Goal: Task Accomplishment & Management: Use online tool/utility

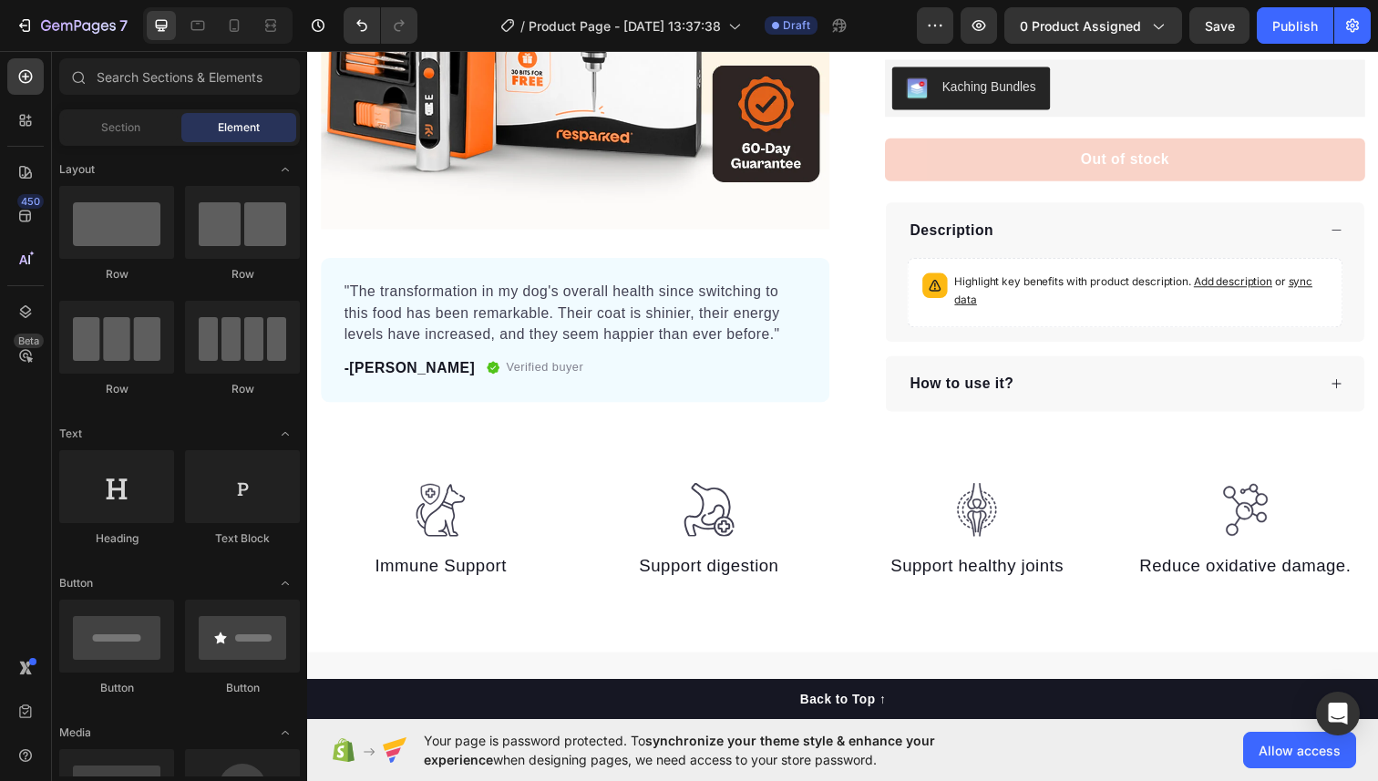
scroll to position [270, 0]
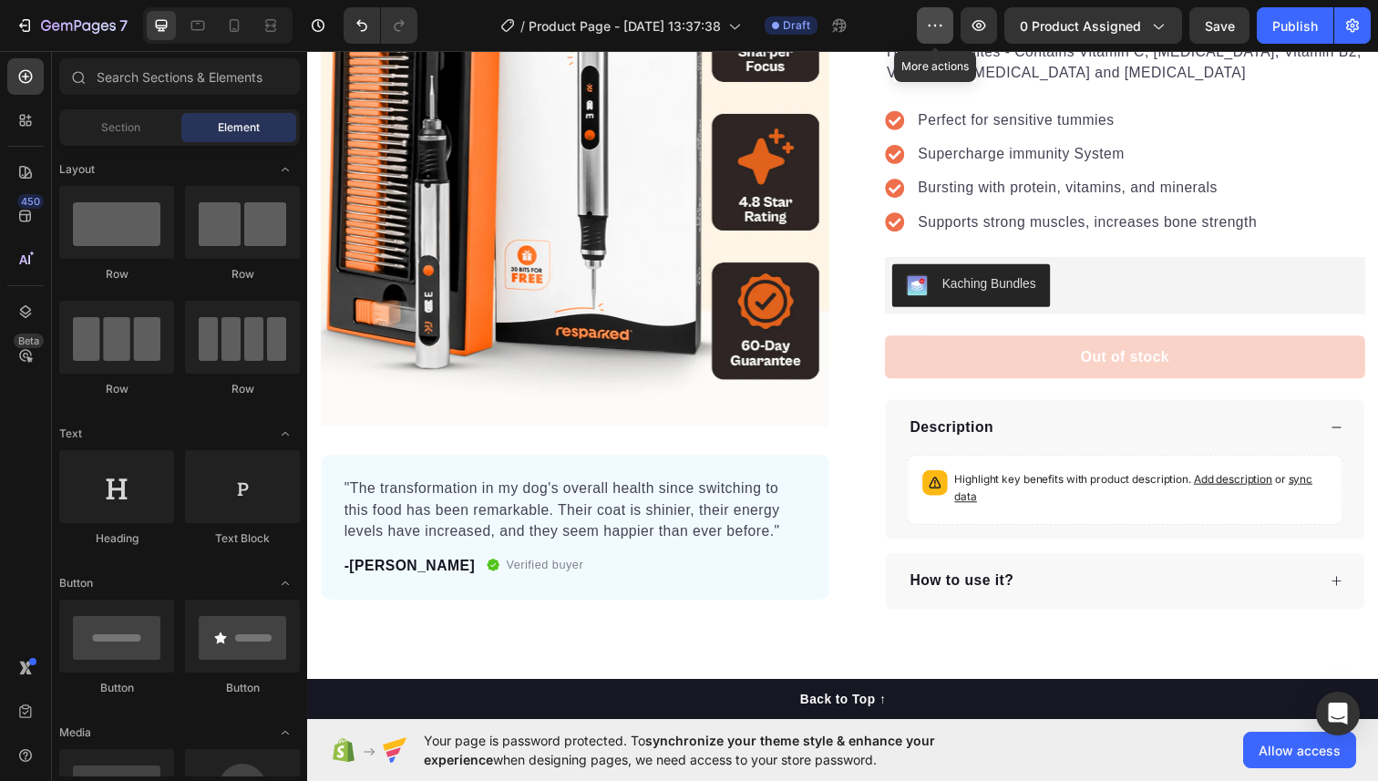
click at [949, 29] on button "button" at bounding box center [935, 25] width 36 height 36
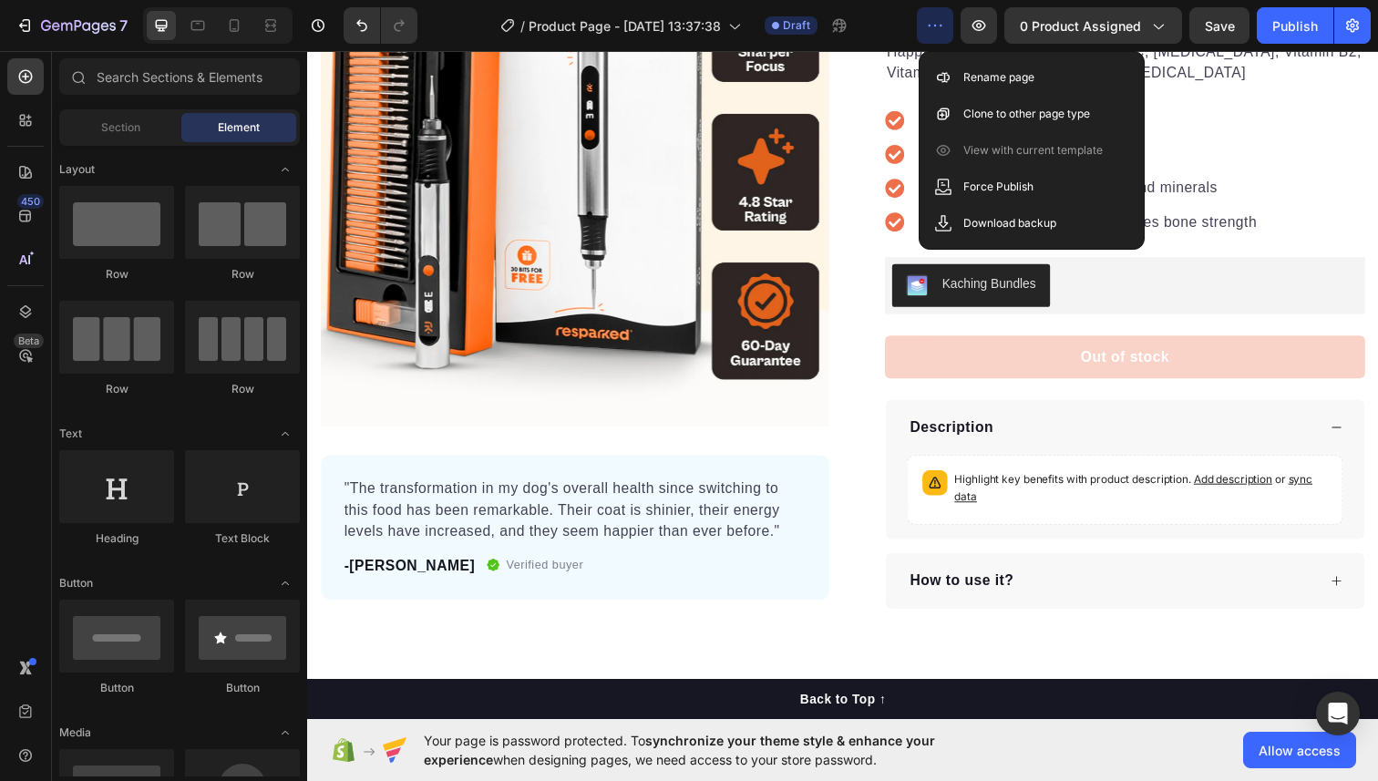
click at [949, 29] on button "button" at bounding box center [935, 25] width 36 height 36
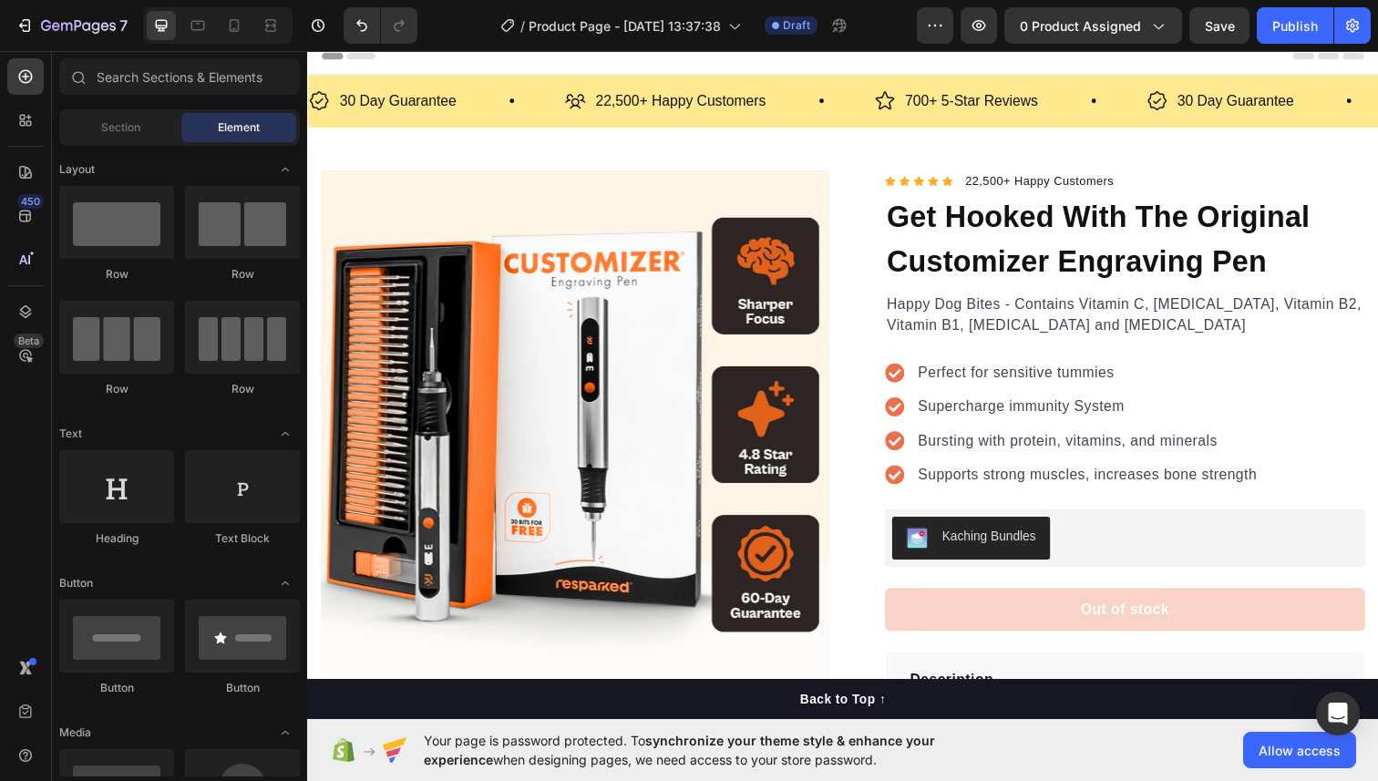
scroll to position [0, 0]
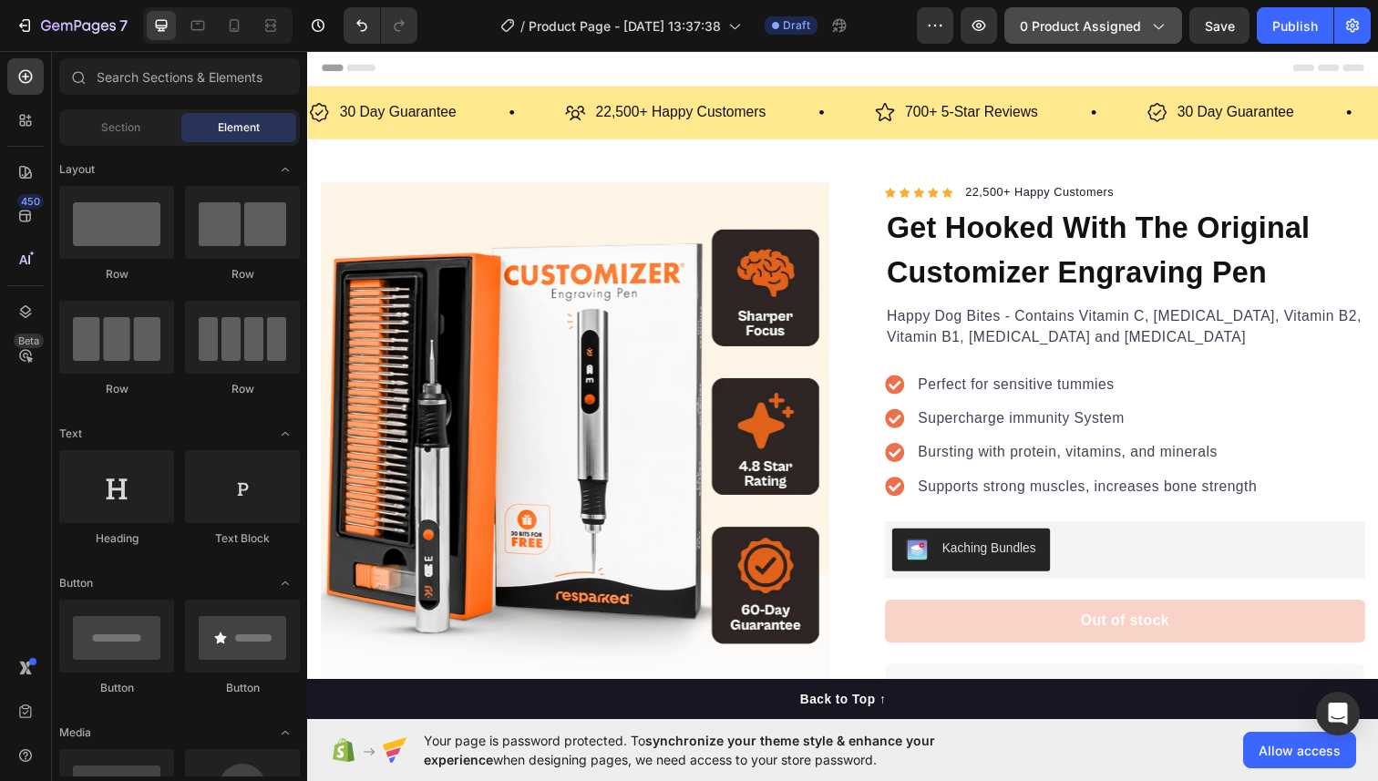
click at [1138, 28] on span "0 product assigned" at bounding box center [1079, 25] width 121 height 19
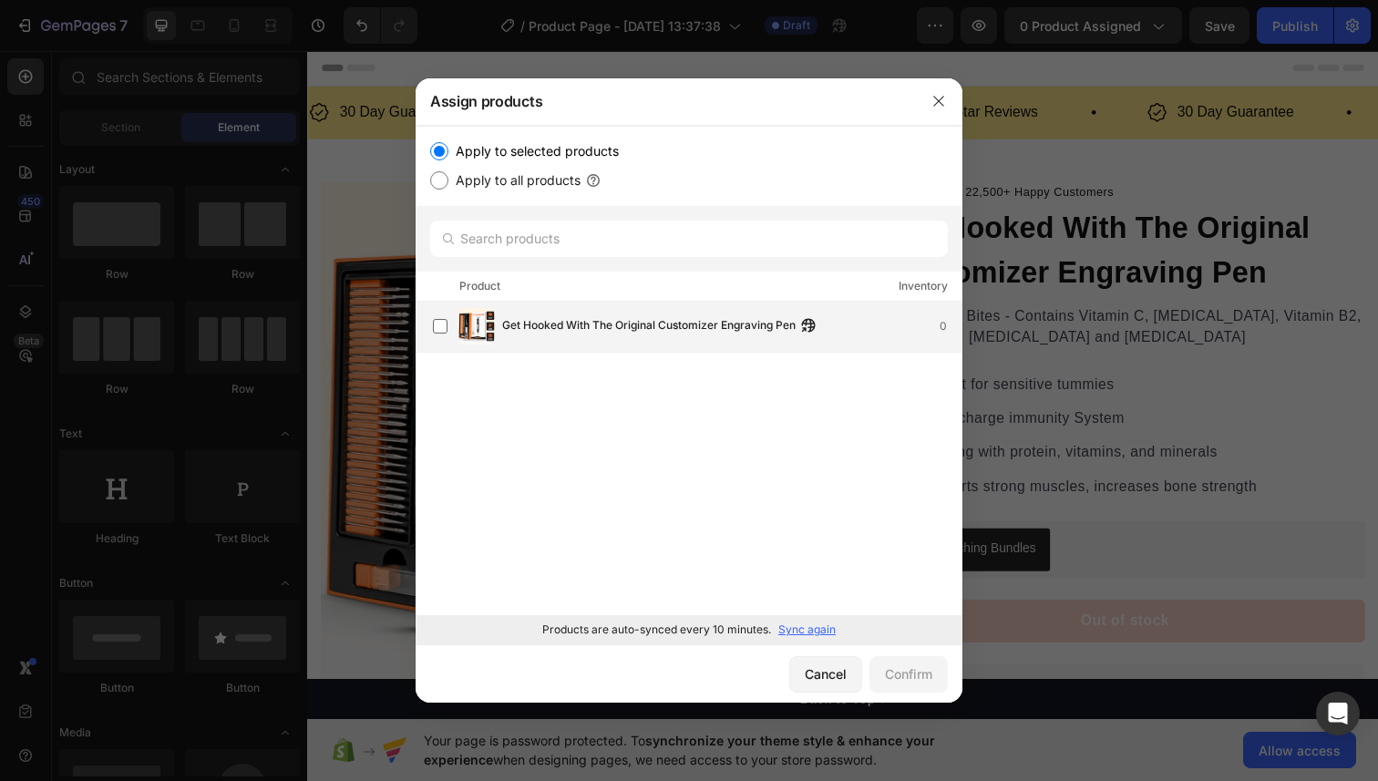
click at [575, 321] on span "Get Hooked With The Original Customizer Engraving Pen" at bounding box center [648, 326] width 293 height 20
click at [918, 681] on div "Confirm" at bounding box center [908, 673] width 47 height 19
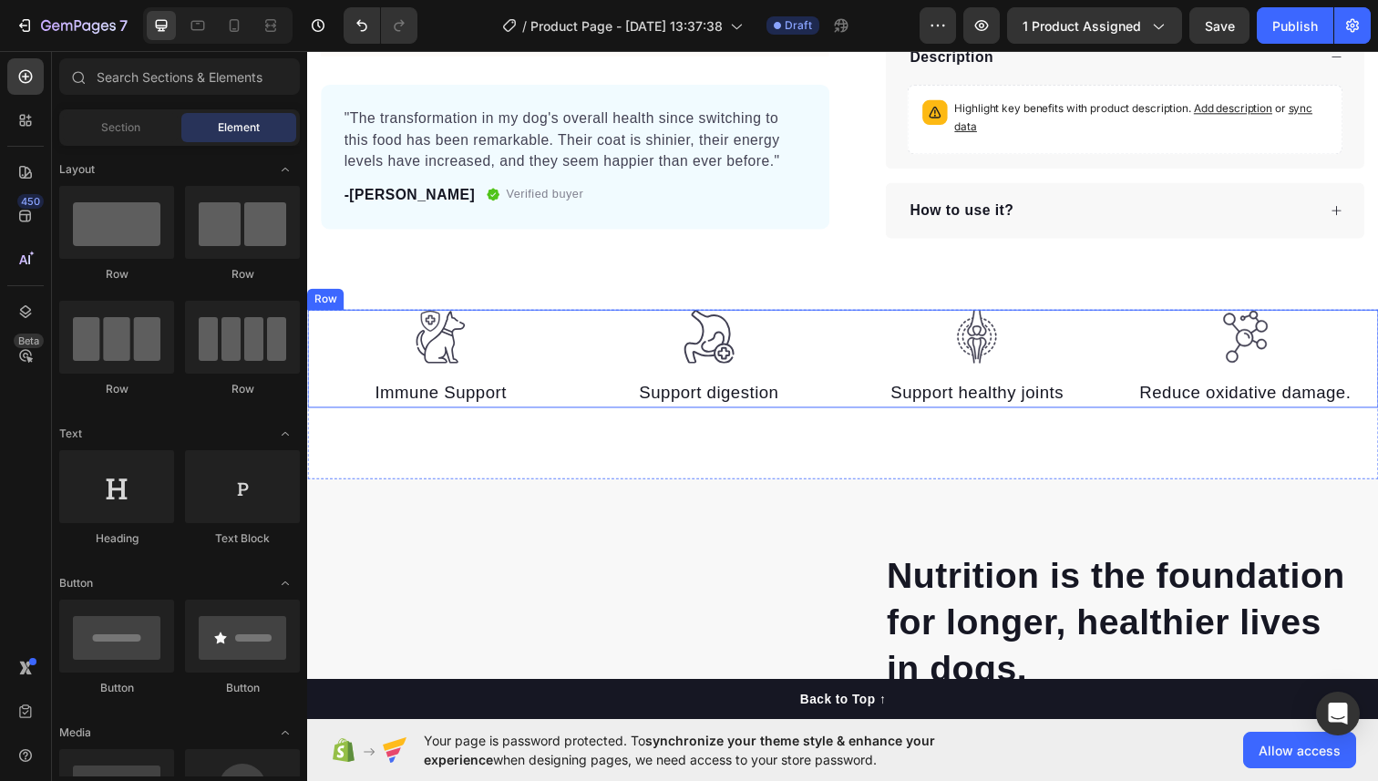
scroll to position [577, 0]
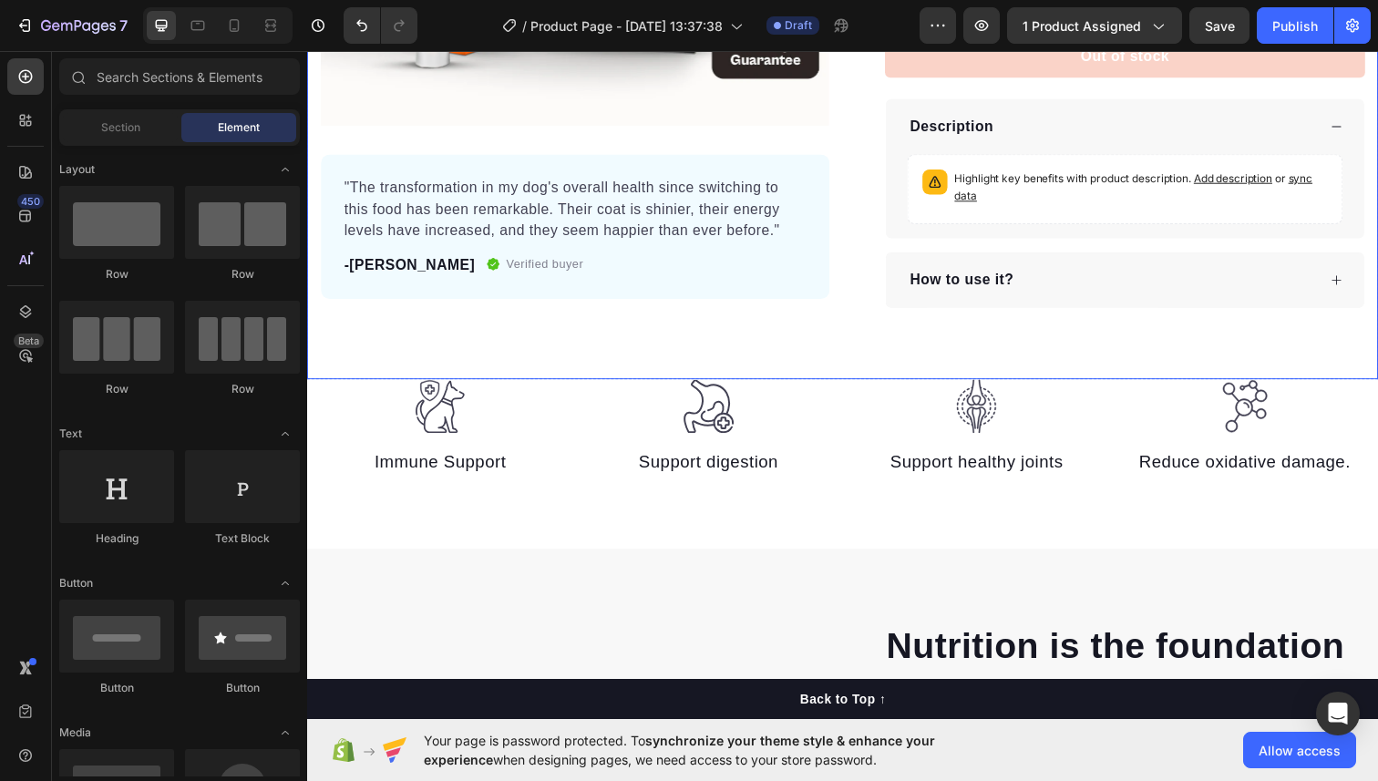
click at [865, 403] on div "Image Immune Support Text block Image Support digestion Text block Image Suppor…" at bounding box center [853, 436] width 1093 height 100
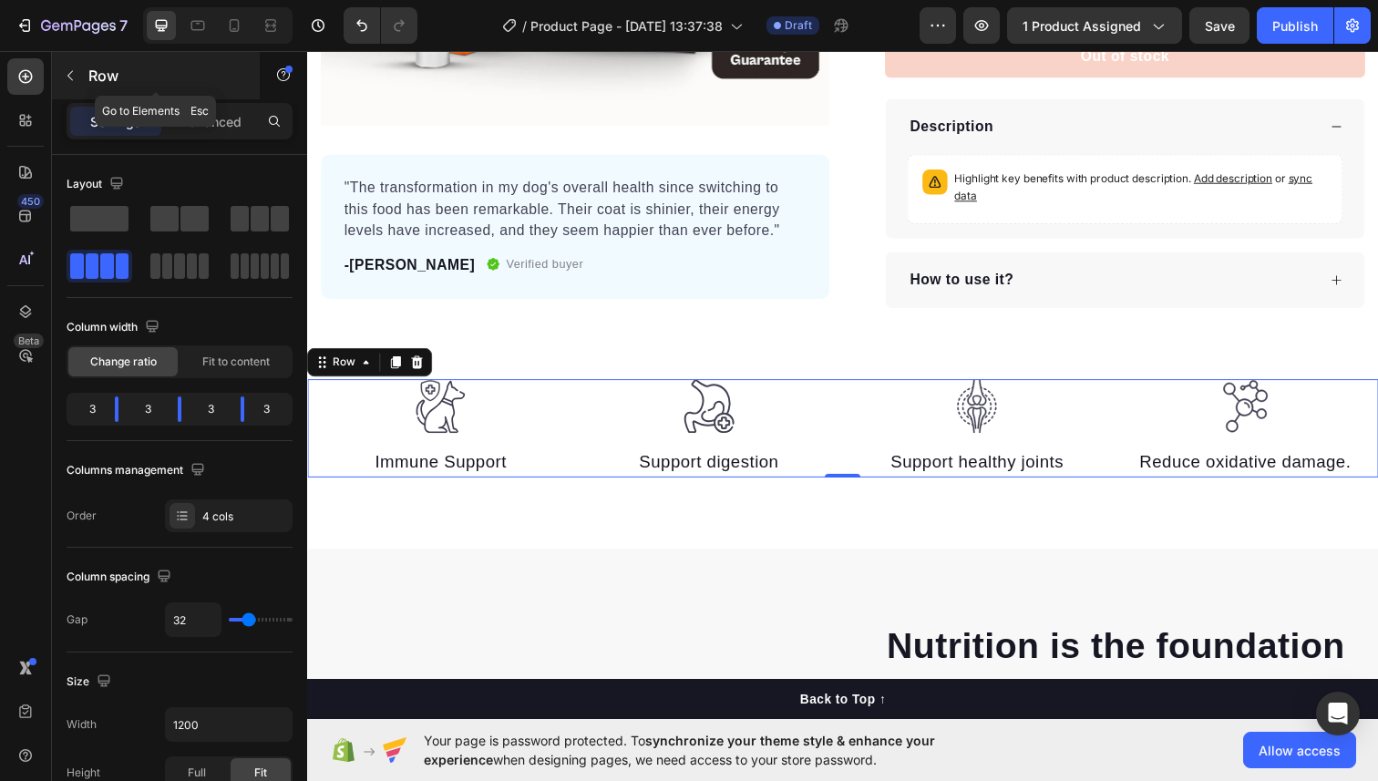
click at [74, 83] on button "button" at bounding box center [70, 75] width 29 height 29
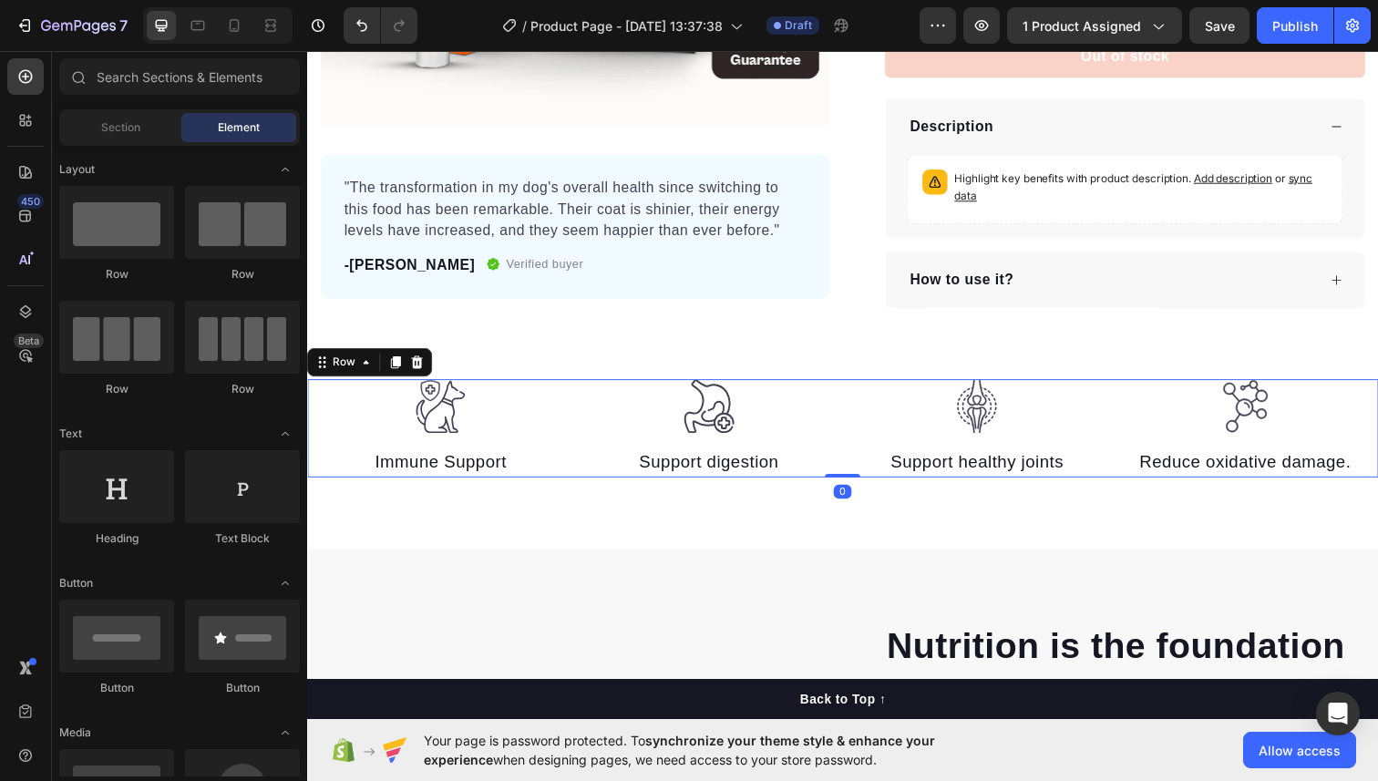
click at [586, 405] on div "Image Immune Support Text block Image Support digestion Text block Image Suppor…" at bounding box center [853, 436] width 1093 height 100
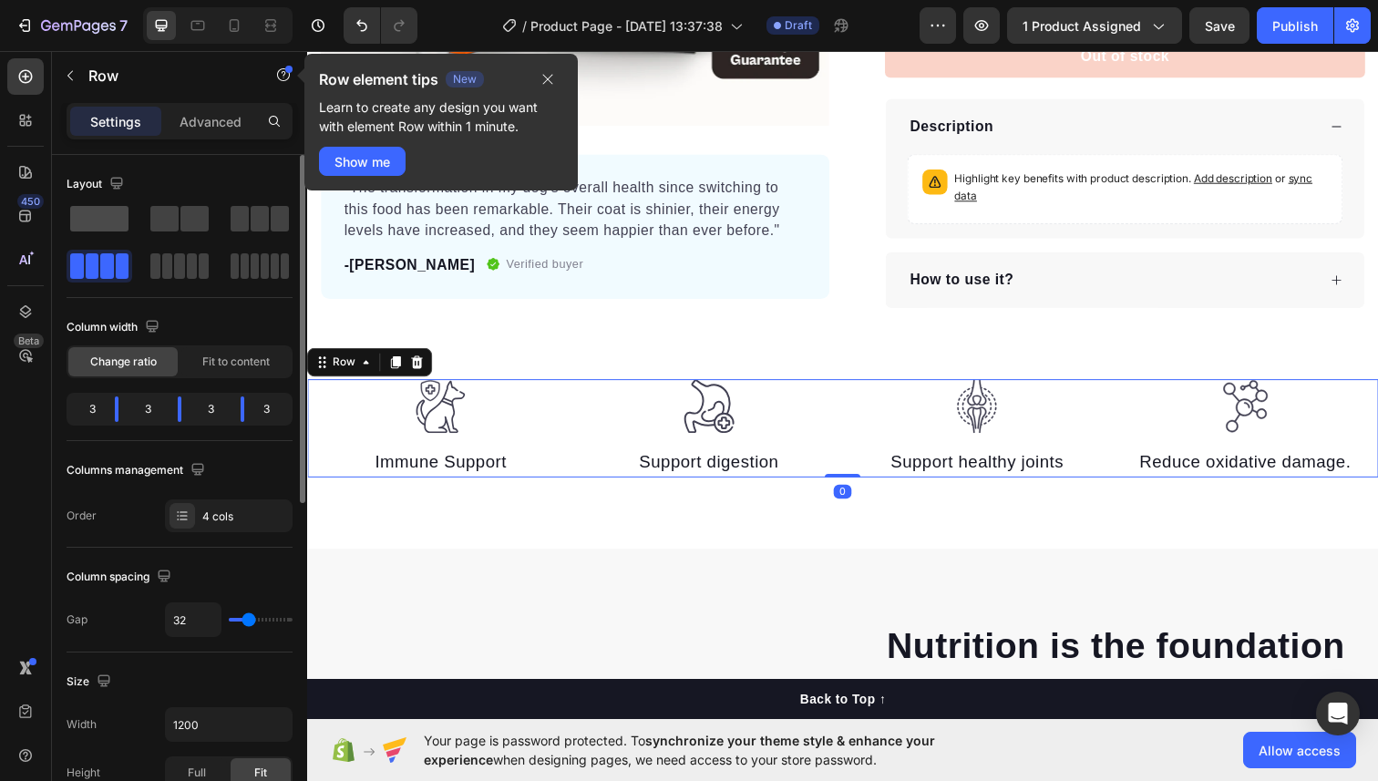
click at [94, 222] on span at bounding box center [99, 219] width 58 height 26
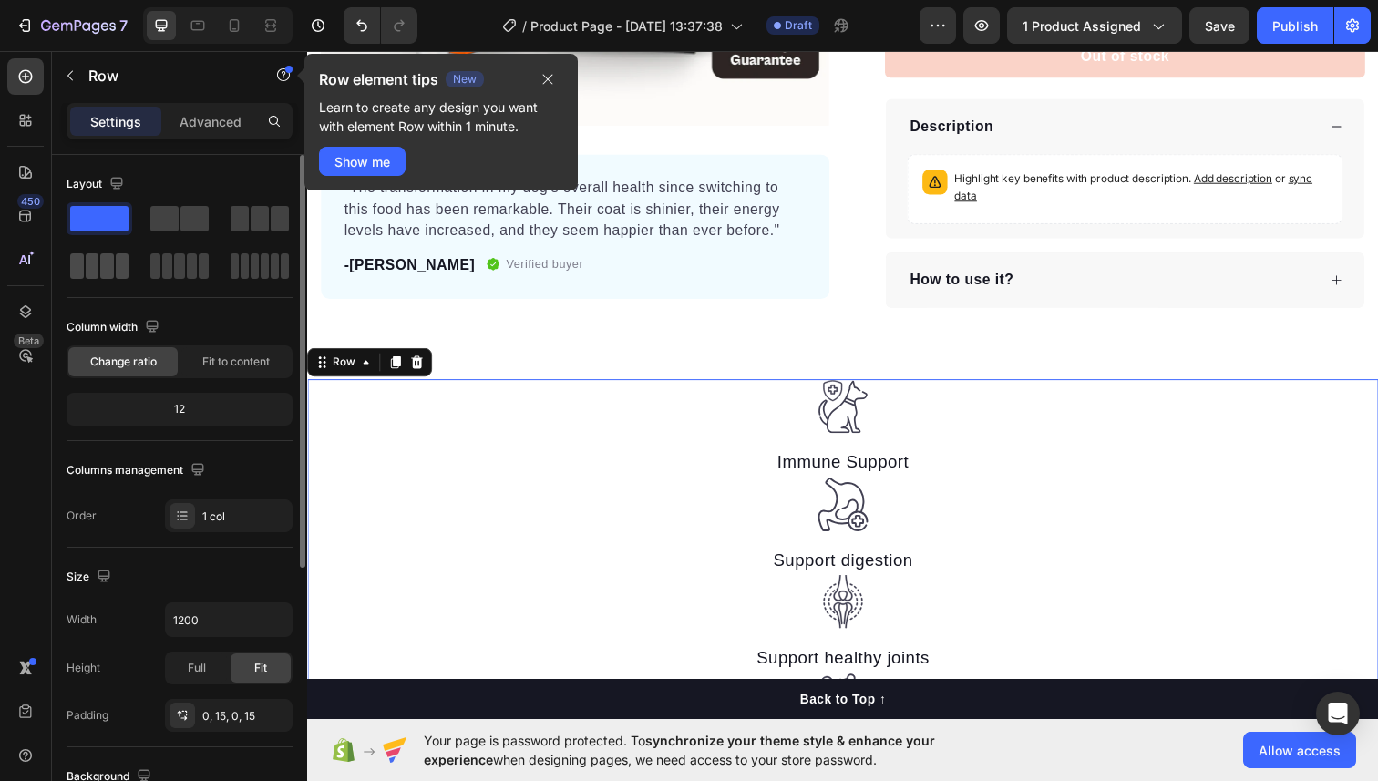
click at [118, 271] on span at bounding box center [123, 266] width 14 height 26
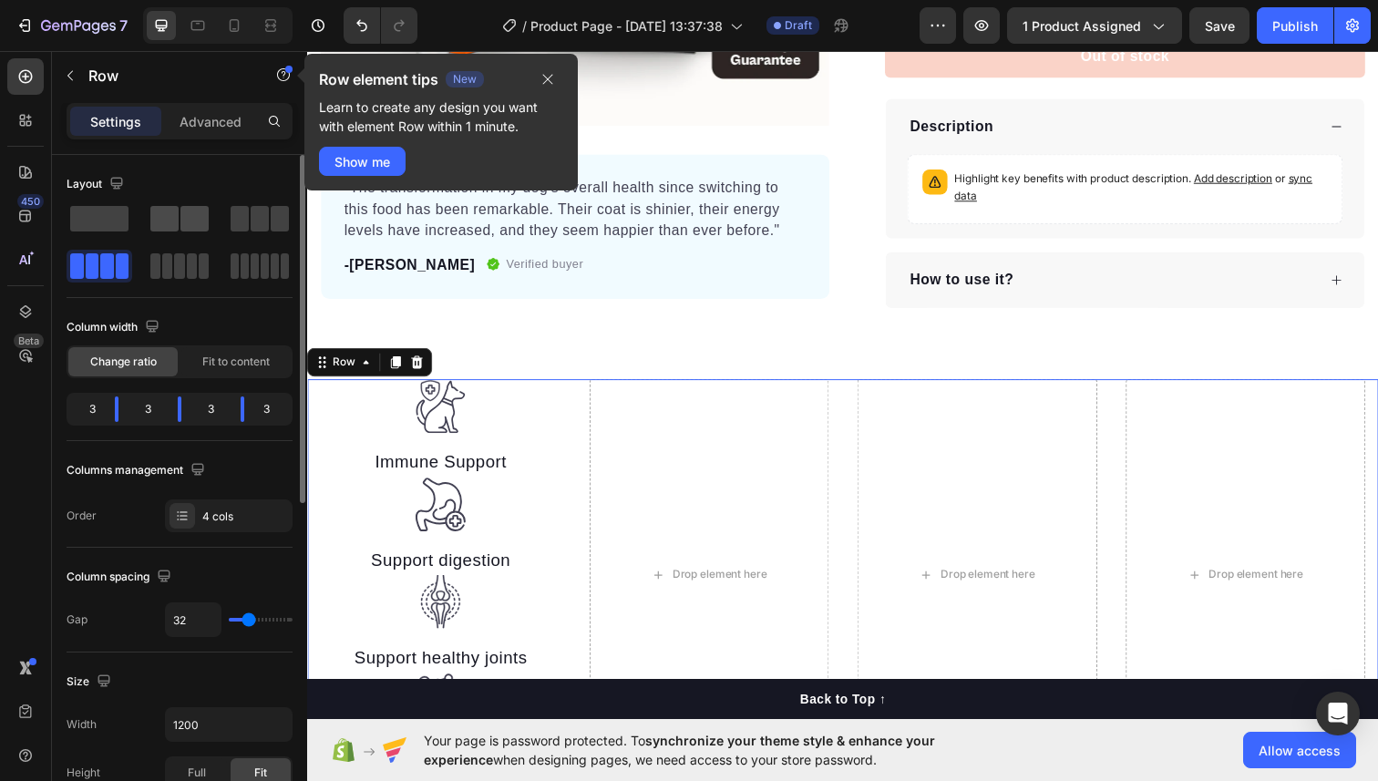
click at [172, 220] on span at bounding box center [164, 219] width 28 height 26
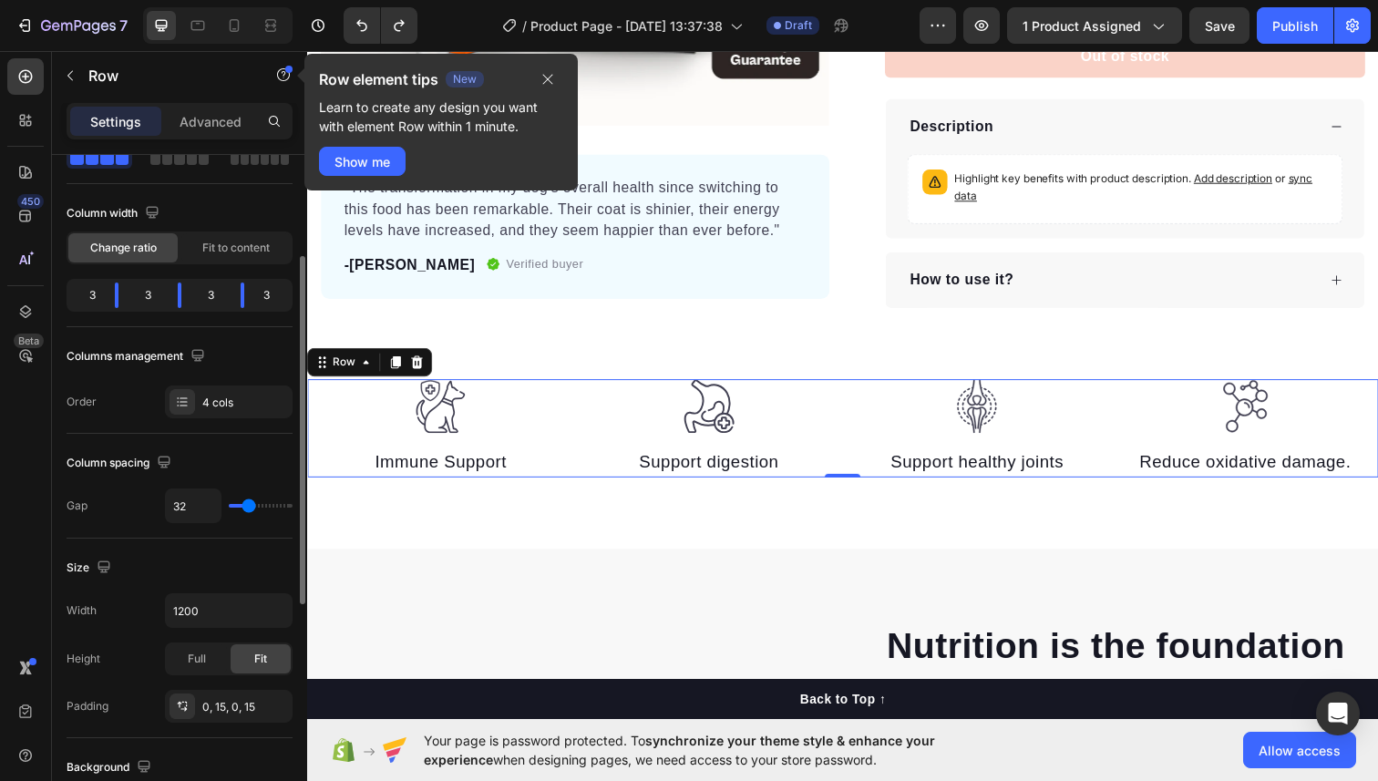
scroll to position [153, 0]
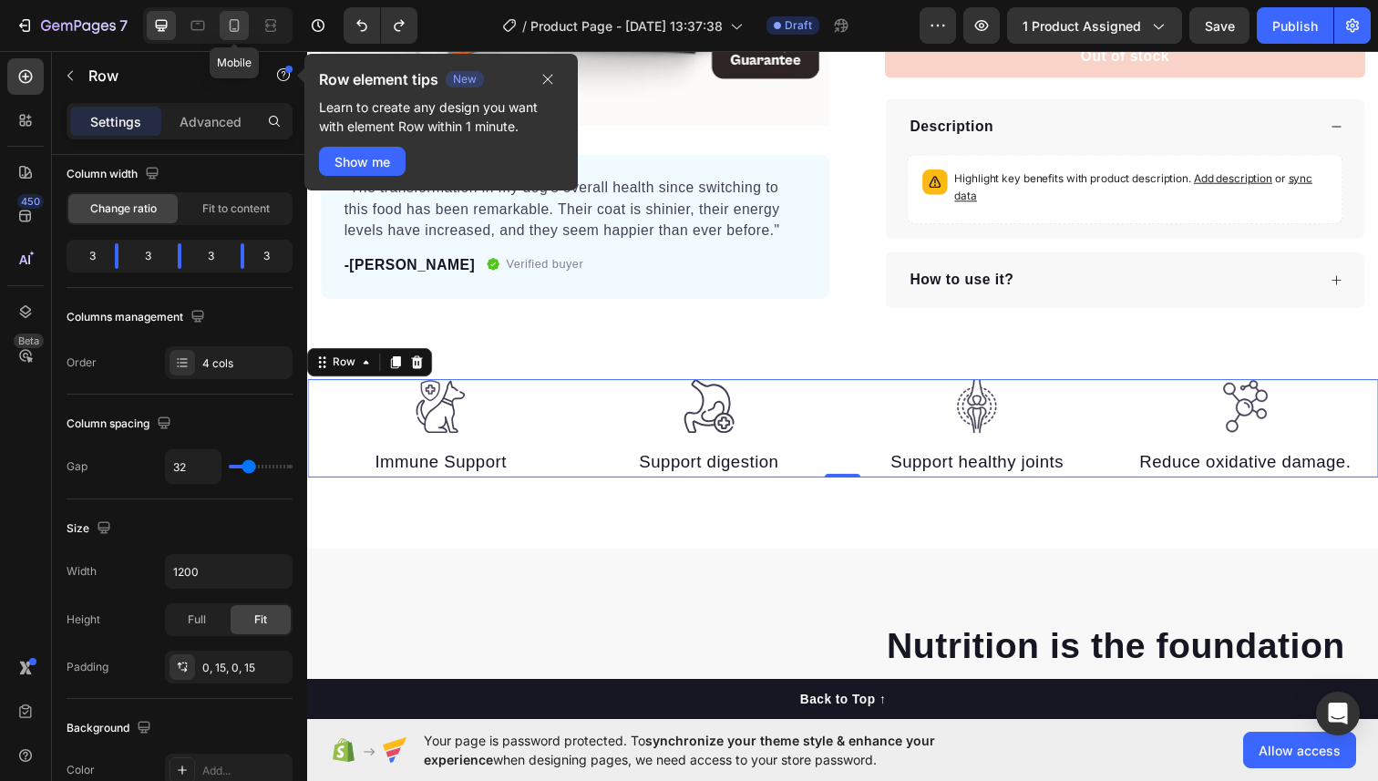
click at [229, 21] on icon at bounding box center [234, 25] width 18 height 18
type input "7"
type input "100%"
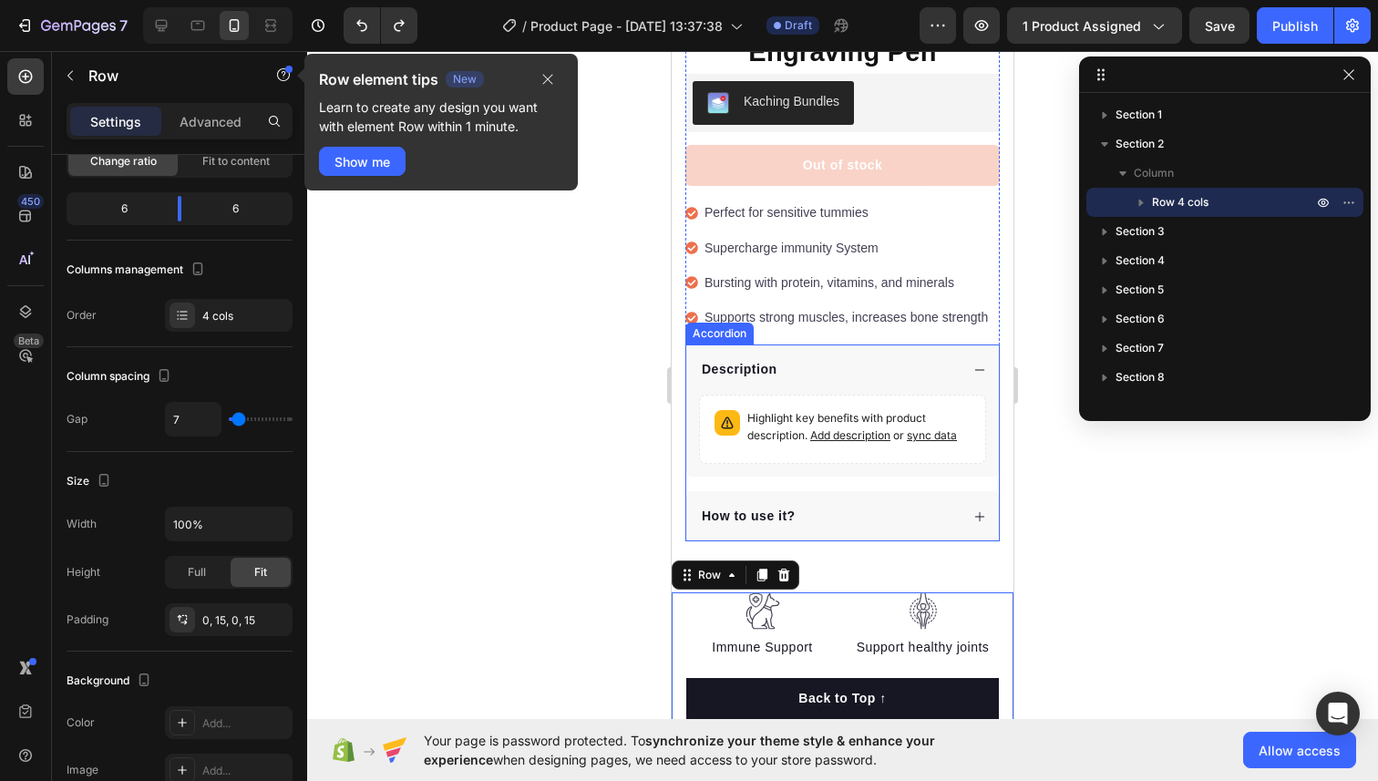
scroll to position [627, 0]
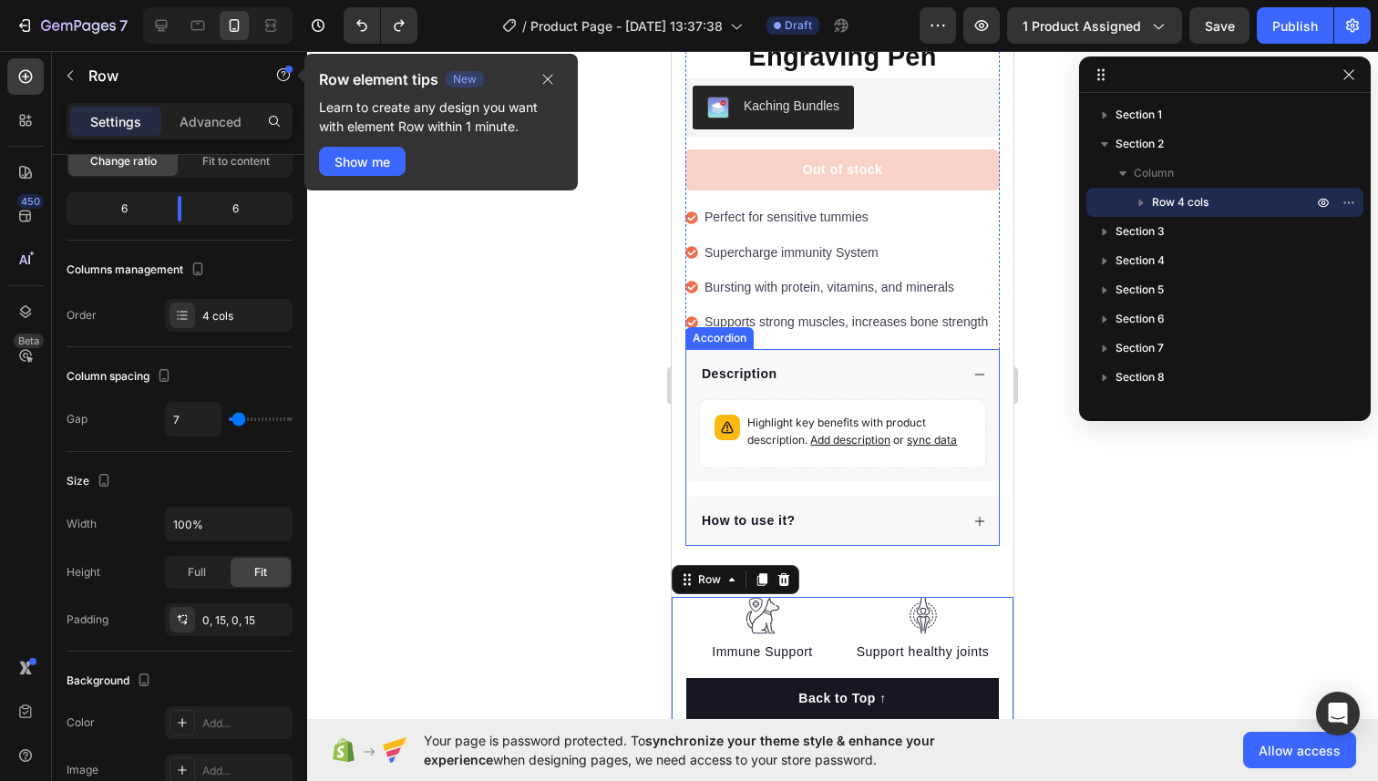
click at [867, 362] on div "Description" at bounding box center [829, 374] width 260 height 25
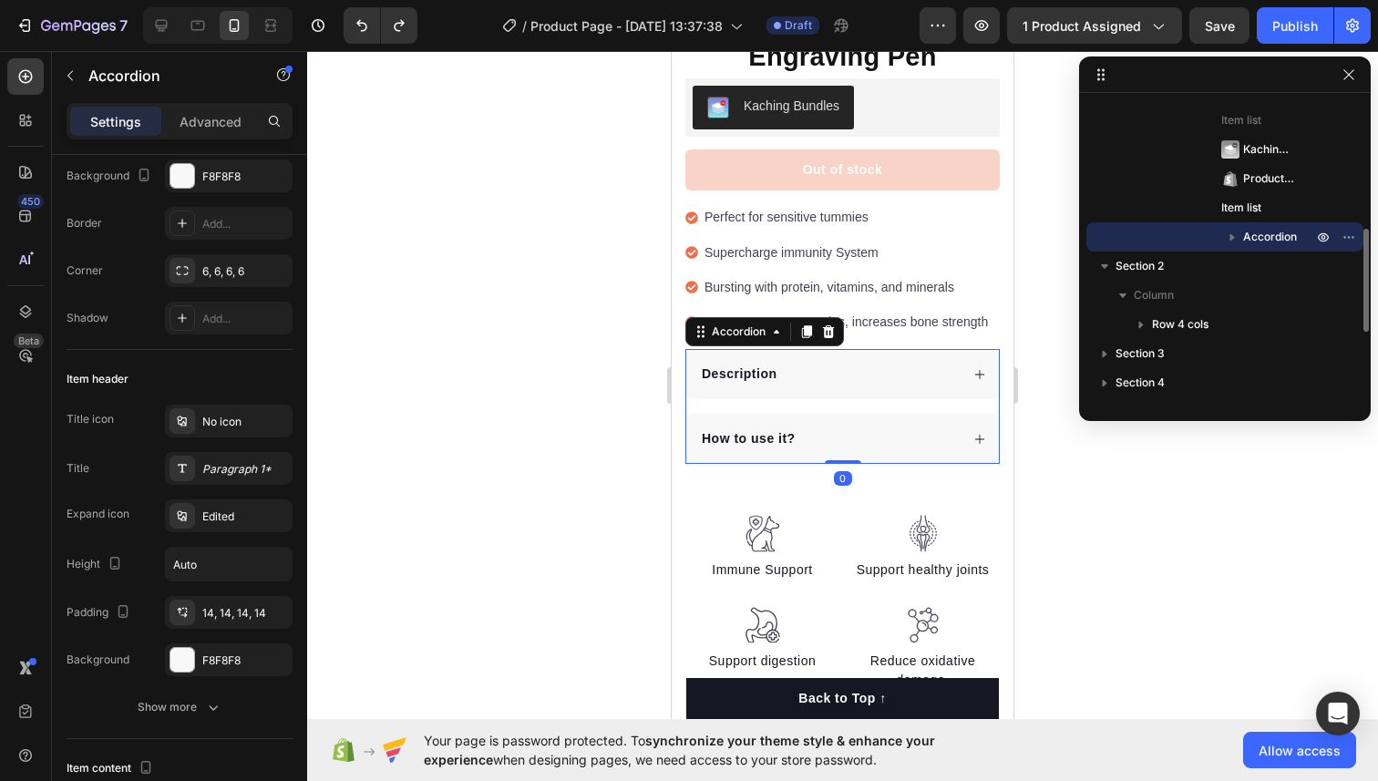
scroll to position [0, 0]
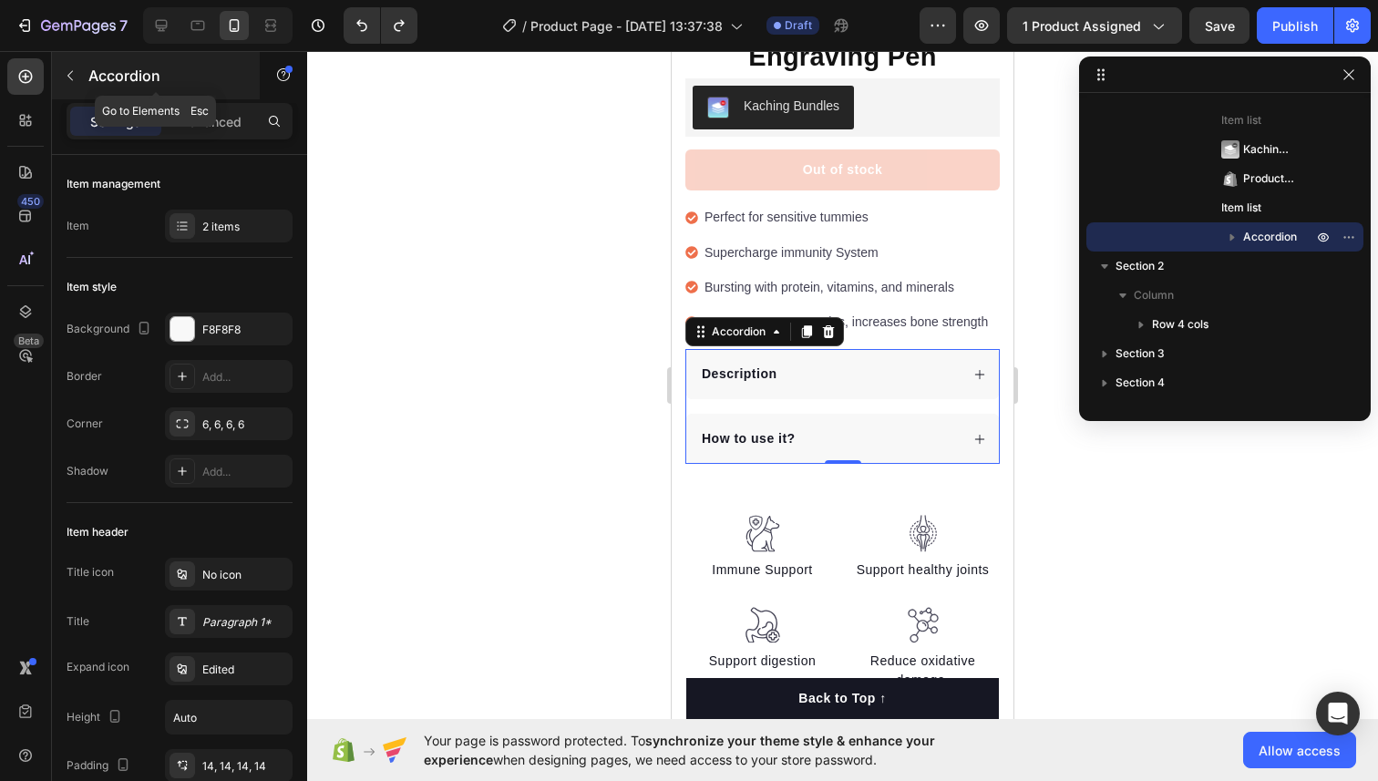
click at [76, 79] on icon "button" at bounding box center [70, 75] width 15 height 15
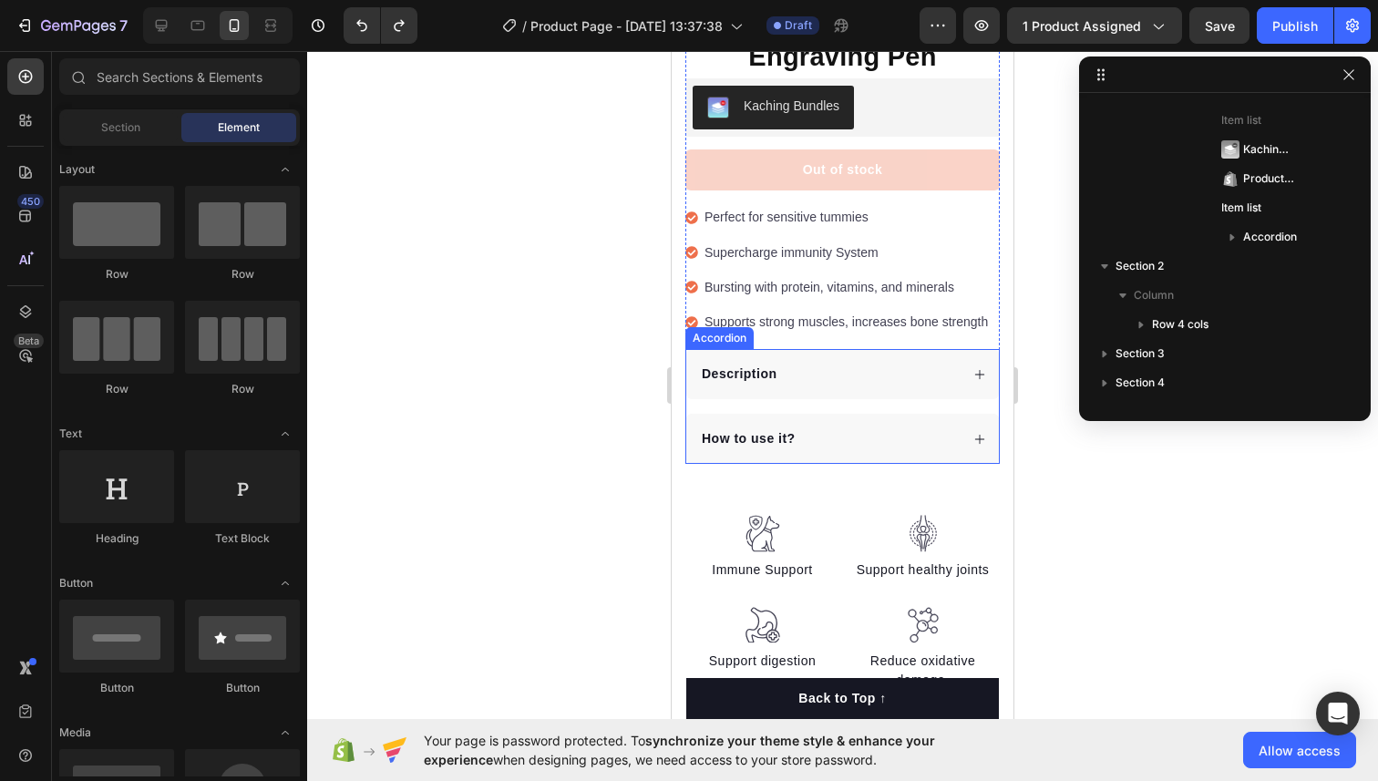
click at [891, 362] on div "Description" at bounding box center [829, 374] width 260 height 25
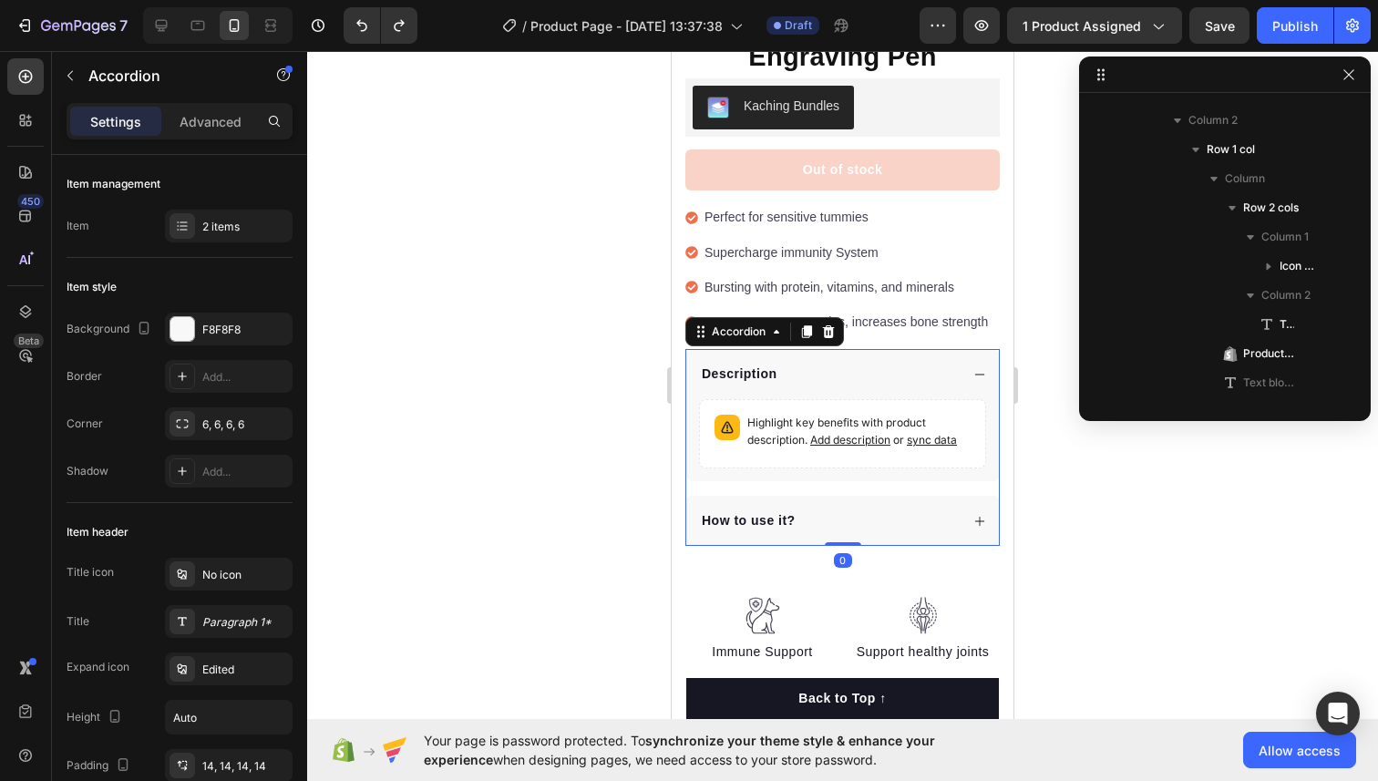
scroll to position [665, 0]
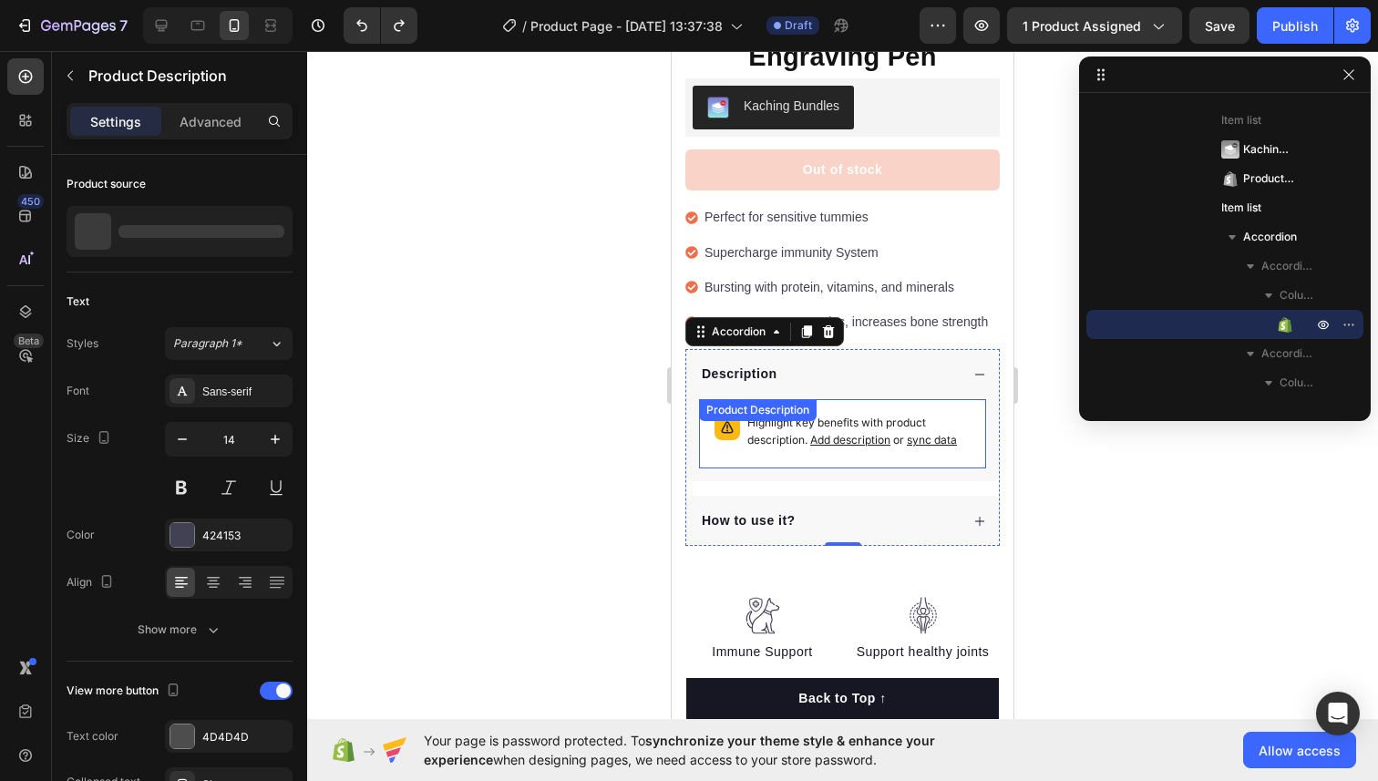
click at [833, 433] on span "Add description" at bounding box center [850, 440] width 80 height 14
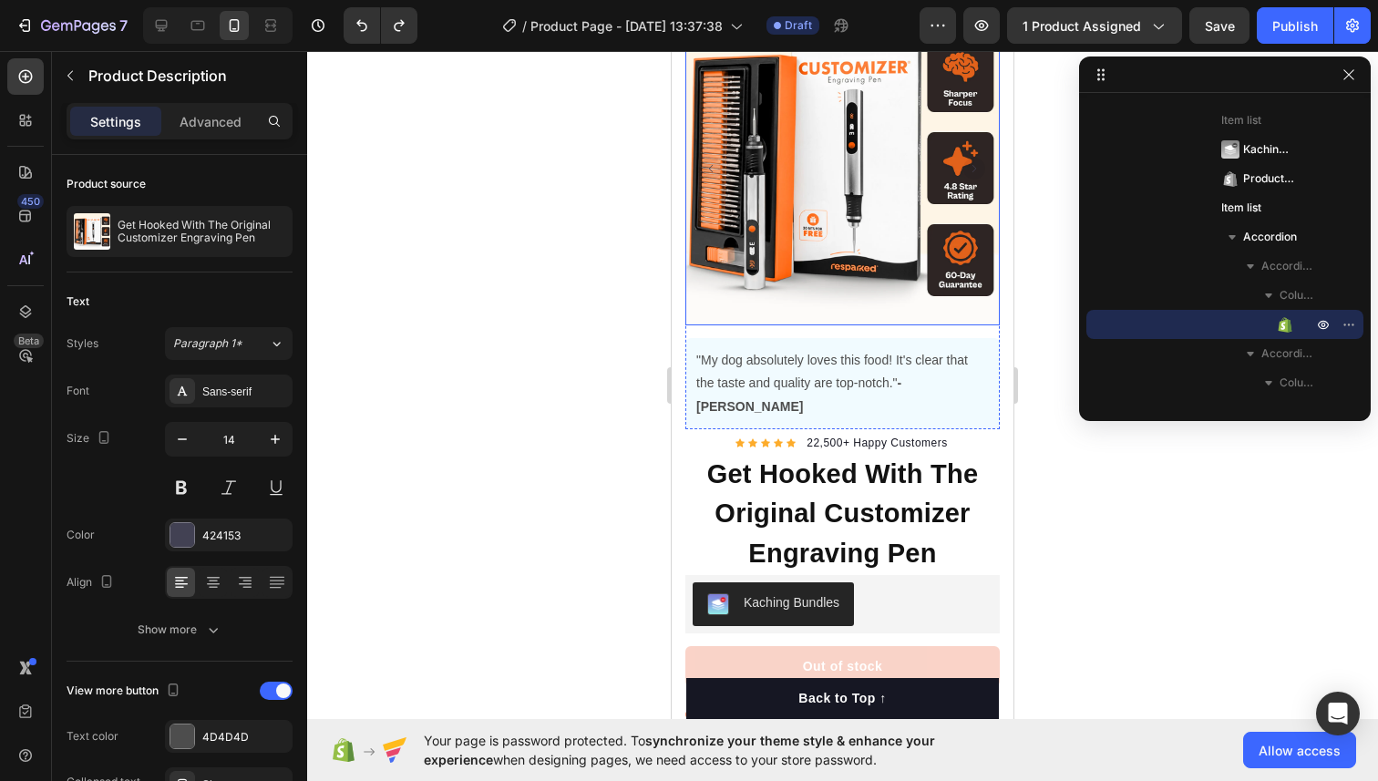
scroll to position [0, 0]
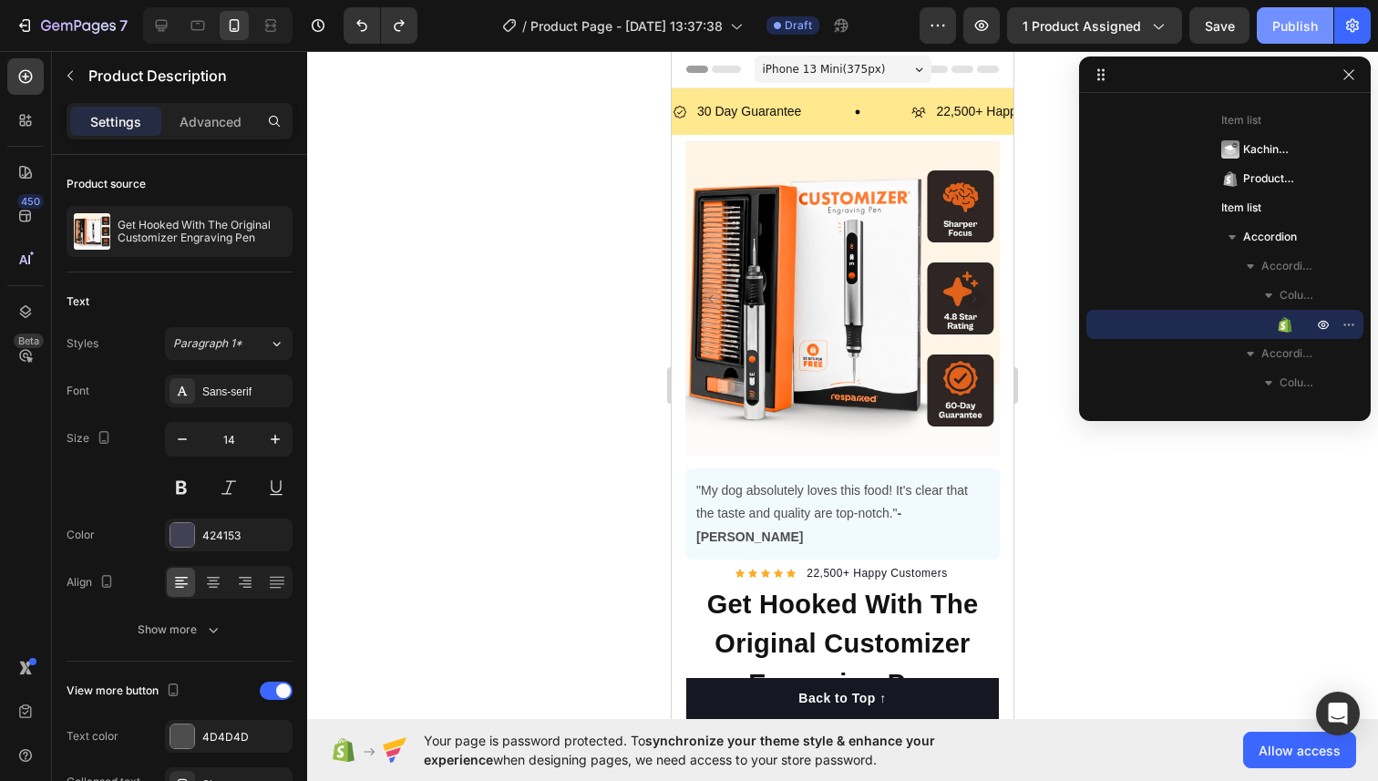
click at [1280, 28] on div "Publish" at bounding box center [1295, 25] width 46 height 19
click at [24, 79] on icon at bounding box center [25, 76] width 18 height 18
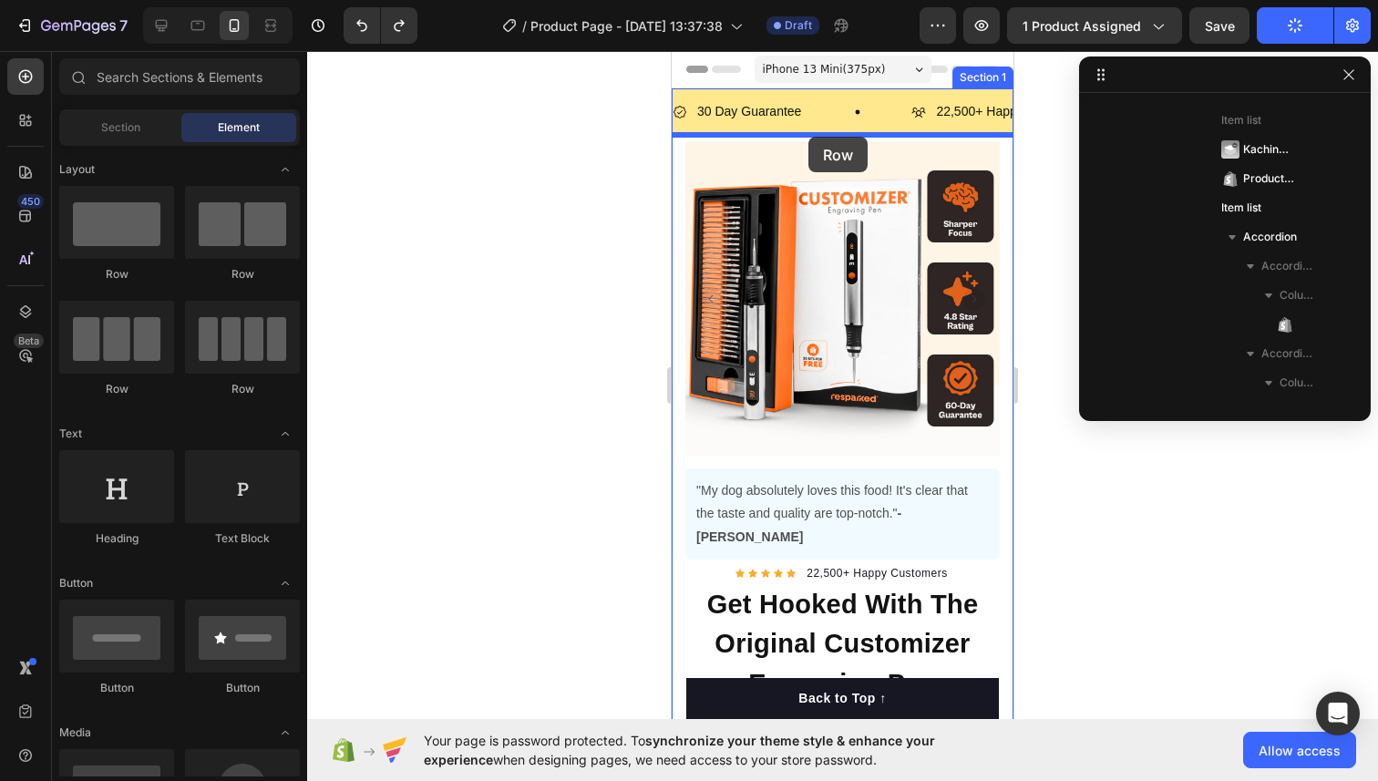
drag, startPoint x: 794, startPoint y: 280, endPoint x: 810, endPoint y: 137, distance: 143.9
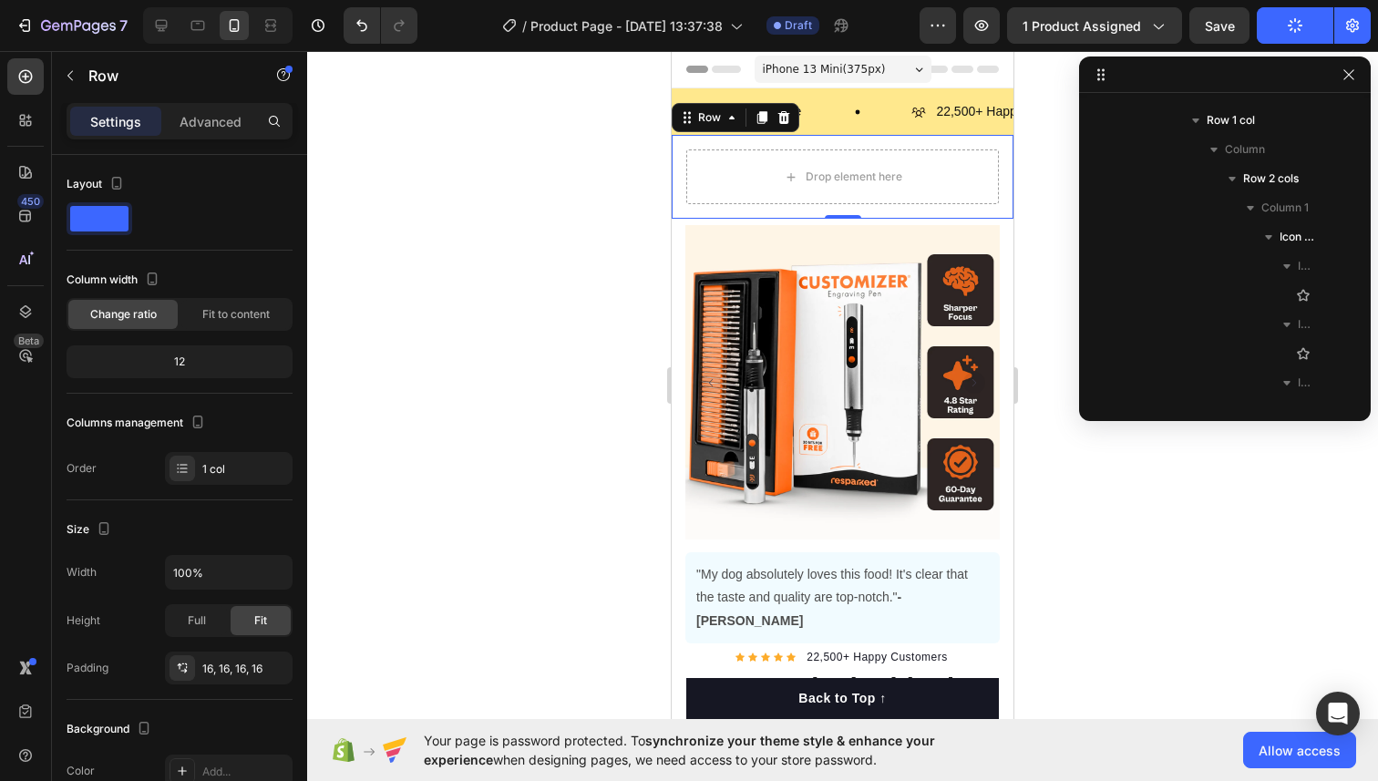
scroll to position [169, 0]
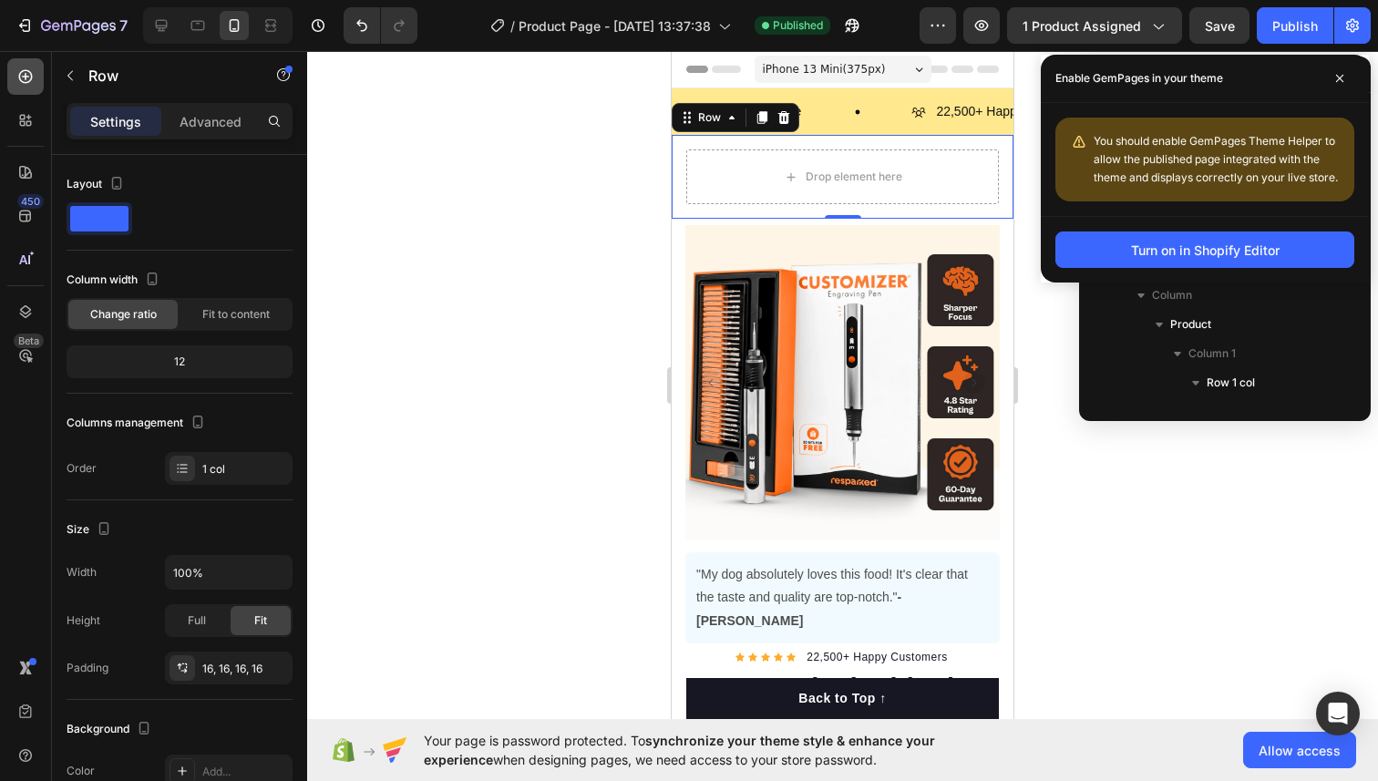
click at [26, 79] on icon at bounding box center [25, 76] width 18 height 18
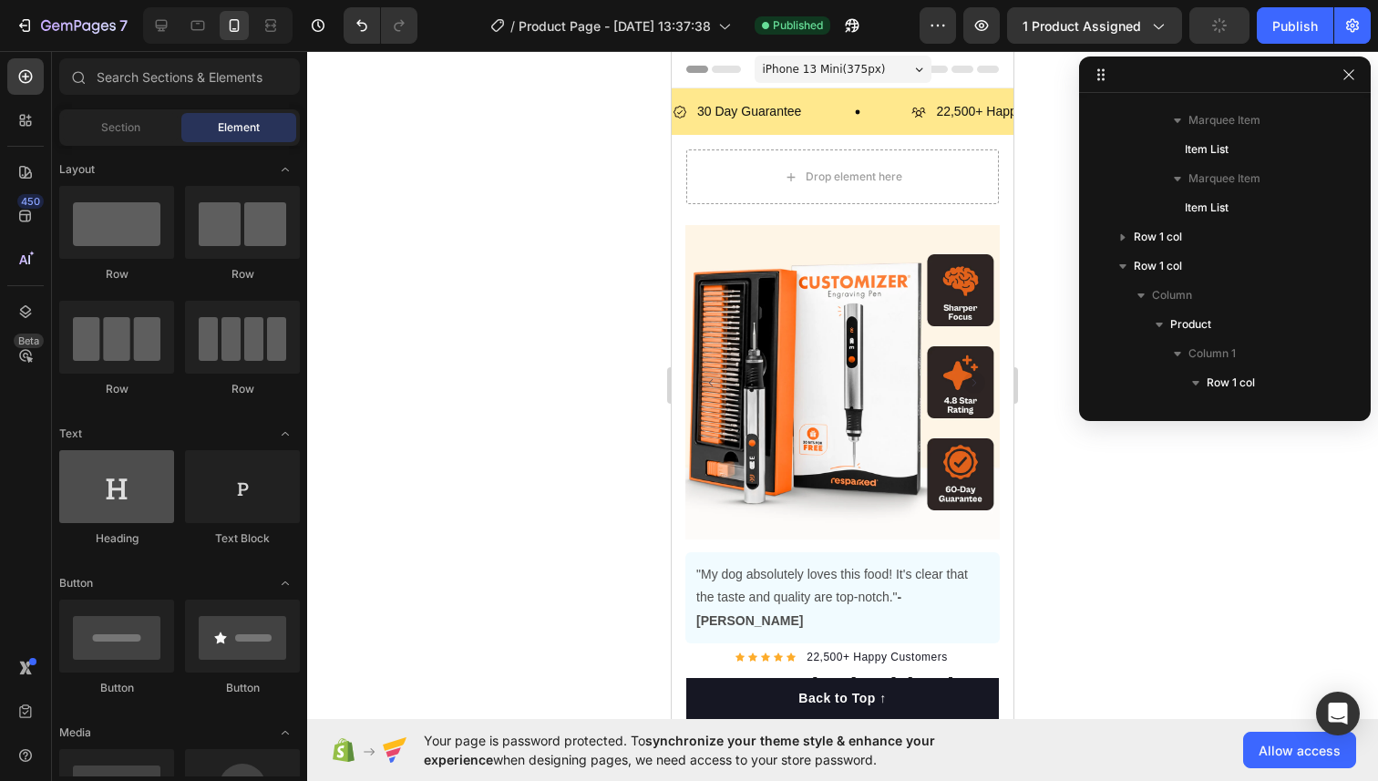
click at [120, 497] on div at bounding box center [116, 486] width 115 height 73
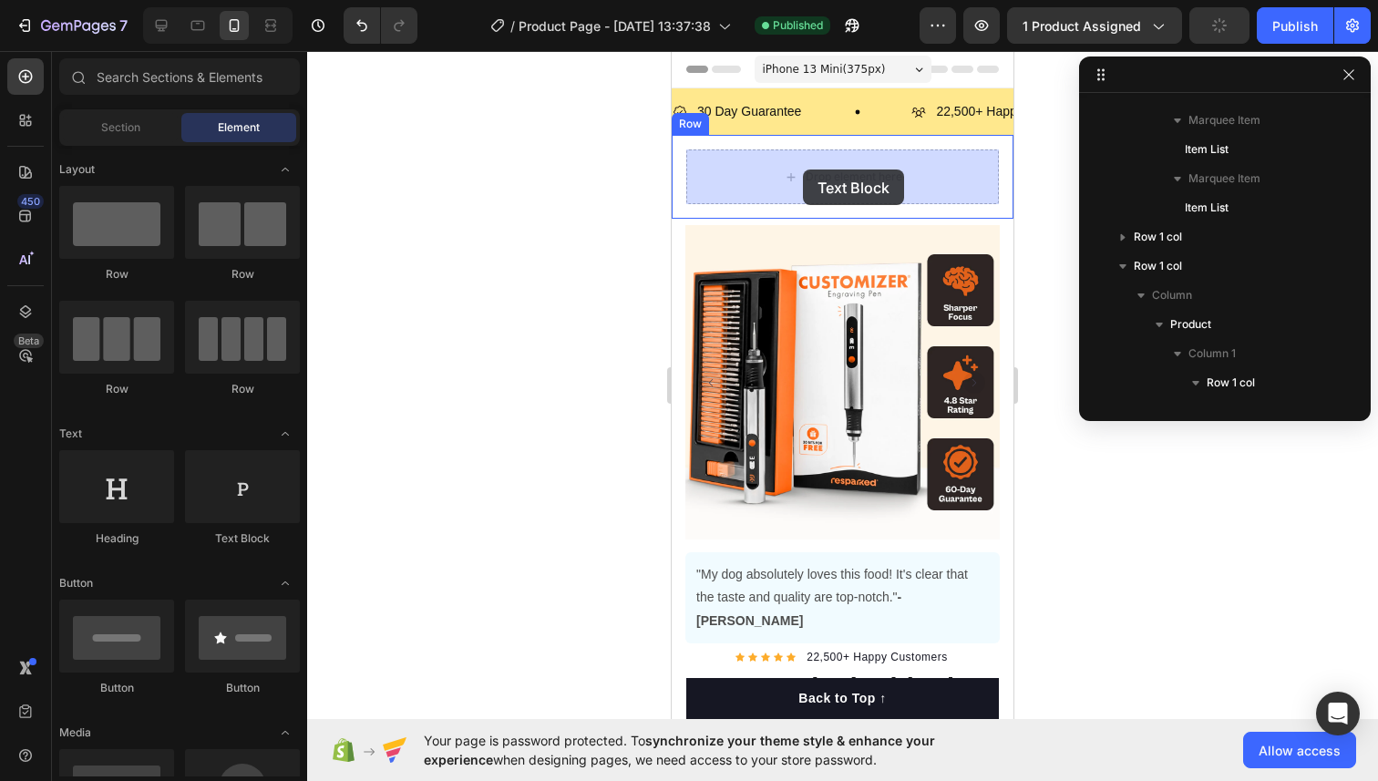
drag, startPoint x: 880, startPoint y: 541, endPoint x: 803, endPoint y: 169, distance: 379.7
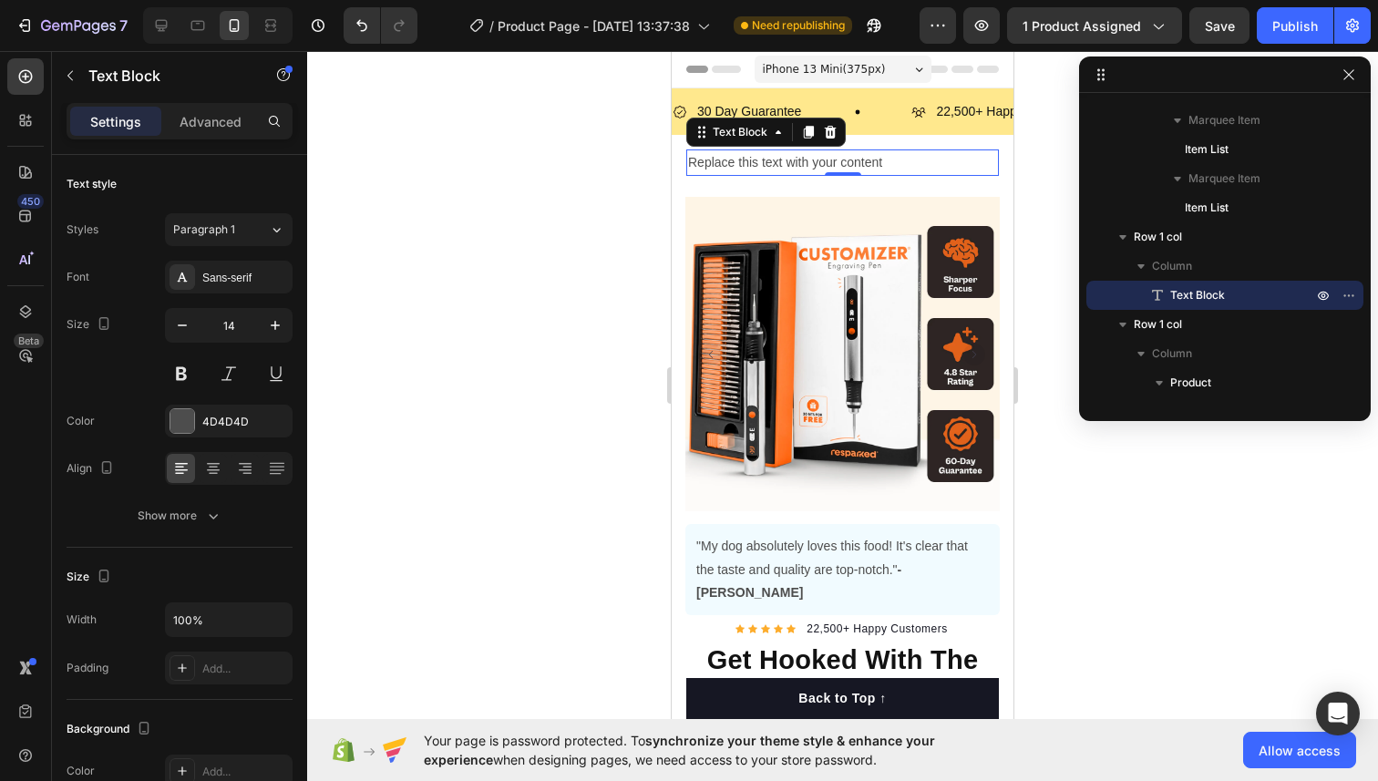
click at [1024, 204] on div at bounding box center [842, 416] width 1070 height 730
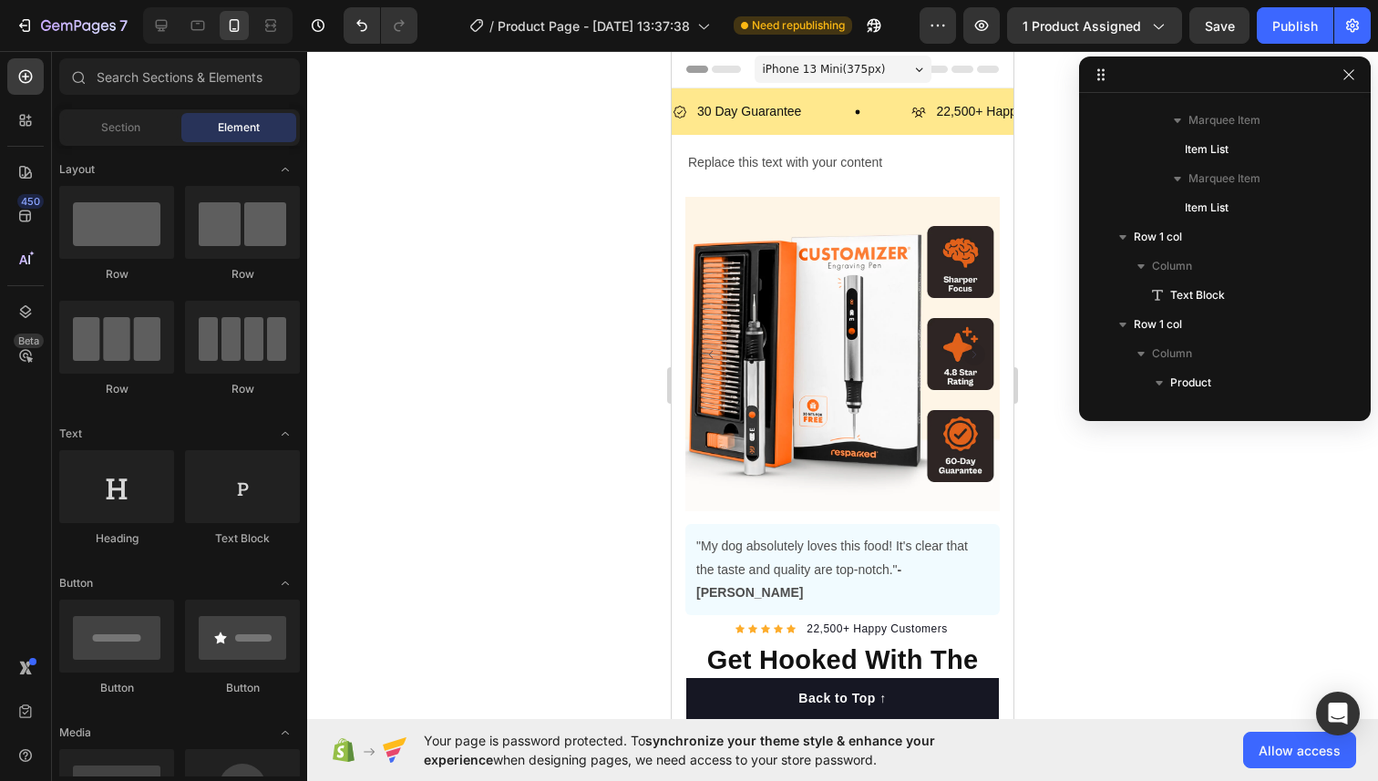
click at [872, 66] on span "iPhone 13 Mini ( 375 px)" at bounding box center [824, 69] width 123 height 18
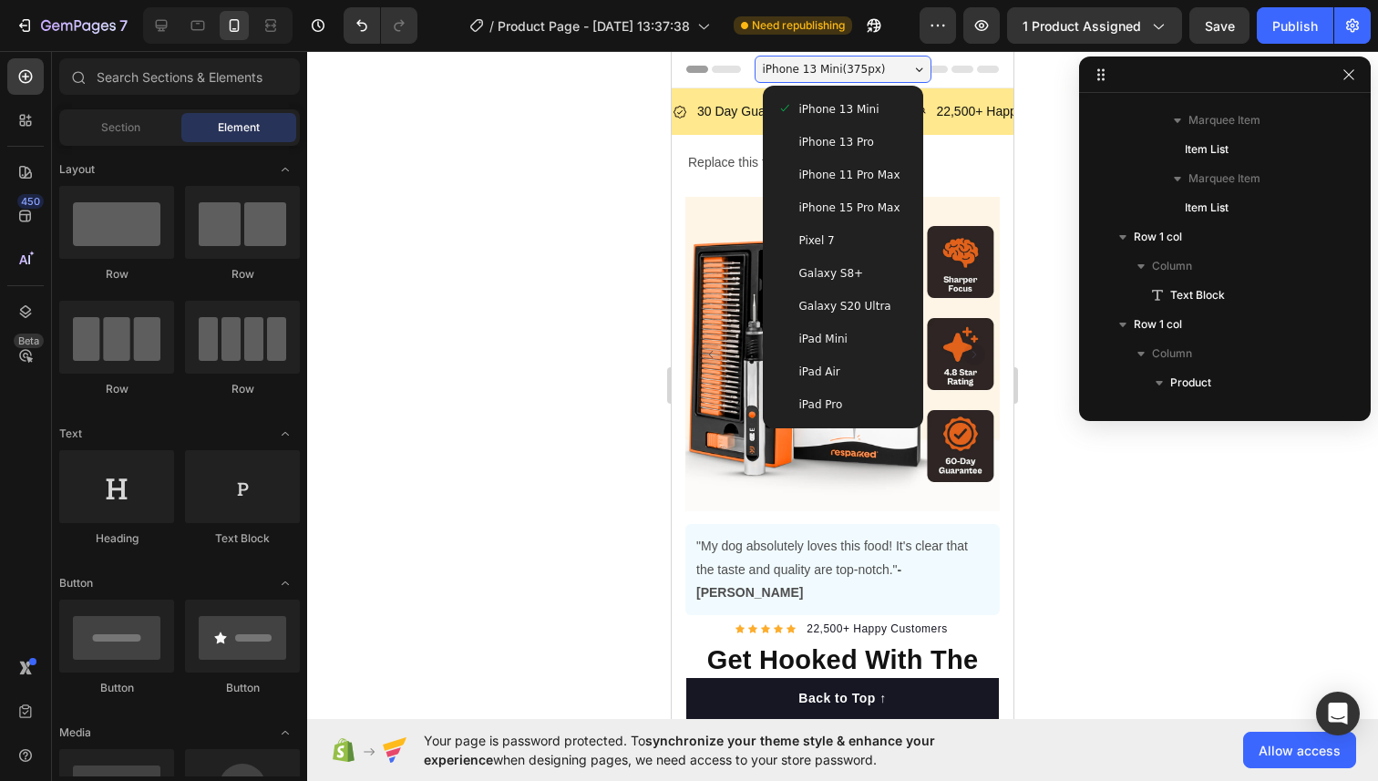
click at [851, 208] on span "iPhone 15 Pro Max" at bounding box center [849, 208] width 101 height 18
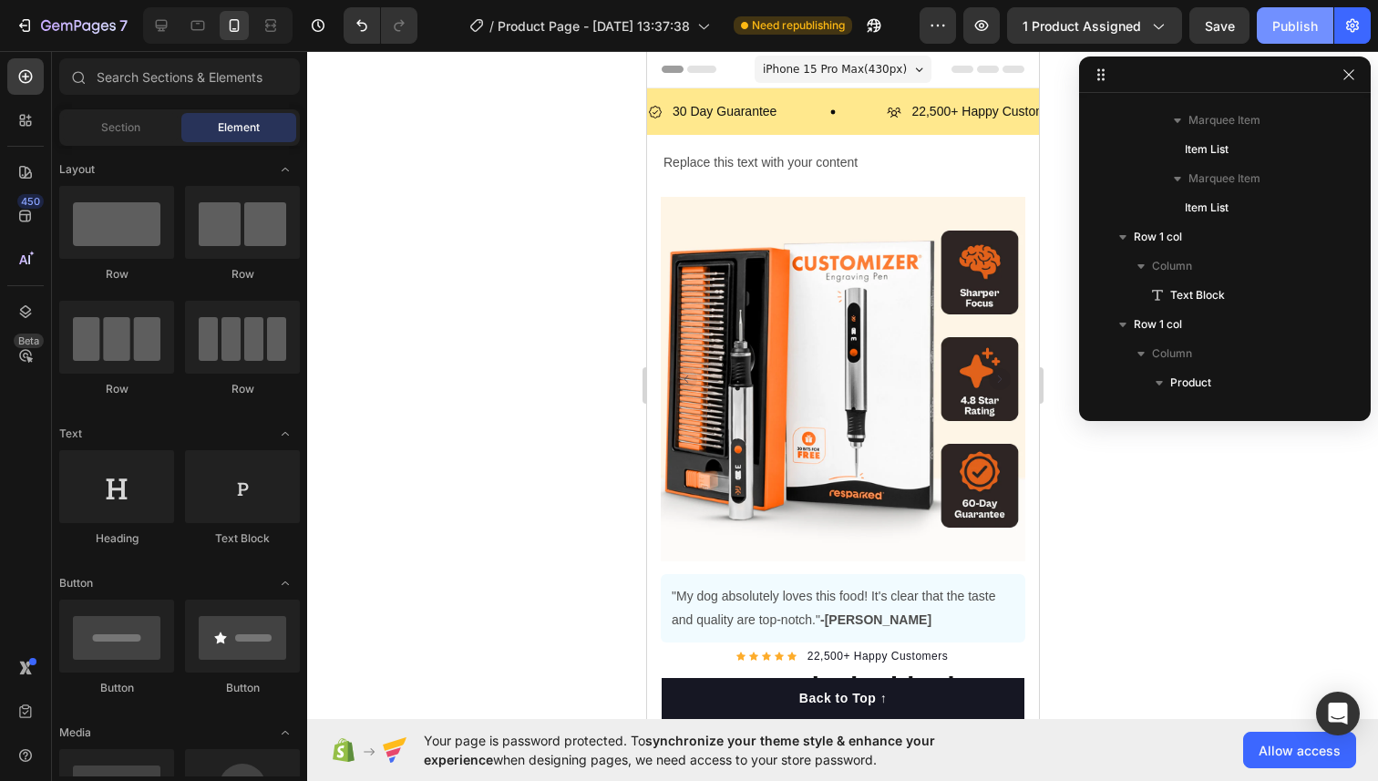
click at [1287, 27] on div "Publish" at bounding box center [1295, 25] width 46 height 19
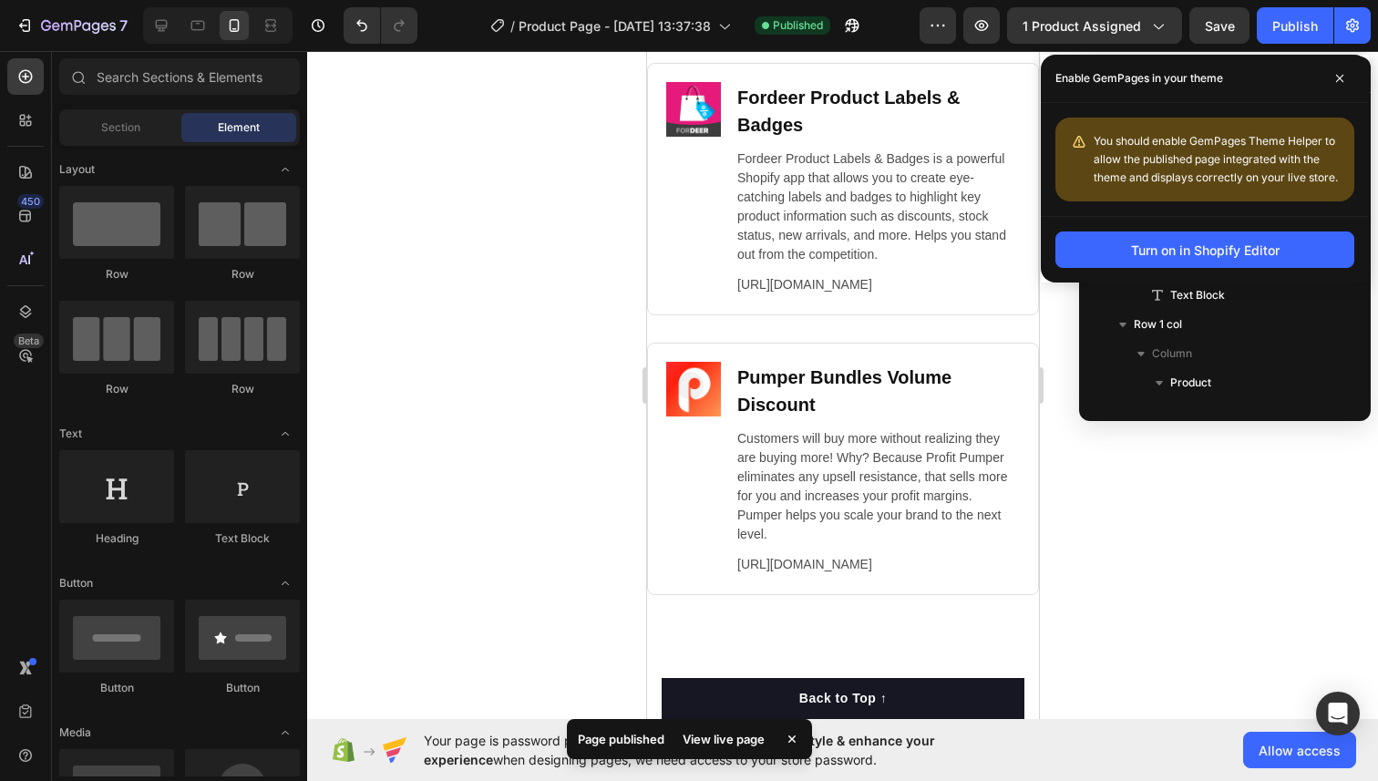
scroll to position [9855, 0]
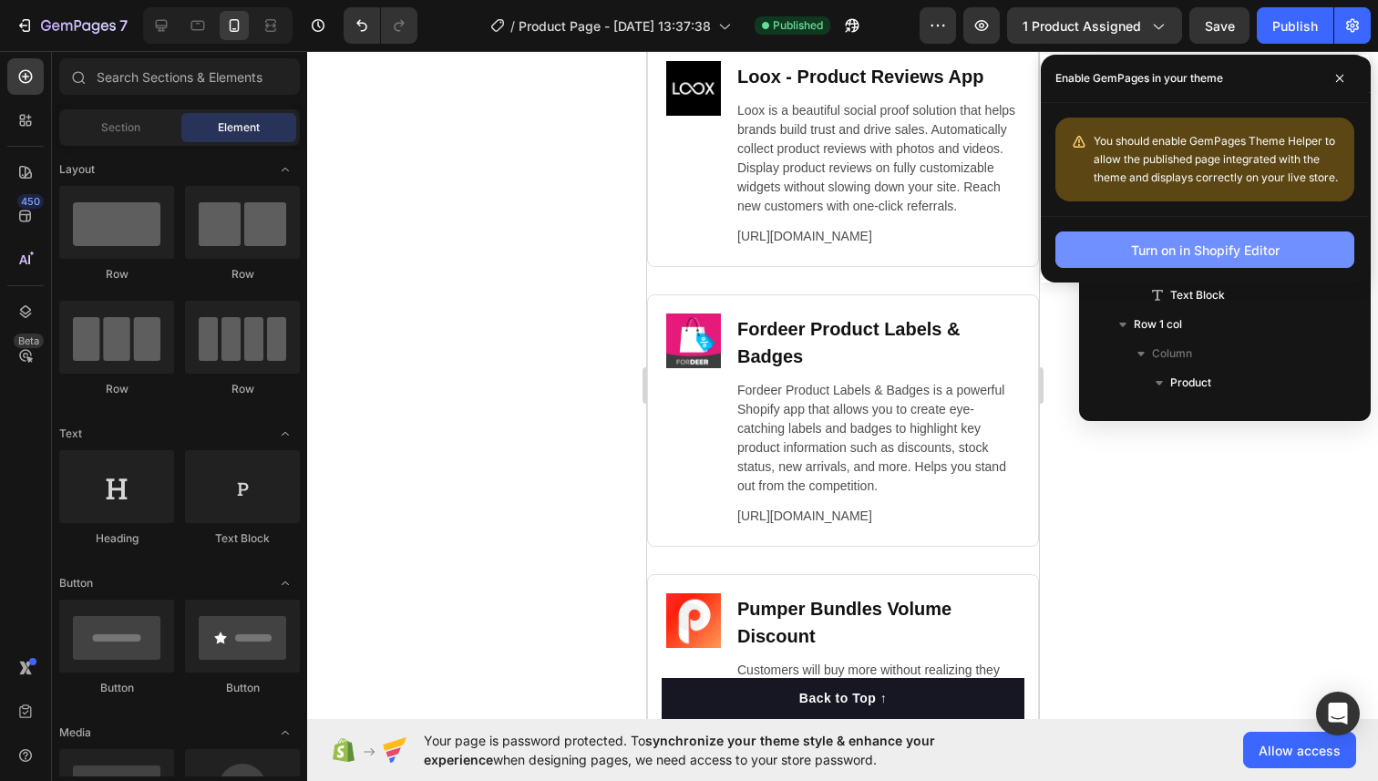
click at [1265, 246] on div "Turn on in Shopify Editor" at bounding box center [1205, 250] width 149 height 19
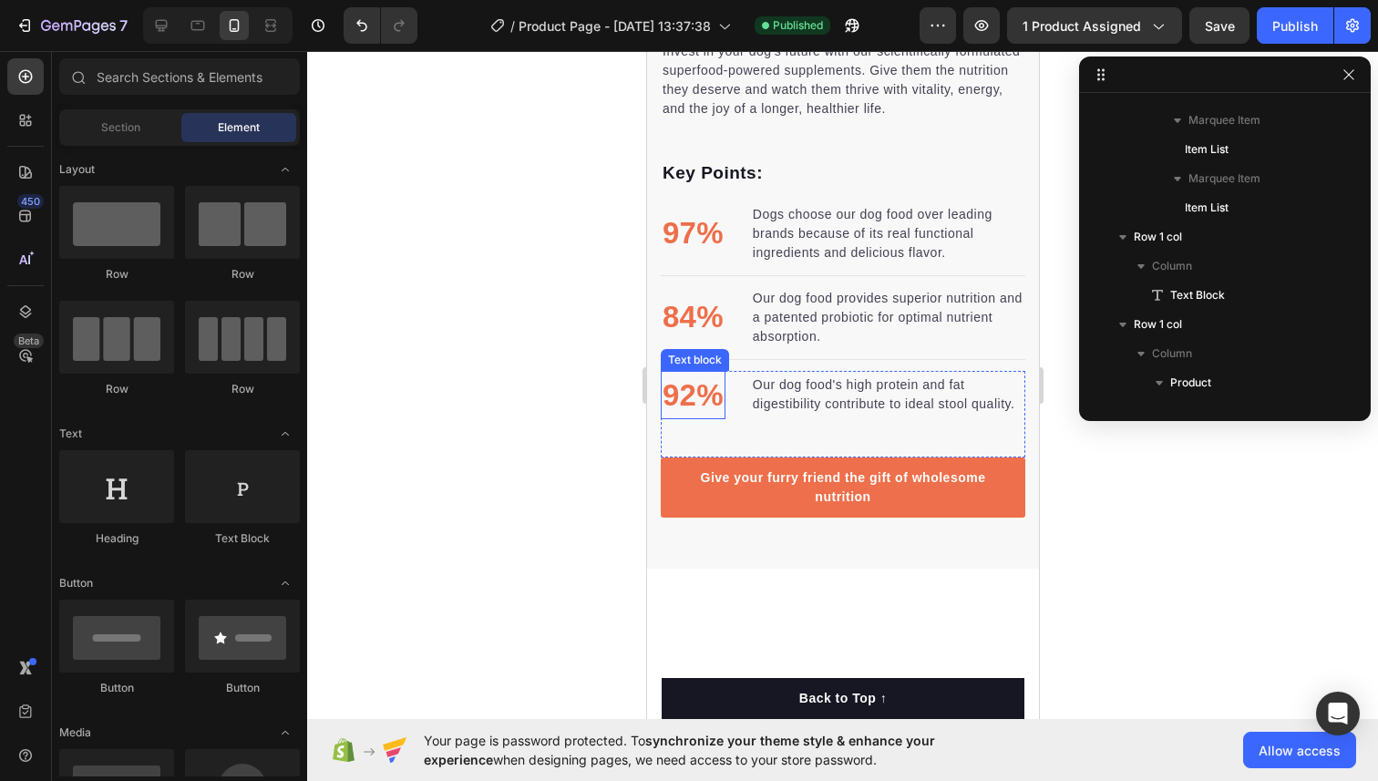
scroll to position [0, 0]
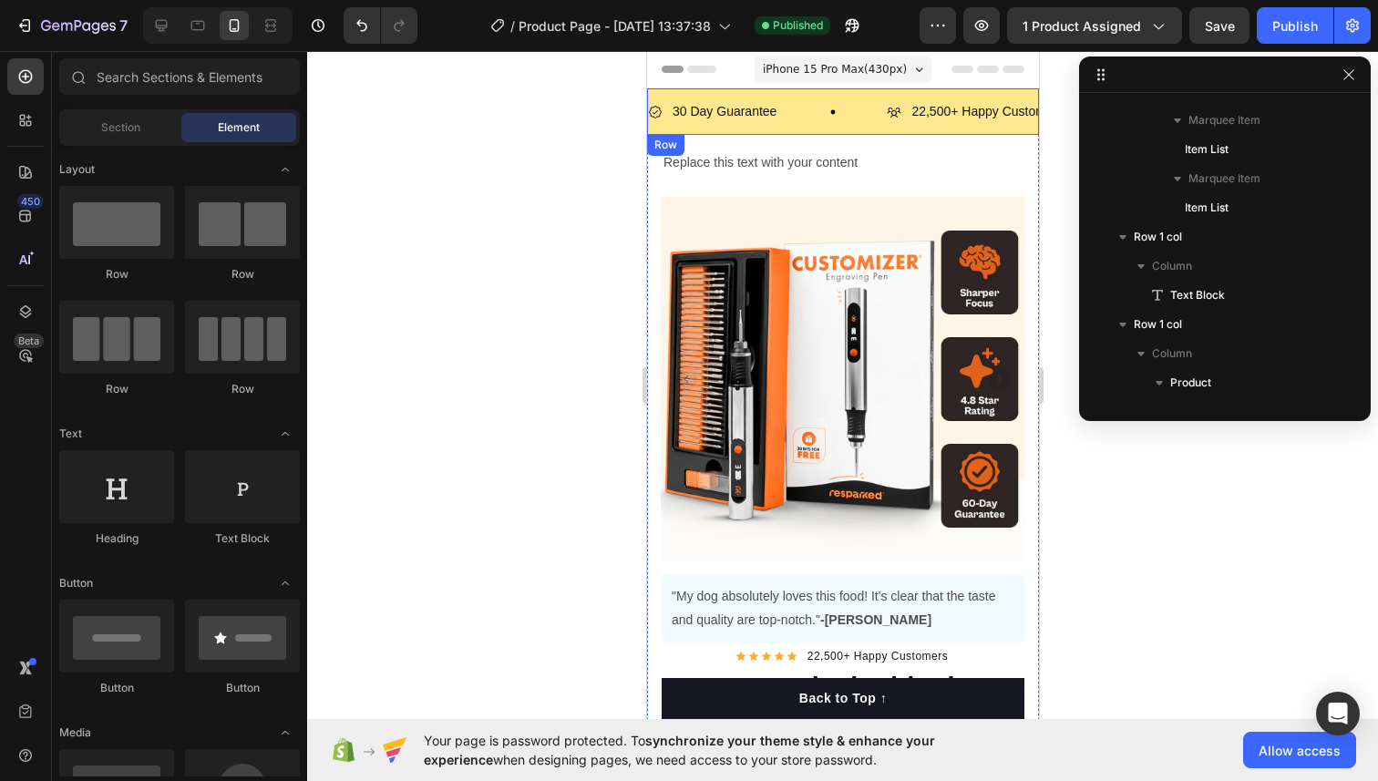
click at [737, 129] on div "30 Day Guarantee Item List 22,500+ Happy Customers Item List 700+ 5-Star Review…" at bounding box center [842, 111] width 392 height 46
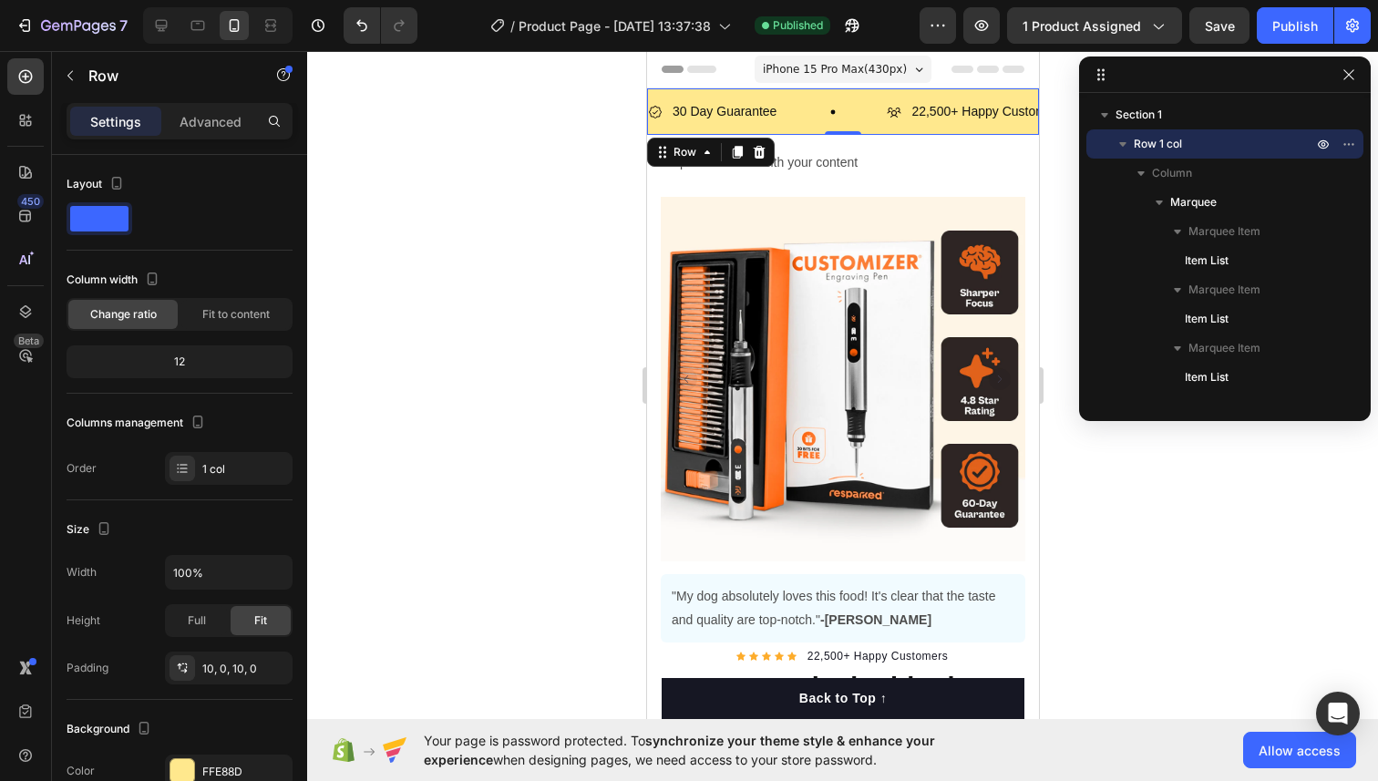
click at [657, 90] on div "30 Day Guarantee Item List 22,500+ Happy Customers Item List 700+ 5-Star Review…" at bounding box center [842, 111] width 392 height 46
click at [754, 147] on icon at bounding box center [758, 152] width 15 height 15
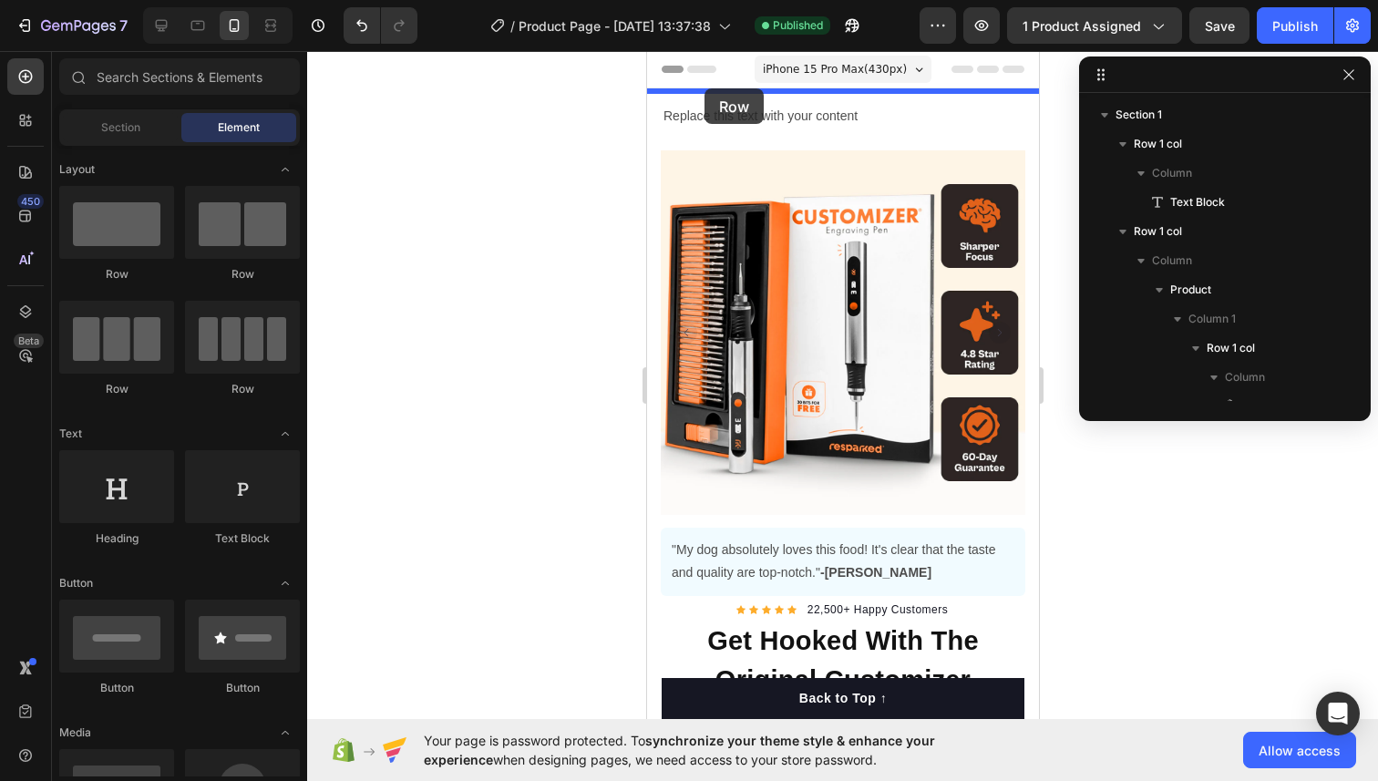
drag, startPoint x: 732, startPoint y: 268, endPoint x: 703, endPoint y: 88, distance: 181.8
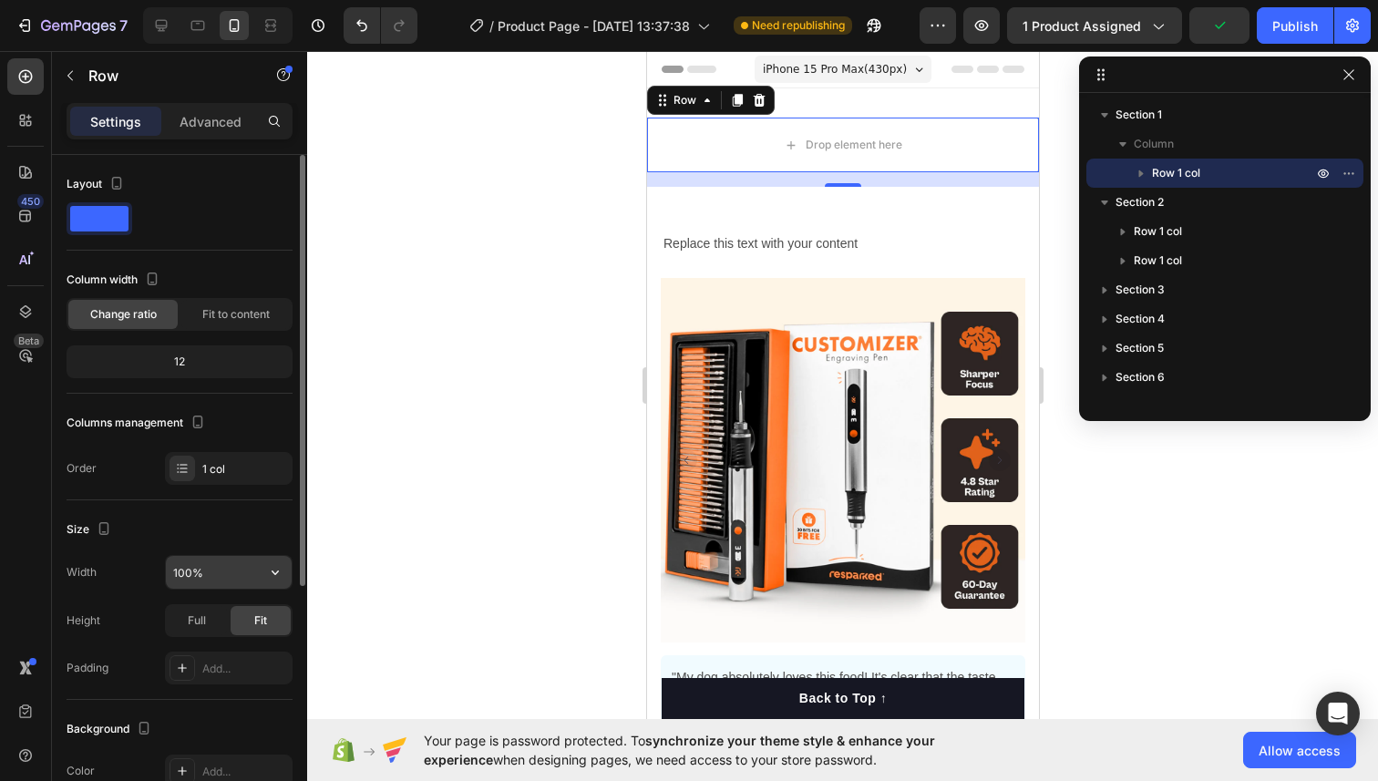
click at [233, 567] on input "100%" at bounding box center [229, 572] width 126 height 33
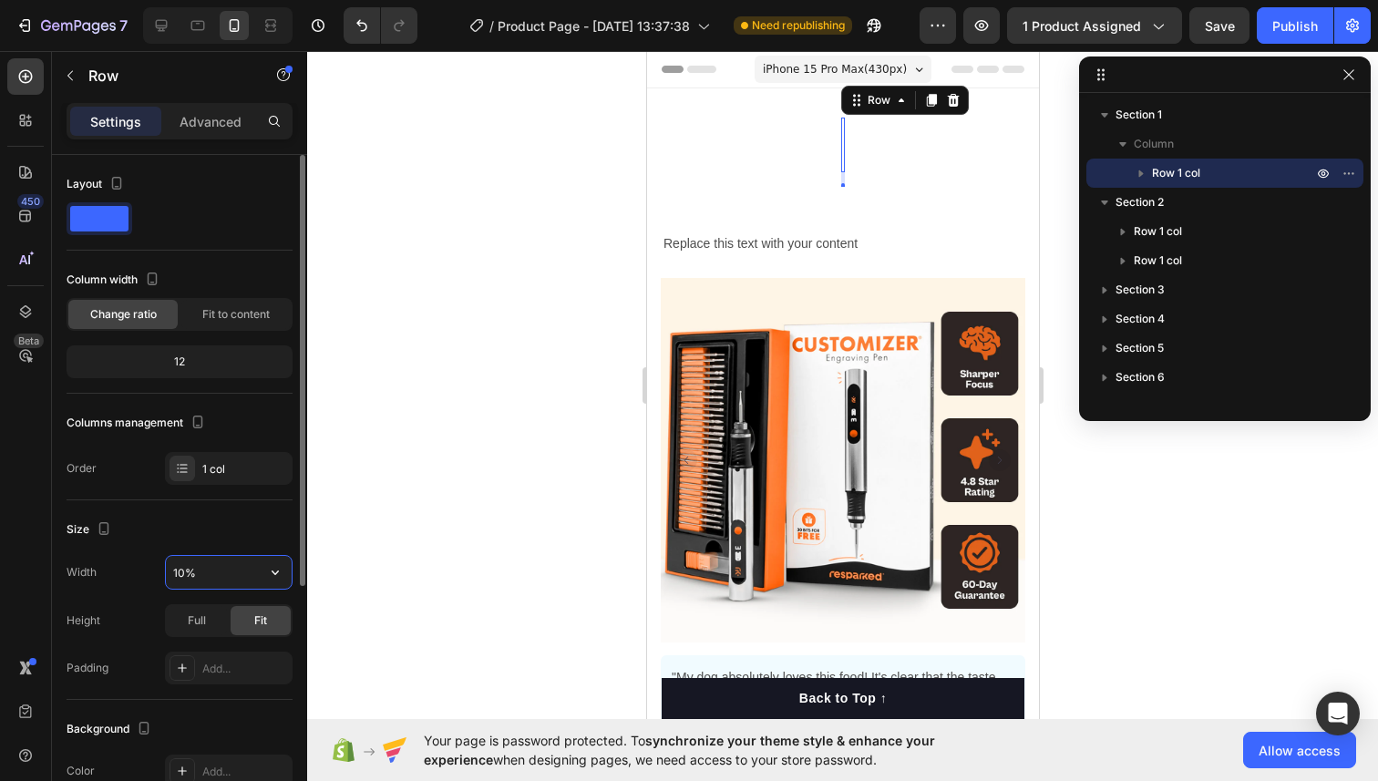
type input "100%"
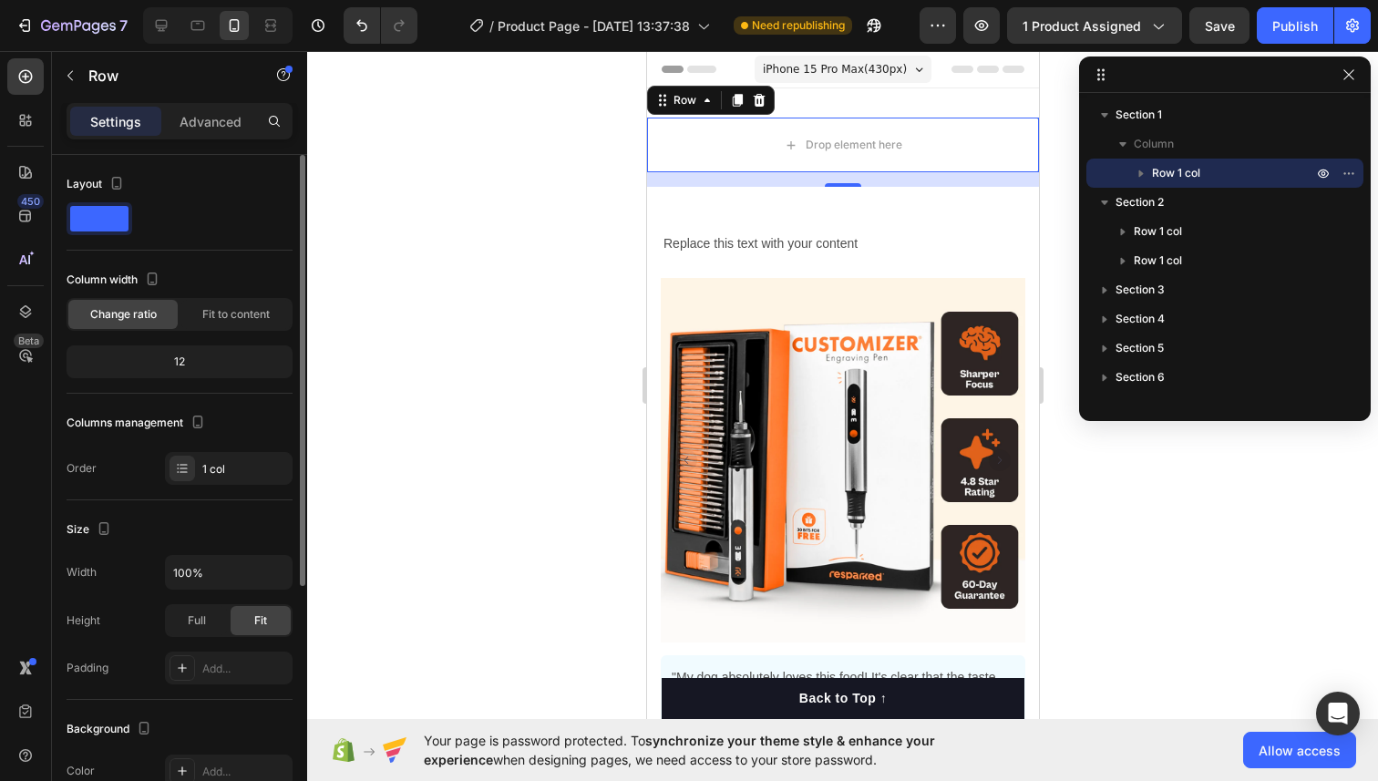
click at [215, 541] on div "Size" at bounding box center [180, 529] width 226 height 29
click at [172, 118] on div "Advanced" at bounding box center [210, 121] width 91 height 29
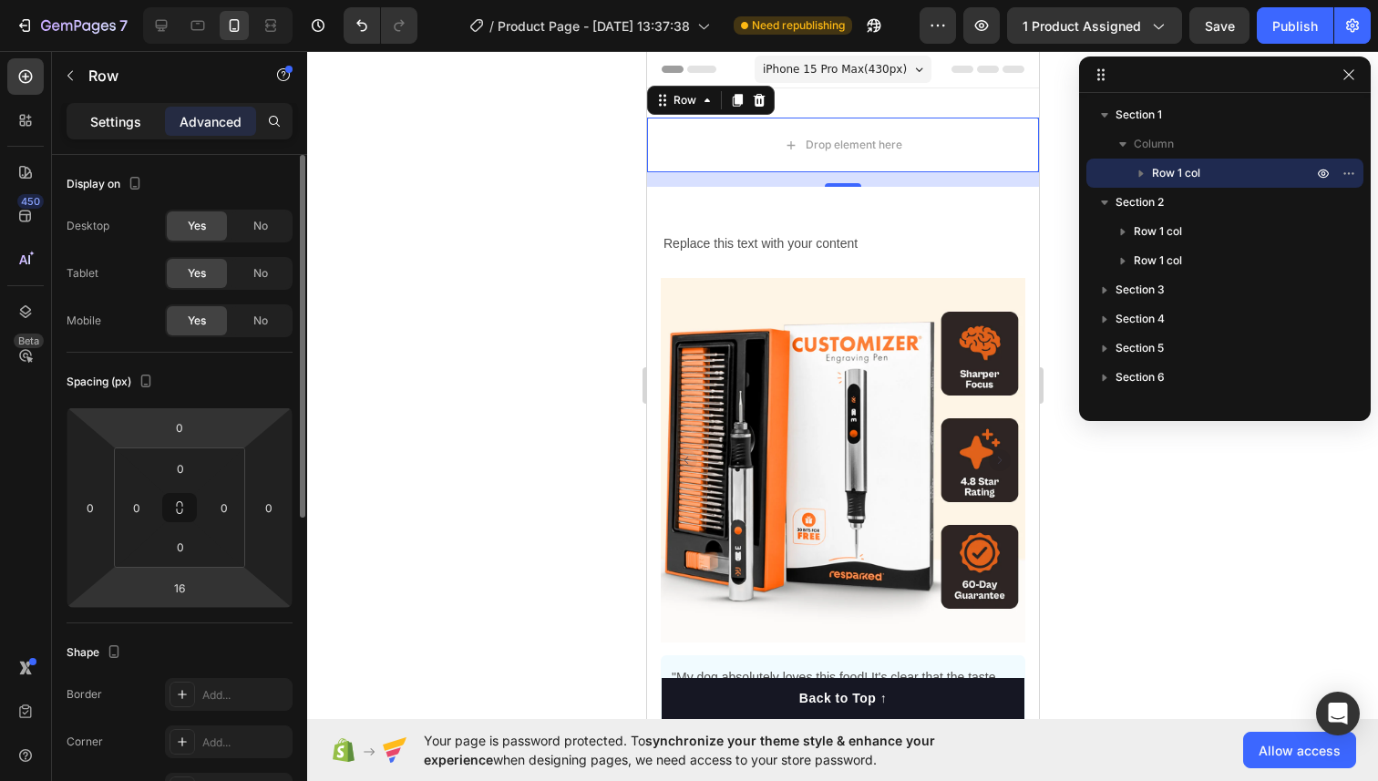
click at [108, 124] on p "Settings" at bounding box center [115, 121] width 51 height 19
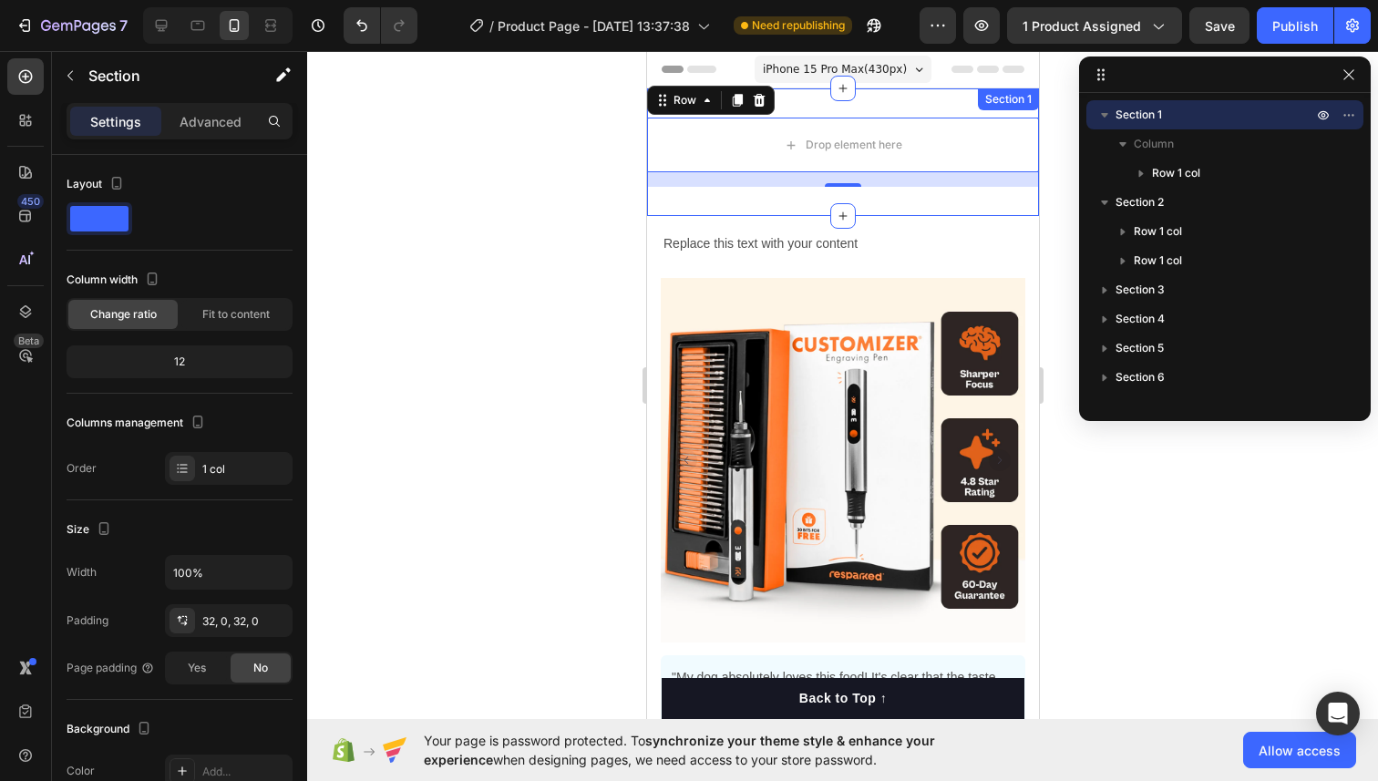
click at [899, 197] on div "Drop element here Row 16 Section 1" at bounding box center [842, 152] width 392 height 128
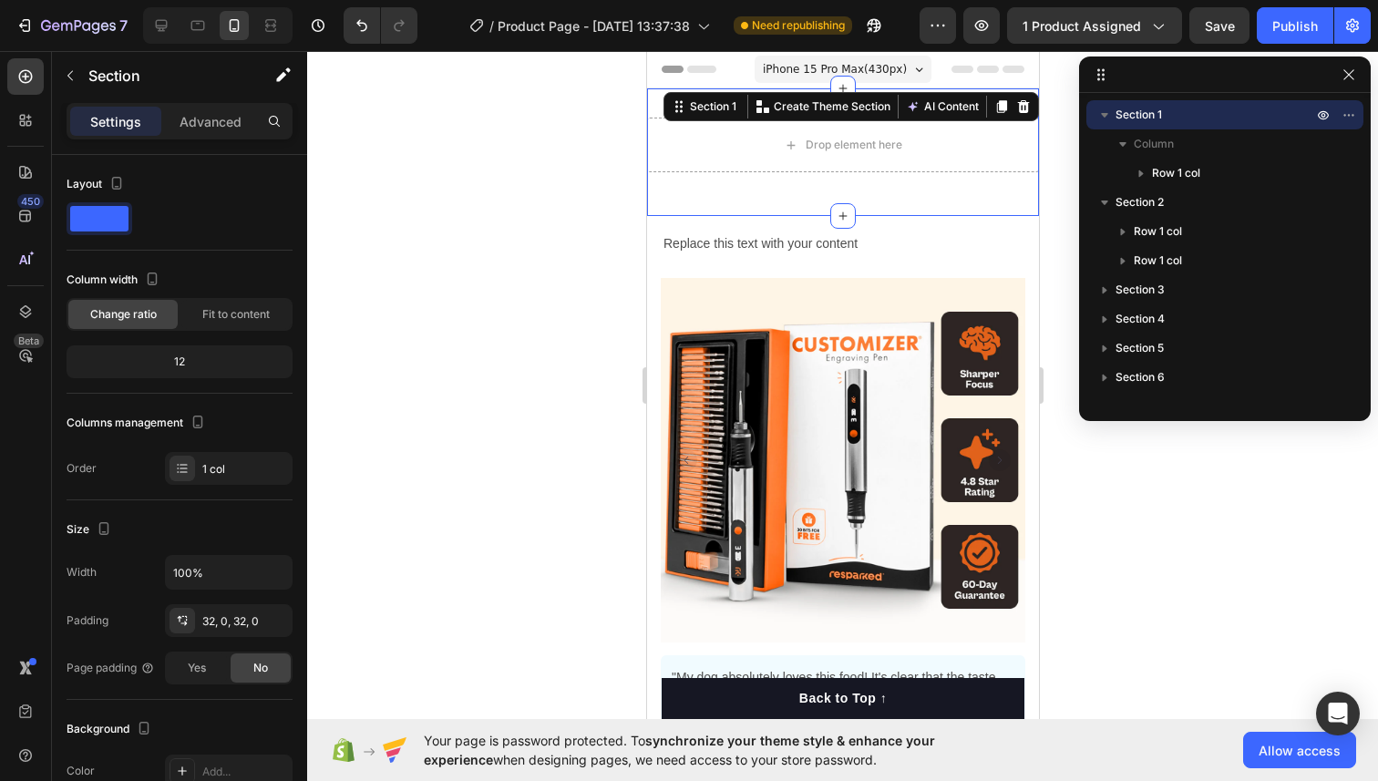
click at [1058, 222] on div at bounding box center [842, 416] width 1070 height 730
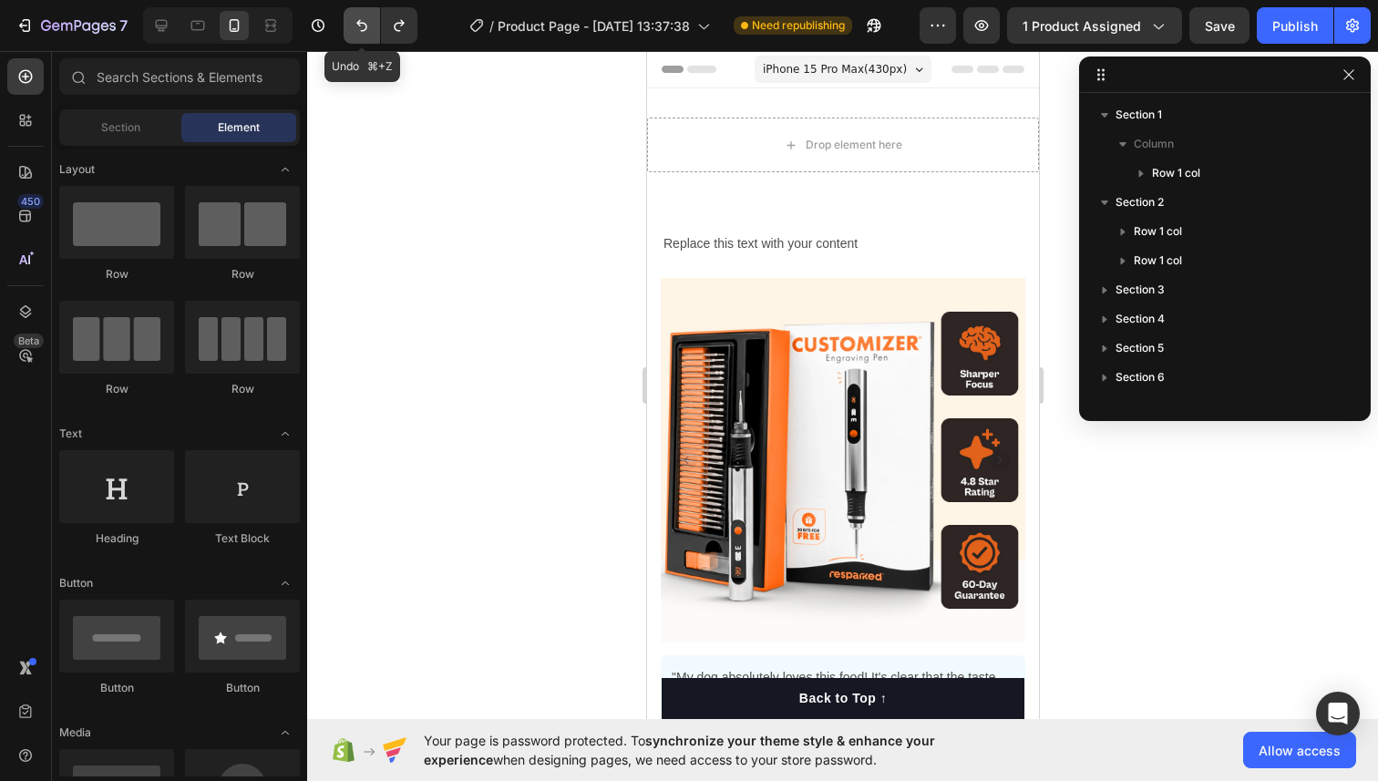
click at [361, 22] on icon "Undo/Redo" at bounding box center [362, 25] width 18 height 18
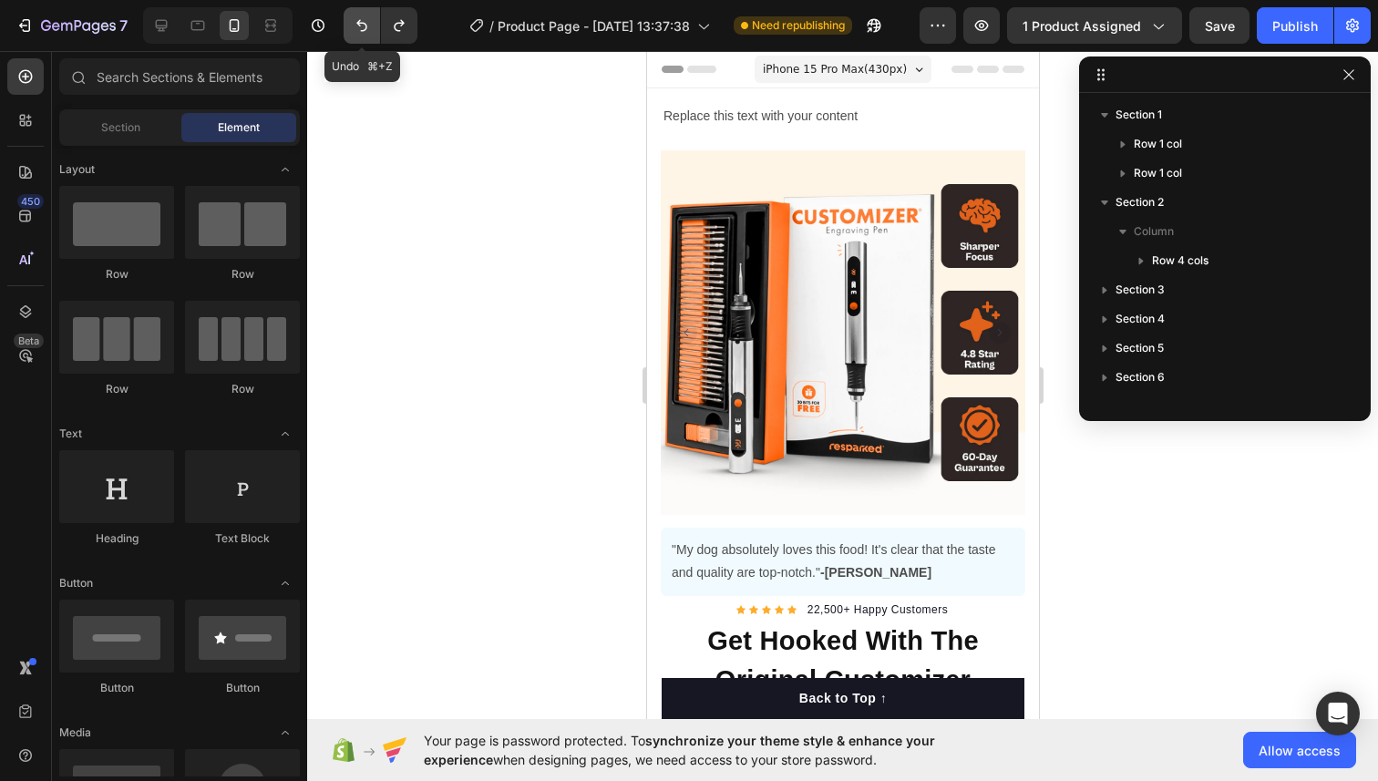
click at [361, 22] on icon "Undo/Redo" at bounding box center [362, 25] width 18 height 18
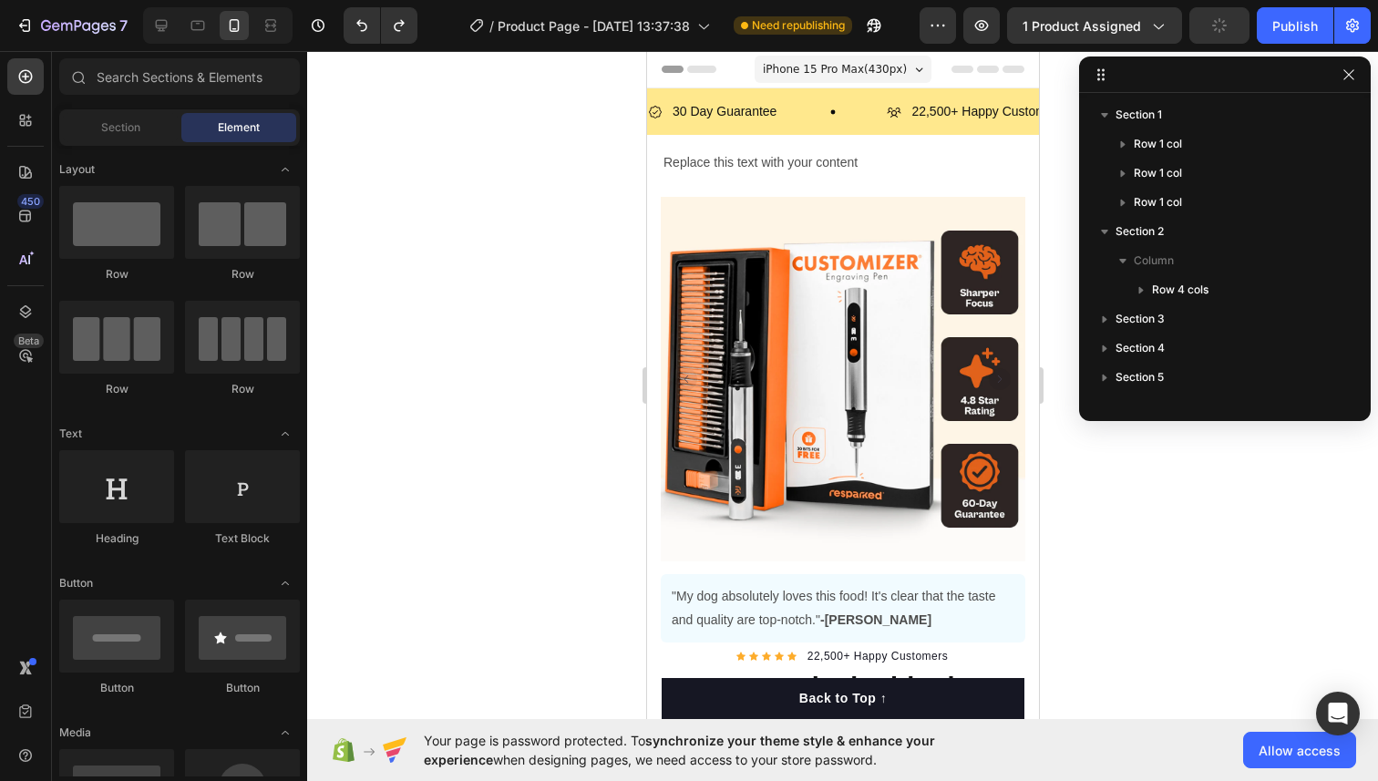
click at [531, 179] on div at bounding box center [842, 416] width 1070 height 730
click at [1295, 26] on div "Publish" at bounding box center [1295, 25] width 46 height 19
click at [741, 93] on div "30 Day Guarantee Item List 22,500+ Happy Customers Item List 700+ 5-Star Review…" at bounding box center [842, 111] width 392 height 46
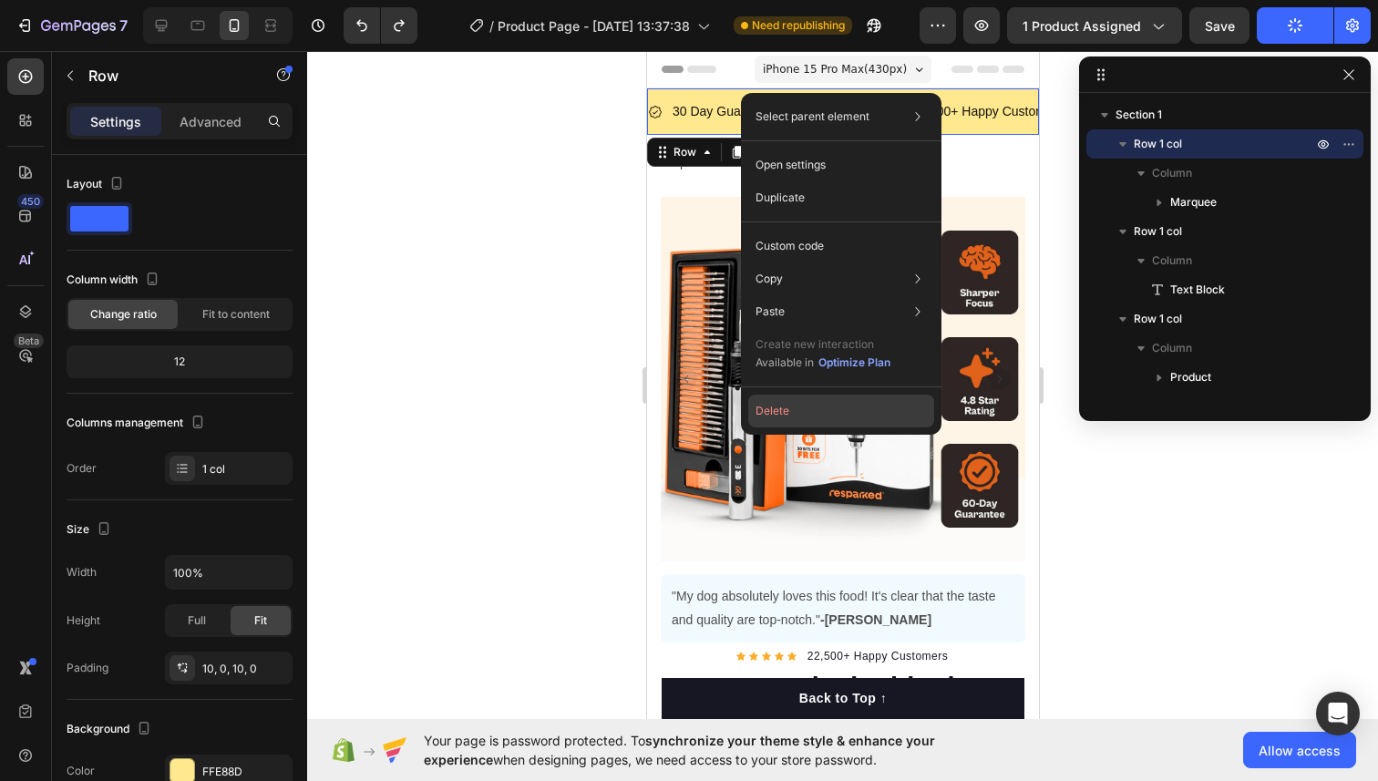
click at [762, 399] on button "Delete" at bounding box center [841, 410] width 186 height 33
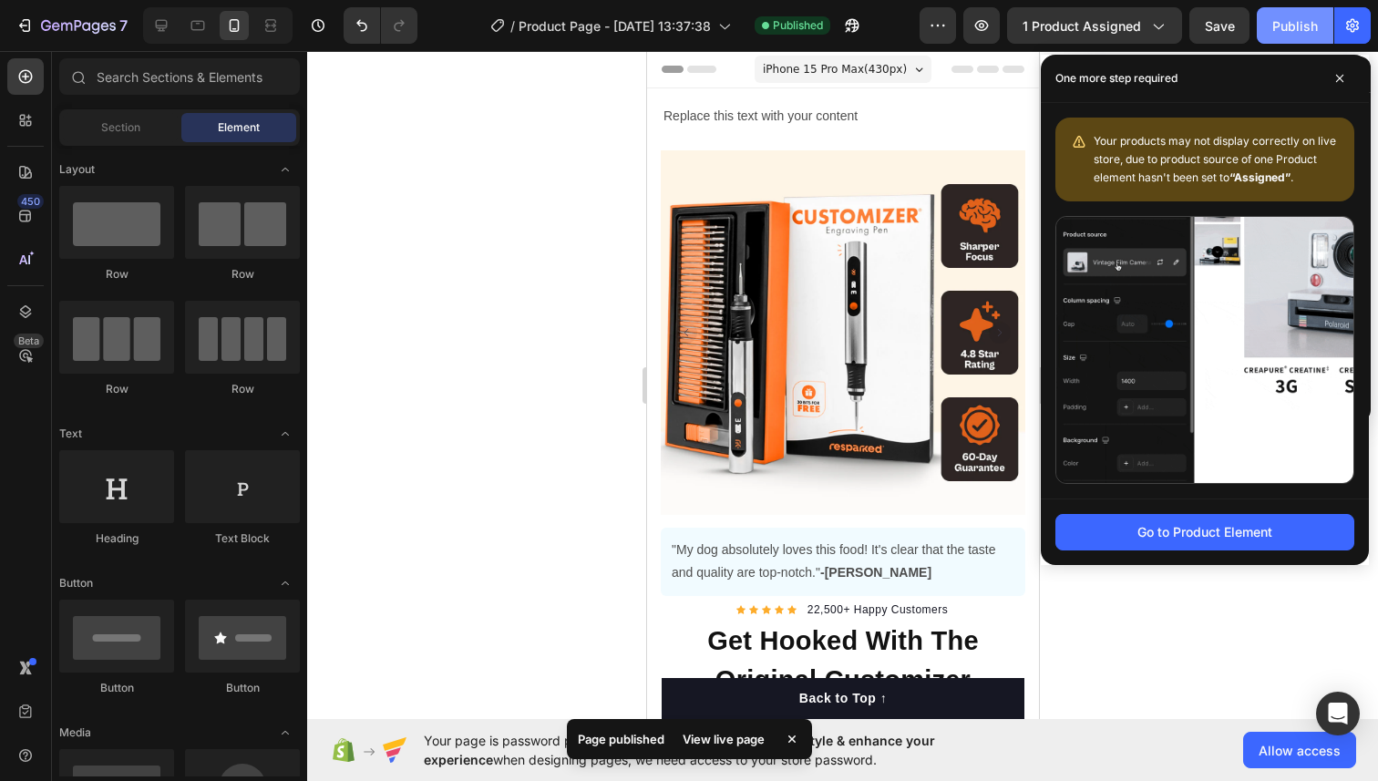
click at [1273, 30] on div "Publish" at bounding box center [1295, 25] width 46 height 19
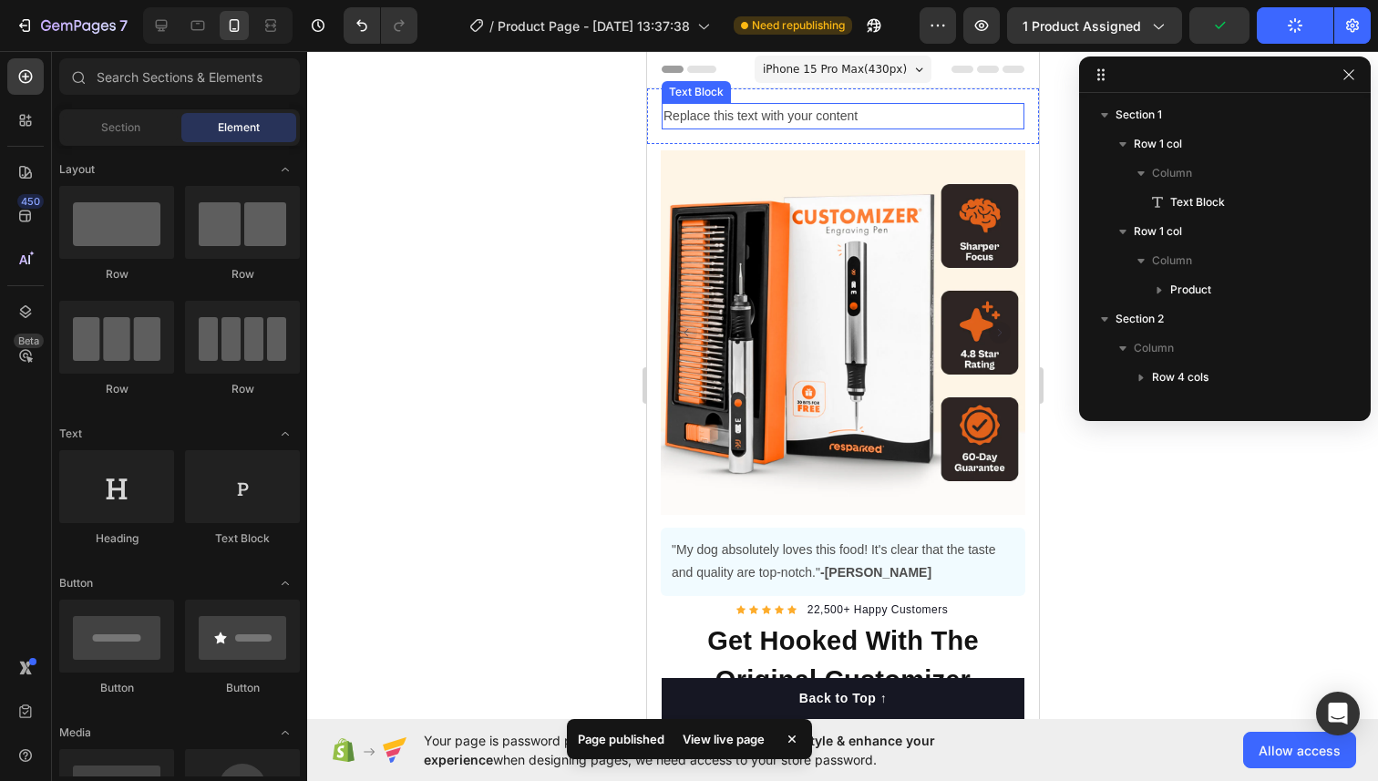
click at [739, 116] on div "Replace this text with your content" at bounding box center [842, 116] width 363 height 26
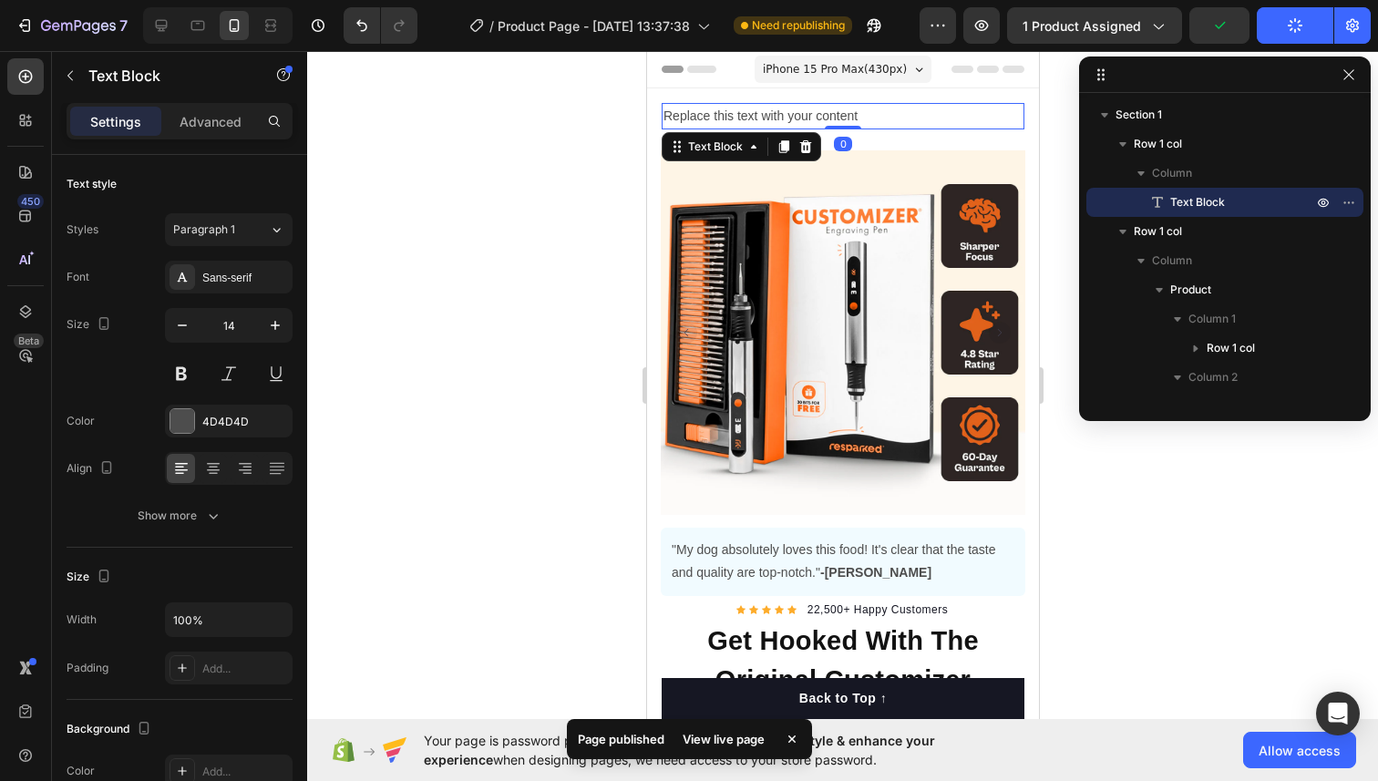
click at [739, 116] on div "Replace this text with your content" at bounding box center [842, 116] width 363 height 26
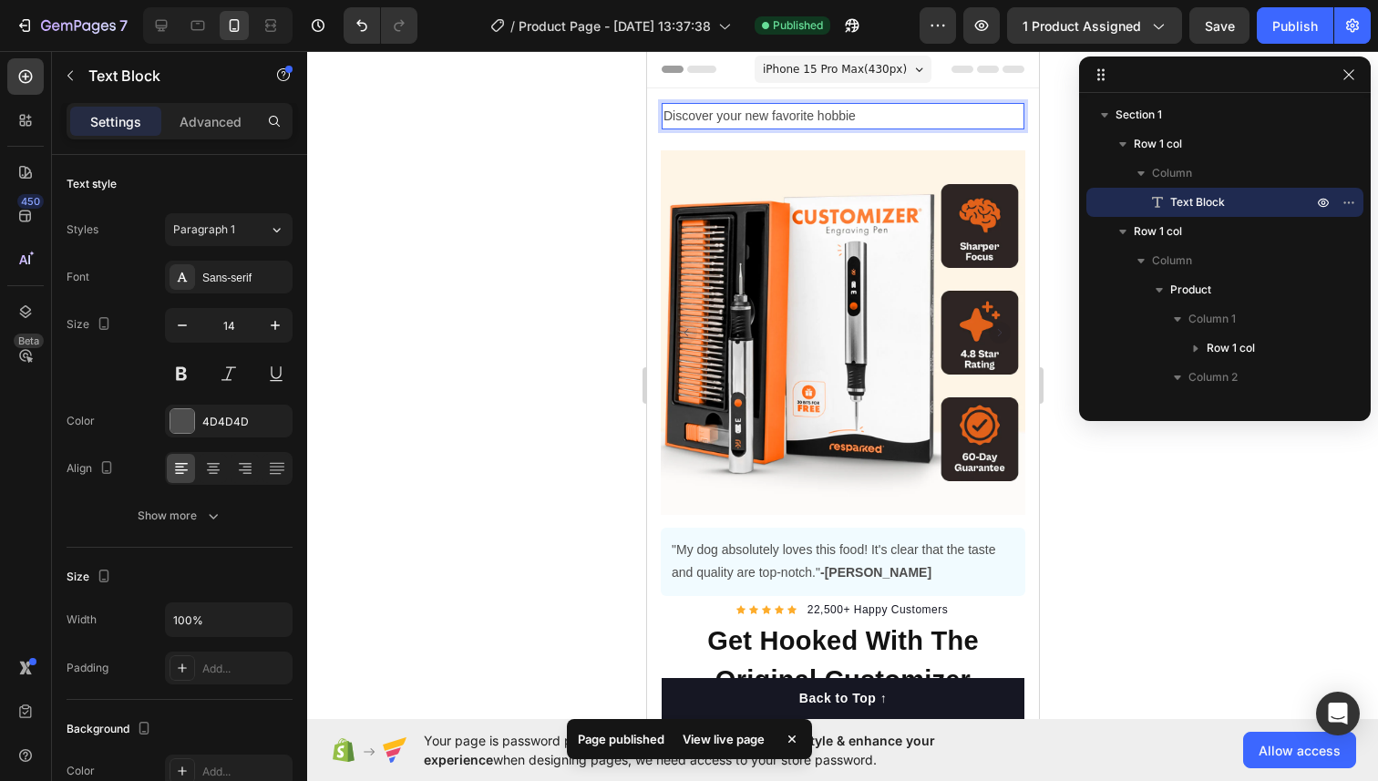
click at [709, 109] on p "Discover your new favorite hobbie" at bounding box center [841, 116] width 359 height 23
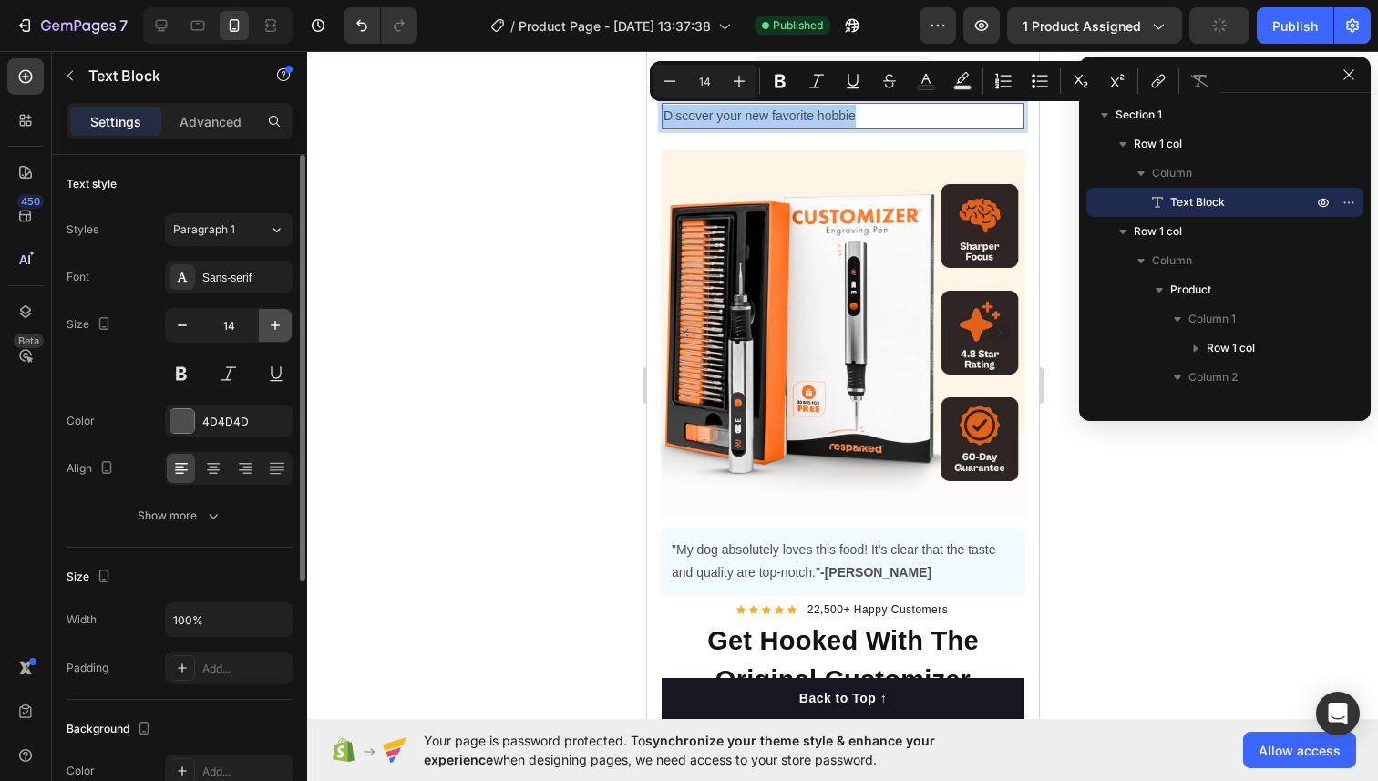
click at [270, 329] on icon "button" at bounding box center [275, 325] width 18 height 18
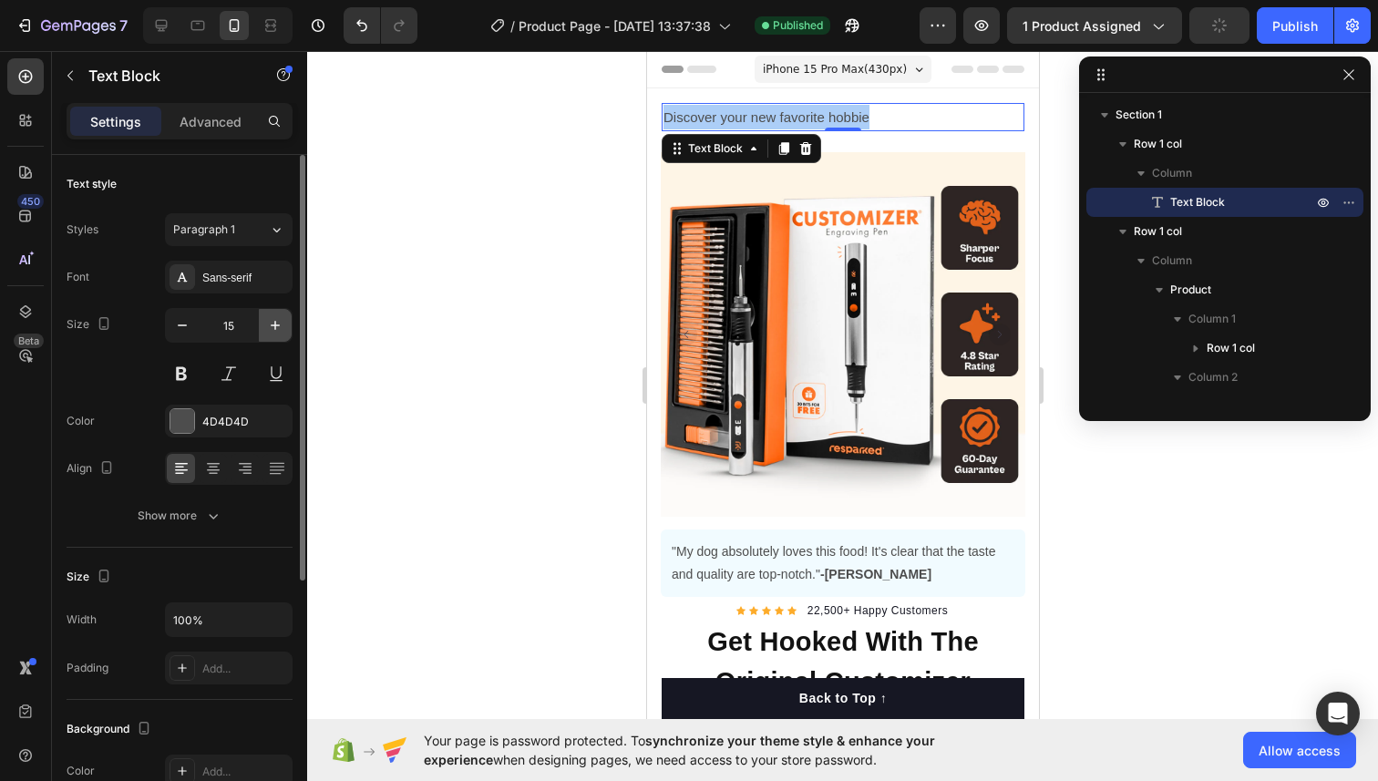
click at [270, 329] on icon "button" at bounding box center [275, 325] width 18 height 18
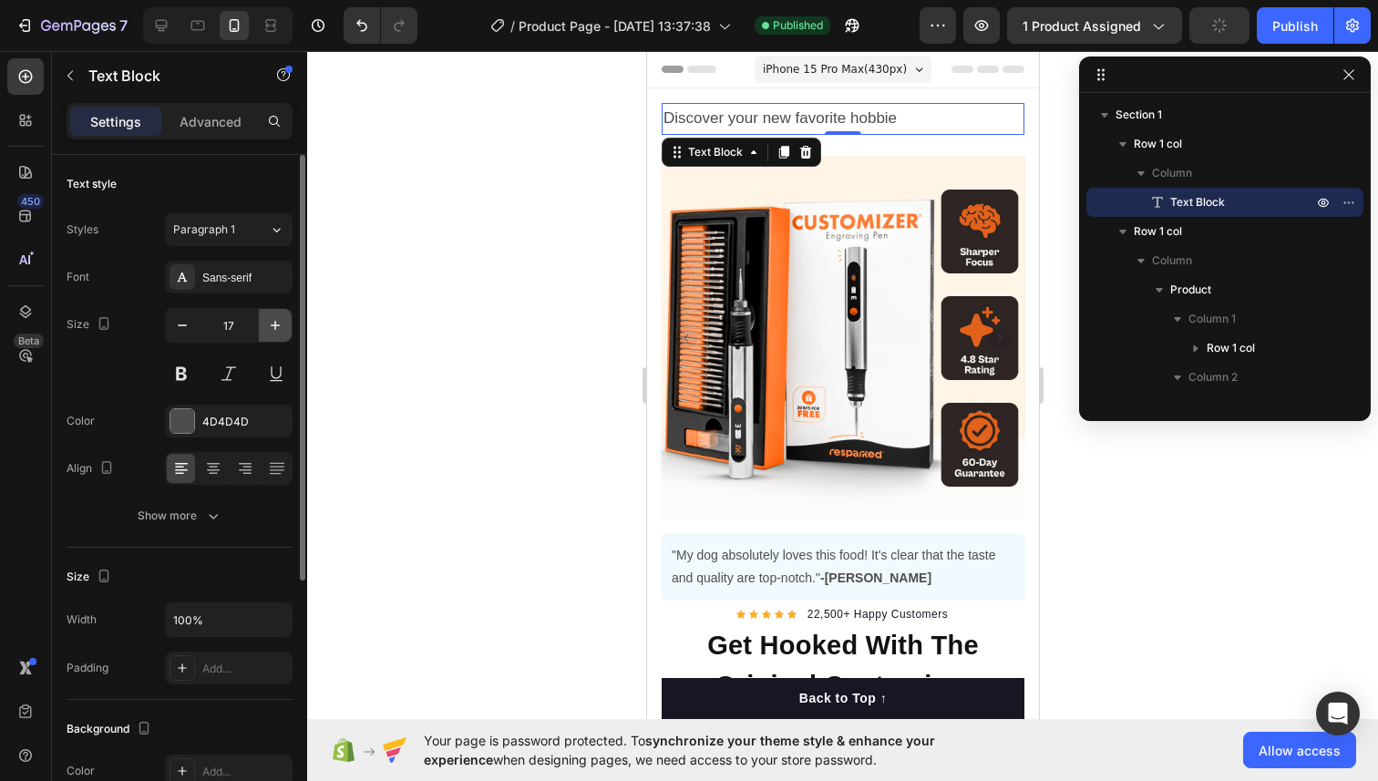
click at [270, 329] on icon "button" at bounding box center [275, 325] width 18 height 18
type input "19"
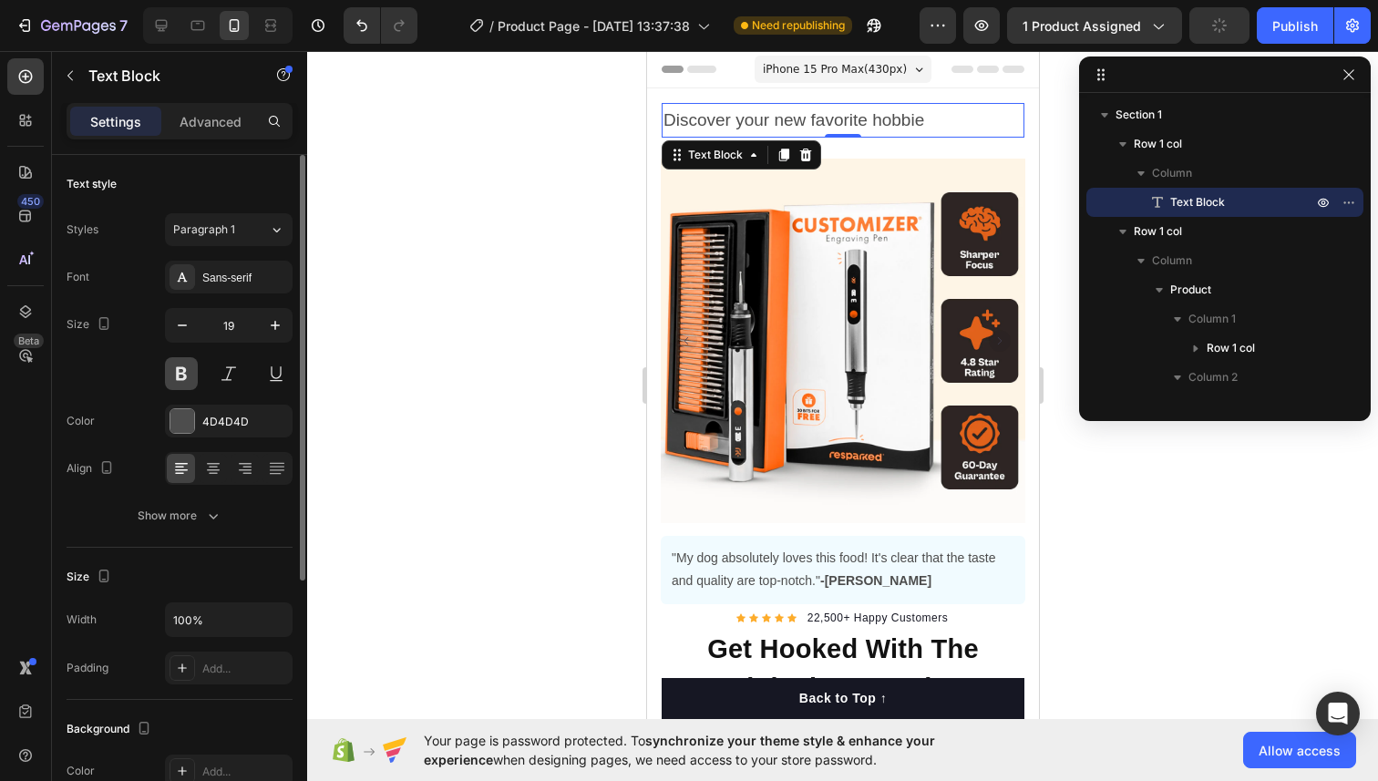
click at [188, 369] on button at bounding box center [181, 373] width 33 height 33
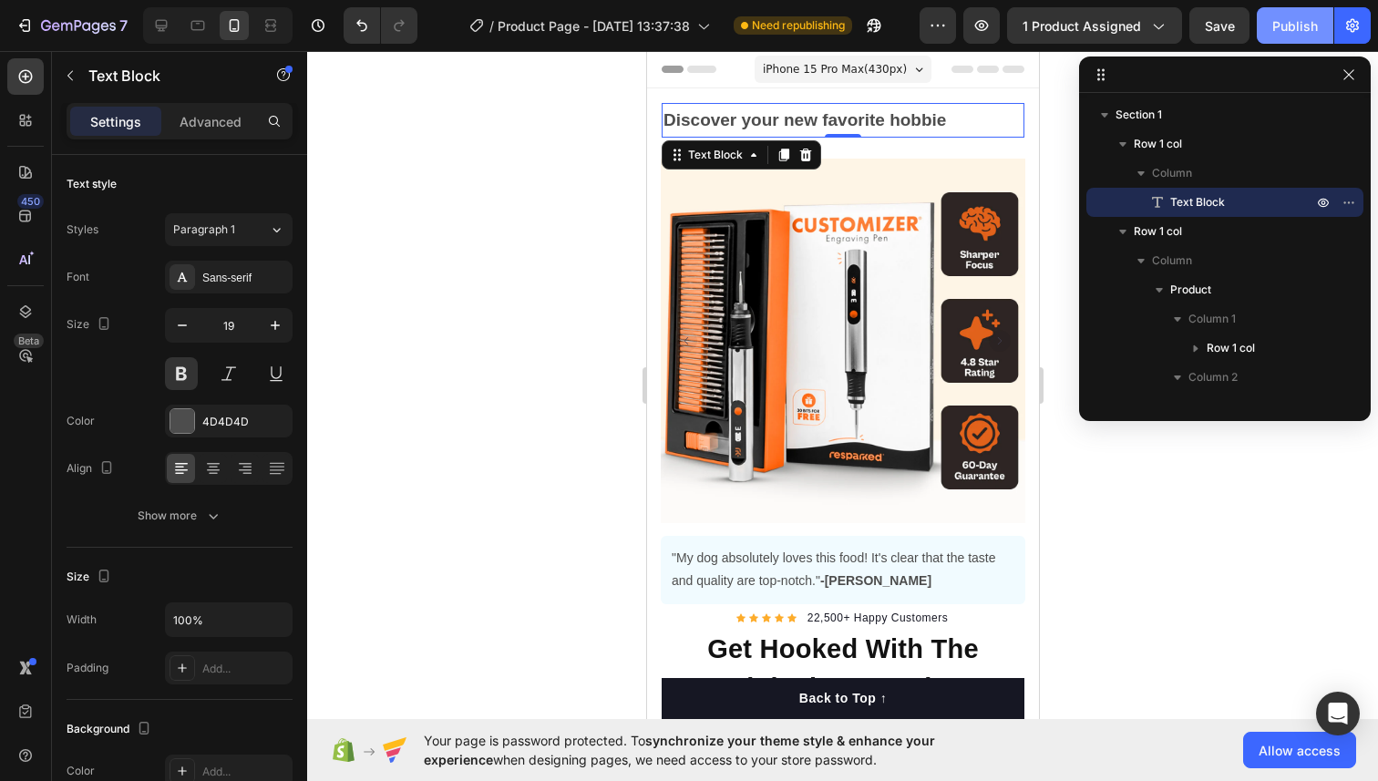
click at [1288, 28] on div "Publish" at bounding box center [1295, 25] width 46 height 19
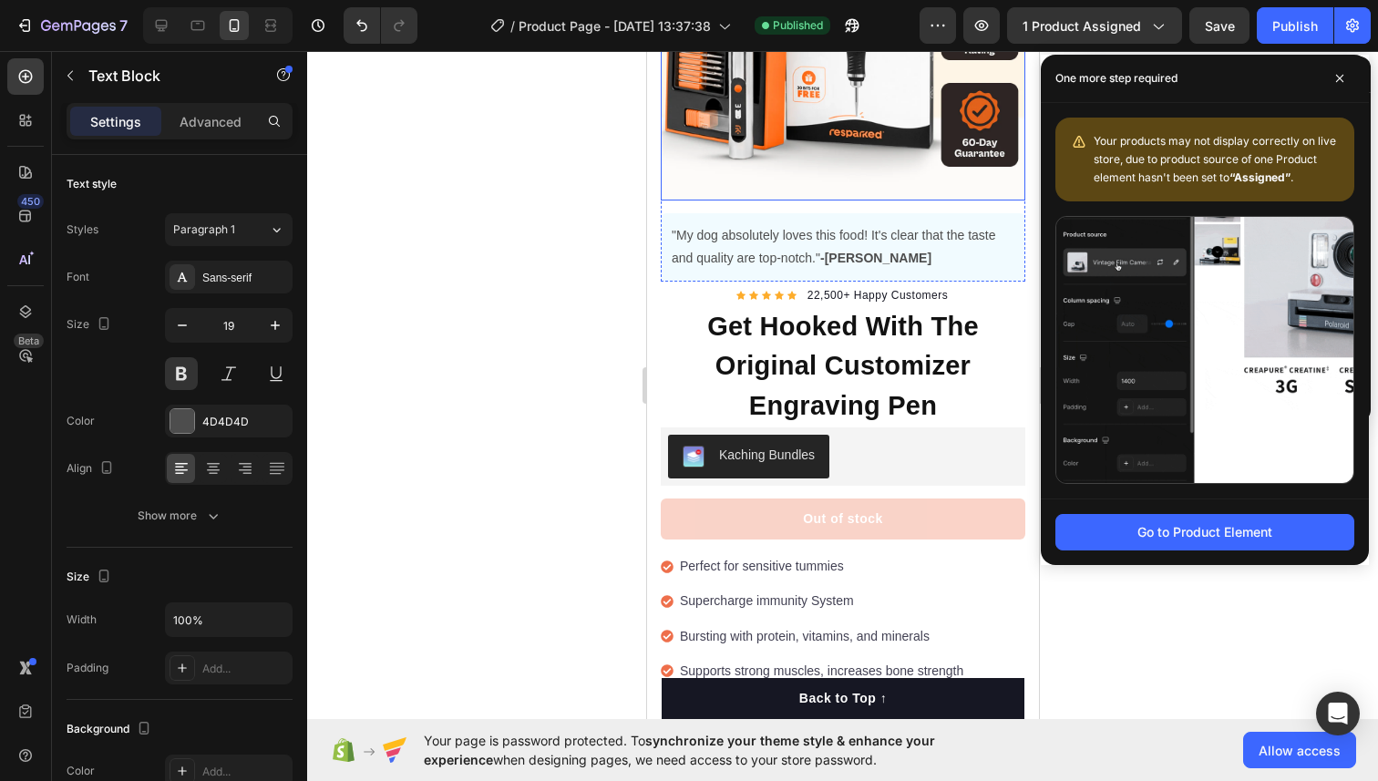
scroll to position [353, 0]
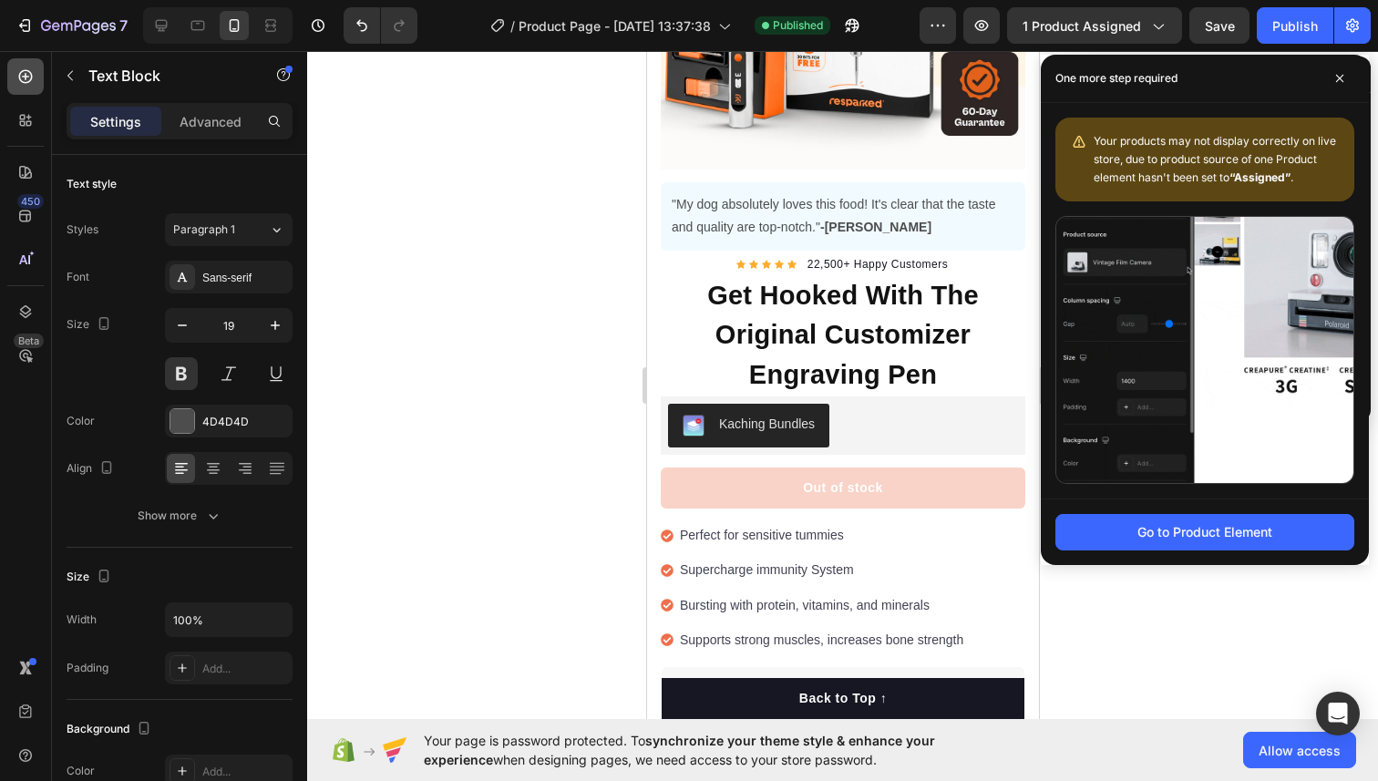
click at [20, 84] on icon at bounding box center [25, 76] width 18 height 18
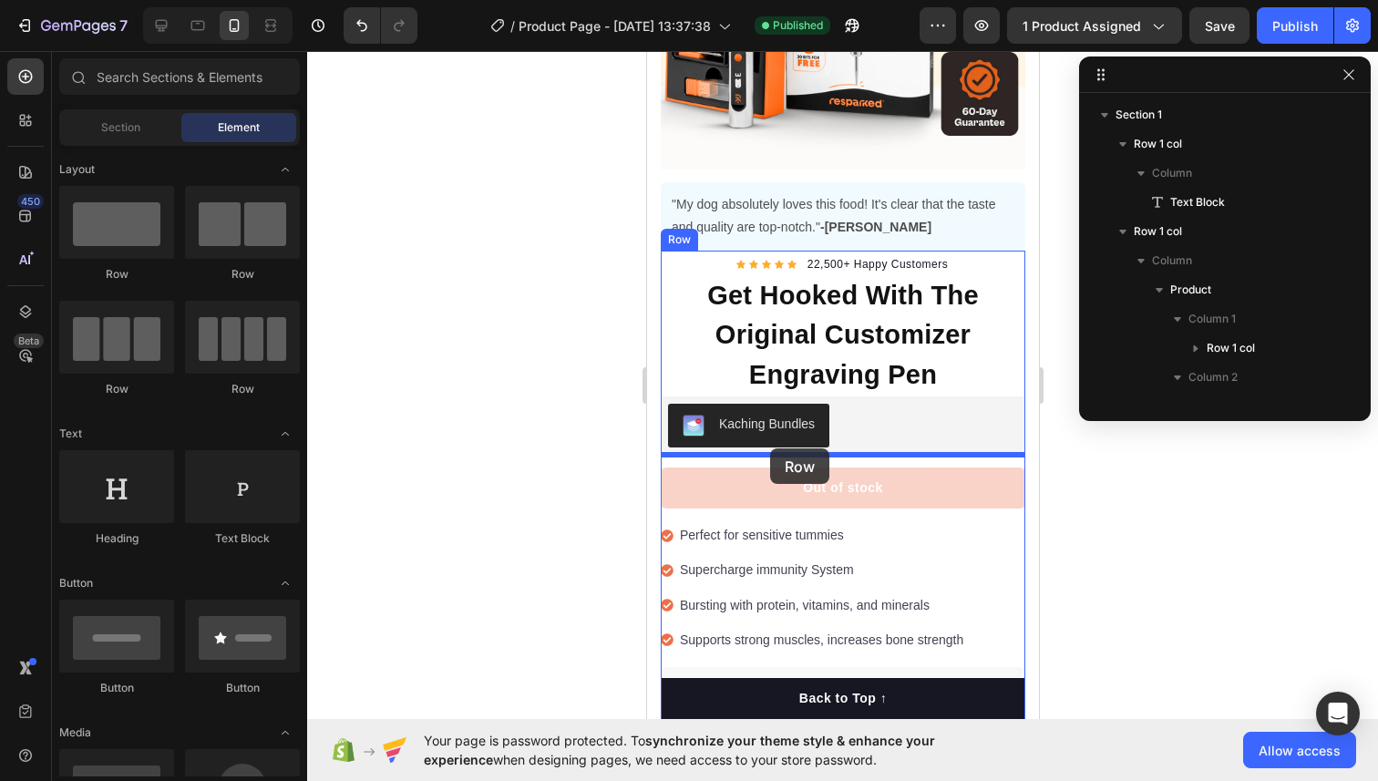
drag, startPoint x: 753, startPoint y: 275, endPoint x: 769, endPoint y: 448, distance: 173.8
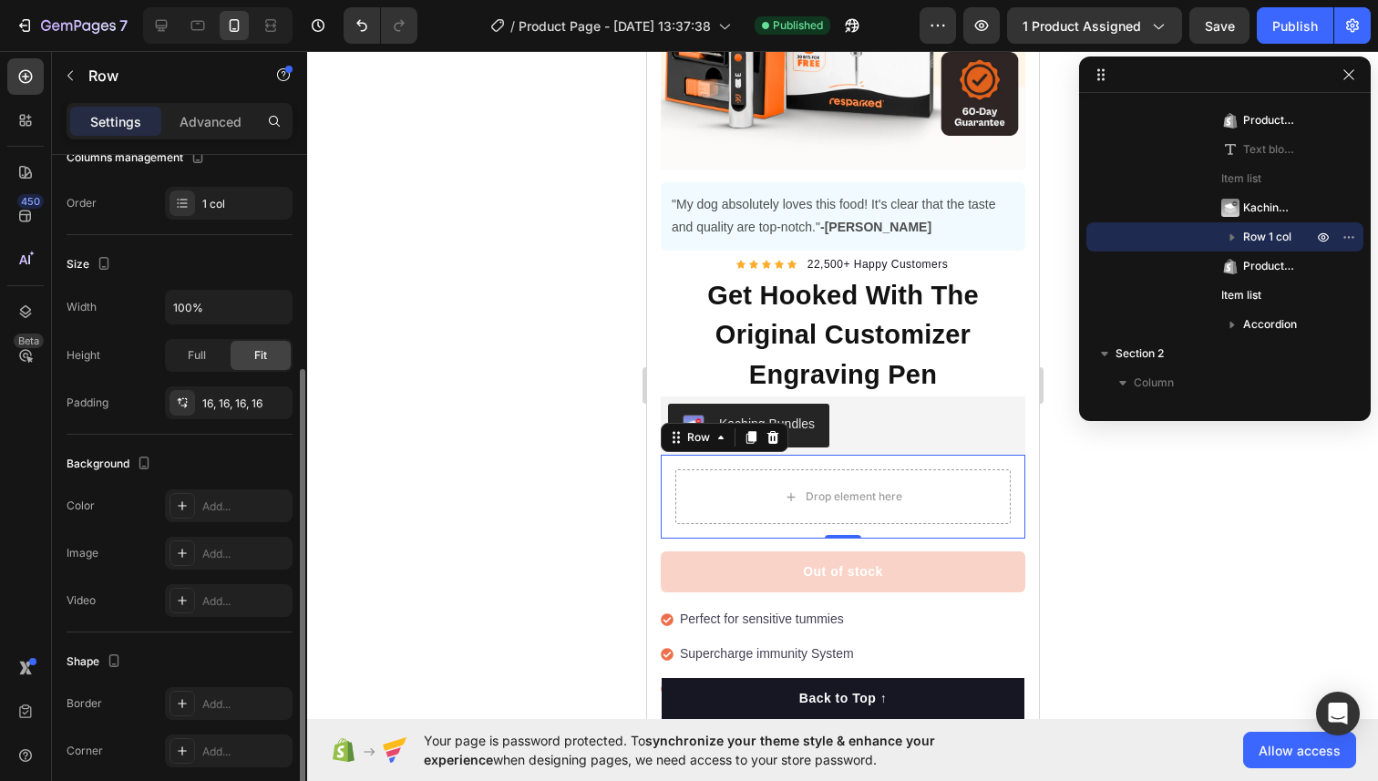
scroll to position [316, 0]
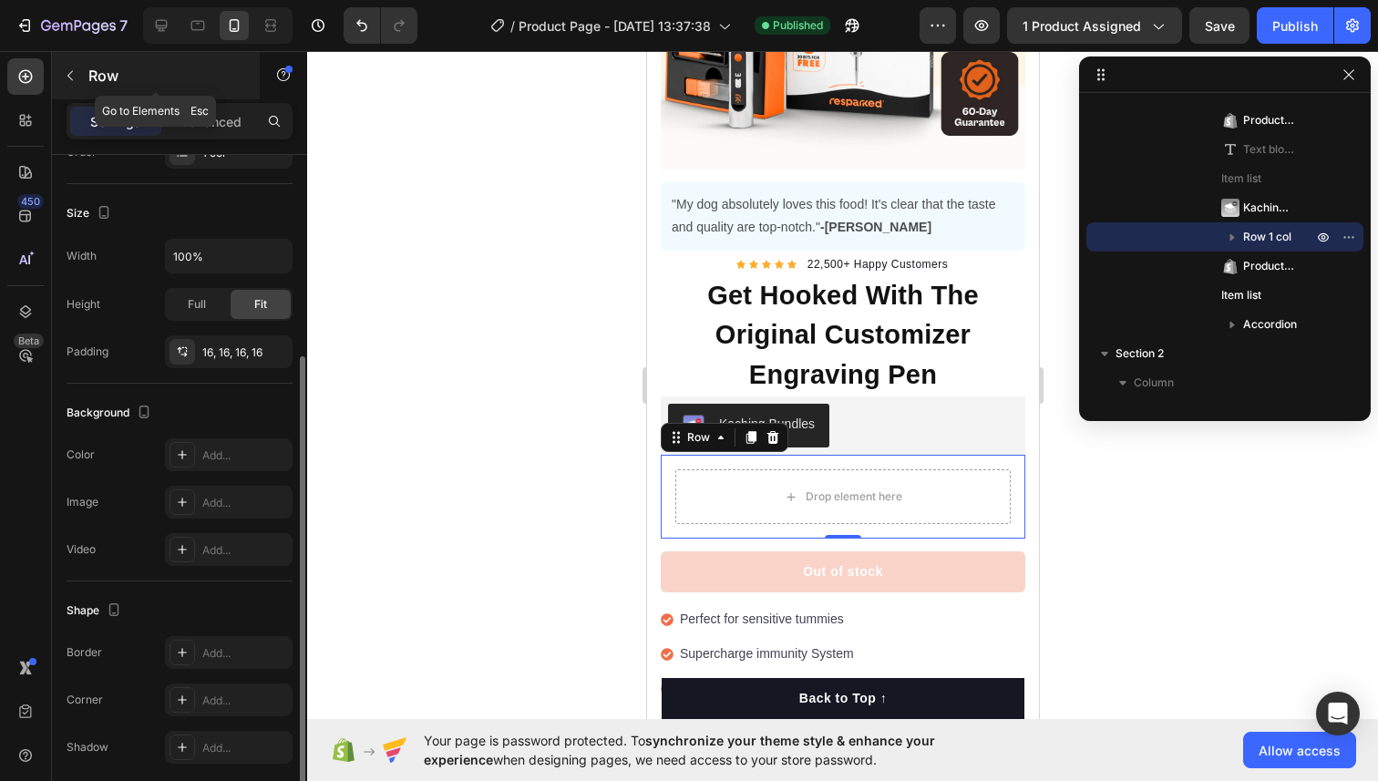
click at [59, 60] on div "Row" at bounding box center [156, 75] width 208 height 47
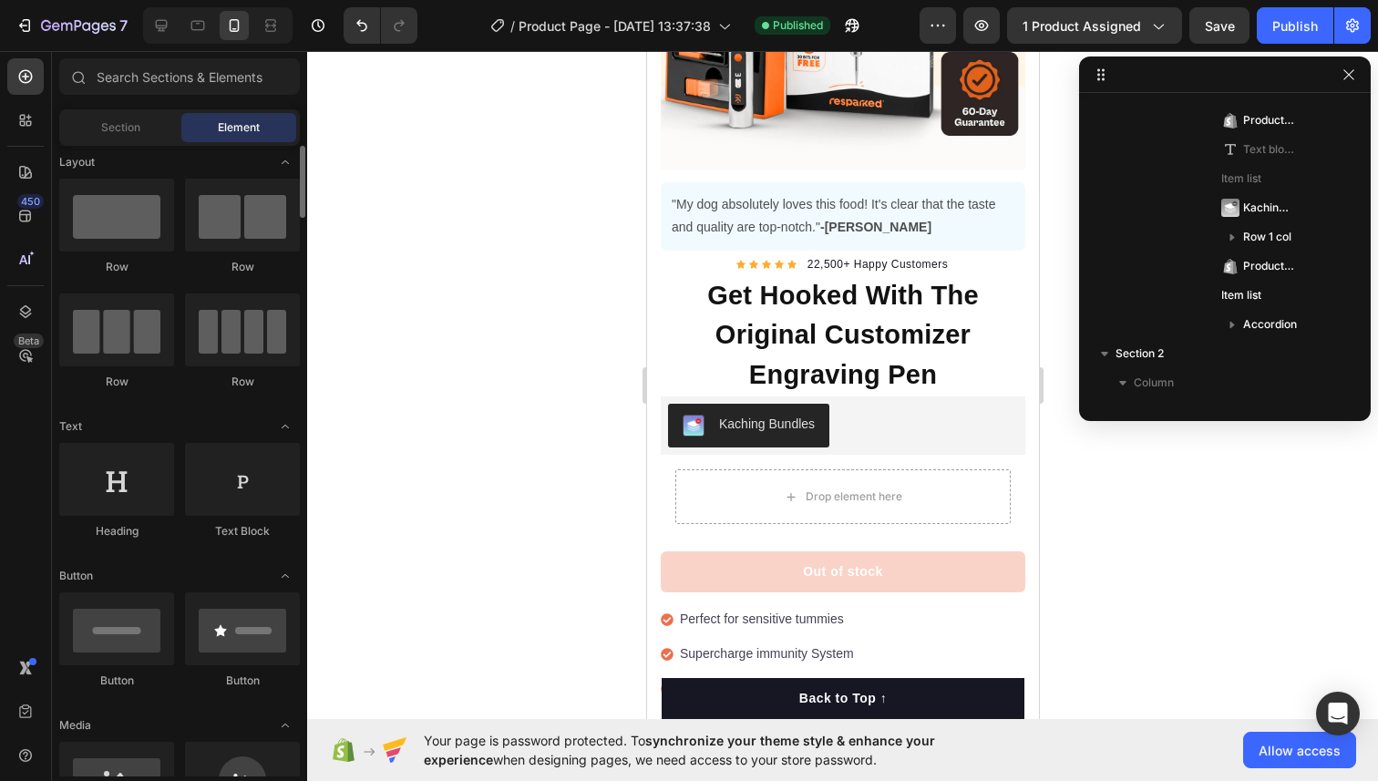
scroll to position [8, 0]
click at [131, 118] on div "Section" at bounding box center [120, 127] width 115 height 29
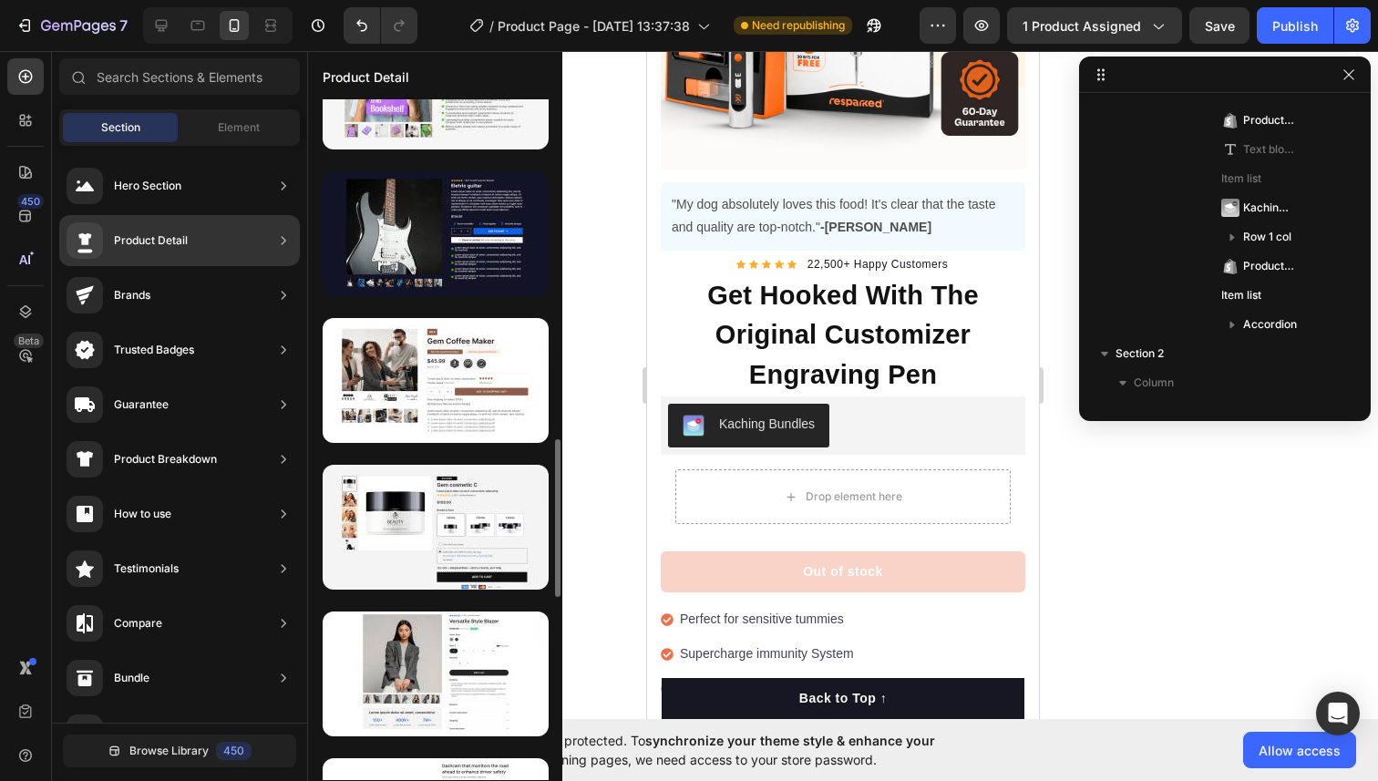
scroll to position [1852, 0]
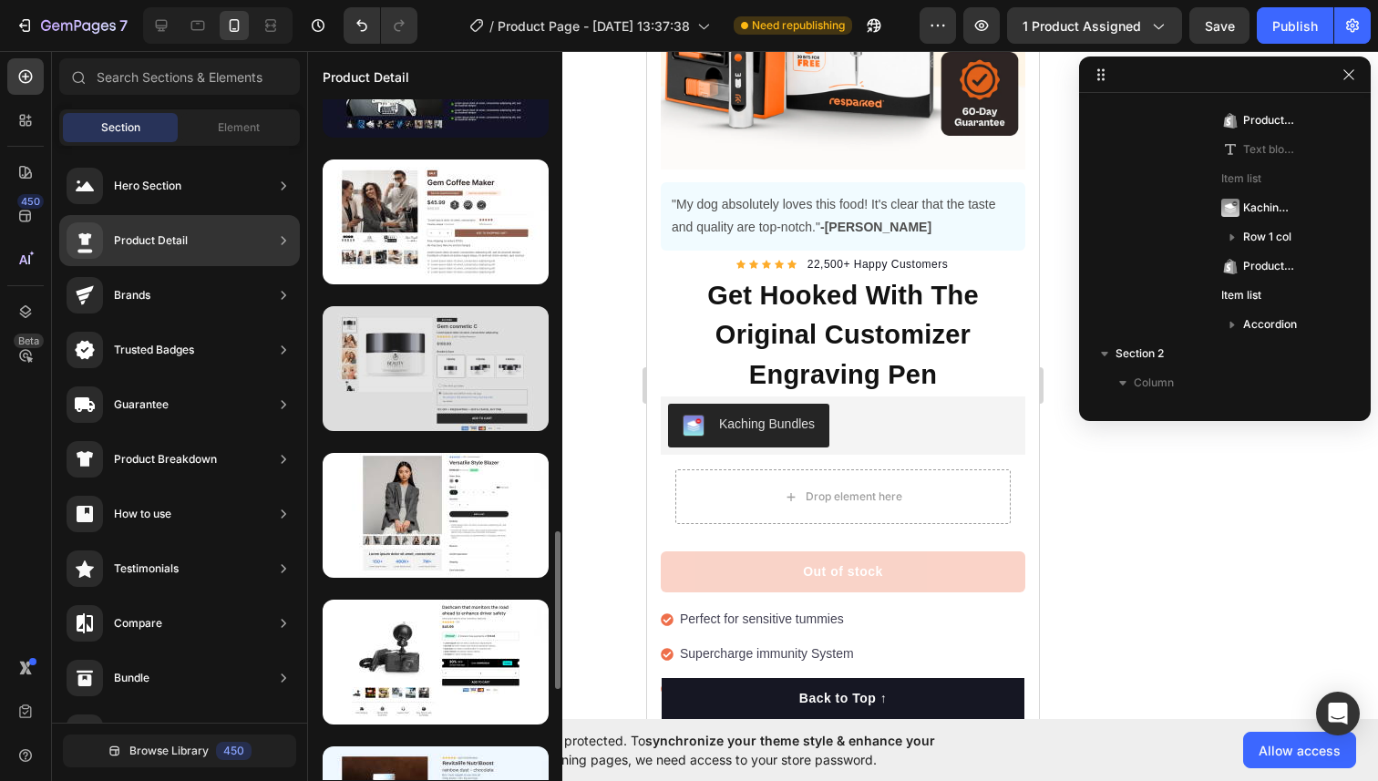
click at [398, 382] on div at bounding box center [436, 368] width 226 height 125
click at [410, 370] on div at bounding box center [436, 368] width 226 height 125
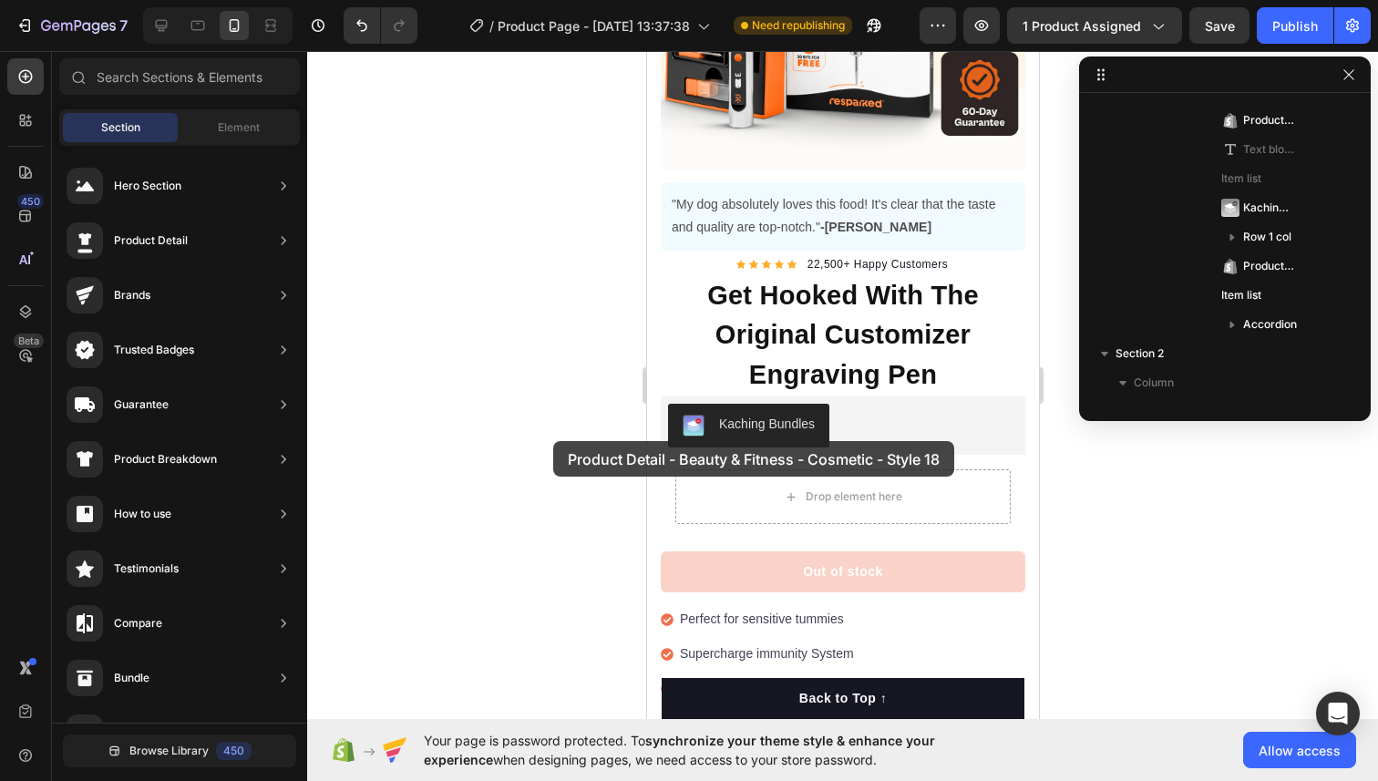
drag, startPoint x: 410, startPoint y: 369, endPoint x: 553, endPoint y: 441, distance: 160.1
click at [553, 0] on div "7 / Product Page - Aug 26, 13:37:38 Need republishing Preview 1 product assigne…" at bounding box center [689, 0] width 1378 height 0
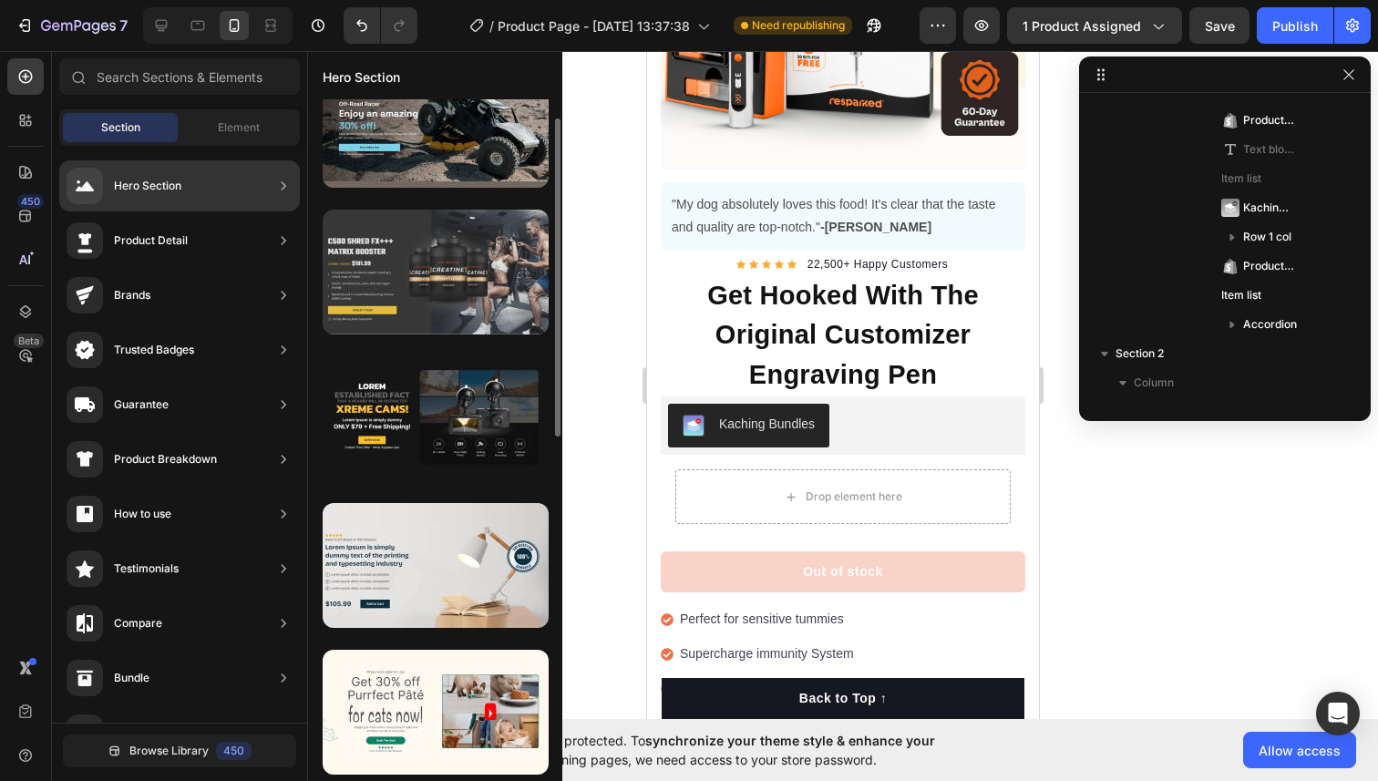
scroll to position [0, 0]
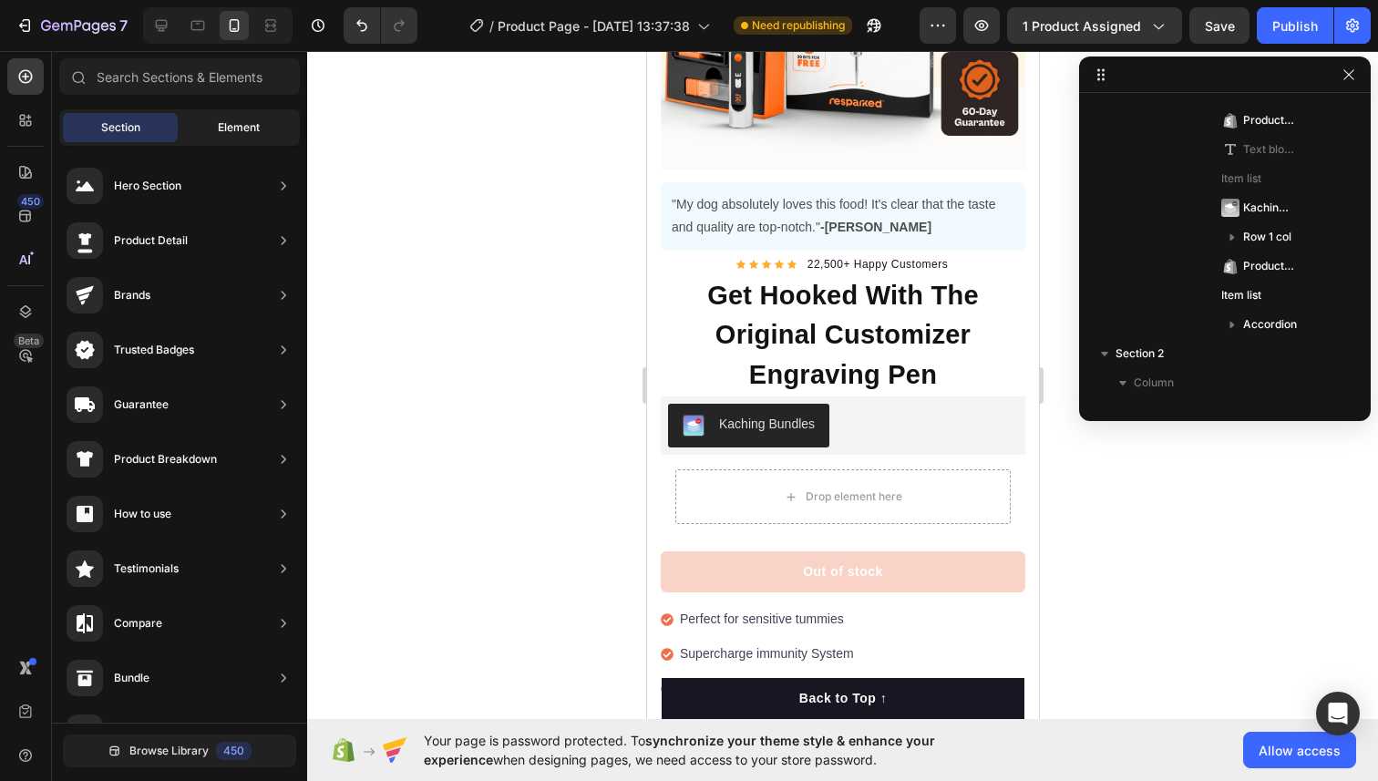
click at [252, 135] on span "Element" at bounding box center [239, 127] width 42 height 16
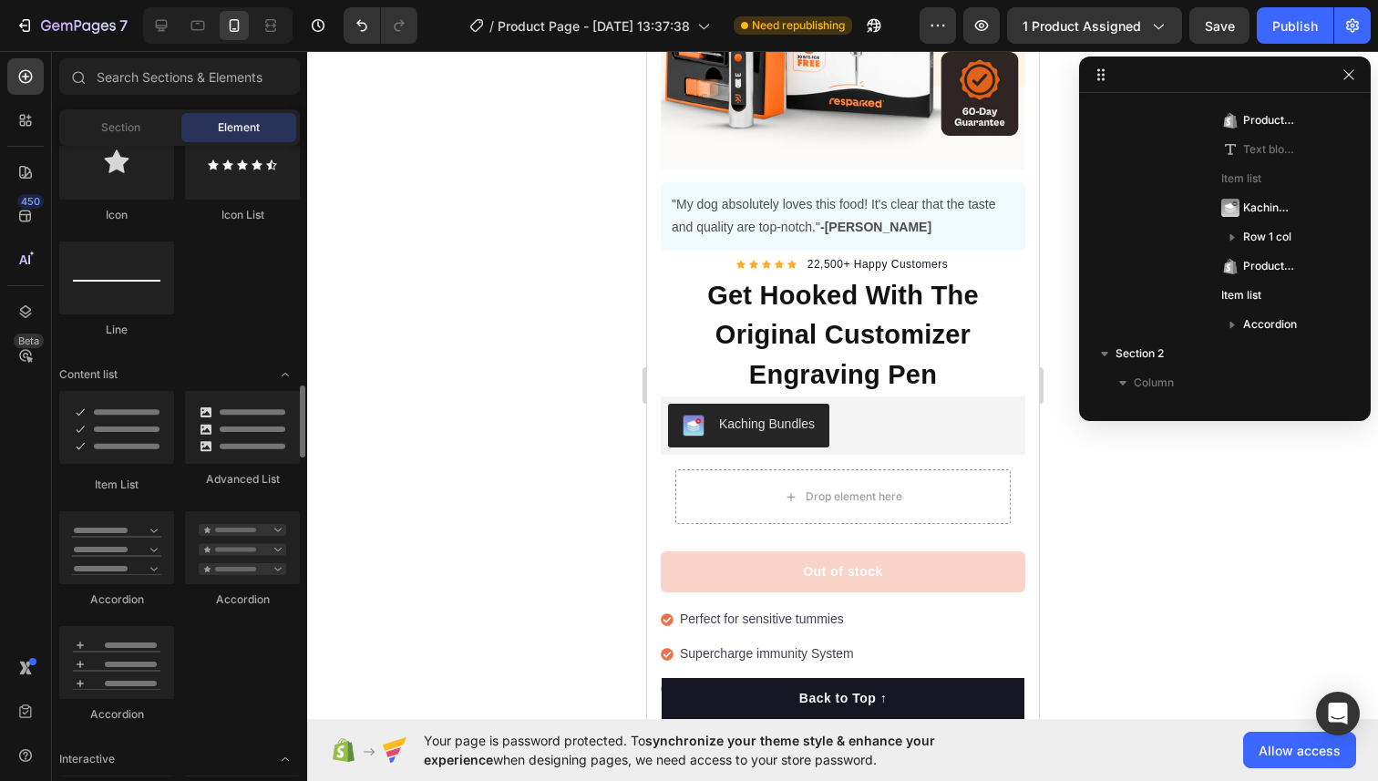
scroll to position [1480, 0]
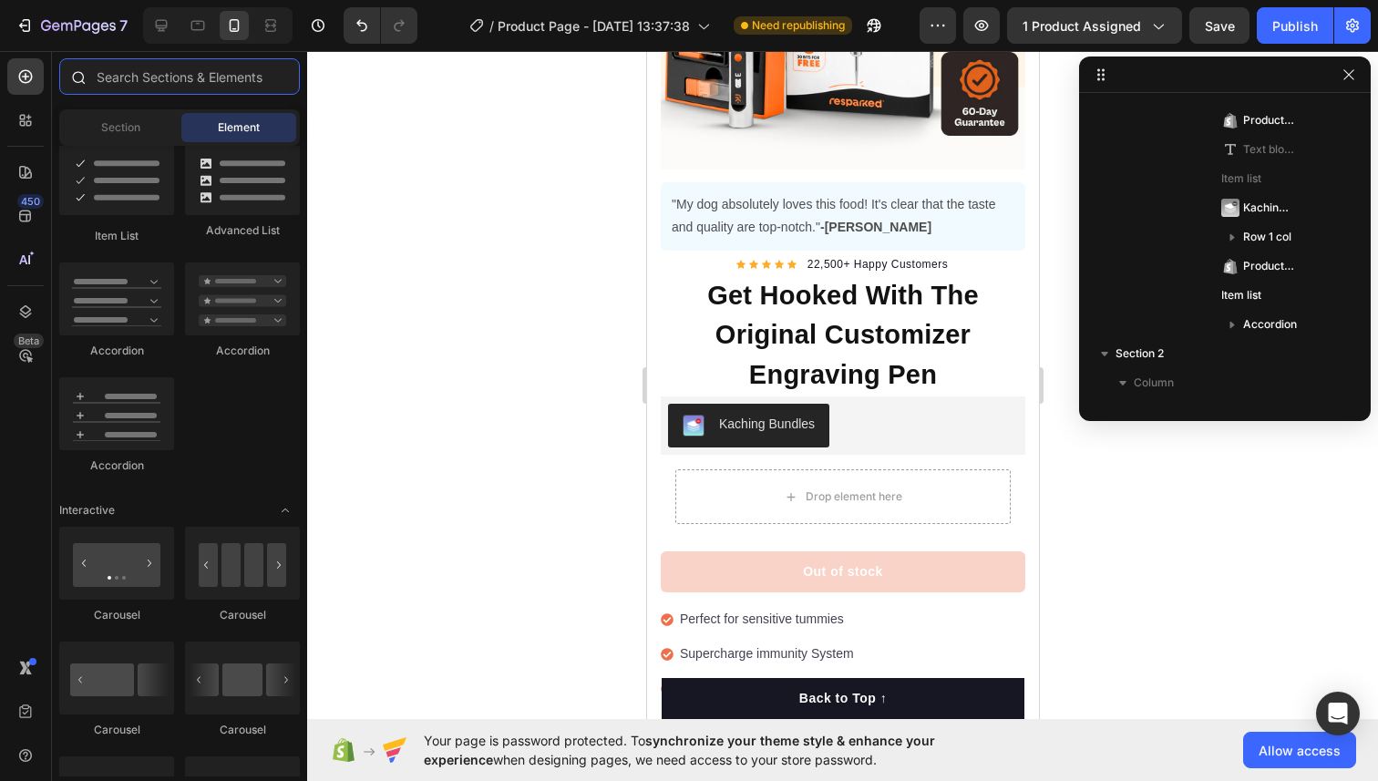
click at [187, 82] on input "text" at bounding box center [179, 76] width 241 height 36
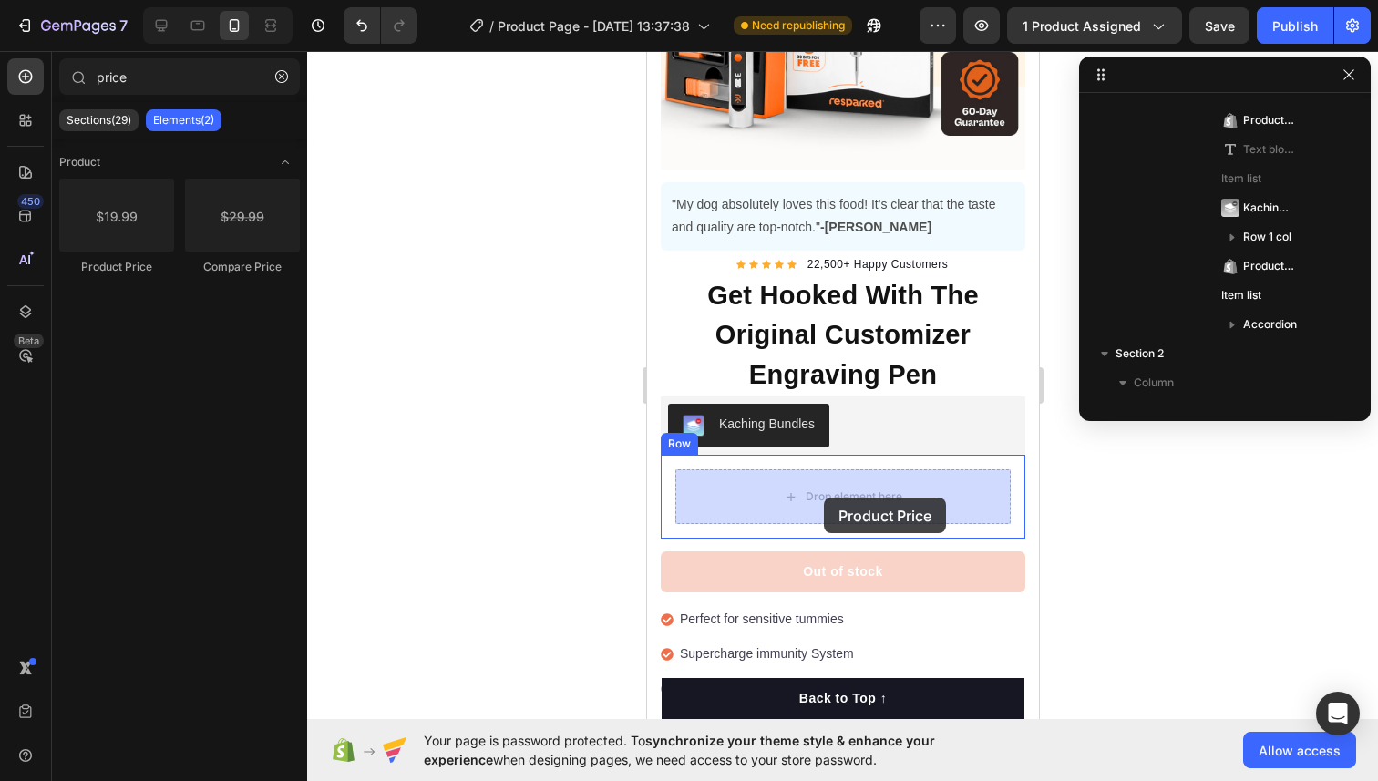
drag, startPoint x: 802, startPoint y: 268, endPoint x: 823, endPoint y: 497, distance: 230.5
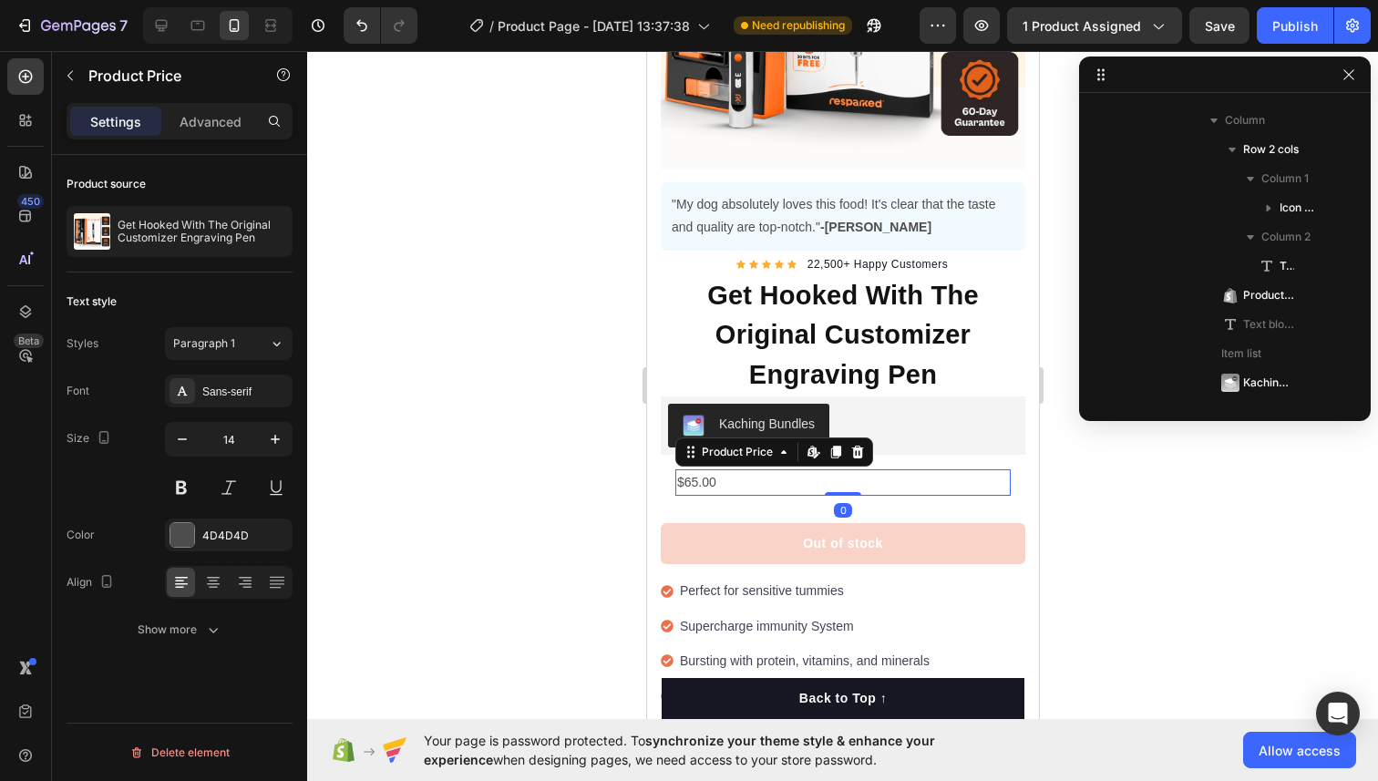
scroll to position [723, 0]
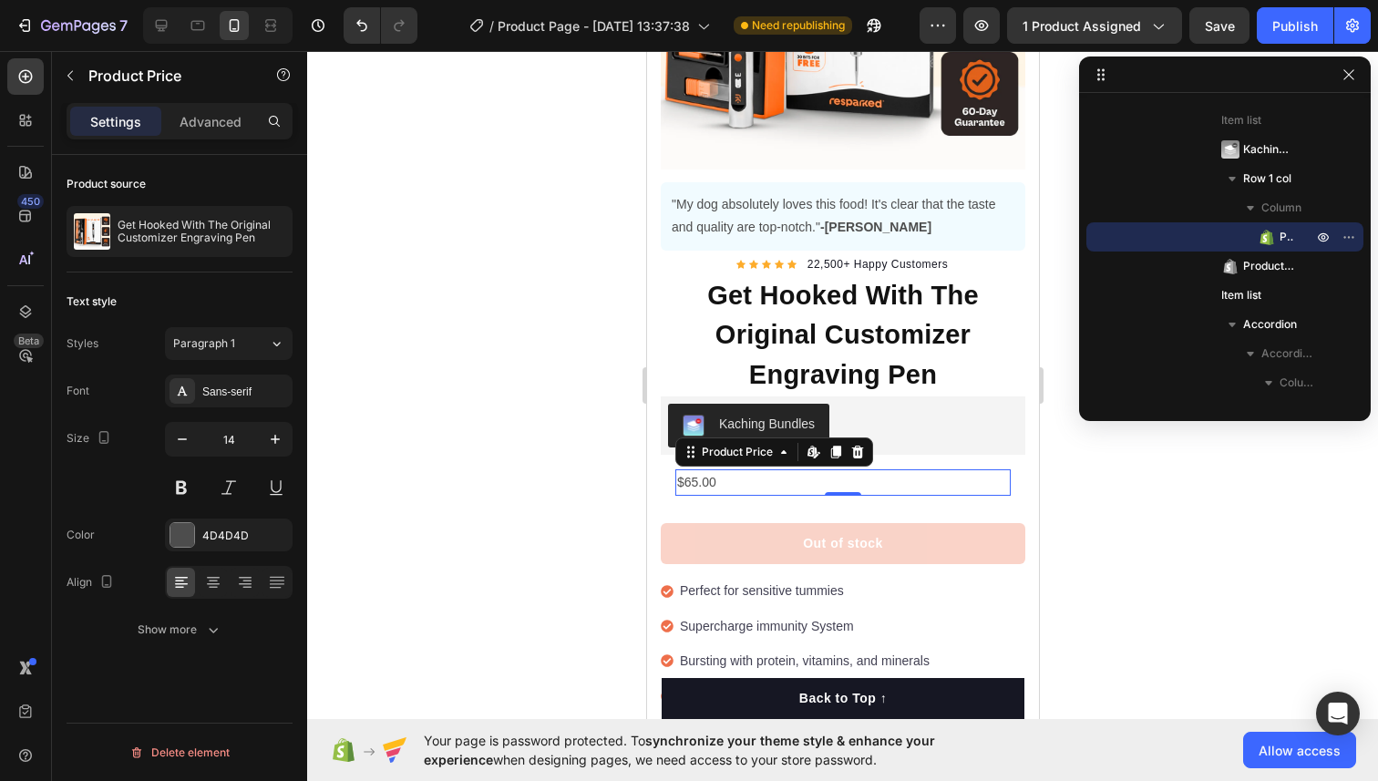
click at [726, 480] on div "$65.00" at bounding box center [841, 482] width 335 height 26
click at [718, 484] on div "$65.00" at bounding box center [841, 482] width 335 height 26
click at [852, 450] on icon at bounding box center [857, 452] width 12 height 13
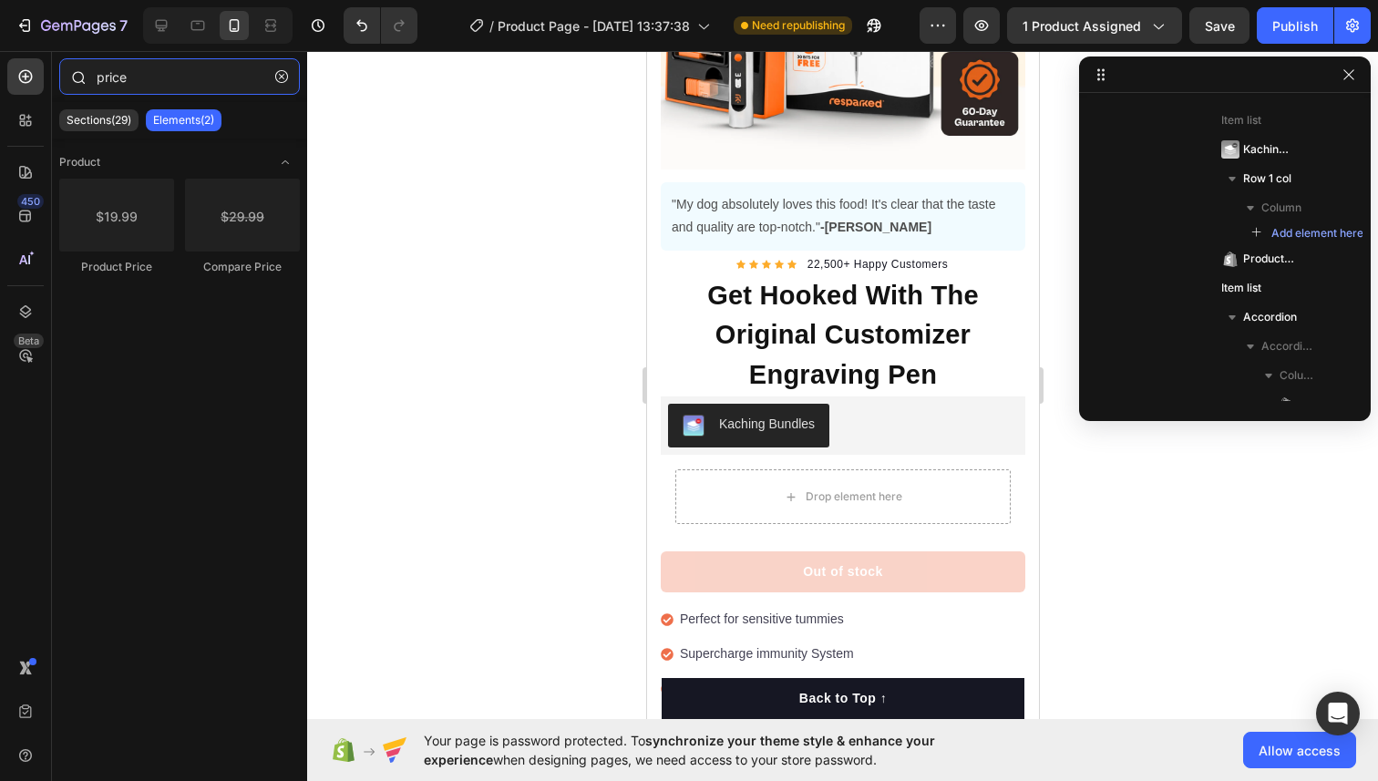
click at [142, 77] on input "price" at bounding box center [179, 76] width 241 height 36
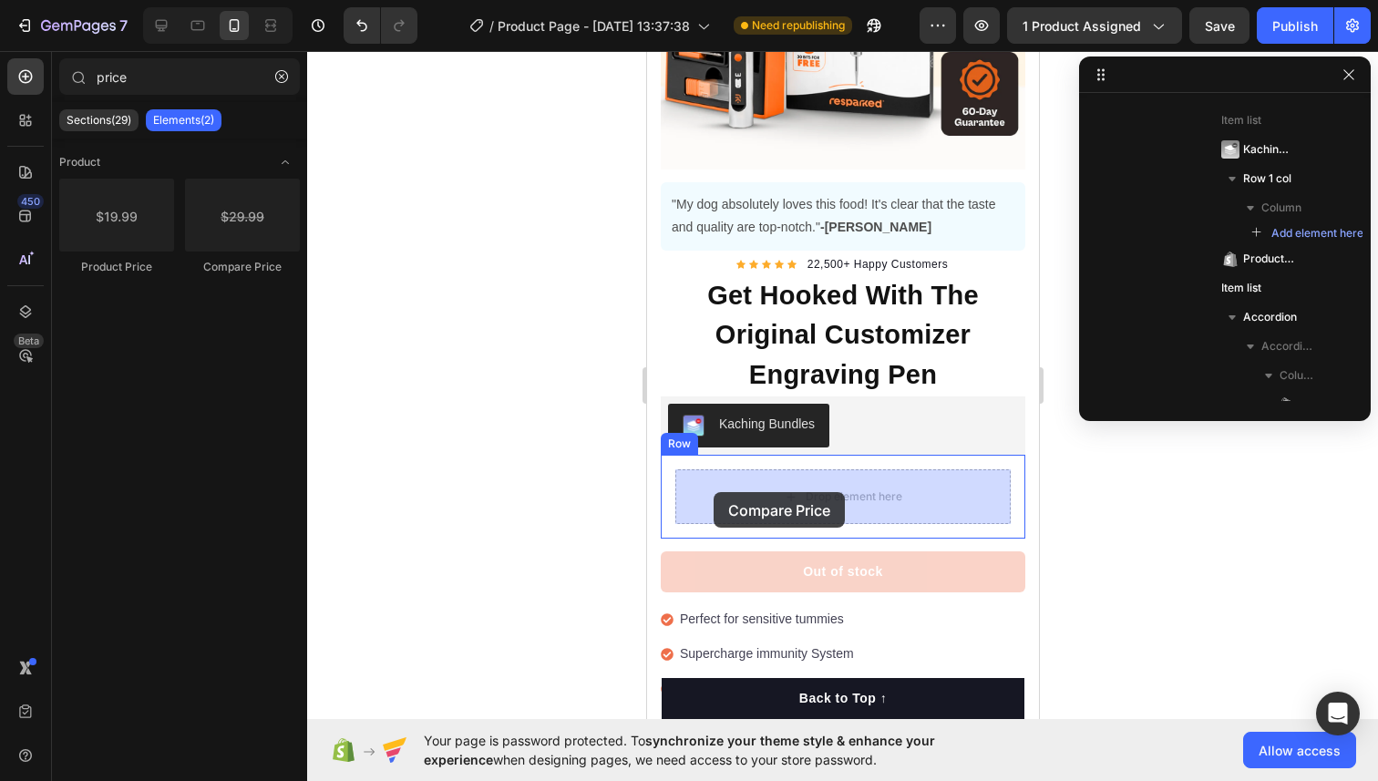
drag, startPoint x: 865, startPoint y: 261, endPoint x: 712, endPoint y: 492, distance: 276.7
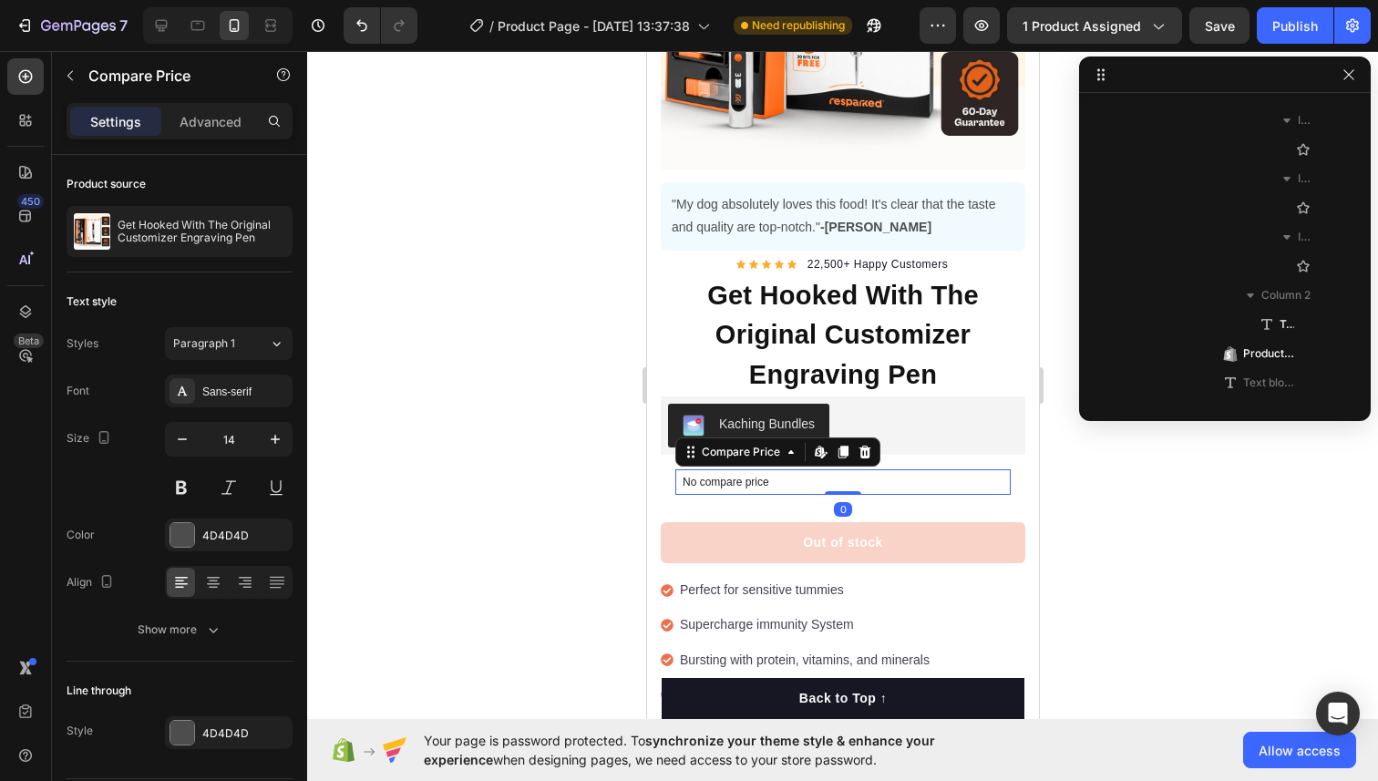
scroll to position [1015, 0]
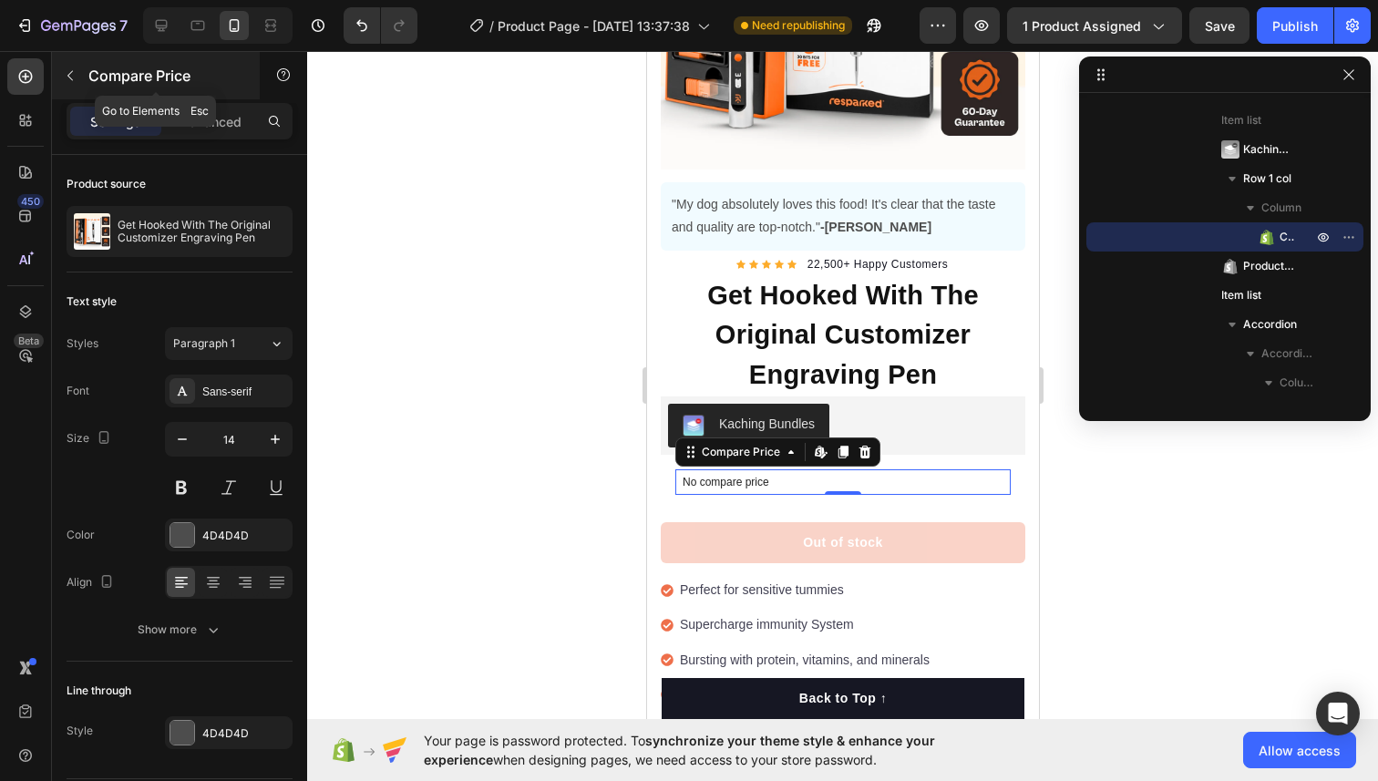
click at [69, 72] on icon "button" at bounding box center [70, 75] width 15 height 15
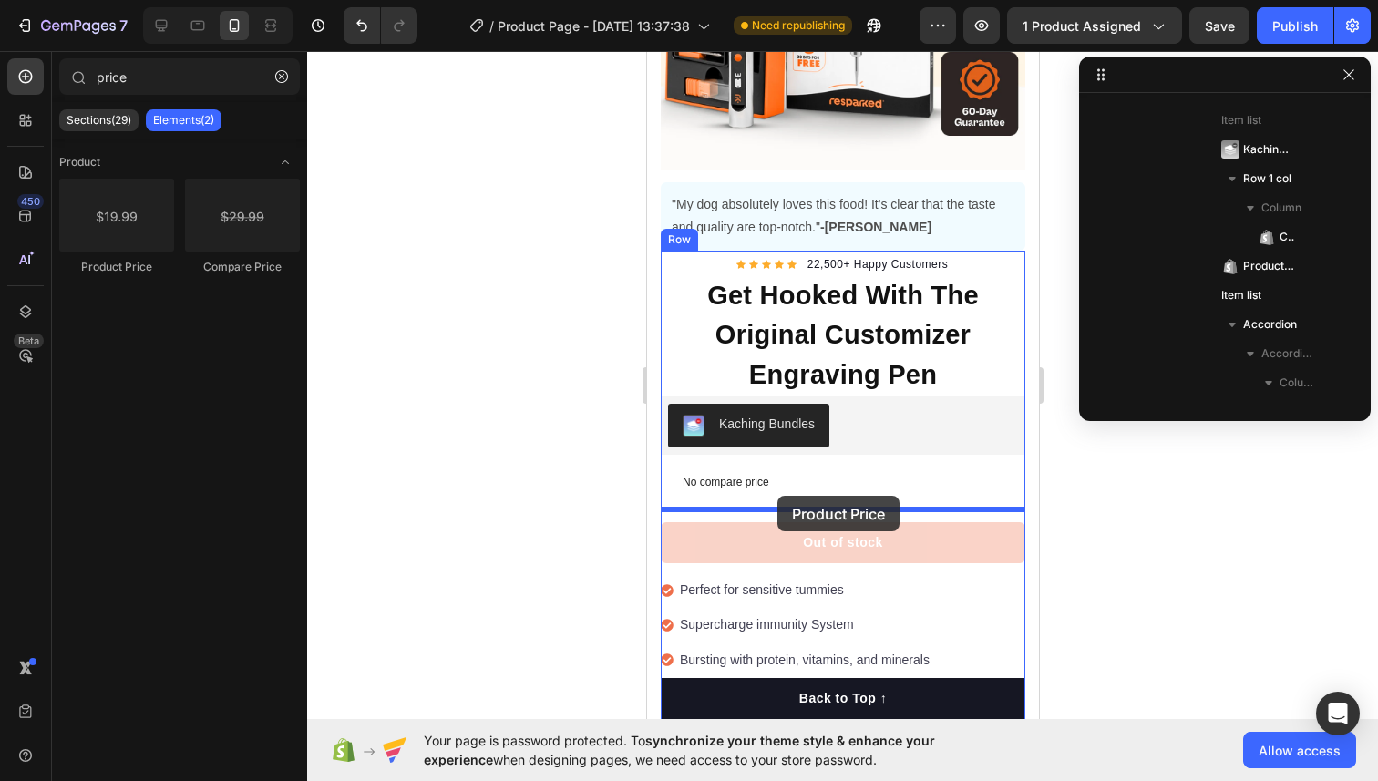
drag, startPoint x: 774, startPoint y: 287, endPoint x: 776, endPoint y: 495, distance: 207.7
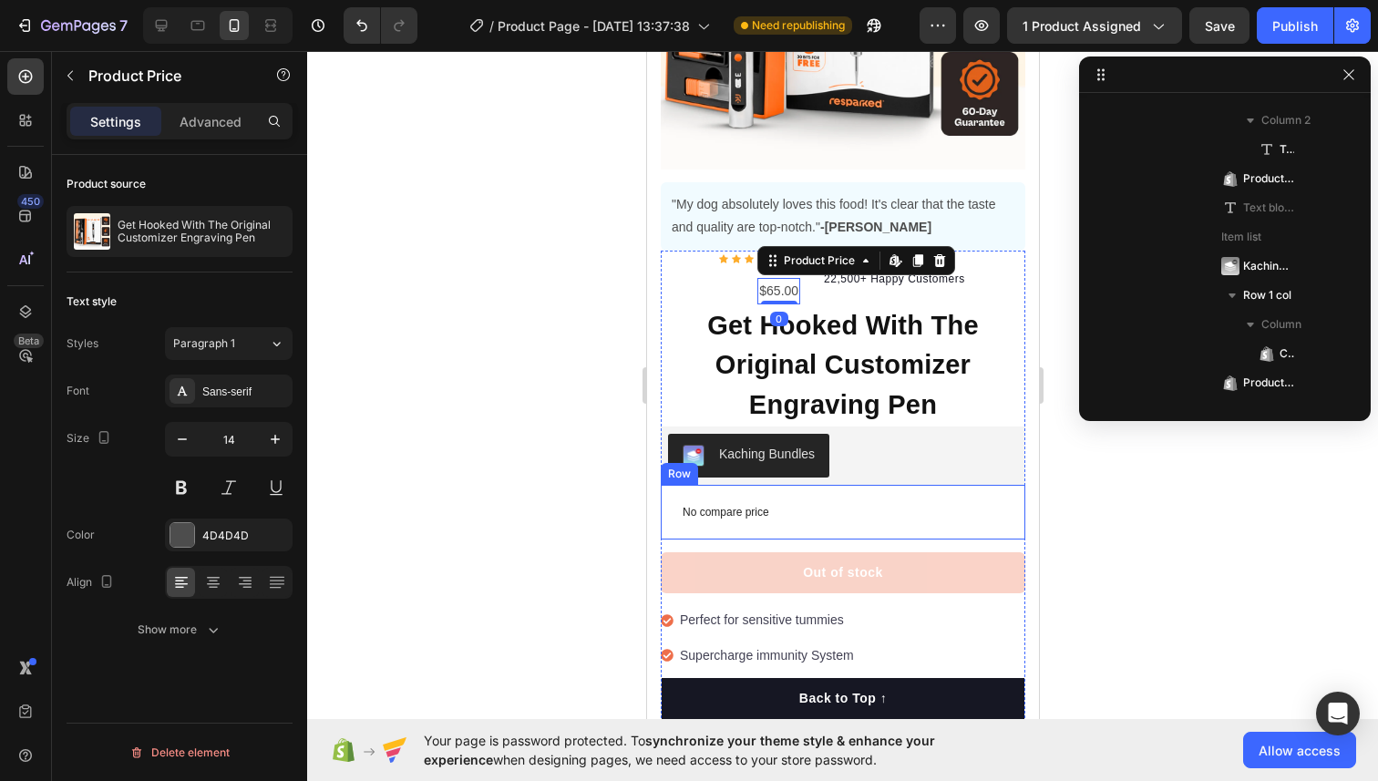
scroll to position [811, 0]
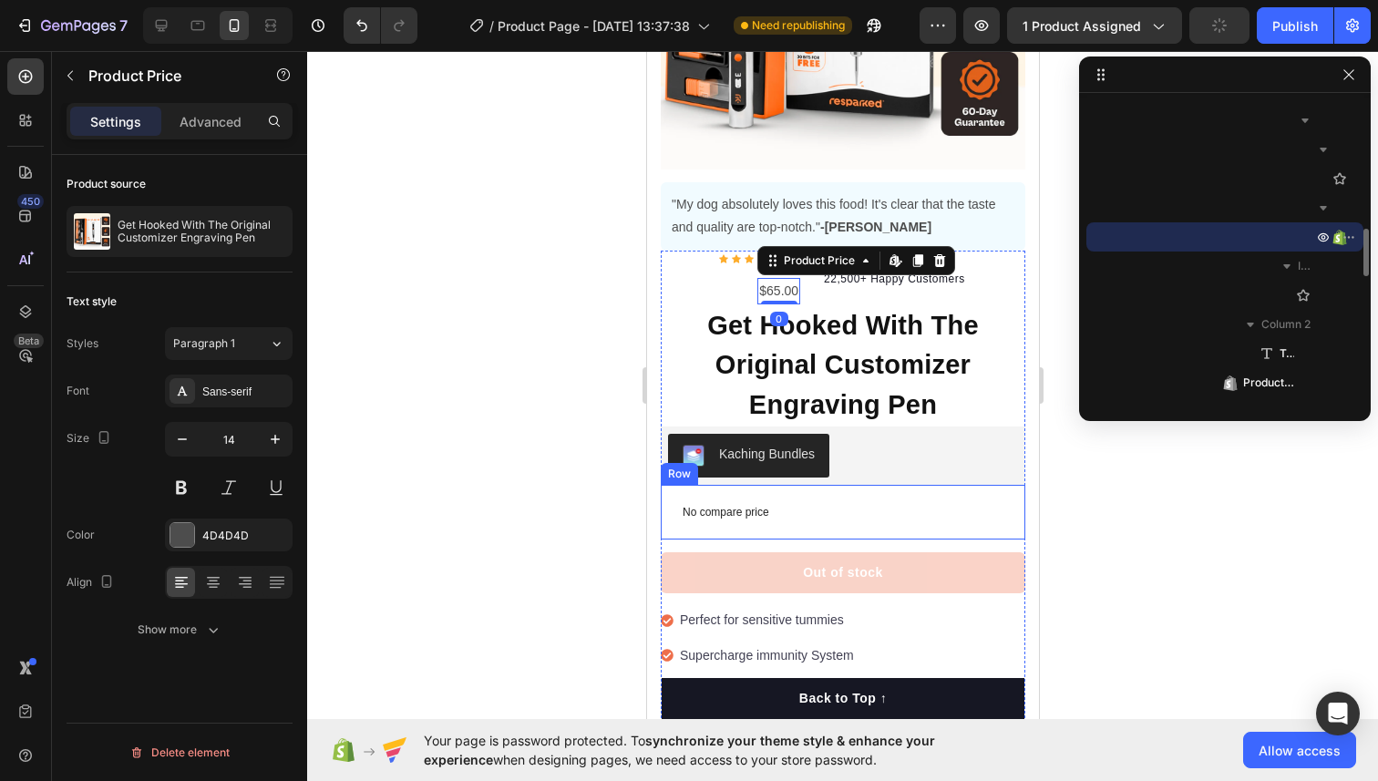
type input "pric"
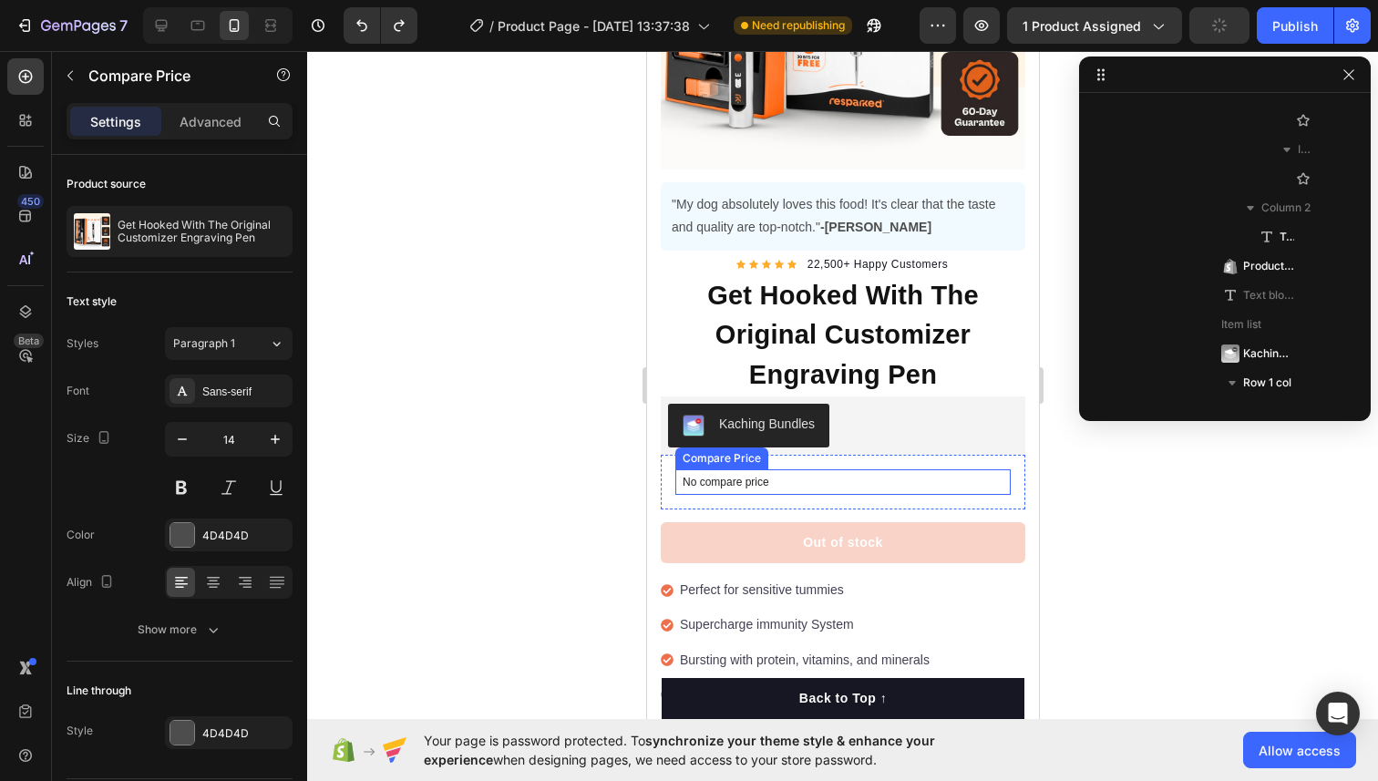
click at [781, 485] on p "No compare price" at bounding box center [841, 481] width 321 height 11
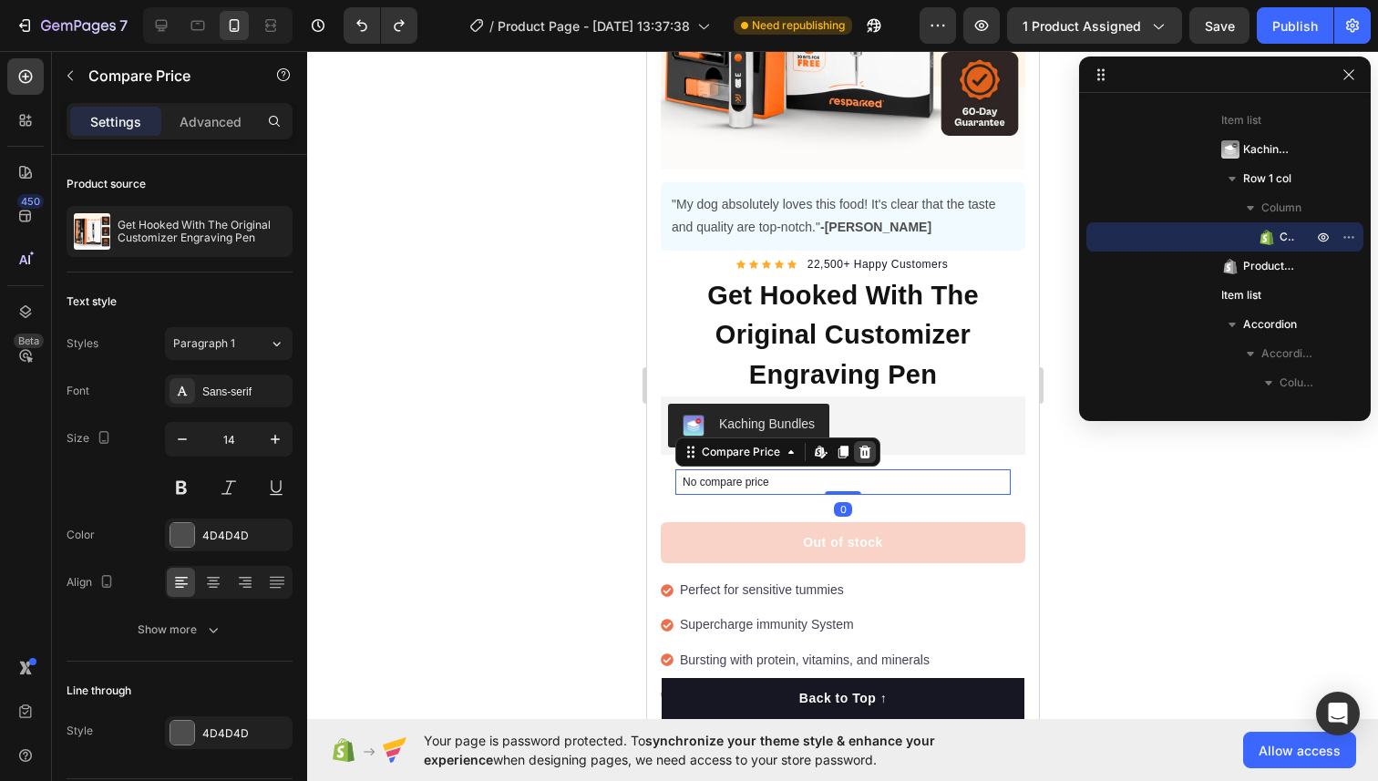
click at [862, 451] on icon at bounding box center [864, 452] width 12 height 13
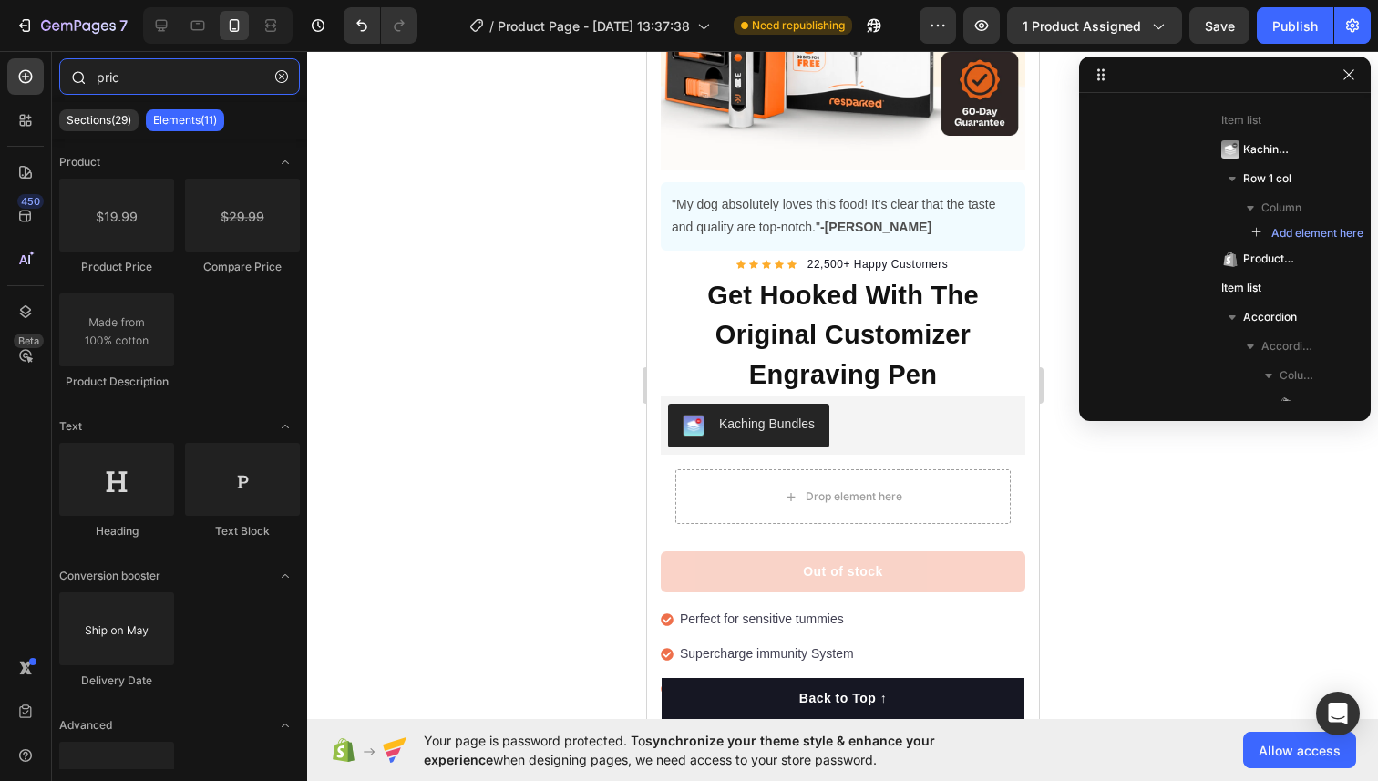
click at [167, 76] on input "pric" at bounding box center [179, 76] width 241 height 36
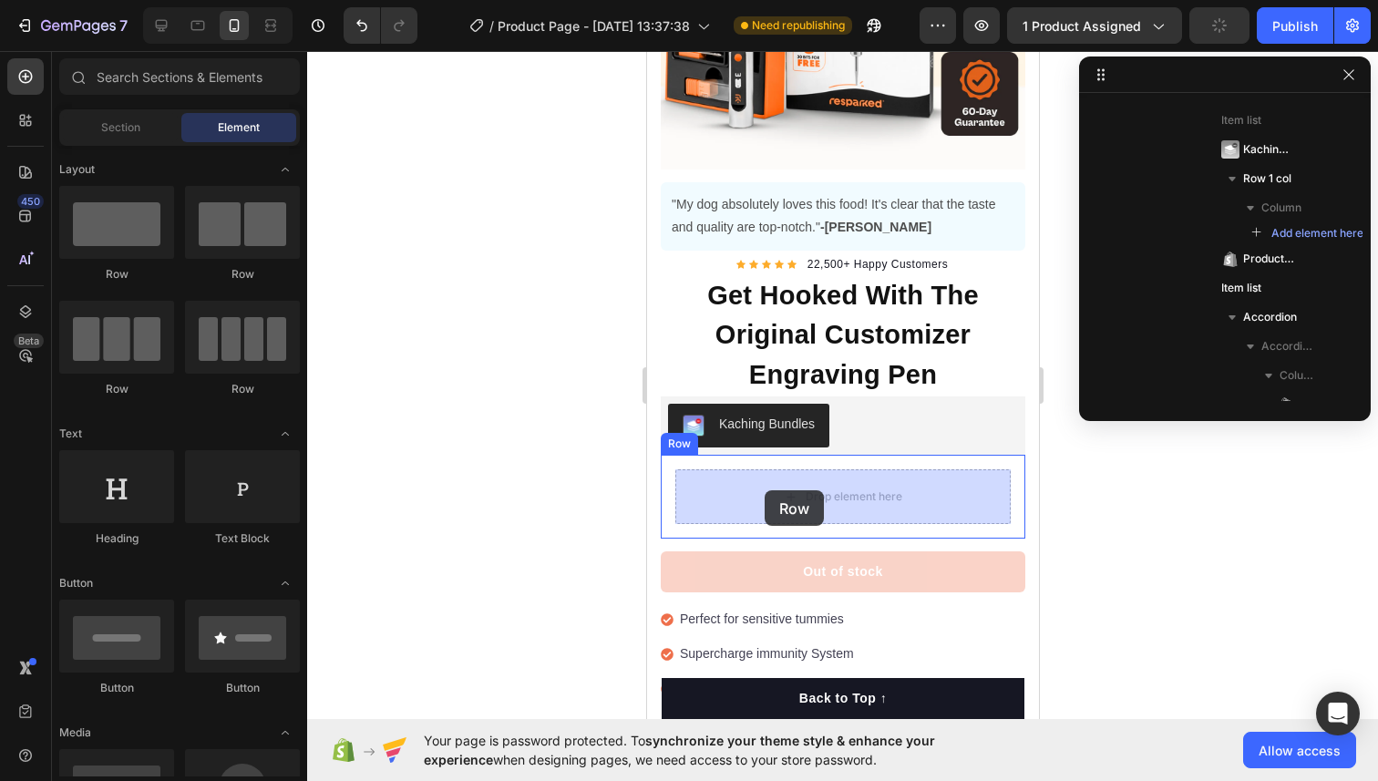
drag, startPoint x: 779, startPoint y: 390, endPoint x: 763, endPoint y: 490, distance: 101.4
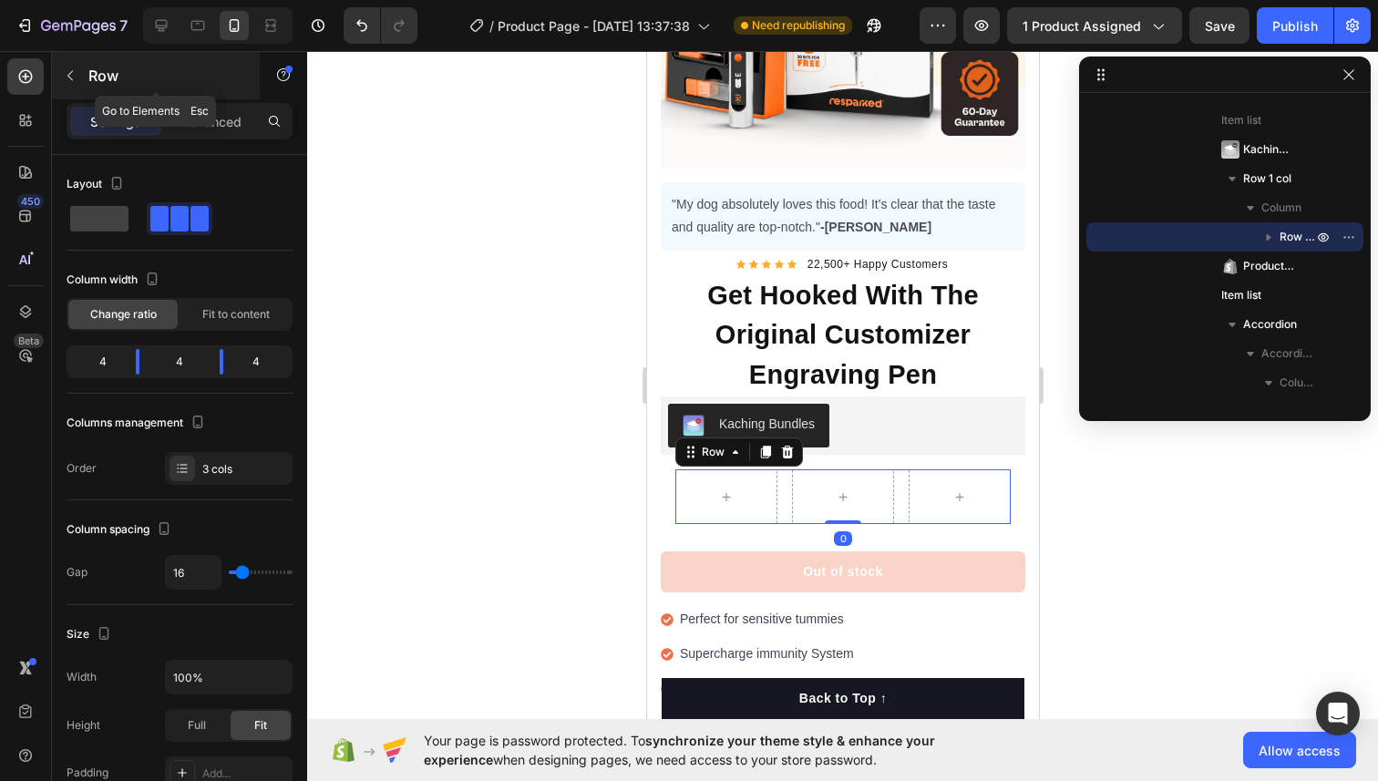
click at [70, 67] on button "button" at bounding box center [70, 75] width 29 height 29
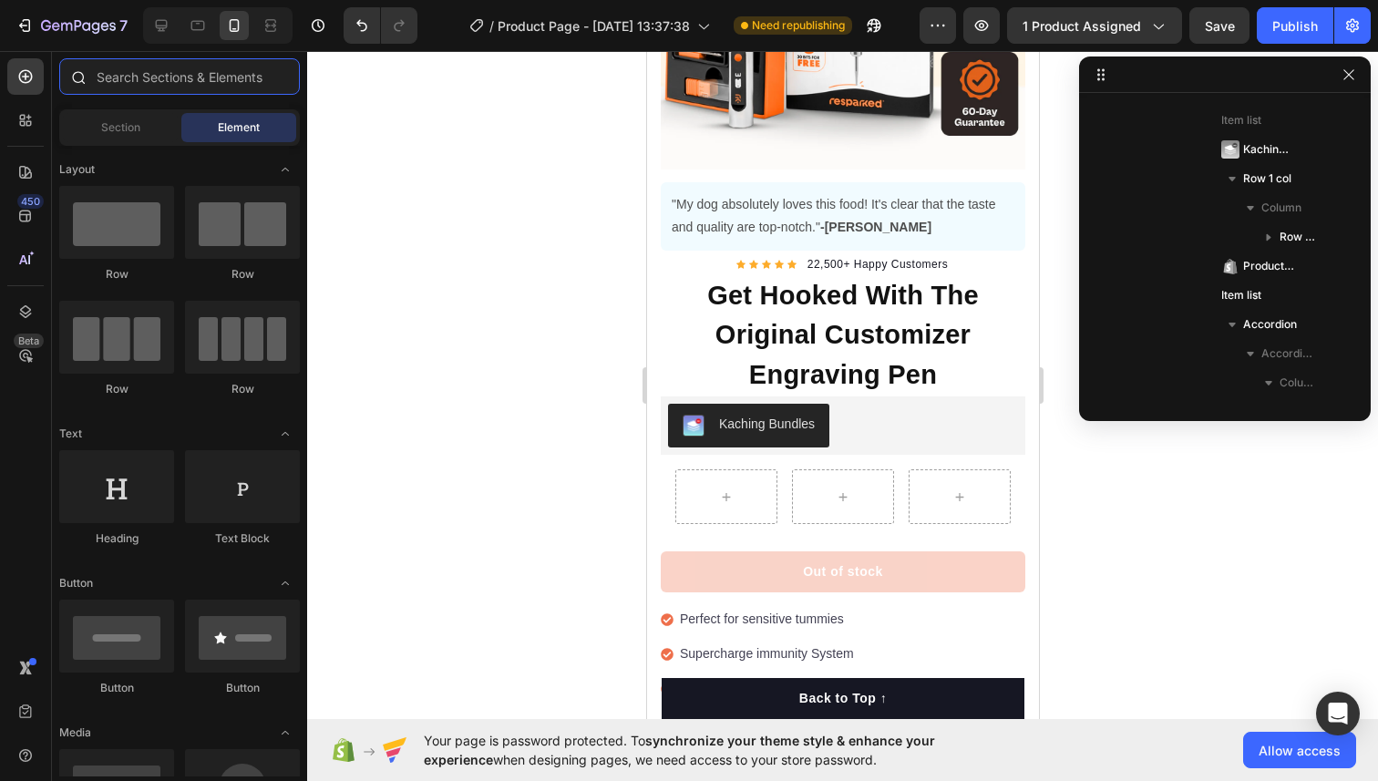
click at [201, 71] on input "text" at bounding box center [179, 76] width 241 height 36
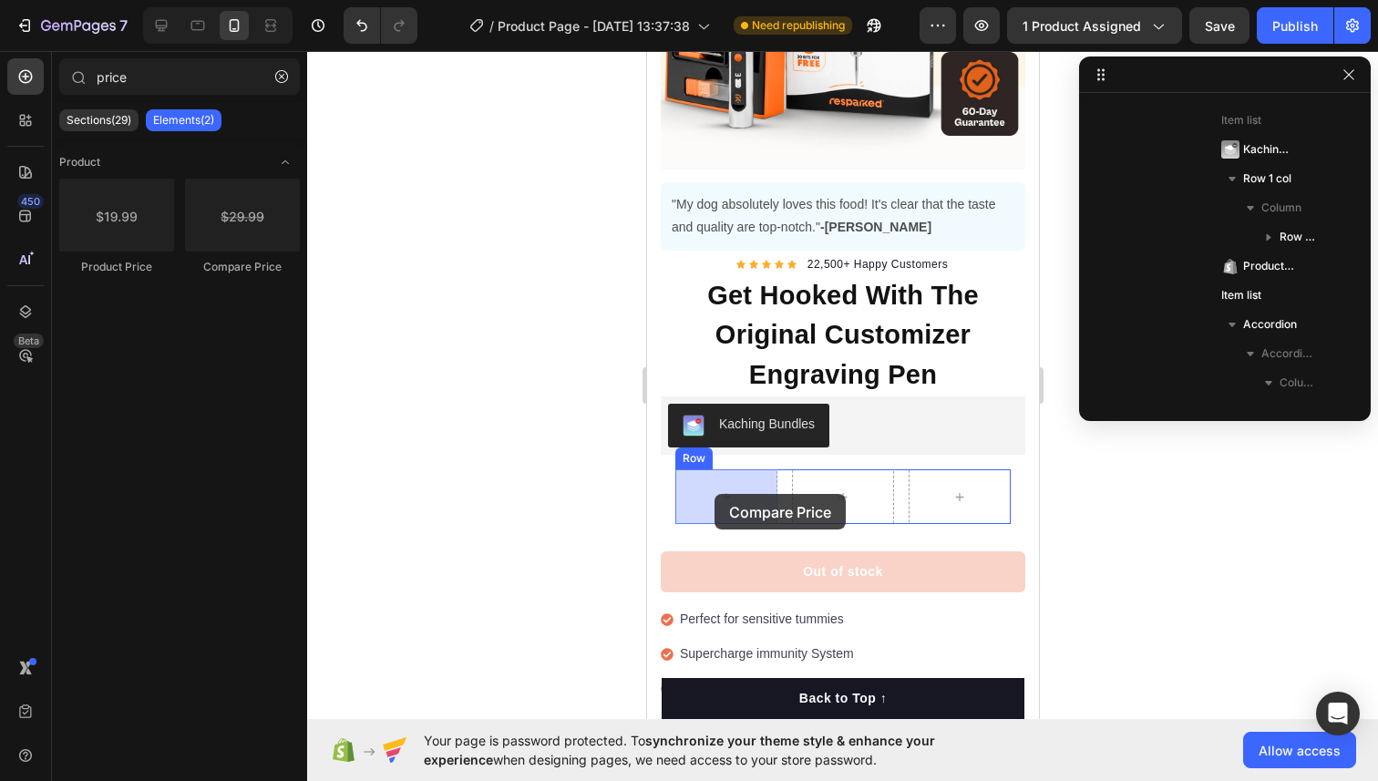
drag, startPoint x: 887, startPoint y: 299, endPoint x: 713, endPoint y: 494, distance: 261.3
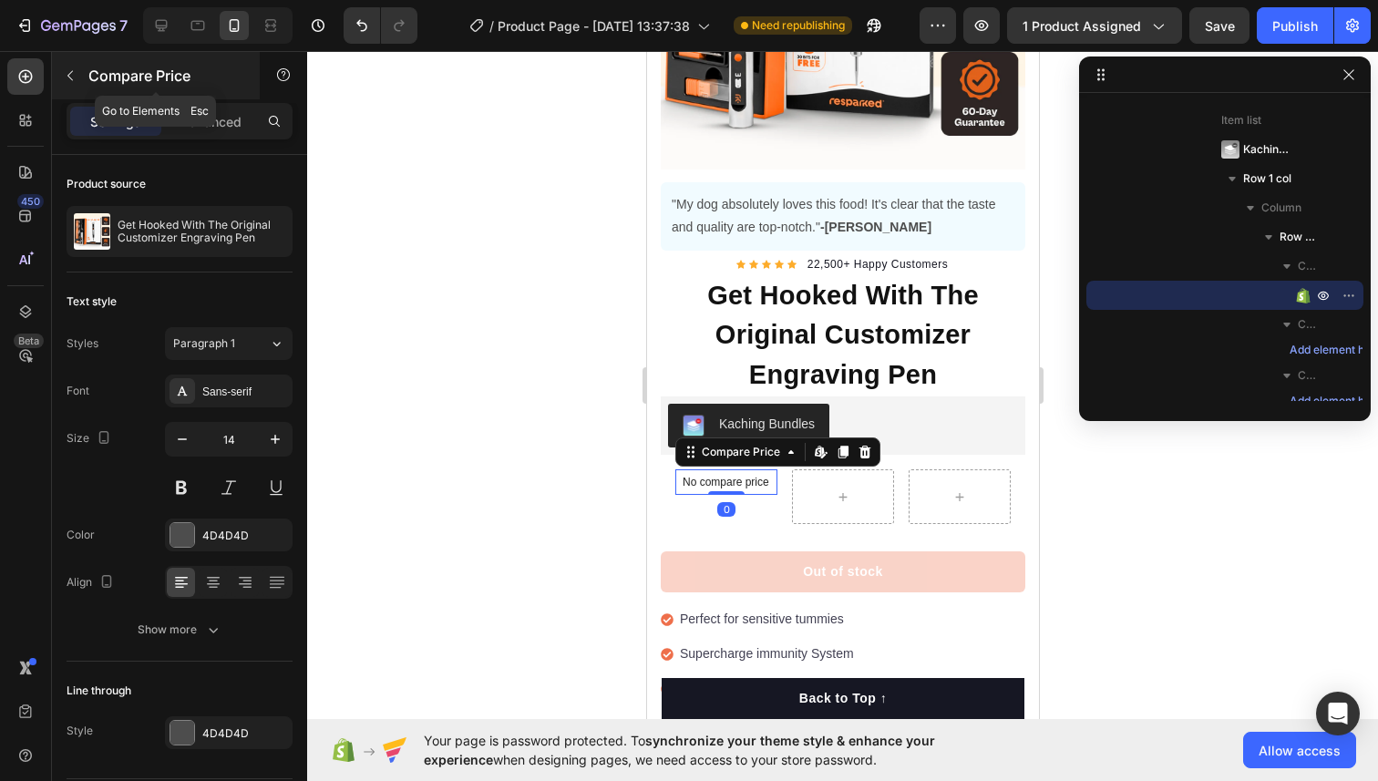
click at [59, 65] on button "button" at bounding box center [70, 75] width 29 height 29
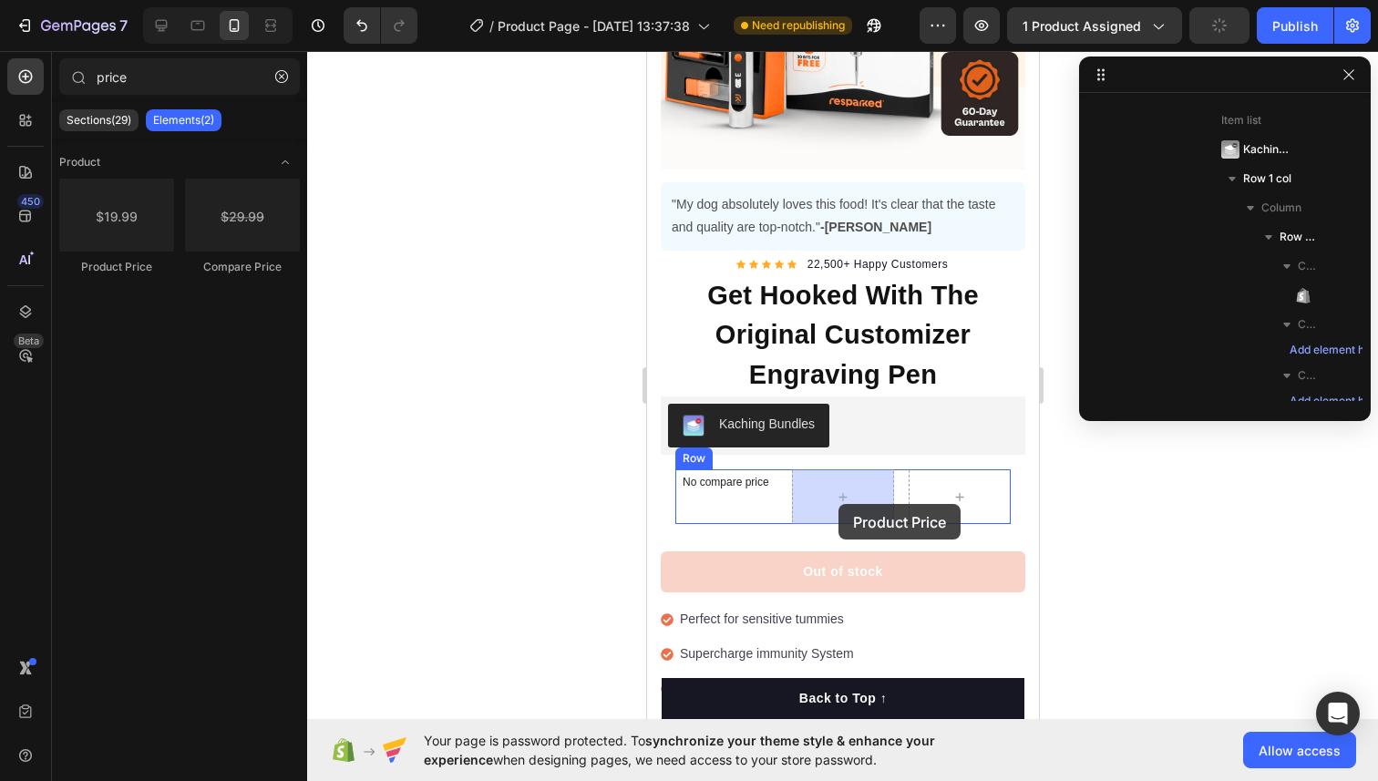
drag, startPoint x: 769, startPoint y: 274, endPoint x: 837, endPoint y: 504, distance: 239.5
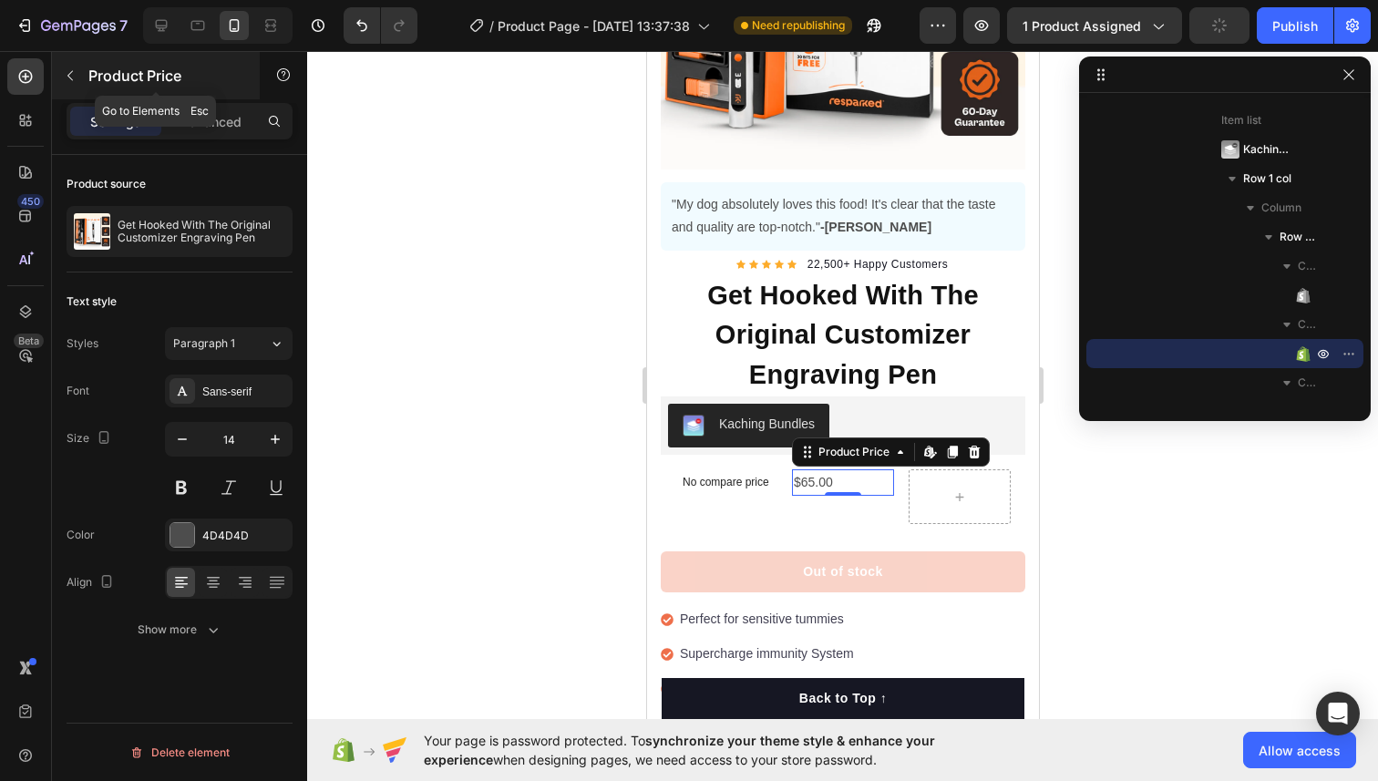
click at [69, 81] on icon "button" at bounding box center [70, 75] width 15 height 15
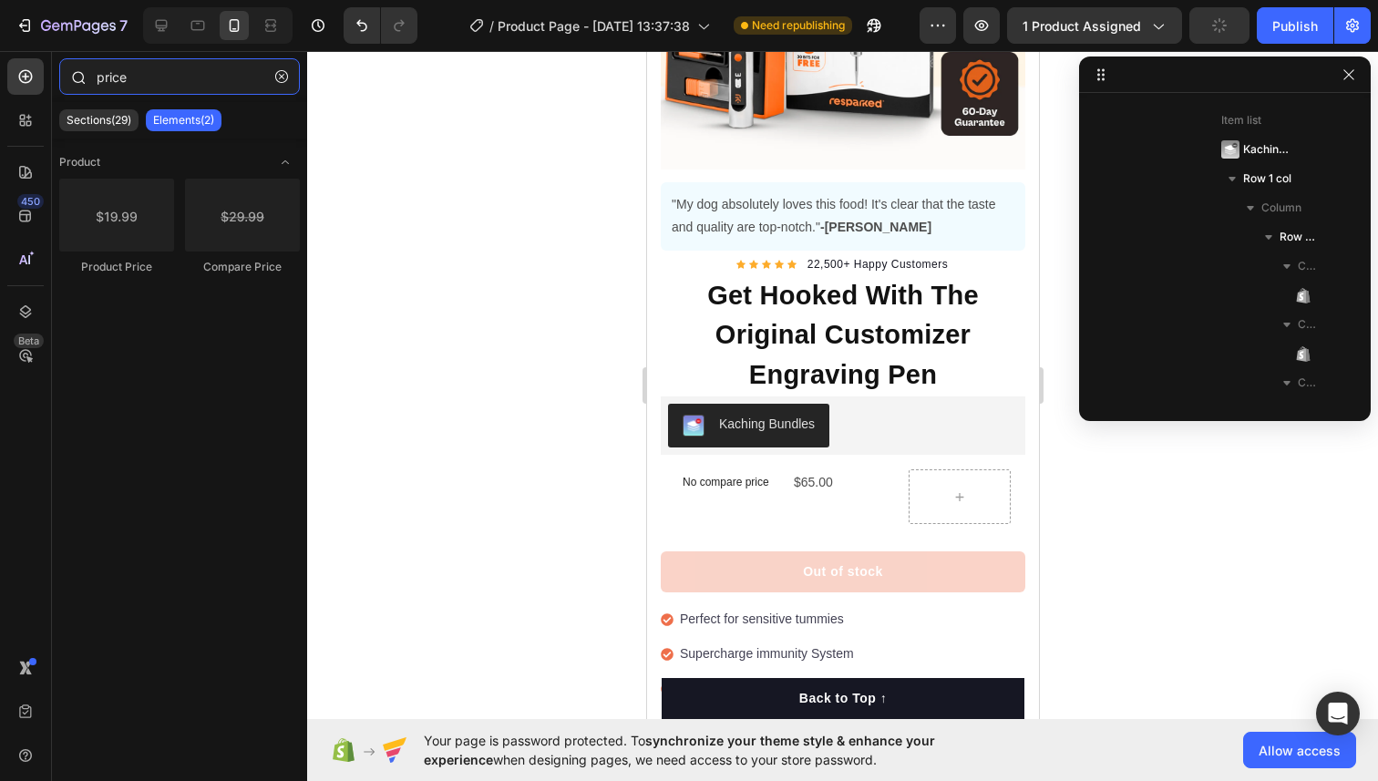
click at [147, 85] on input "price" at bounding box center [179, 76] width 241 height 36
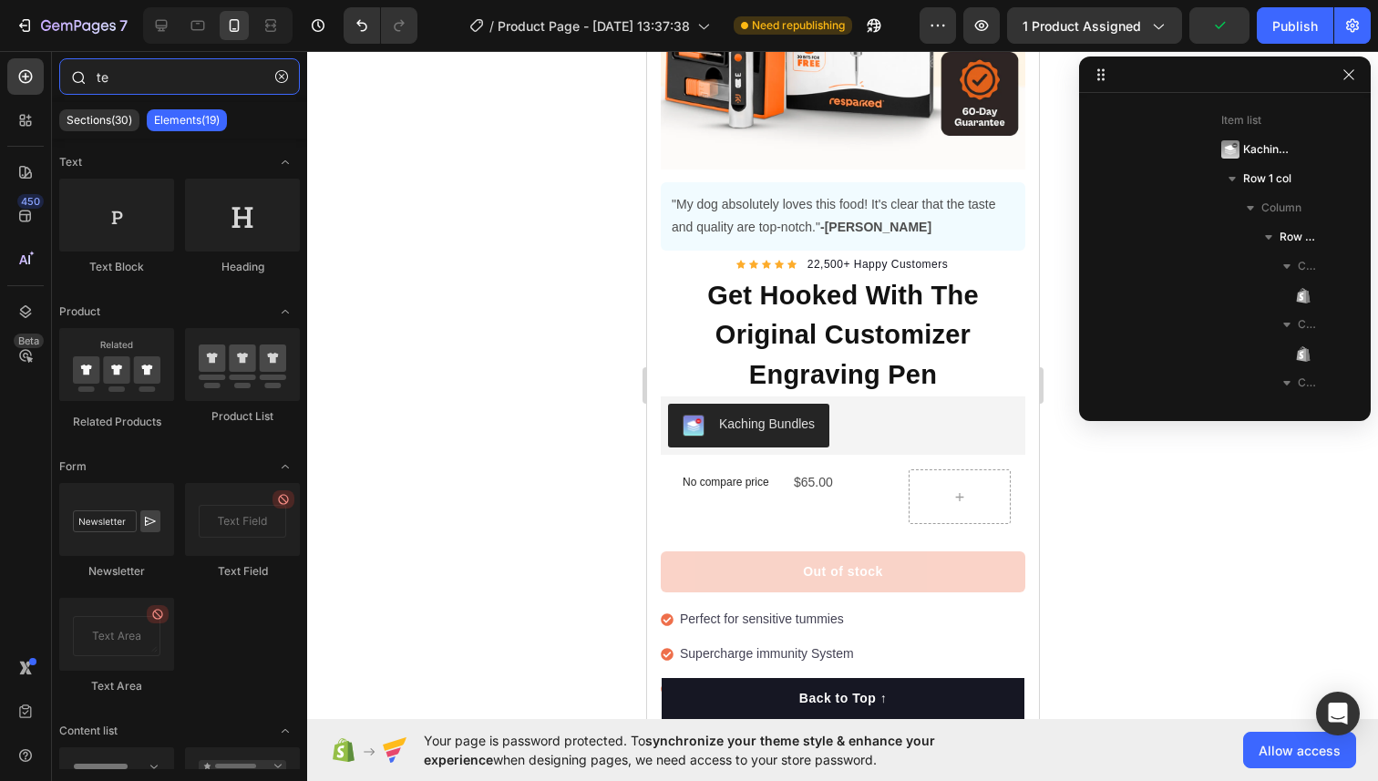
type input "t"
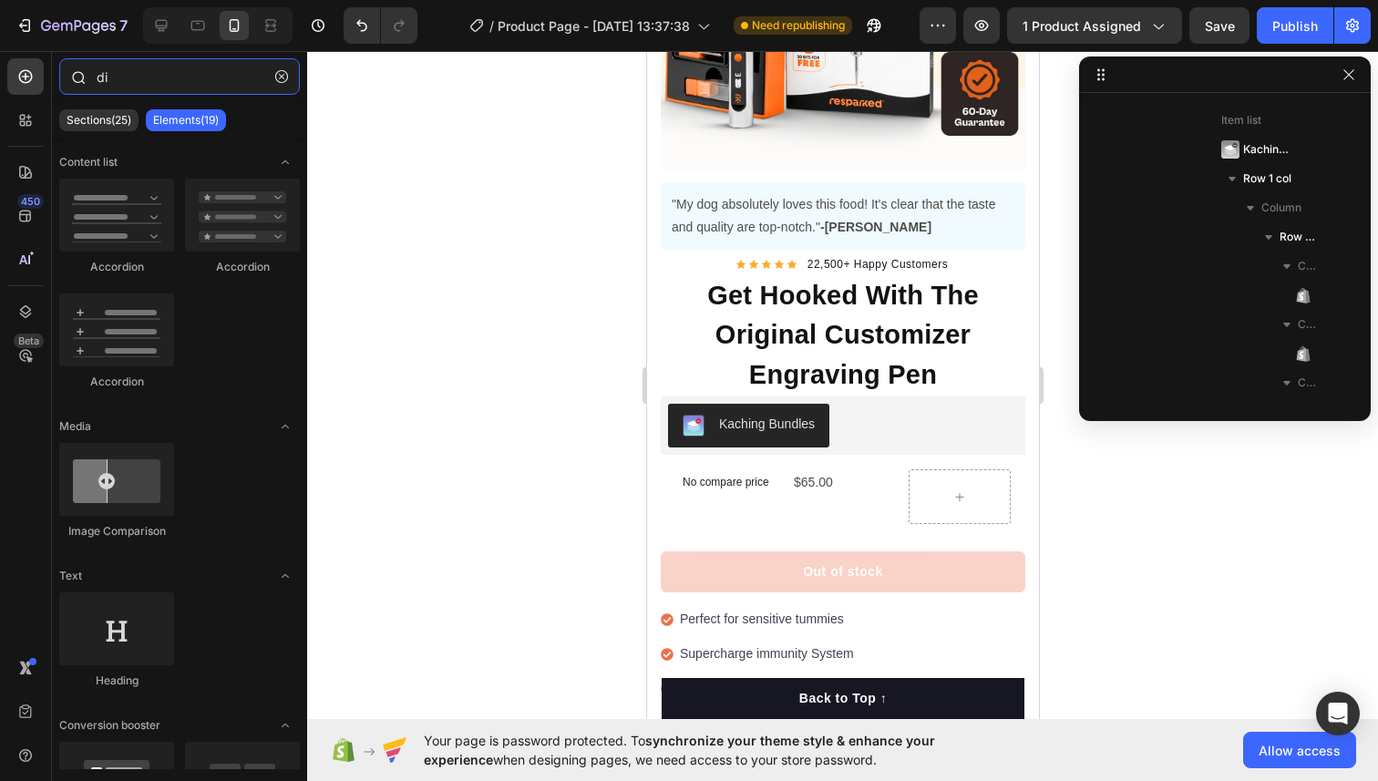
type input "d"
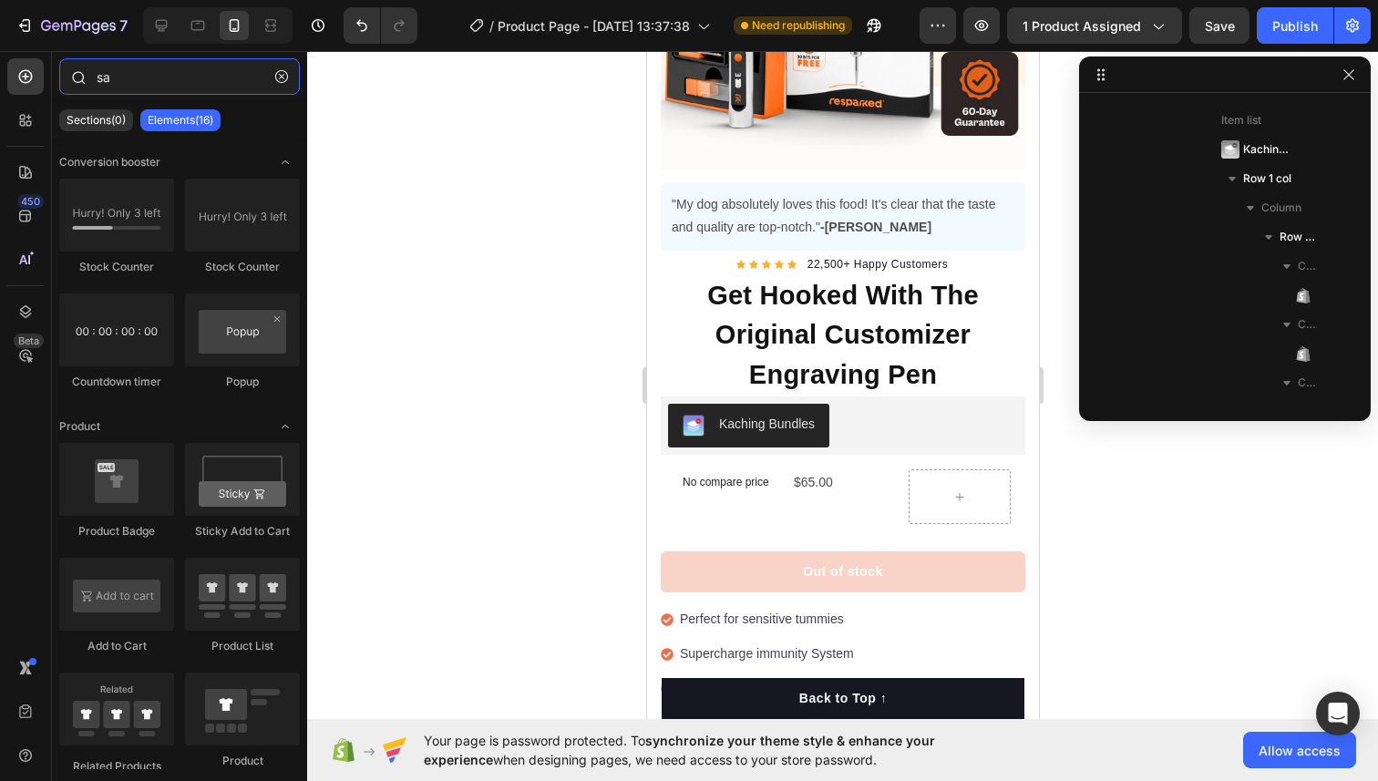
type input "s"
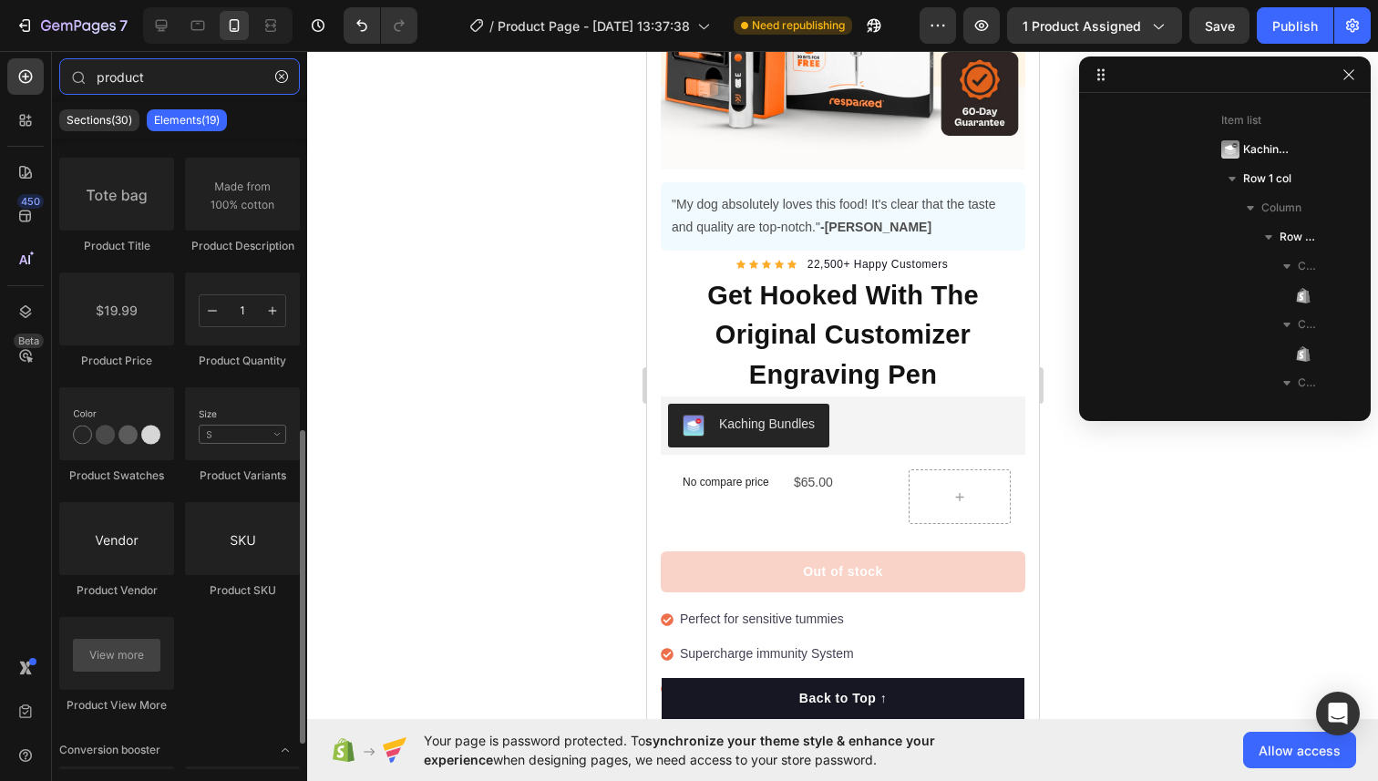
scroll to position [542, 0]
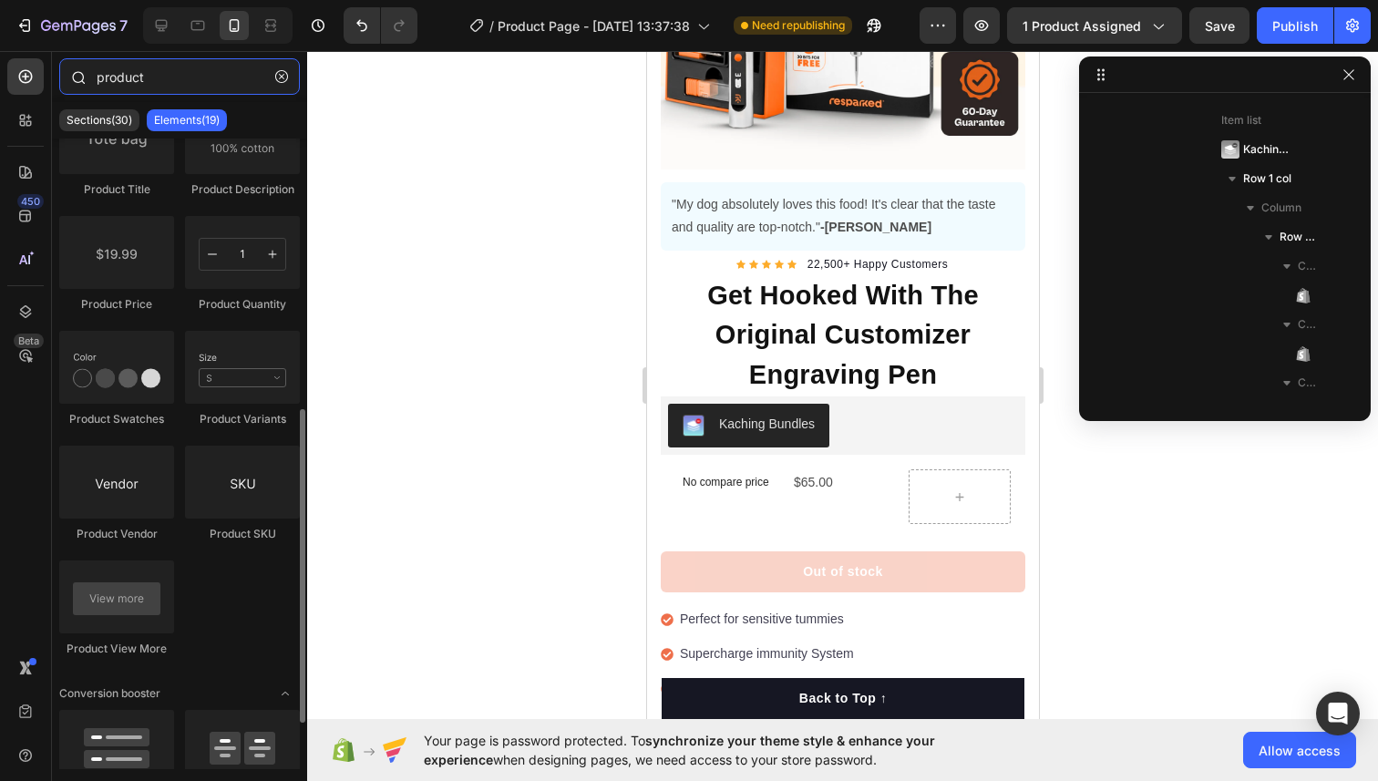
click at [164, 87] on input "product" at bounding box center [179, 76] width 241 height 36
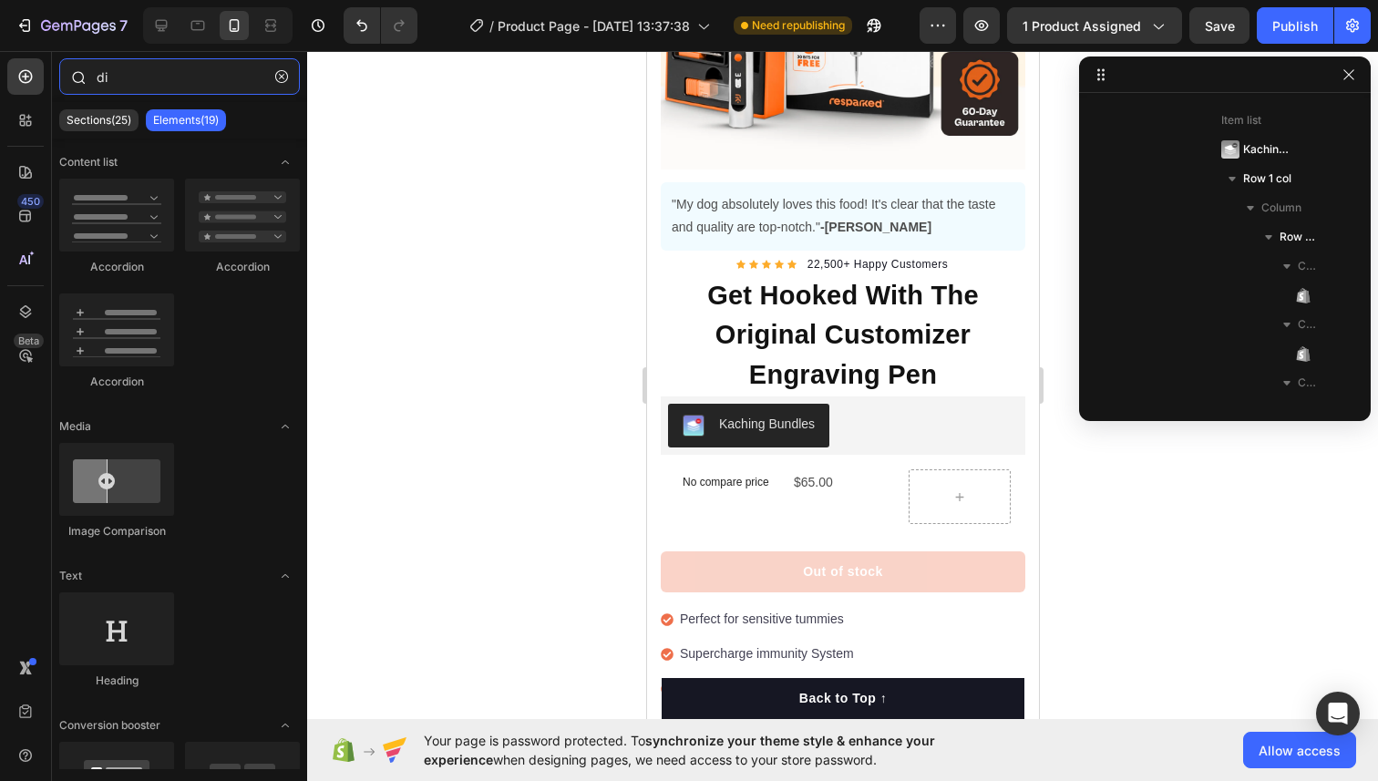
type input "d"
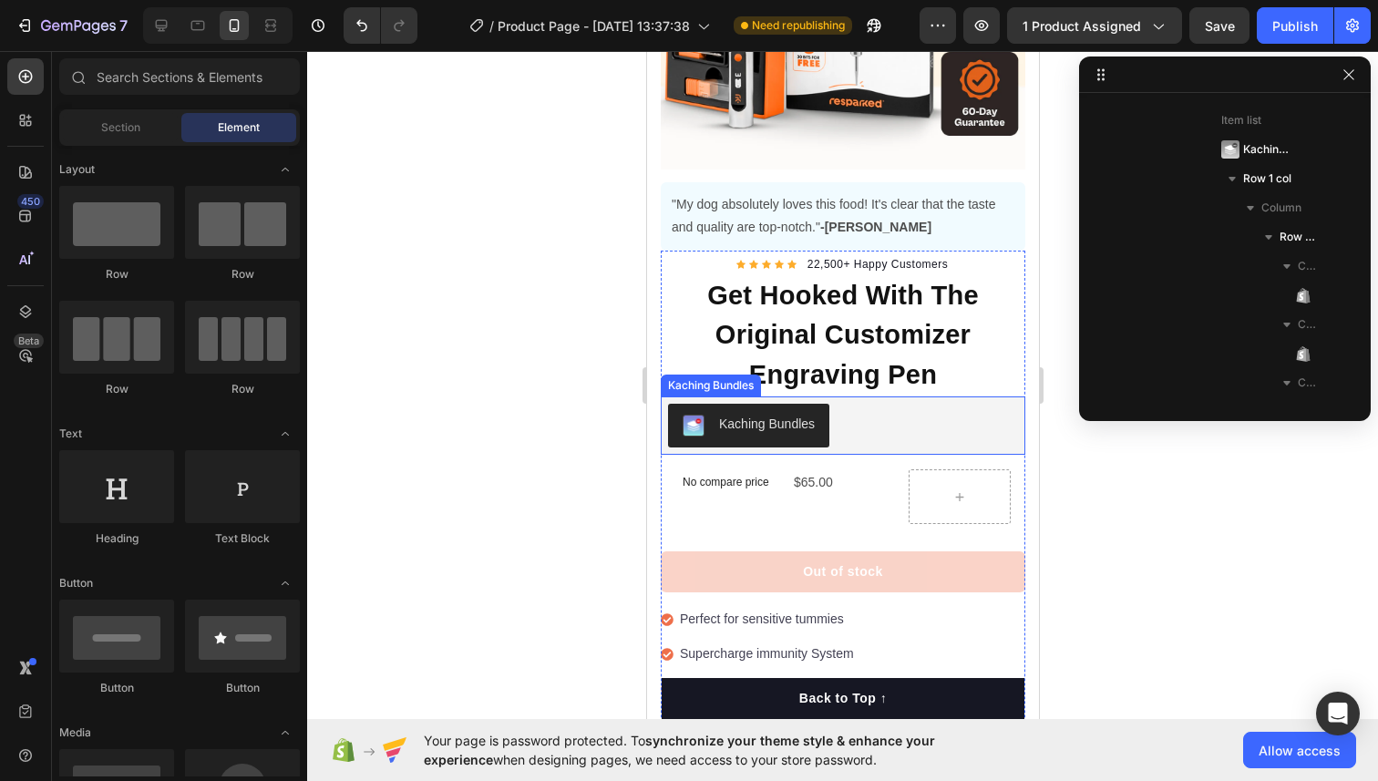
click at [829, 416] on div "Kaching Bundles" at bounding box center [842, 426] width 350 height 44
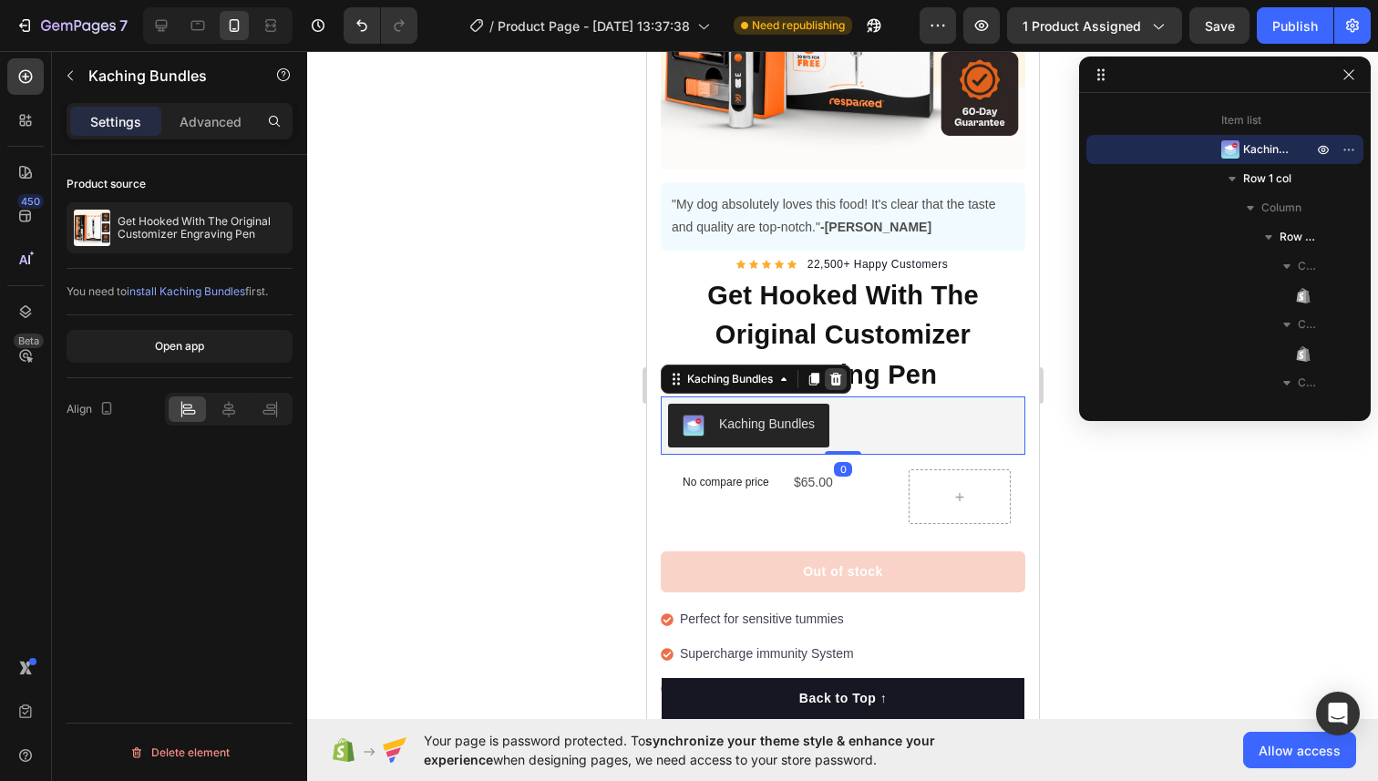
click at [832, 381] on icon at bounding box center [835, 379] width 12 height 13
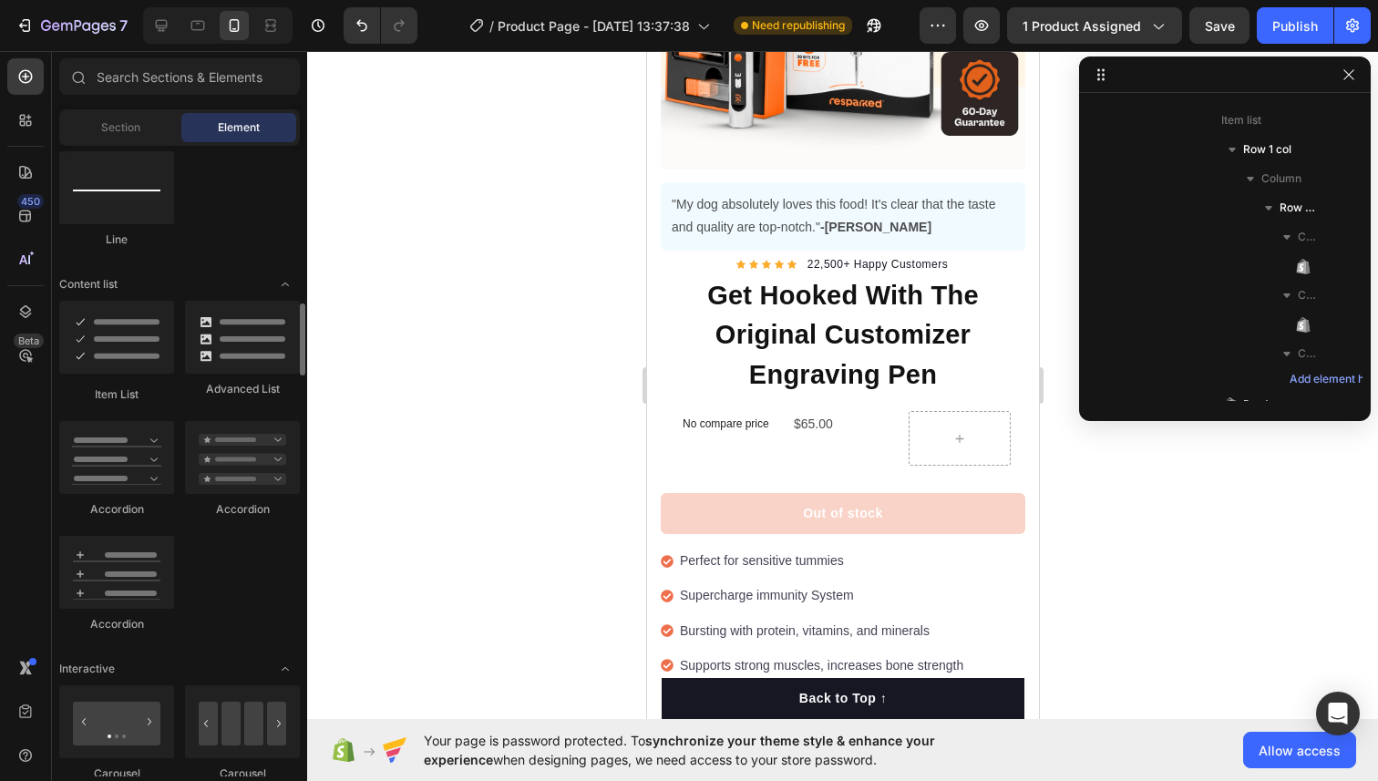
scroll to position [1347, 0]
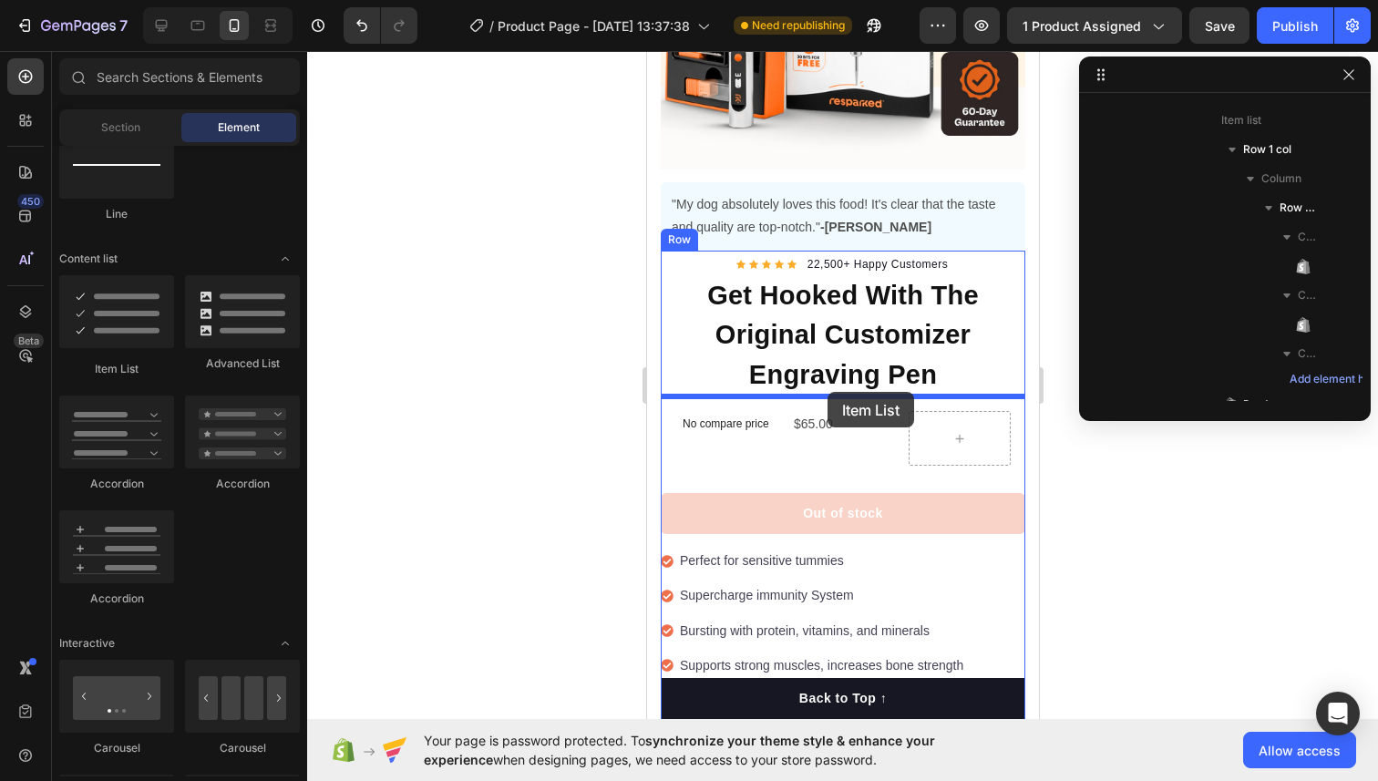
drag, startPoint x: 751, startPoint y: 370, endPoint x: 830, endPoint y: 391, distance: 82.0
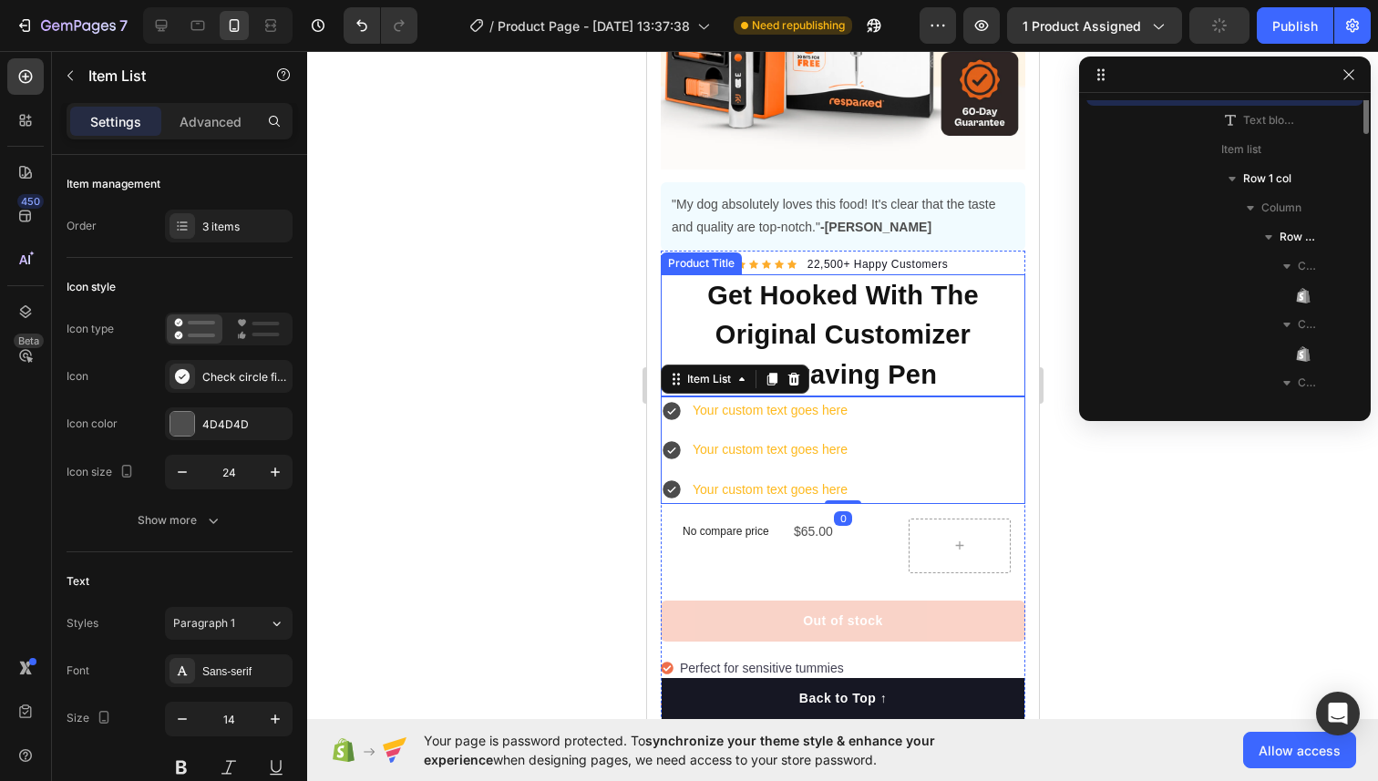
scroll to position [869, 0]
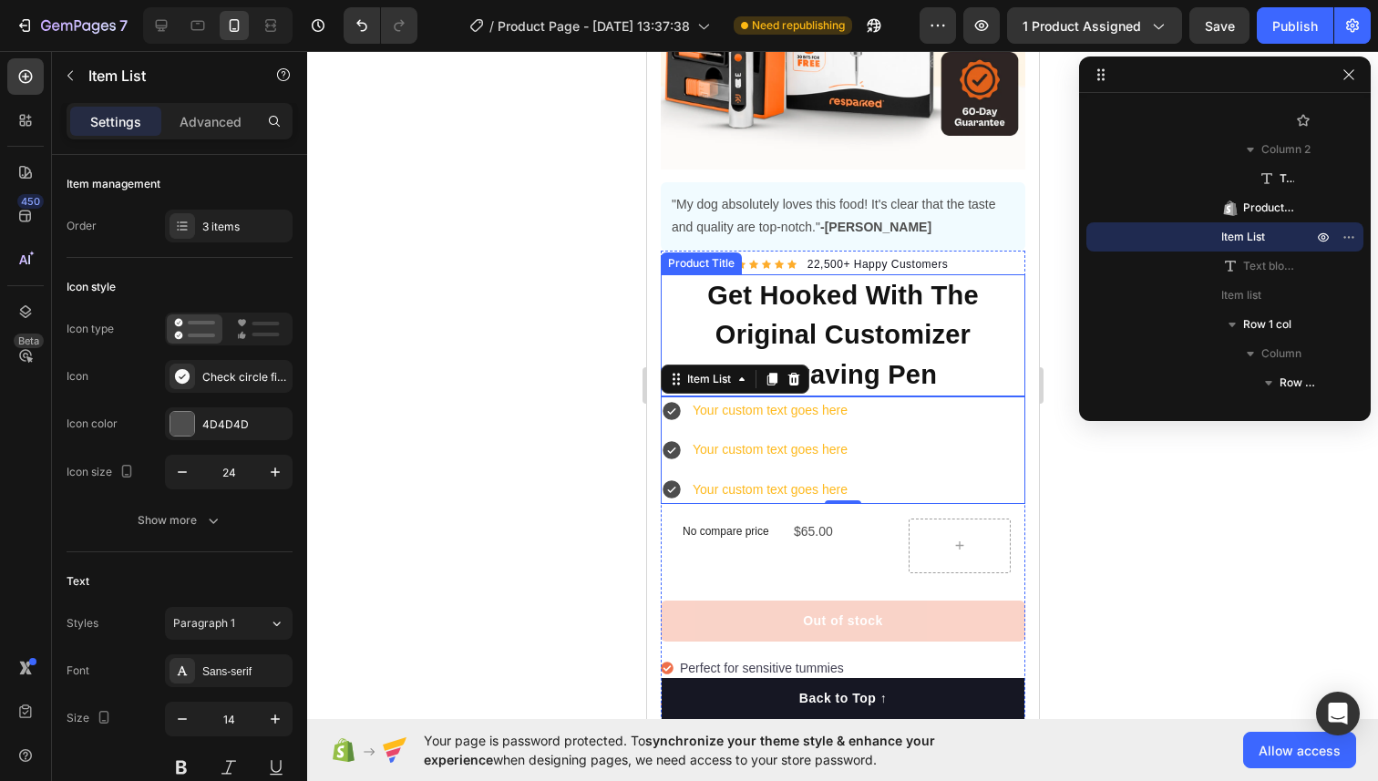
click at [824, 320] on h1 "Get Hooked With The Original Customizer Engraving Pen" at bounding box center [842, 335] width 364 height 123
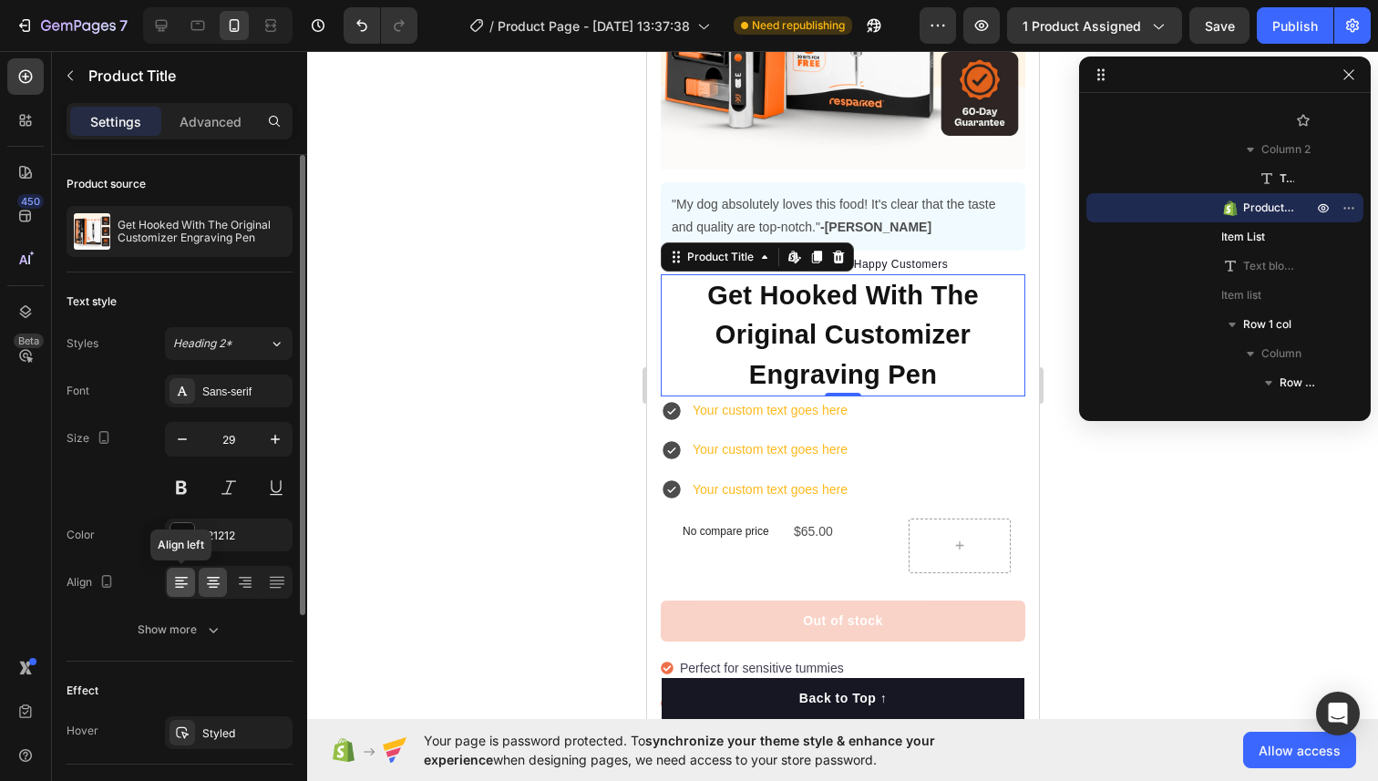
click at [185, 583] on icon at bounding box center [181, 584] width 13 height 2
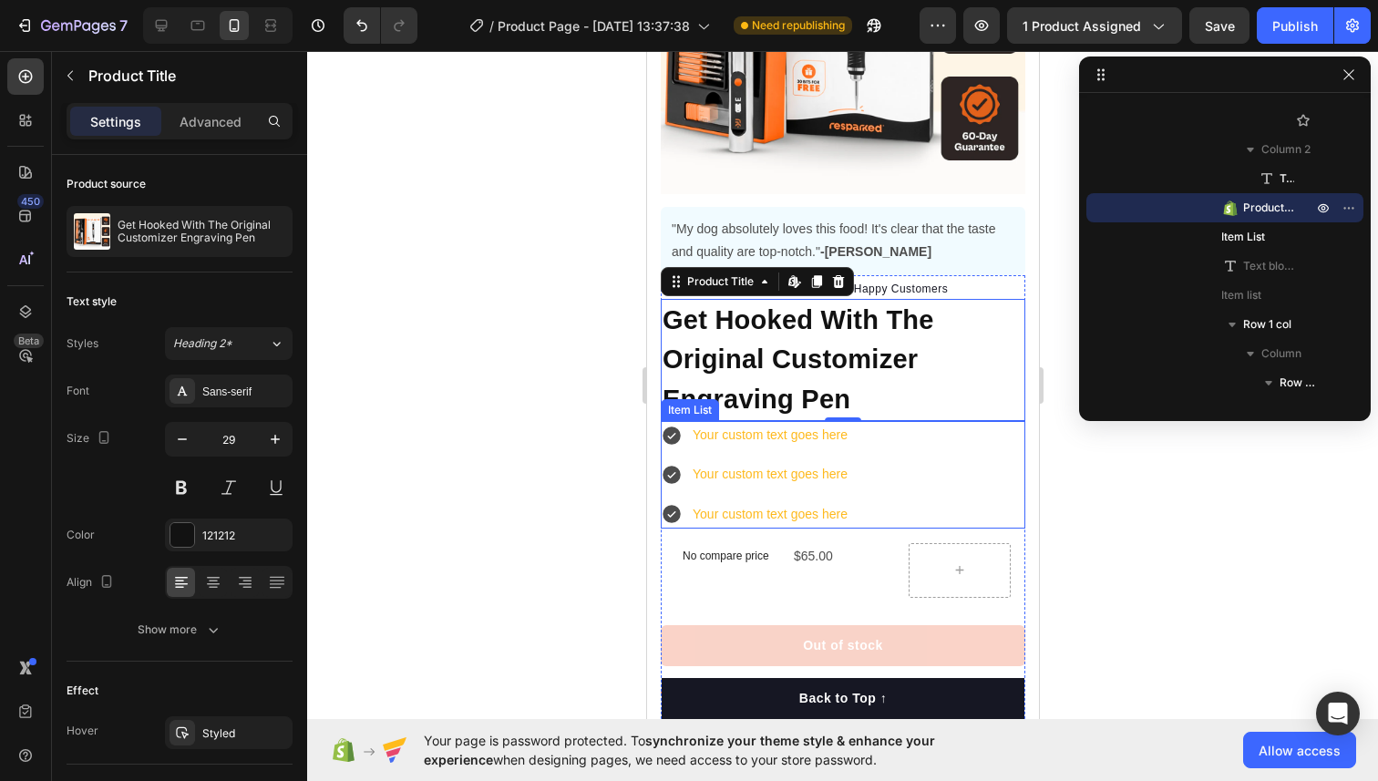
scroll to position [320, 0]
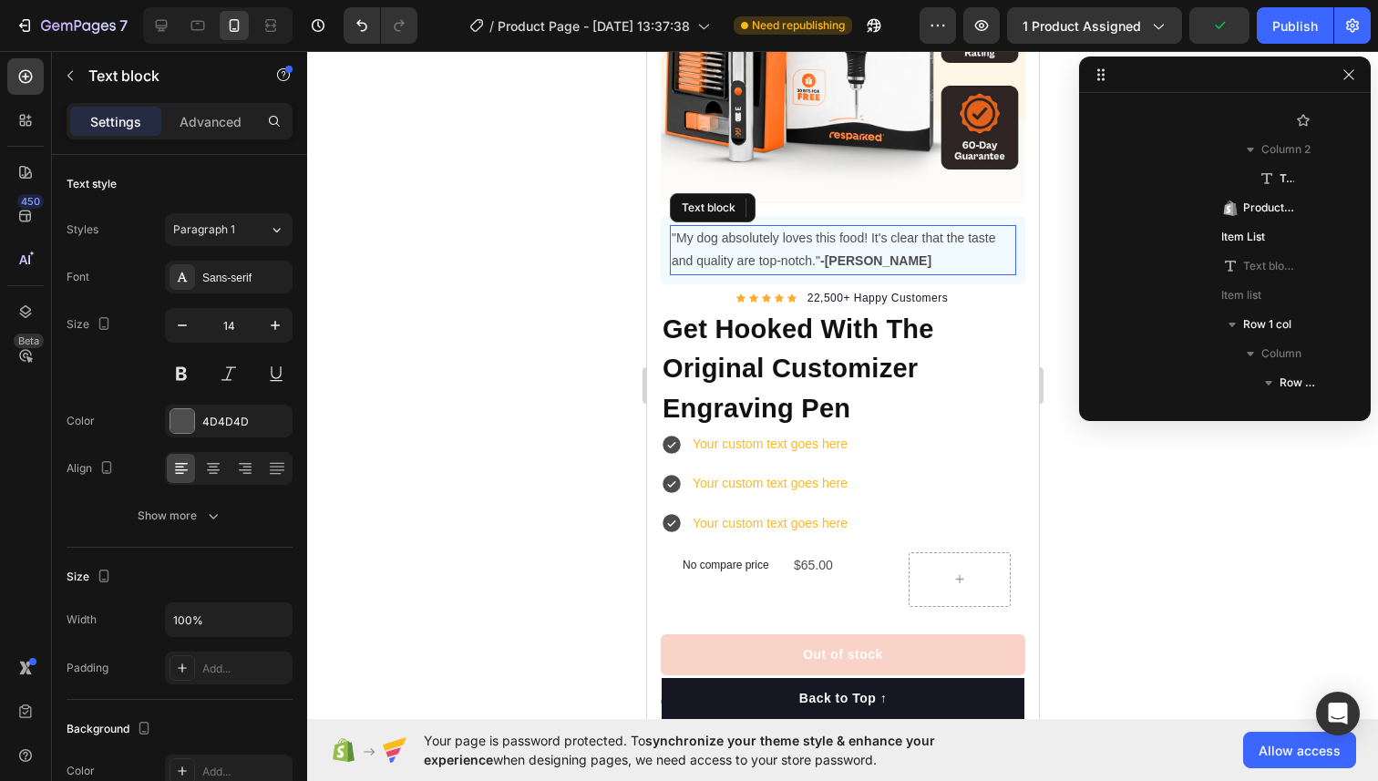
click at [853, 248] on p ""My dog absolutely loves this food! It's clear that the taste and quality are t…" at bounding box center [842, 250] width 343 height 46
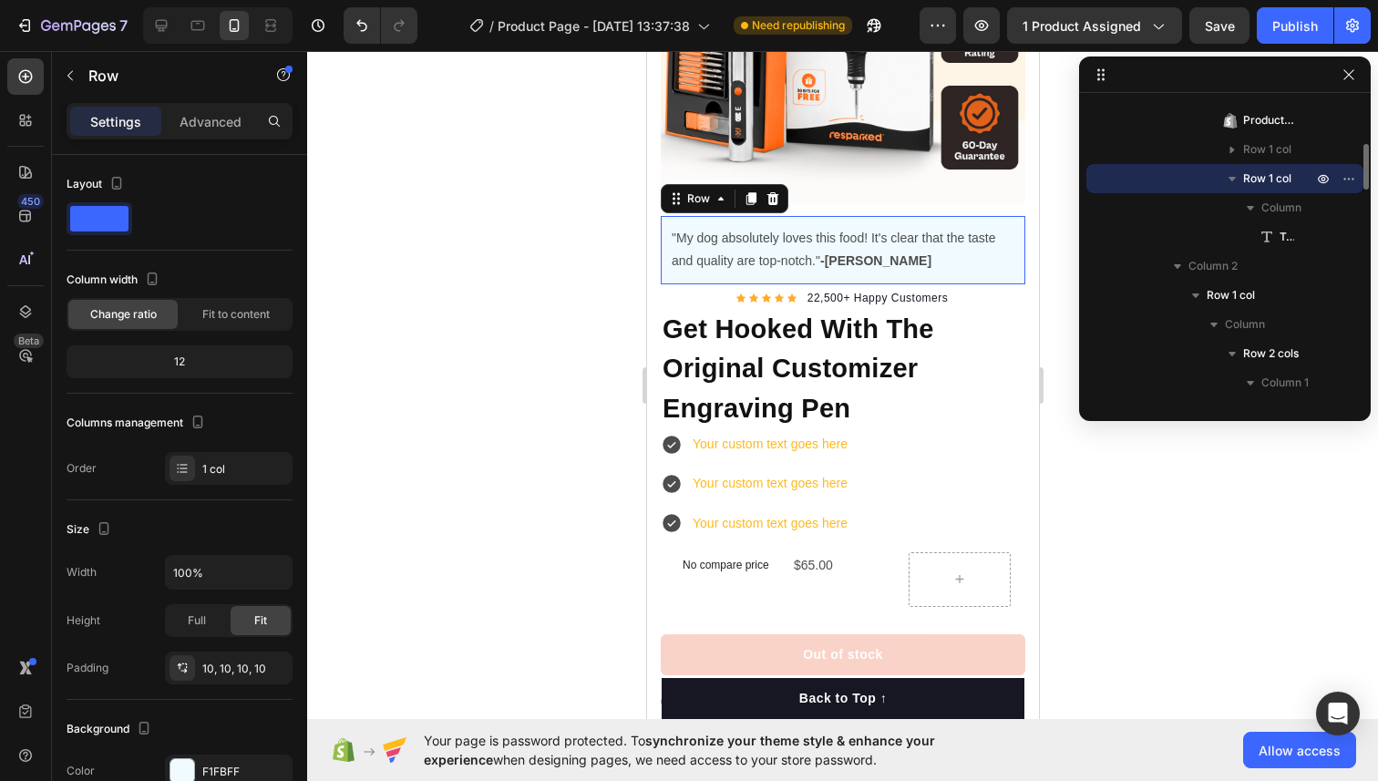
click at [862, 222] on div ""My dog absolutely loves this food! It's clear that the taste and quality are t…" at bounding box center [842, 249] width 364 height 67
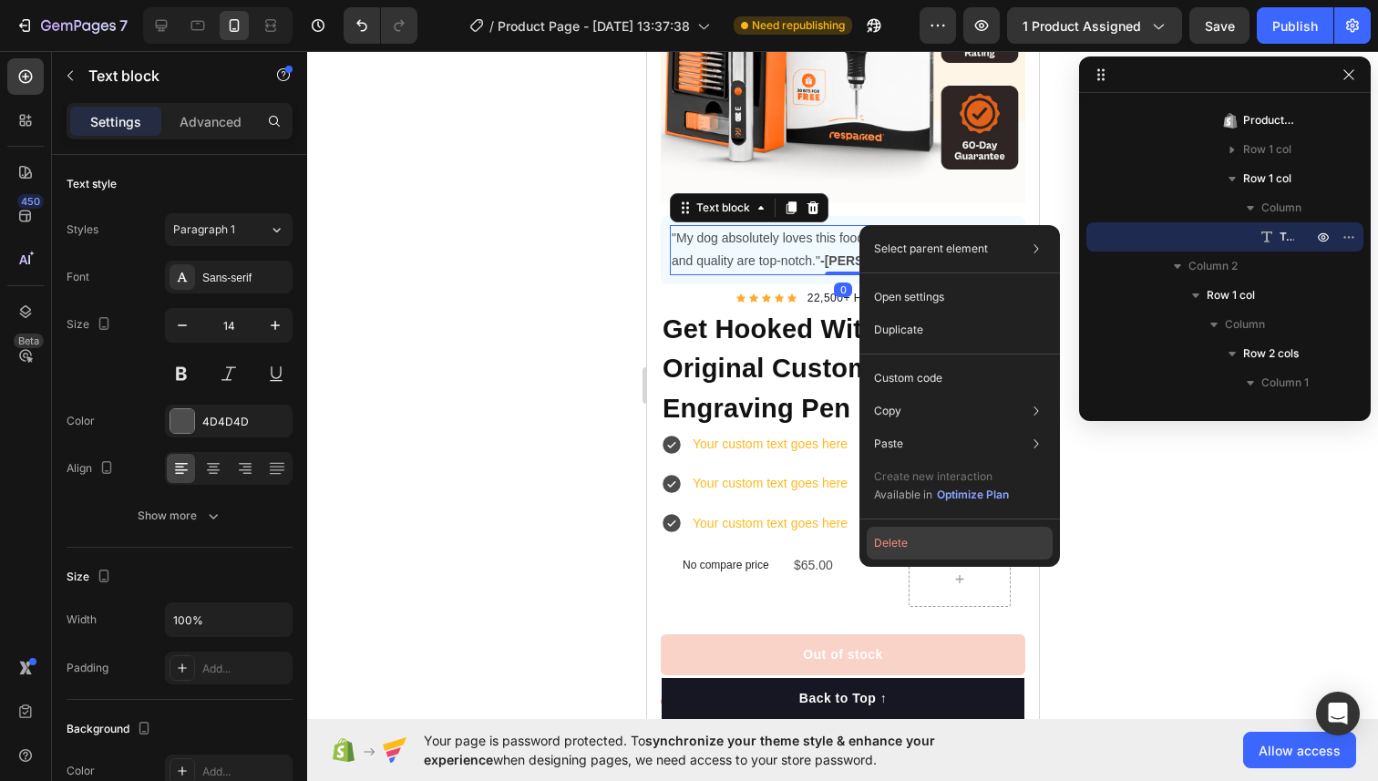
click at [887, 541] on button "Delete" at bounding box center [959, 543] width 186 height 33
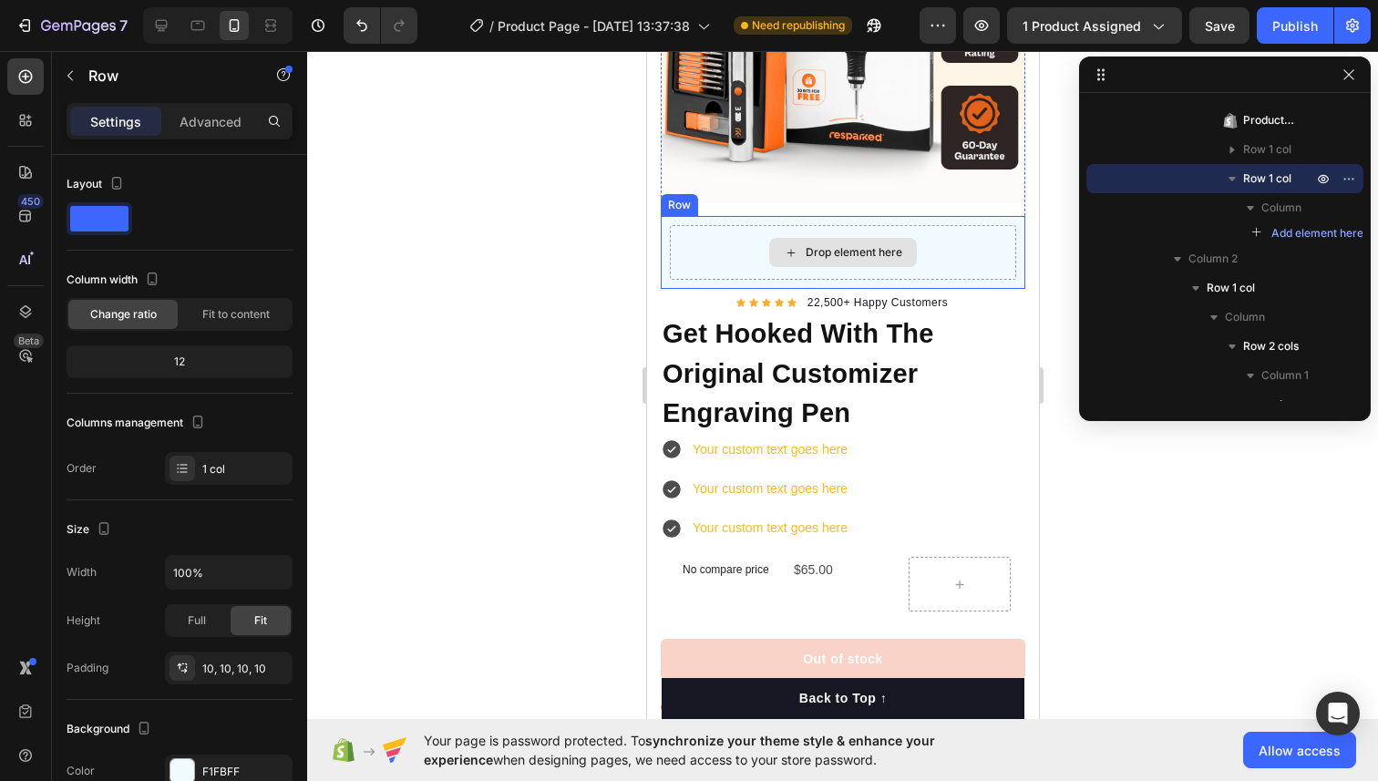
click at [706, 261] on div "Drop element here" at bounding box center [842, 252] width 346 height 55
click at [768, 193] on icon at bounding box center [771, 198] width 15 height 15
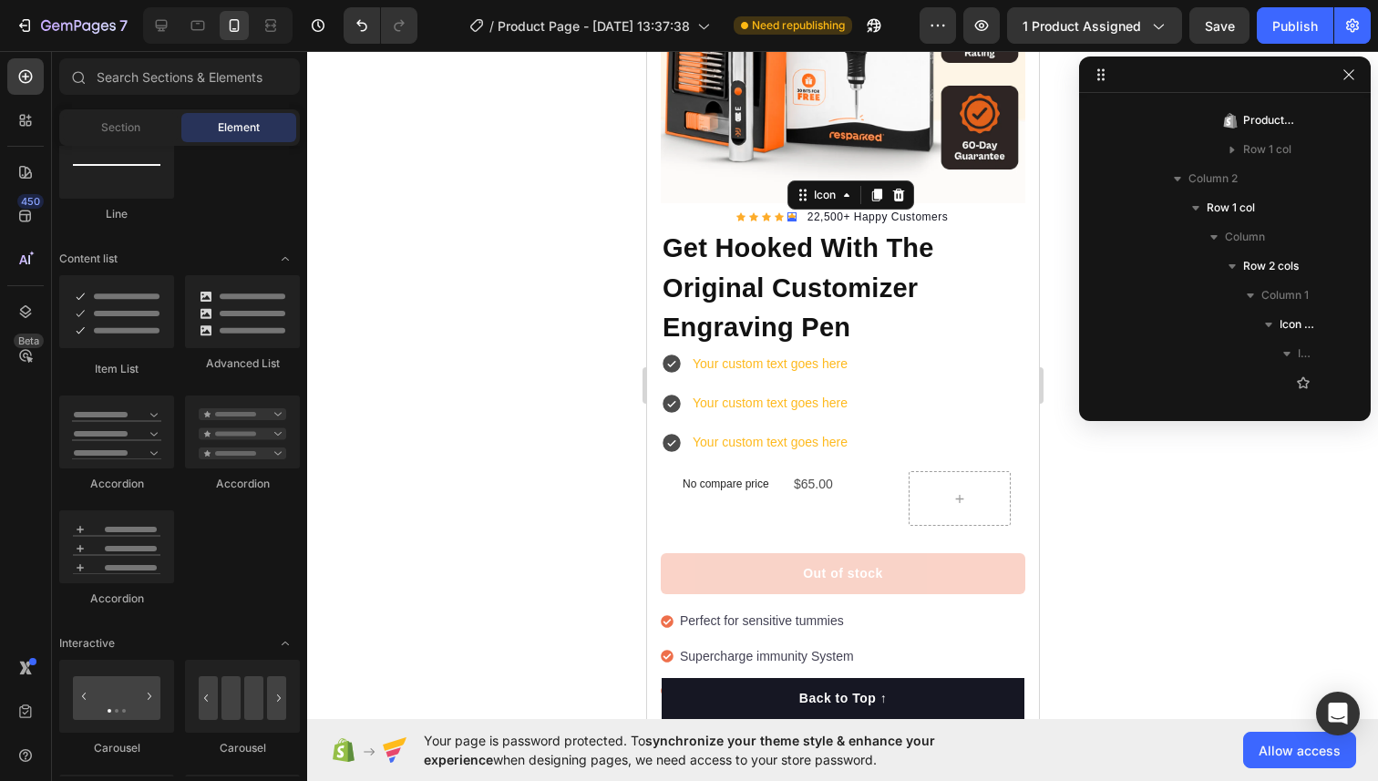
click at [790, 214] on div "Icon 0" at bounding box center [790, 216] width 9 height 9
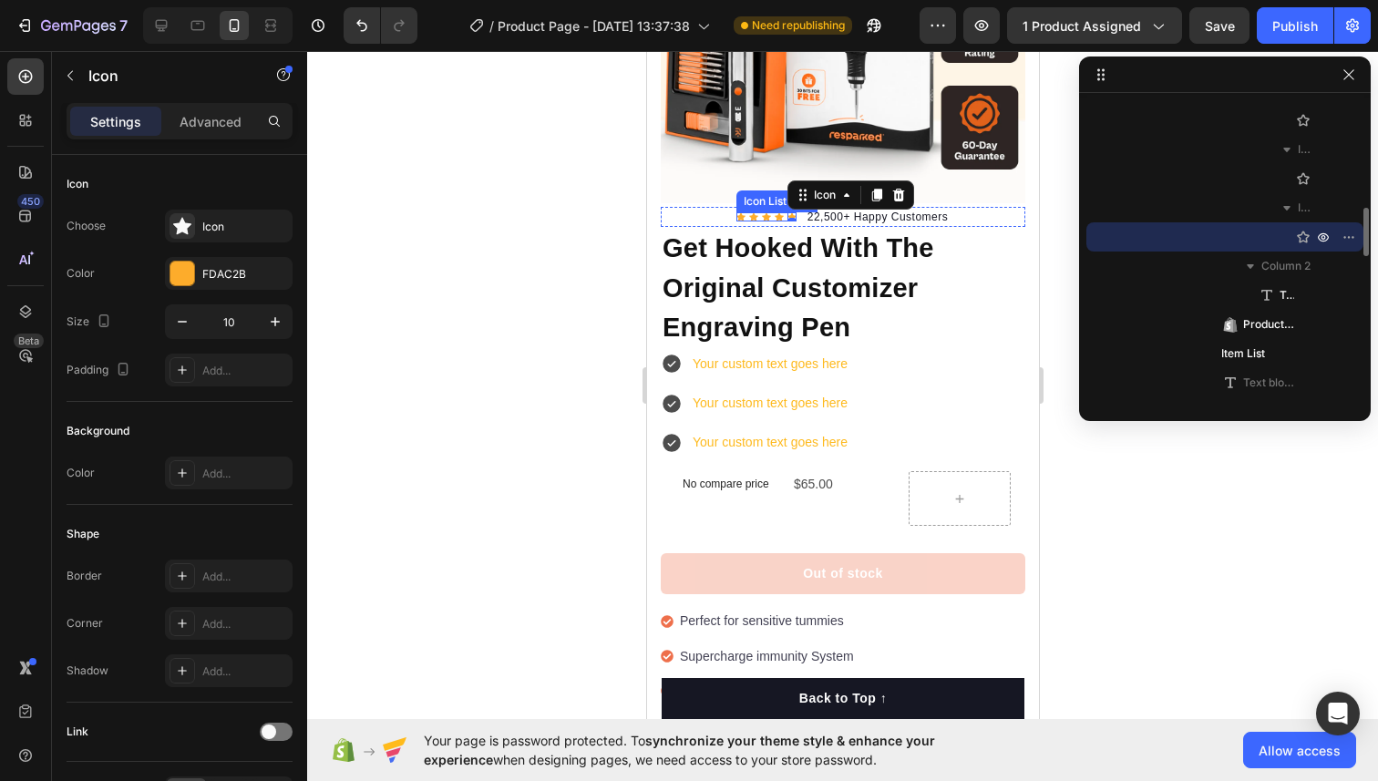
click at [743, 210] on div "Icon Icon Icon Icon Icon 0 Icon List Hoz" at bounding box center [765, 217] width 60 height 20
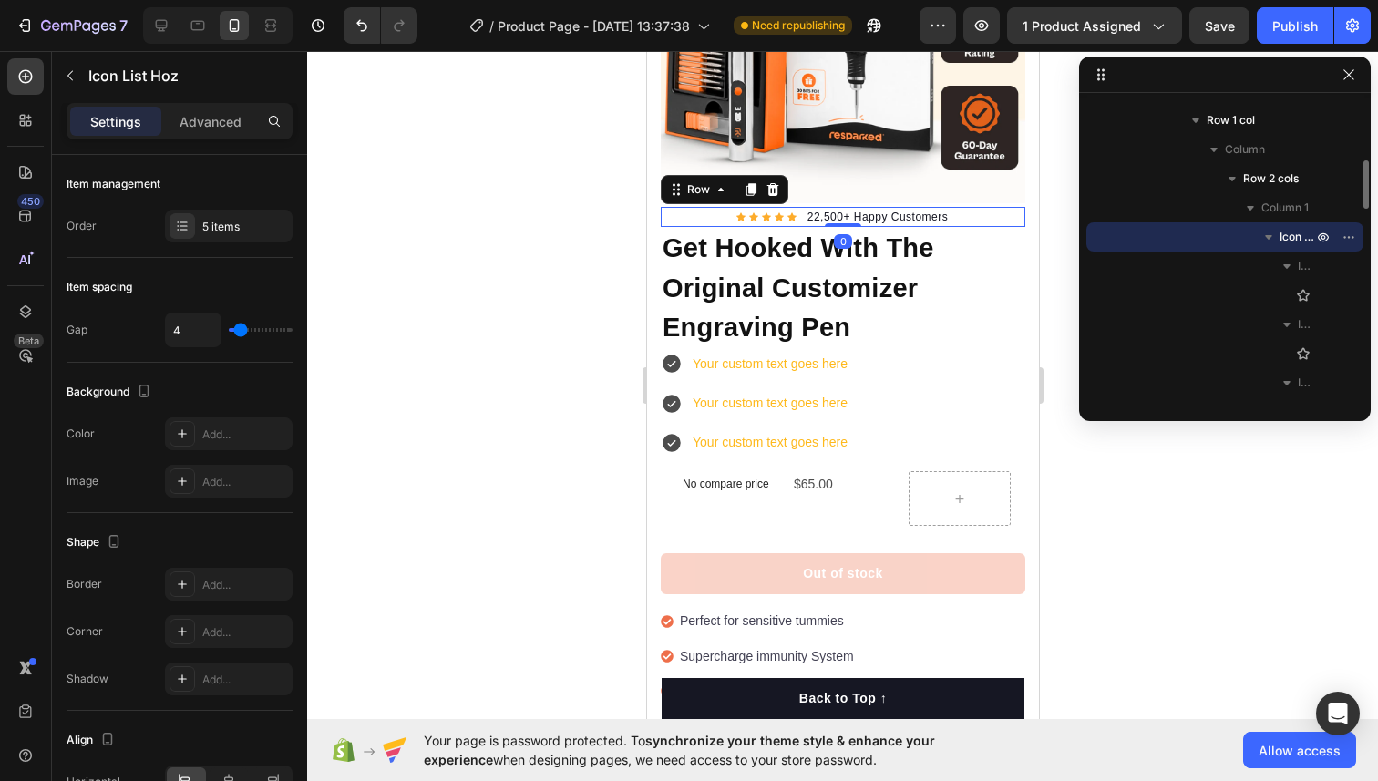
click at [708, 213] on div "Icon Icon Icon Icon Icon Icon List Hoz 22,500+ Happy Customers Text block Row 0" at bounding box center [842, 217] width 364 height 20
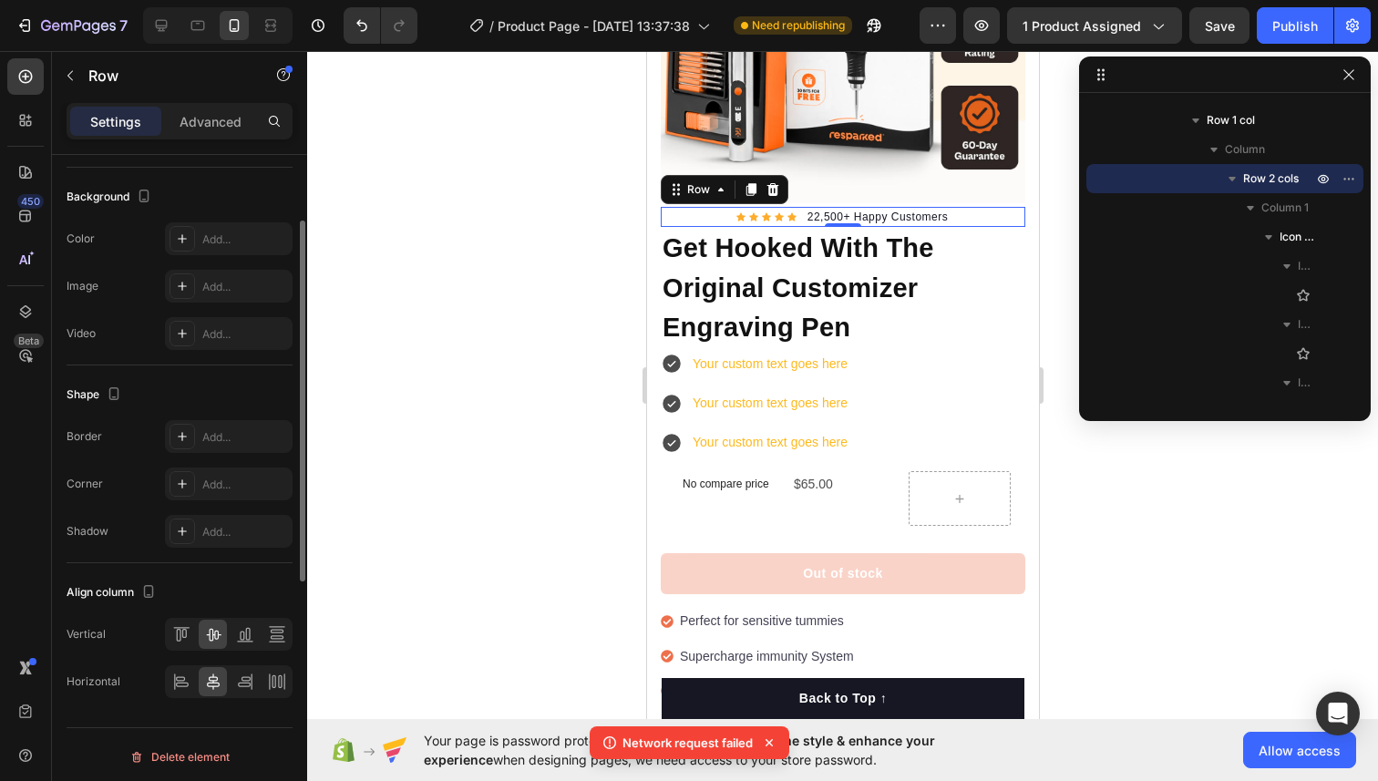
scroll to position [594, 0]
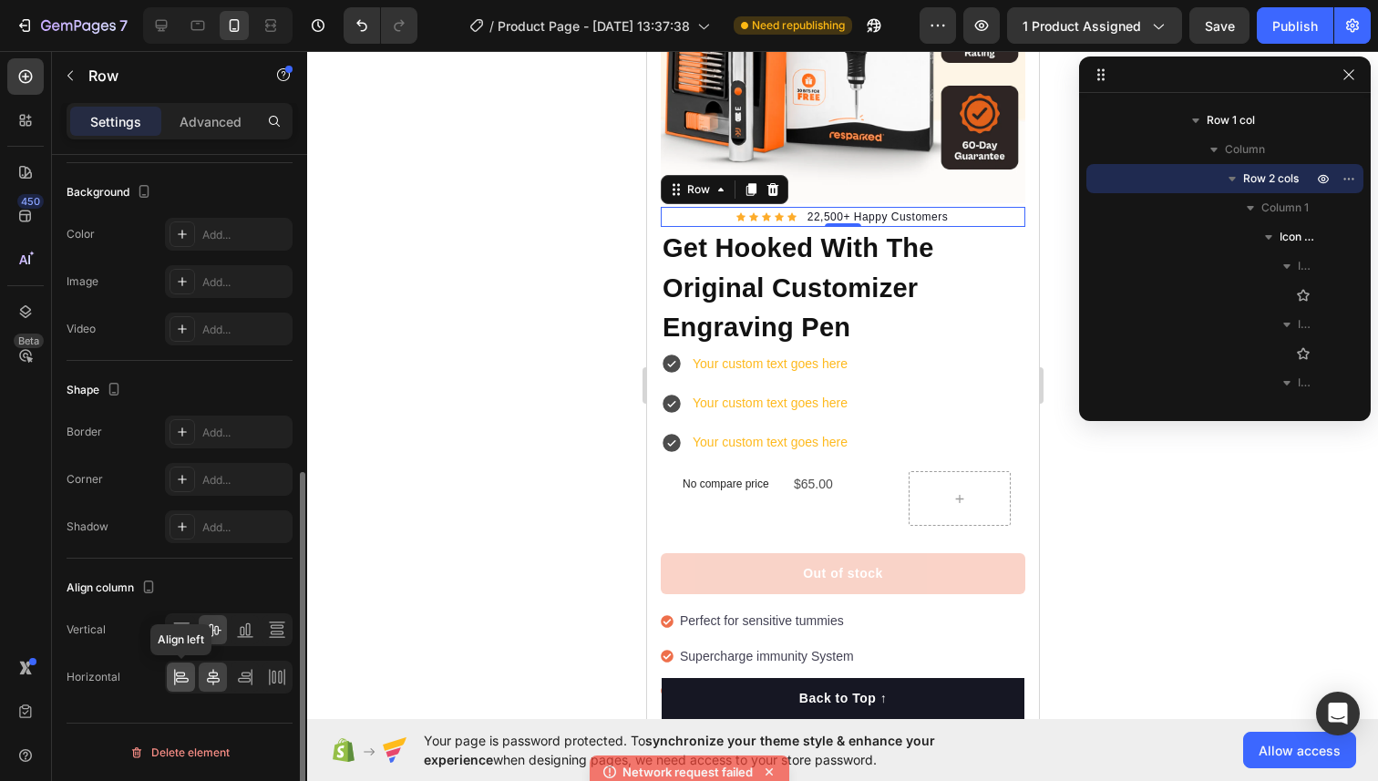
click at [184, 681] on icon at bounding box center [181, 677] width 18 height 18
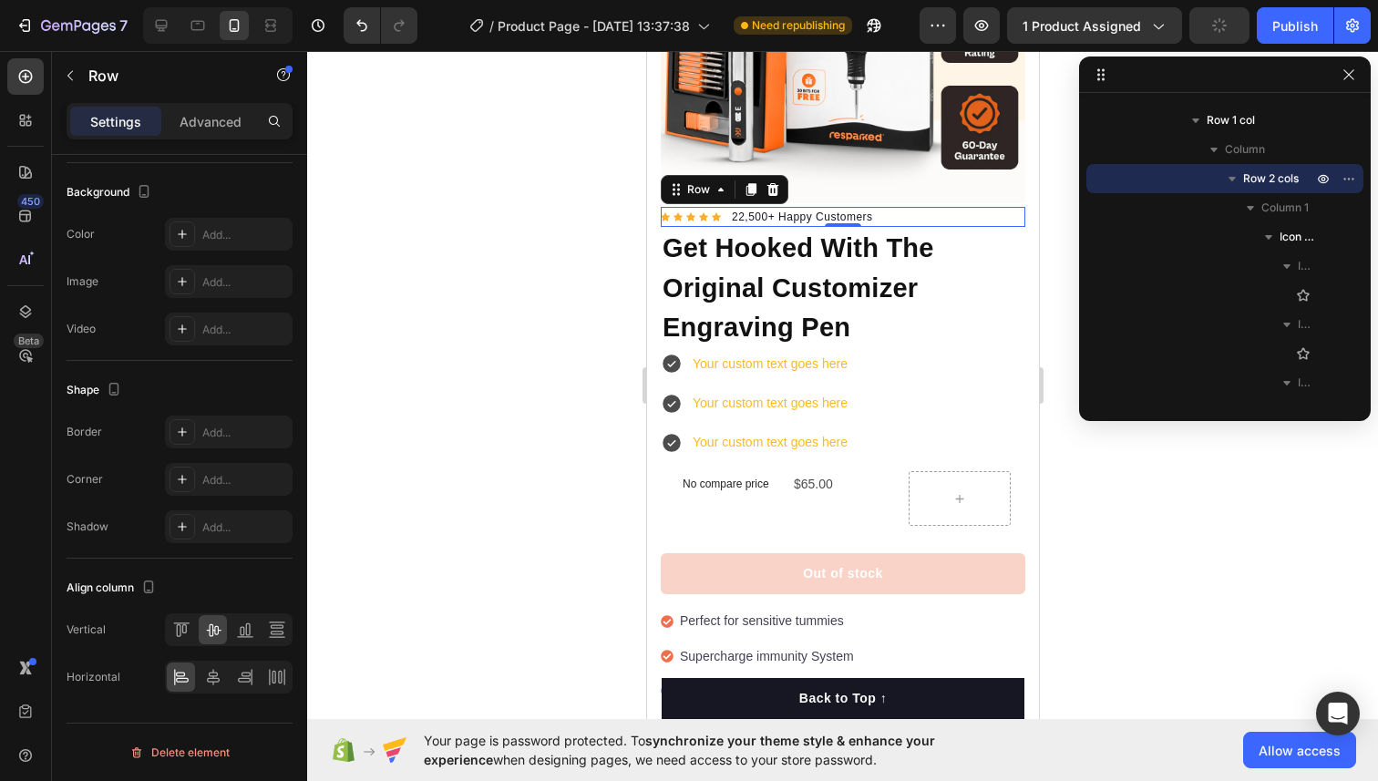
click at [452, 412] on div at bounding box center [842, 416] width 1070 height 730
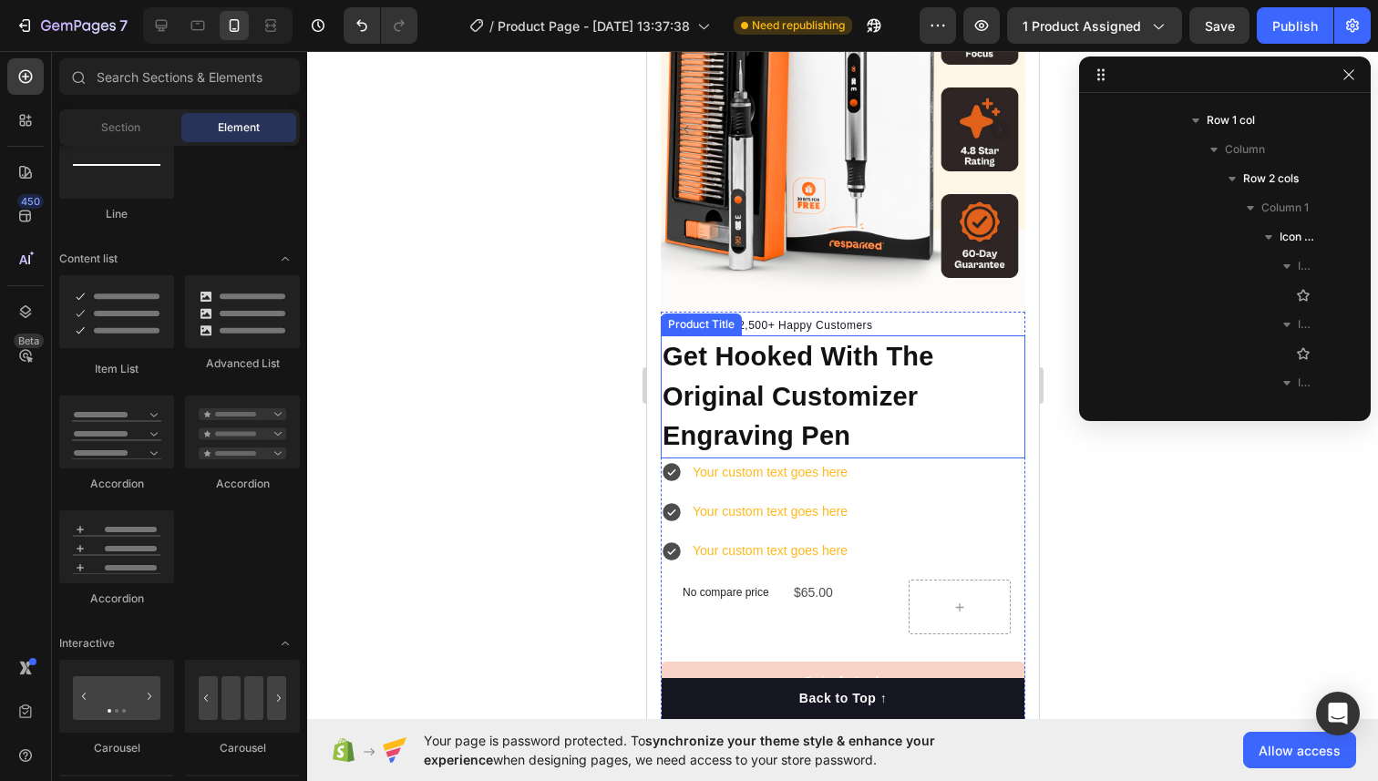
scroll to position [297, 0]
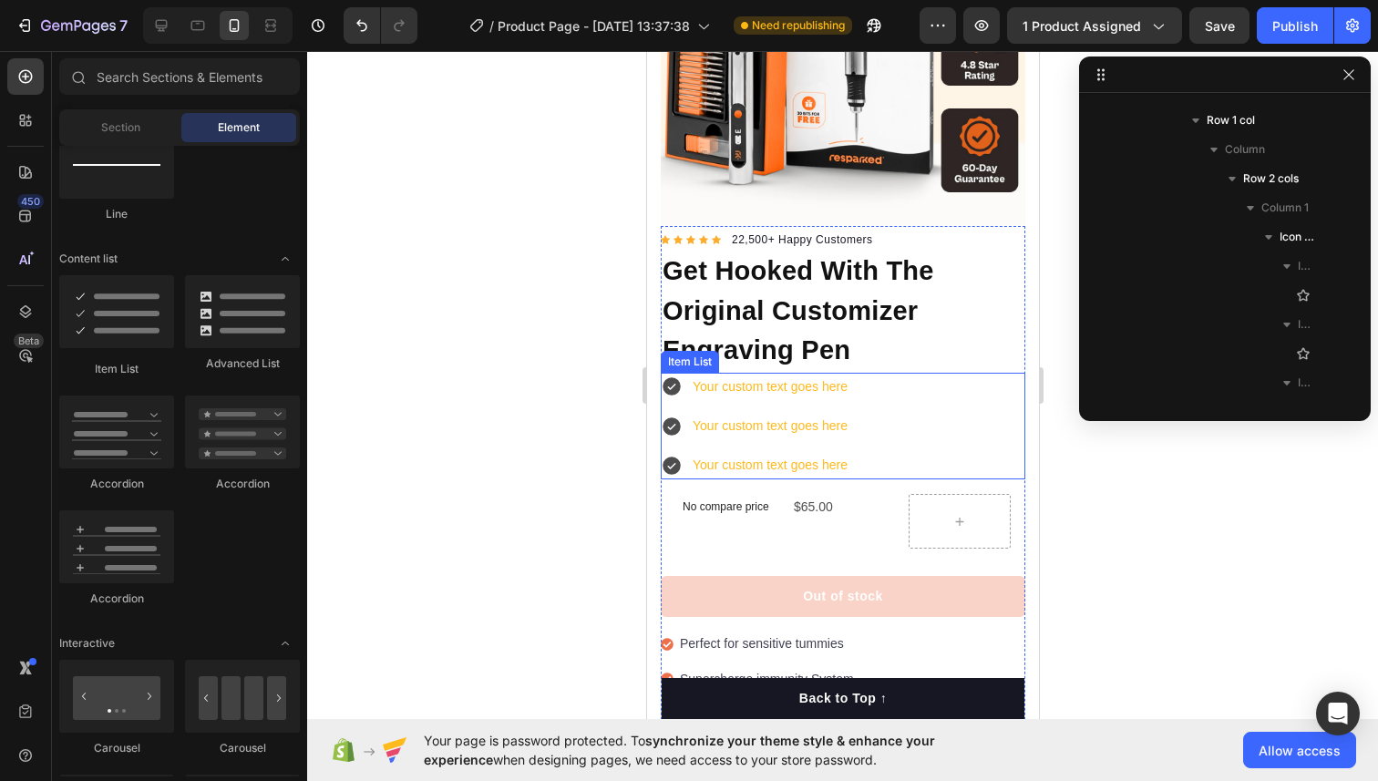
click at [749, 388] on div "Your custom text goes here" at bounding box center [769, 387] width 160 height 28
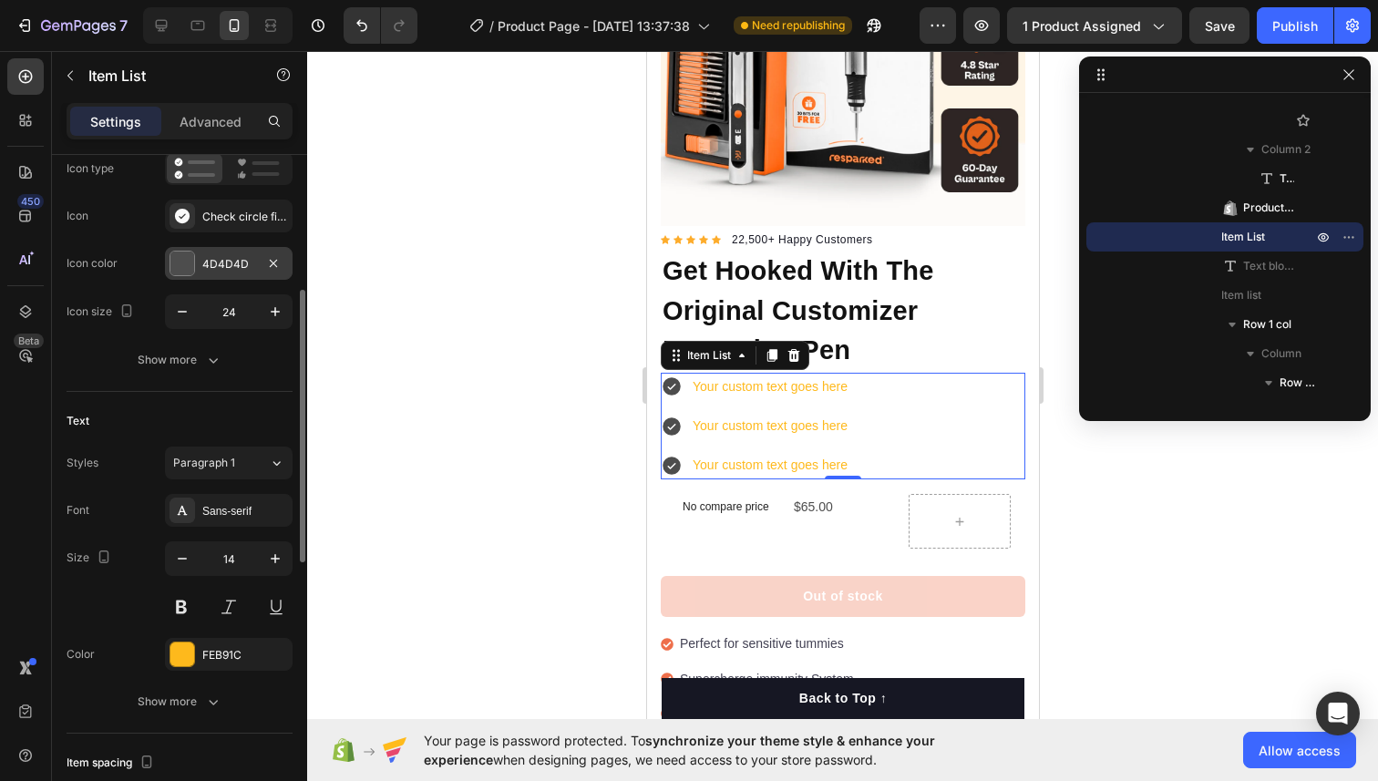
scroll to position [210, 0]
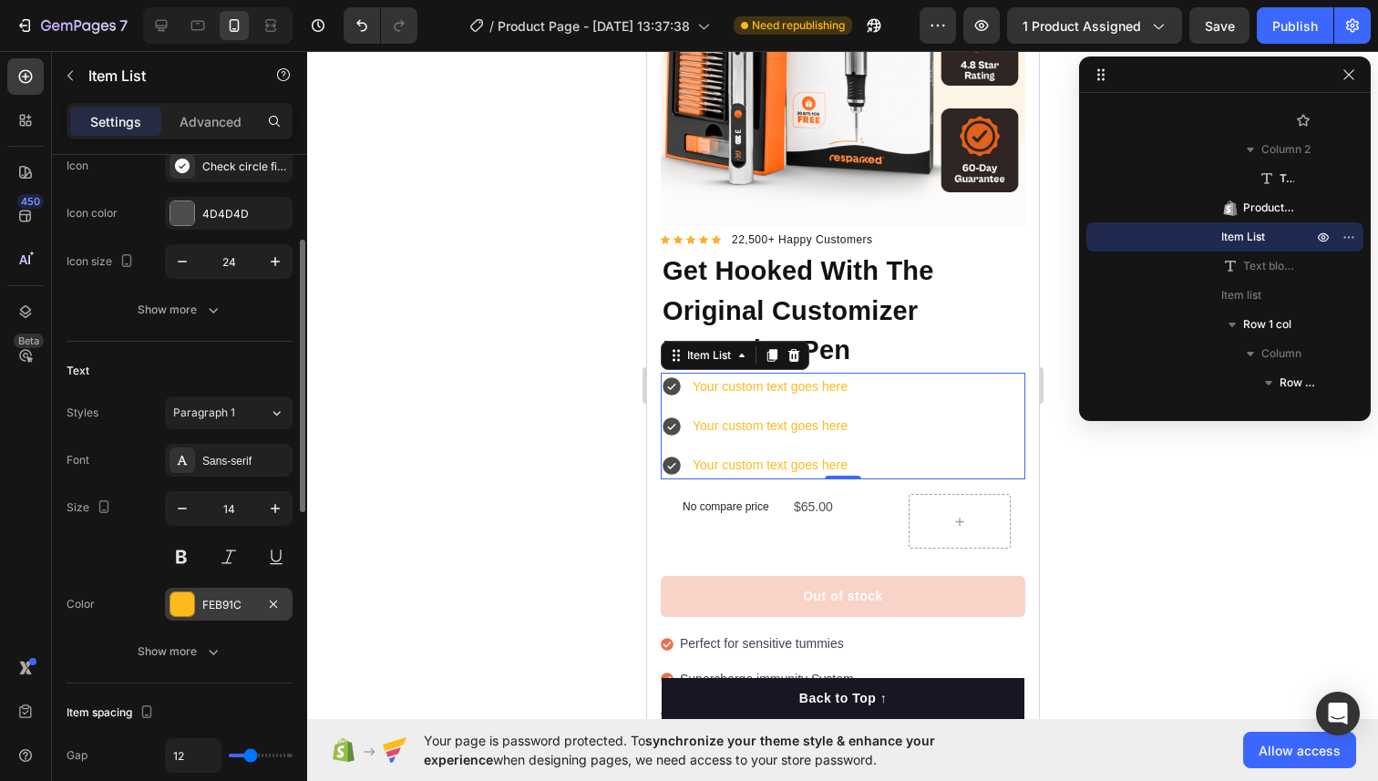
click at [179, 599] on div at bounding box center [182, 604] width 24 height 24
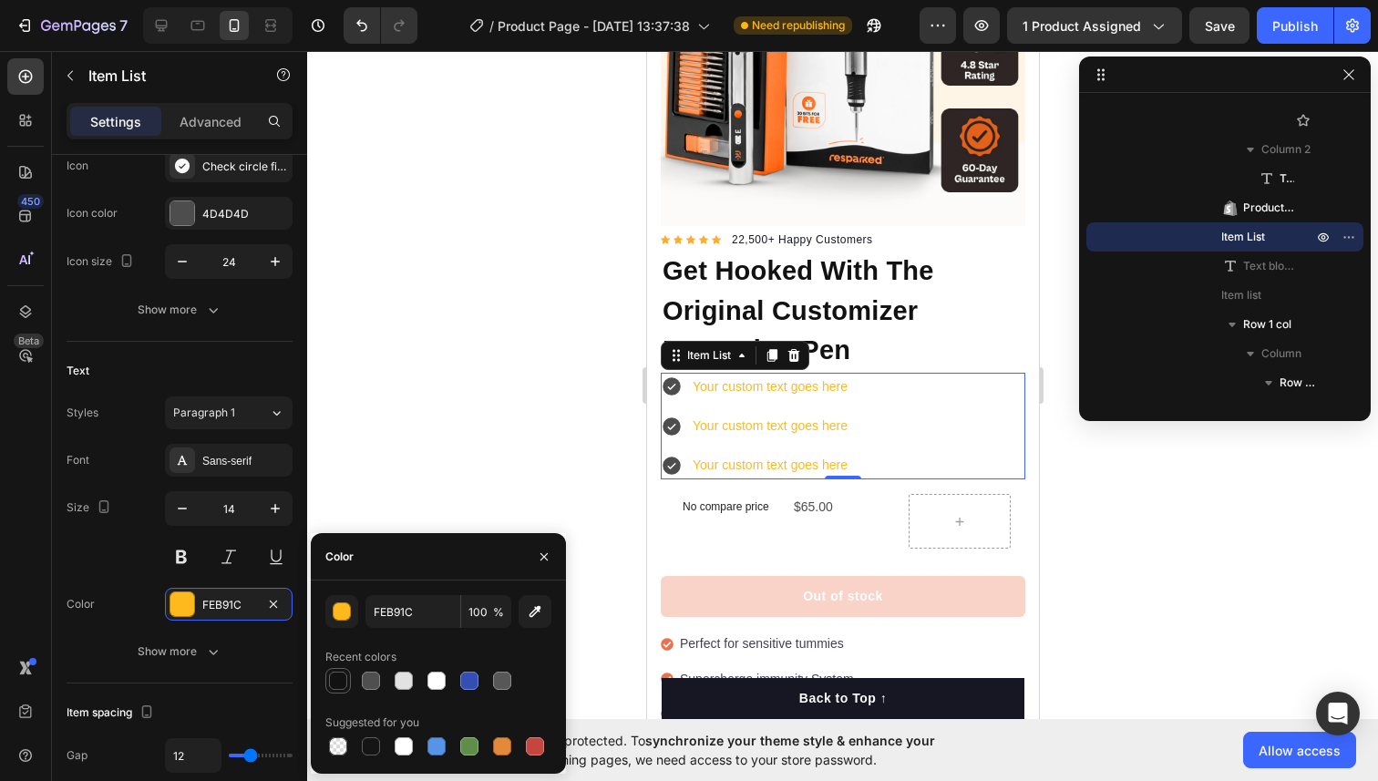
click at [338, 675] on div at bounding box center [338, 680] width 18 height 18
type input "121212"
click at [389, 383] on div at bounding box center [842, 416] width 1070 height 730
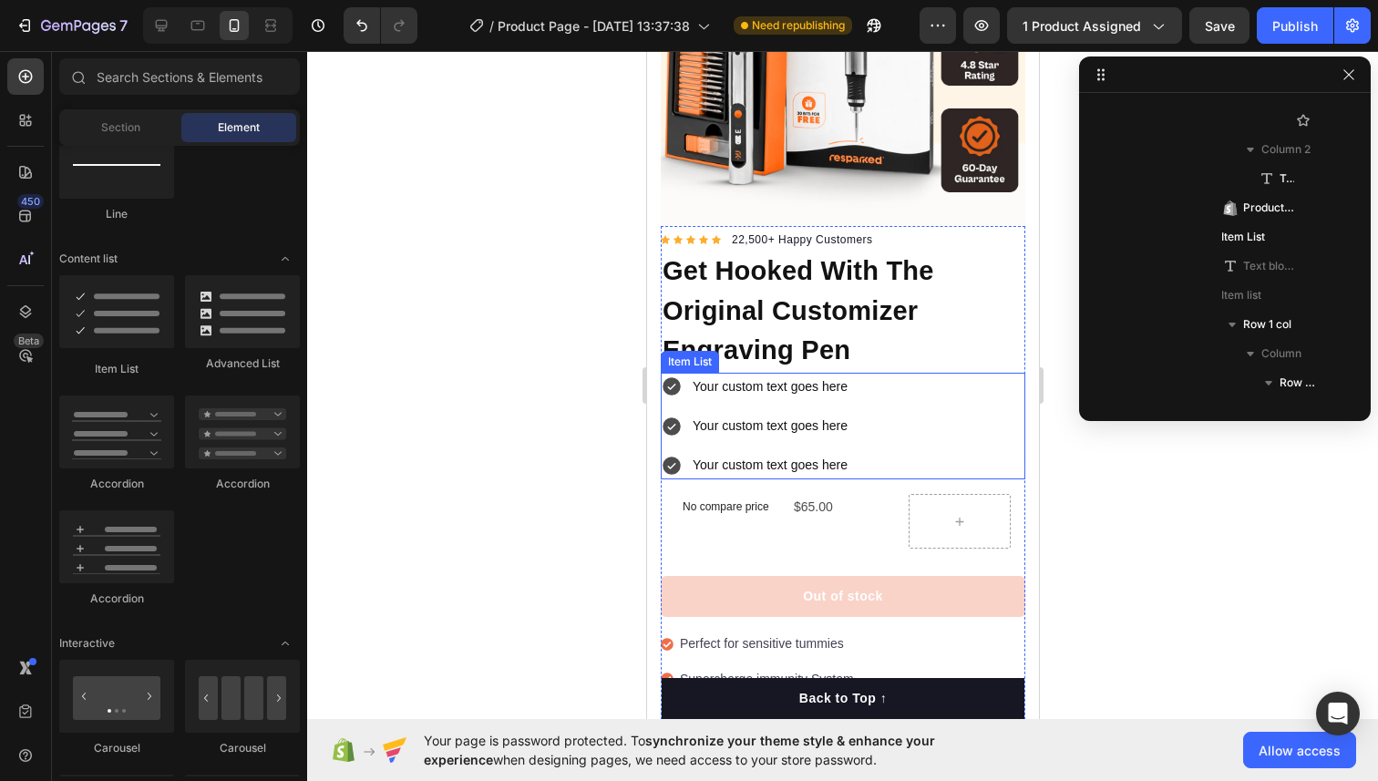
click at [670, 388] on icon at bounding box center [671, 386] width 22 height 22
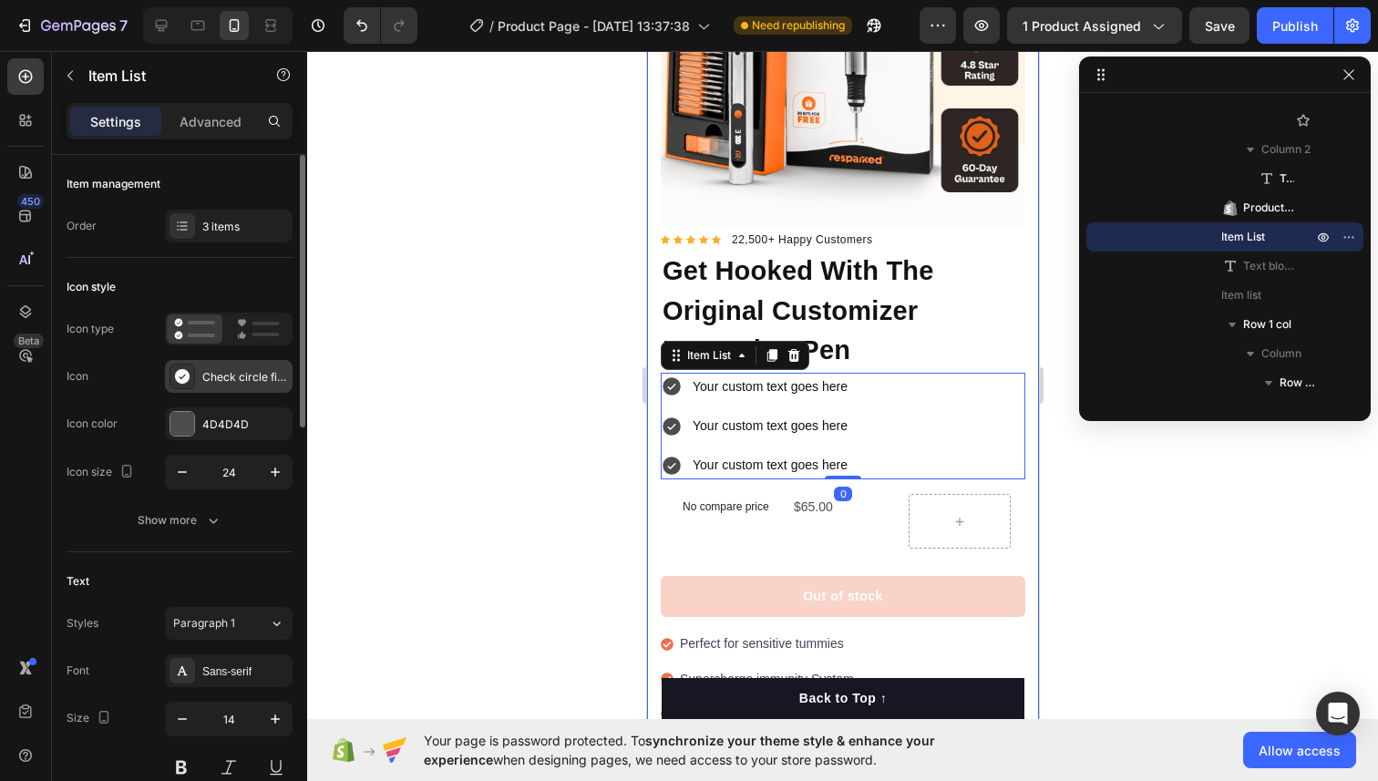
click at [191, 369] on div at bounding box center [182, 377] width 26 height 26
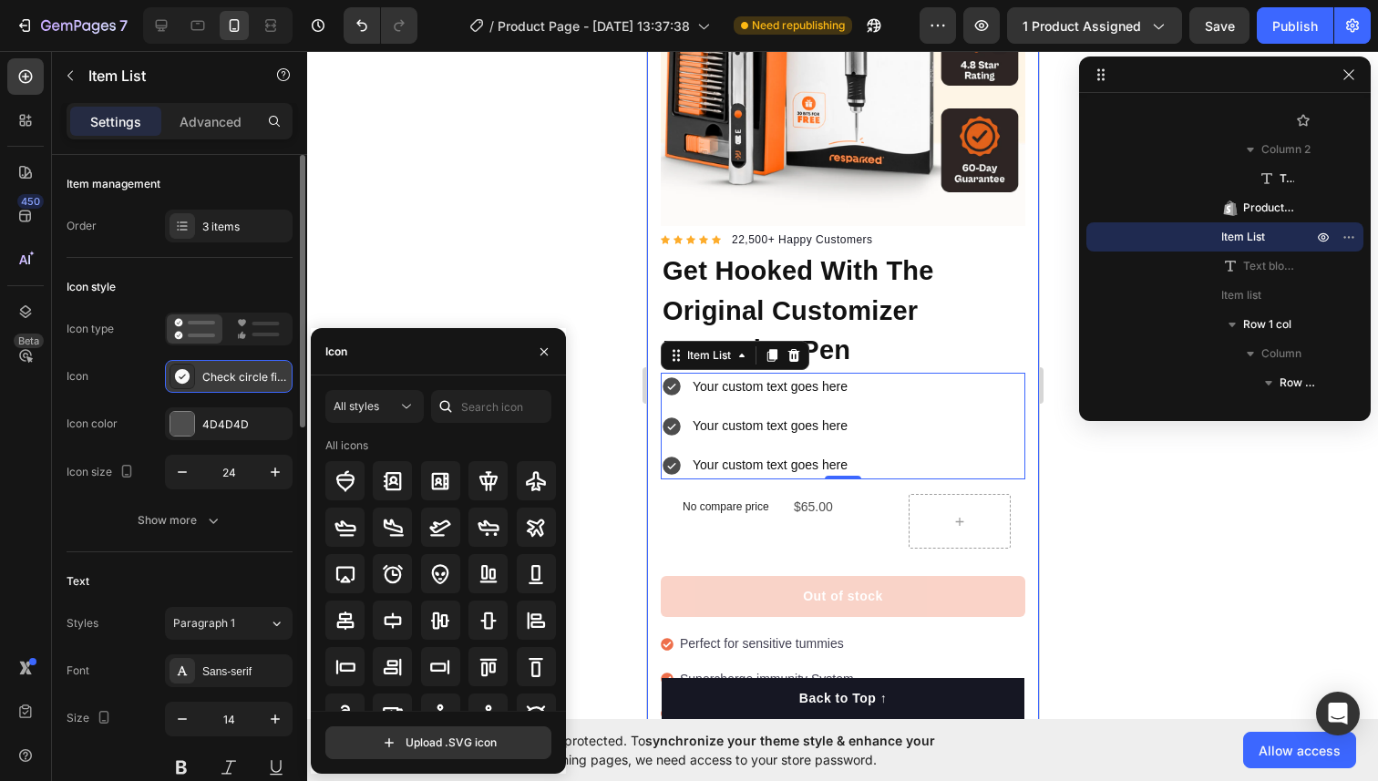
click at [191, 369] on div at bounding box center [182, 377] width 26 height 26
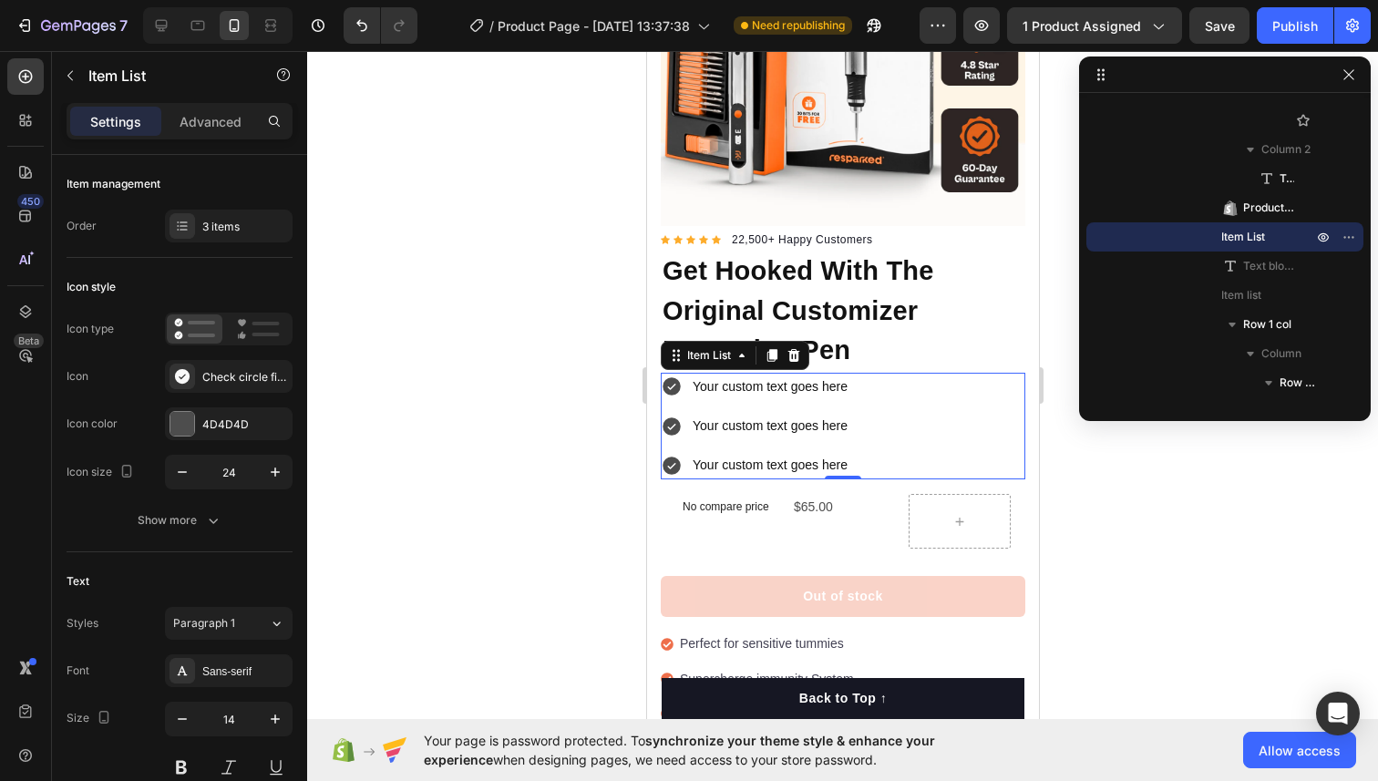
click at [672, 383] on icon at bounding box center [670, 387] width 18 height 18
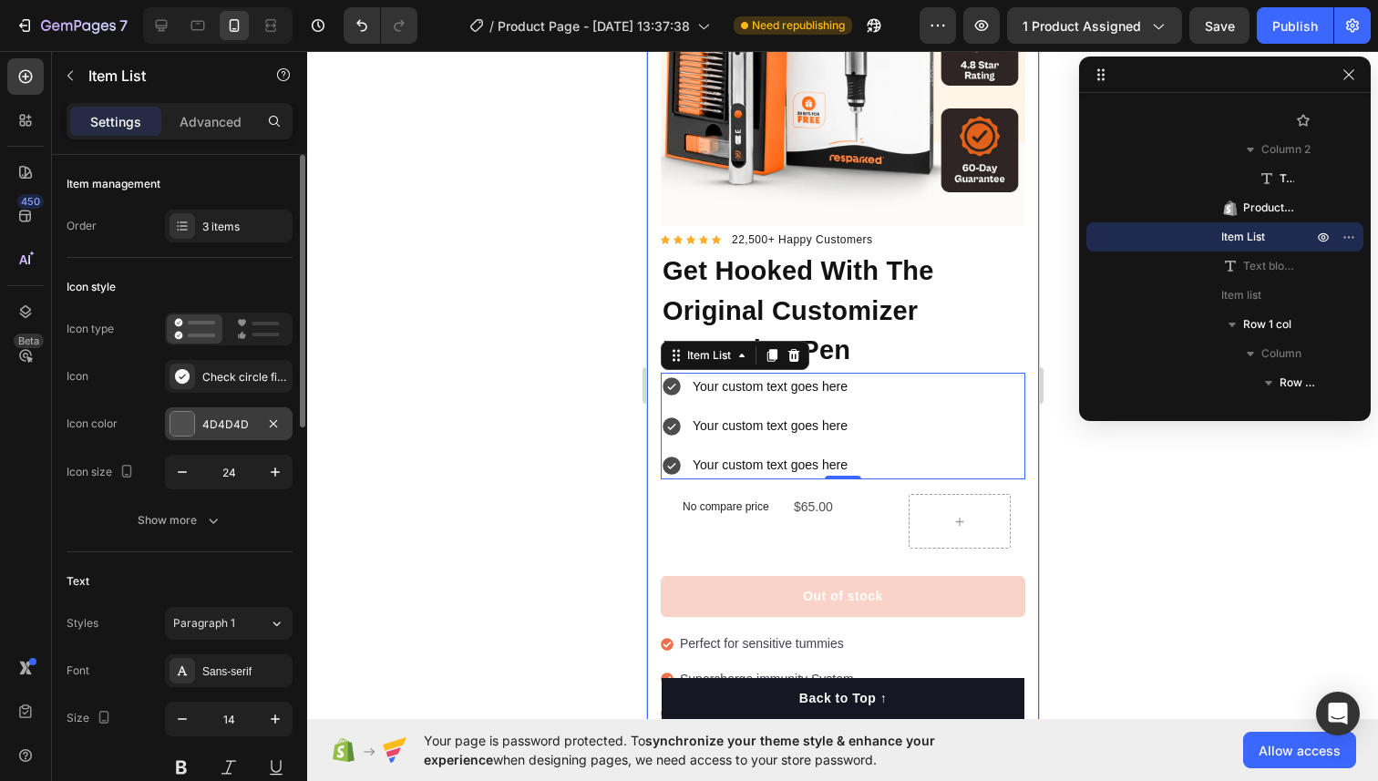
click at [182, 423] on div at bounding box center [182, 424] width 24 height 24
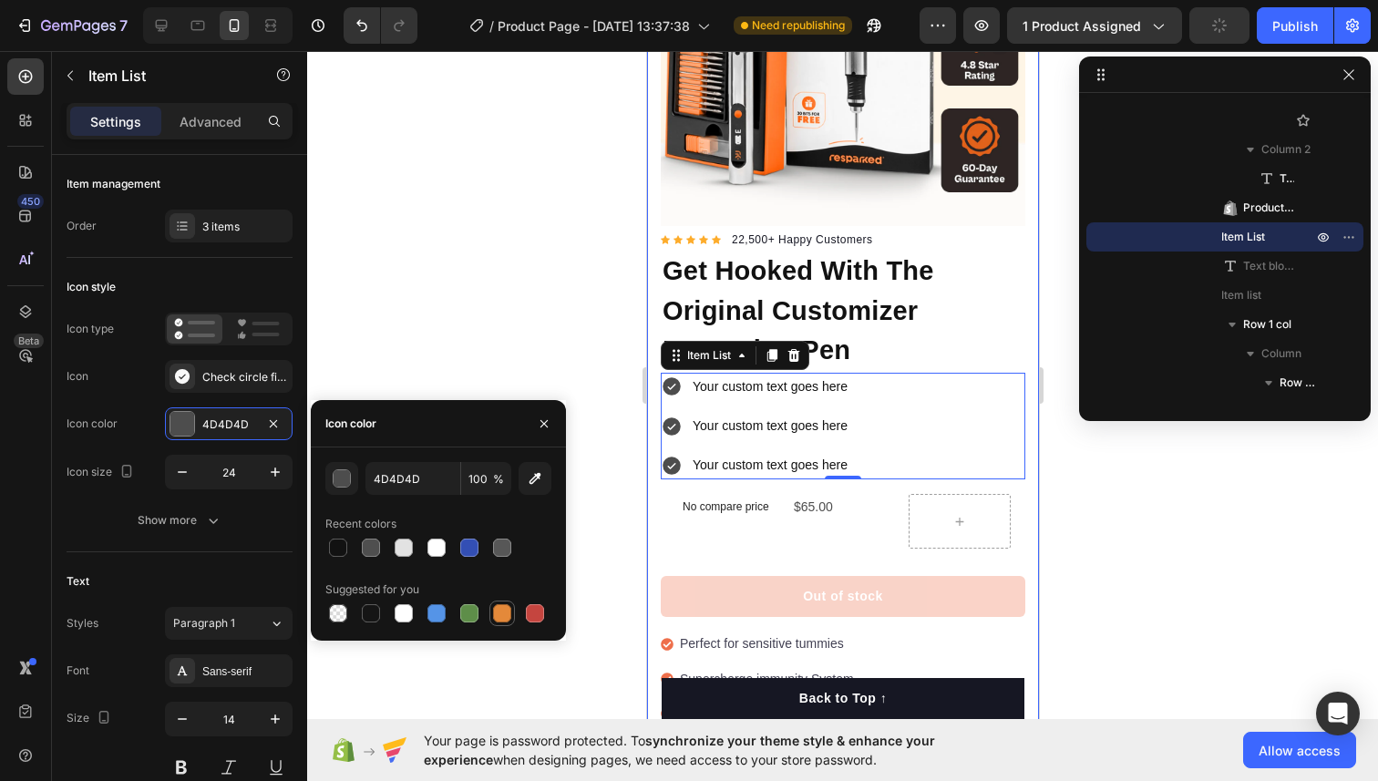
click at [501, 608] on div at bounding box center [502, 613] width 18 height 18
type input "E4893A"
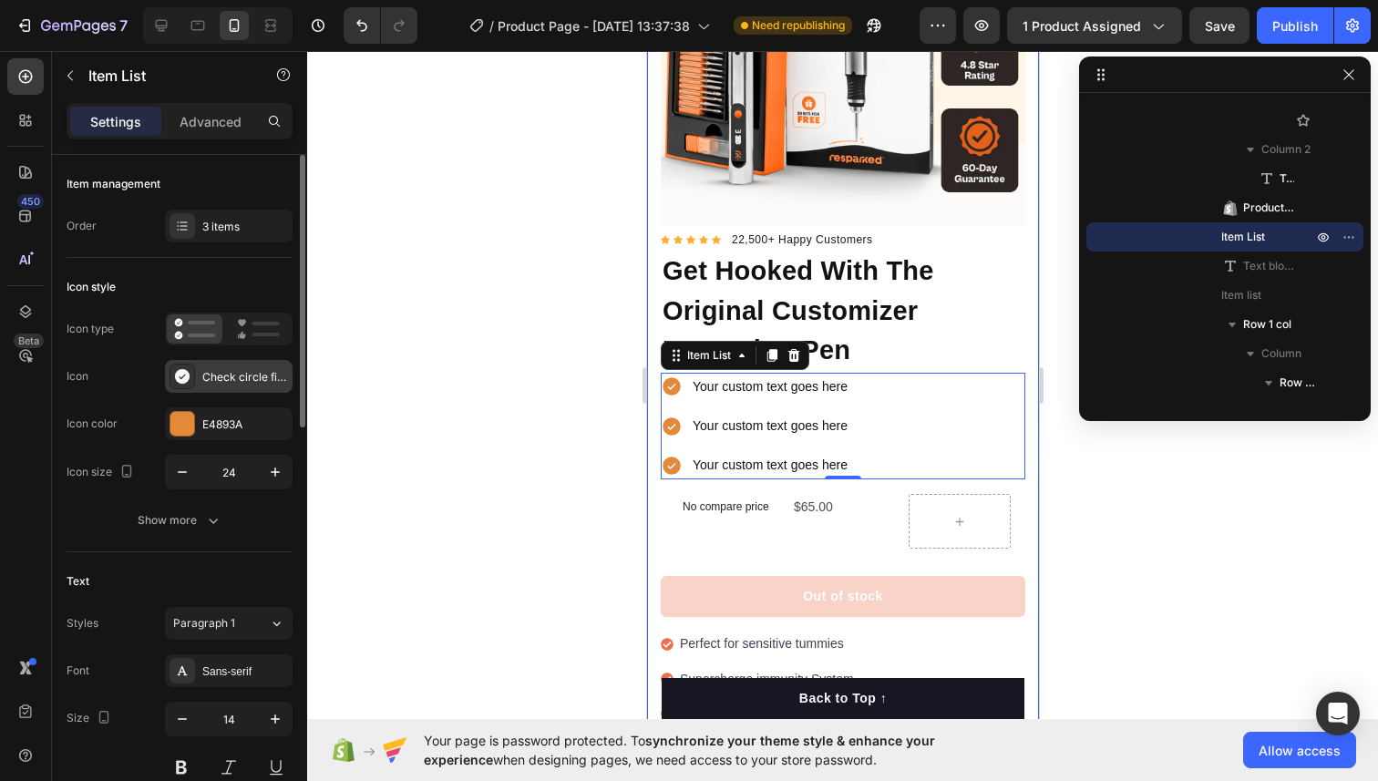
click at [187, 372] on icon at bounding box center [182, 376] width 15 height 15
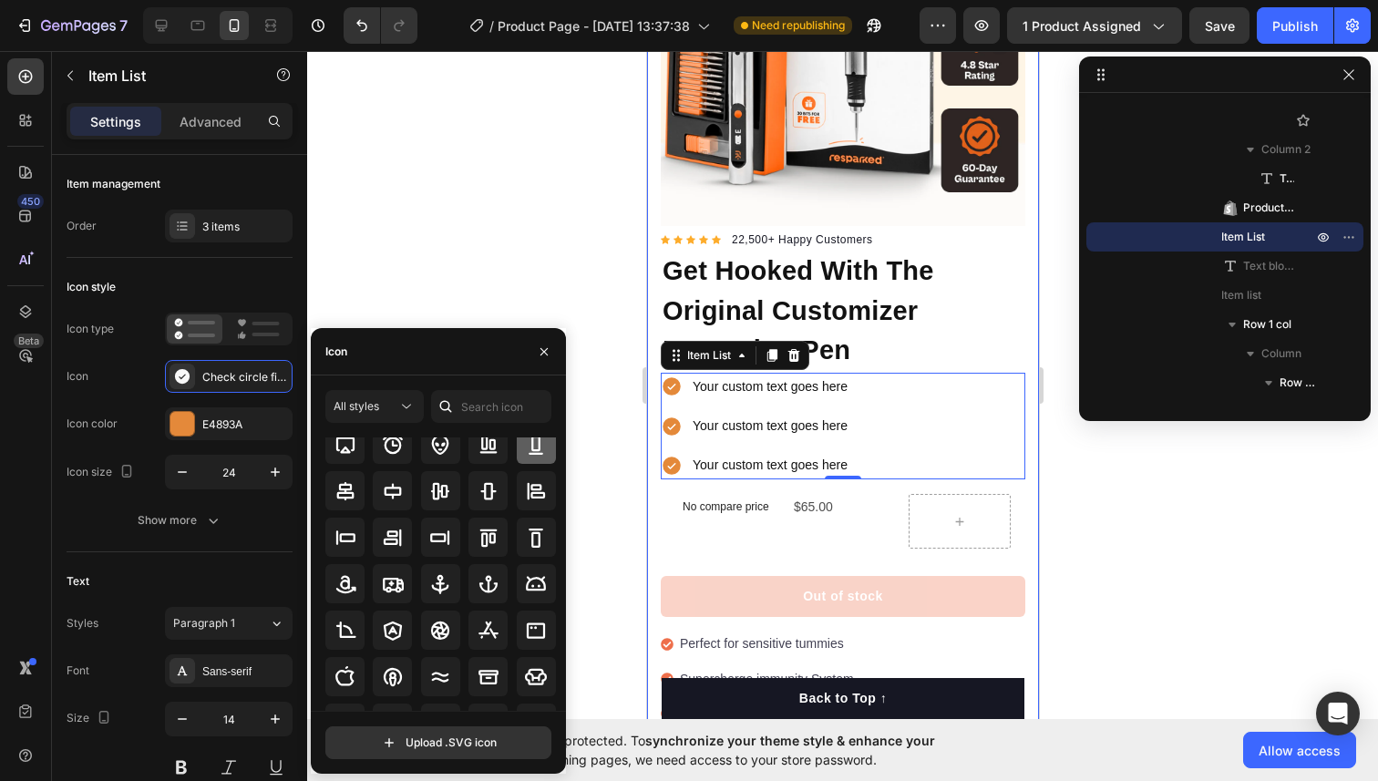
scroll to position [171, 0]
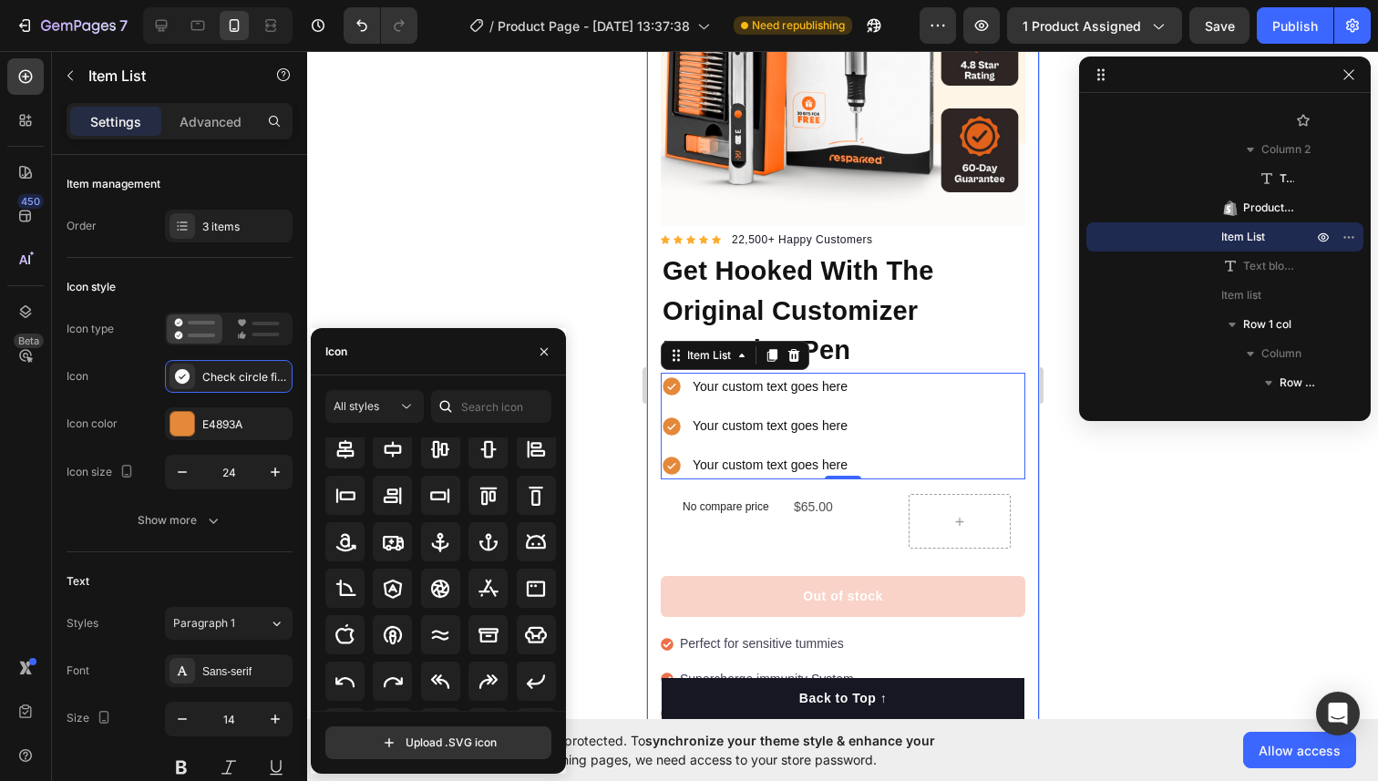
click at [380, 348] on div "Icon" at bounding box center [438, 351] width 255 height 47
click at [380, 347] on div "Icon" at bounding box center [438, 351] width 255 height 47
click at [480, 408] on input "text" at bounding box center [491, 406] width 120 height 33
type input "check"
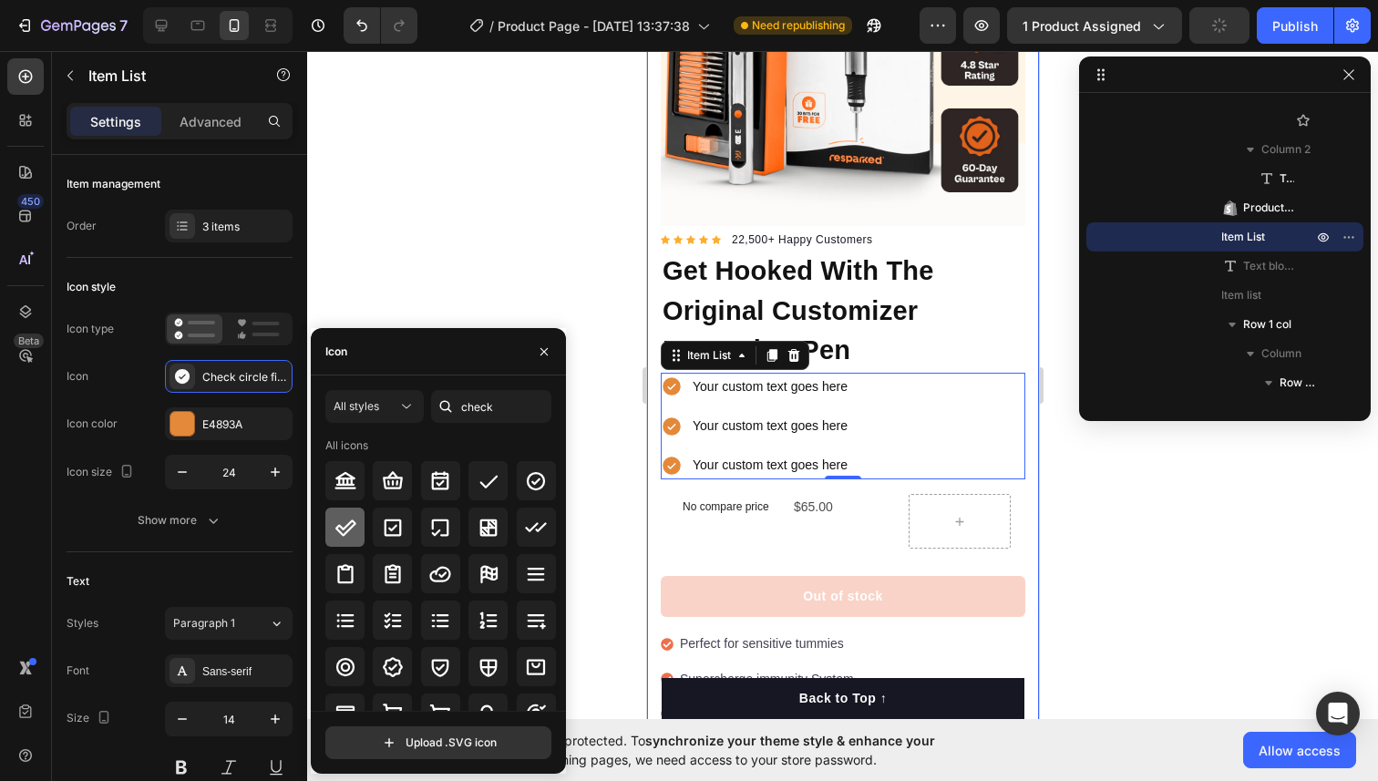
click at [334, 526] on icon at bounding box center [345, 528] width 22 height 22
click at [469, 483] on div at bounding box center [487, 480] width 39 height 39
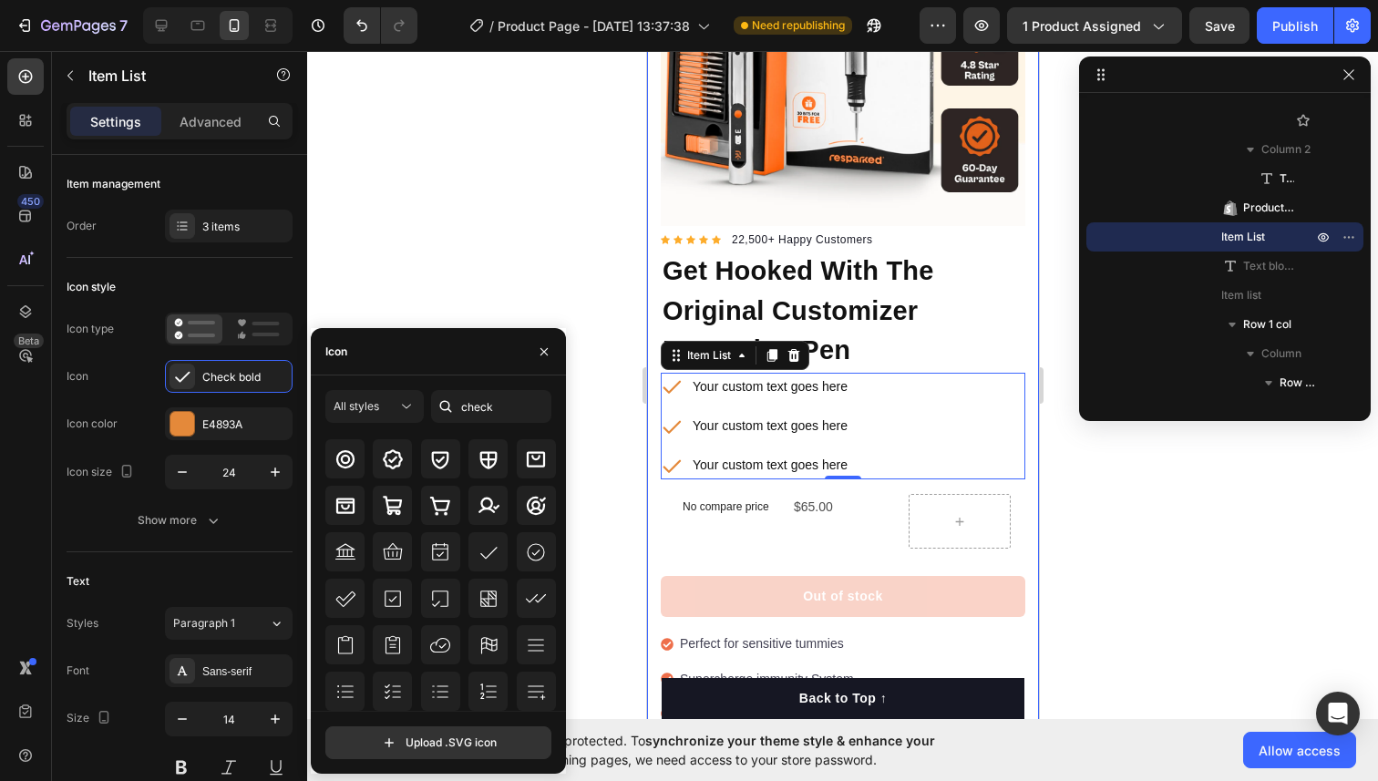
scroll to position [198, 0]
click at [477, 554] on icon at bounding box center [488, 555] width 22 height 22
click at [344, 599] on icon at bounding box center [345, 601] width 22 height 22
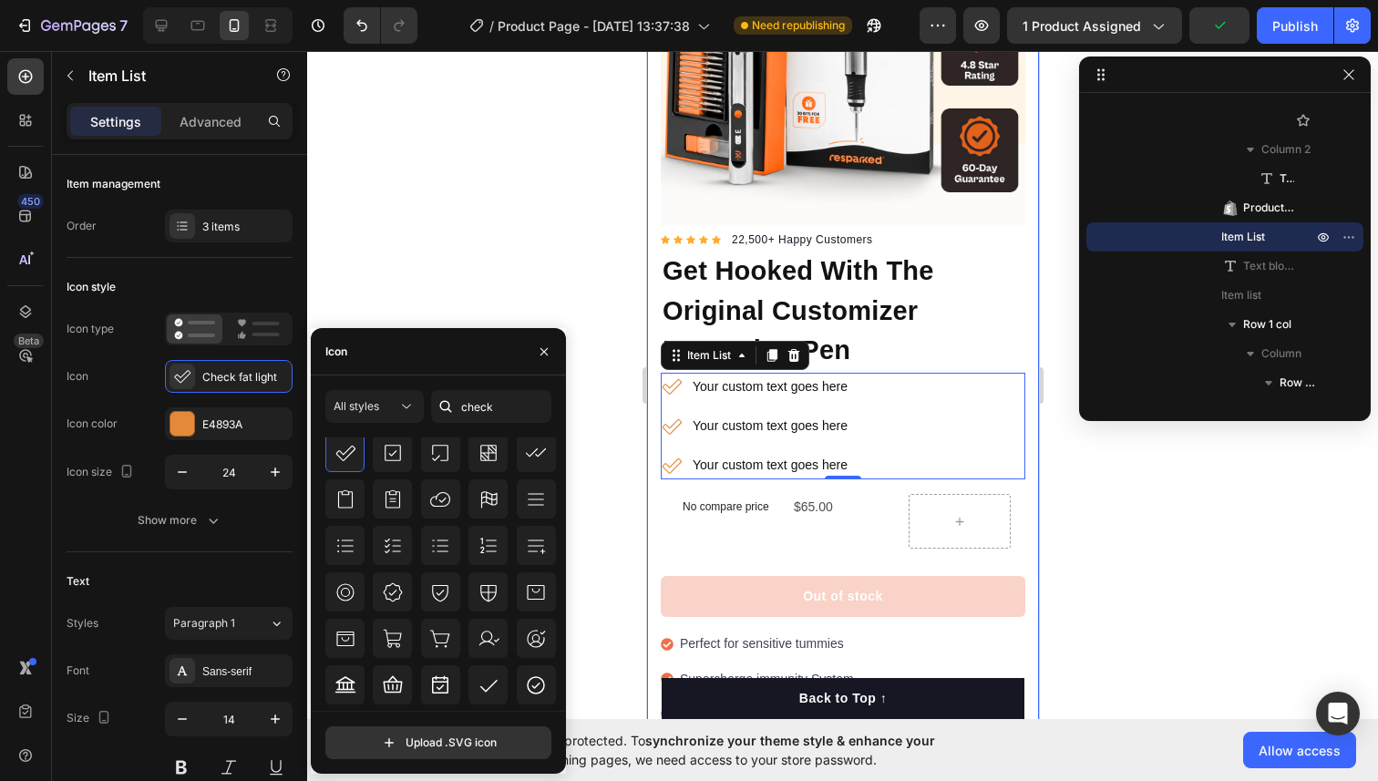
scroll to position [382, 0]
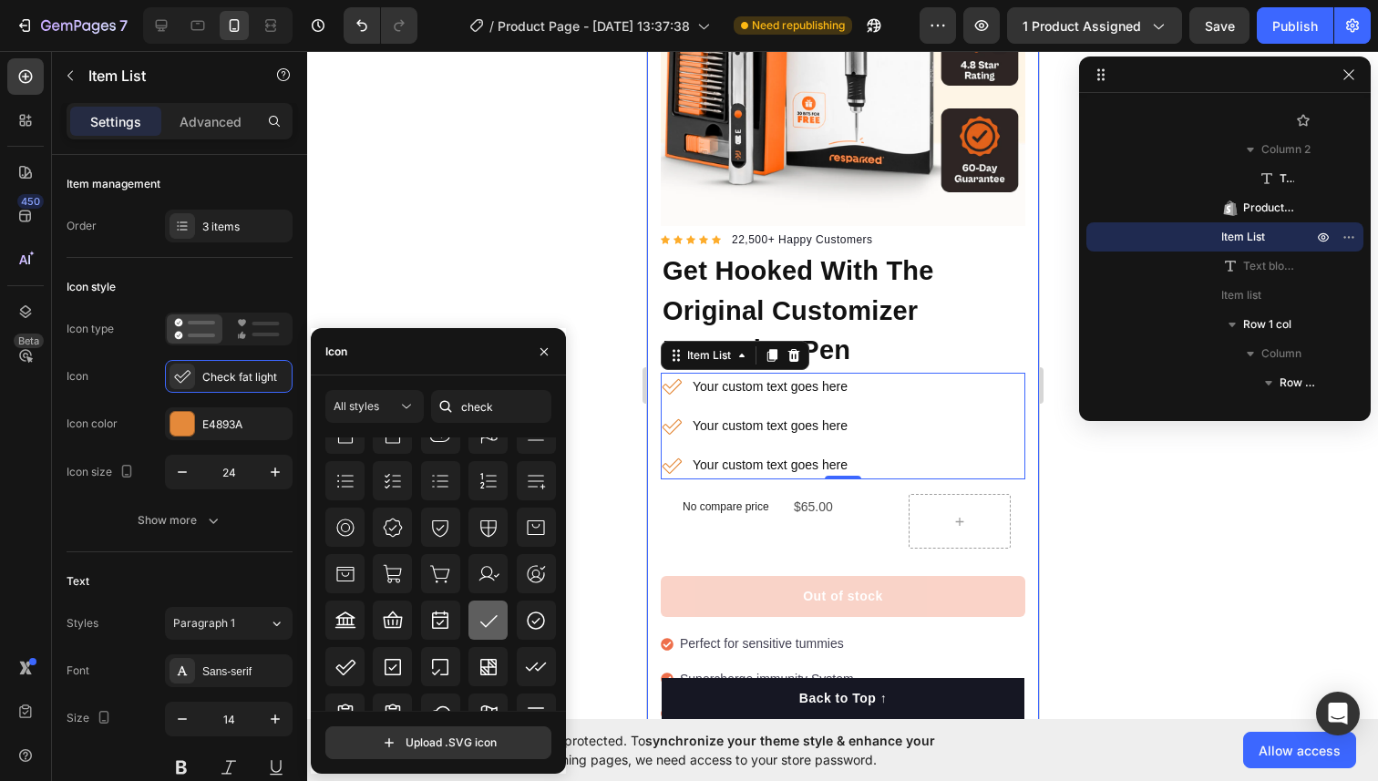
click at [495, 631] on div at bounding box center [487, 619] width 39 height 39
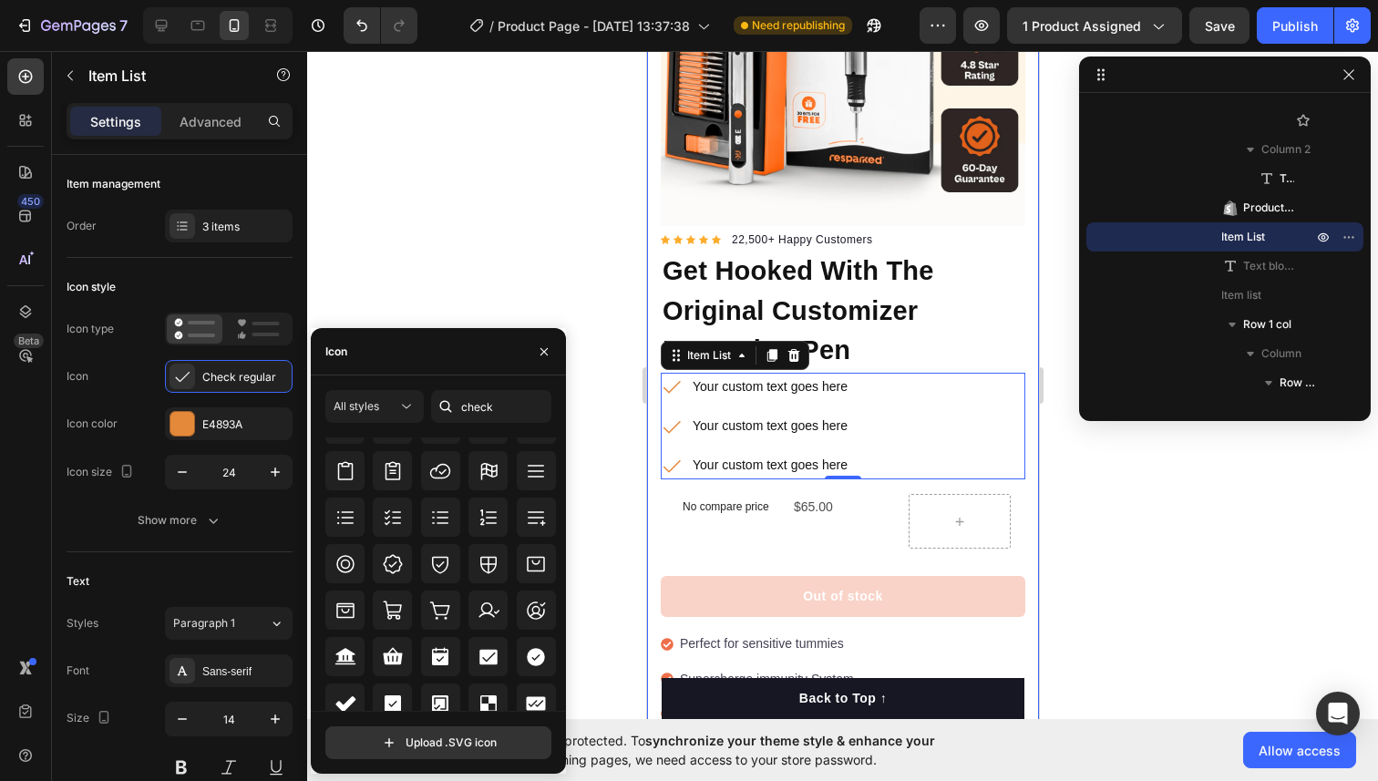
scroll to position [584, 0]
click at [350, 697] on icon at bounding box center [345, 707] width 22 height 22
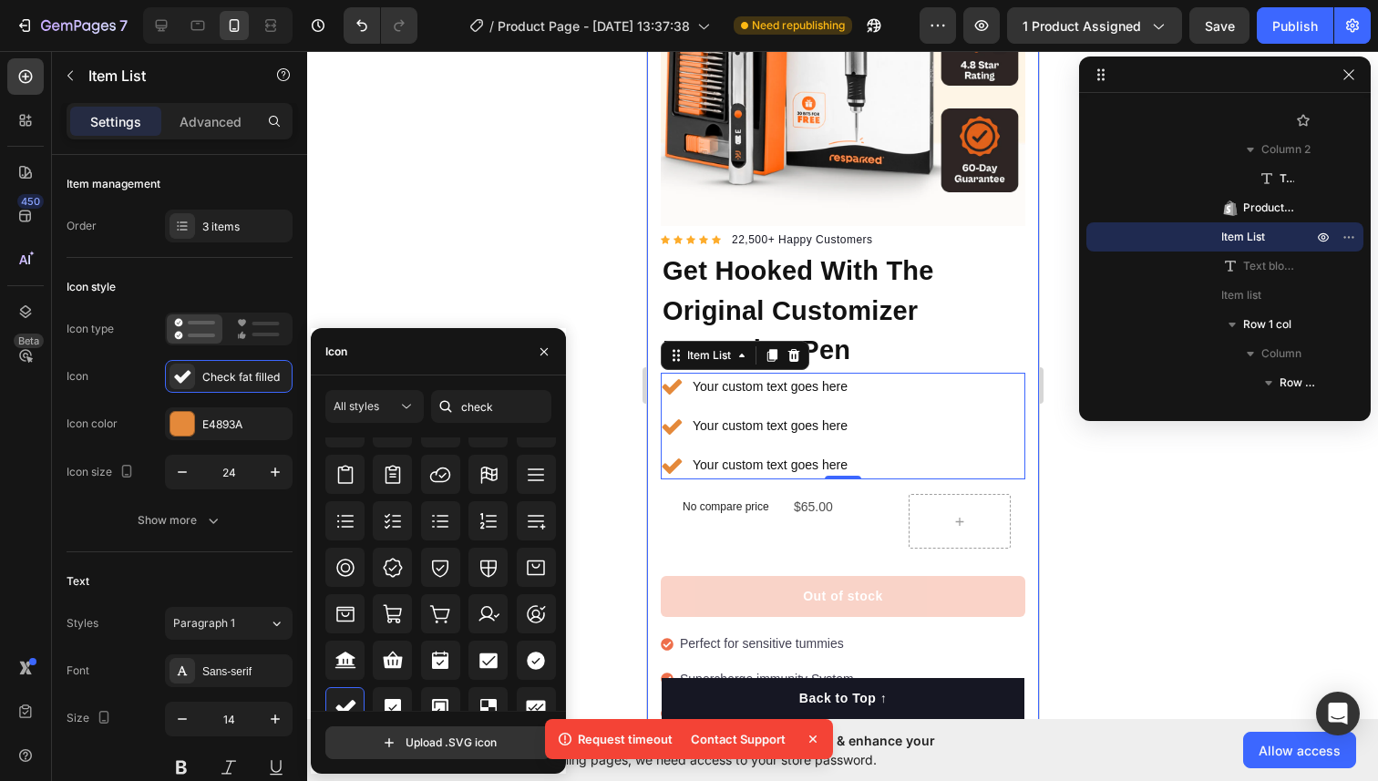
click at [488, 172] on div at bounding box center [842, 416] width 1070 height 730
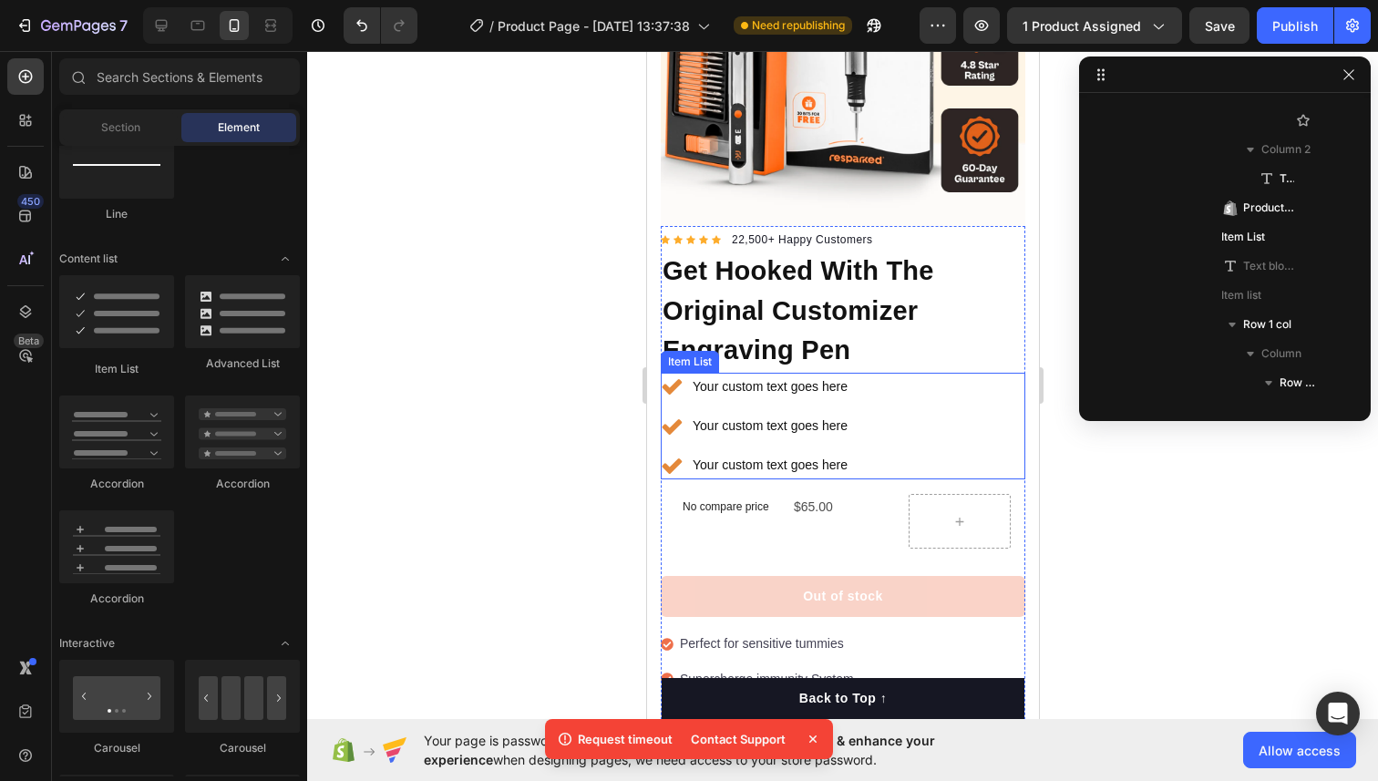
click at [840, 392] on div "Your custom text goes here" at bounding box center [769, 387] width 160 height 28
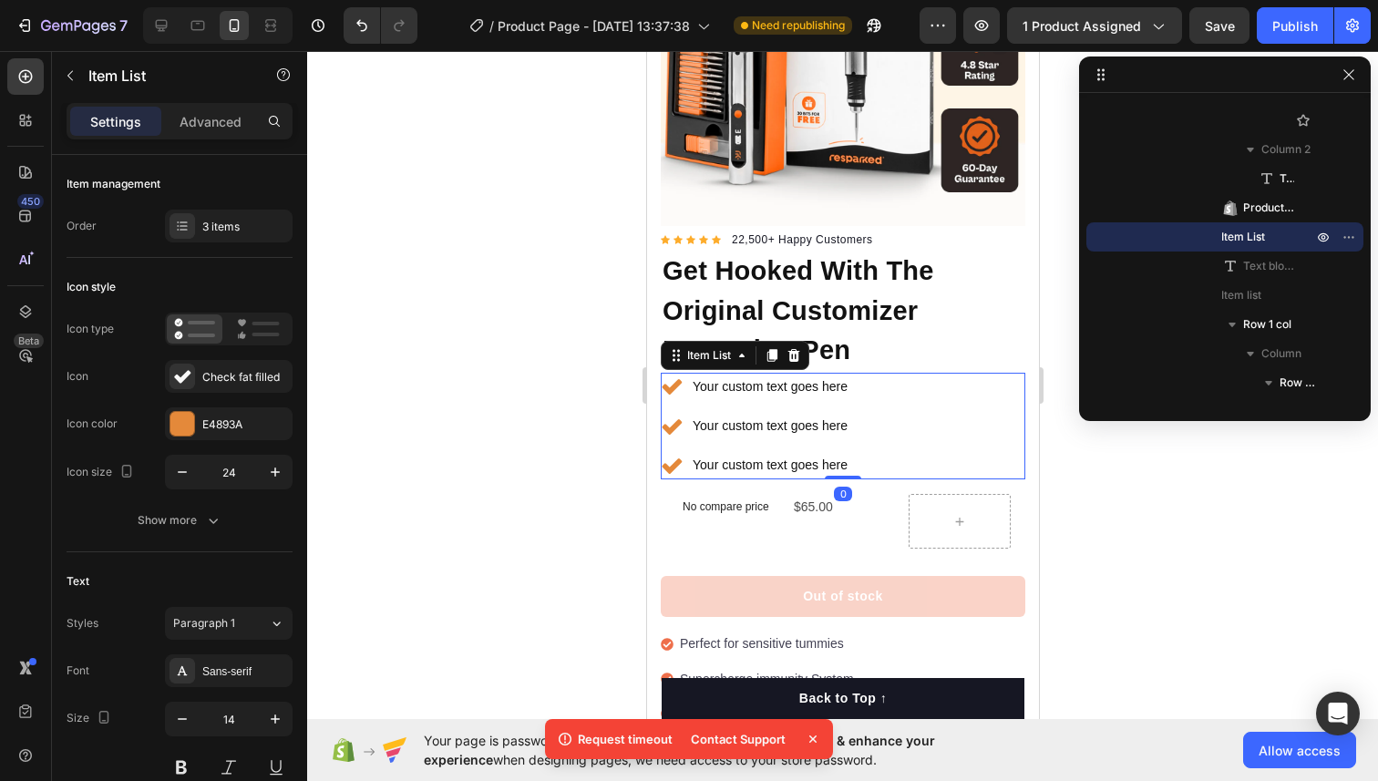
click at [876, 391] on div "Your custom text goes here Your custom text goes here Your custom text goes here" at bounding box center [842, 427] width 364 height 108
click at [219, 120] on p "Advanced" at bounding box center [210, 121] width 62 height 19
type input "100%"
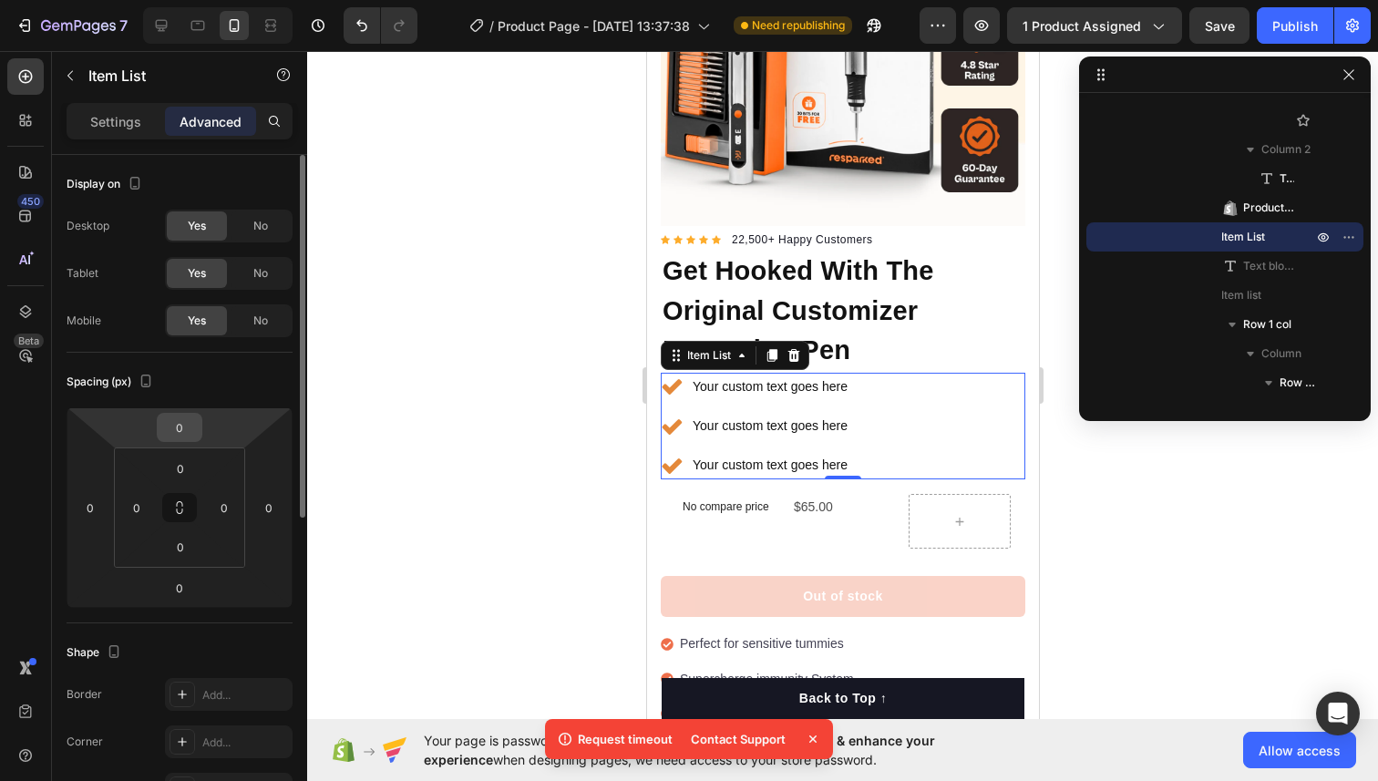
click at [189, 433] on input "0" at bounding box center [179, 427] width 36 height 27
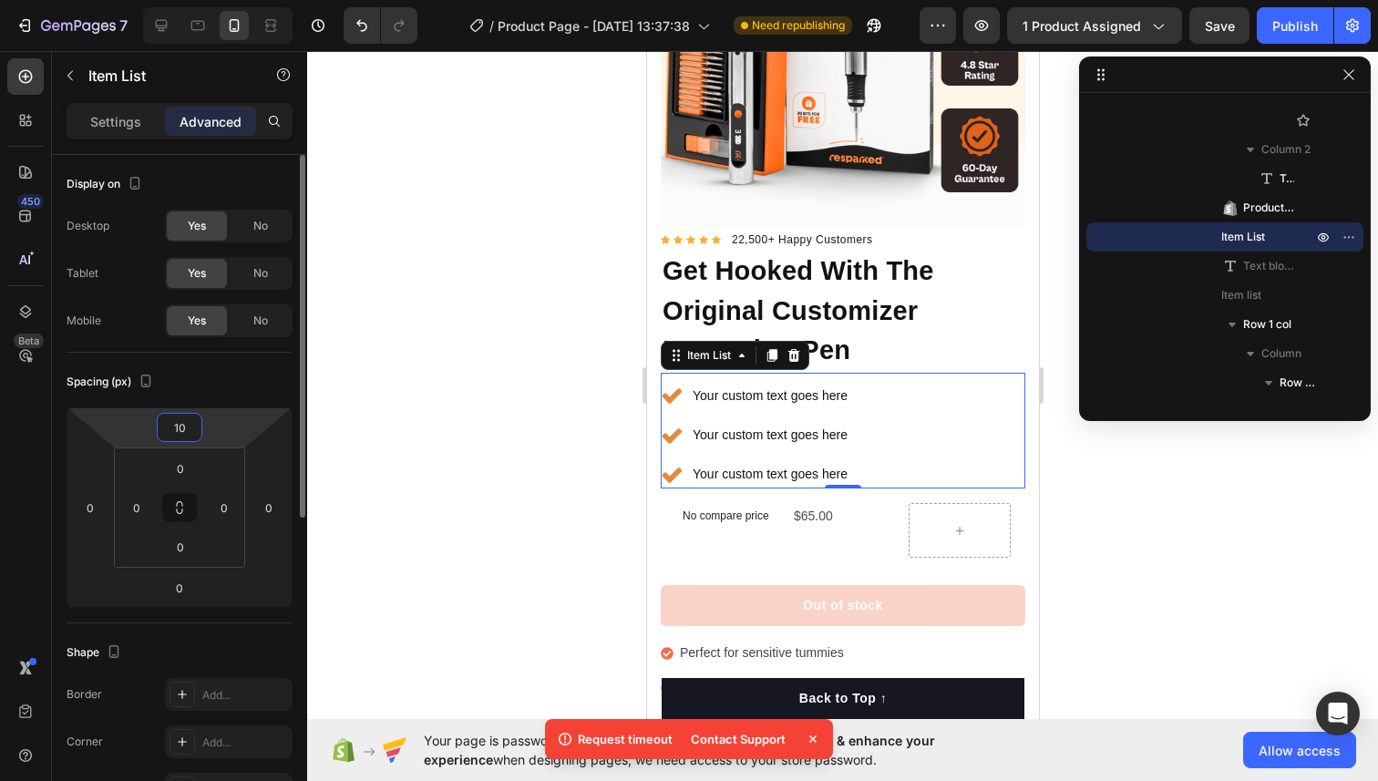
type input "1"
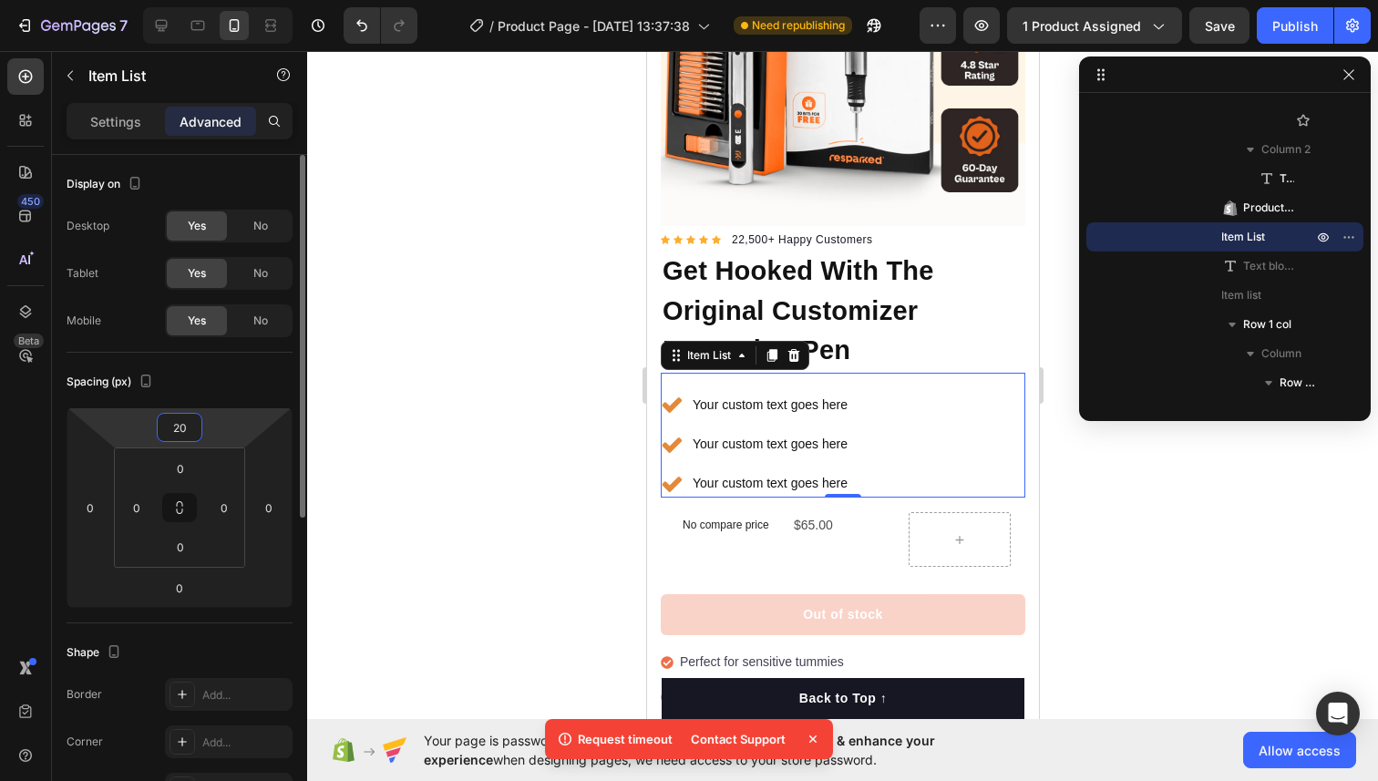
type input "2"
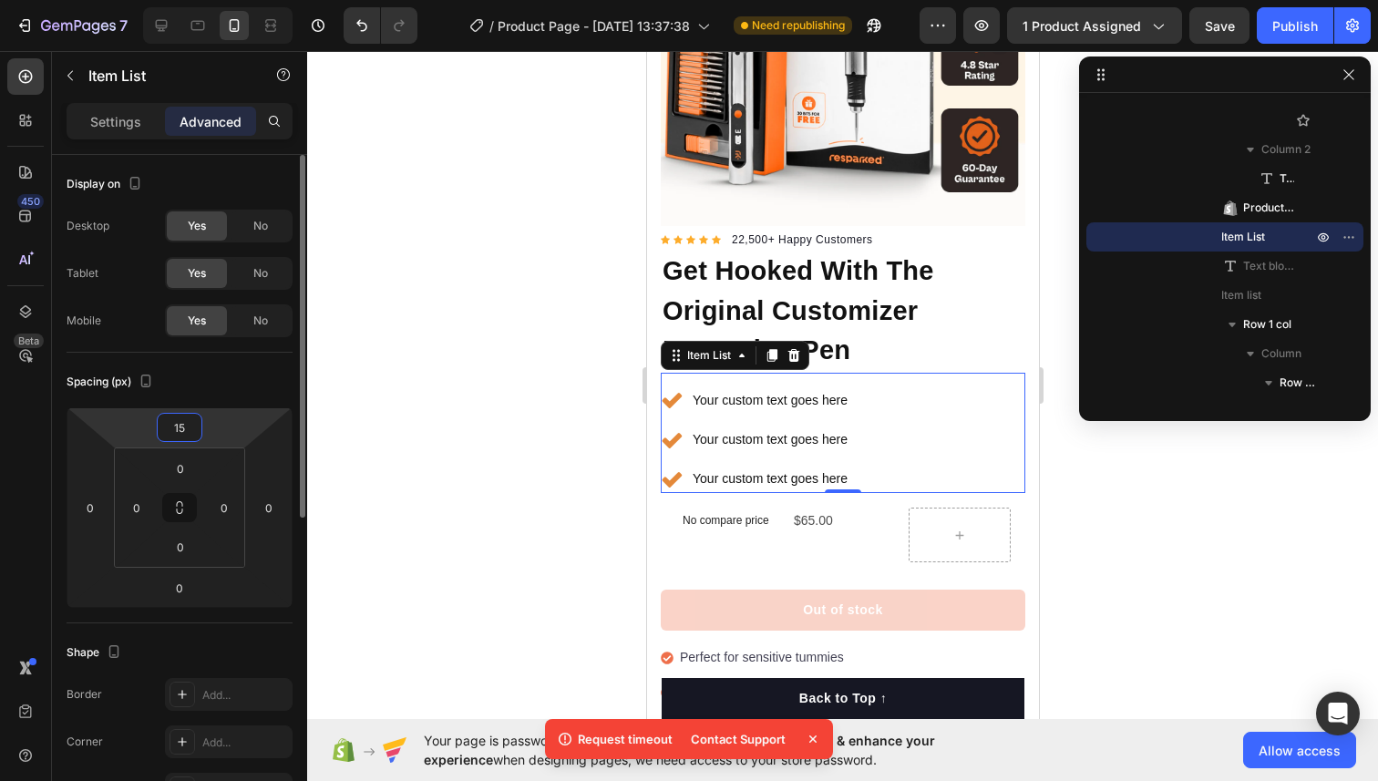
type input "15"
click at [475, 337] on div at bounding box center [842, 416] width 1070 height 730
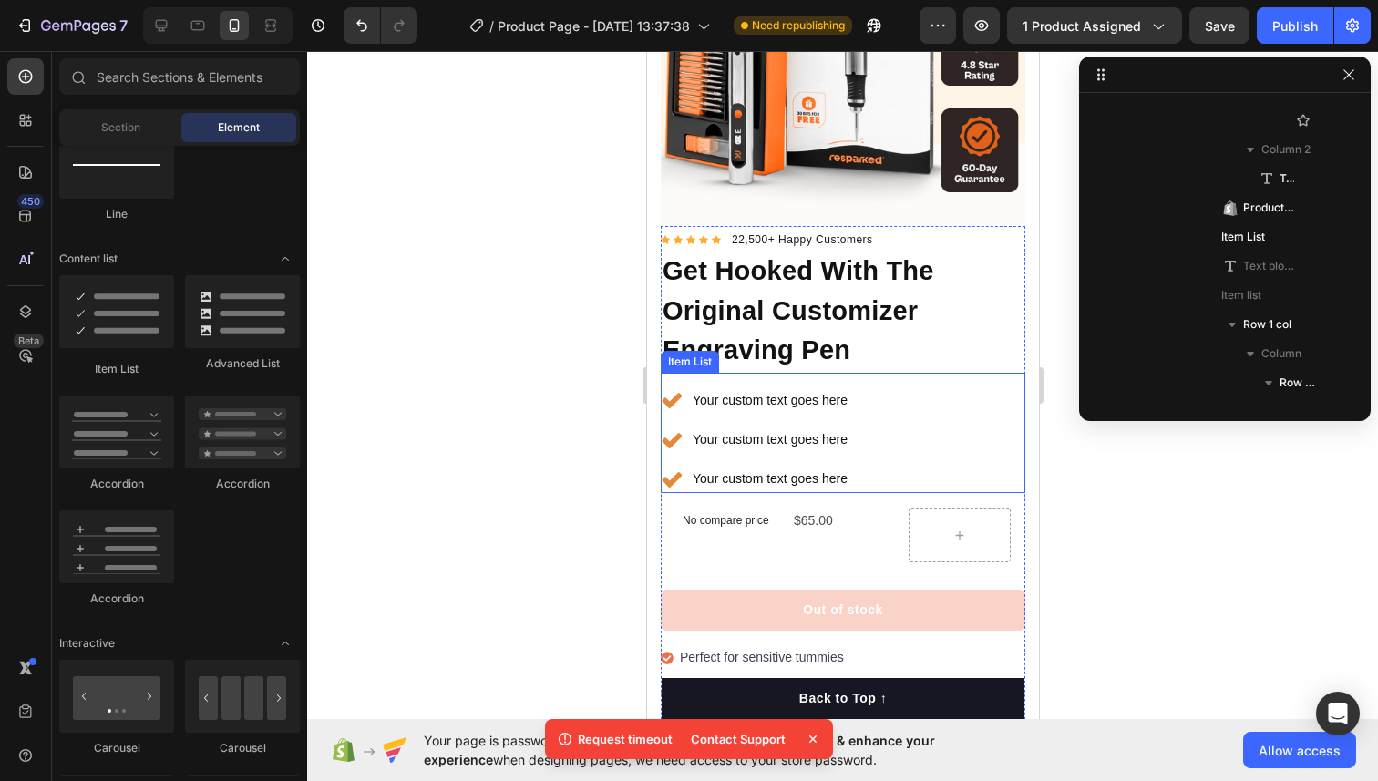
click at [548, 388] on div at bounding box center [842, 416] width 1070 height 730
click at [538, 362] on div at bounding box center [842, 416] width 1070 height 730
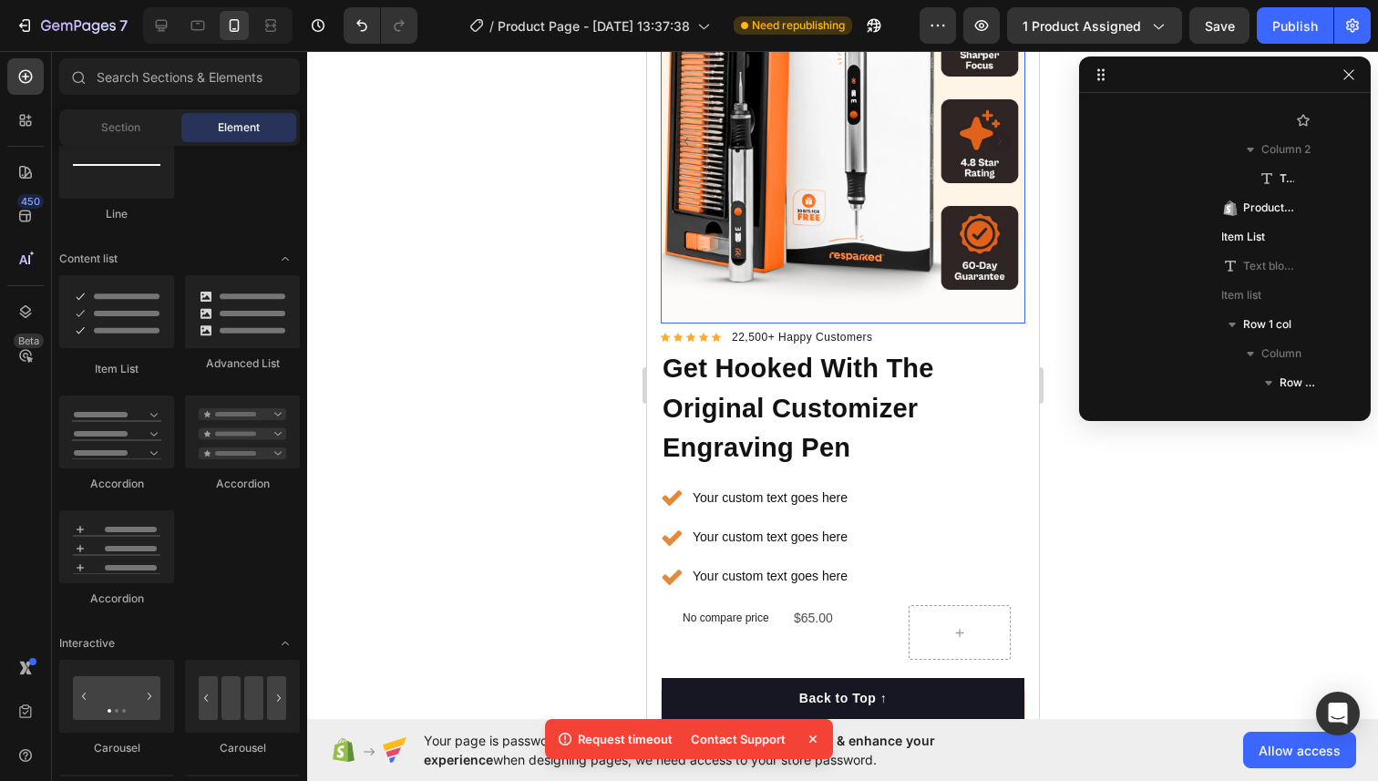
scroll to position [227, 0]
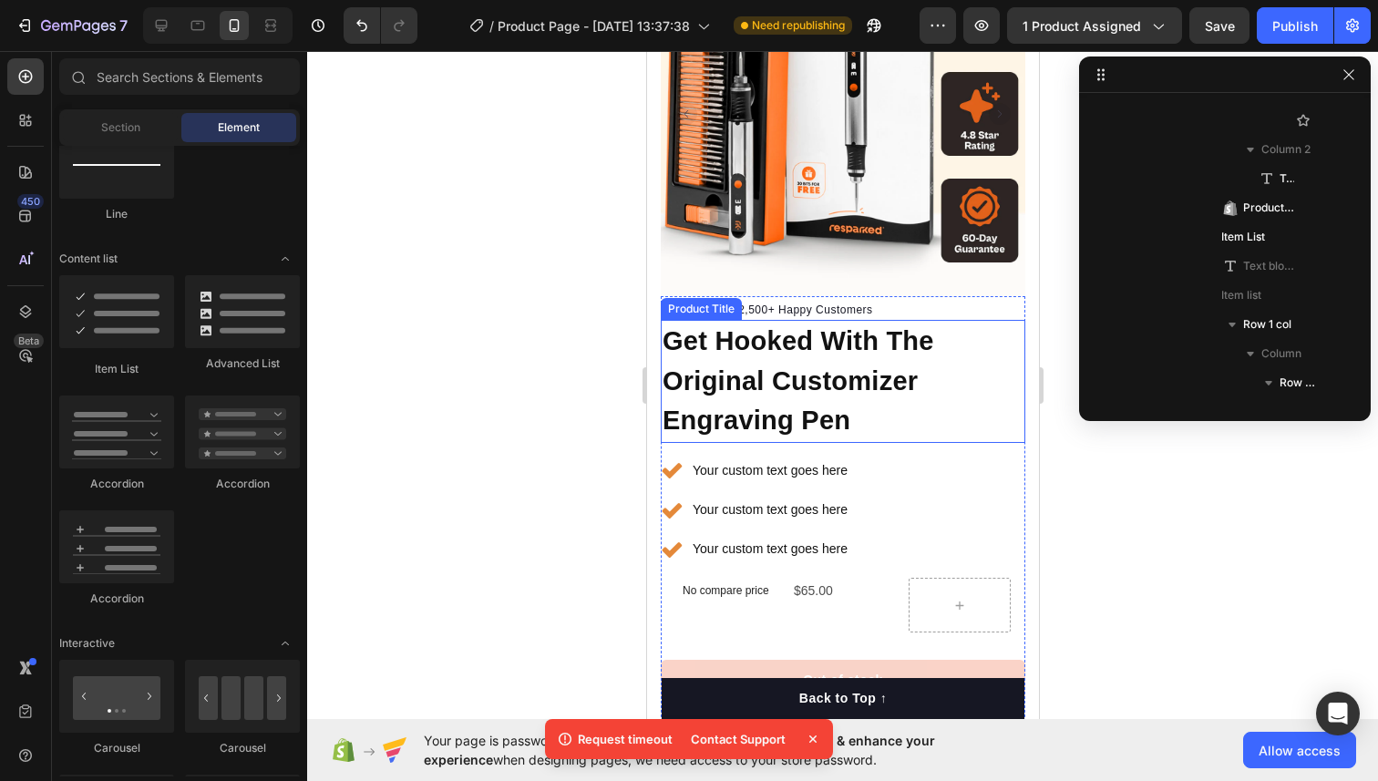
click at [751, 330] on h1 "Get Hooked With The Original Customizer Engraving Pen" at bounding box center [842, 381] width 364 height 123
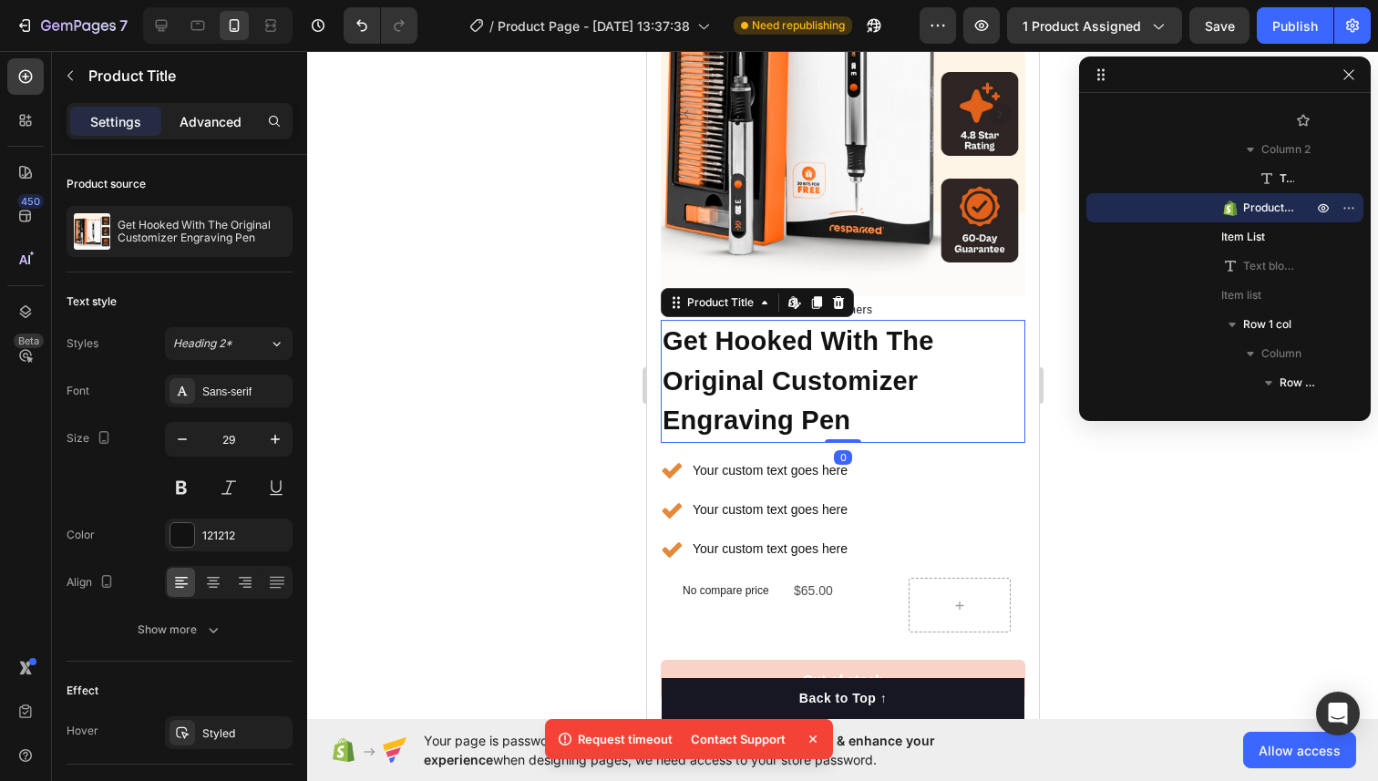
click at [200, 110] on div "Advanced" at bounding box center [210, 121] width 91 height 29
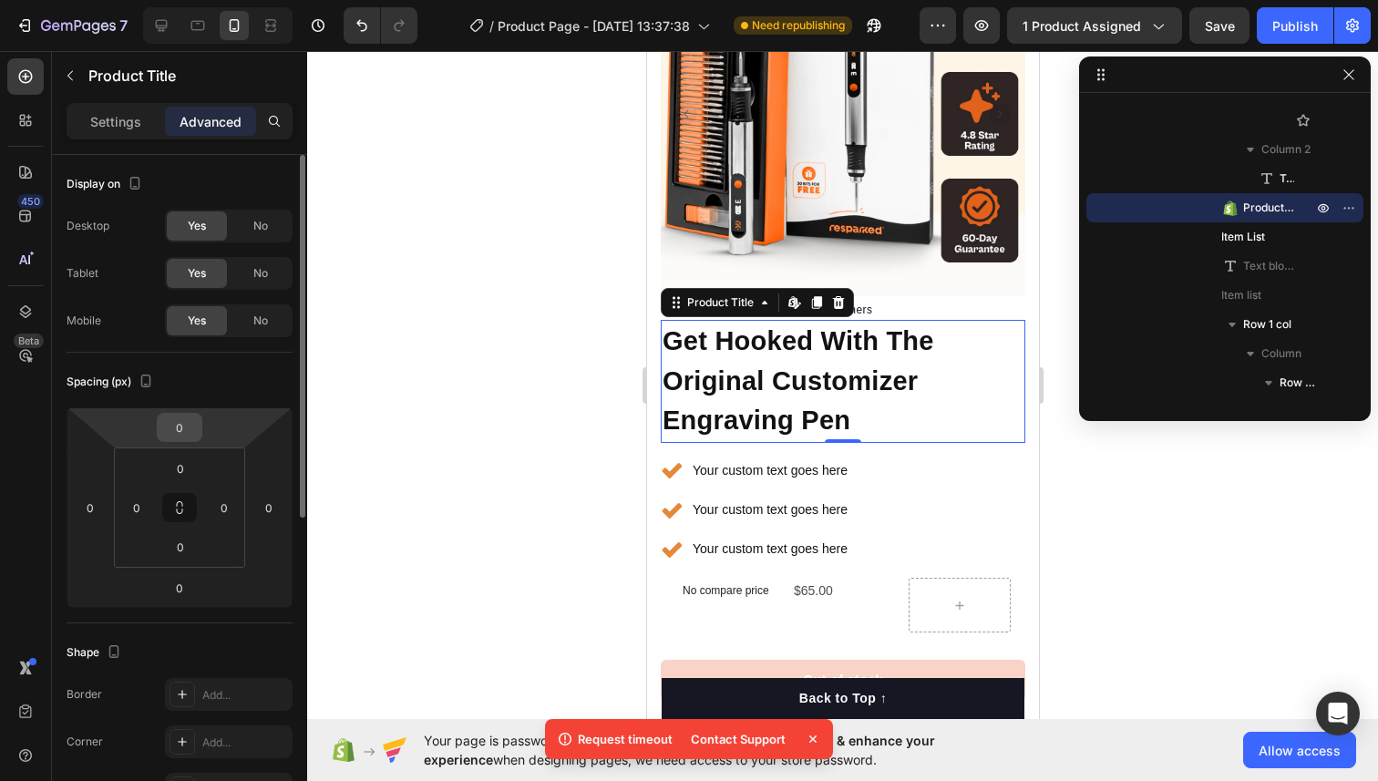
click at [187, 425] on input "0" at bounding box center [179, 427] width 36 height 27
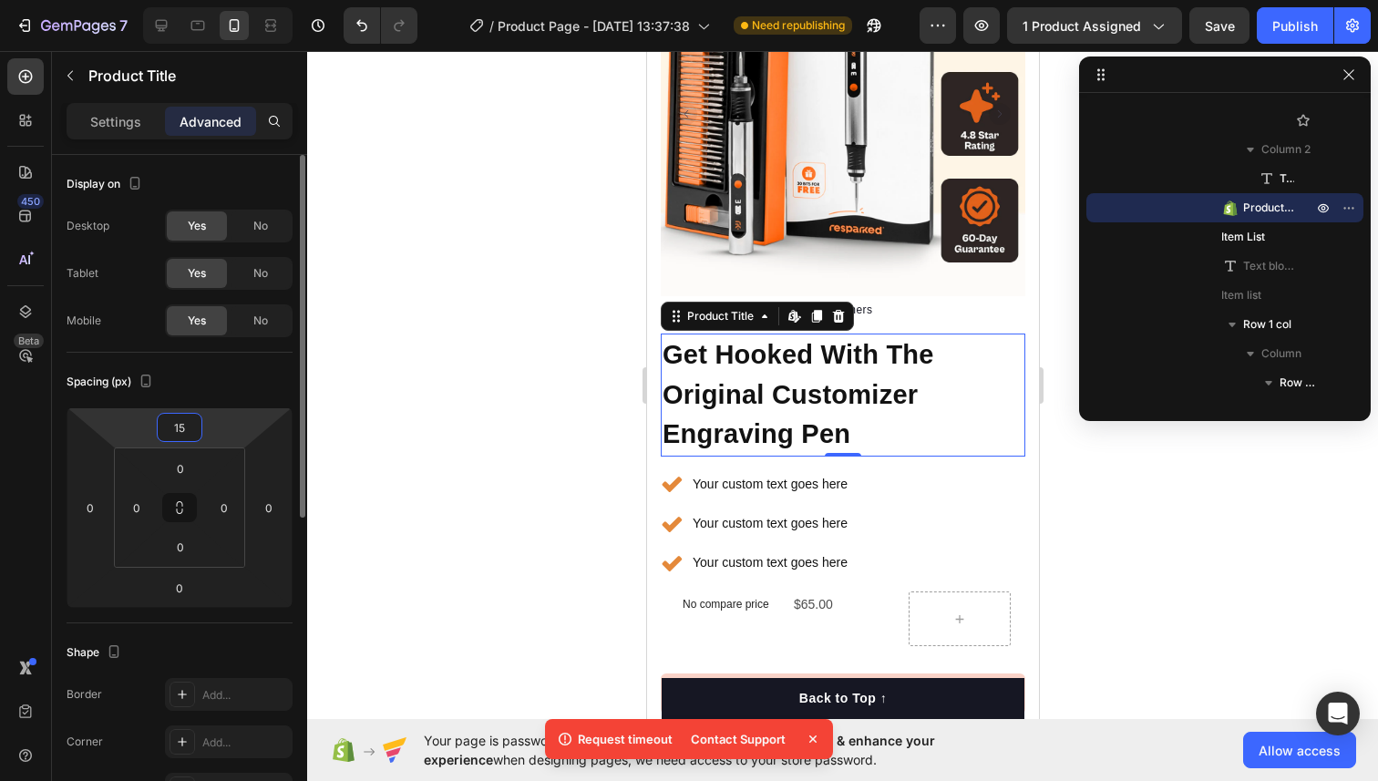
type input "15"
click at [523, 478] on div at bounding box center [842, 416] width 1070 height 730
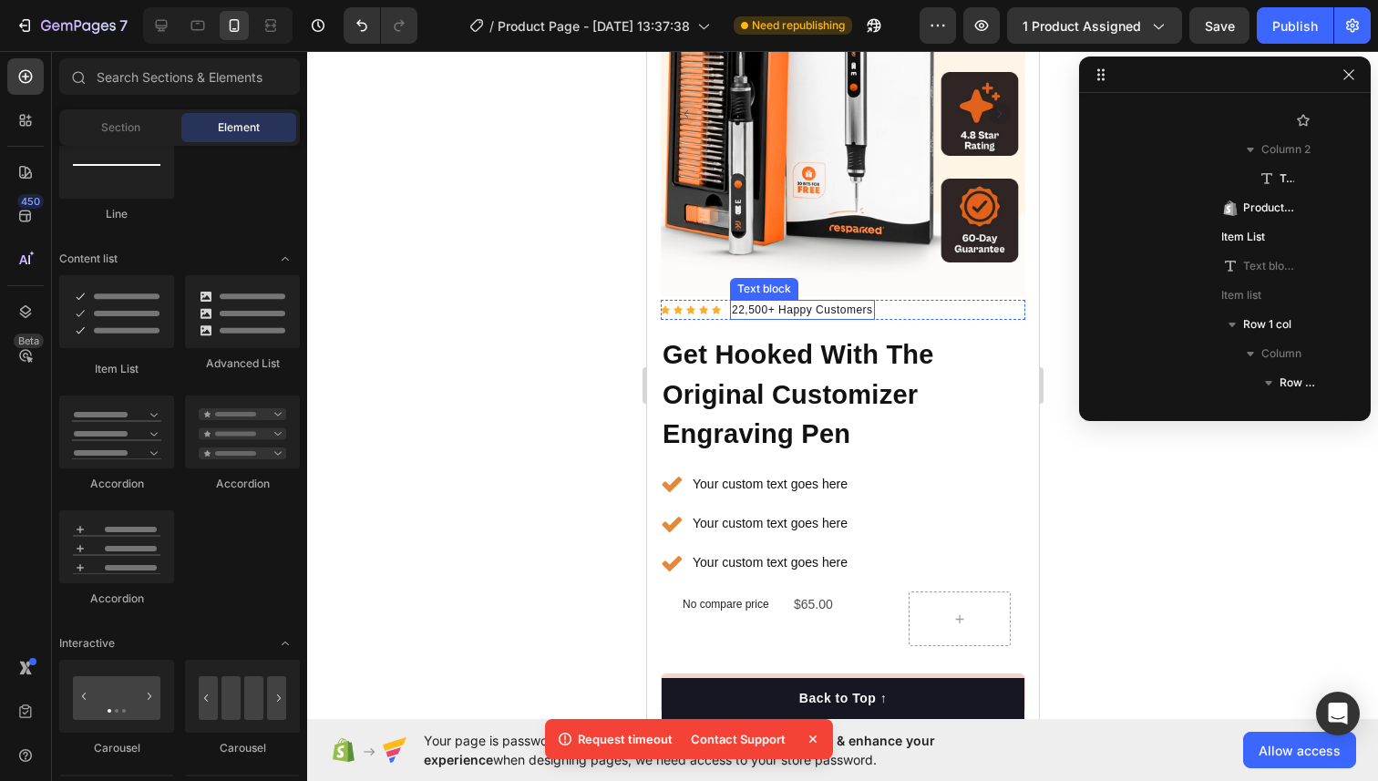
click at [752, 308] on p "22,500+ Happy Customers" at bounding box center [801, 310] width 141 height 16
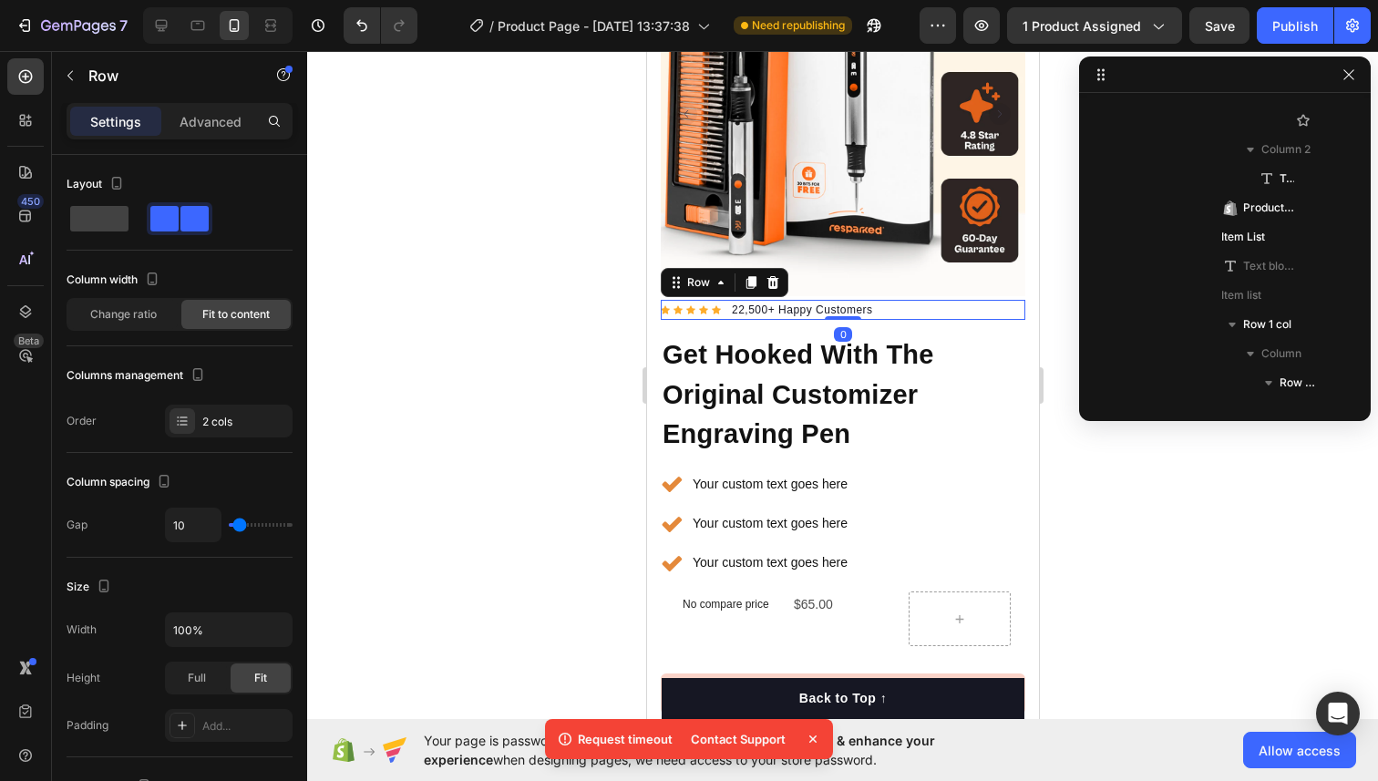
click at [720, 301] on div "Icon Icon Icon Icon Icon Icon List Hoz 22,500+ Happy Customers Text block Row 0" at bounding box center [842, 310] width 364 height 20
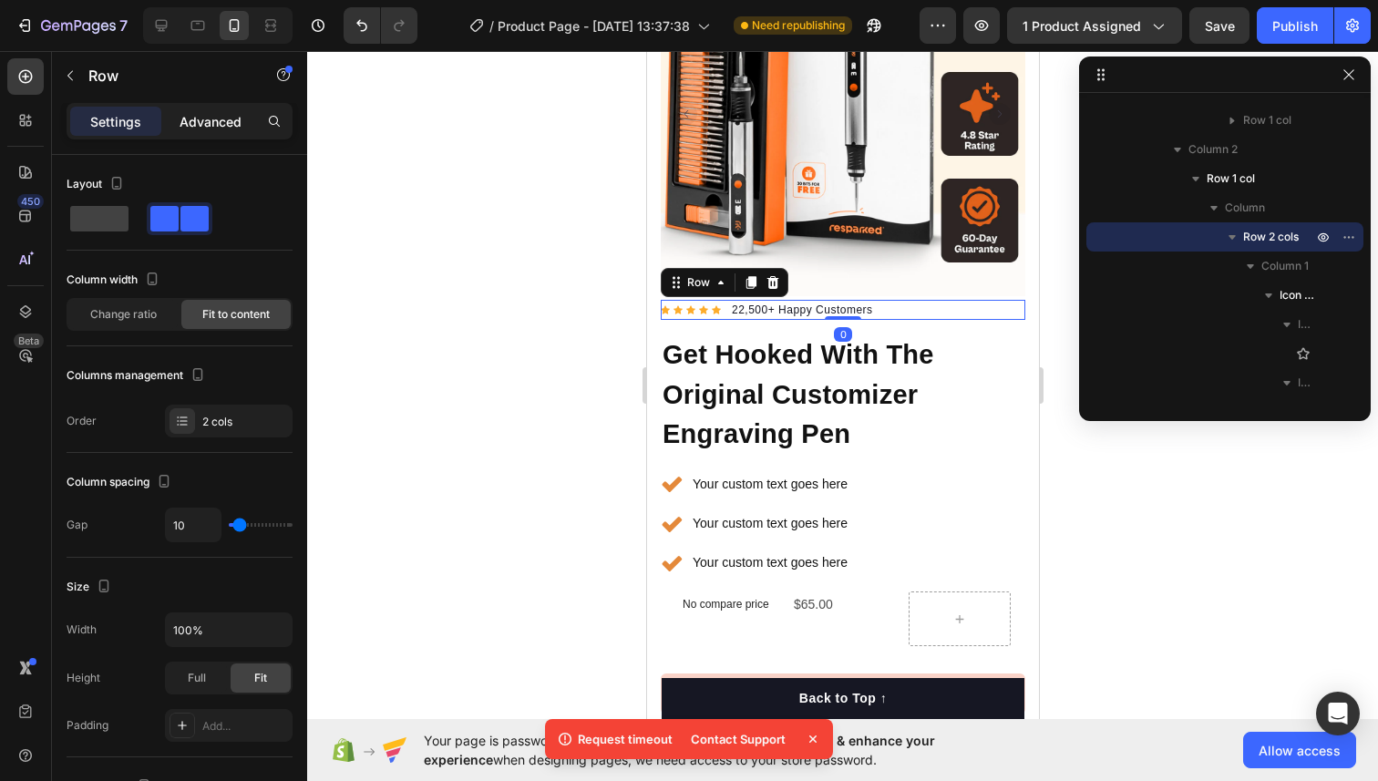
click at [189, 112] on p "Advanced" at bounding box center [210, 121] width 62 height 19
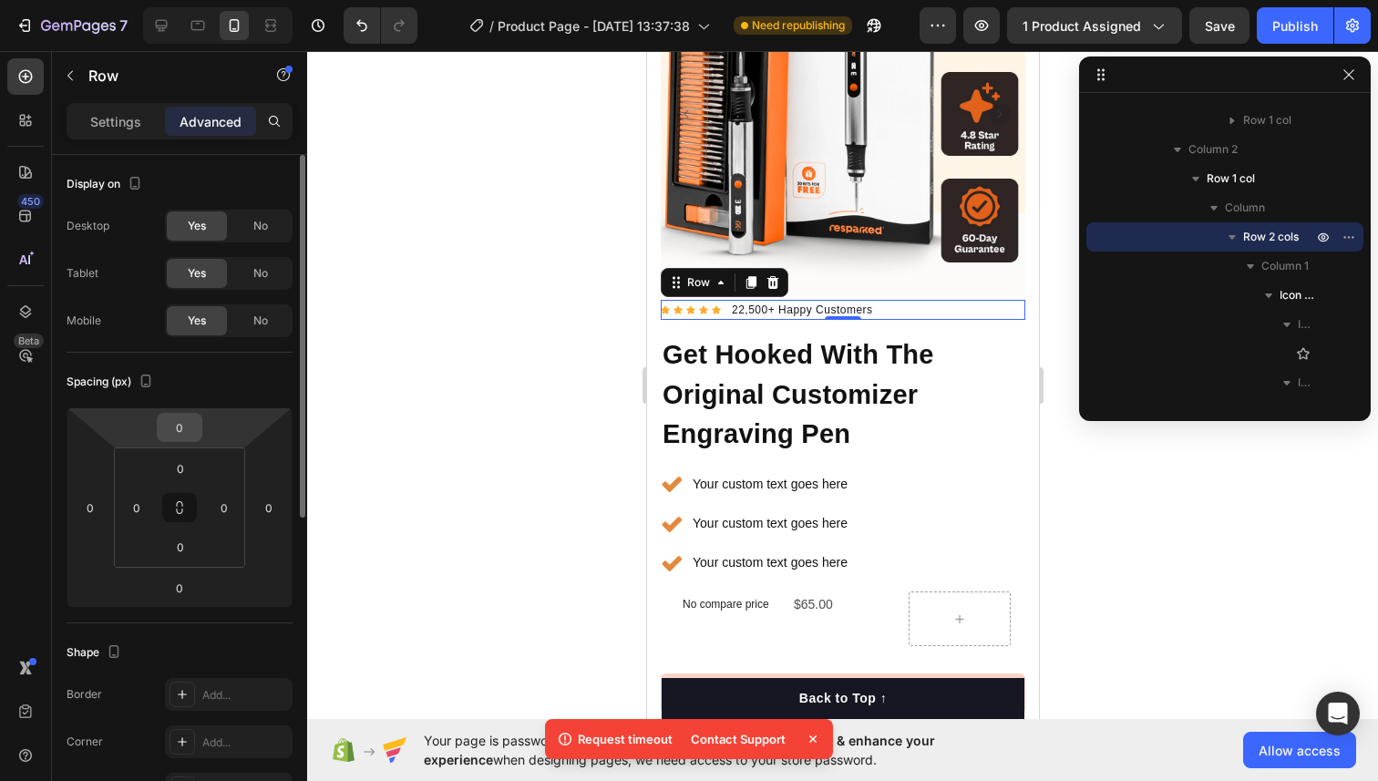
click at [184, 426] on input "0" at bounding box center [179, 427] width 36 height 27
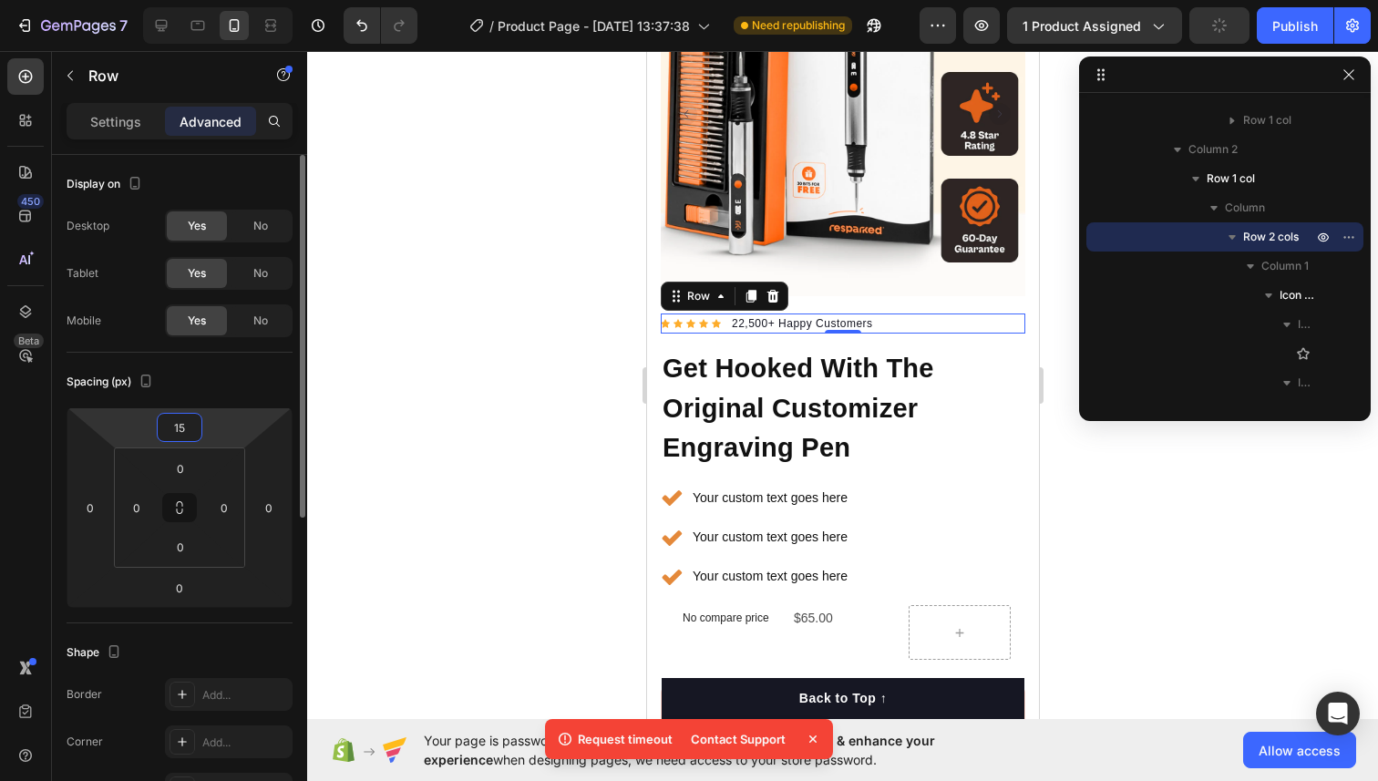
type input "1"
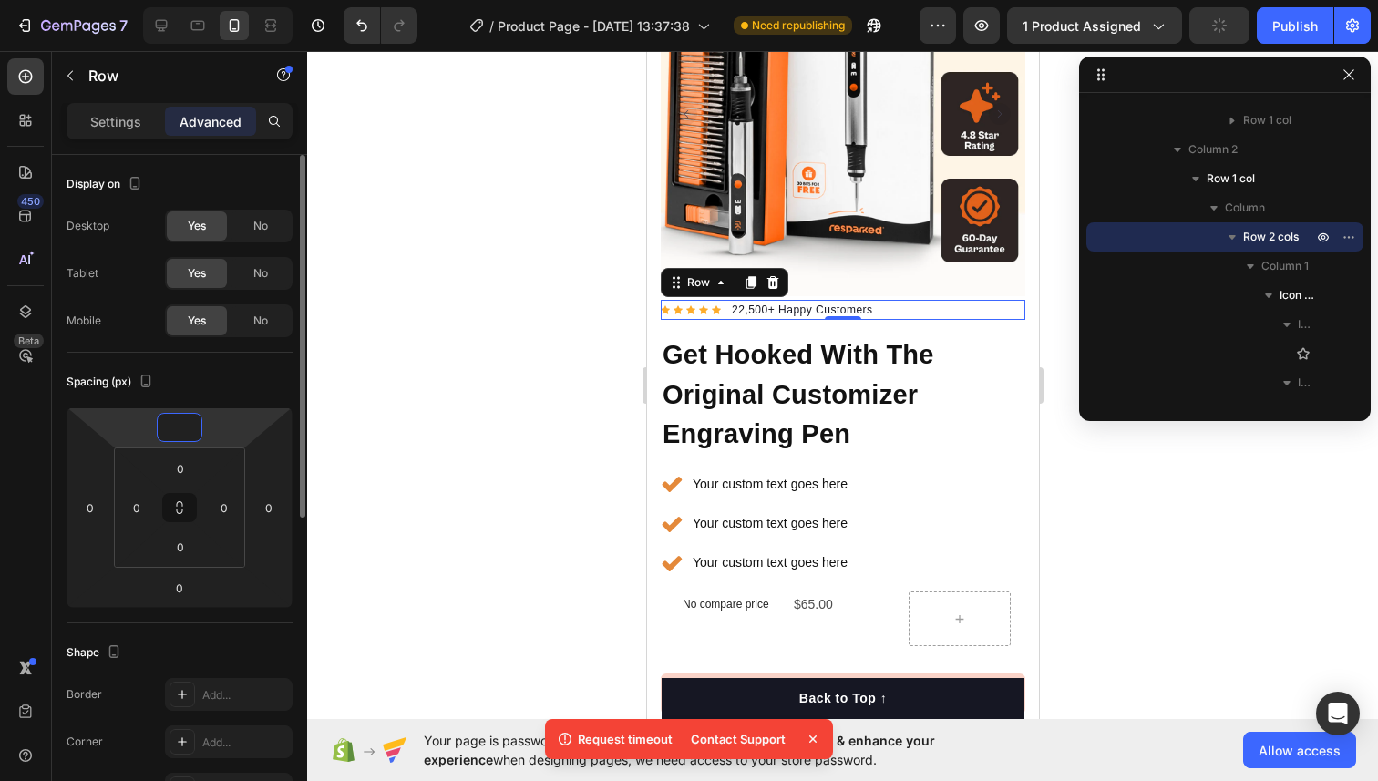
type input "2"
type input "20"
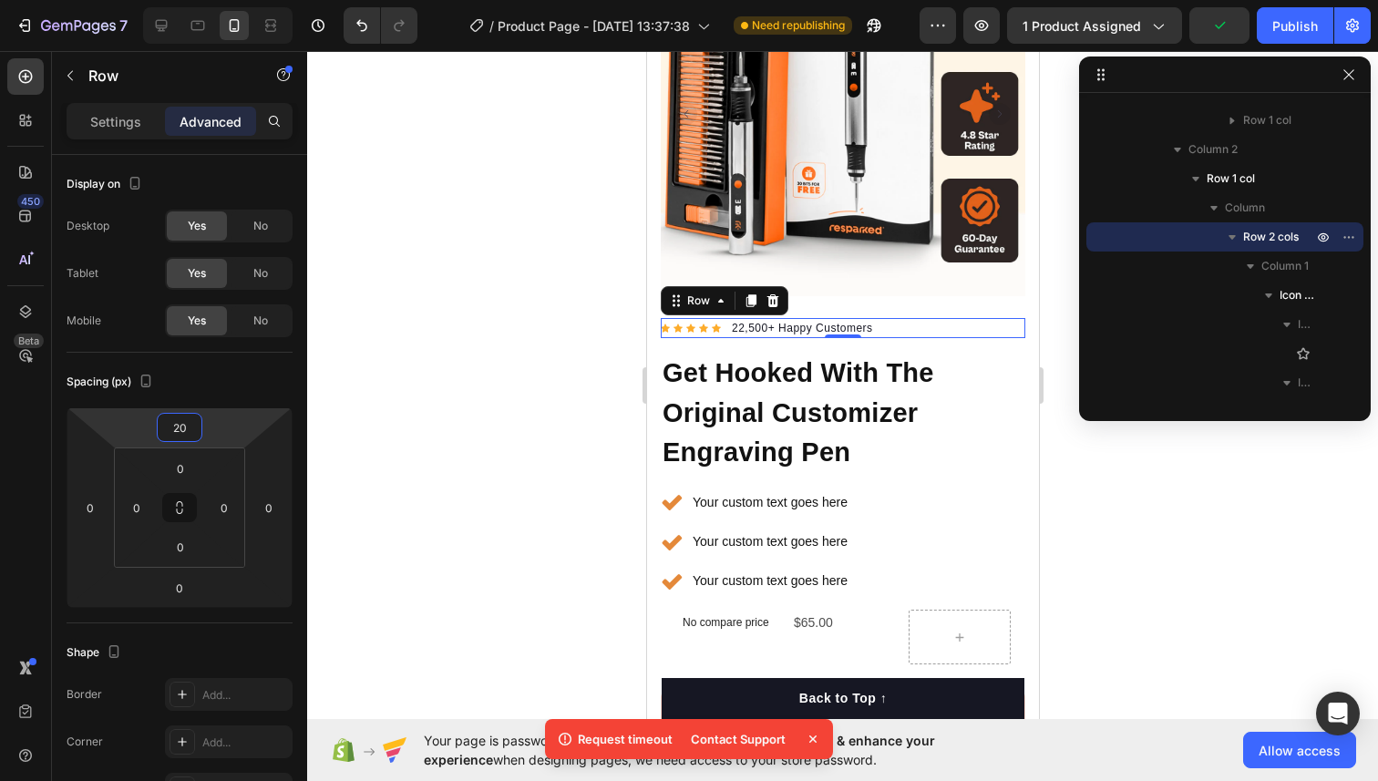
click at [436, 315] on div at bounding box center [842, 416] width 1070 height 730
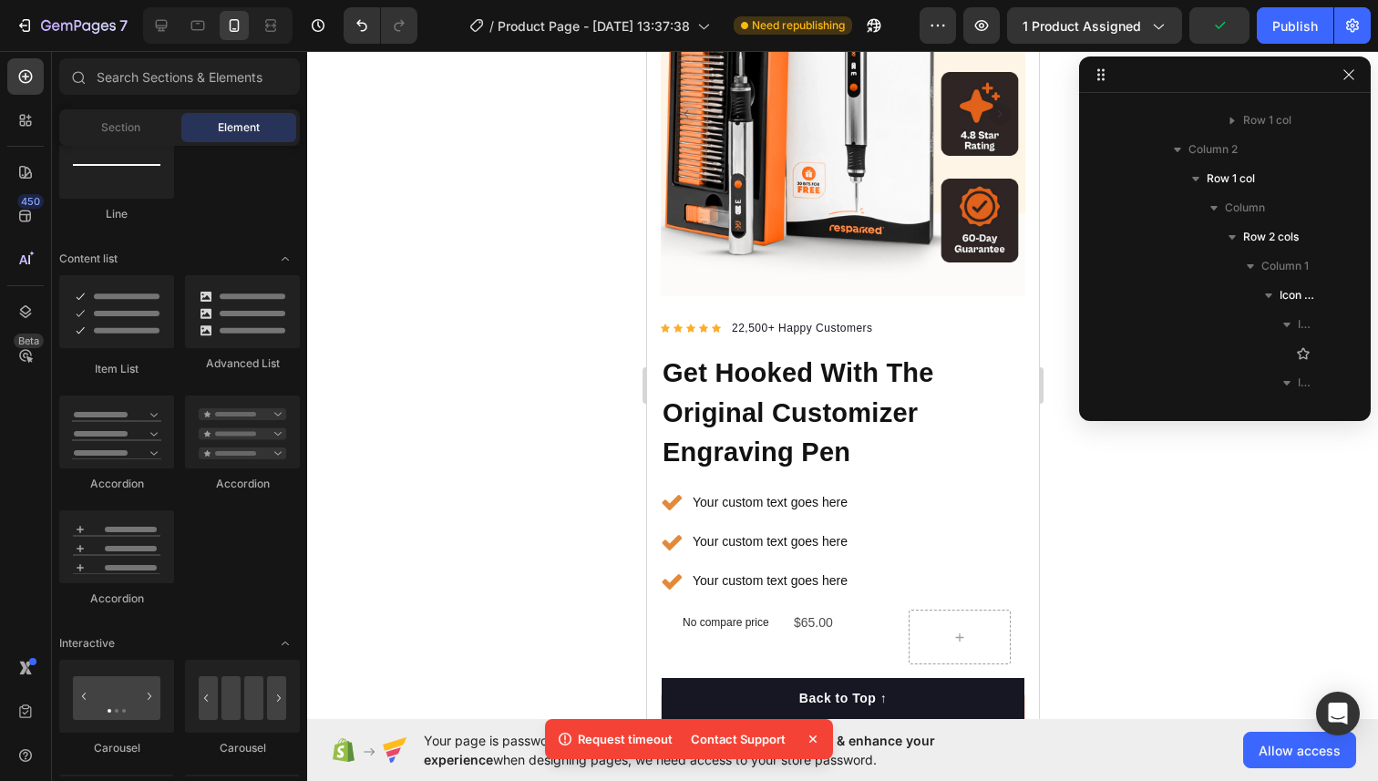
click at [436, 315] on div at bounding box center [842, 416] width 1070 height 730
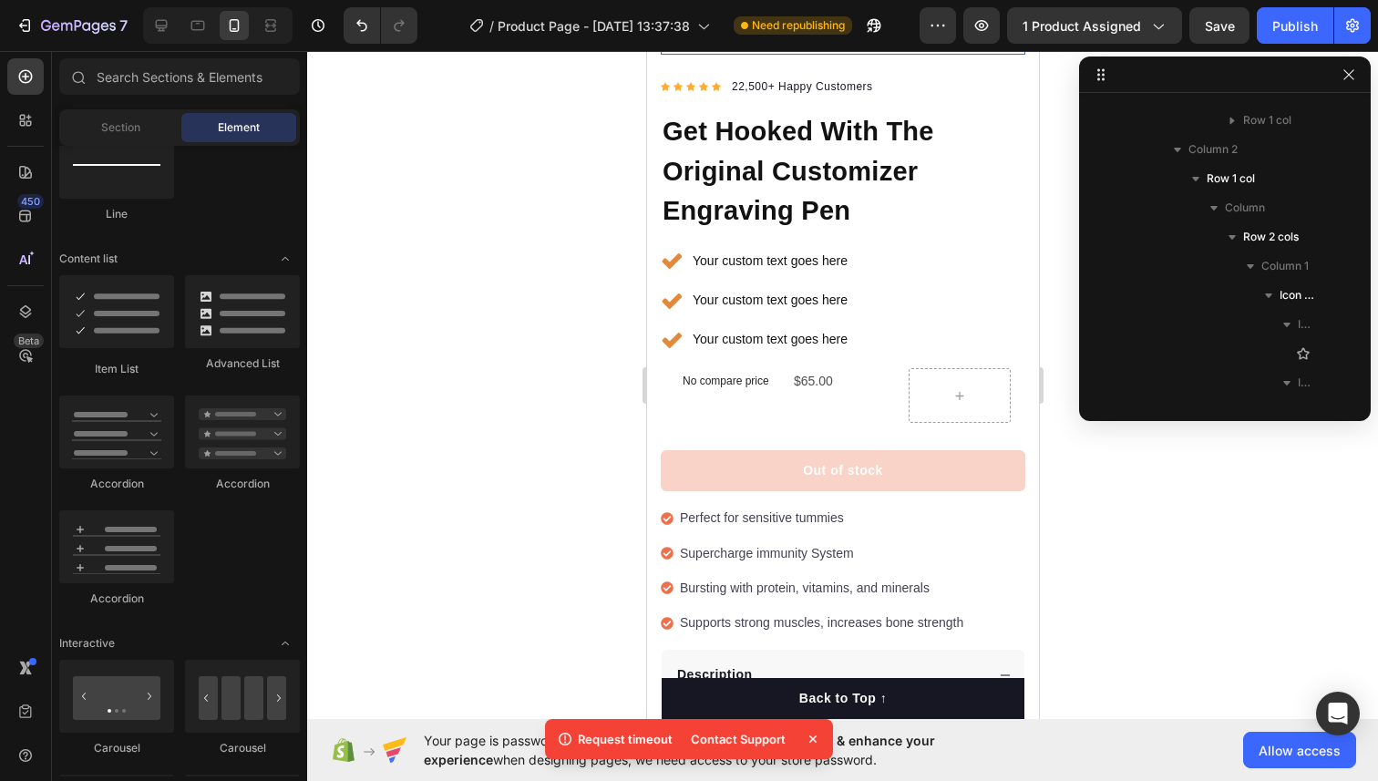
scroll to position [475, 0]
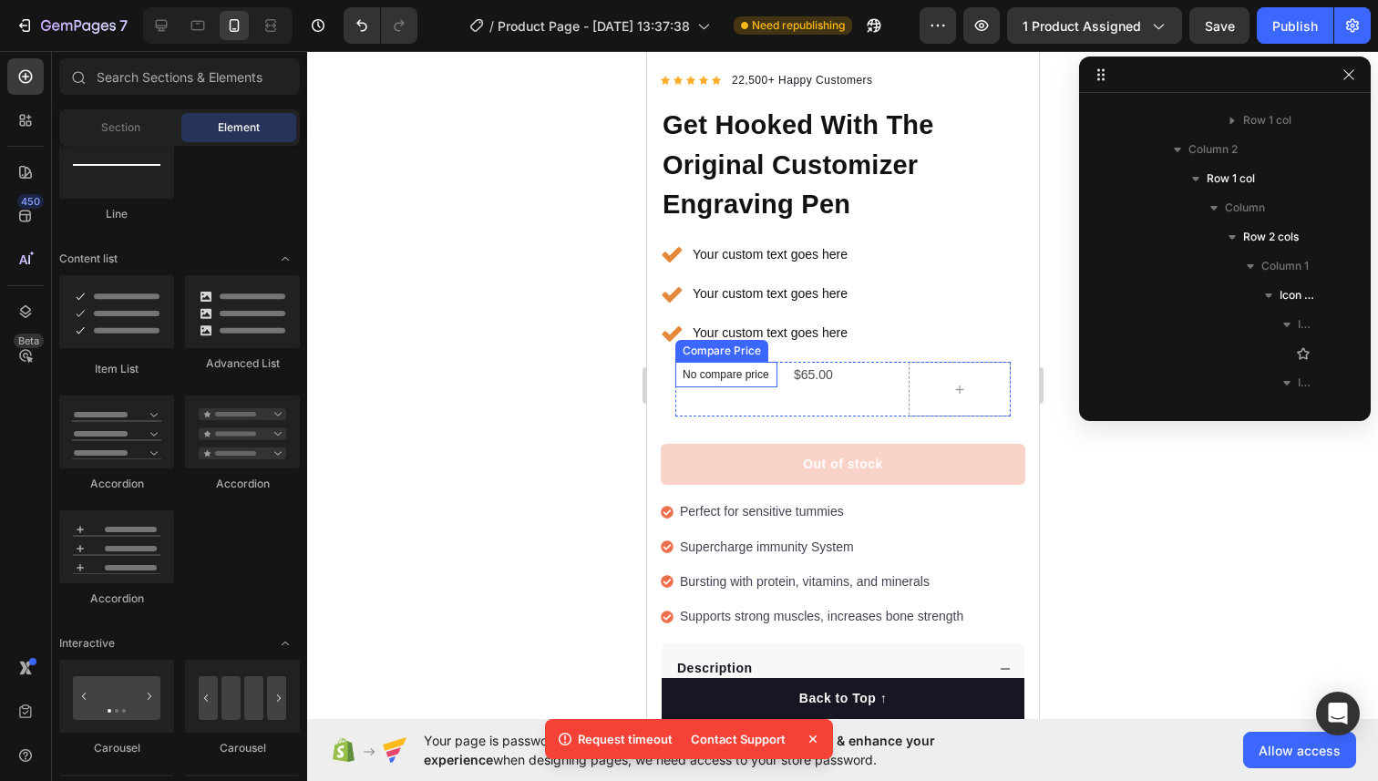
click at [736, 361] on div "No compare price Compare Price $65.00 Product Price Product Price Row Row" at bounding box center [842, 389] width 364 height 84
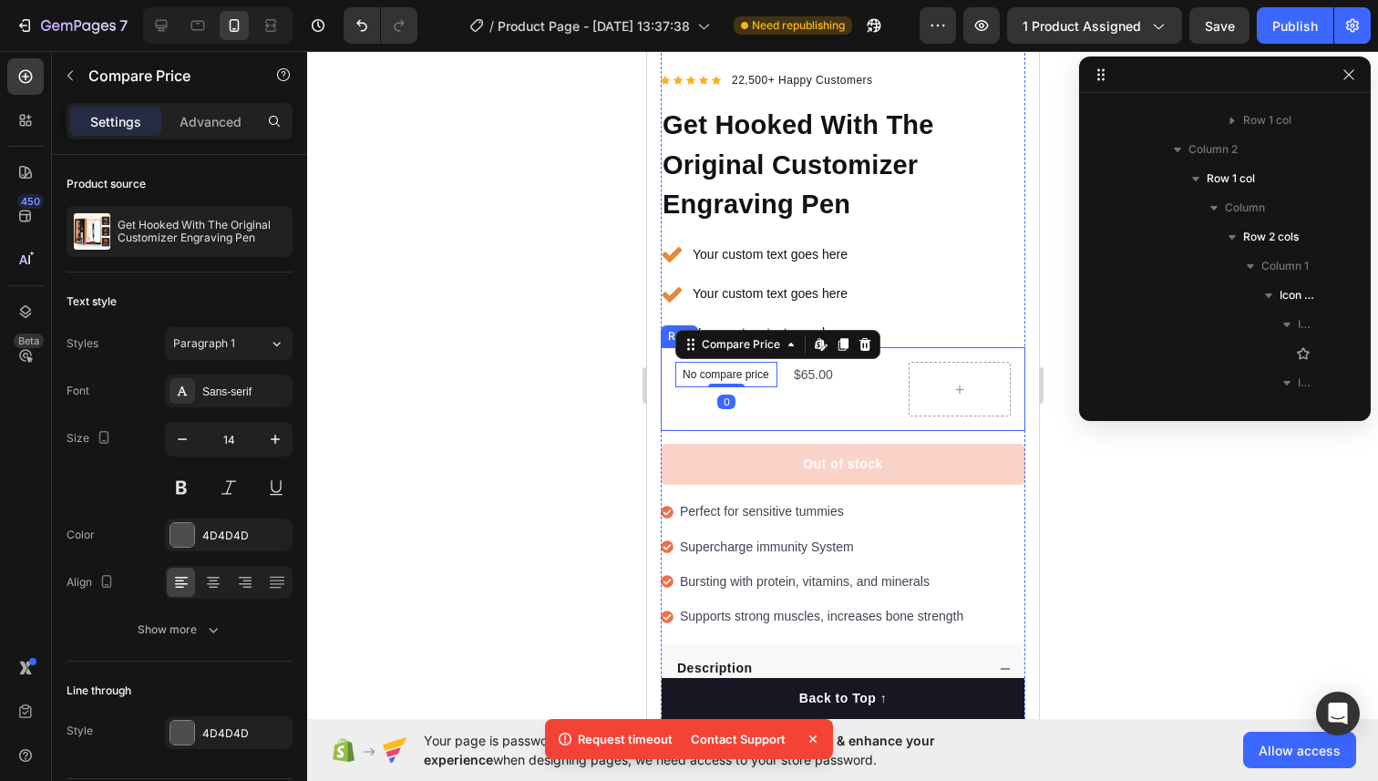
scroll to position [986, 0]
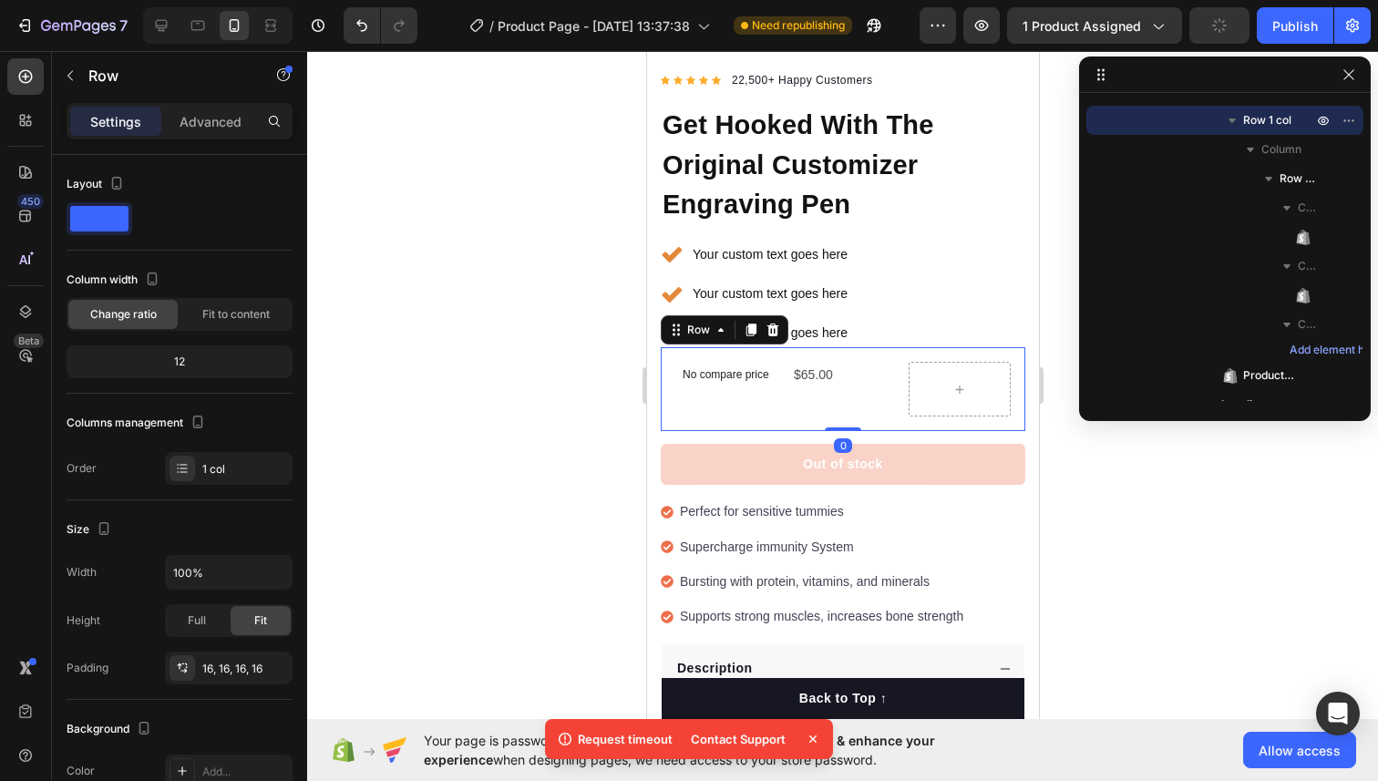
click at [917, 354] on div "No compare price Compare Price $65.00 Product Price Product Price Row Row 0" at bounding box center [842, 389] width 364 height 84
click at [217, 124] on p "Advanced" at bounding box center [210, 121] width 62 height 19
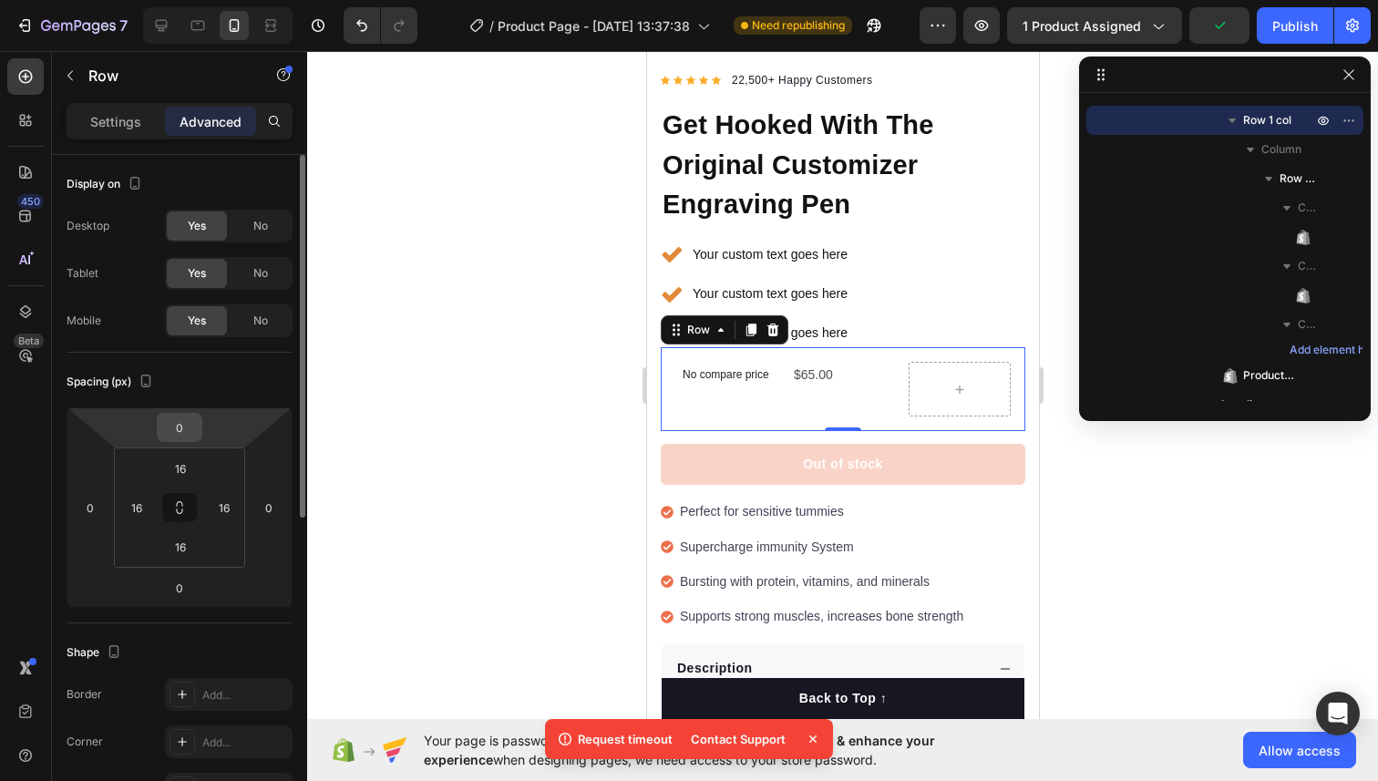
click at [177, 435] on input "0" at bounding box center [179, 427] width 36 height 27
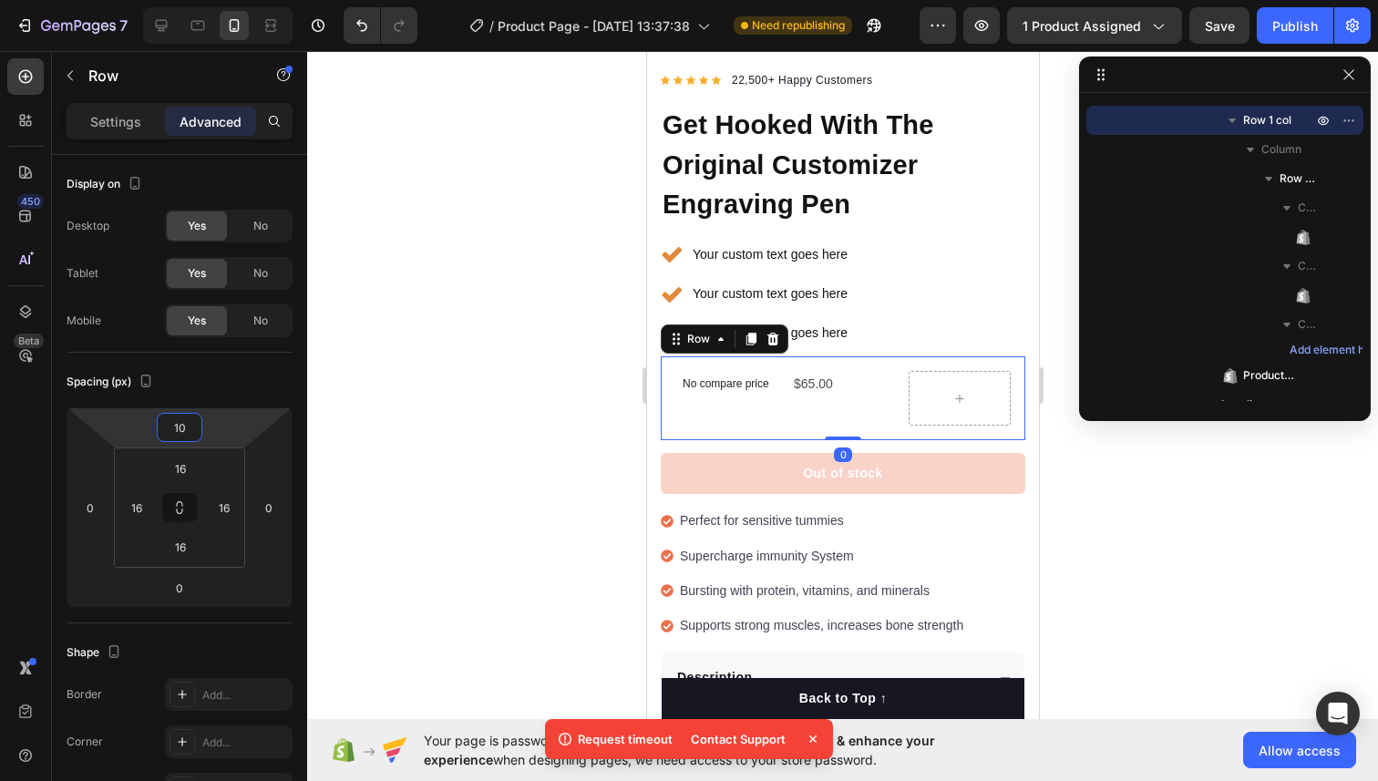
type input "1"
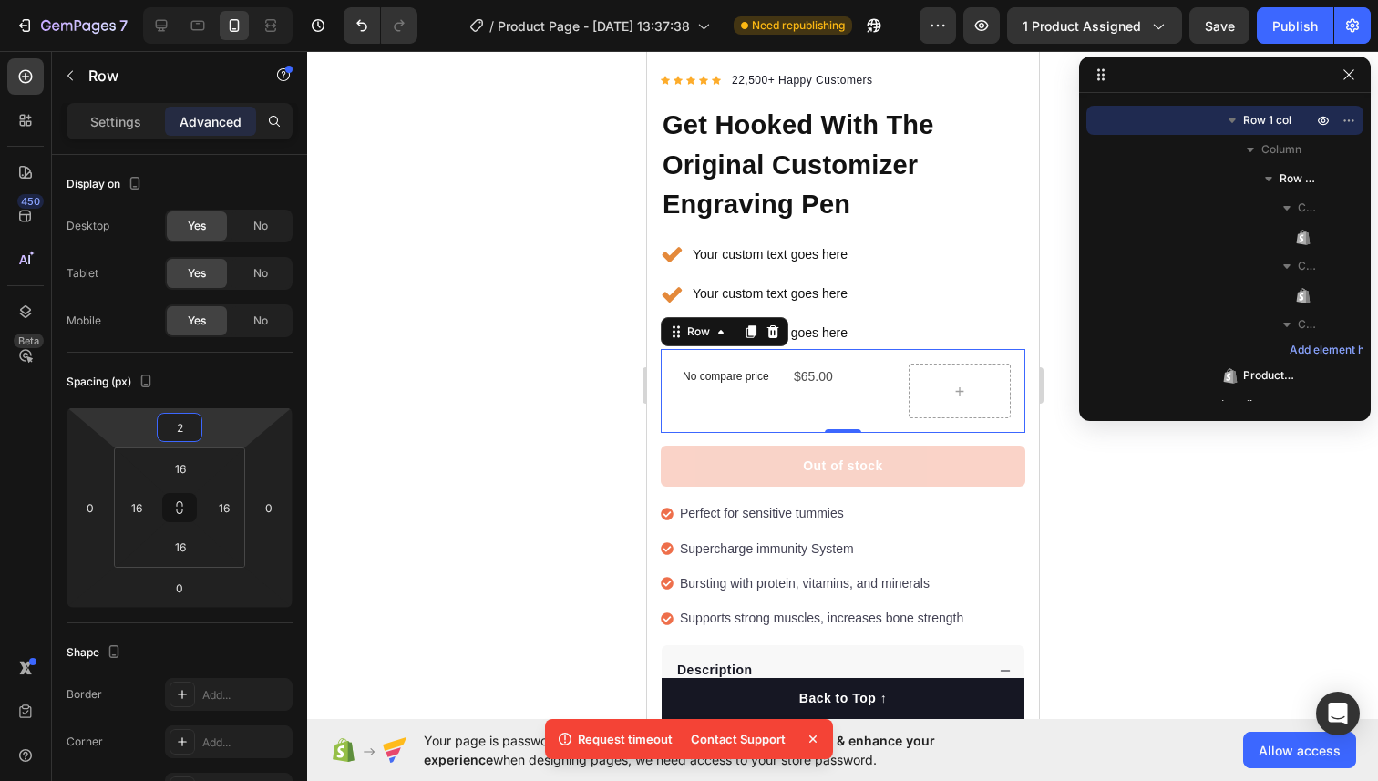
type input "20"
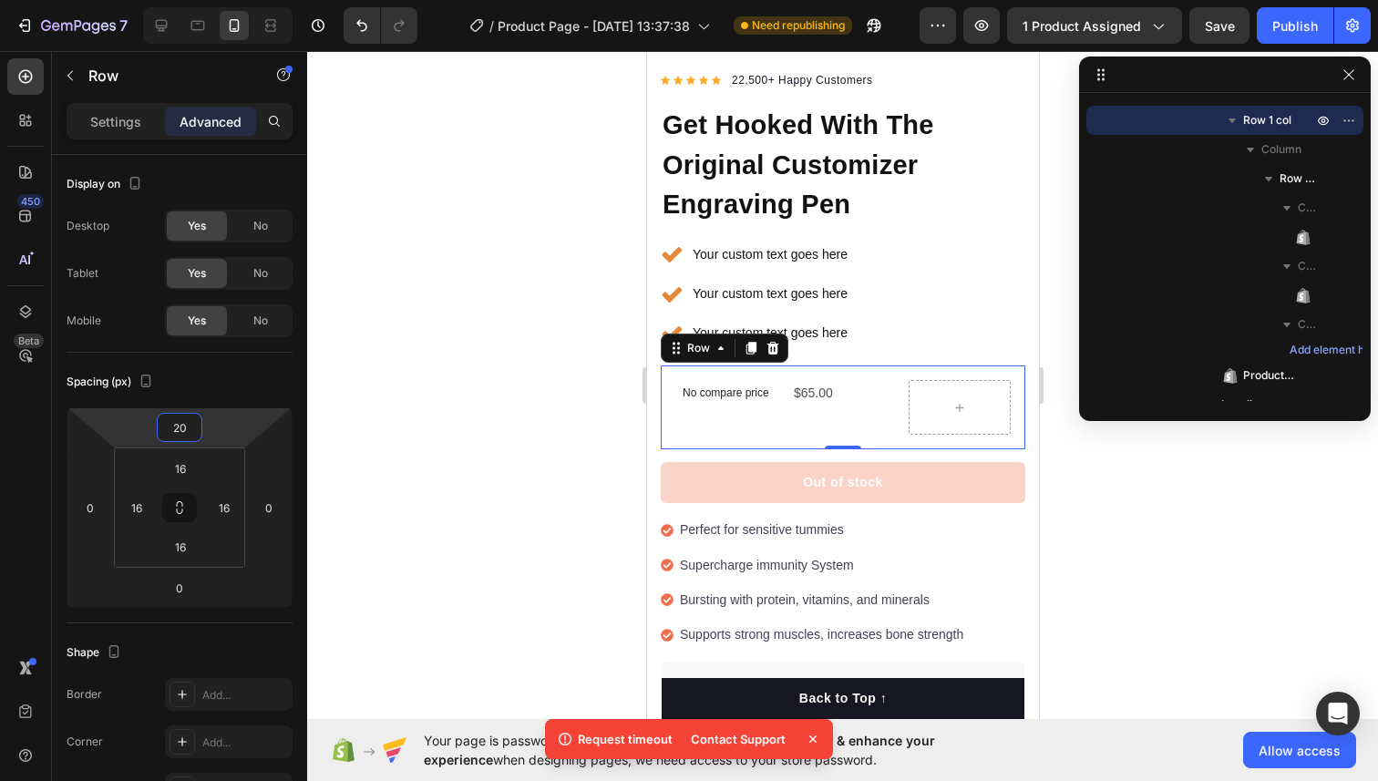
click at [554, 402] on div at bounding box center [842, 416] width 1070 height 730
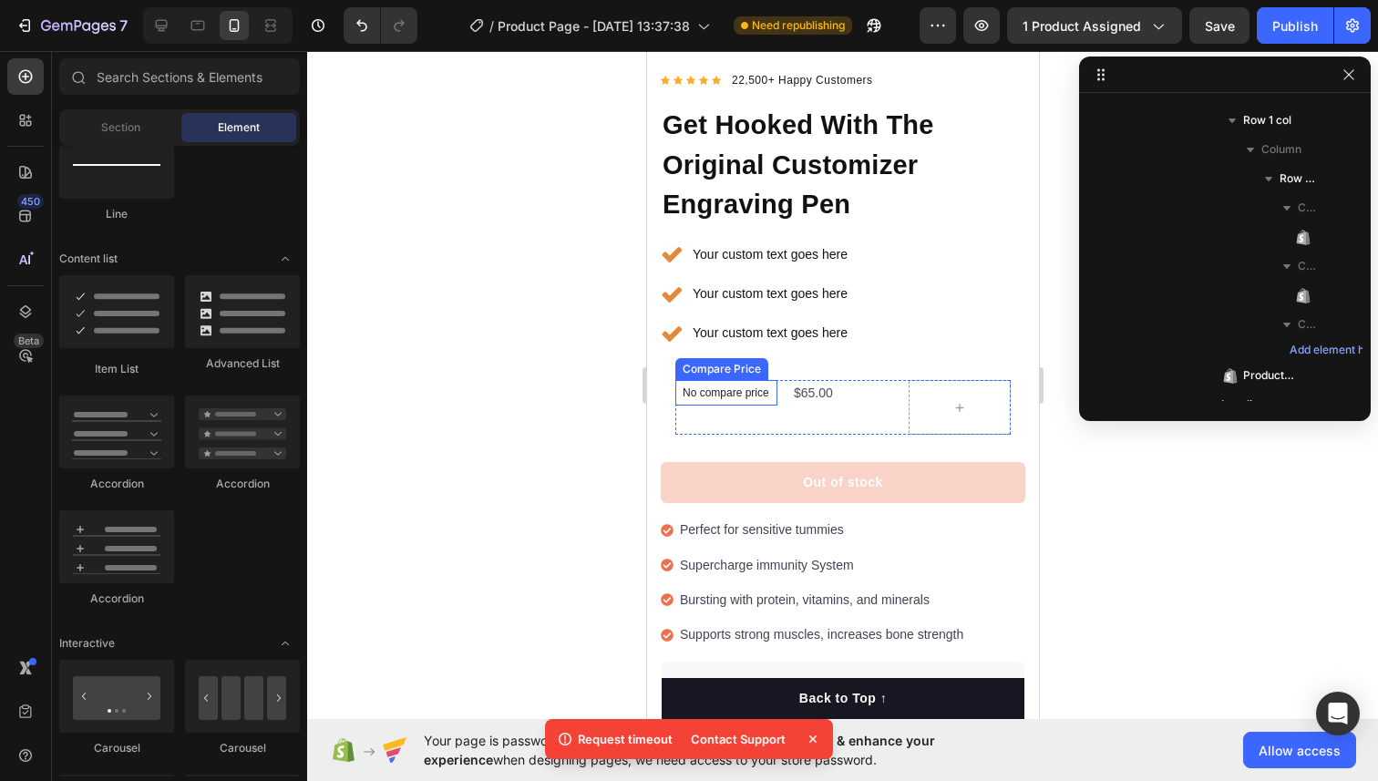
click at [700, 391] on p "No compare price" at bounding box center [724, 392] width 87 height 11
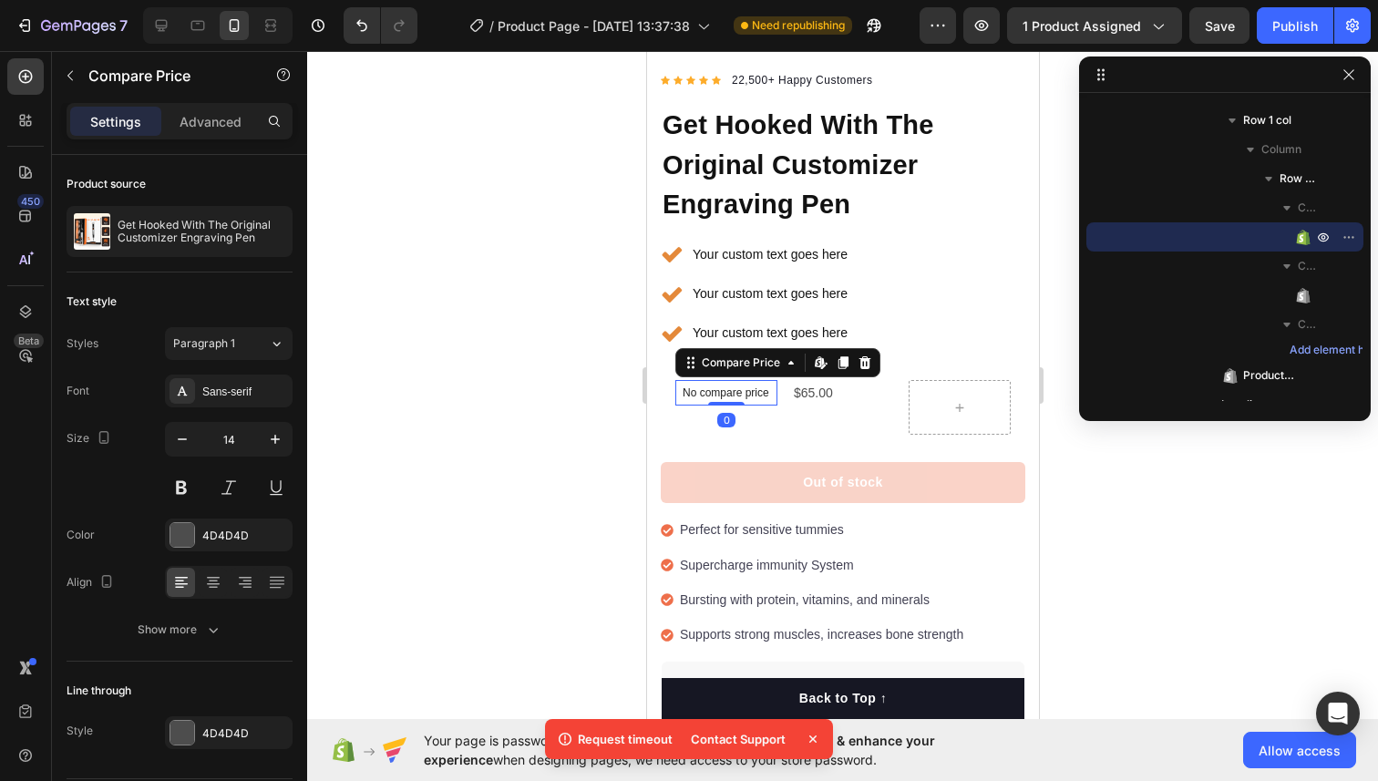
click at [700, 391] on p "No compare price" at bounding box center [724, 392] width 87 height 11
click at [1294, 14] on button "Publish" at bounding box center [1294, 25] width 77 height 36
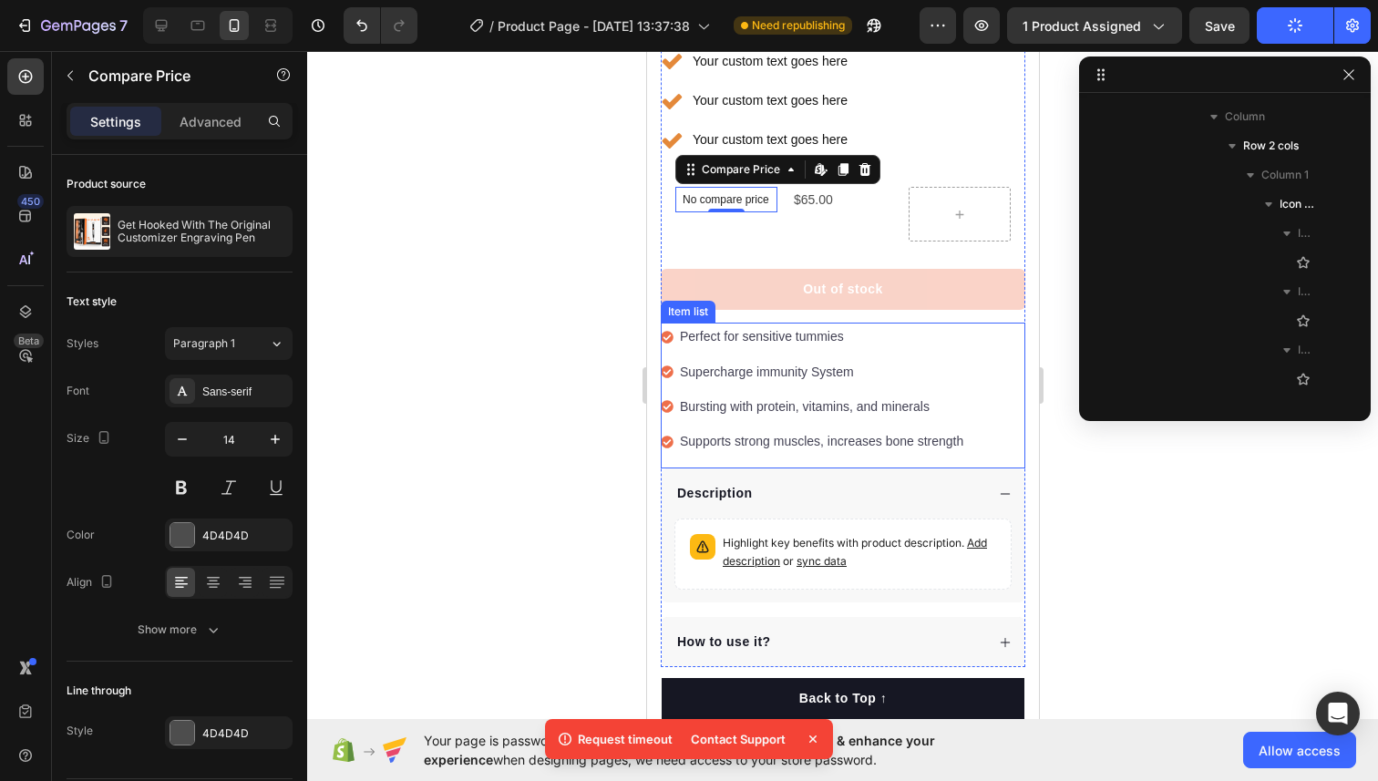
scroll to position [453, 0]
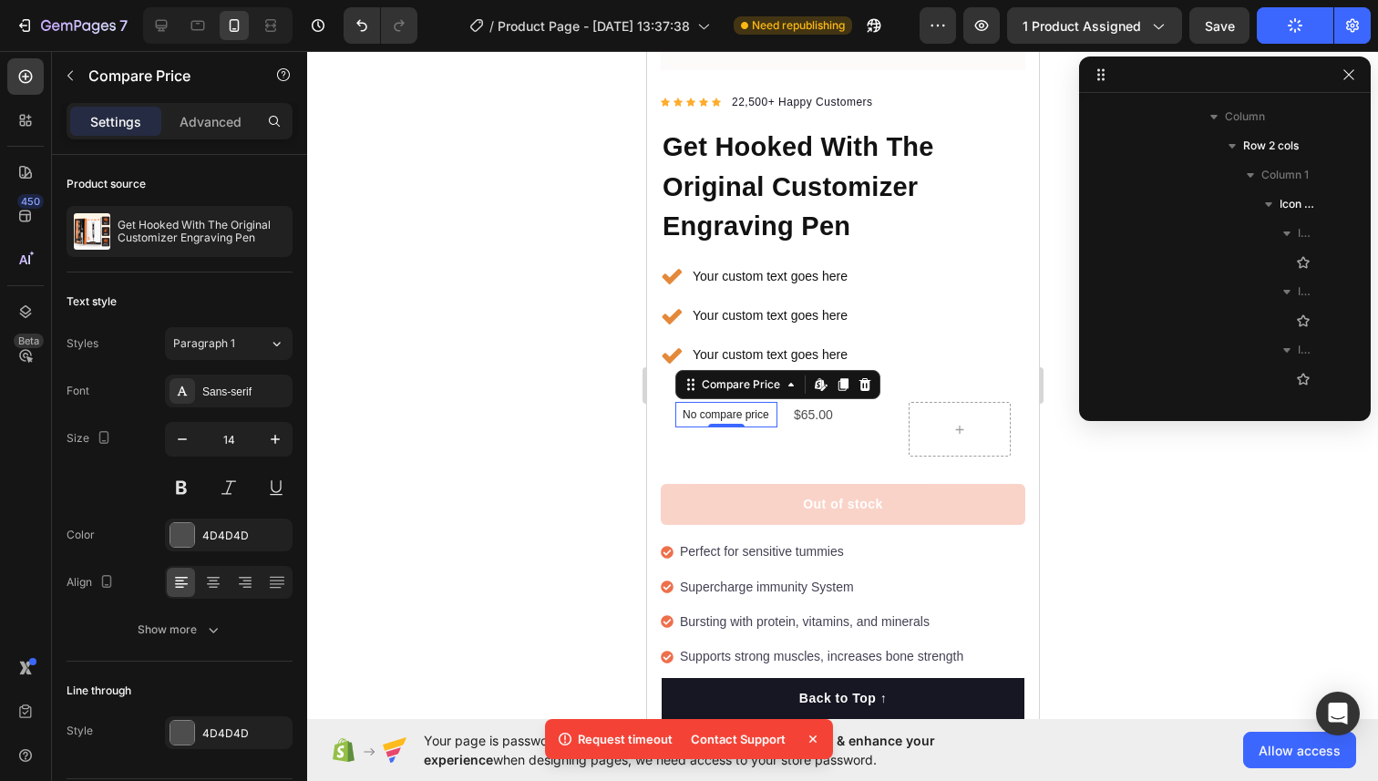
click at [725, 413] on p "No compare price" at bounding box center [724, 414] width 87 height 11
click at [728, 390] on div "Compare Price" at bounding box center [740, 384] width 86 height 16
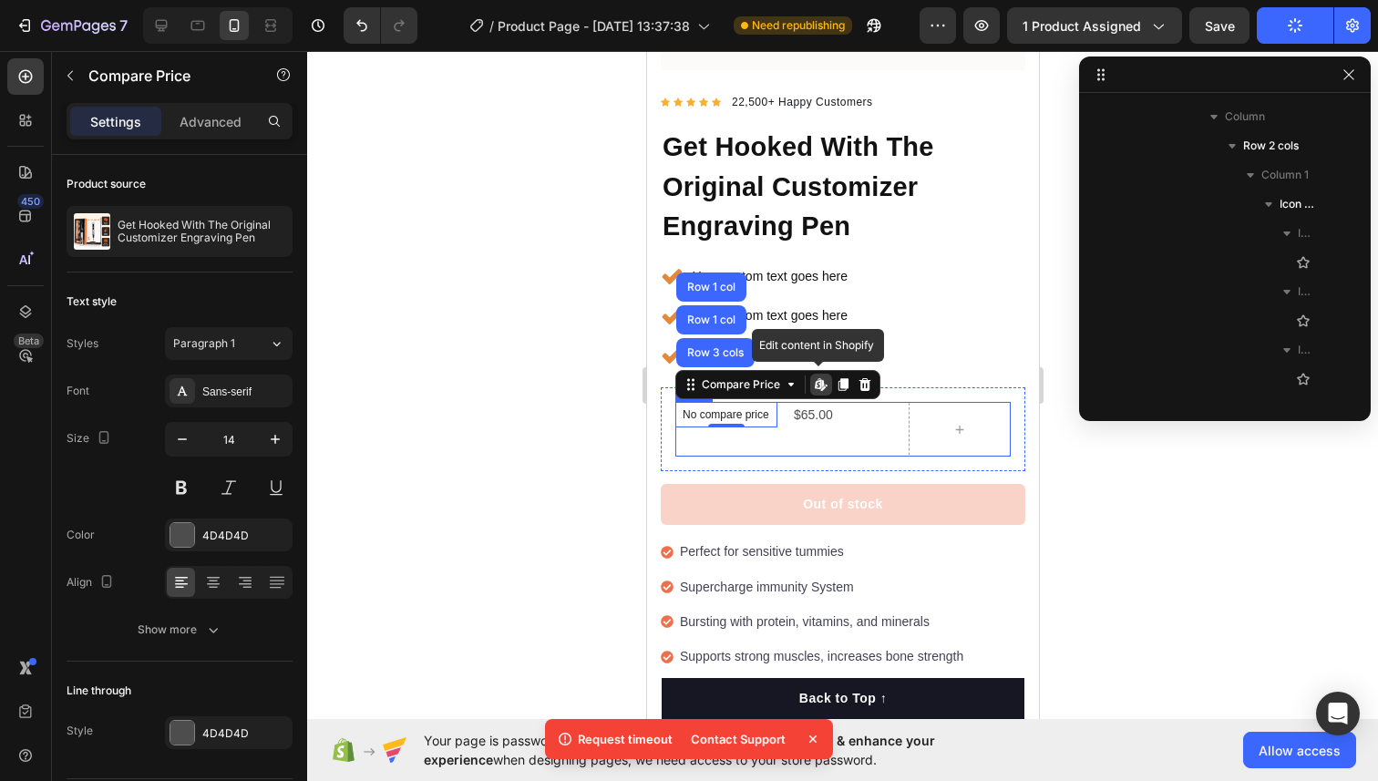
click at [728, 437] on div "0" at bounding box center [725, 442] width 18 height 15
click at [829, 458] on div "No compare price Compare Price Row 3 cols Row 1 col Row 1 col Edit content in S…" at bounding box center [842, 429] width 364 height 84
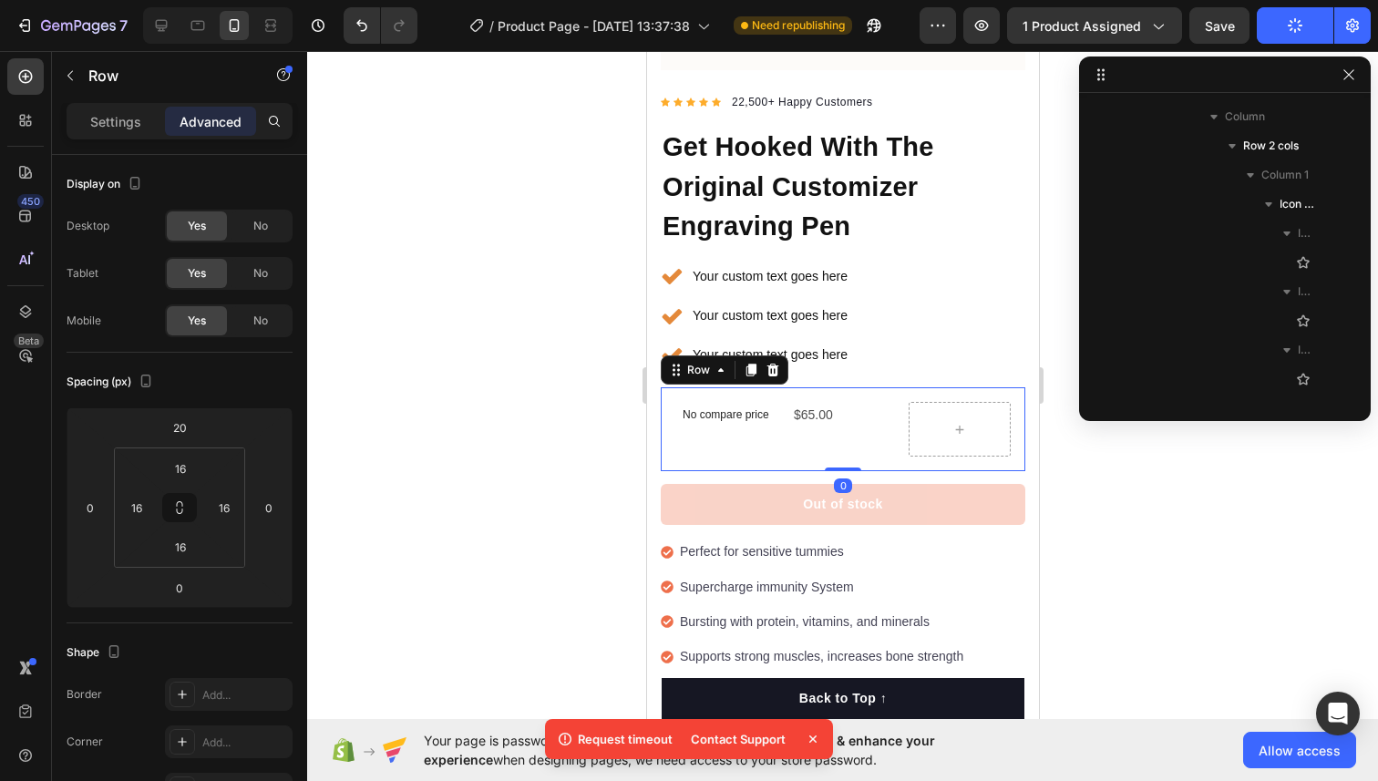
scroll to position [869, 0]
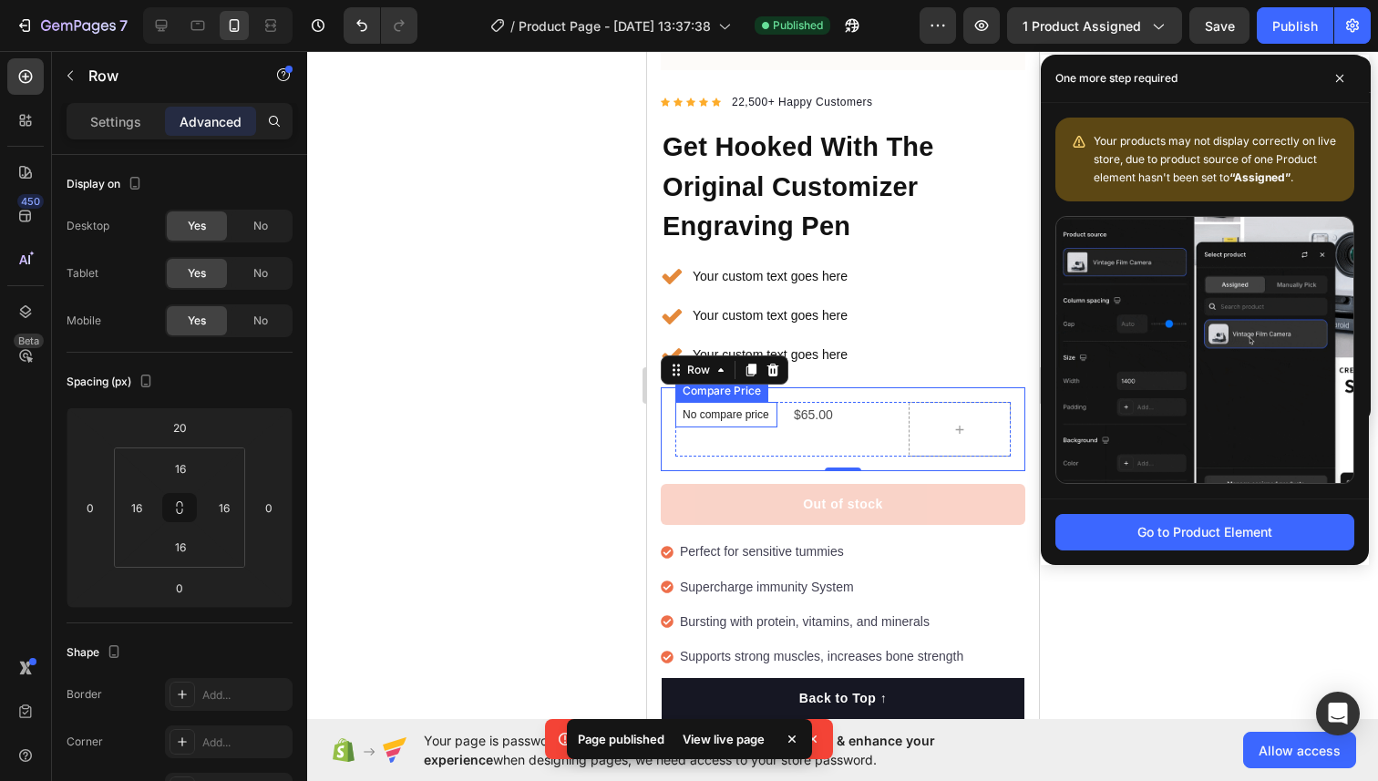
click at [732, 415] on p "No compare price" at bounding box center [724, 414] width 87 height 11
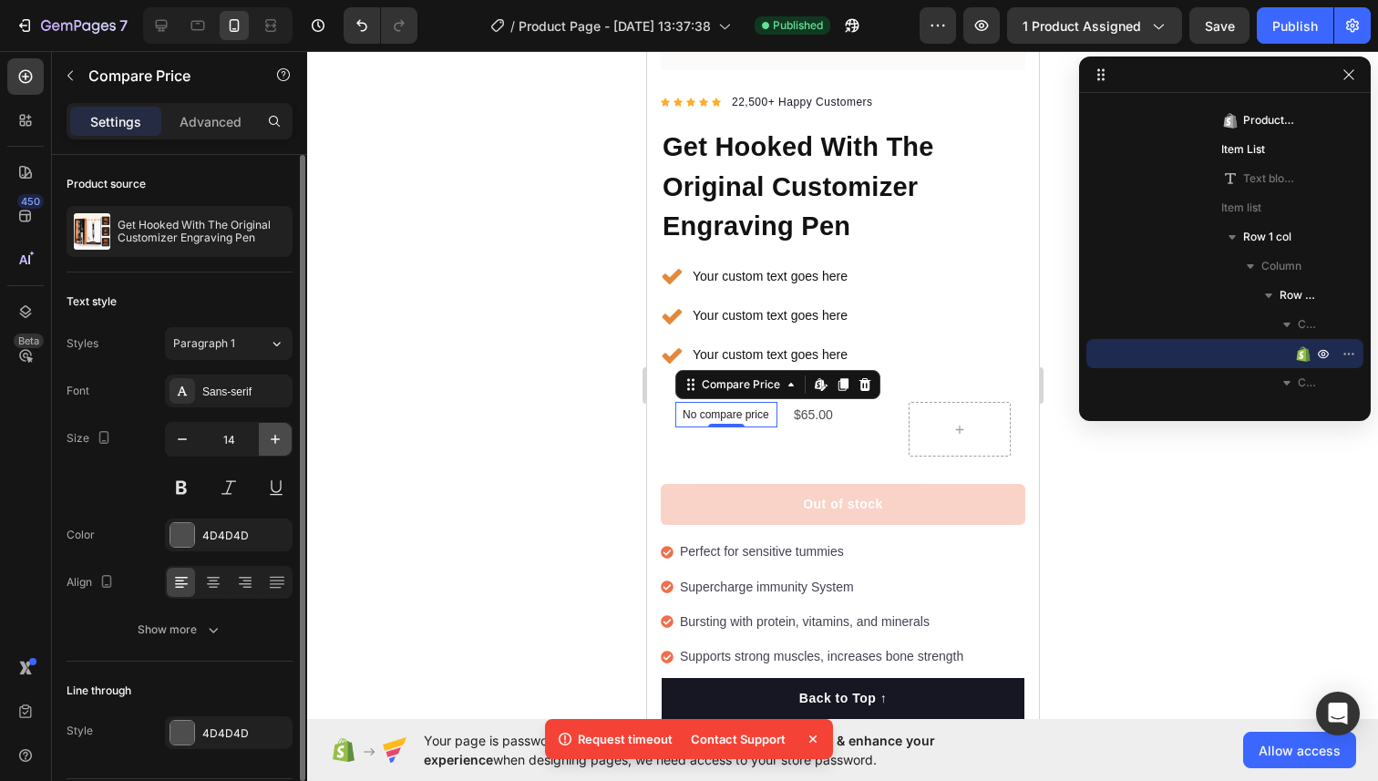
click at [272, 439] on icon "button" at bounding box center [275, 439] width 9 height 9
click at [271, 443] on icon "button" at bounding box center [275, 439] width 18 height 18
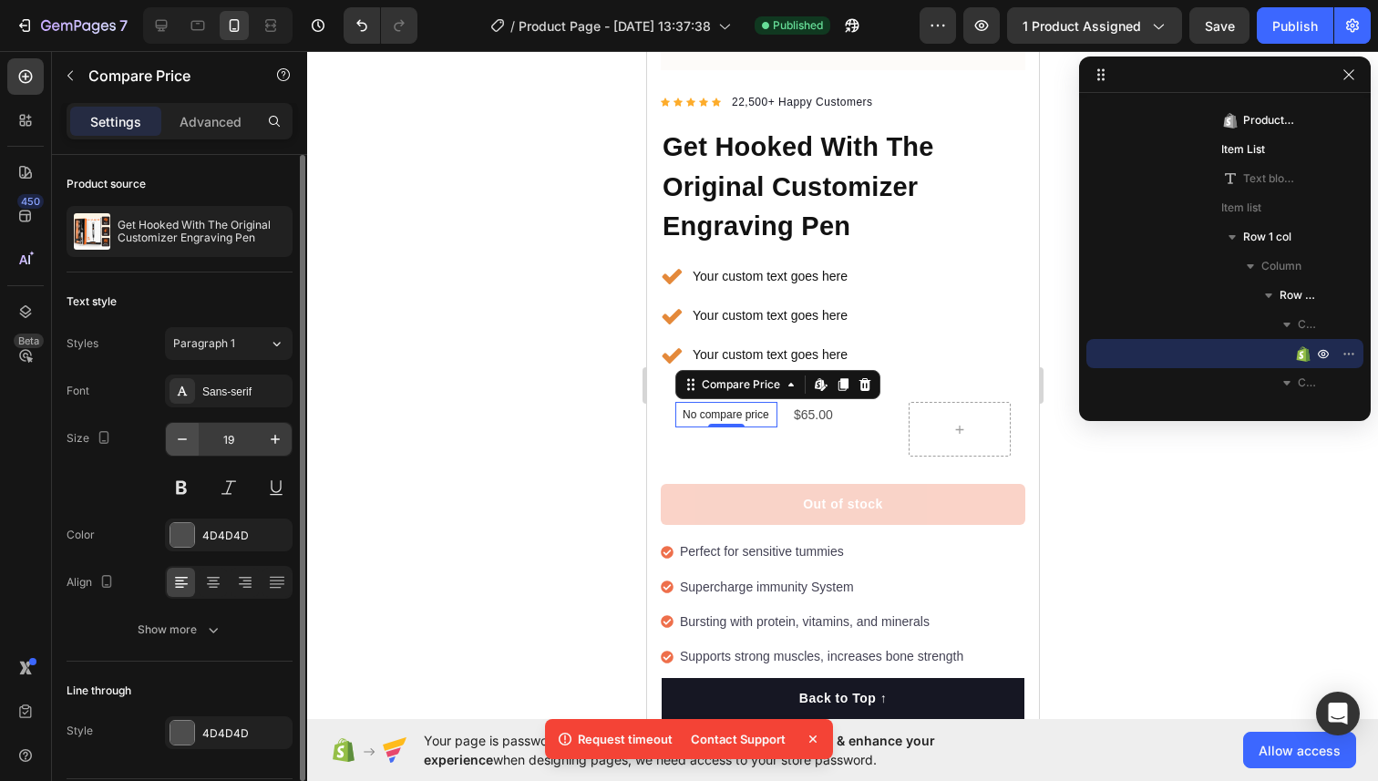
click at [189, 438] on icon "button" at bounding box center [182, 439] width 18 height 18
type input "17"
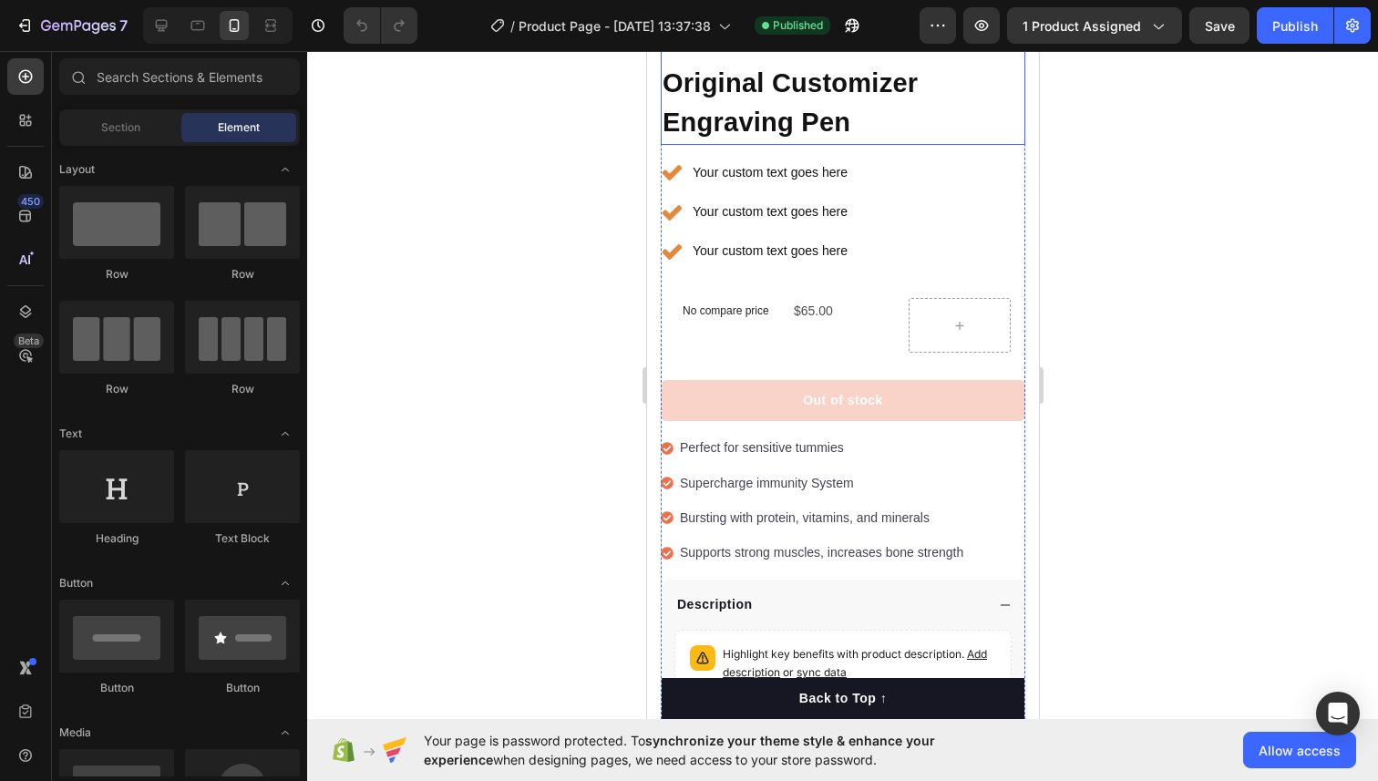
scroll to position [642, 0]
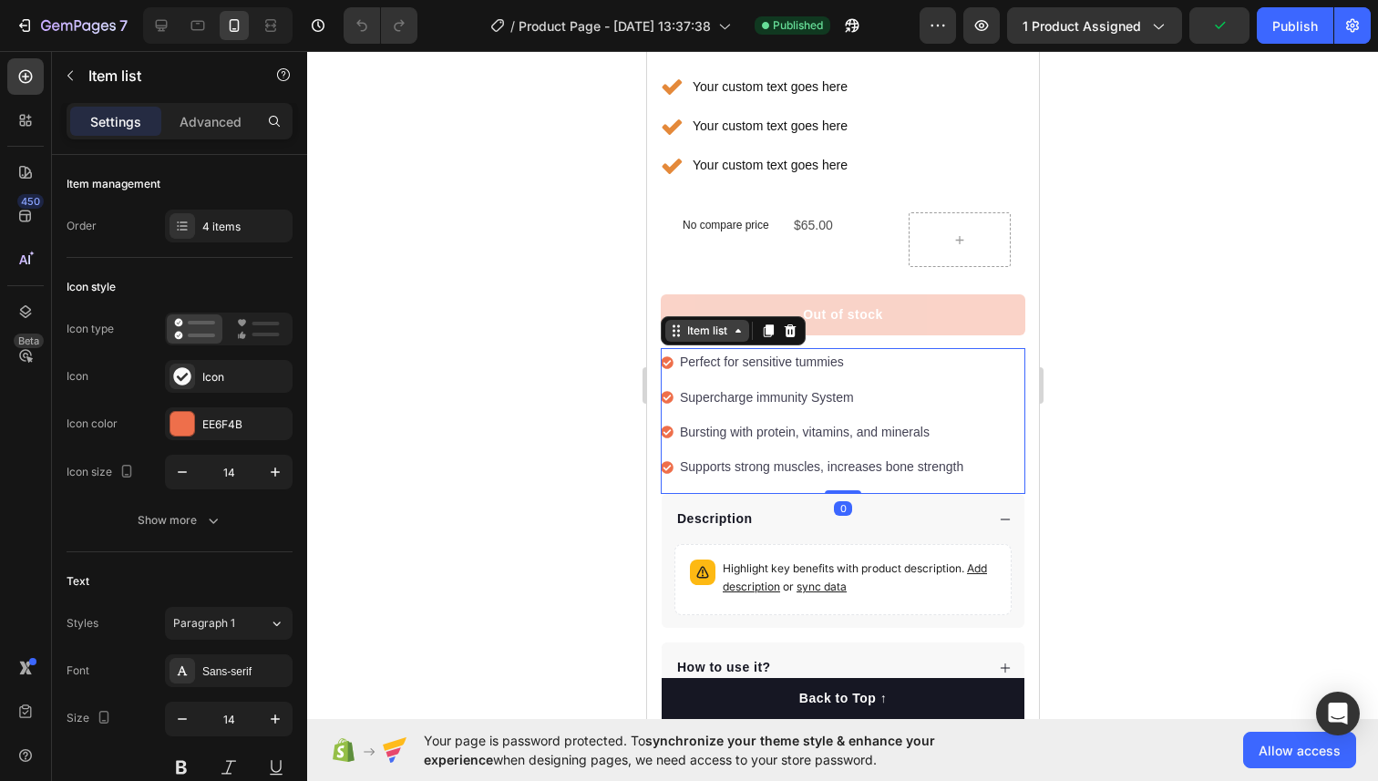
click at [684, 343] on div "Item list" at bounding box center [732, 330] width 145 height 29
click at [785, 327] on icon at bounding box center [790, 330] width 12 height 13
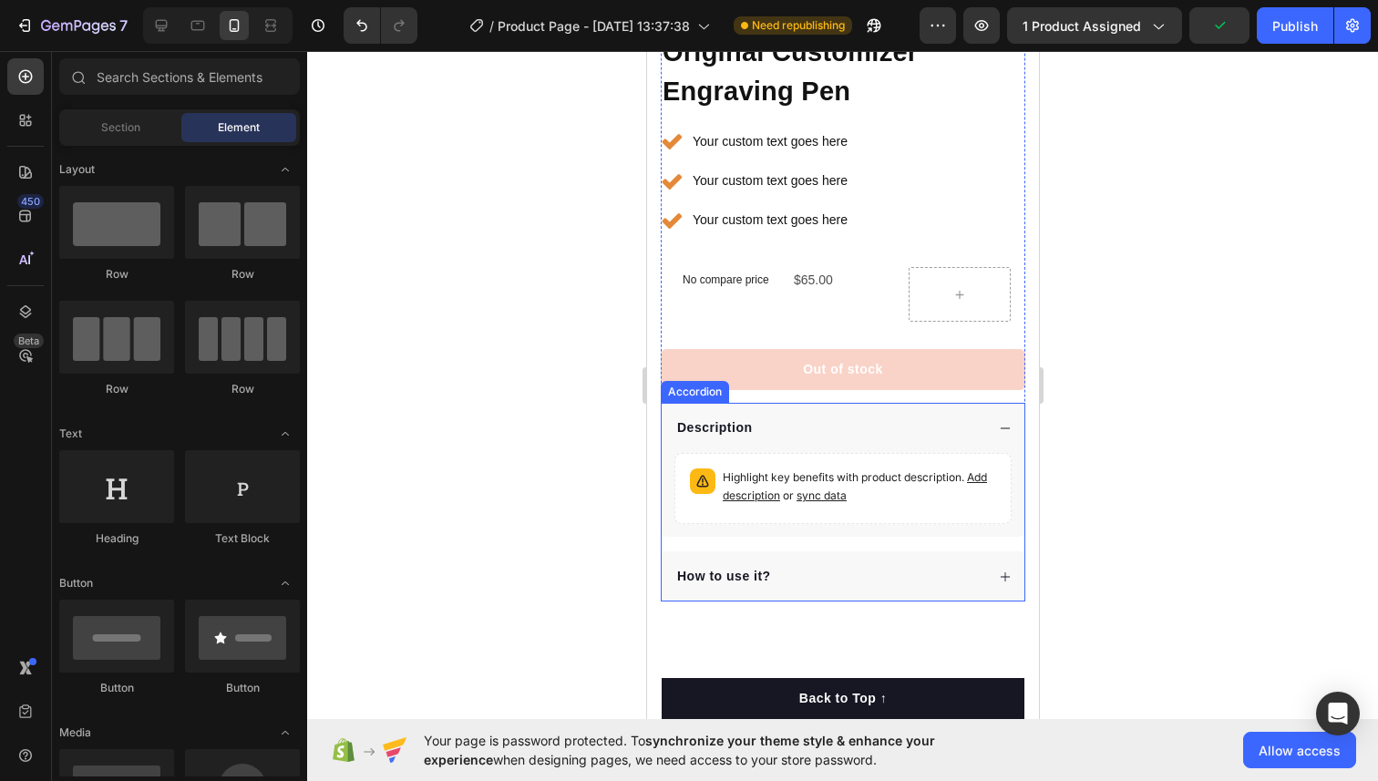
scroll to position [543, 0]
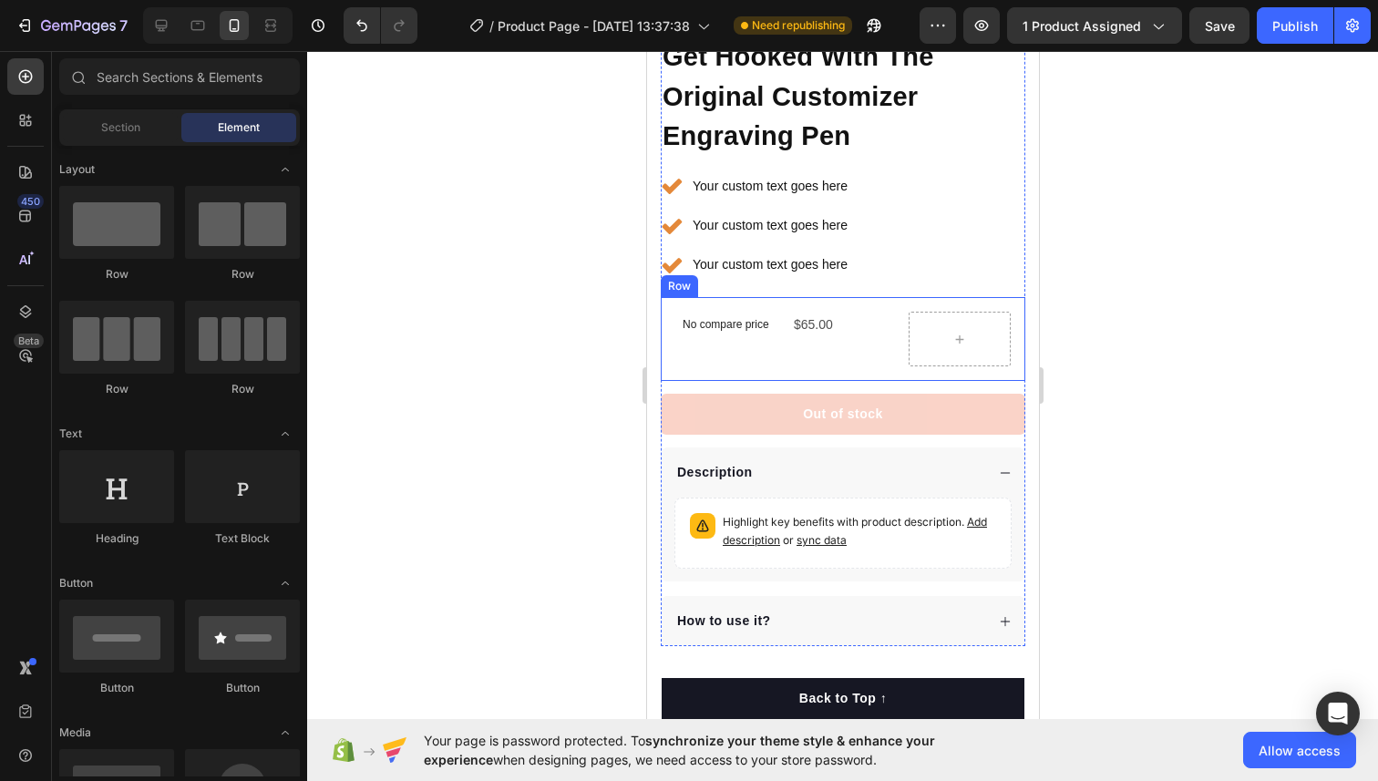
click at [917, 298] on div "No compare price Compare Price $65.00 Product Price Product Price Row Row" at bounding box center [842, 339] width 364 height 84
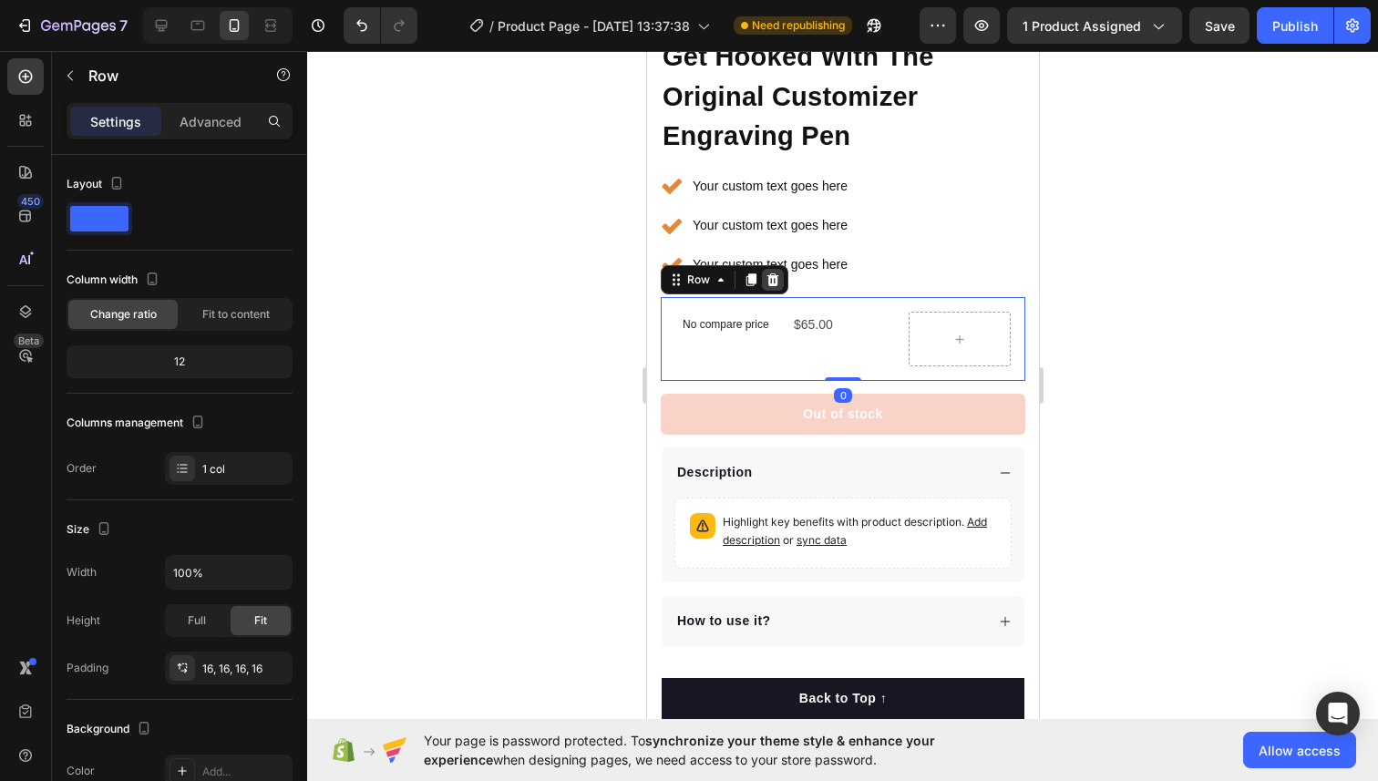
click at [769, 281] on icon at bounding box center [771, 279] width 15 height 15
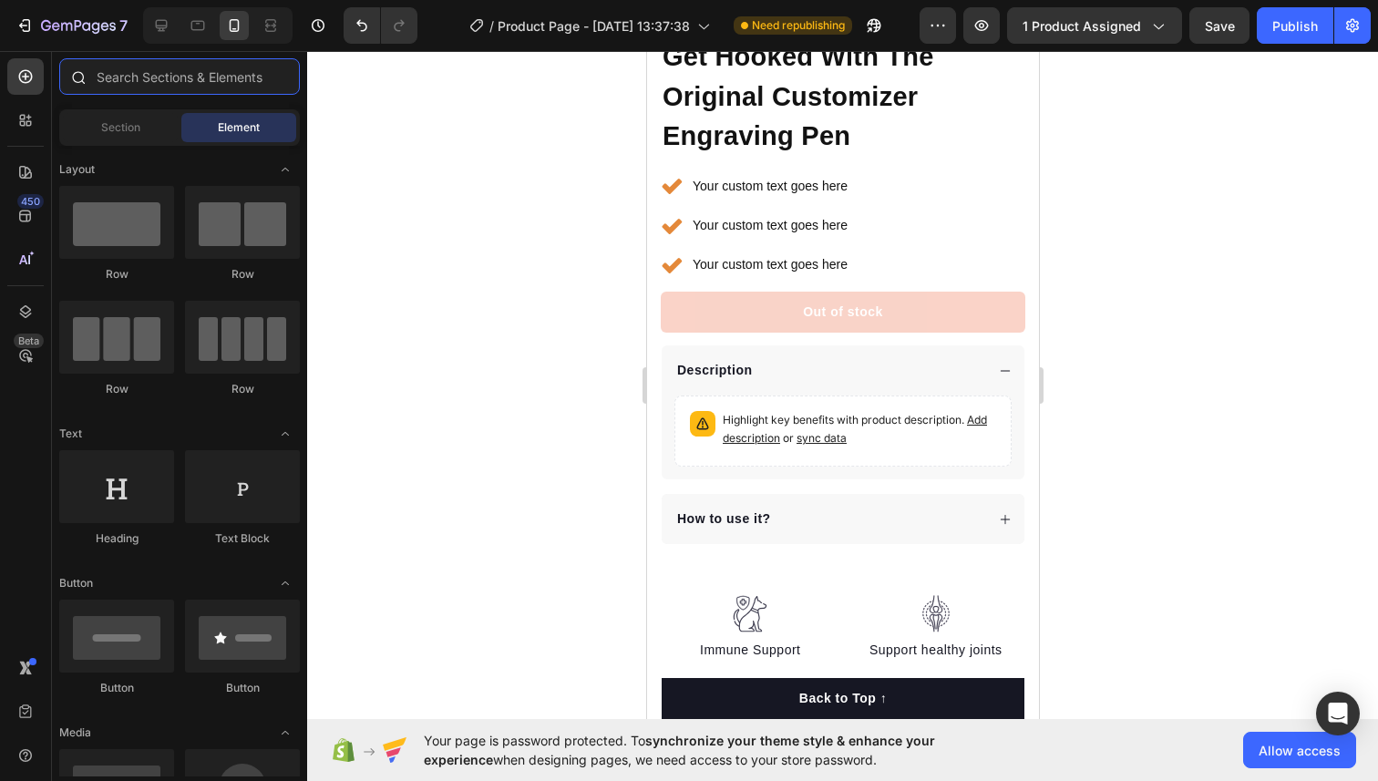
click at [185, 84] on input "text" at bounding box center [179, 76] width 241 height 36
click at [99, 132] on div "Section" at bounding box center [120, 127] width 115 height 29
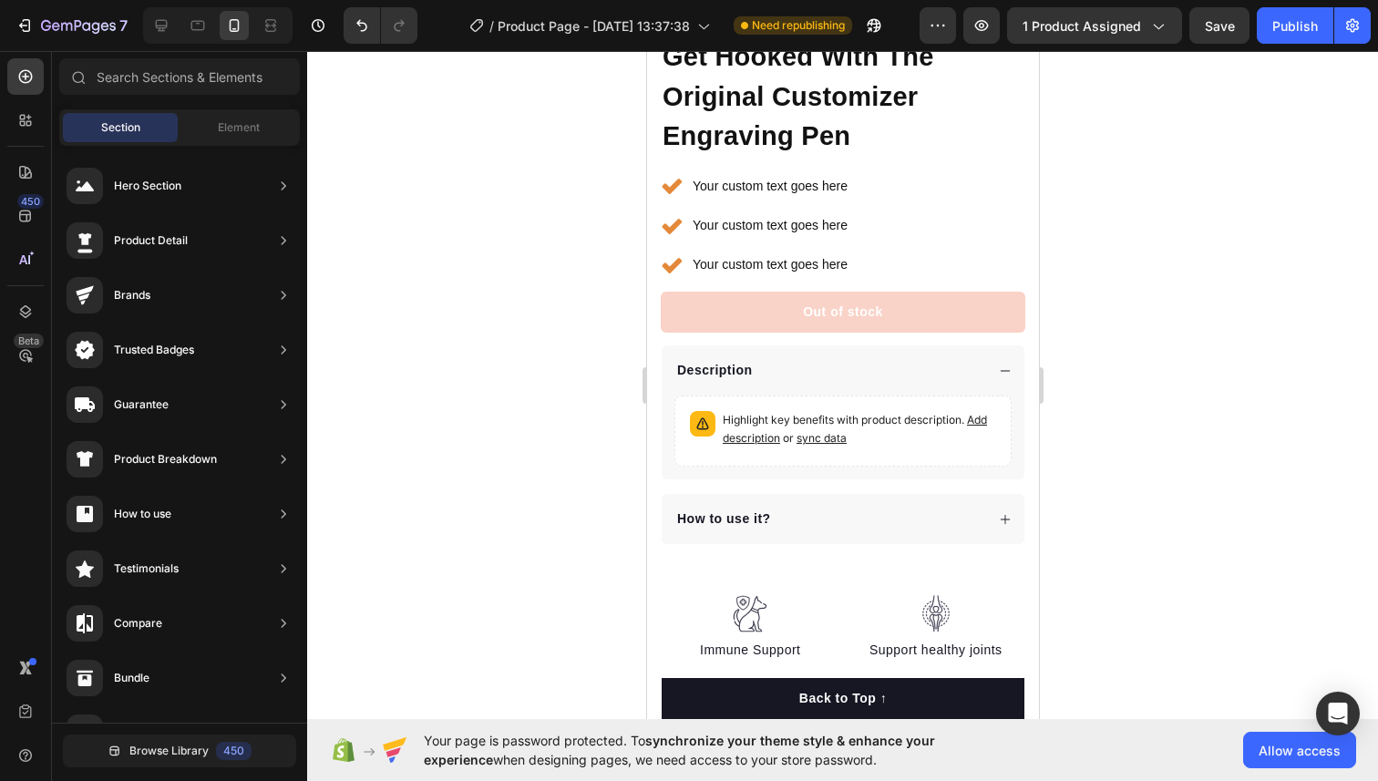
click at [208, 111] on div "Section Element" at bounding box center [179, 127] width 241 height 36
click at [208, 120] on div "Element" at bounding box center [238, 127] width 115 height 29
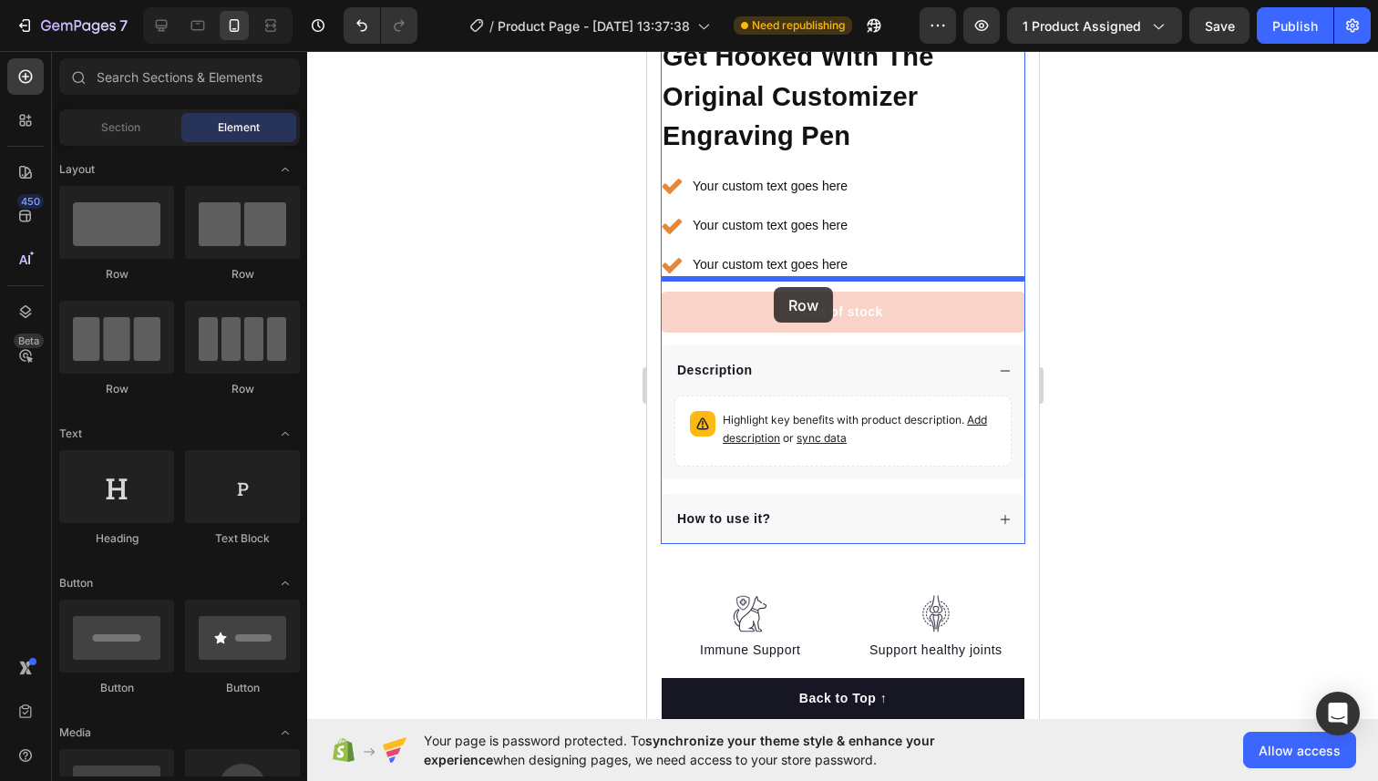
drag, startPoint x: 863, startPoint y: 284, endPoint x: 773, endPoint y: 287, distance: 90.2
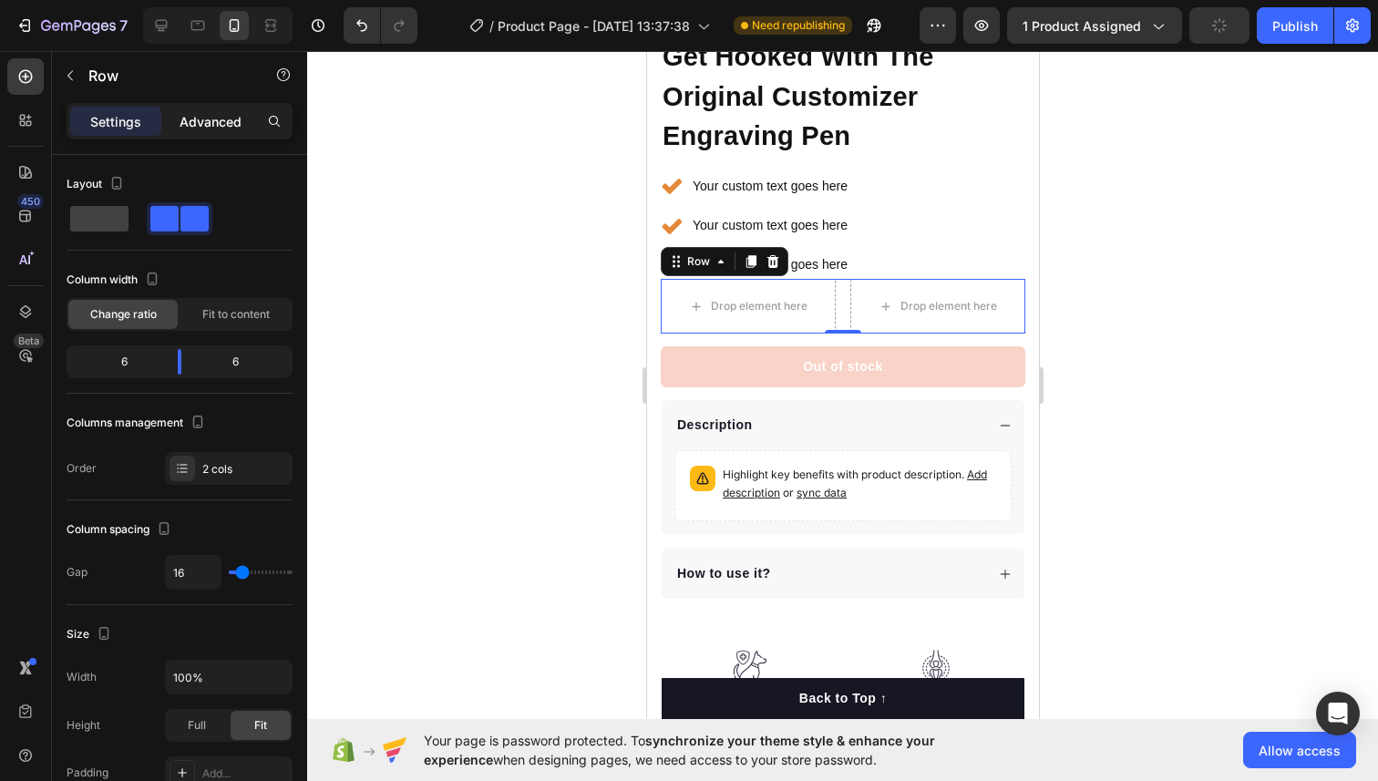
click at [193, 114] on p "Advanced" at bounding box center [210, 121] width 62 height 19
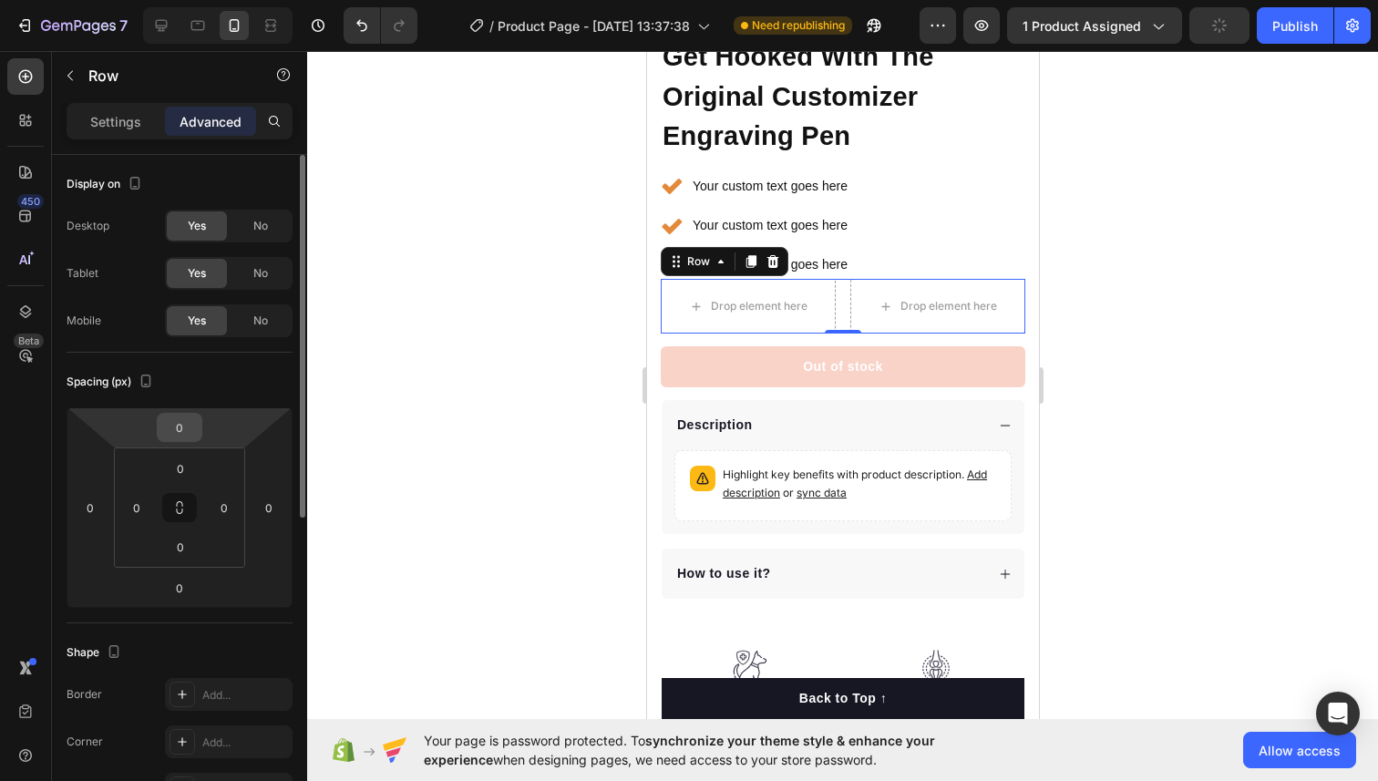
click at [194, 429] on input "0" at bounding box center [179, 427] width 36 height 27
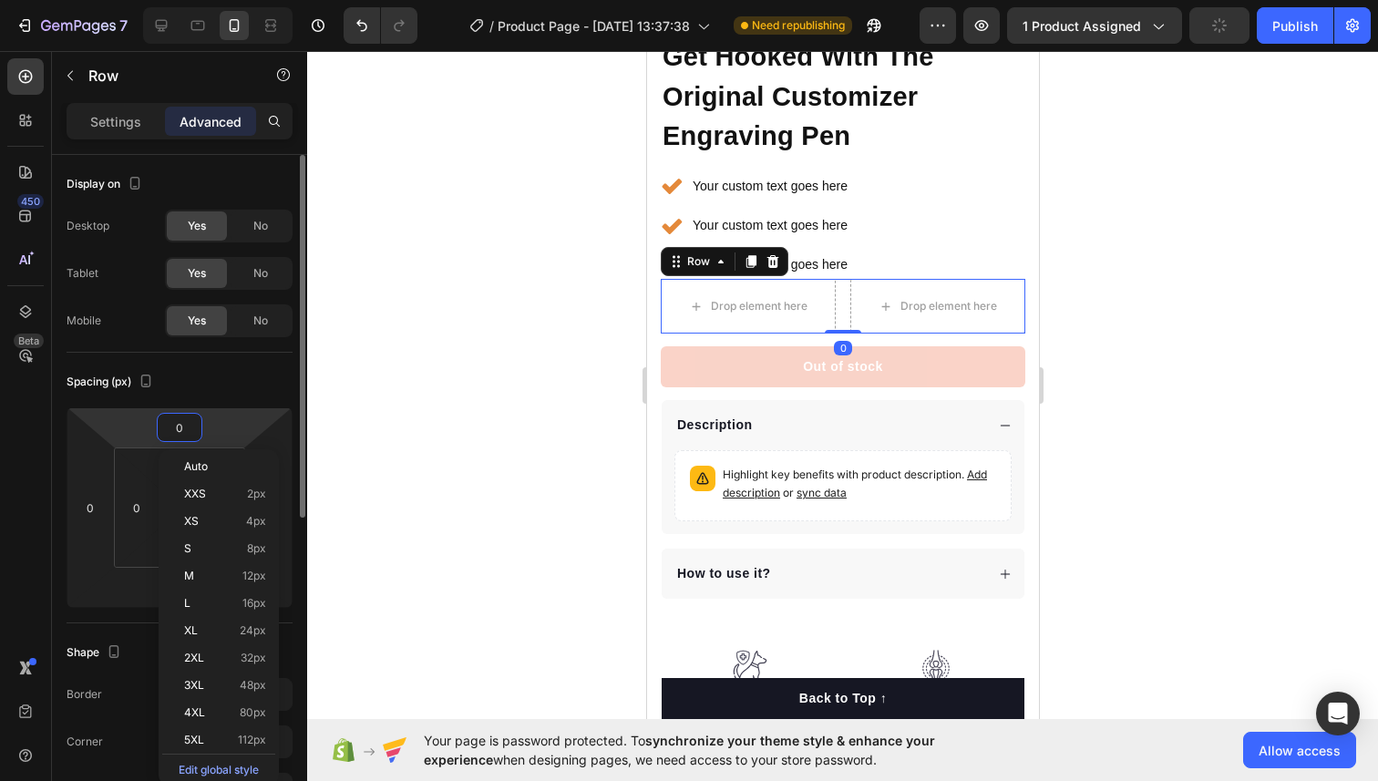
click at [194, 429] on input "0" at bounding box center [179, 427] width 36 height 27
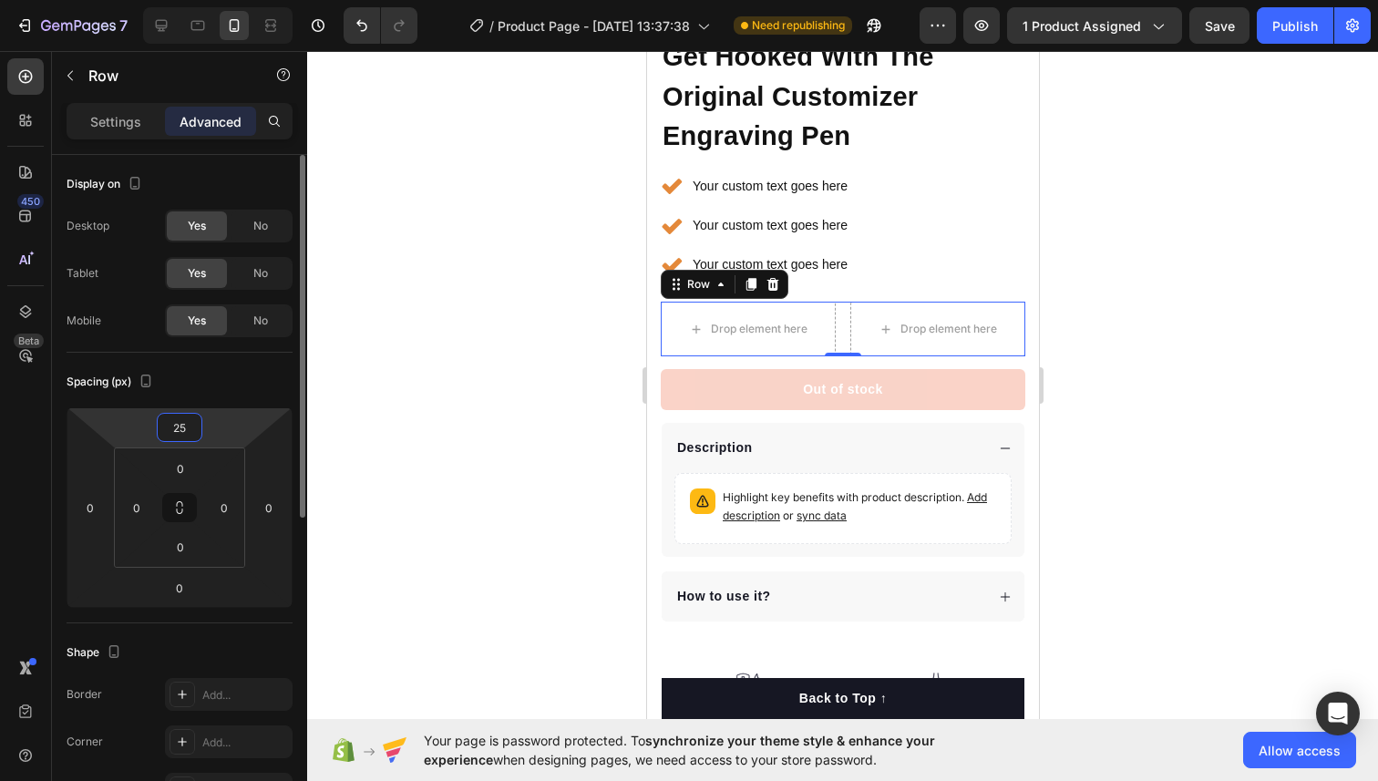
type input "2"
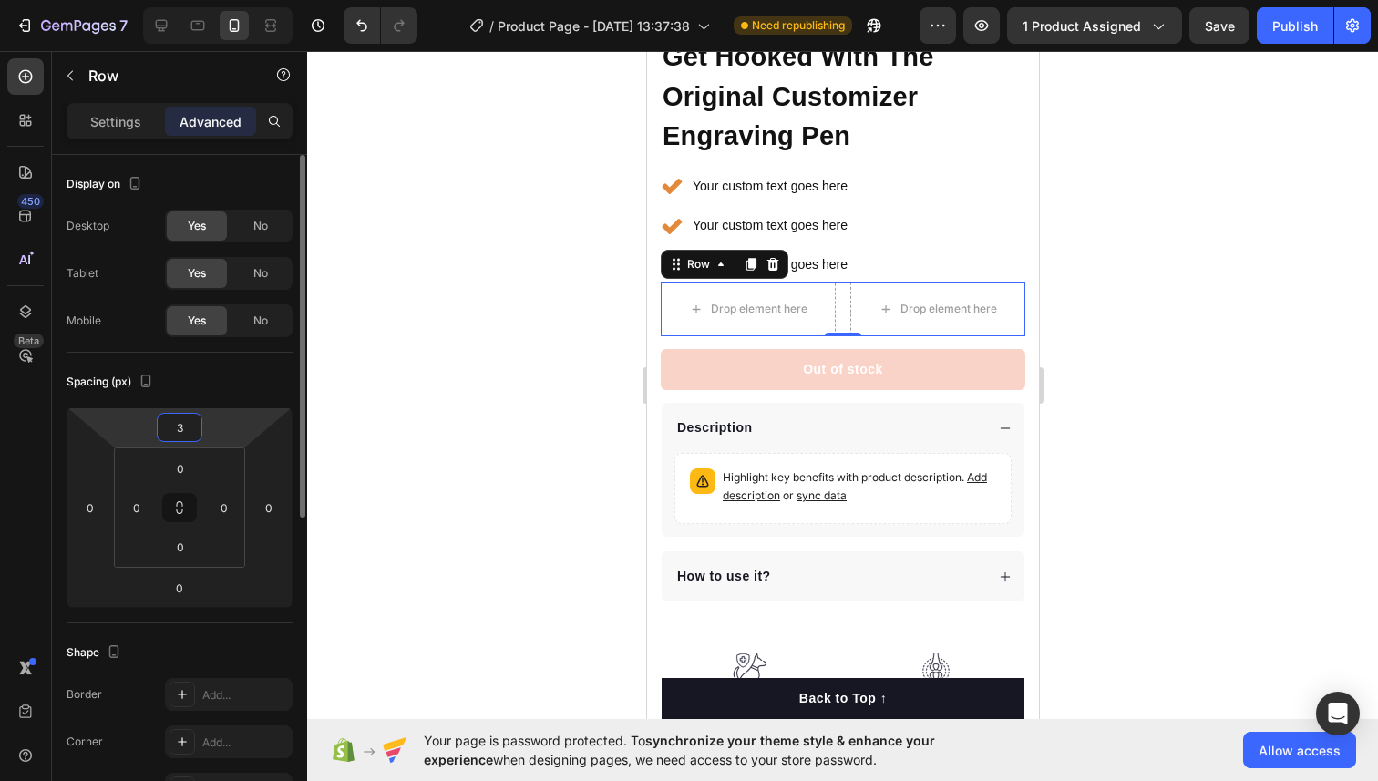
type input "30"
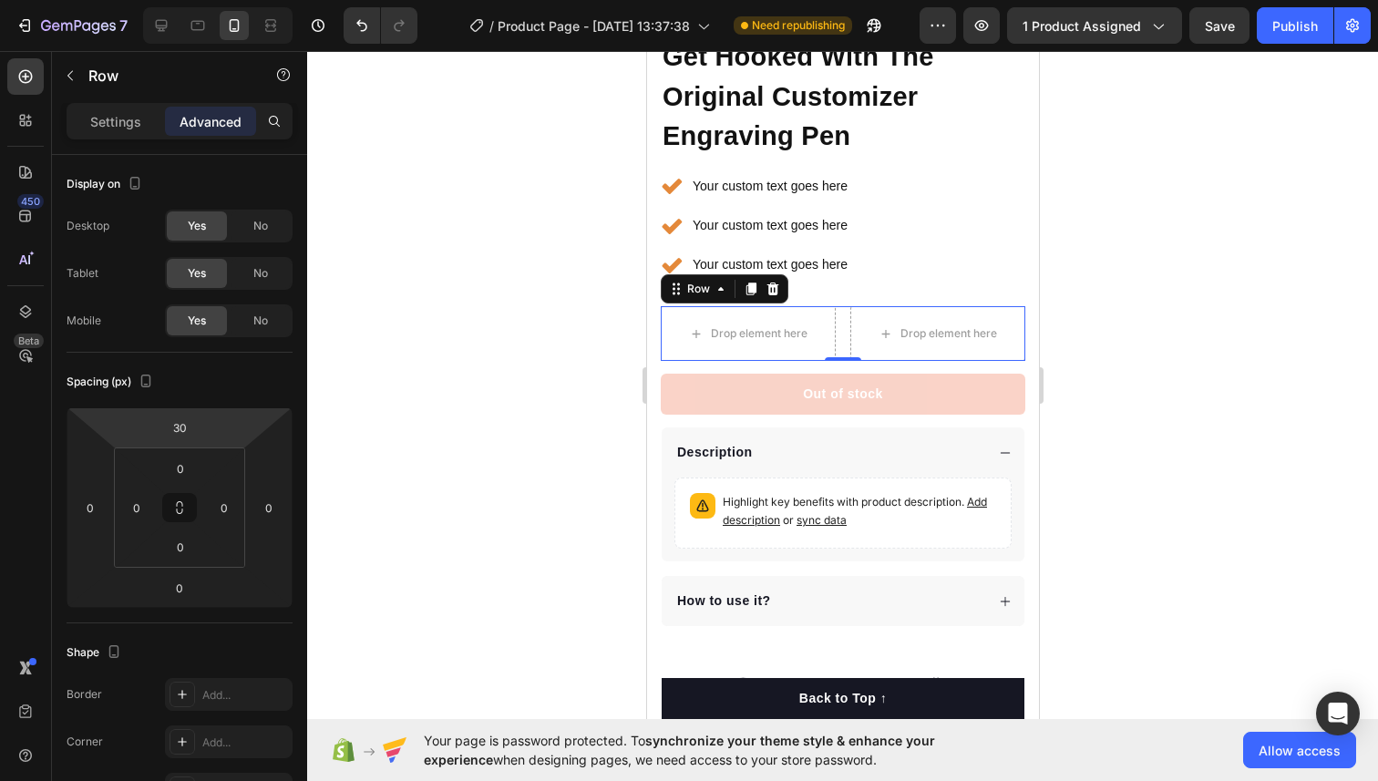
click at [404, 411] on div at bounding box center [842, 416] width 1070 height 730
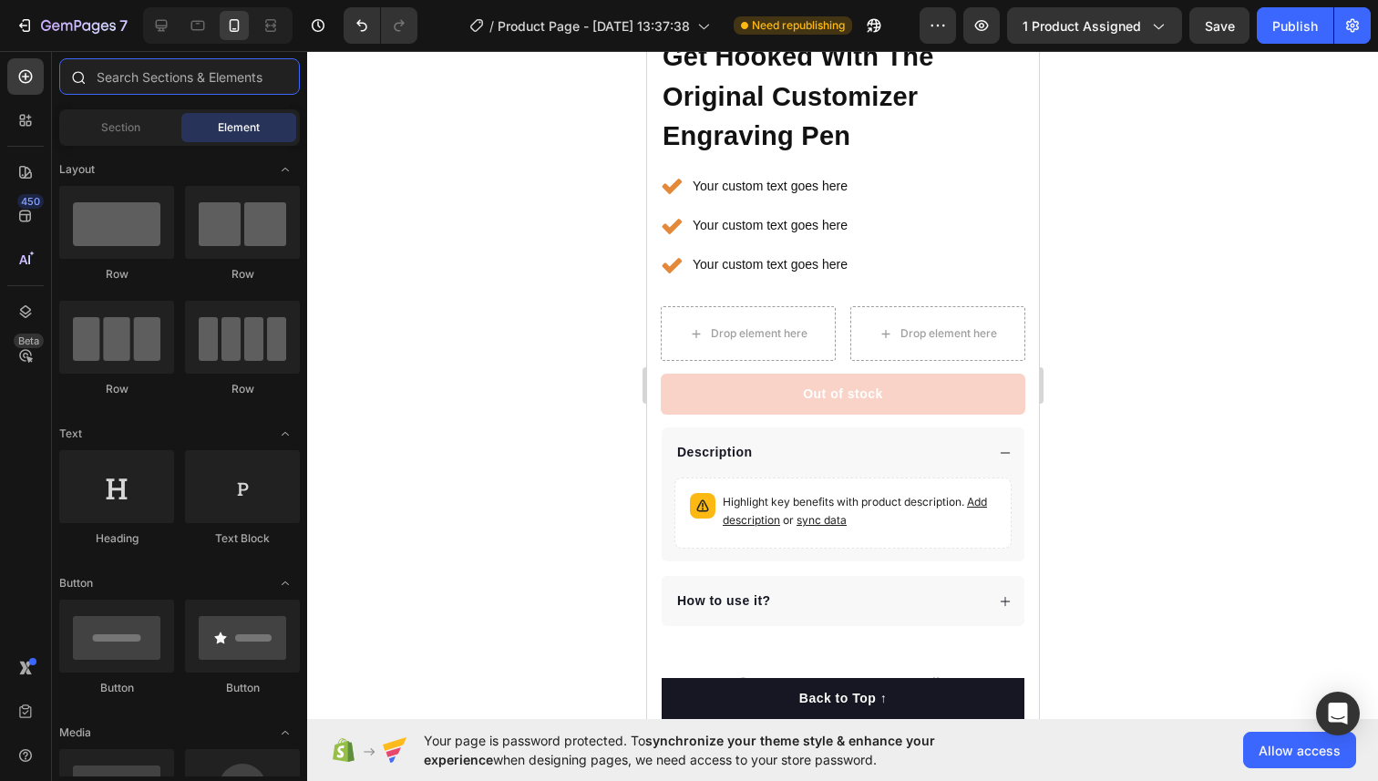
click at [203, 73] on input "text" at bounding box center [179, 76] width 241 height 36
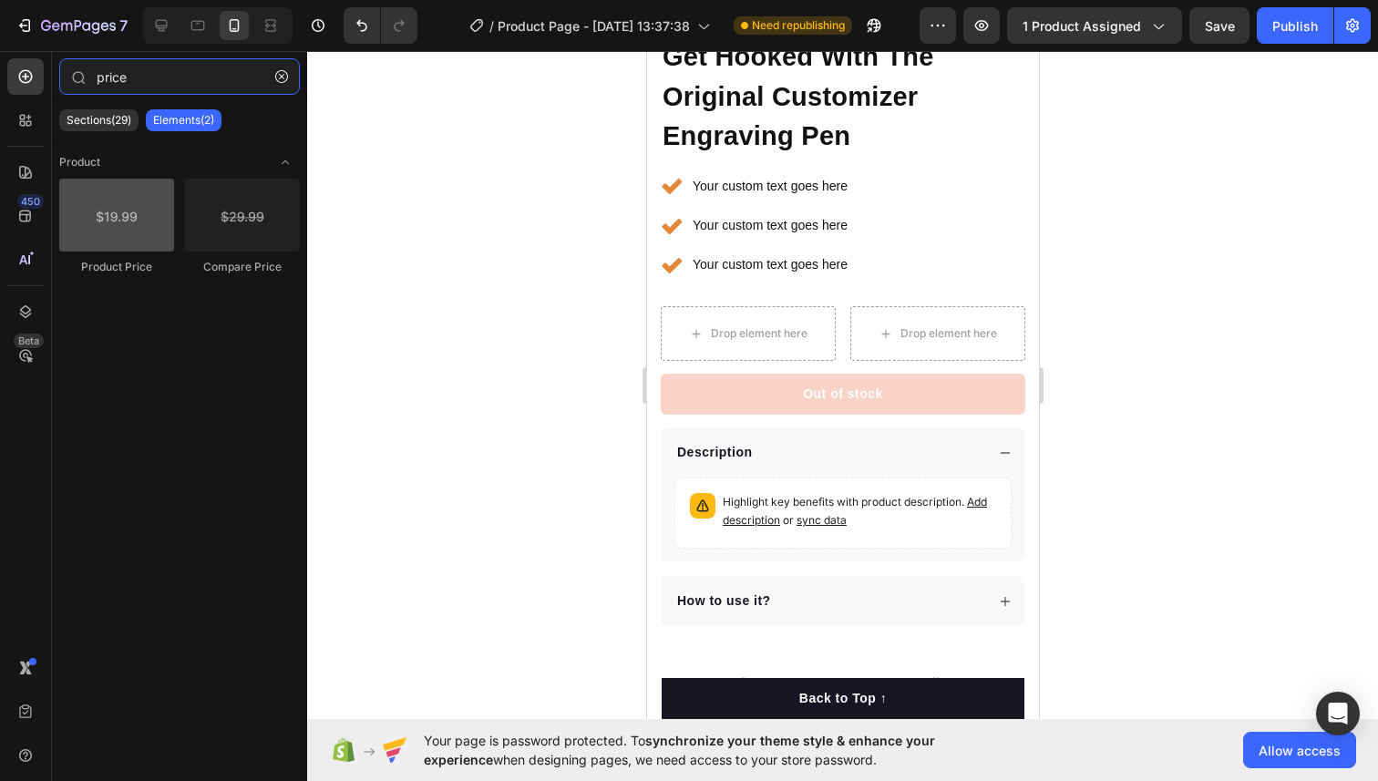
type input "price"
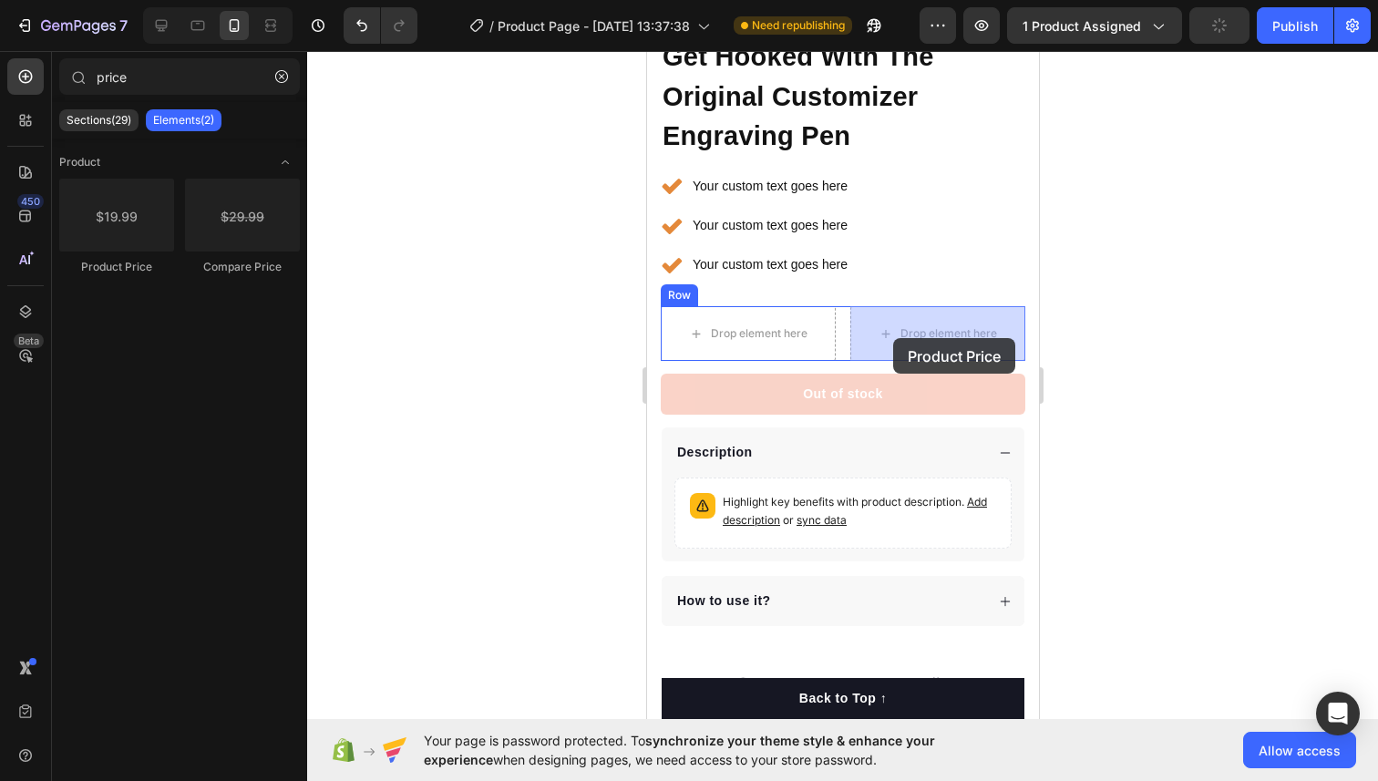
drag, startPoint x: 777, startPoint y: 269, endPoint x: 892, endPoint y: 337, distance: 133.6
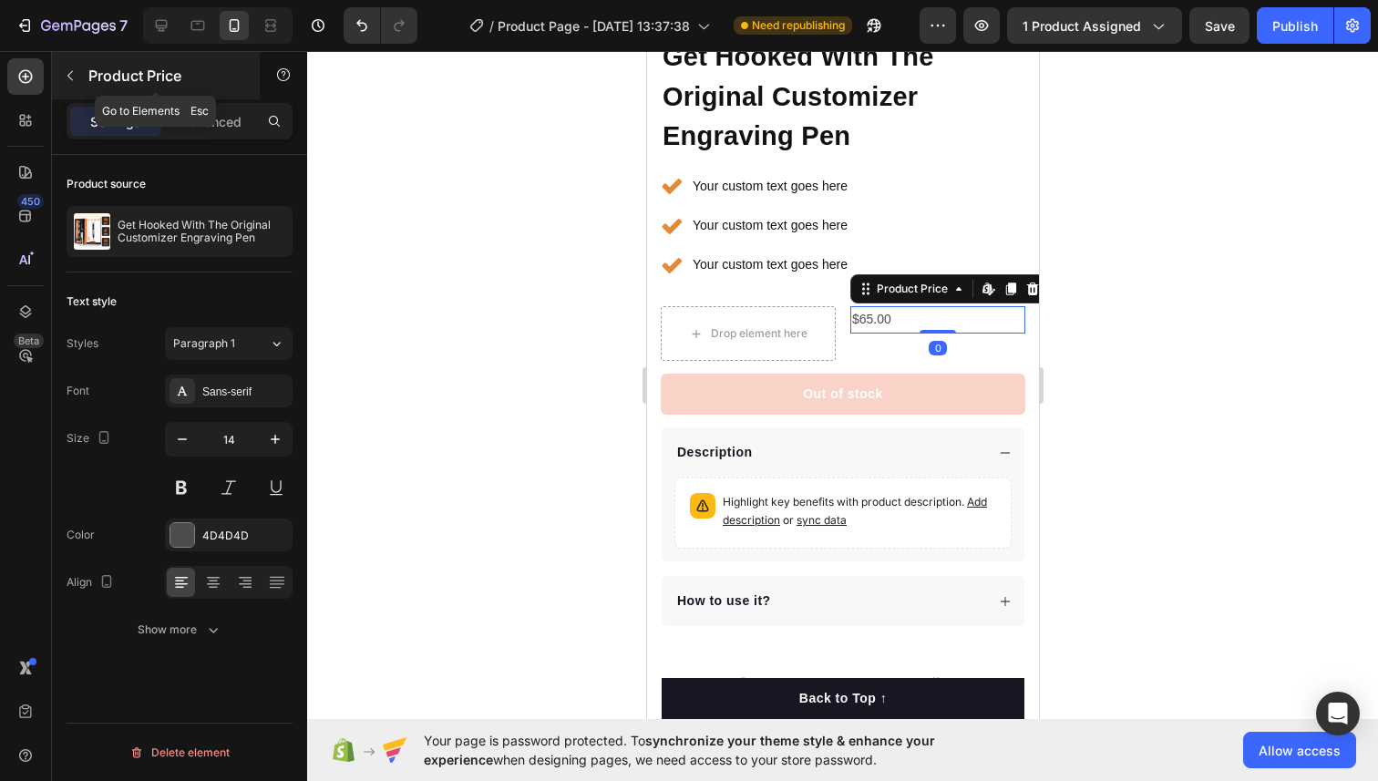
click at [72, 82] on icon "button" at bounding box center [70, 75] width 15 height 15
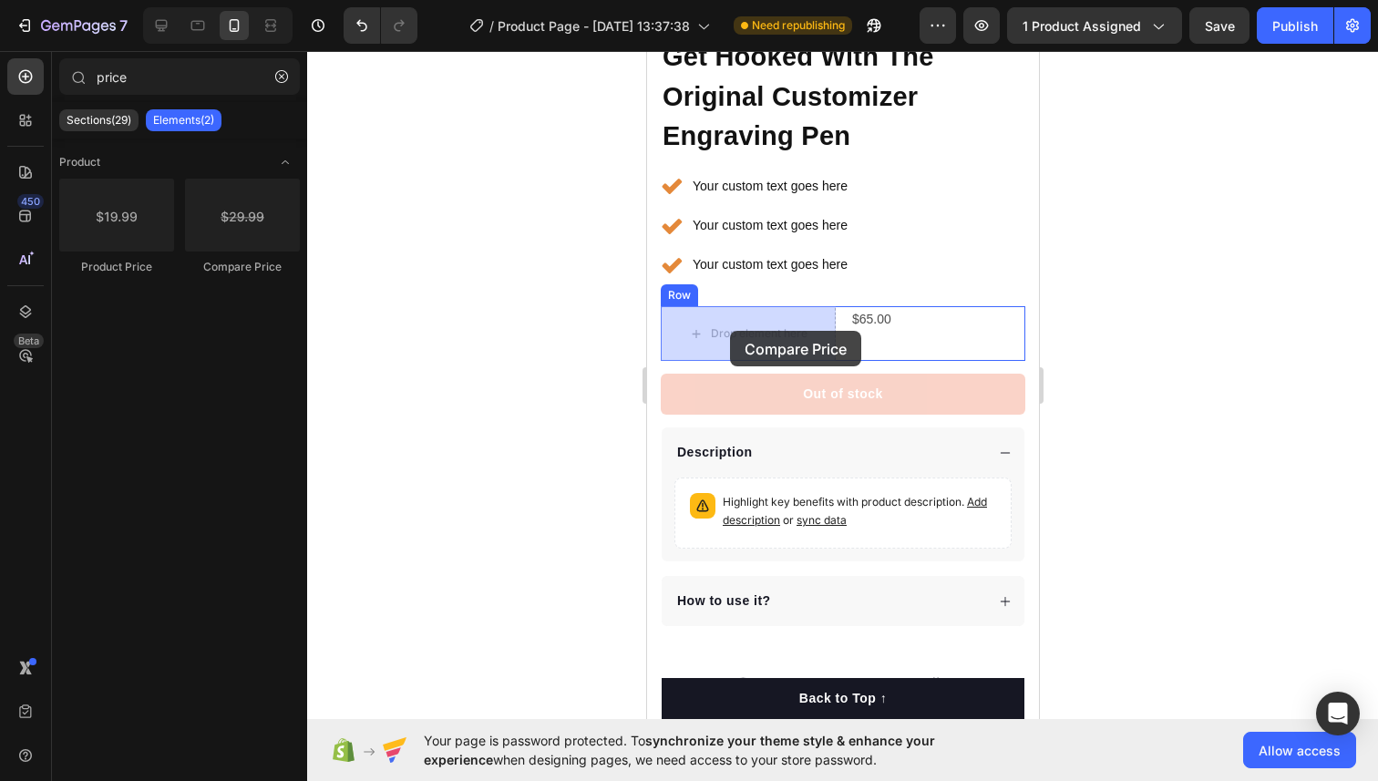
drag, startPoint x: 860, startPoint y: 280, endPoint x: 729, endPoint y: 331, distance: 140.8
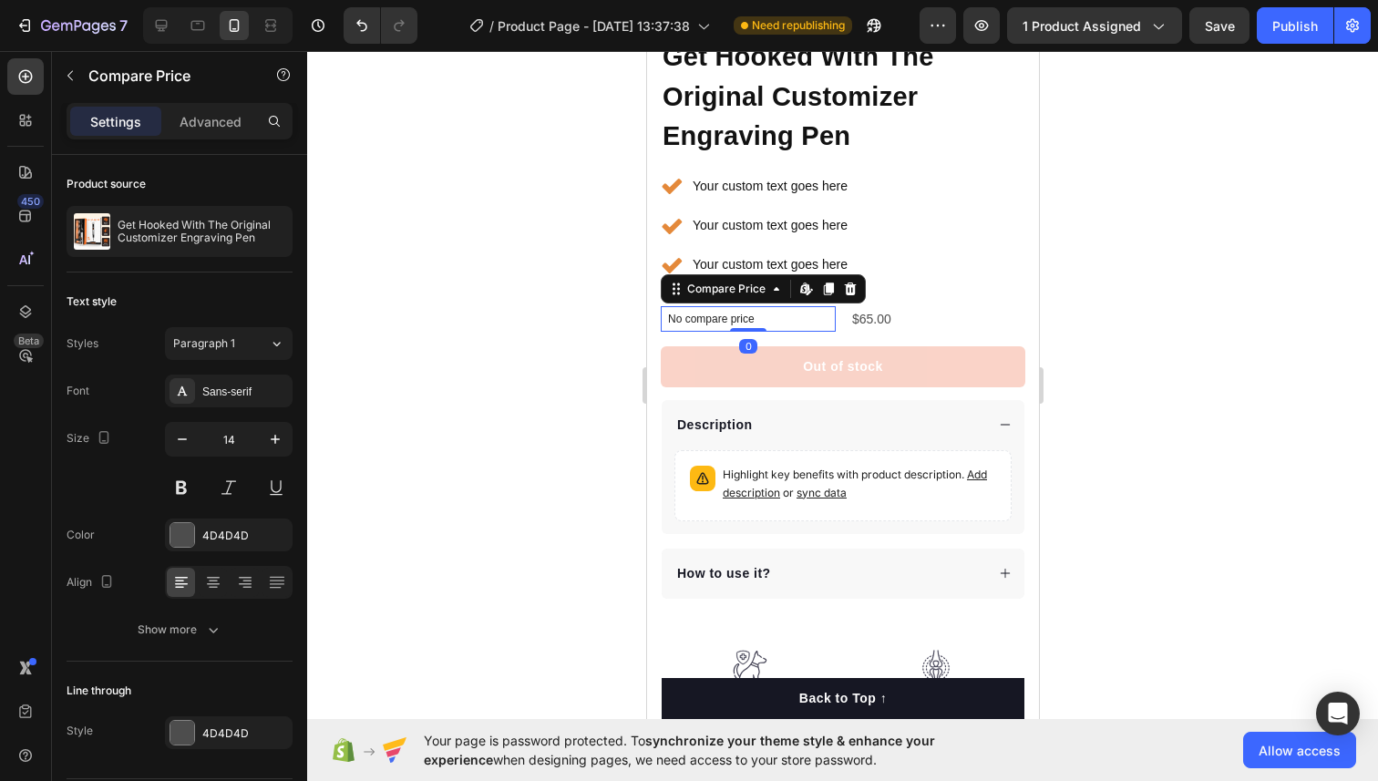
click at [1201, 296] on div at bounding box center [842, 416] width 1070 height 730
click at [734, 318] on p "No compare price" at bounding box center [747, 318] width 160 height 11
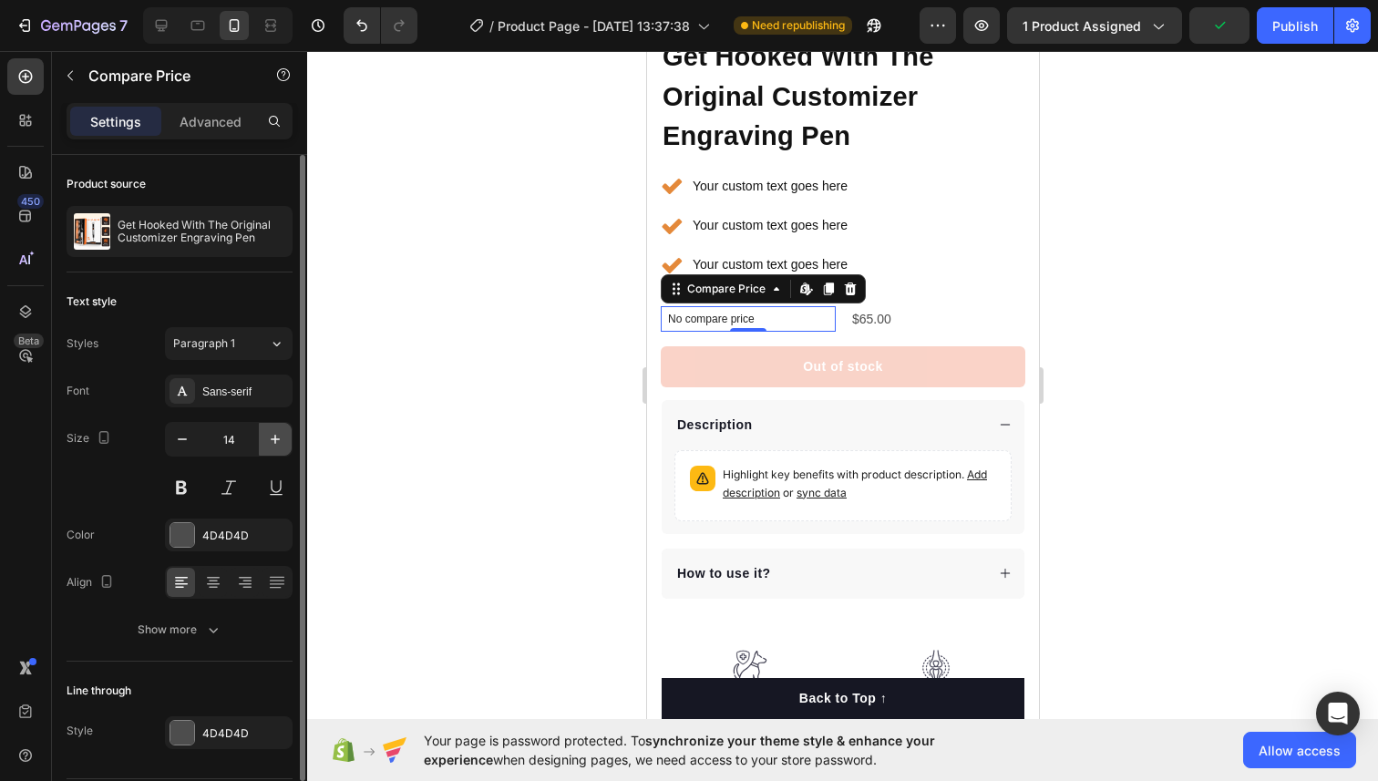
click at [281, 443] on icon "button" at bounding box center [275, 439] width 18 height 18
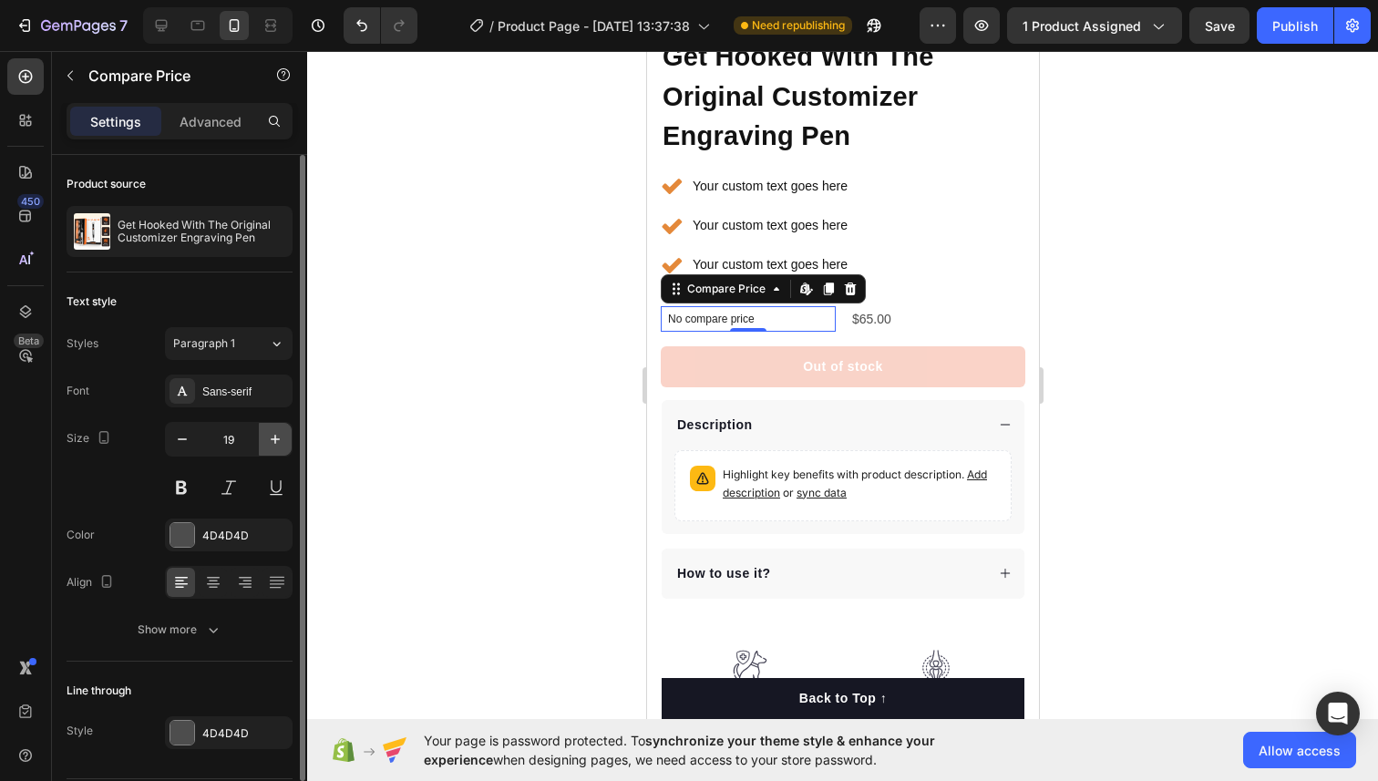
click at [281, 443] on icon "button" at bounding box center [275, 439] width 18 height 18
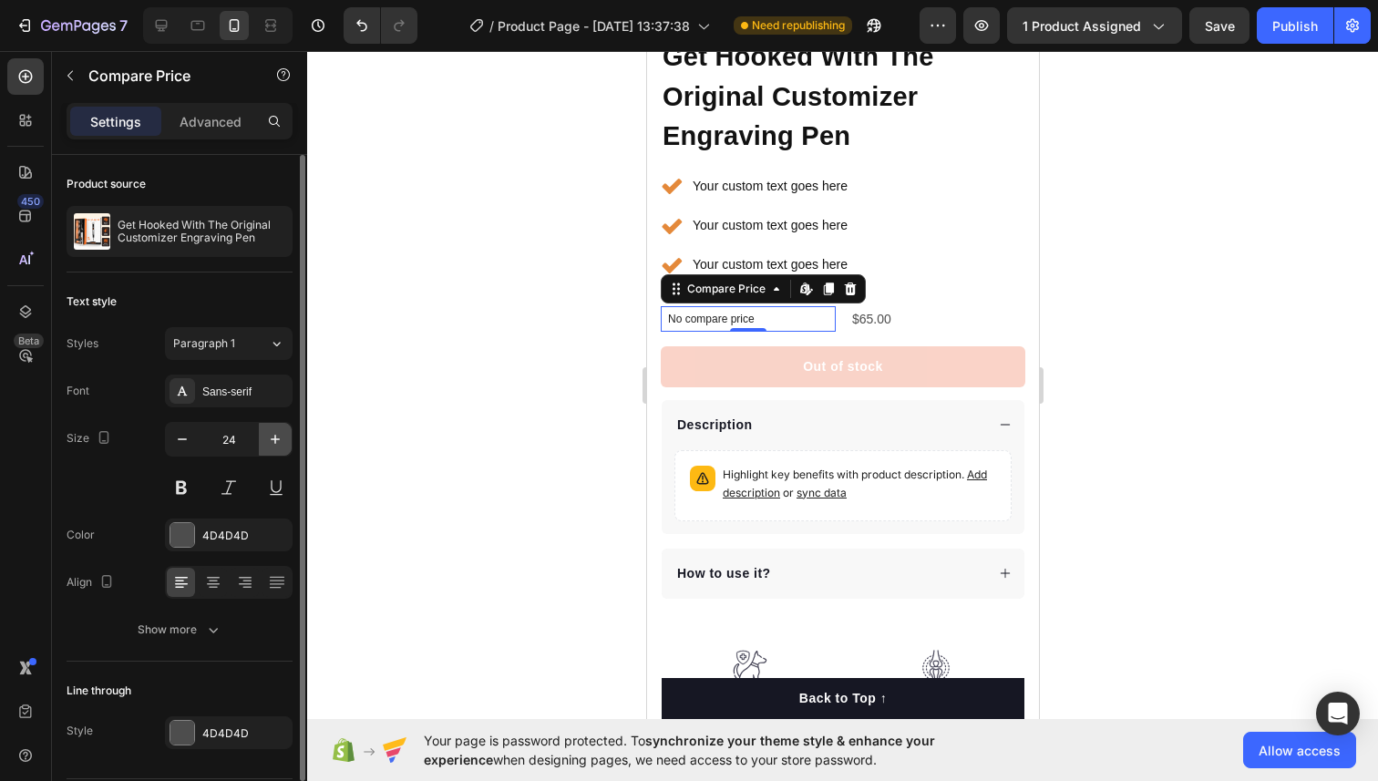
click at [281, 443] on icon "button" at bounding box center [275, 439] width 18 height 18
click at [180, 441] on icon "button" at bounding box center [182, 439] width 18 height 18
type input "25"
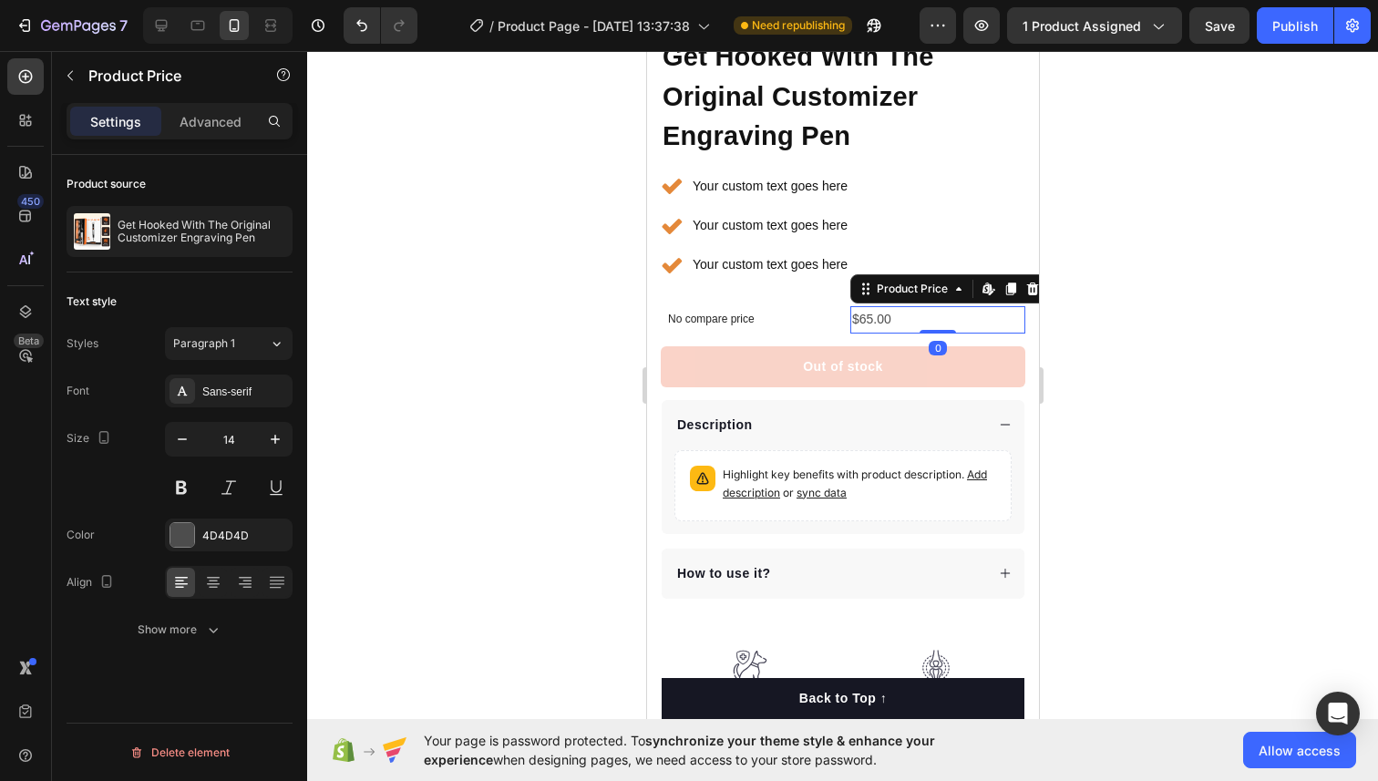
click at [914, 317] on div "$65.00" at bounding box center [936, 319] width 175 height 26
click at [279, 433] on icon "button" at bounding box center [275, 439] width 18 height 18
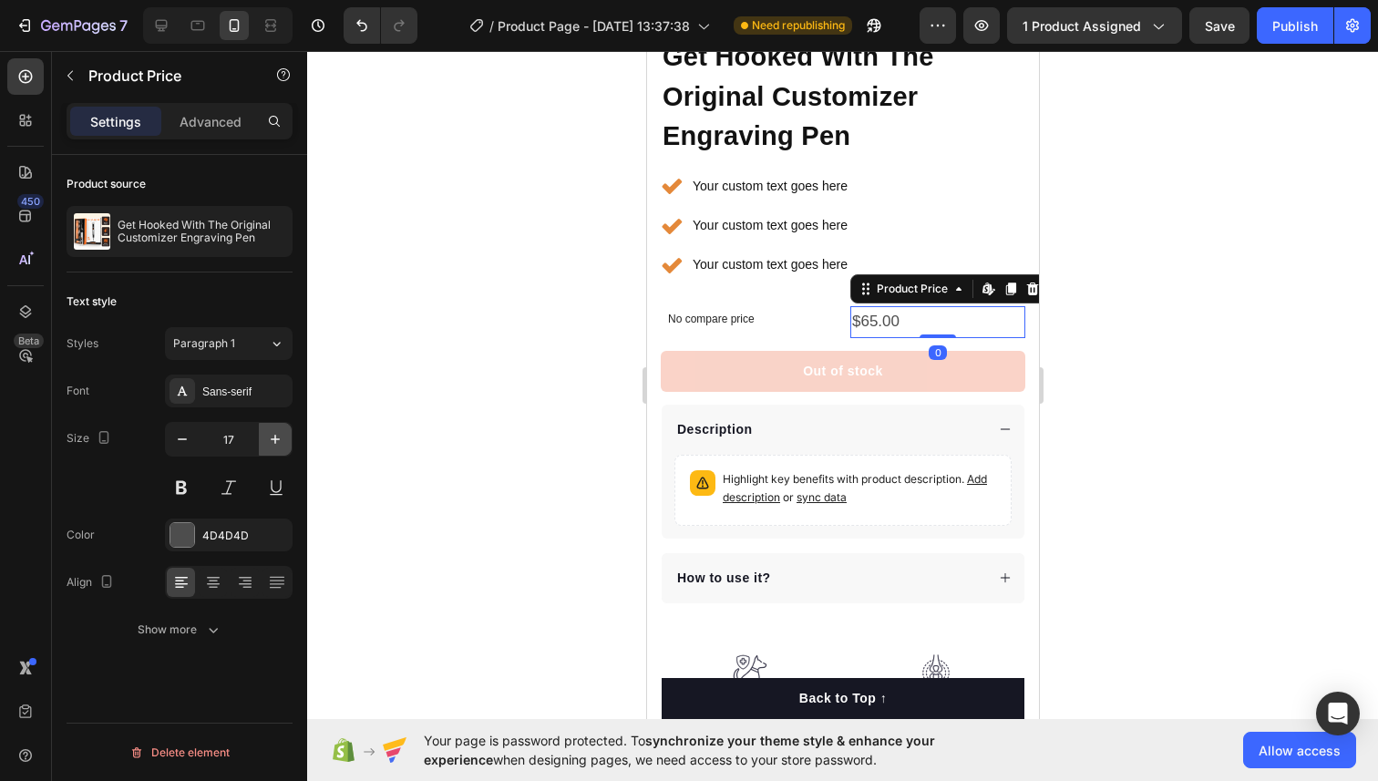
click at [279, 433] on icon "button" at bounding box center [275, 439] width 18 height 18
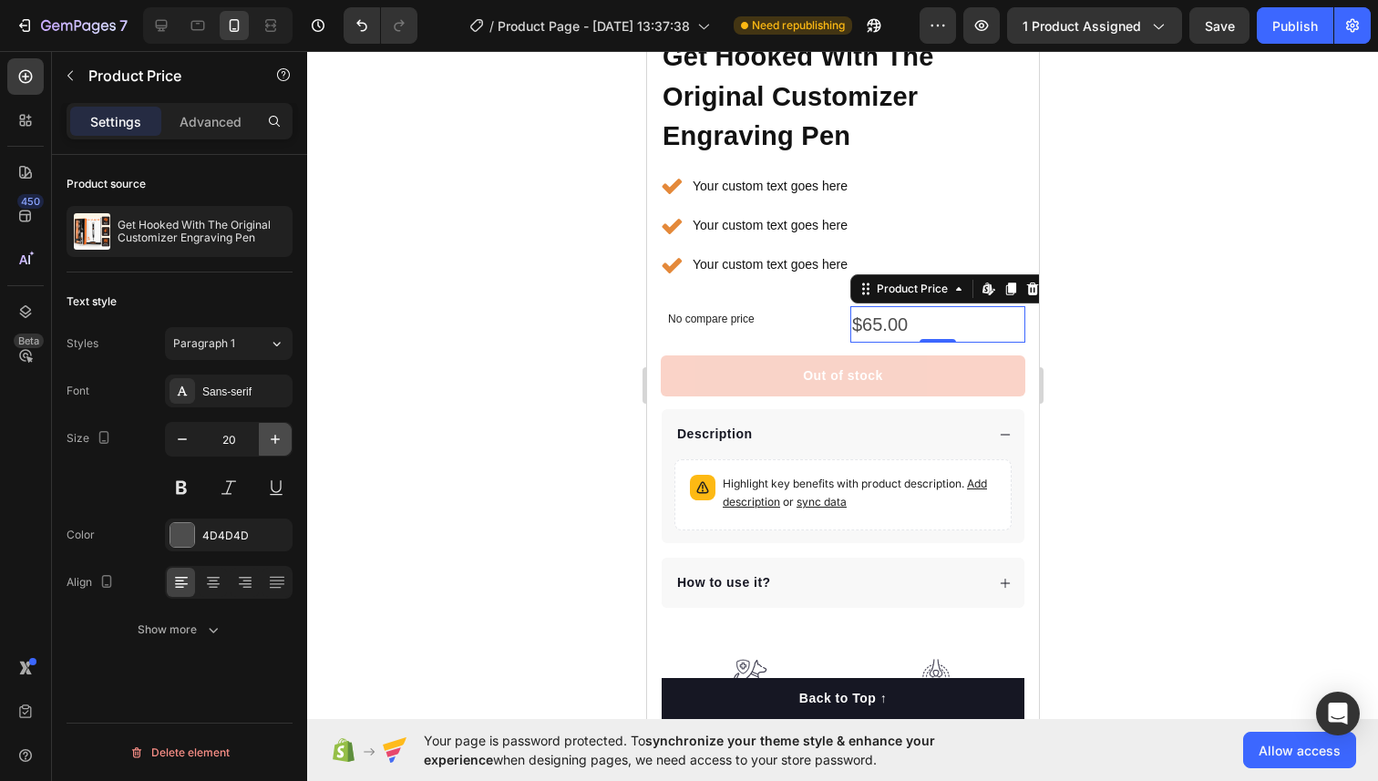
click at [279, 433] on icon "button" at bounding box center [275, 439] width 18 height 18
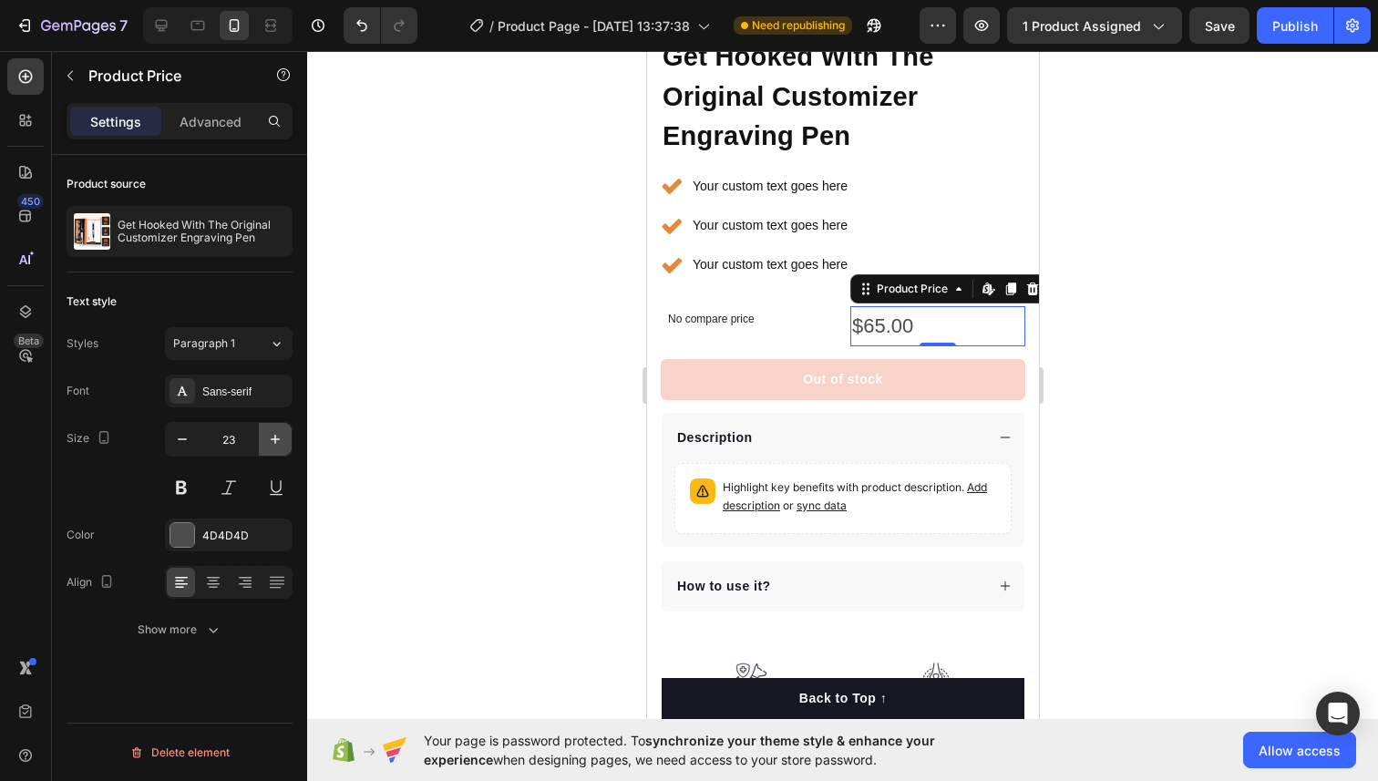
click at [279, 433] on icon "button" at bounding box center [275, 439] width 18 height 18
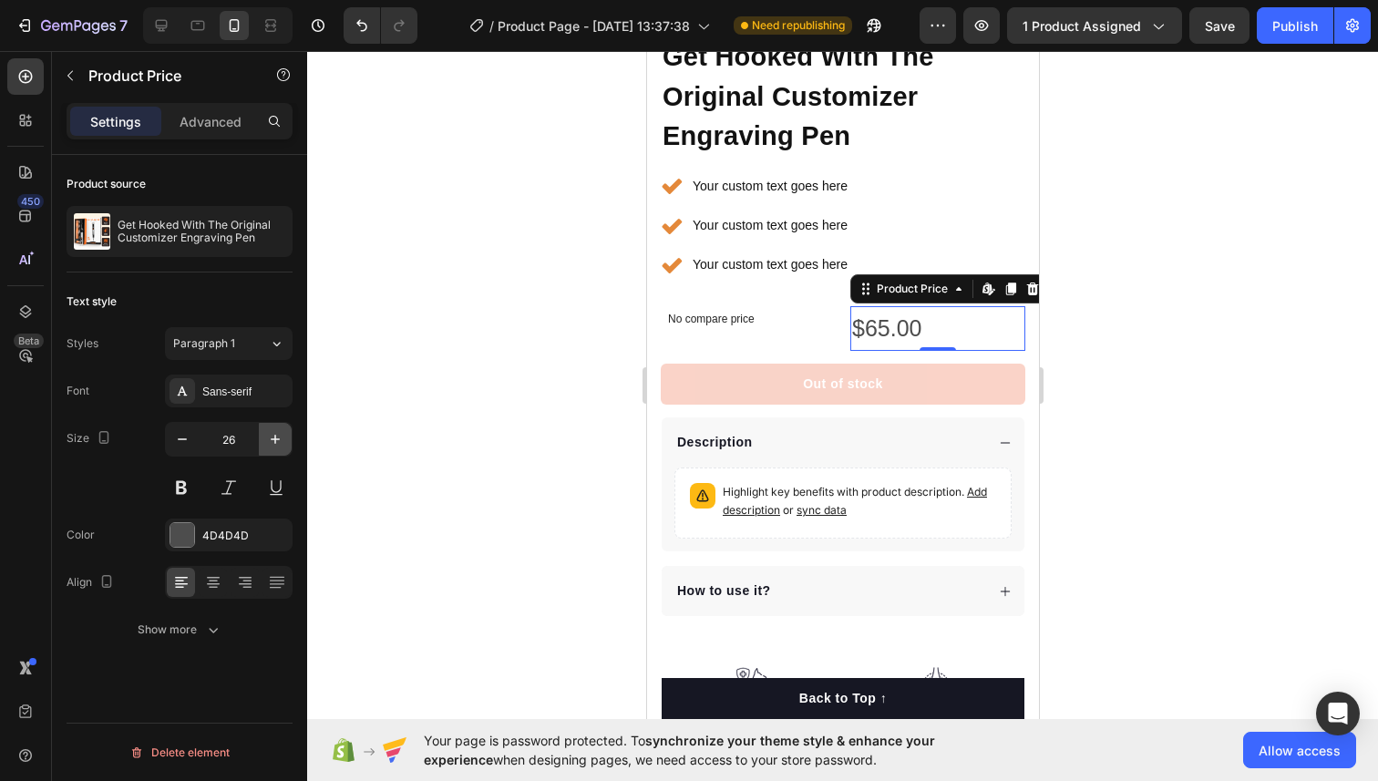
click at [279, 433] on icon "button" at bounding box center [275, 439] width 18 height 18
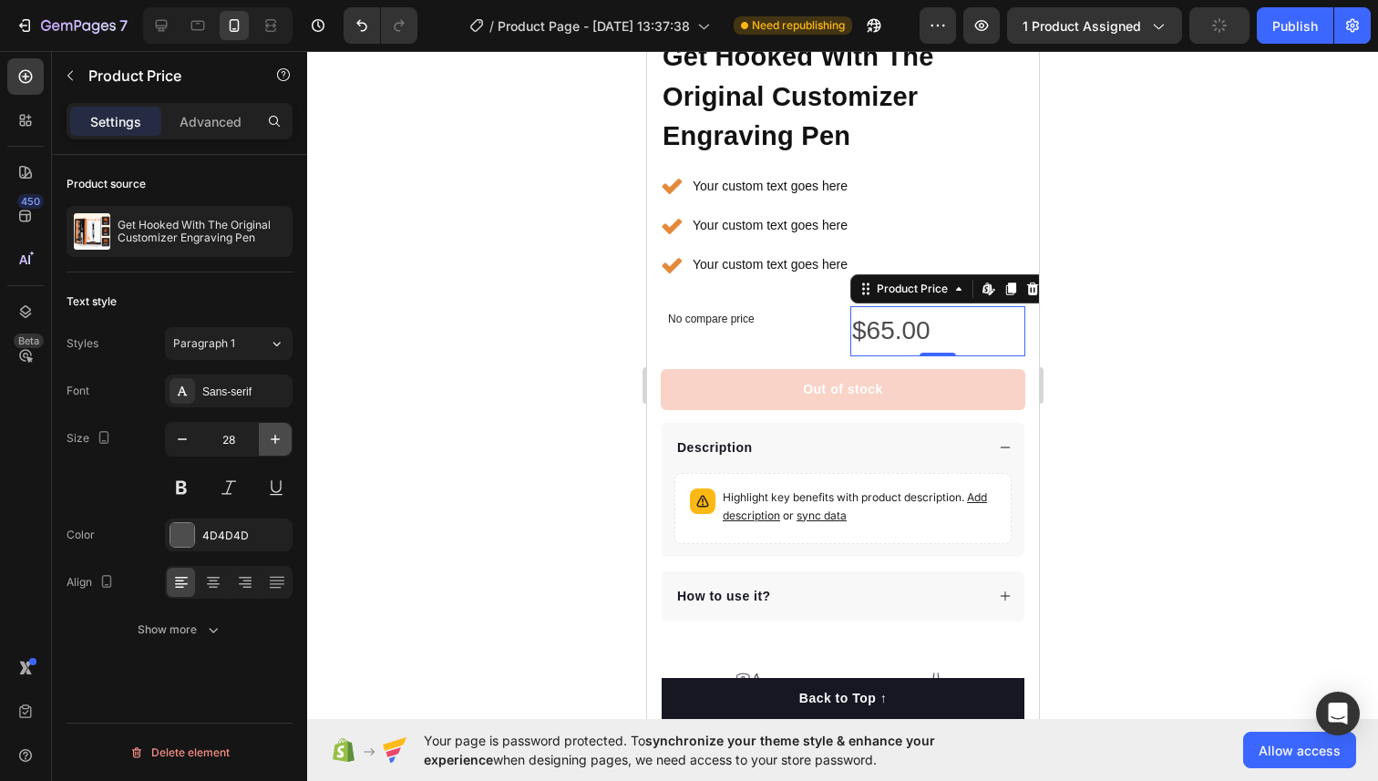
click at [279, 433] on icon "button" at bounding box center [275, 439] width 18 height 18
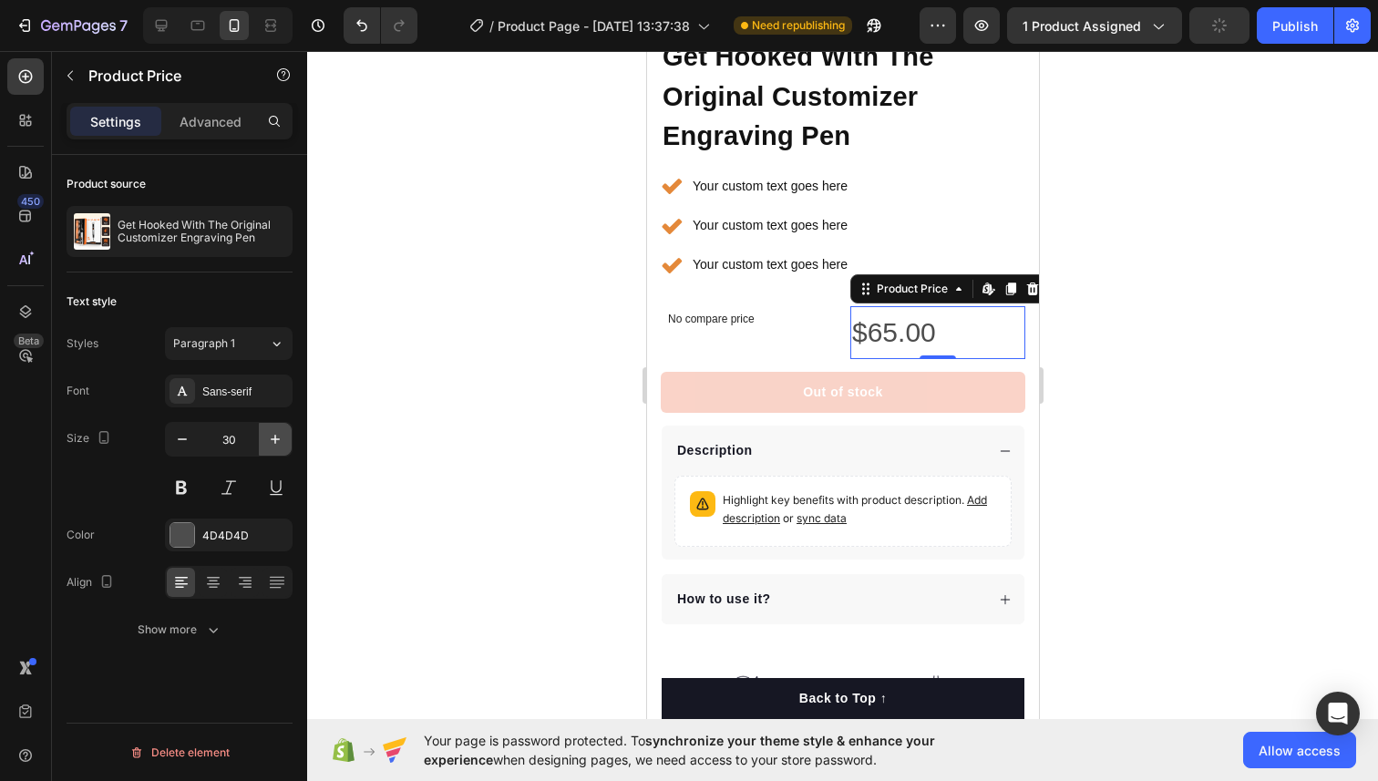
click at [279, 433] on icon "button" at bounding box center [275, 439] width 18 height 18
click at [177, 442] on icon "button" at bounding box center [182, 439] width 18 height 18
type input "30"
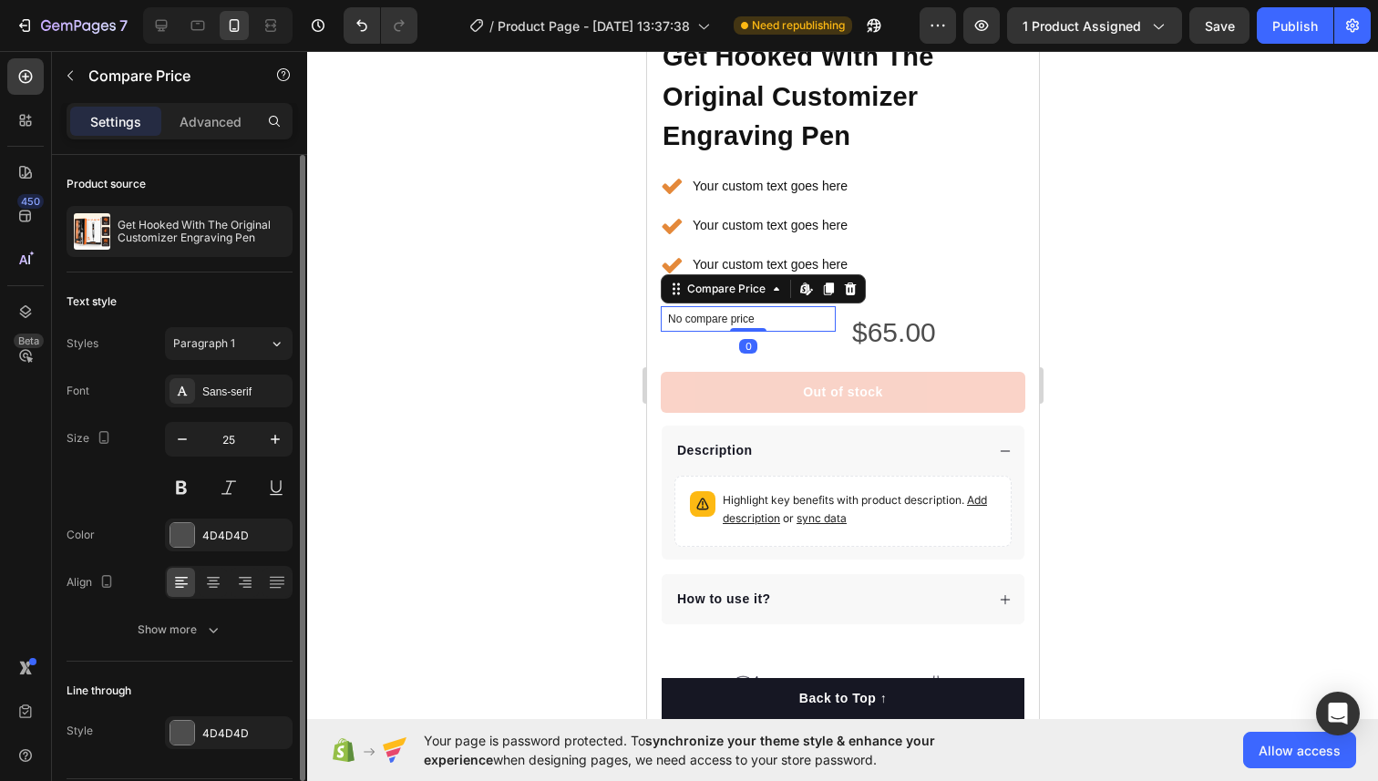
click at [717, 323] on p "No compare price" at bounding box center [747, 318] width 160 height 11
click at [193, 432] on button "button" at bounding box center [182, 439] width 33 height 33
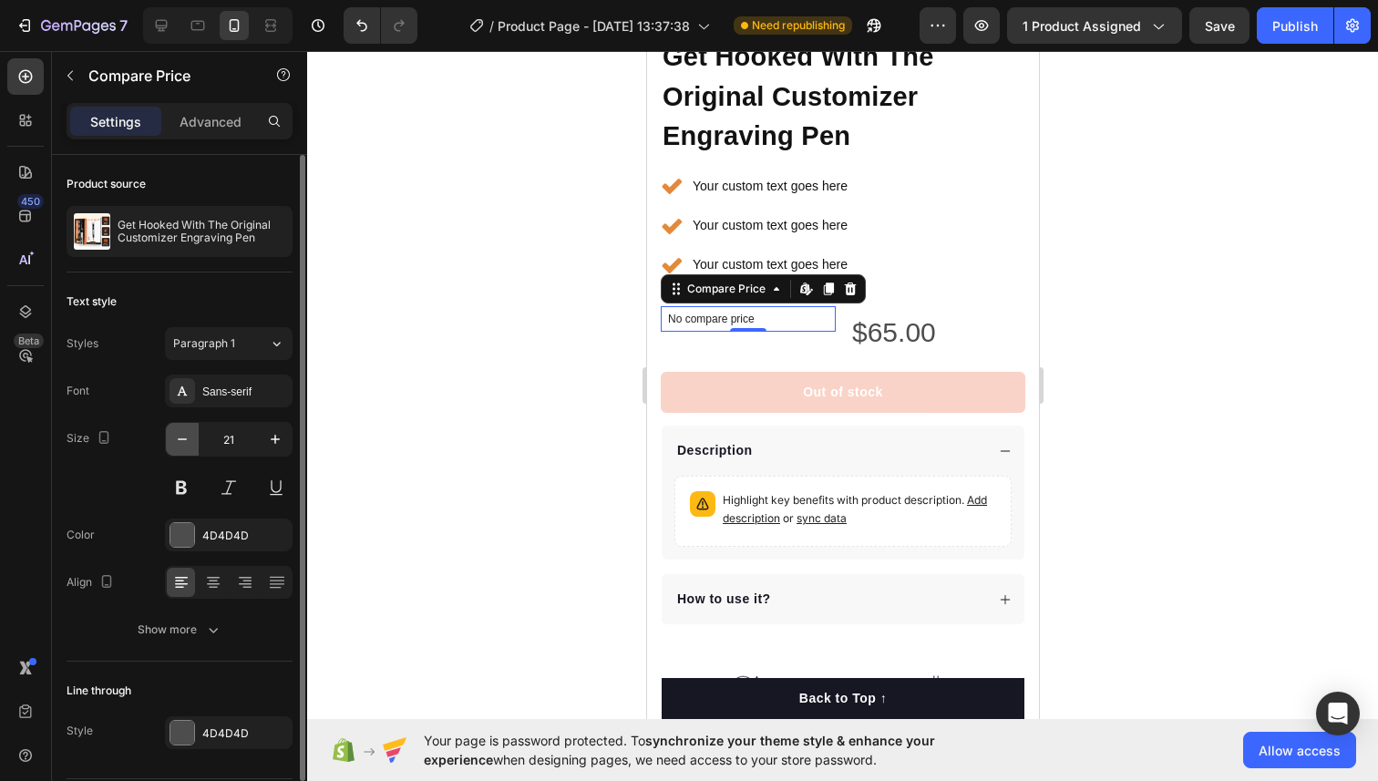
click at [193, 432] on button "button" at bounding box center [182, 439] width 33 height 33
type input "20"
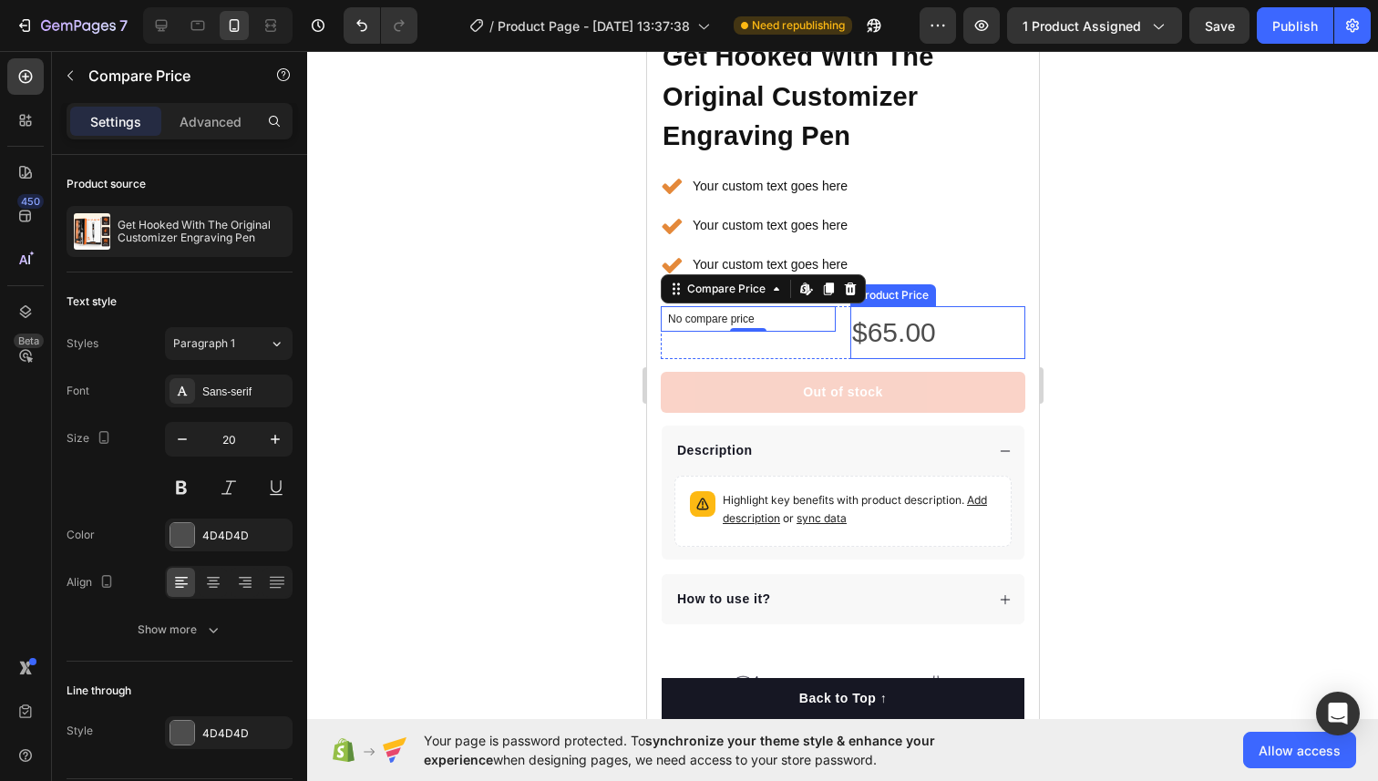
click at [903, 332] on div "$65.00" at bounding box center [936, 332] width 175 height 53
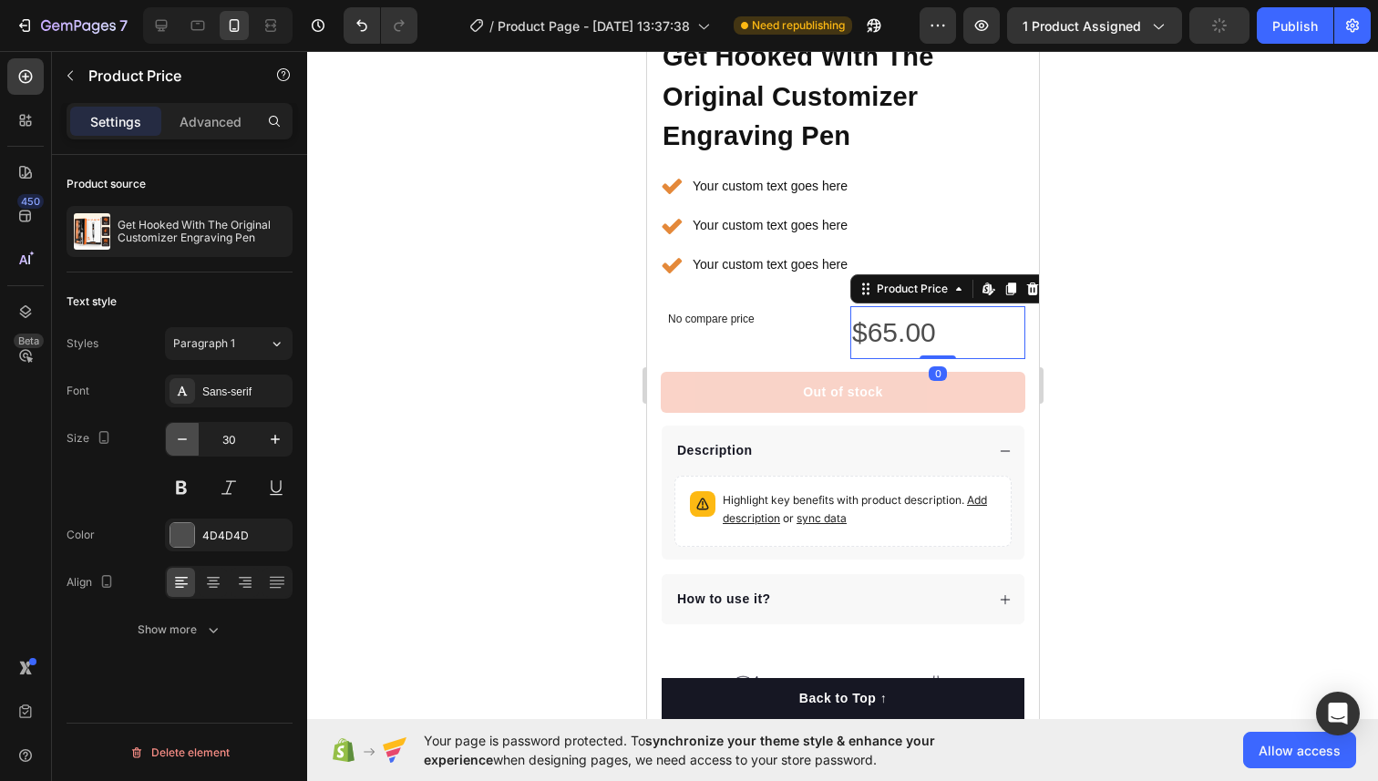
click at [173, 434] on icon "button" at bounding box center [182, 439] width 18 height 18
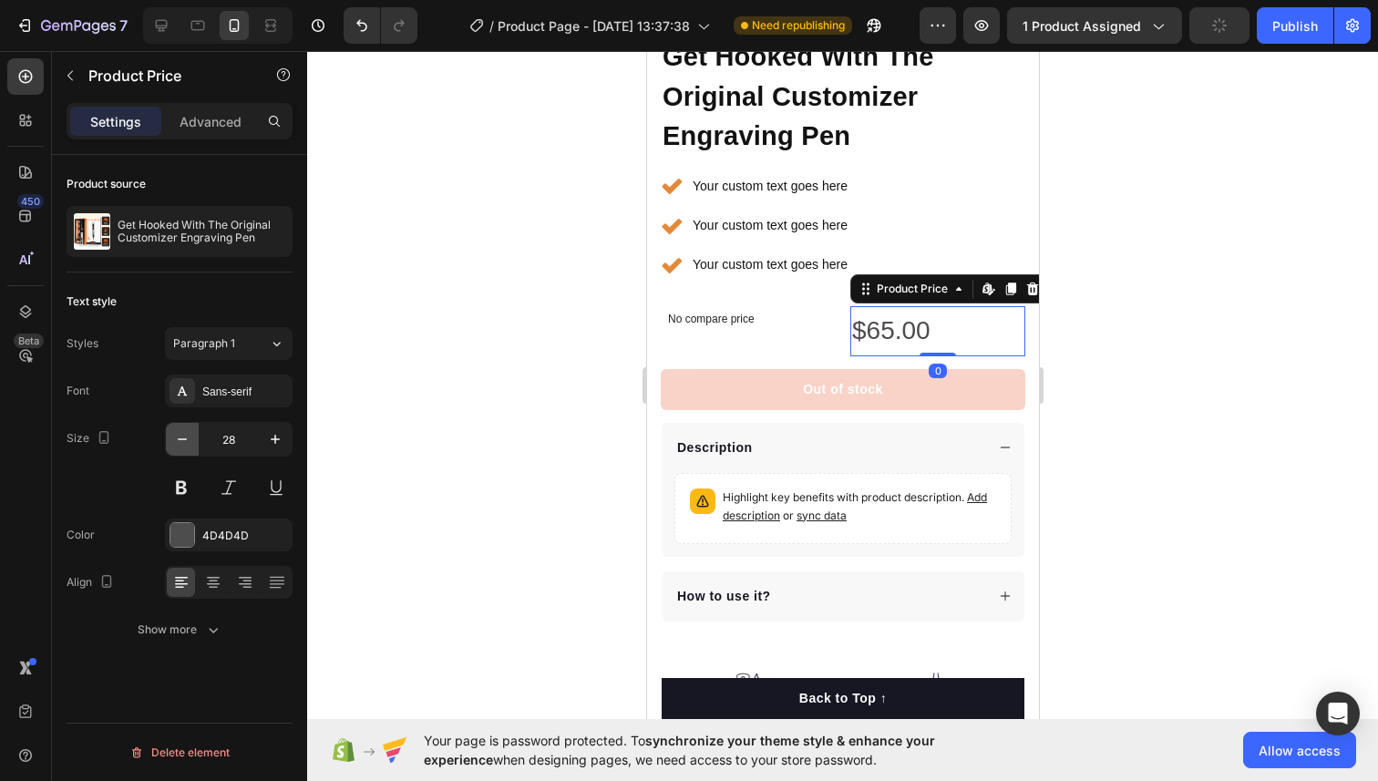
click at [173, 434] on icon "button" at bounding box center [182, 439] width 18 height 18
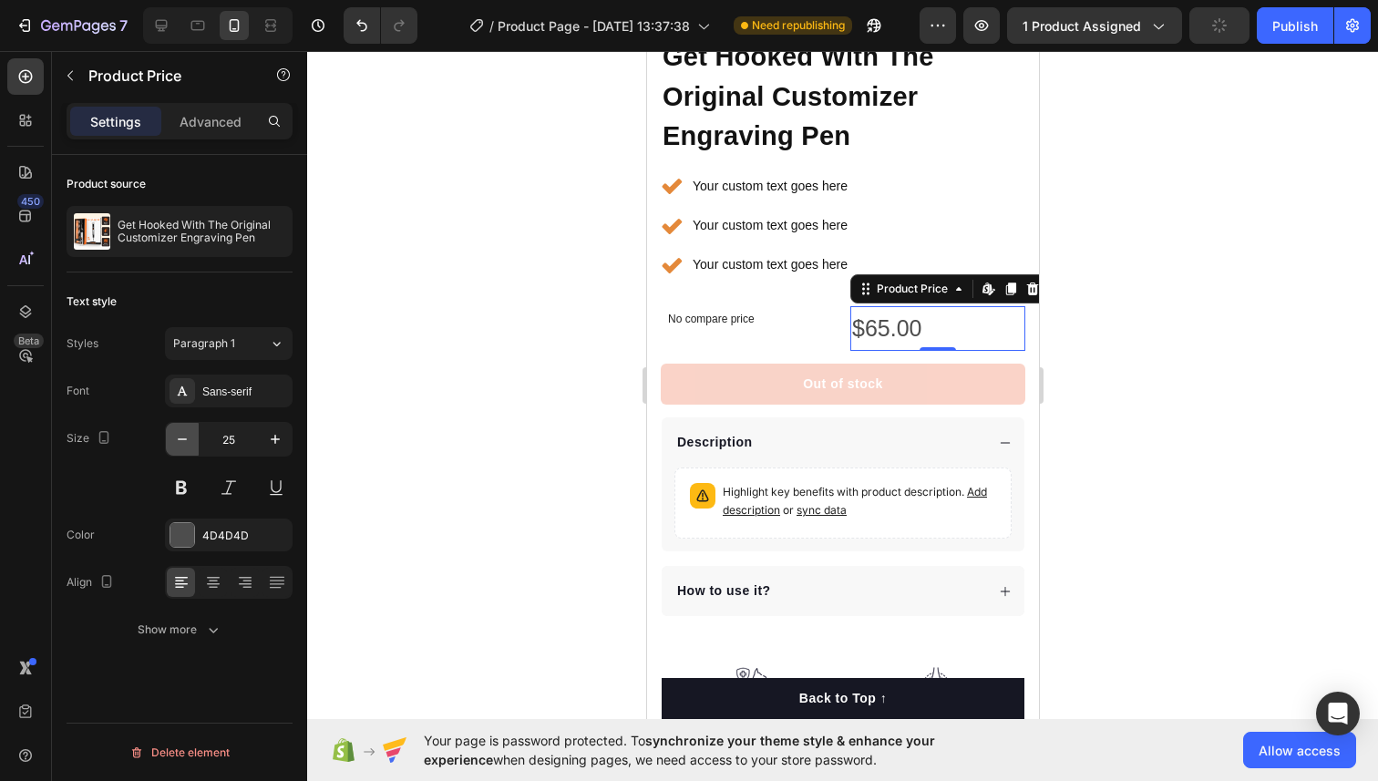
click at [173, 434] on icon "button" at bounding box center [182, 439] width 18 height 18
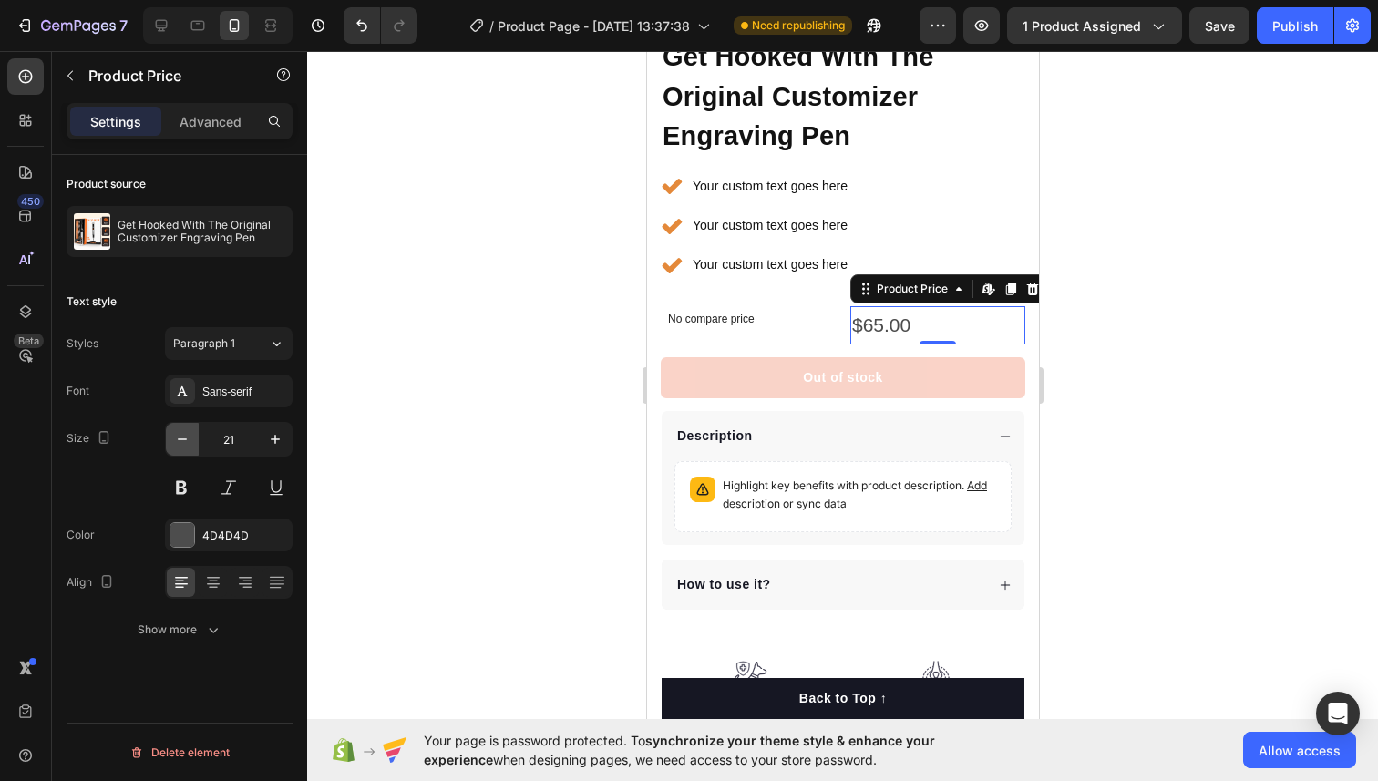
click at [173, 434] on icon "button" at bounding box center [182, 439] width 18 height 18
type input "20"
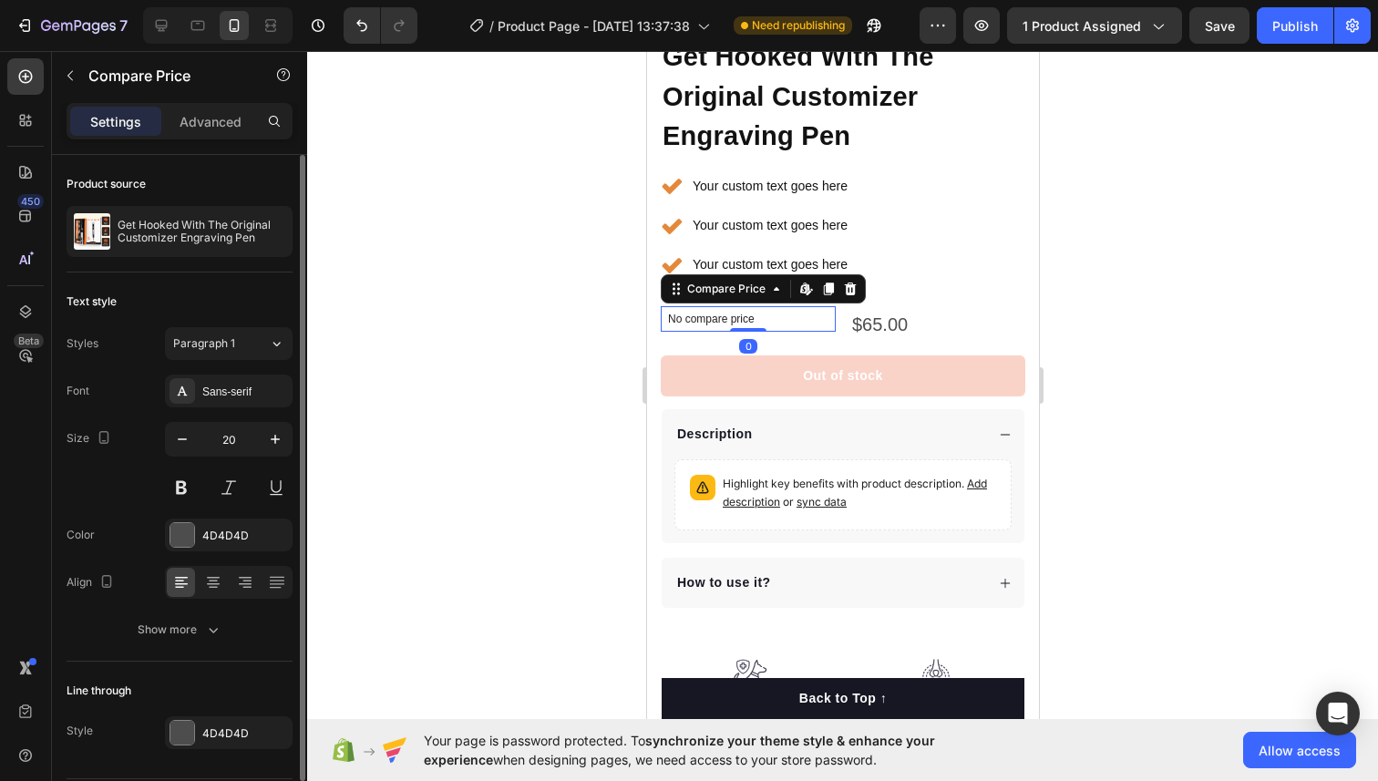
click at [712, 317] on p "No compare price" at bounding box center [747, 318] width 160 height 11
click at [181, 445] on icon "button" at bounding box center [182, 439] width 18 height 18
type input "18"
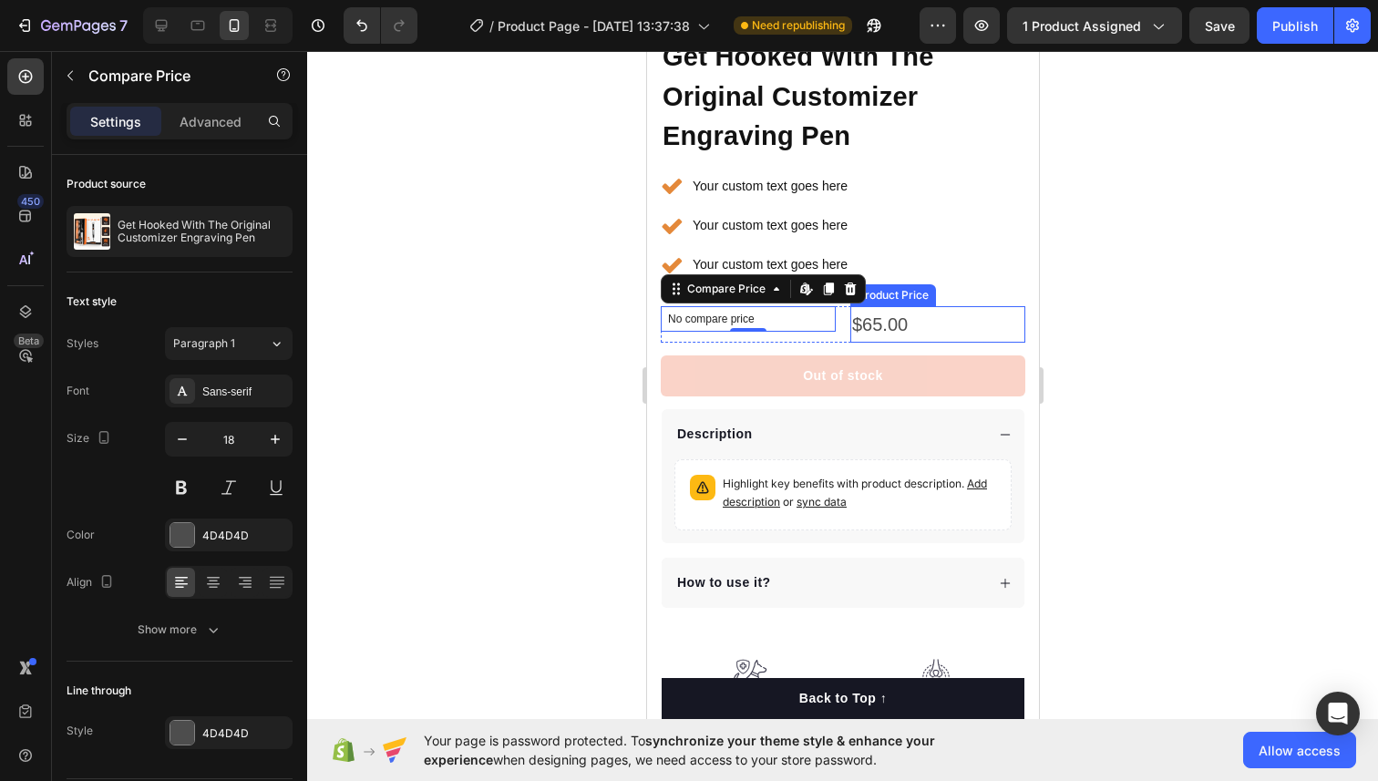
click at [929, 319] on div "$65.00" at bounding box center [936, 324] width 175 height 36
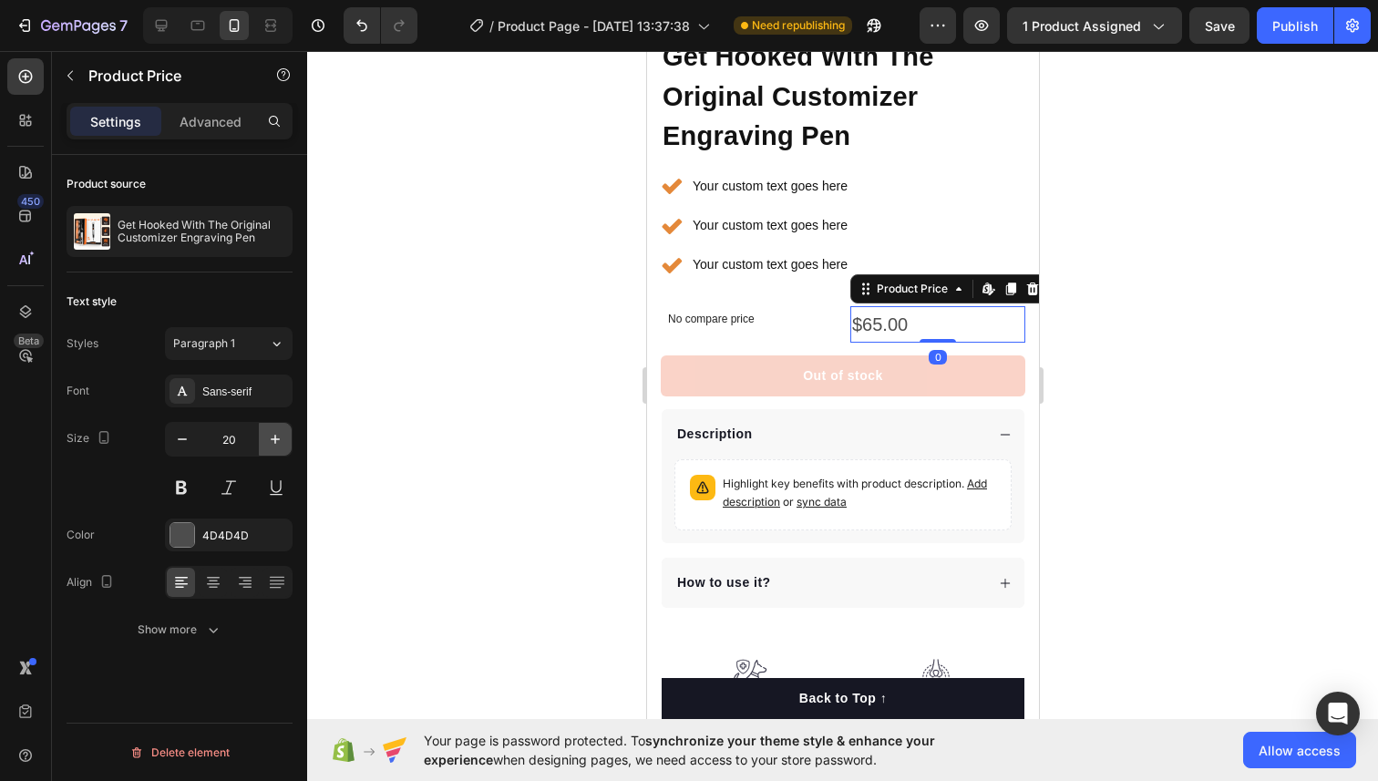
click at [269, 439] on icon "button" at bounding box center [275, 439] width 18 height 18
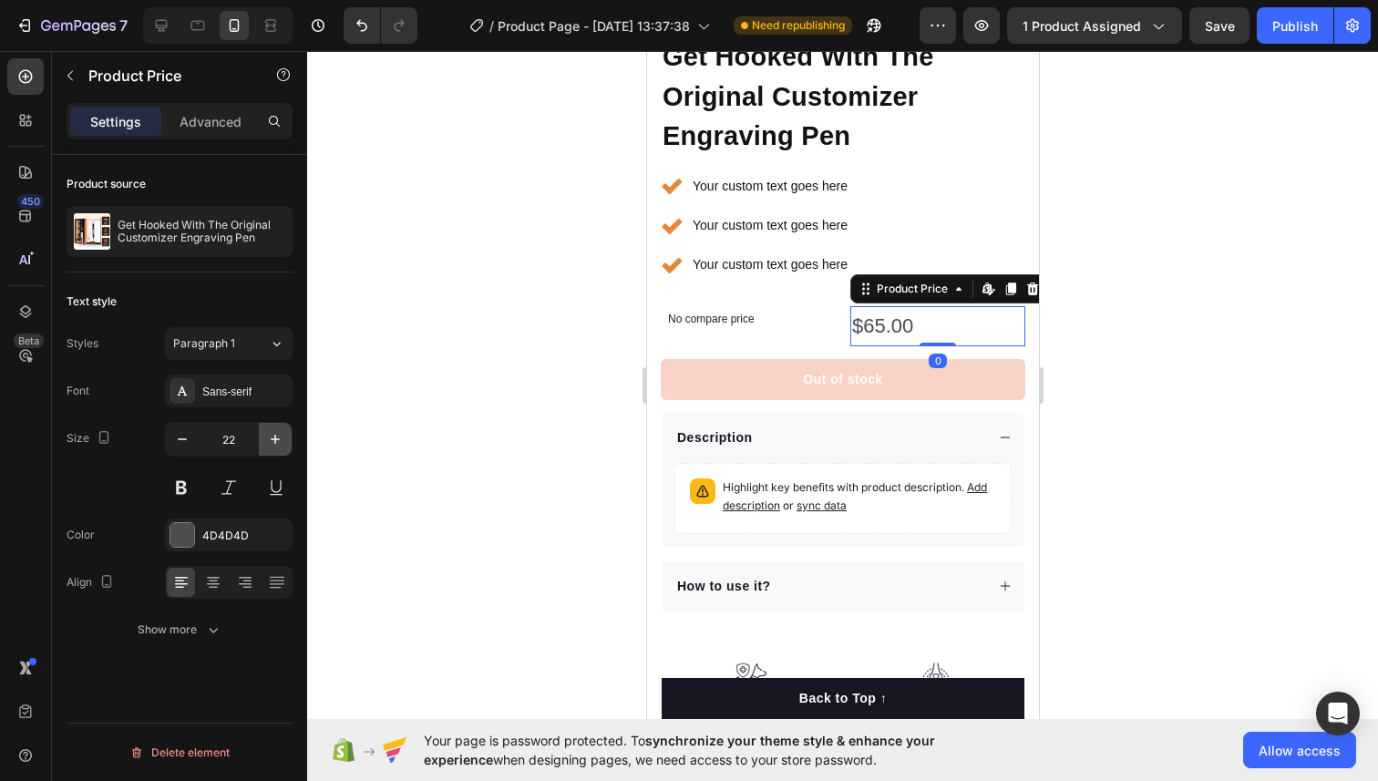
click at [269, 439] on icon "button" at bounding box center [275, 439] width 18 height 18
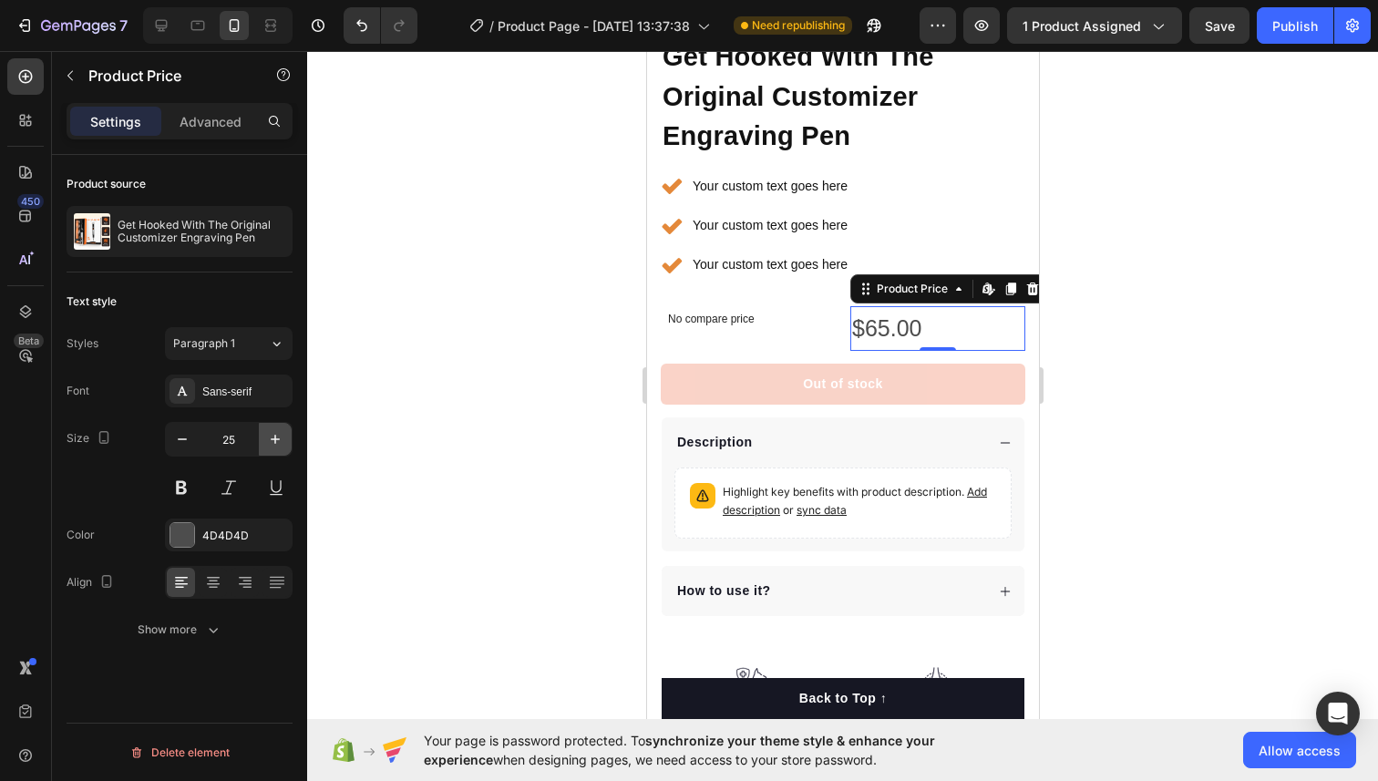
click at [269, 439] on icon "button" at bounding box center [275, 439] width 18 height 18
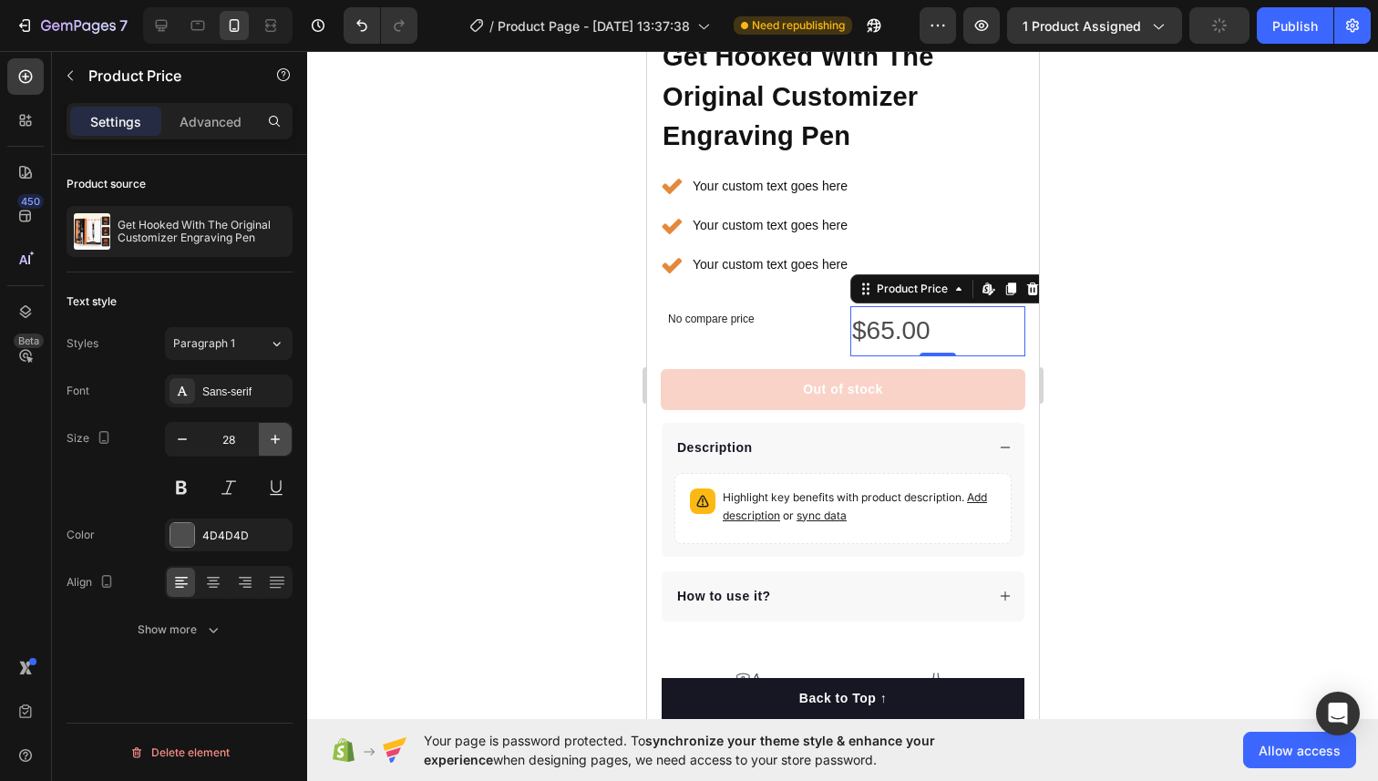
click at [269, 439] on icon "button" at bounding box center [275, 439] width 18 height 18
type input "30"
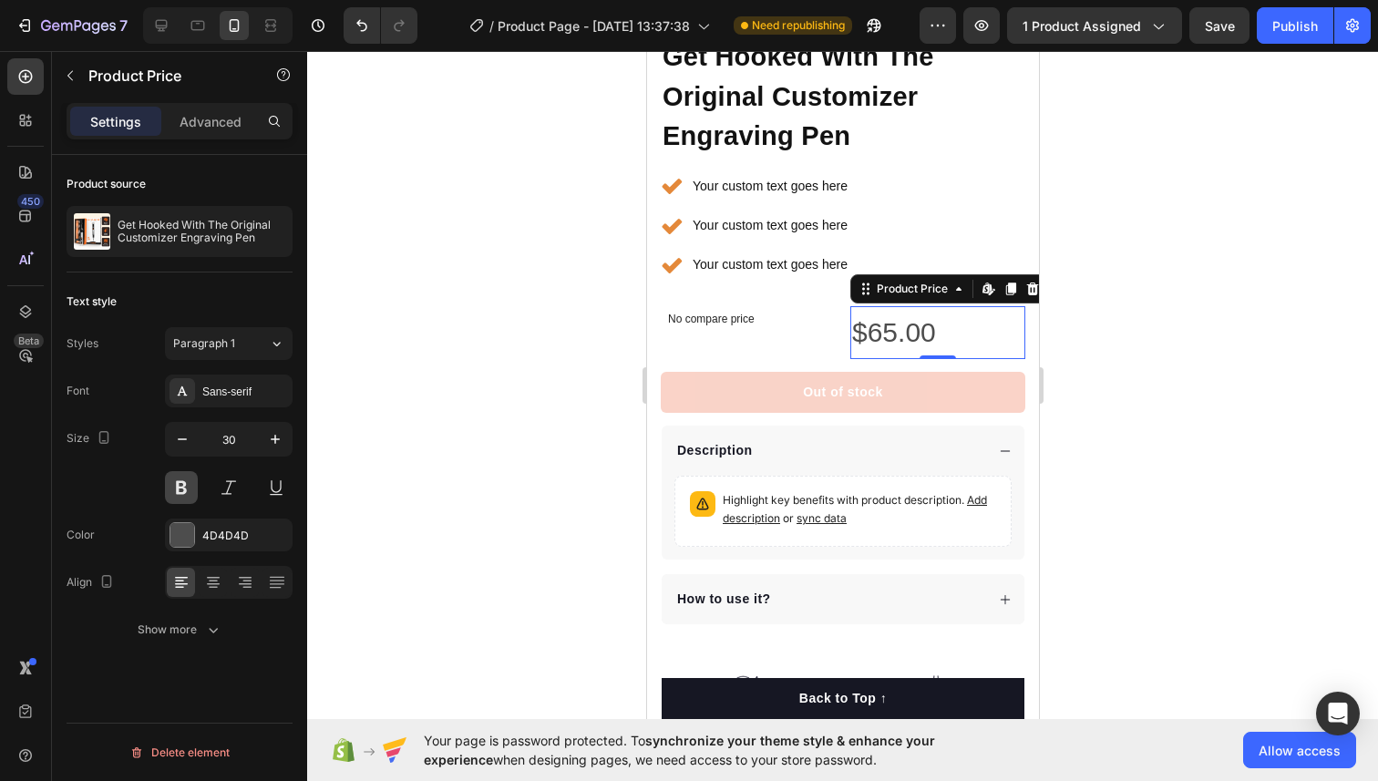
click at [179, 485] on button at bounding box center [181, 487] width 33 height 33
click at [184, 530] on div at bounding box center [182, 535] width 24 height 24
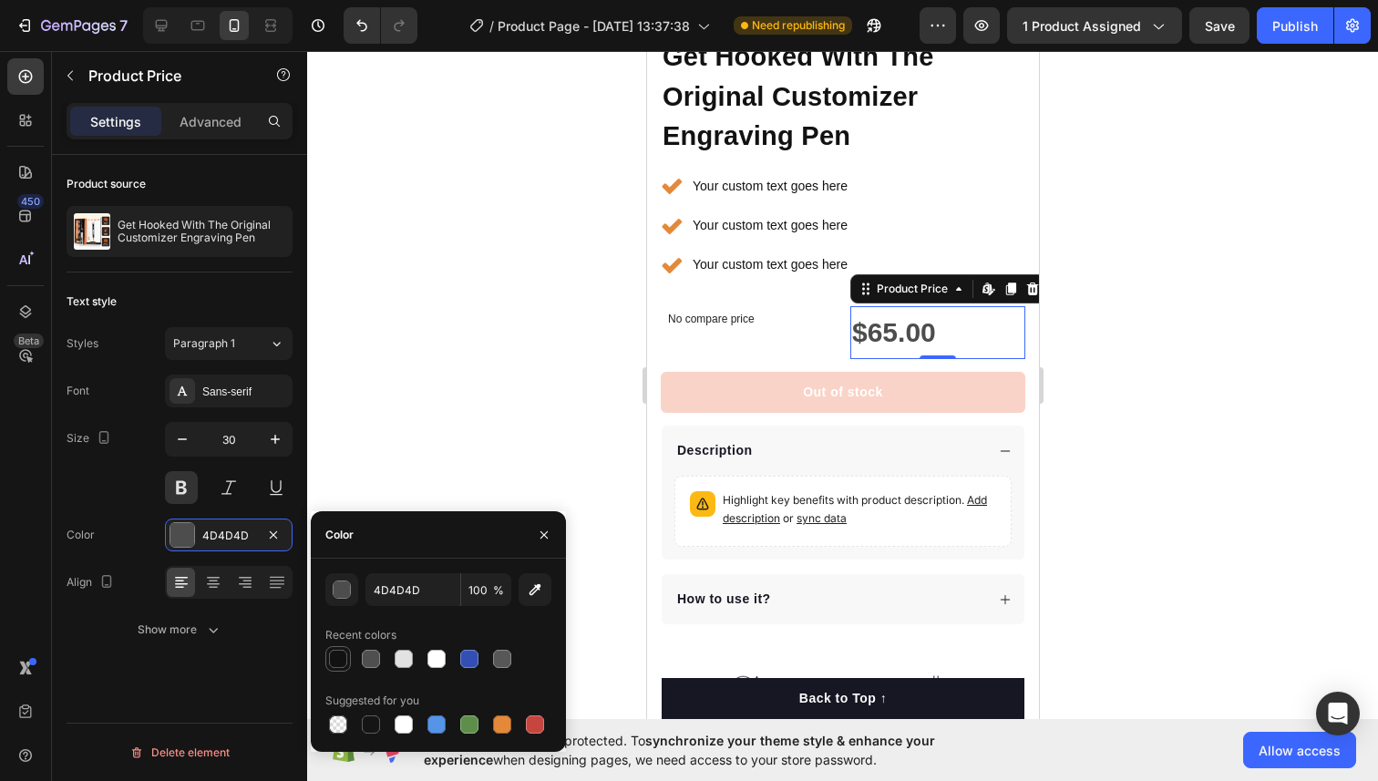
click at [338, 661] on div at bounding box center [338, 659] width 18 height 18
type input "121212"
click at [270, 438] on icon "button" at bounding box center [275, 439] width 18 height 18
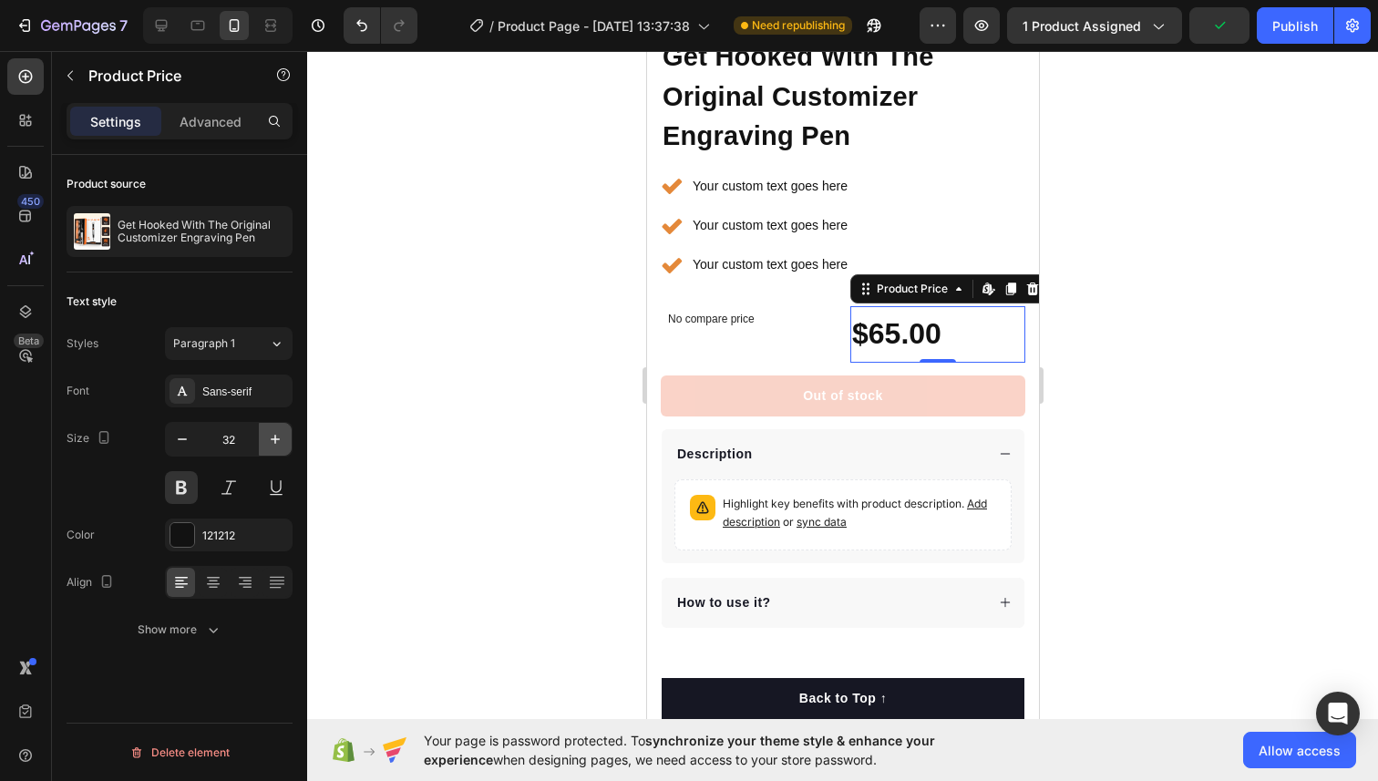
click at [270, 439] on icon "button" at bounding box center [275, 439] width 18 height 18
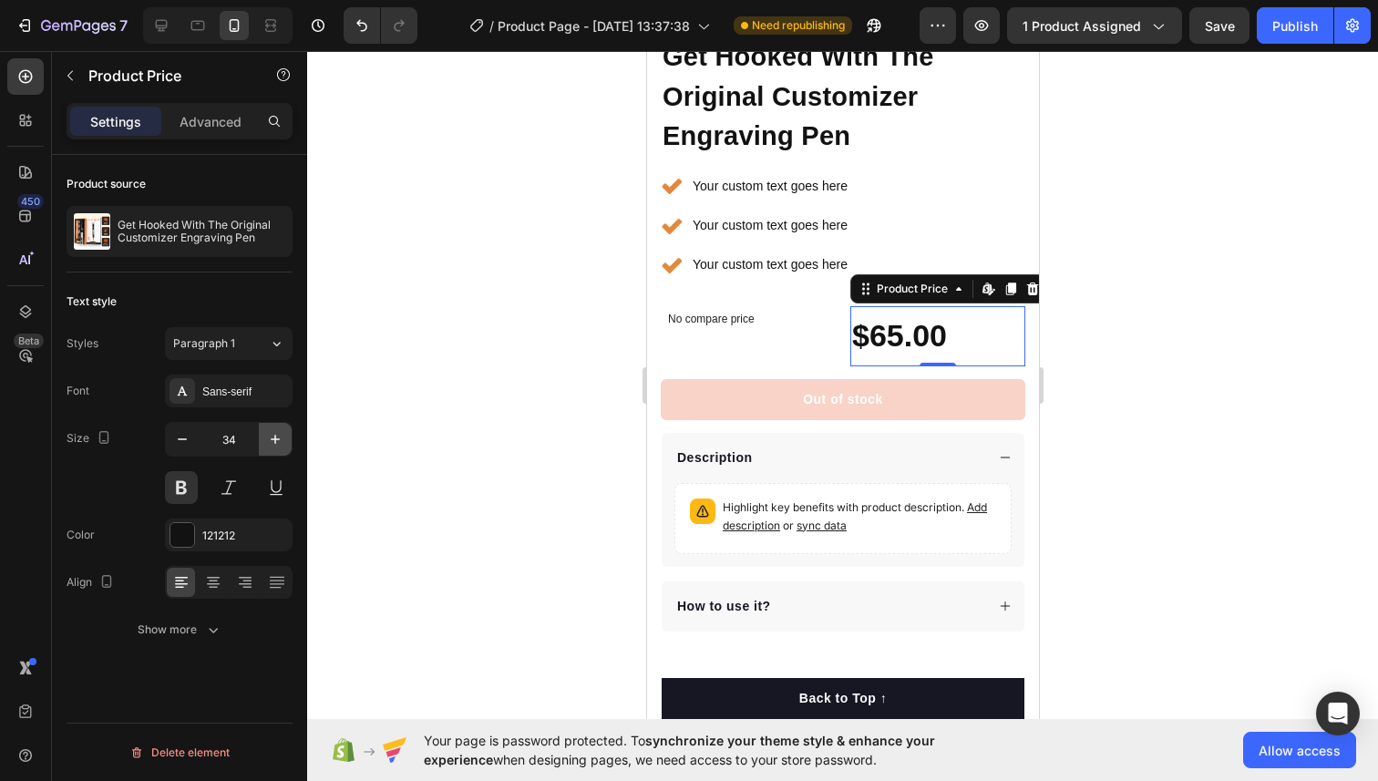
type input "35"
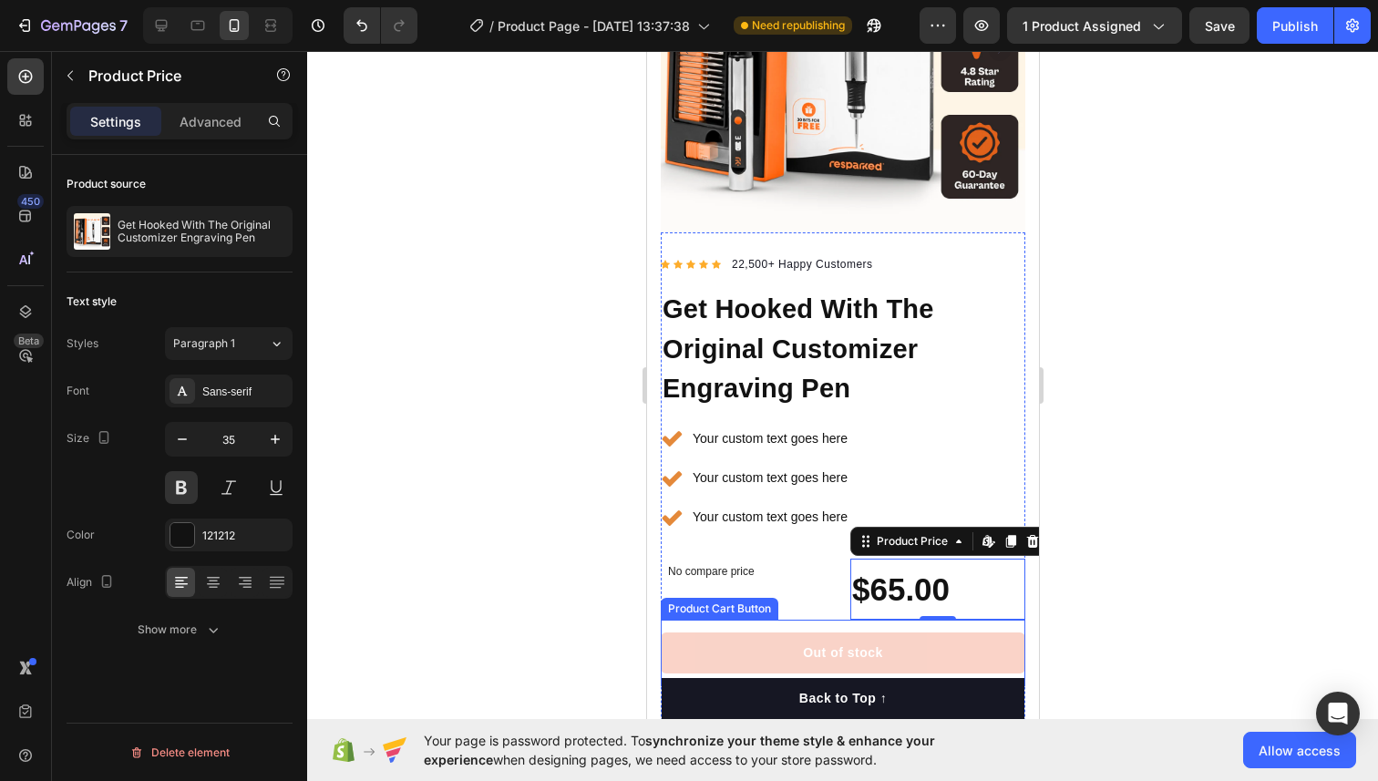
scroll to position [385, 0]
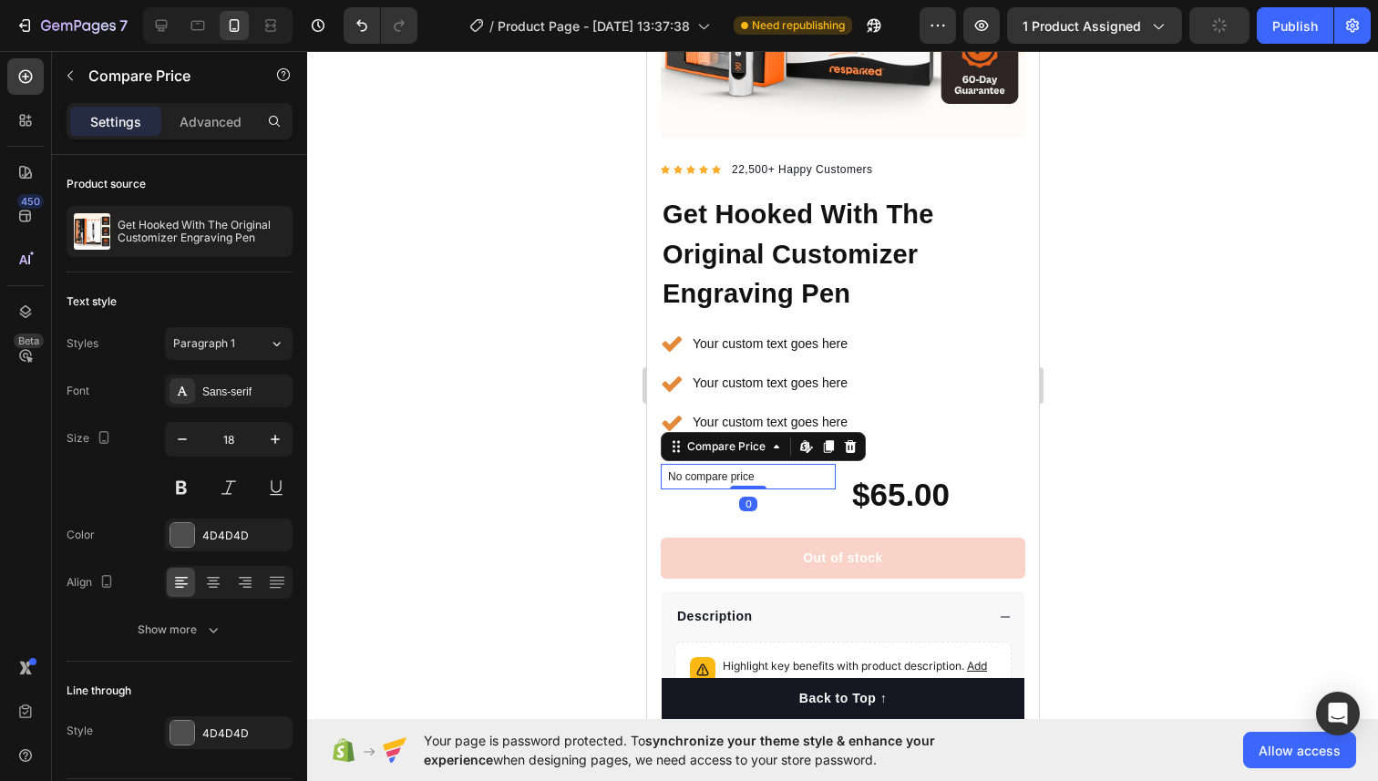
click at [753, 466] on div "No compare price" at bounding box center [747, 477] width 175 height 26
click at [884, 456] on div "Product Price" at bounding box center [892, 453] width 78 height 16
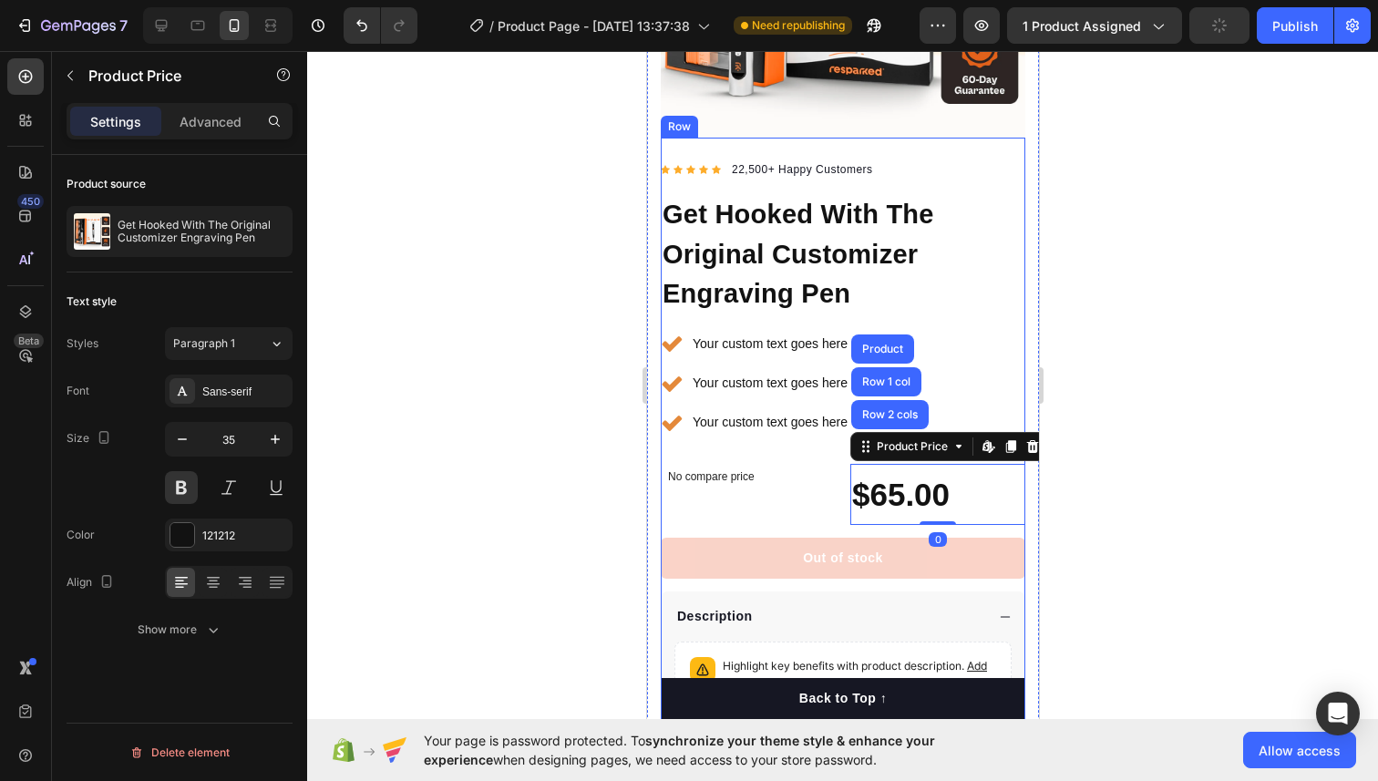
click at [760, 454] on div "Icon Icon Icon Icon Icon Icon List Hoz 22,500+ Happy Customers Text block Row G…" at bounding box center [842, 465] width 364 height 649
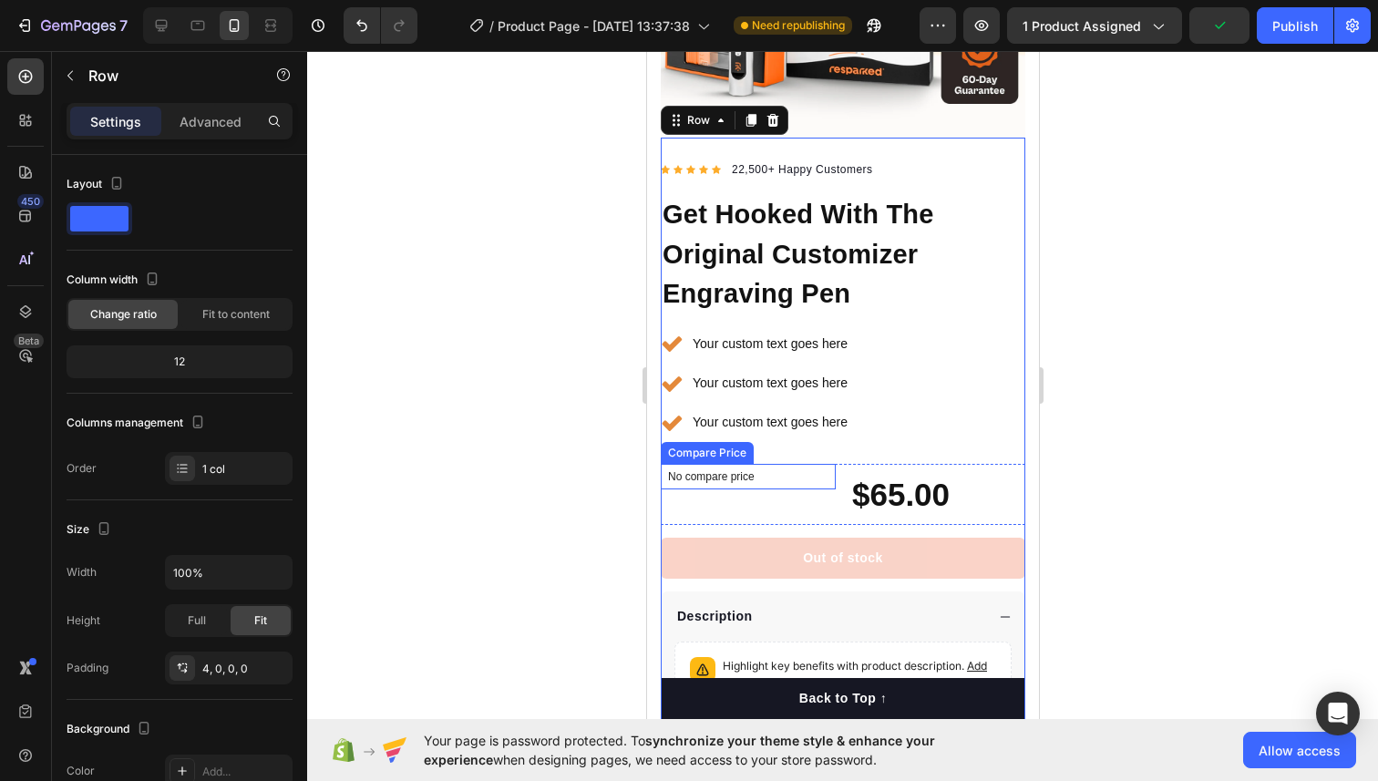
click at [679, 455] on div "Compare Price" at bounding box center [706, 453] width 86 height 16
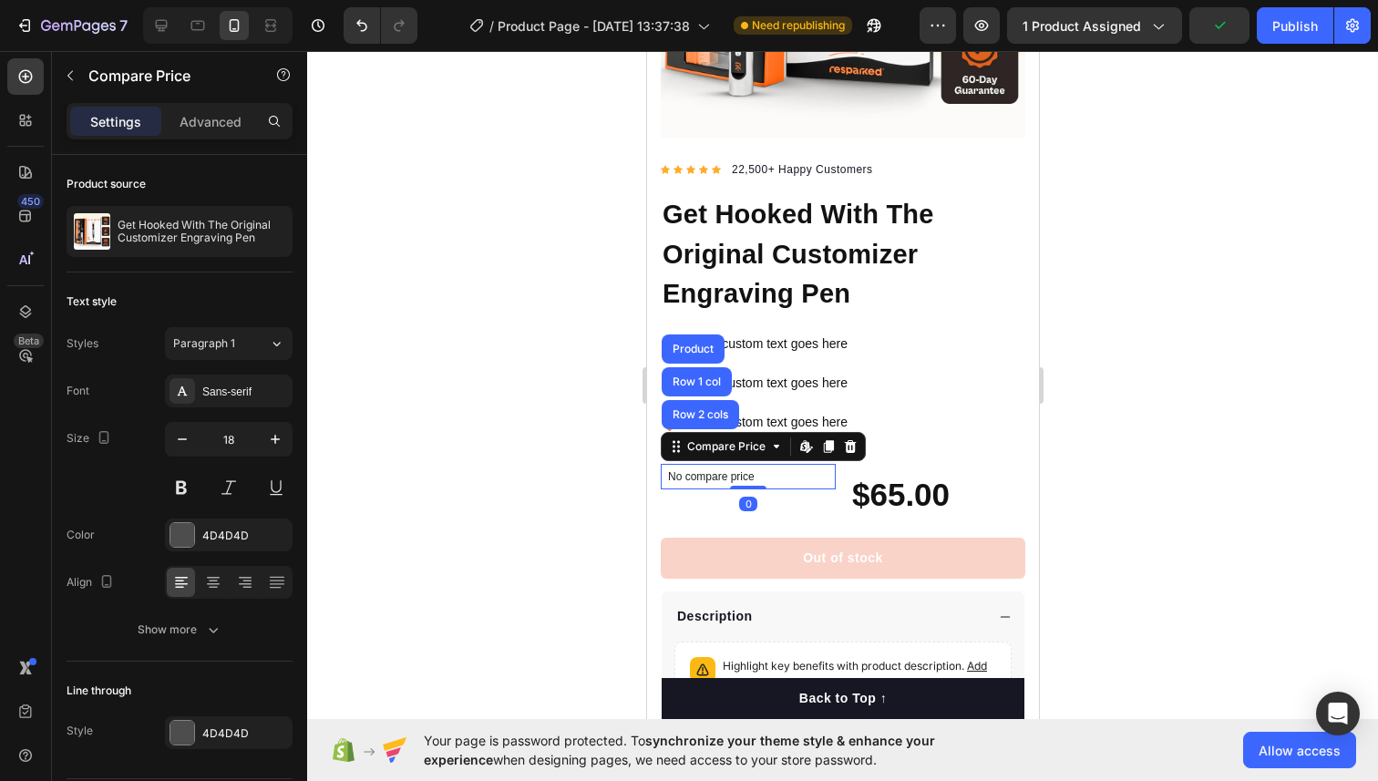
click at [671, 476] on p "No compare price" at bounding box center [747, 476] width 160 height 11
click at [669, 497] on div "No compare price Compare Price Row 2 cols Row 1 col Product Edit content in Sho…" at bounding box center [747, 494] width 175 height 61
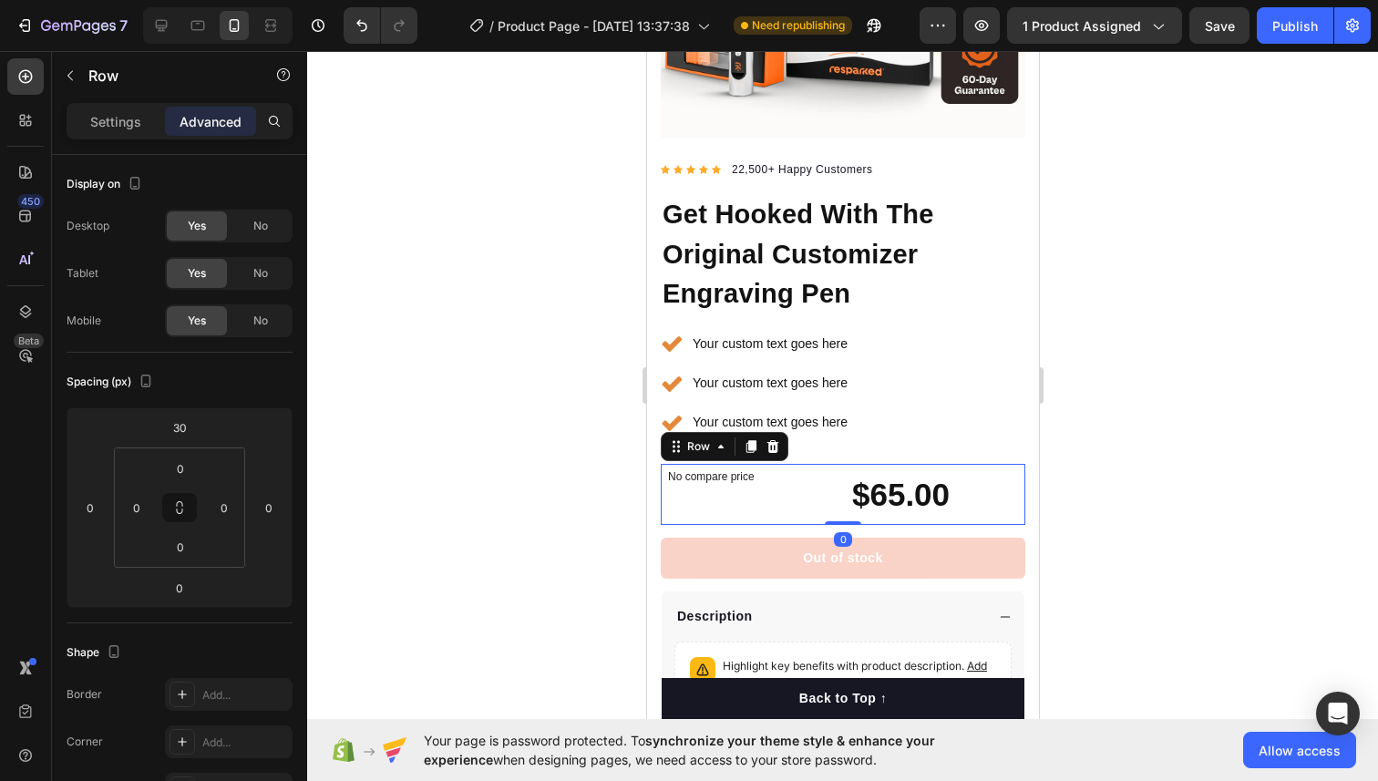
click at [677, 510] on div "No compare price Compare Price" at bounding box center [747, 494] width 175 height 61
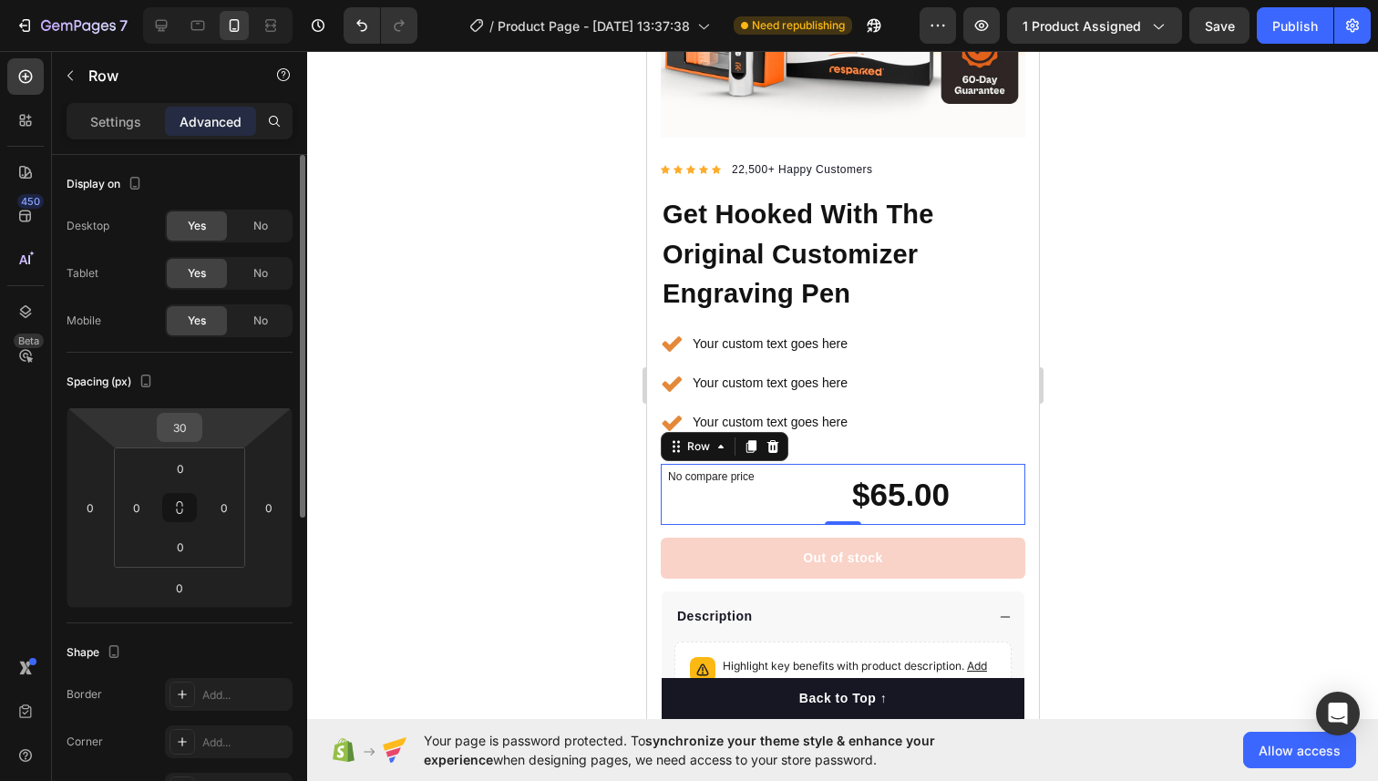
click at [185, 426] on input "30" at bounding box center [179, 427] width 36 height 27
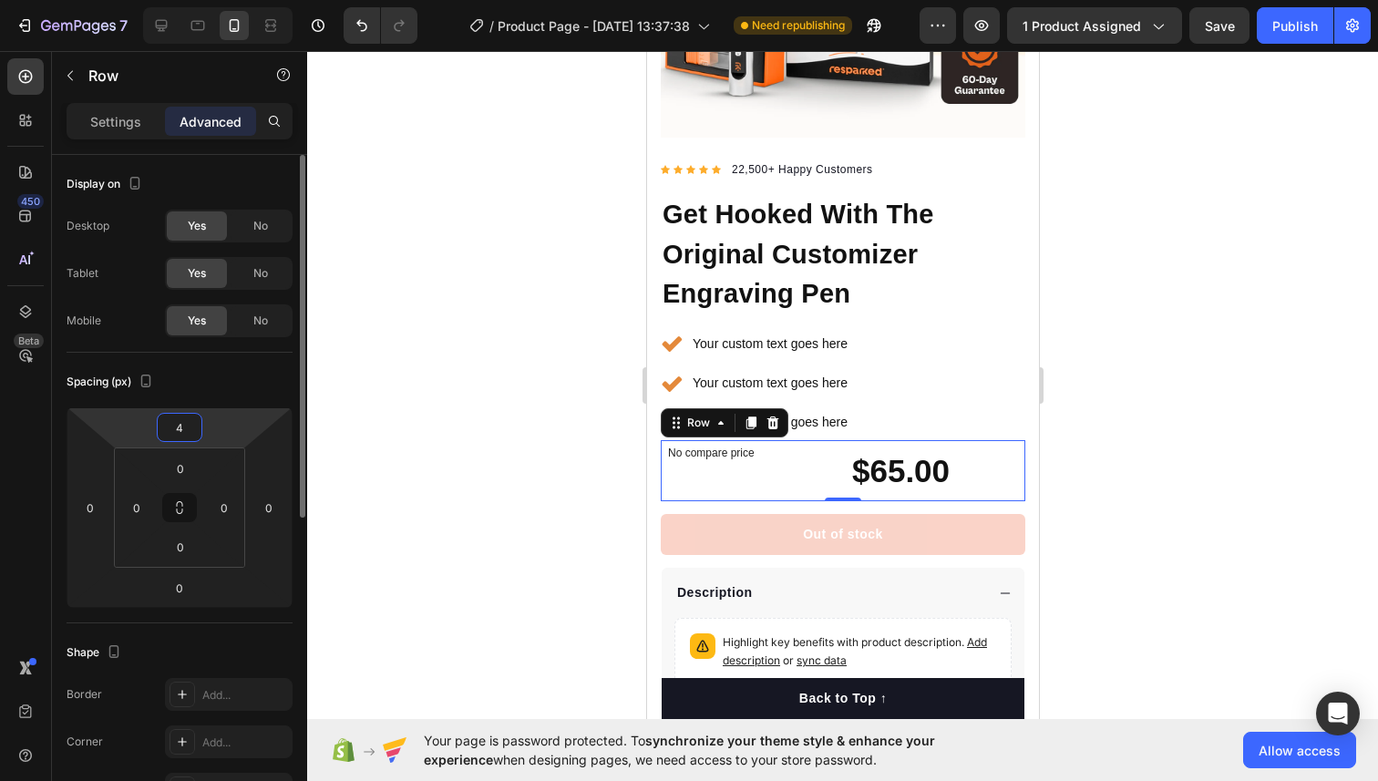
type input "40"
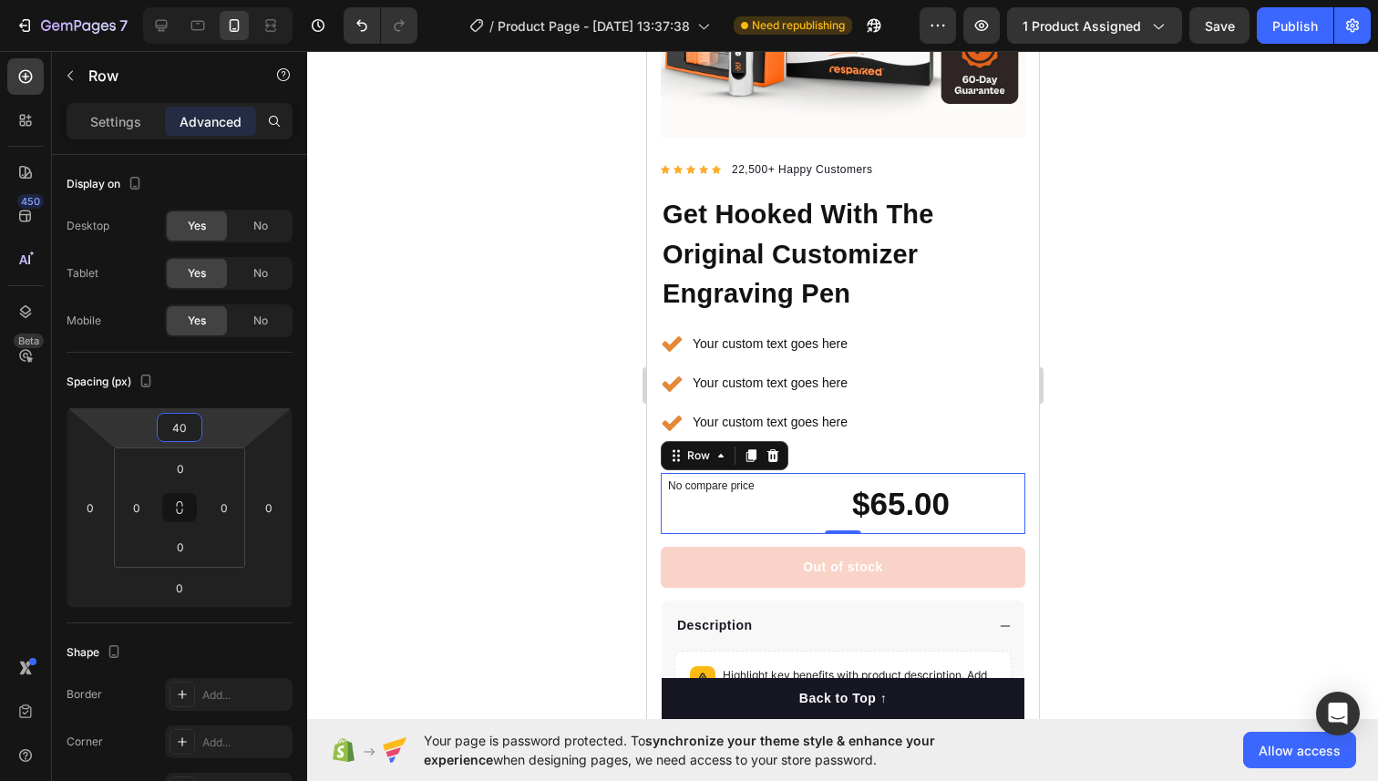
click at [479, 409] on div at bounding box center [842, 416] width 1070 height 730
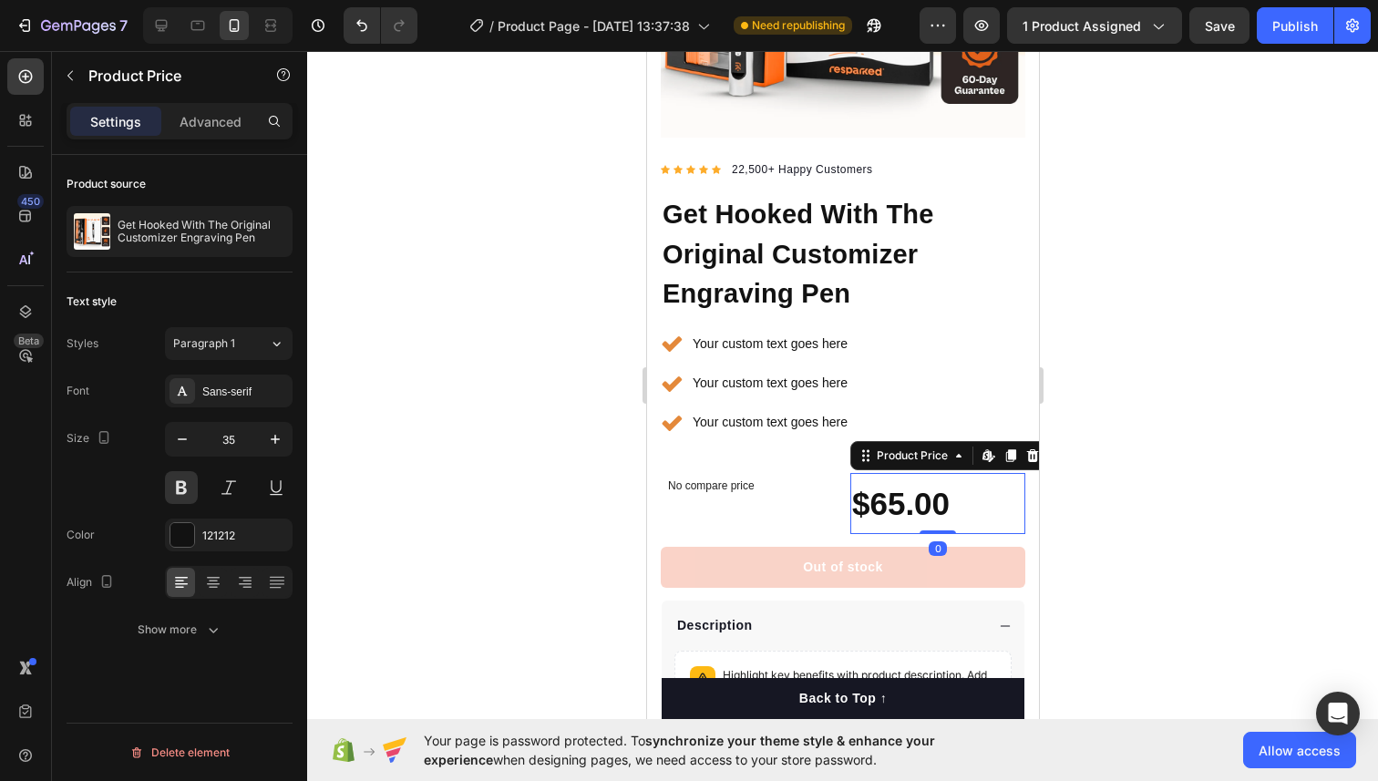
click at [890, 507] on div "$65.00" at bounding box center [936, 503] width 175 height 61
click at [275, 435] on icon "button" at bounding box center [275, 439] width 18 height 18
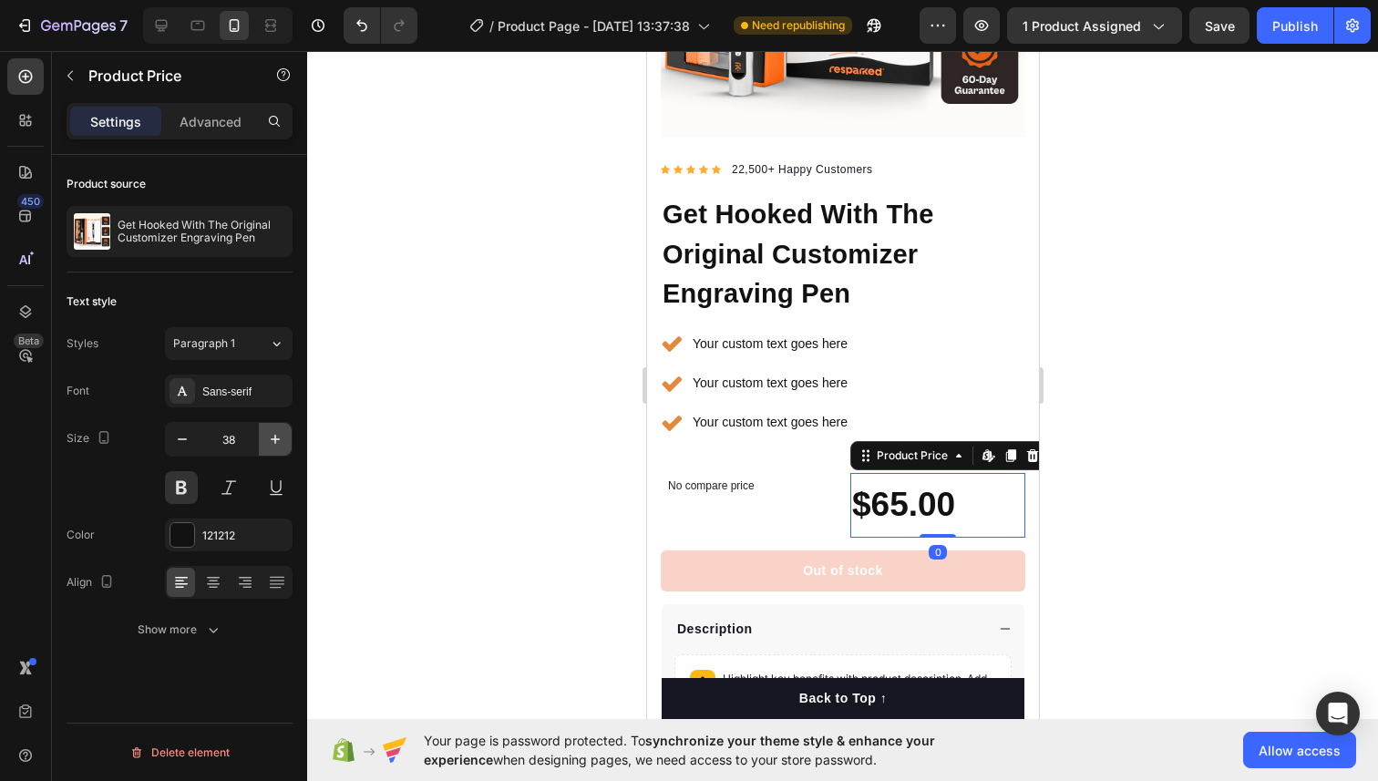
click at [275, 435] on icon "button" at bounding box center [275, 439] width 18 height 18
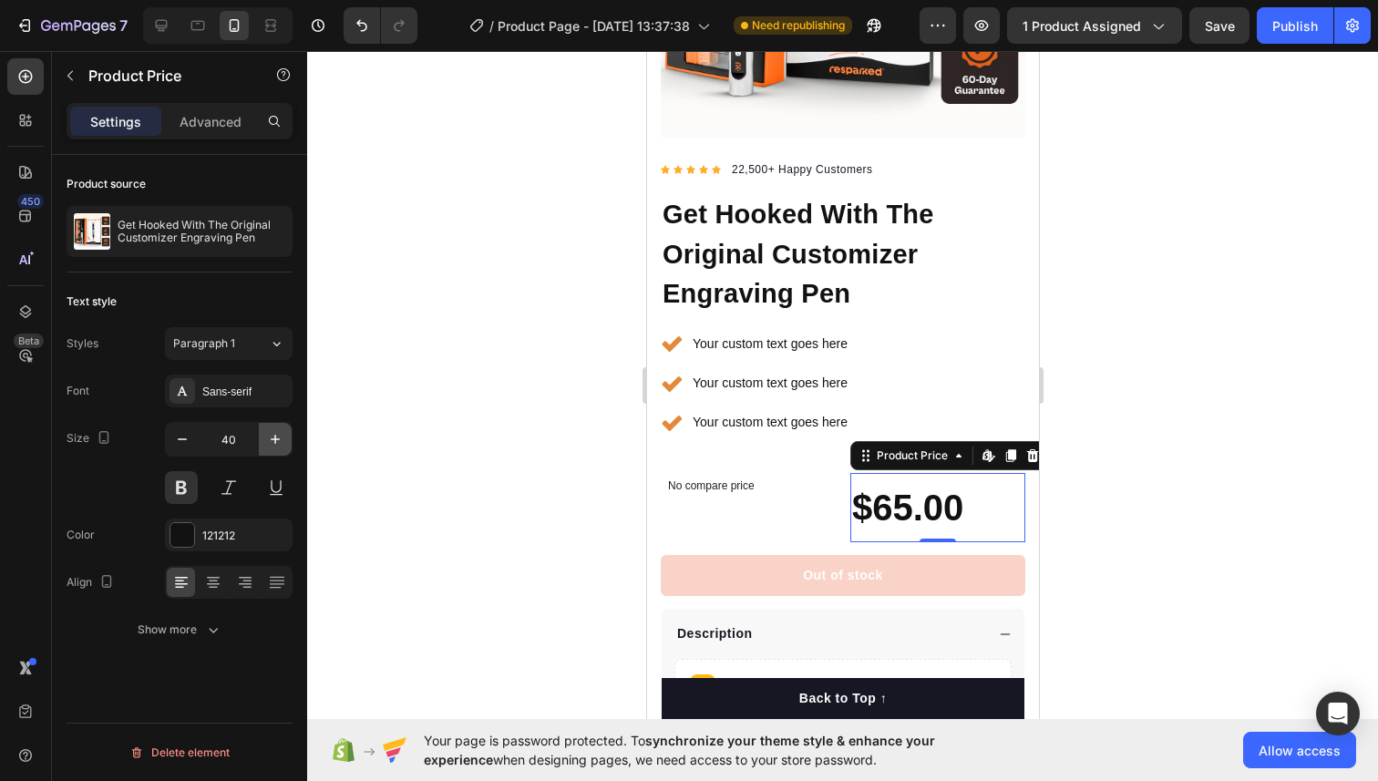
type input "41"
click at [1095, 423] on div at bounding box center [842, 416] width 1070 height 730
click at [865, 507] on div "$65.00" at bounding box center [936, 508] width 175 height 71
click at [732, 482] on p "No compare price" at bounding box center [747, 485] width 160 height 11
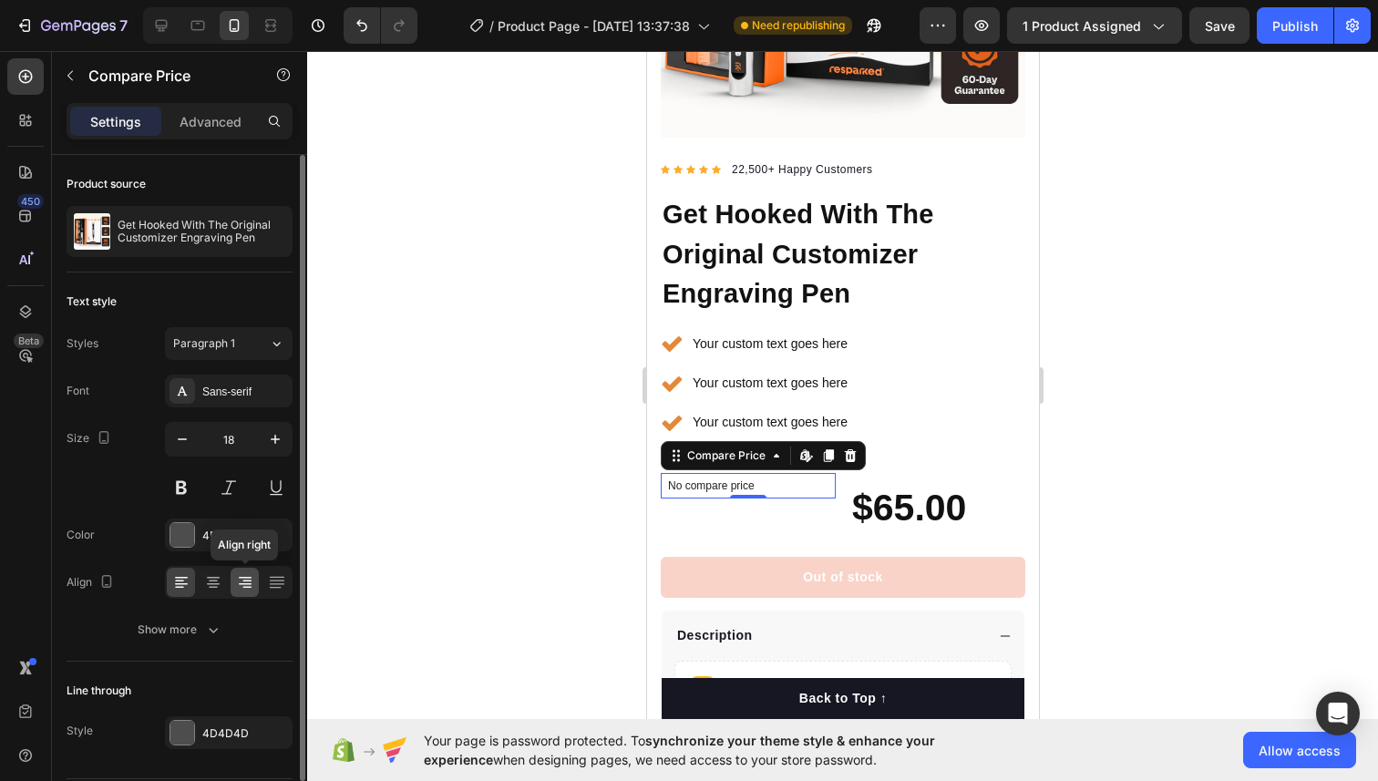
click at [241, 586] on icon at bounding box center [245, 582] width 18 height 18
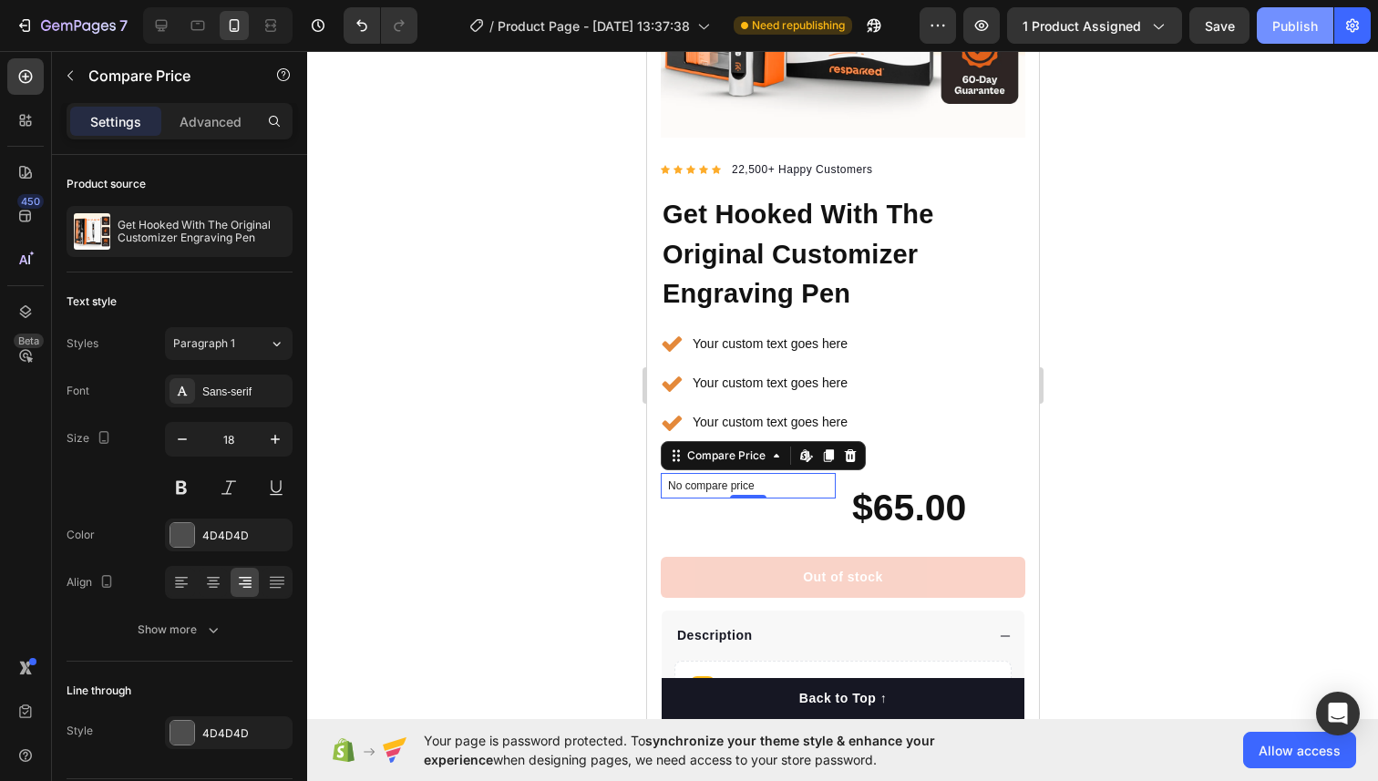
click at [1276, 28] on div "Publish" at bounding box center [1295, 25] width 46 height 19
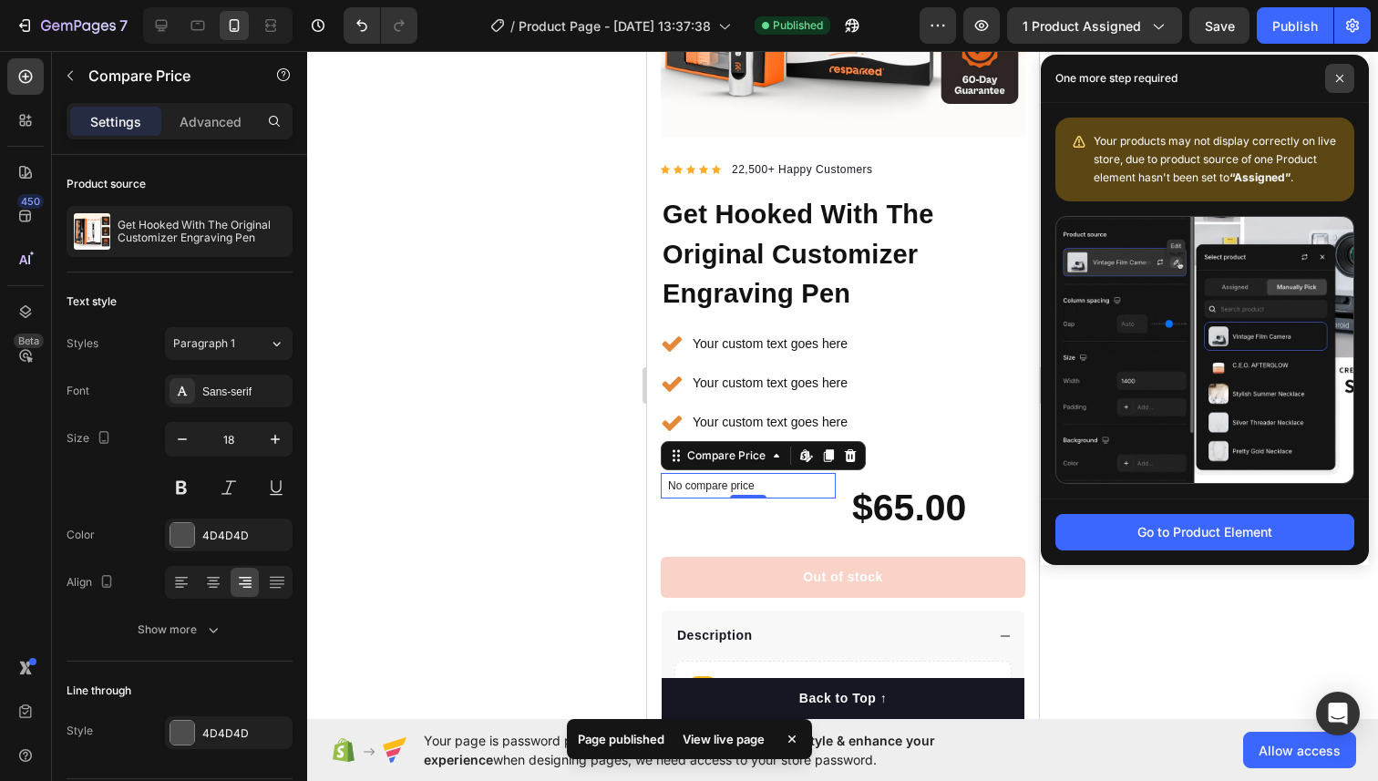
click at [1341, 76] on icon at bounding box center [1339, 78] width 7 height 7
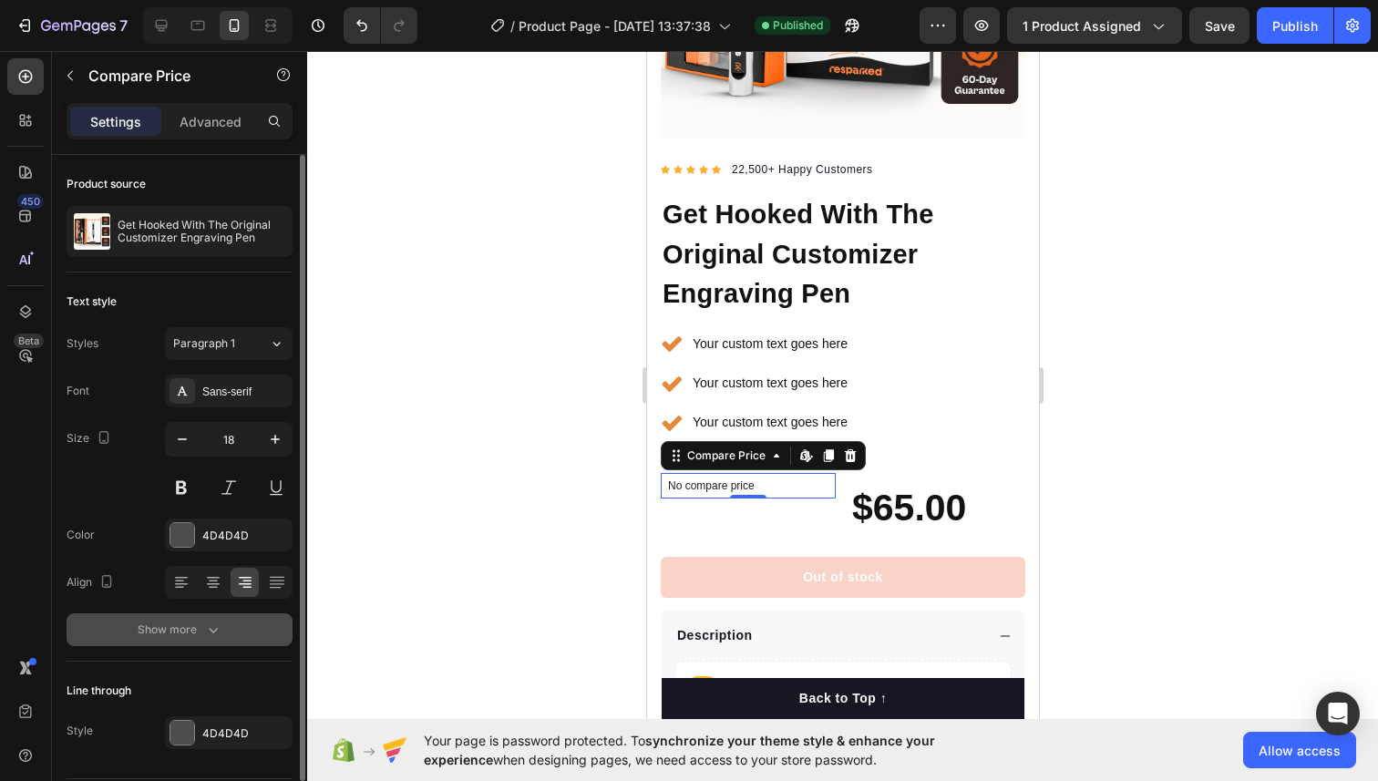
click at [190, 631] on div "Show more" at bounding box center [180, 629] width 85 height 18
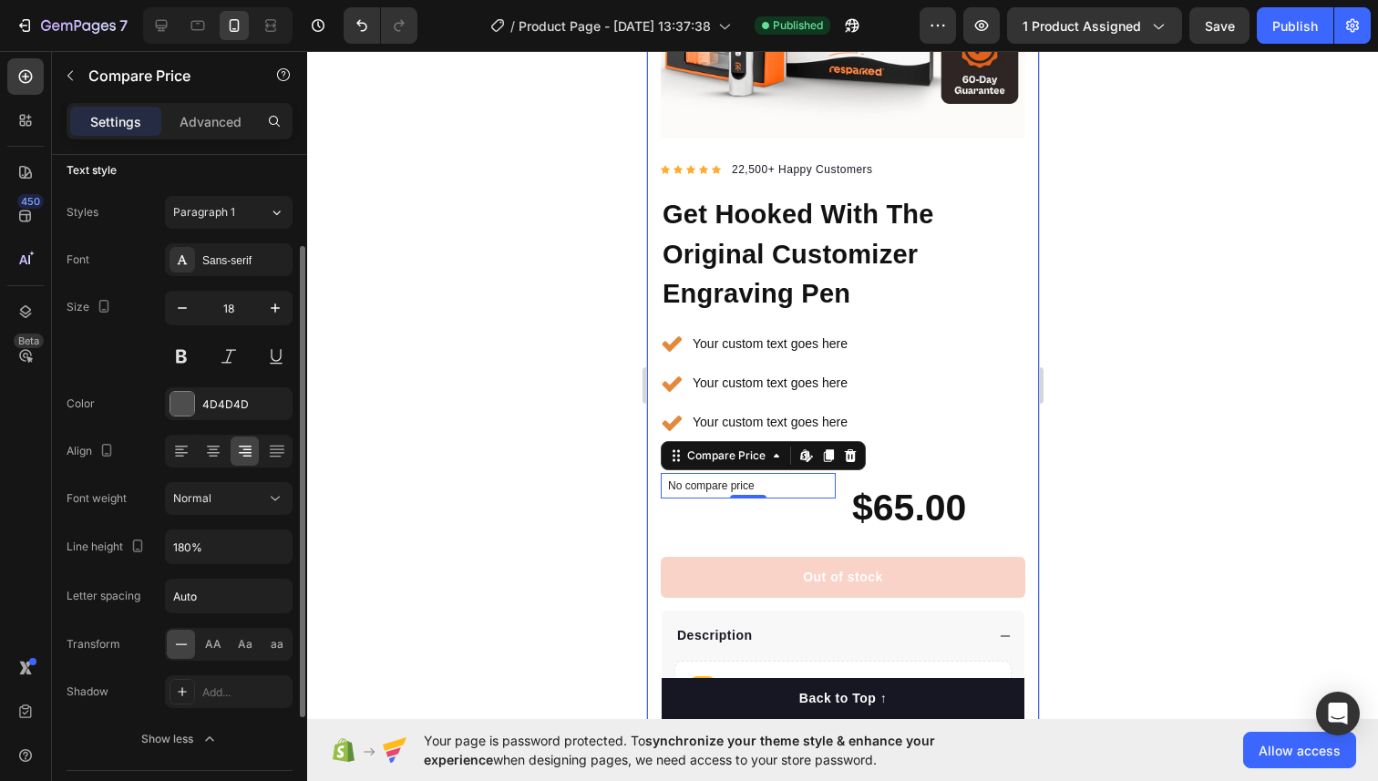
scroll to position [0, 0]
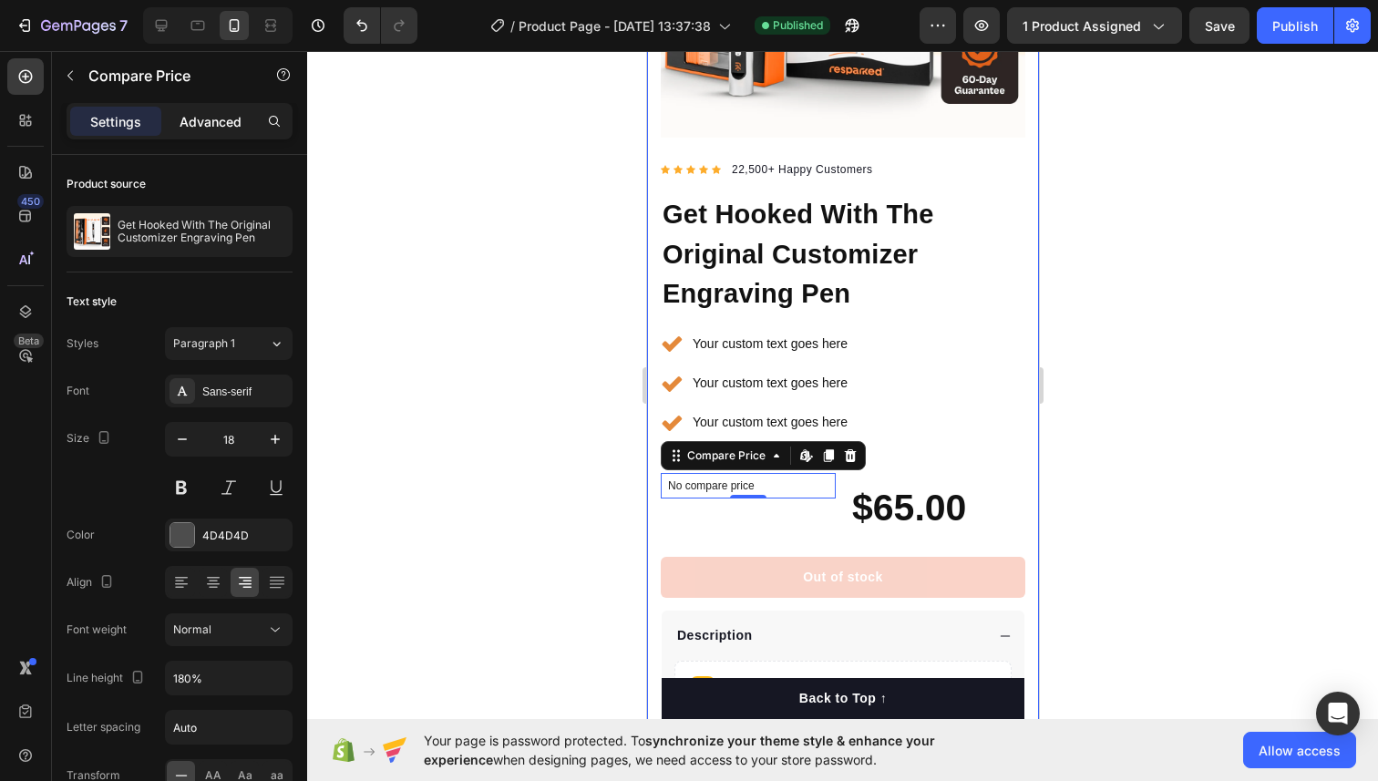
click at [228, 121] on p "Advanced" at bounding box center [210, 121] width 62 height 19
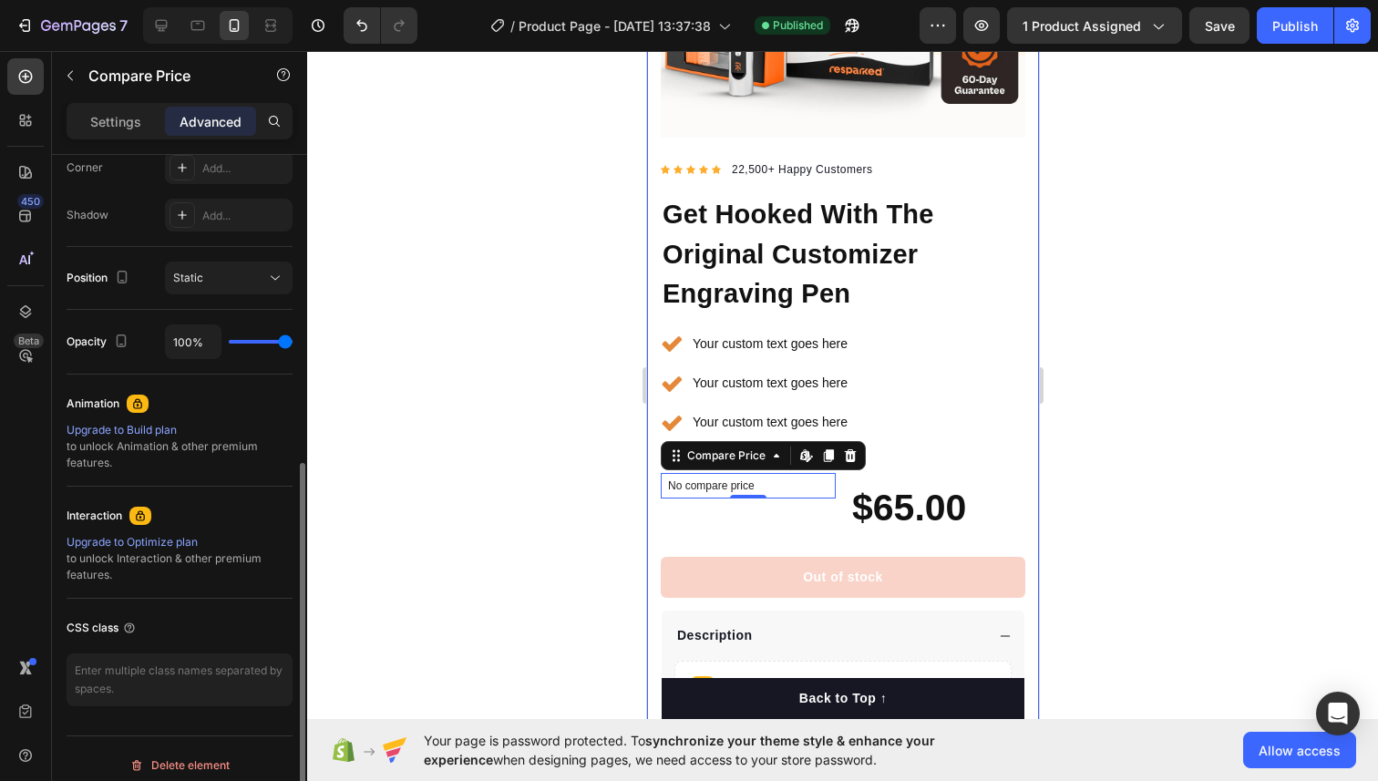
scroll to position [587, 0]
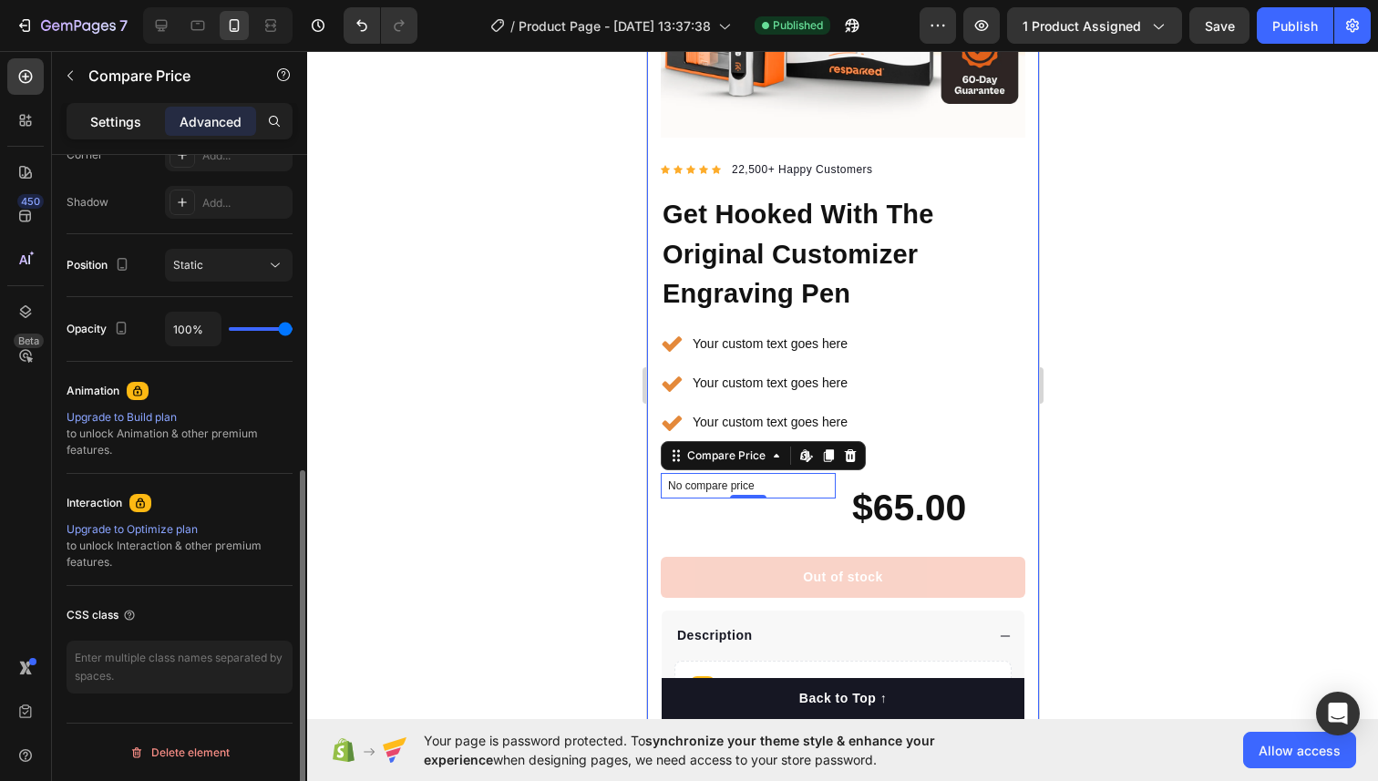
click at [117, 119] on p "Settings" at bounding box center [115, 121] width 51 height 19
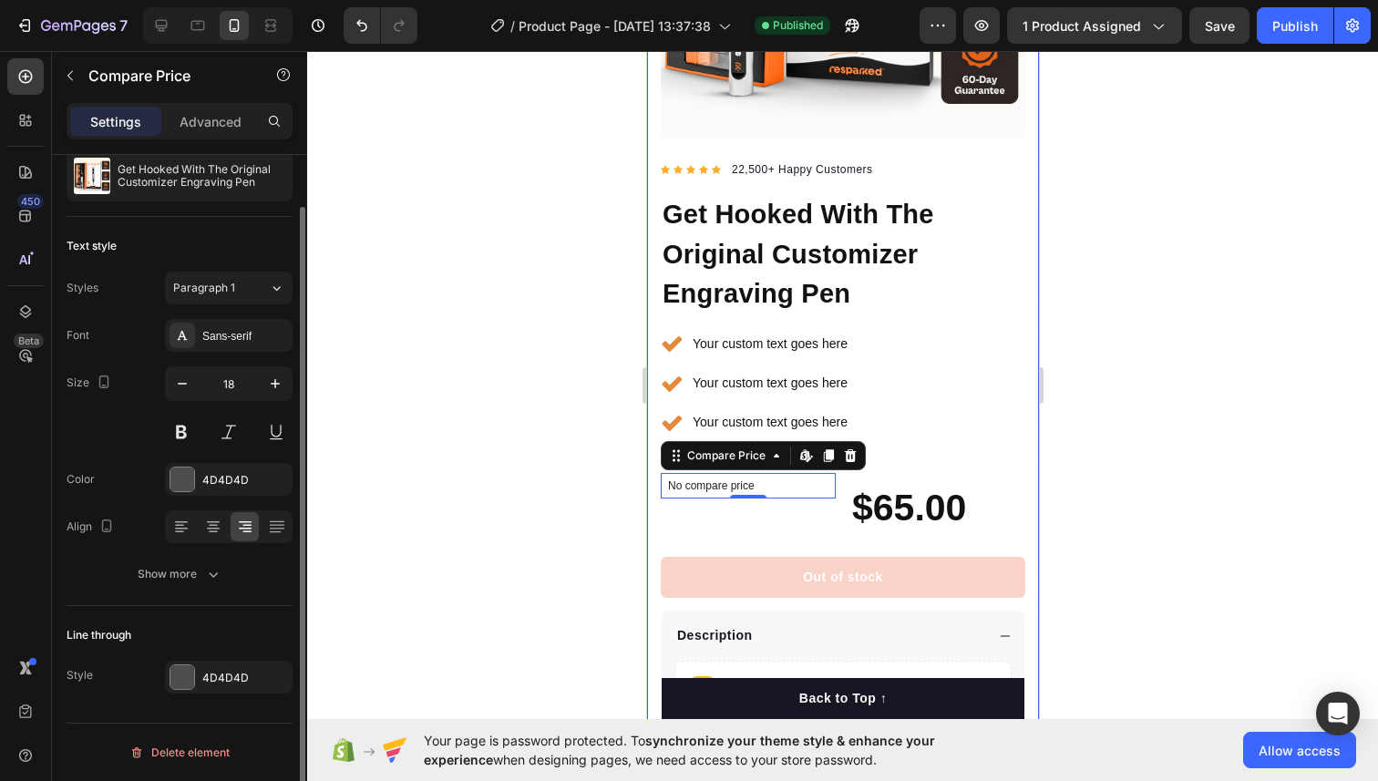
scroll to position [56, 0]
click at [152, 565] on div "Show more" at bounding box center [180, 574] width 85 height 18
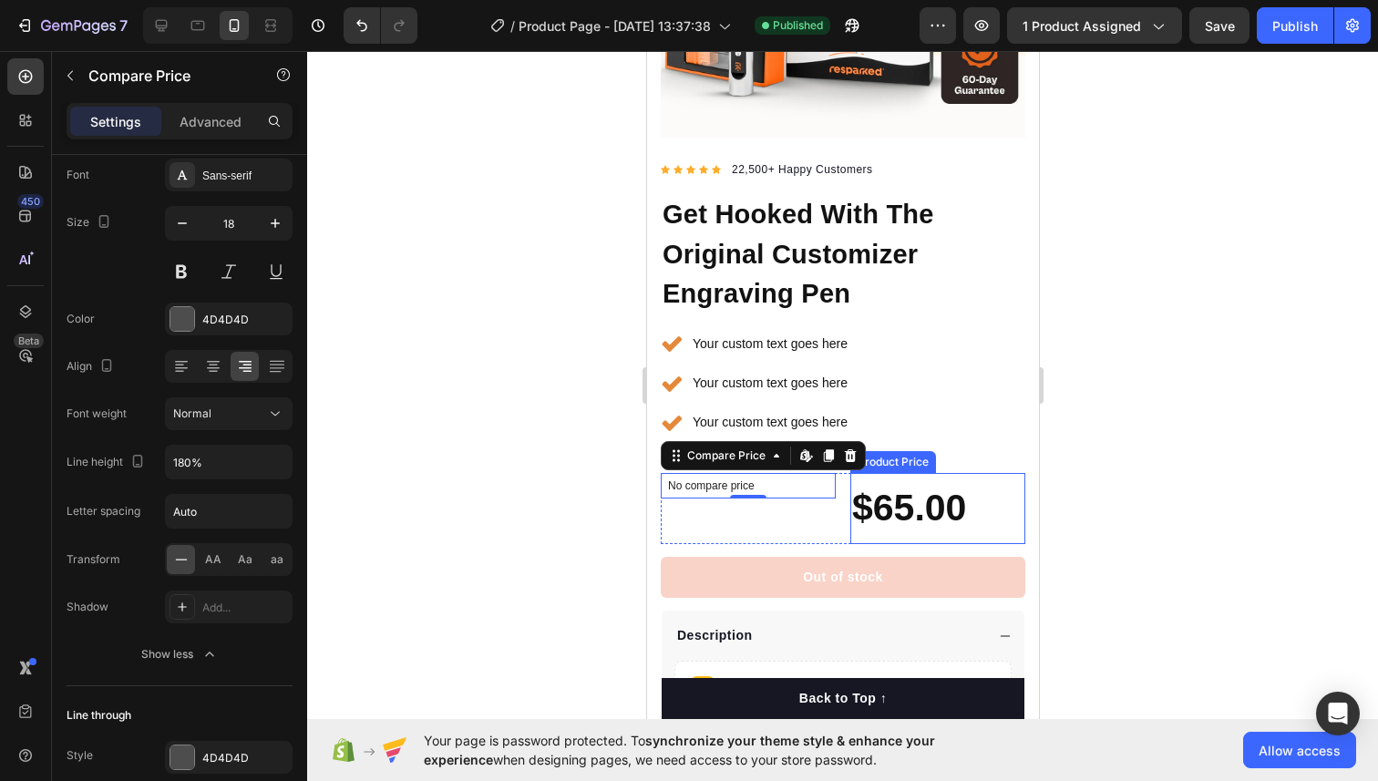
scroll to position [0, 0]
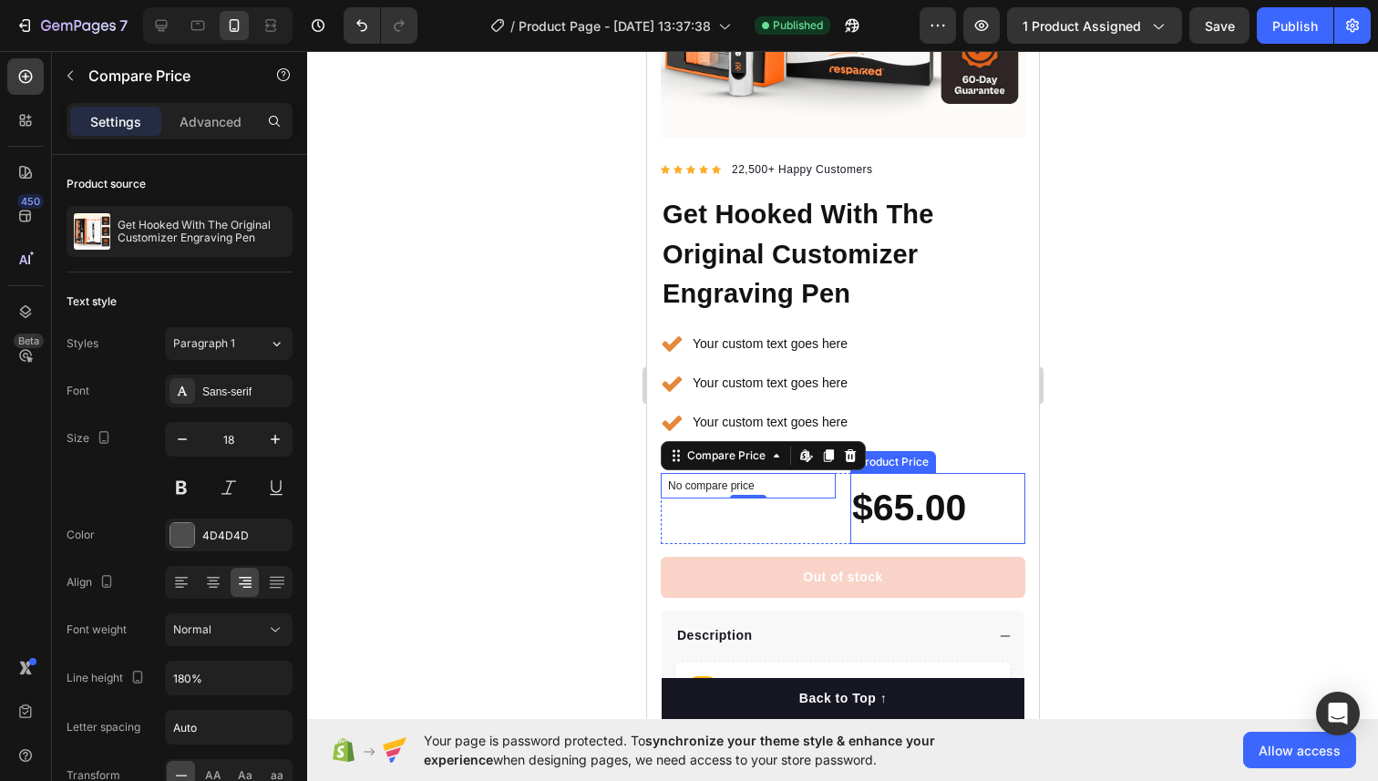
click at [878, 502] on div "$65.00" at bounding box center [936, 508] width 175 height 71
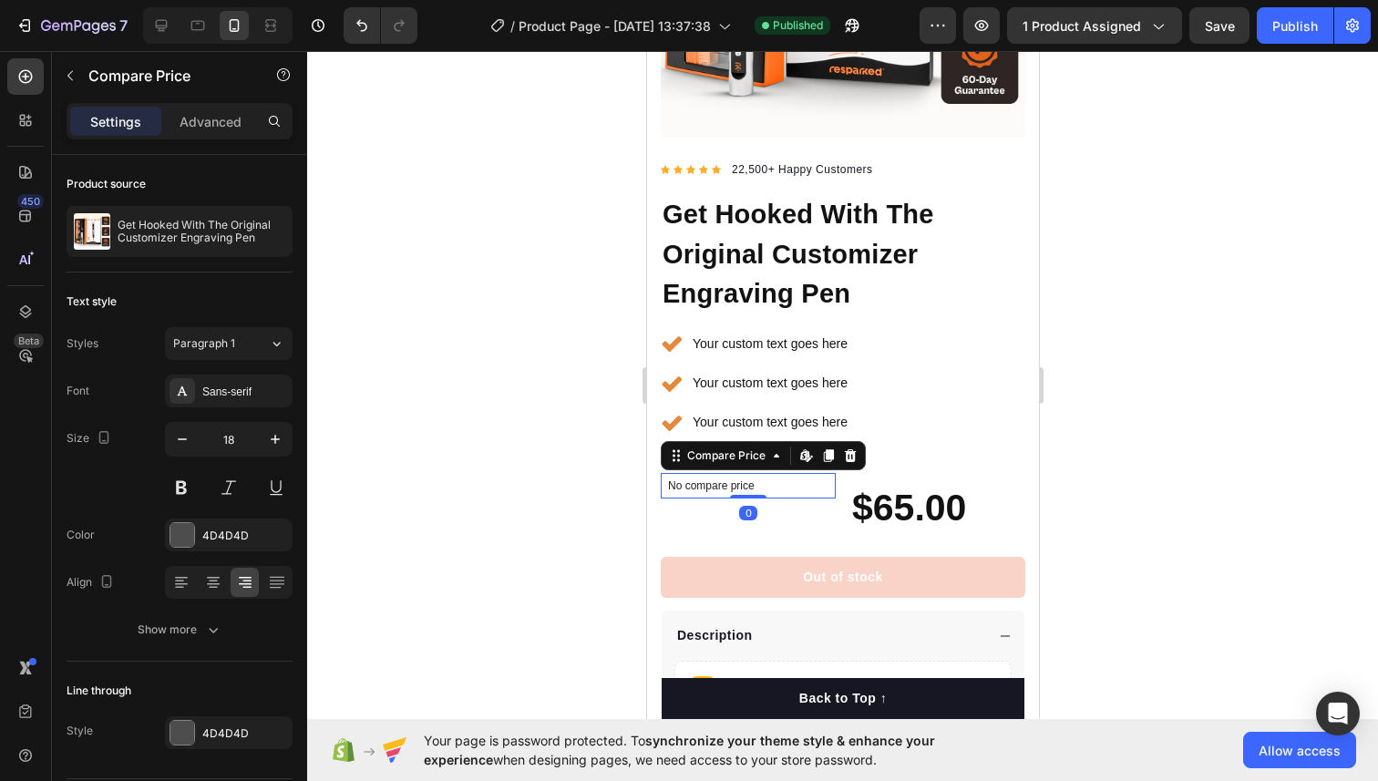
click at [763, 494] on div "No compare price" at bounding box center [747, 486] width 175 height 26
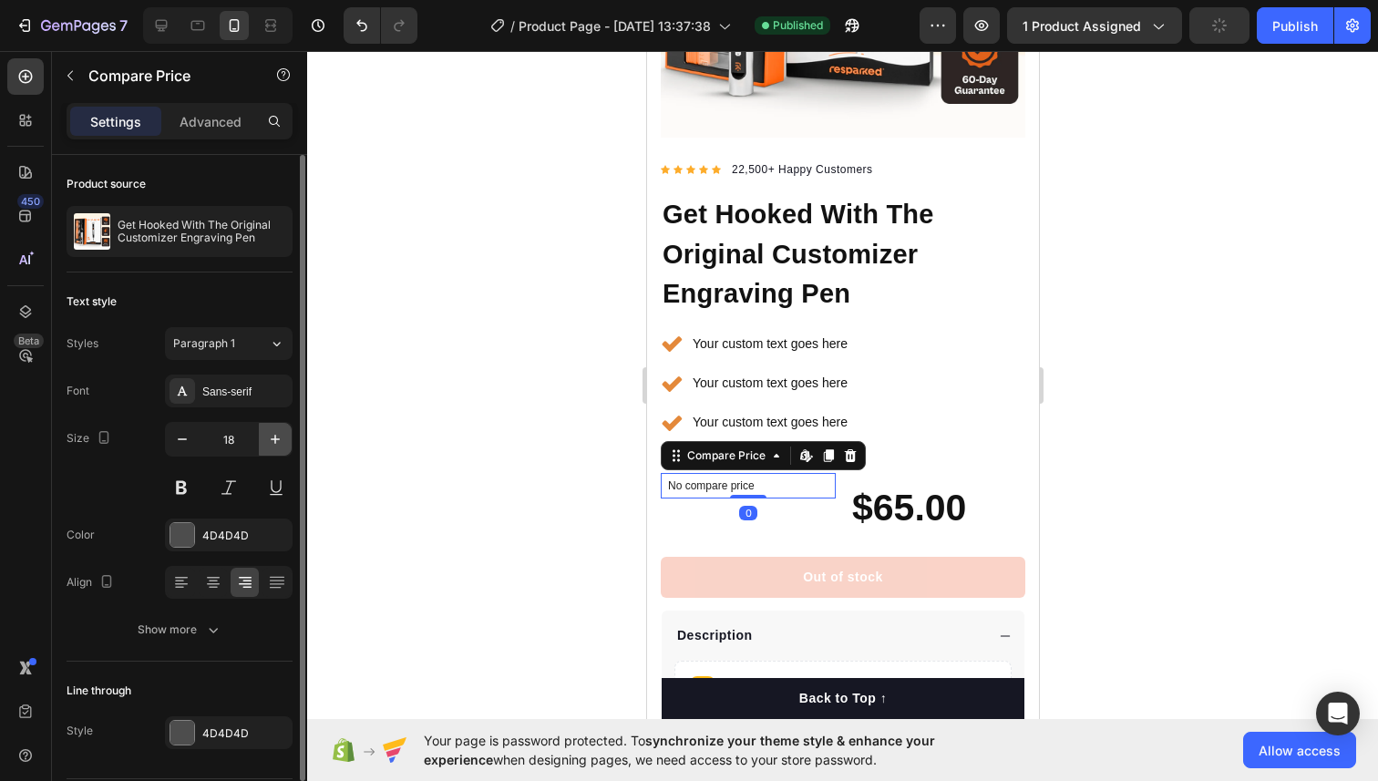
click at [275, 441] on icon "button" at bounding box center [275, 439] width 18 height 18
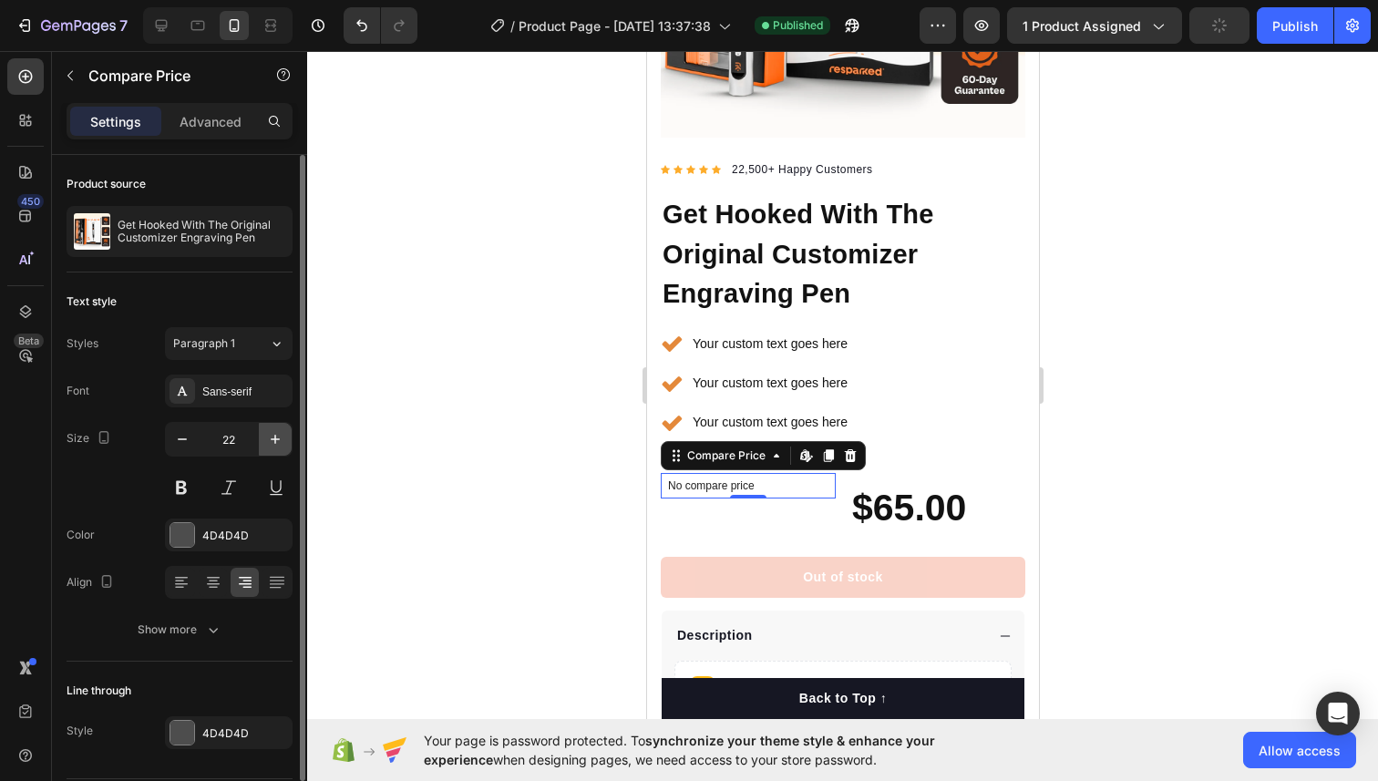
click at [275, 441] on icon "button" at bounding box center [275, 439] width 18 height 18
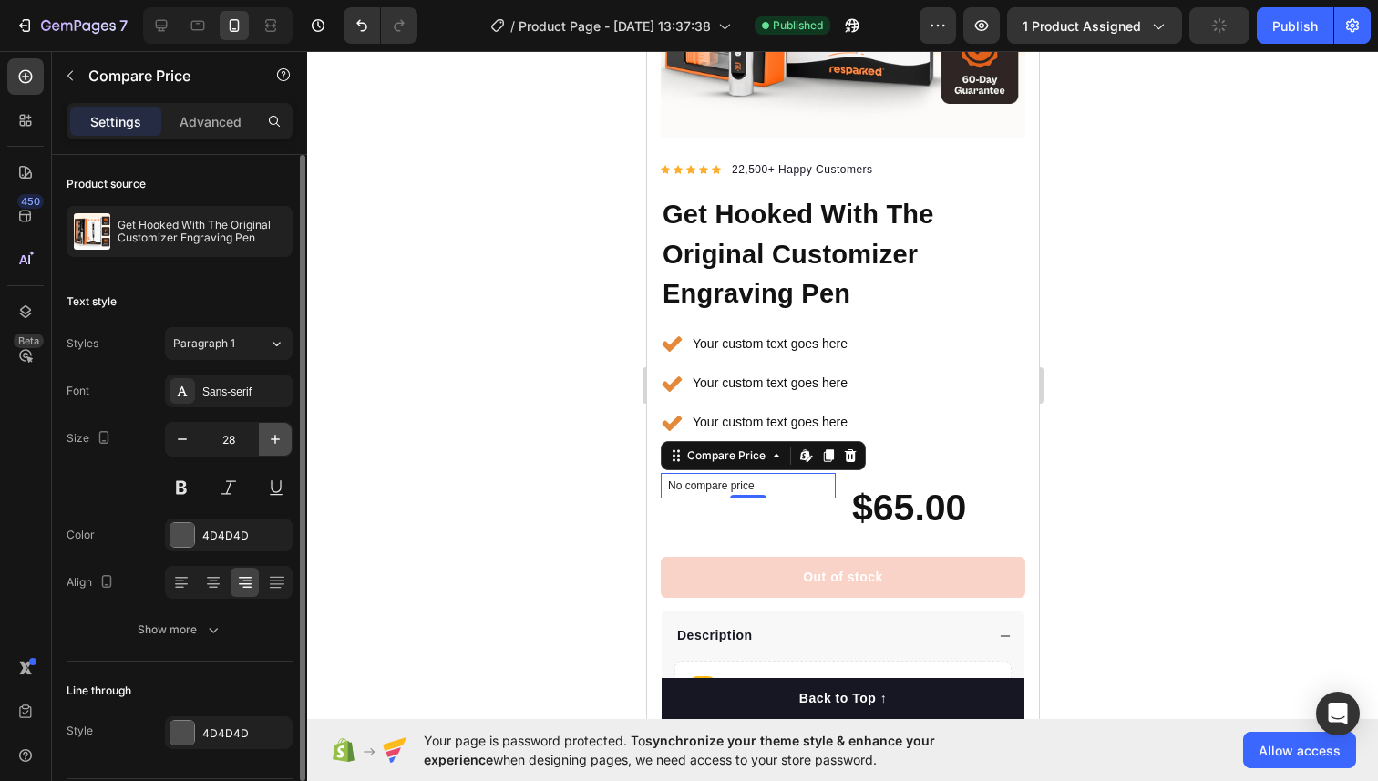
click at [275, 441] on icon "button" at bounding box center [275, 439] width 18 height 18
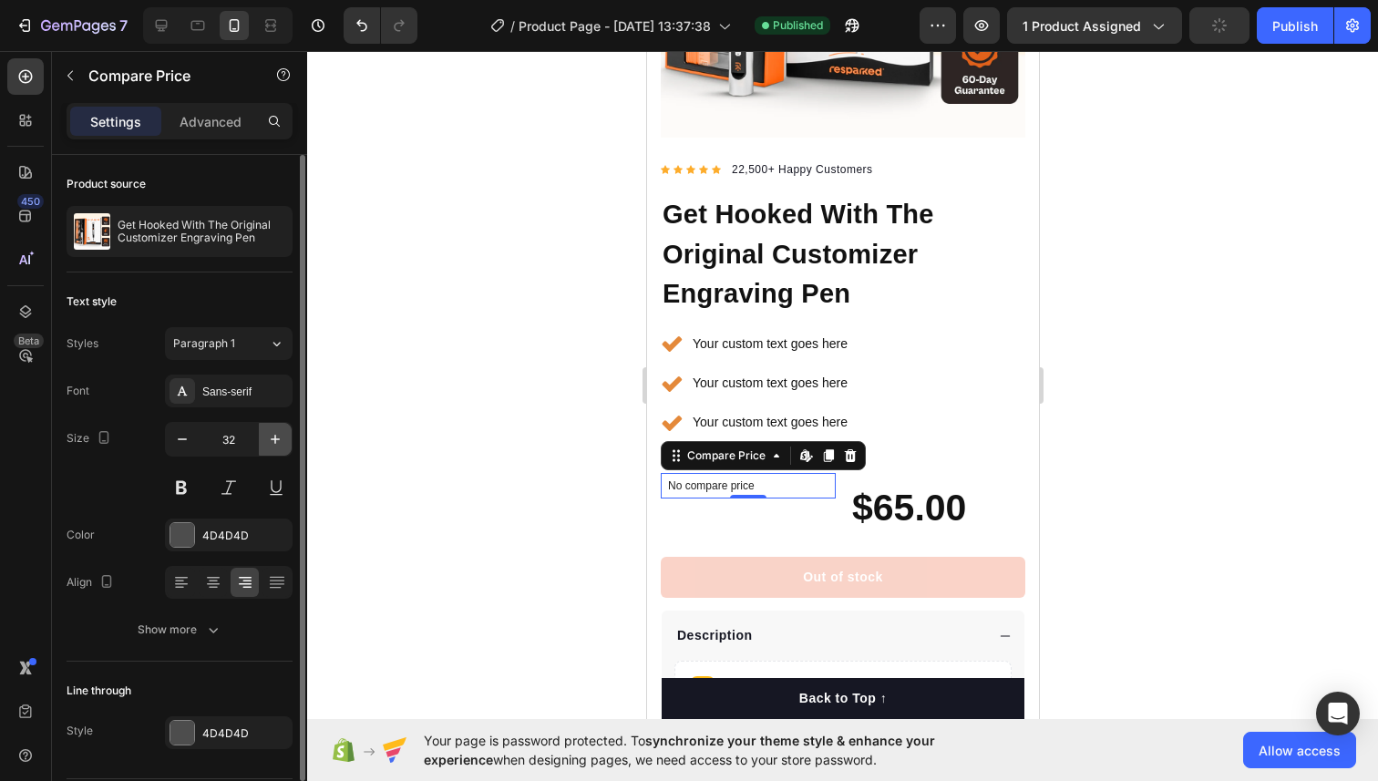
click at [275, 441] on icon "button" at bounding box center [275, 439] width 18 height 18
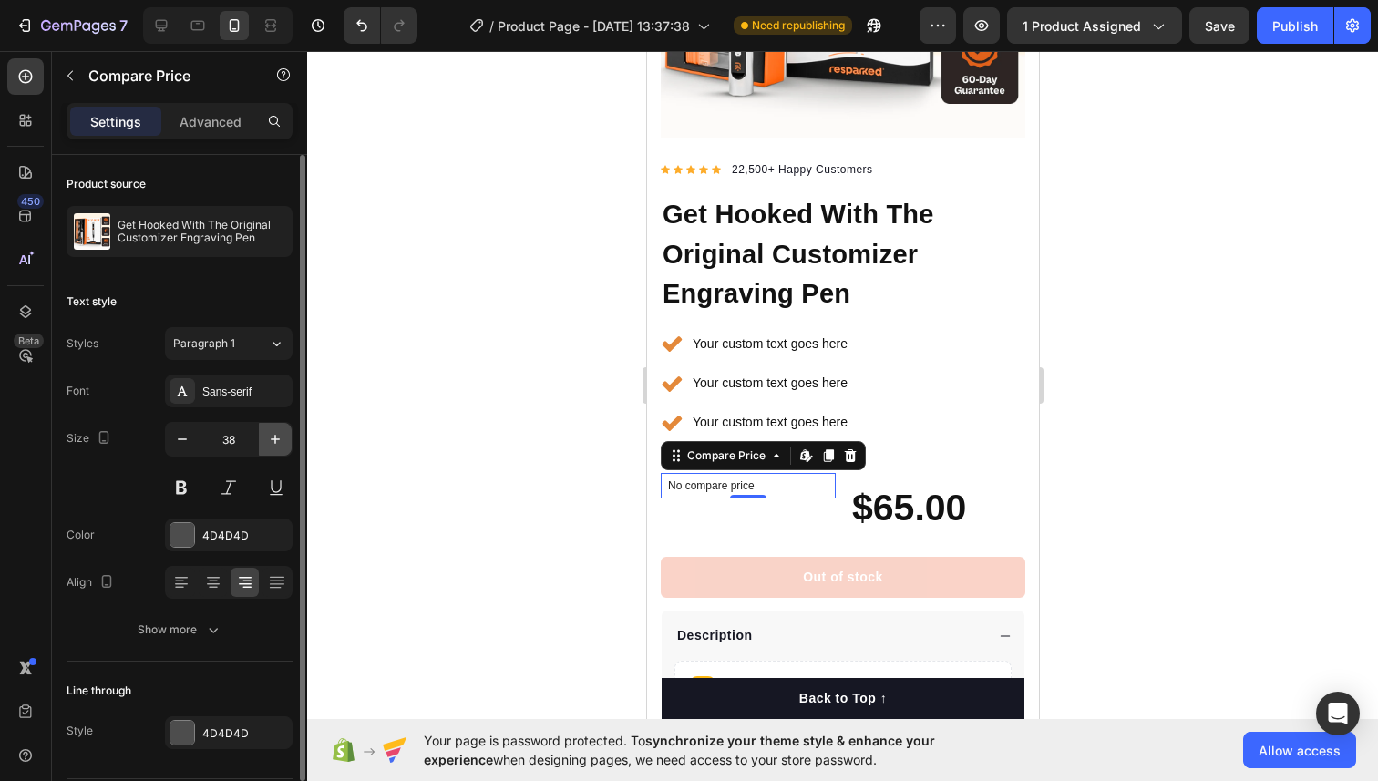
click at [275, 441] on icon "button" at bounding box center [275, 439] width 18 height 18
click at [174, 442] on icon "button" at bounding box center [182, 439] width 18 height 18
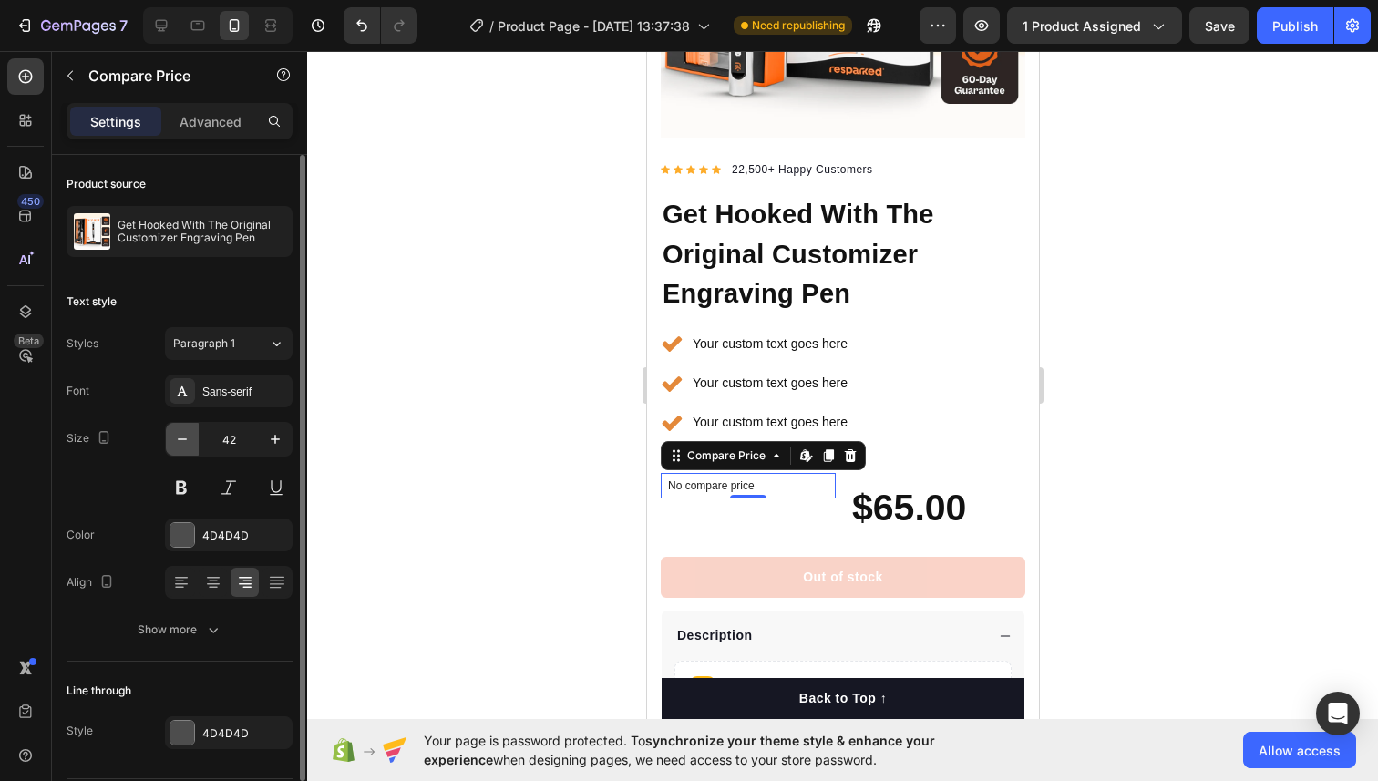
type input "41"
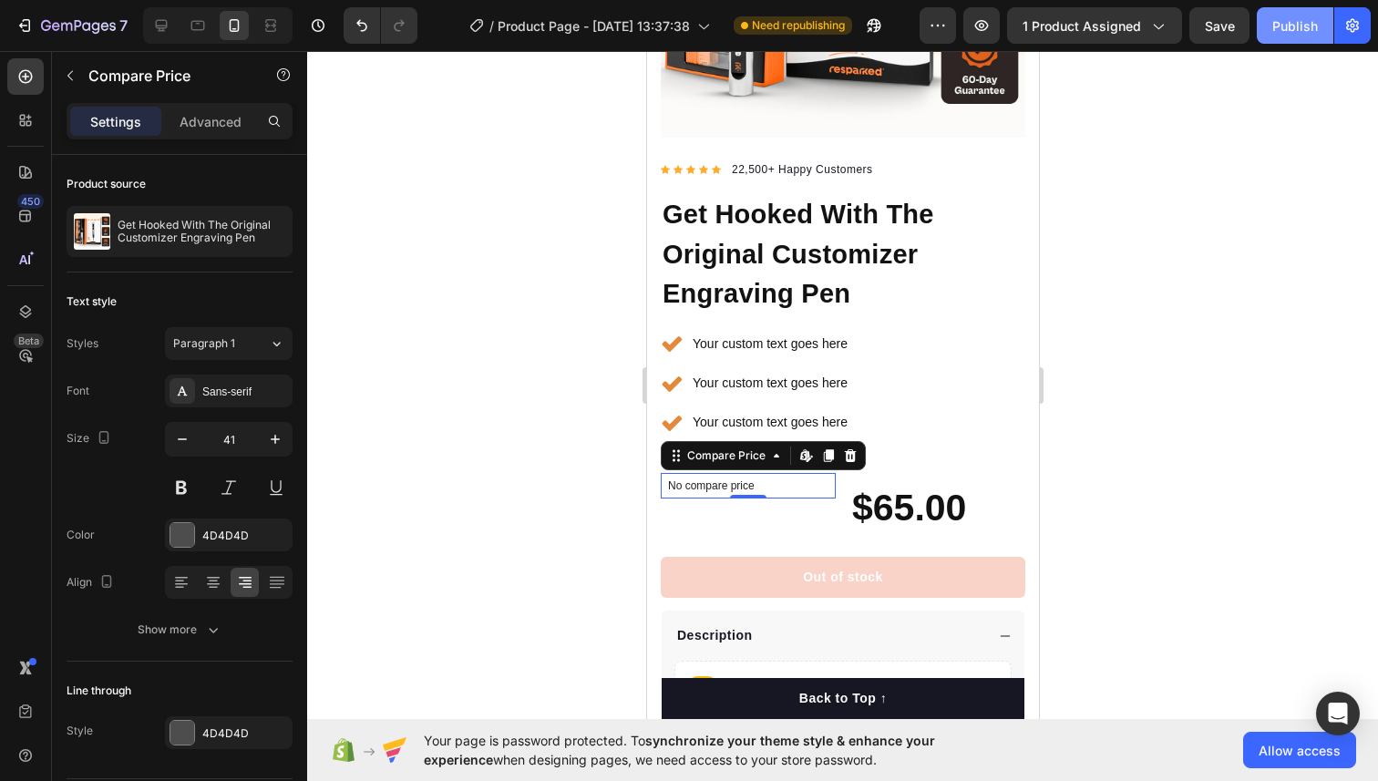
click at [1296, 32] on div "Publish" at bounding box center [1295, 25] width 46 height 19
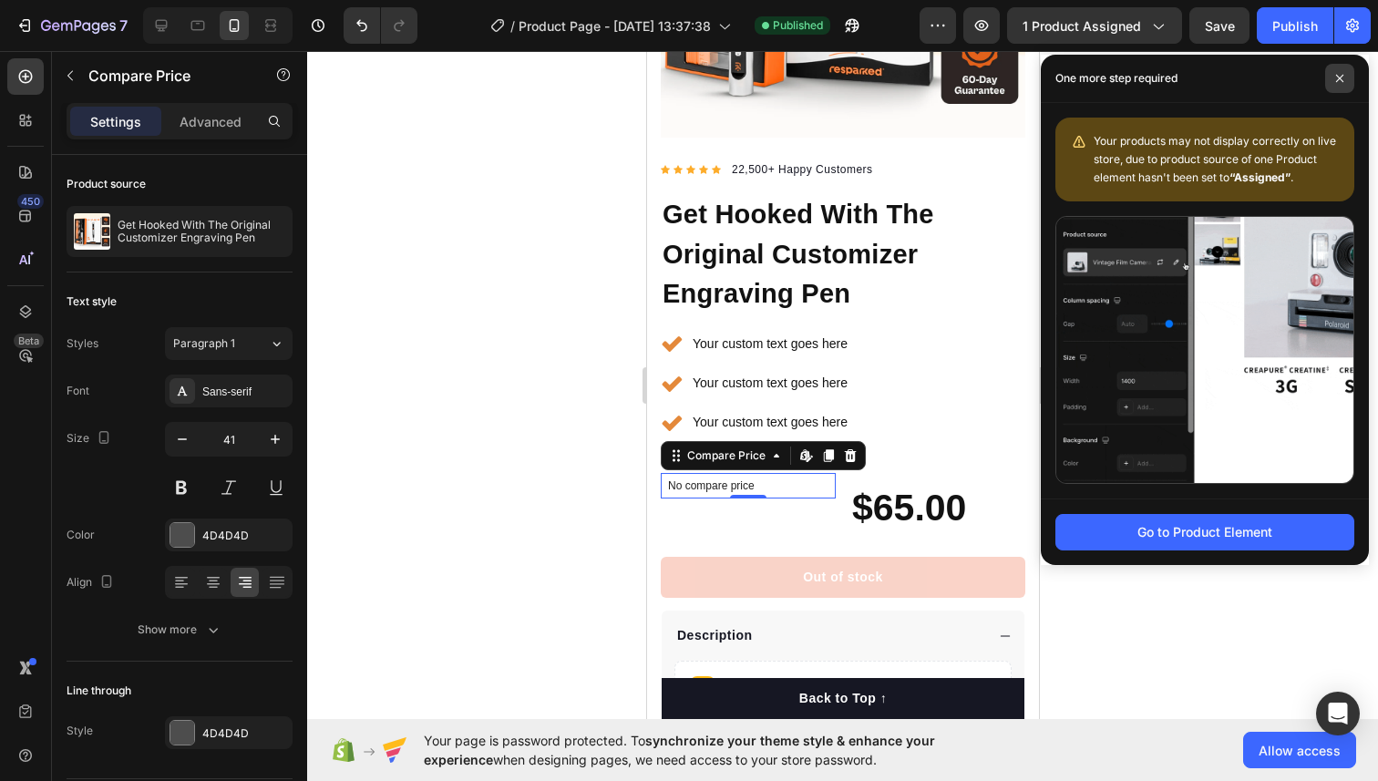
click at [1337, 70] on span at bounding box center [1339, 78] width 29 height 29
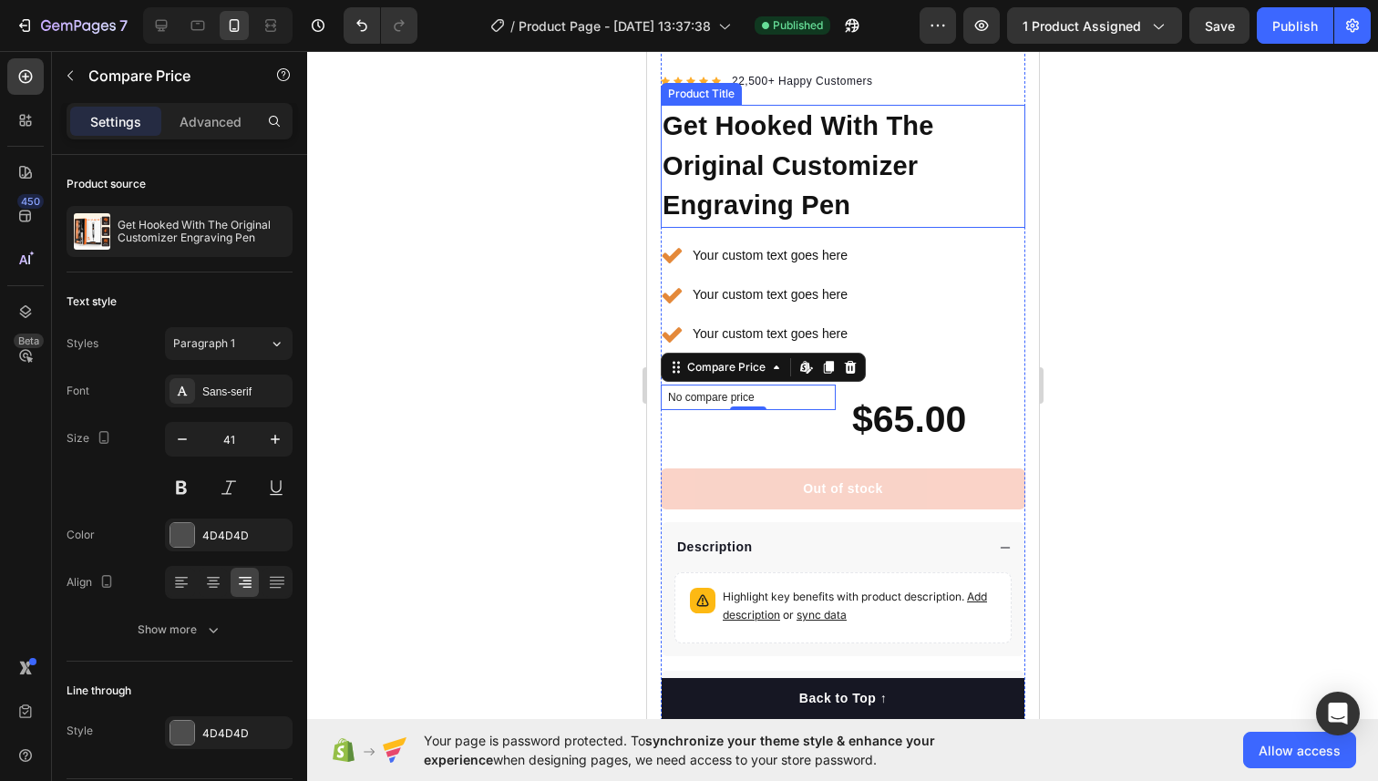
scroll to position [473, 0]
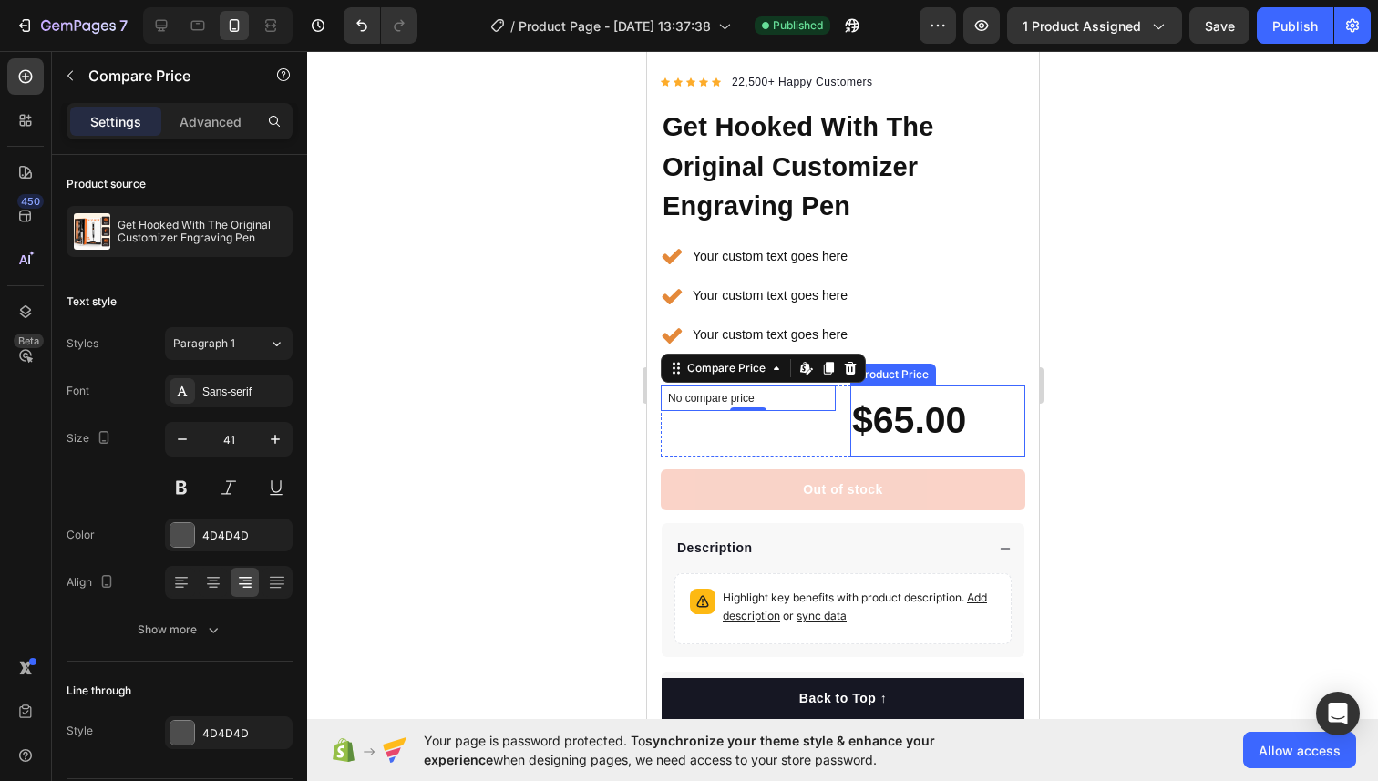
click at [893, 387] on div "$65.00" at bounding box center [936, 420] width 175 height 71
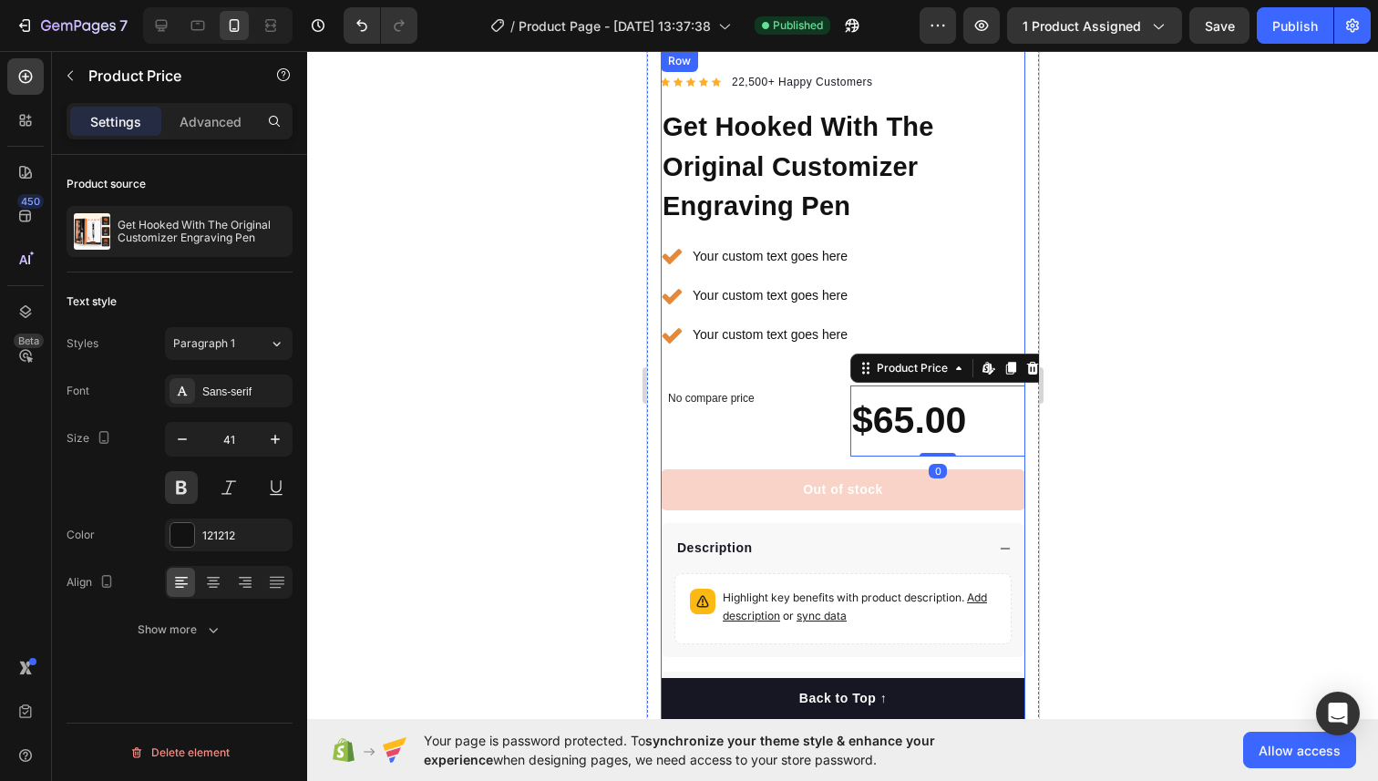
click at [696, 385] on div "No compare price Compare Price" at bounding box center [747, 398] width 175 height 26
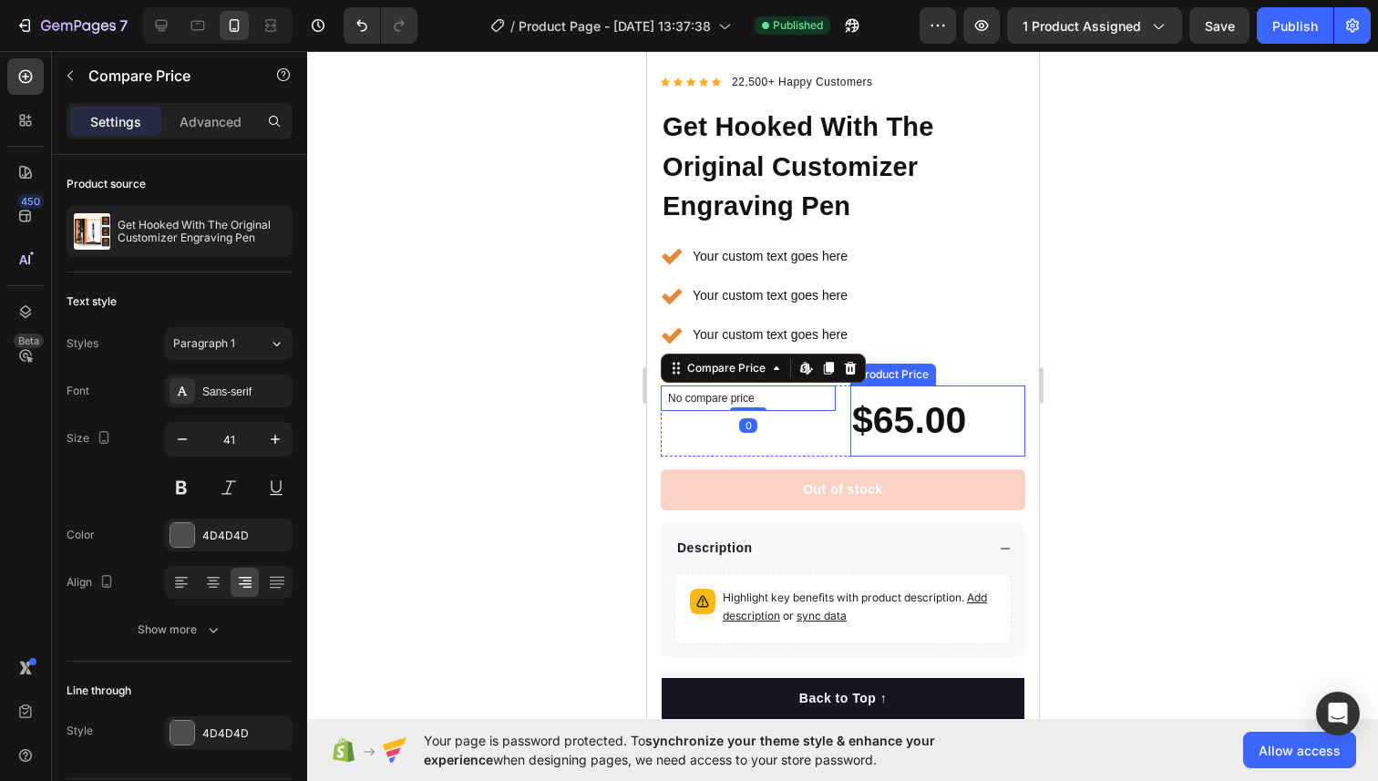
click at [857, 446] on div "$65.00" at bounding box center [936, 420] width 175 height 71
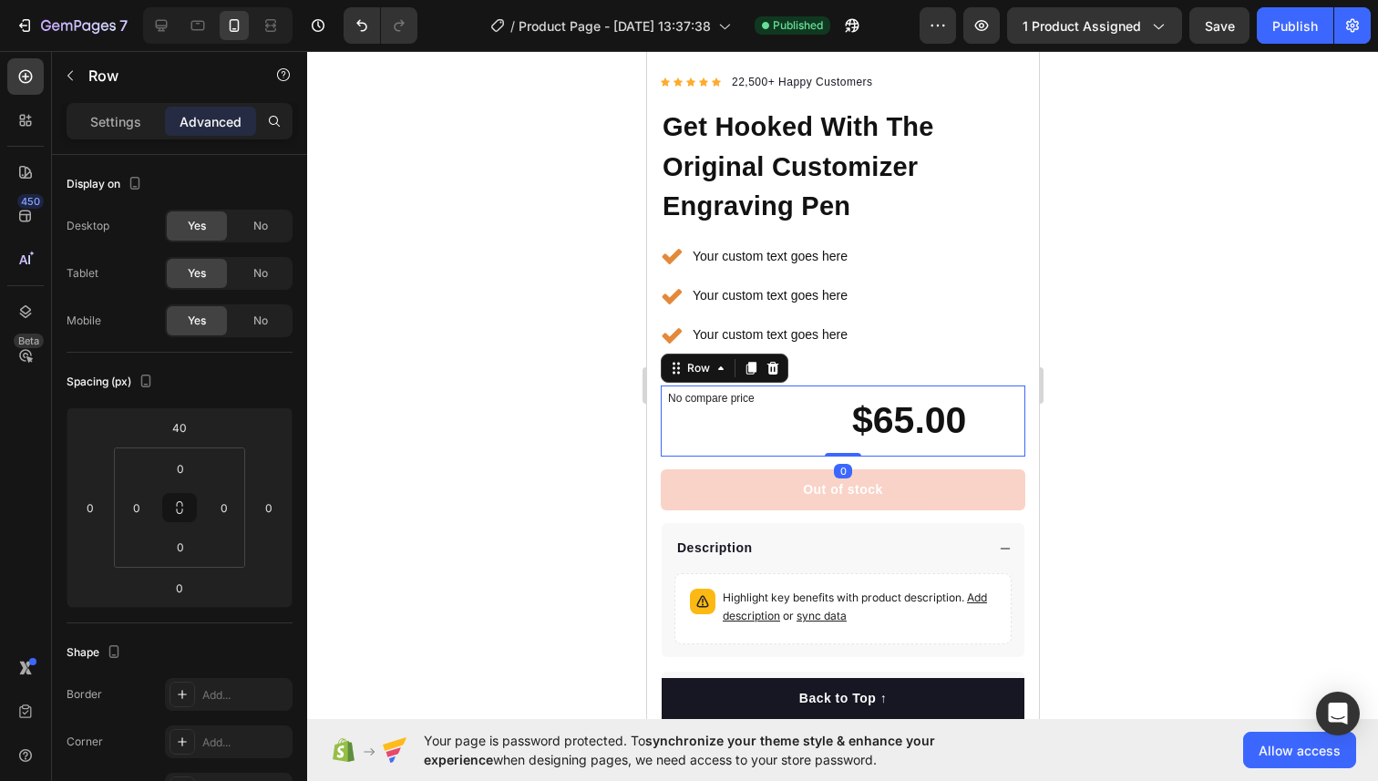
click at [820, 445] on div "No compare price Compare Price" at bounding box center [747, 420] width 175 height 71
click at [836, 387] on div "No compare price Compare Price $65.00 Product Price Product Price Row 0" at bounding box center [842, 420] width 364 height 71
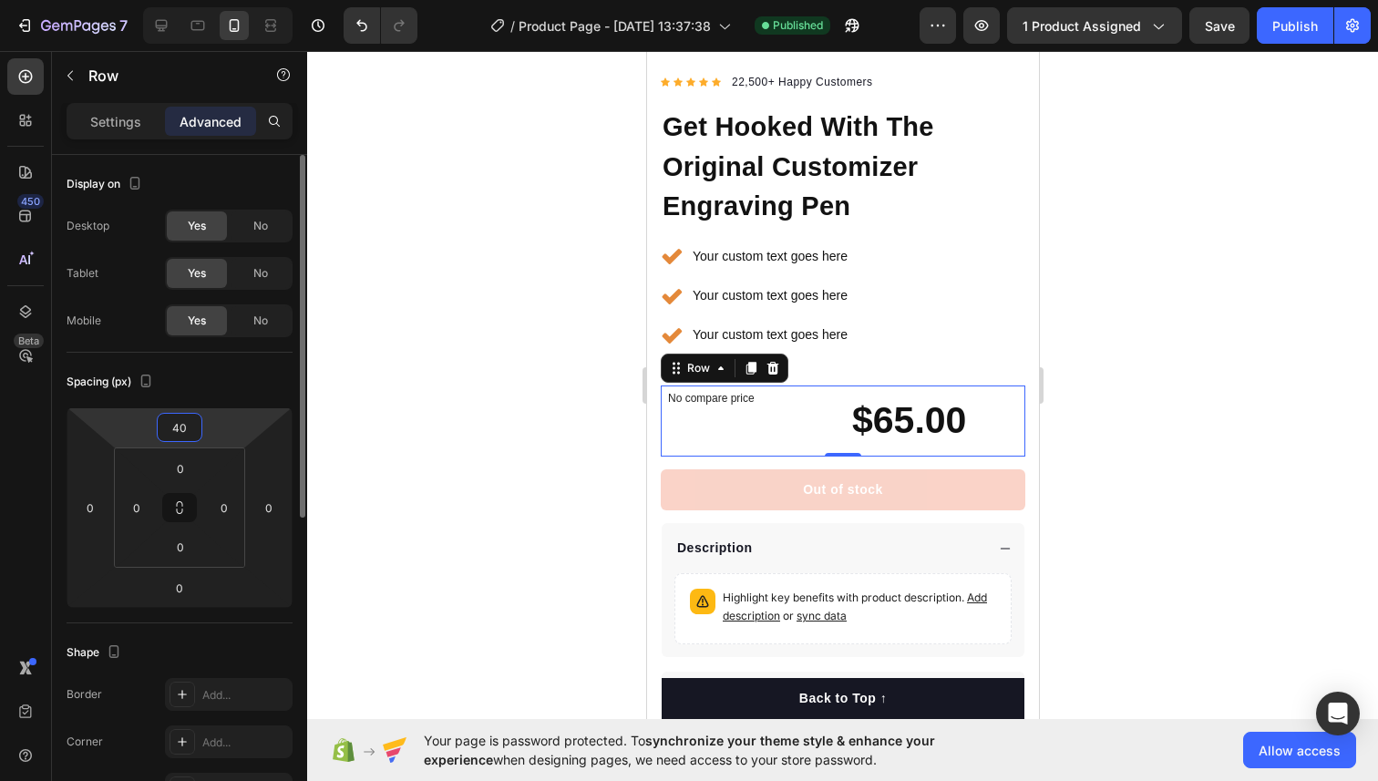
click at [184, 431] on input "40" at bounding box center [179, 427] width 36 height 27
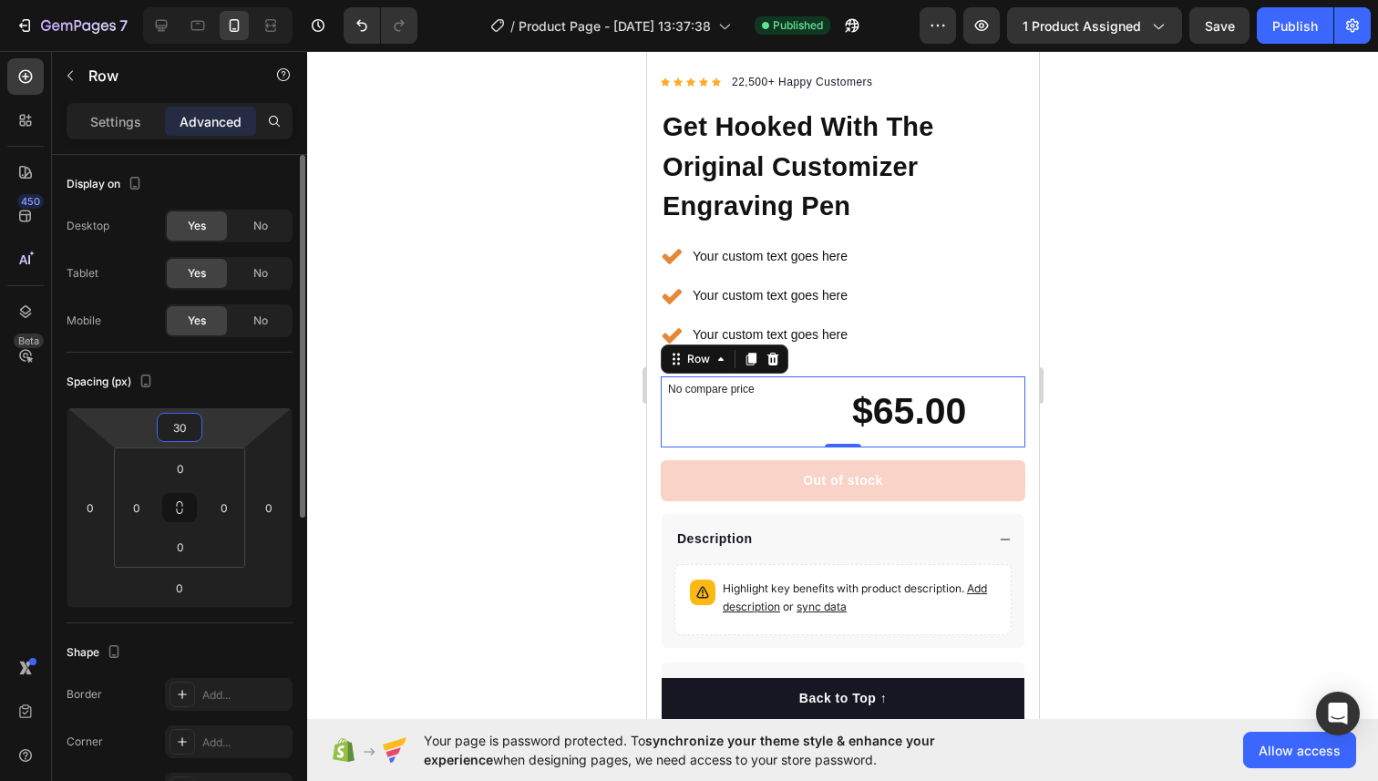
type input "3"
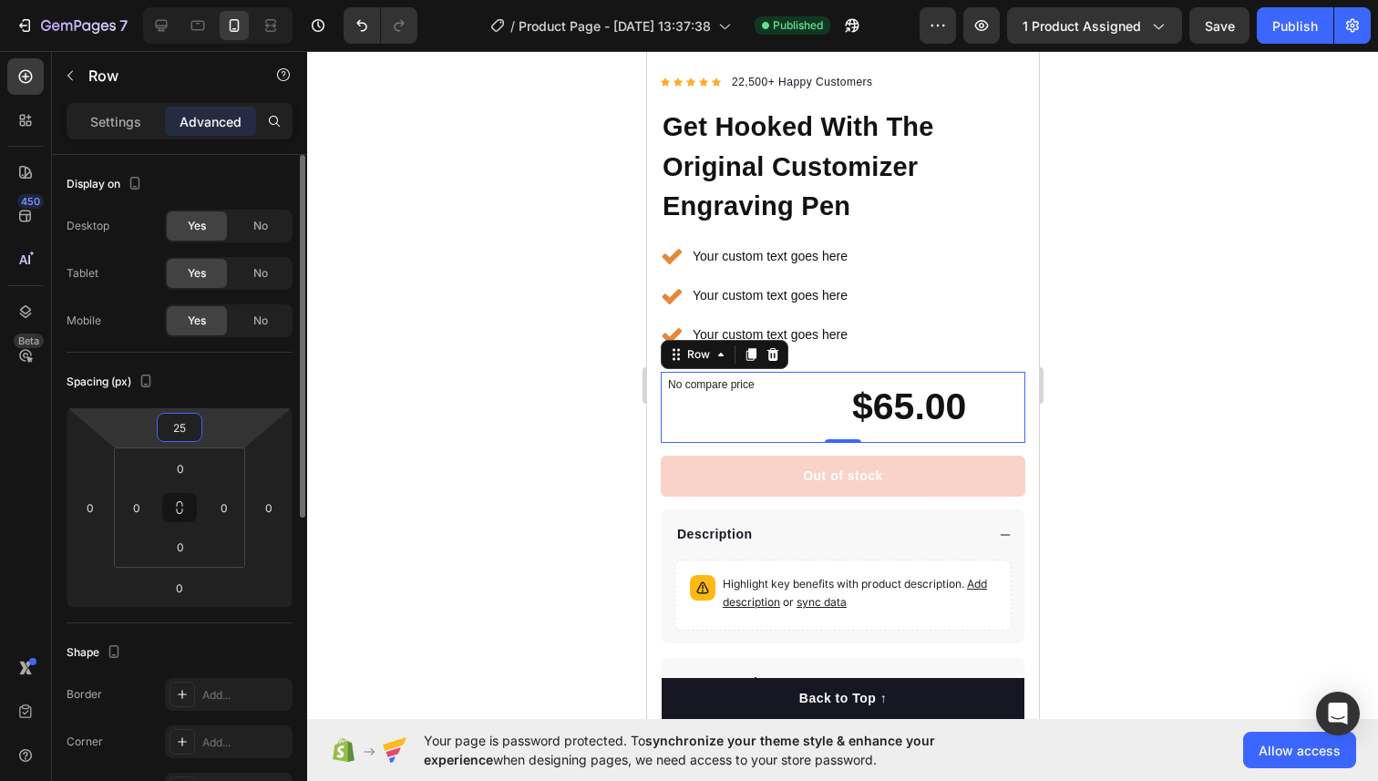
type input "25"
click at [444, 428] on div at bounding box center [842, 416] width 1070 height 730
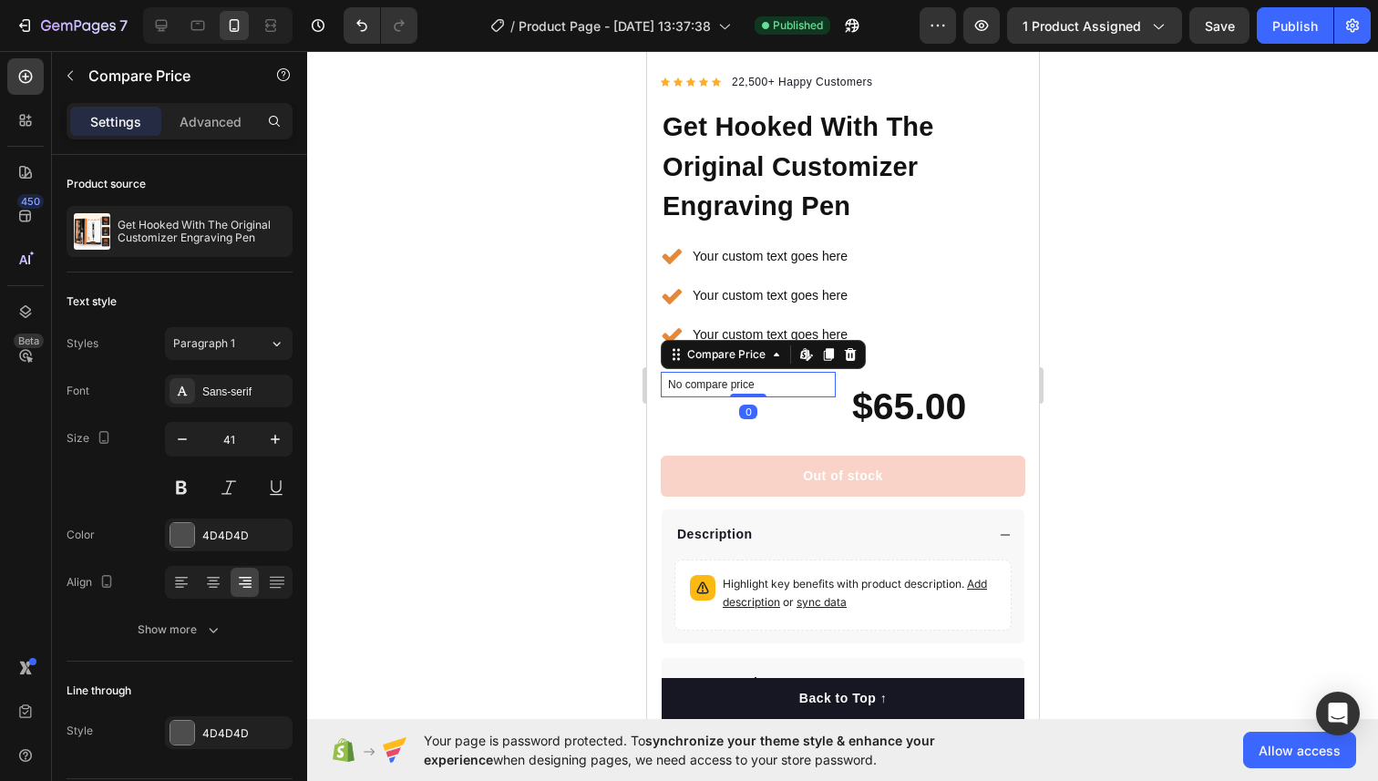
click at [727, 396] on div "No compare price" at bounding box center [747, 385] width 175 height 26
click at [755, 437] on div "No compare price Compare Price Edit content in Shopify 0" at bounding box center [747, 407] width 175 height 71
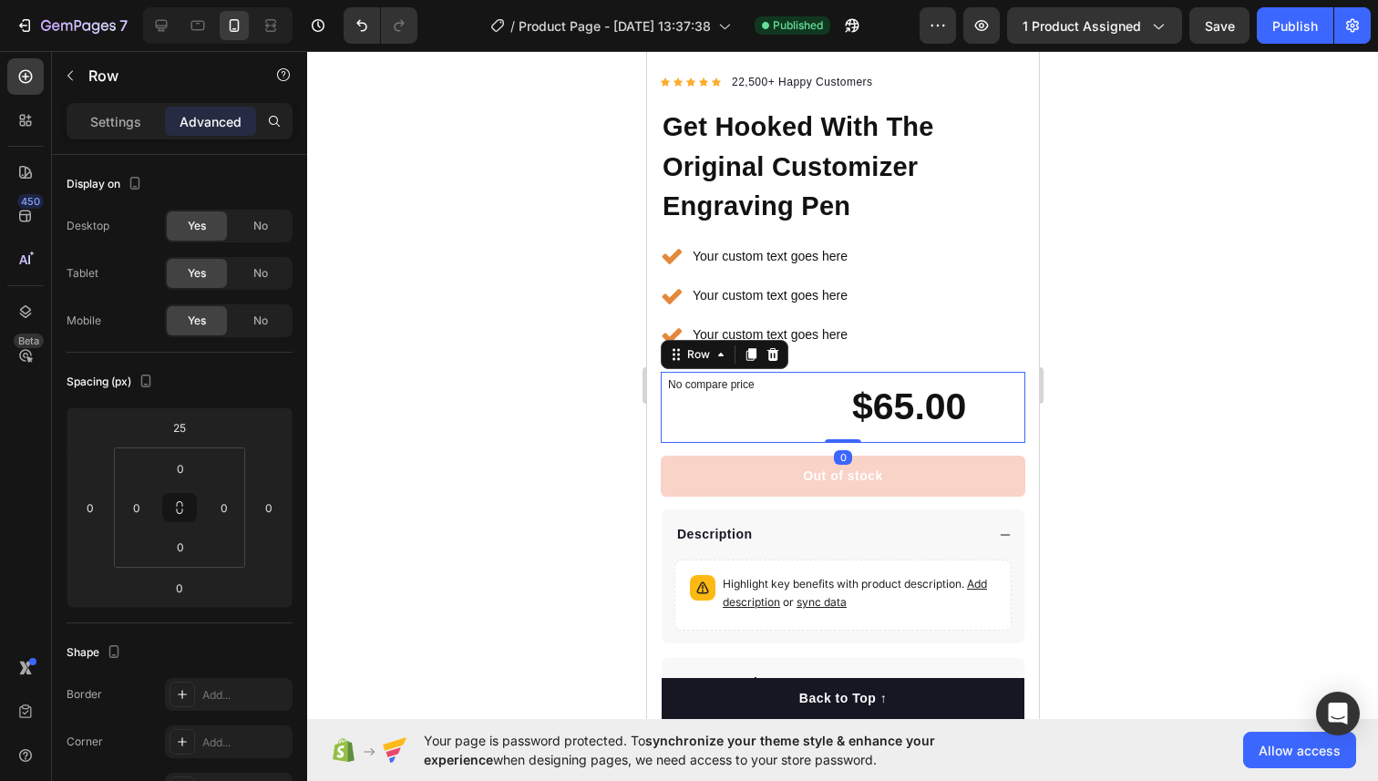
click at [693, 425] on div "No compare price Compare Price" at bounding box center [747, 407] width 175 height 71
click at [138, 127] on p "Settings" at bounding box center [115, 121] width 51 height 19
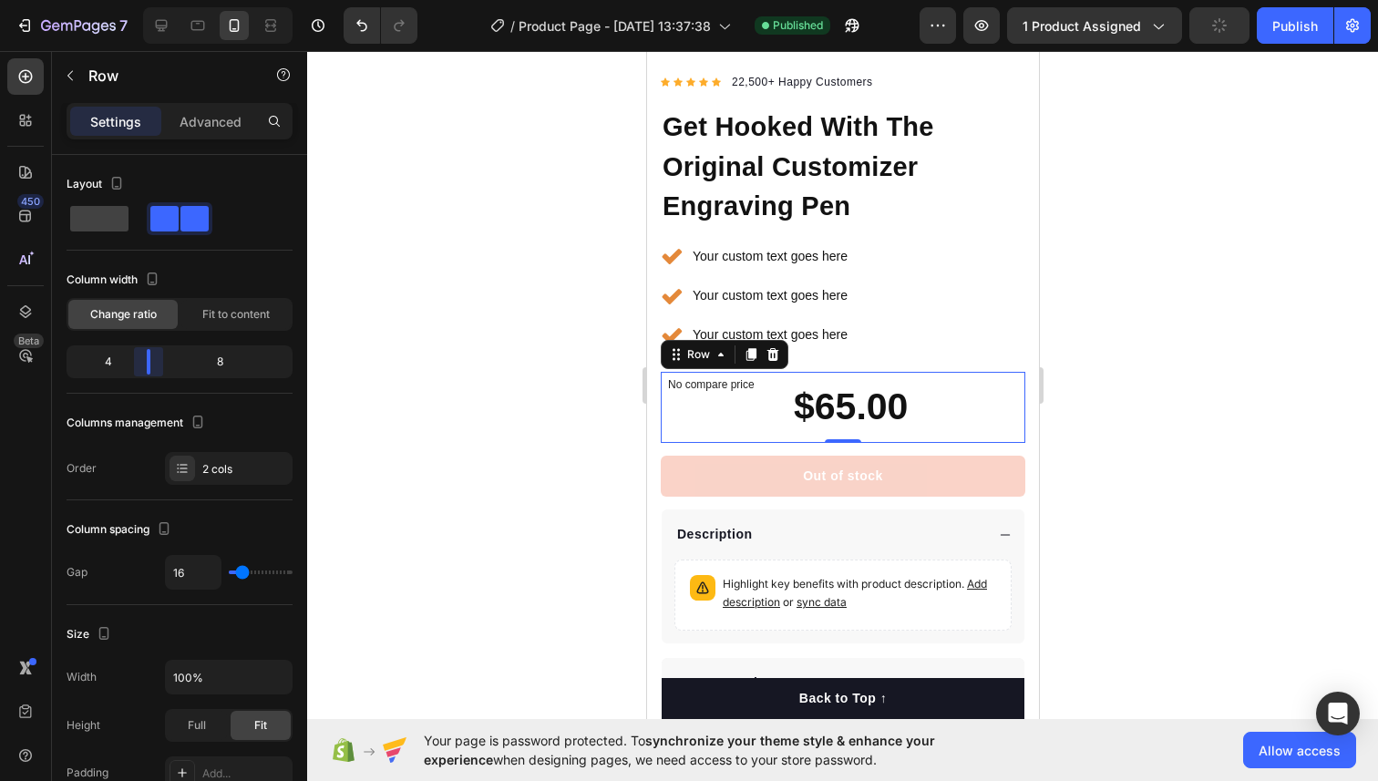
drag, startPoint x: 178, startPoint y: 364, endPoint x: 148, endPoint y: 365, distance: 30.1
click at [148, 0] on body "7 / Product Page - Aug 26, 13:37:38 Published Preview 1 product assigned Publis…" at bounding box center [689, 0] width 1378 height 0
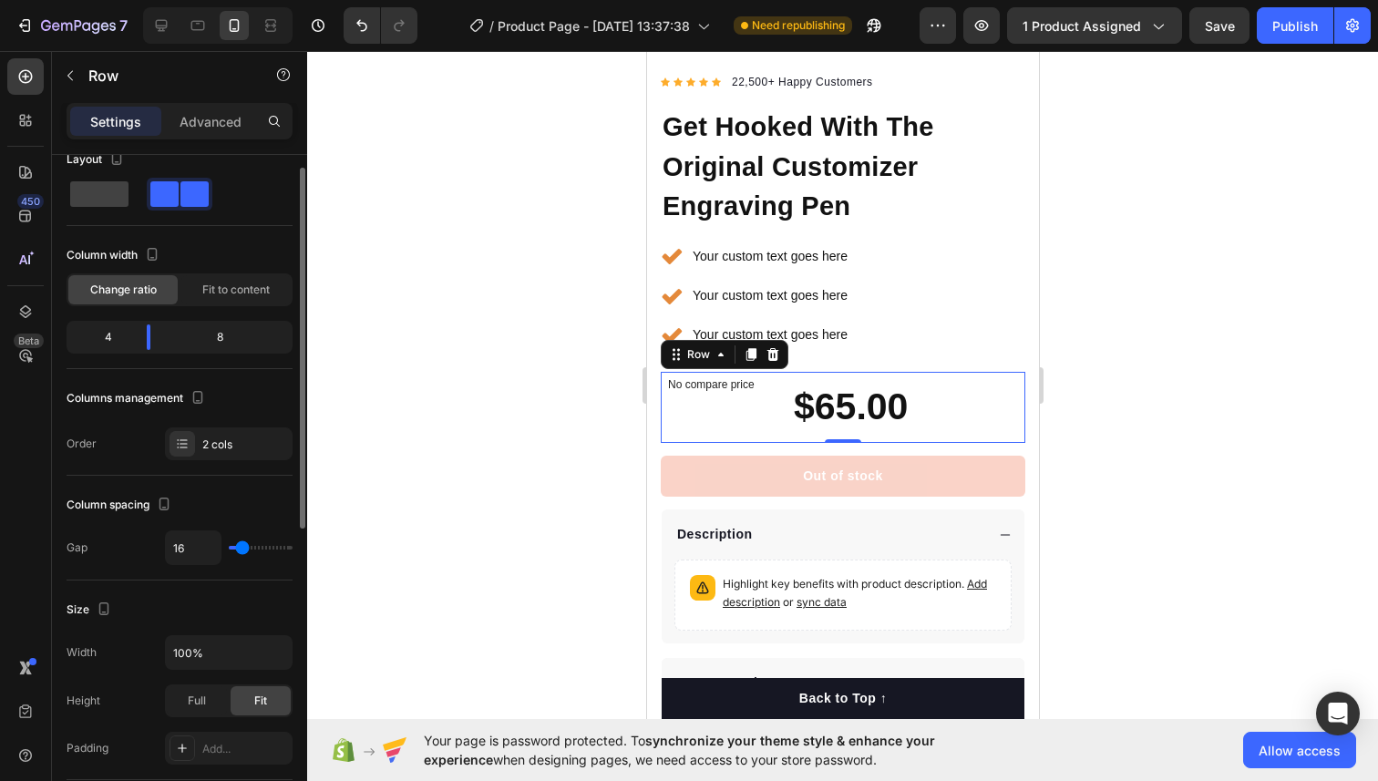
scroll to position [21, 0]
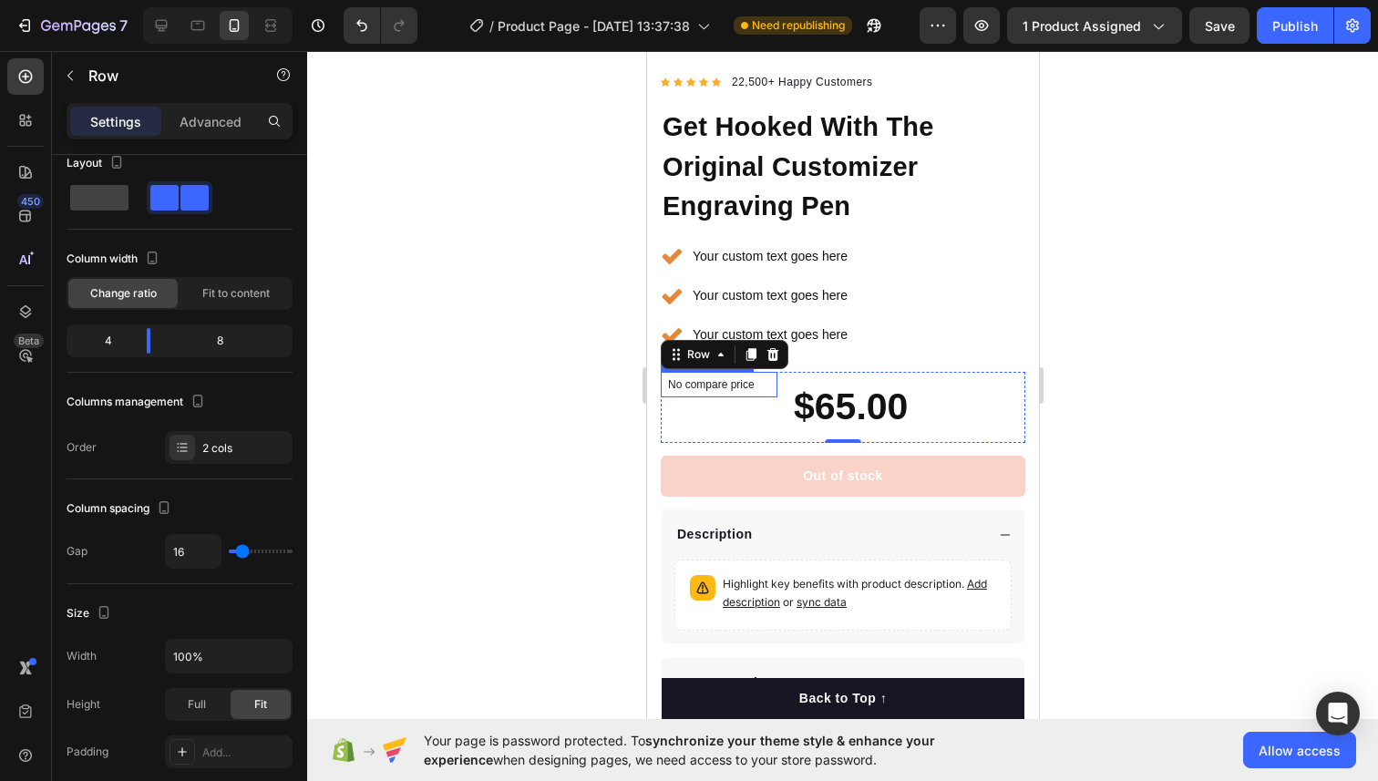
click at [708, 387] on p "No compare price" at bounding box center [718, 384] width 102 height 11
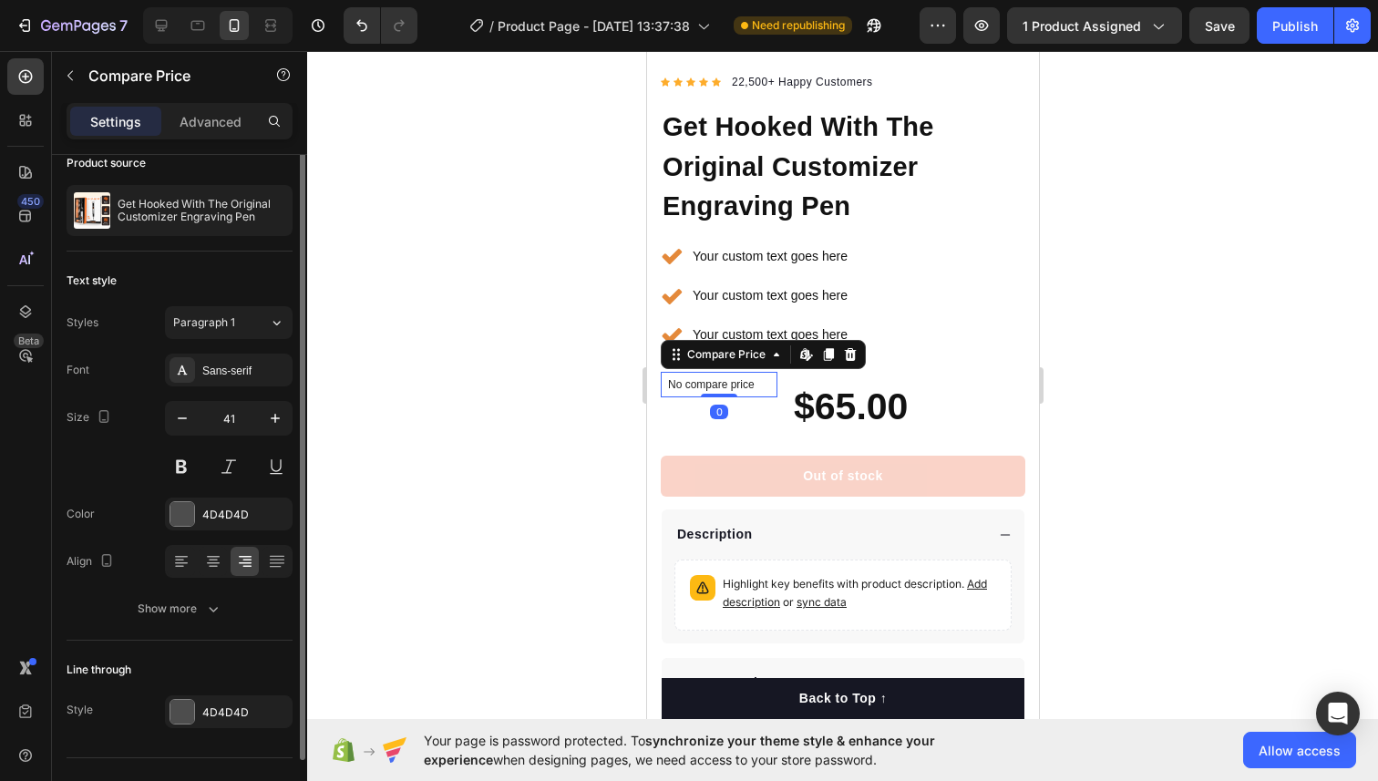
scroll to position [0, 0]
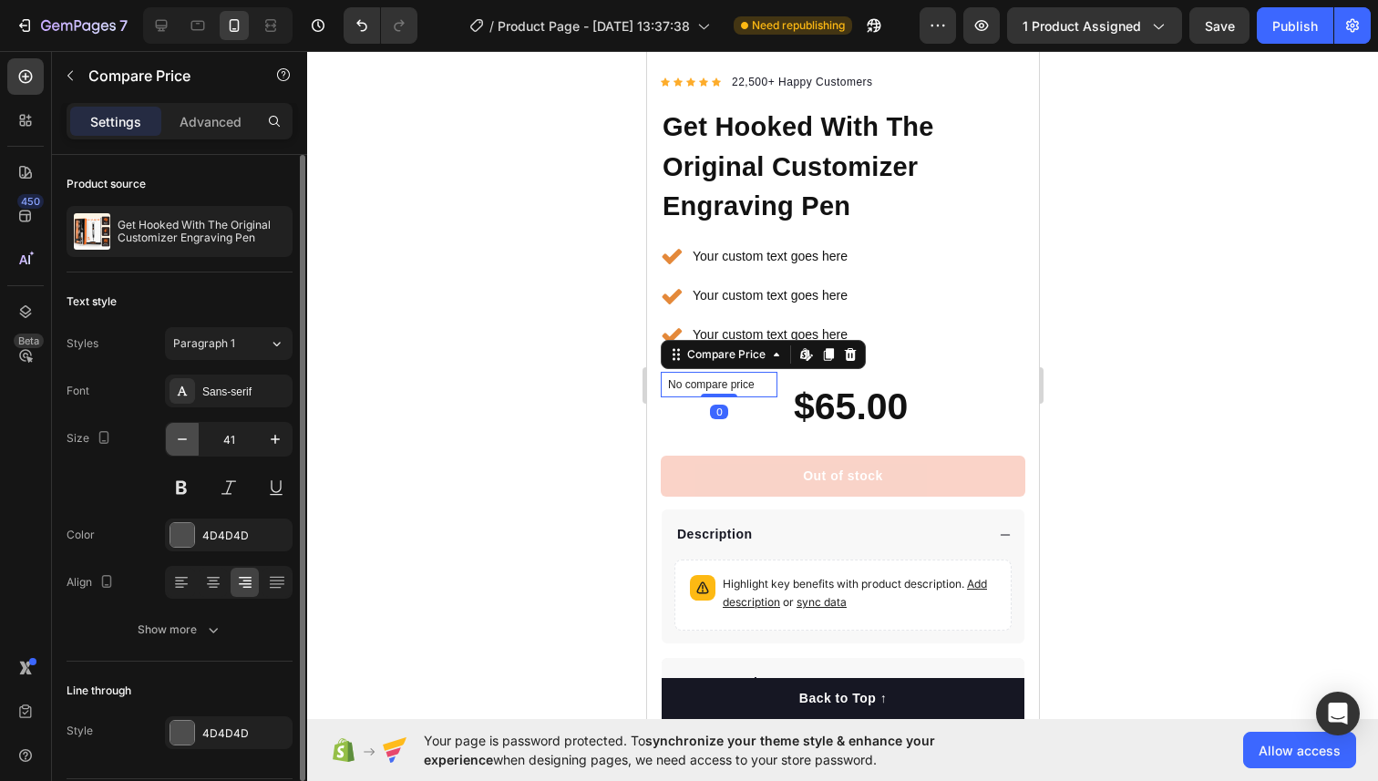
click at [176, 439] on icon "button" at bounding box center [182, 439] width 18 height 18
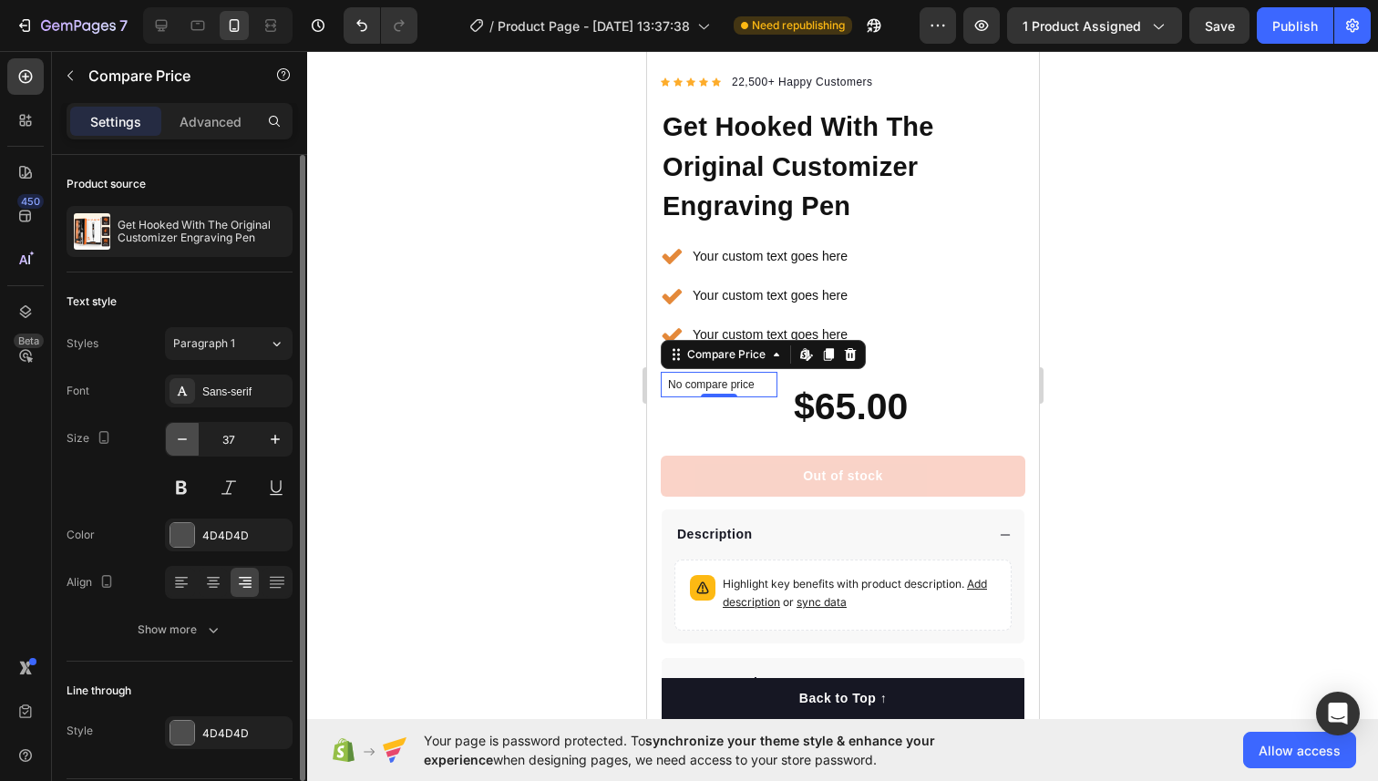
click at [176, 439] on icon "button" at bounding box center [182, 439] width 18 height 18
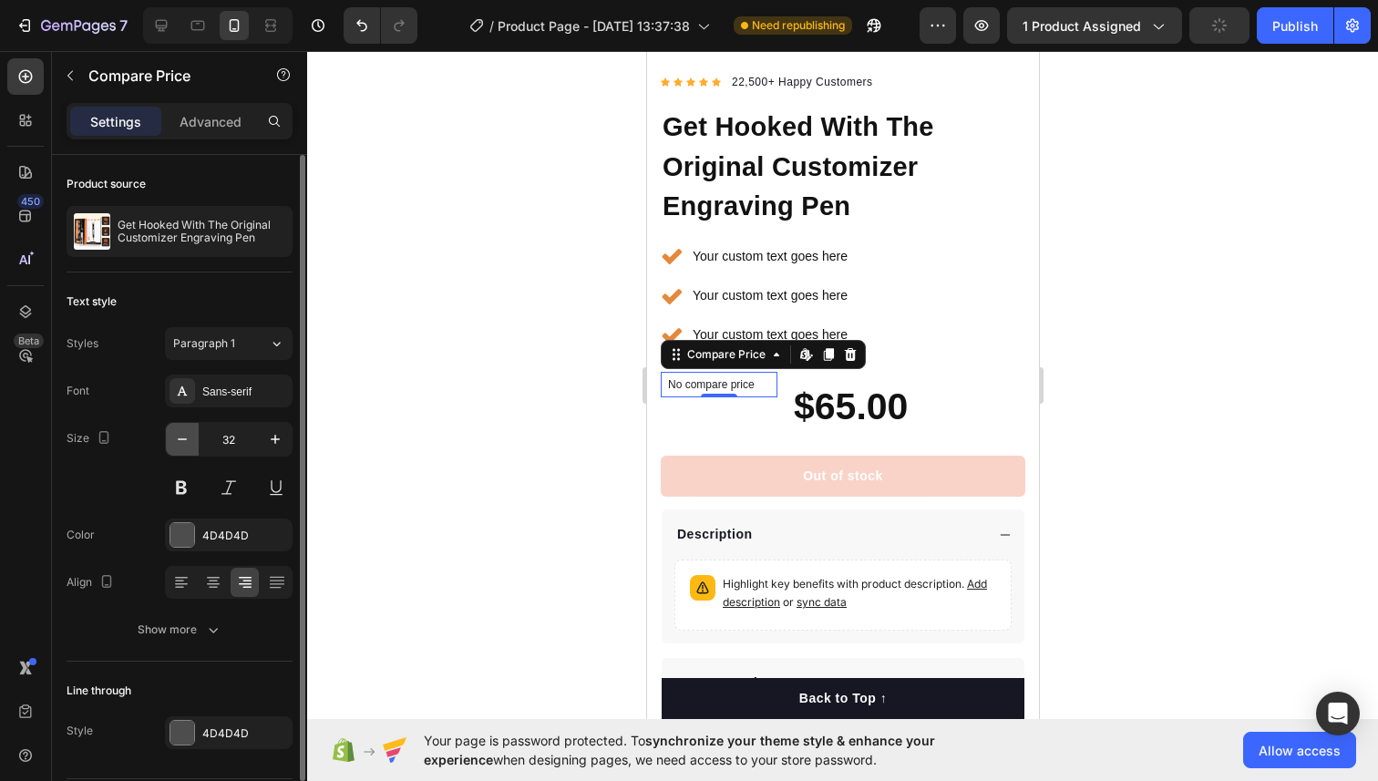
click at [176, 439] on icon "button" at bounding box center [182, 439] width 18 height 18
type input "28"
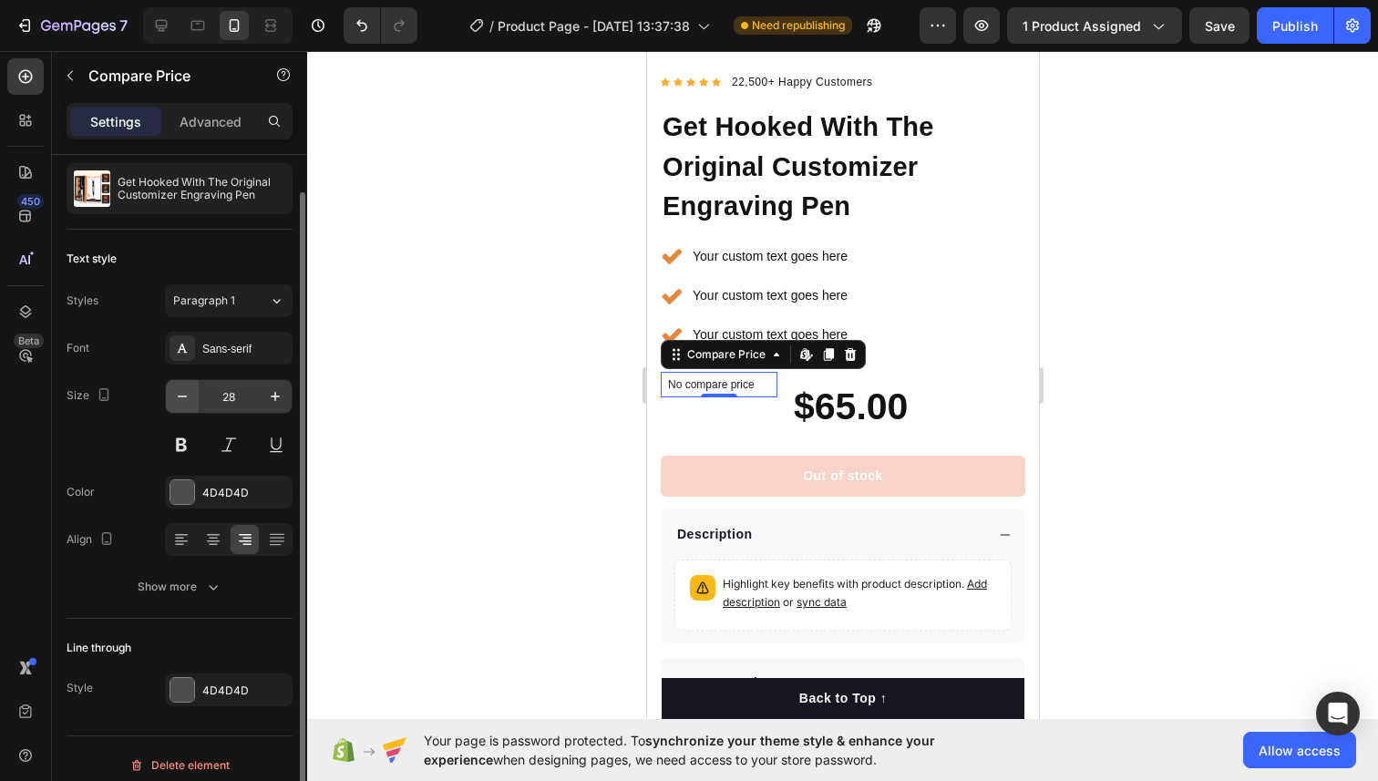
scroll to position [42, 0]
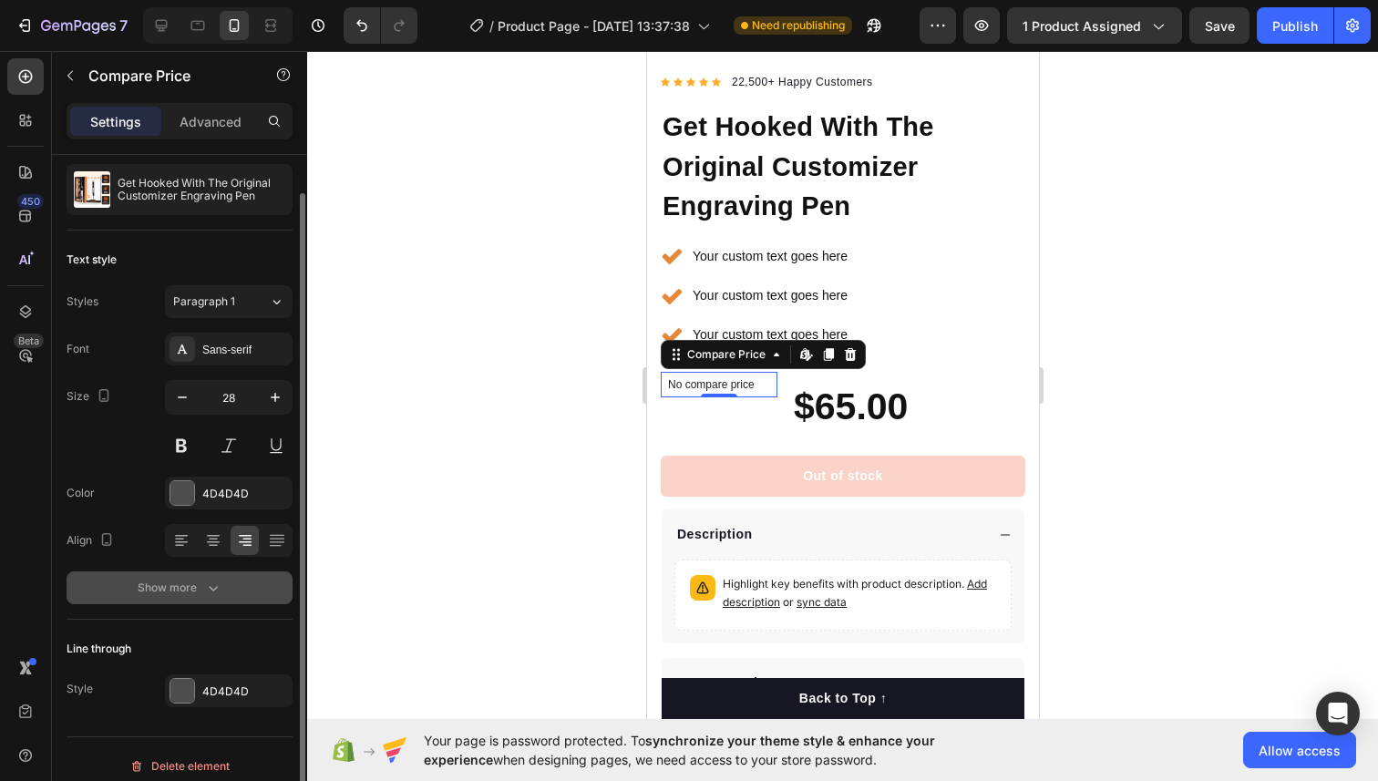
click at [168, 578] on button "Show more" at bounding box center [180, 587] width 226 height 33
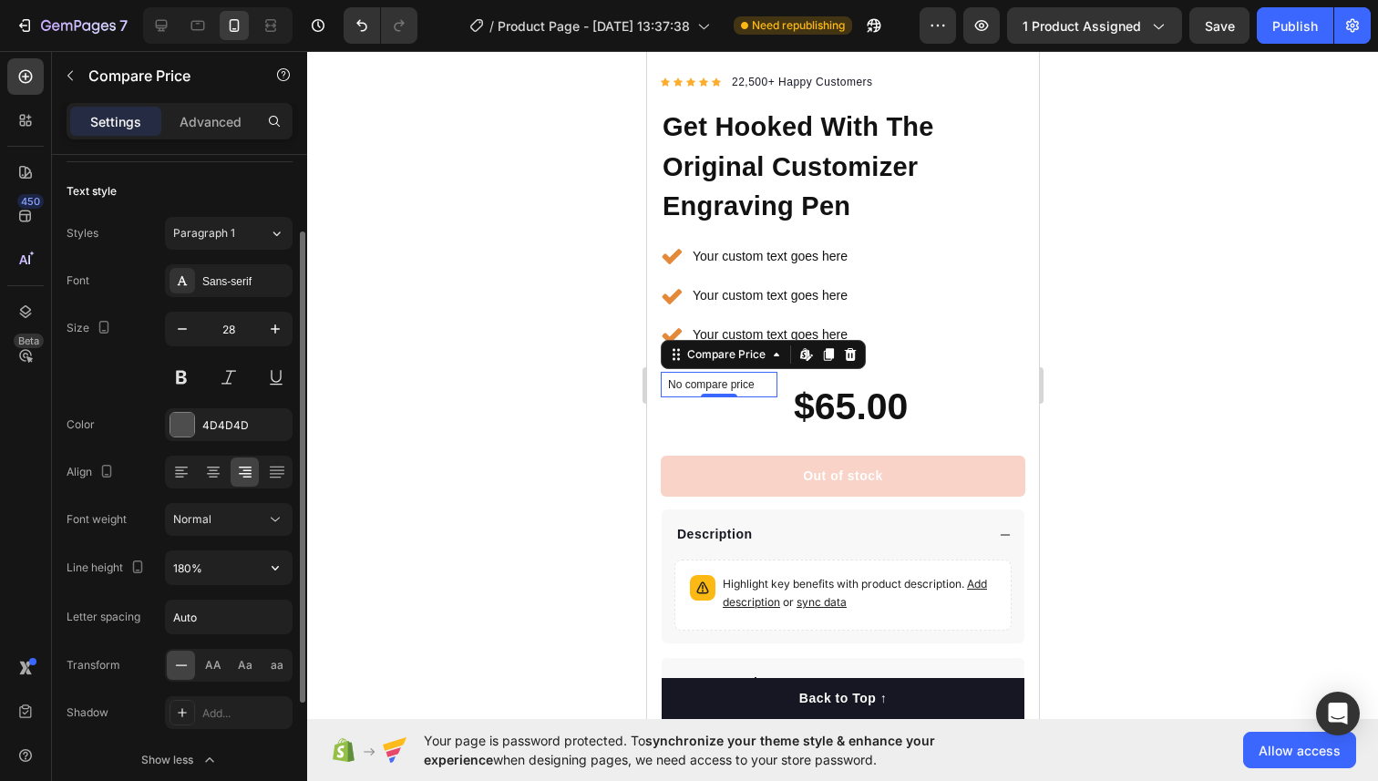
scroll to position [103, 0]
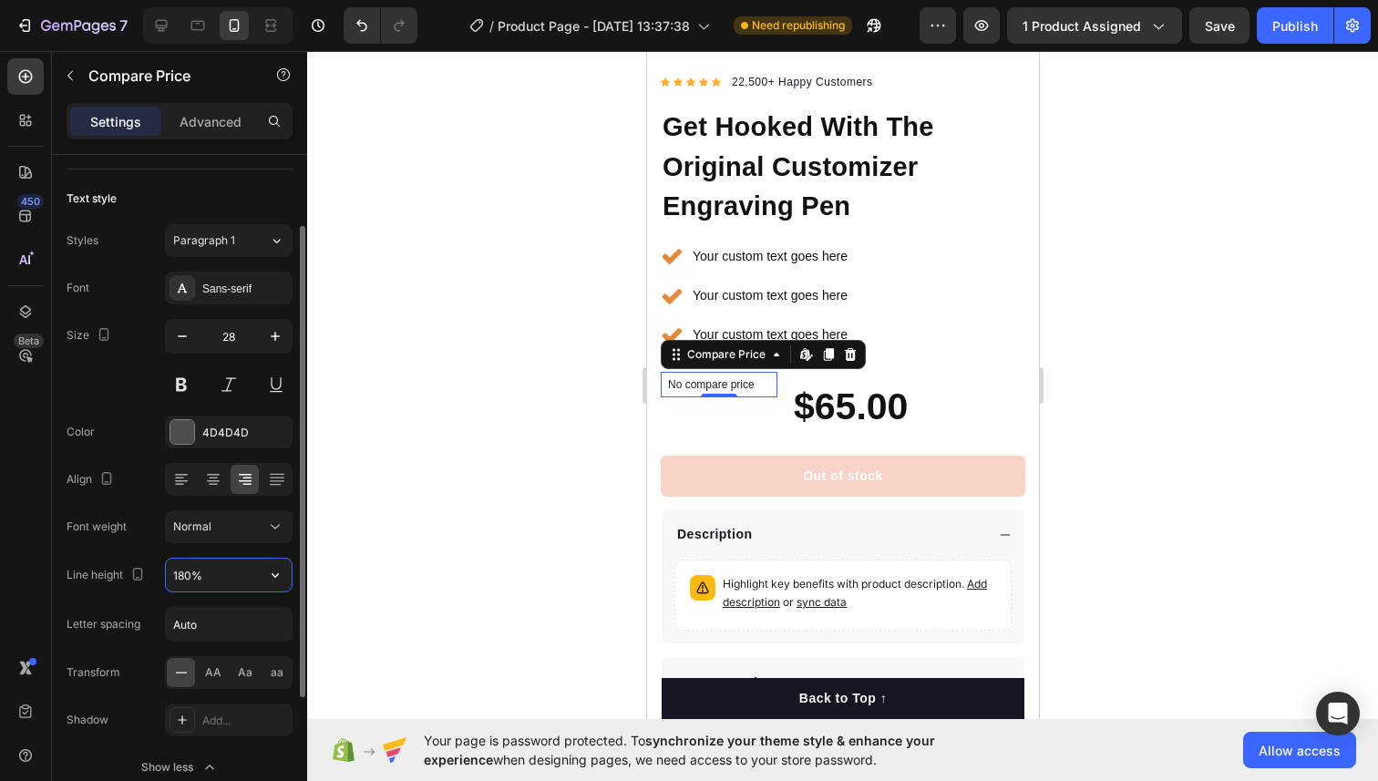
click at [203, 569] on input "180%" at bounding box center [229, 574] width 126 height 33
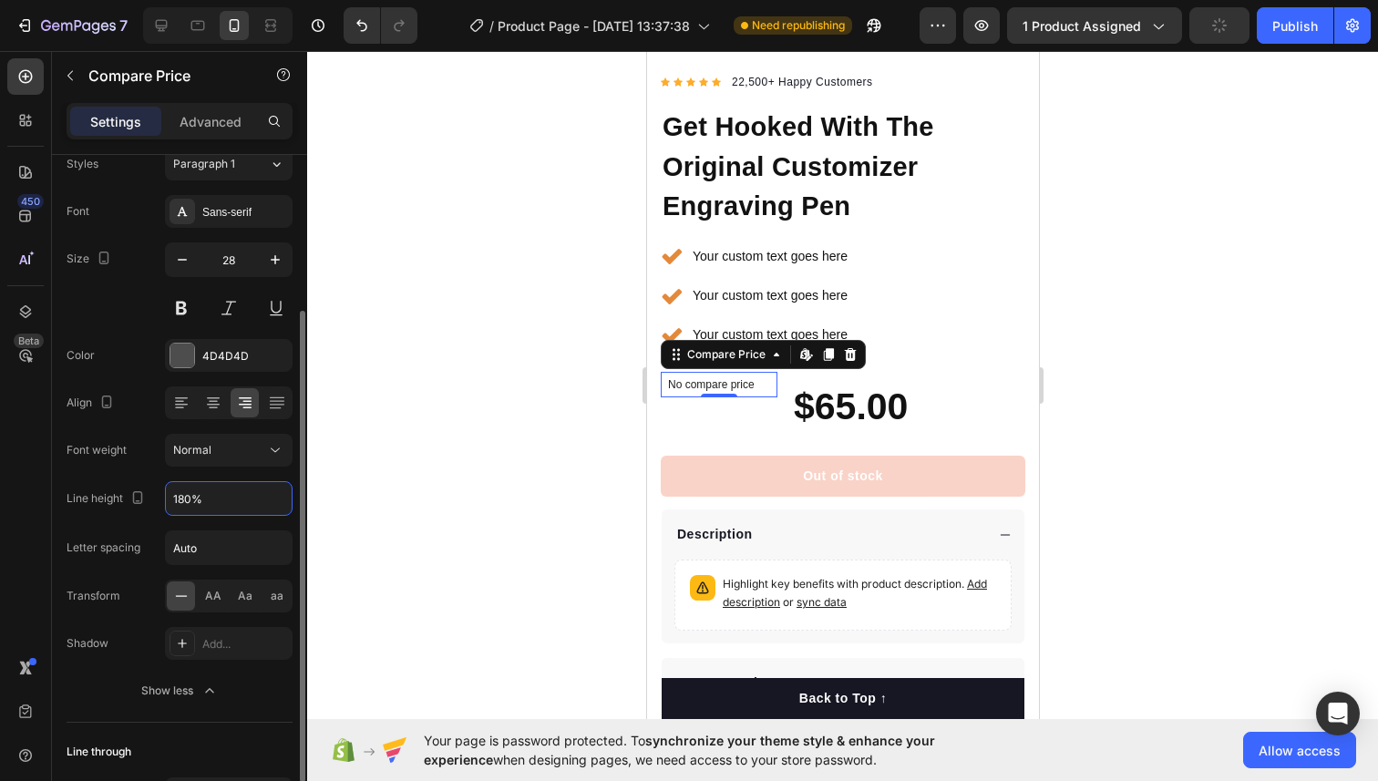
scroll to position [266, 0]
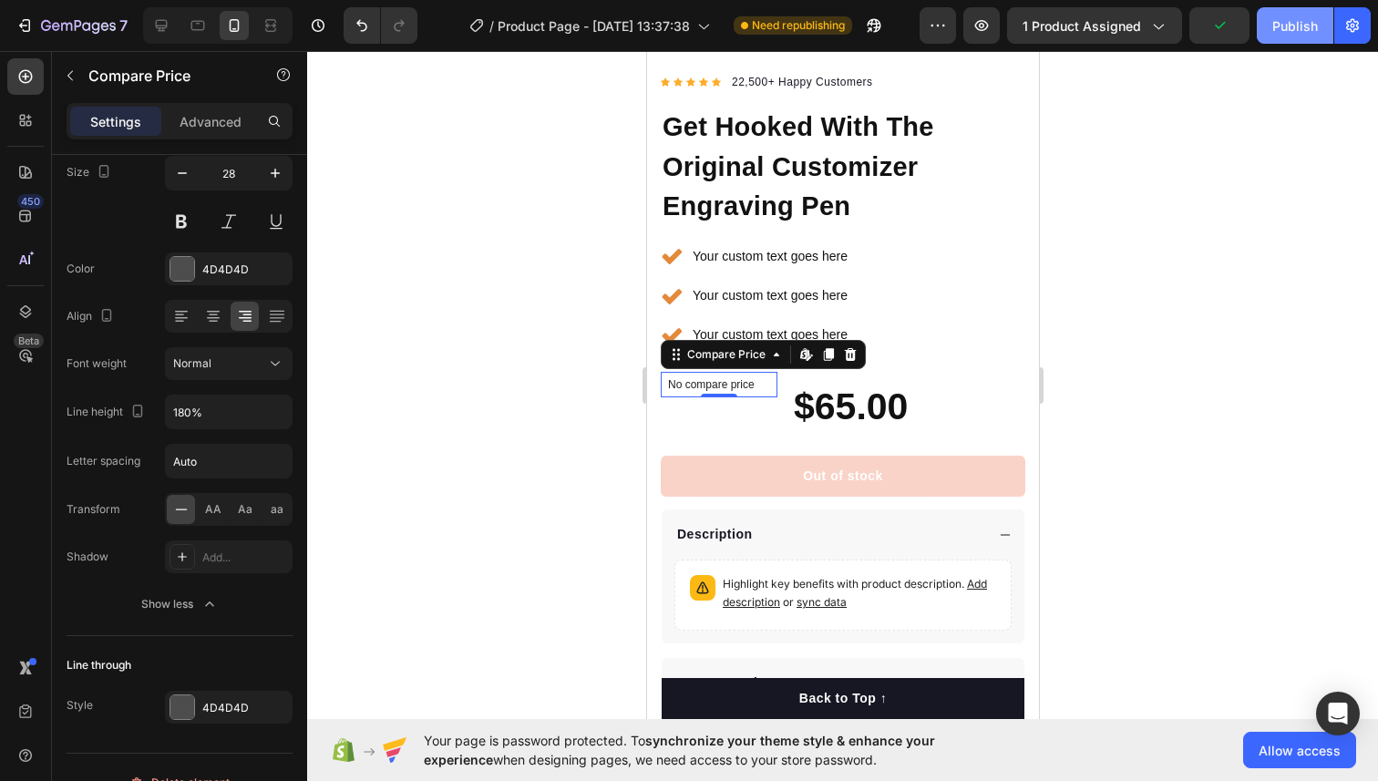
click at [1291, 35] on div "Publish" at bounding box center [1295, 25] width 46 height 19
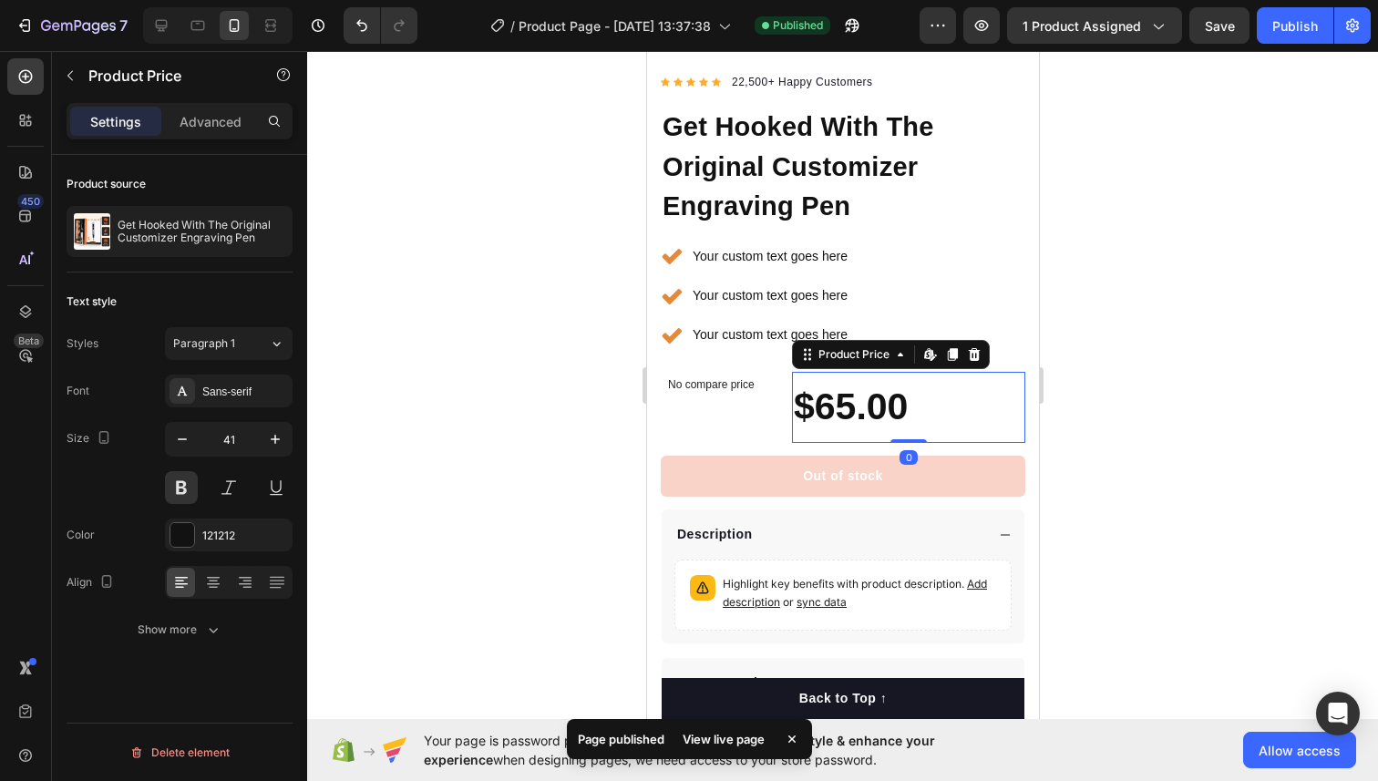
scroll to position [0, 0]
click at [927, 383] on div "$65.00" at bounding box center [907, 407] width 233 height 71
click at [735, 380] on p "No compare price" at bounding box center [718, 384] width 102 height 11
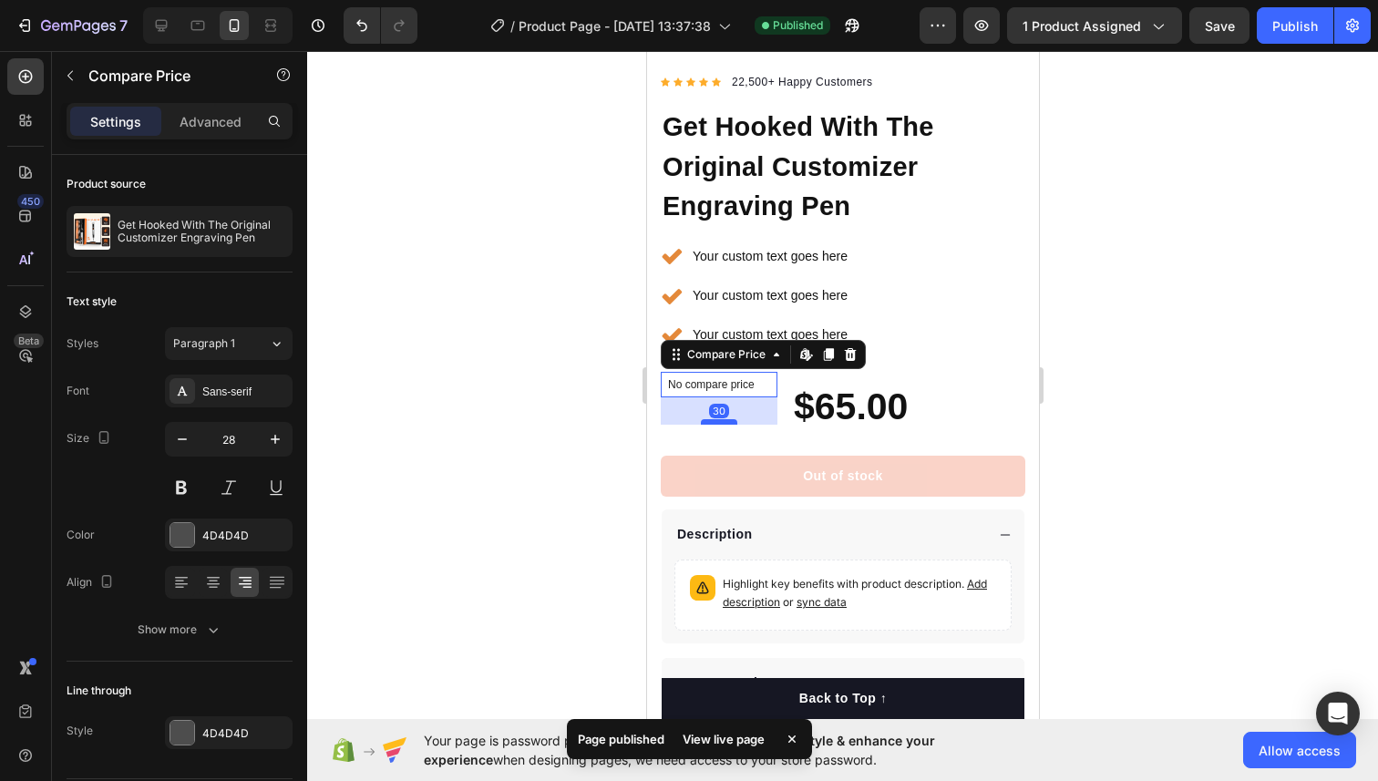
drag, startPoint x: 726, startPoint y: 394, endPoint x: 726, endPoint y: 424, distance: 29.2
click at [726, 424] on div at bounding box center [718, 421] width 36 height 5
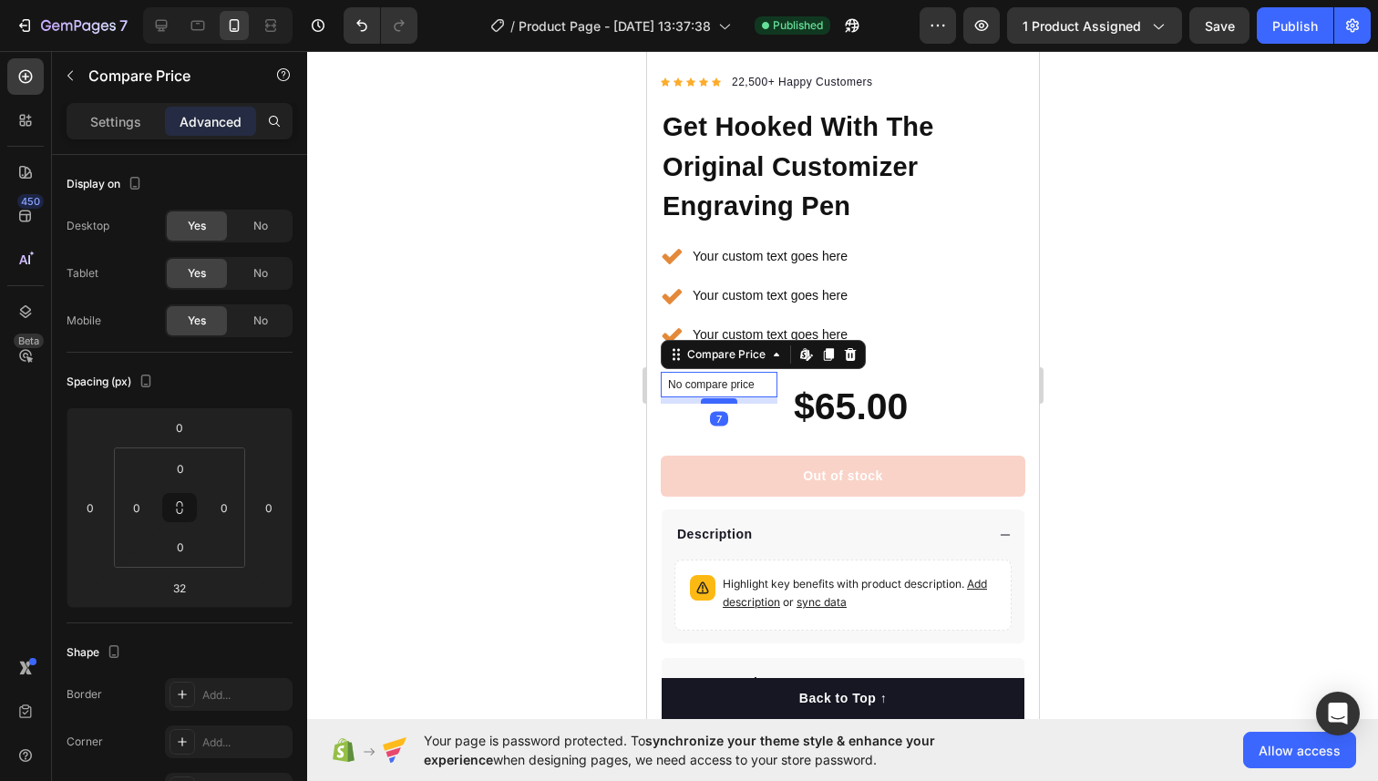
drag, startPoint x: 726, startPoint y: 423, endPoint x: 726, endPoint y: 400, distance: 22.8
click at [726, 400] on div at bounding box center [718, 400] width 36 height 5
drag, startPoint x: 726, startPoint y: 402, endPoint x: 726, endPoint y: 429, distance: 27.3
click at [726, 429] on div at bounding box center [718, 427] width 36 height 5
click at [726, 421] on div at bounding box center [718, 419] width 36 height 5
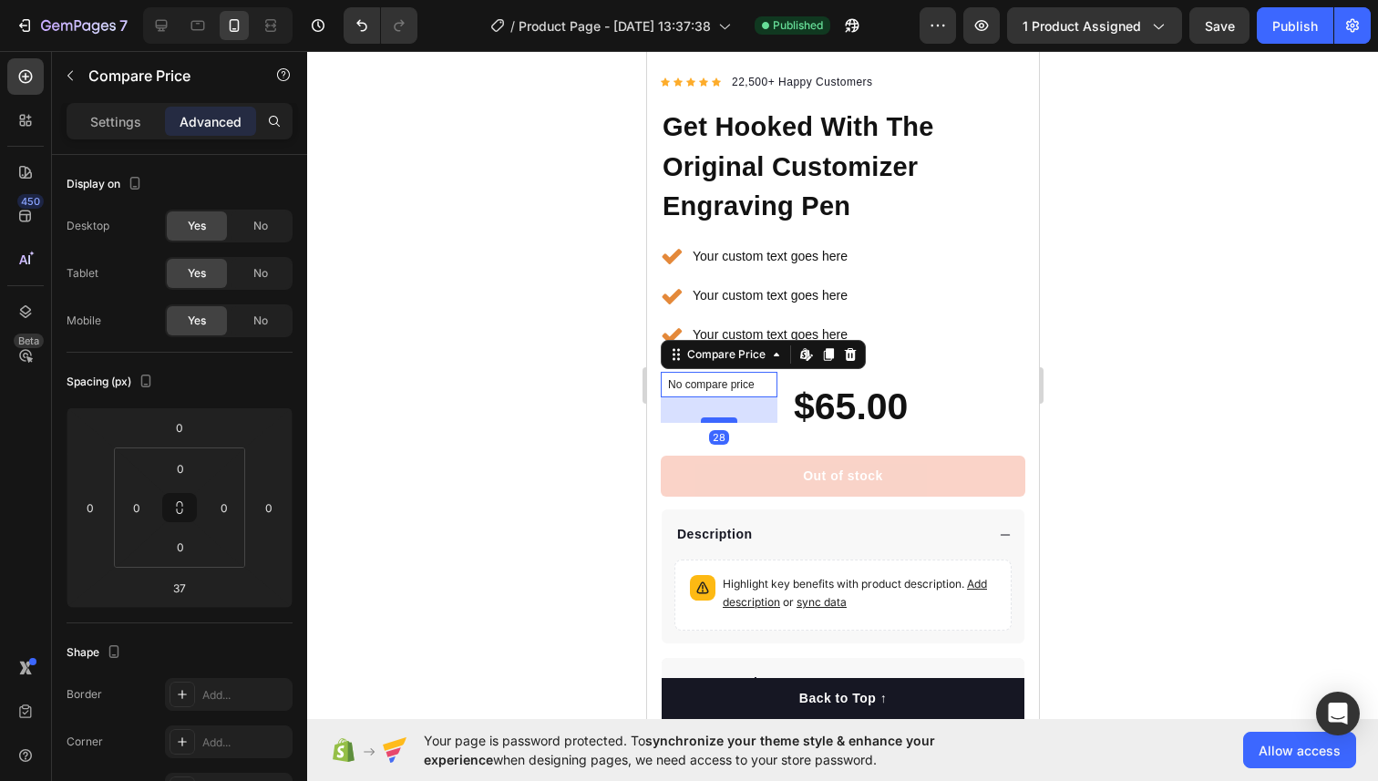
type input "28"
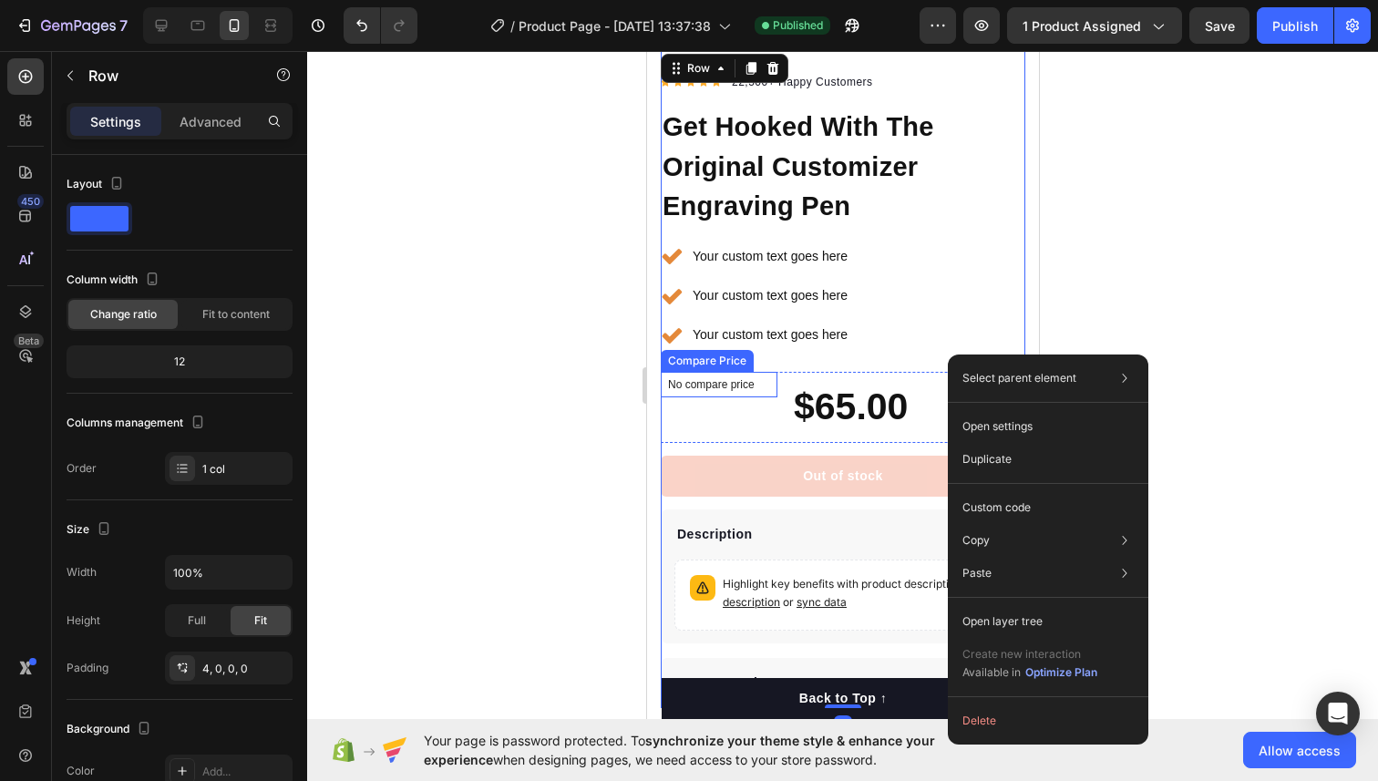
click at [745, 394] on div "No compare price" at bounding box center [718, 385] width 117 height 26
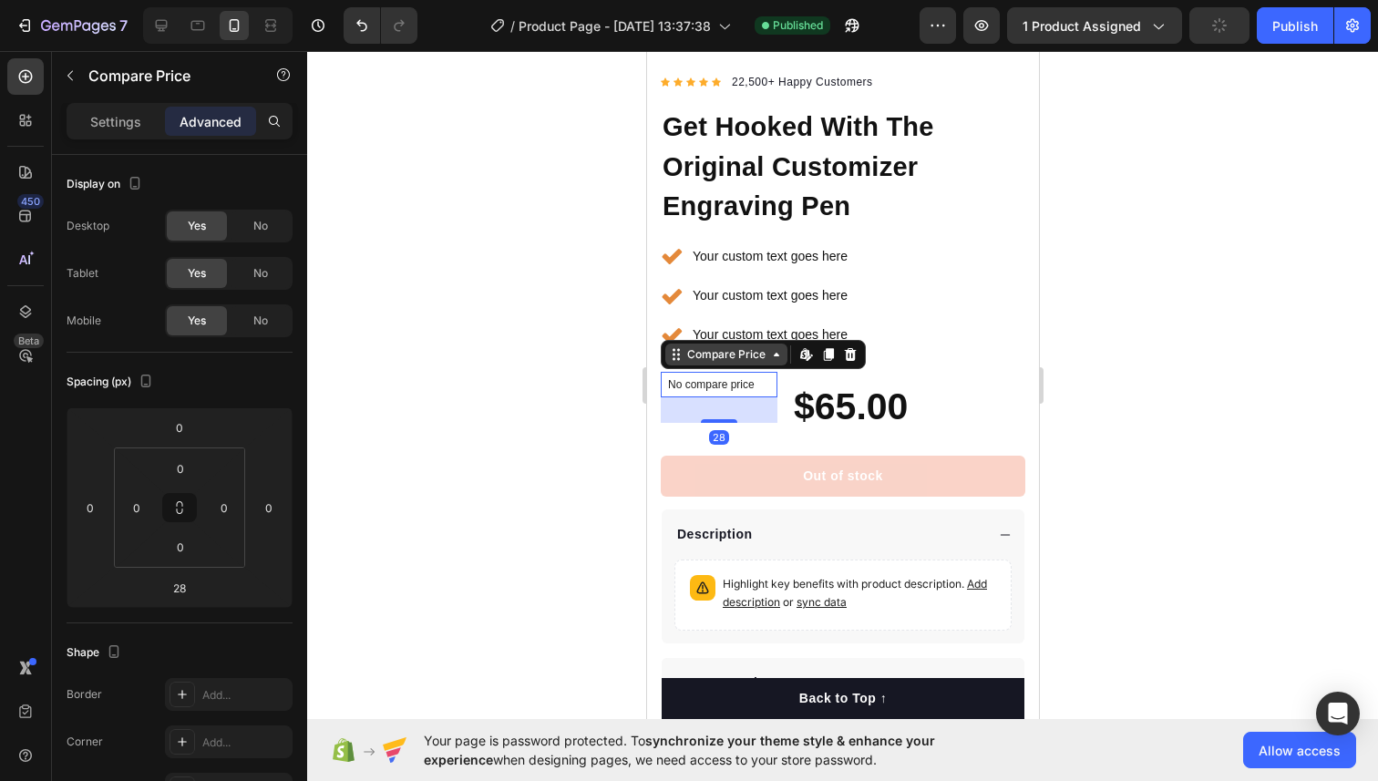
click at [774, 352] on icon at bounding box center [775, 354] width 15 height 15
click at [774, 353] on icon at bounding box center [775, 355] width 5 height 4
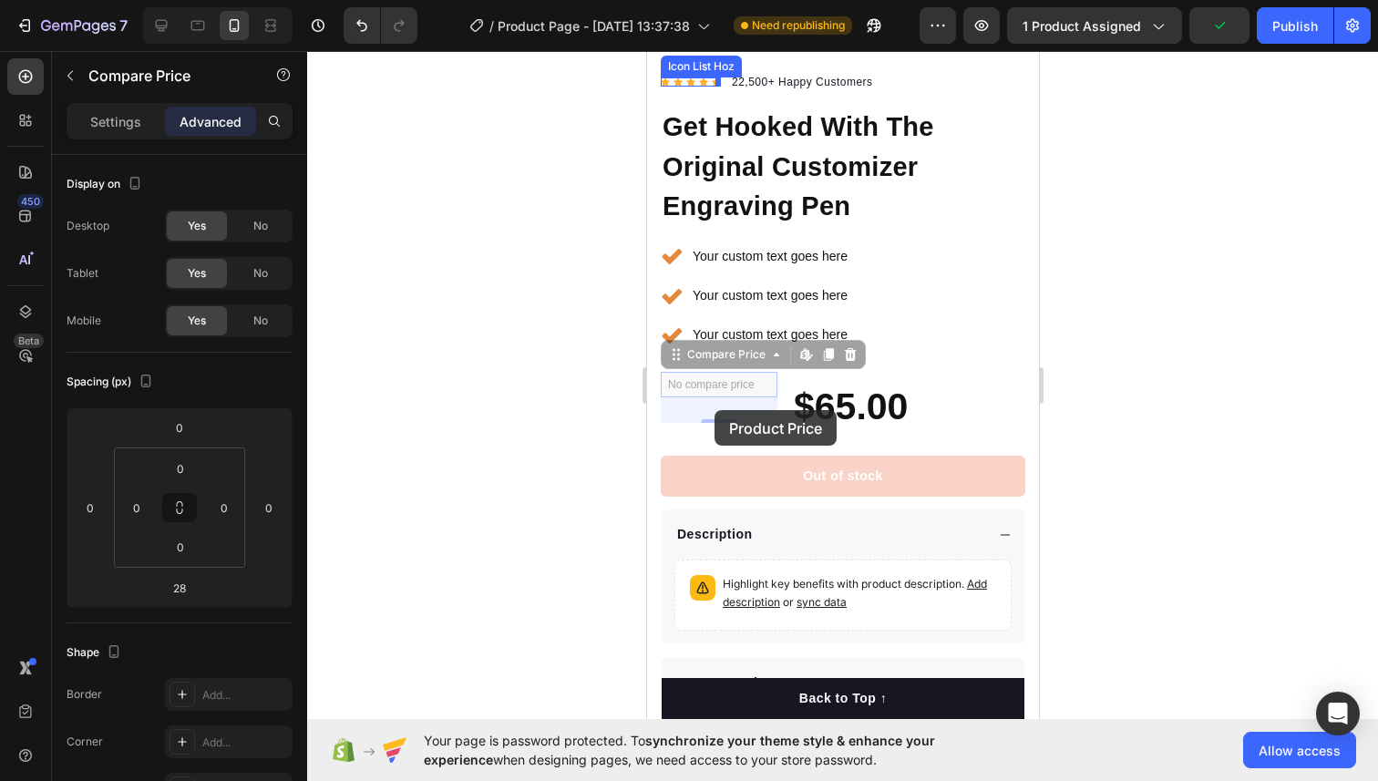
drag, startPoint x: 713, startPoint y: 388, endPoint x: 713, endPoint y: 407, distance: 19.1
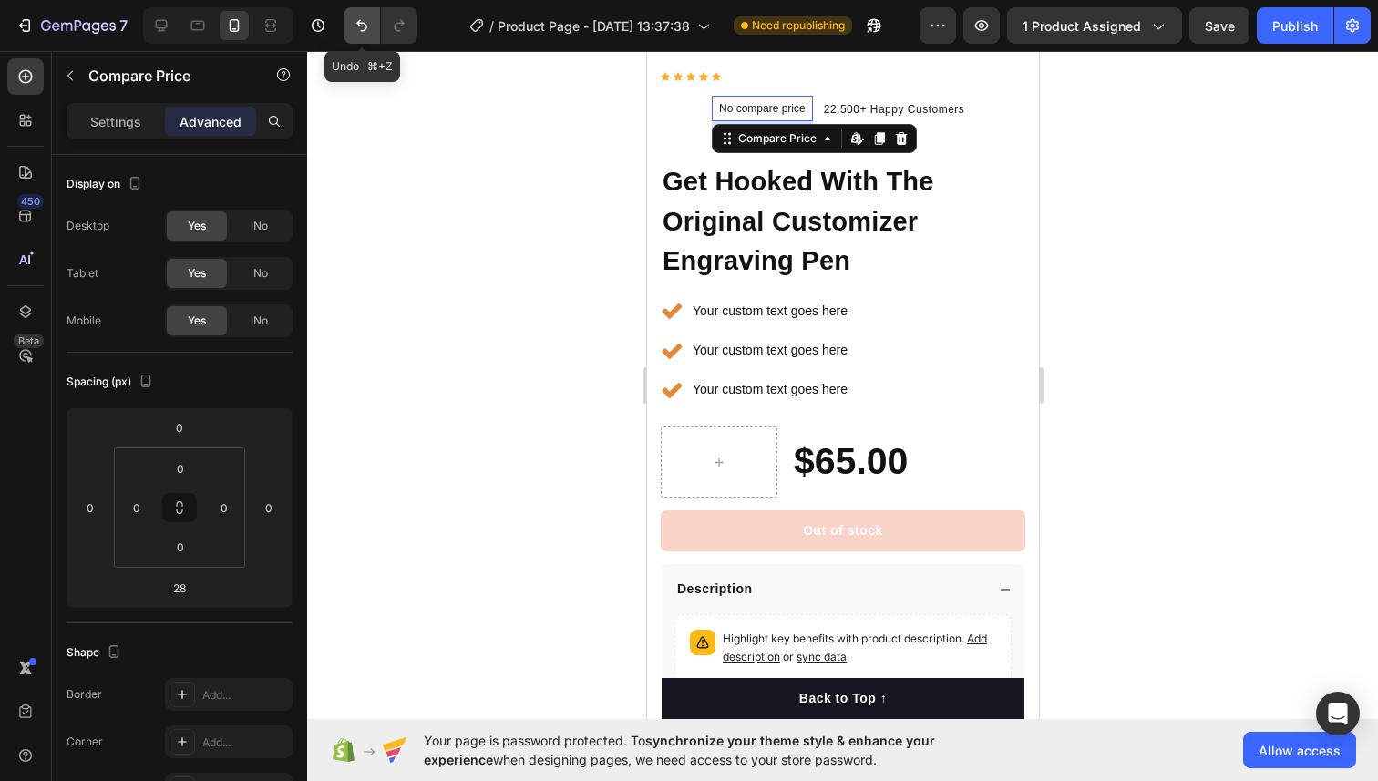
click at [368, 24] on icon "Undo/Redo" at bounding box center [362, 25] width 18 height 18
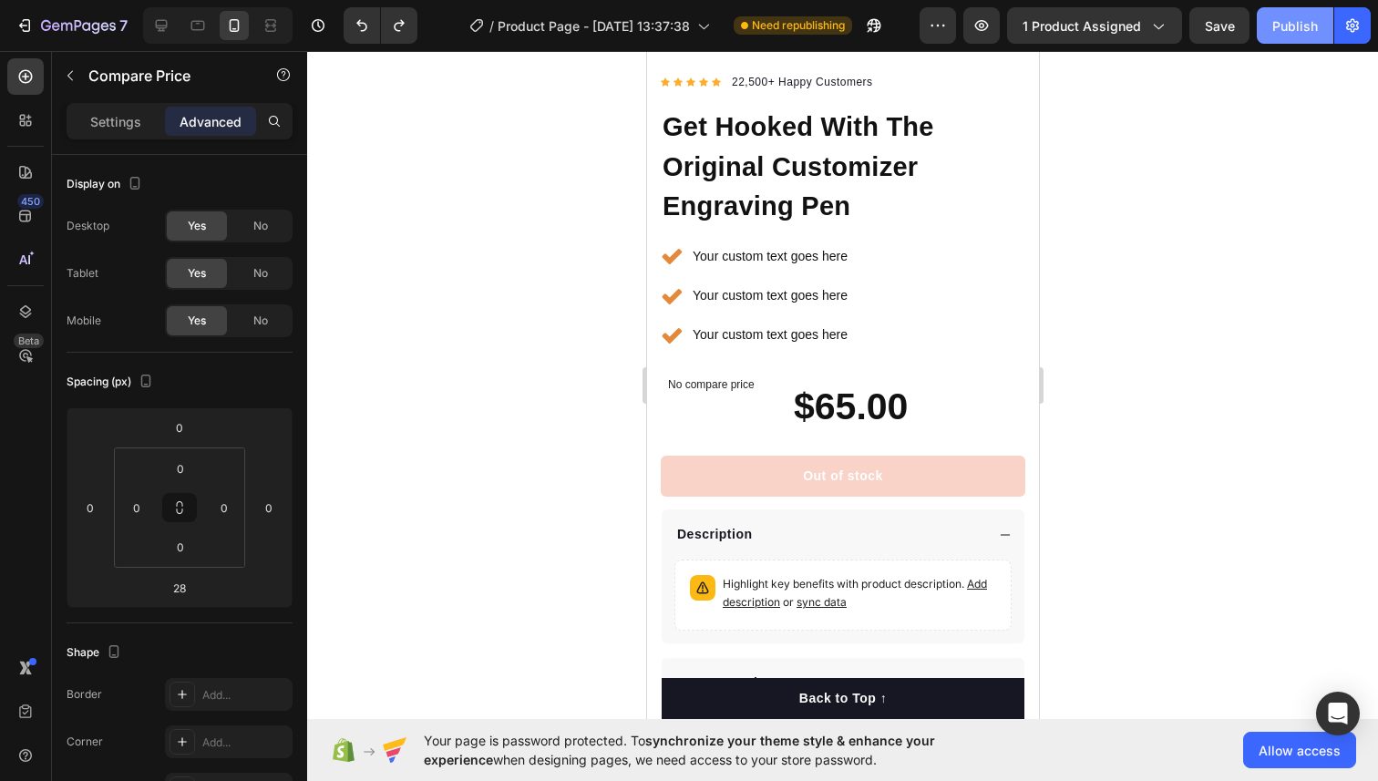
click at [1276, 32] on div "Publish" at bounding box center [1295, 25] width 46 height 19
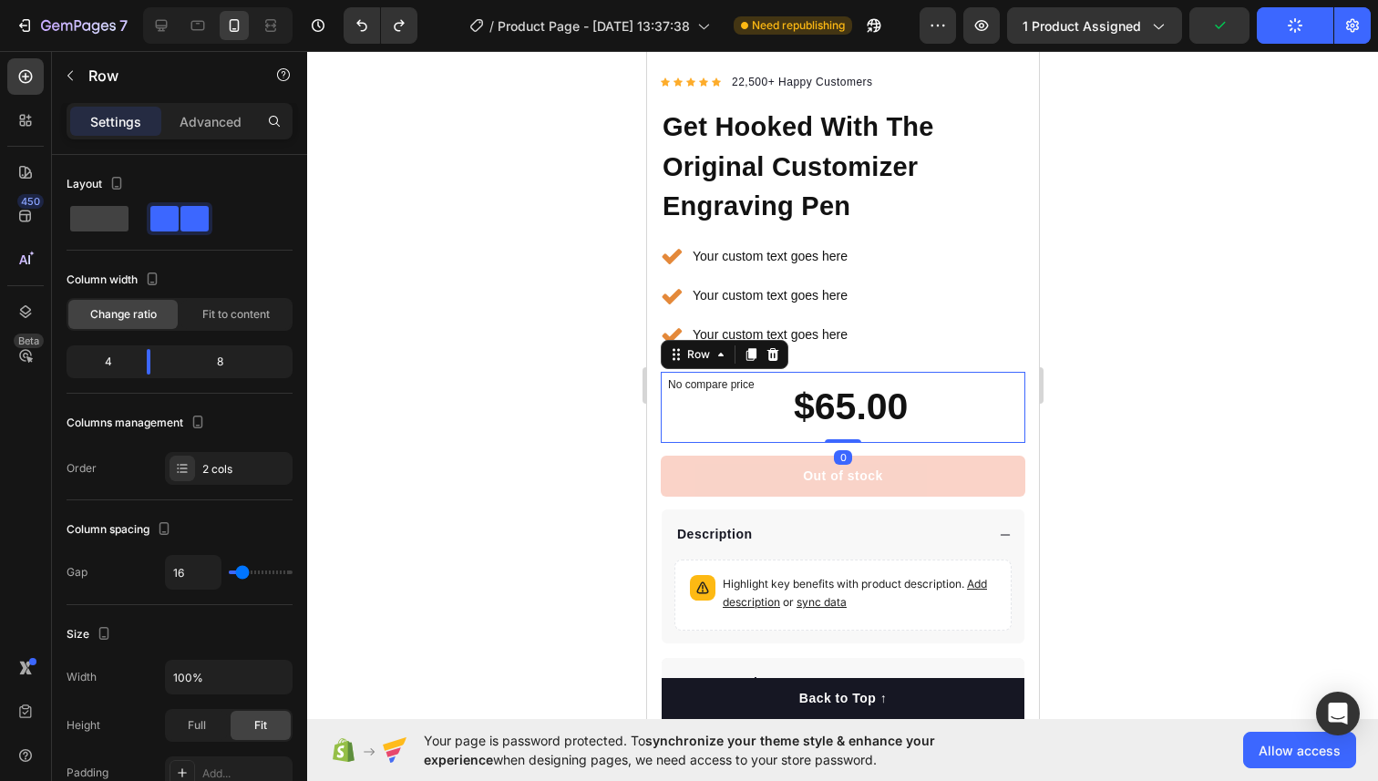
click at [703, 406] on div "No compare price Compare Price" at bounding box center [718, 407] width 117 height 71
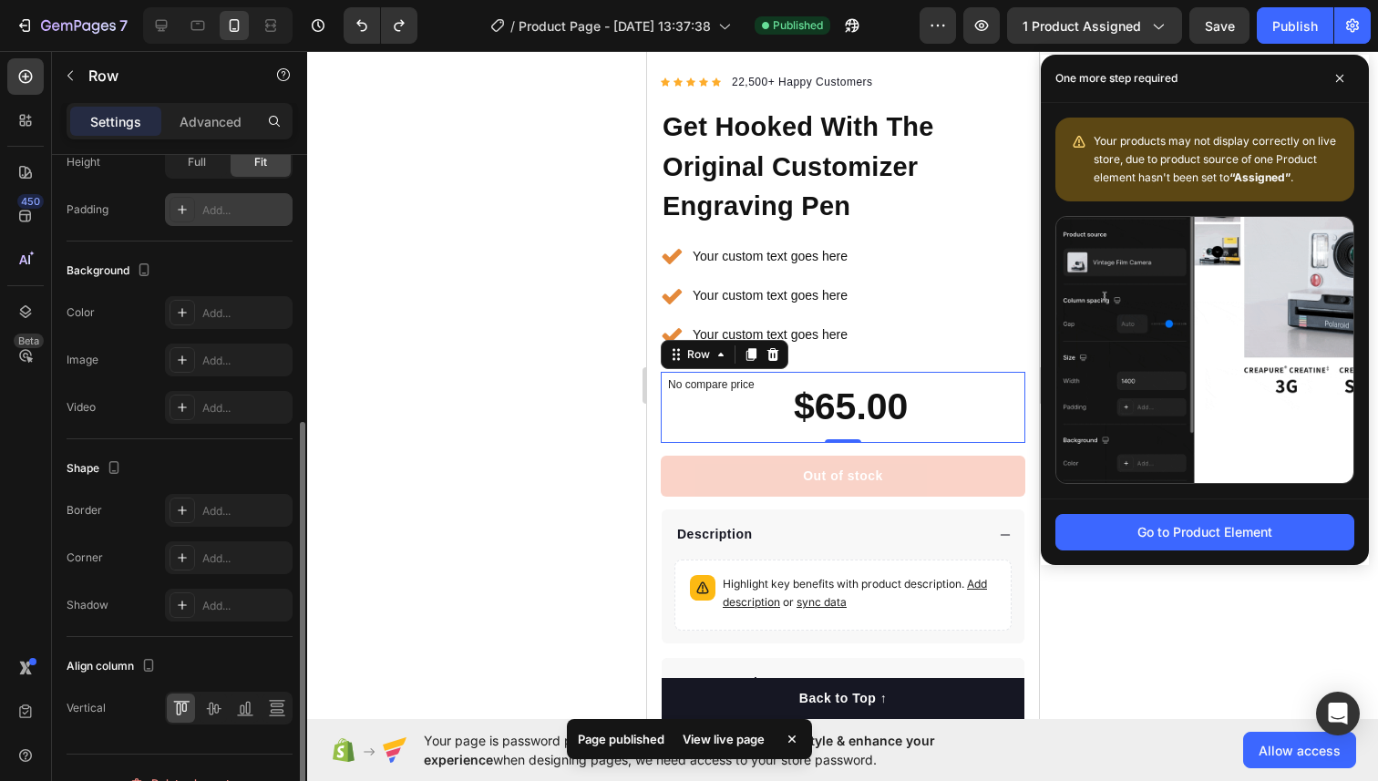
scroll to position [594, 0]
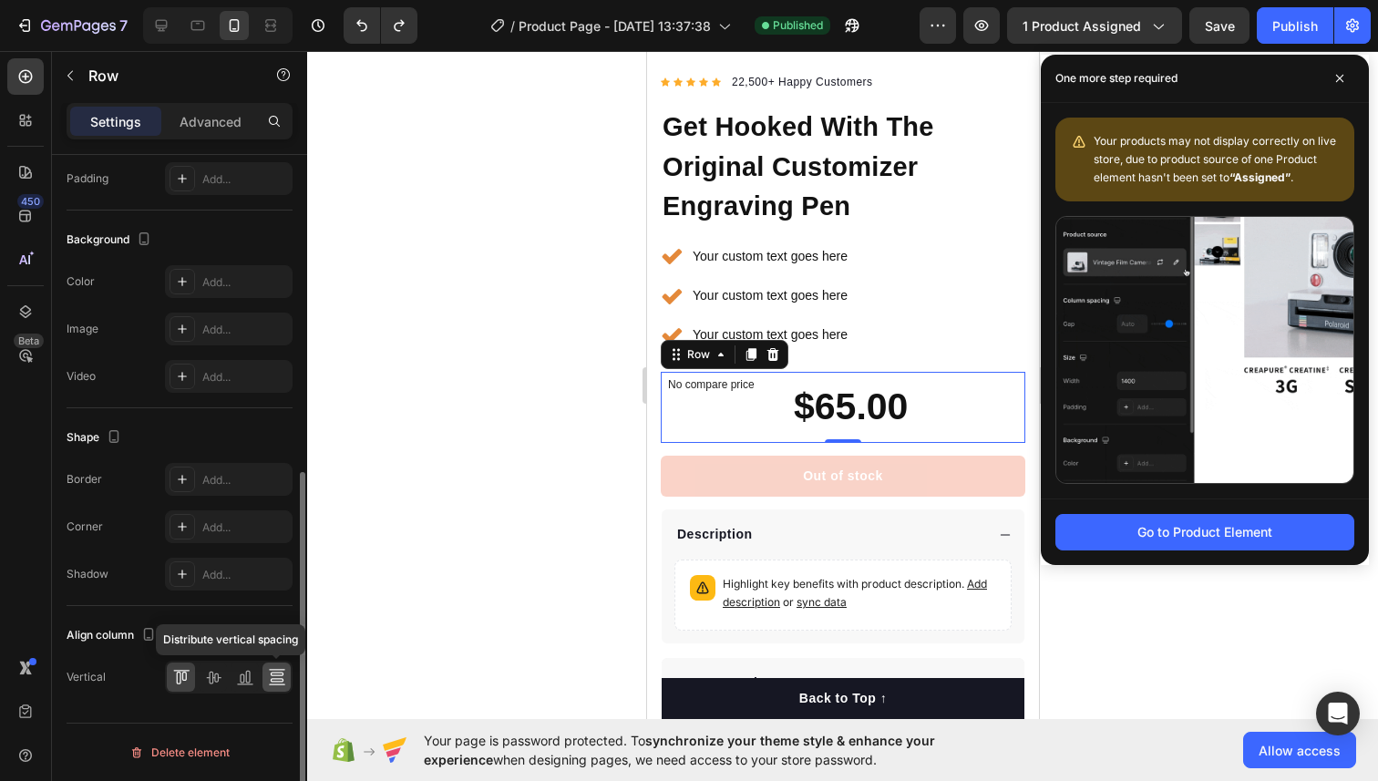
click at [273, 676] on icon at bounding box center [277, 677] width 18 height 18
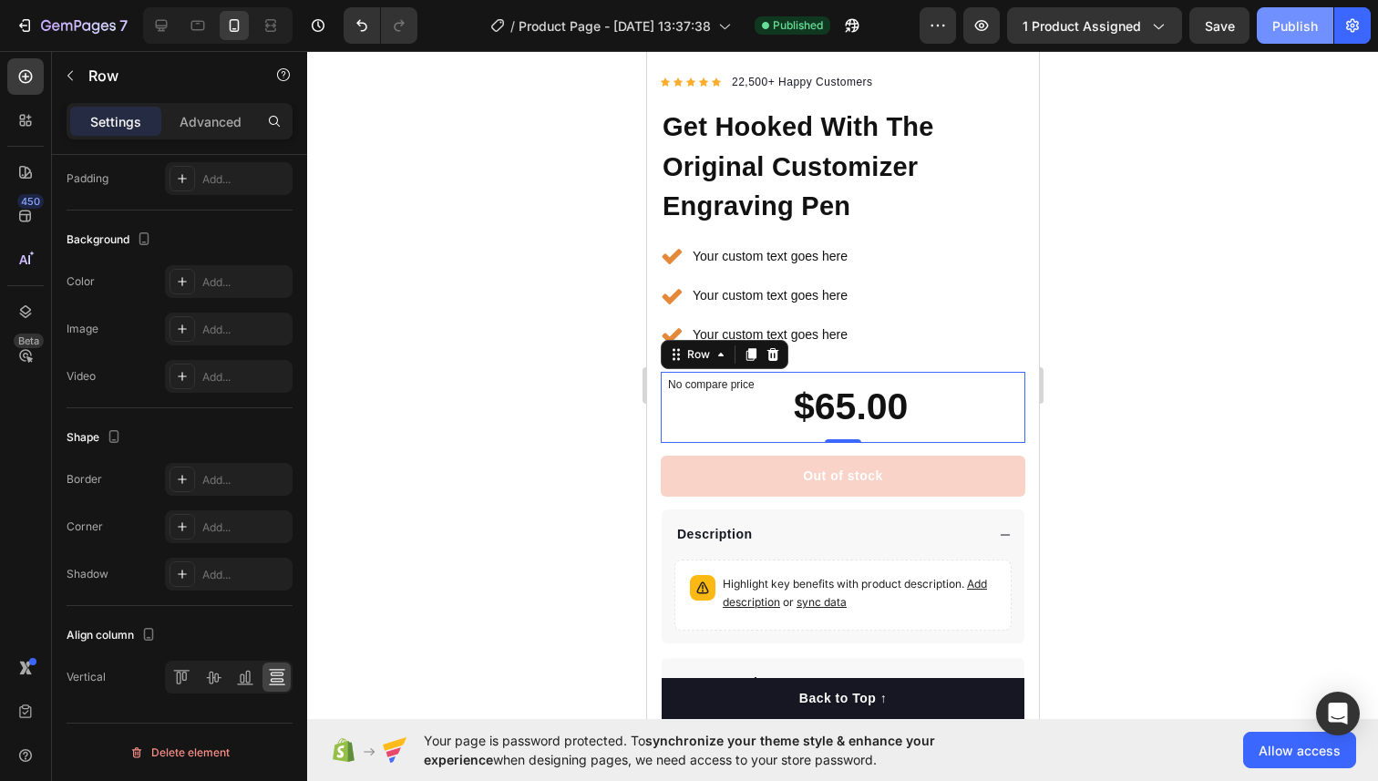
click at [1302, 36] on button "Publish" at bounding box center [1294, 25] width 77 height 36
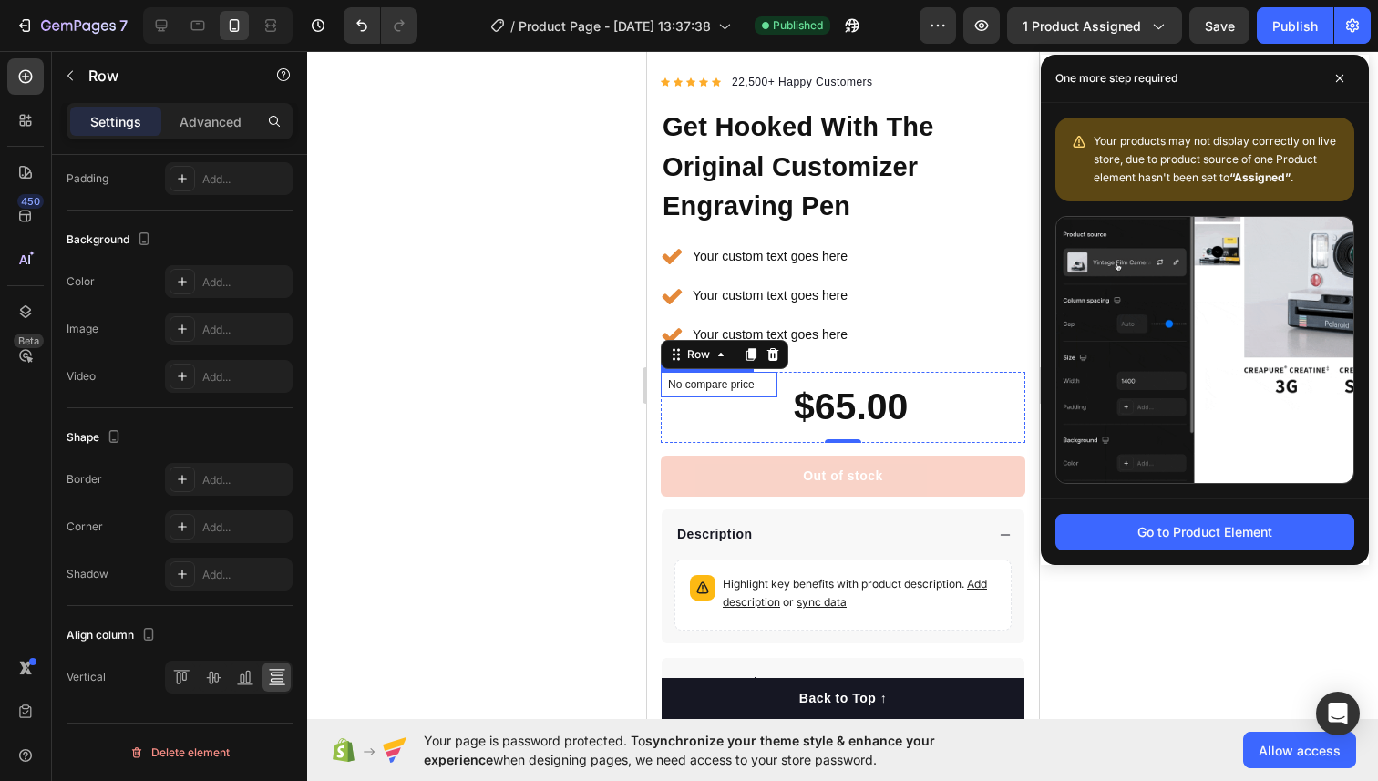
scroll to position [0, 0]
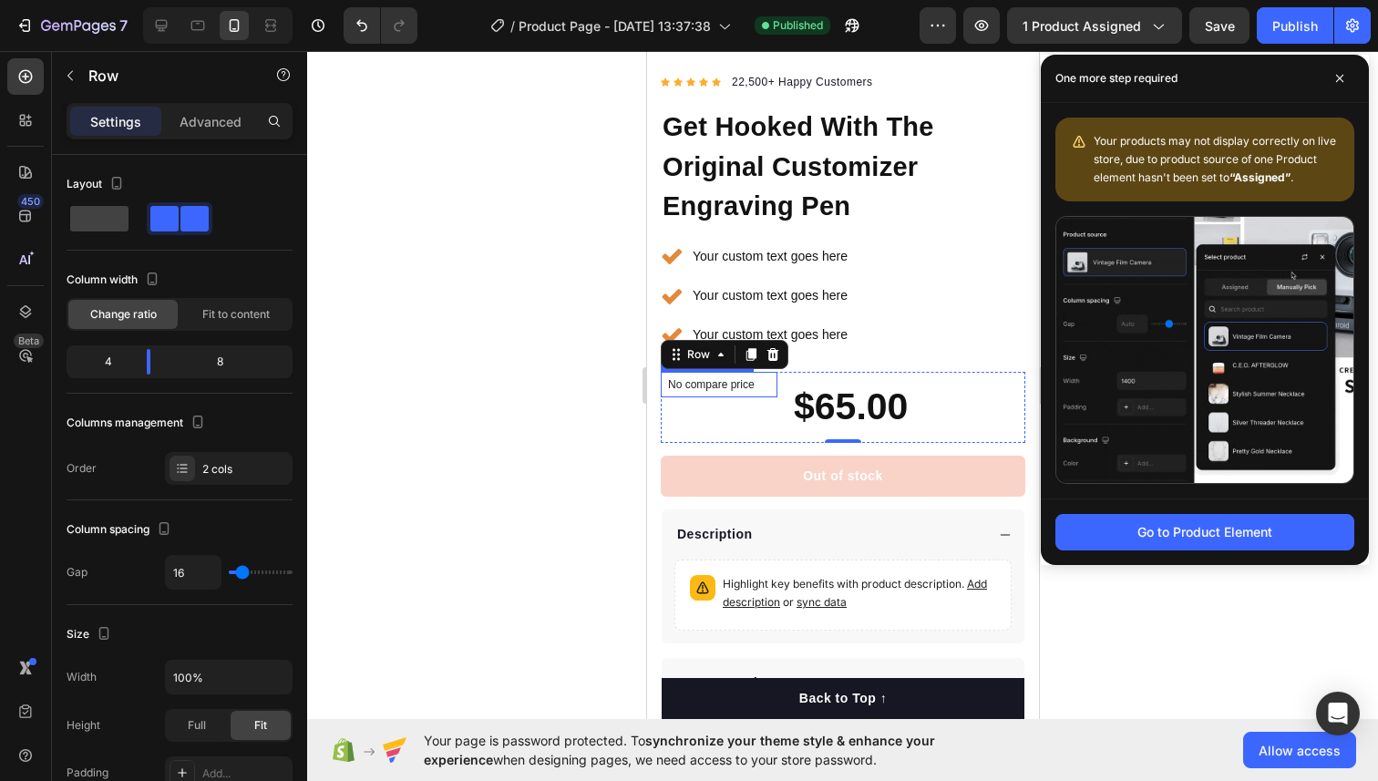
click at [732, 393] on div "No compare price" at bounding box center [718, 385] width 117 height 26
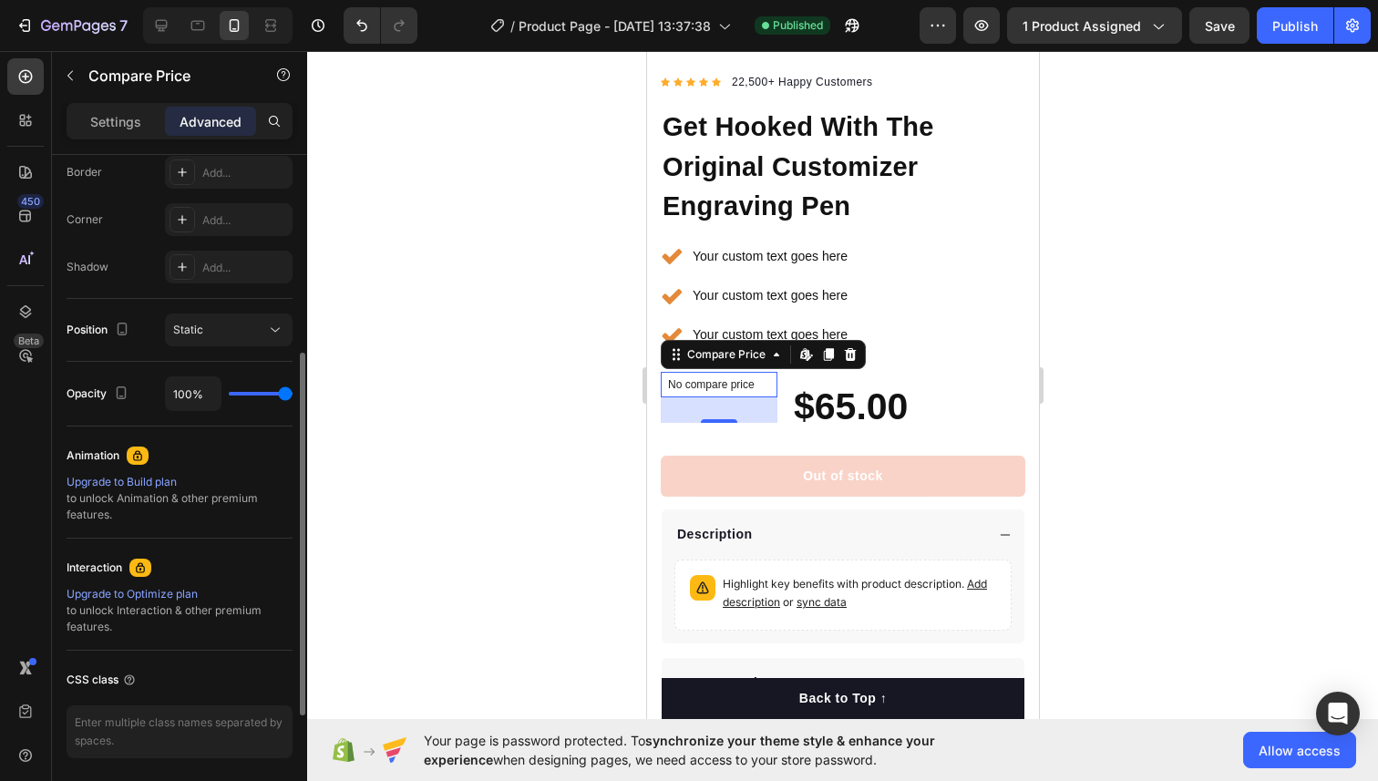
scroll to position [587, 0]
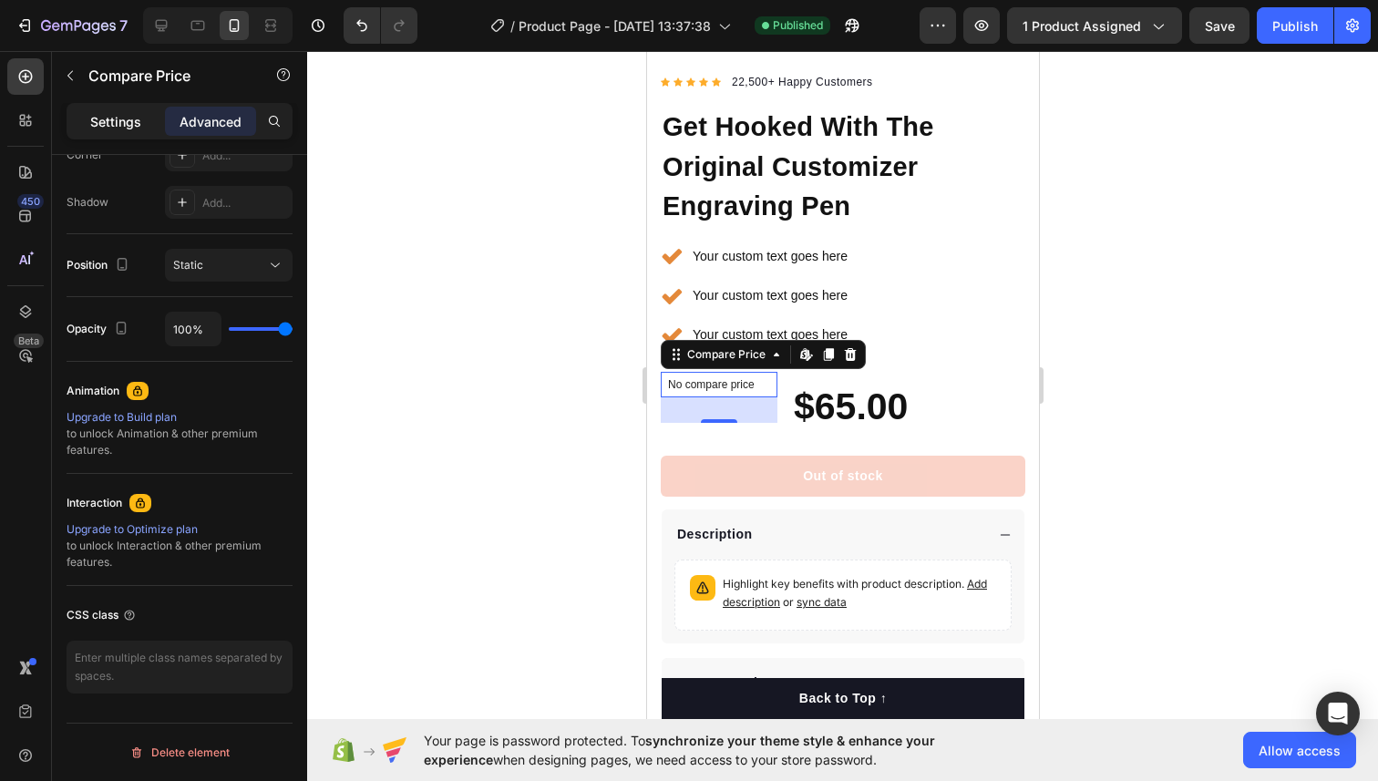
click at [108, 119] on p "Settings" at bounding box center [115, 121] width 51 height 19
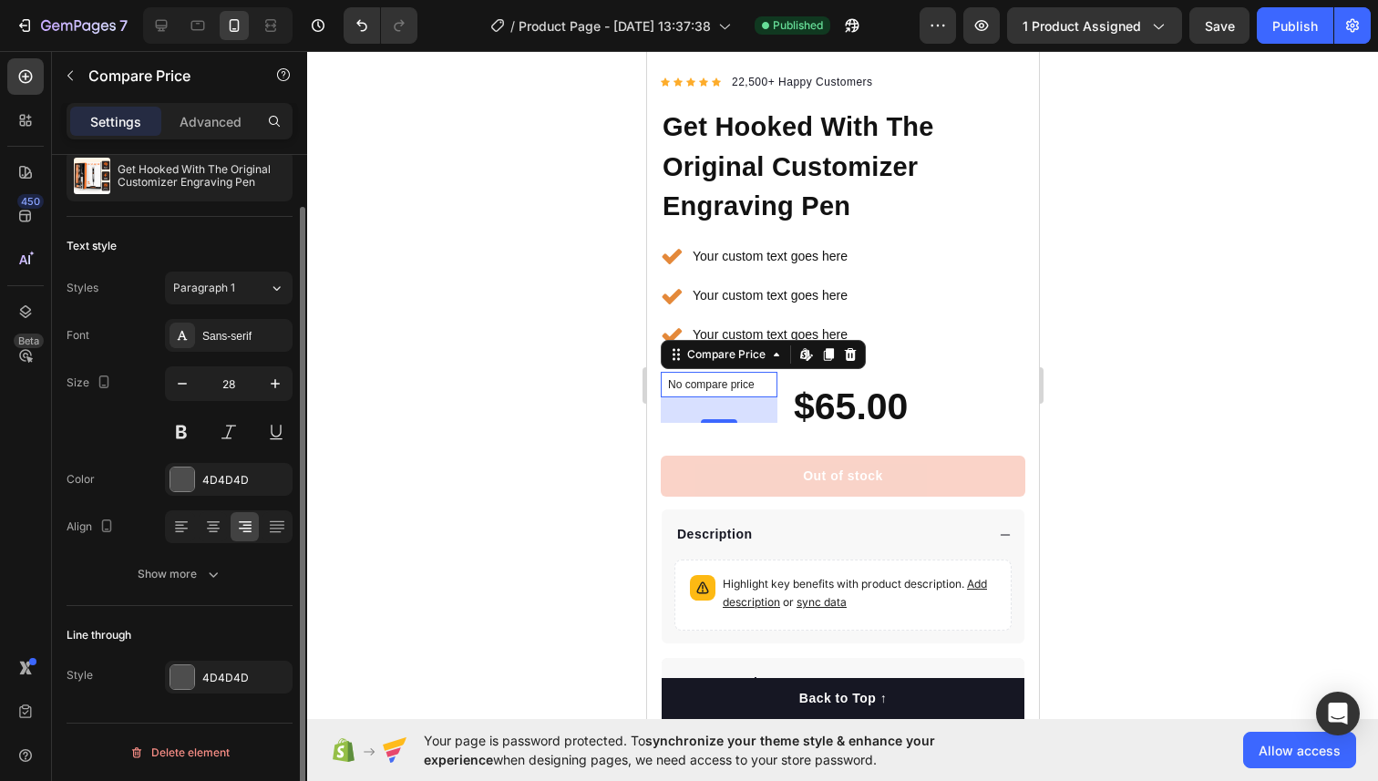
scroll to position [56, 0]
click at [199, 566] on div "Show more" at bounding box center [180, 574] width 85 height 18
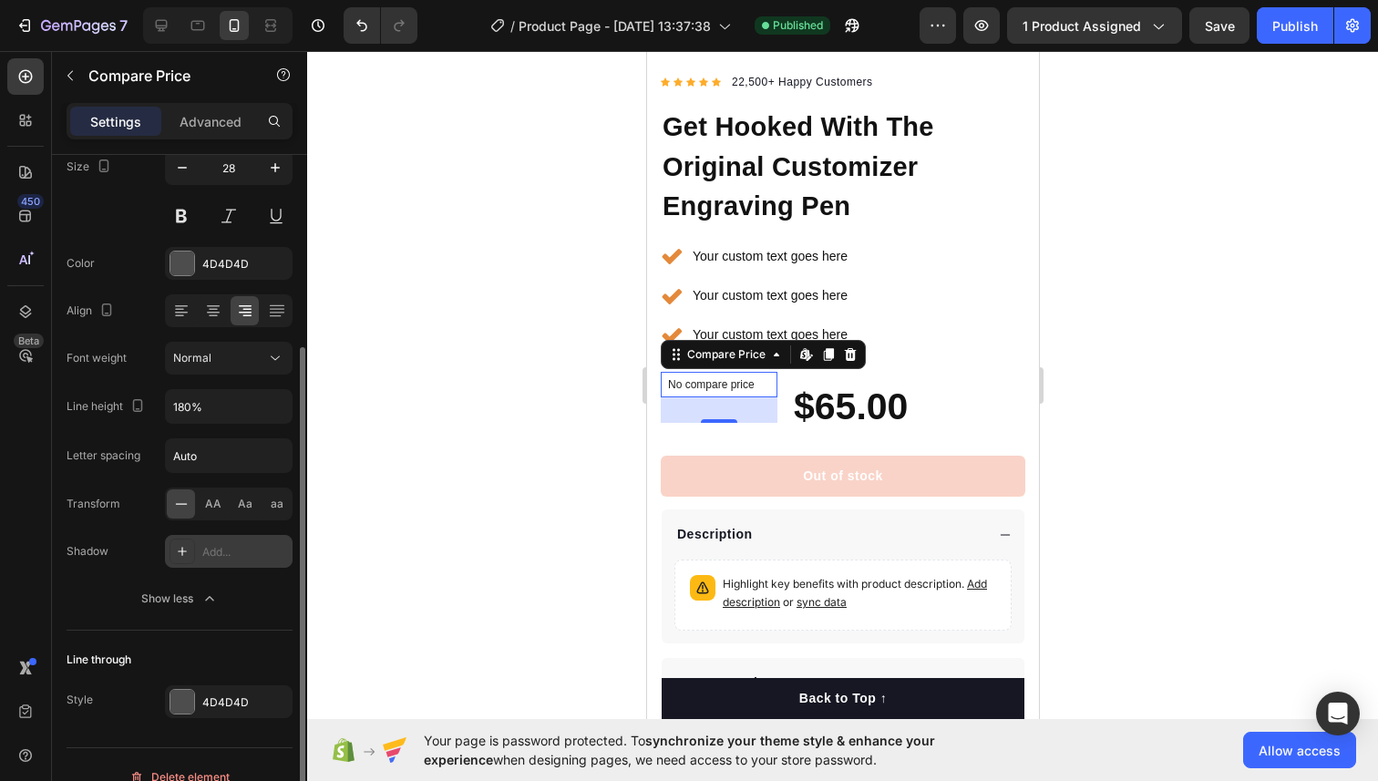
scroll to position [273, 0]
click at [260, 361] on div "Normal" at bounding box center [219, 356] width 93 height 16
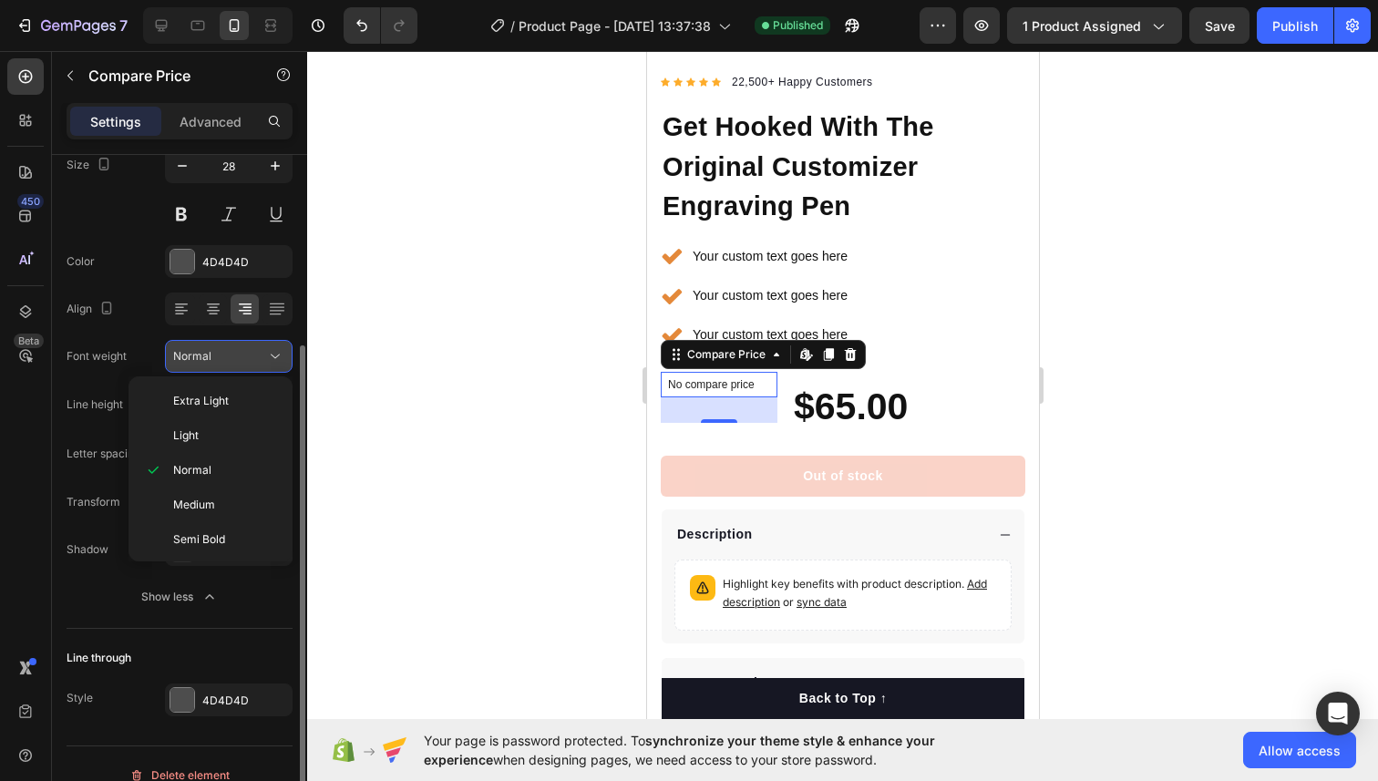
click at [260, 361] on div "Normal" at bounding box center [219, 356] width 93 height 16
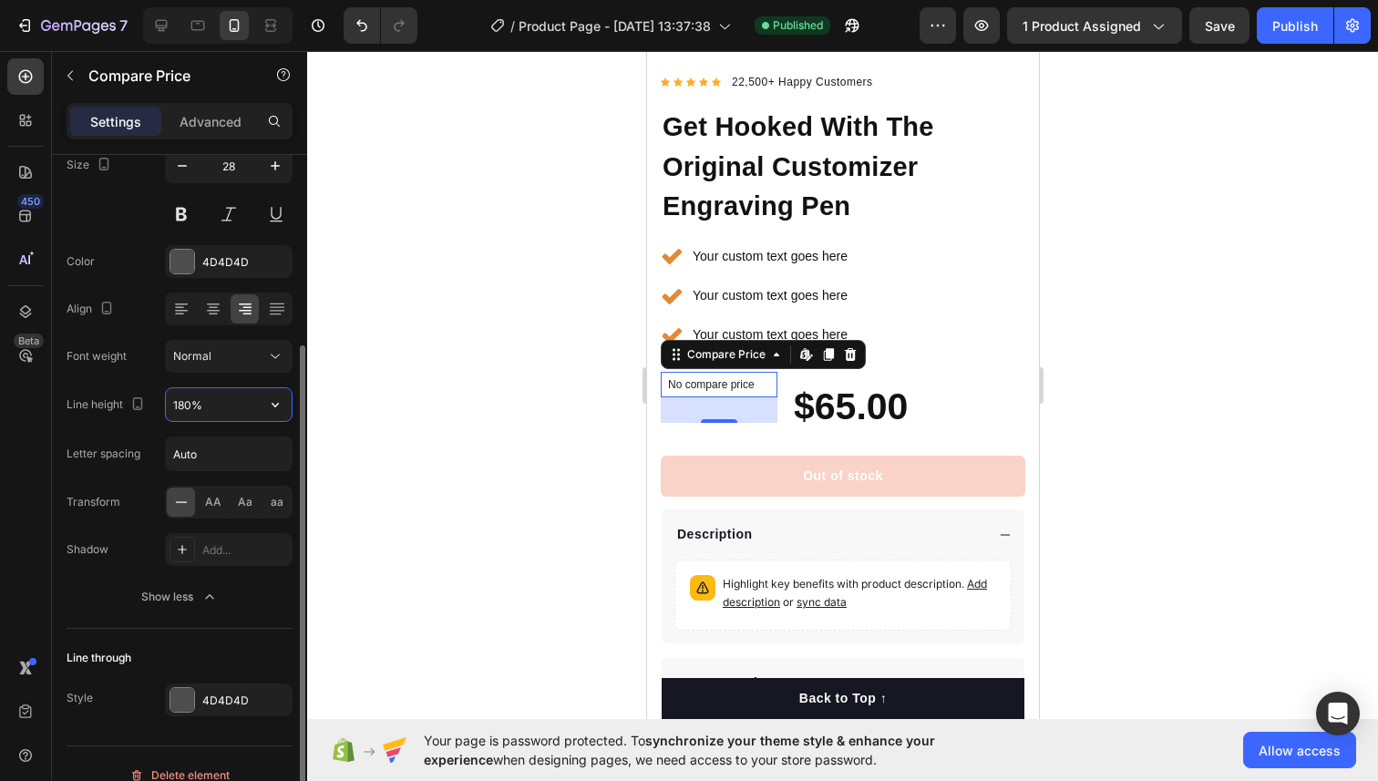
click at [251, 403] on input "180%" at bounding box center [229, 404] width 126 height 33
click at [272, 405] on icon "button" at bounding box center [275, 404] width 18 height 18
click at [246, 453] on input "Auto" at bounding box center [229, 453] width 126 height 33
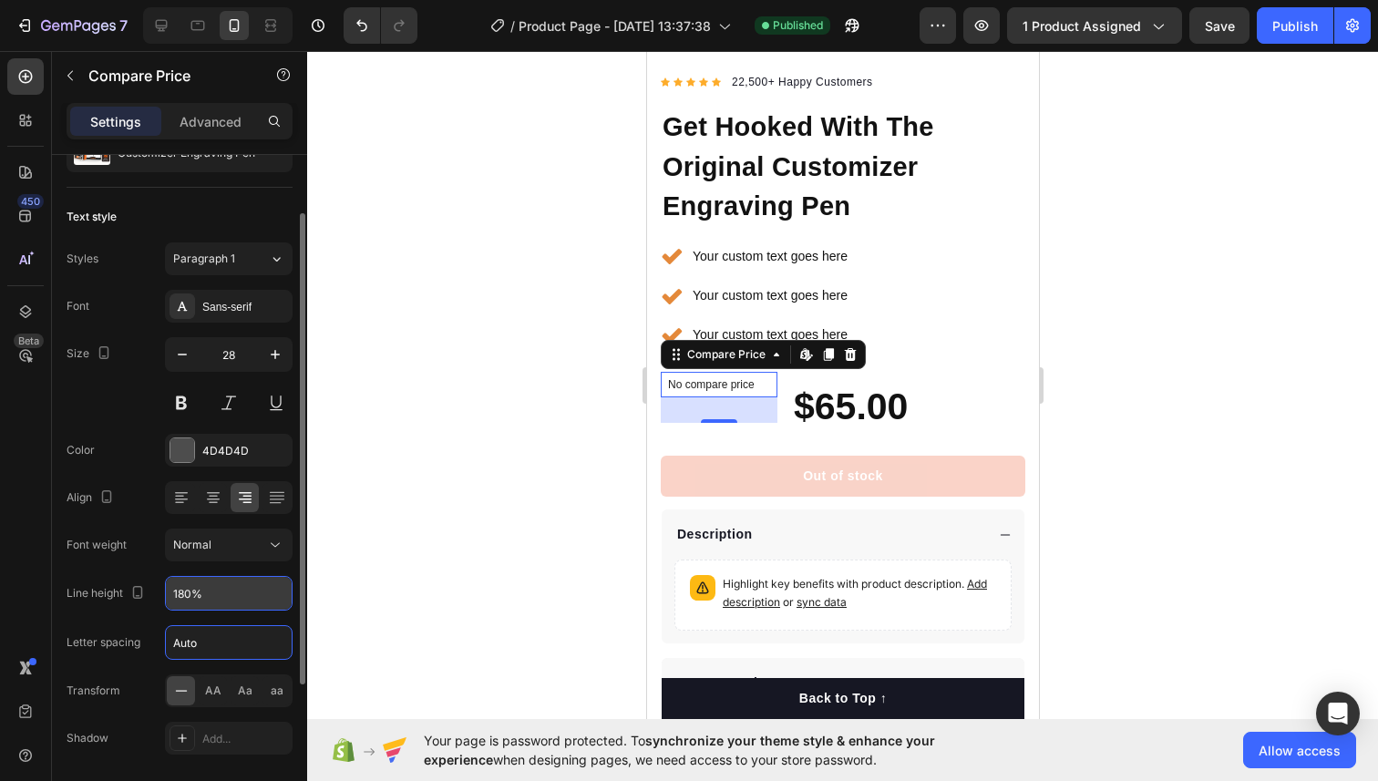
scroll to position [0, 0]
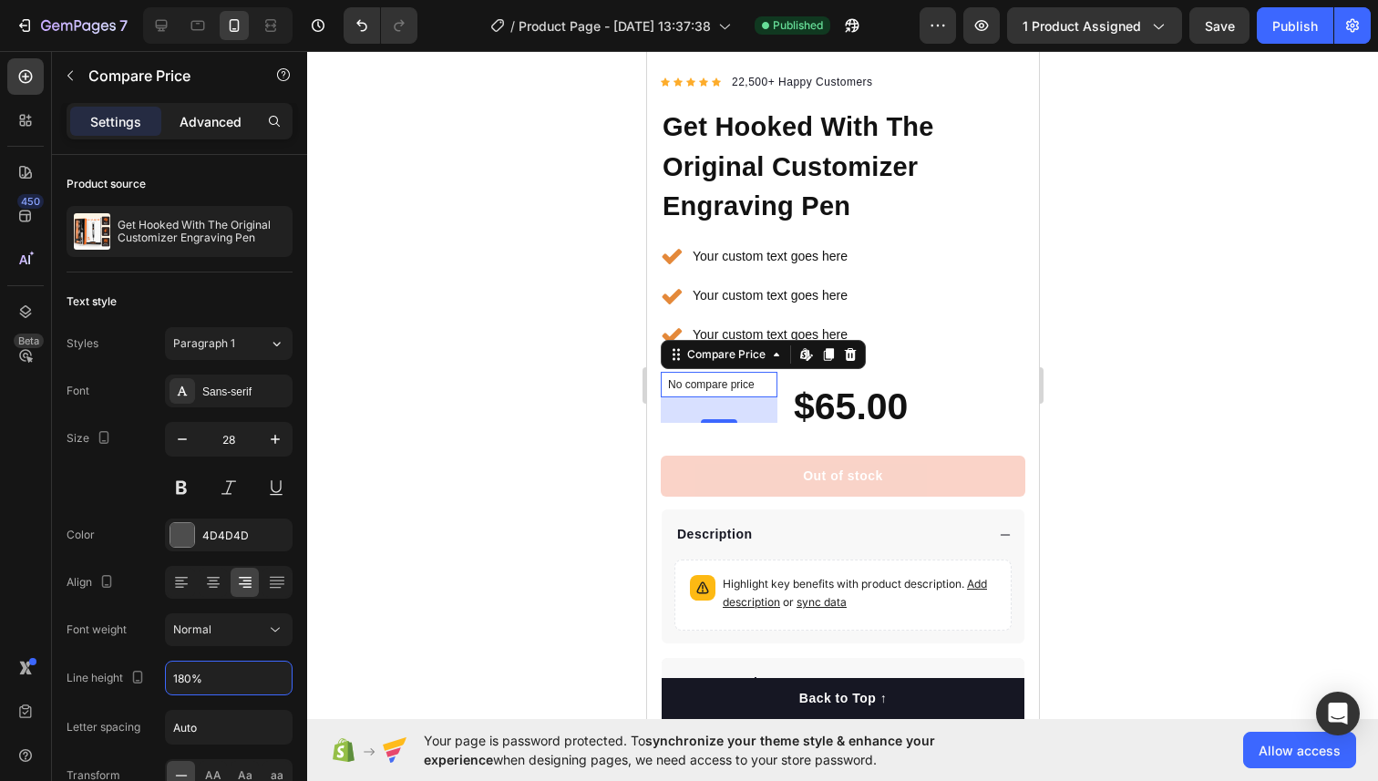
click at [190, 128] on p "Advanced" at bounding box center [210, 121] width 62 height 19
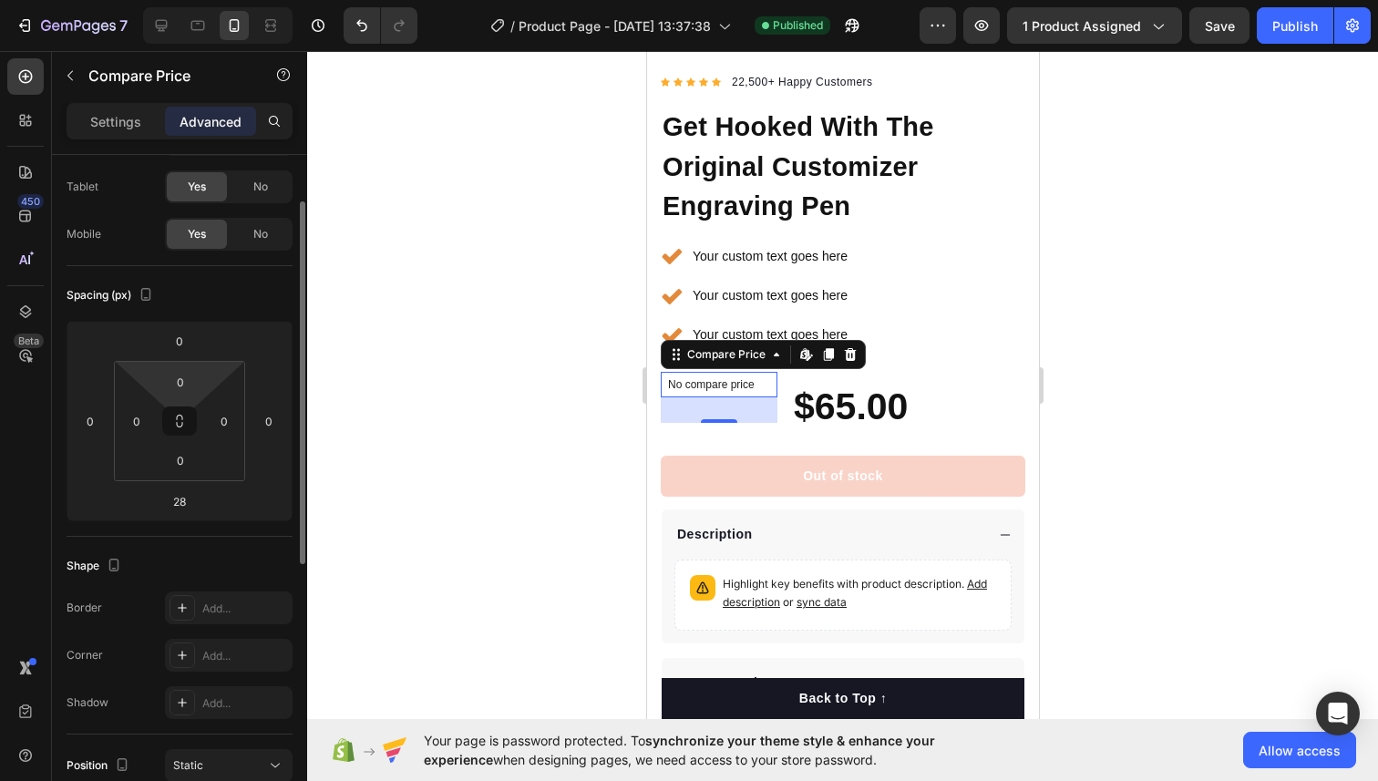
scroll to position [87, 0]
click at [184, 335] on input "0" at bounding box center [179, 339] width 36 height 27
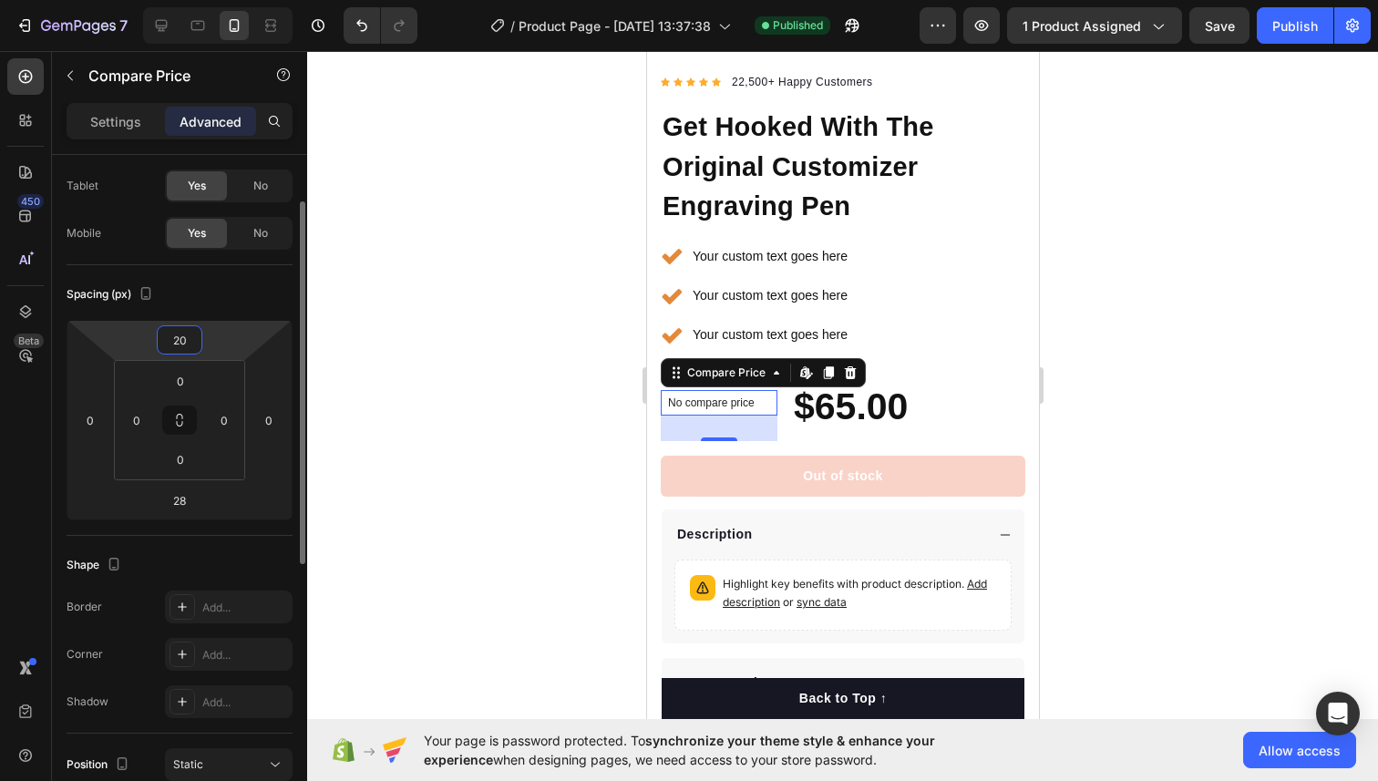
type input "2"
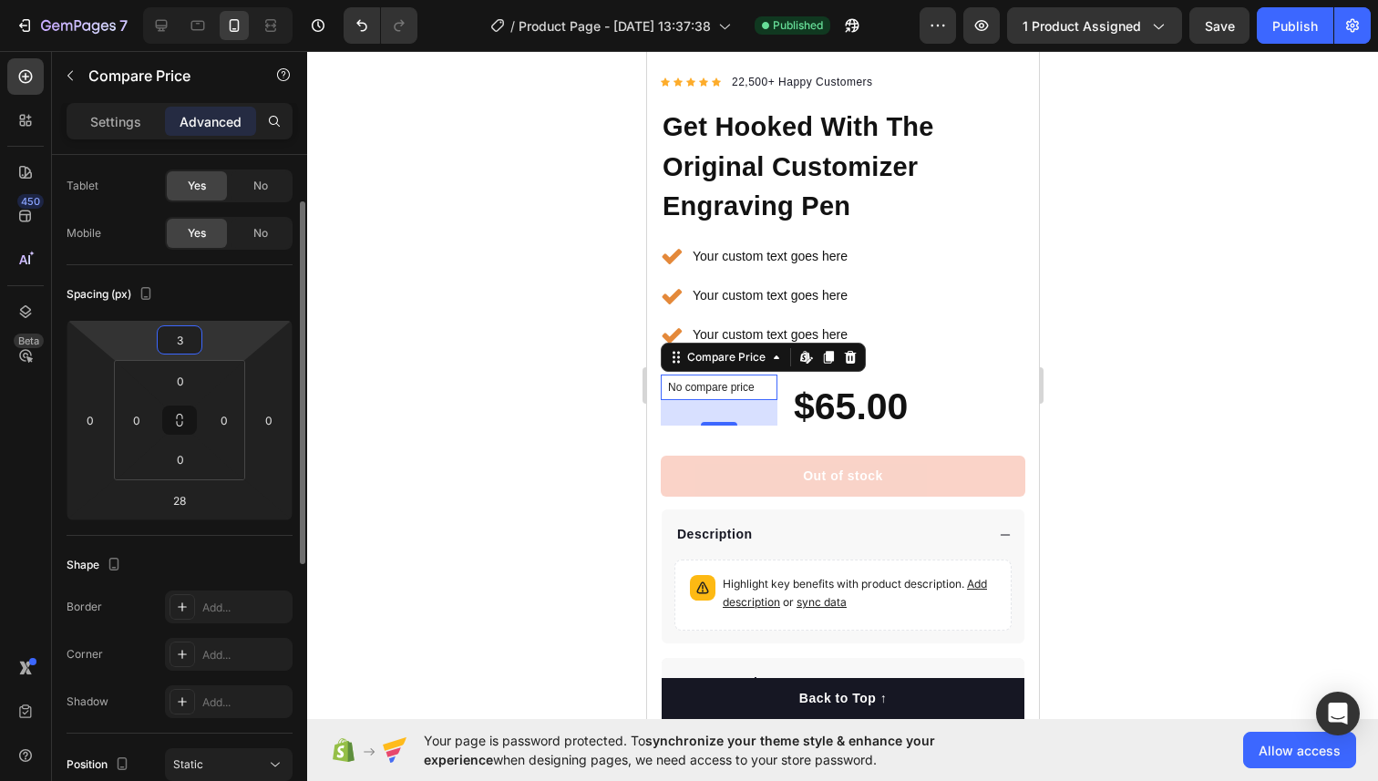
type input "30"
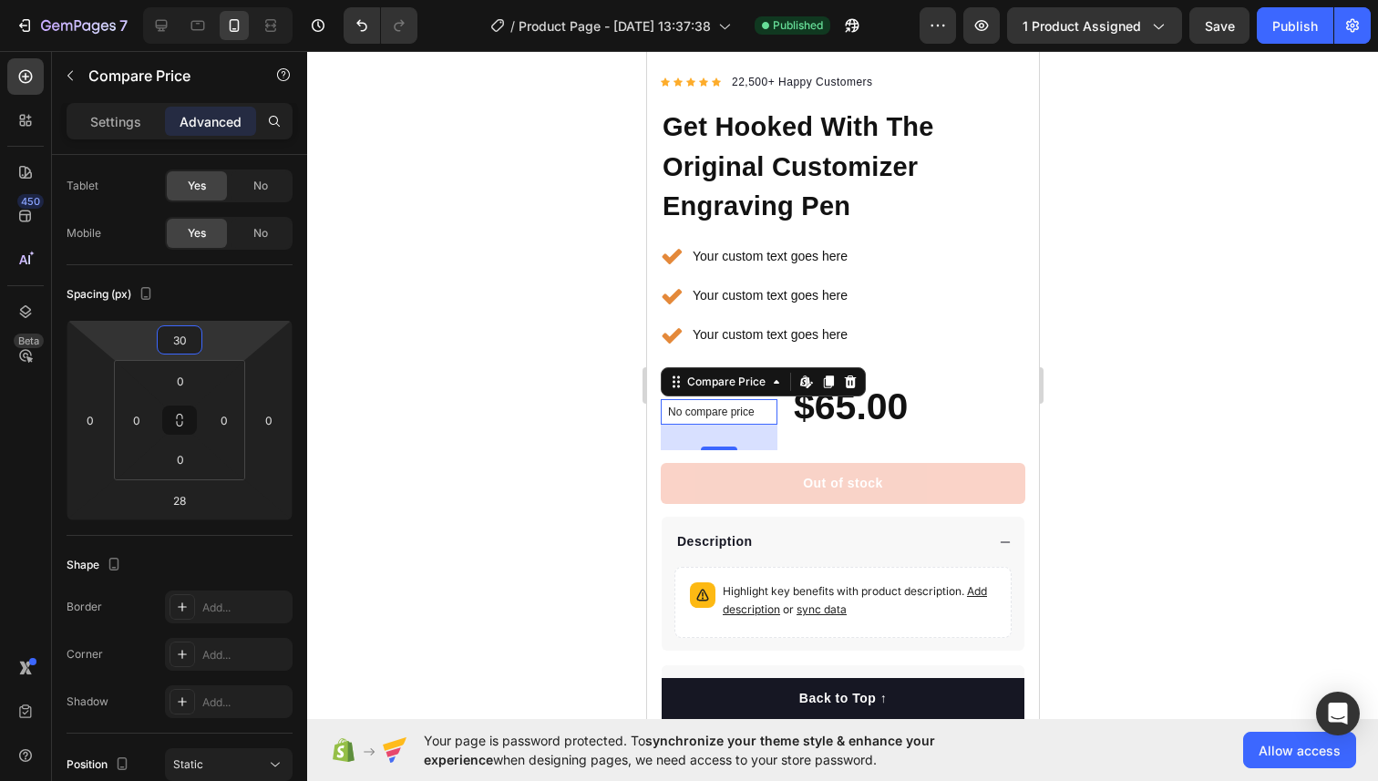
click at [390, 297] on div at bounding box center [842, 416] width 1070 height 730
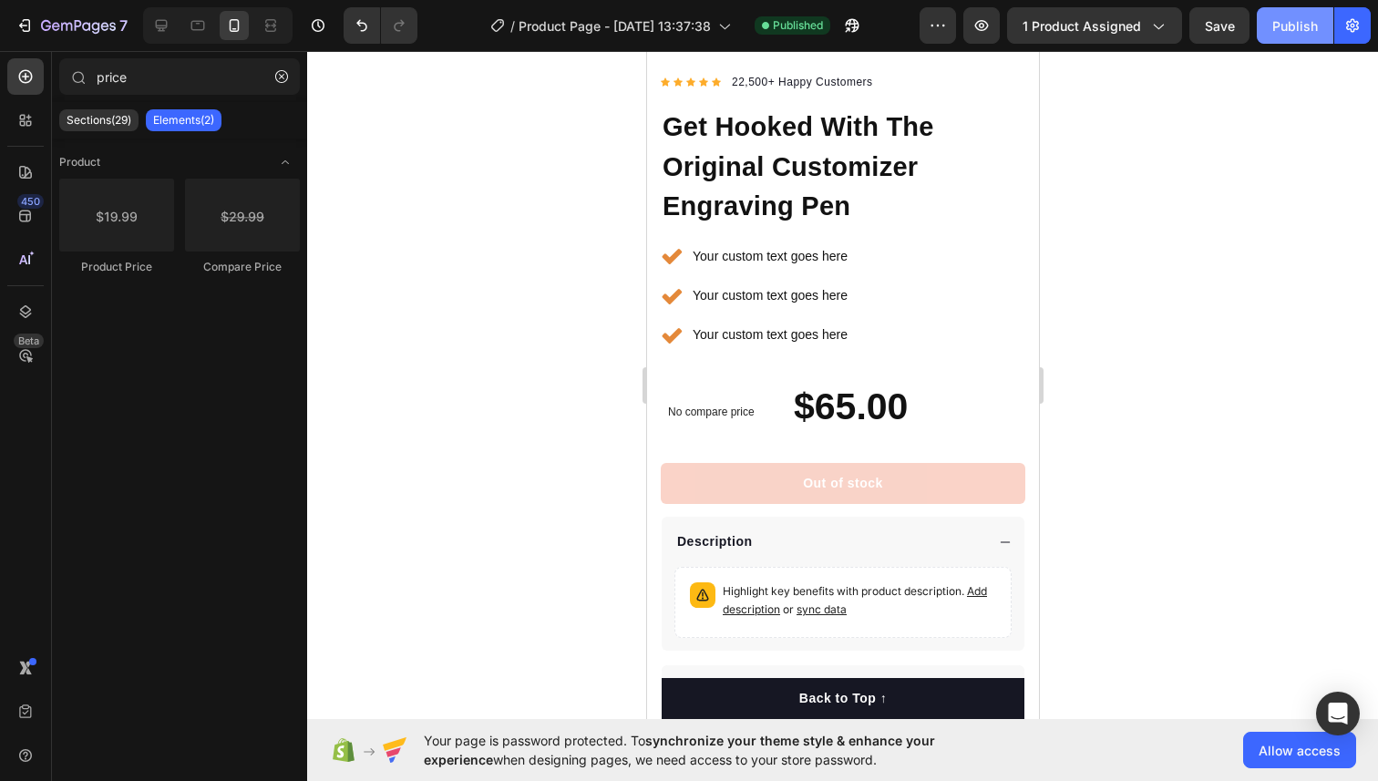
click at [1276, 27] on div "Publish" at bounding box center [1295, 25] width 46 height 19
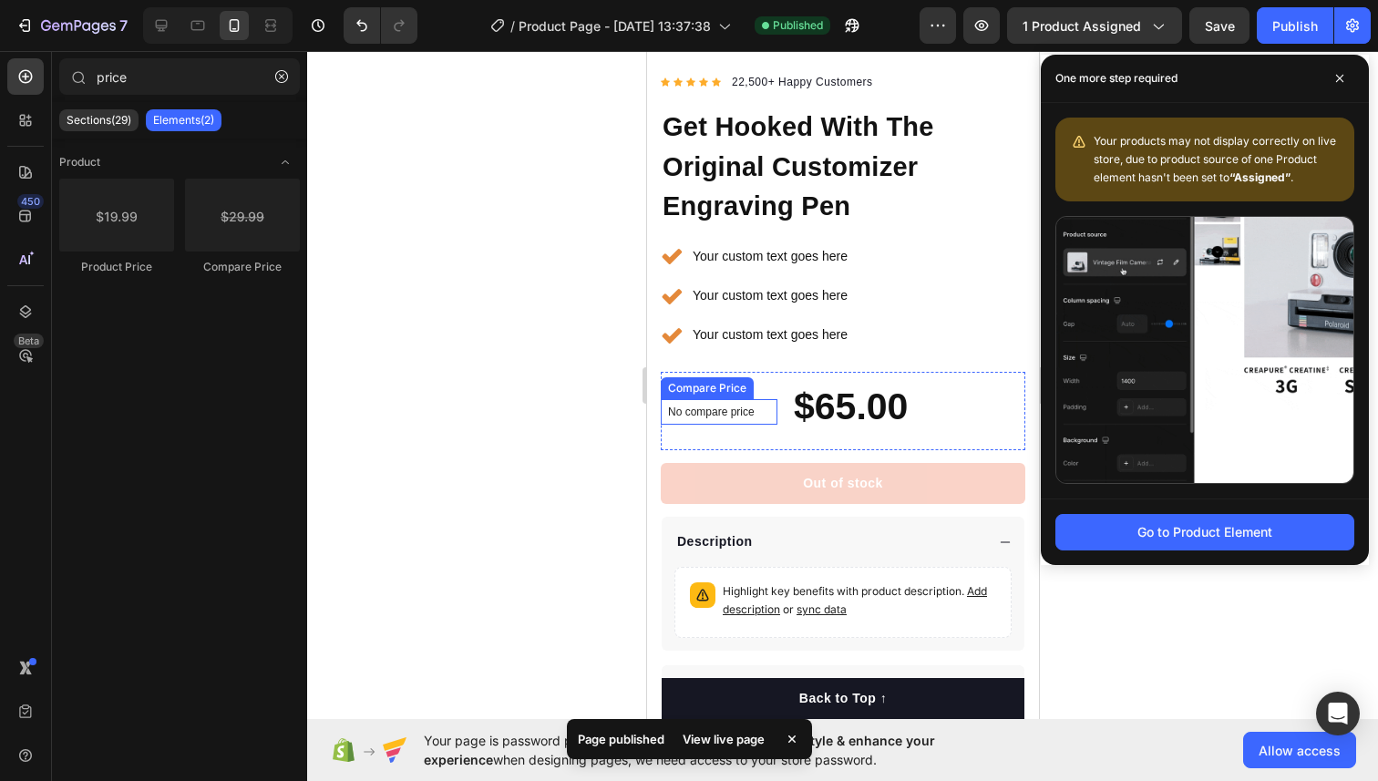
click at [717, 409] on p "No compare price" at bounding box center [718, 411] width 102 height 11
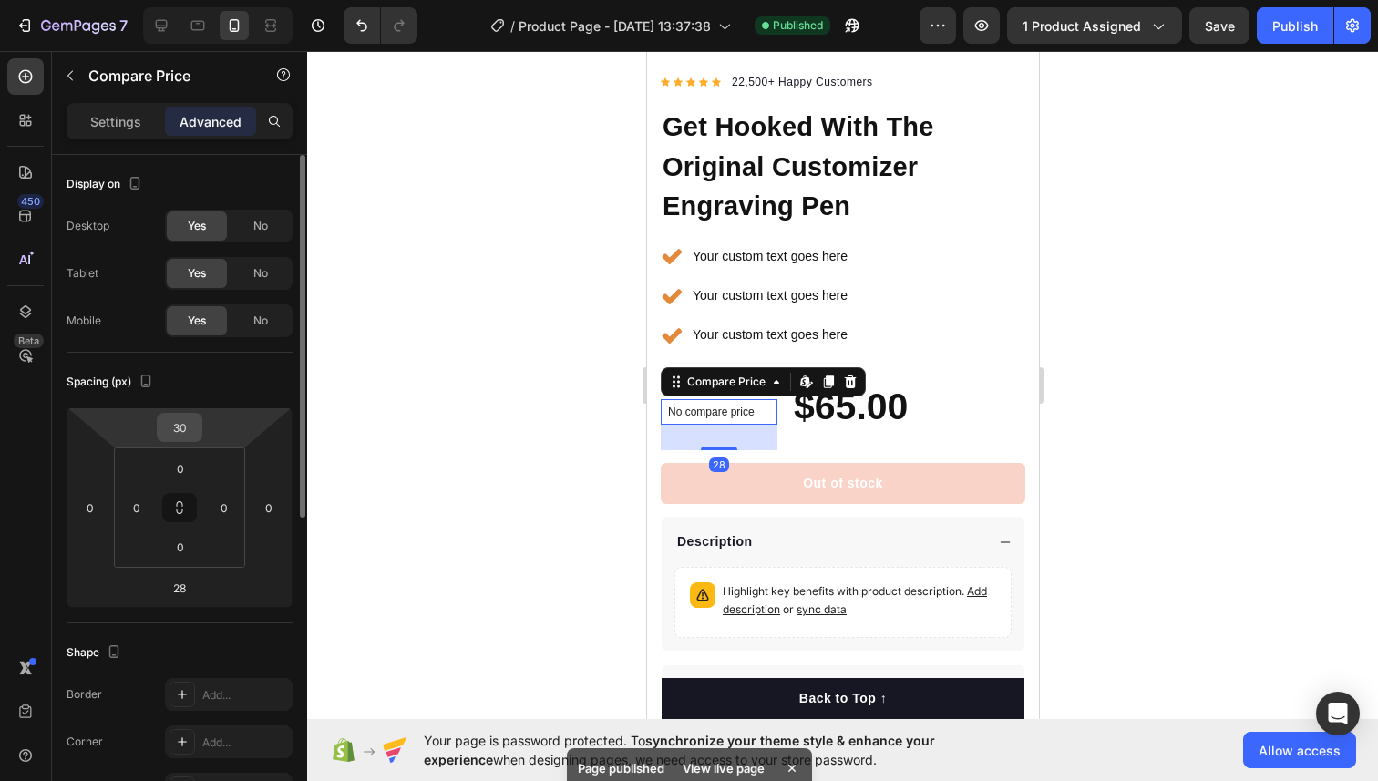
click at [186, 424] on input "30" at bounding box center [179, 427] width 36 height 27
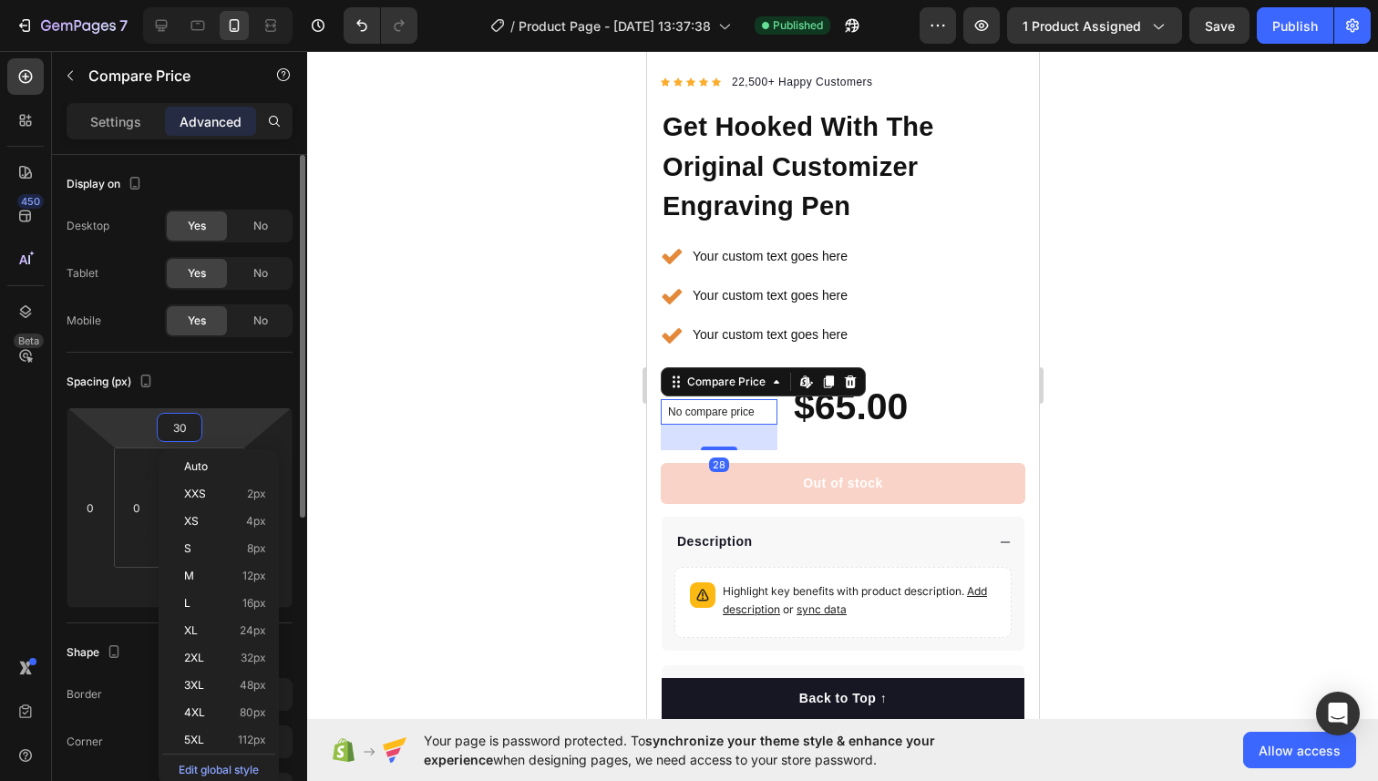
click at [186, 424] on input "30" at bounding box center [179, 427] width 36 height 27
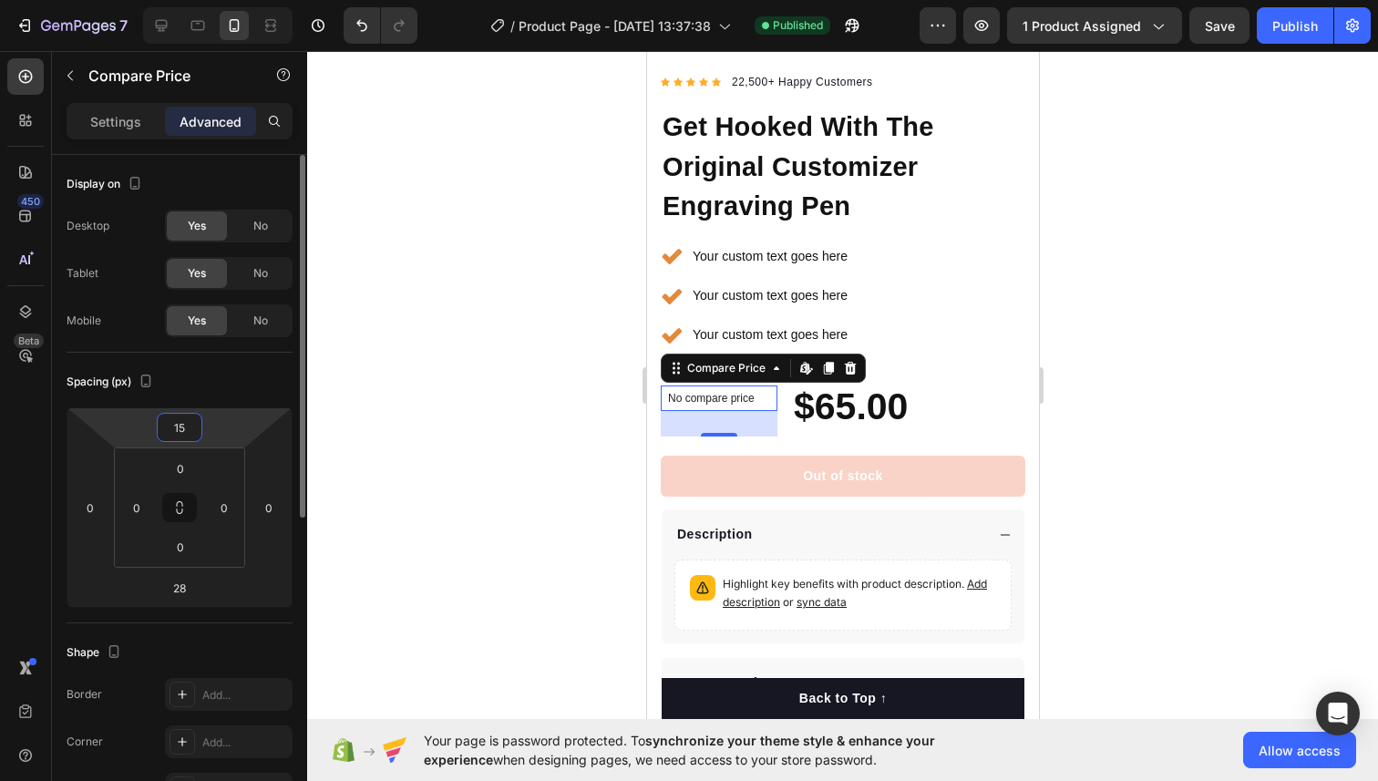
type input "15"
click at [229, 388] on div "Spacing (px)" at bounding box center [180, 381] width 226 height 29
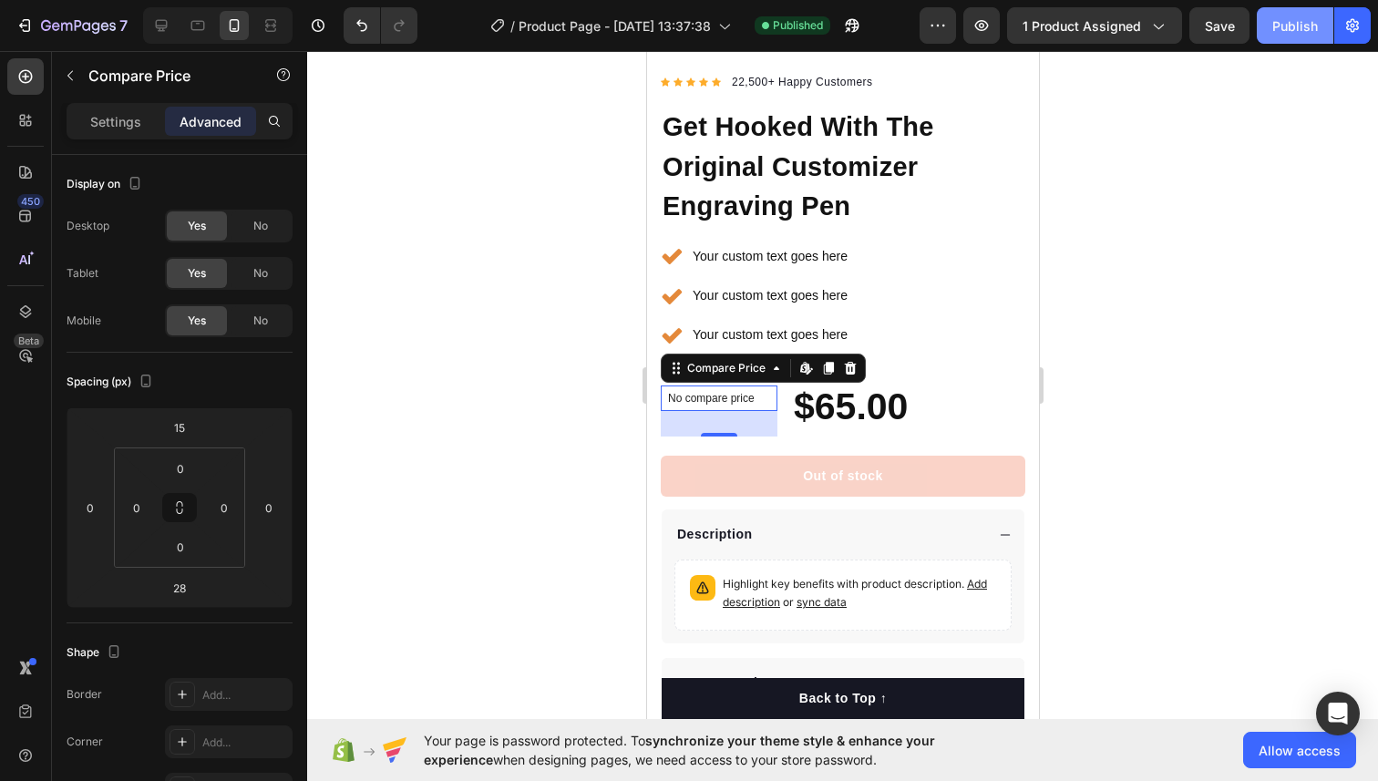
click at [1286, 34] on div "Publish" at bounding box center [1295, 25] width 46 height 19
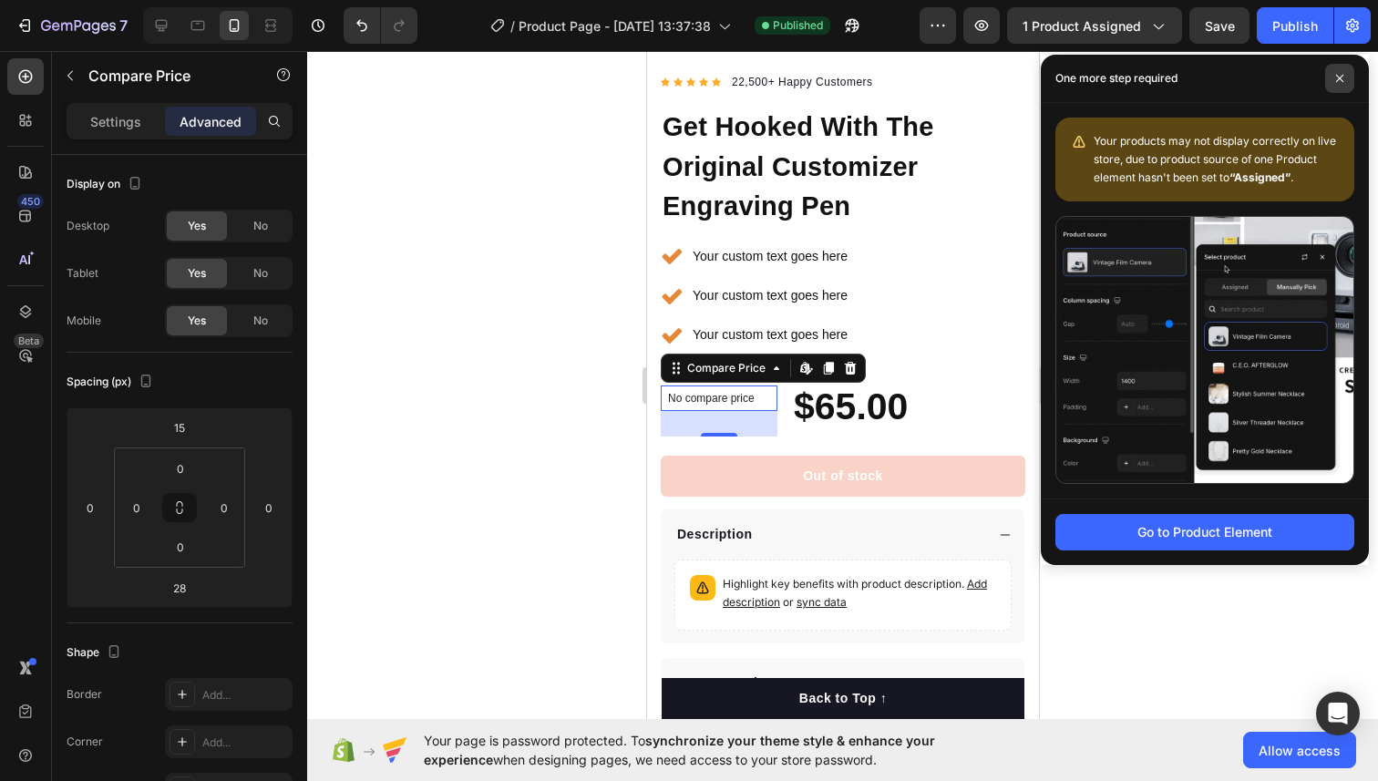
click at [1332, 77] on span at bounding box center [1339, 78] width 29 height 29
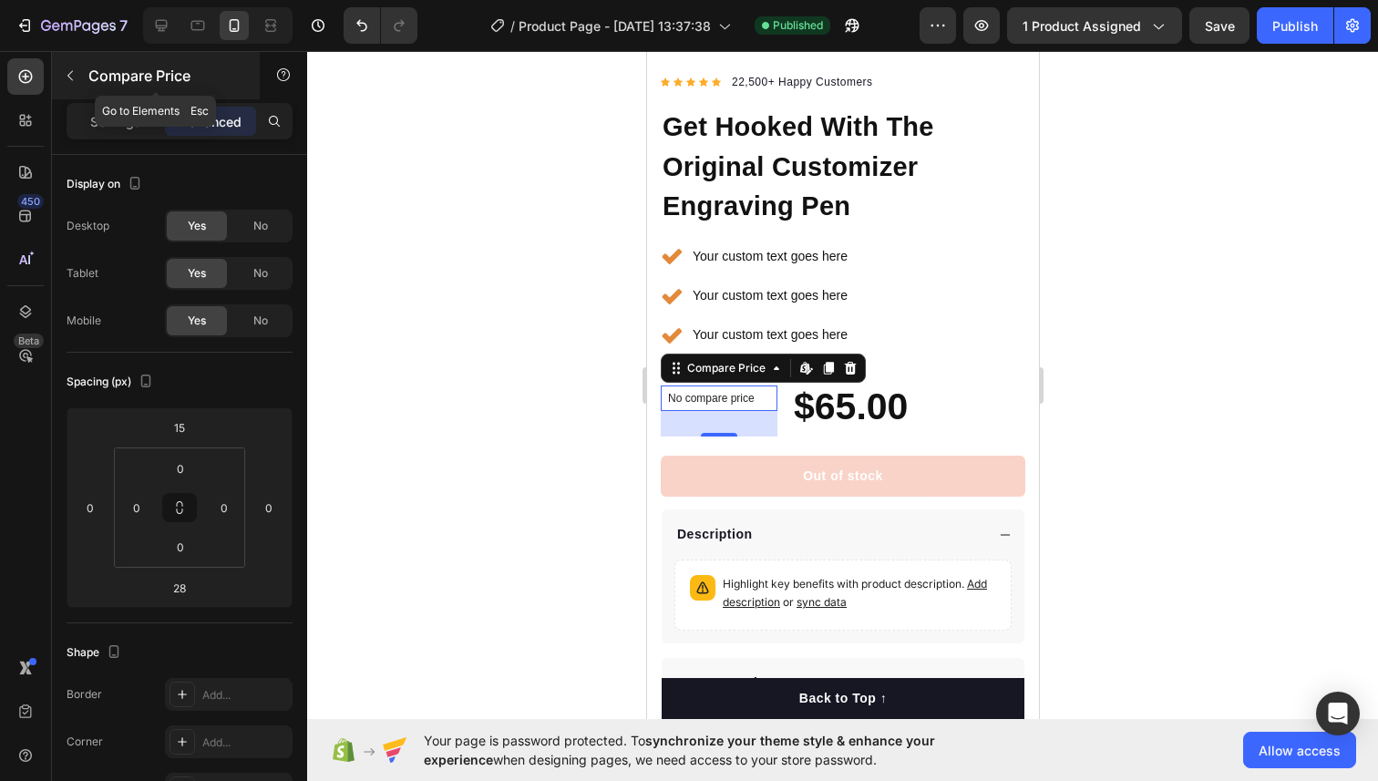
click at [74, 79] on icon "button" at bounding box center [70, 75] width 15 height 15
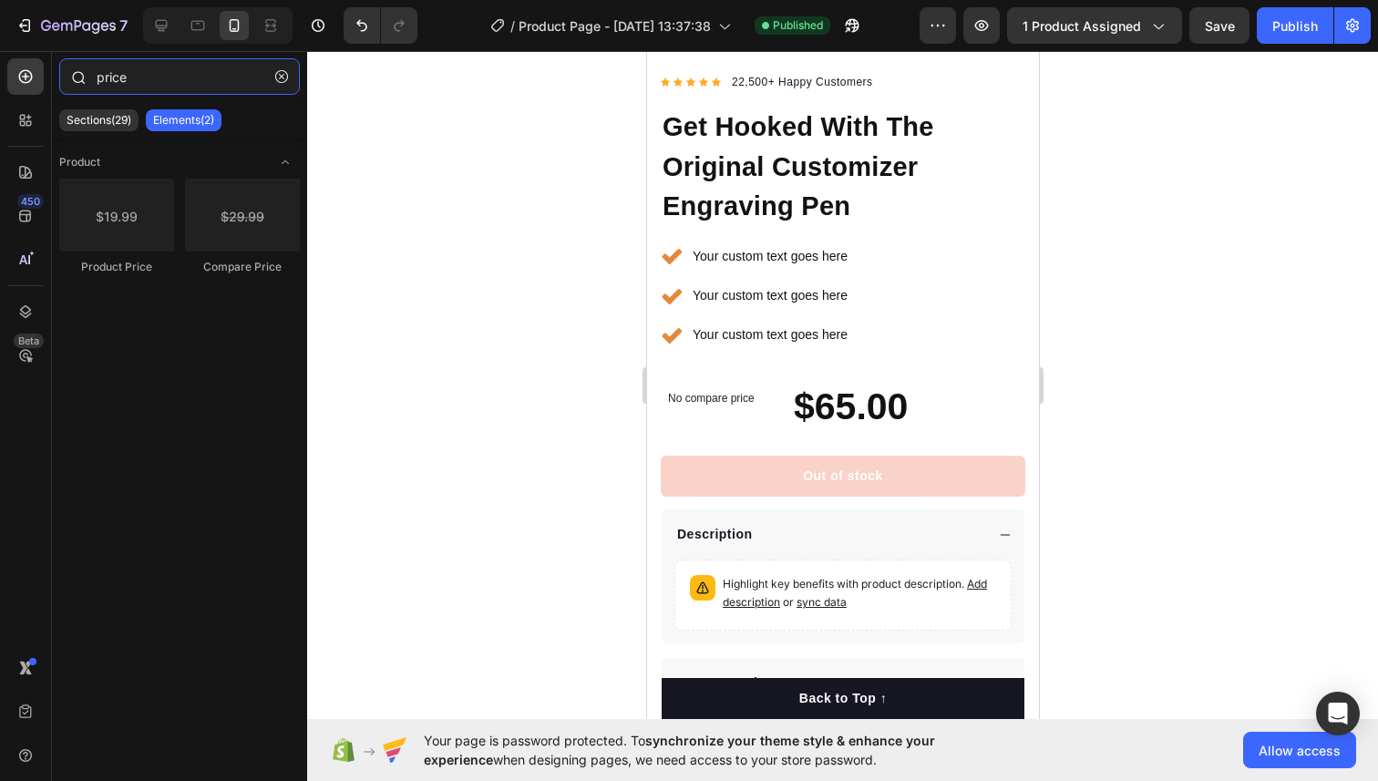
click at [179, 80] on input "price" at bounding box center [179, 76] width 241 height 36
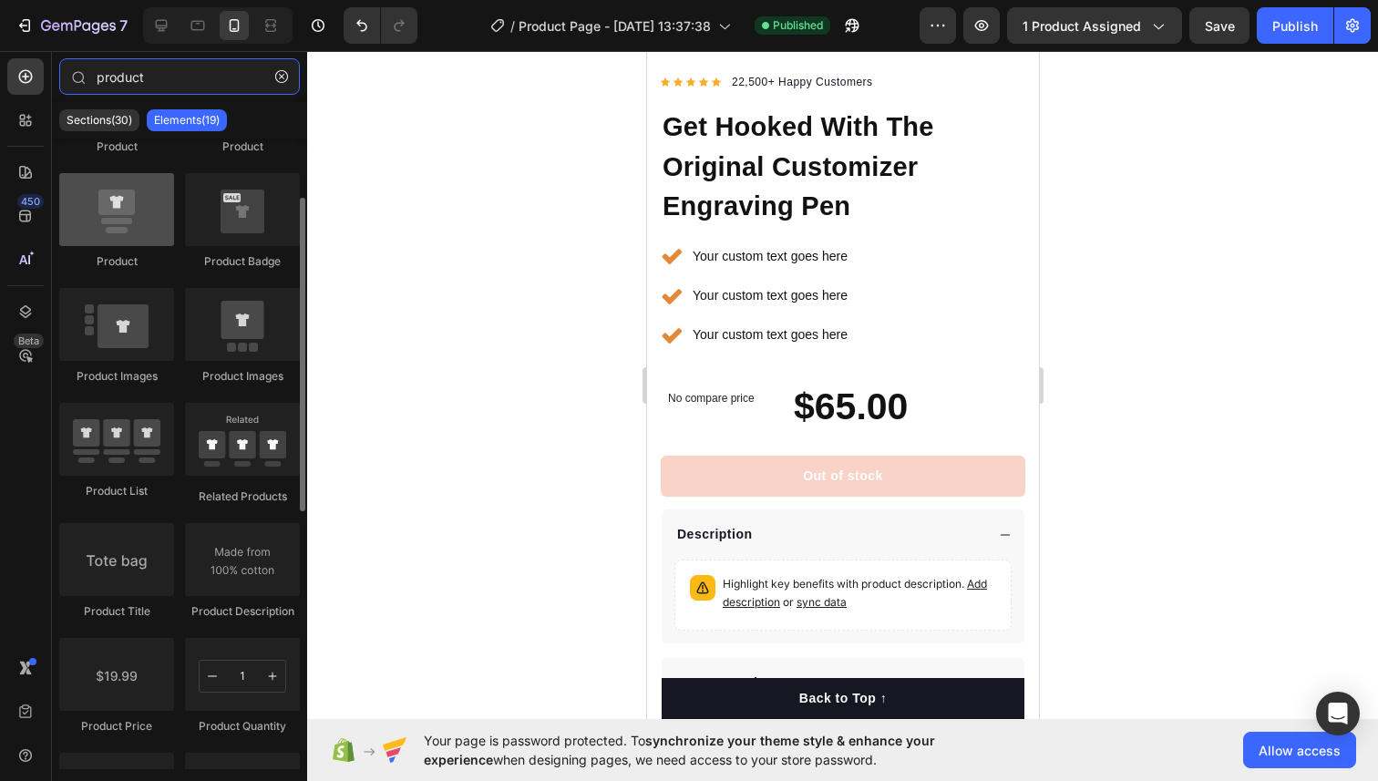
scroll to position [135, 0]
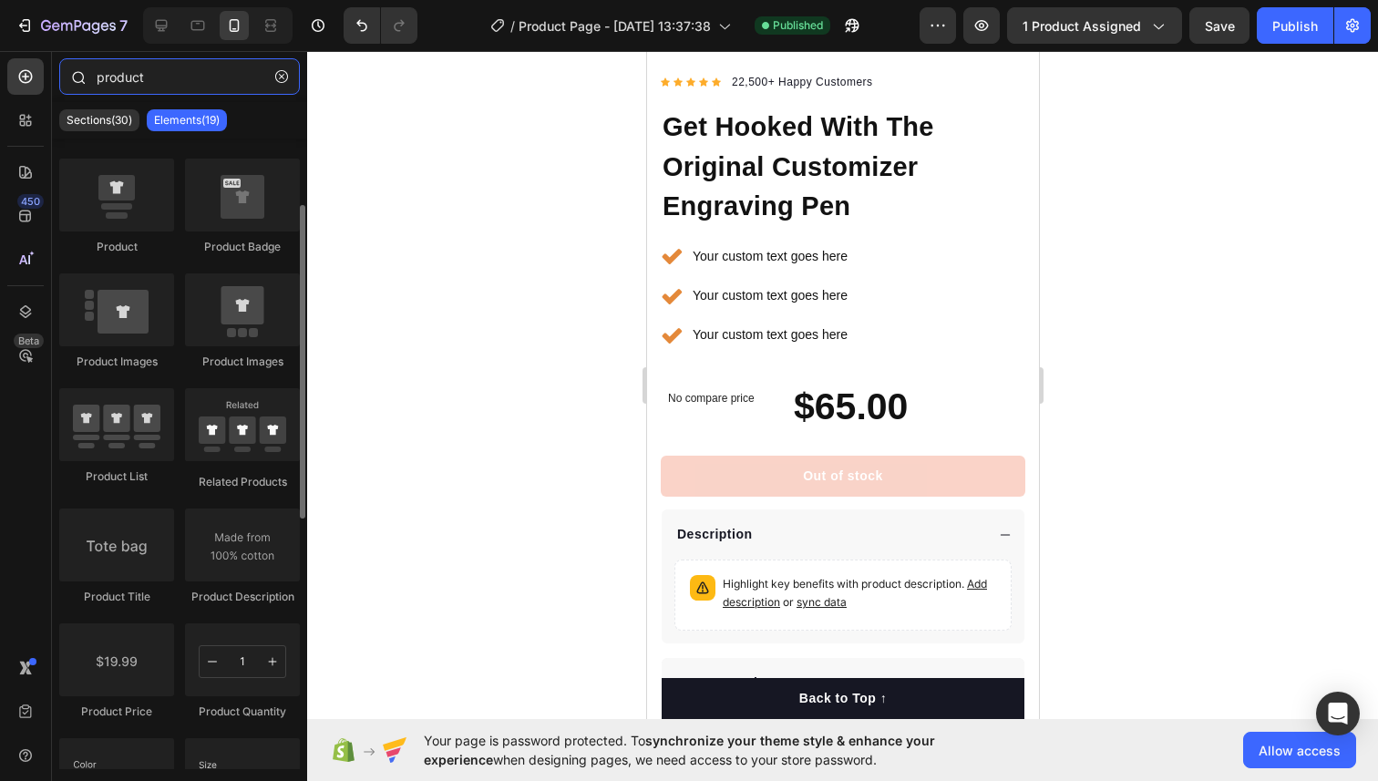
click at [148, 83] on input "product" at bounding box center [179, 76] width 241 height 36
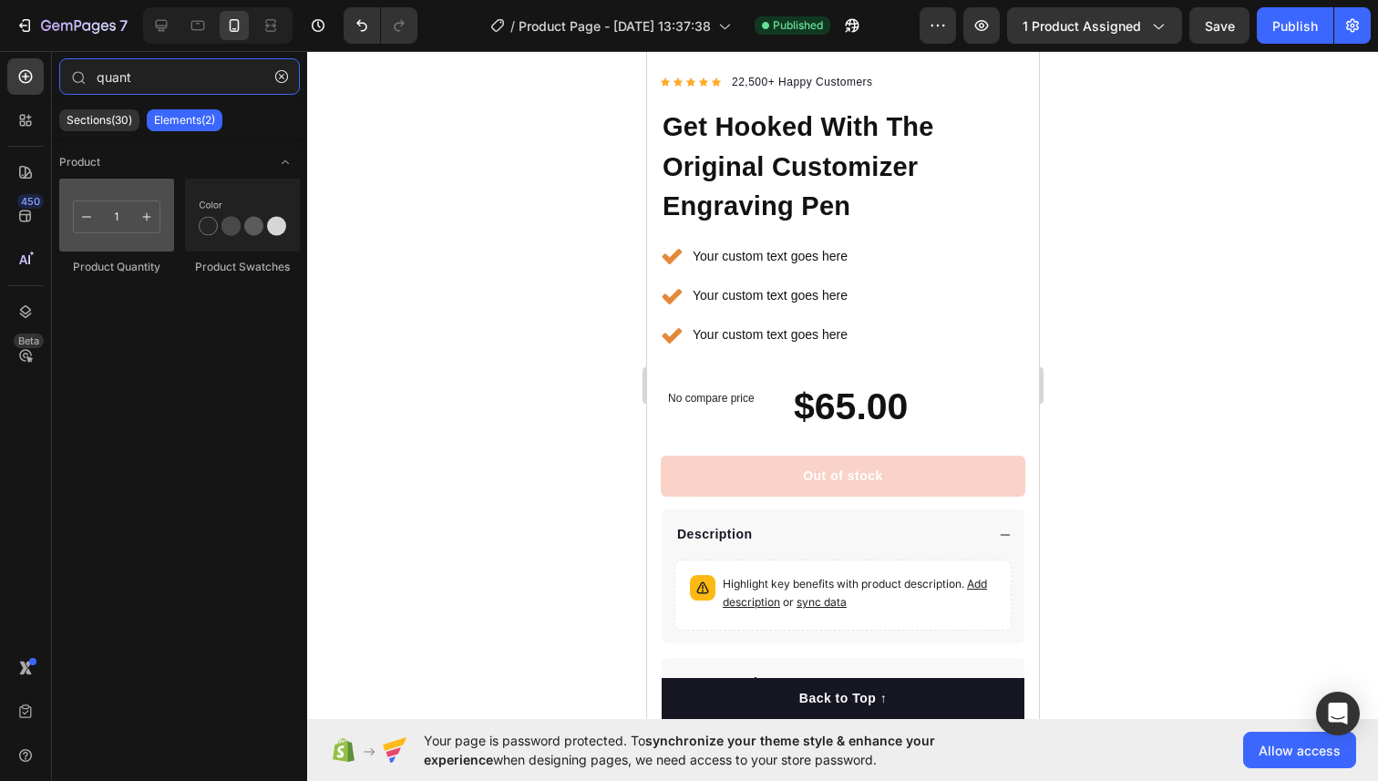
type input "quant"
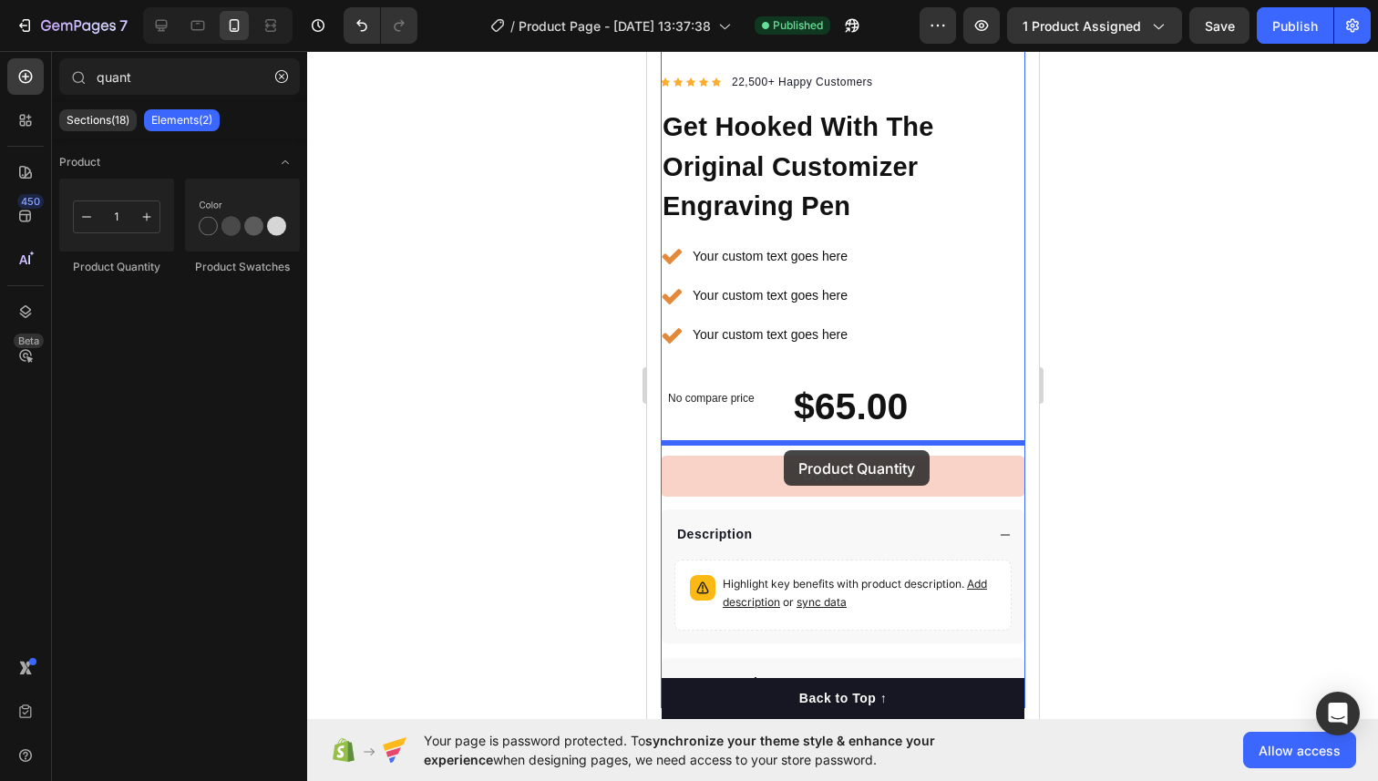
drag, startPoint x: 743, startPoint y: 269, endPoint x: 783, endPoint y: 449, distance: 184.6
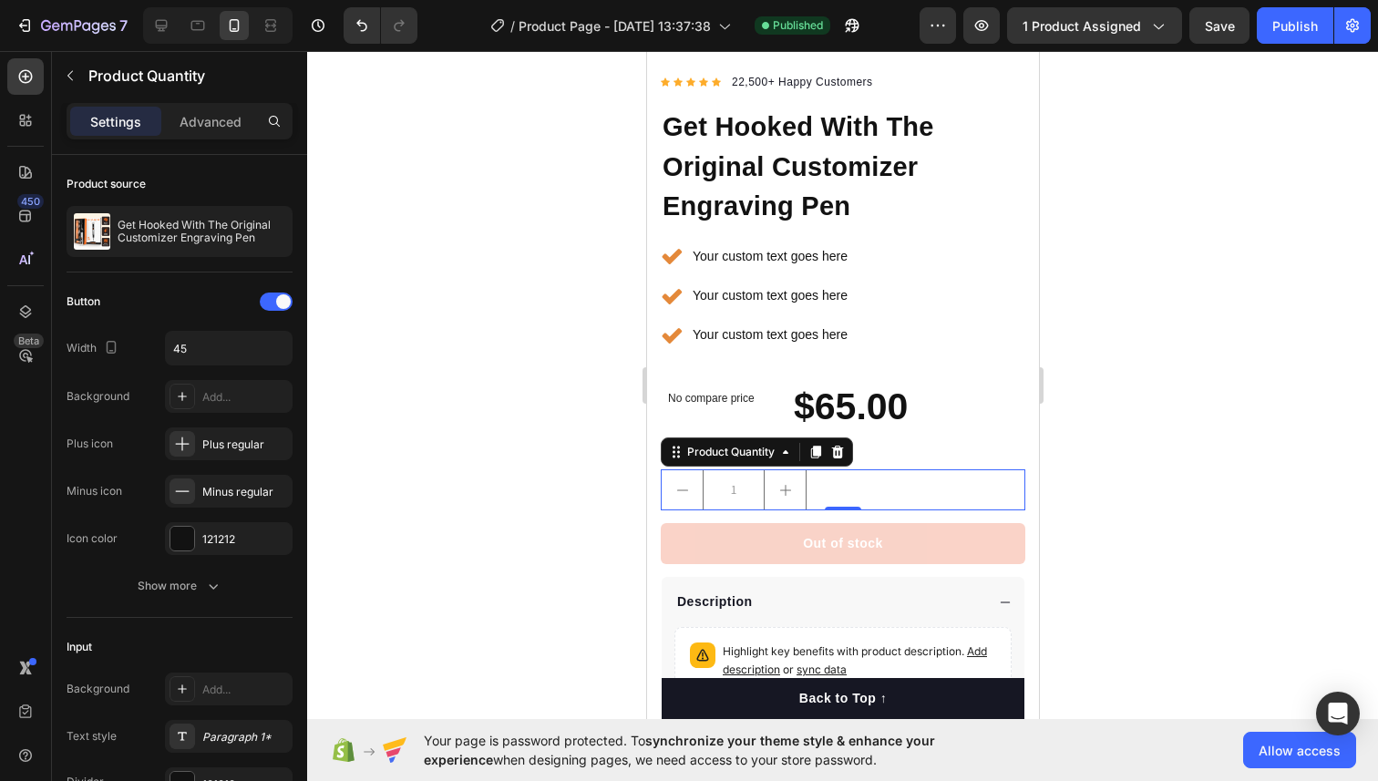
click at [745, 482] on input "1" at bounding box center [733, 489] width 62 height 39
click at [197, 121] on p "Advanced" at bounding box center [210, 121] width 62 height 19
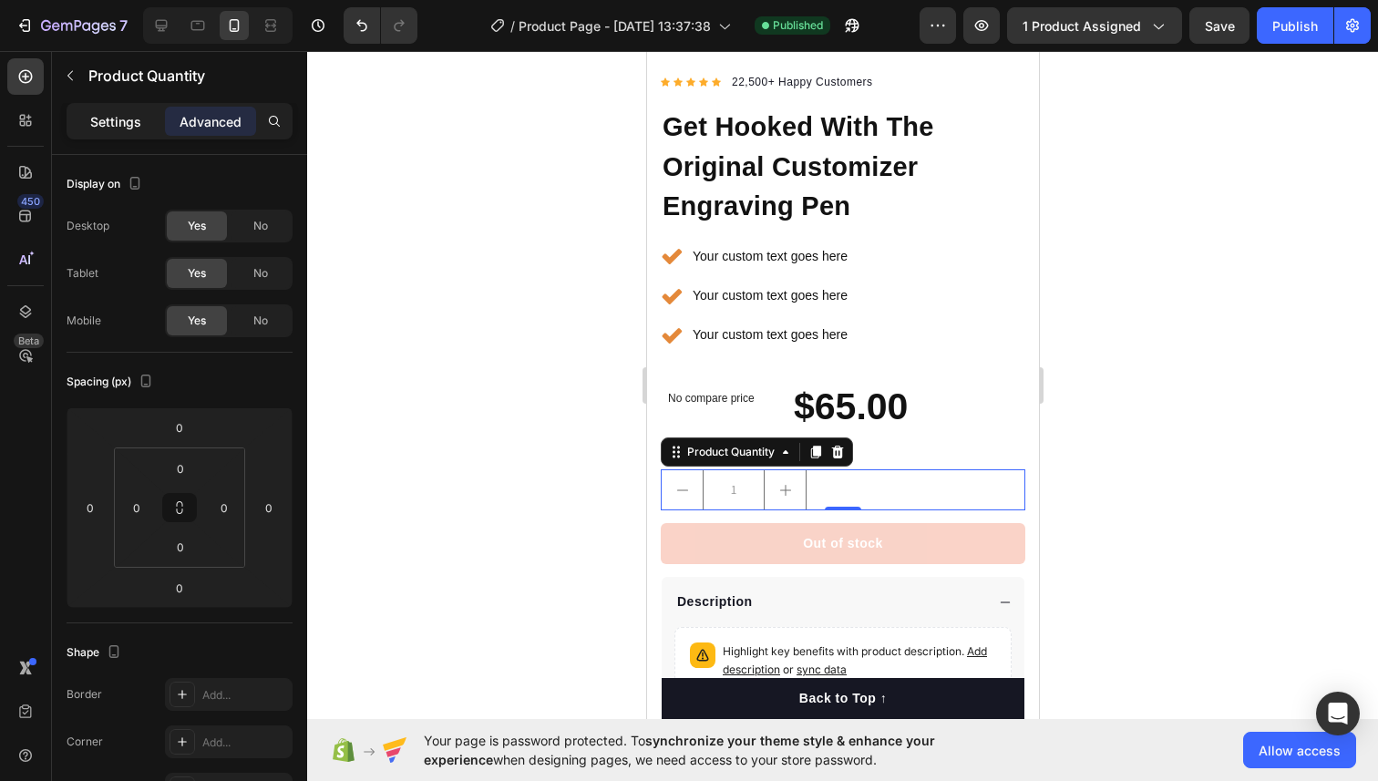
click at [119, 123] on p "Settings" at bounding box center [115, 121] width 51 height 19
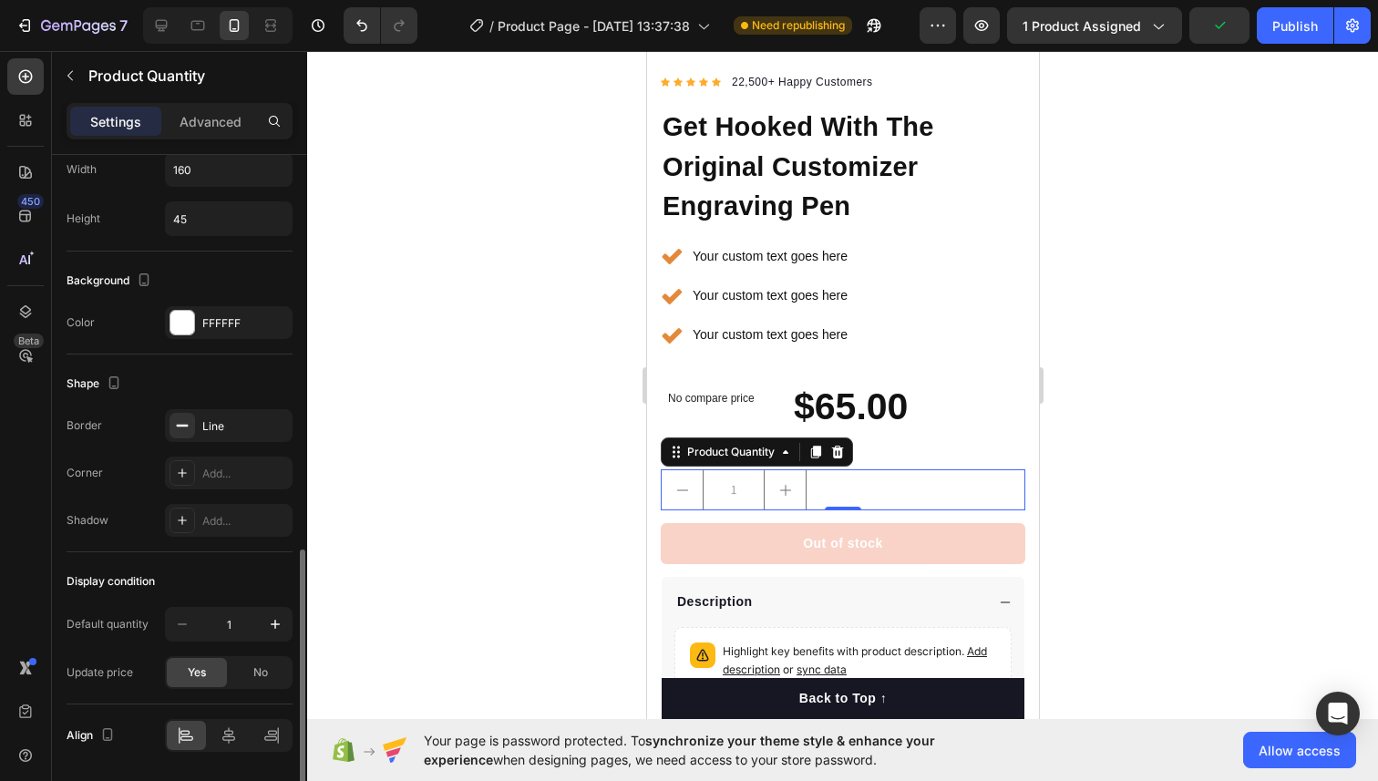
scroll to position [824, 0]
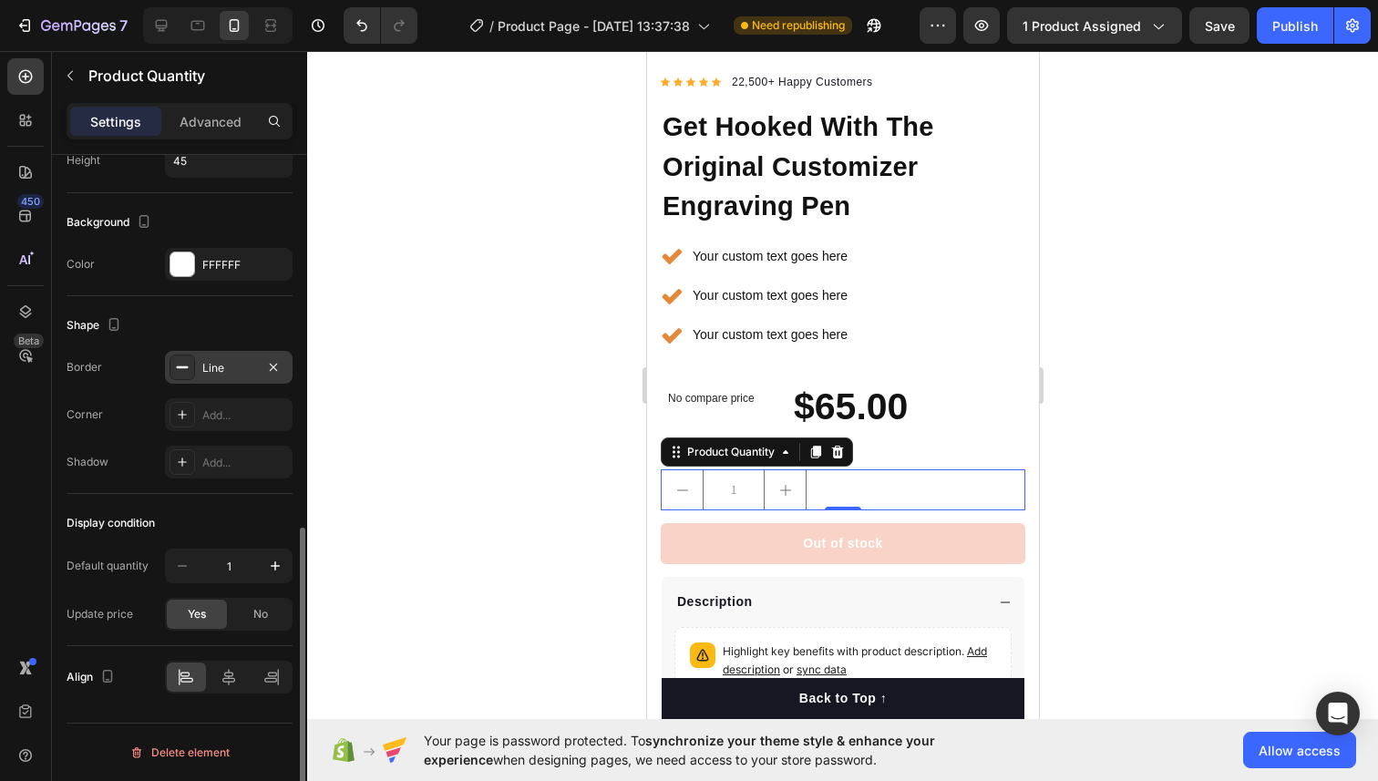
click at [195, 378] on div "Line" at bounding box center [229, 367] width 128 height 33
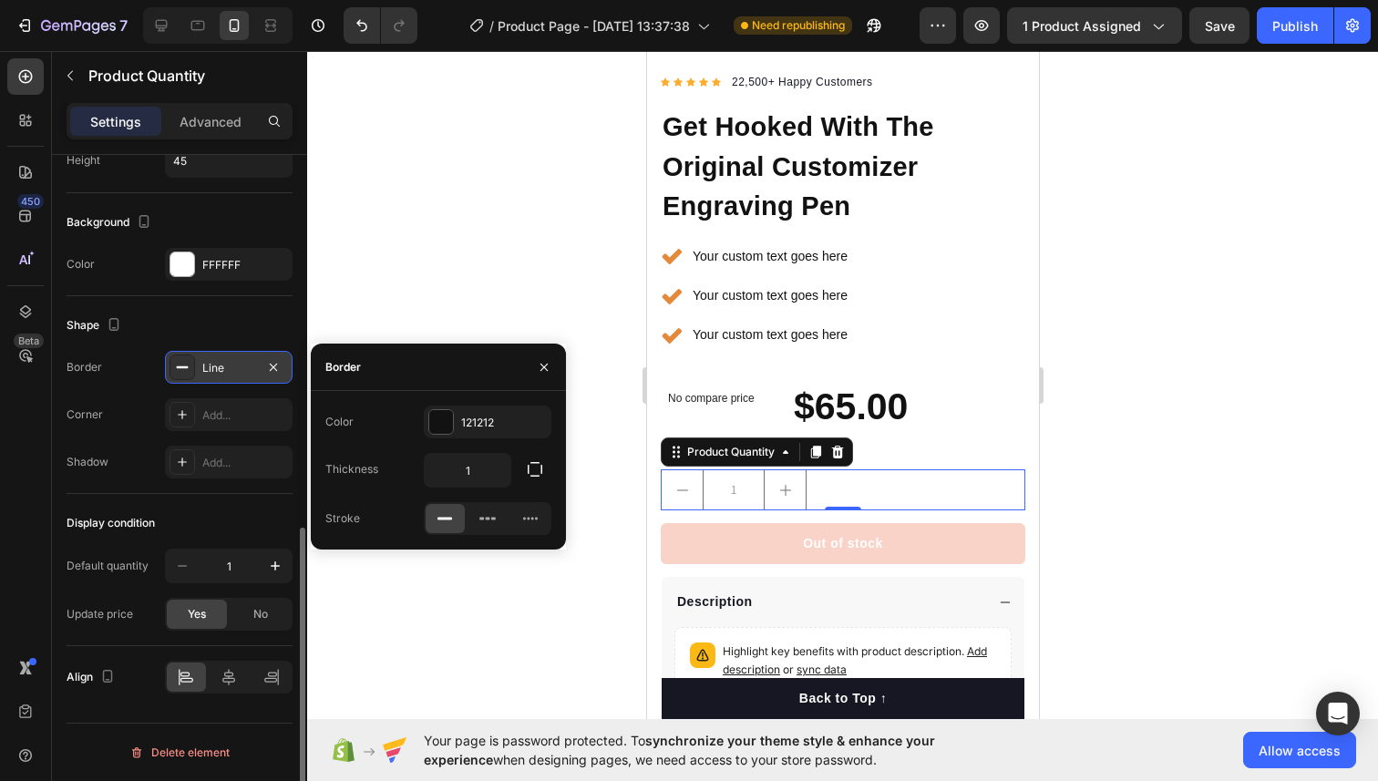
click at [195, 378] on div "Line" at bounding box center [229, 367] width 128 height 33
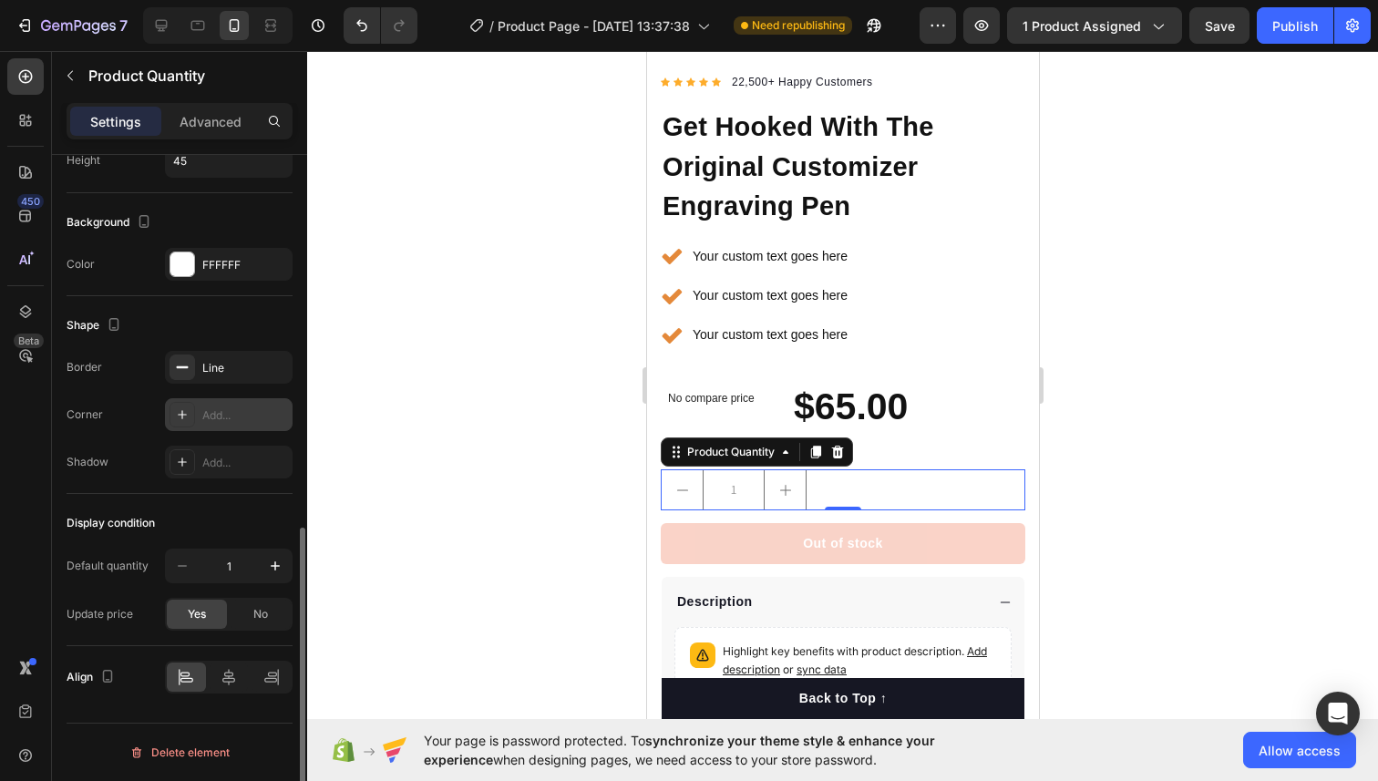
click at [190, 424] on div at bounding box center [182, 415] width 26 height 26
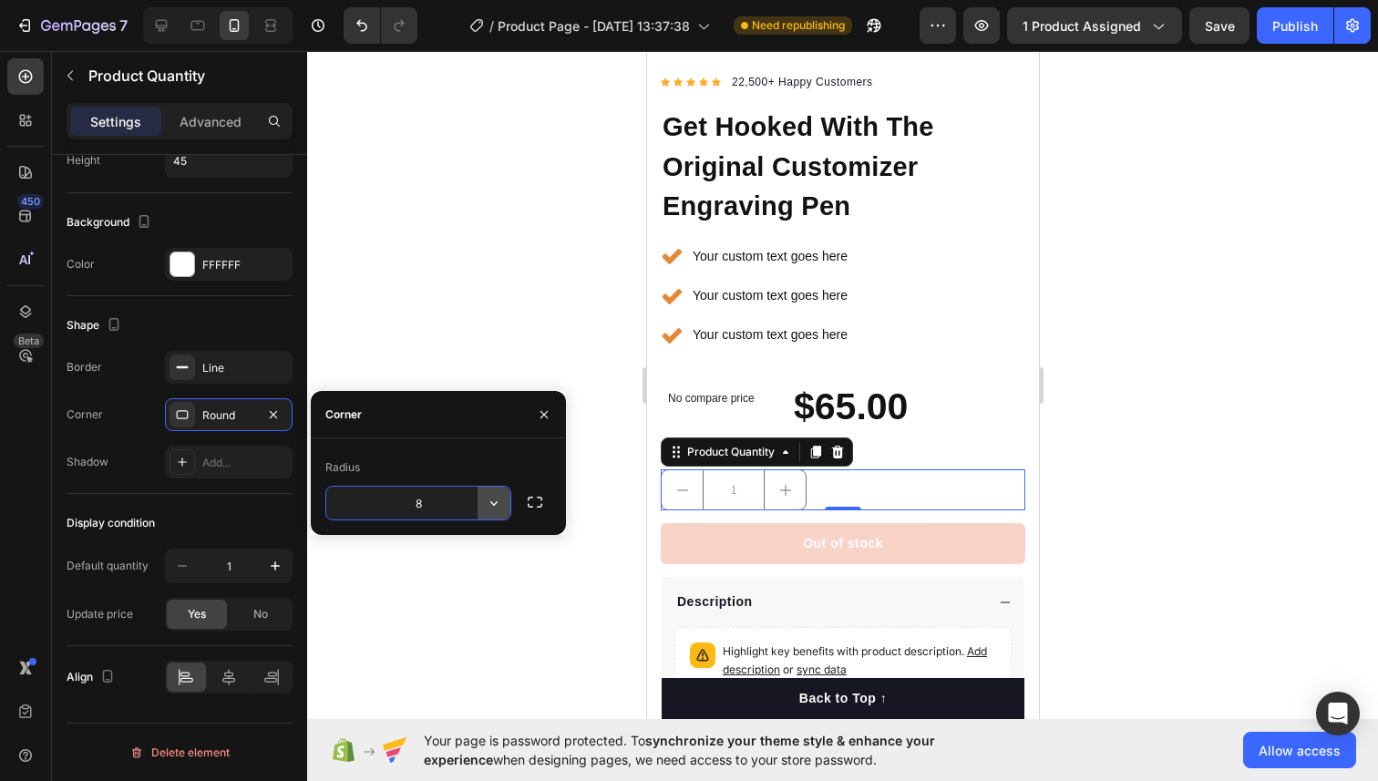
click at [497, 507] on icon "button" at bounding box center [494, 503] width 18 height 18
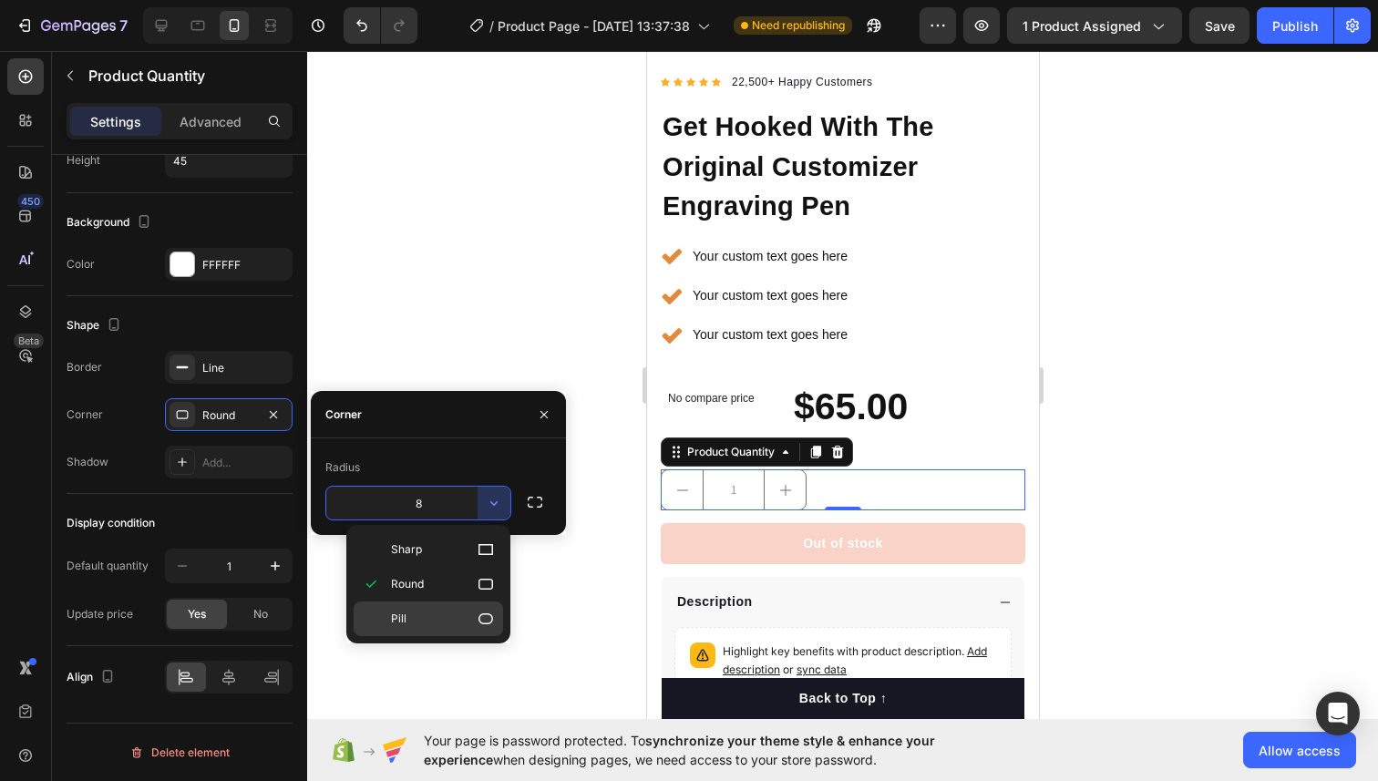
click at [491, 618] on icon at bounding box center [485, 618] width 15 height 11
type input "9999"
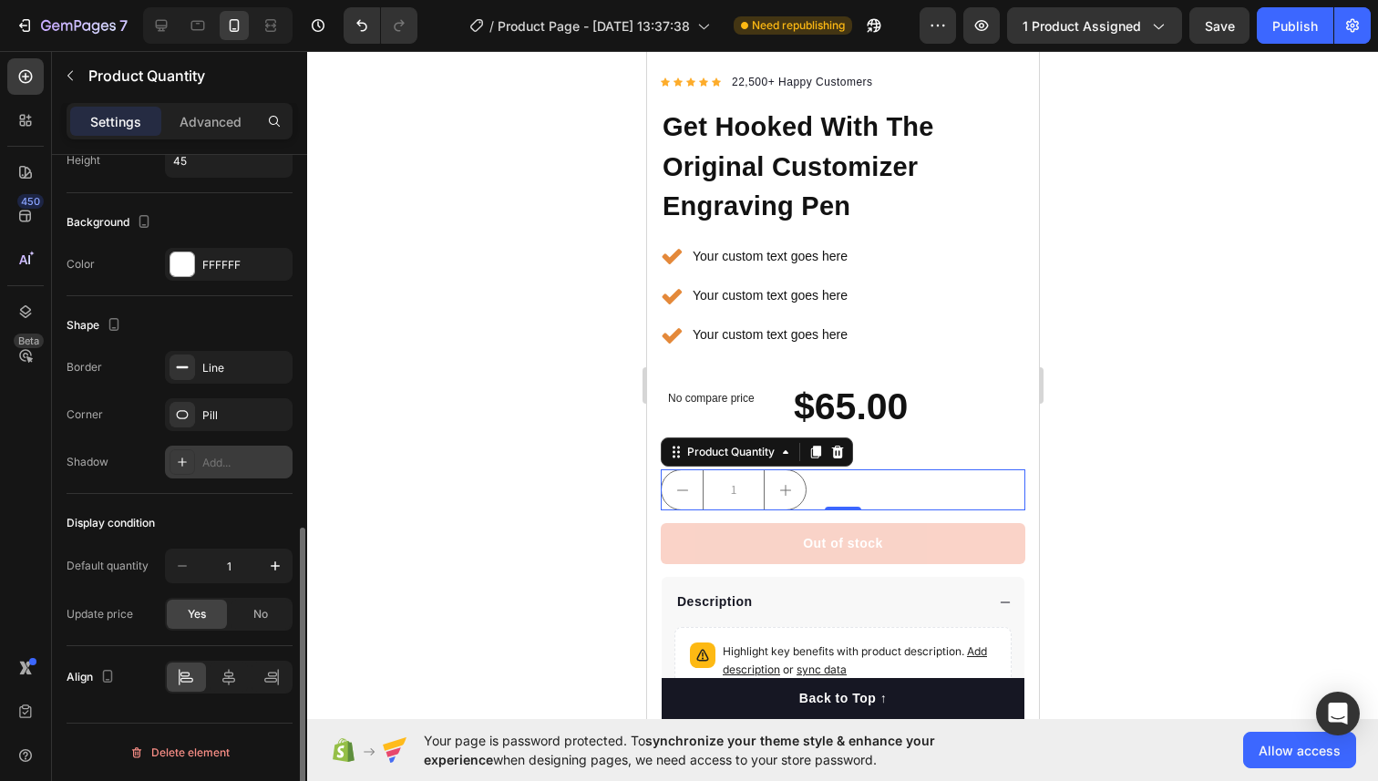
click at [241, 466] on div "Add..." at bounding box center [245, 463] width 86 height 16
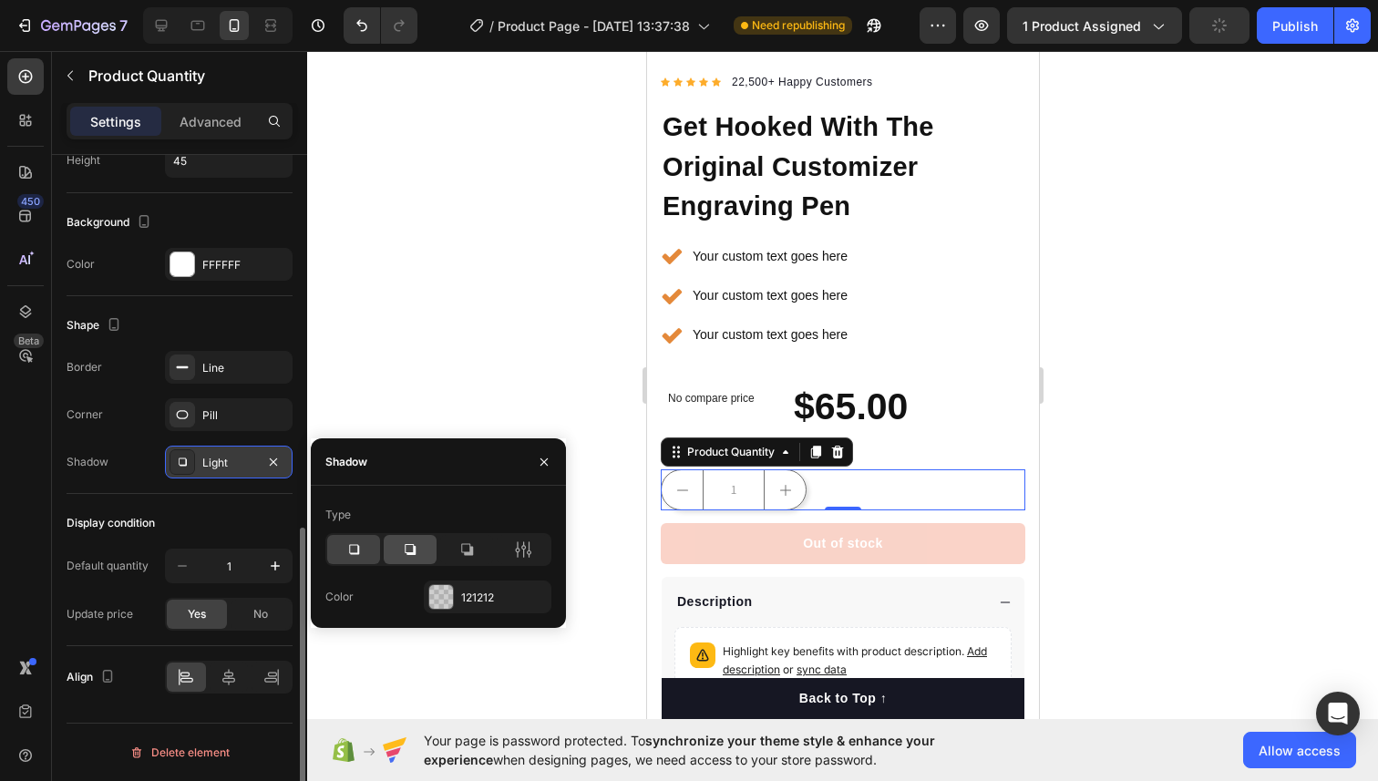
click at [410, 550] on icon at bounding box center [410, 549] width 18 height 18
click at [355, 548] on icon at bounding box center [353, 549] width 18 height 18
click at [242, 499] on div "Display condition Default quantity 1 Update price Yes No" at bounding box center [180, 570] width 226 height 152
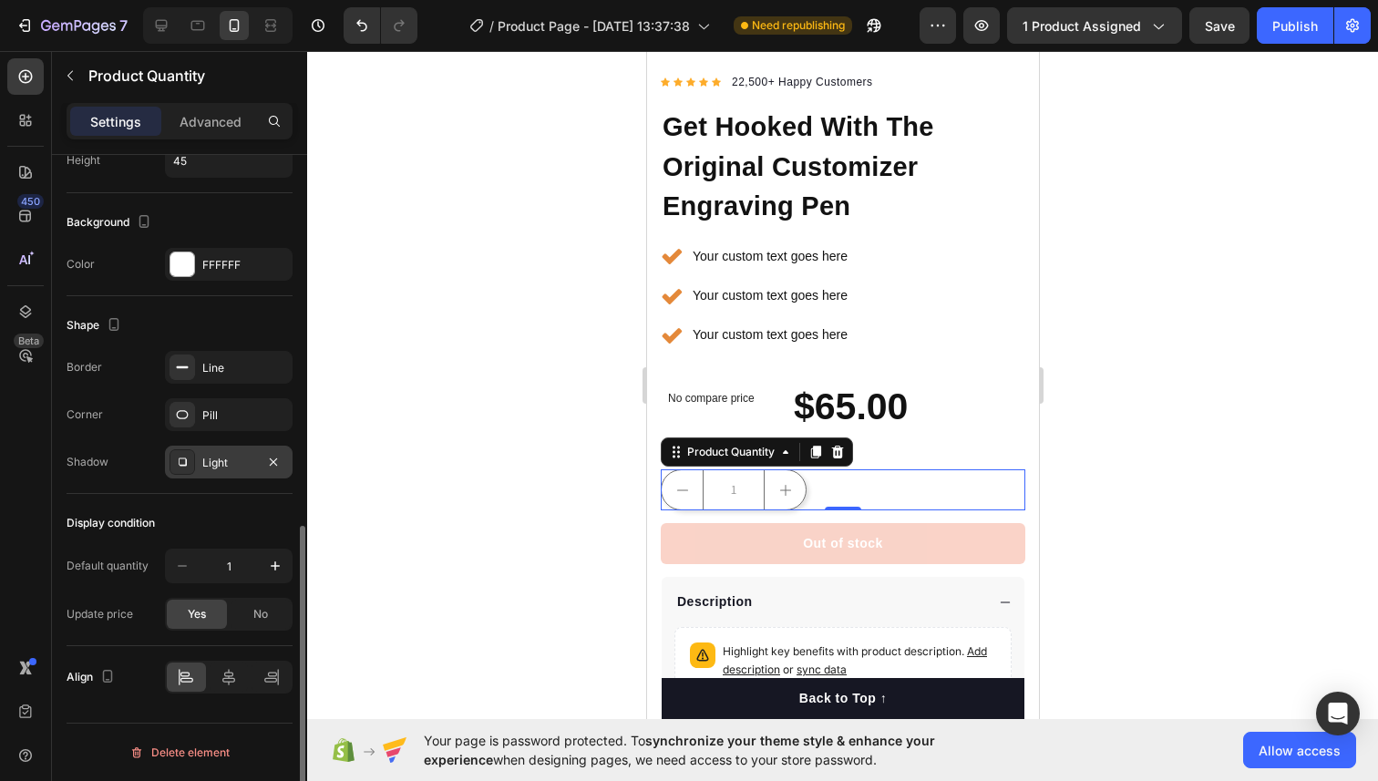
scroll to position [823, 0]
click at [225, 669] on icon at bounding box center [229, 678] width 18 height 18
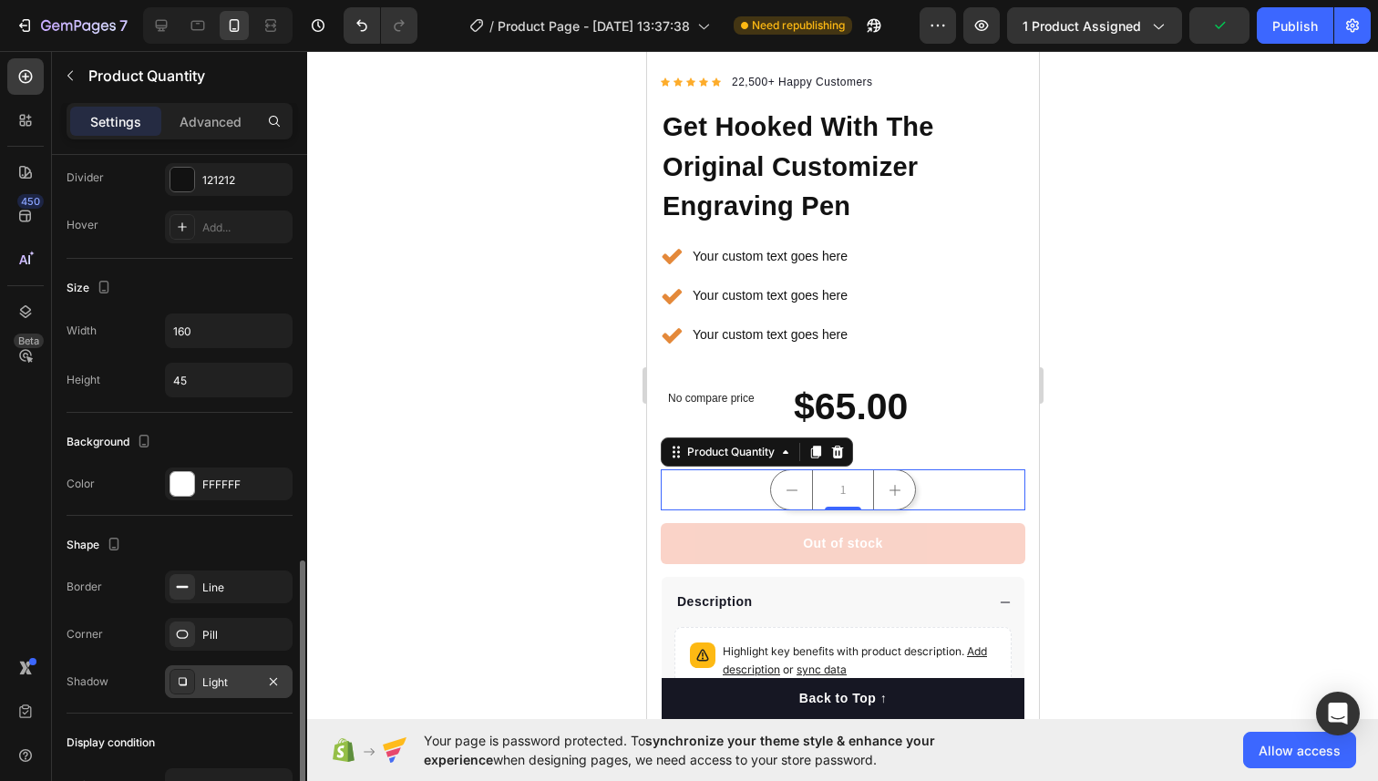
scroll to position [555, 0]
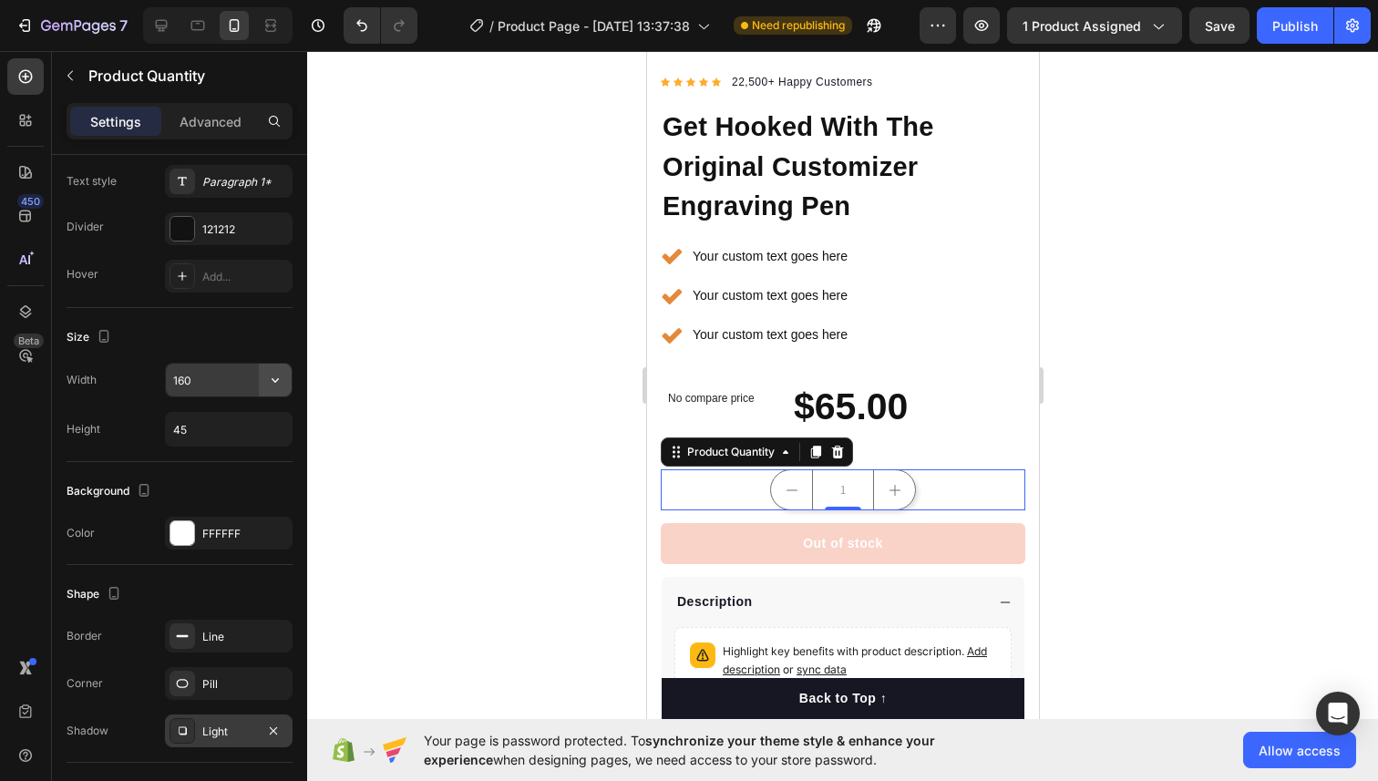
click at [276, 379] on icon "button" at bounding box center [275, 380] width 18 height 18
click at [249, 422] on span "100%" at bounding box center [261, 426] width 30 height 16
click at [242, 389] on input "100%" at bounding box center [229, 380] width 126 height 33
click at [265, 384] on button "button" at bounding box center [275, 380] width 33 height 33
drag, startPoint x: 188, startPoint y: 384, endPoint x: 171, endPoint y: 384, distance: 16.4
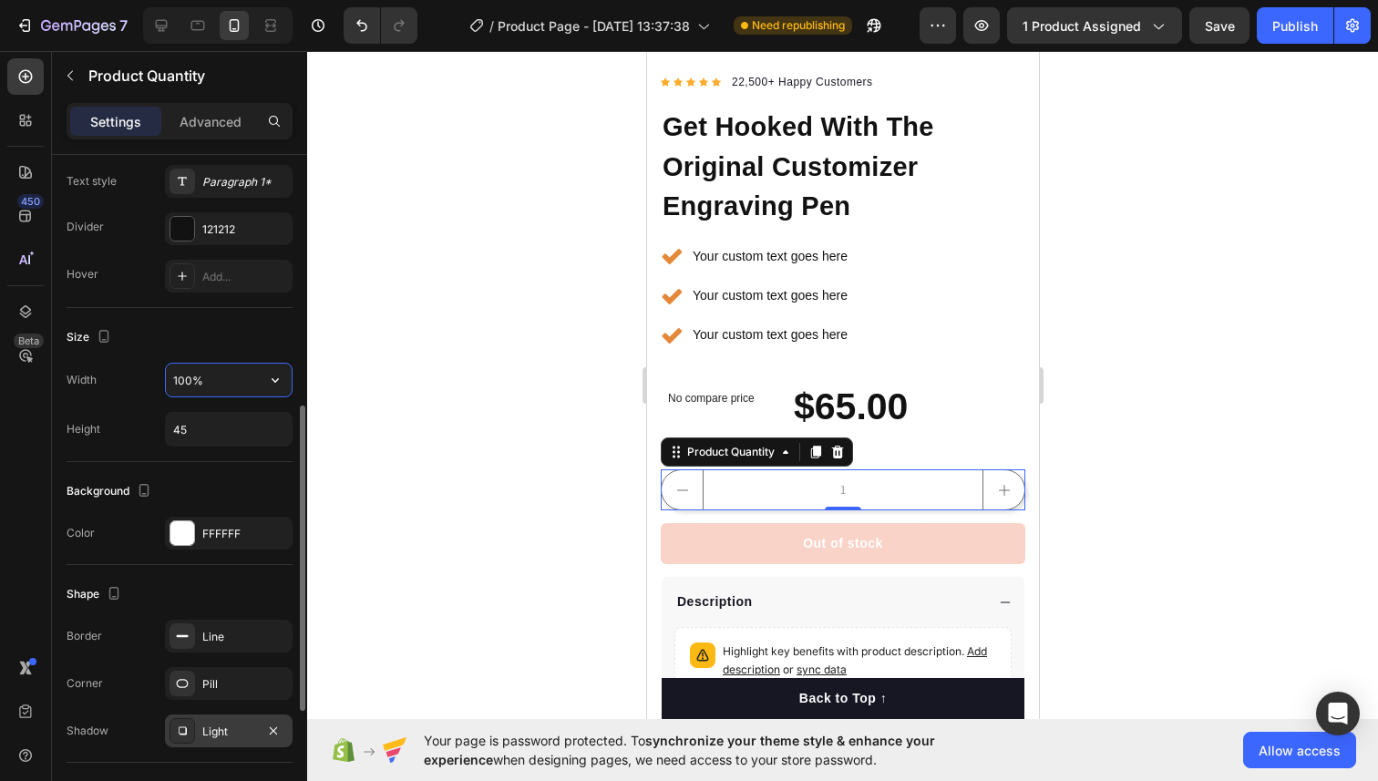
click at [172, 384] on input "100%" at bounding box center [229, 380] width 126 height 33
type input "50%"
click at [197, 335] on div "Size" at bounding box center [180, 337] width 226 height 29
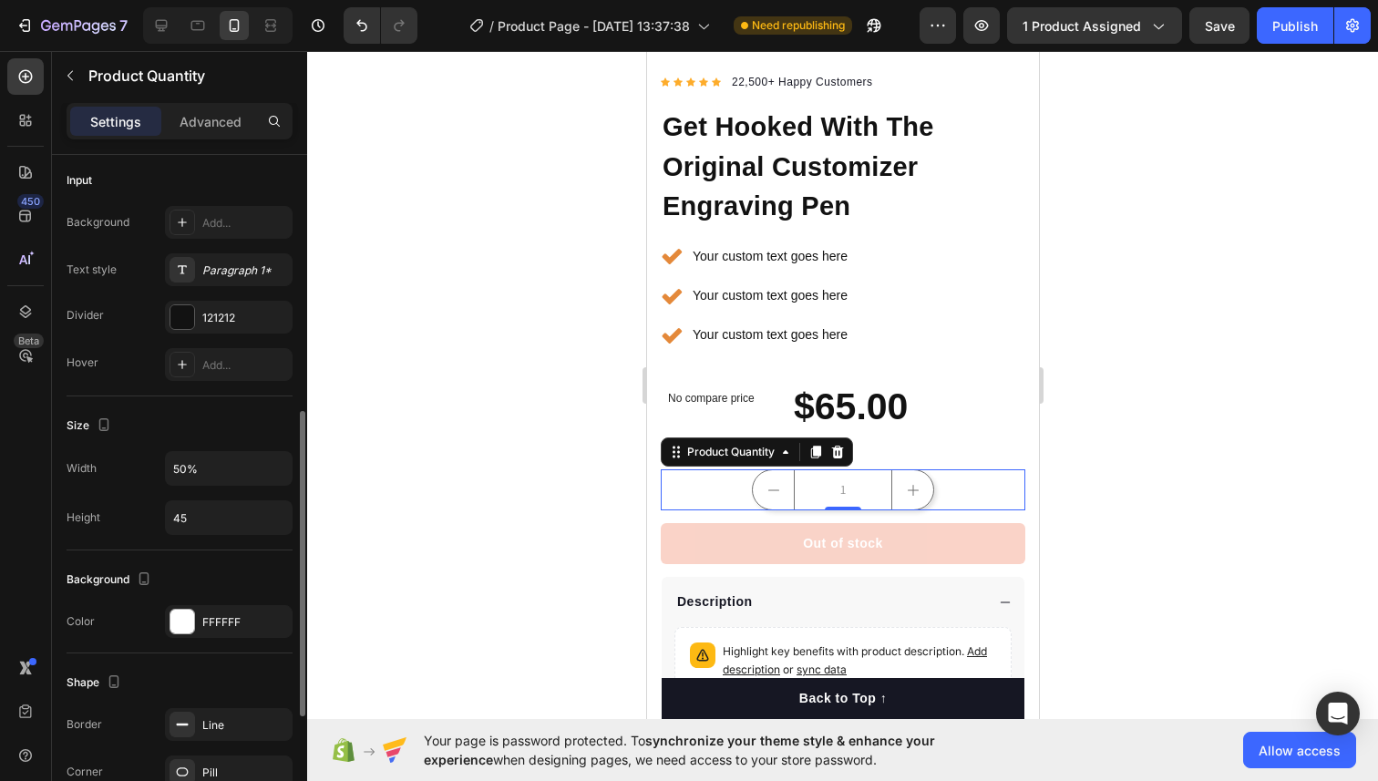
scroll to position [451, 0]
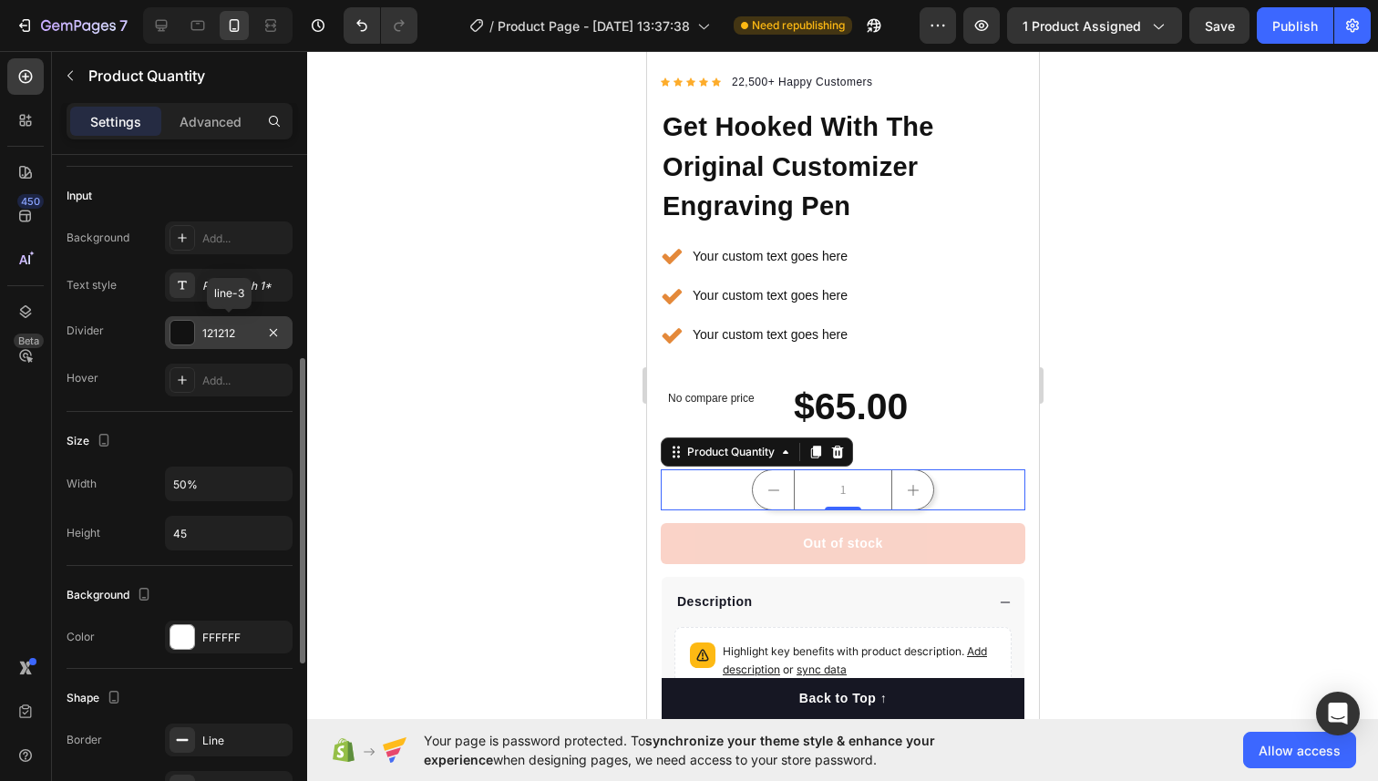
click at [188, 332] on div at bounding box center [182, 333] width 24 height 24
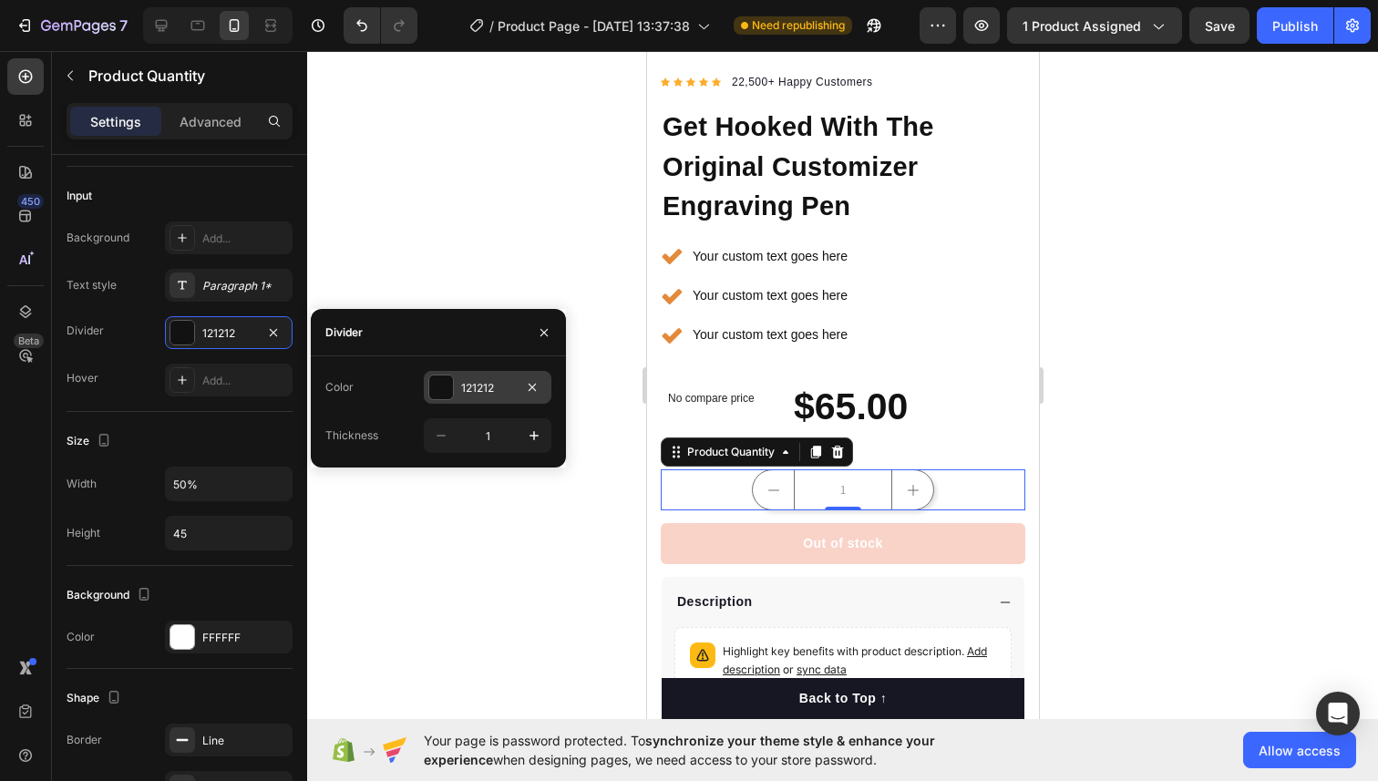
click at [434, 381] on div at bounding box center [441, 387] width 24 height 24
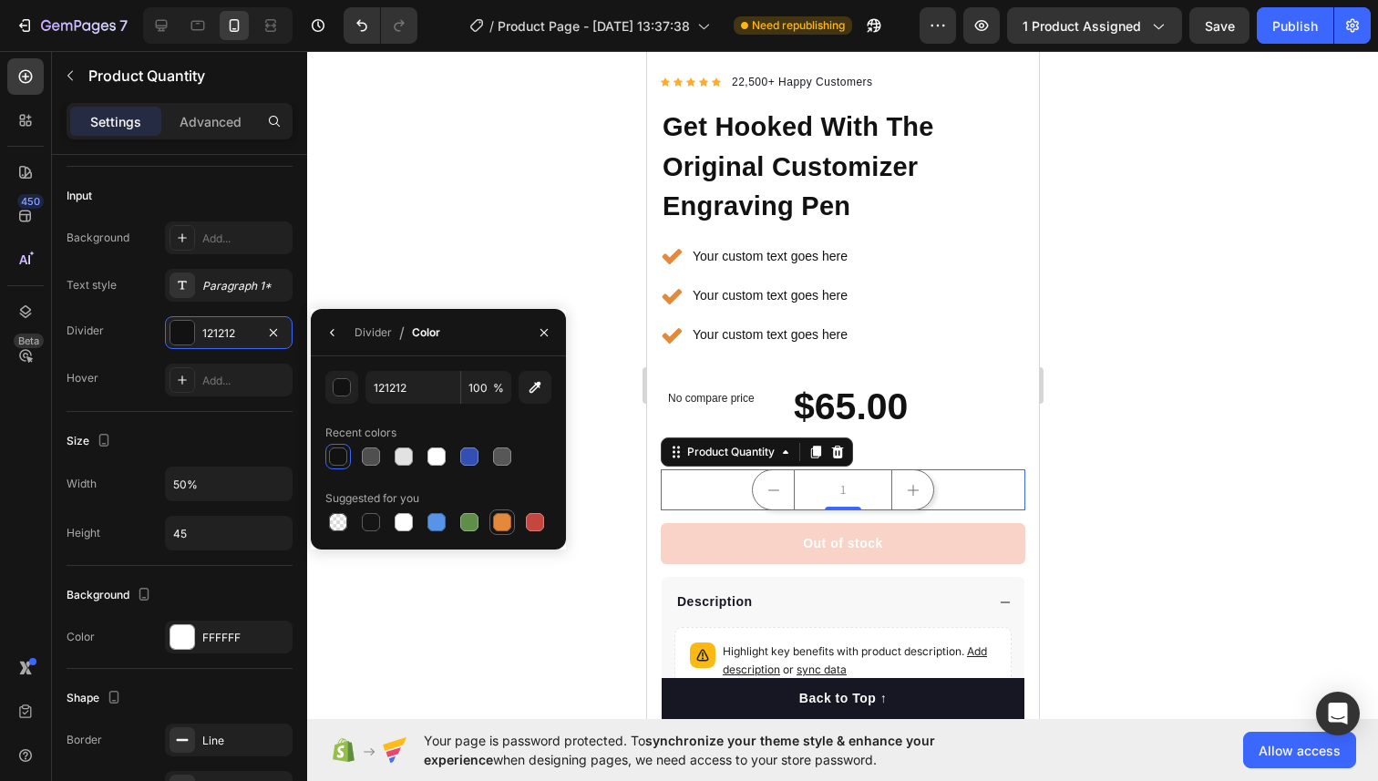
click at [506, 524] on div at bounding box center [502, 522] width 18 height 18
type input "E4893A"
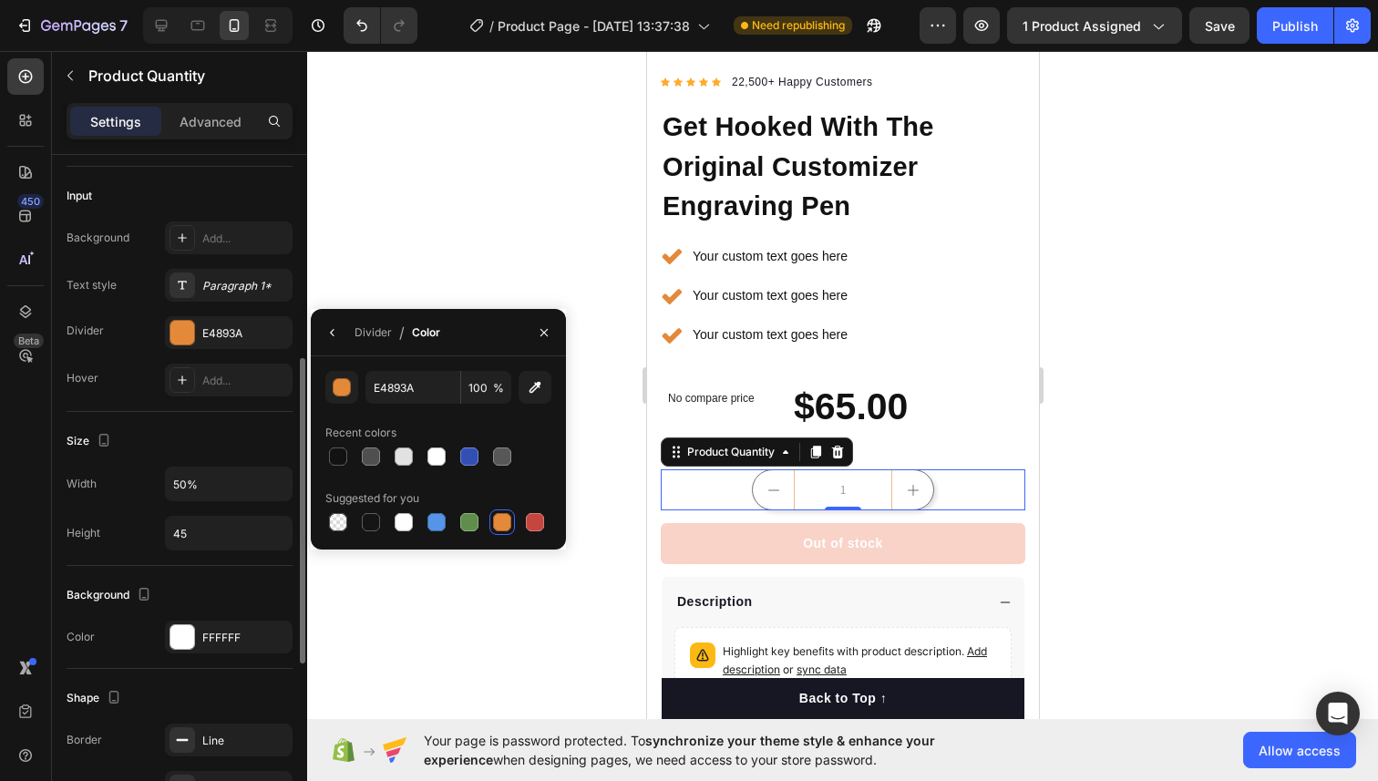
click at [289, 307] on div "Background Add... Text style Paragraph 1* Divider E4893A Hover Add..." at bounding box center [180, 308] width 226 height 175
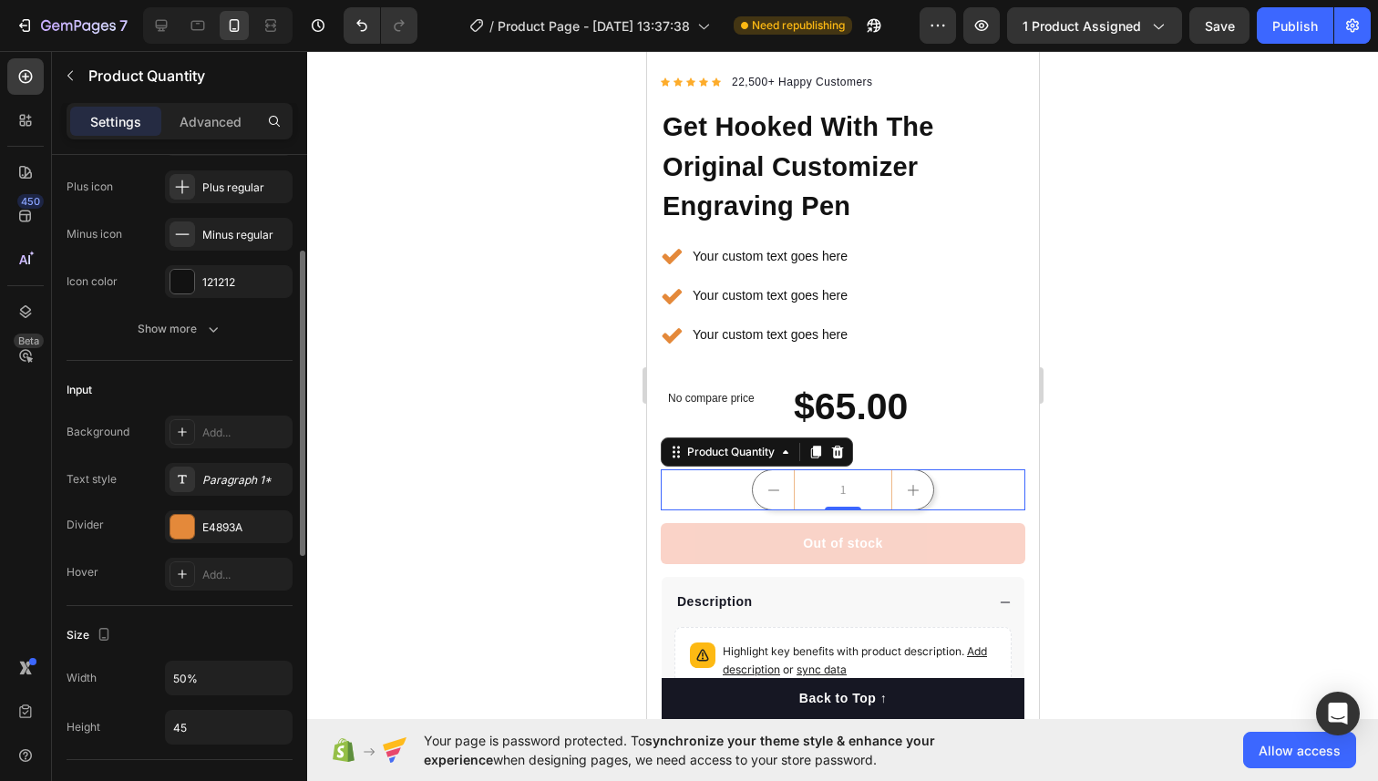
scroll to position [243, 0]
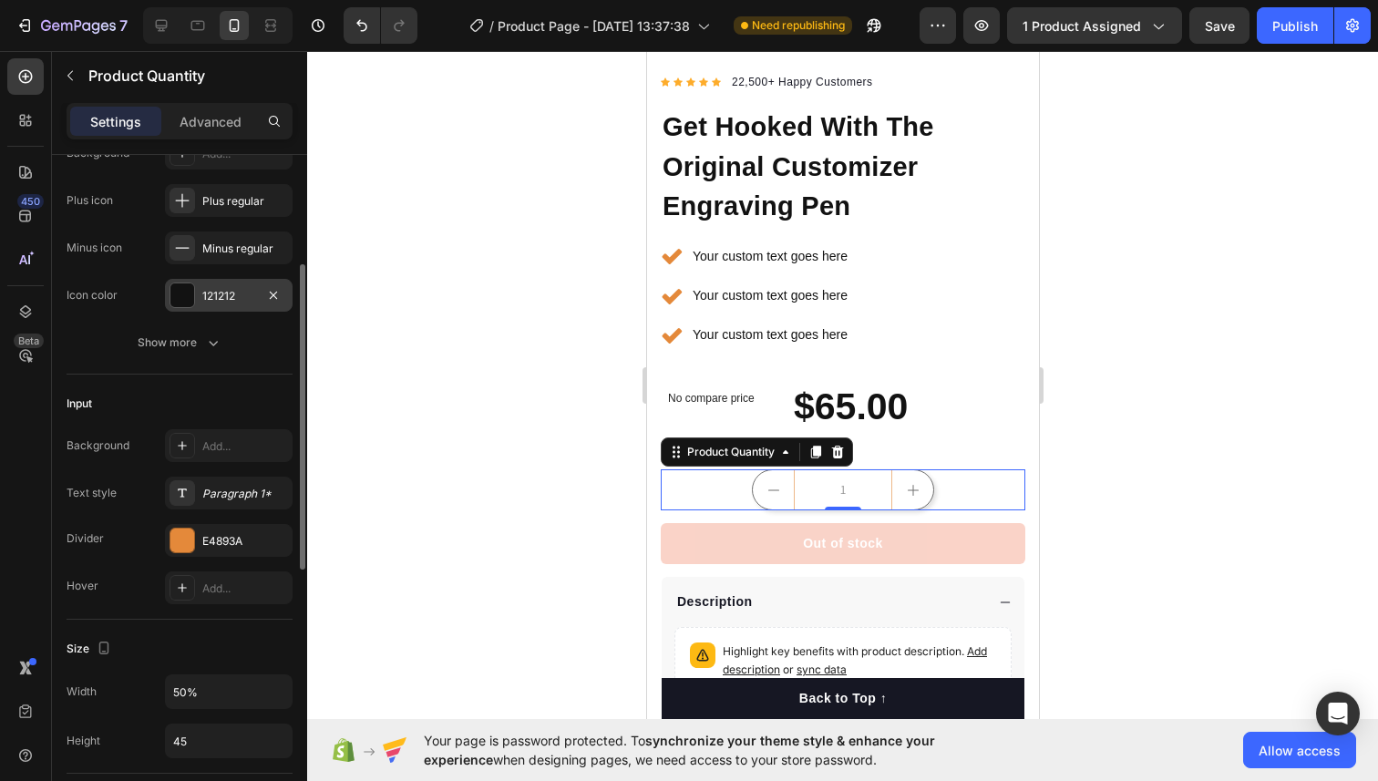
click at [183, 296] on div at bounding box center [182, 295] width 24 height 24
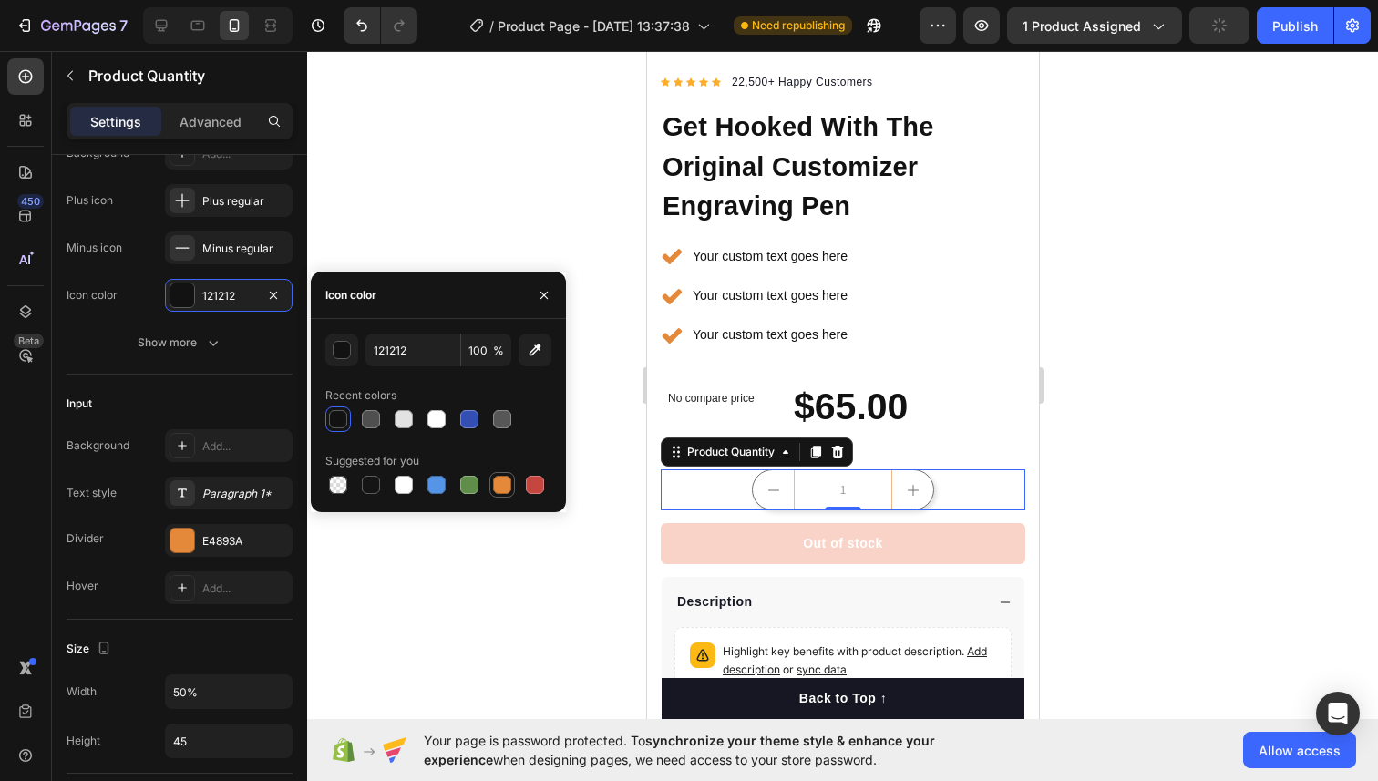
click at [505, 490] on div at bounding box center [502, 485] width 18 height 18
type input "E4893A"
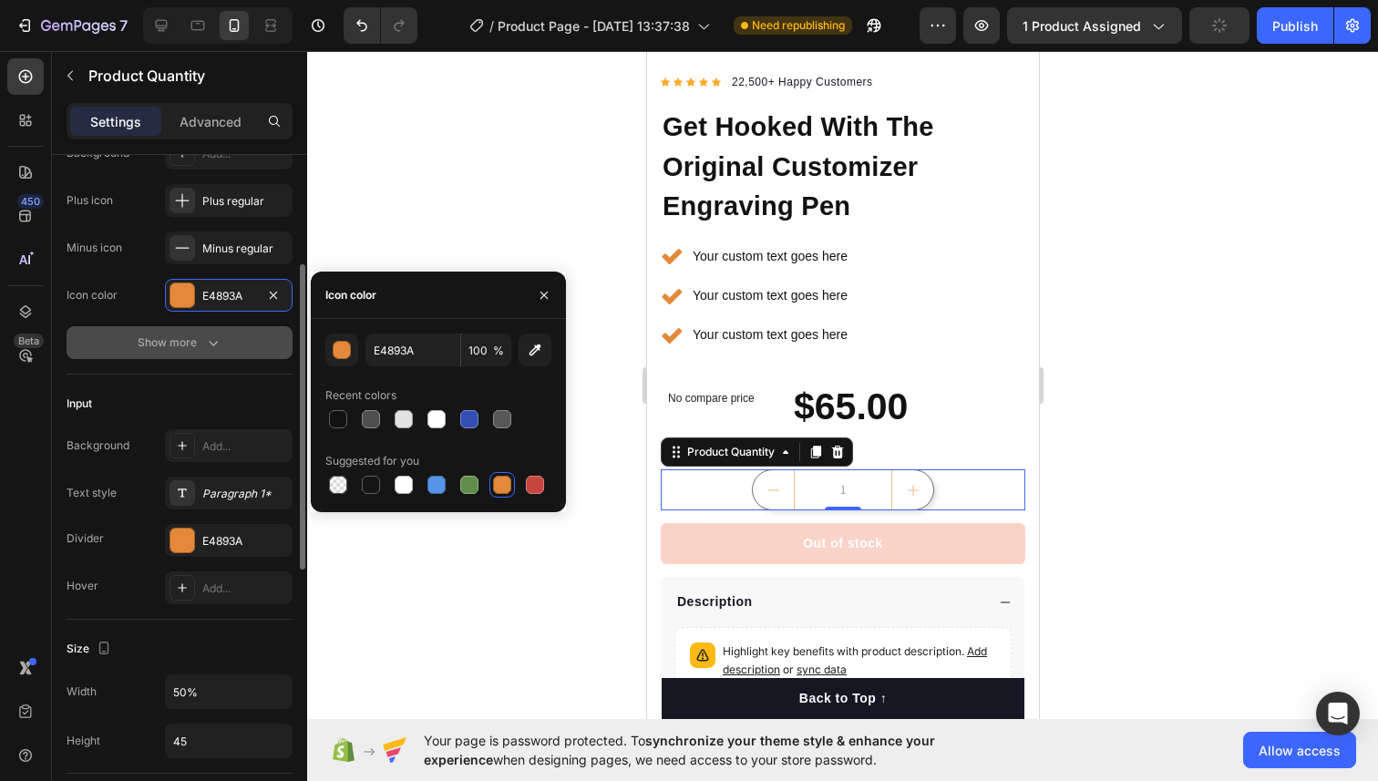
click at [272, 347] on button "Show more" at bounding box center [180, 342] width 226 height 33
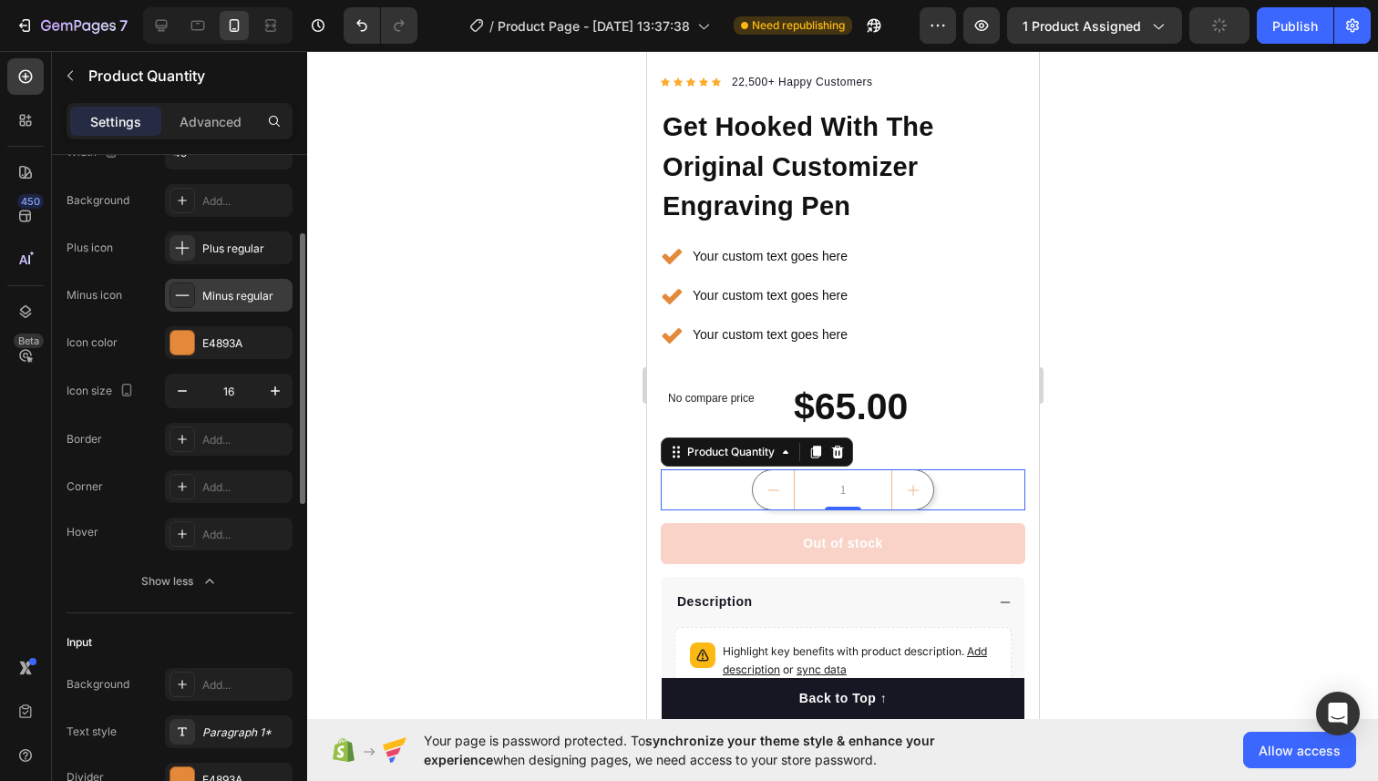
scroll to position [200, 0]
click at [243, 435] on div "Add..." at bounding box center [245, 436] width 86 height 16
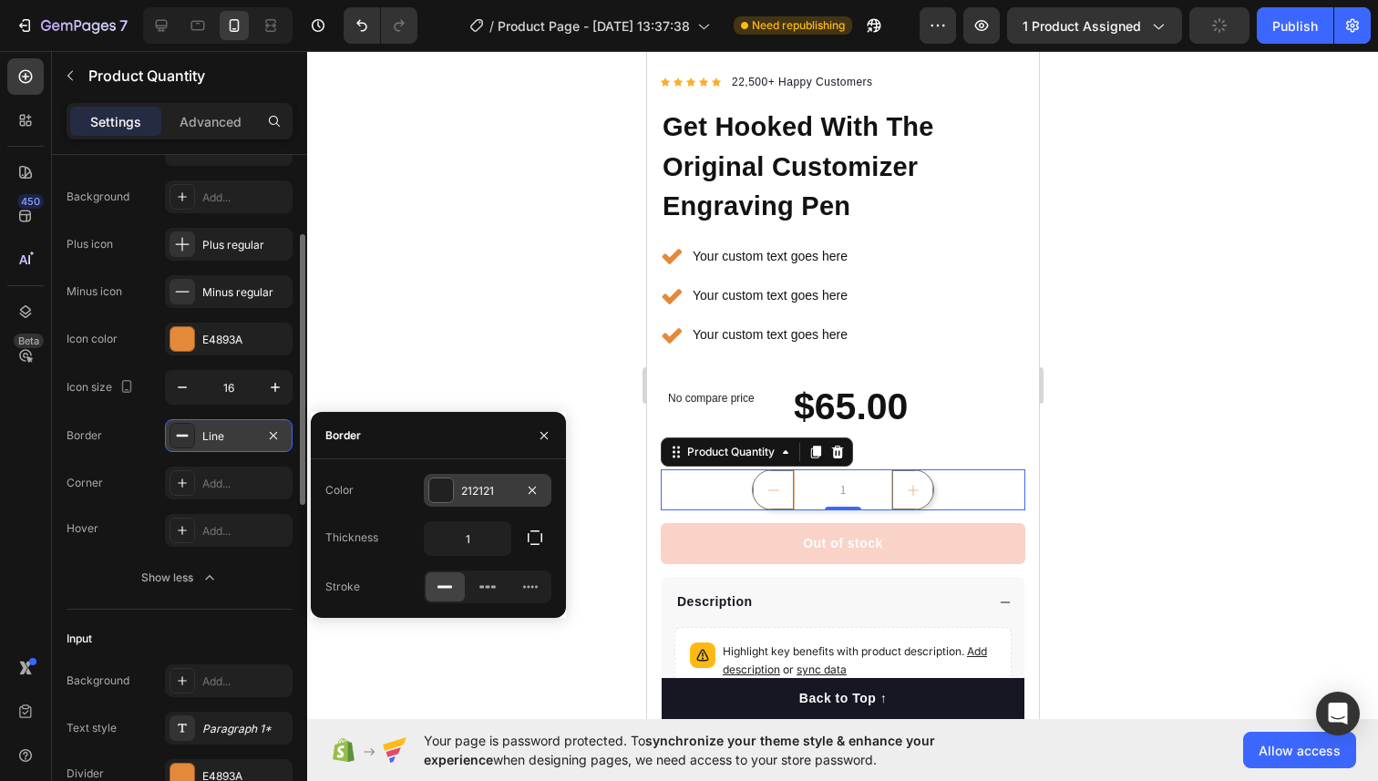
click at [433, 489] on div at bounding box center [441, 490] width 24 height 24
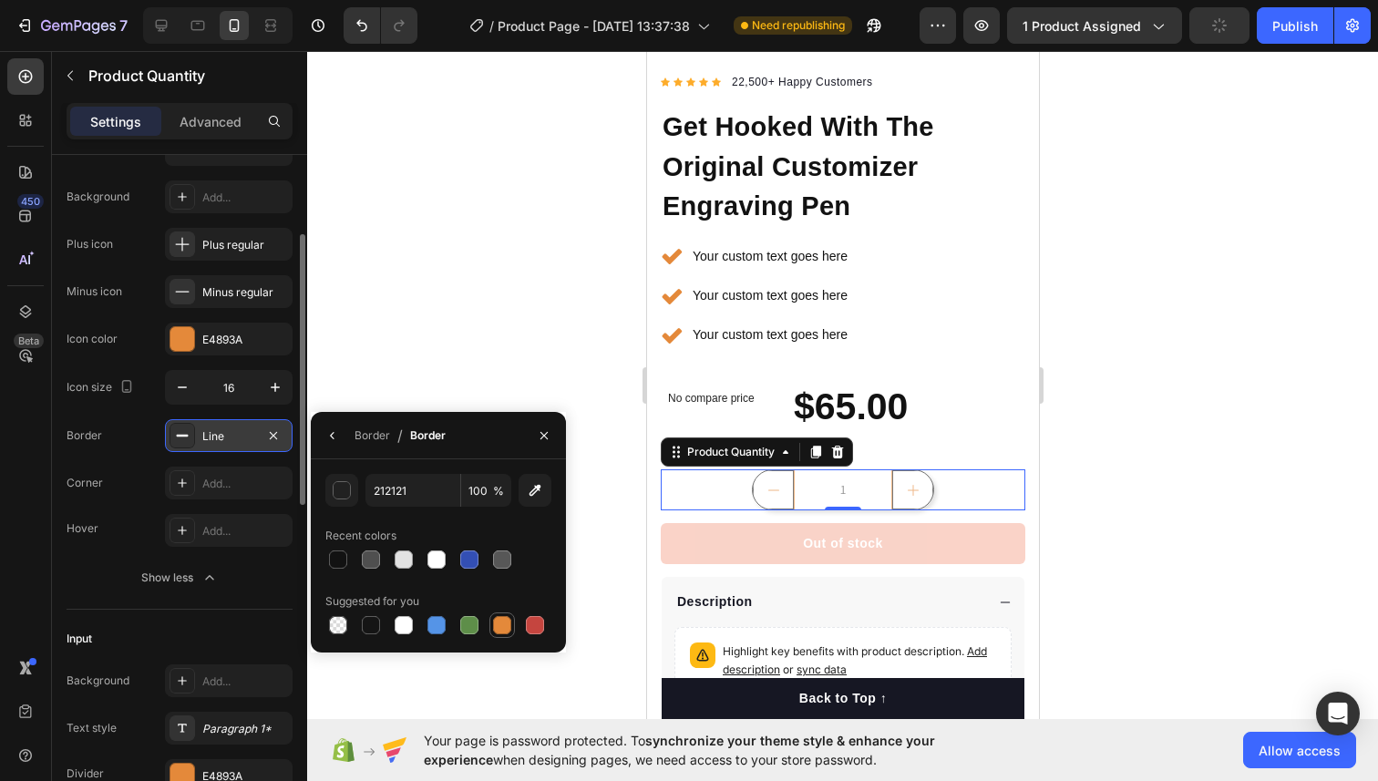
click at [505, 623] on div at bounding box center [502, 625] width 18 height 18
type input "E4893A"
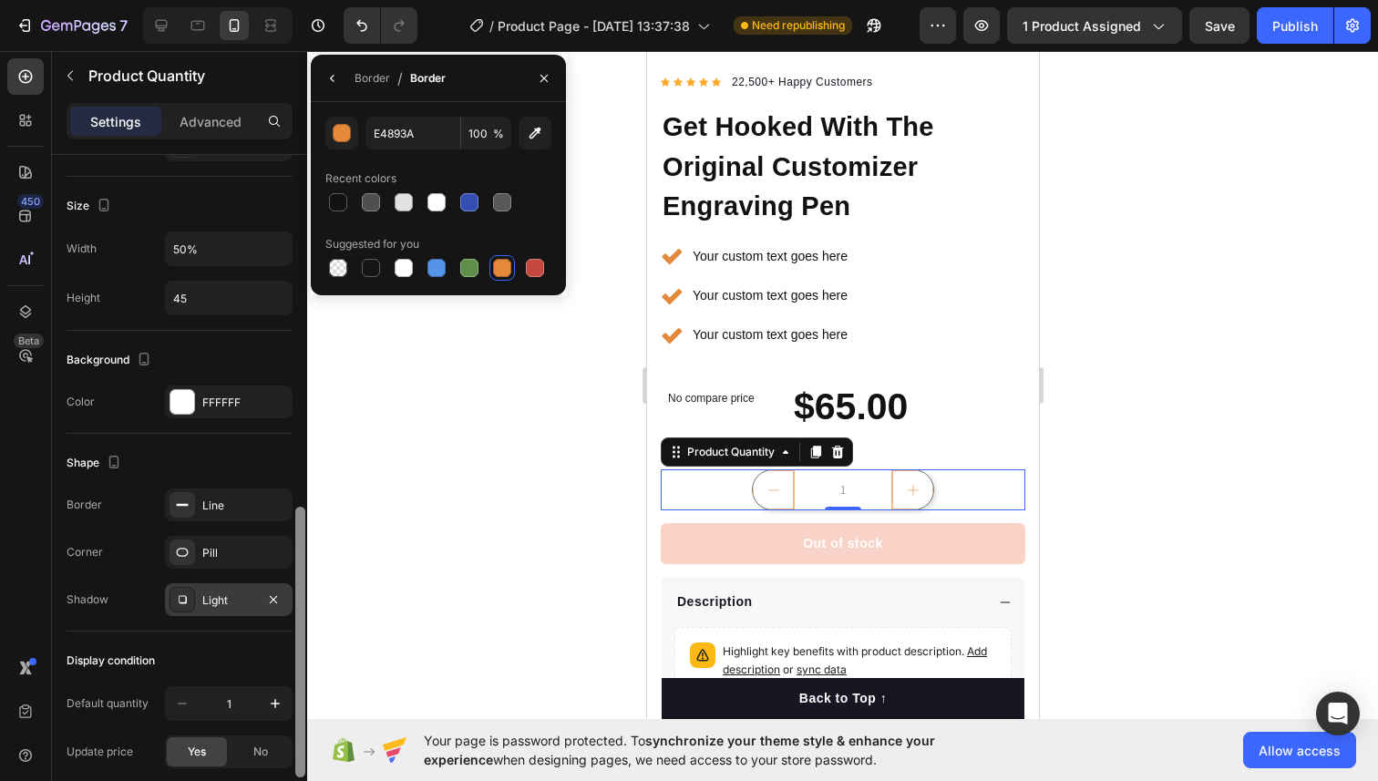
click at [293, 338] on div at bounding box center [300, 494] width 14 height 678
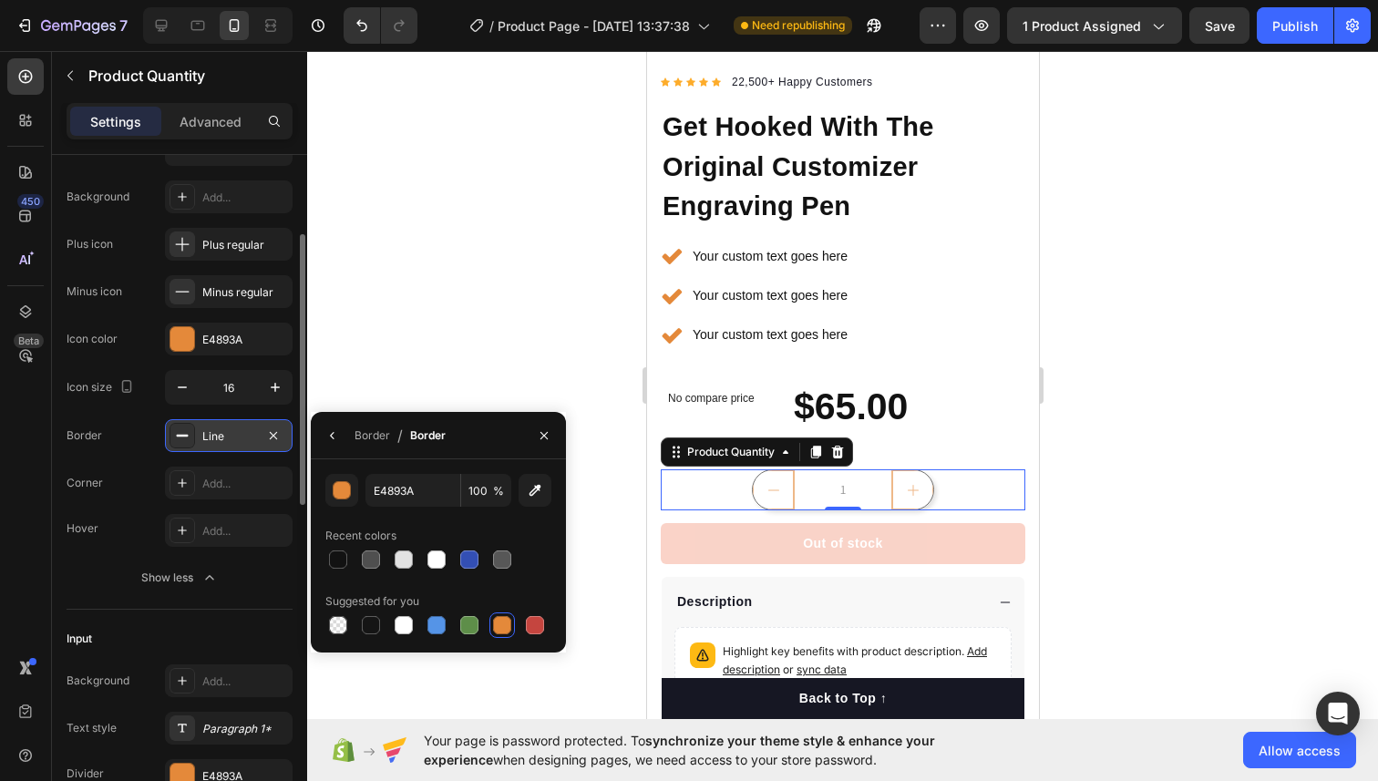
click at [448, 322] on div at bounding box center [842, 416] width 1070 height 730
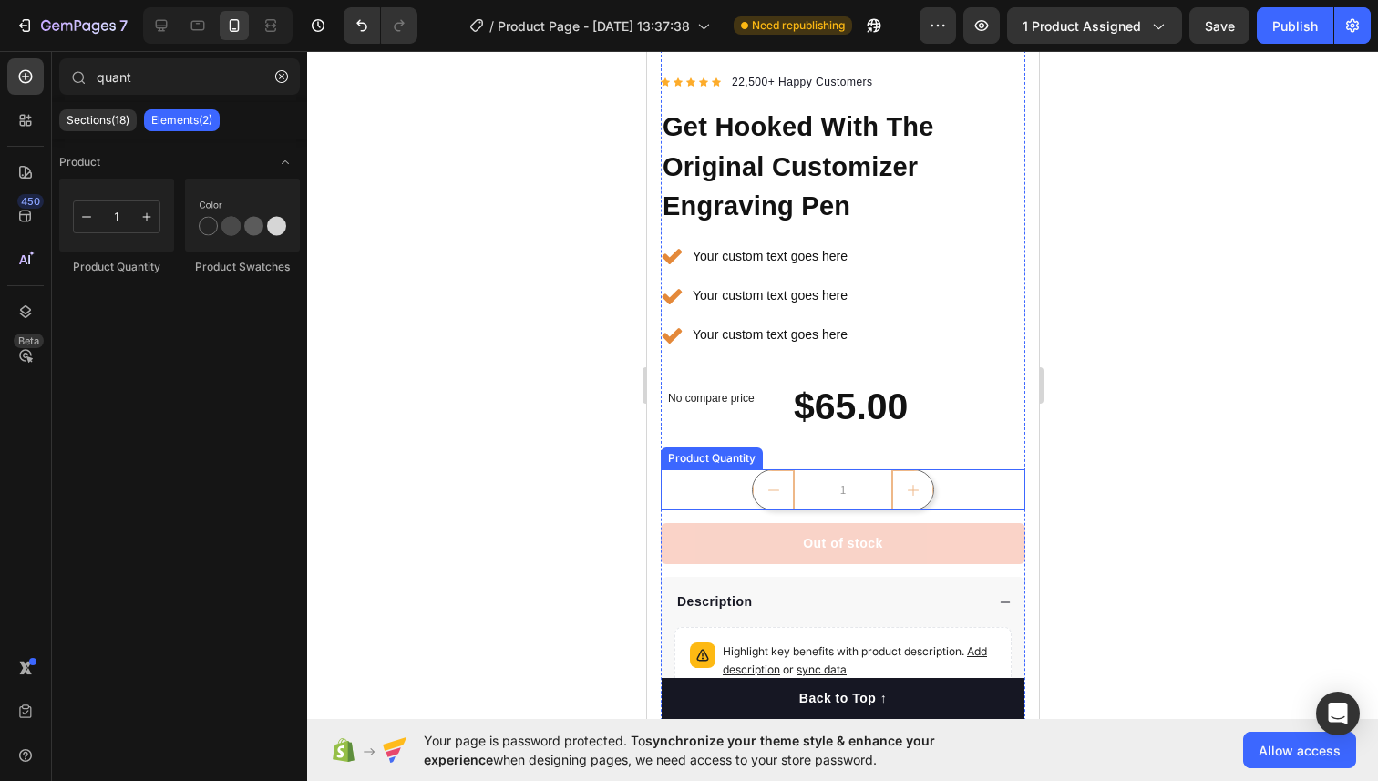
click at [773, 489] on icon "decrement" at bounding box center [772, 490] width 15 height 15
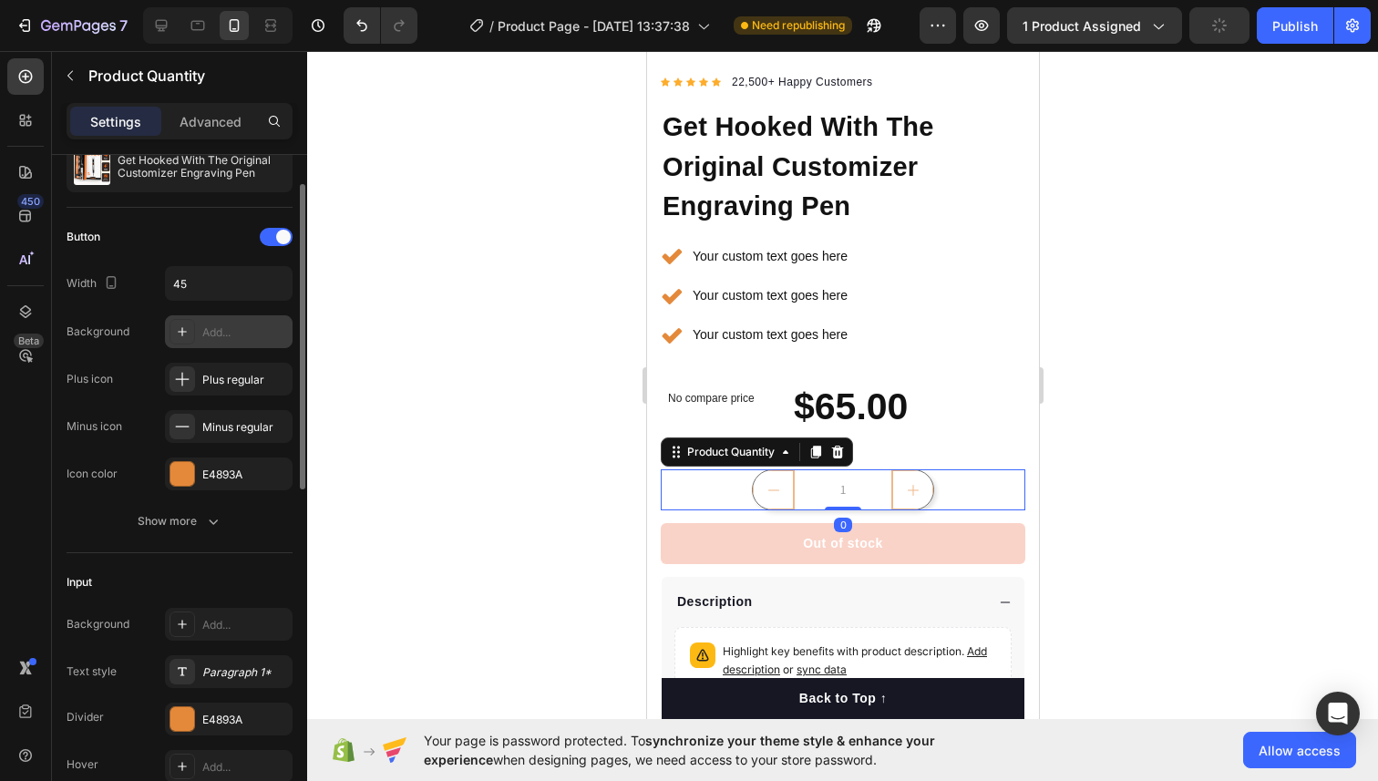
scroll to position [66, 0]
click at [236, 376] on div "Plus regular" at bounding box center [245, 379] width 86 height 16
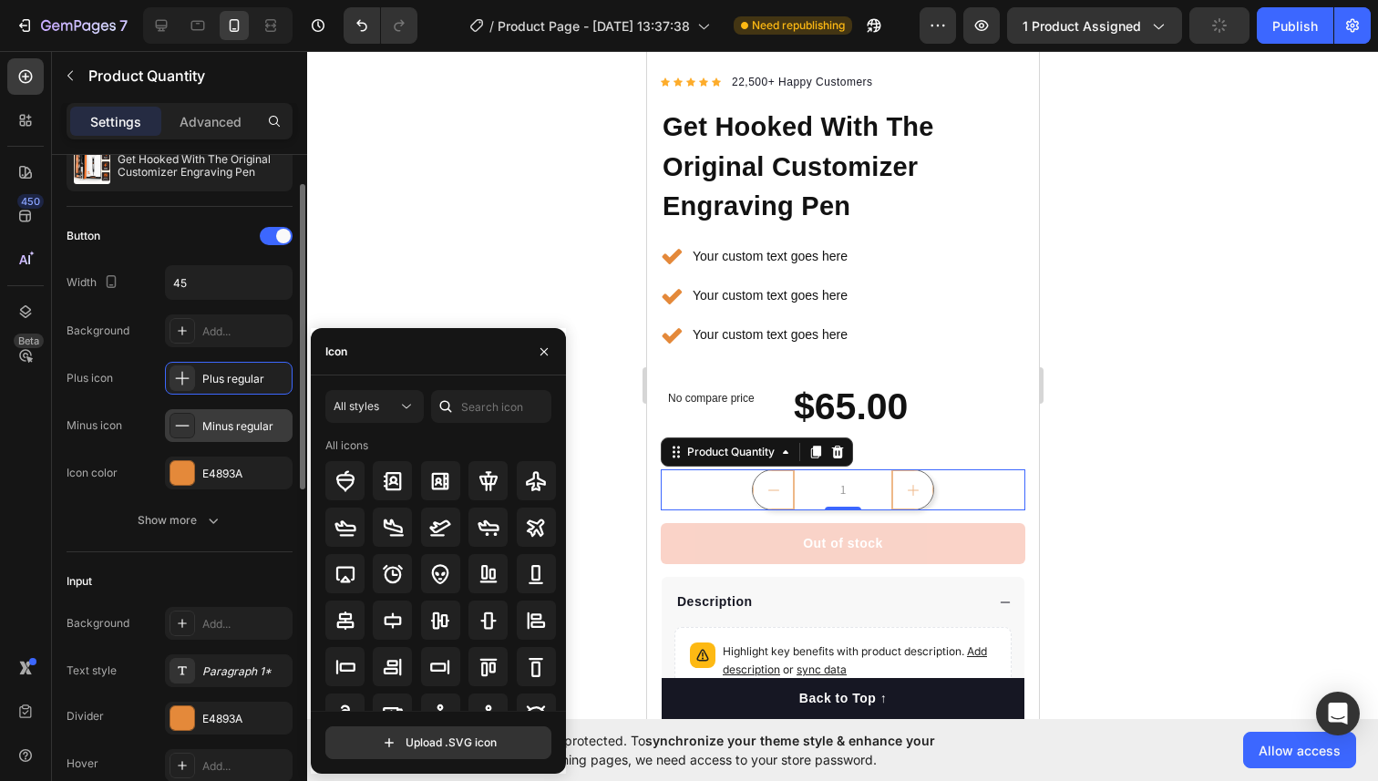
click at [237, 425] on div "Minus regular" at bounding box center [245, 426] width 86 height 16
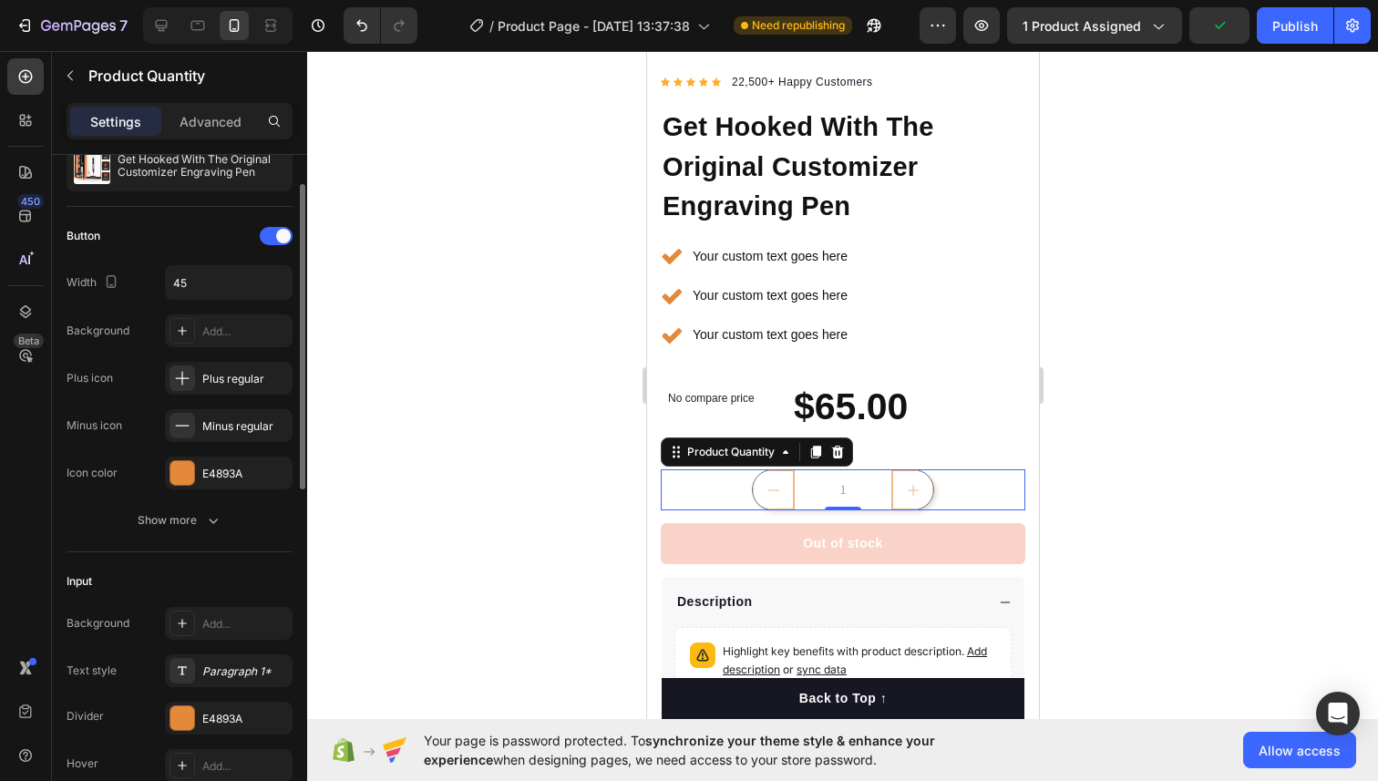
click at [209, 251] on div "Button Width 45 Background Add... Plus icon Plus regular Minus icon Minus regul…" at bounding box center [180, 355] width 226 height 268
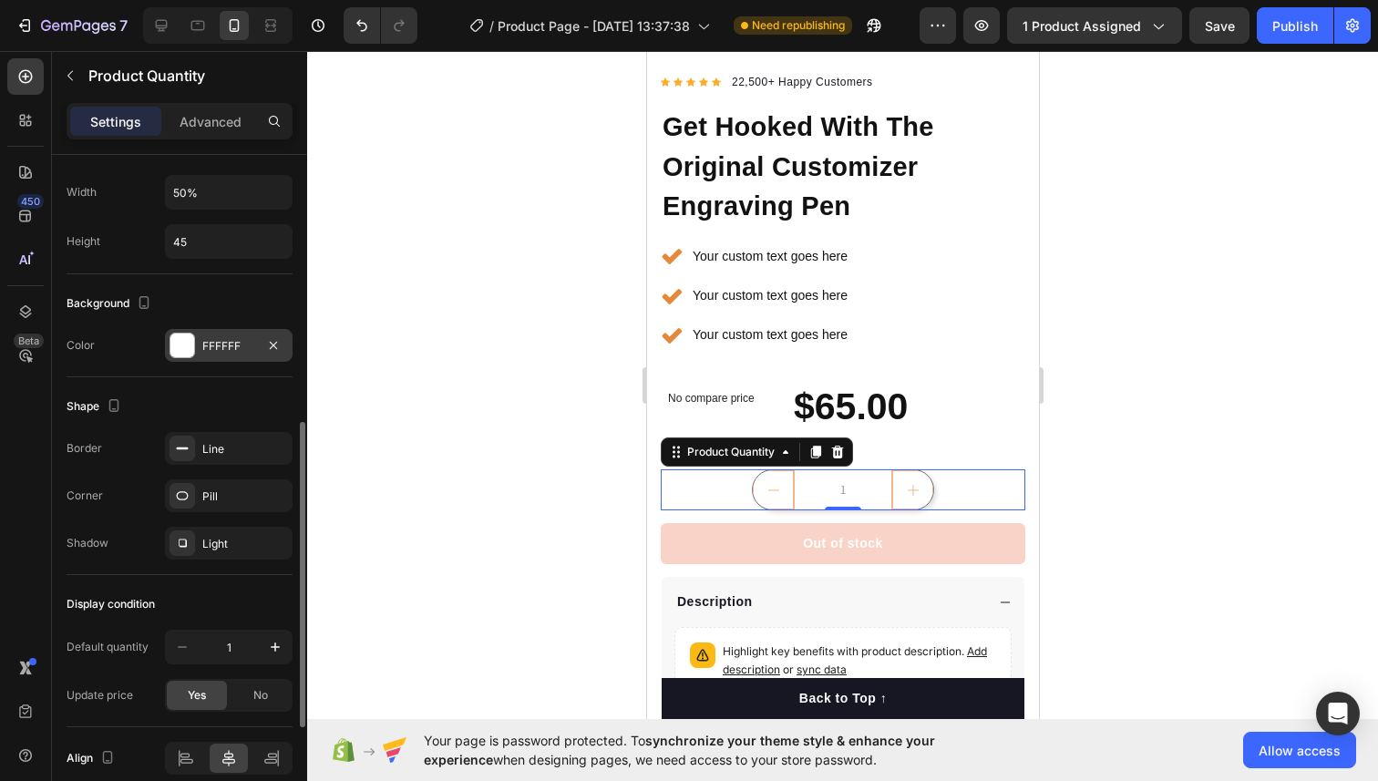
scroll to position [751, 0]
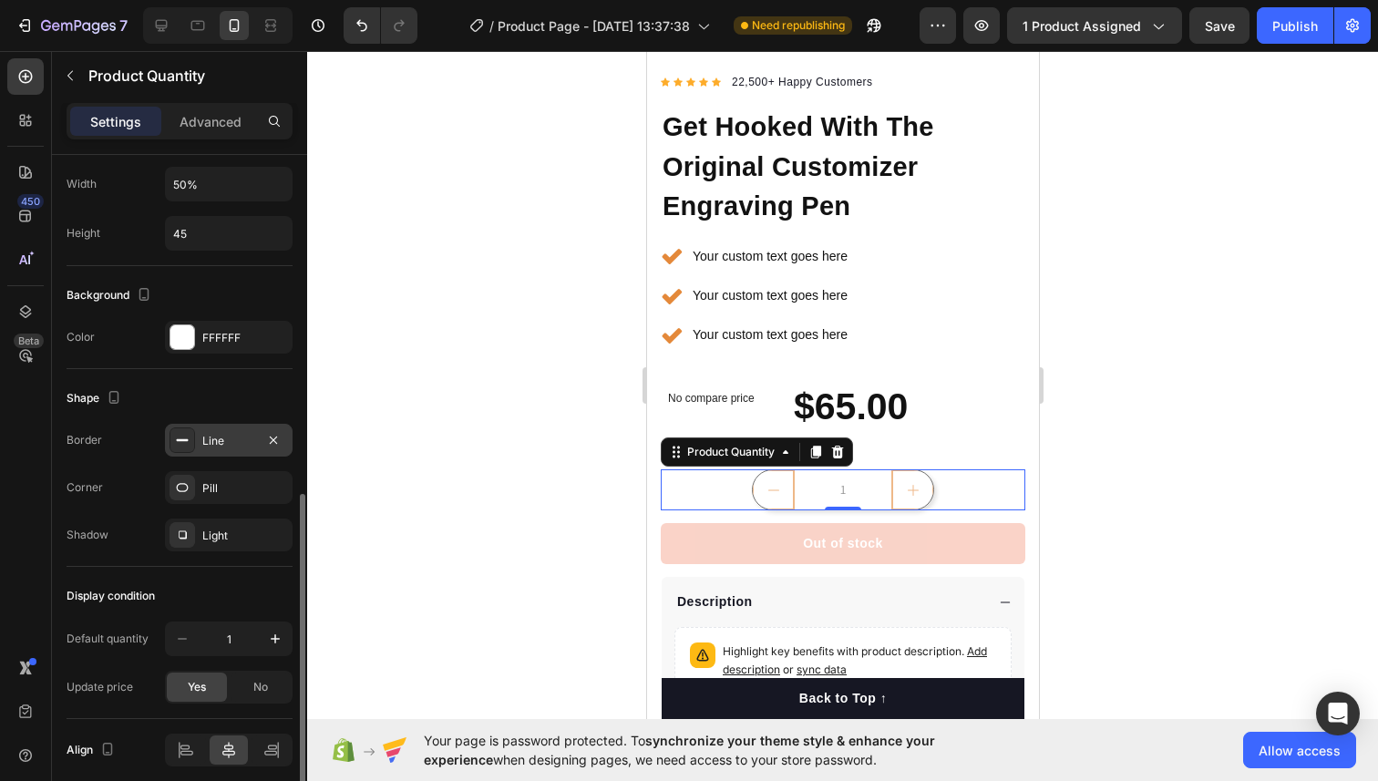
click at [205, 444] on div "Line" at bounding box center [228, 441] width 53 height 16
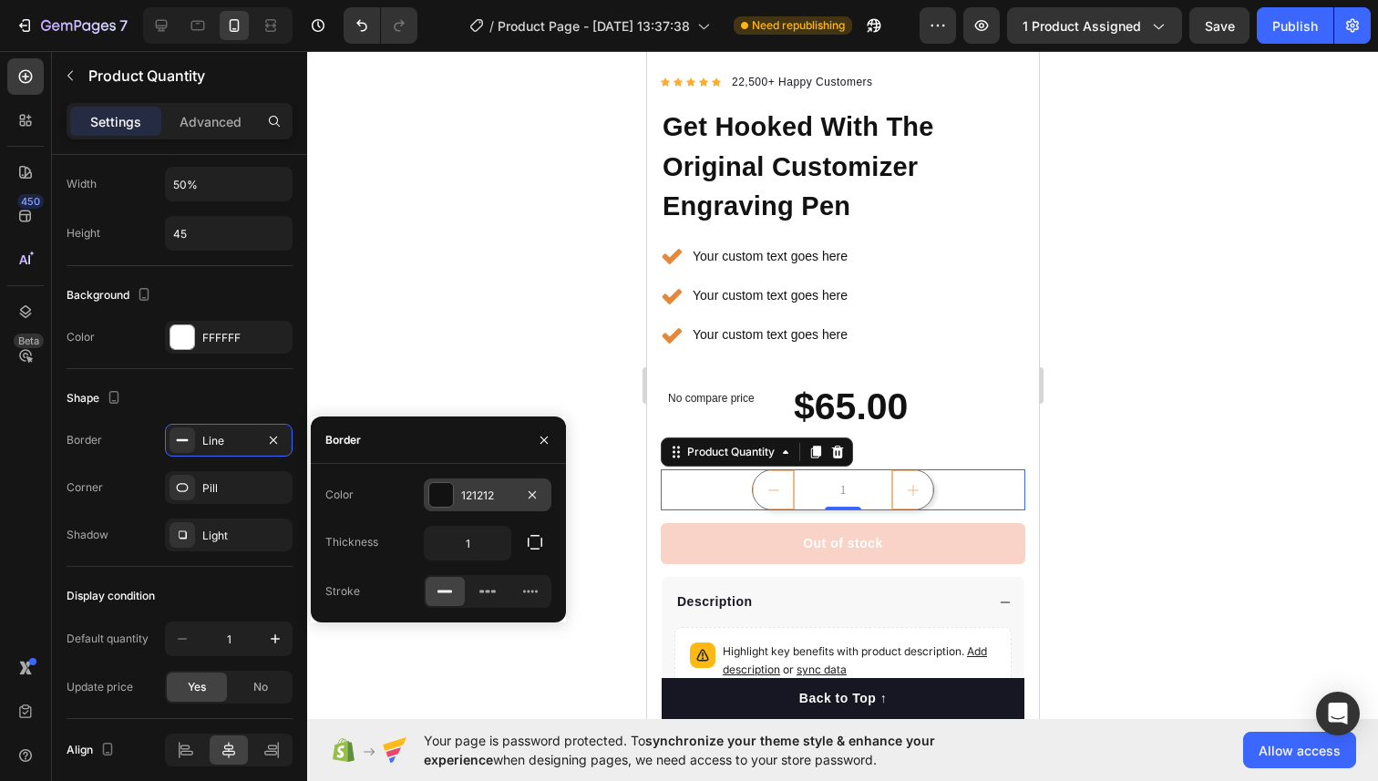
click at [435, 486] on div at bounding box center [441, 495] width 24 height 24
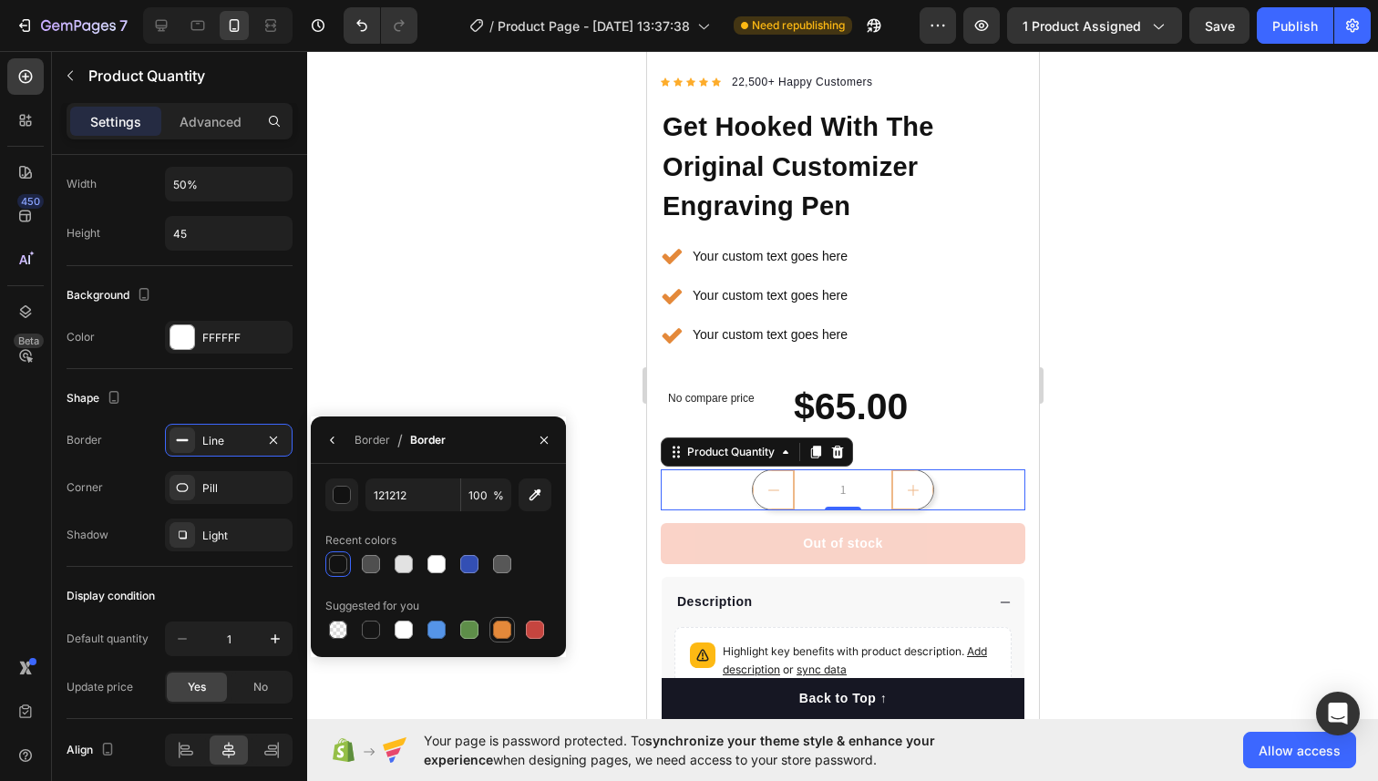
click at [505, 626] on div at bounding box center [502, 629] width 18 height 18
type input "E4893A"
click at [271, 392] on div "Shape" at bounding box center [180, 398] width 226 height 29
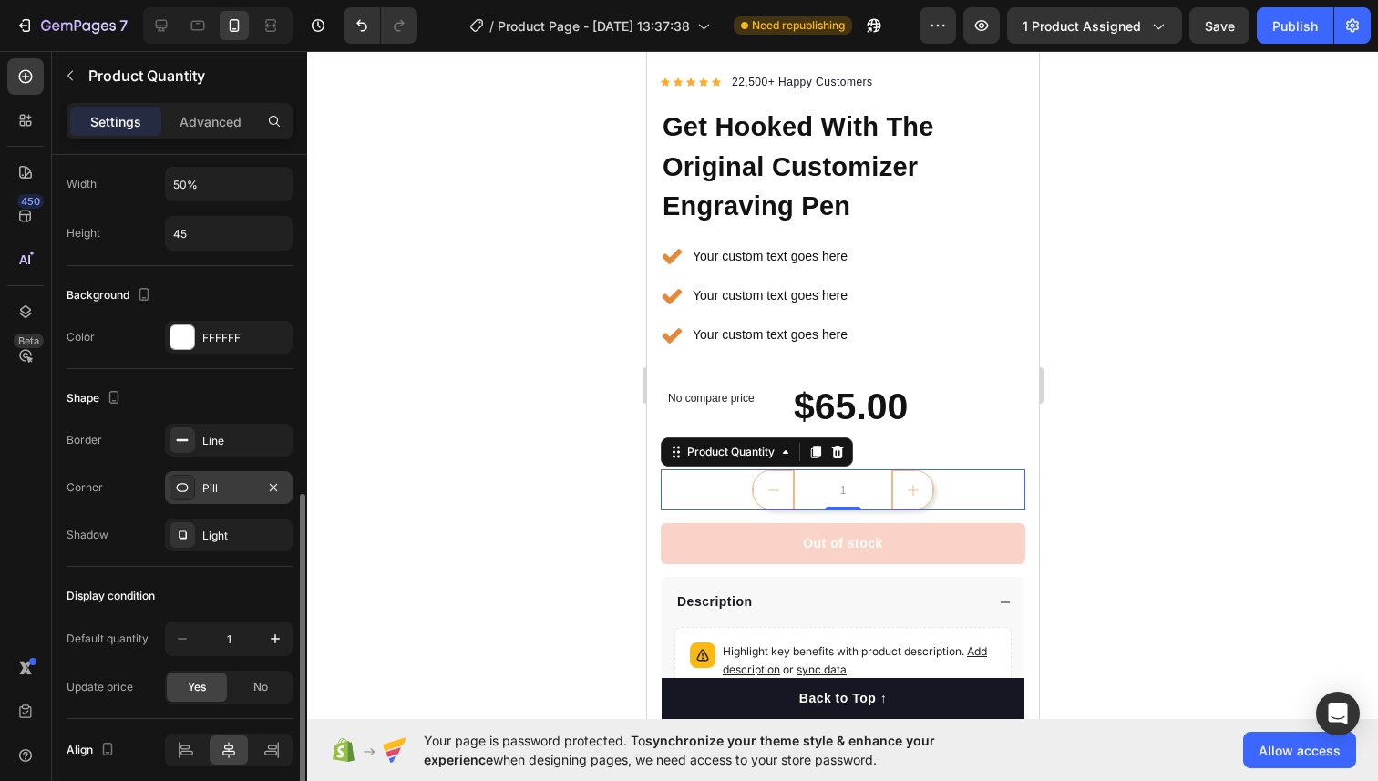
click at [225, 478] on div "Pill" at bounding box center [229, 487] width 128 height 33
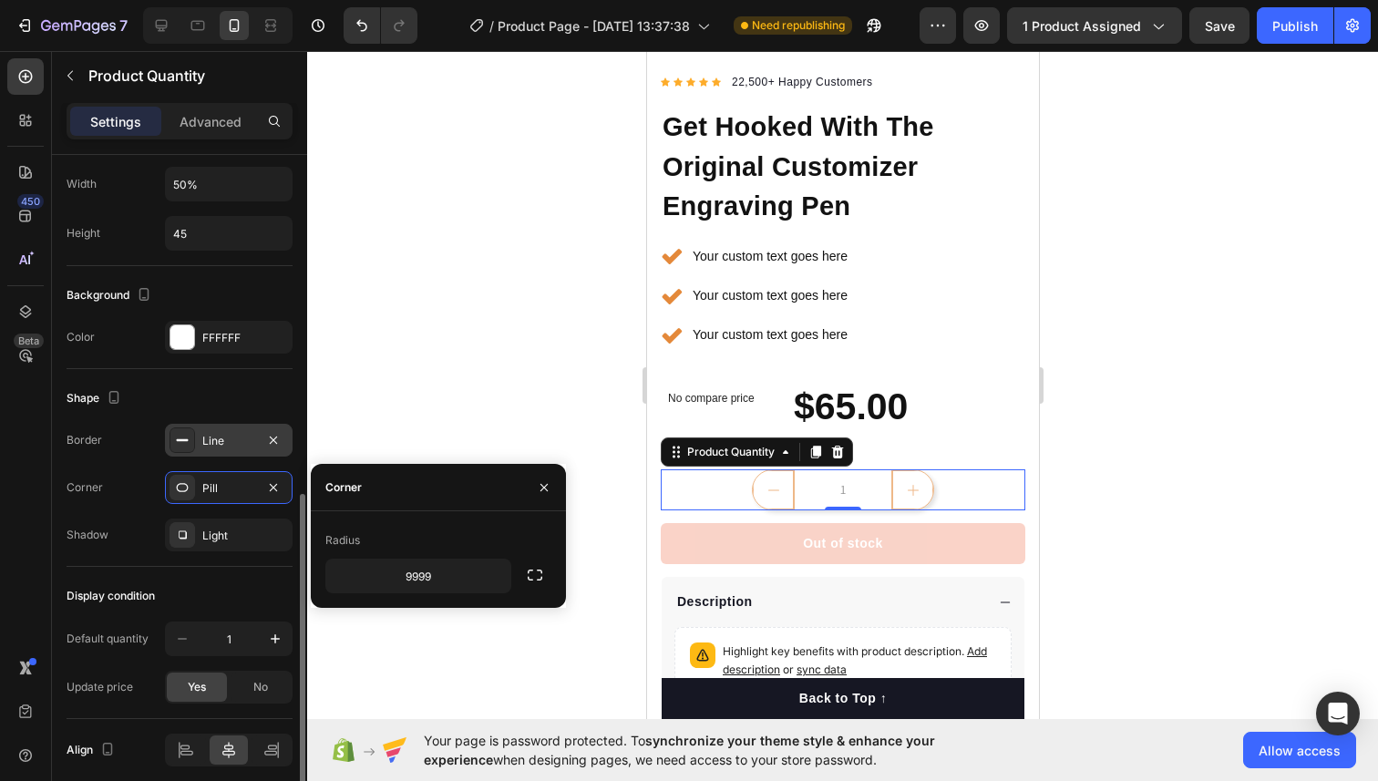
click at [229, 438] on div "Line" at bounding box center [228, 441] width 53 height 16
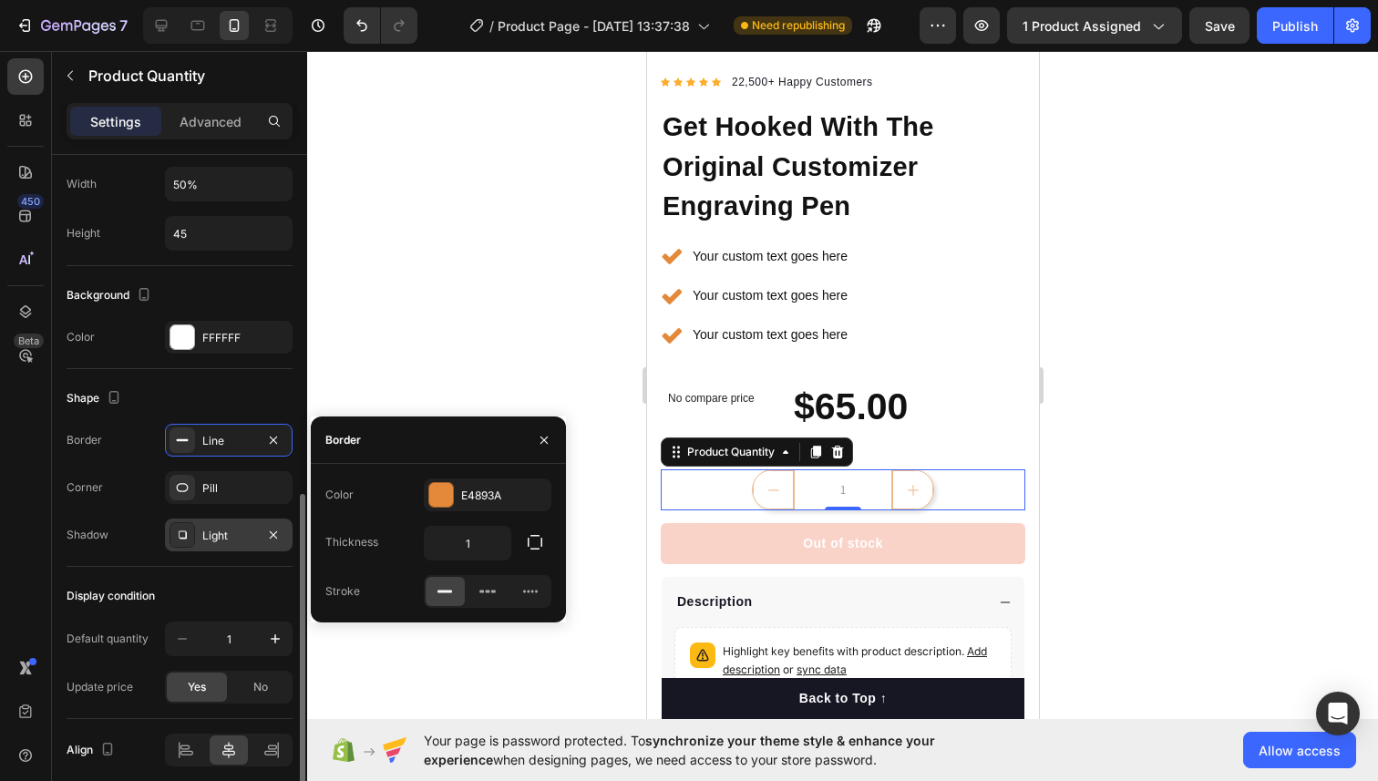
click at [205, 536] on div "Light" at bounding box center [228, 535] width 53 height 16
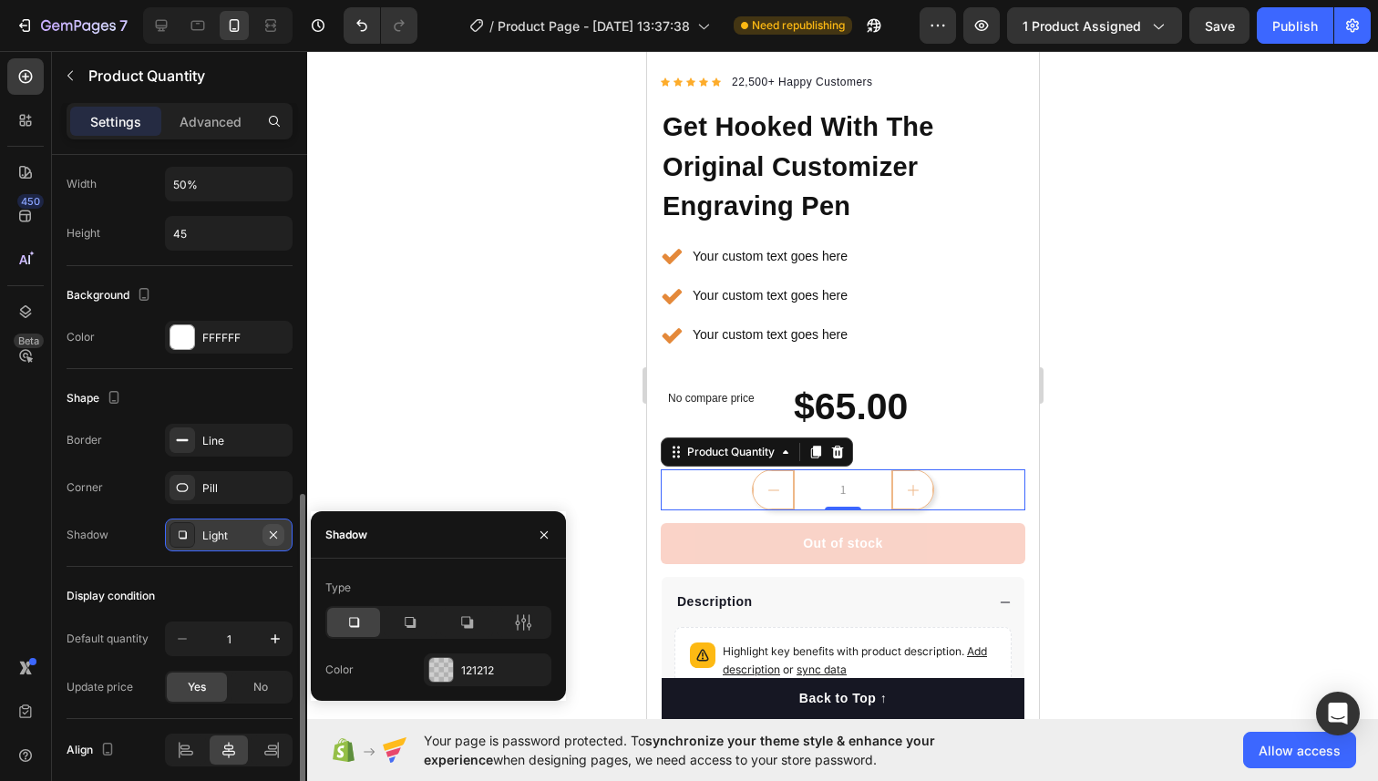
click at [271, 538] on icon "button" at bounding box center [273, 534] width 15 height 15
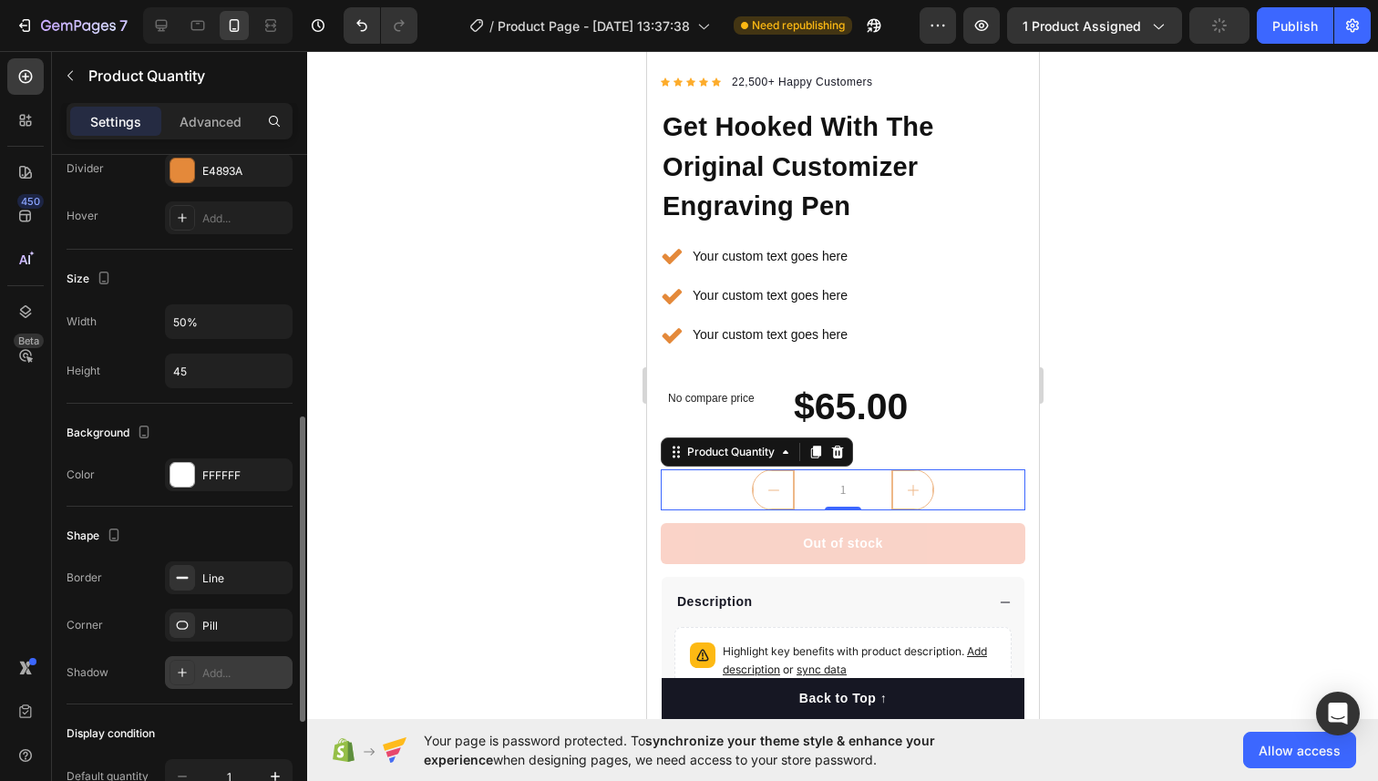
scroll to position [593, 0]
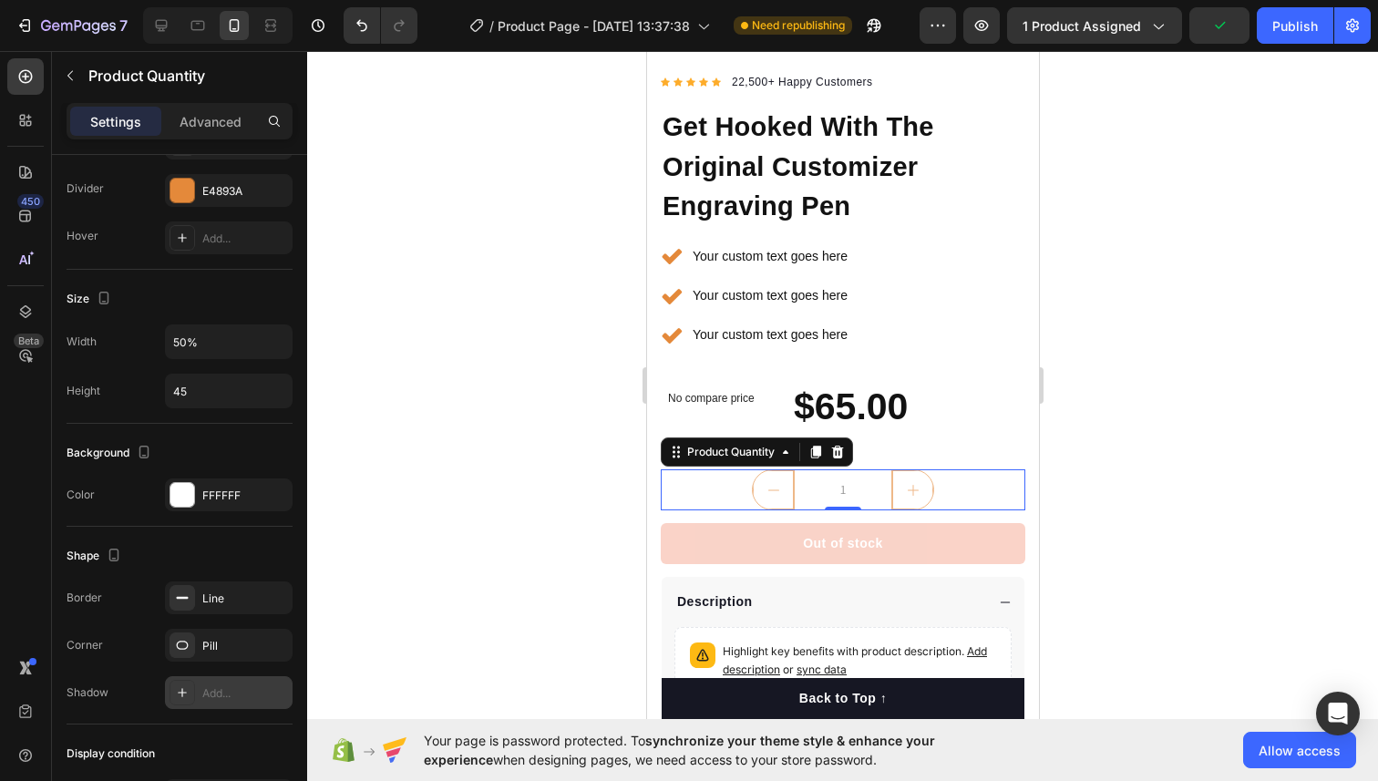
click at [620, 480] on div at bounding box center [842, 416] width 1070 height 730
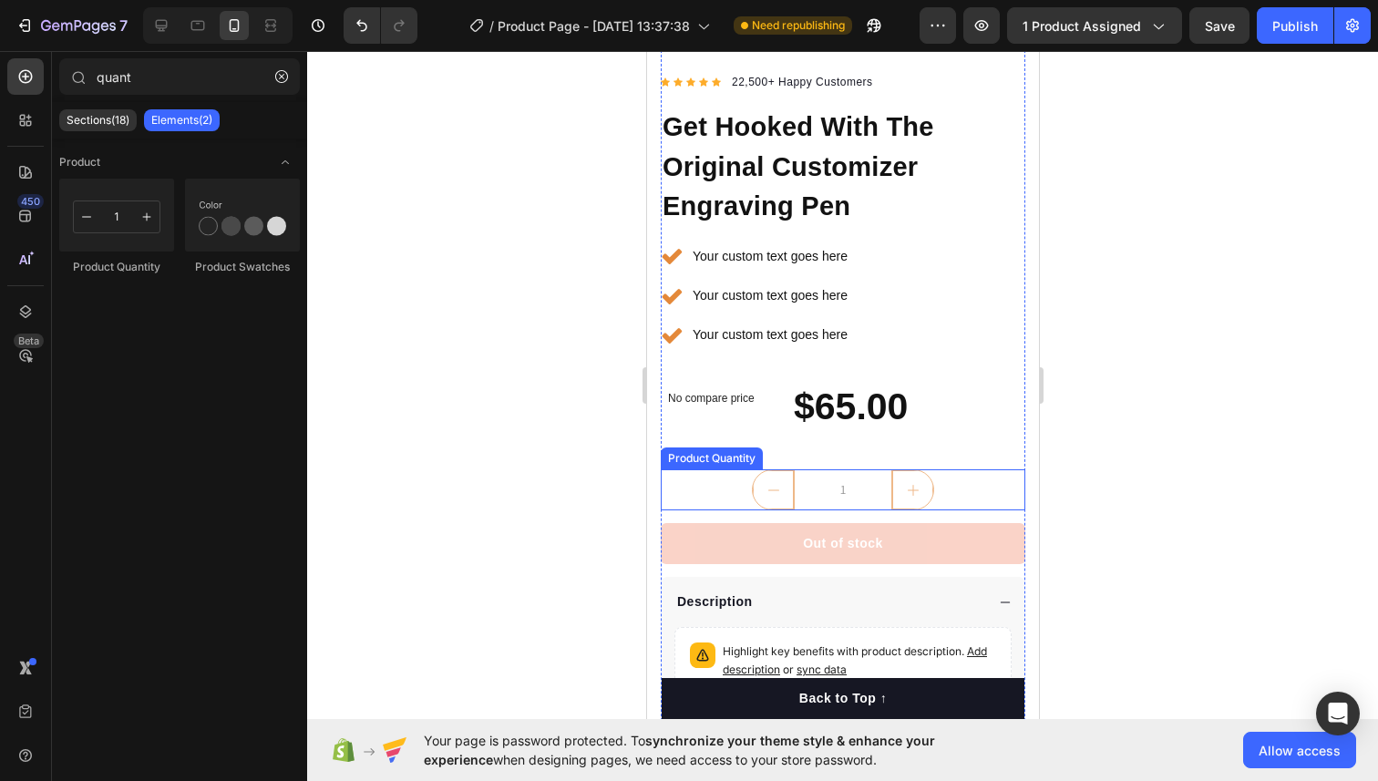
click at [849, 483] on input "1" at bounding box center [842, 489] width 98 height 39
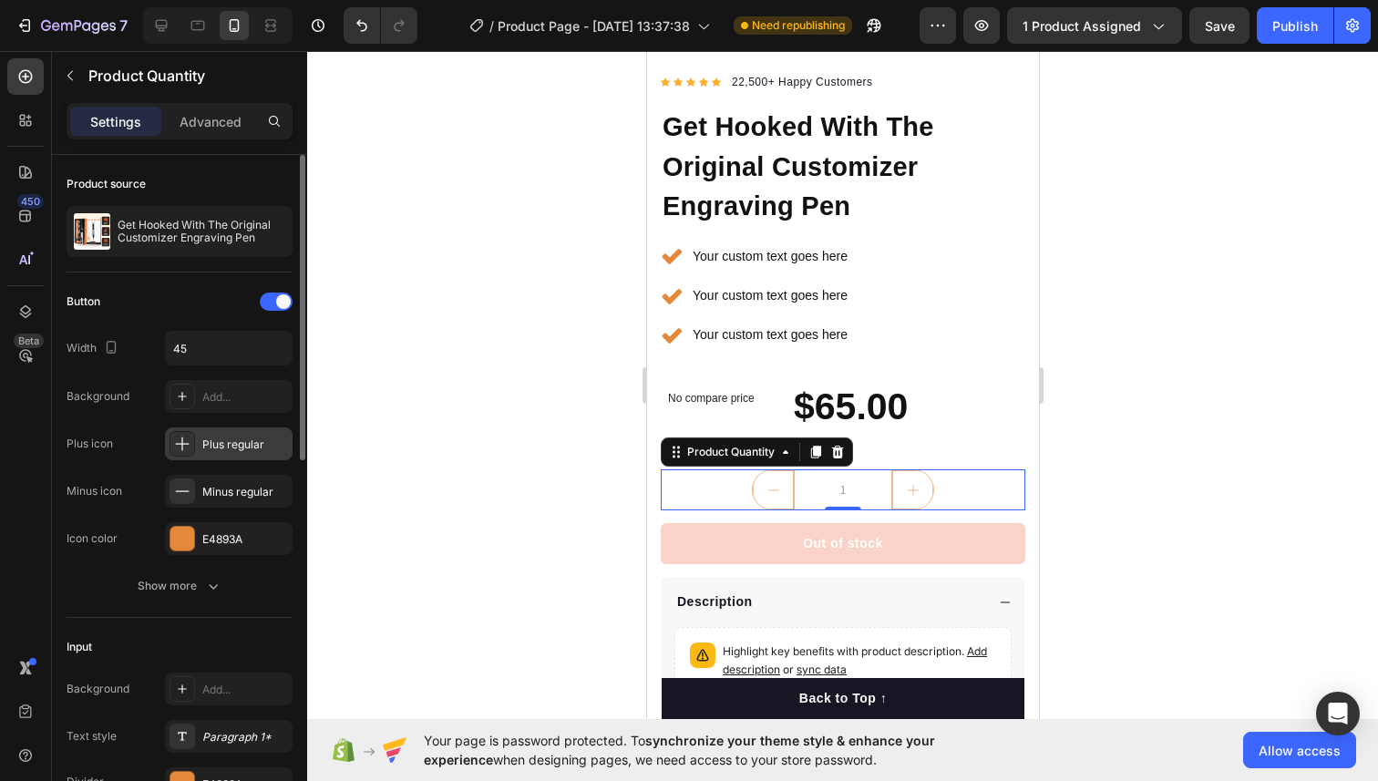
click at [218, 453] on div "Plus regular" at bounding box center [229, 443] width 128 height 33
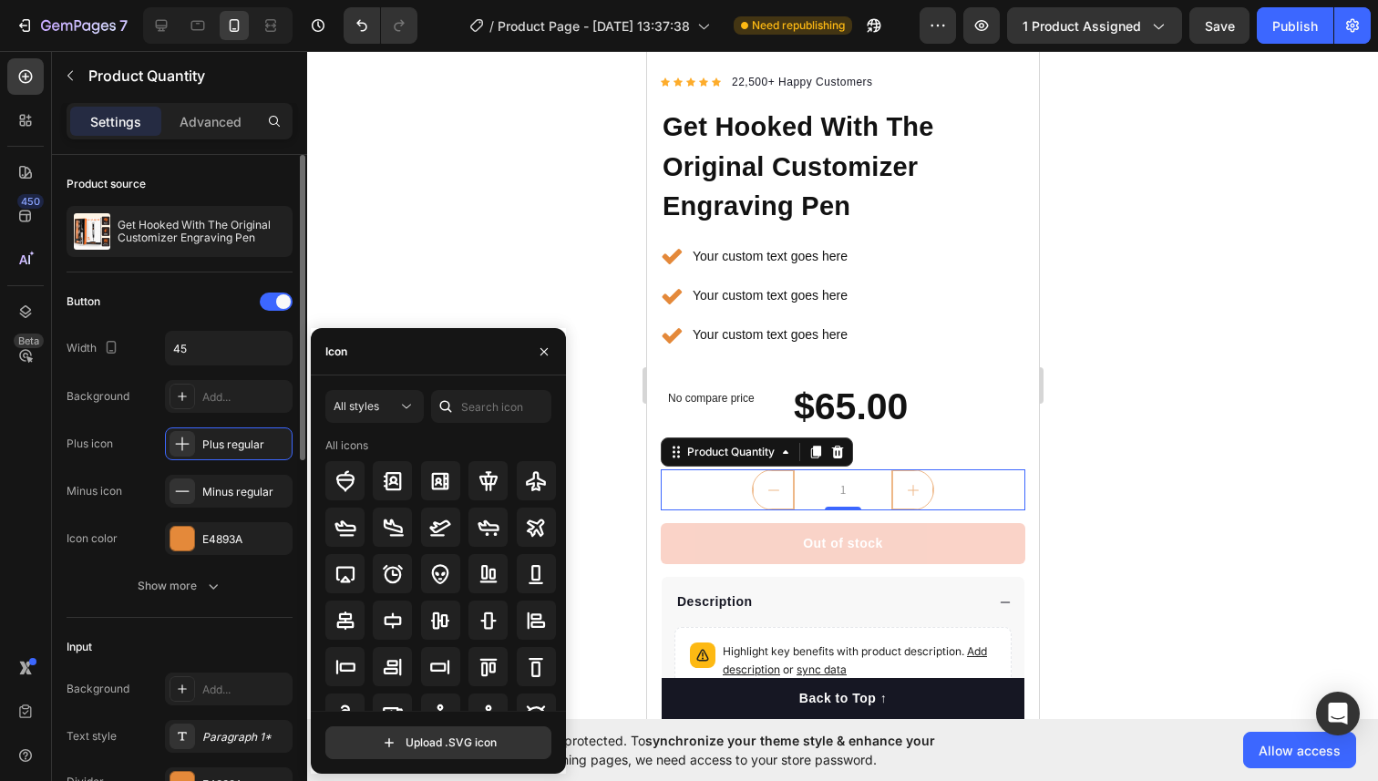
click at [141, 438] on div "Plus icon Plus regular" at bounding box center [180, 443] width 226 height 33
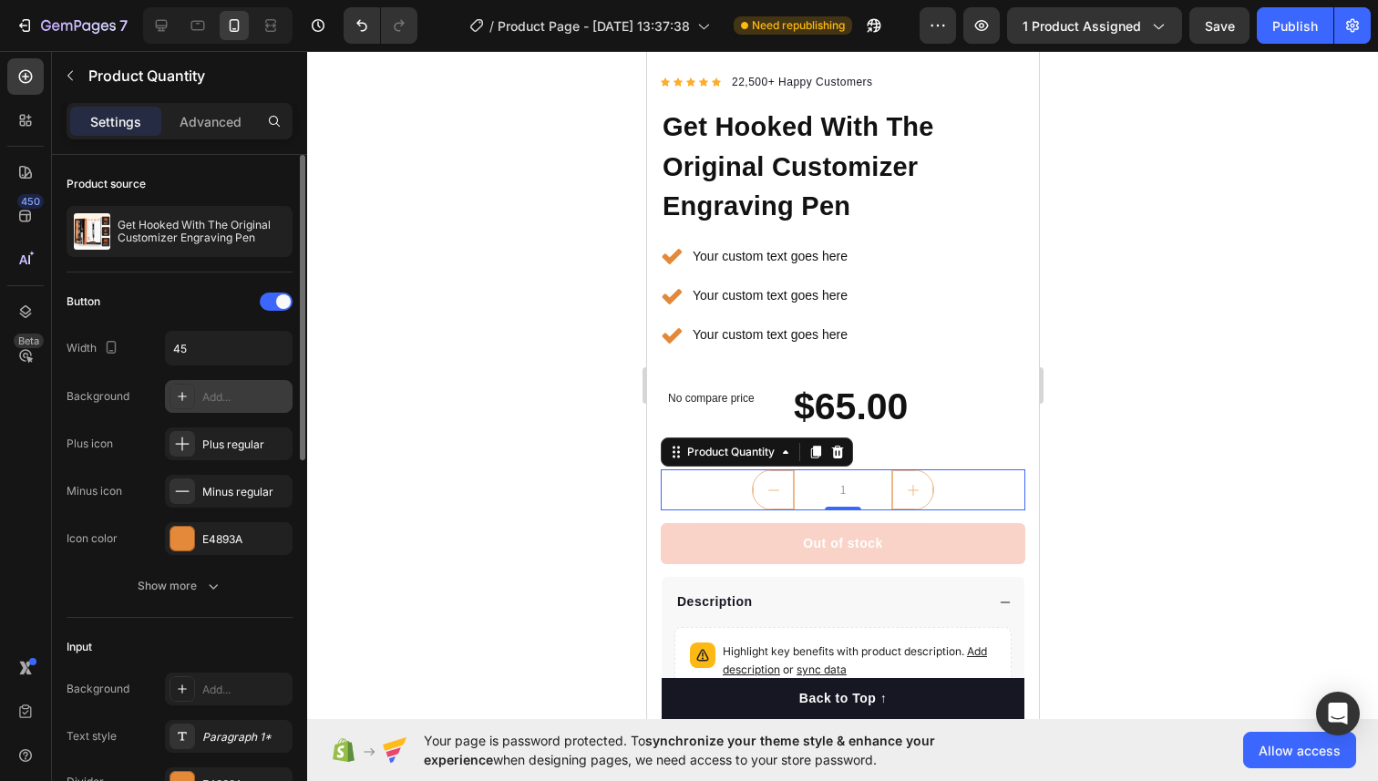
click at [210, 403] on div "Add..." at bounding box center [245, 397] width 86 height 16
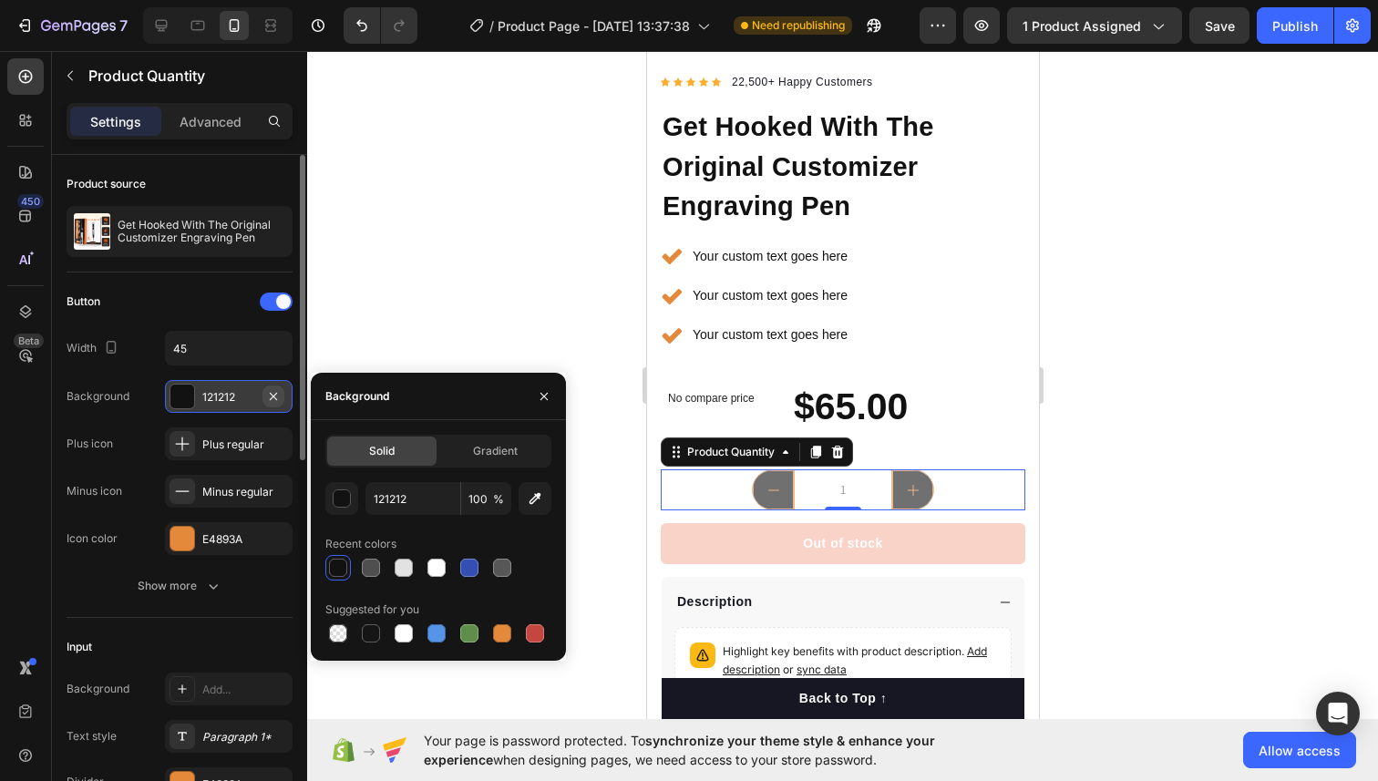
click at [276, 399] on icon "button" at bounding box center [273, 396] width 15 height 15
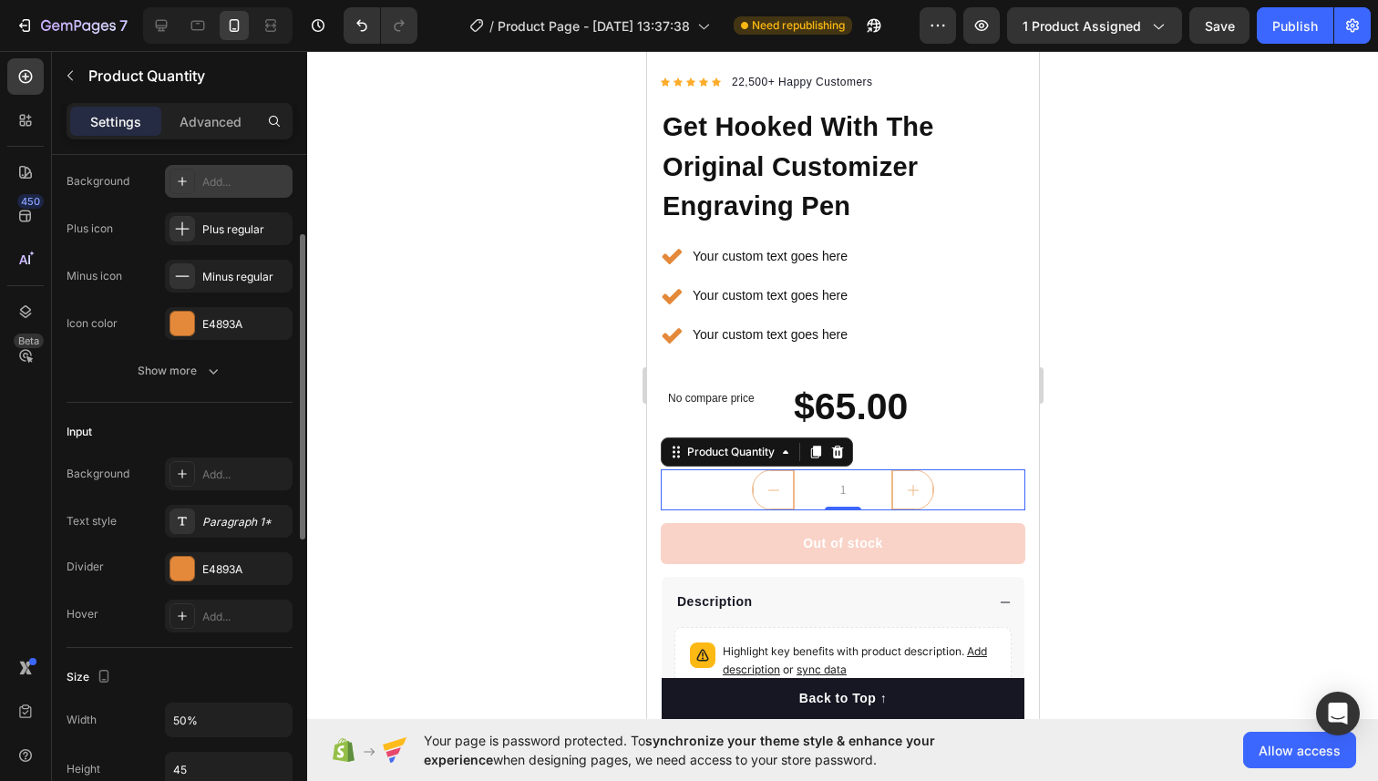
scroll to position [250, 0]
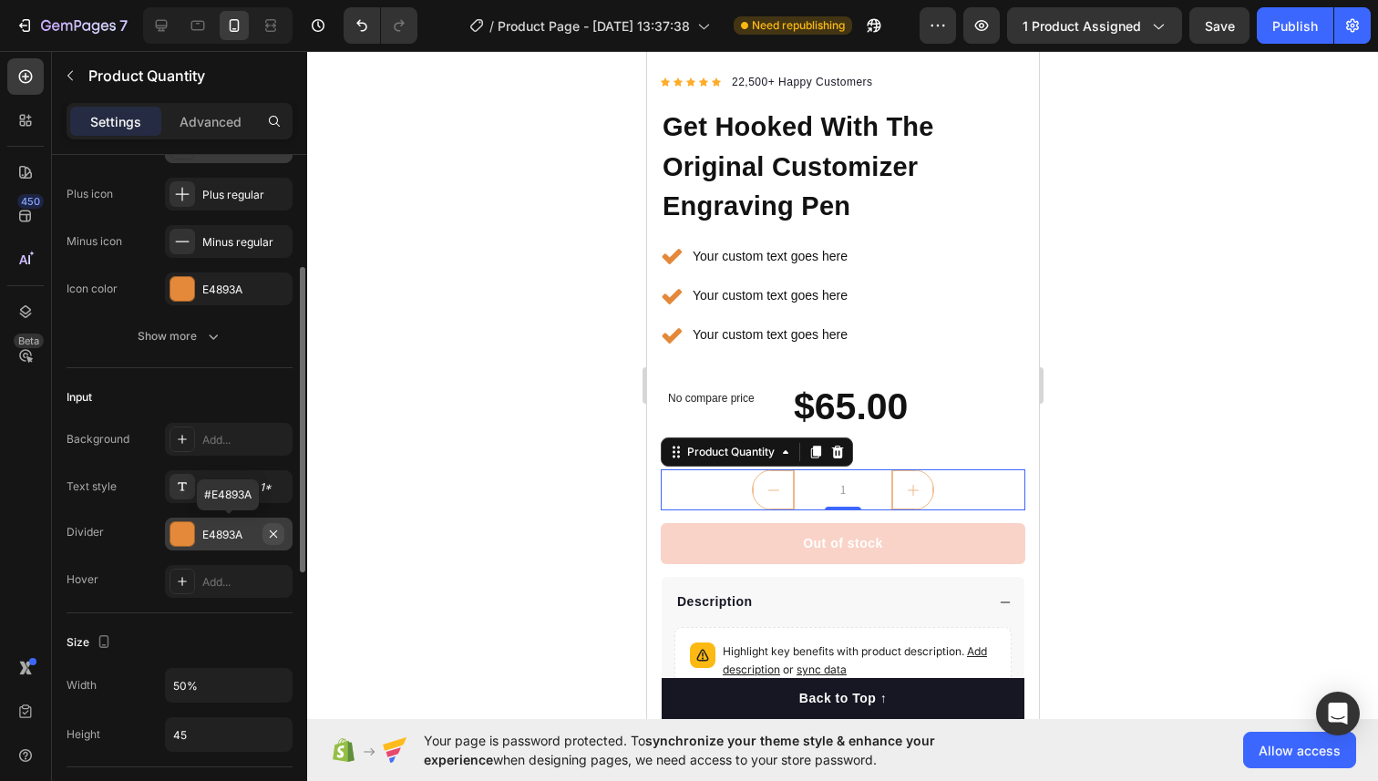
click at [272, 536] on icon "button" at bounding box center [273, 534] width 15 height 15
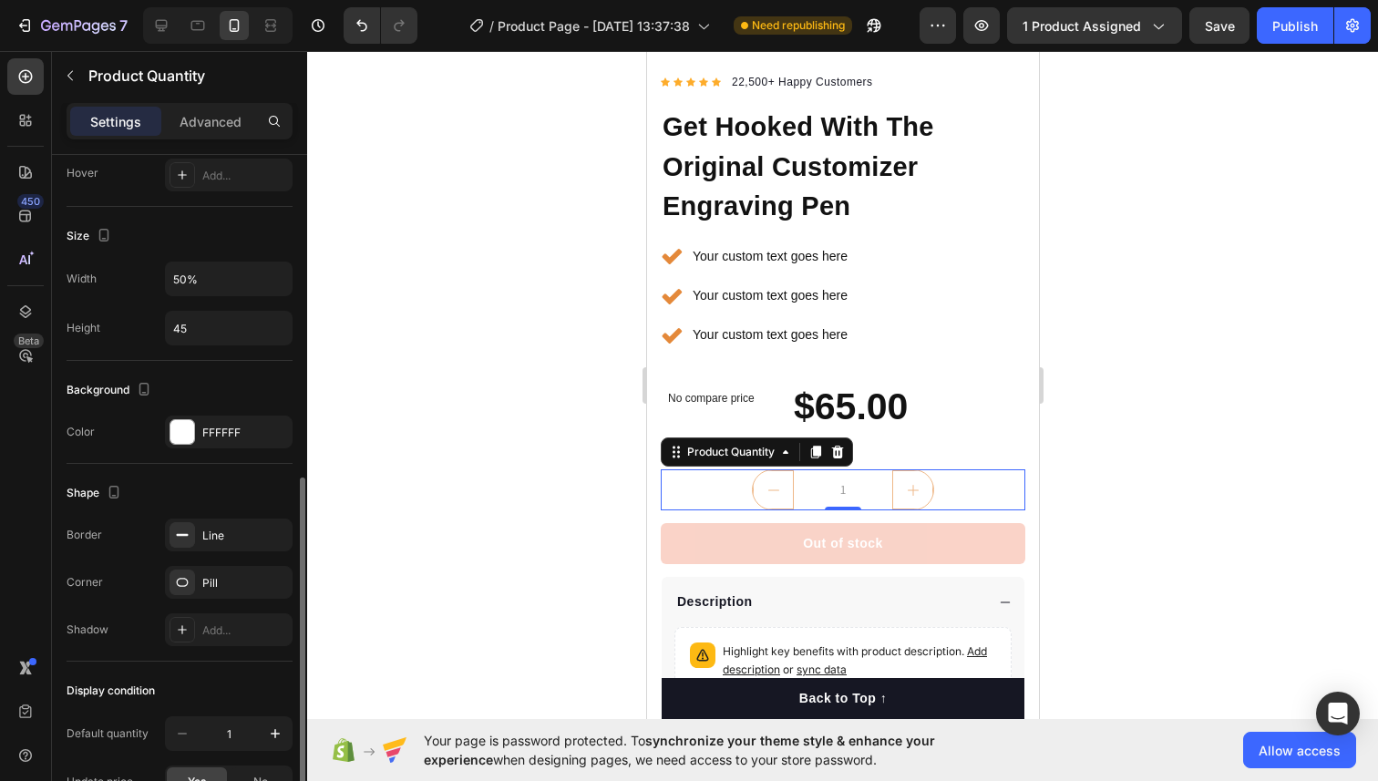
scroll to position [735, 0]
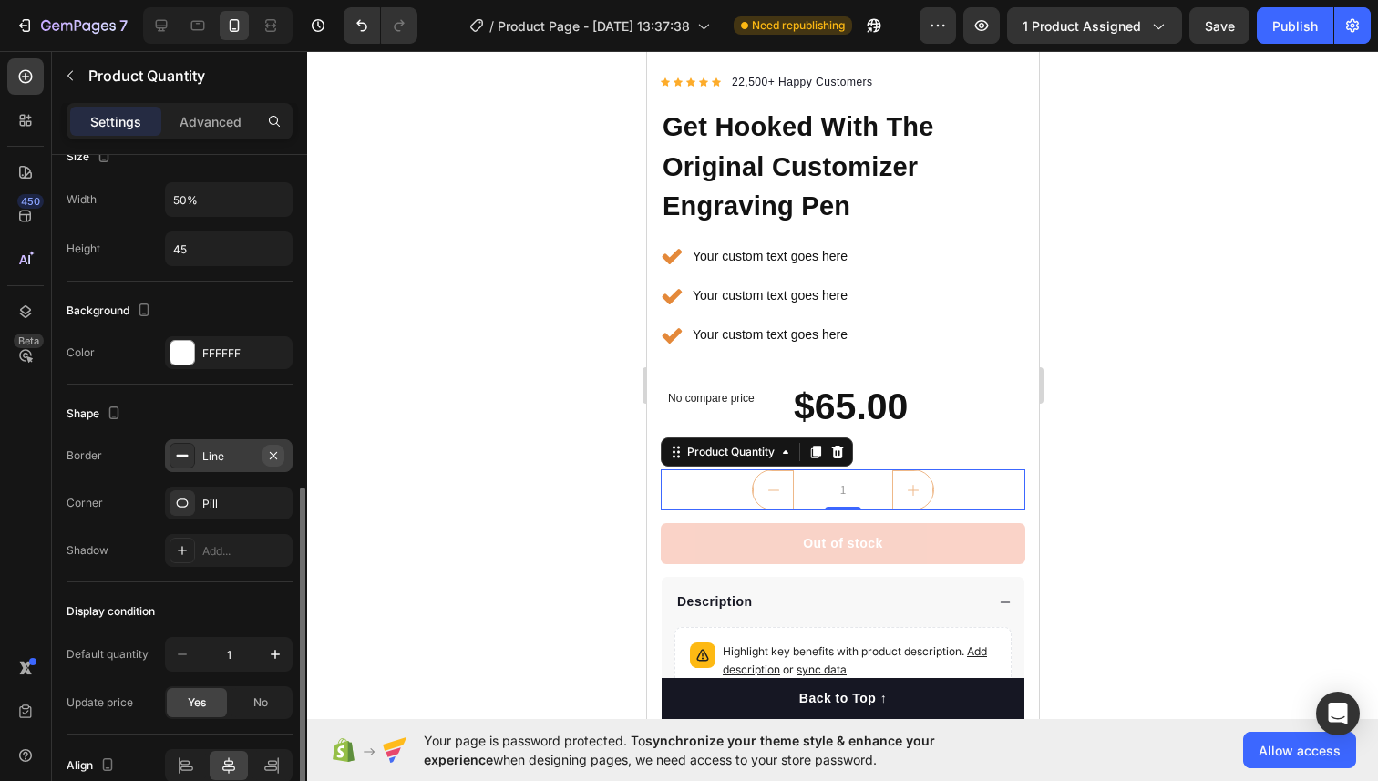
click at [273, 459] on icon "button" at bounding box center [273, 455] width 15 height 15
click at [232, 460] on div "Add..." at bounding box center [245, 456] width 86 height 16
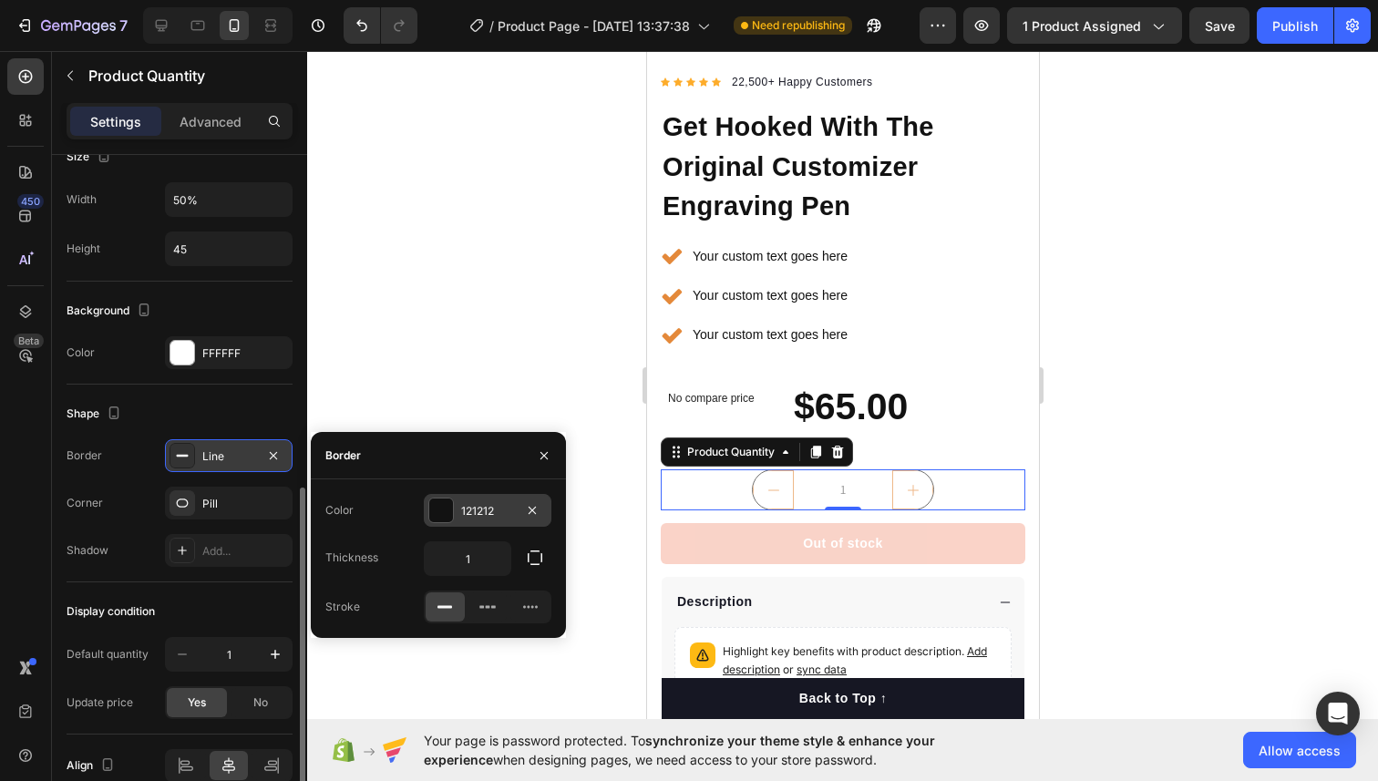
click at [443, 517] on div at bounding box center [441, 510] width 24 height 24
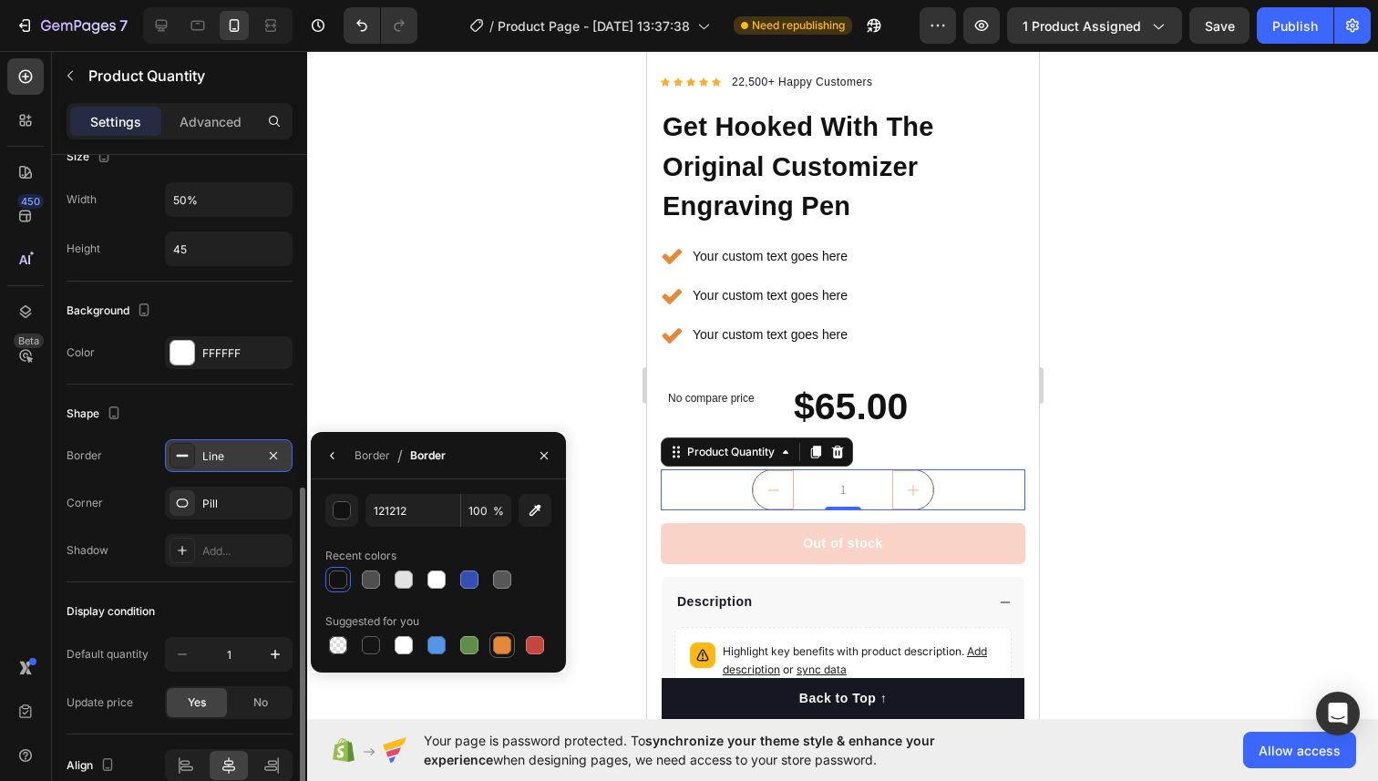
click at [492, 647] on div at bounding box center [502, 645] width 22 height 22
type input "E4893A"
click at [230, 458] on div "Line" at bounding box center [228, 456] width 53 height 16
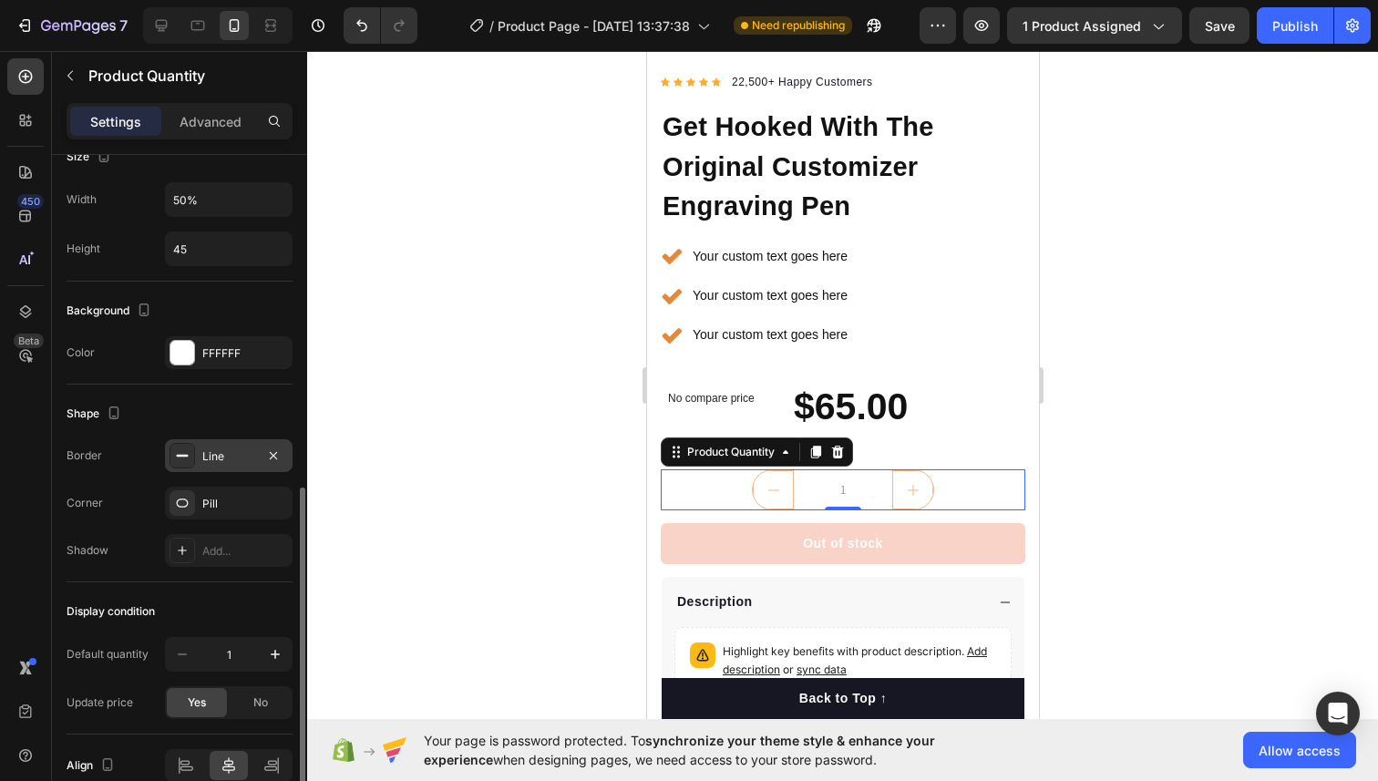
click at [230, 458] on div "Line" at bounding box center [228, 456] width 53 height 16
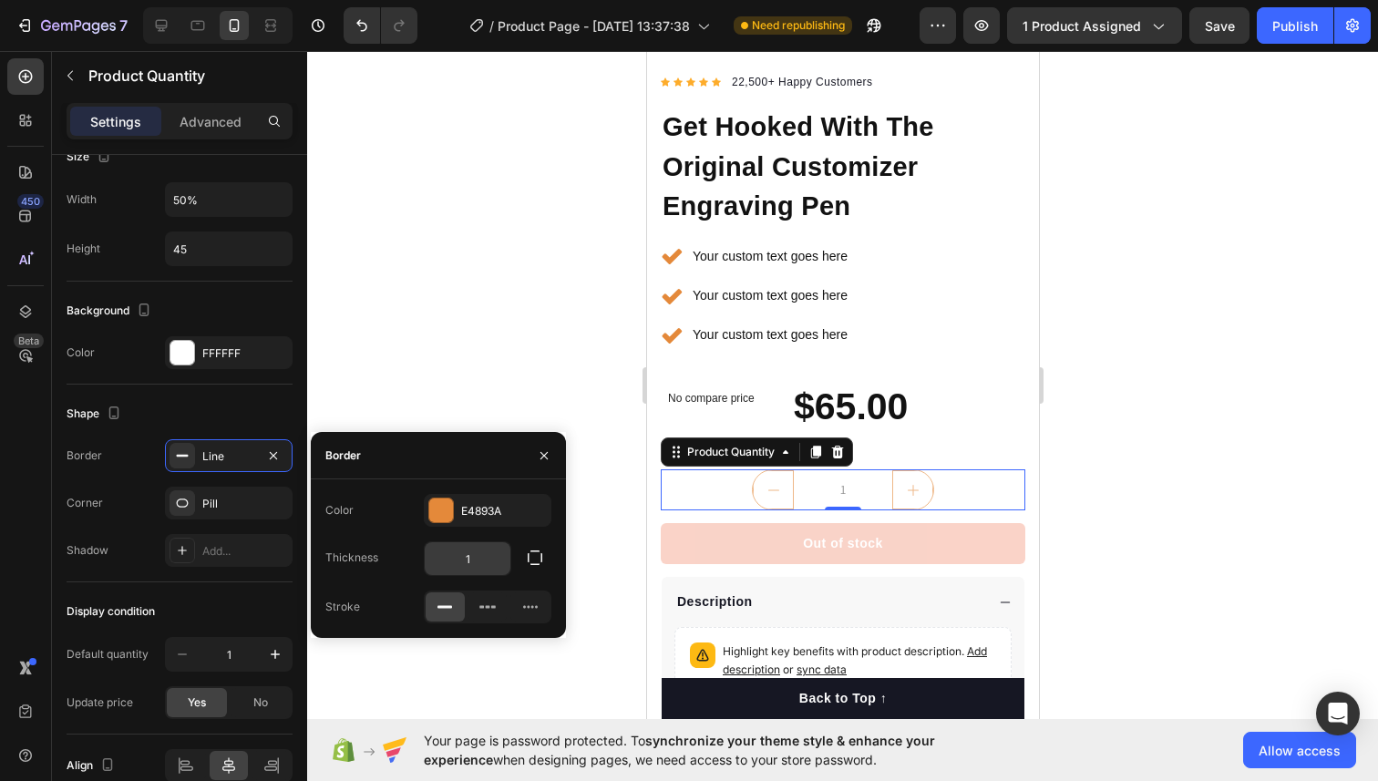
click at [482, 564] on input "1" at bounding box center [468, 558] width 86 height 33
type input "2"
type input "4"
type input "5"
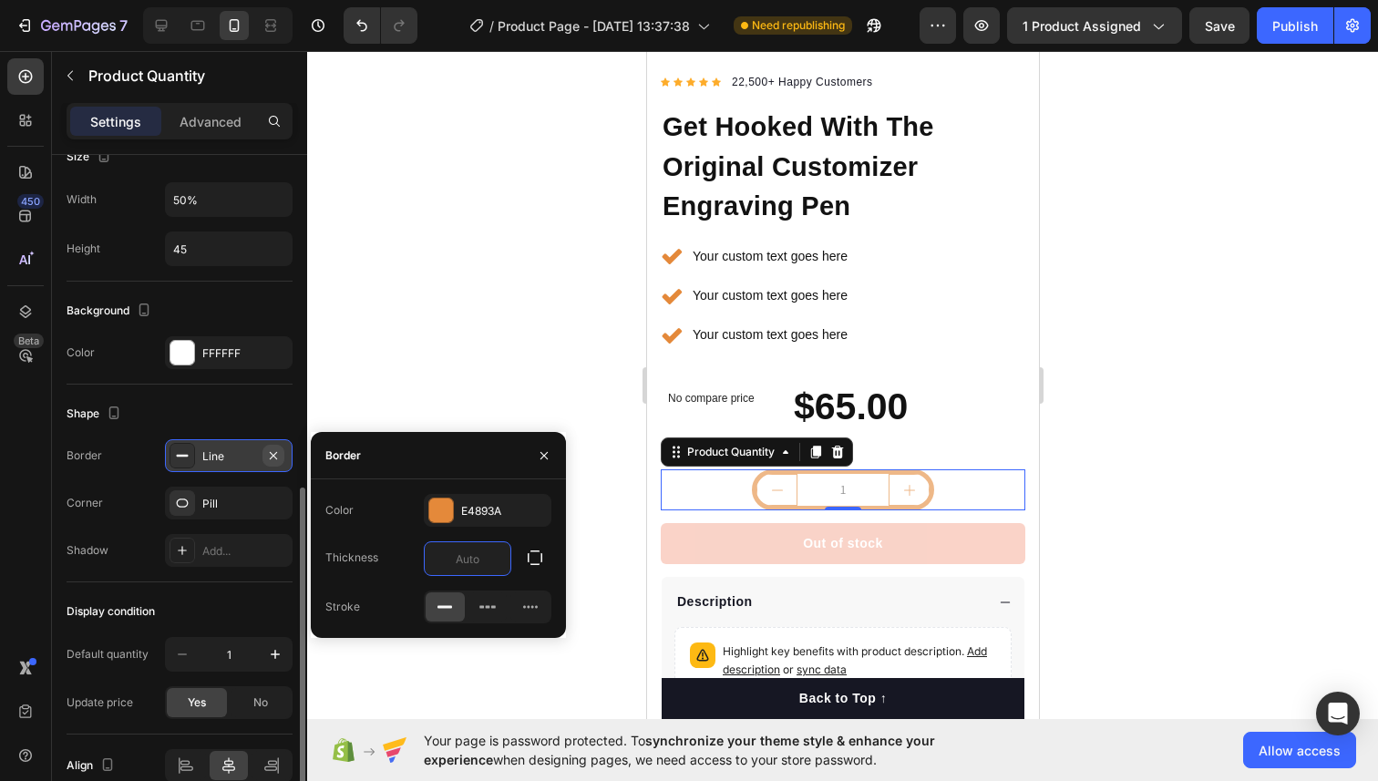
click at [275, 456] on icon "button" at bounding box center [273, 455] width 15 height 15
type input "000000"
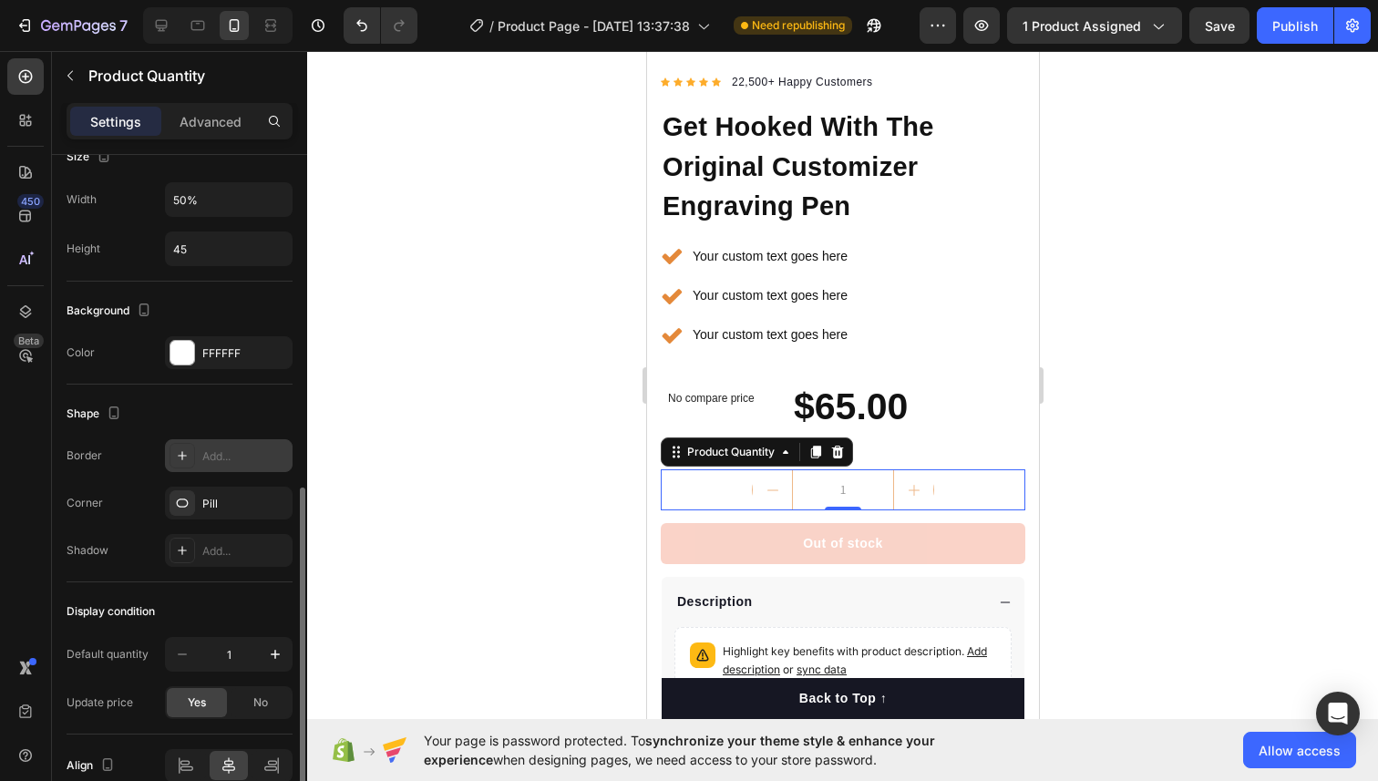
click at [242, 456] on div "Add..." at bounding box center [245, 456] width 86 height 16
type input "1"
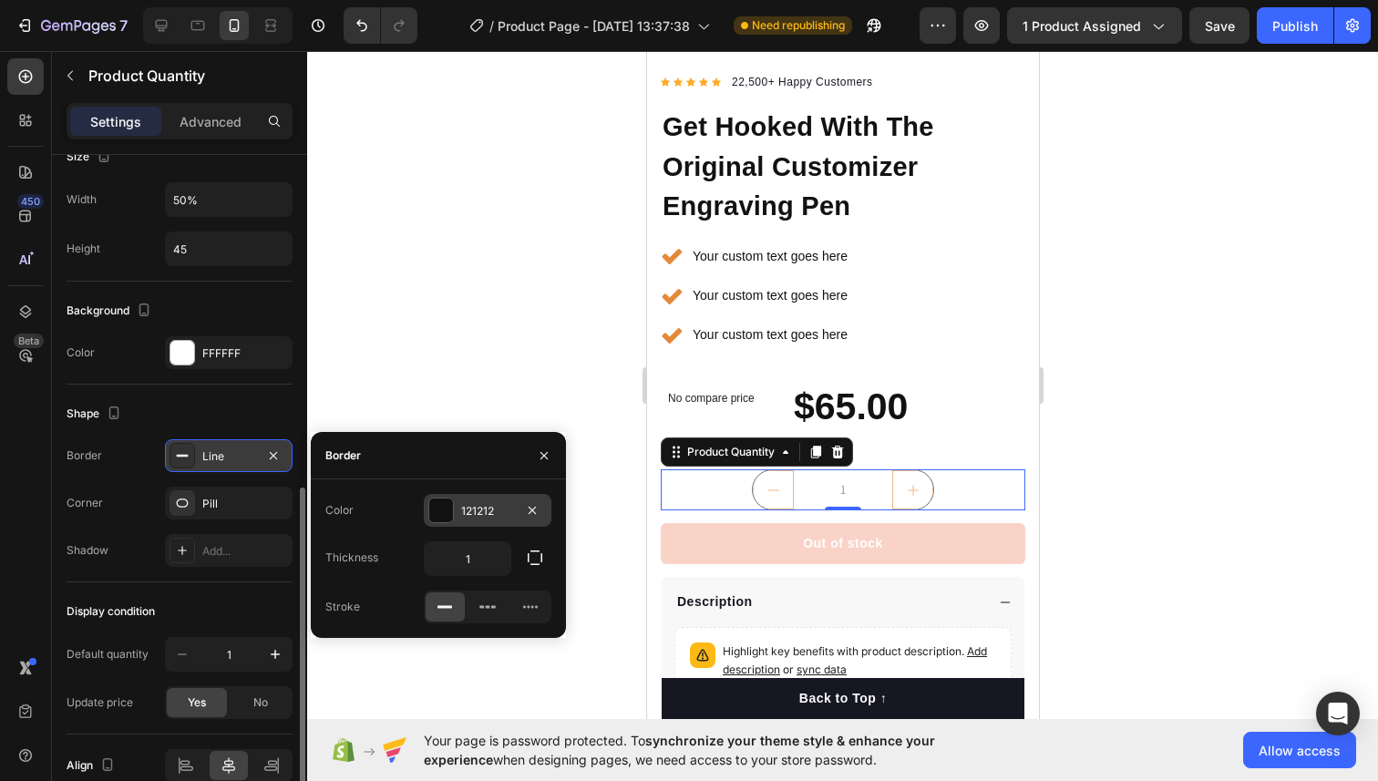
click at [443, 516] on div at bounding box center [441, 510] width 24 height 24
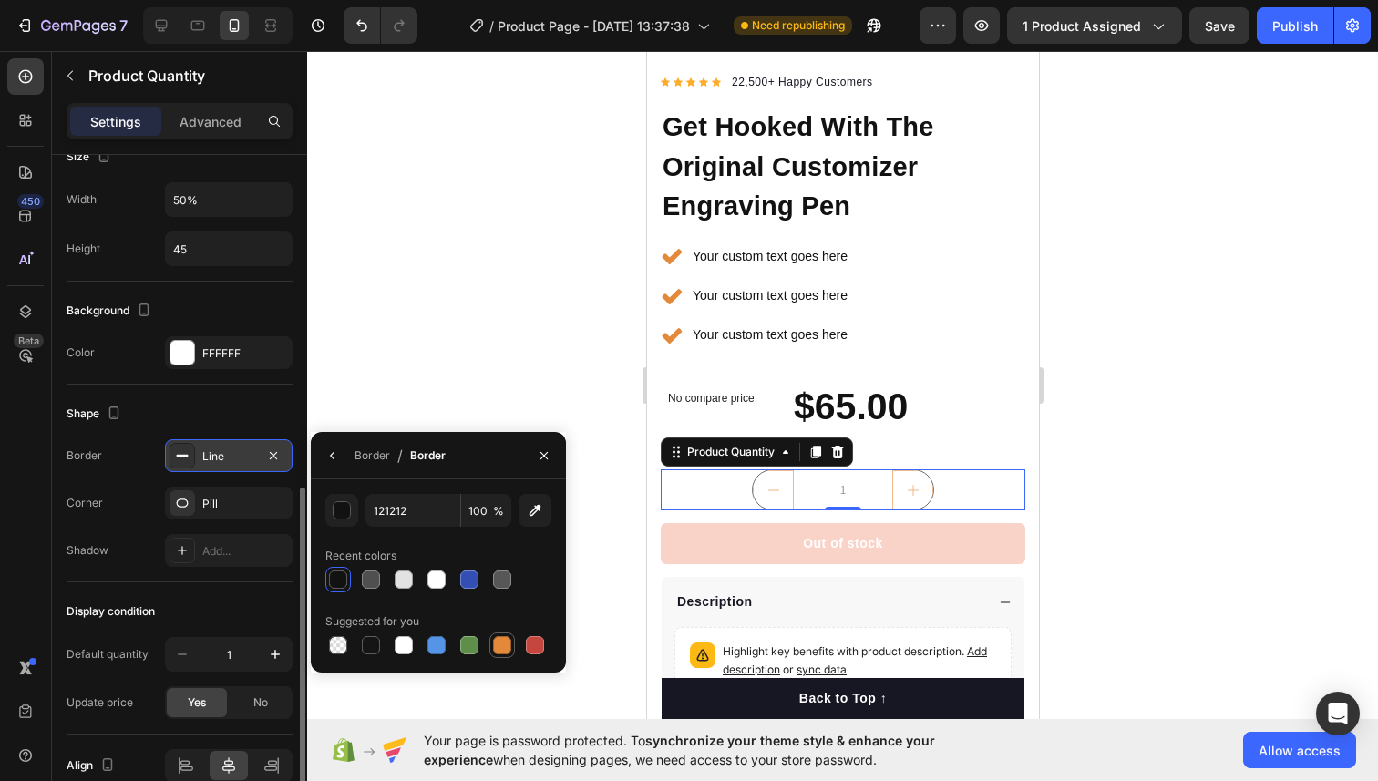
click at [494, 638] on div at bounding box center [502, 645] width 18 height 18
type input "E4893A"
click at [289, 395] on div "Shape Border Line Corner Pill Shadow Add..." at bounding box center [180, 483] width 226 height 198
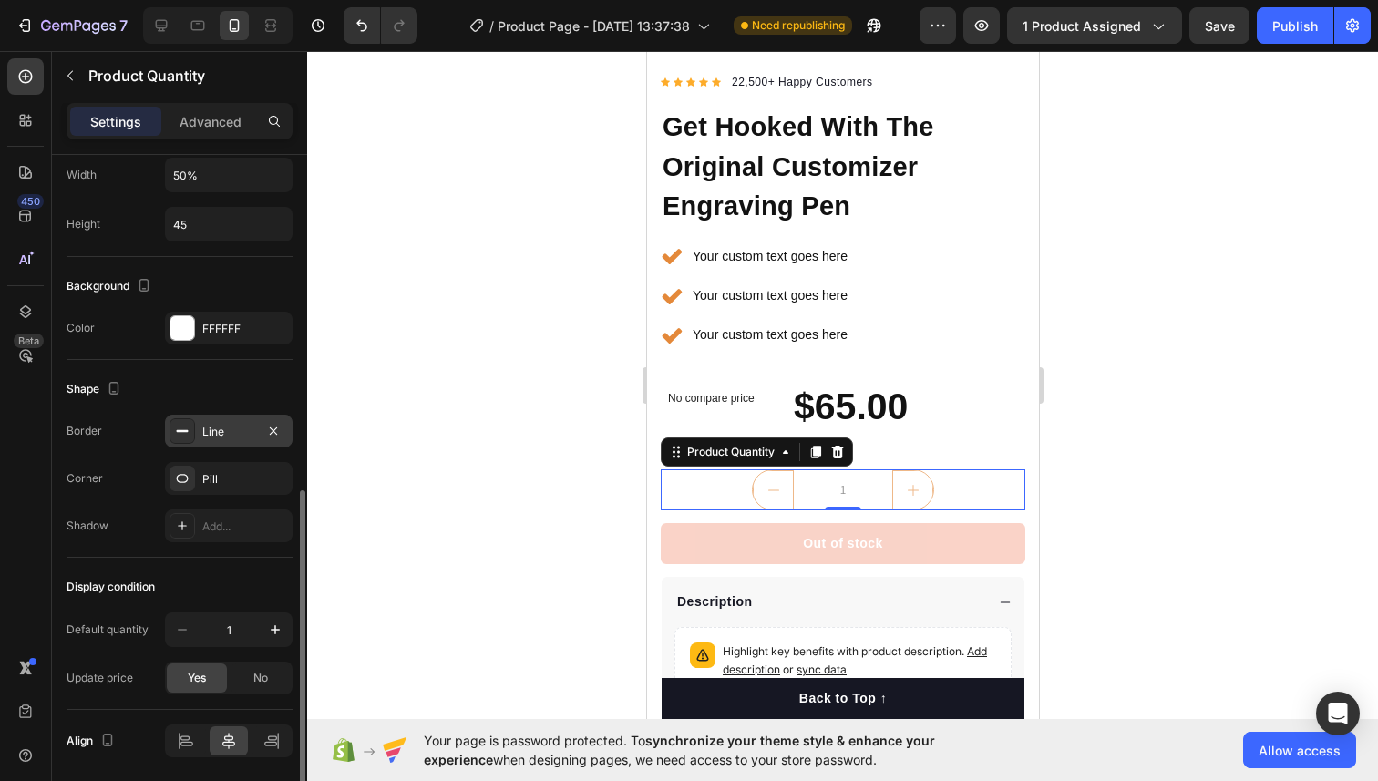
scroll to position [769, 0]
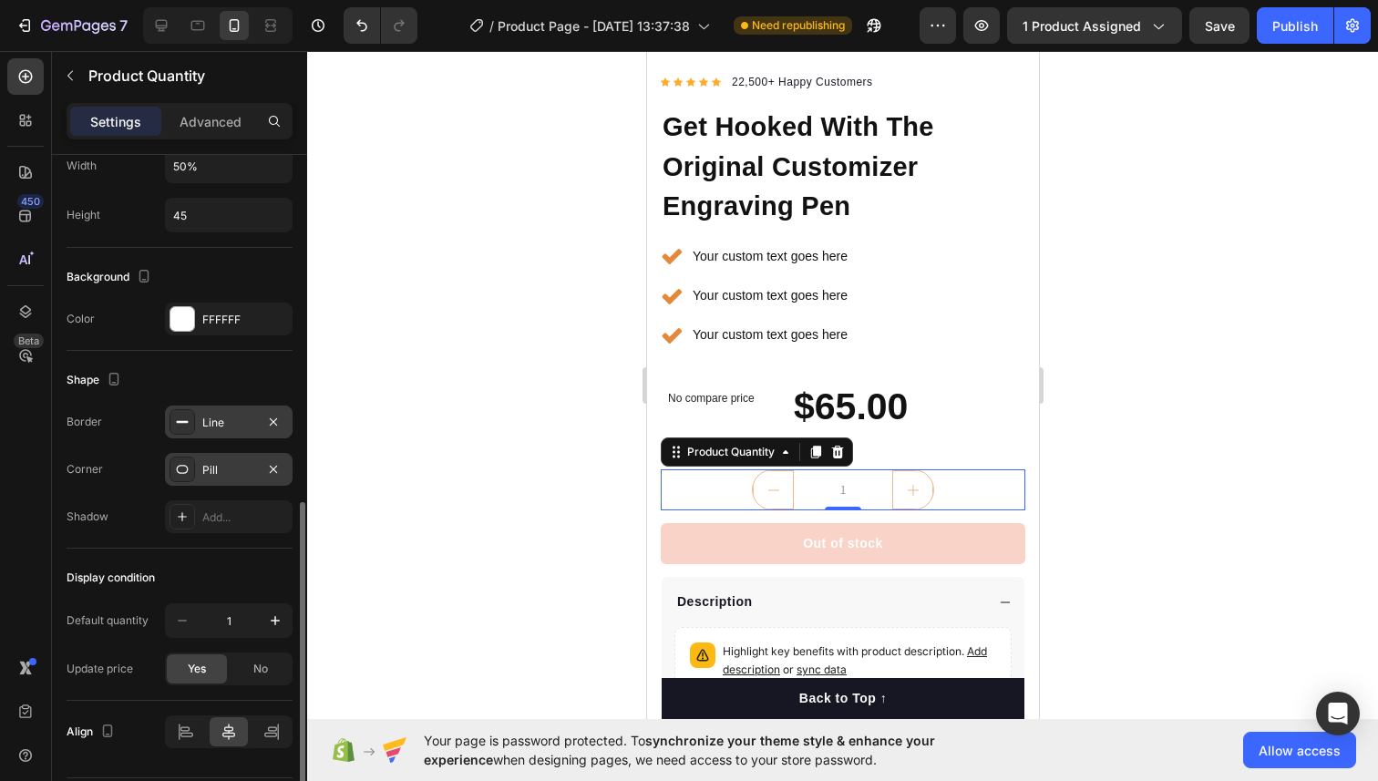
click at [235, 455] on div "Pill" at bounding box center [229, 469] width 128 height 33
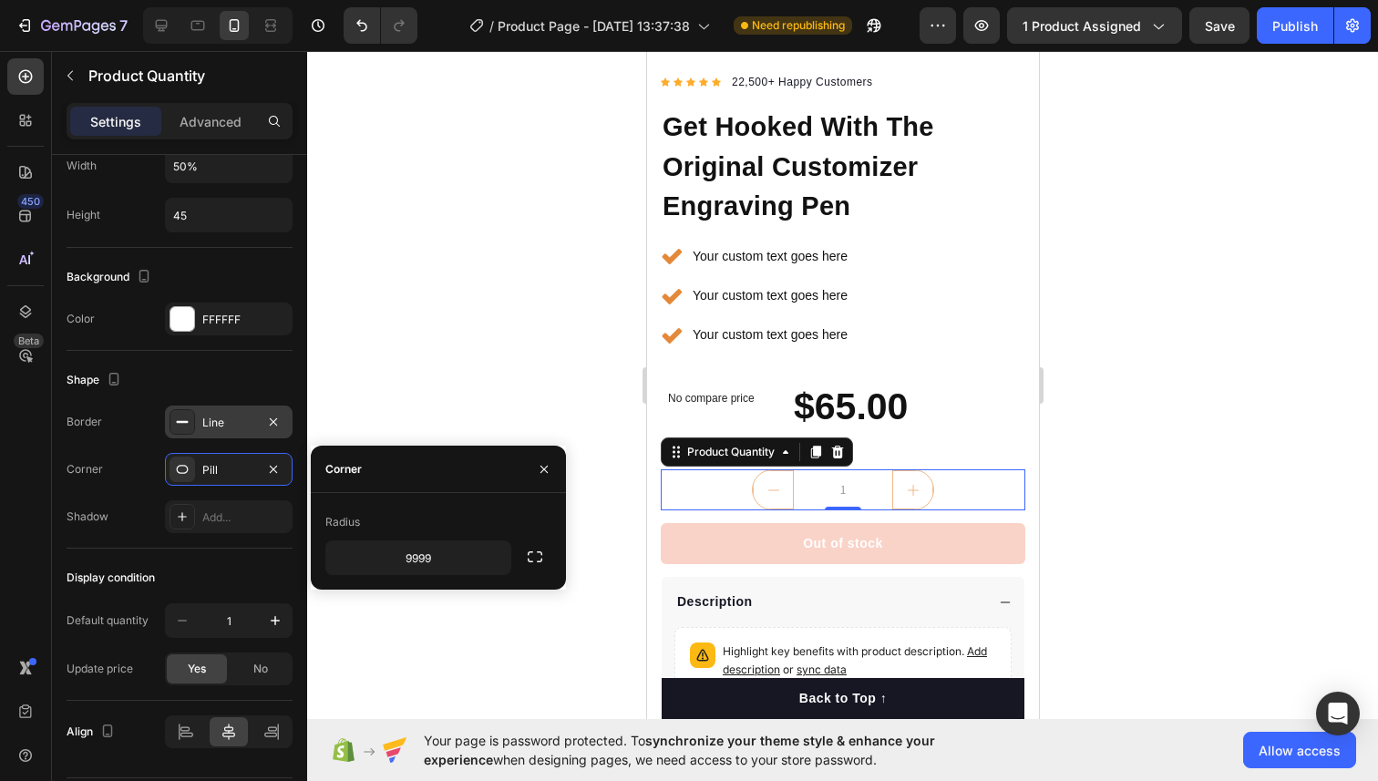
click at [253, 381] on div "Shape" at bounding box center [180, 379] width 226 height 29
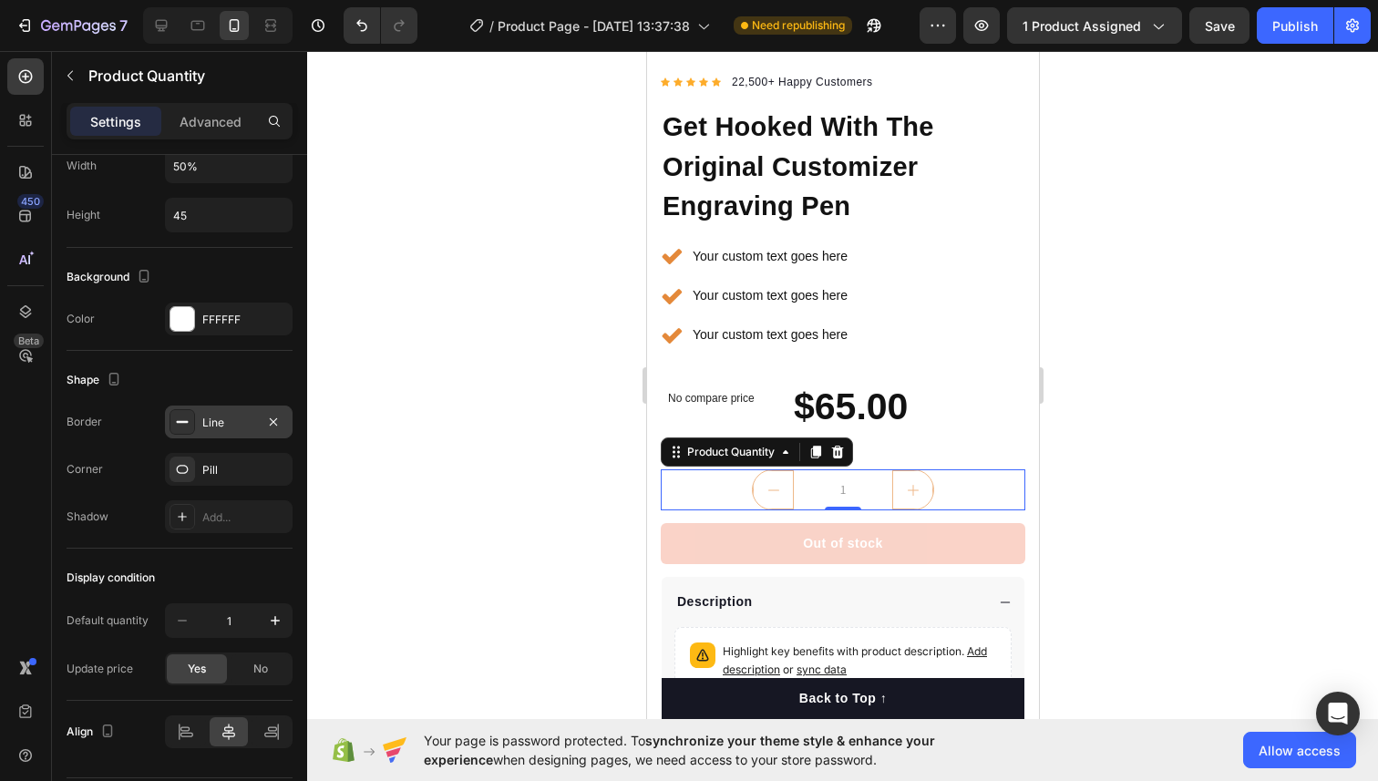
click at [491, 496] on div at bounding box center [842, 416] width 1070 height 730
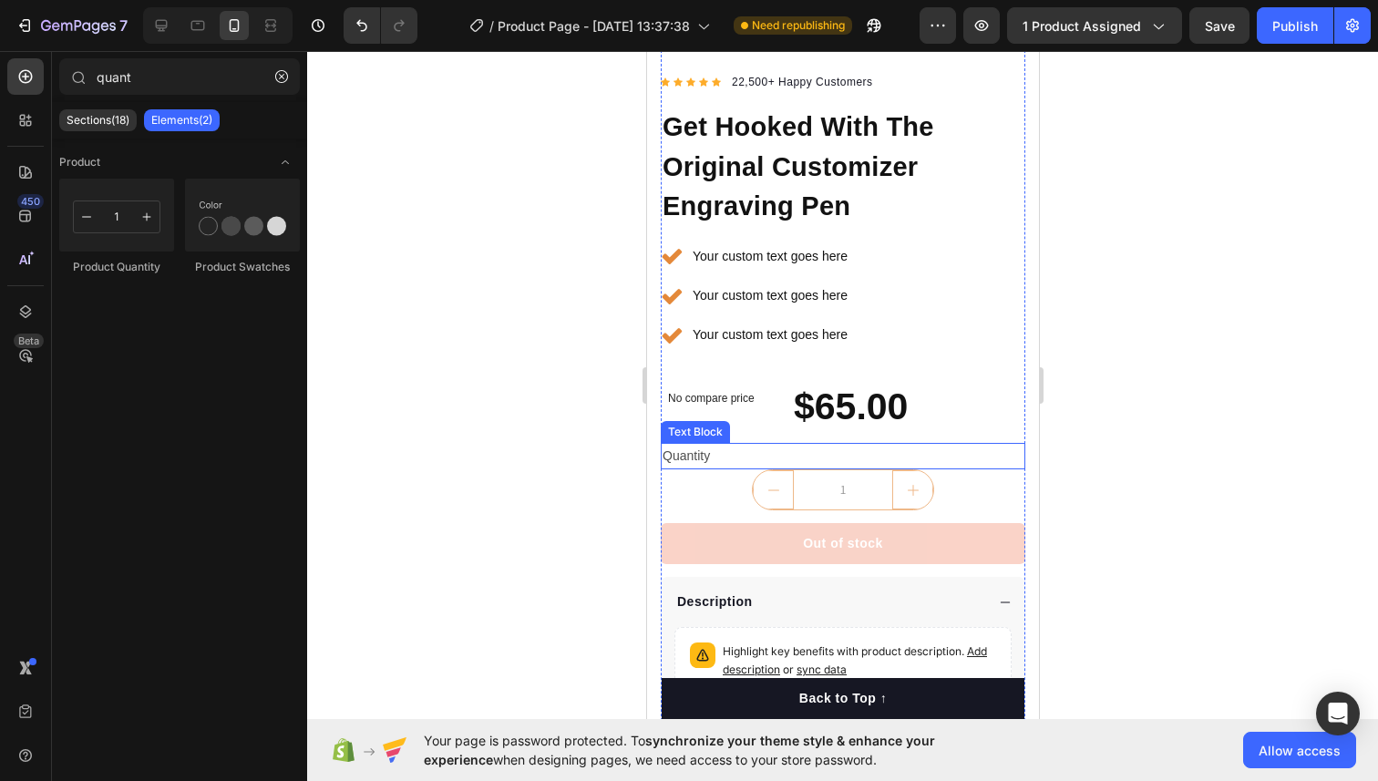
click at [681, 456] on div "Quantity" at bounding box center [842, 456] width 364 height 26
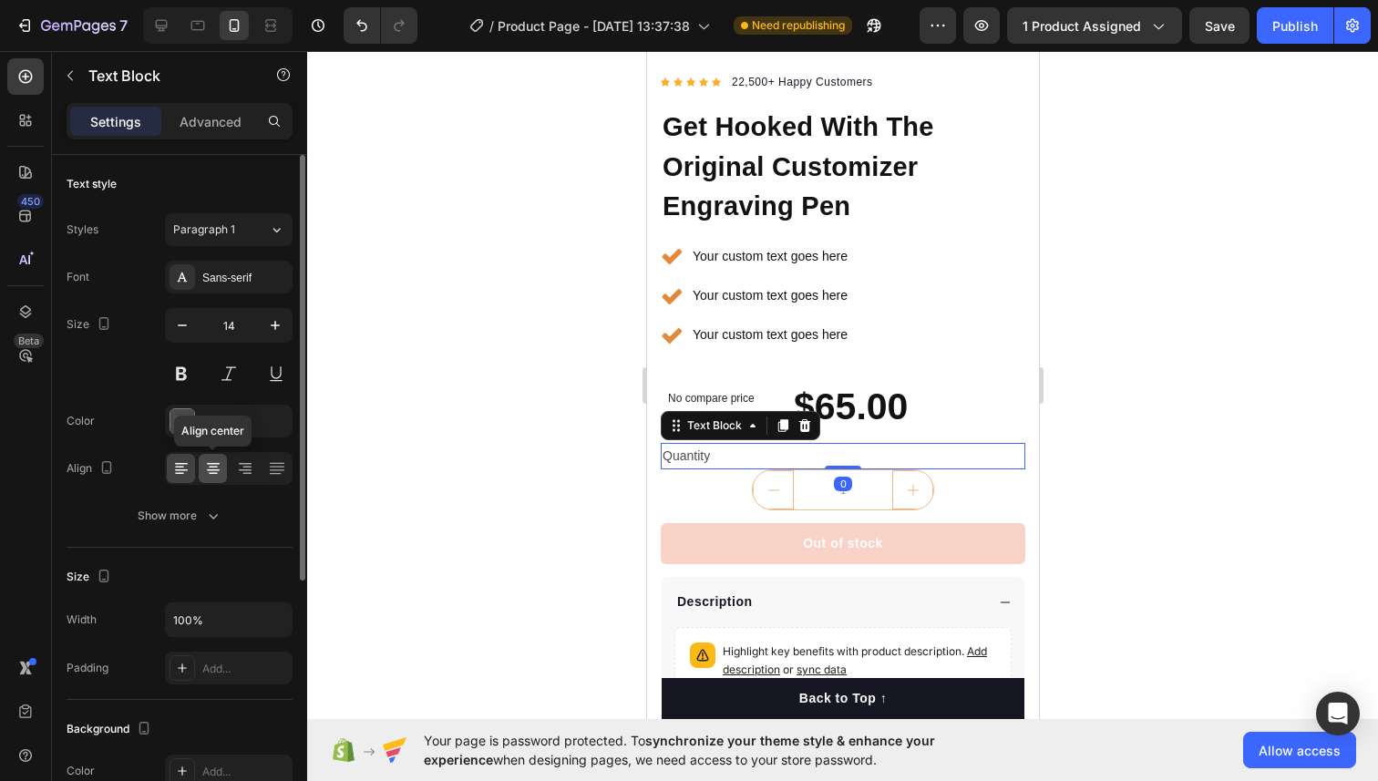
click at [213, 465] on icon at bounding box center [213, 468] width 18 height 18
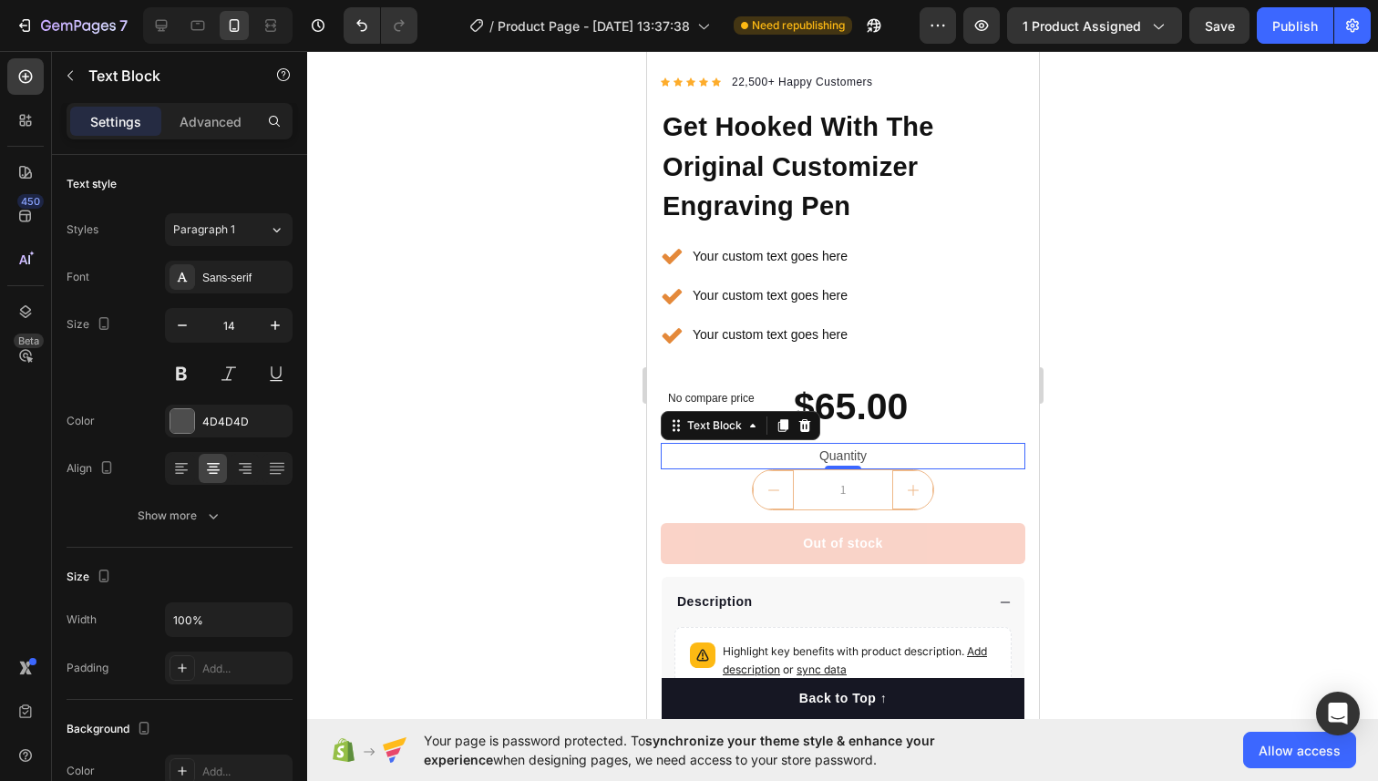
click at [476, 468] on div at bounding box center [842, 416] width 1070 height 730
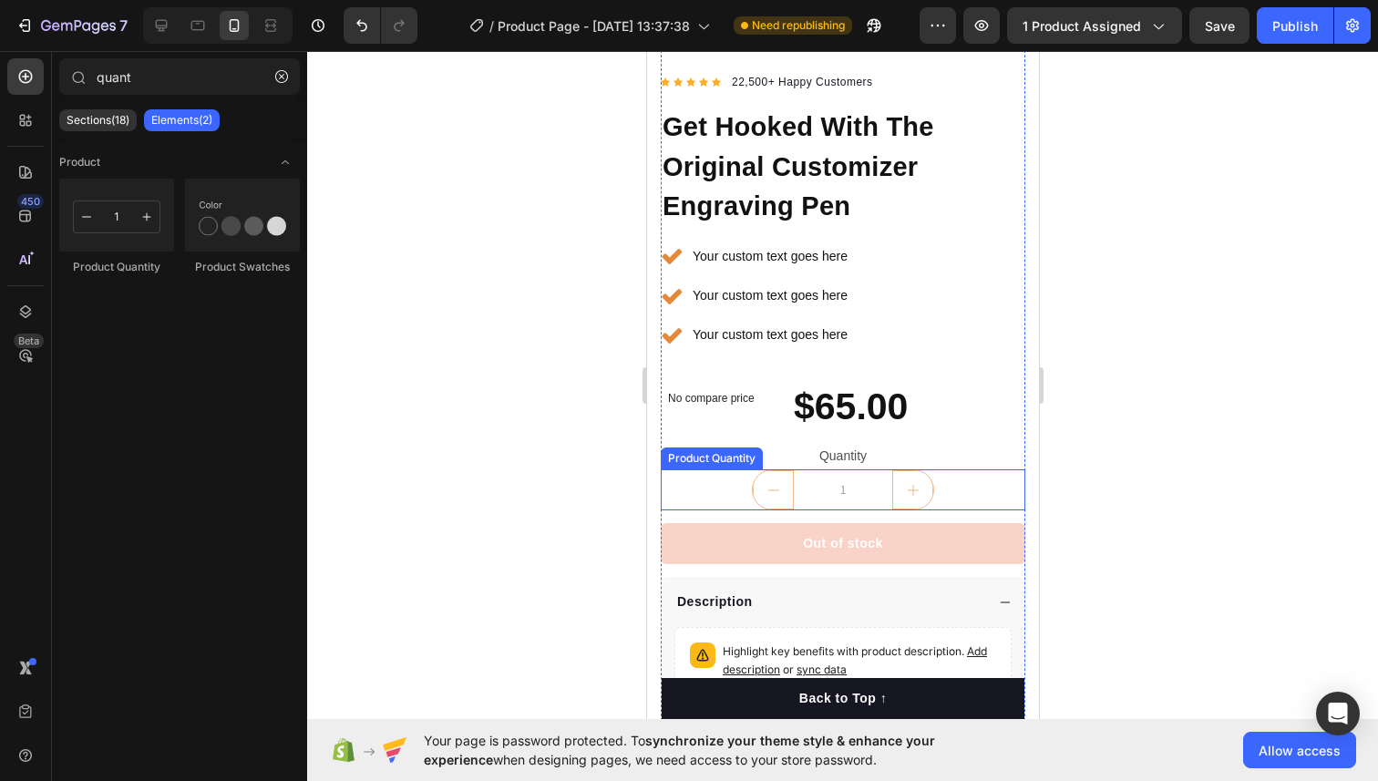
click at [806, 483] on input "1" at bounding box center [842, 489] width 98 height 39
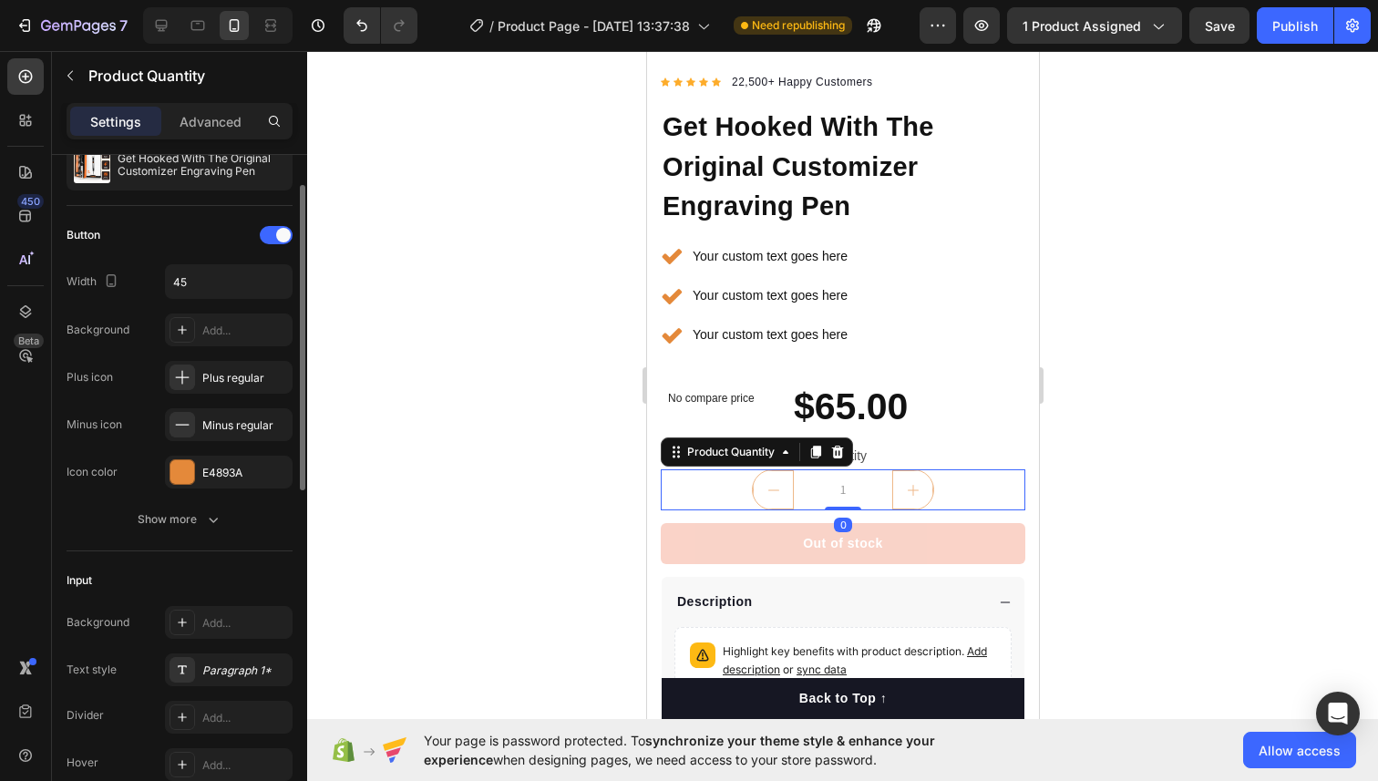
scroll to position [0, 0]
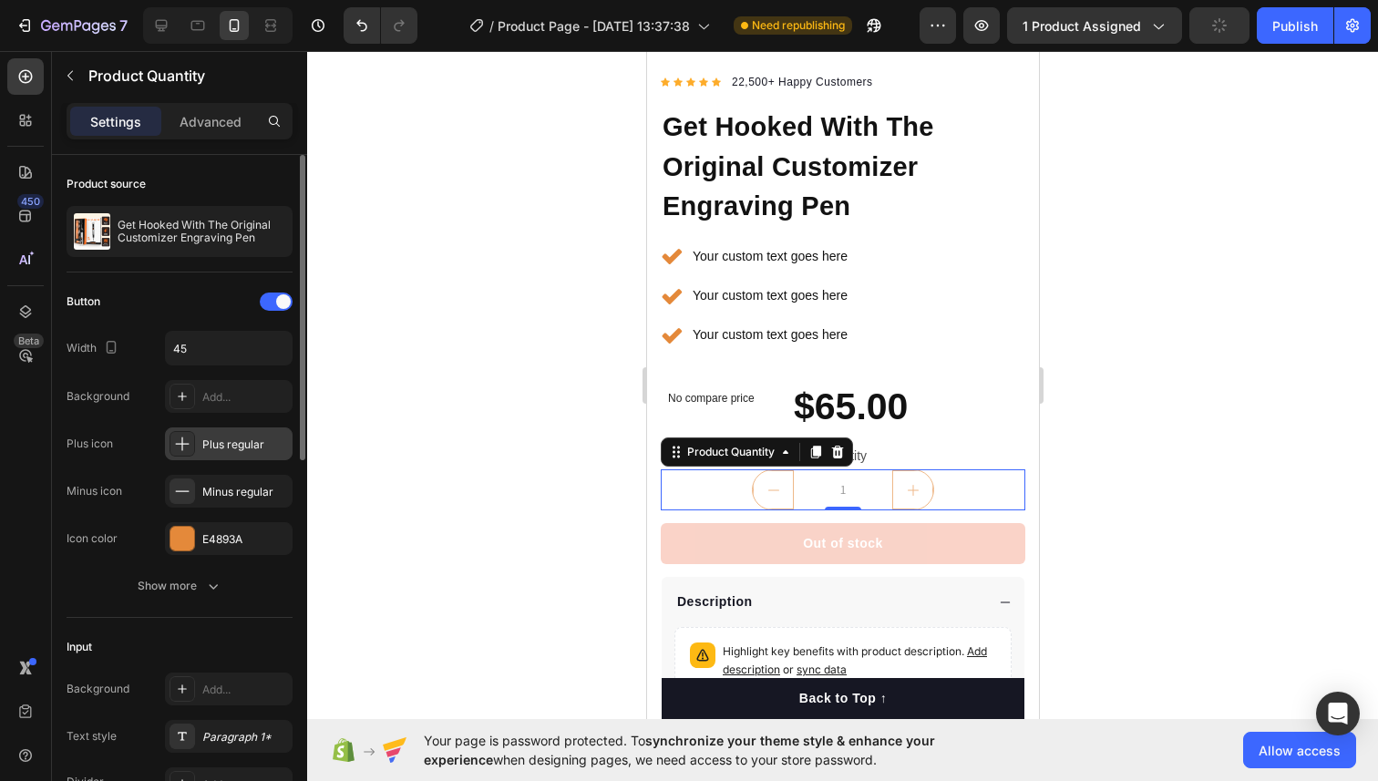
click at [252, 438] on div "Plus regular" at bounding box center [245, 444] width 86 height 16
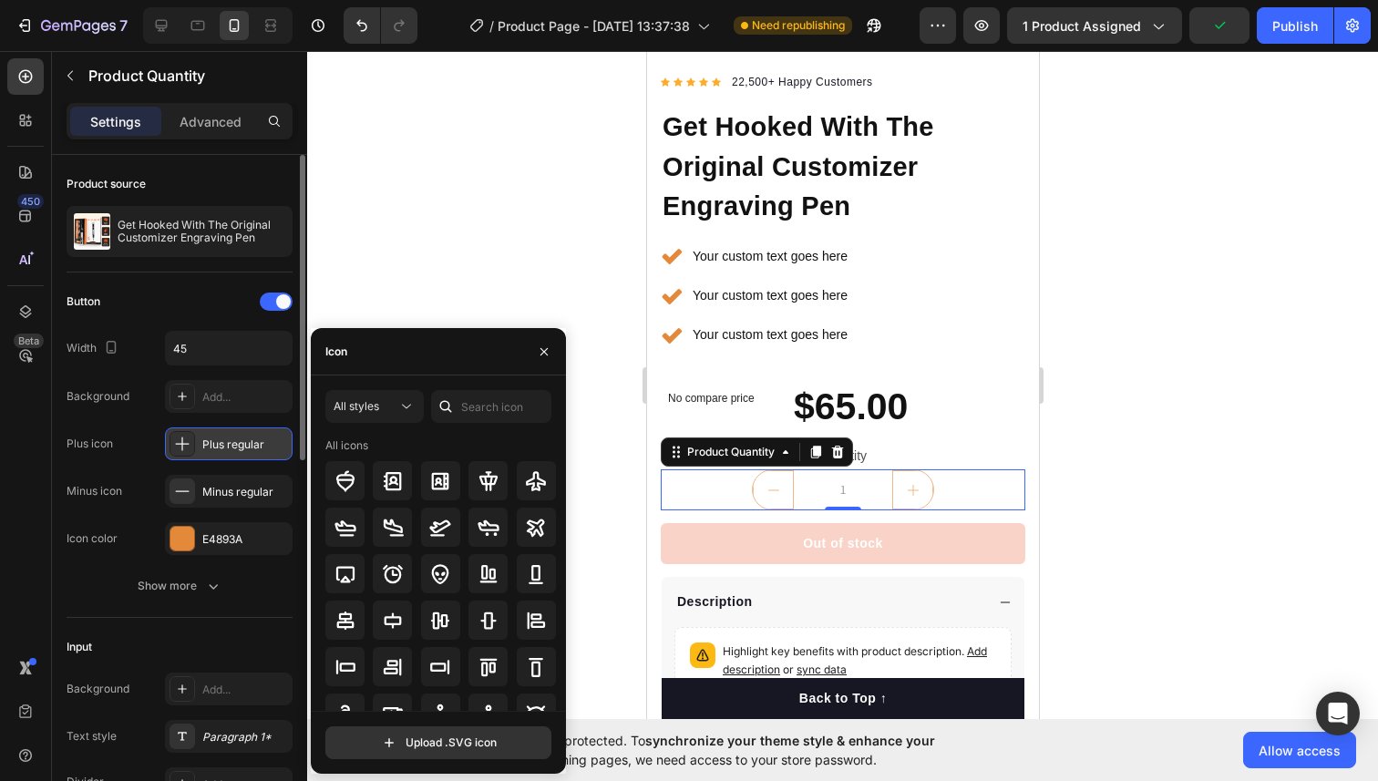
click at [265, 437] on div "Plus regular" at bounding box center [245, 444] width 86 height 16
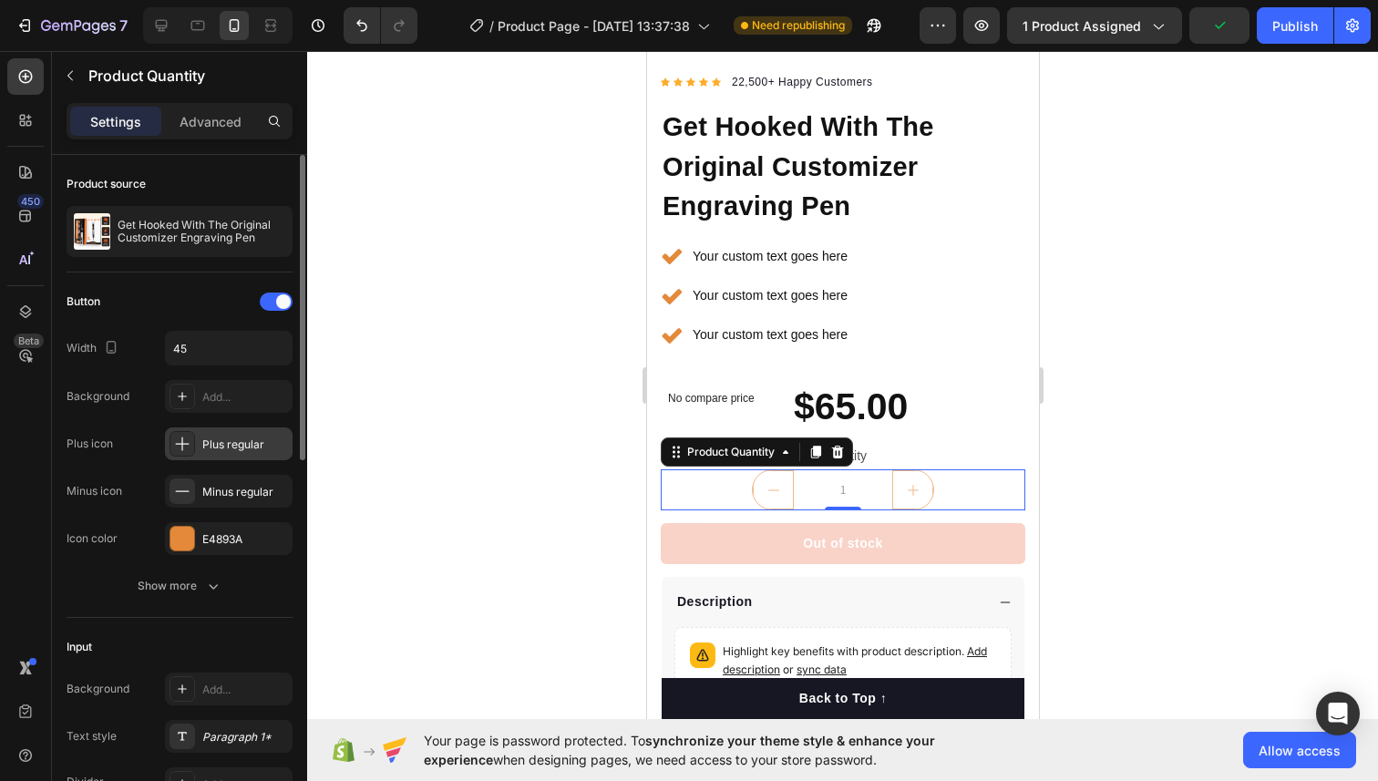
click at [265, 437] on div "Plus regular" at bounding box center [245, 444] width 86 height 16
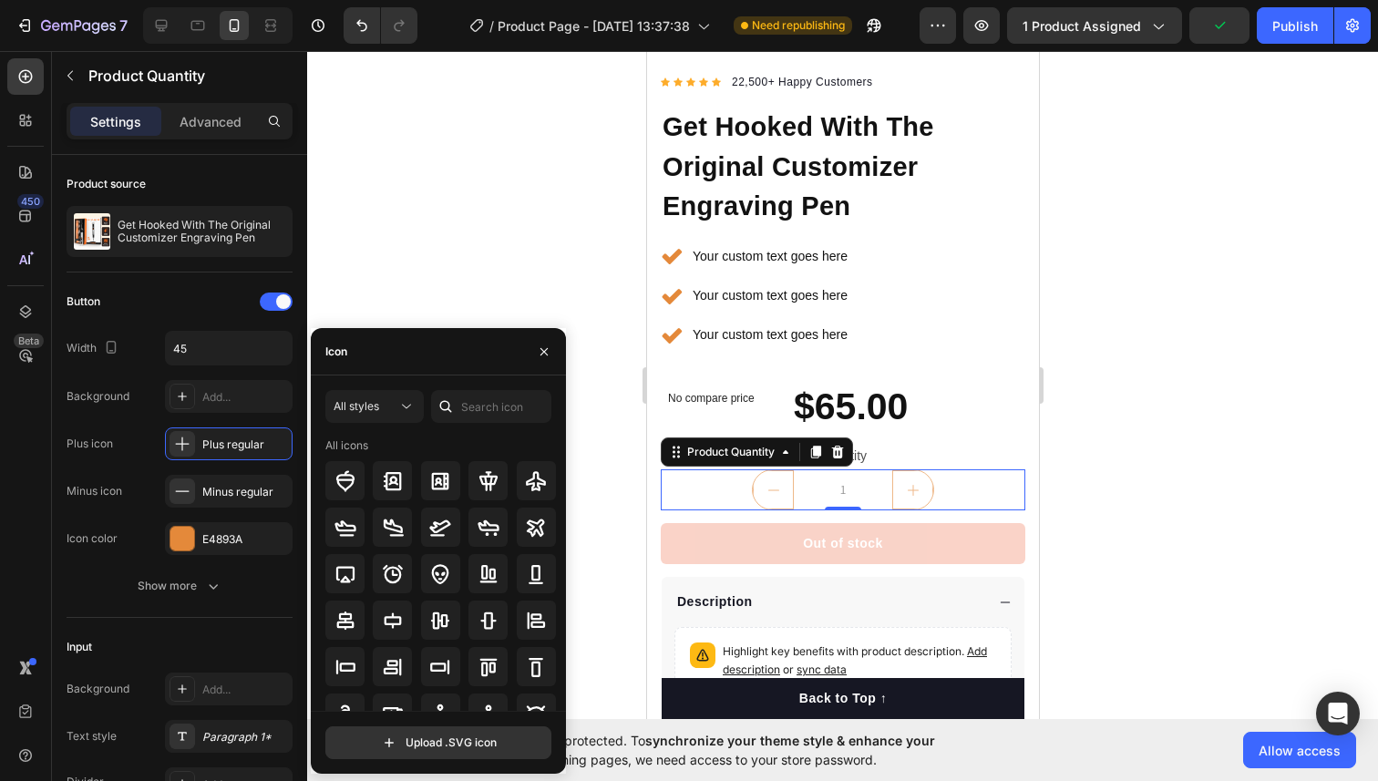
scroll to position [200, 0]
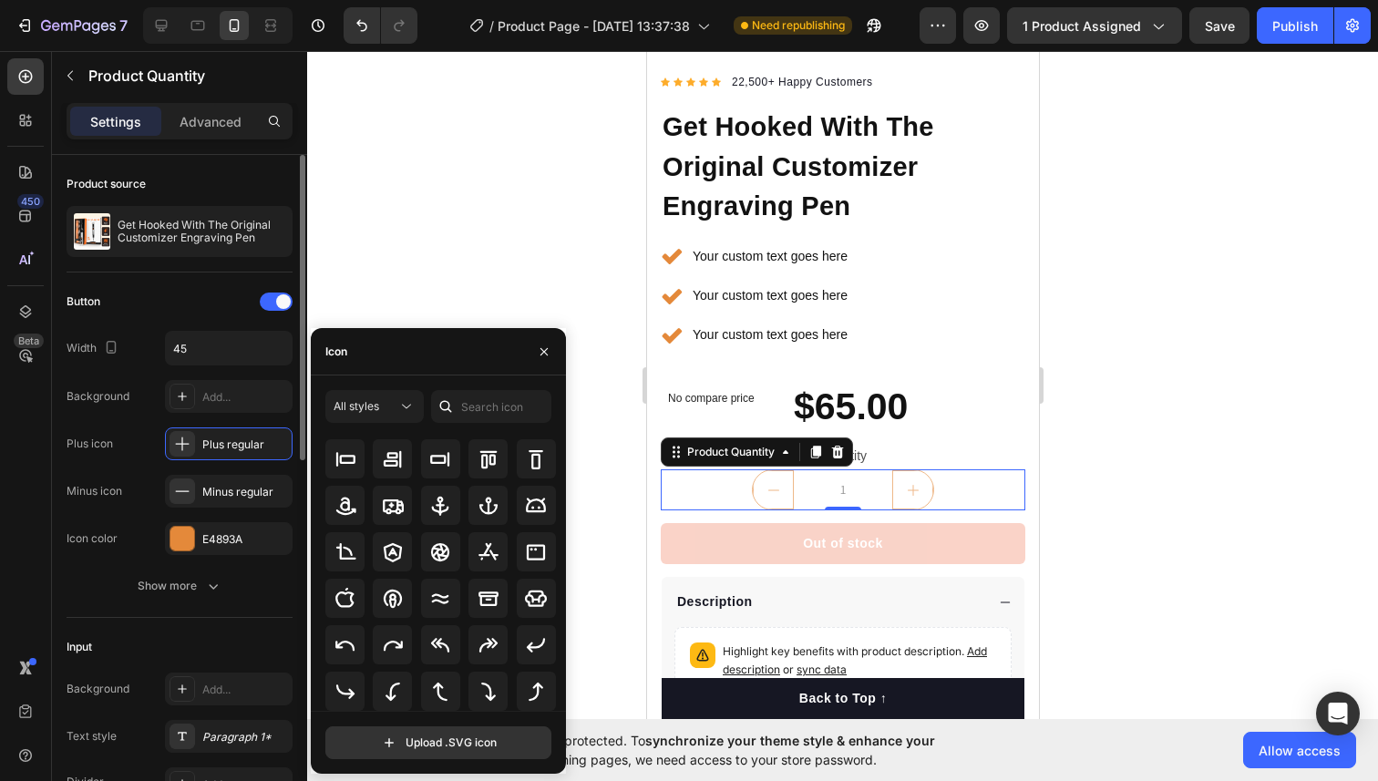
click at [204, 422] on div "Button Width 45 Background Add... Plus icon Plus regular Minus icon Minus regul…" at bounding box center [180, 421] width 226 height 268
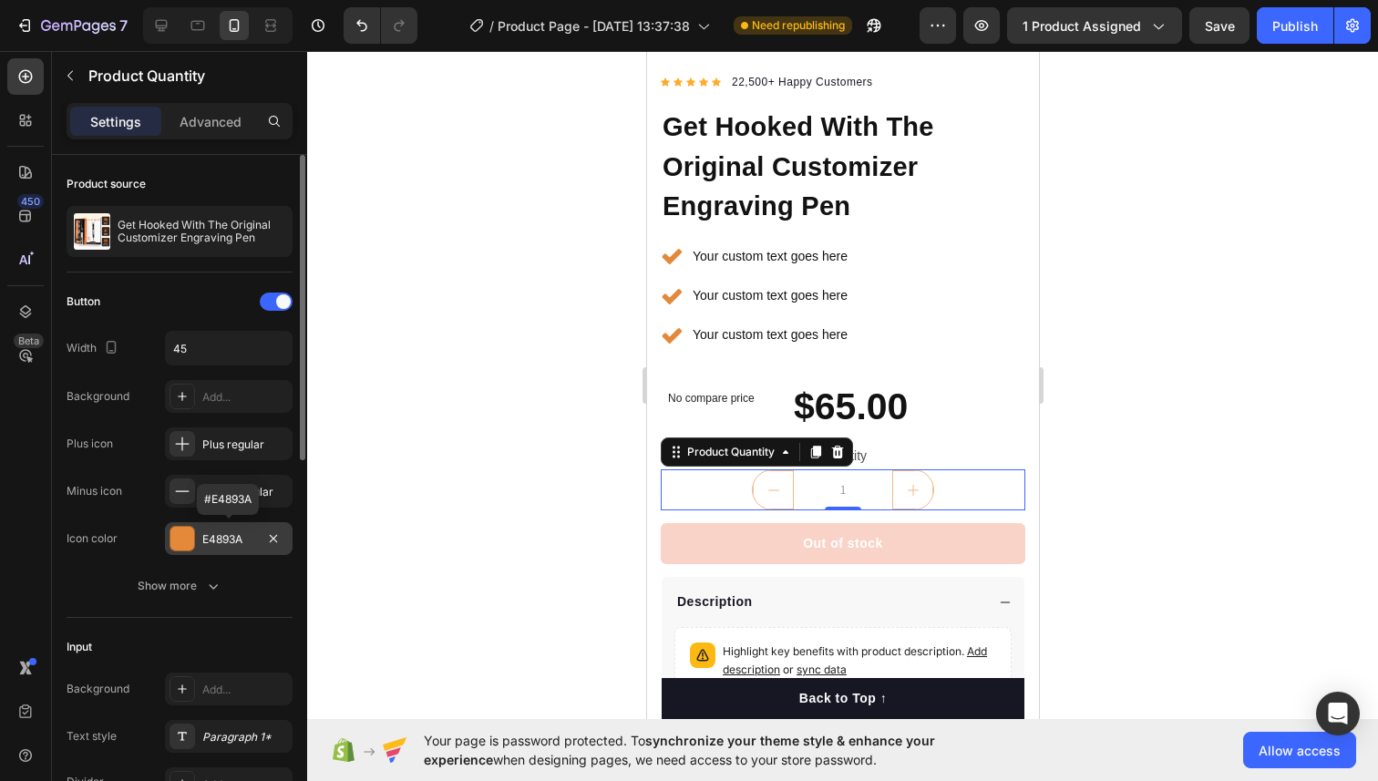
click at [198, 539] on div "E4893A" at bounding box center [229, 538] width 128 height 33
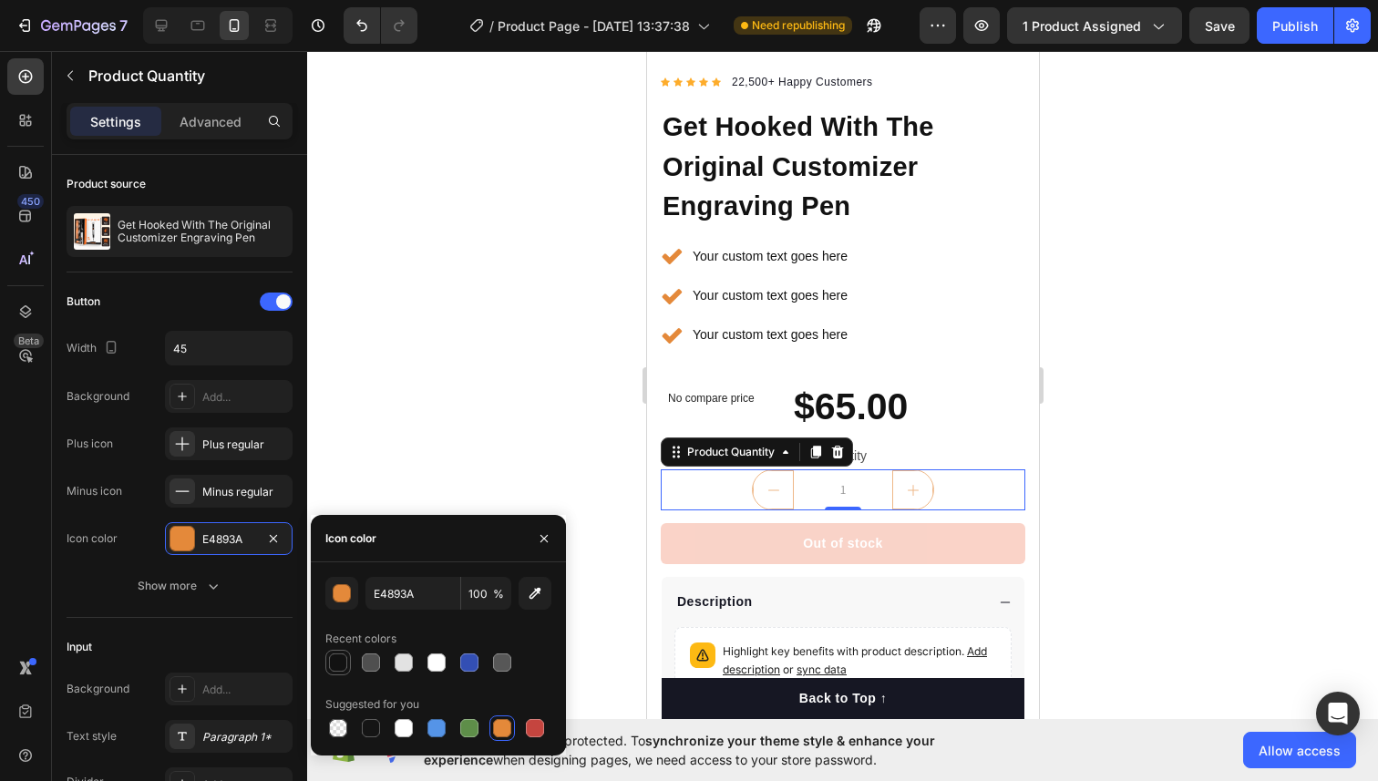
click at [335, 656] on div at bounding box center [338, 662] width 18 height 18
type input "121212"
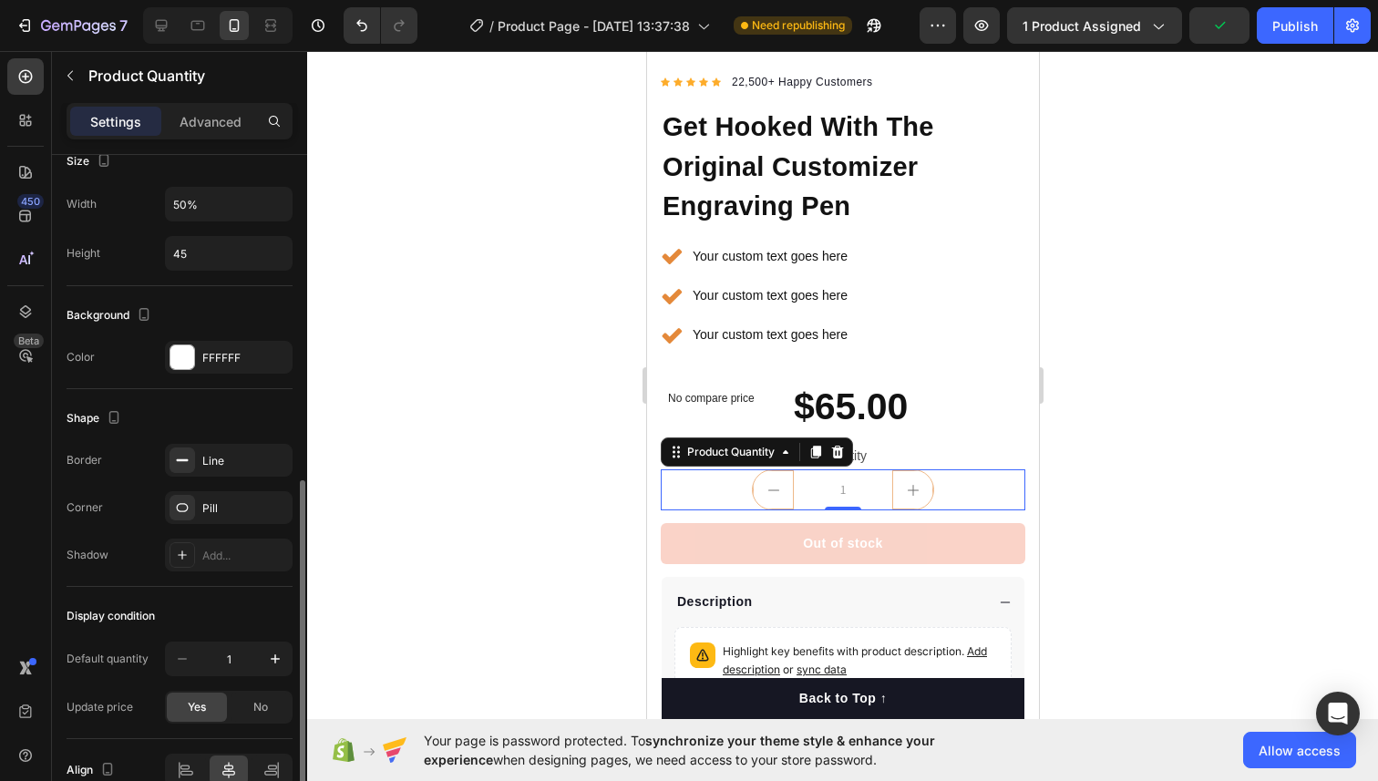
scroll to position [747, 0]
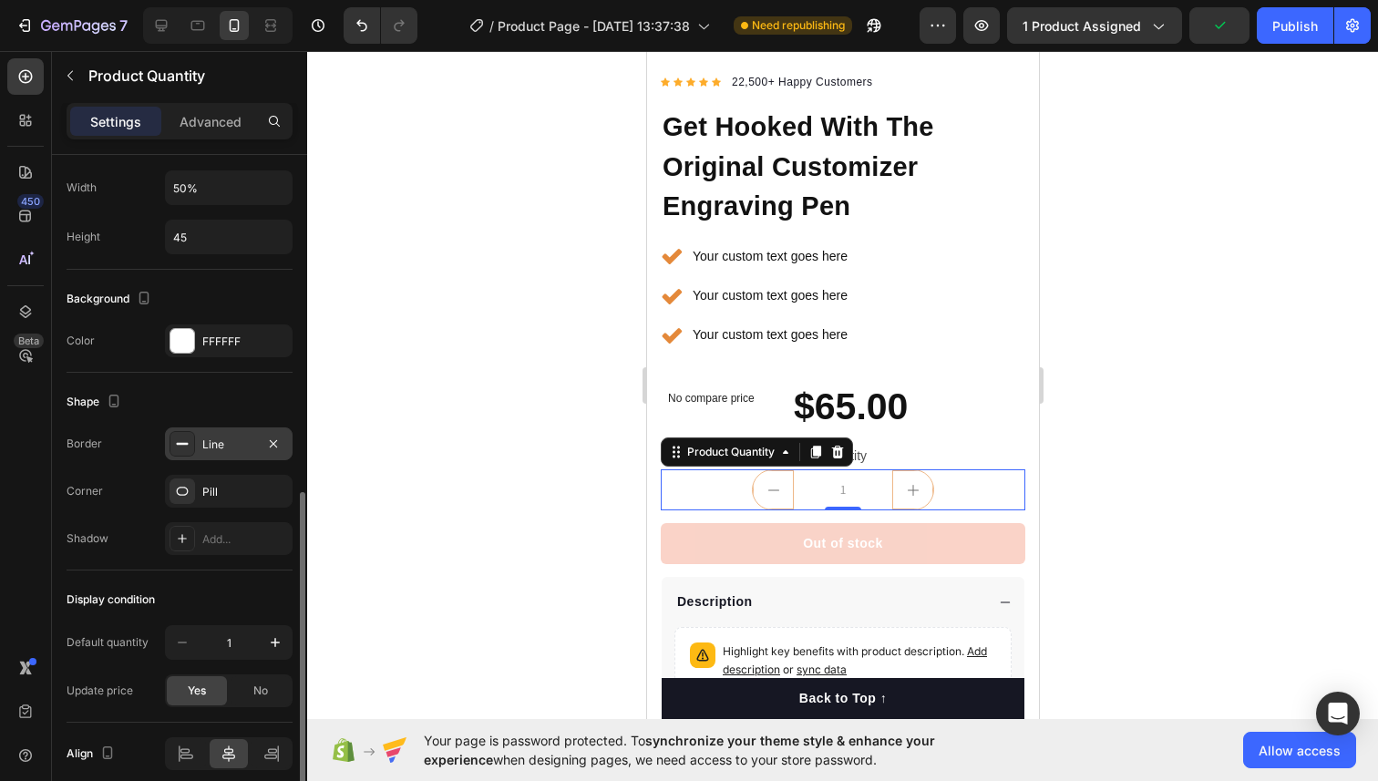
click at [216, 450] on div "Line" at bounding box center [228, 444] width 53 height 16
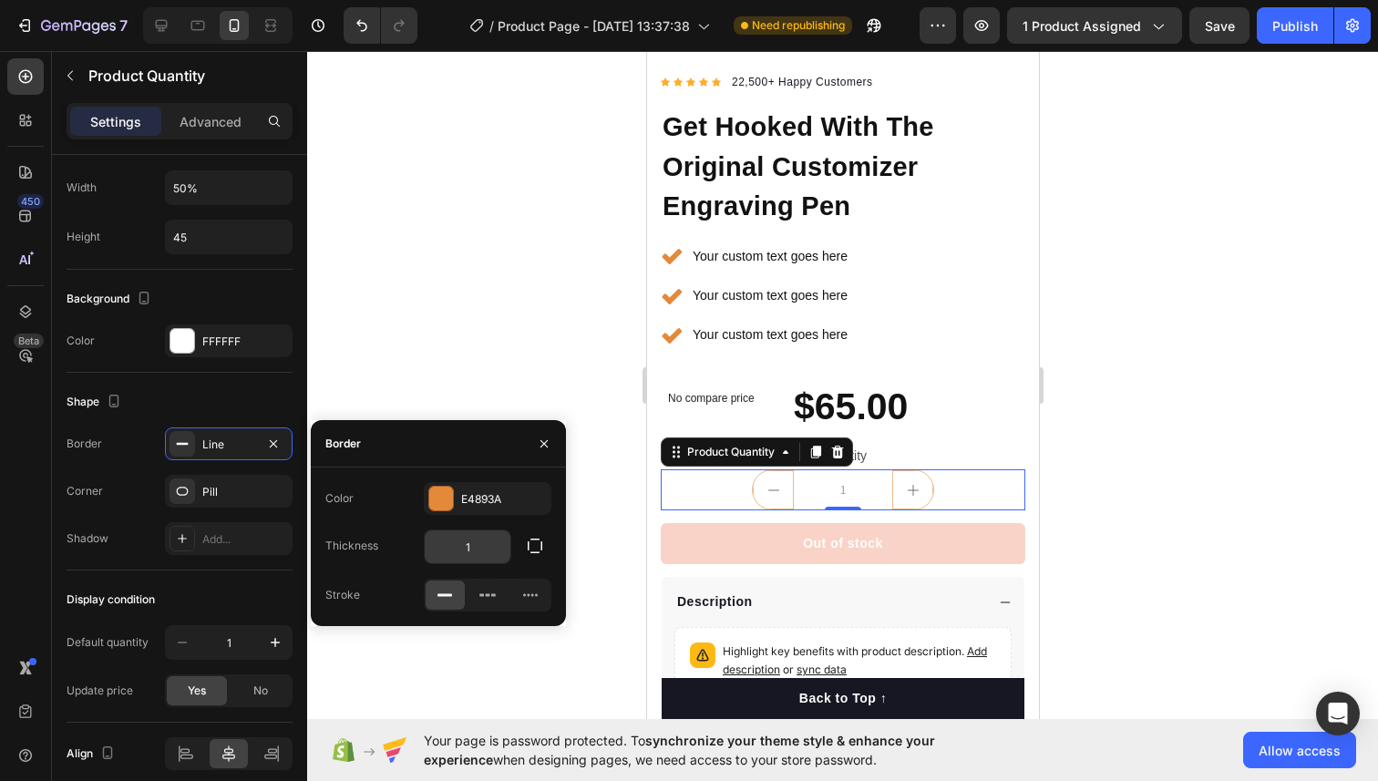
click at [471, 558] on input "1" at bounding box center [468, 546] width 86 height 33
type input "2"
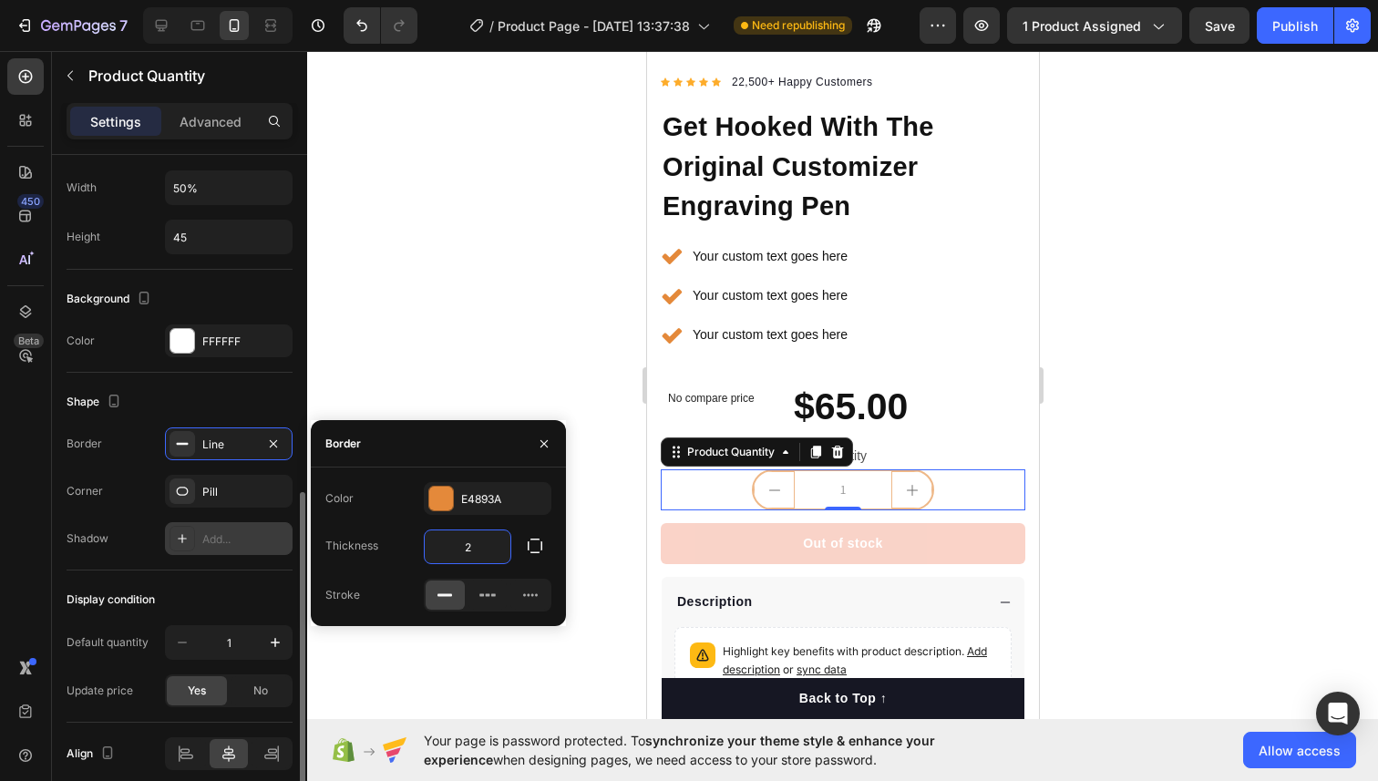
click at [228, 554] on div "Add..." at bounding box center [229, 538] width 128 height 33
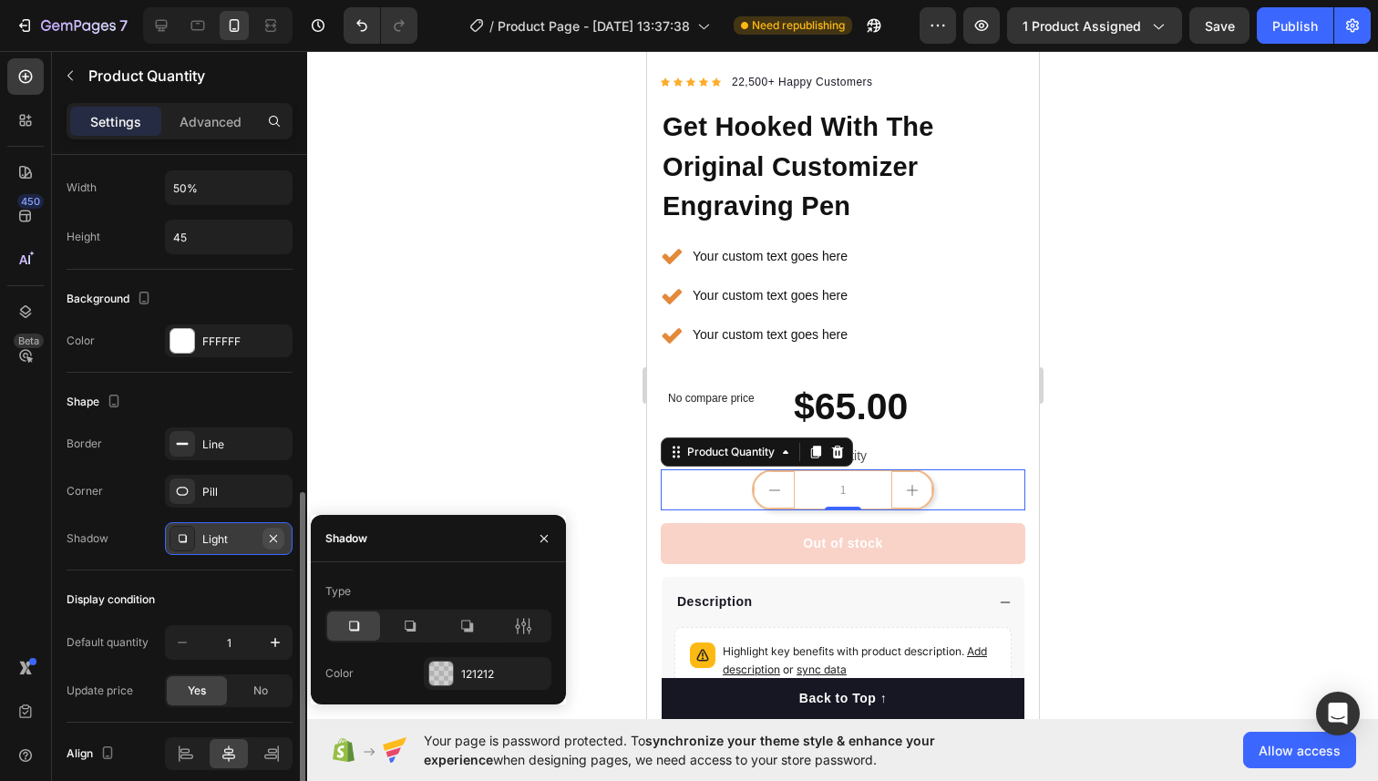
click at [275, 539] on icon "button" at bounding box center [273, 538] width 15 height 15
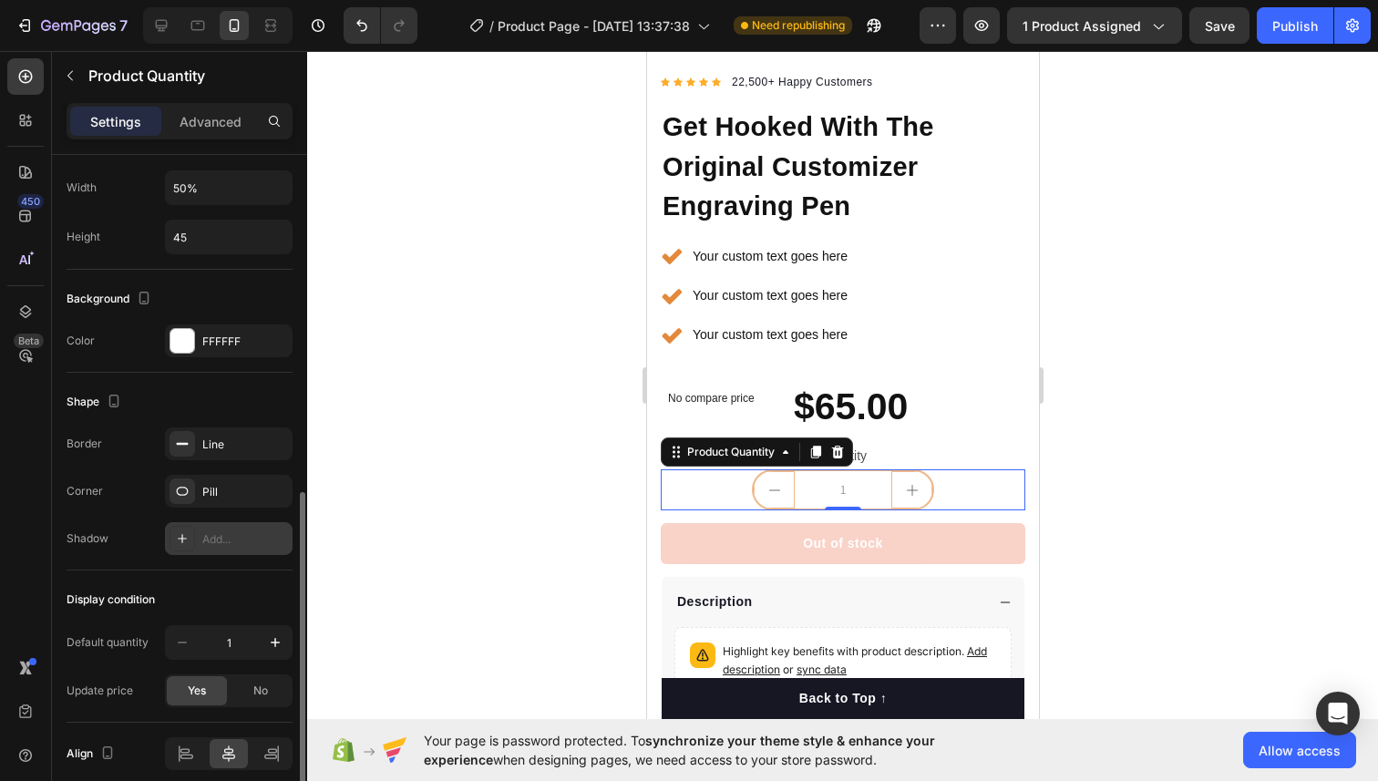
click at [254, 585] on div "Display condition" at bounding box center [180, 599] width 226 height 29
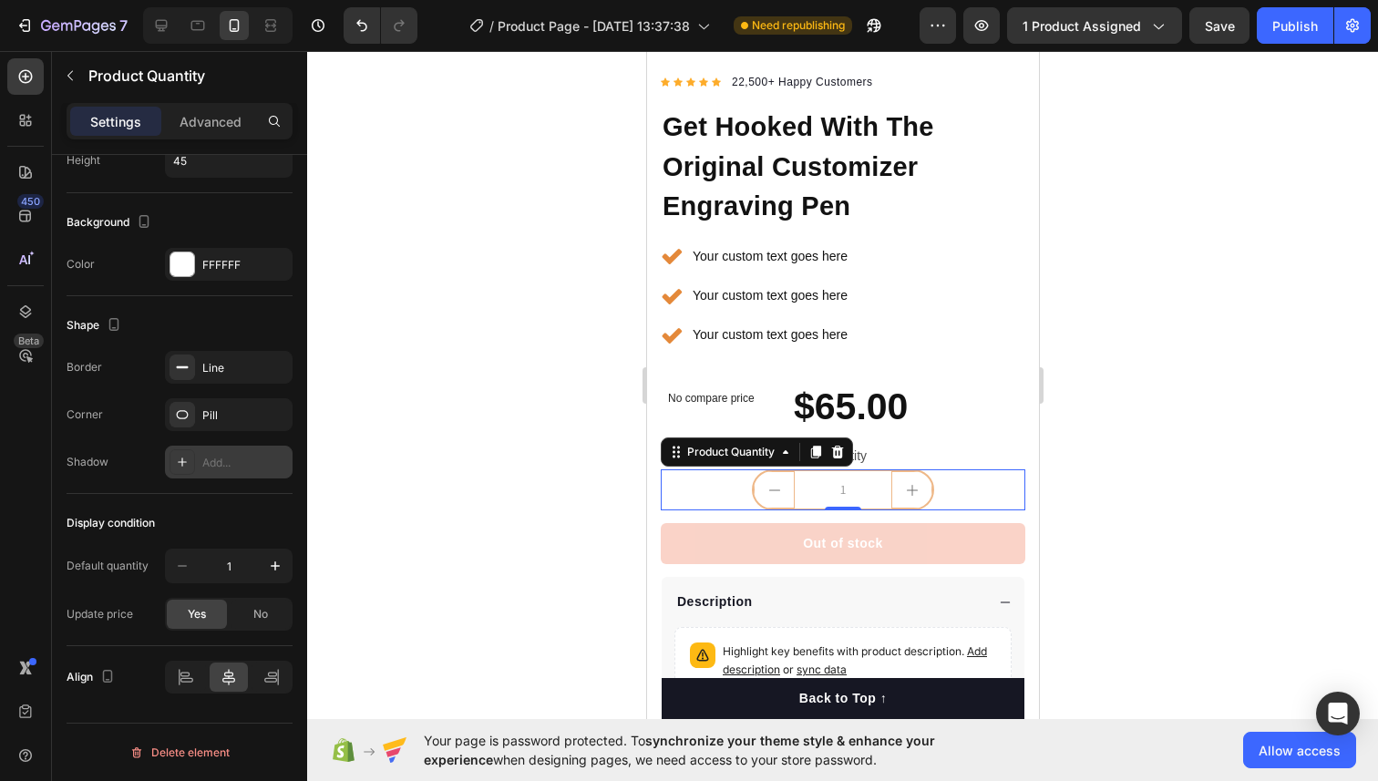
click at [508, 524] on div at bounding box center [842, 416] width 1070 height 730
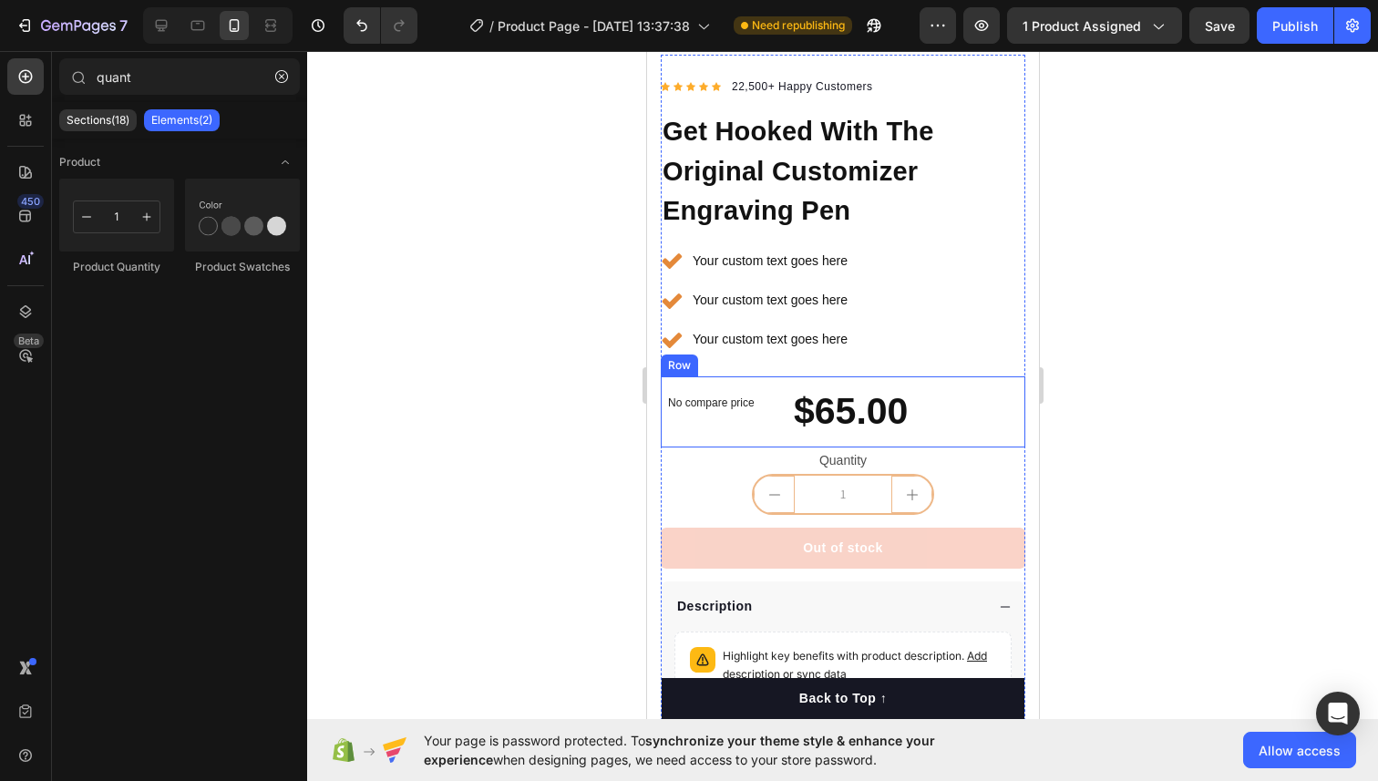
scroll to position [466, 0]
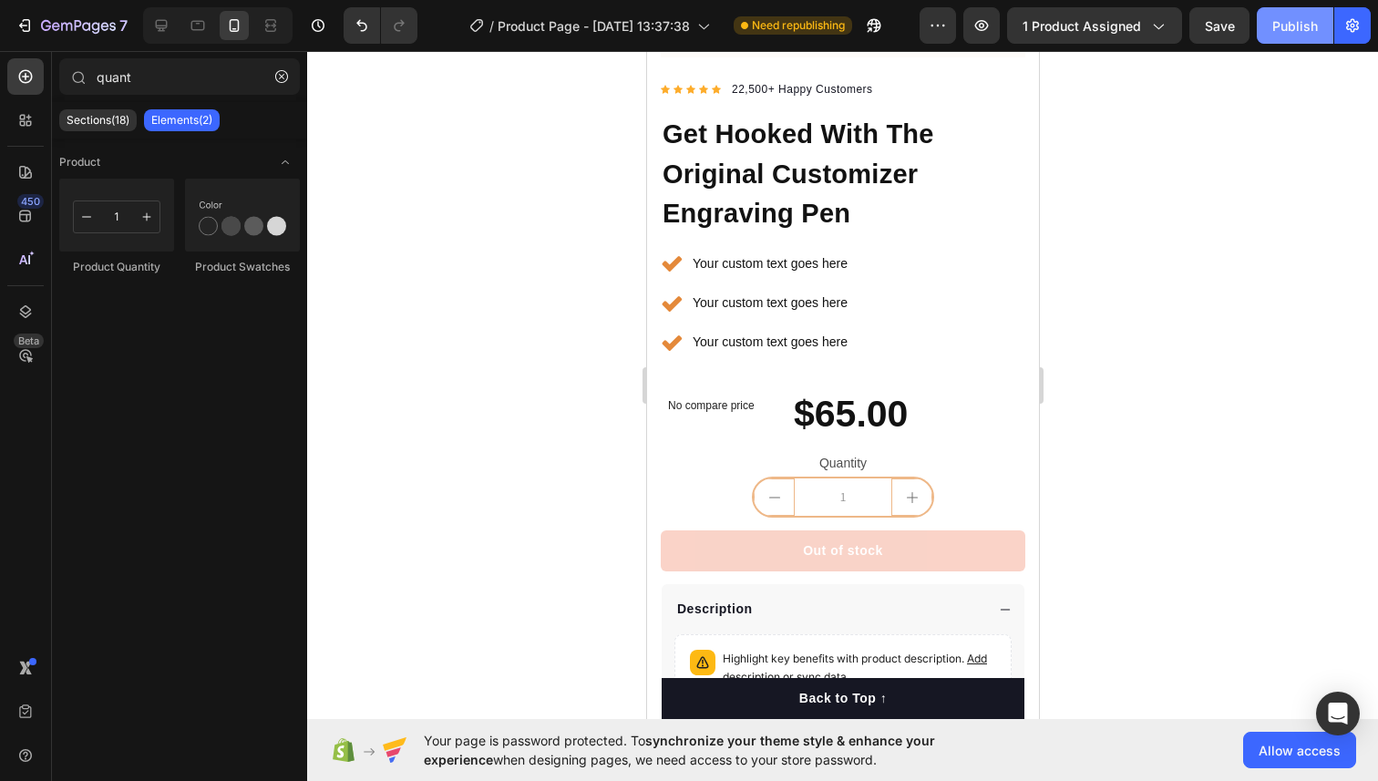
click at [1263, 16] on button "Publish" at bounding box center [1294, 25] width 77 height 36
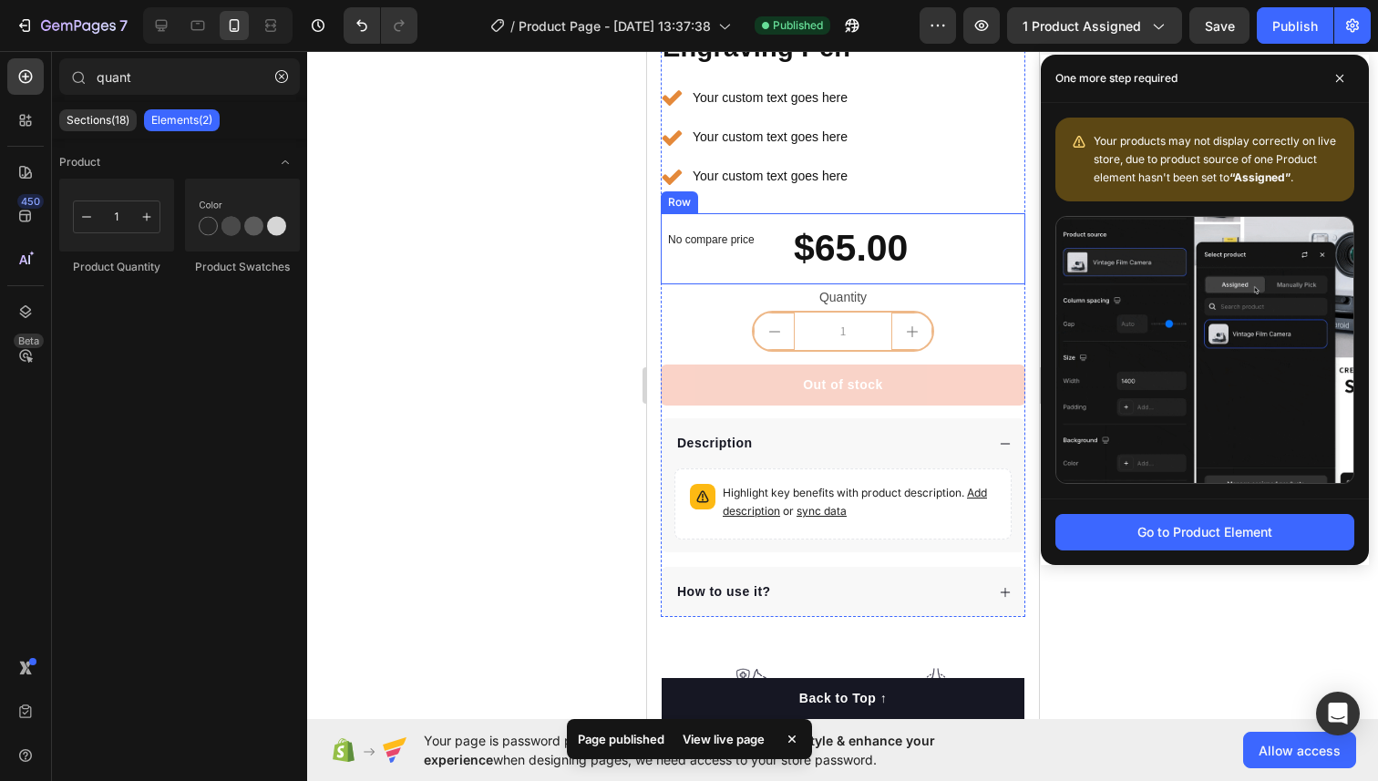
scroll to position [627, 0]
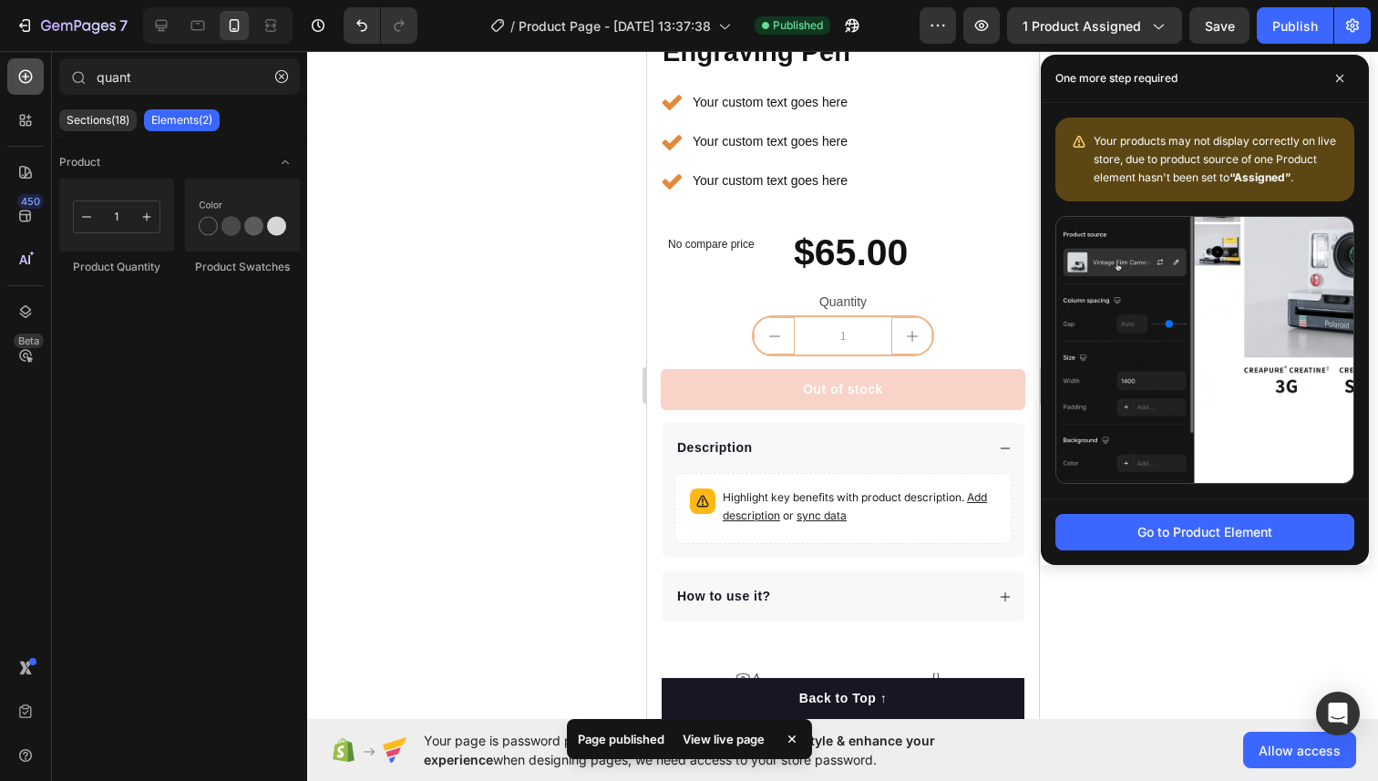
click at [25, 80] on icon at bounding box center [25, 76] width 18 height 18
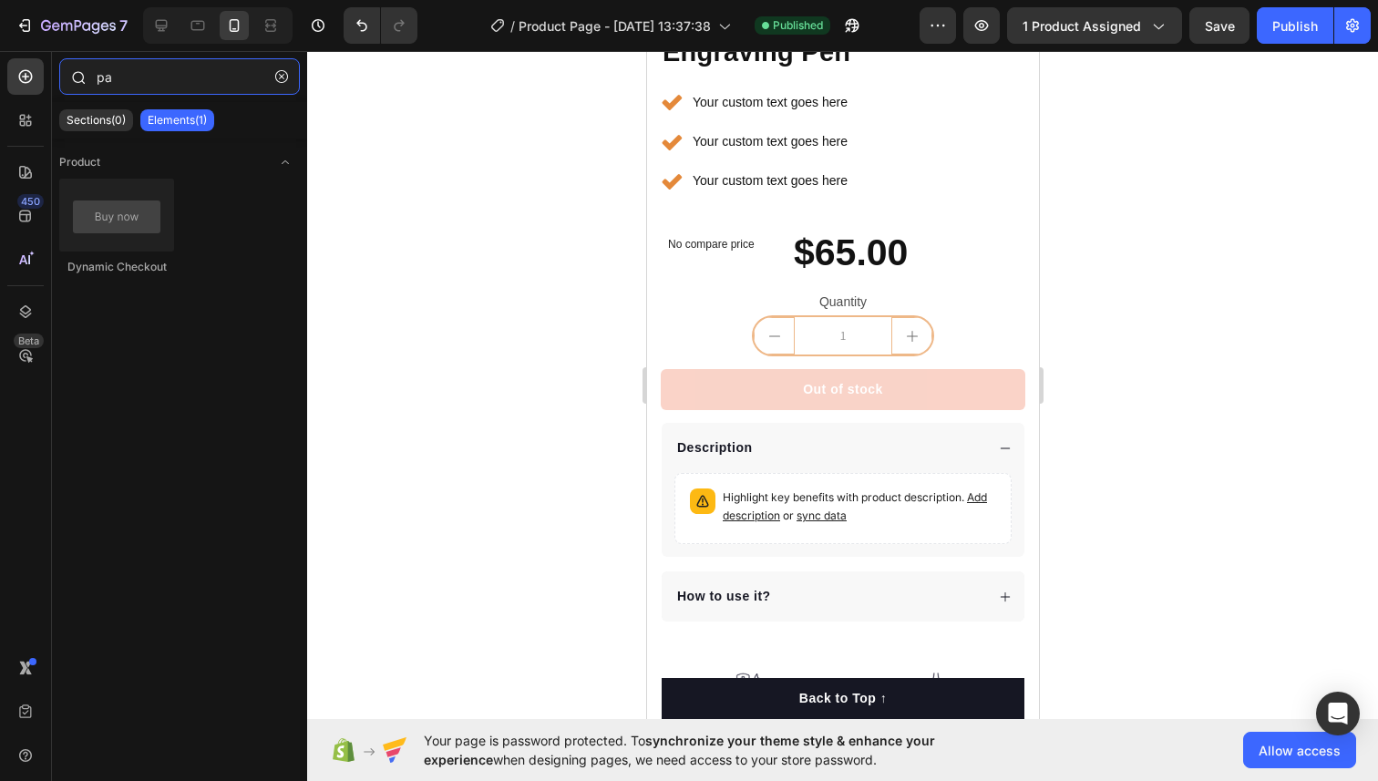
type input "p"
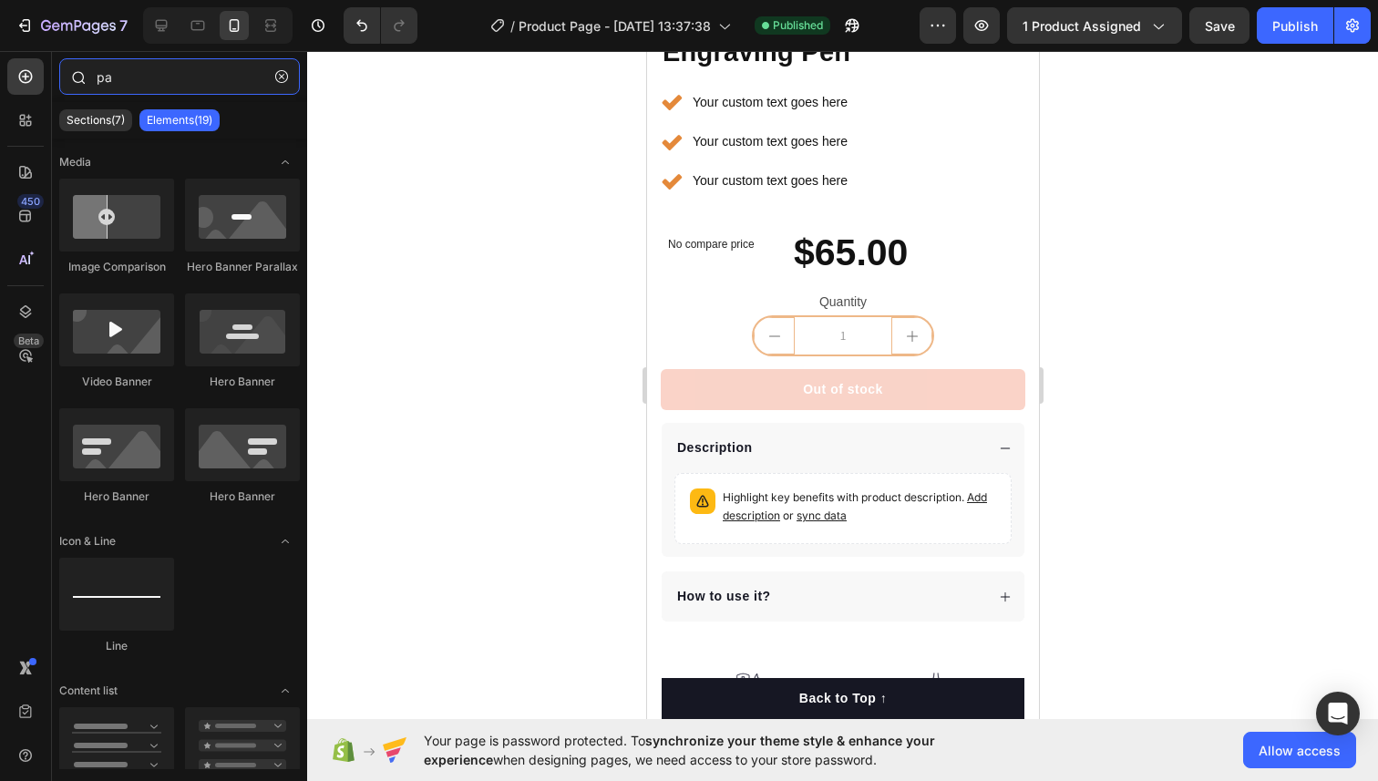
type input "p"
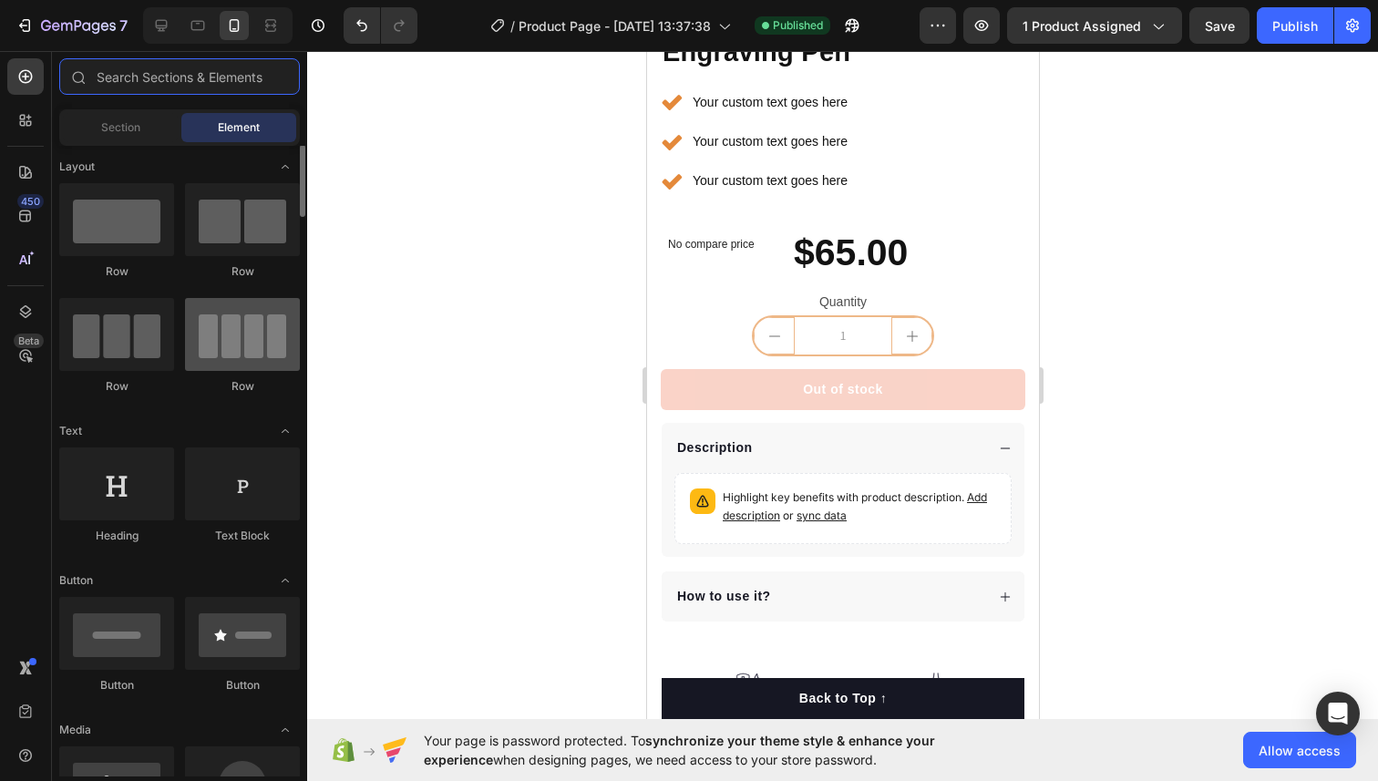
scroll to position [2, 0]
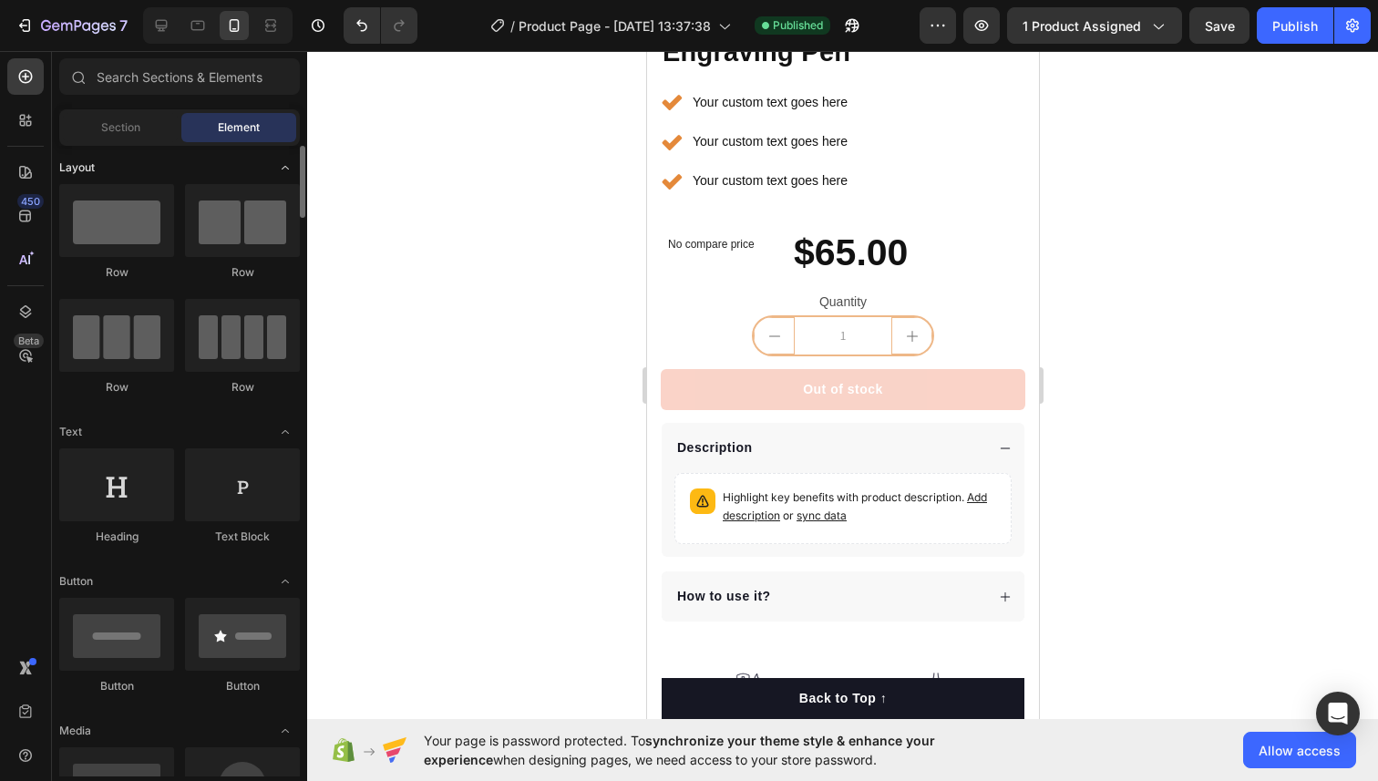
click at [289, 168] on icon "Toggle open" at bounding box center [285, 167] width 15 height 15
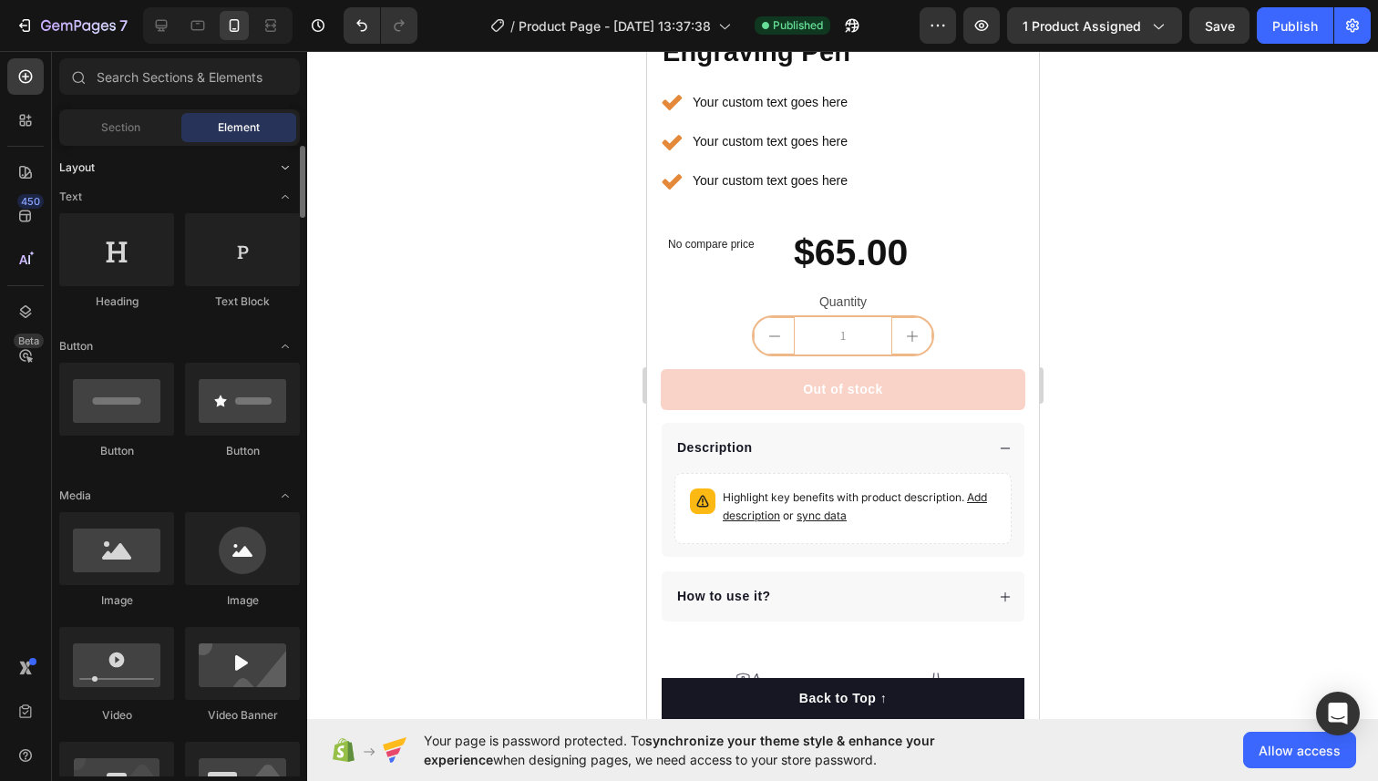
click at [289, 168] on icon "Toggle open" at bounding box center [285, 167] width 15 height 15
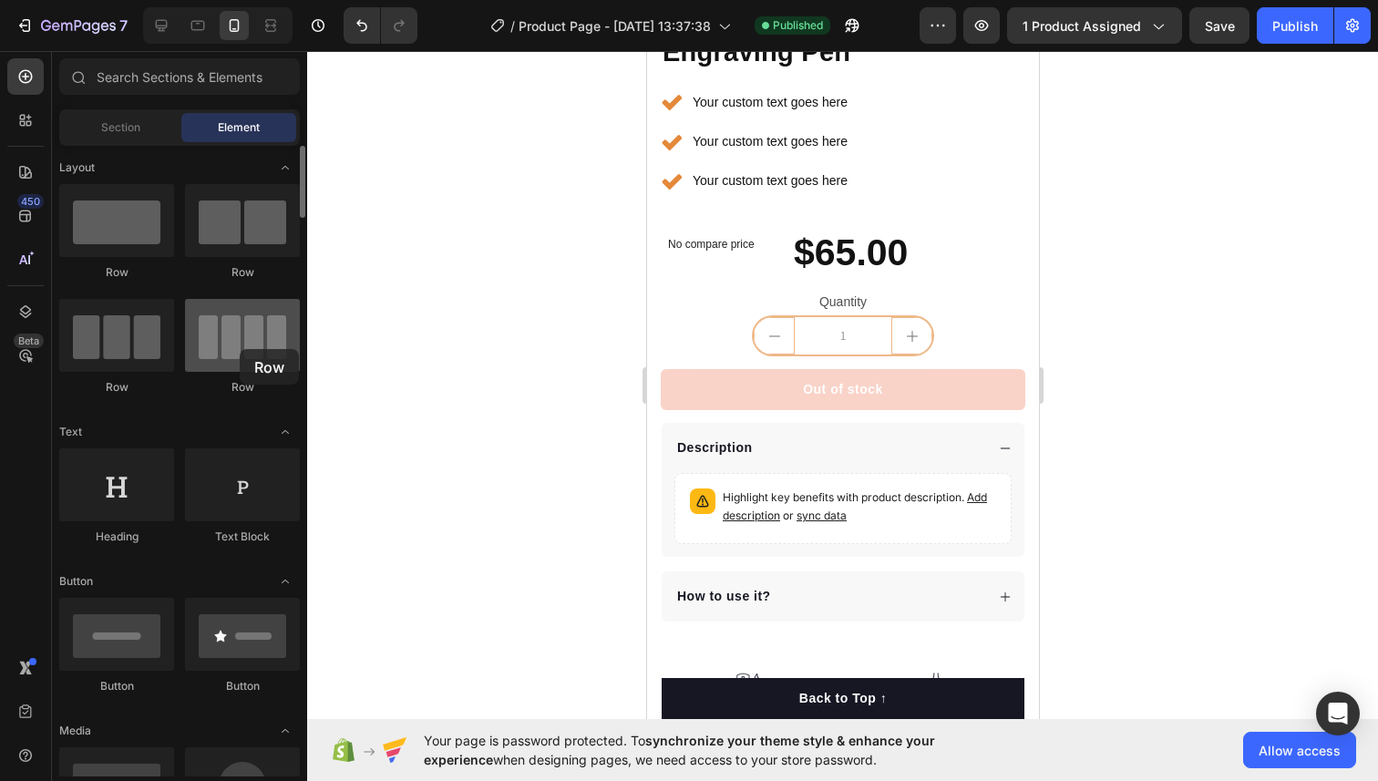
click at [240, 349] on div at bounding box center [242, 335] width 115 height 73
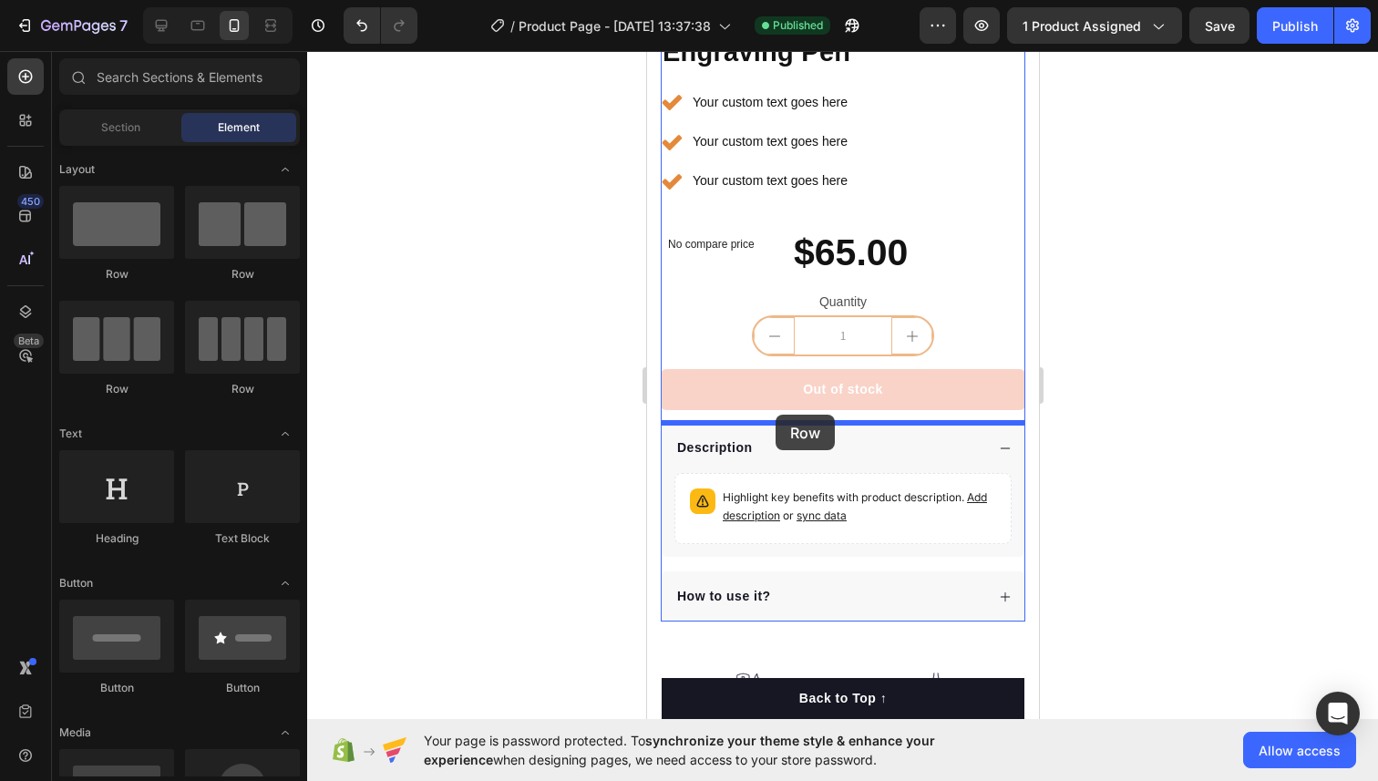
drag, startPoint x: 897, startPoint y: 390, endPoint x: 774, endPoint y: 415, distance: 125.4
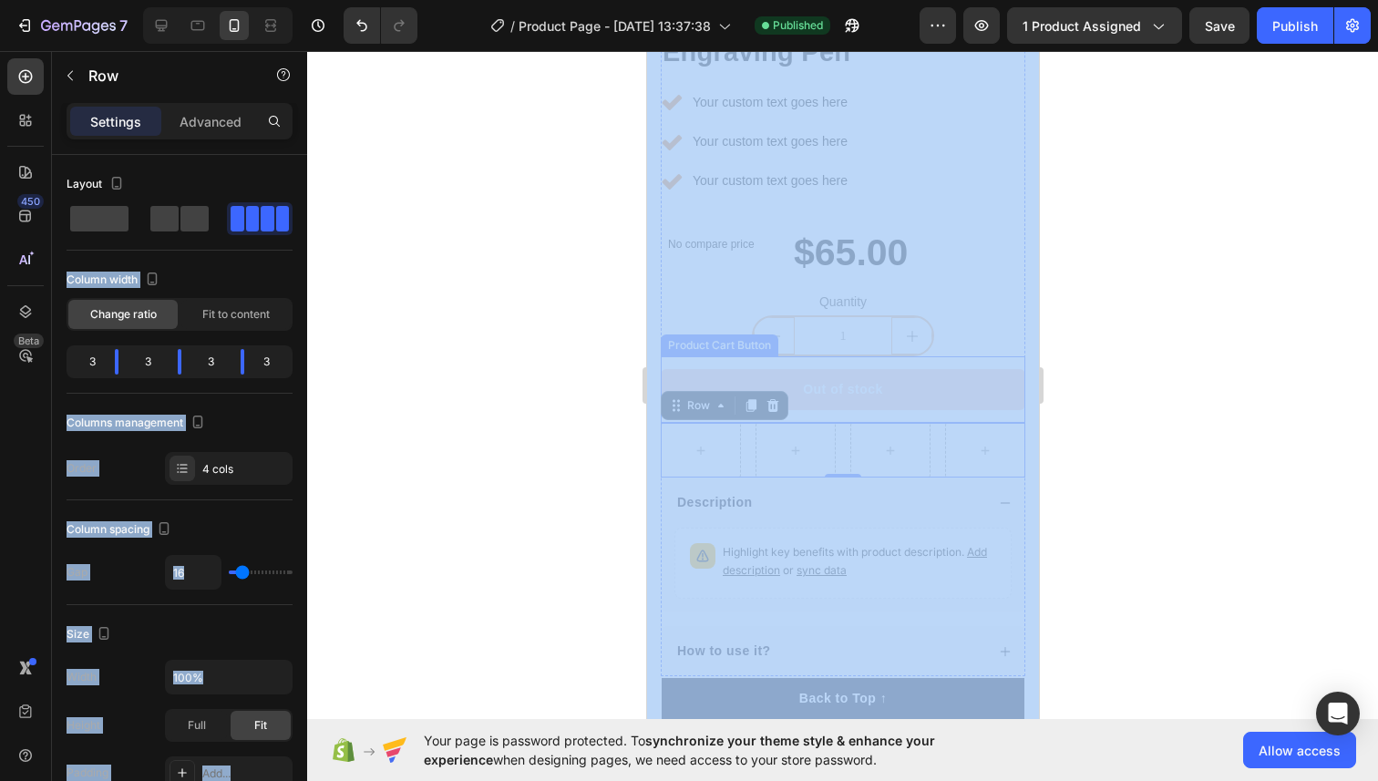
drag, startPoint x: 757, startPoint y: 275, endPoint x: 767, endPoint y: 394, distance: 118.9
click at [458, 329] on div at bounding box center [842, 416] width 1070 height 730
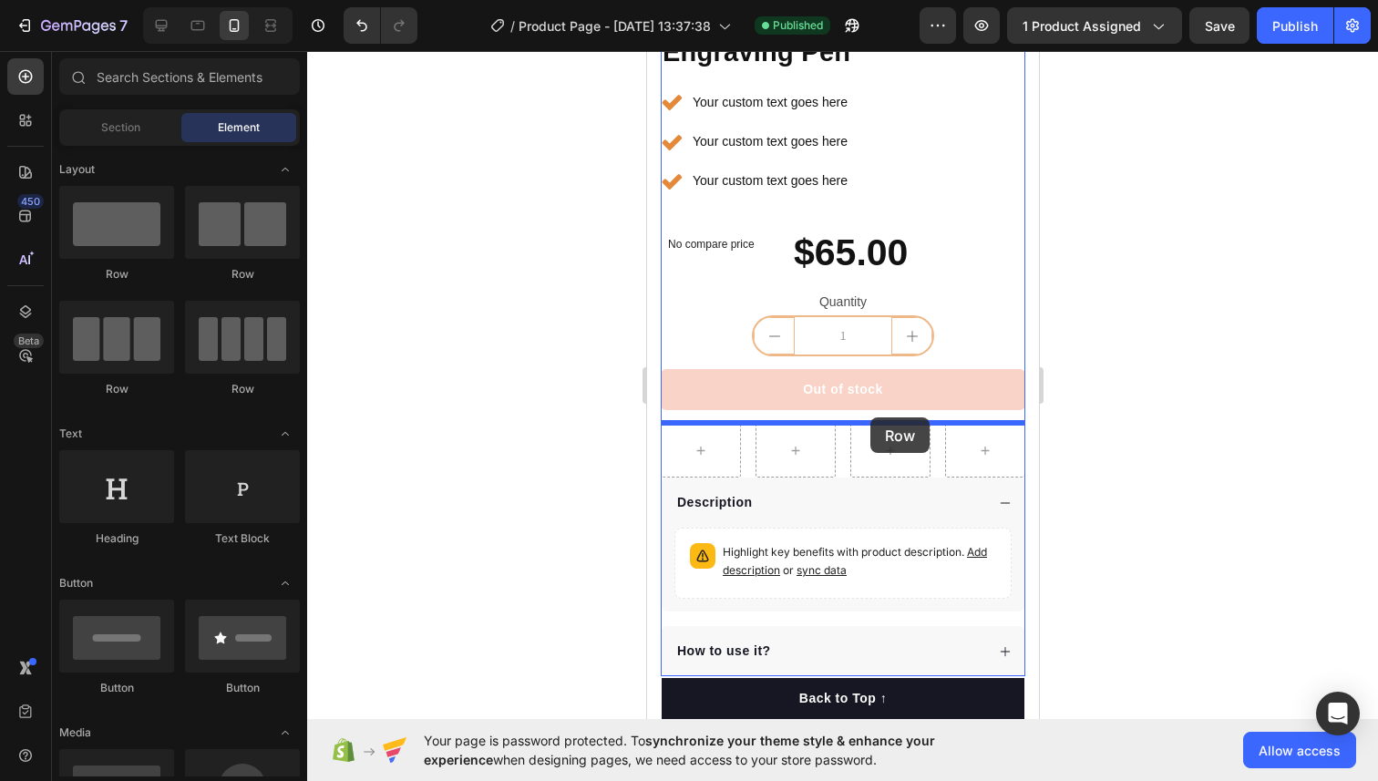
drag, startPoint x: 773, startPoint y: 301, endPoint x: 869, endPoint y: 417, distance: 150.8
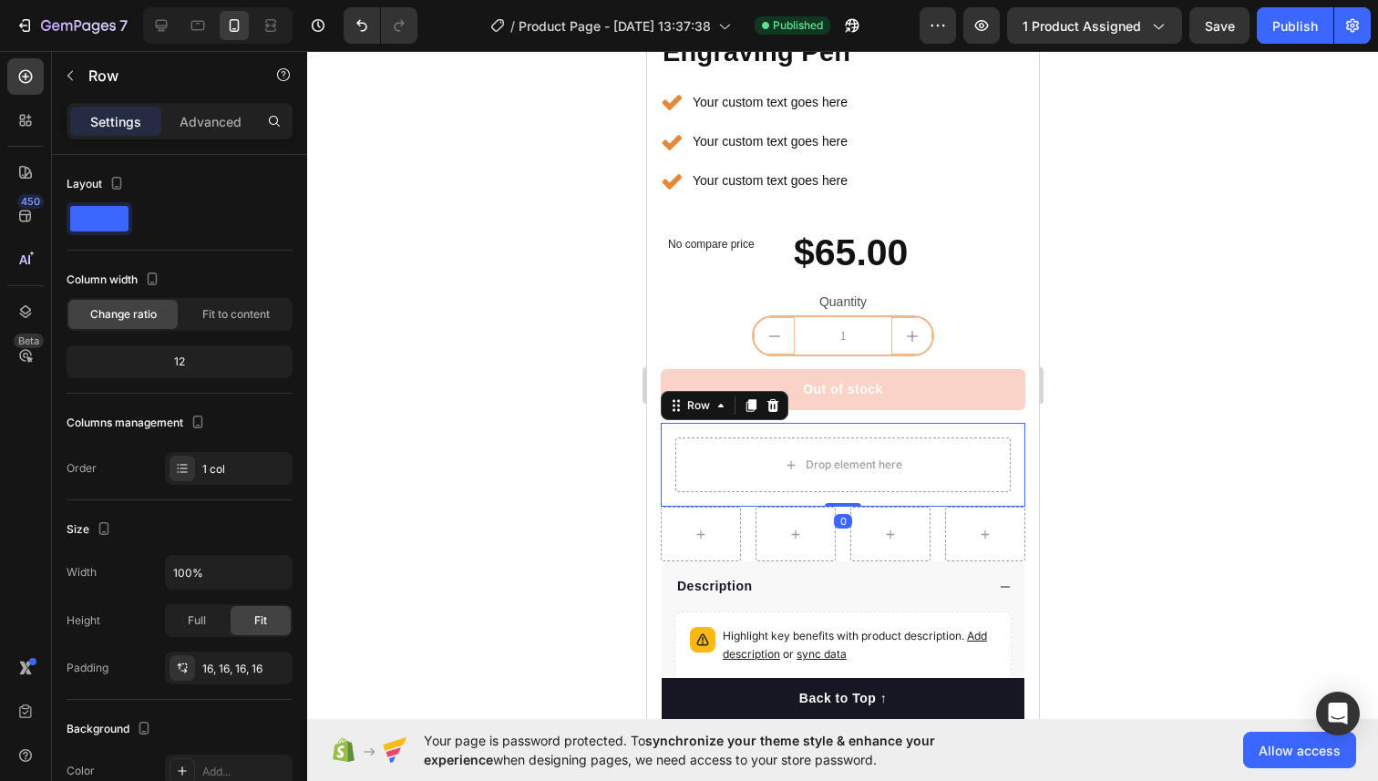
click at [1139, 446] on div at bounding box center [842, 416] width 1070 height 730
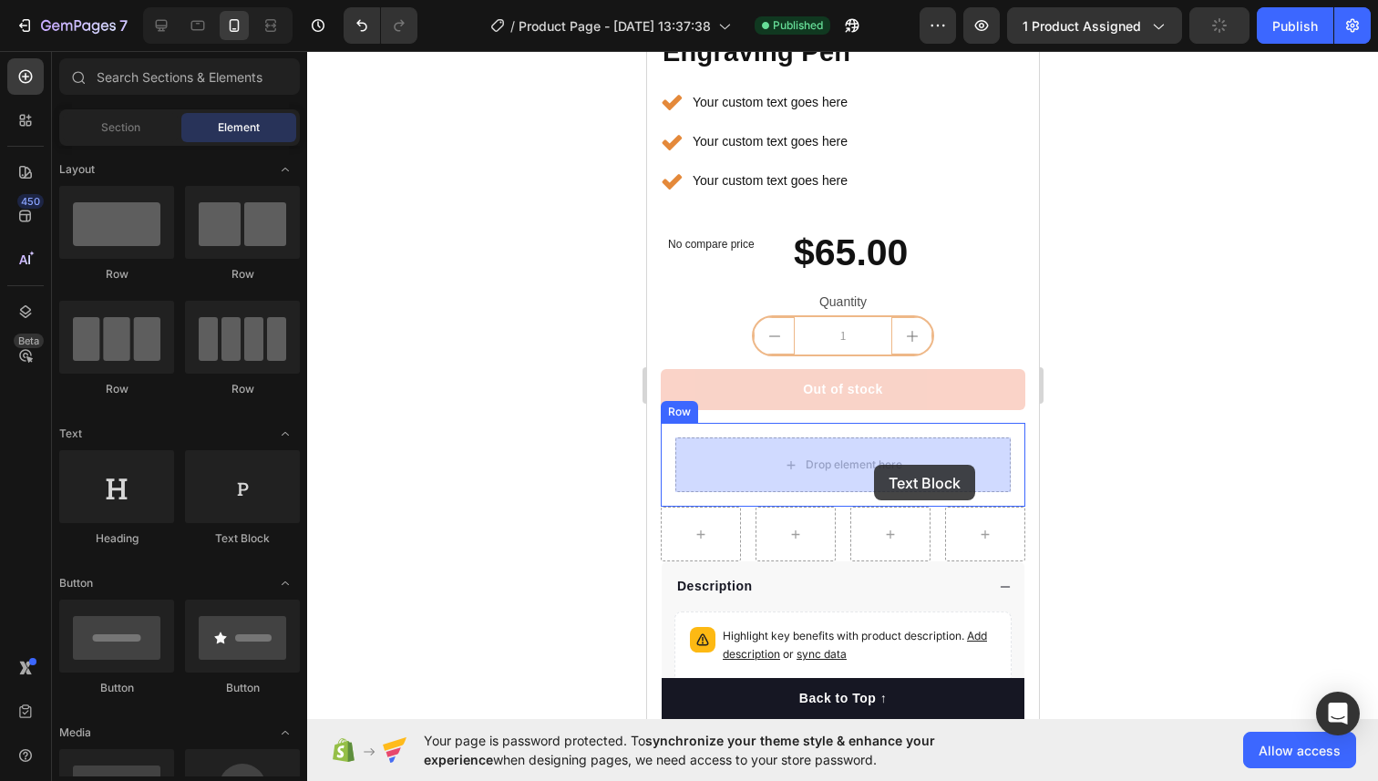
drag, startPoint x: 845, startPoint y: 558, endPoint x: 870, endPoint y: 465, distance: 96.1
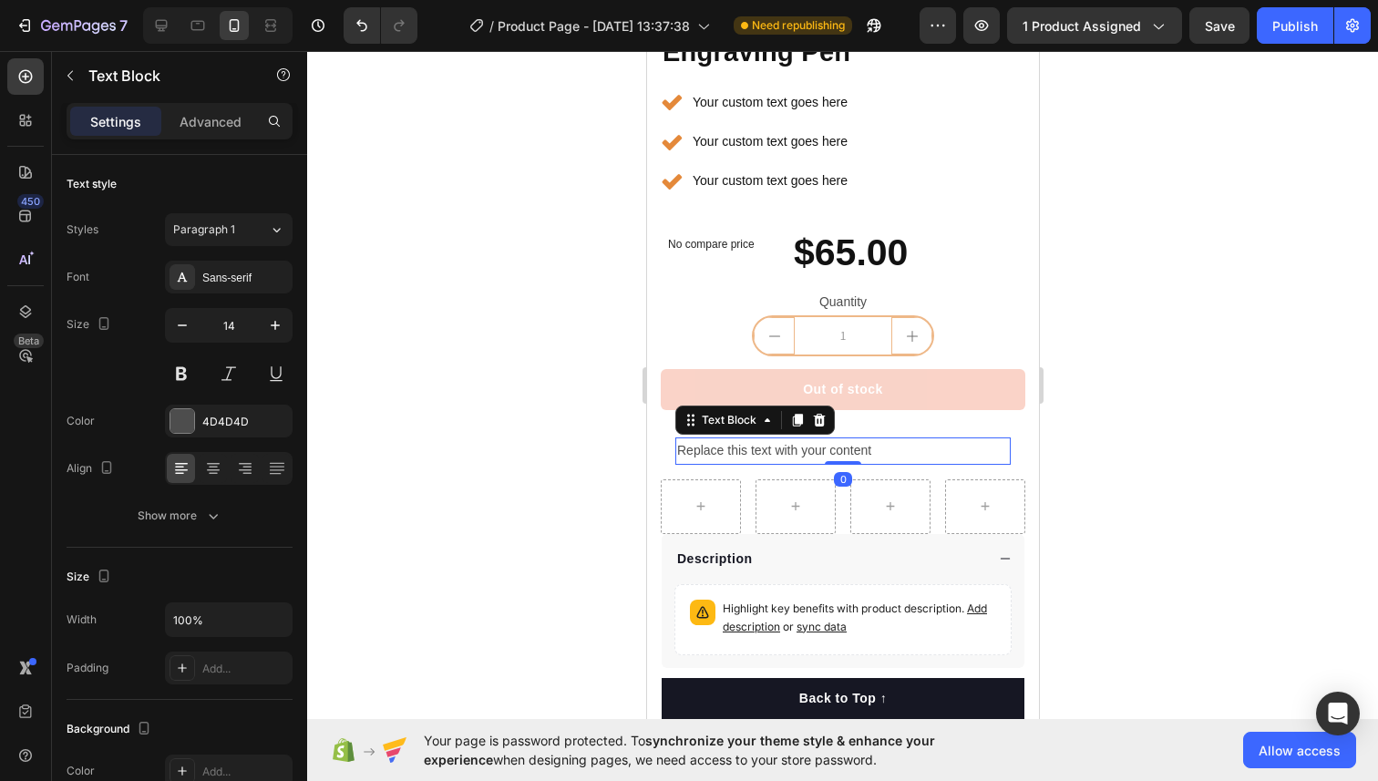
click at [824, 451] on div "Replace this text with your content" at bounding box center [841, 450] width 335 height 26
click at [824, 451] on p "Replace this text with your content" at bounding box center [842, 450] width 332 height 23
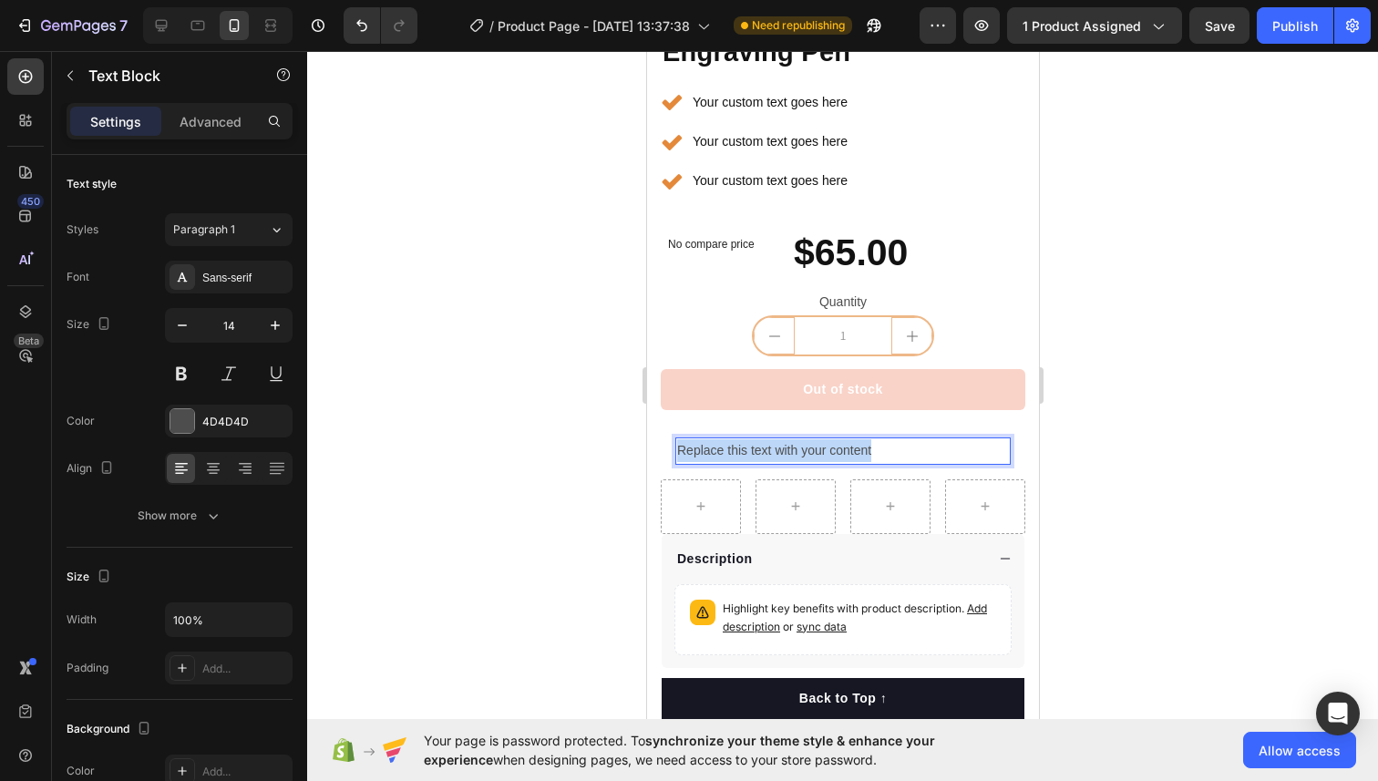
click at [824, 451] on p "Replace this text with your content" at bounding box center [842, 450] width 332 height 23
click at [578, 432] on div at bounding box center [842, 416] width 1070 height 730
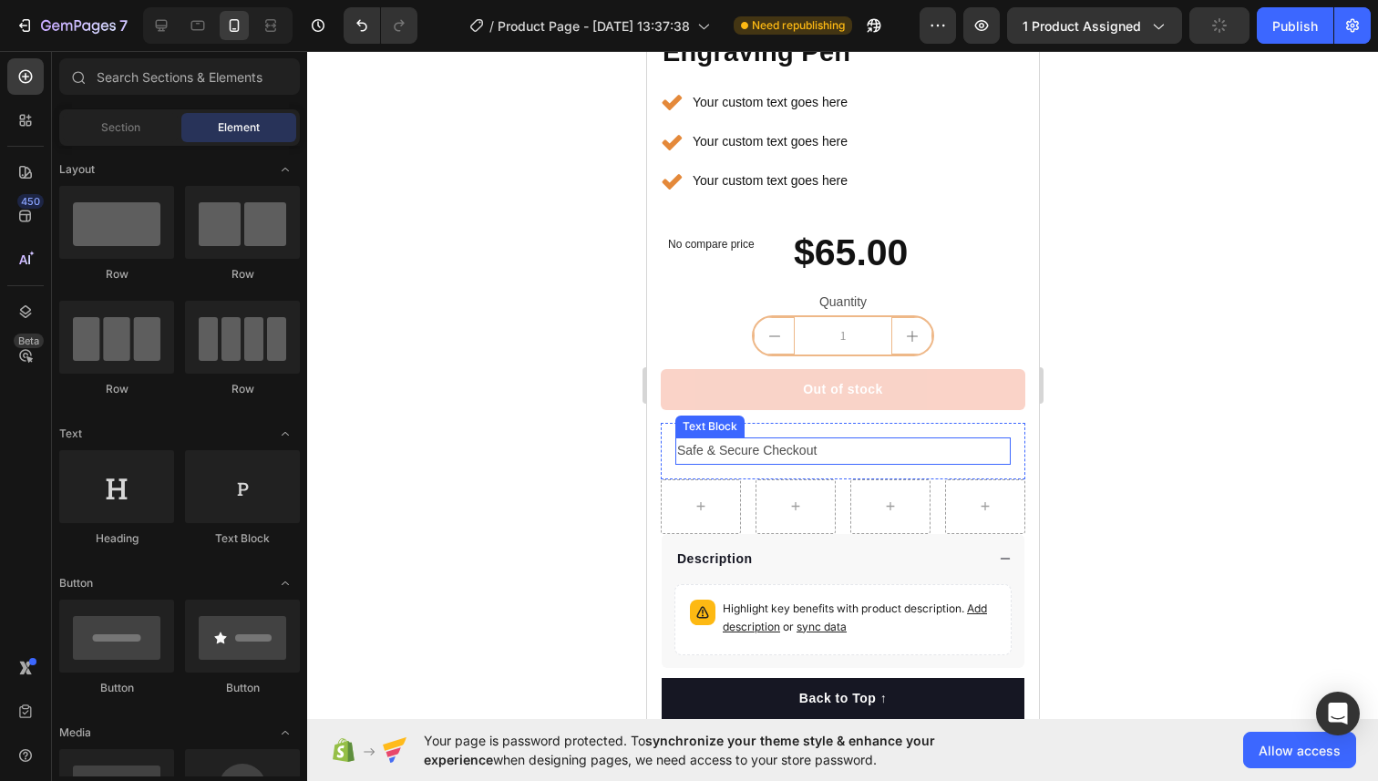
click at [751, 451] on p "Safe & Secure Checkout" at bounding box center [842, 450] width 332 height 23
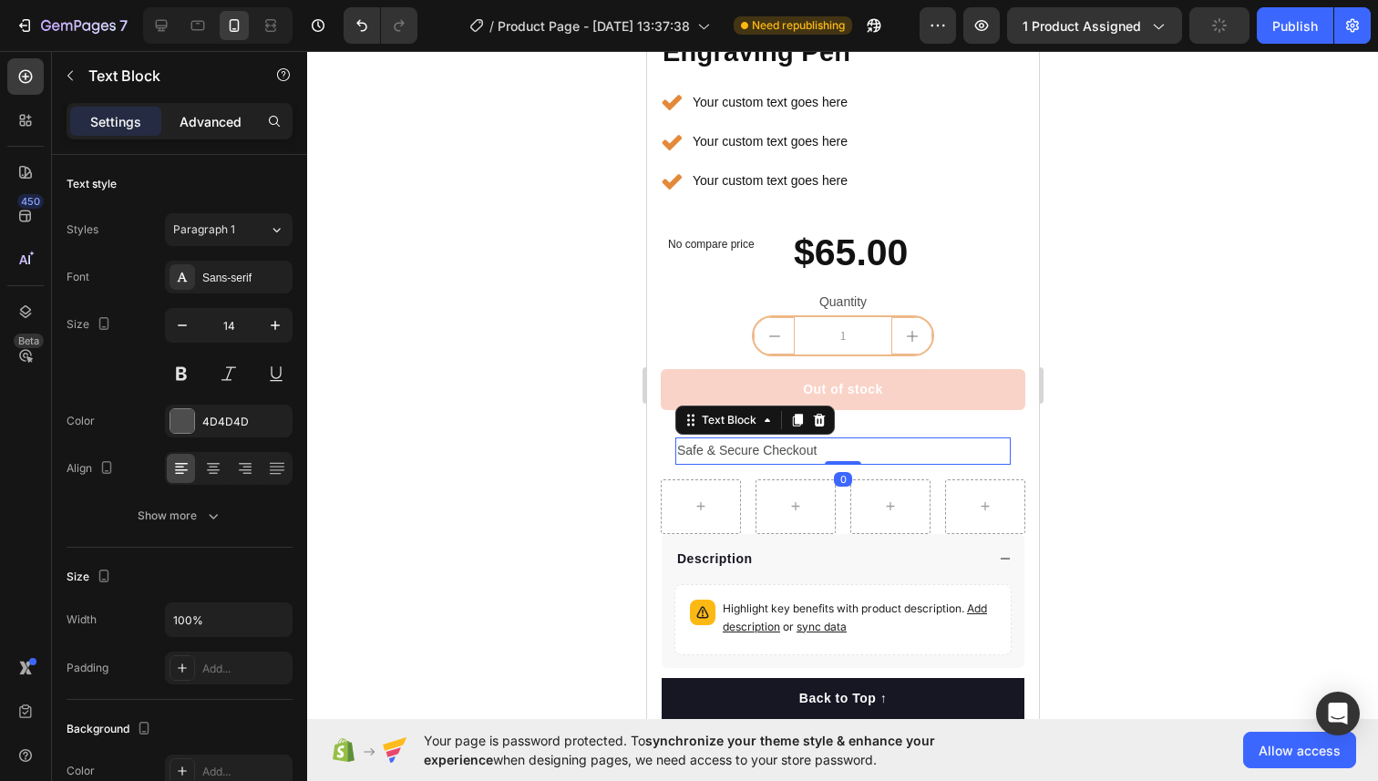
click at [204, 116] on p "Advanced" at bounding box center [210, 121] width 62 height 19
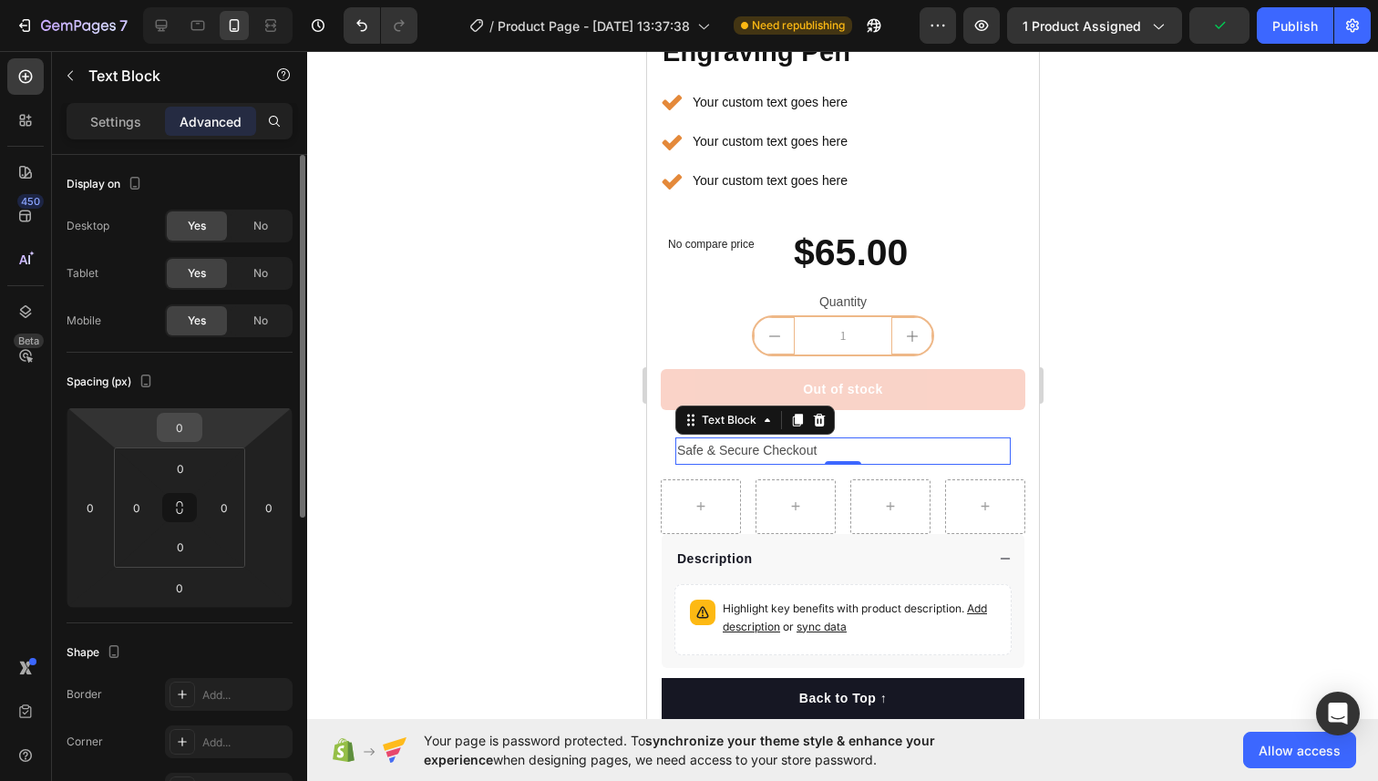
click at [184, 432] on input "0" at bounding box center [179, 427] width 36 height 27
type input "-1"
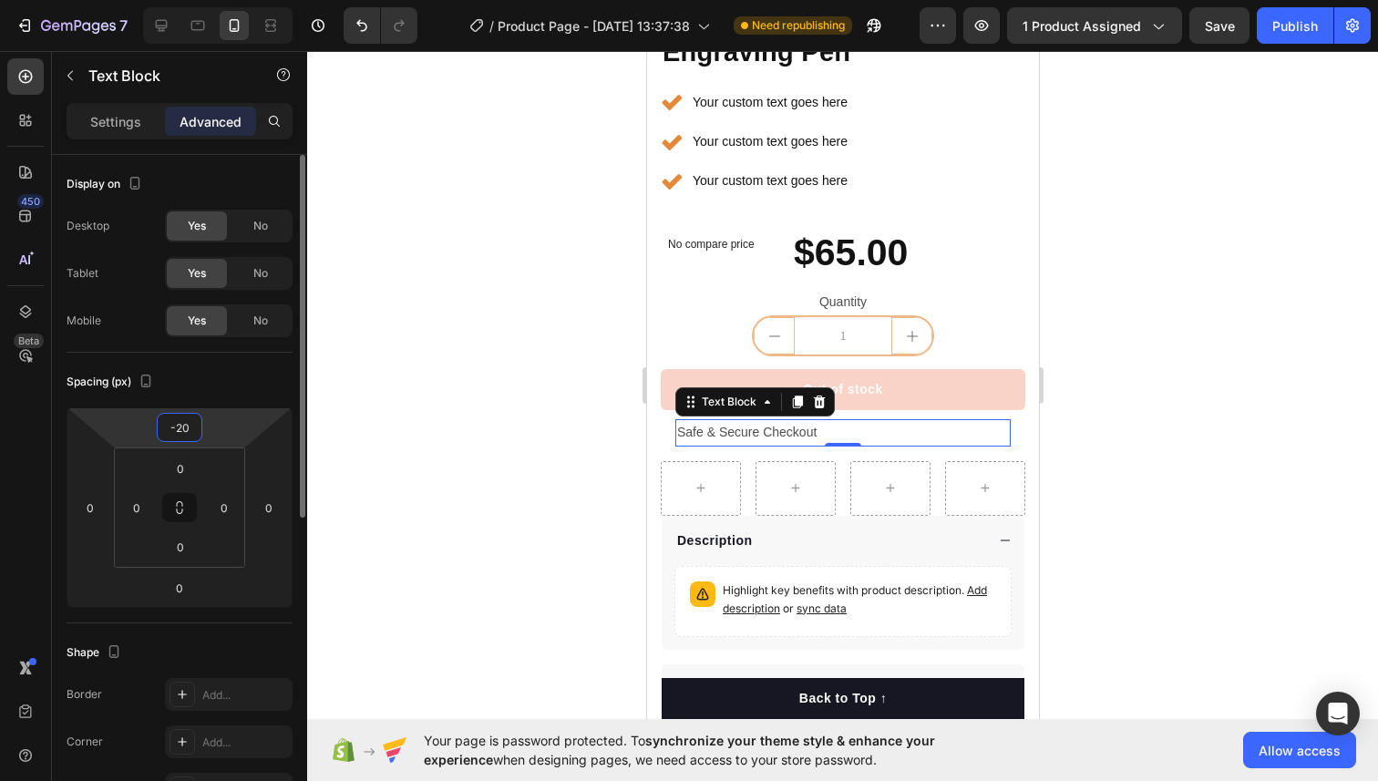
type input "-2"
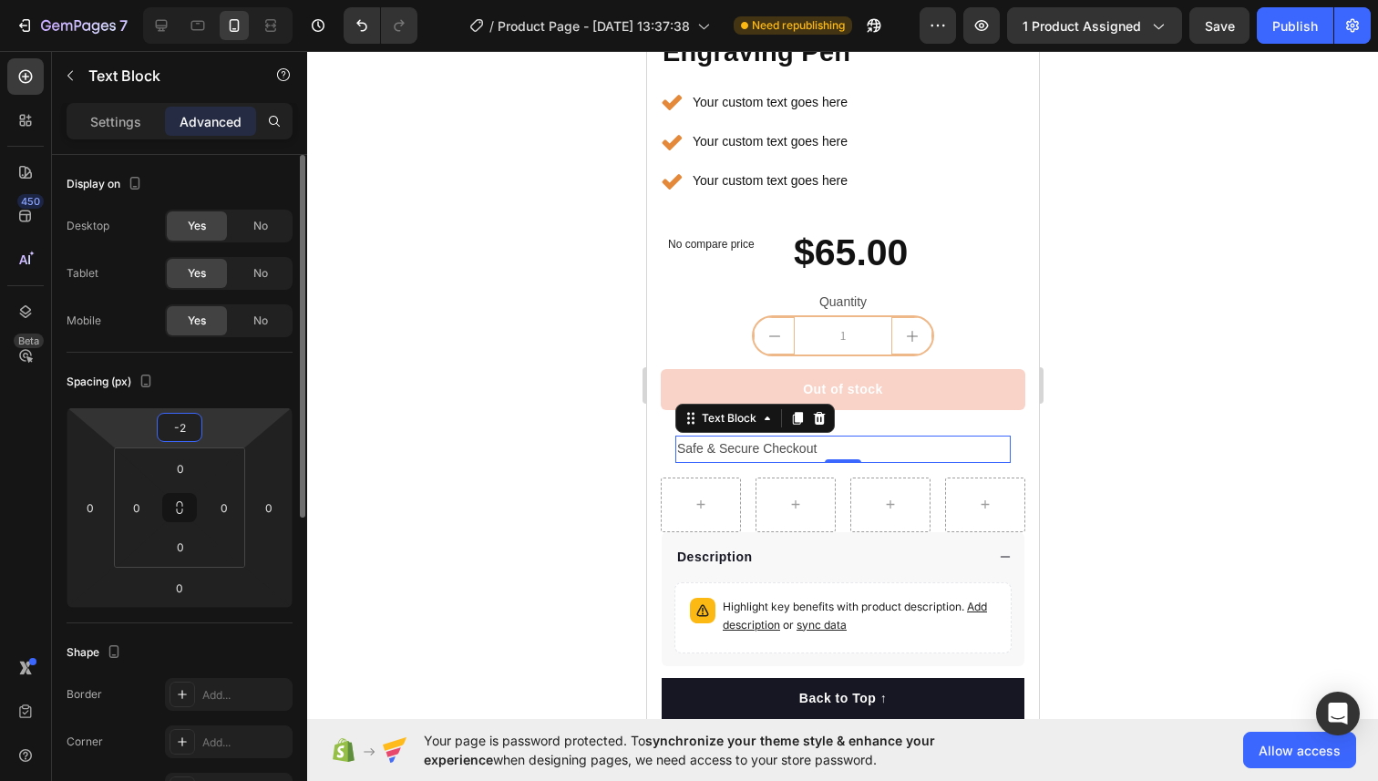
type input "-25"
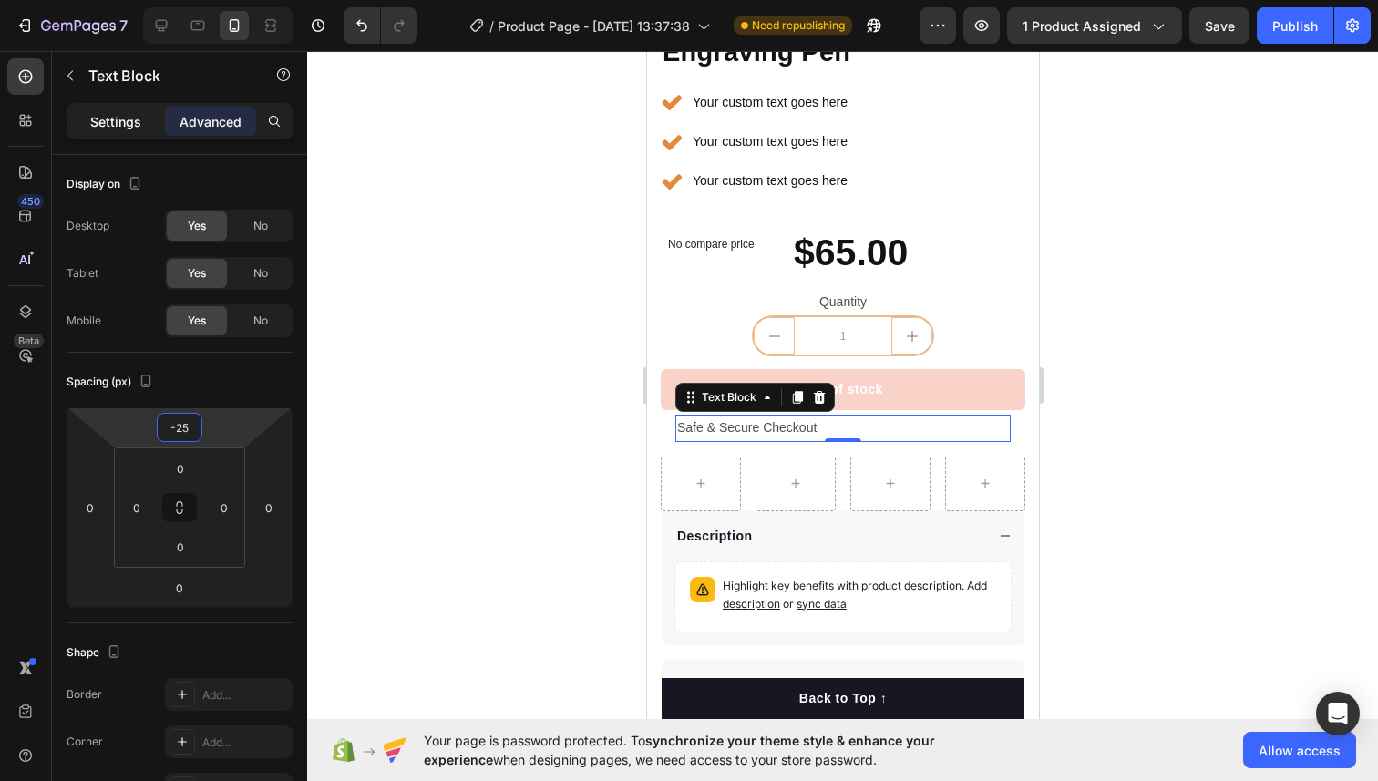
click at [124, 124] on p "Settings" at bounding box center [115, 121] width 51 height 19
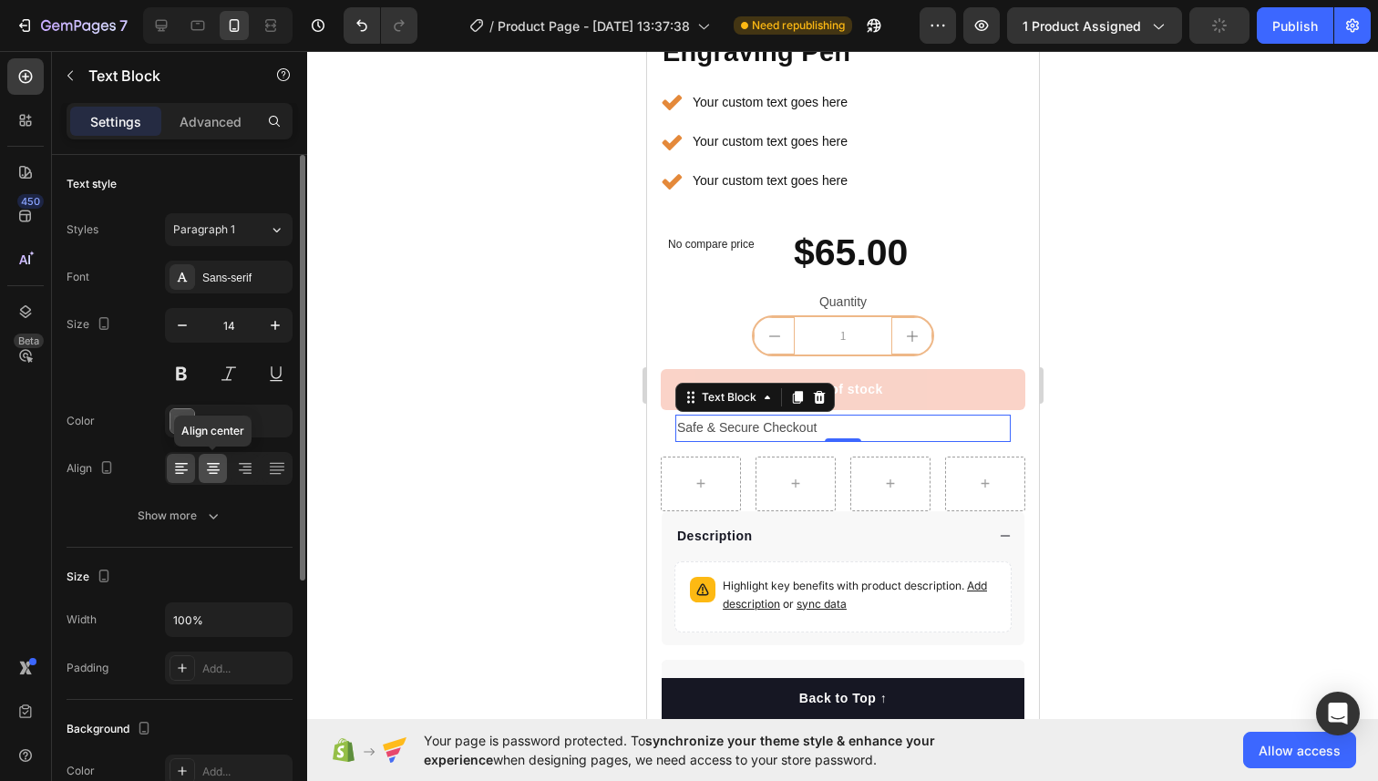
click at [199, 473] on div at bounding box center [213, 468] width 28 height 29
click at [198, 316] on button "button" at bounding box center [182, 325] width 33 height 33
click at [270, 327] on icon "button" at bounding box center [275, 325] width 18 height 18
type input "13"
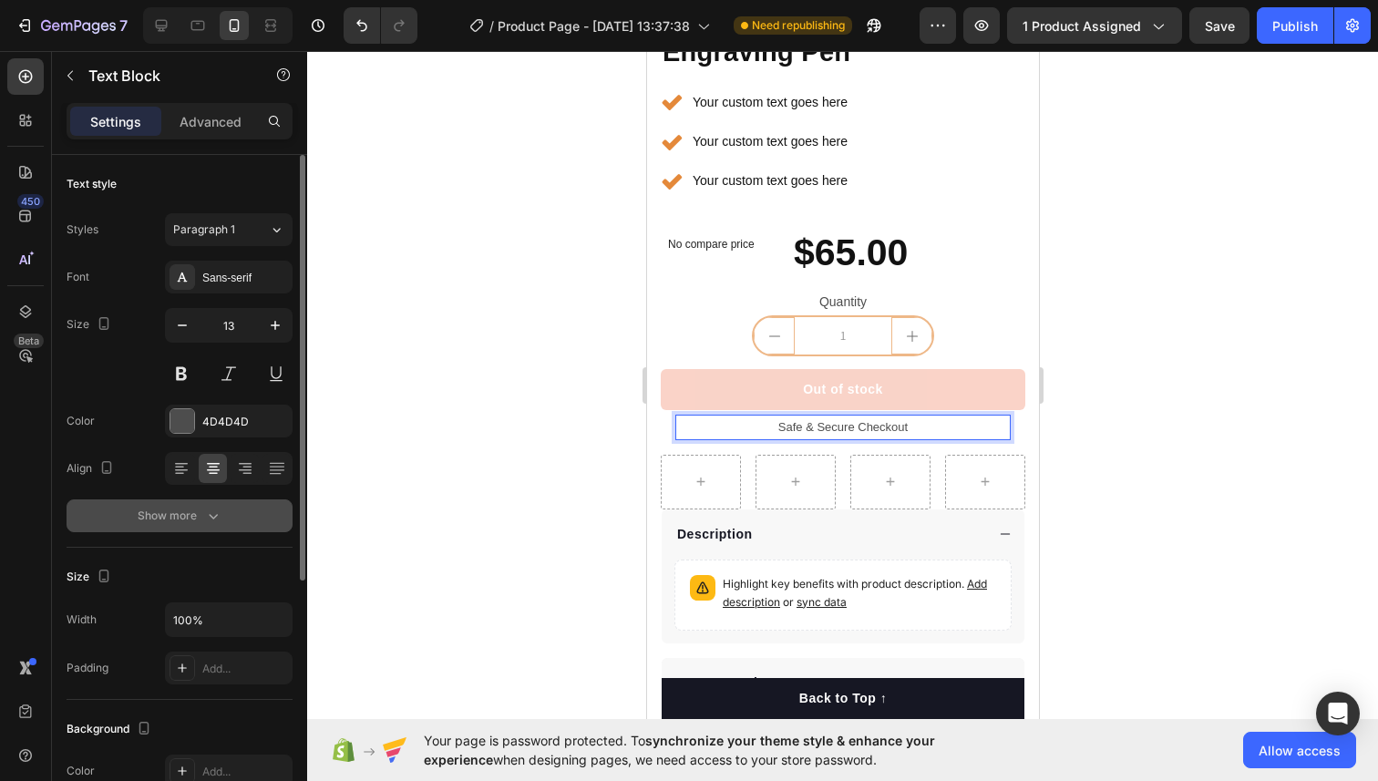
click at [177, 514] on div "Show more" at bounding box center [180, 516] width 85 height 18
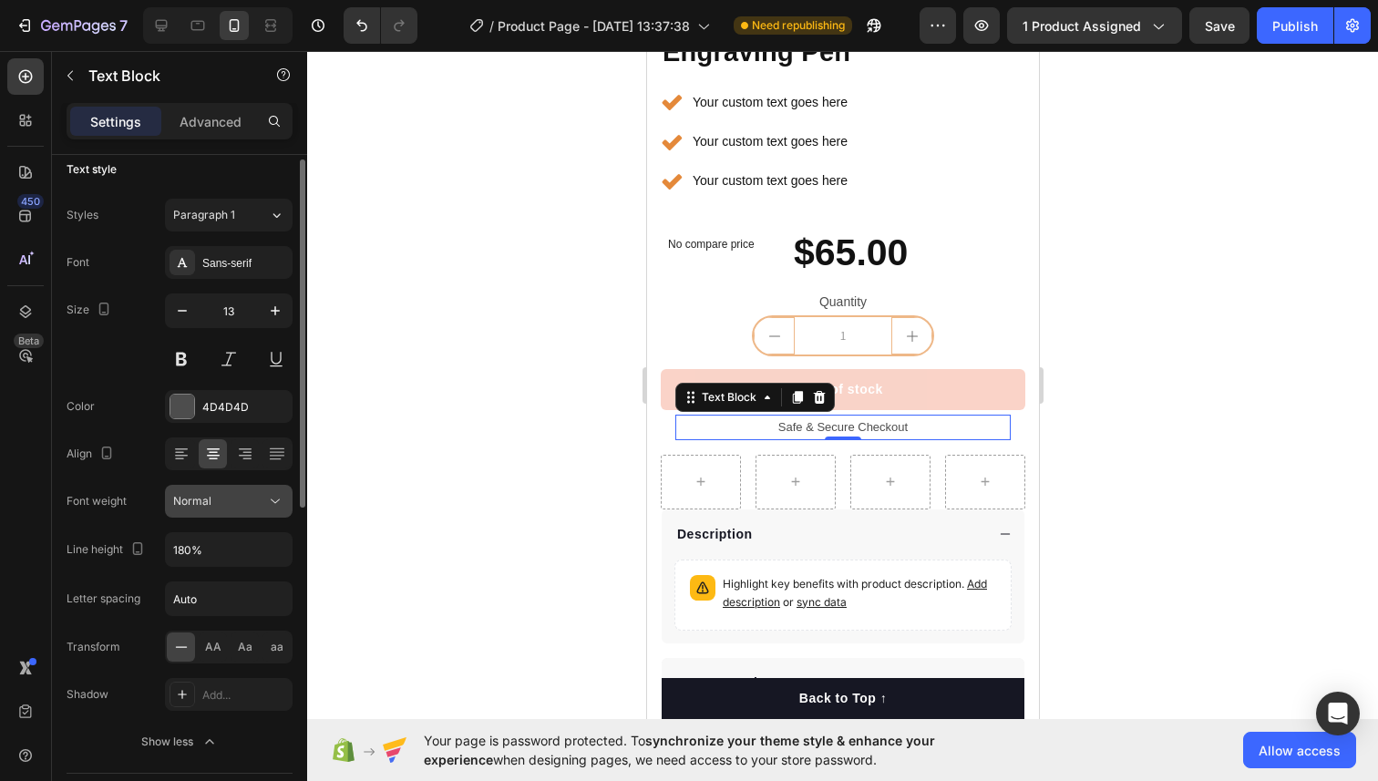
scroll to position [16, 0]
click at [587, 338] on div at bounding box center [842, 416] width 1070 height 730
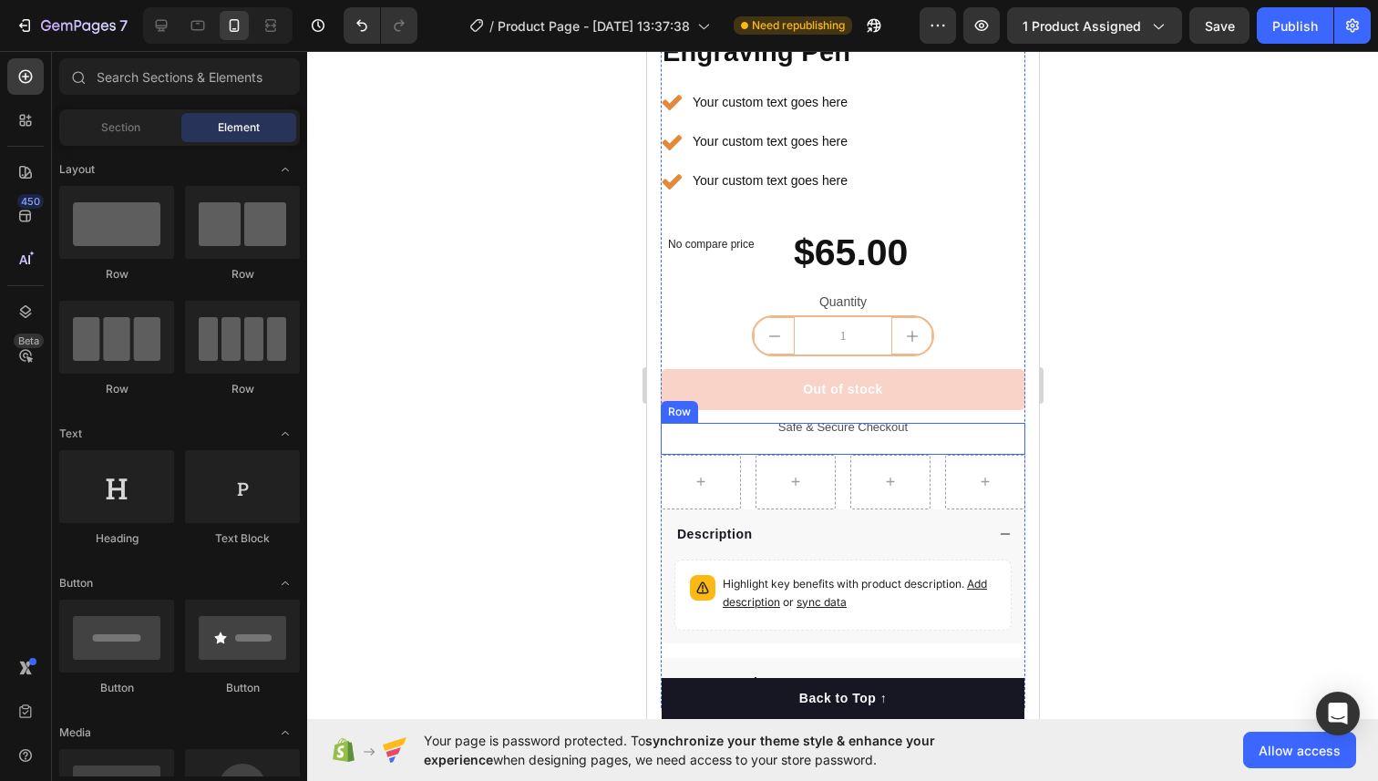
click at [705, 453] on div "Safe & Secure Checkout Text Block Row" at bounding box center [842, 438] width 364 height 31
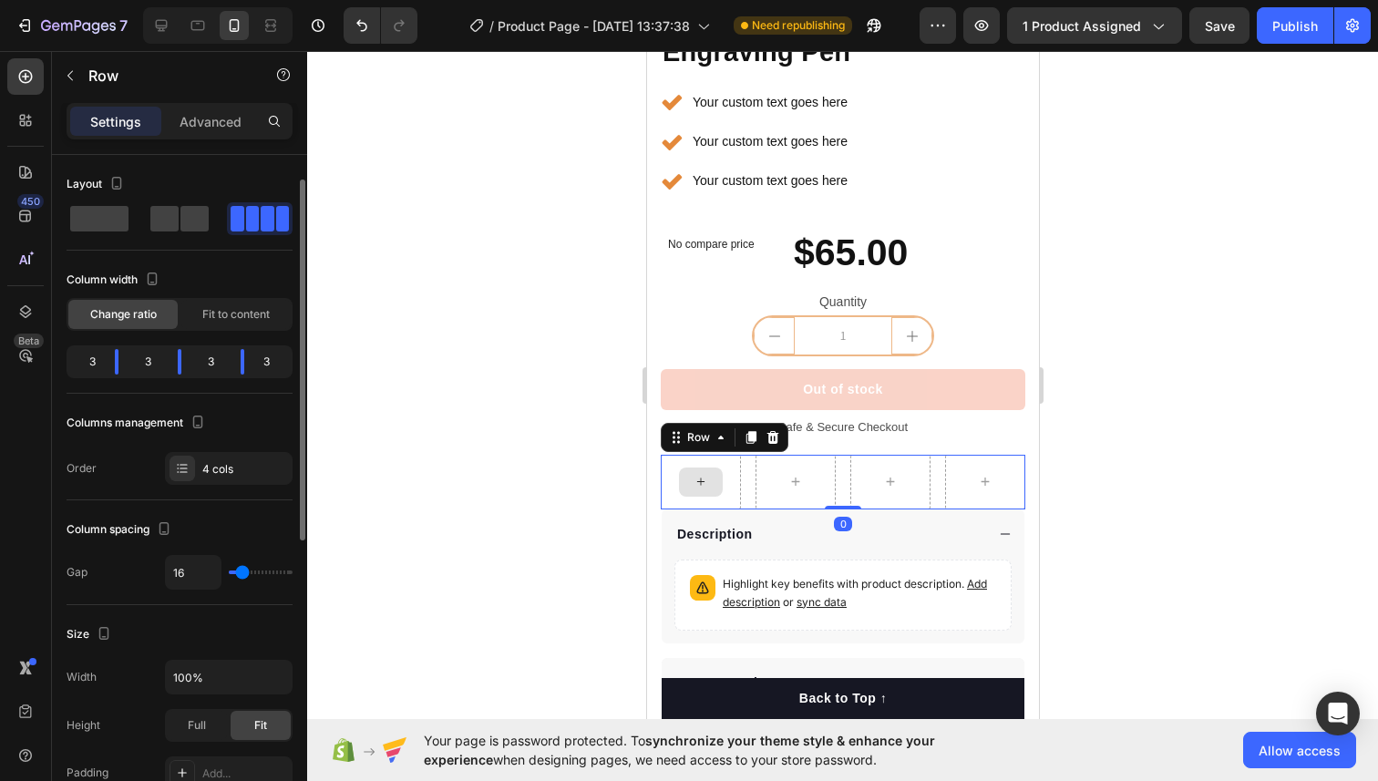
click at [686, 461] on div at bounding box center [700, 482] width 80 height 55
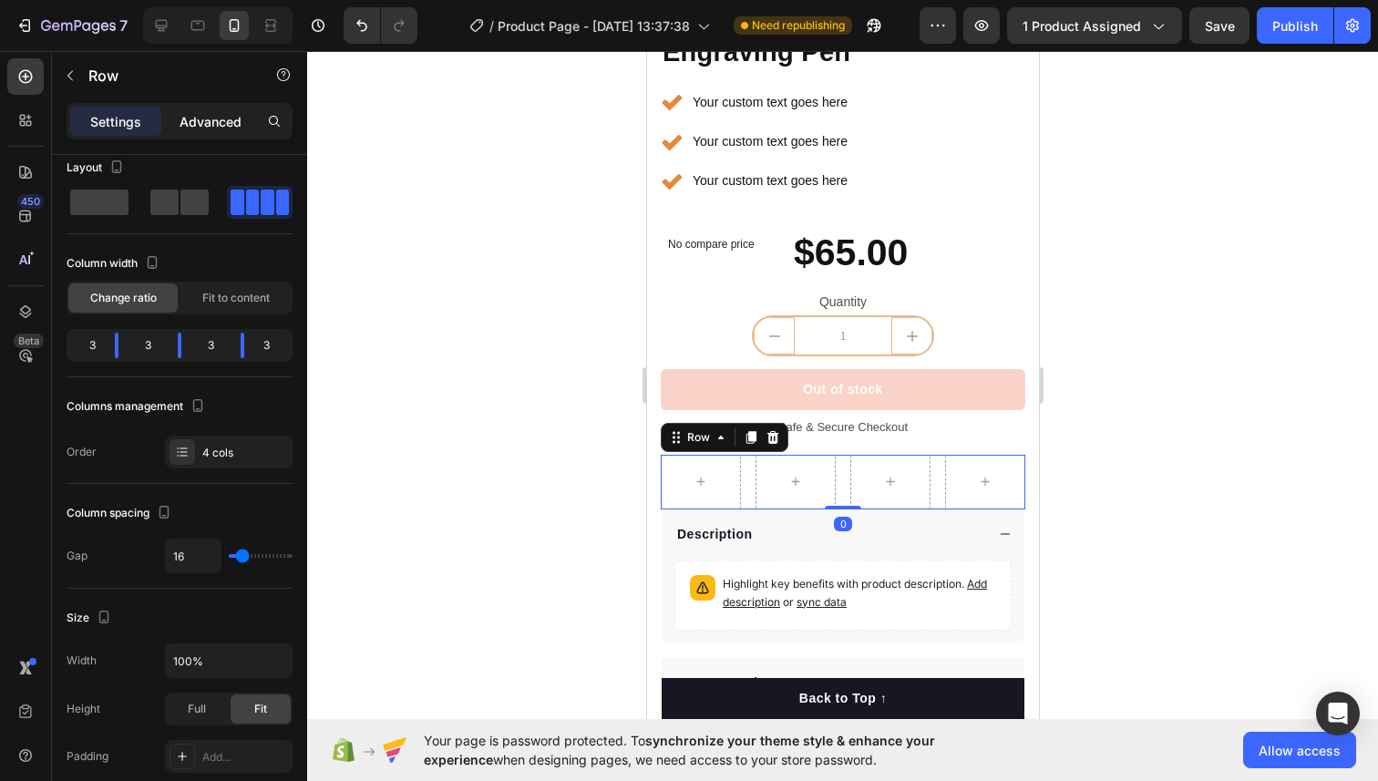
click at [200, 118] on p "Advanced" at bounding box center [210, 121] width 62 height 19
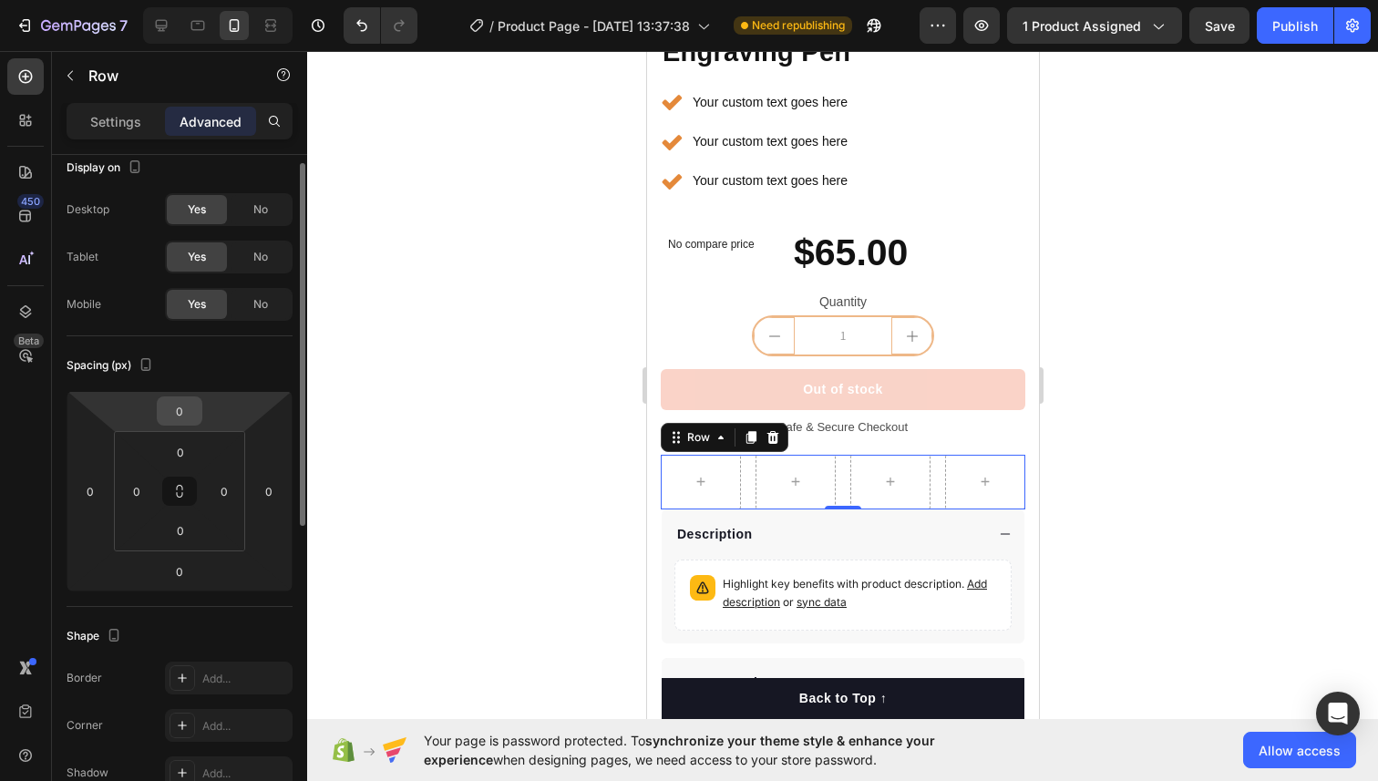
click at [189, 412] on input "0" at bounding box center [179, 410] width 36 height 27
type input "-15"
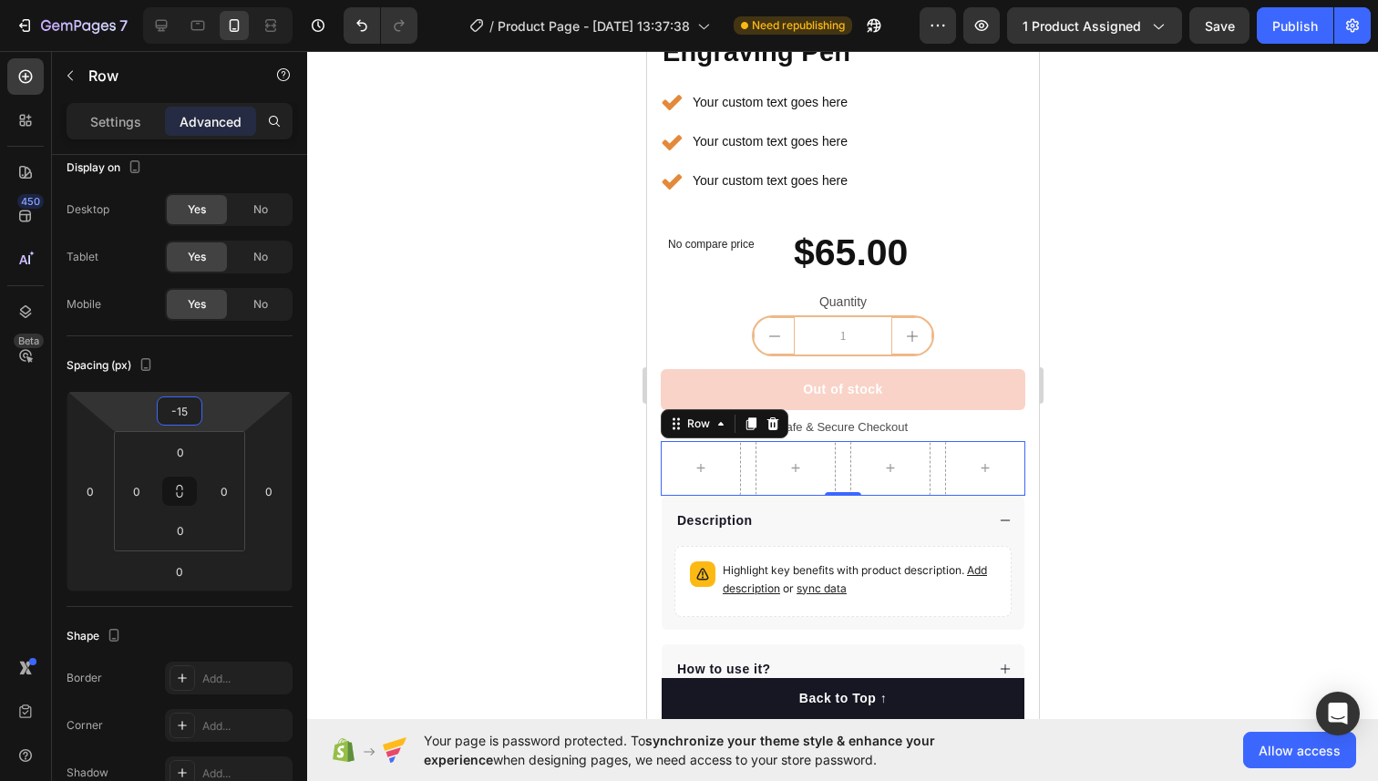
click at [451, 425] on div at bounding box center [842, 416] width 1070 height 730
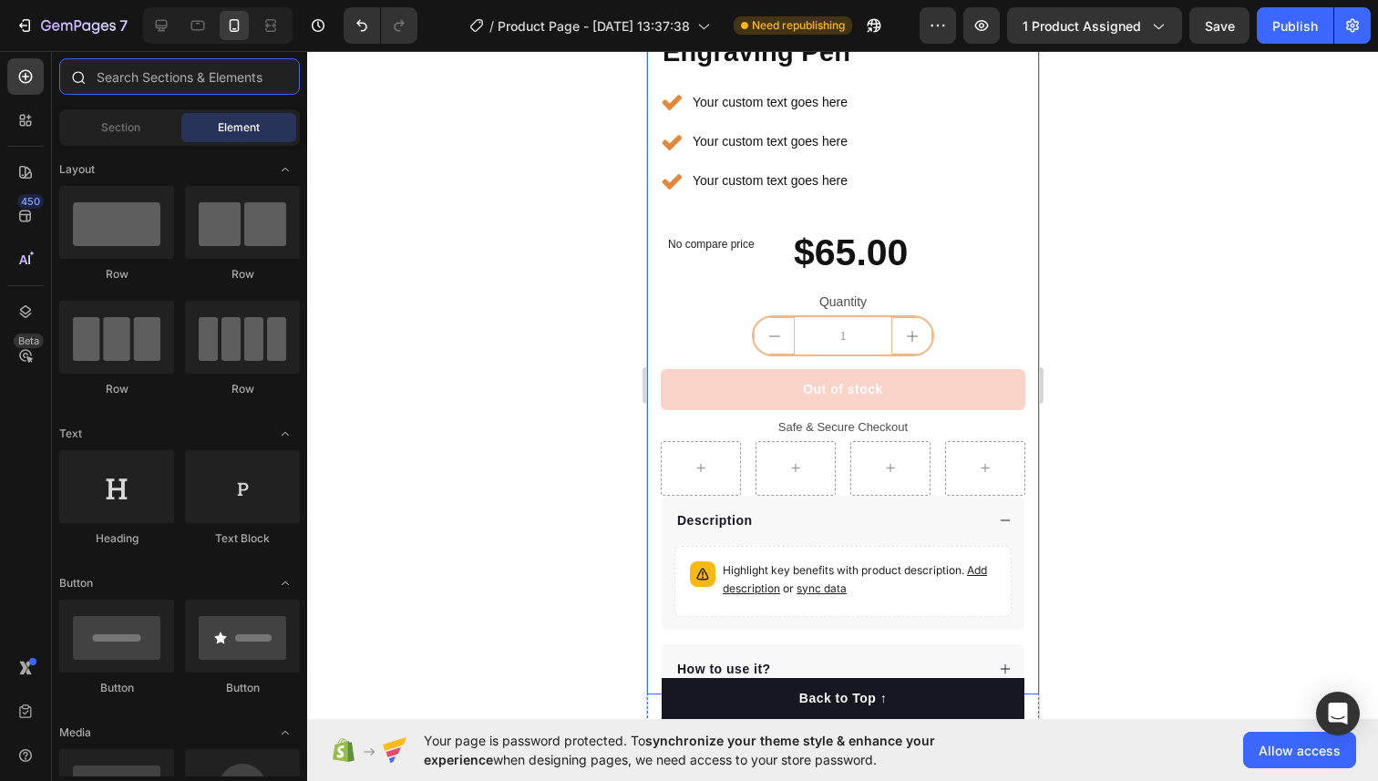
click at [118, 80] on input "text" at bounding box center [179, 76] width 241 height 36
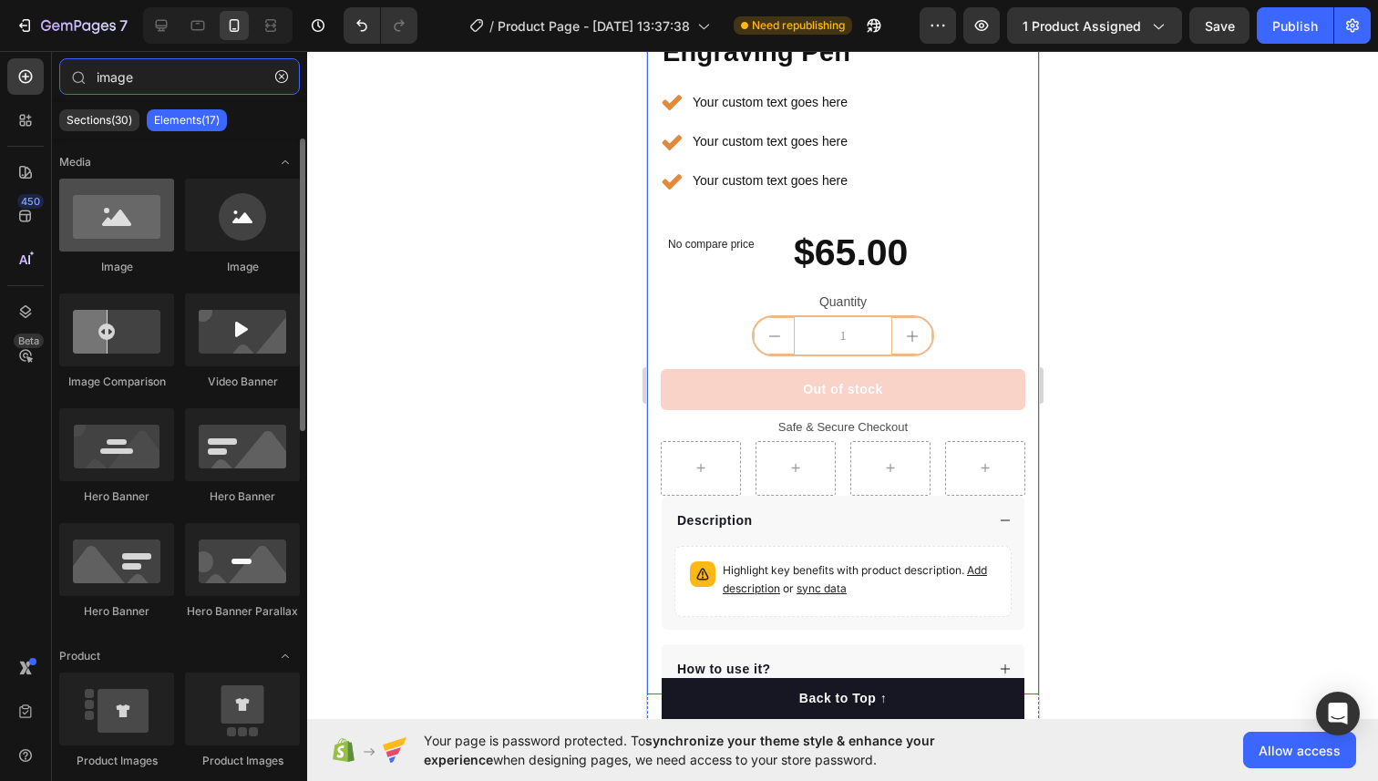
type input "image"
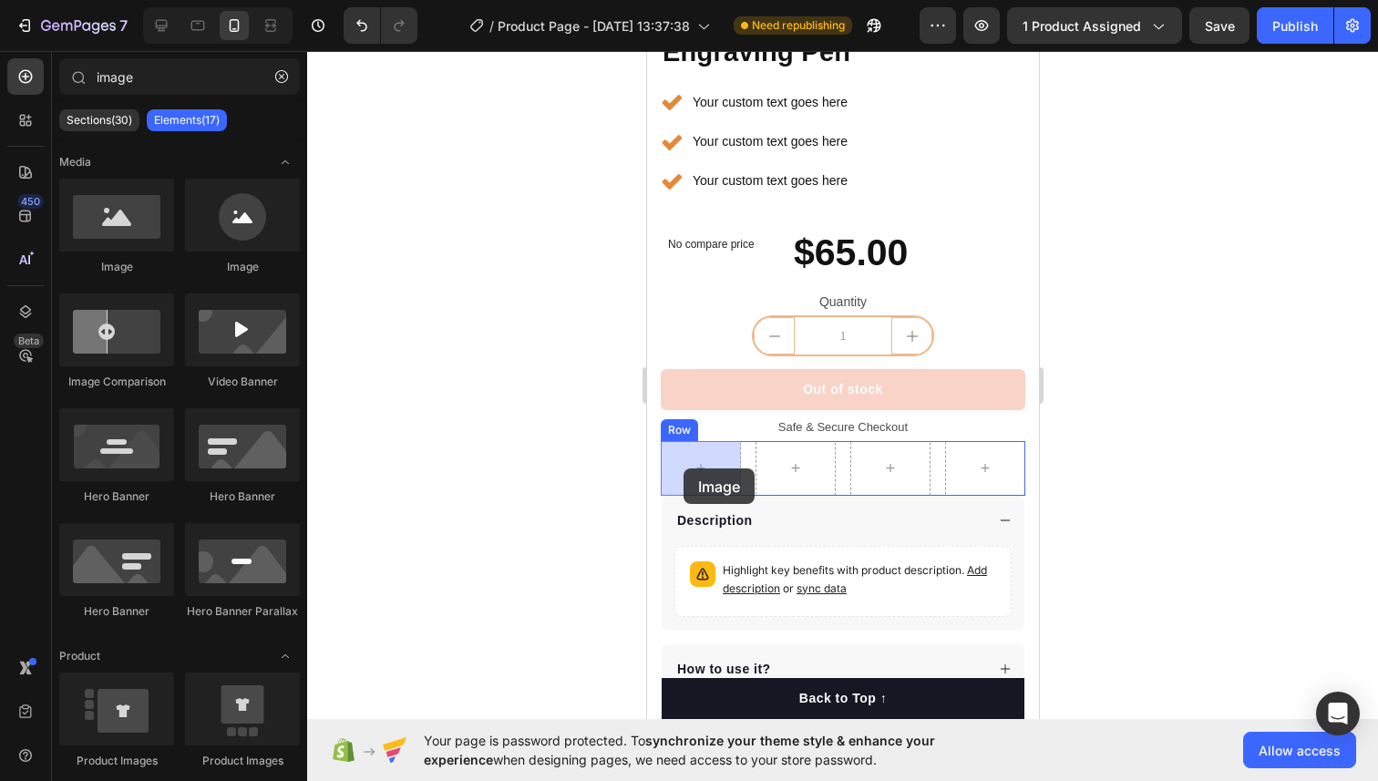
drag, startPoint x: 749, startPoint y: 242, endPoint x: 682, endPoint y: 470, distance: 237.3
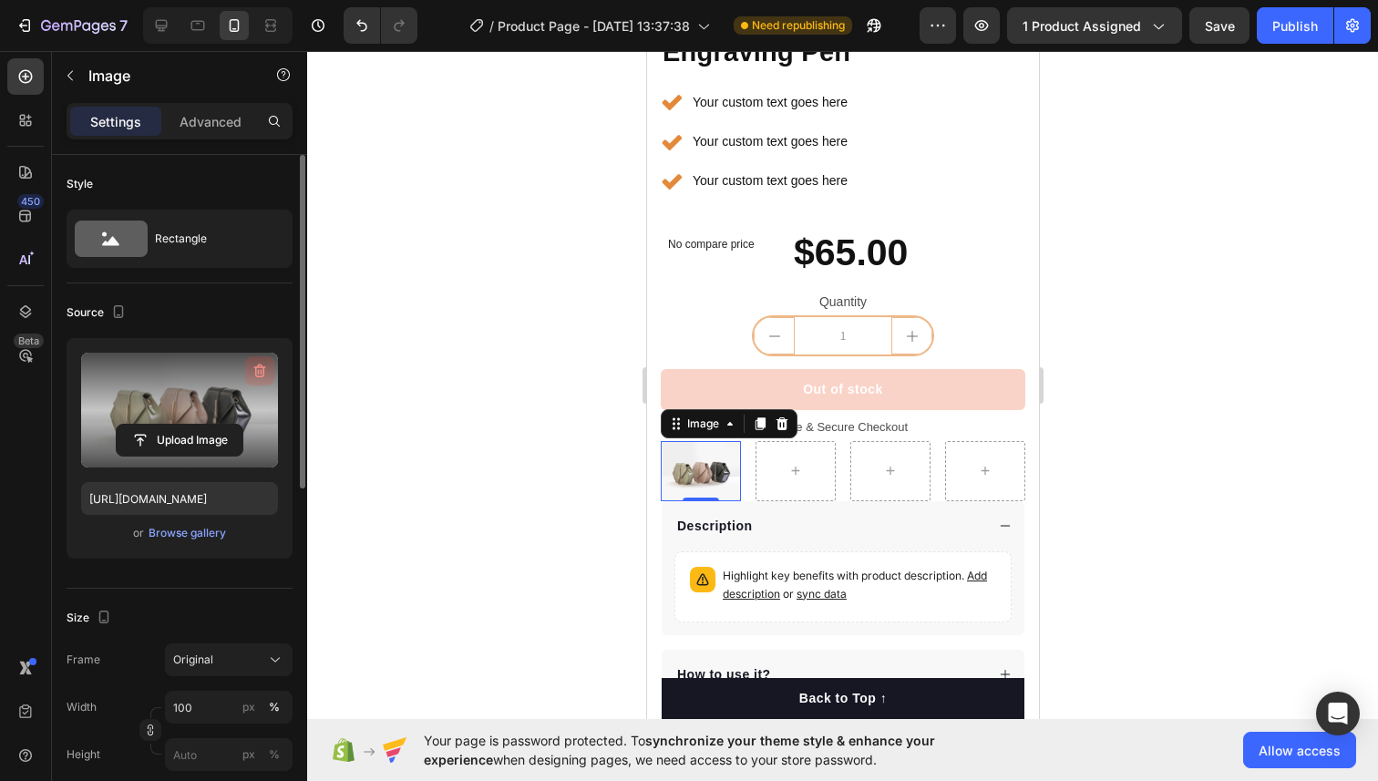
click at [259, 374] on icon "button" at bounding box center [260, 371] width 18 height 18
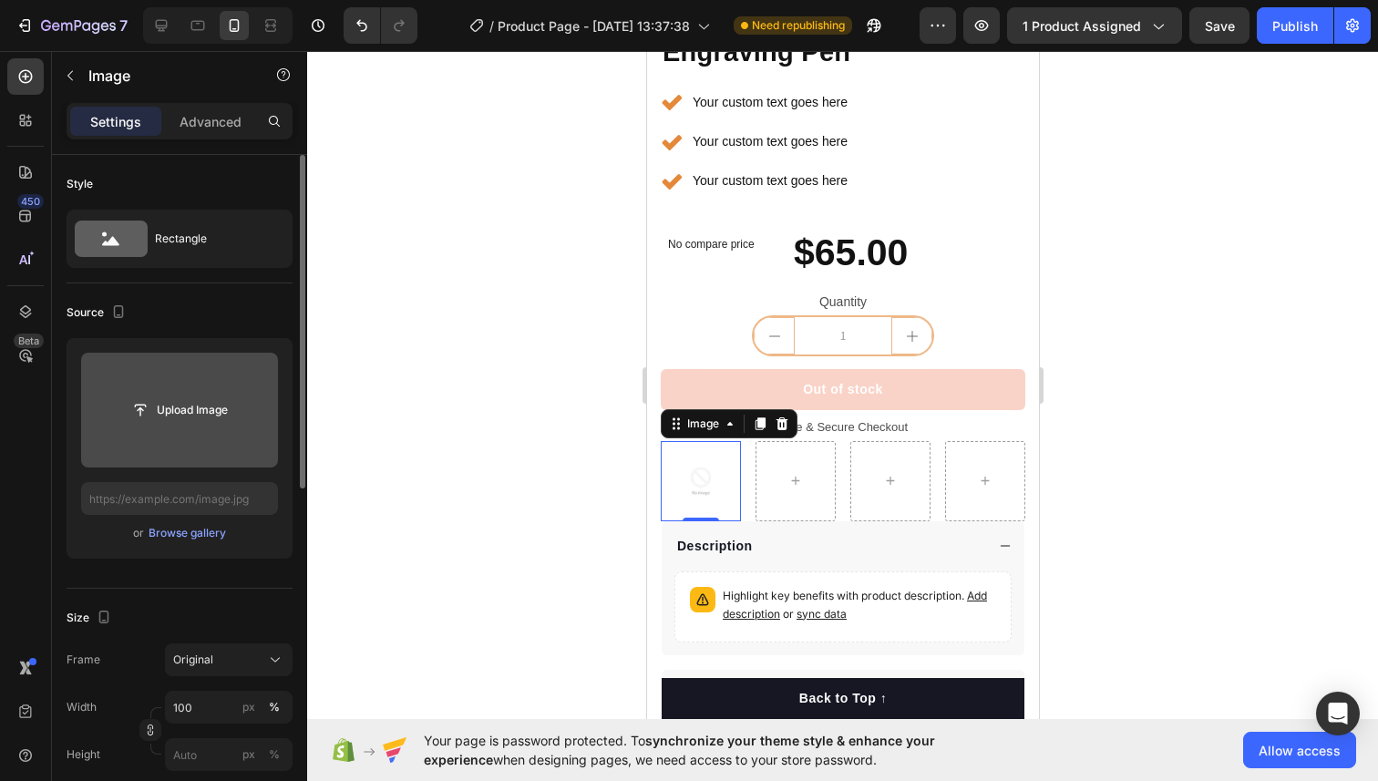
click at [183, 405] on input "file" at bounding box center [180, 409] width 126 height 31
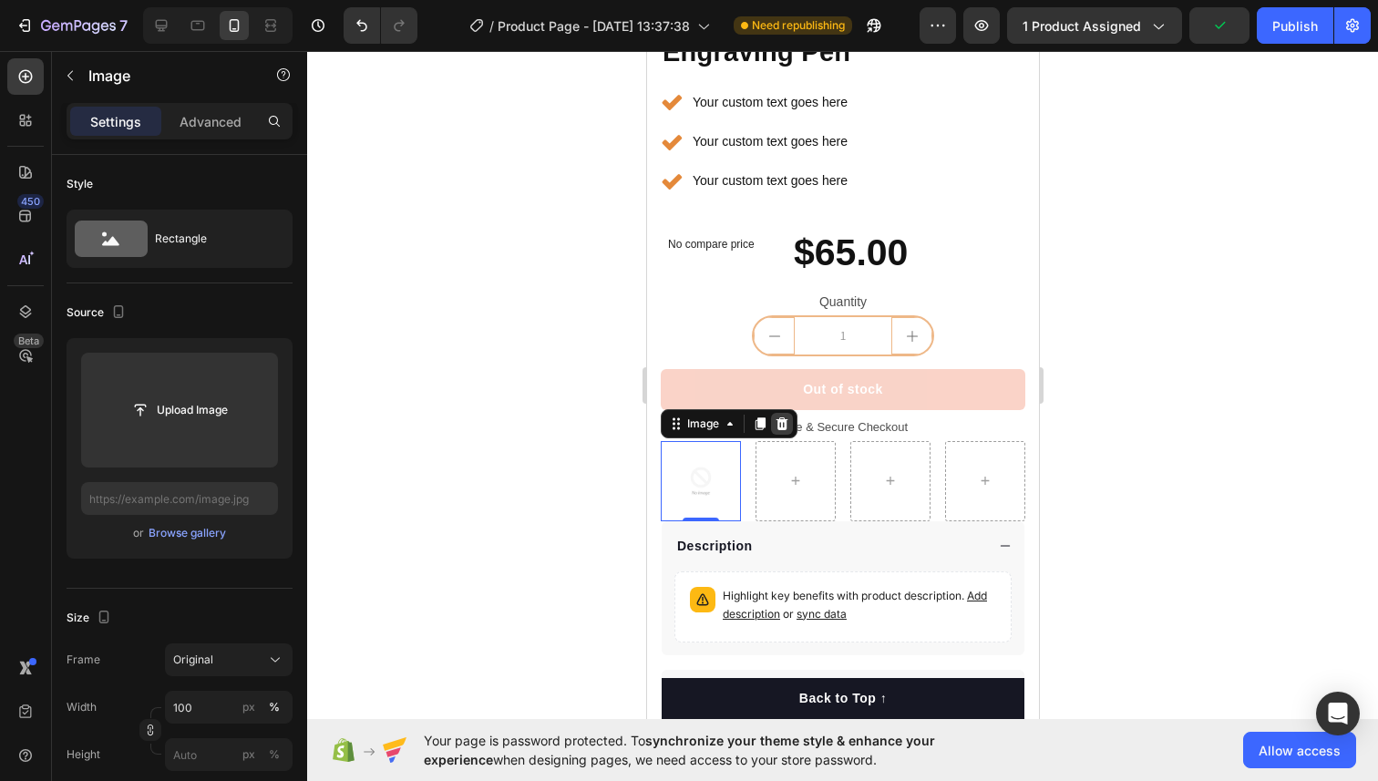
click at [781, 419] on icon at bounding box center [781, 423] width 12 height 13
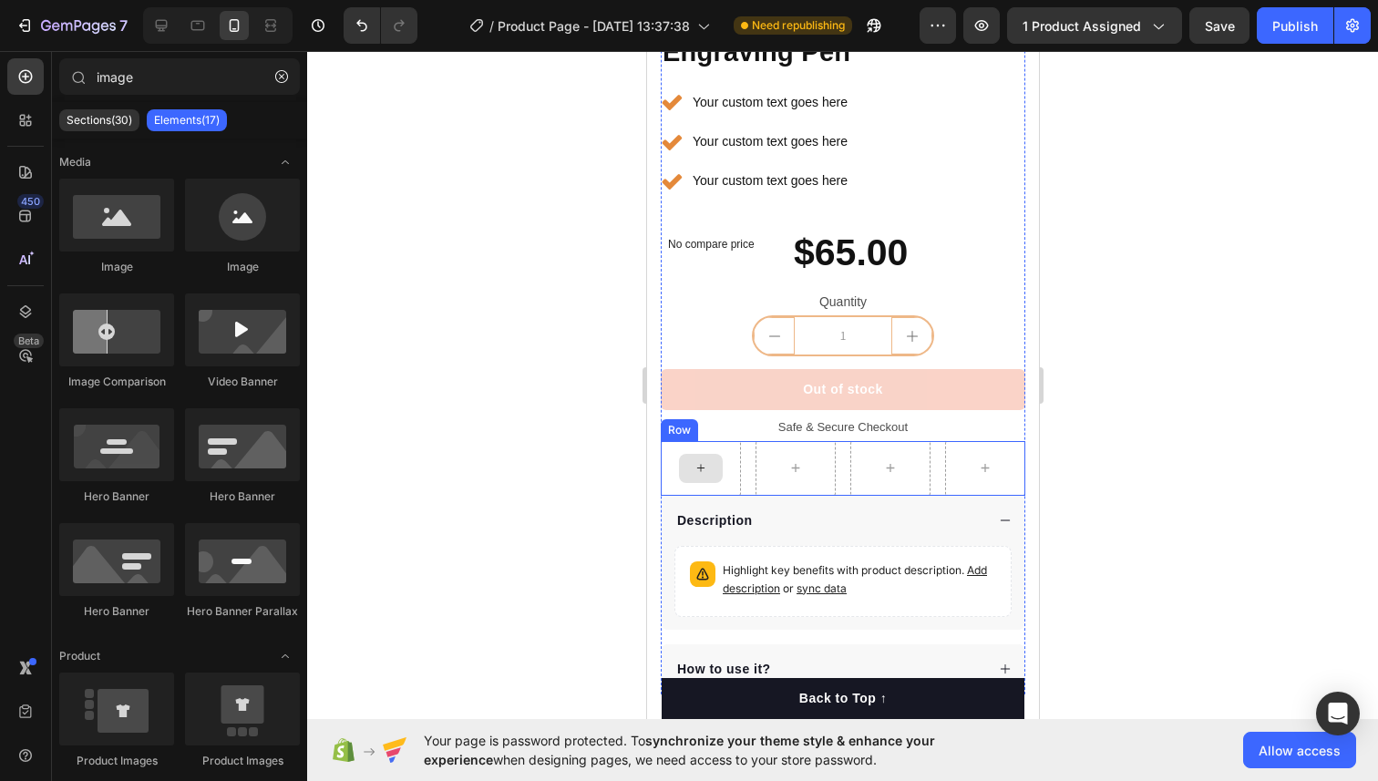
click at [681, 451] on div at bounding box center [700, 468] width 80 height 55
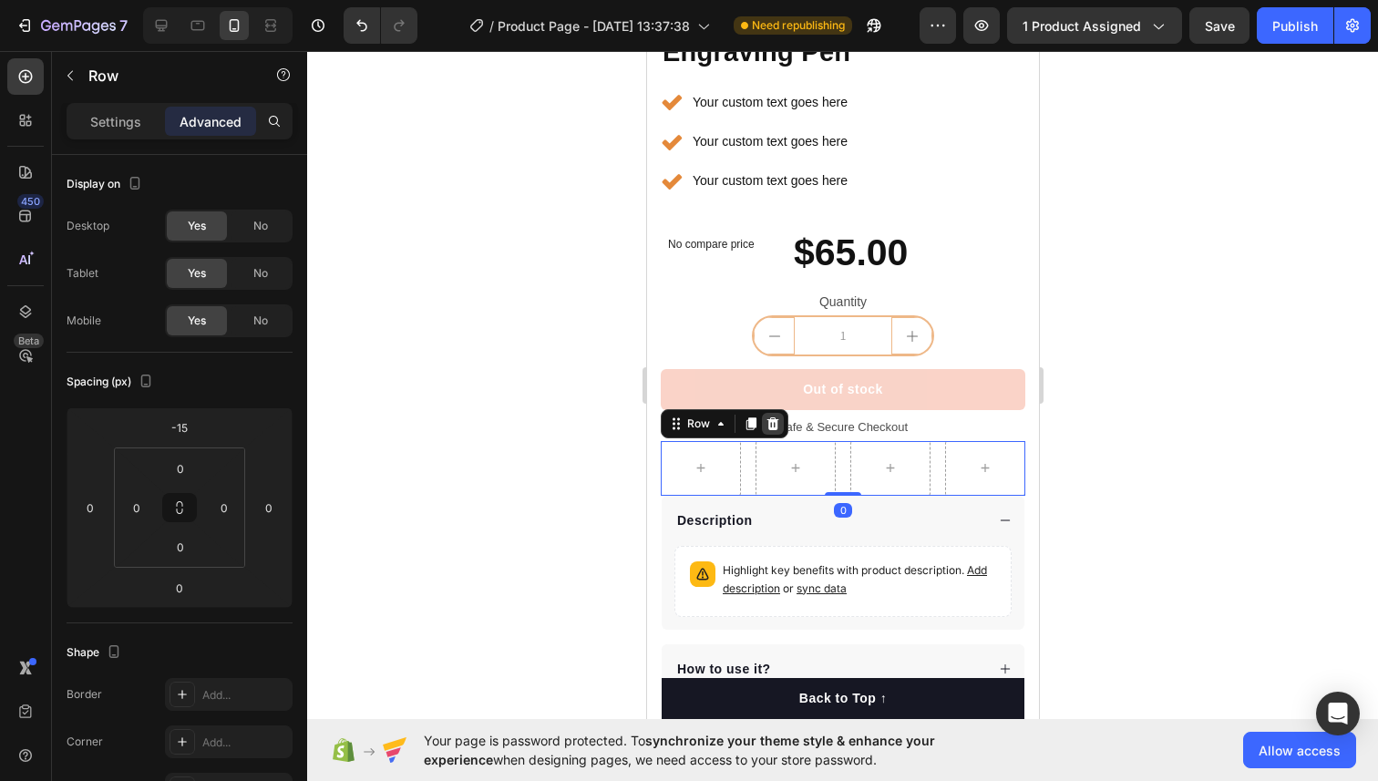
click at [775, 421] on icon at bounding box center [771, 423] width 15 height 15
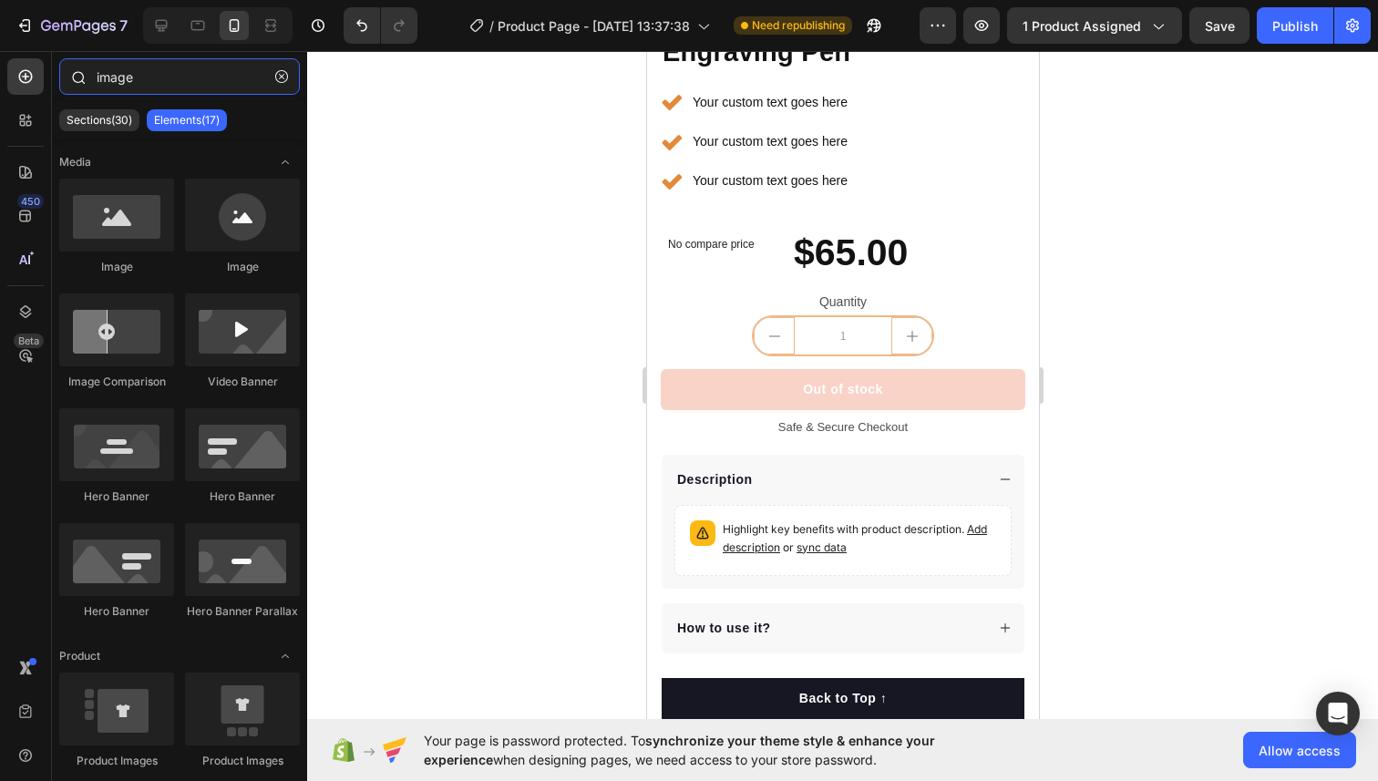
click at [98, 67] on input "image" at bounding box center [179, 76] width 241 height 36
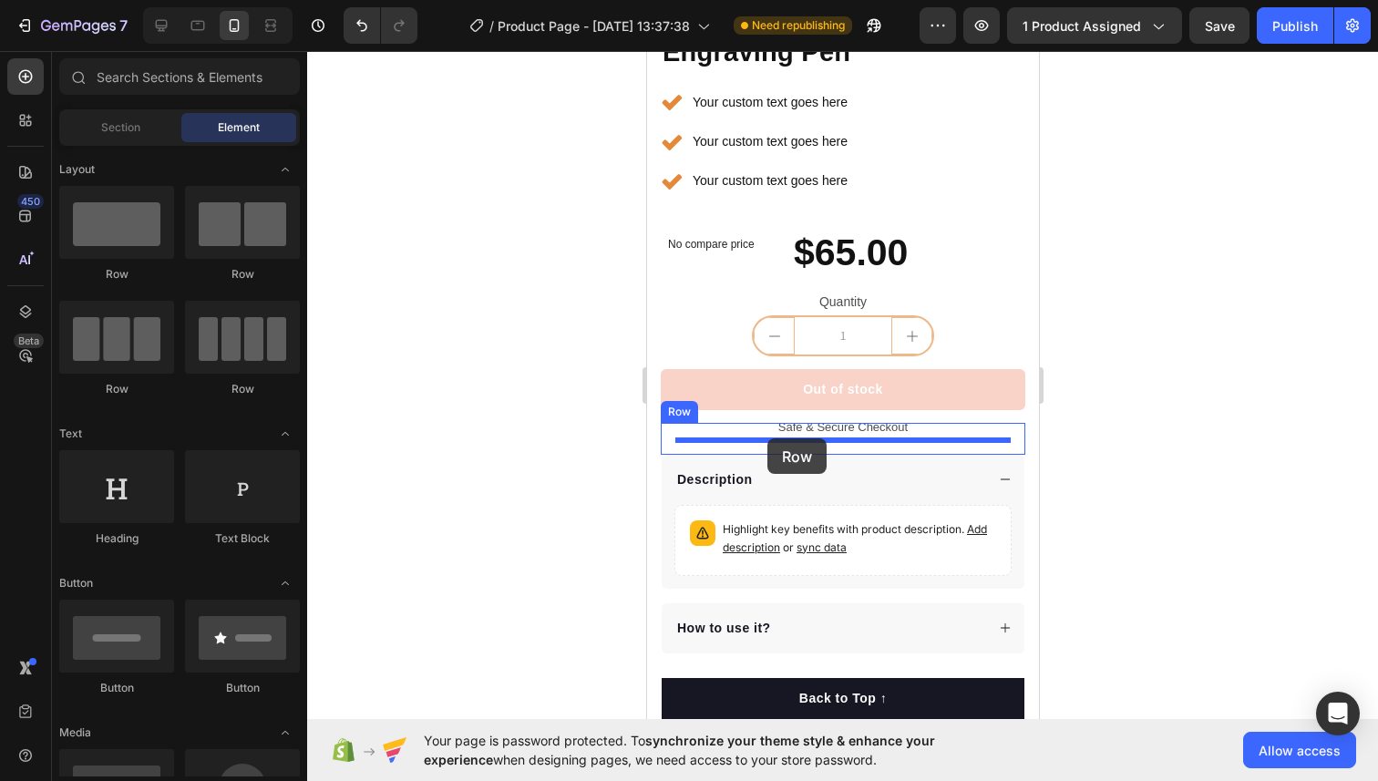
drag, startPoint x: 773, startPoint y: 264, endPoint x: 766, endPoint y: 438, distance: 174.1
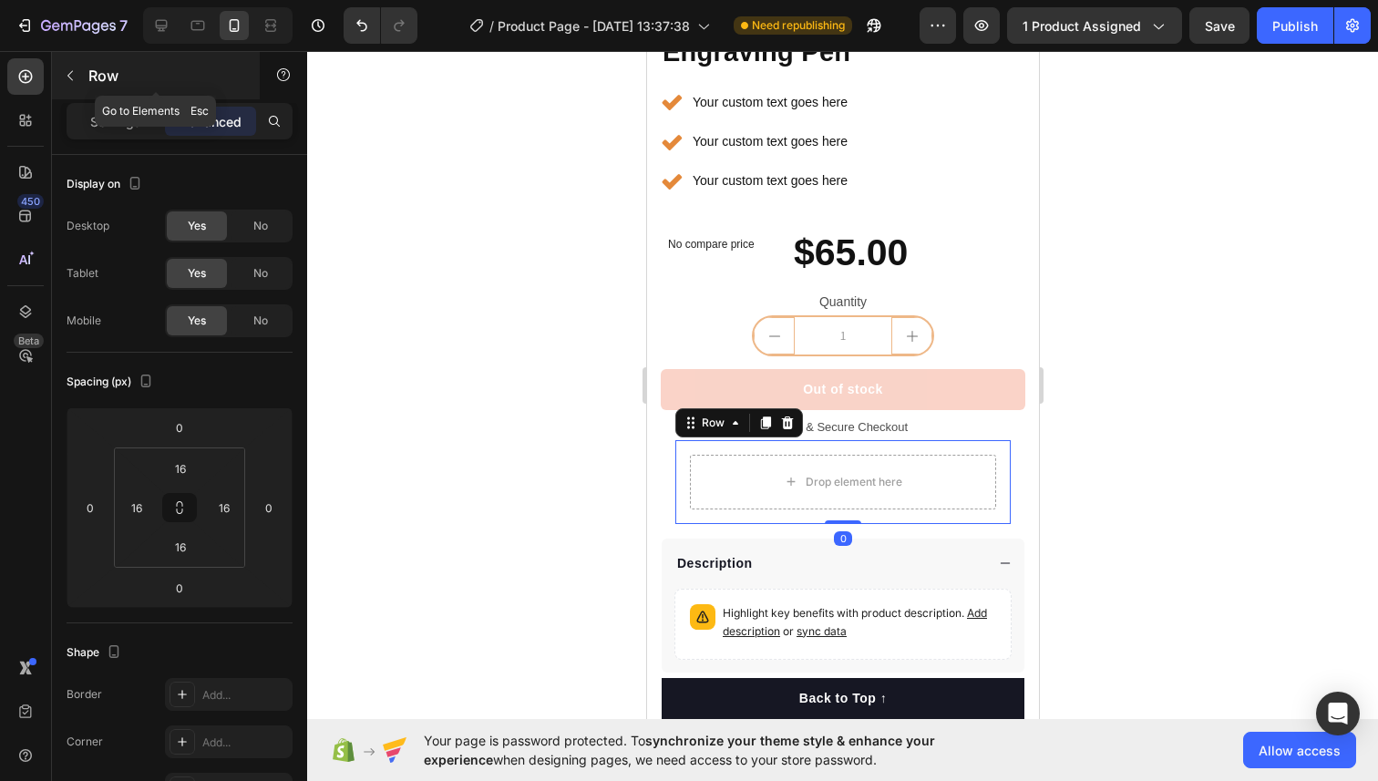
click at [68, 70] on icon "button" at bounding box center [70, 75] width 15 height 15
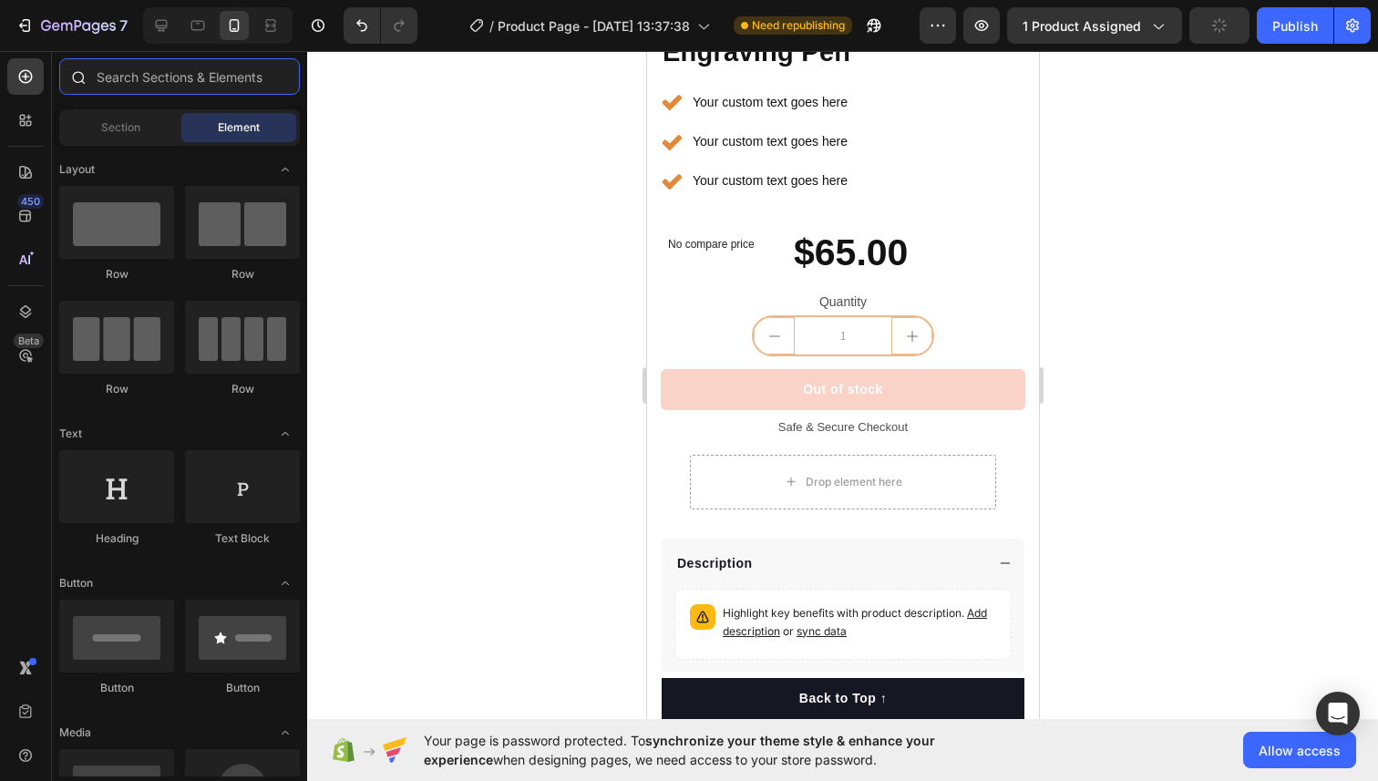
click at [126, 86] on input "text" at bounding box center [179, 76] width 241 height 36
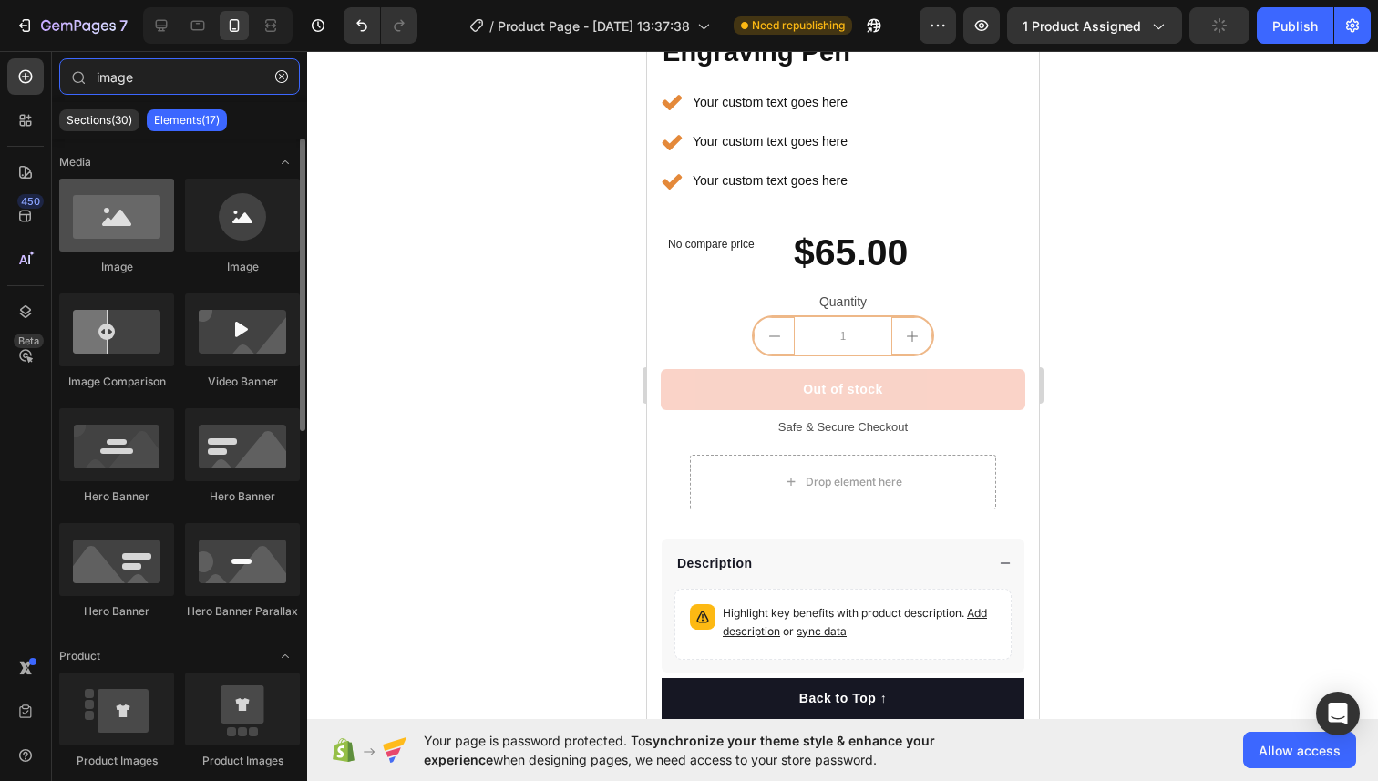
type input "image"
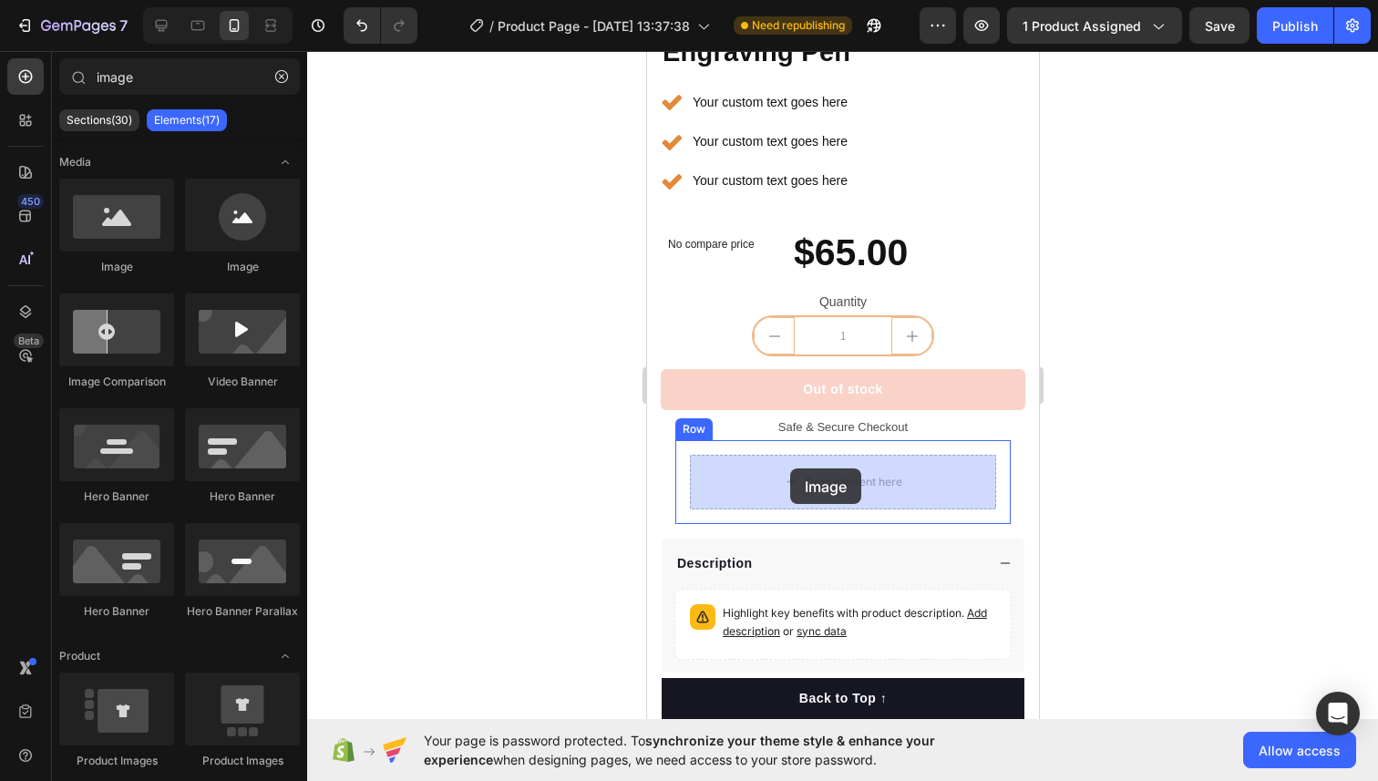
drag, startPoint x: 754, startPoint y: 251, endPoint x: 789, endPoint y: 469, distance: 220.5
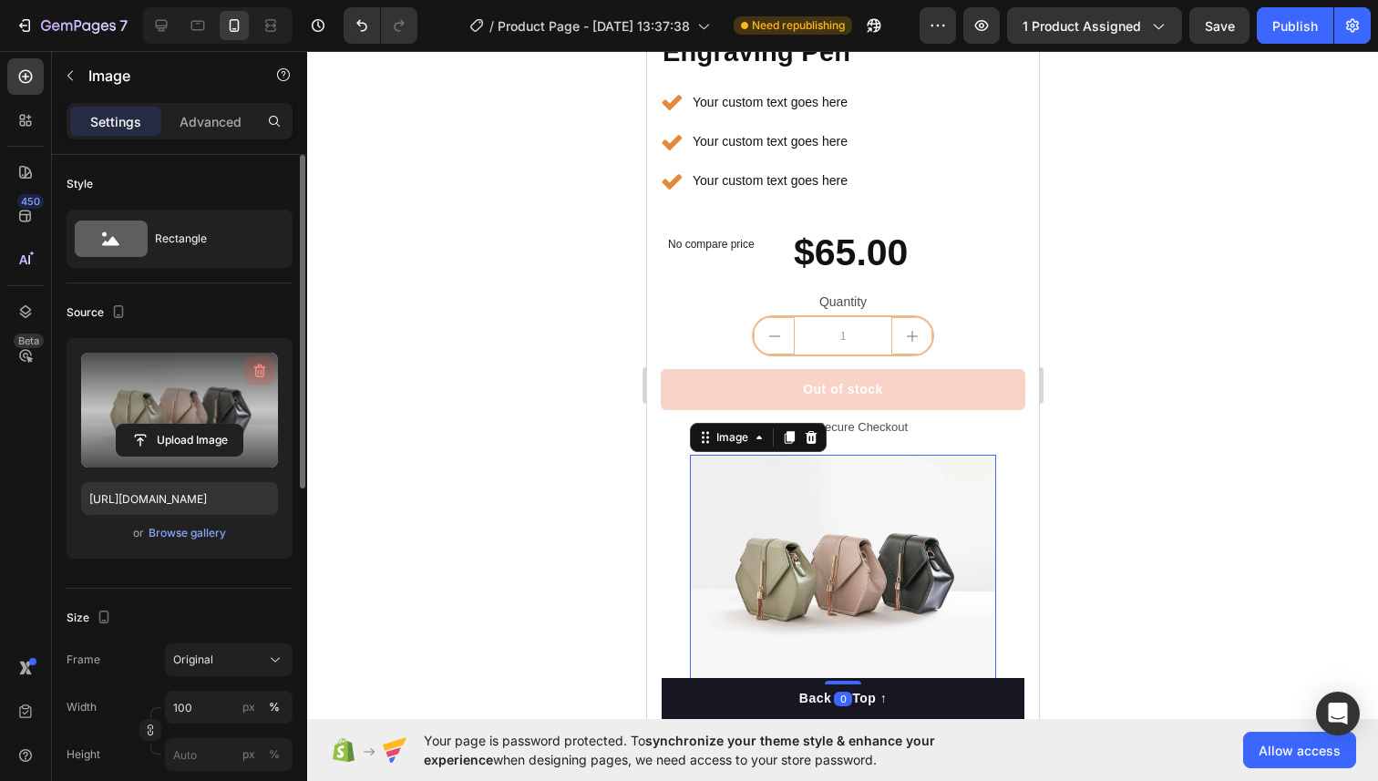
click at [253, 368] on icon "button" at bounding box center [260, 371] width 18 height 18
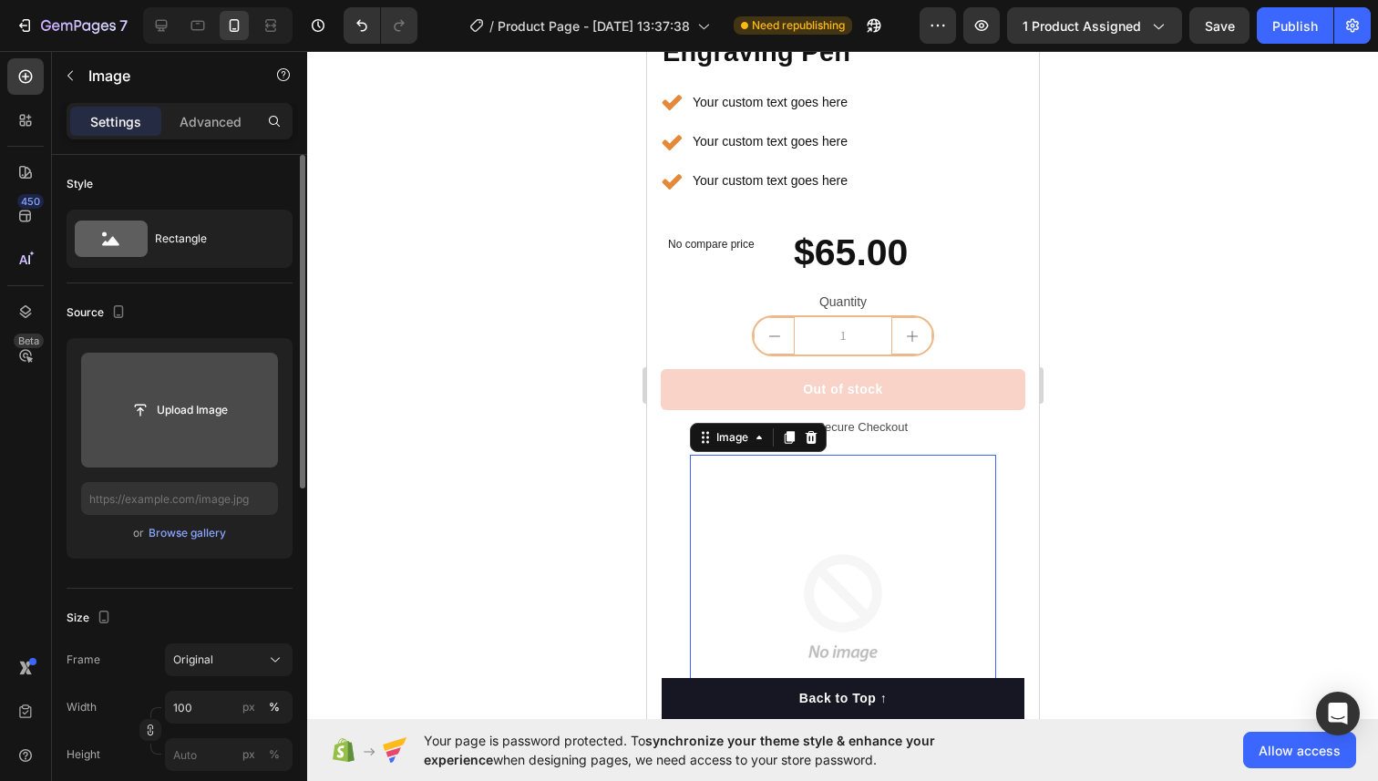
click at [177, 399] on input "file" at bounding box center [180, 409] width 126 height 31
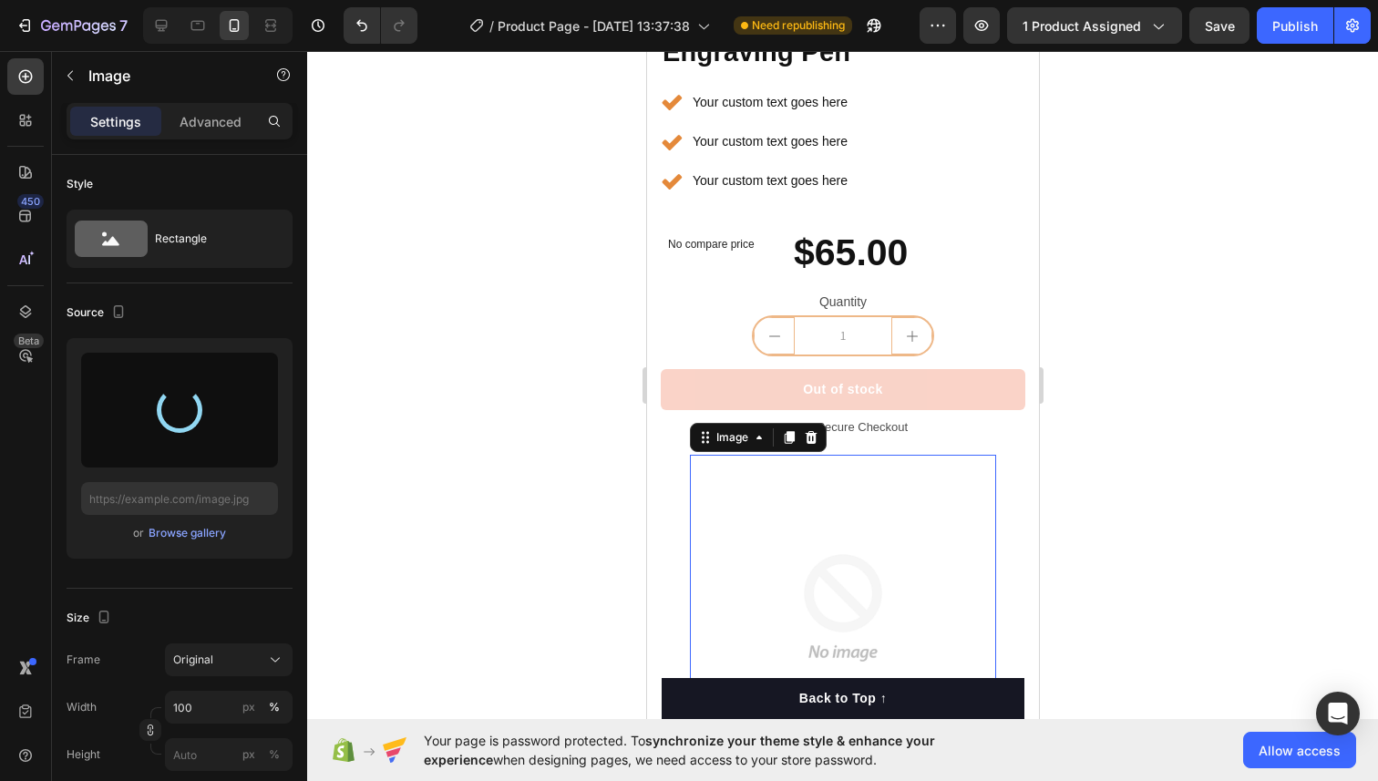
type input "https://cdn.shopify.com/s/files/1/0724/7482/0793/files/gempages_581660207315157…"
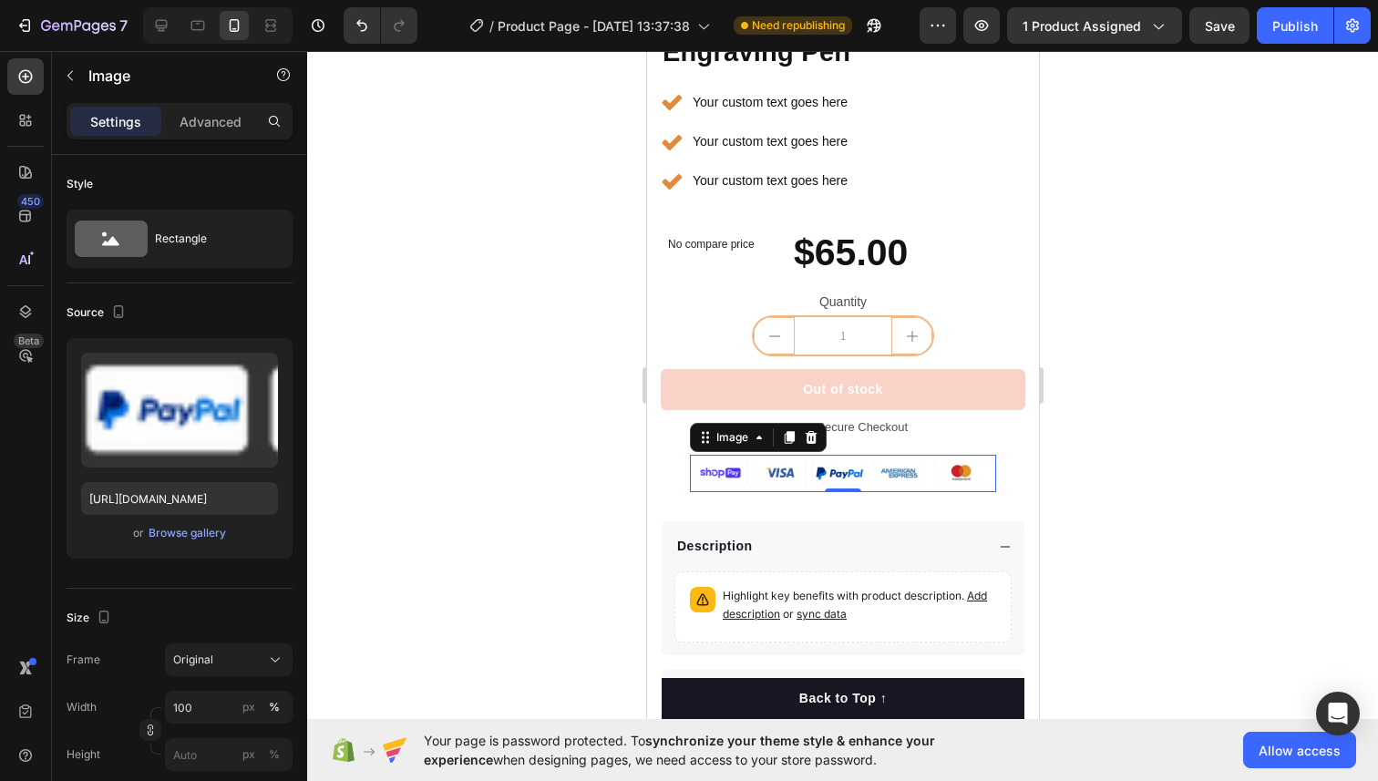
click at [515, 433] on div at bounding box center [842, 416] width 1070 height 730
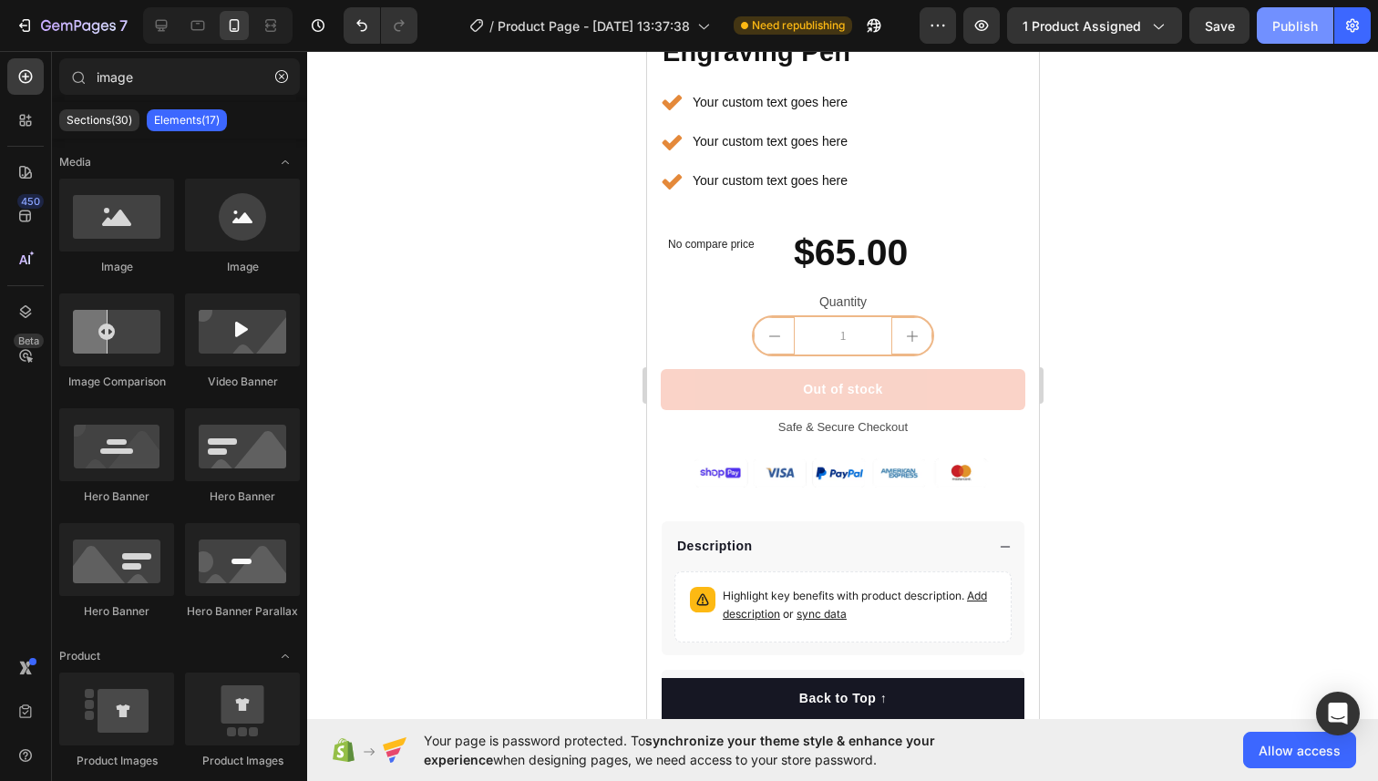
click at [1283, 26] on div "Publish" at bounding box center [1295, 25] width 46 height 19
click at [699, 282] on div "Text Block" at bounding box center [694, 278] width 69 height 22
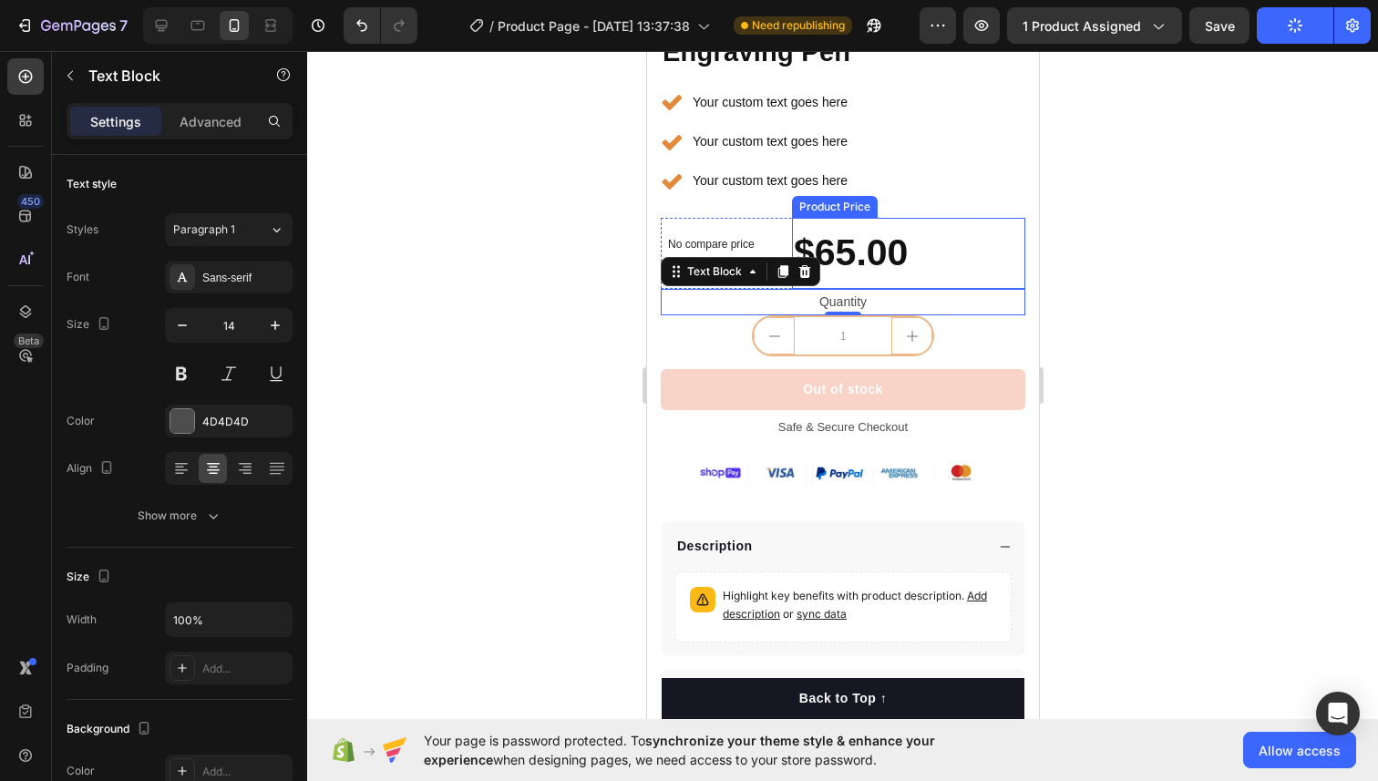
click at [829, 239] on div "$65.00" at bounding box center [907, 253] width 233 height 71
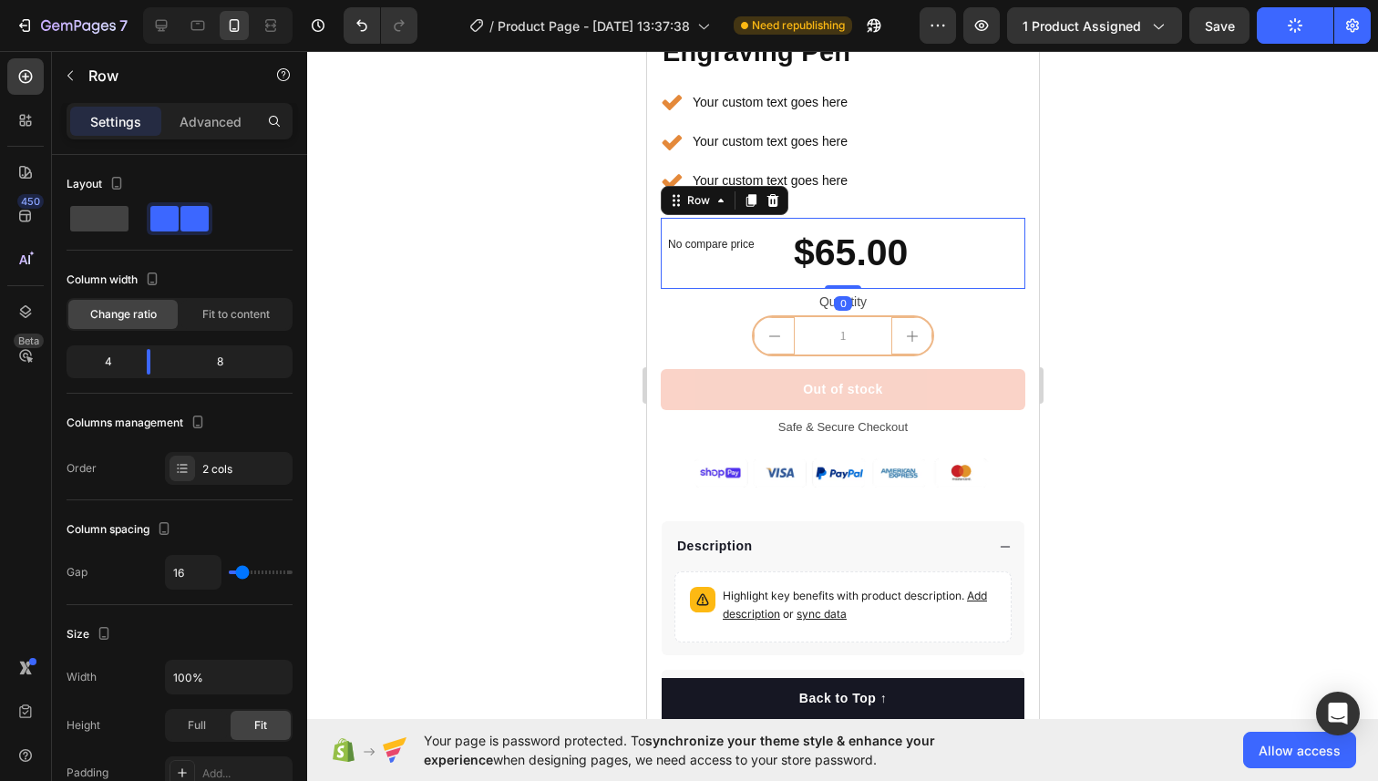
click at [784, 232] on div "No compare price Compare Price $65.00 Product Price Product Price Row 0" at bounding box center [842, 253] width 364 height 71
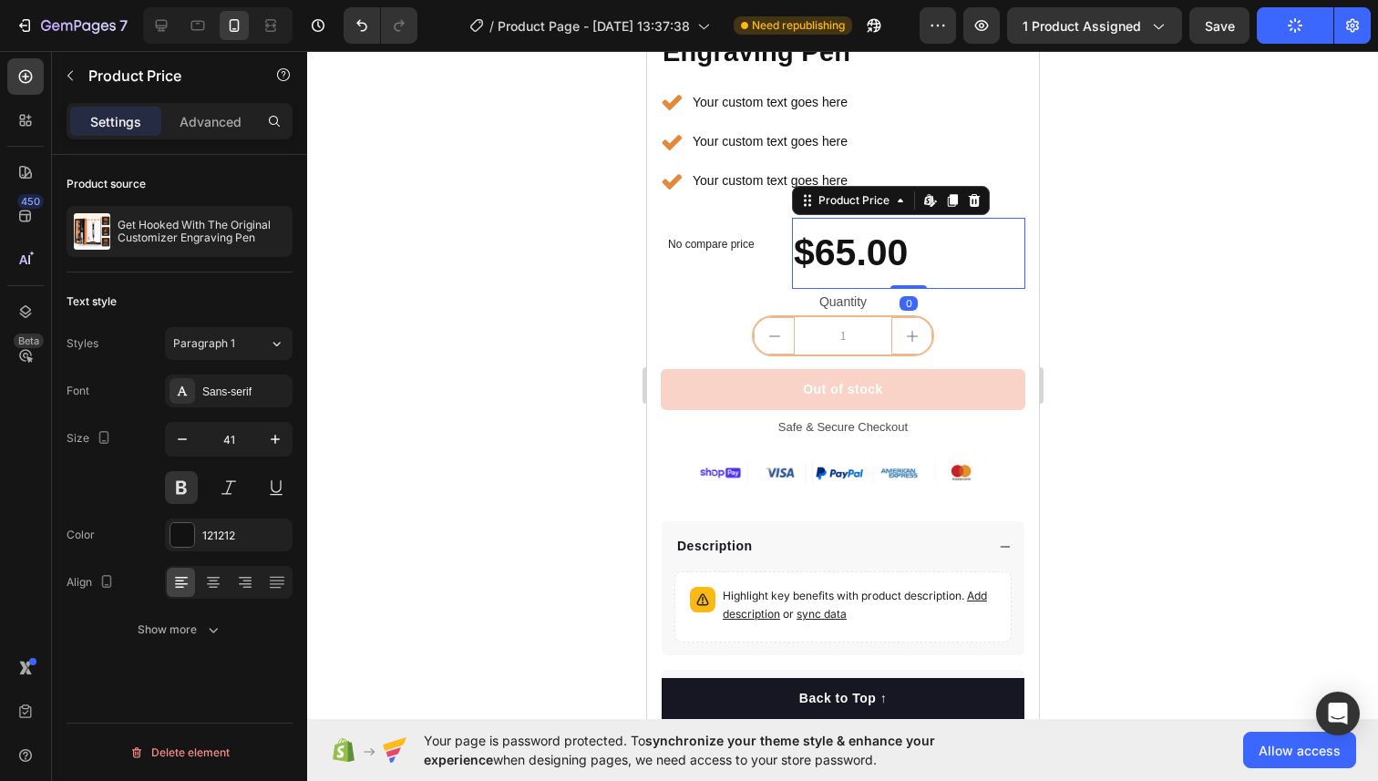
click at [804, 219] on div "$65.00" at bounding box center [907, 253] width 233 height 71
click at [780, 217] on div "Icon Icon Icon Icon Icon Icon List Hoz 22,500+ Happy Customers Text block Row G…" at bounding box center [842, 310] width 364 height 820
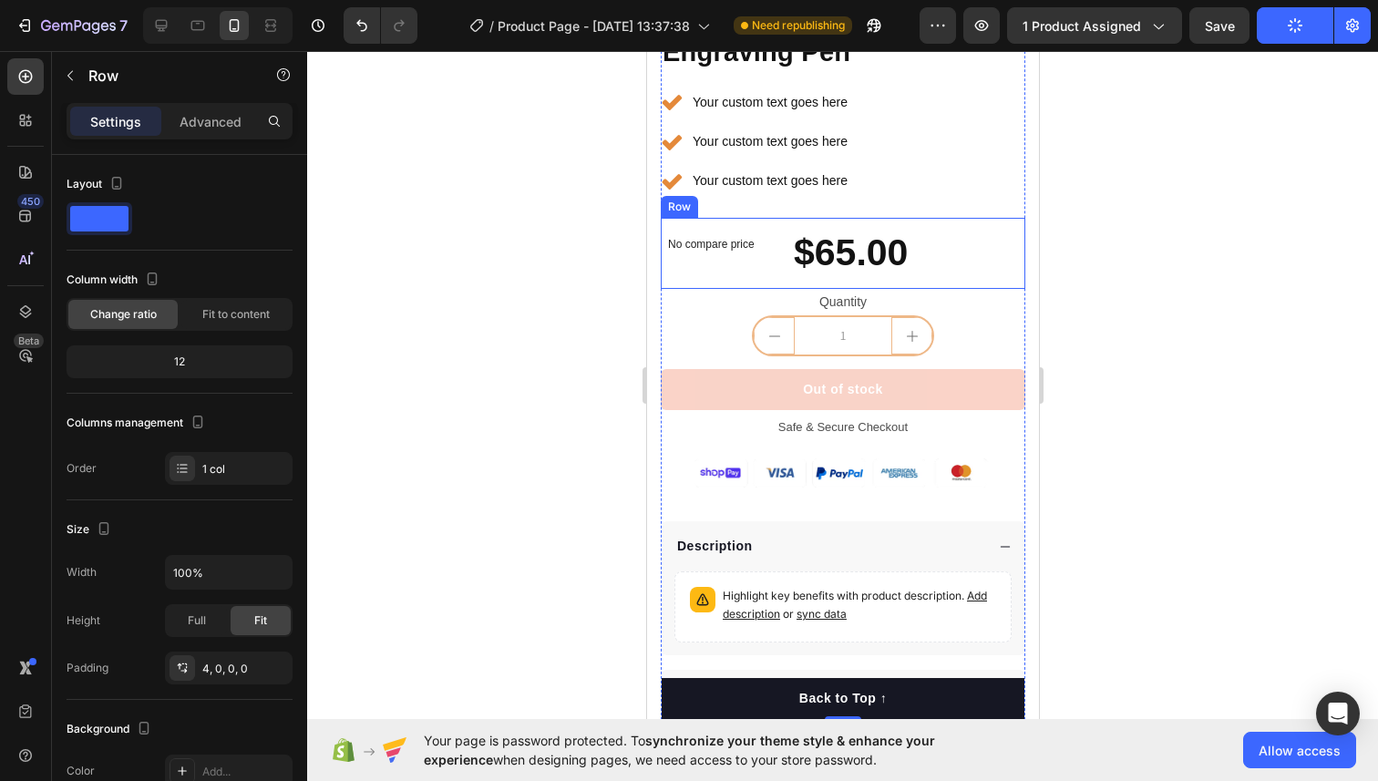
click at [677, 211] on div "Row" at bounding box center [678, 207] width 37 height 22
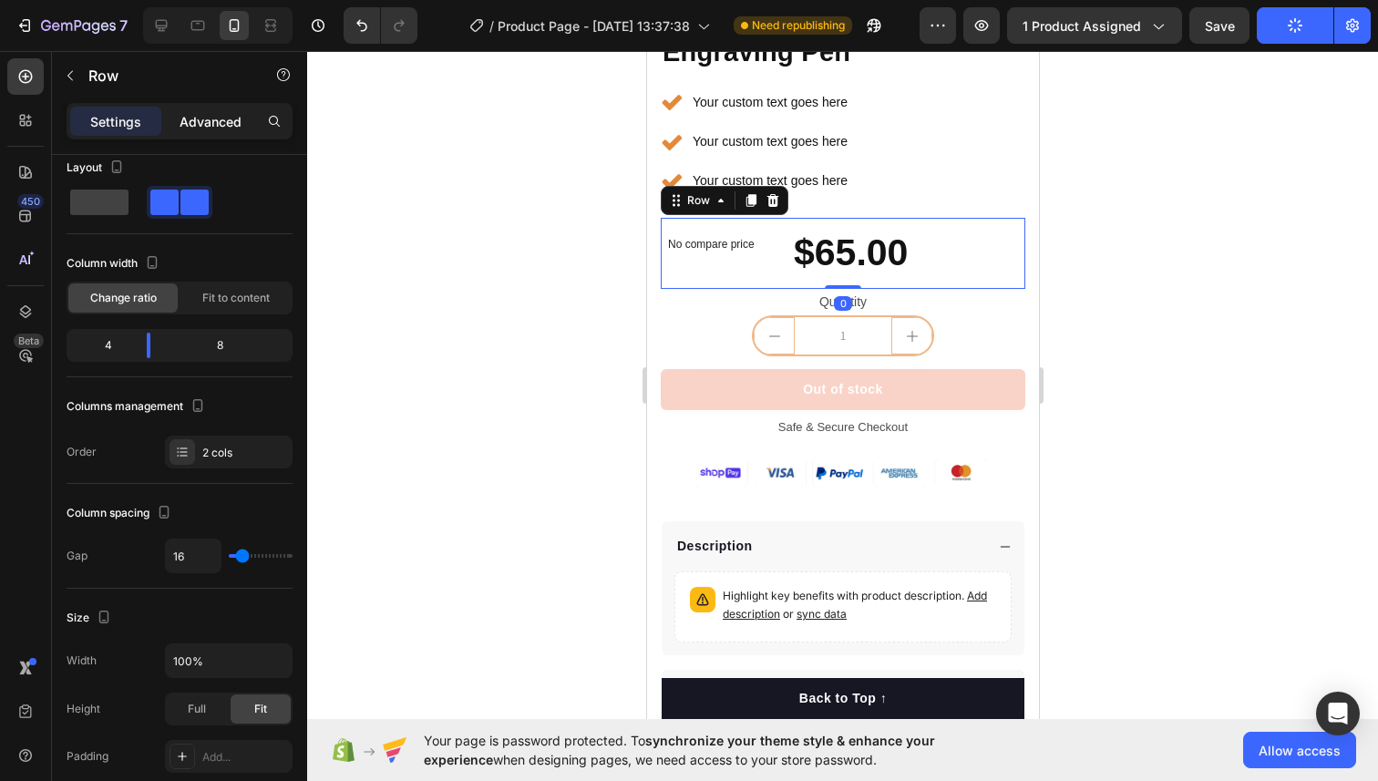
click at [203, 125] on p "Advanced" at bounding box center [210, 121] width 62 height 19
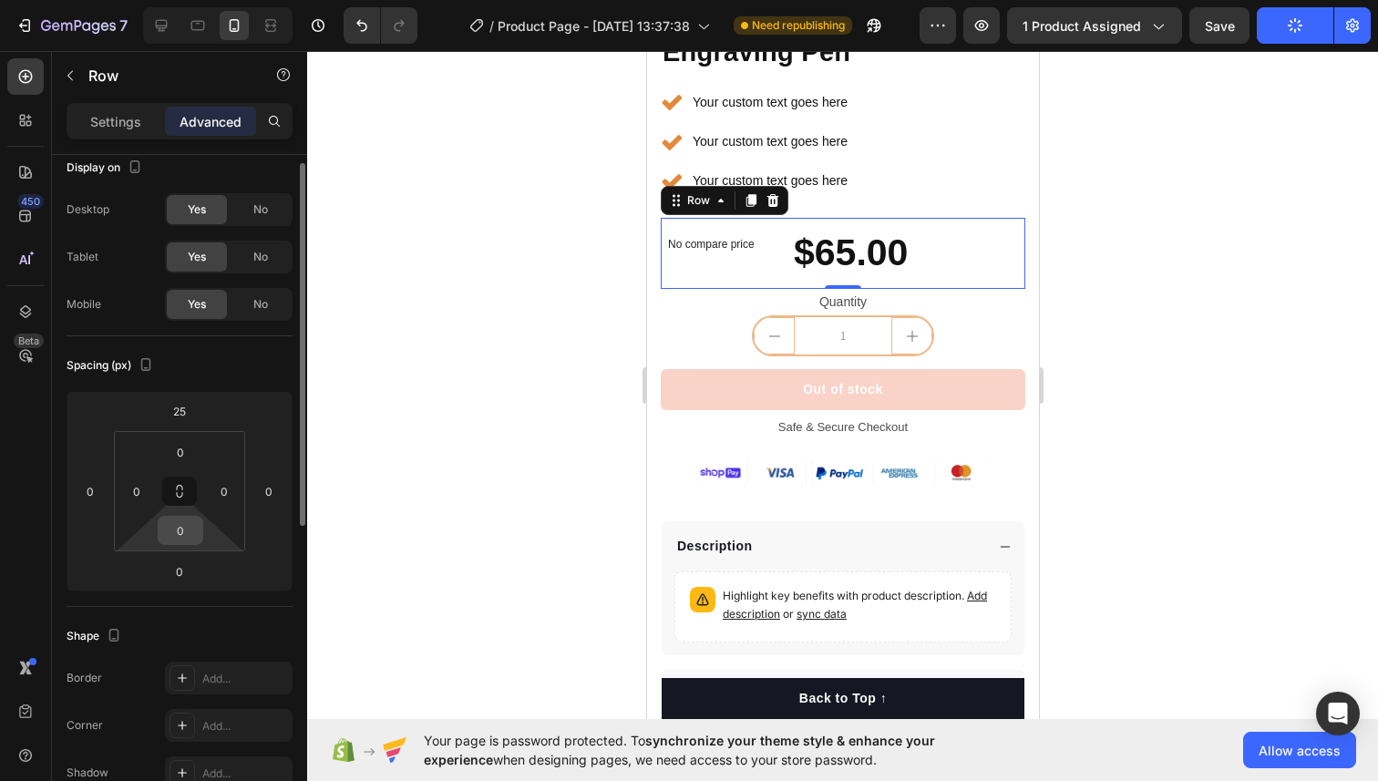
click at [192, 536] on input "0" at bounding box center [180, 530] width 36 height 27
type input "-"
type input "0"
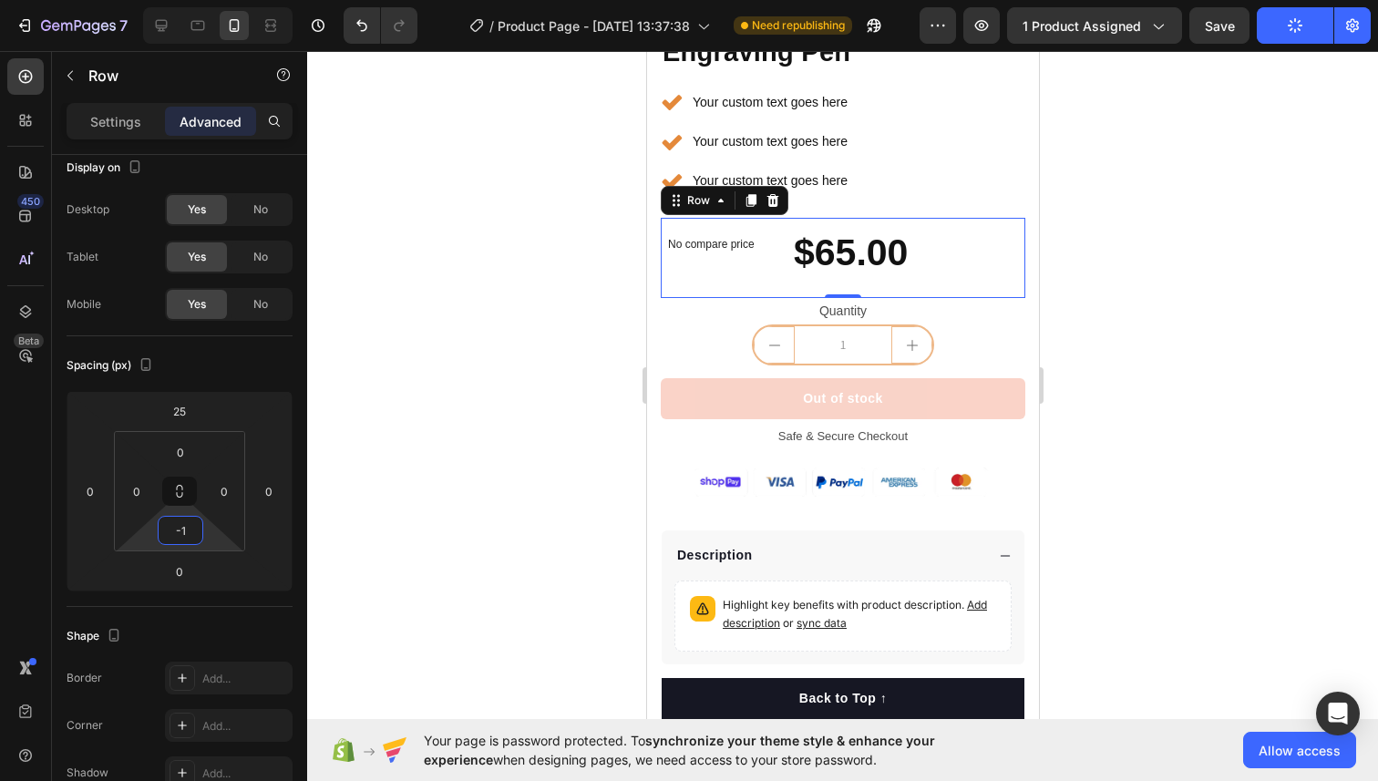
type input "-"
type input "1"
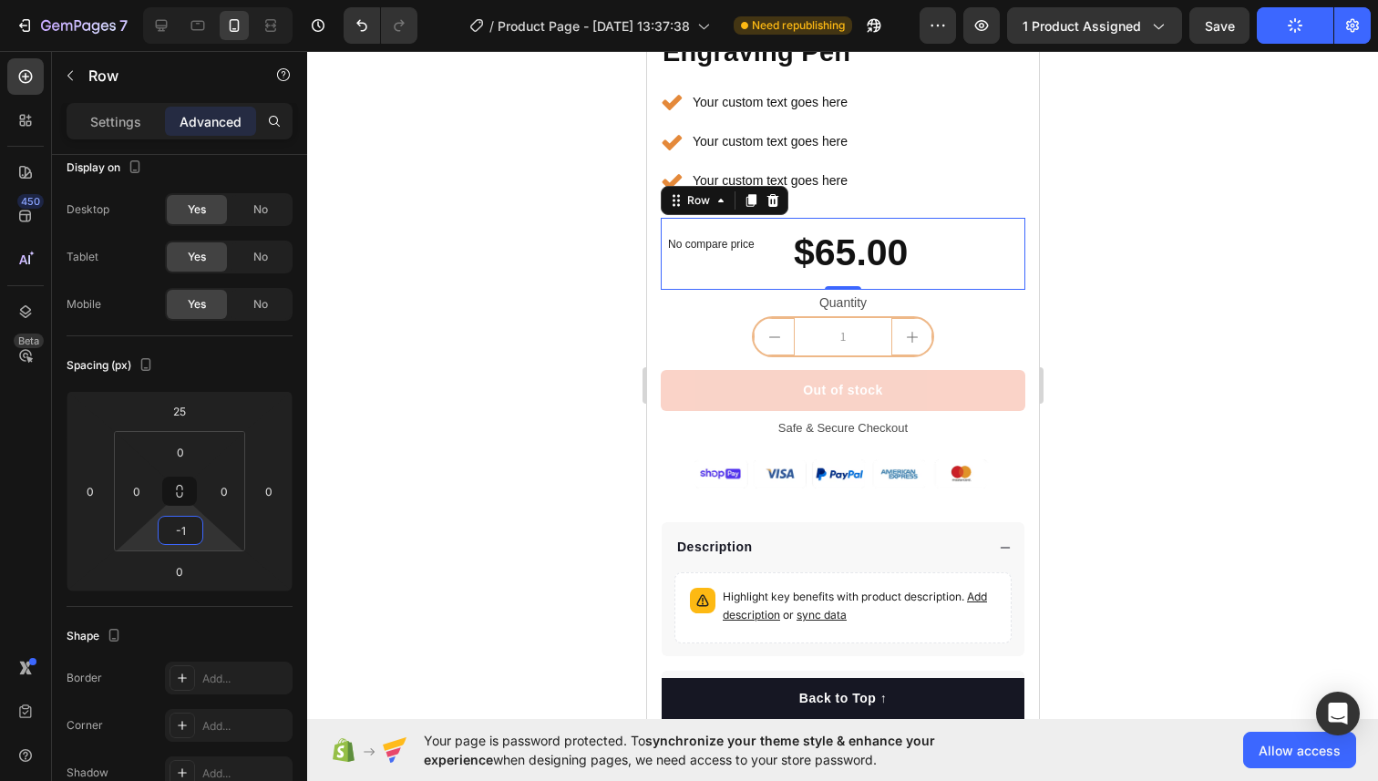
type input "-"
type input "0"
click at [858, 295] on div "Quantity" at bounding box center [842, 302] width 364 height 26
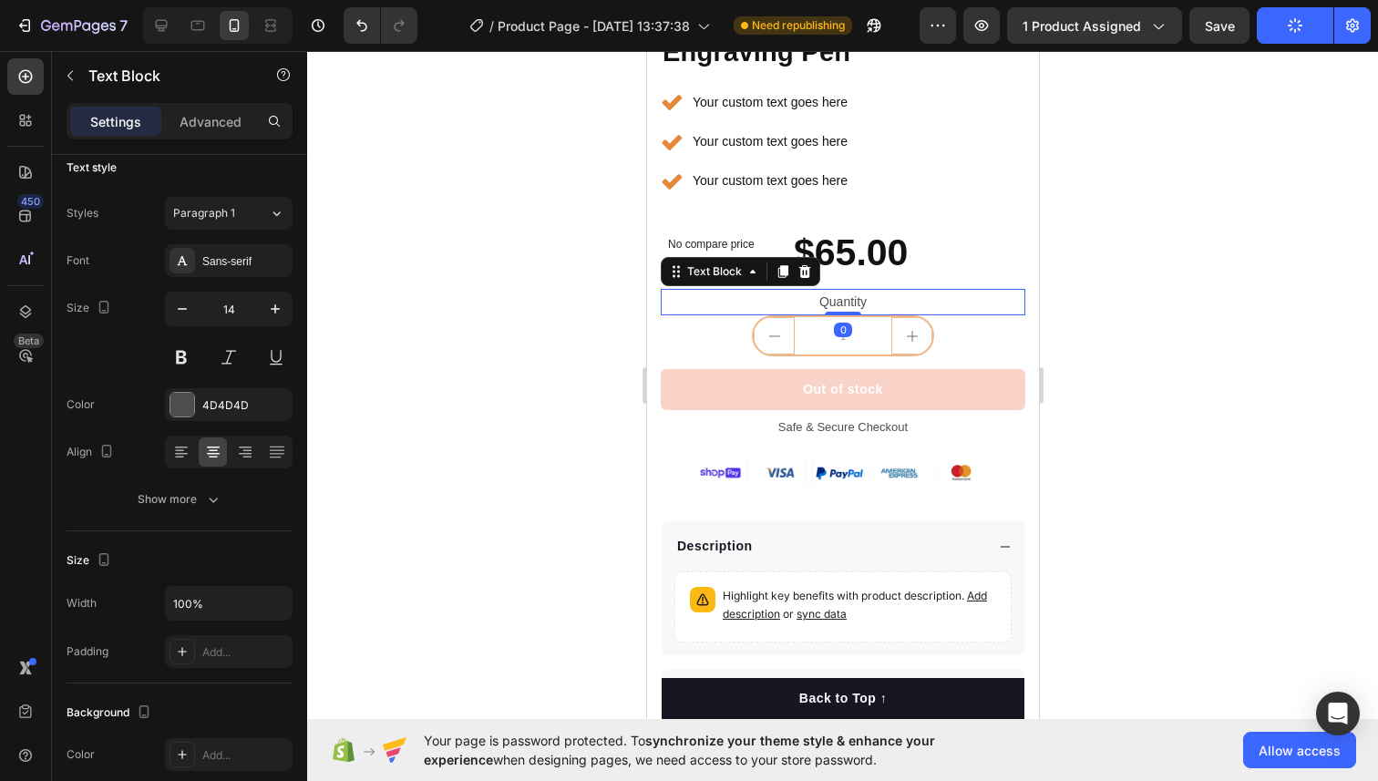
scroll to position [0, 0]
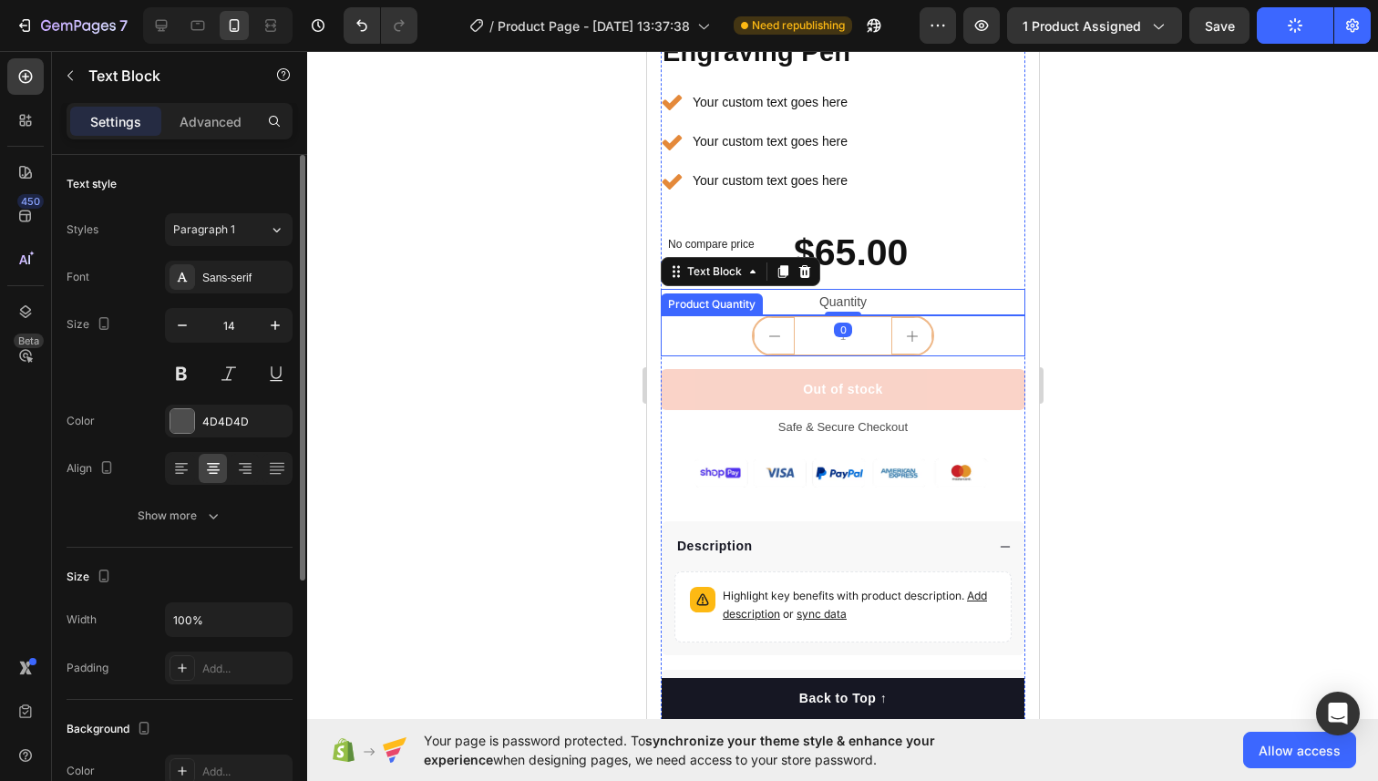
click at [658, 324] on div "Product Images "The transformation in my dog's overall health since switching t…" at bounding box center [842, 126] width 392 height 1188
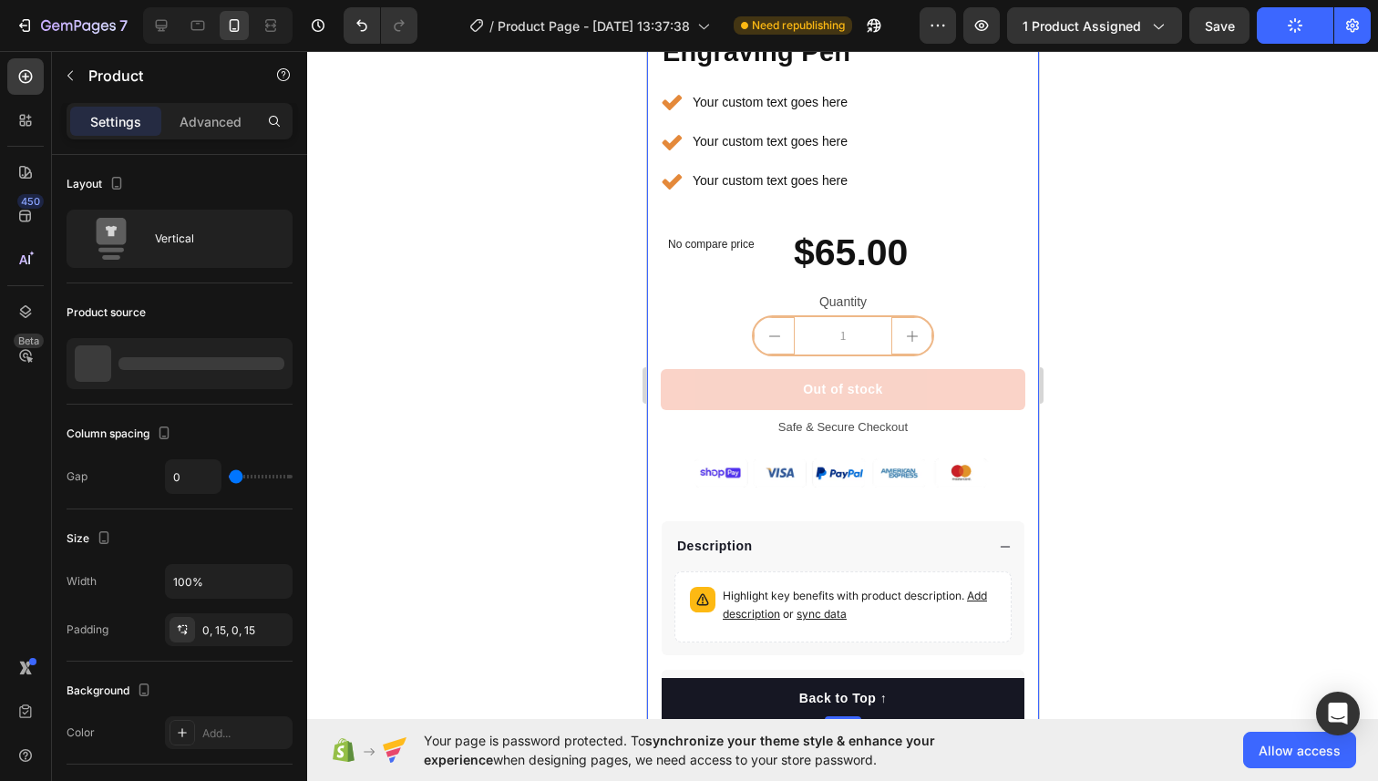
click at [653, 287] on div "Product Images "The transformation in my dog's overall health since switching t…" at bounding box center [842, 126] width 392 height 1188
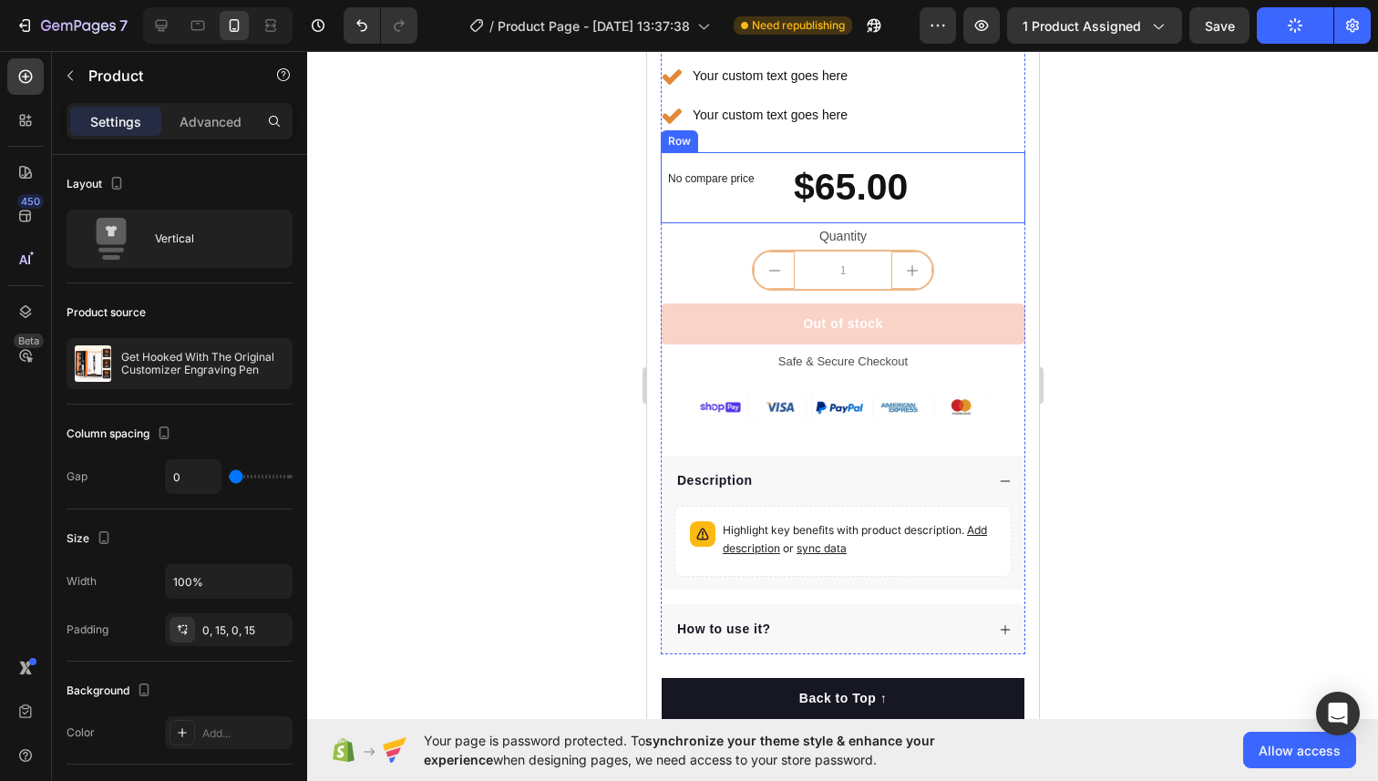
scroll to position [591, 0]
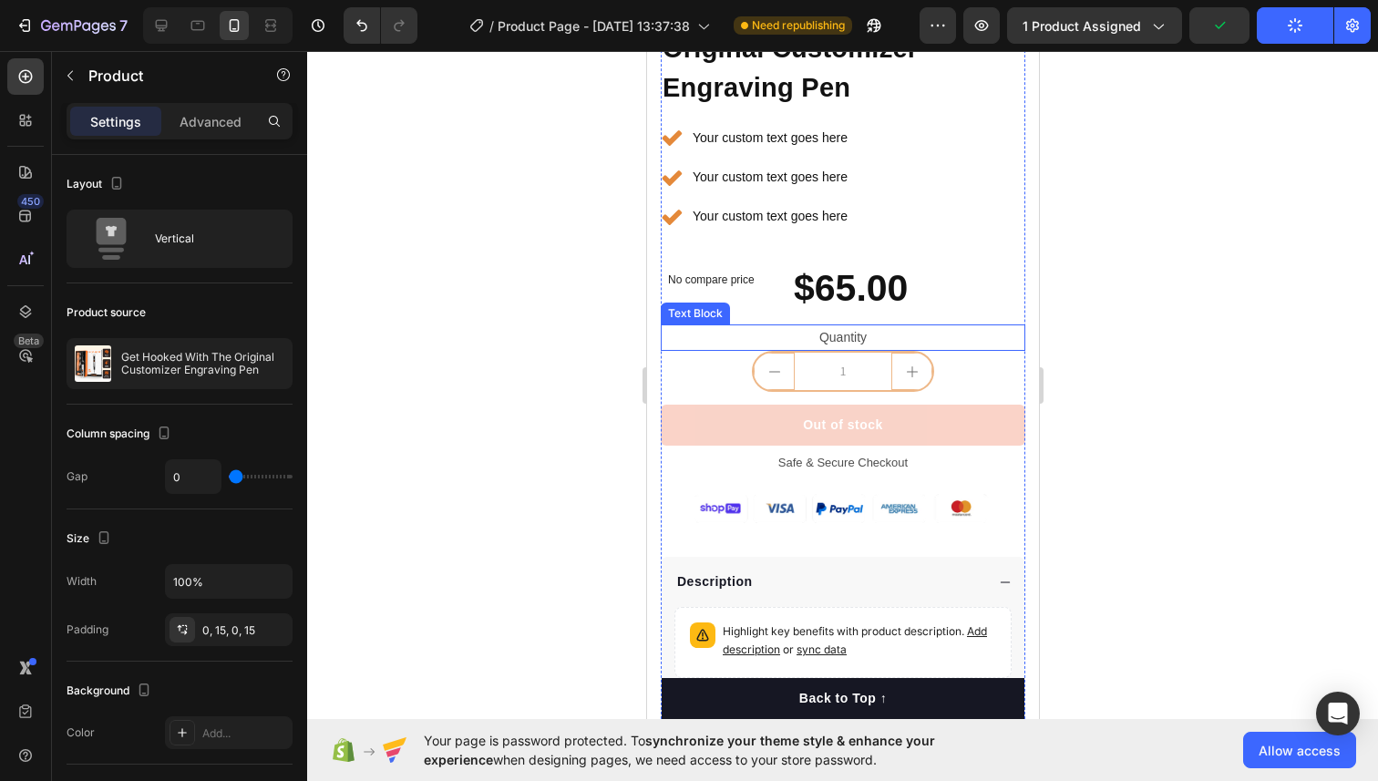
click at [694, 313] on div "Text Block" at bounding box center [694, 313] width 62 height 16
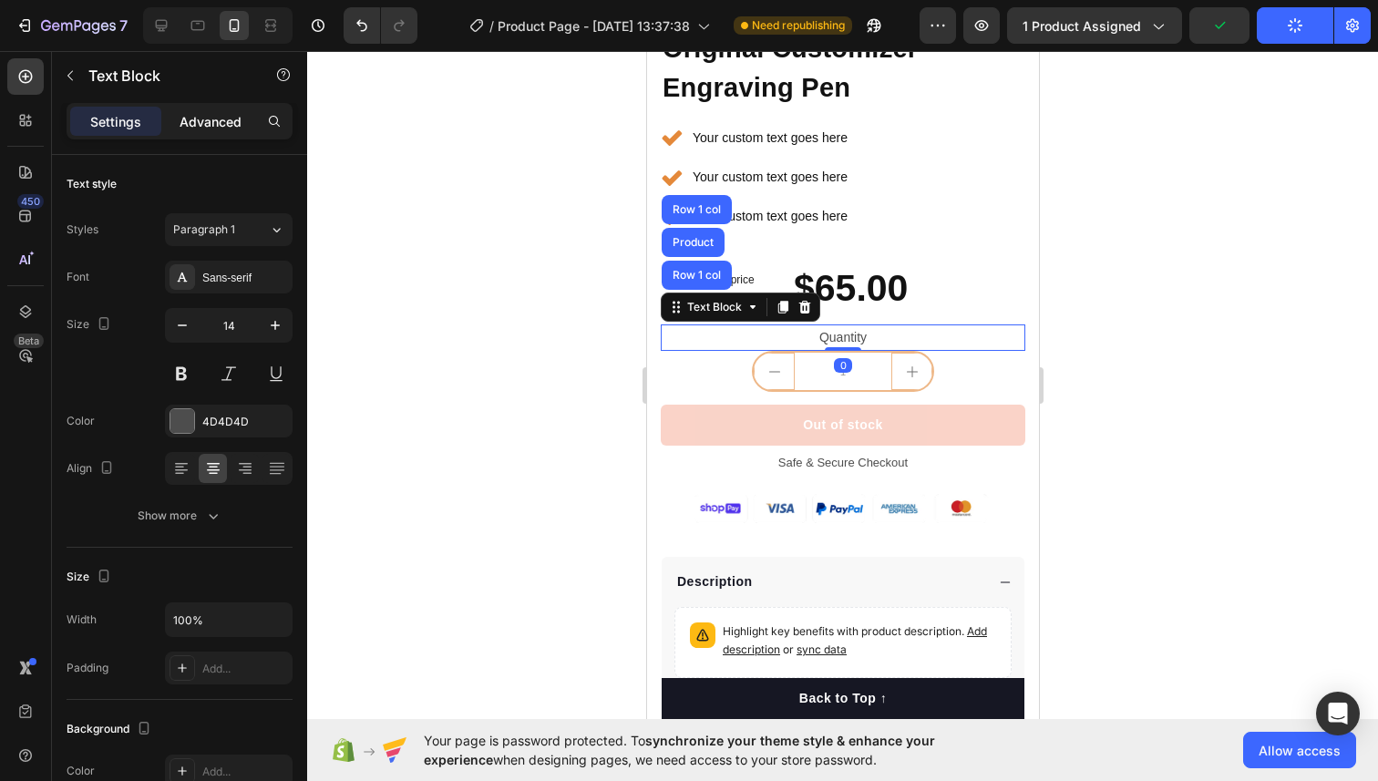
click at [218, 121] on p "Advanced" at bounding box center [210, 121] width 62 height 19
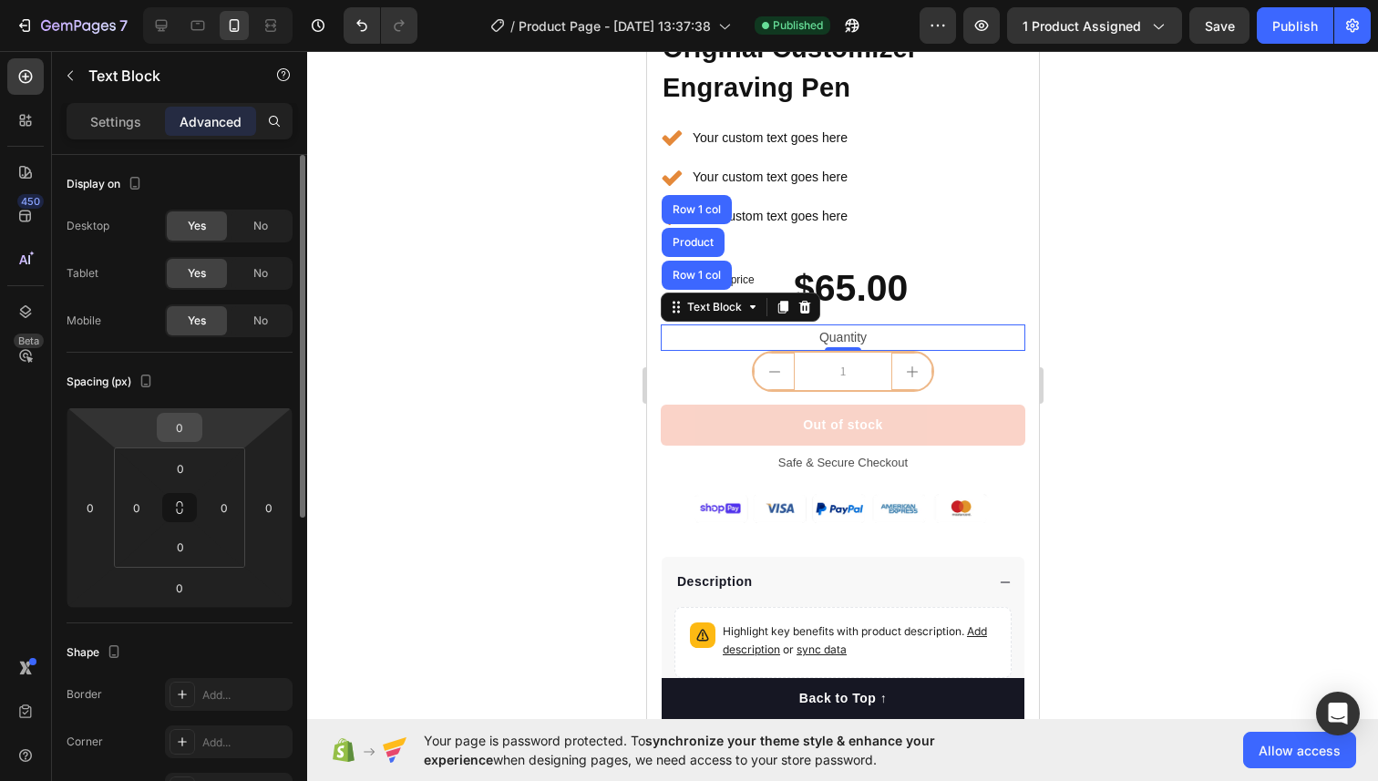
click at [189, 422] on input "0" at bounding box center [179, 427] width 36 height 27
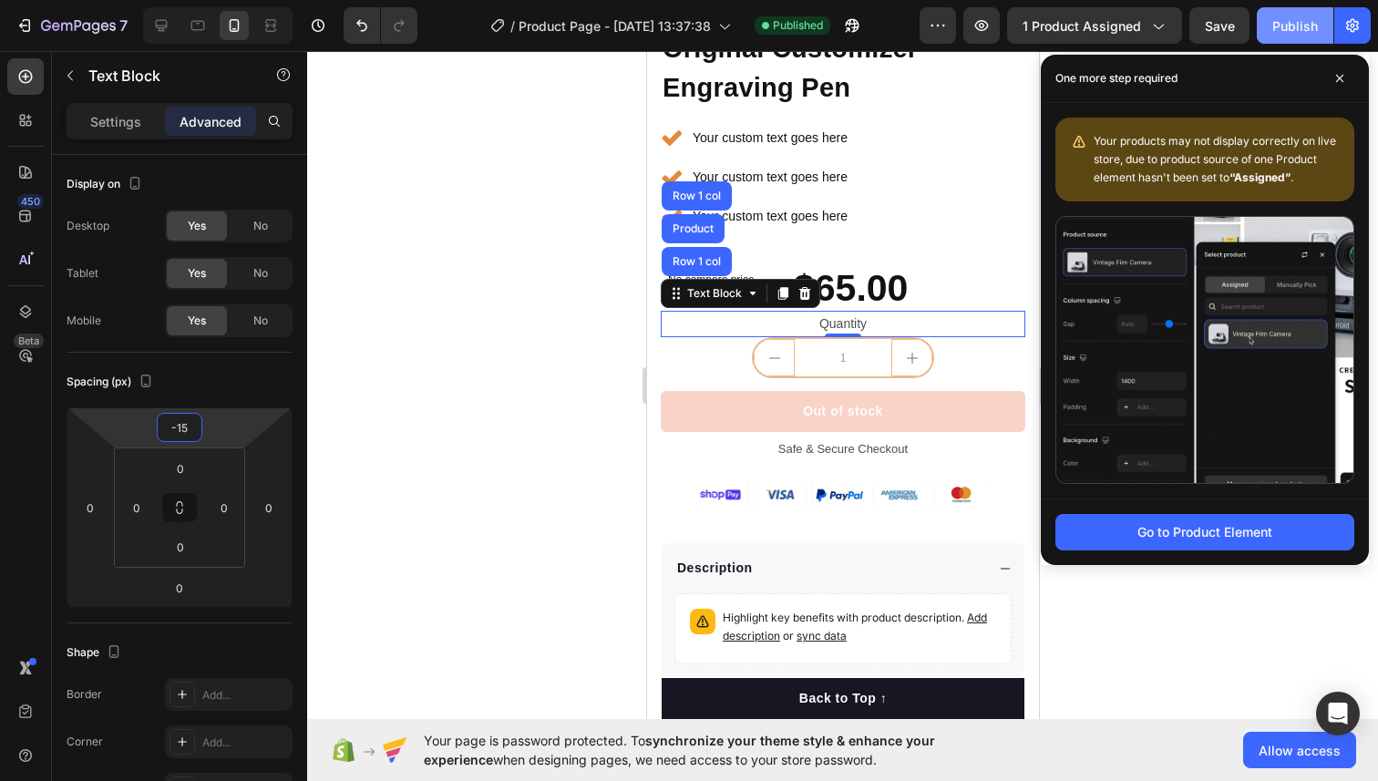
type input "-15"
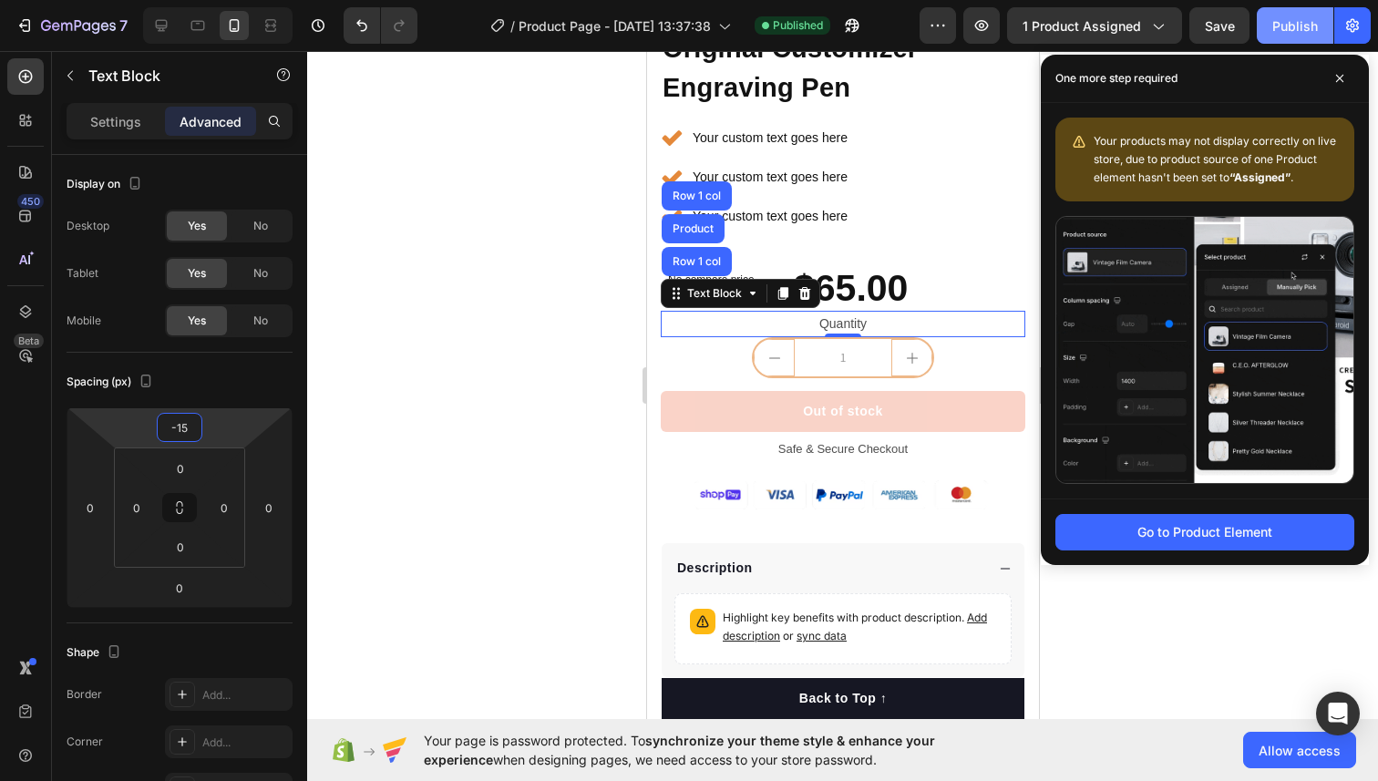
click at [1304, 22] on div "Publish" at bounding box center [1295, 25] width 46 height 19
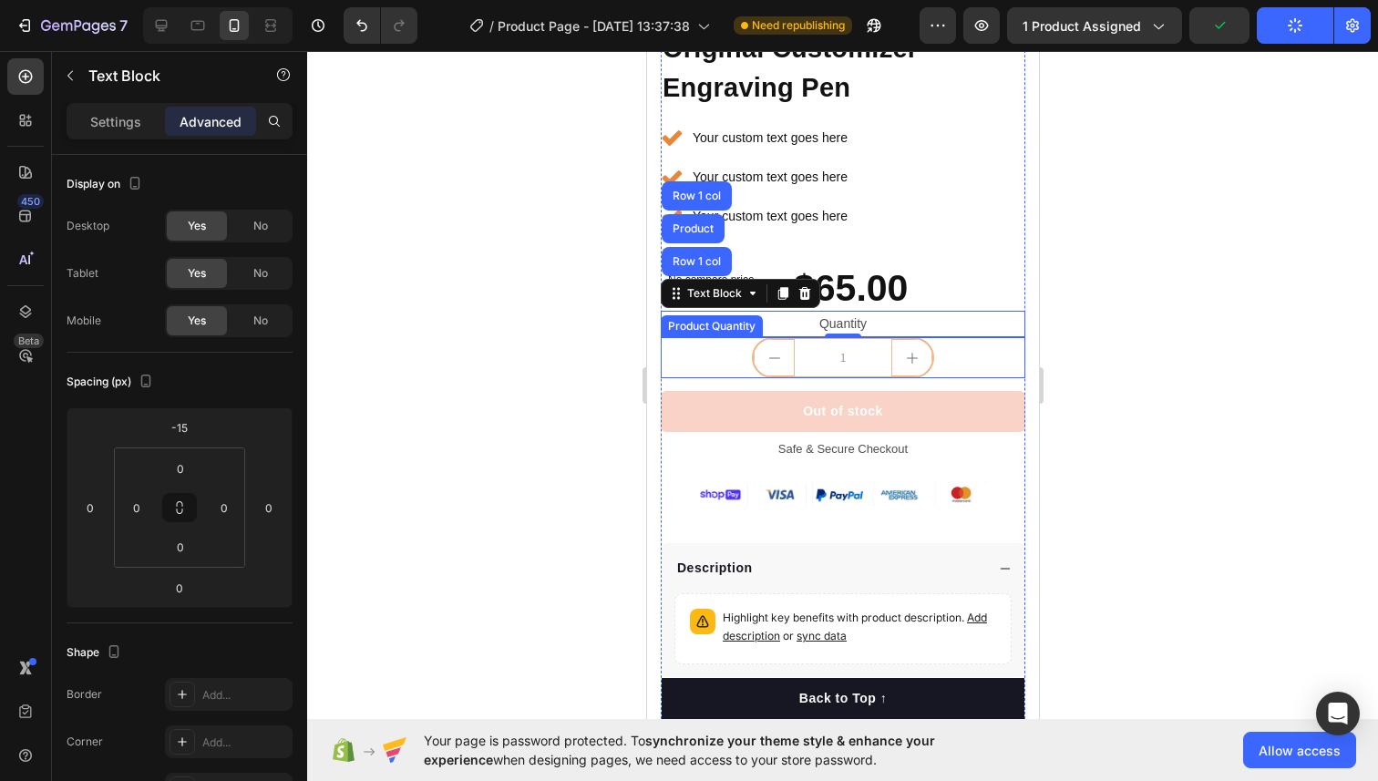
click at [769, 364] on icon "decrement" at bounding box center [773, 358] width 15 height 15
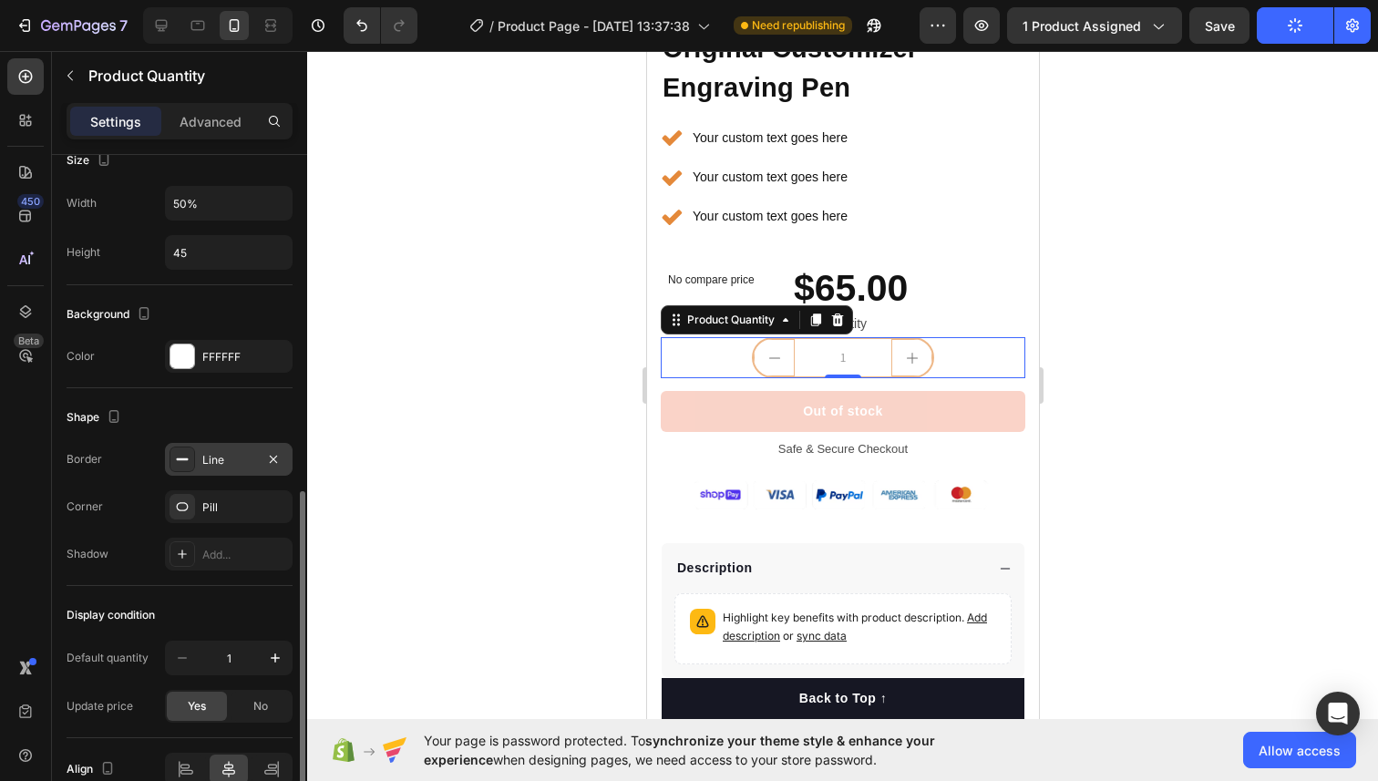
scroll to position [735, 0]
click at [210, 461] on div "Line" at bounding box center [228, 456] width 53 height 16
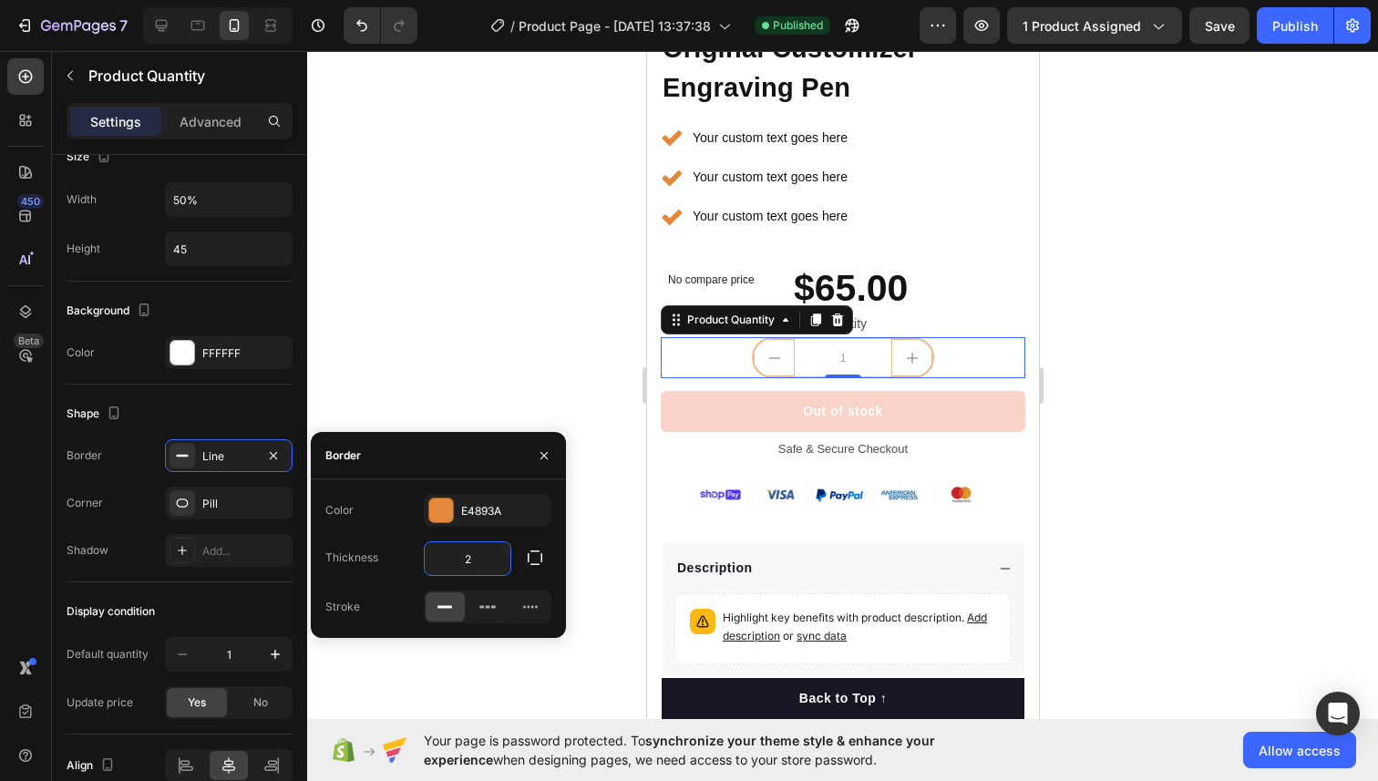
click at [478, 560] on input "2" at bounding box center [468, 558] width 86 height 33
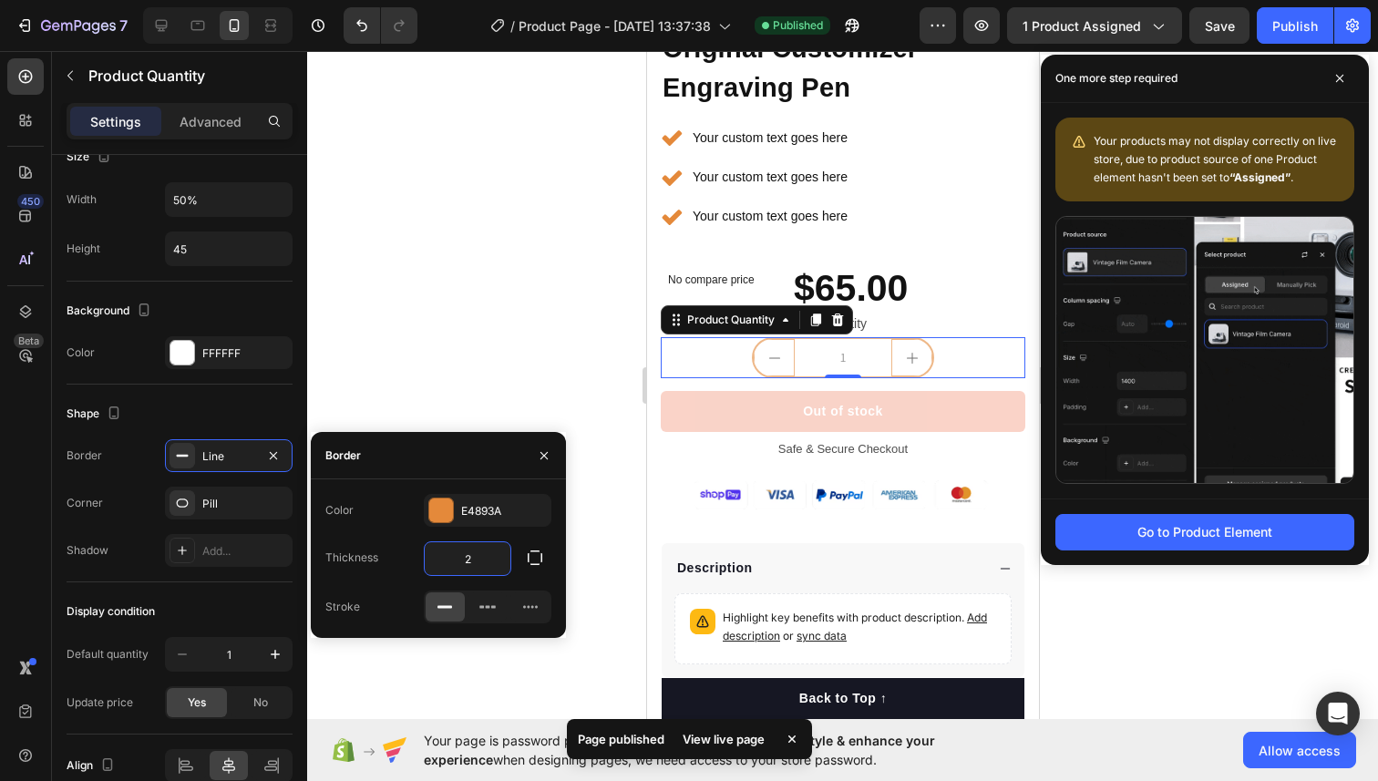
type input "1"
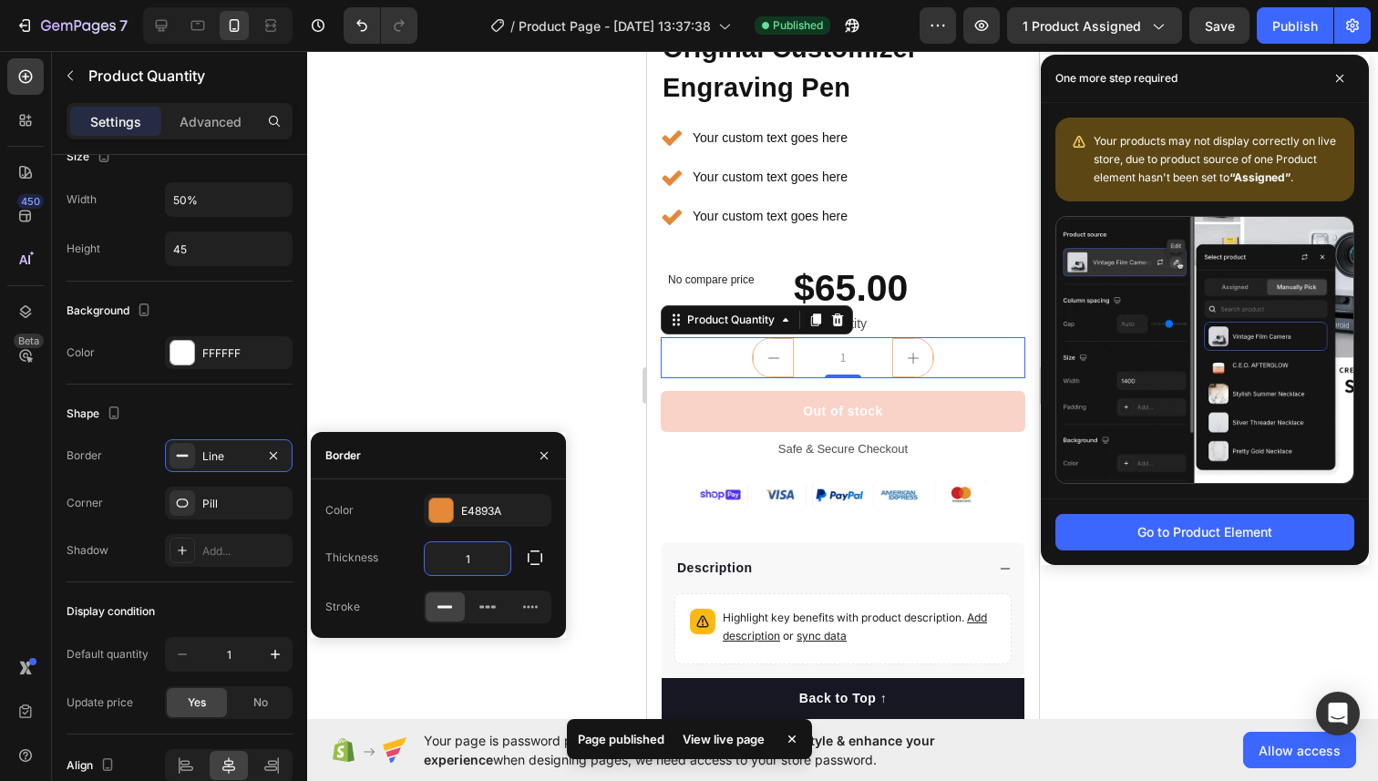
click at [416, 391] on div at bounding box center [842, 416] width 1070 height 730
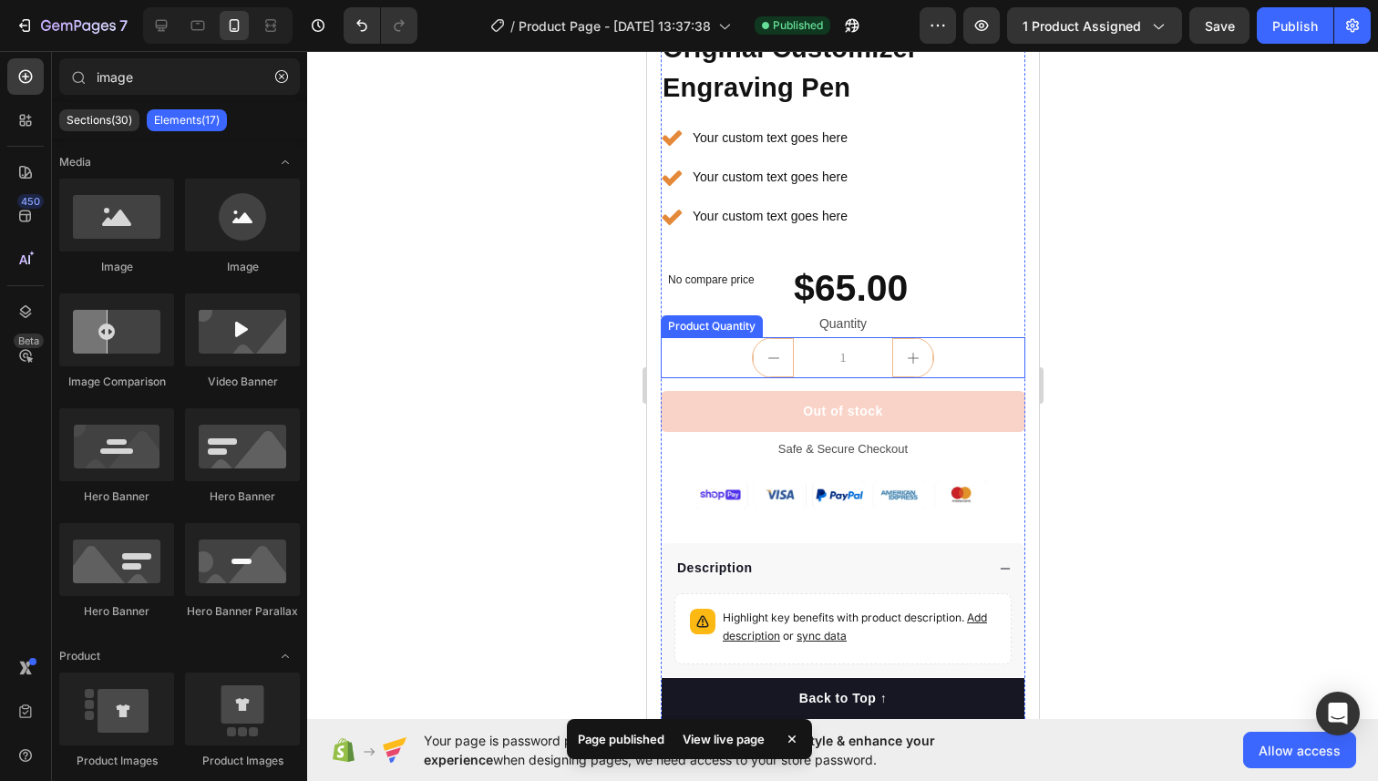
click at [780, 359] on button "decrement" at bounding box center [772, 357] width 41 height 39
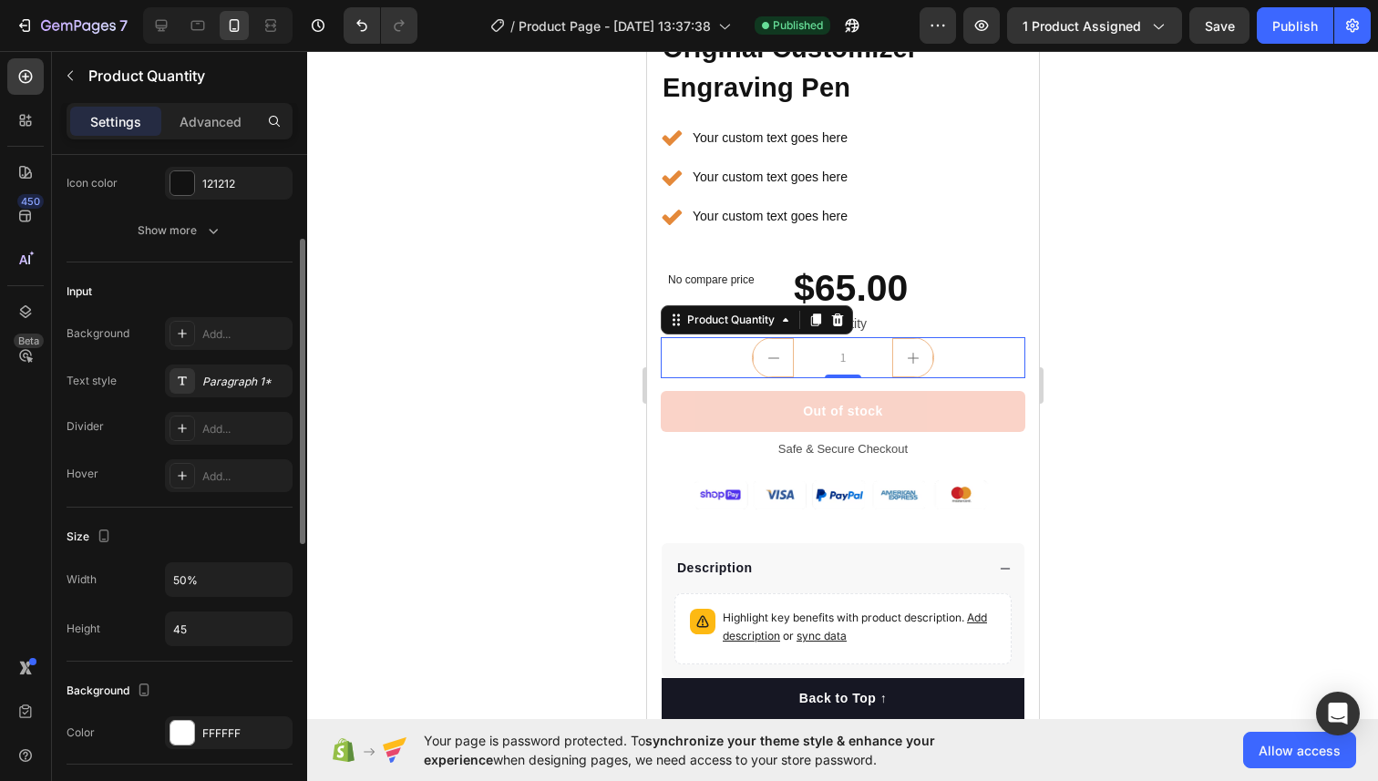
scroll to position [370, 0]
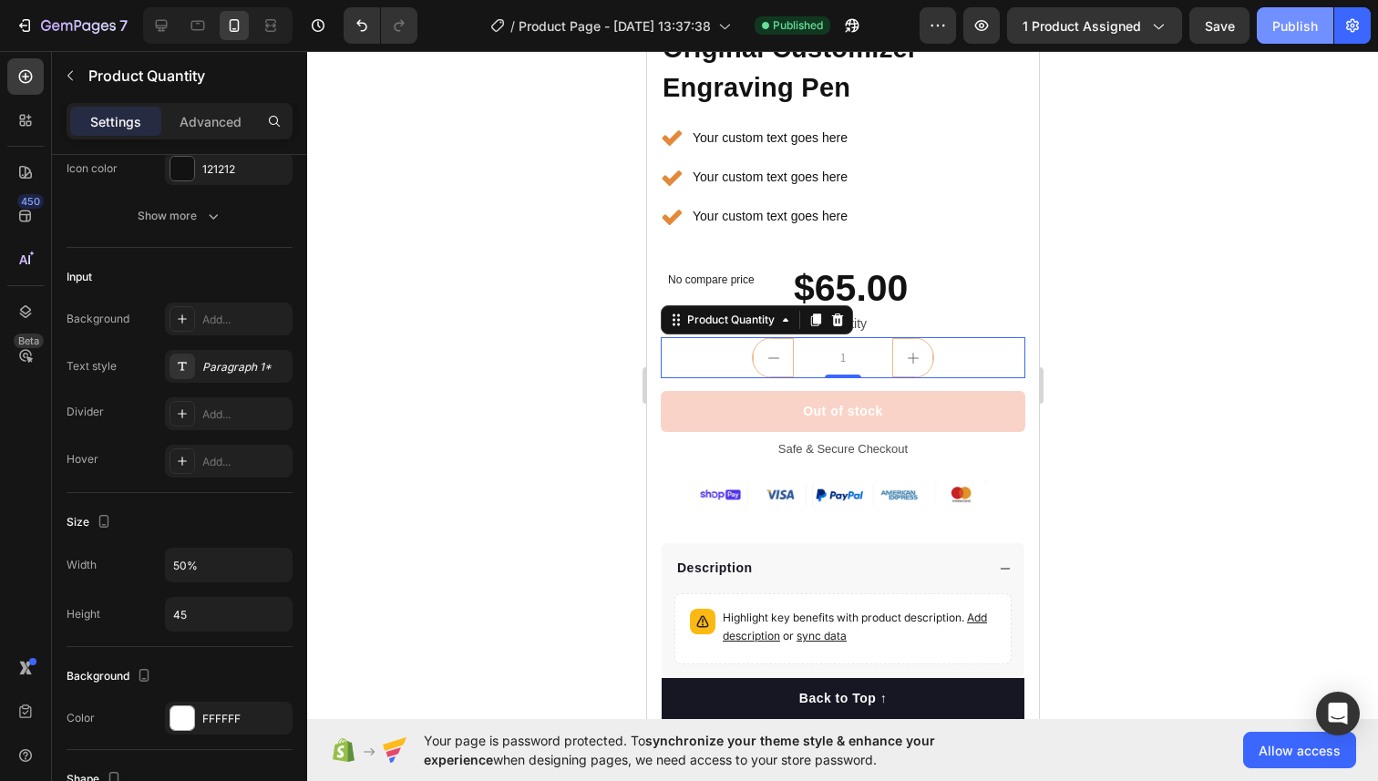
click at [1284, 29] on div "Publish" at bounding box center [1295, 25] width 46 height 19
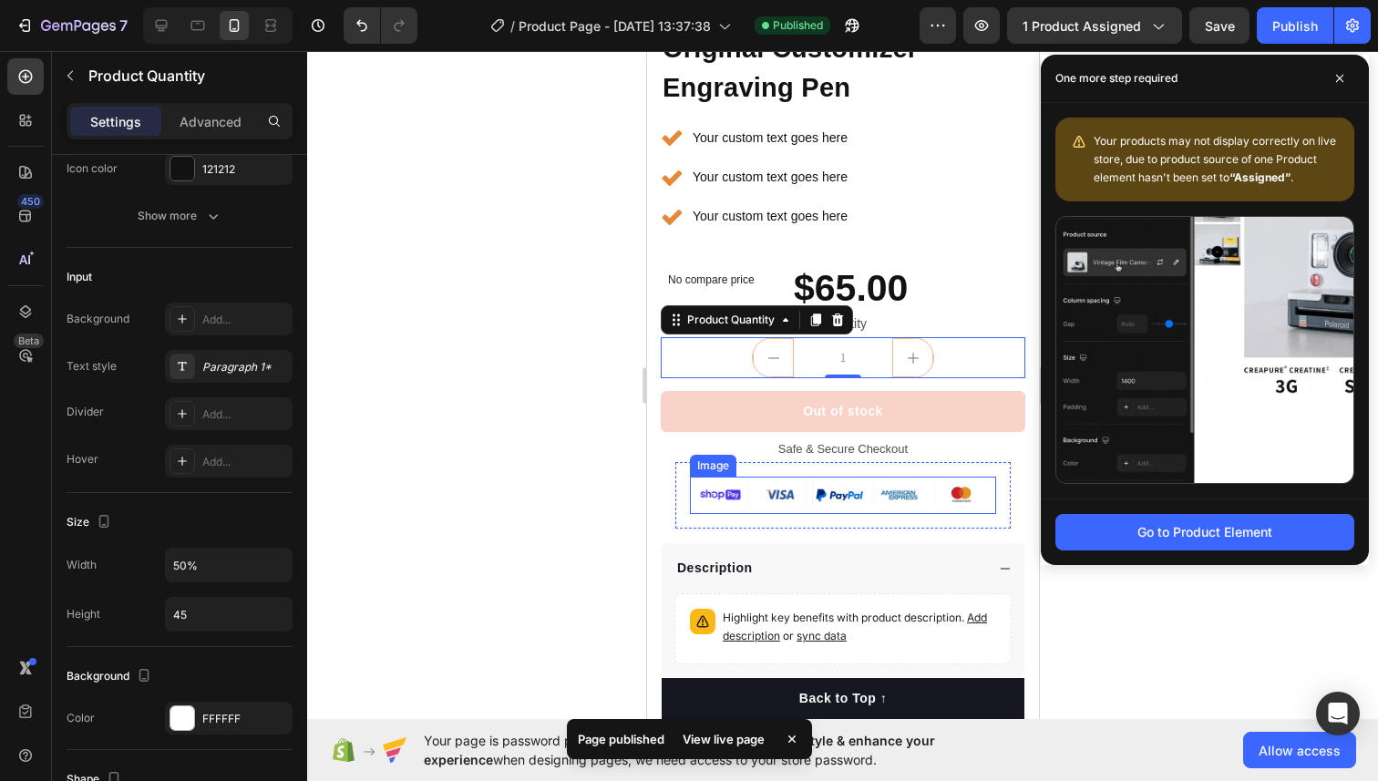
click at [869, 495] on img at bounding box center [842, 495] width 306 height 38
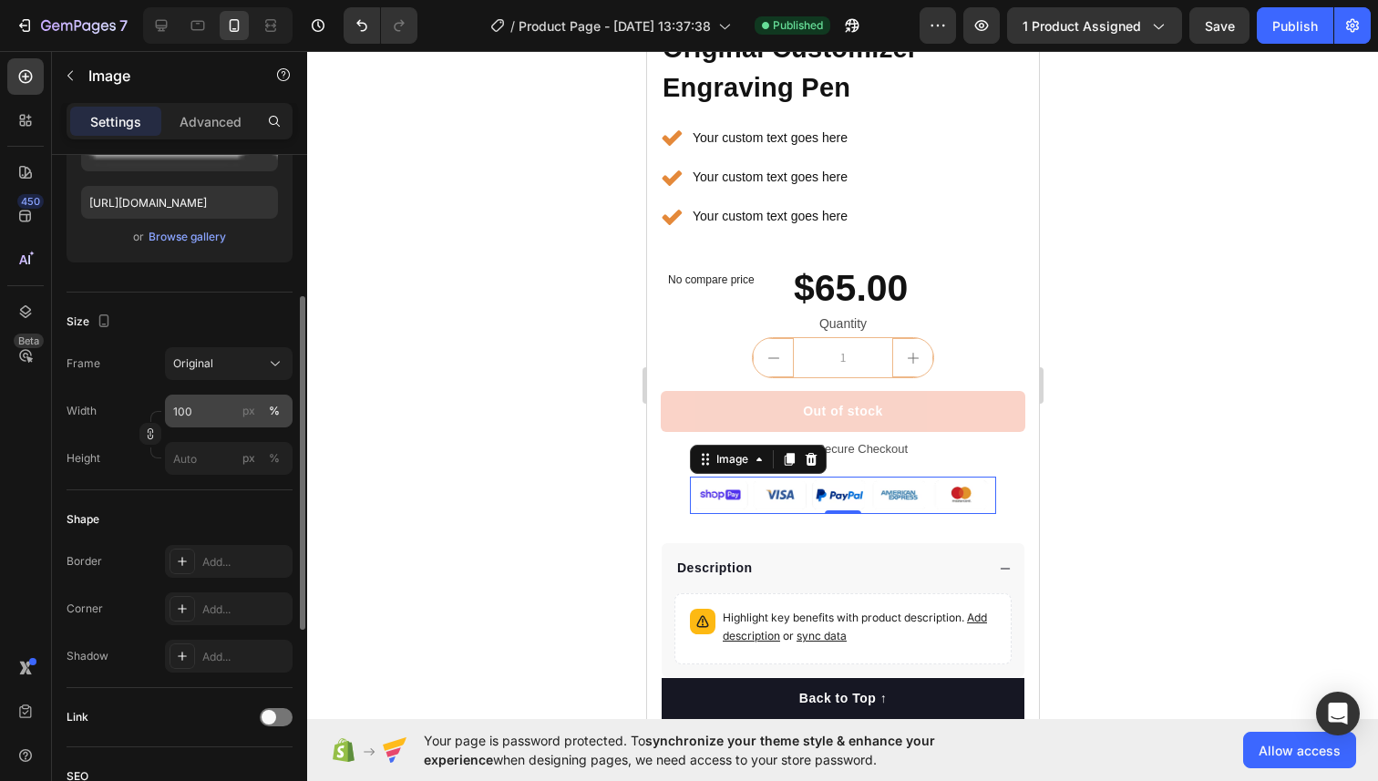
scroll to position [297, 0]
click at [212, 368] on div "Original" at bounding box center [217, 362] width 89 height 16
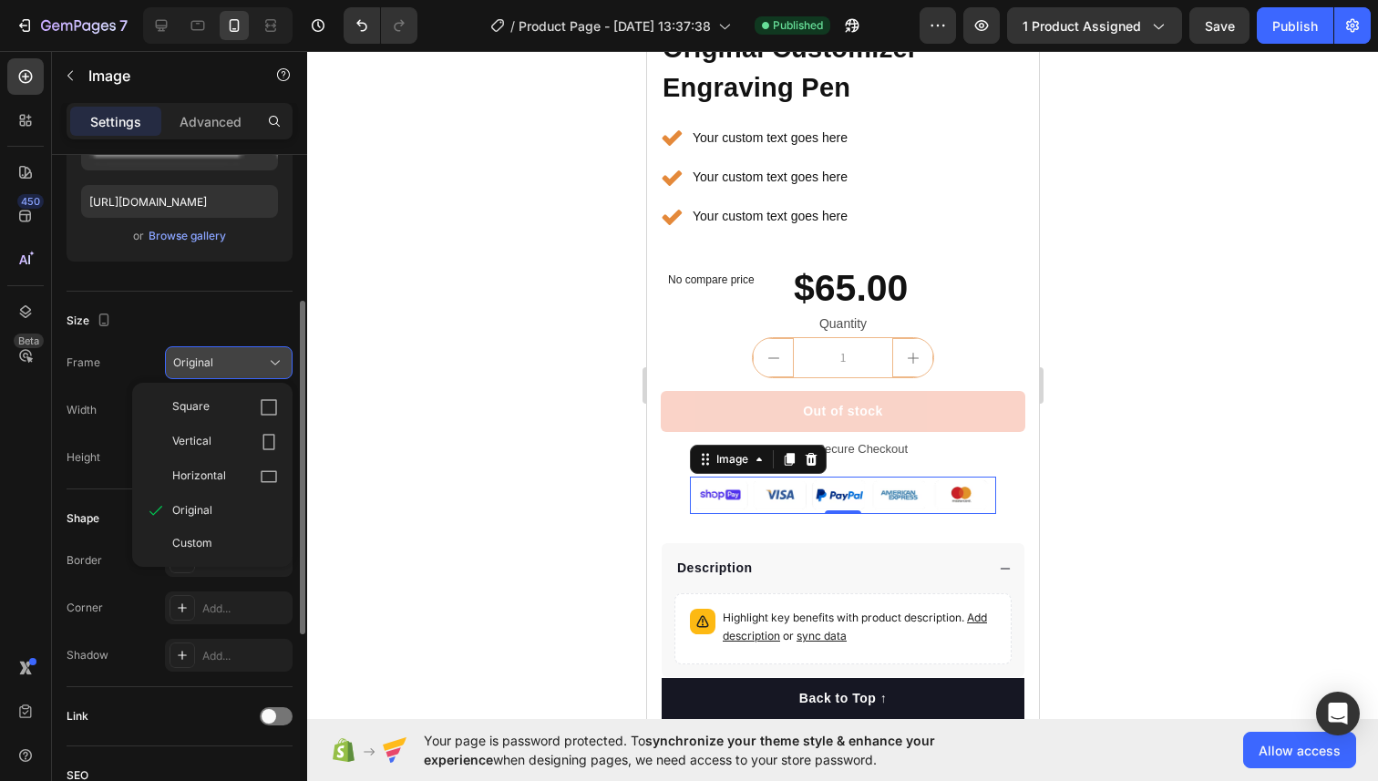
click at [212, 368] on div "Original" at bounding box center [217, 362] width 89 height 16
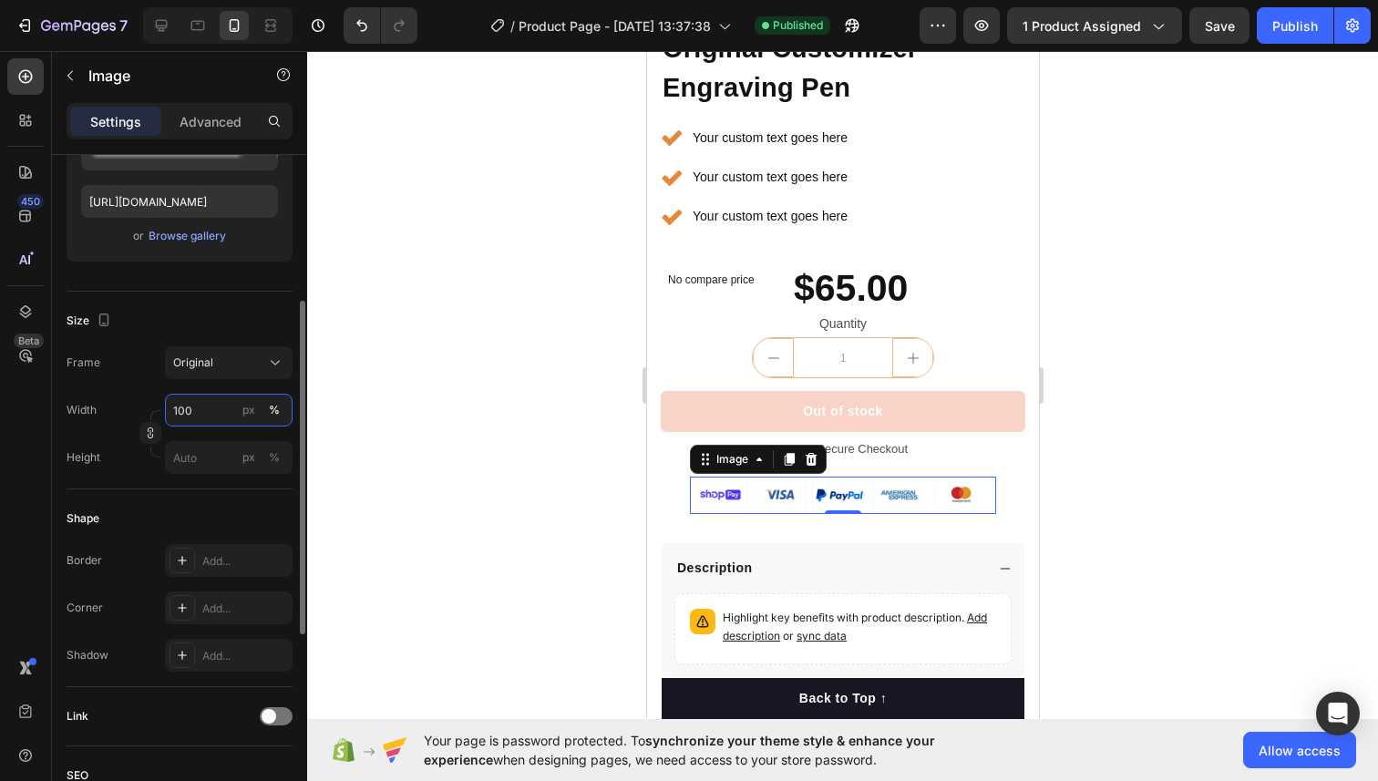
click at [209, 411] on input "100" at bounding box center [229, 410] width 128 height 33
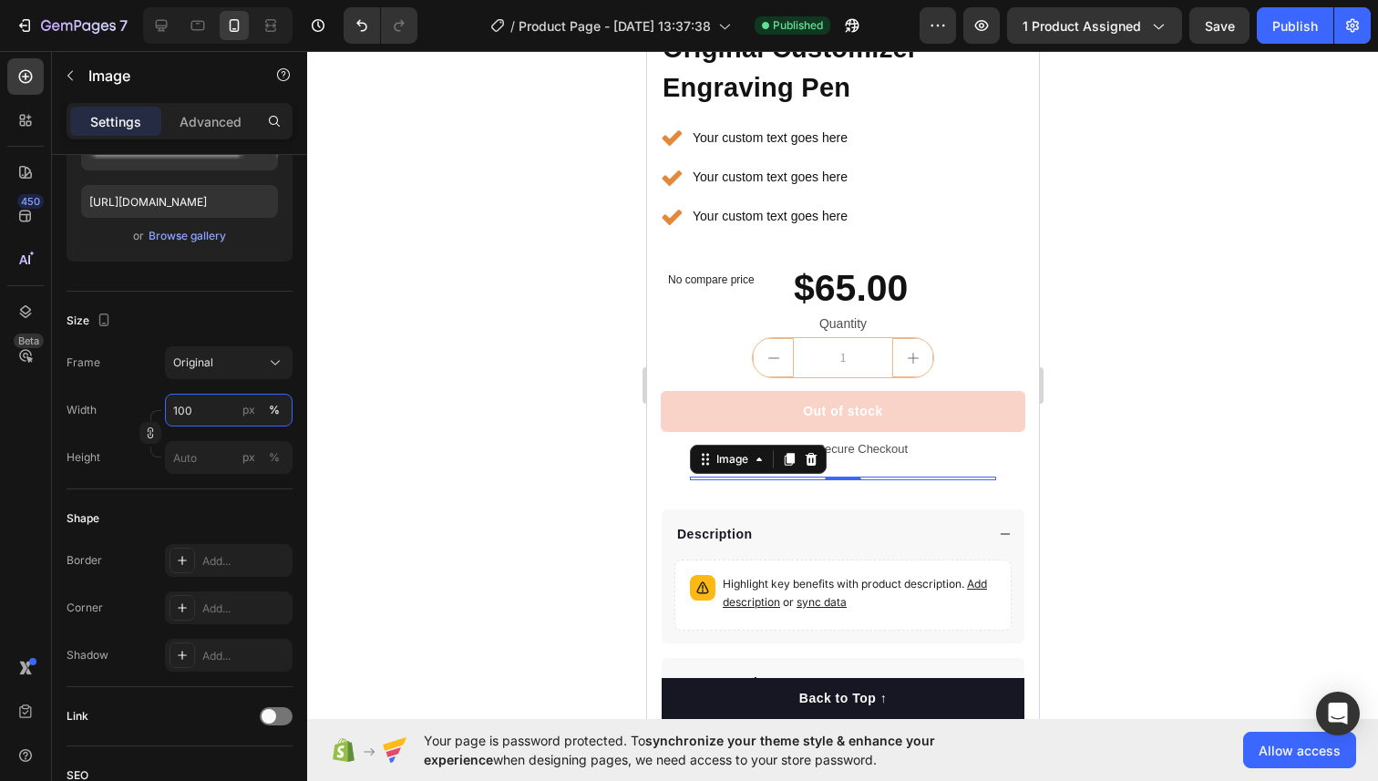
type input "10"
click at [558, 514] on div at bounding box center [842, 416] width 1070 height 730
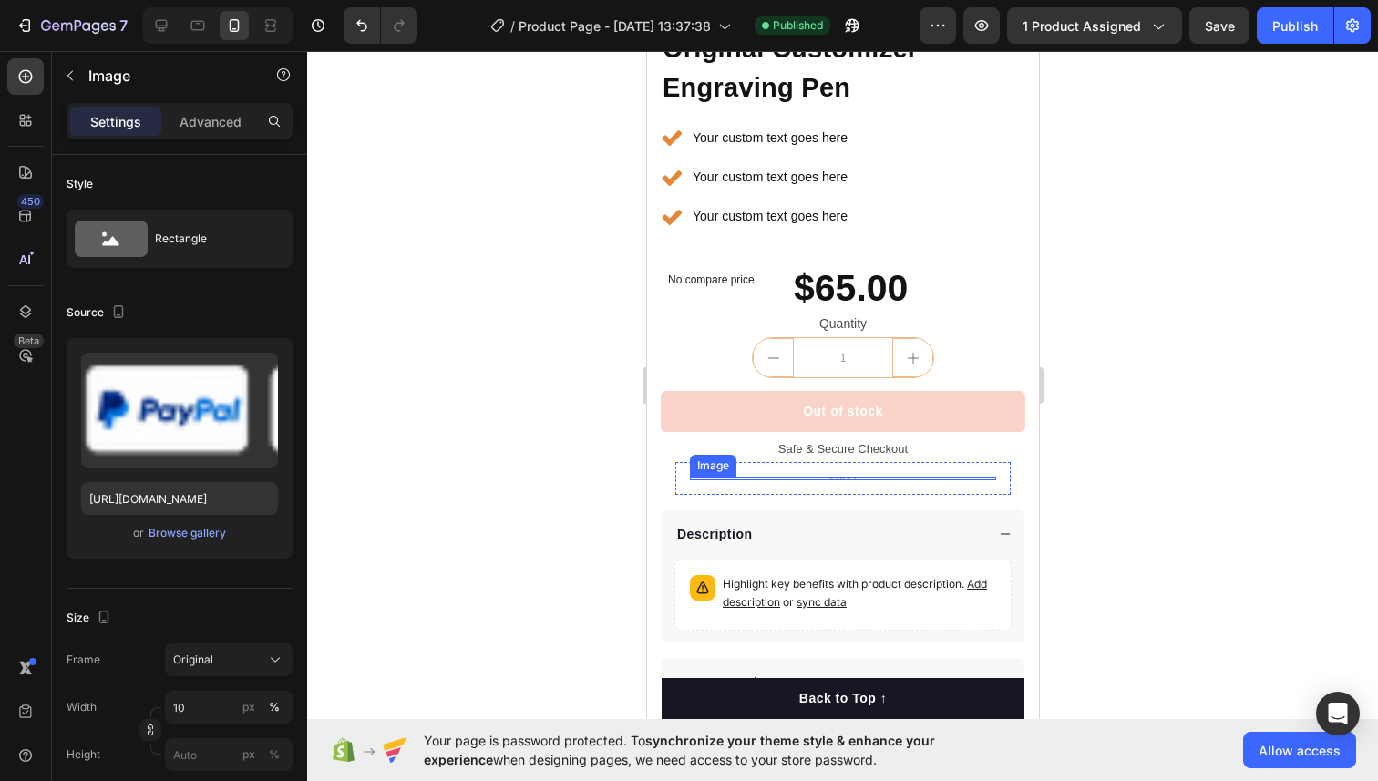
click at [839, 478] on div "Image" at bounding box center [842, 478] width 306 height 4
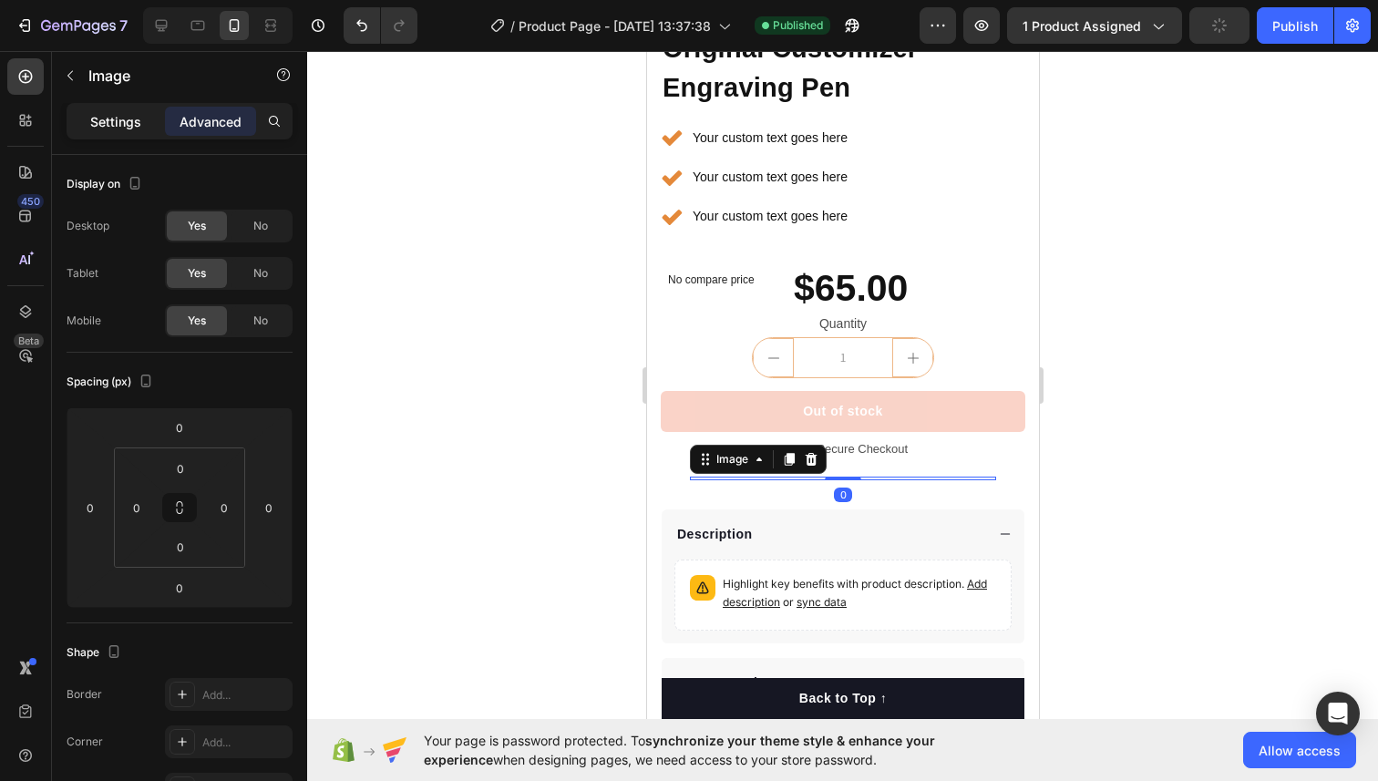
click at [101, 118] on p "Settings" at bounding box center [115, 121] width 51 height 19
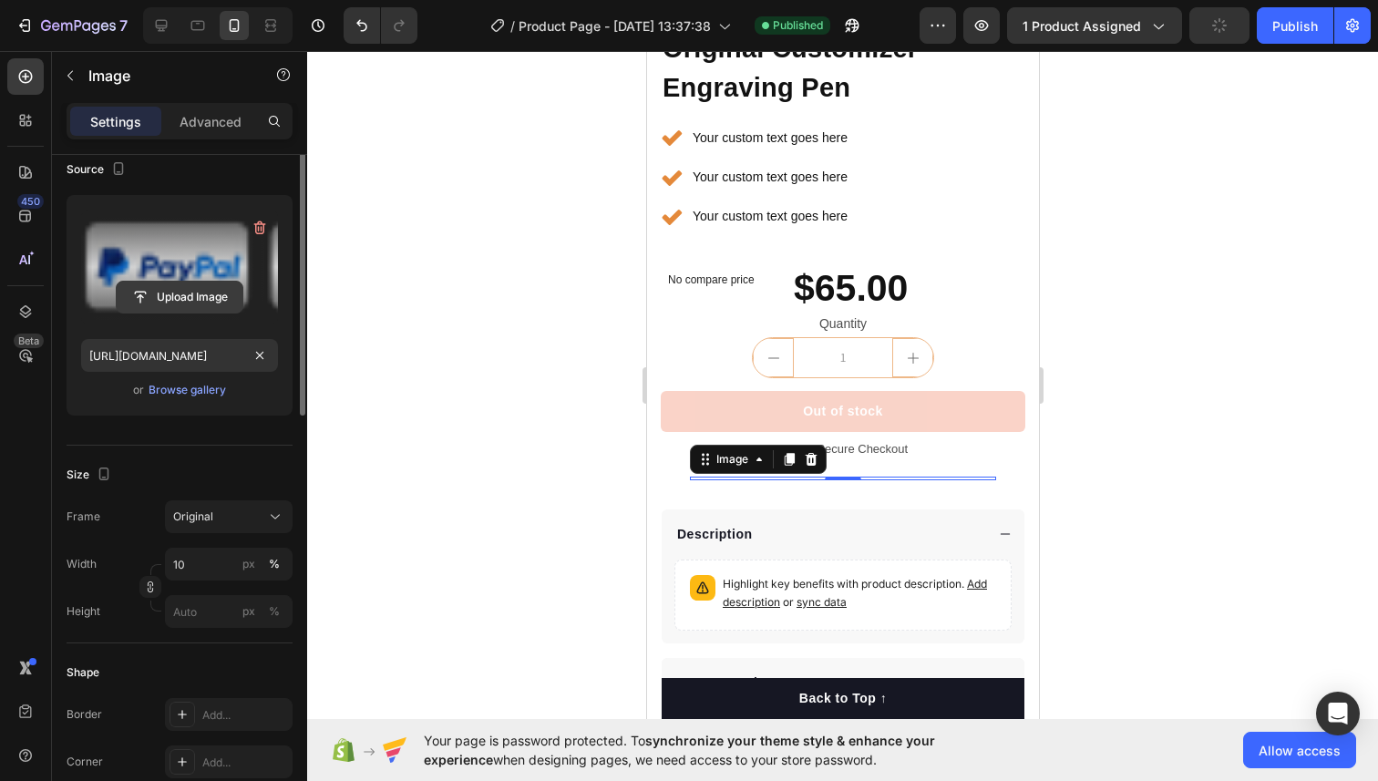
scroll to position [223, 0]
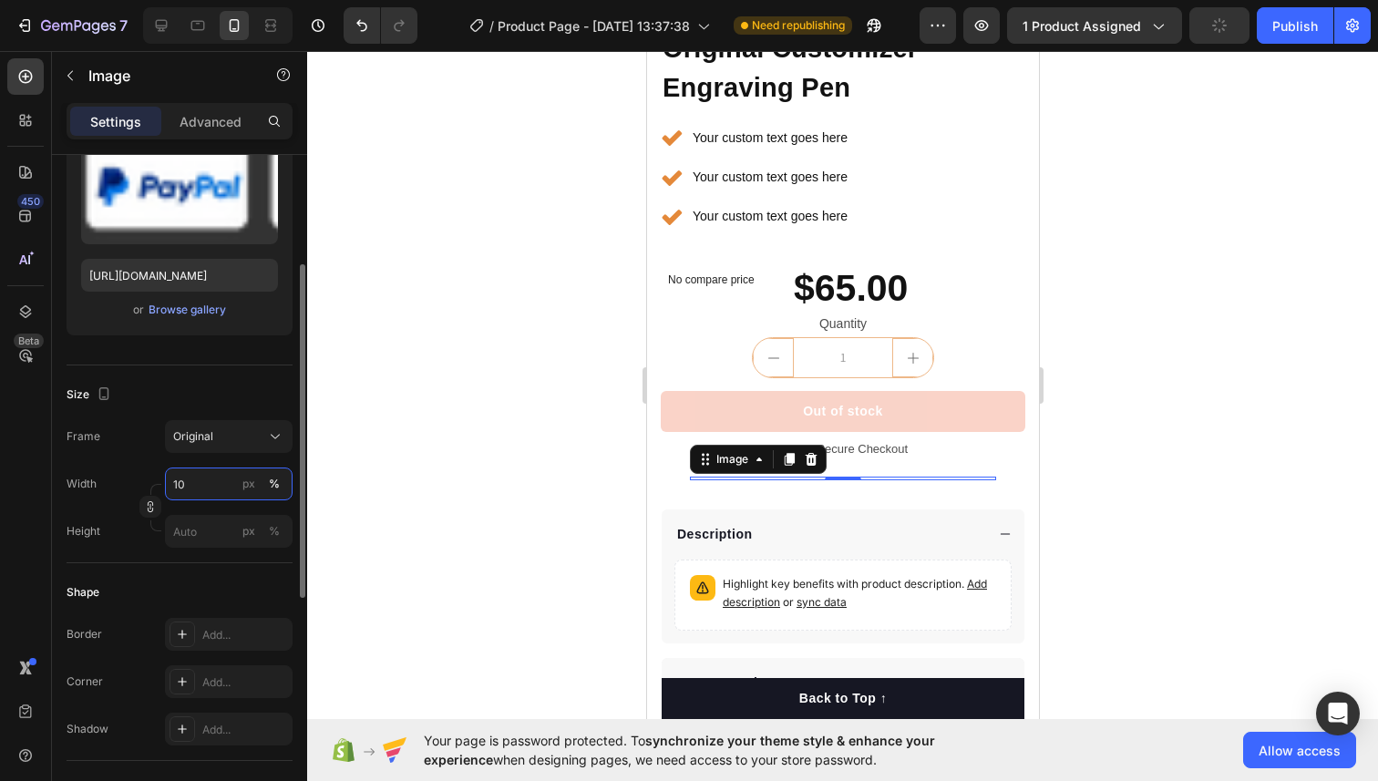
click at [209, 481] on input "10" at bounding box center [229, 483] width 128 height 33
click at [208, 482] on input "10" at bounding box center [229, 483] width 128 height 33
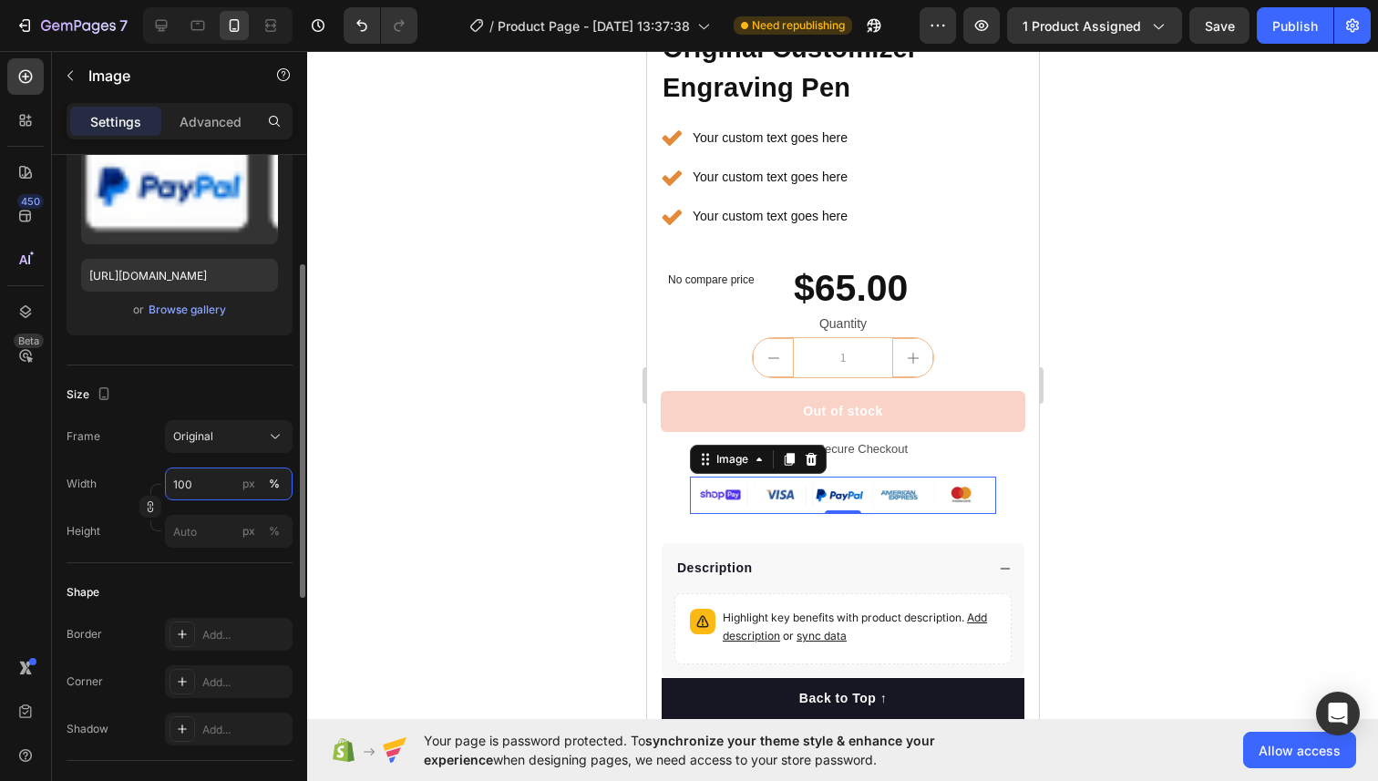
type input "100"
click at [174, 373] on div "Size Frame Original Width 100 px % Height px %" at bounding box center [180, 464] width 226 height 198
click at [197, 440] on span "Original" at bounding box center [193, 436] width 40 height 16
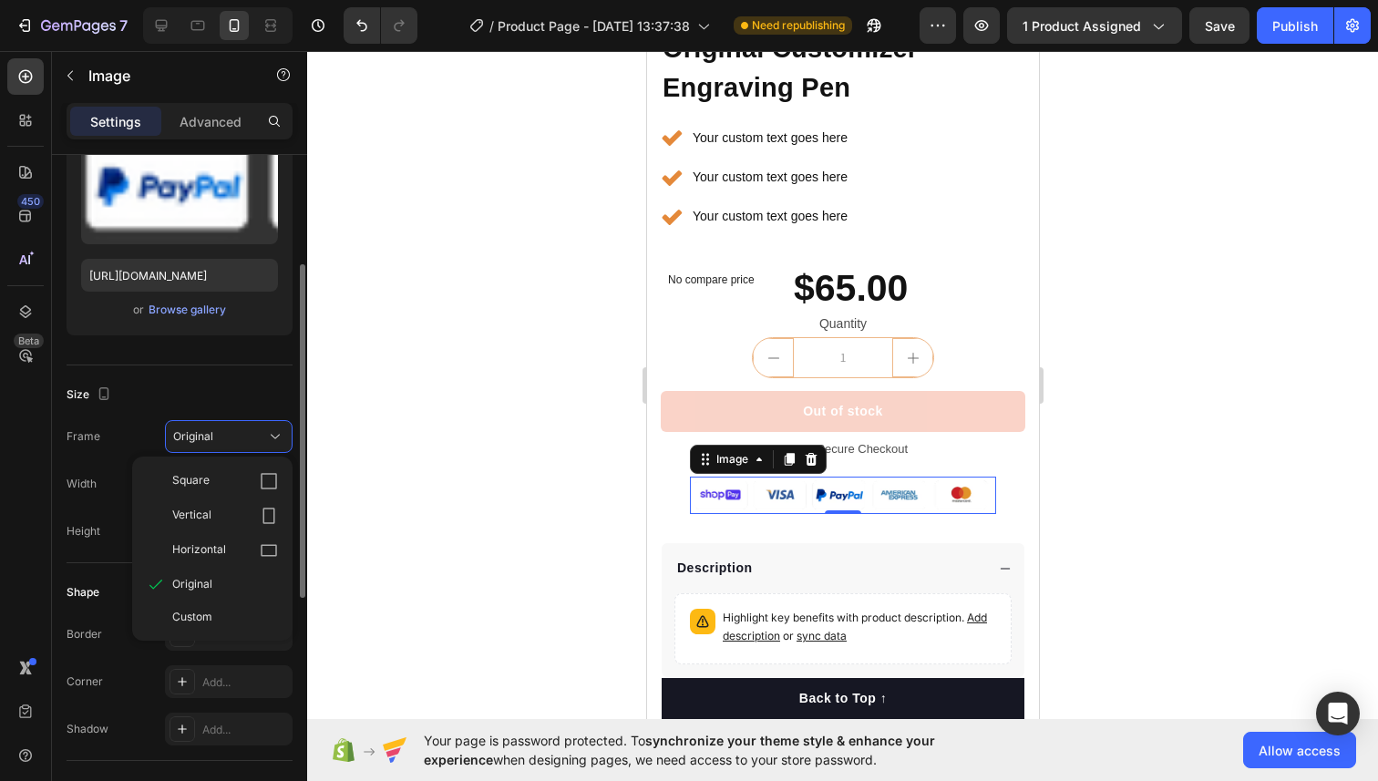
click at [200, 373] on div "Size Frame Original Square Vertical Horizontal Original Custom Width 100 px % H…" at bounding box center [180, 464] width 226 height 198
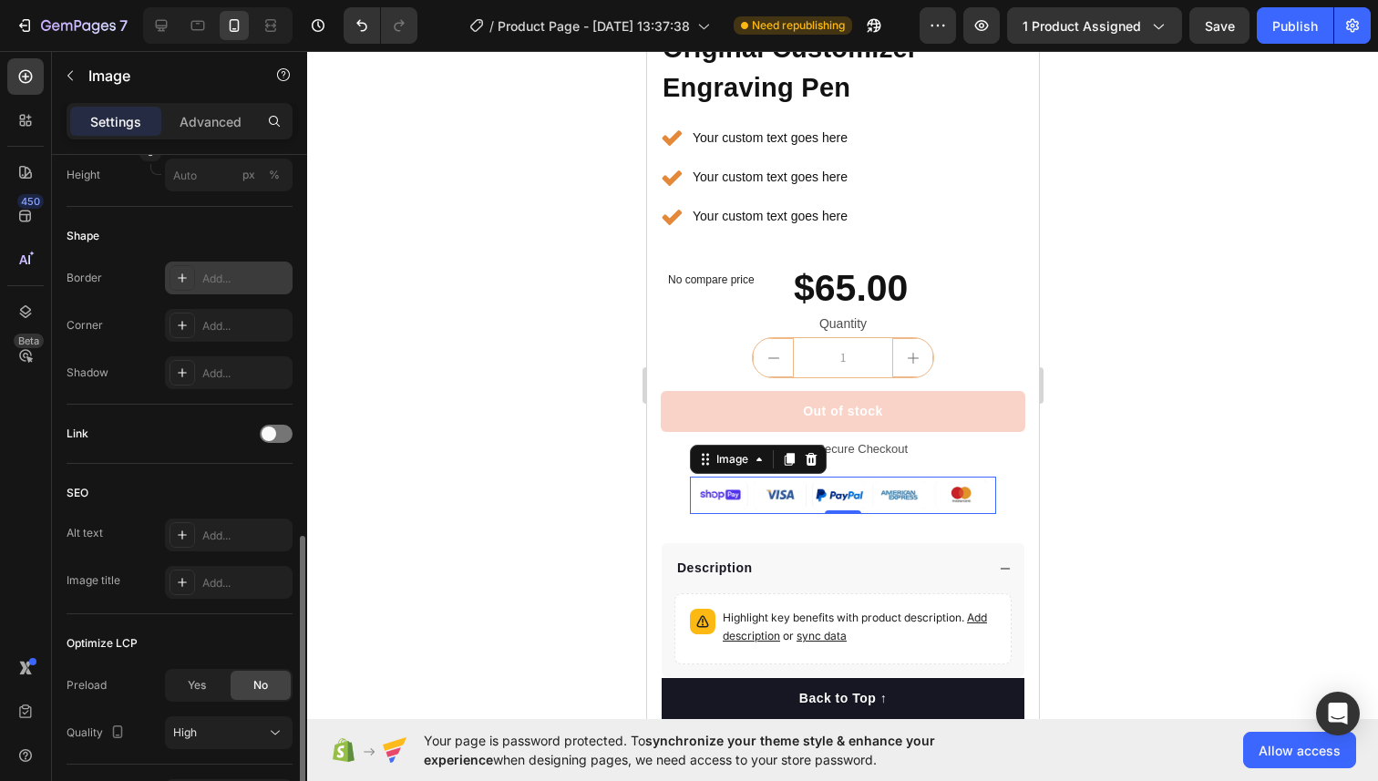
scroll to position [698, 0]
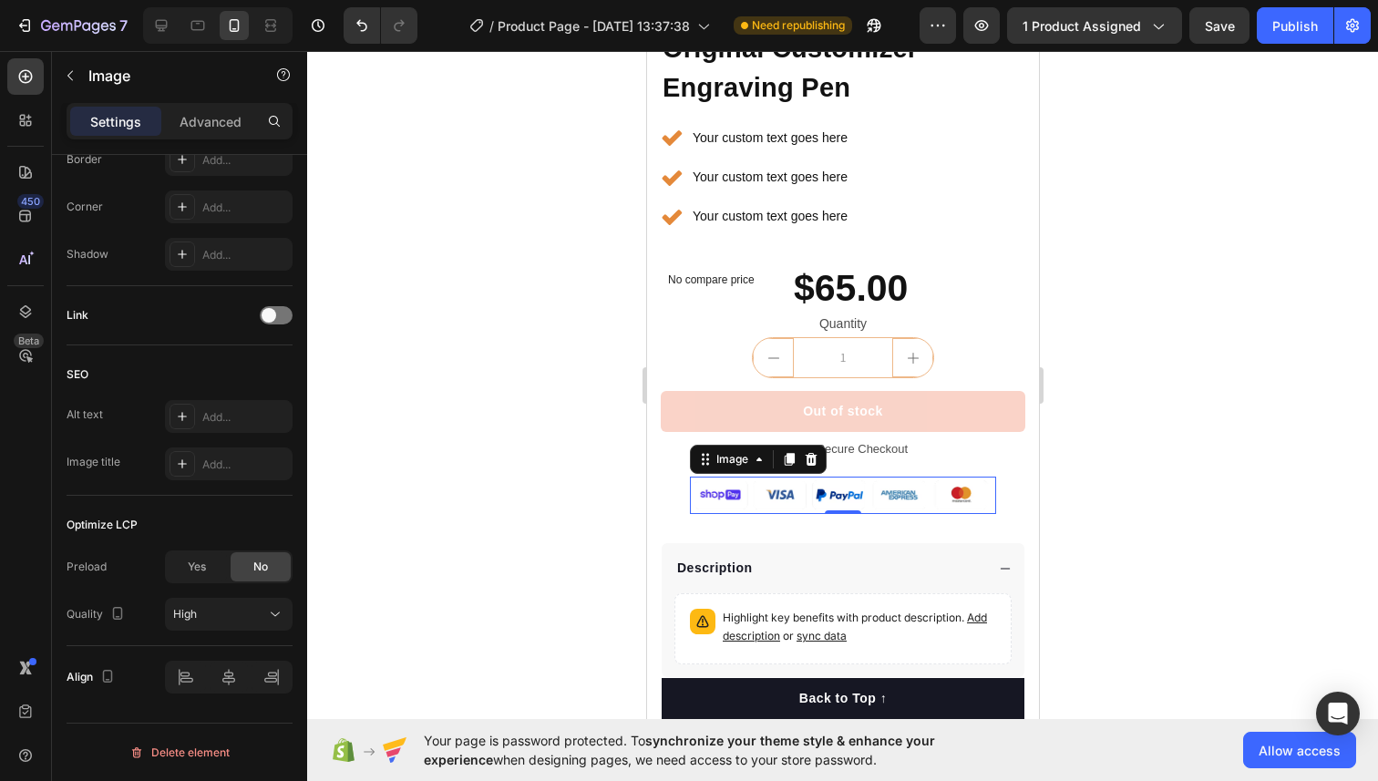
click at [718, 497] on img at bounding box center [842, 495] width 306 height 38
click at [699, 499] on img at bounding box center [842, 495] width 306 height 38
click at [748, 468] on div "Image" at bounding box center [731, 459] width 76 height 22
click at [740, 500] on img at bounding box center [842, 495] width 306 height 38
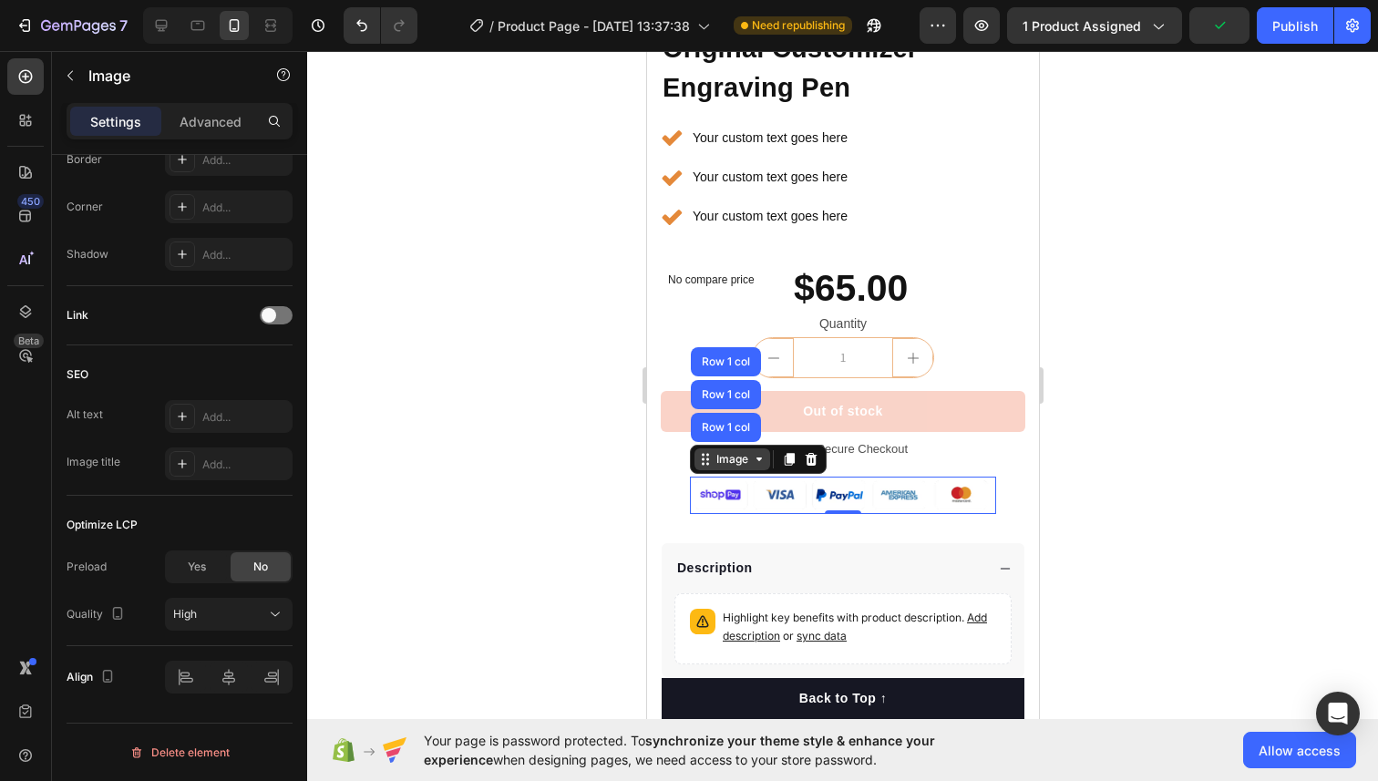
click at [702, 463] on icon at bounding box center [702, 463] width 3 height 3
click at [770, 517] on div "Image 0 Row" at bounding box center [841, 495] width 335 height 67
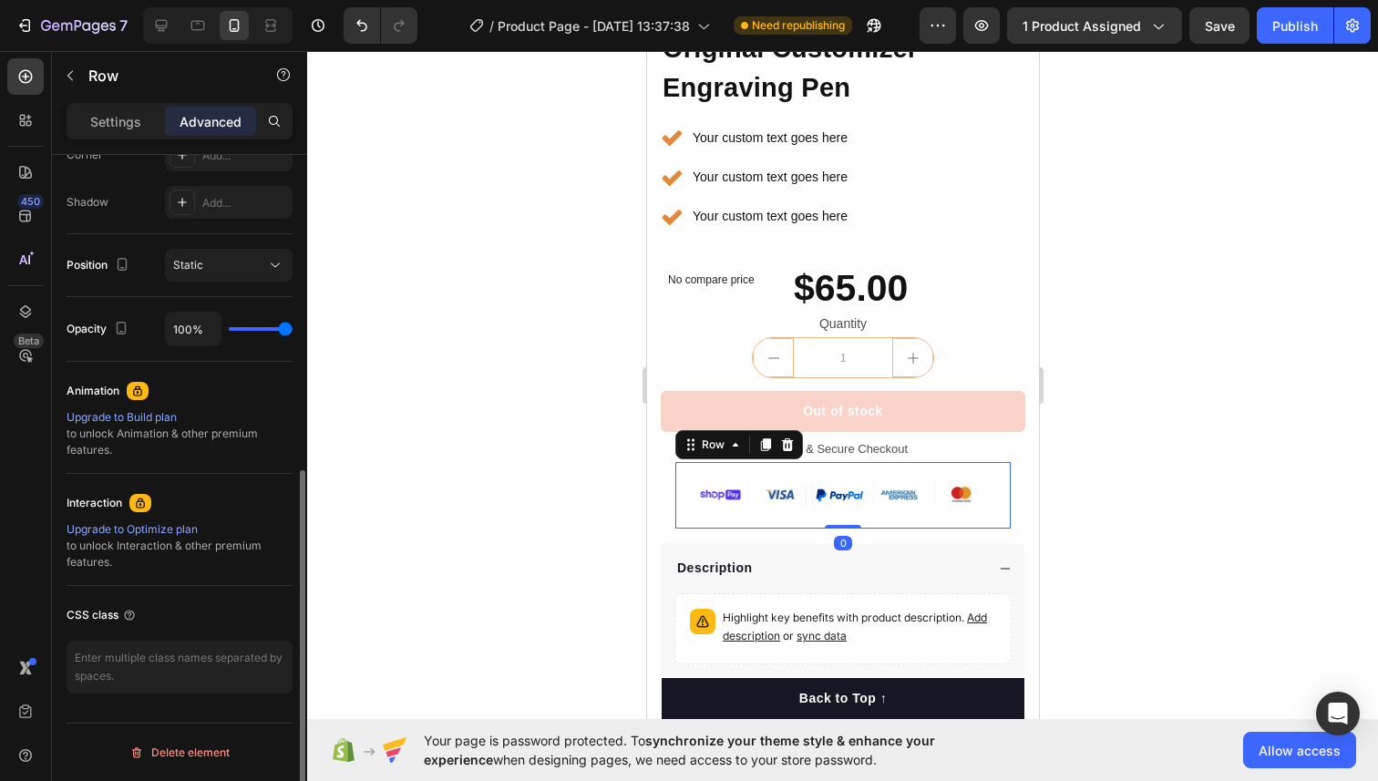
scroll to position [0, 0]
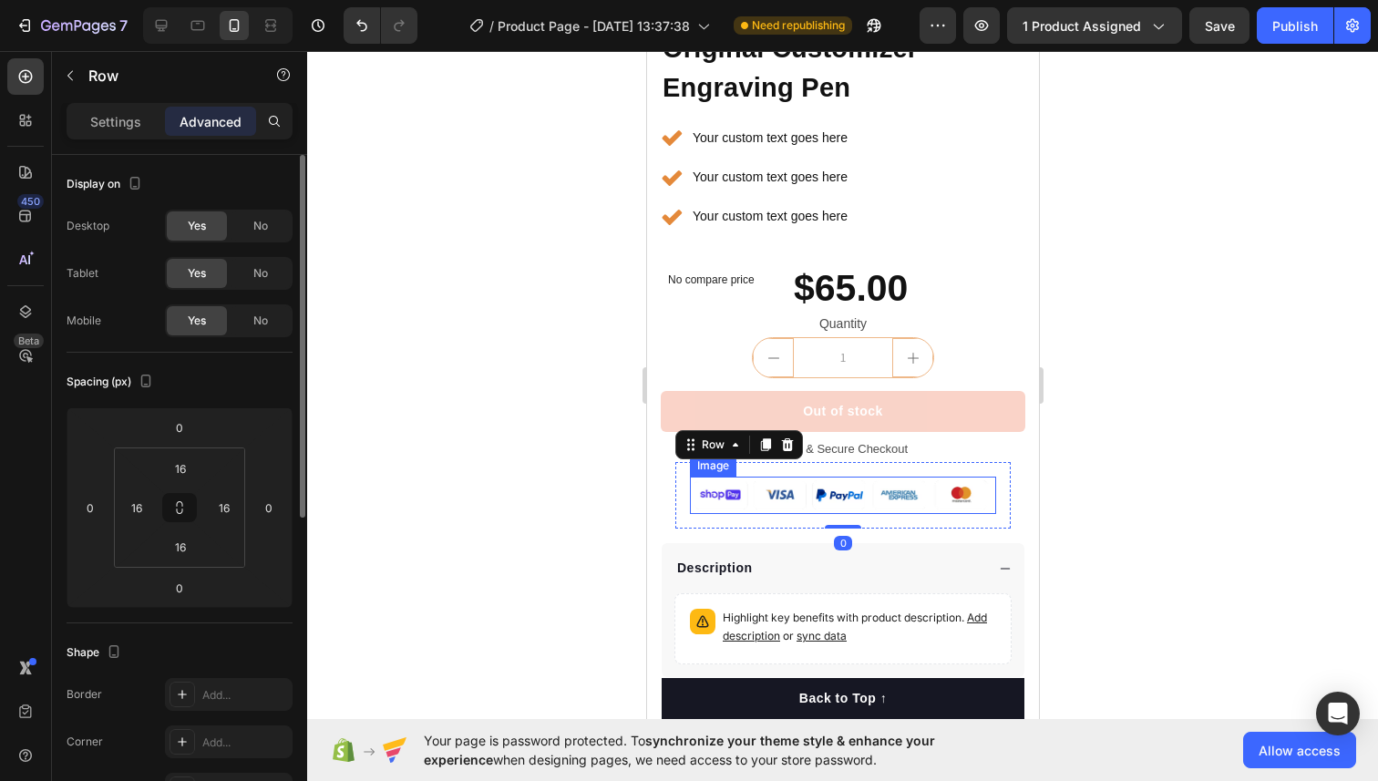
click at [773, 504] on img at bounding box center [842, 495] width 306 height 38
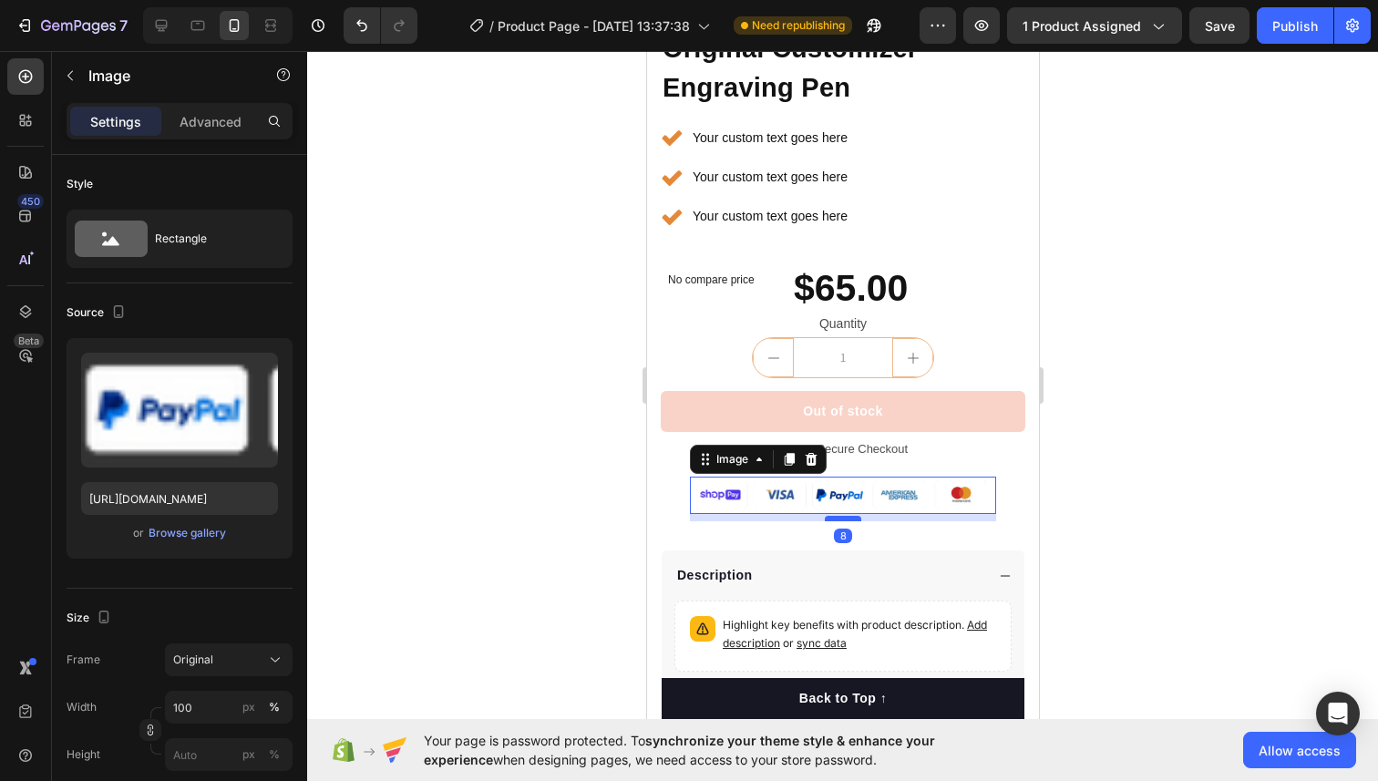
click at [836, 518] on div at bounding box center [842, 518] width 36 height 5
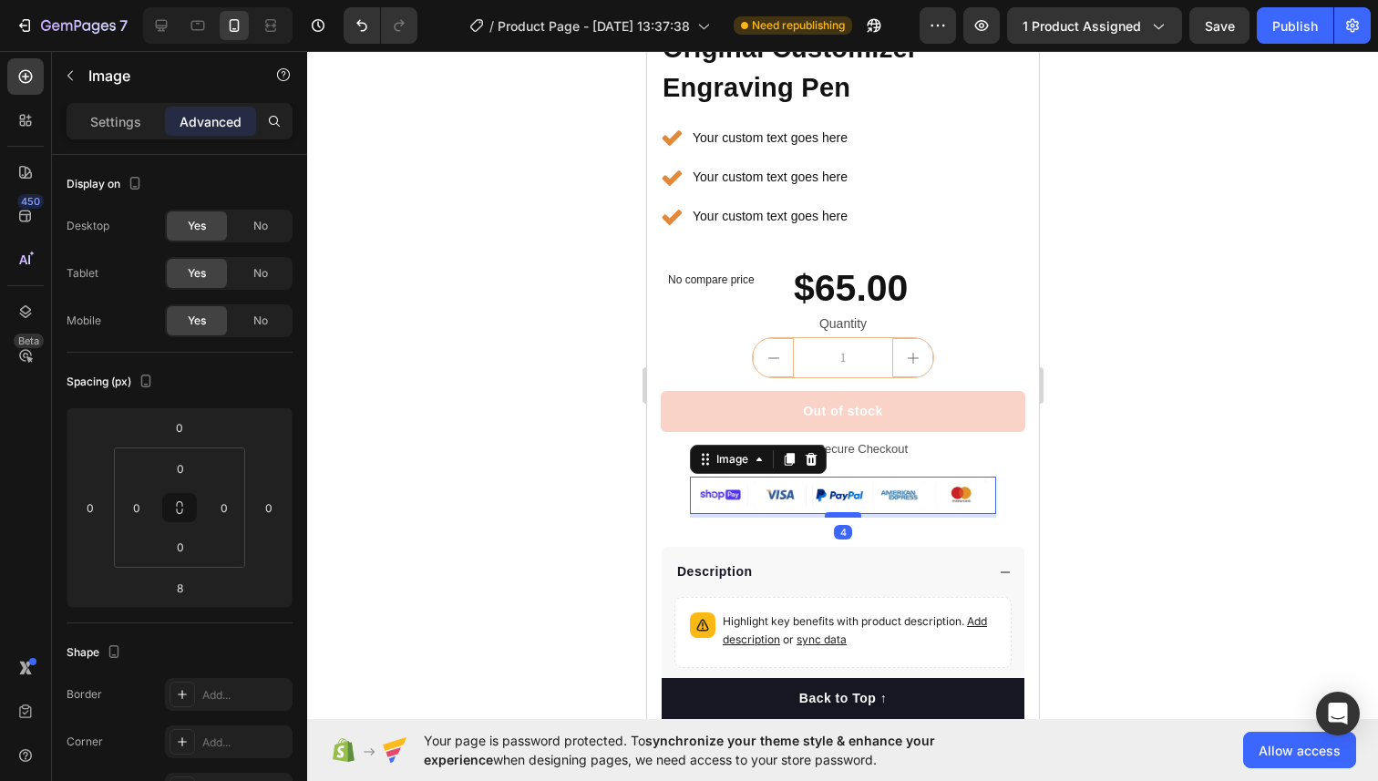
click at [836, 514] on div at bounding box center [842, 514] width 36 height 5
type input "3"
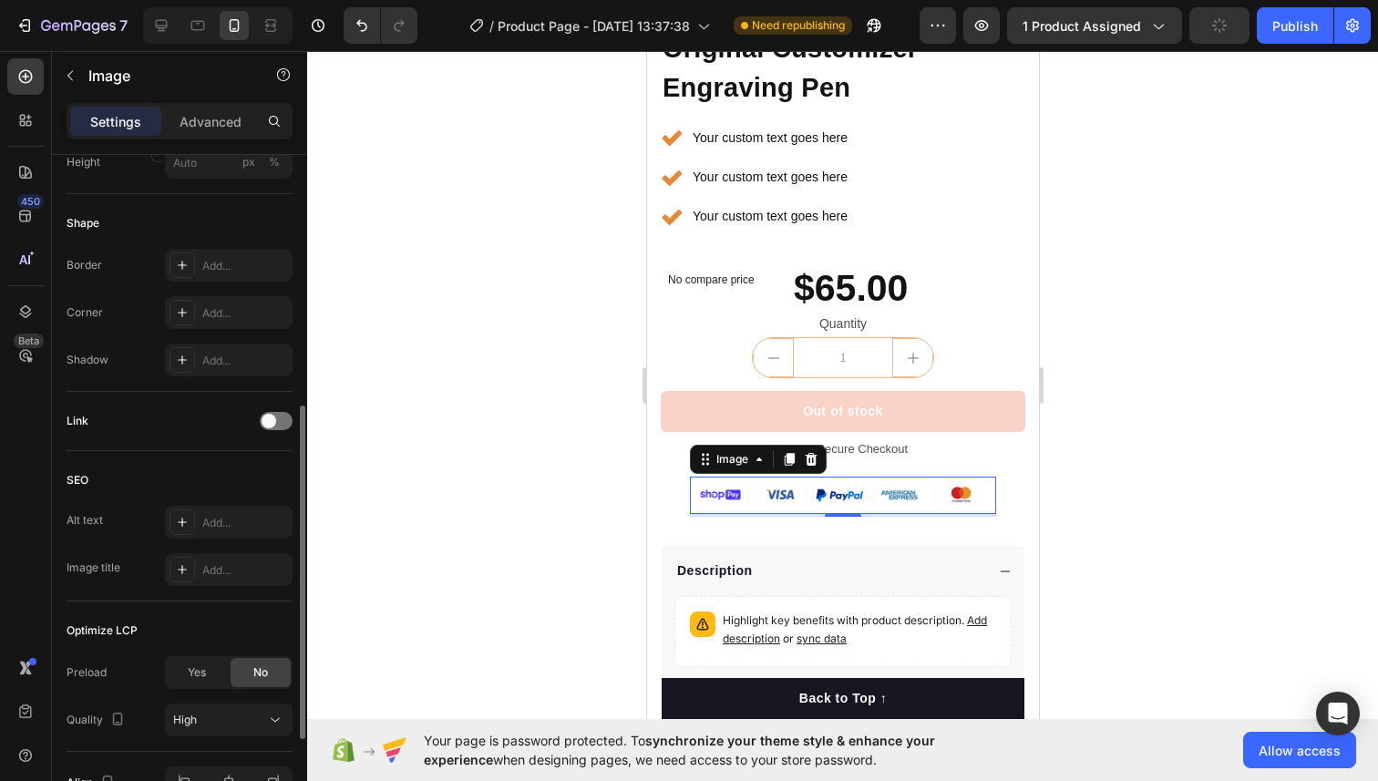
scroll to position [698, 0]
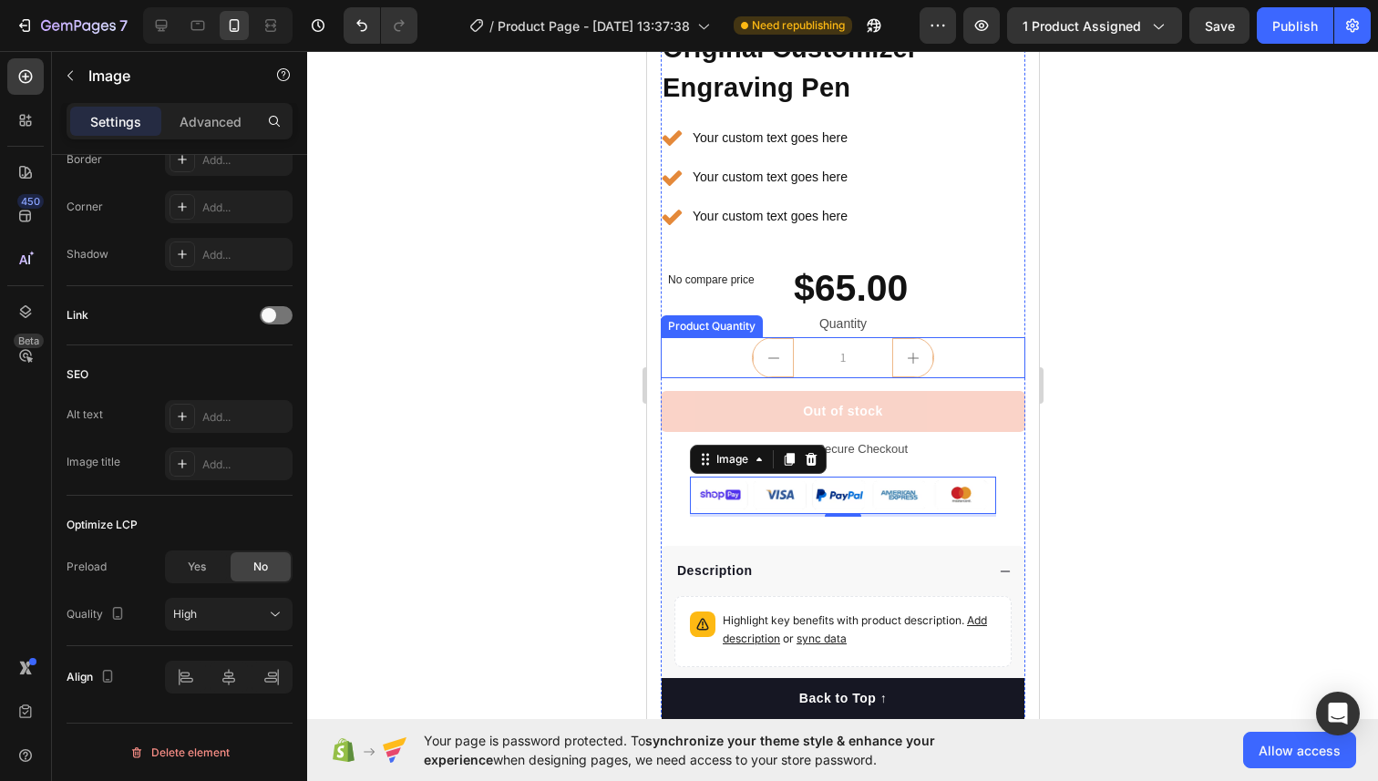
click at [784, 364] on button "decrement" at bounding box center [772, 357] width 41 height 39
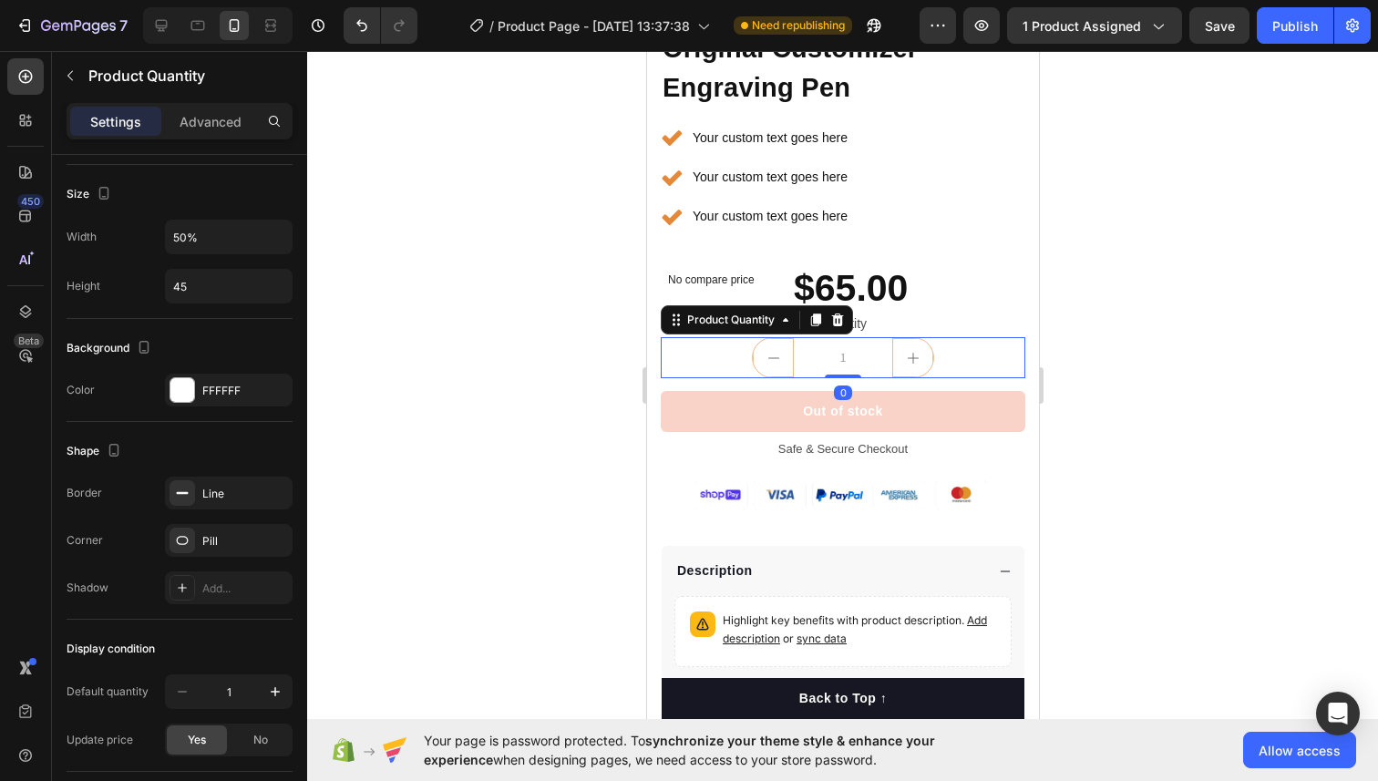
scroll to position [0, 0]
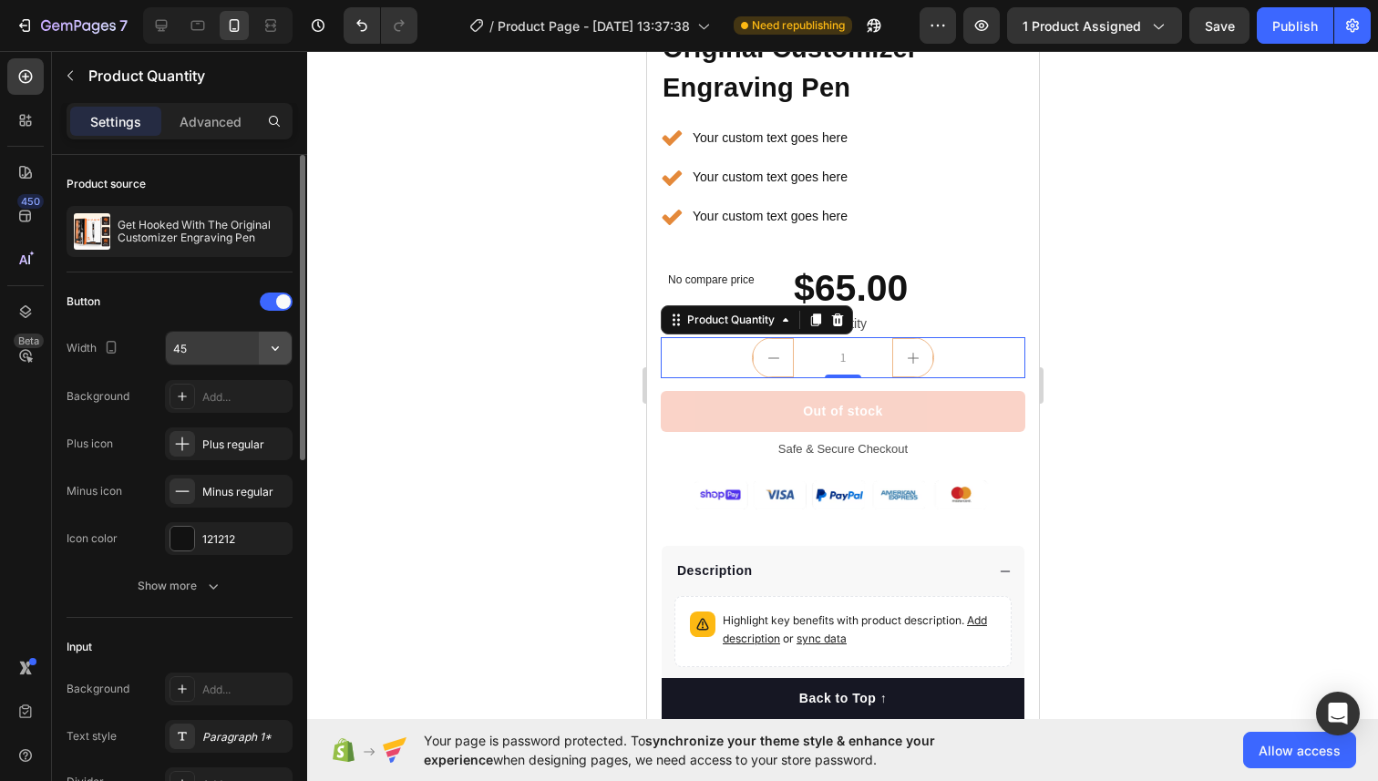
click at [270, 353] on icon "button" at bounding box center [275, 348] width 18 height 18
click at [257, 354] on input "45" at bounding box center [229, 348] width 126 height 33
type input "45"
click at [227, 301] on div "Button" at bounding box center [180, 301] width 226 height 29
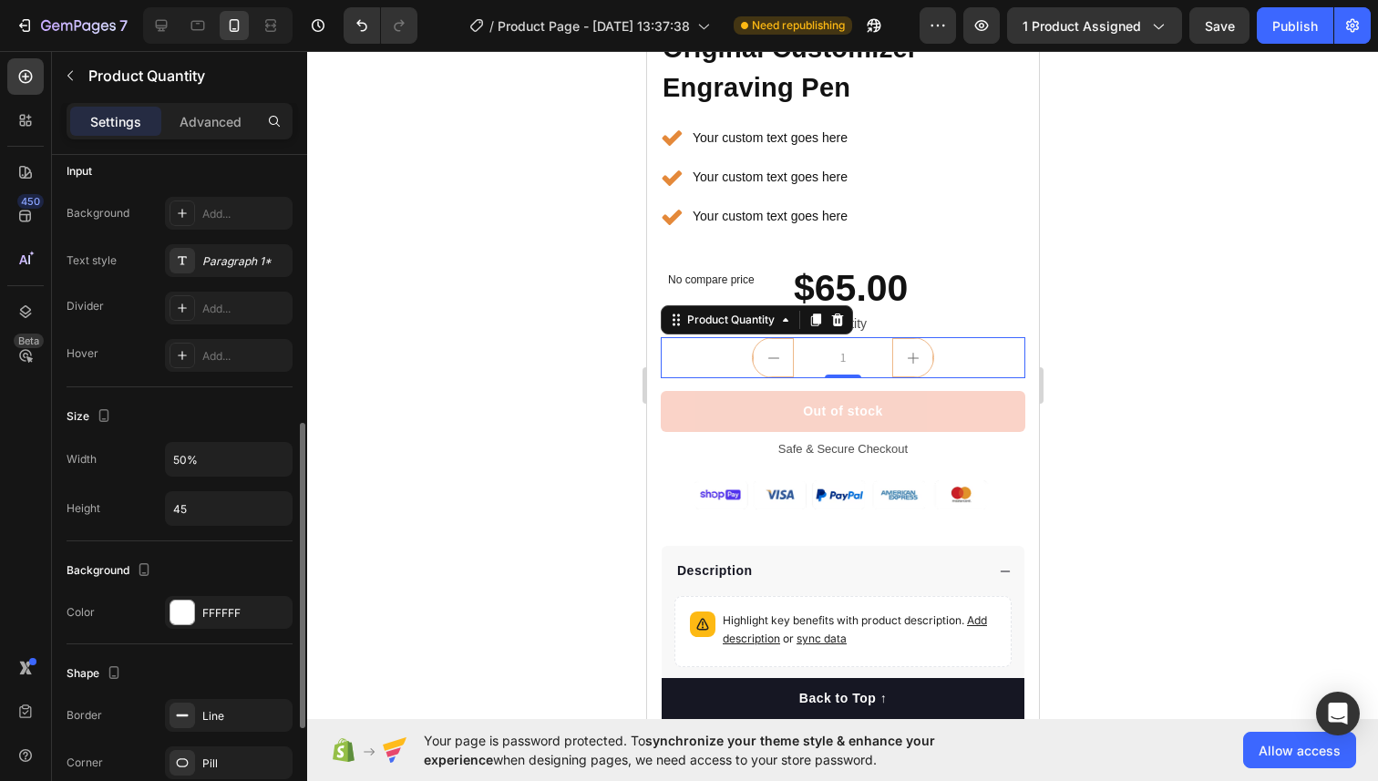
scroll to position [547, 0]
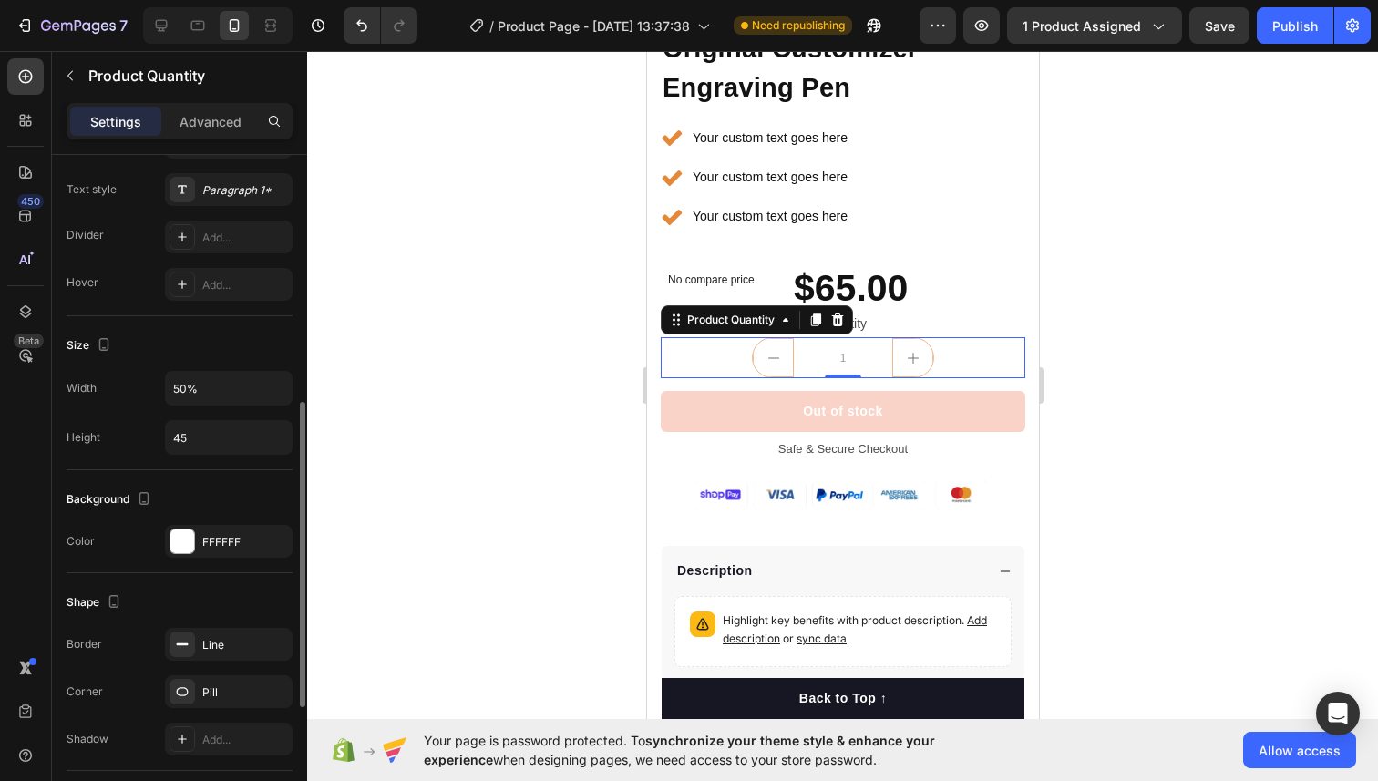
click at [199, 364] on div "Size Width 50% Height 45" at bounding box center [180, 393] width 226 height 154
click at [210, 434] on input "45" at bounding box center [229, 437] width 126 height 33
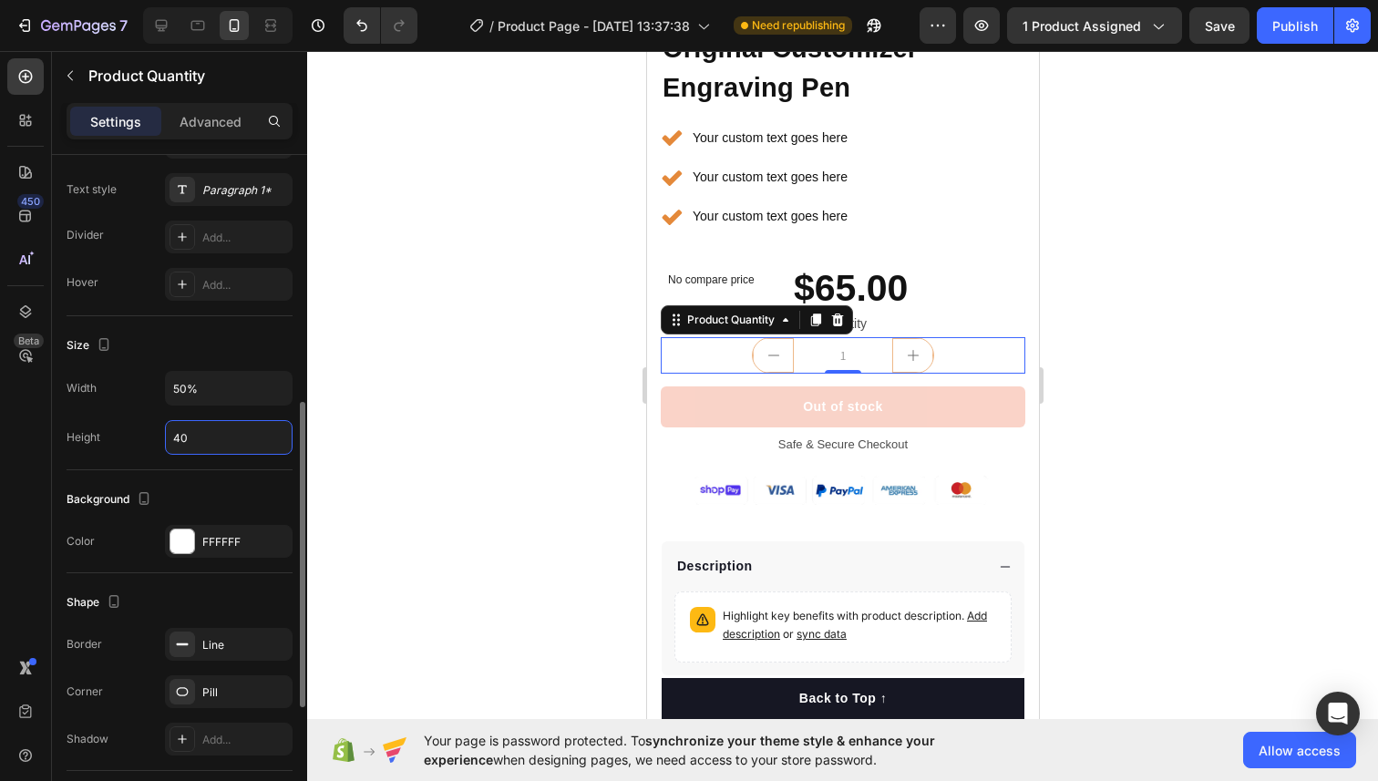
type input "40"
click at [219, 317] on div "Size Width 50% Height 40" at bounding box center [180, 393] width 226 height 154
click at [1275, 37] on button "Publish" at bounding box center [1294, 25] width 77 height 36
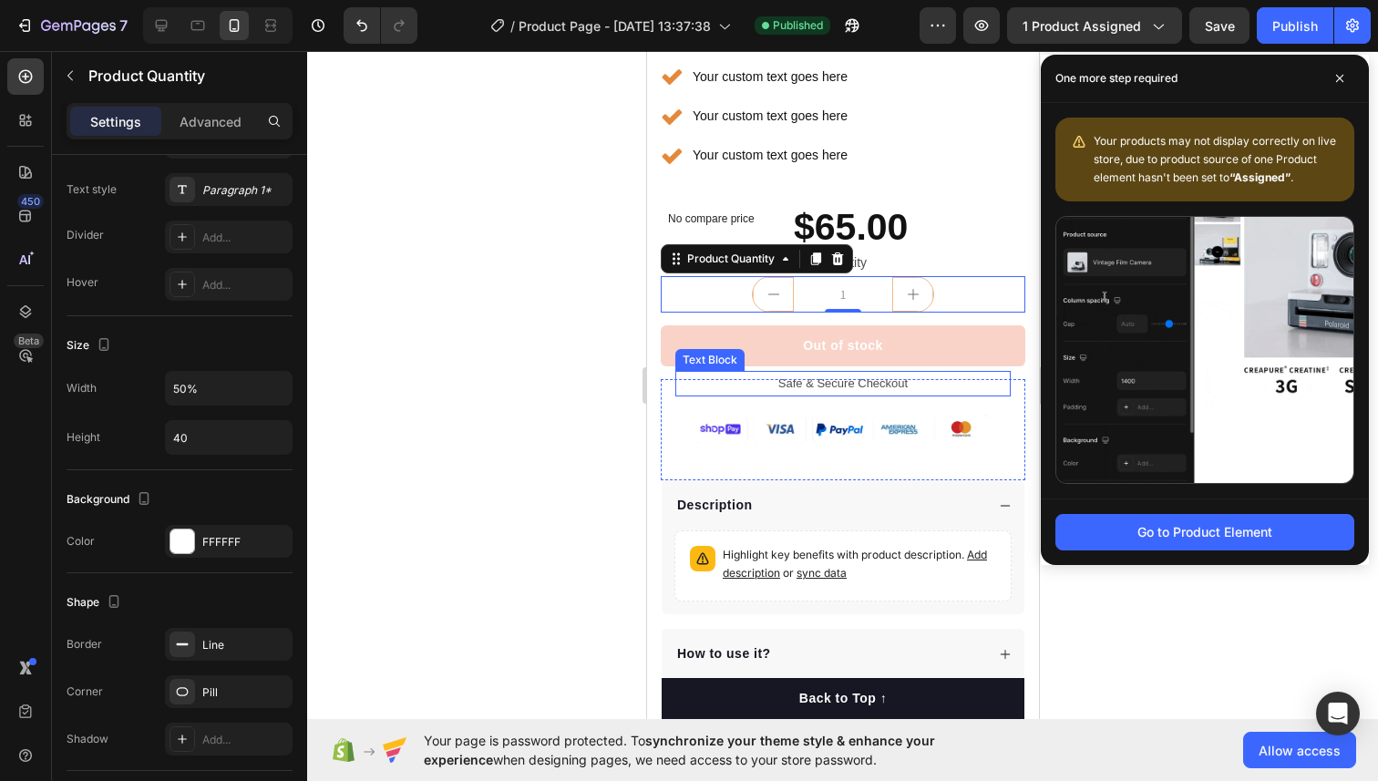
scroll to position [772, 0]
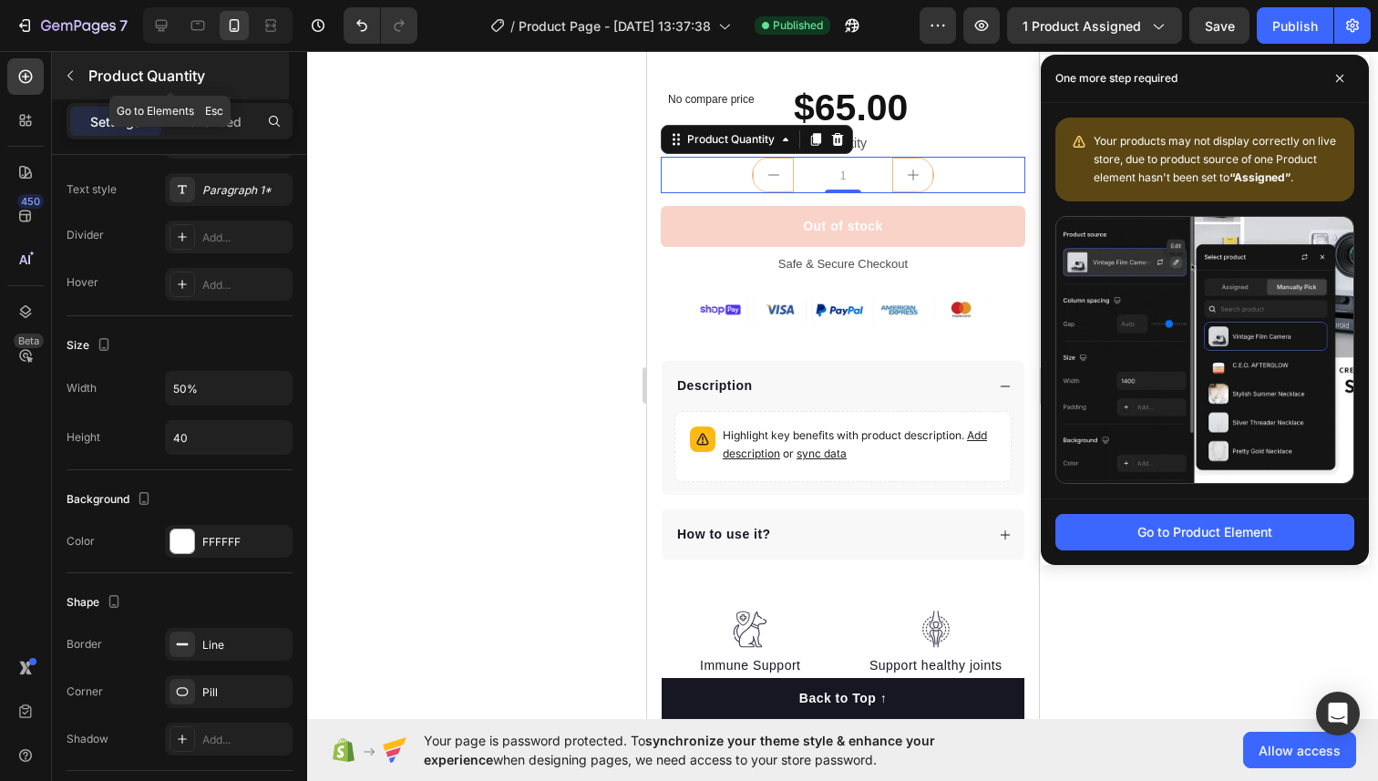
click at [74, 74] on icon "button" at bounding box center [70, 75] width 15 height 15
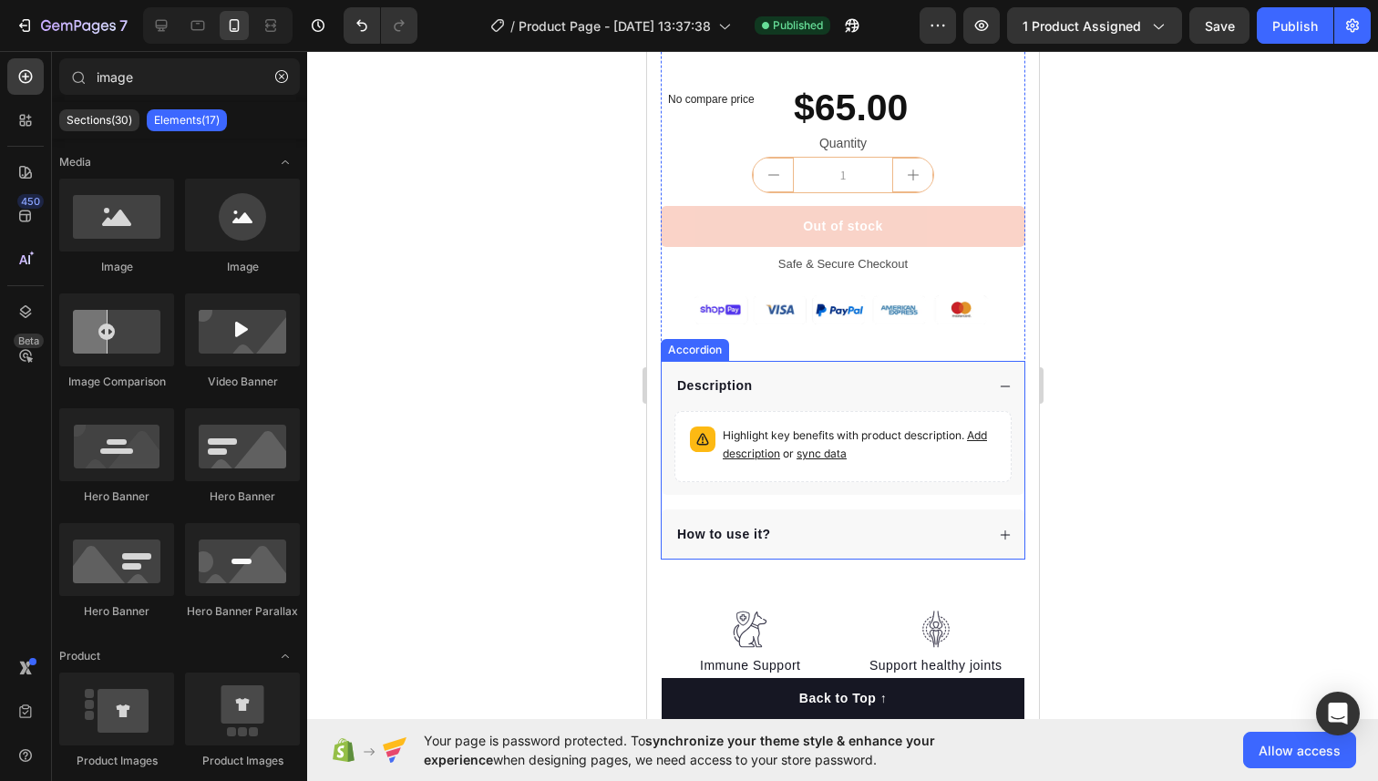
click at [712, 353] on div "Accordion" at bounding box center [693, 350] width 61 height 16
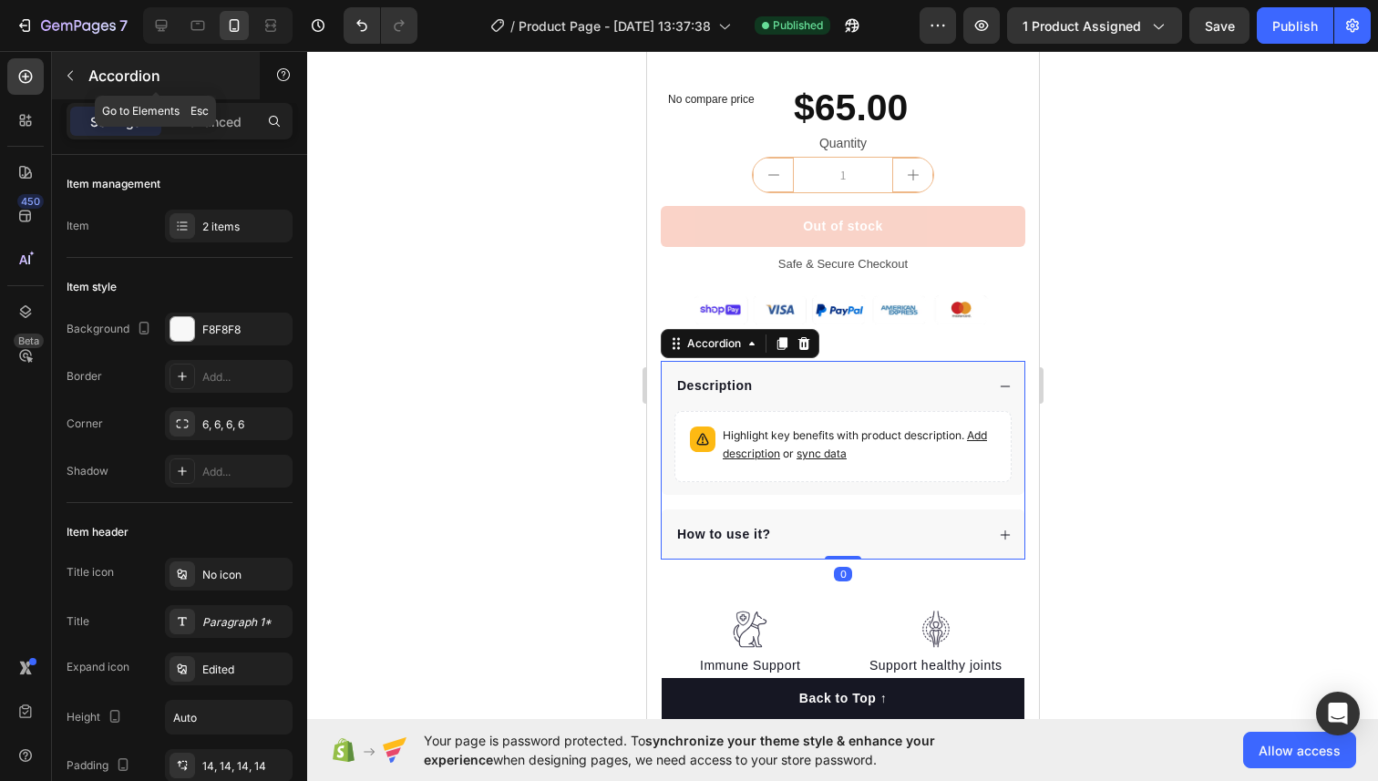
click at [75, 86] on button "button" at bounding box center [70, 75] width 29 height 29
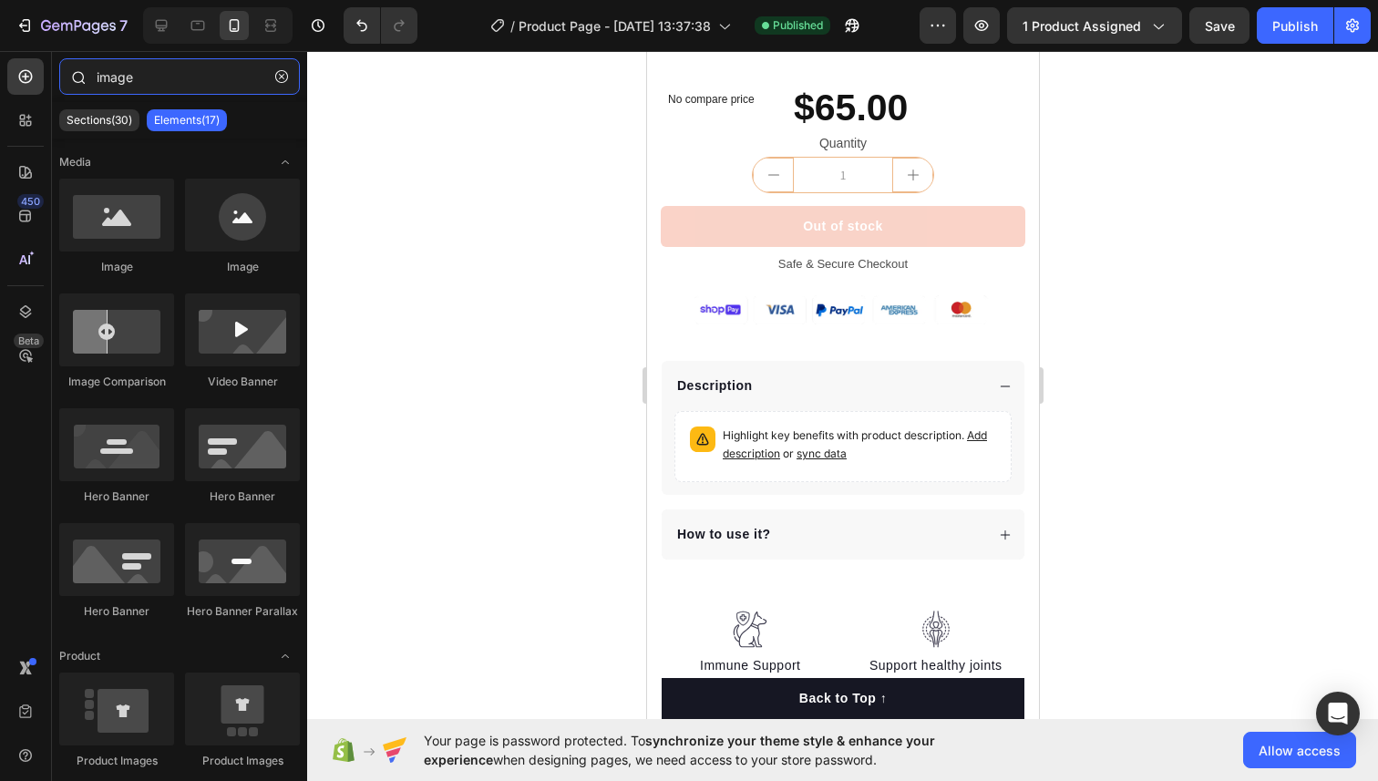
click at [113, 87] on input "image" at bounding box center [179, 76] width 241 height 36
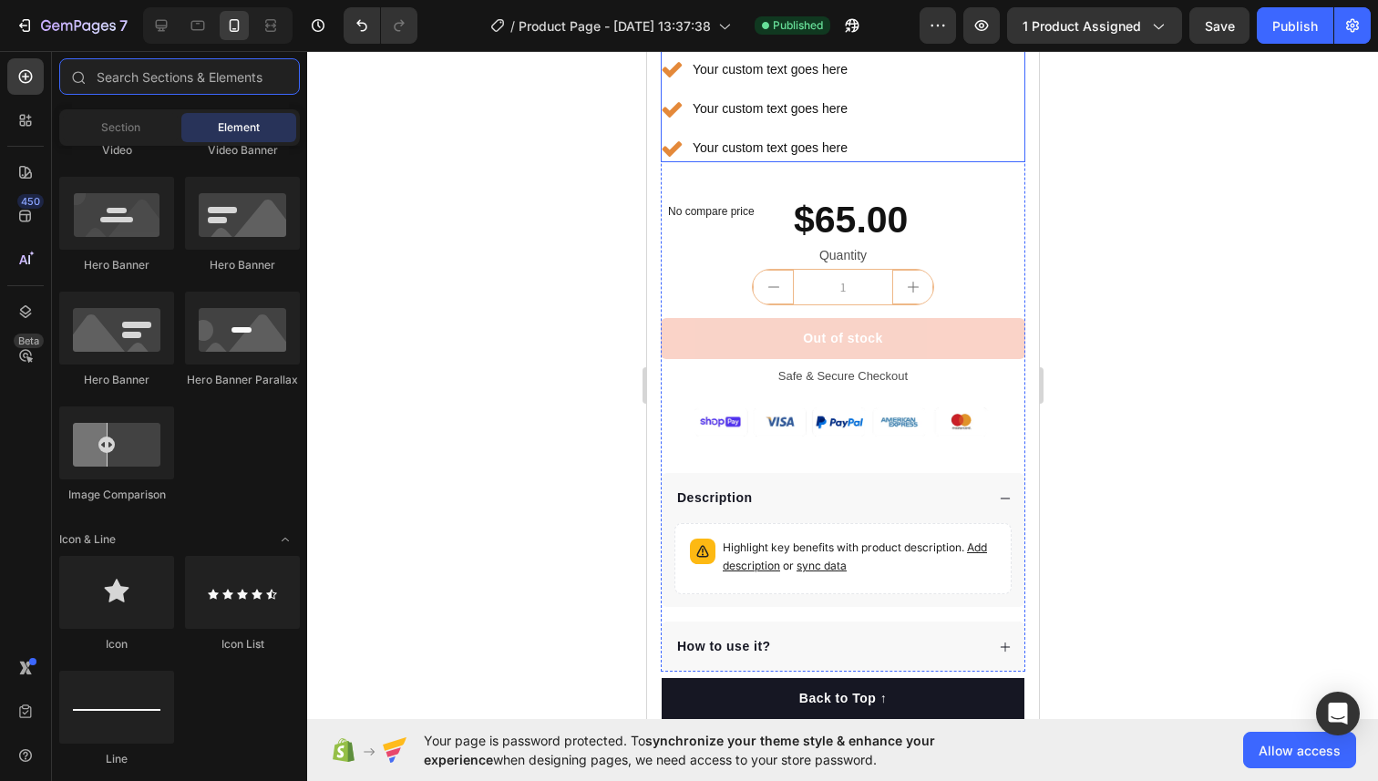
scroll to position [674, 0]
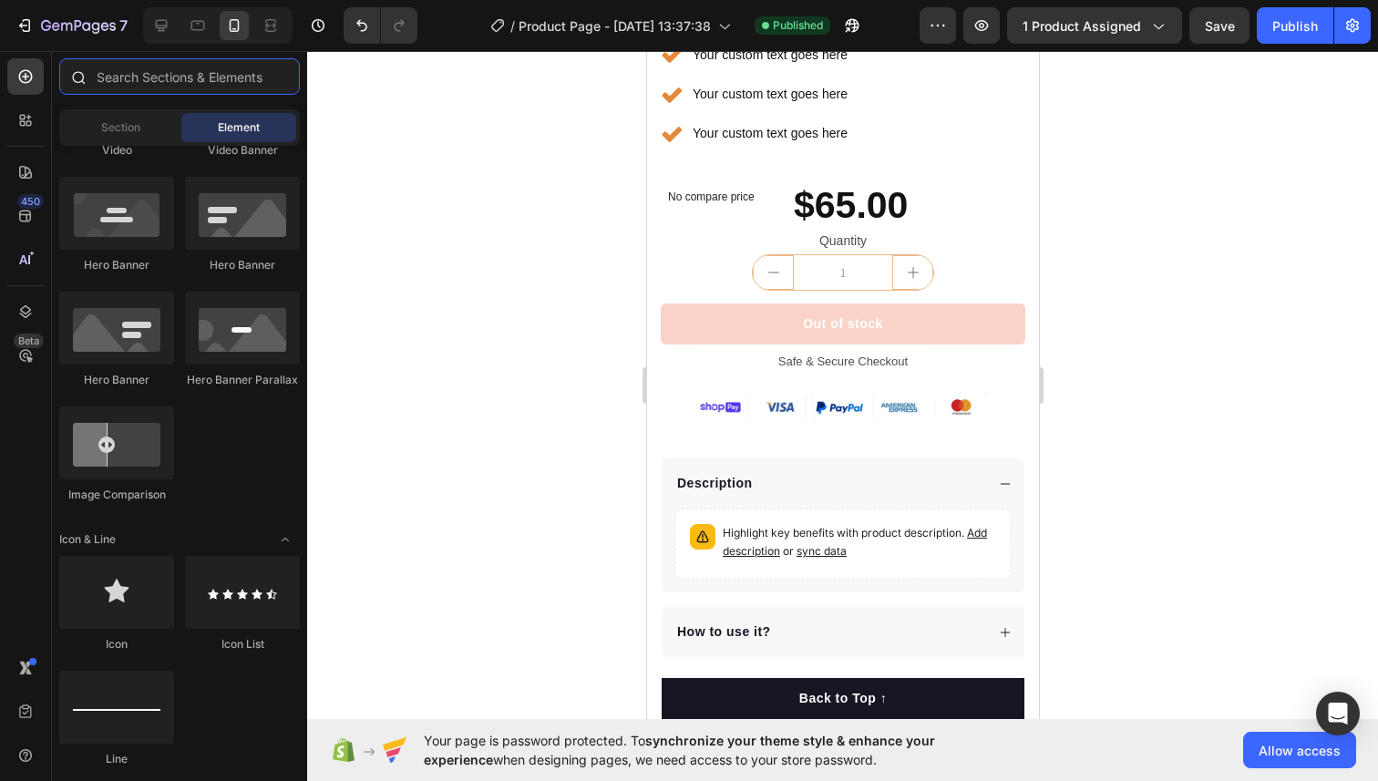
click at [130, 82] on input "text" at bounding box center [179, 76] width 241 height 36
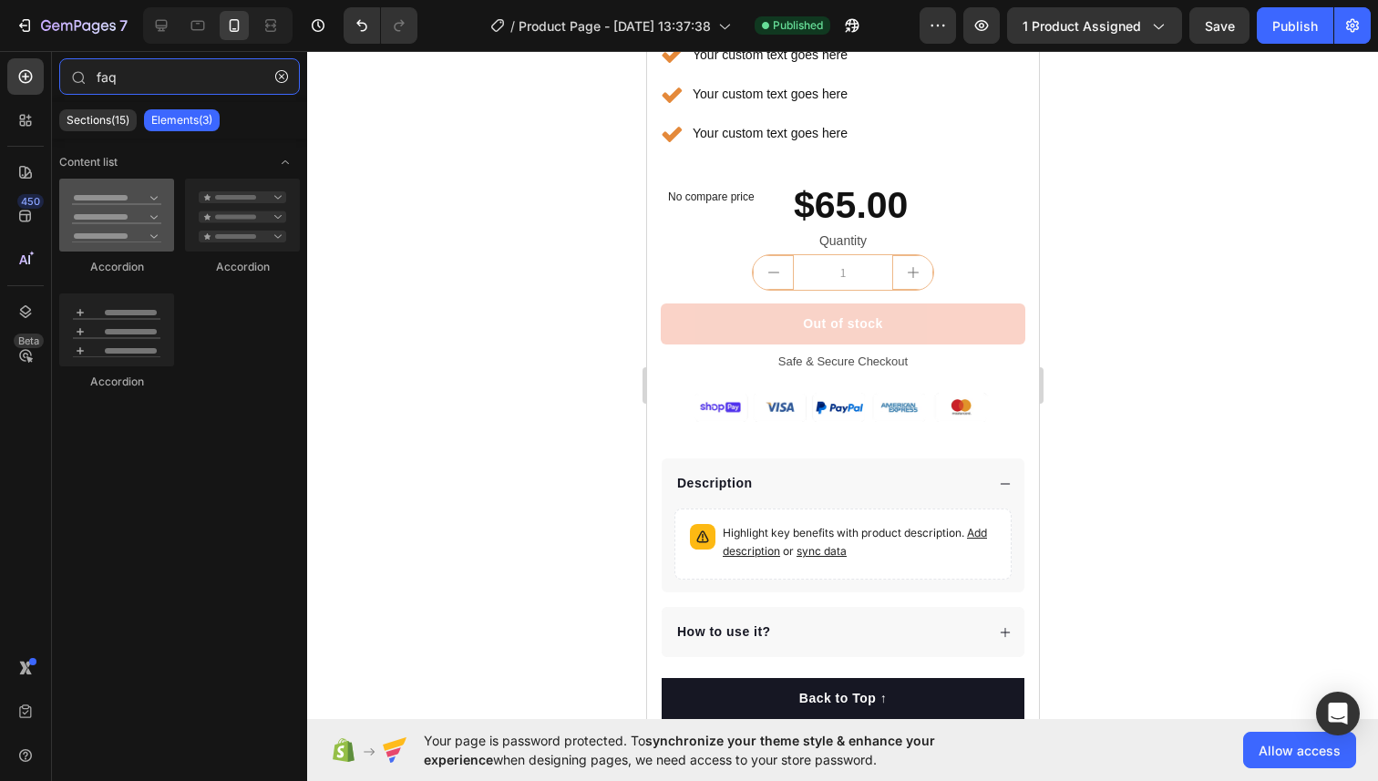
type input "faq"
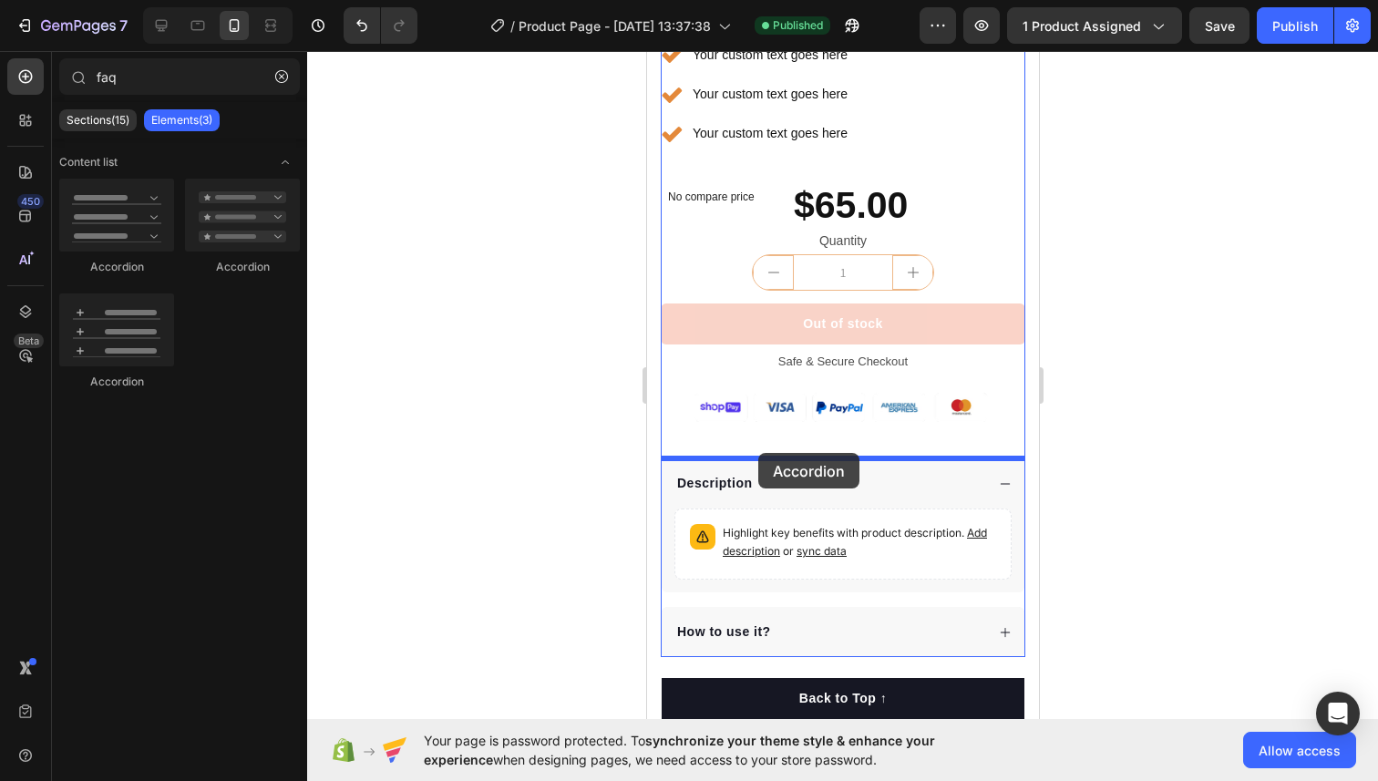
drag, startPoint x: 782, startPoint y: 286, endPoint x: 756, endPoint y: 454, distance: 169.6
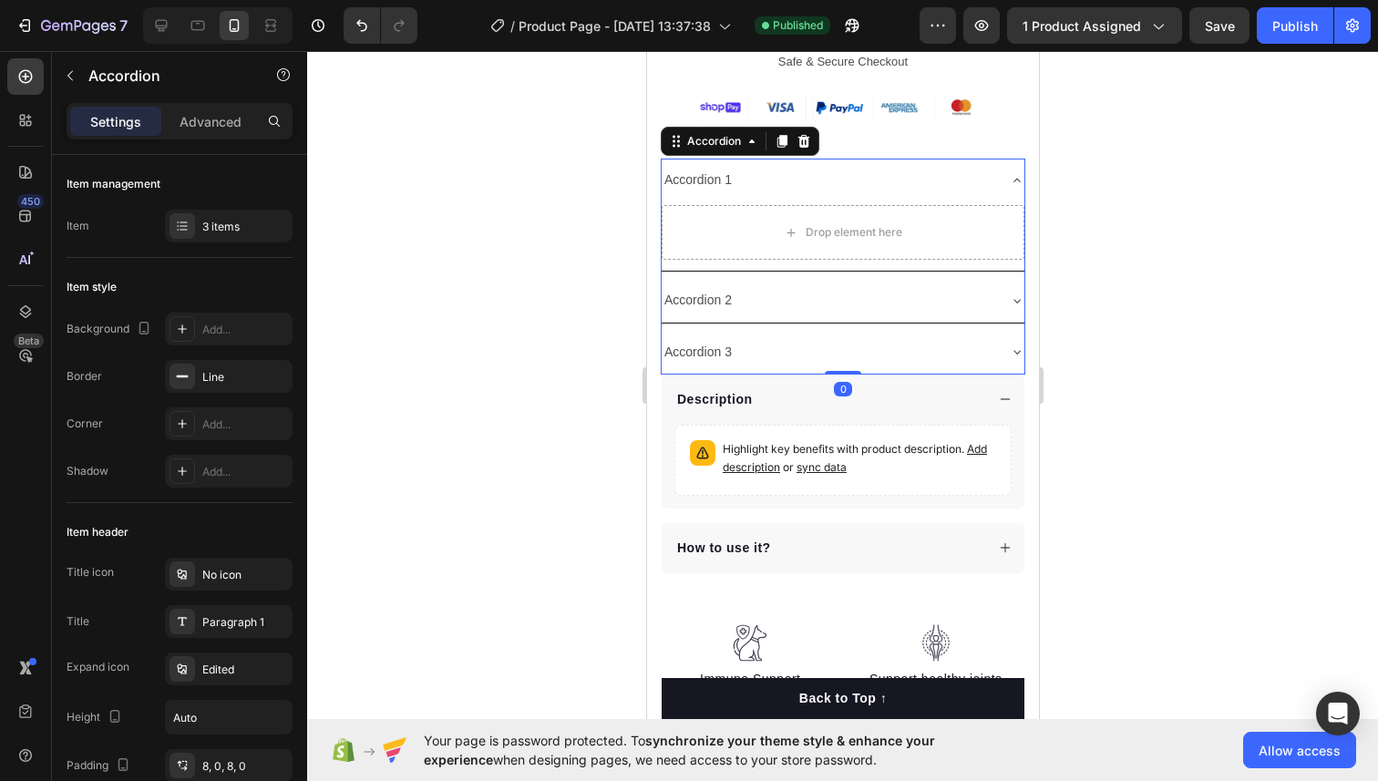
scroll to position [993, 0]
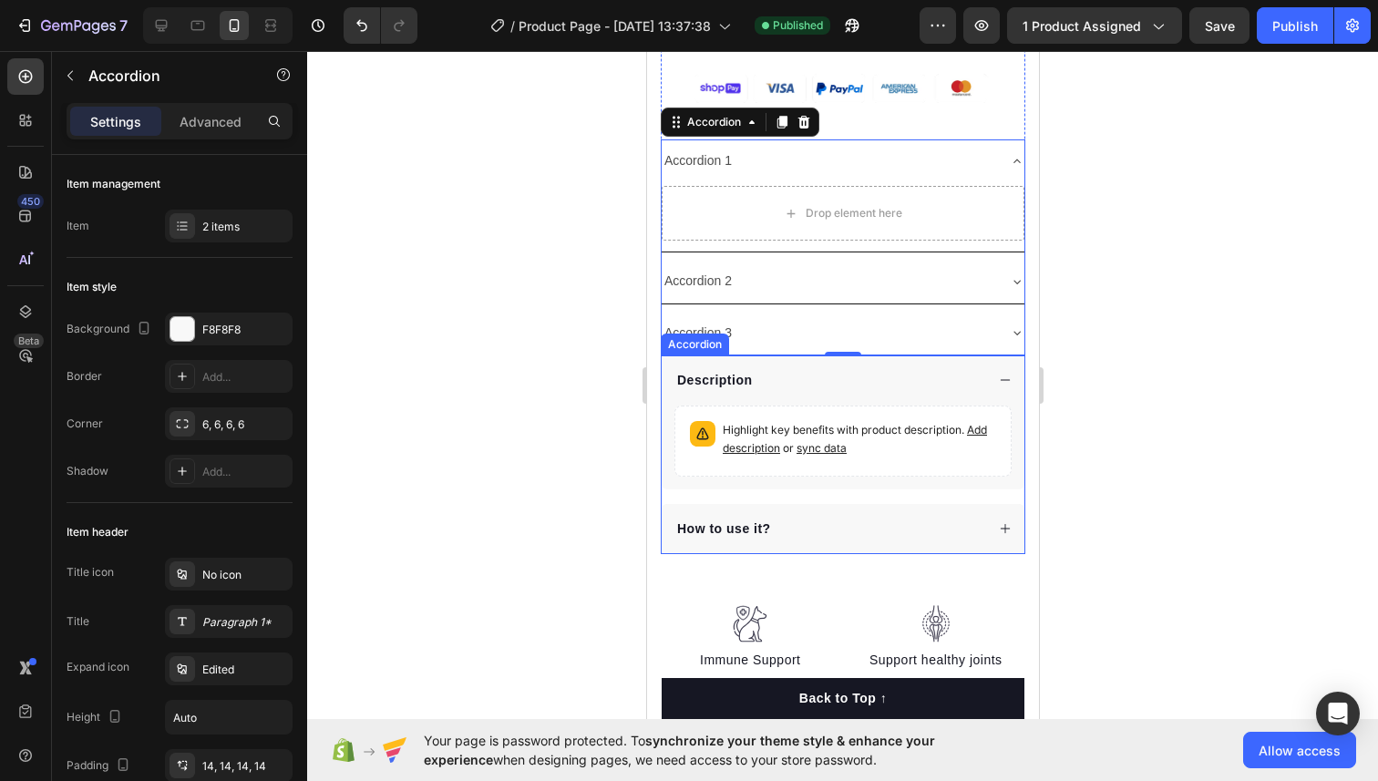
click at [773, 383] on div "Description" at bounding box center [828, 380] width 310 height 25
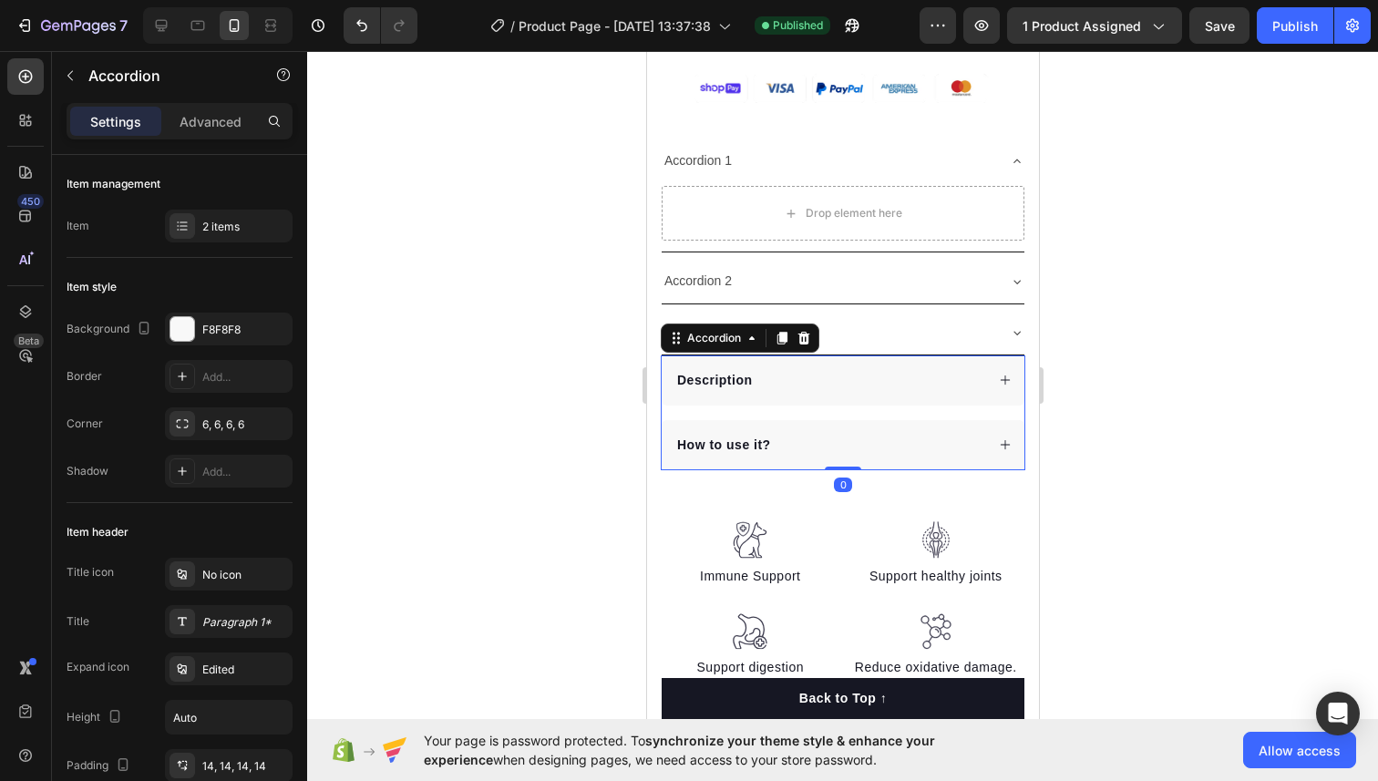
scroll to position [547, 0]
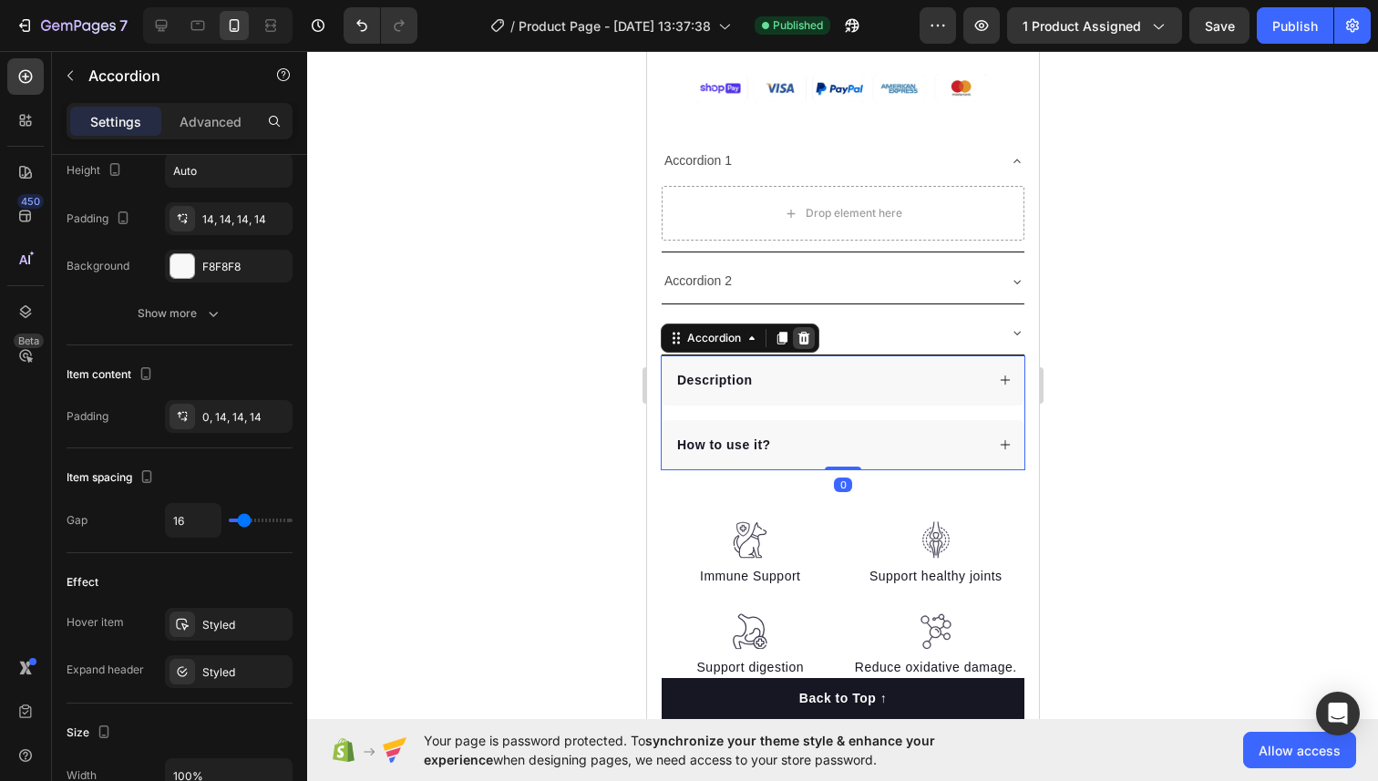
click at [799, 340] on icon at bounding box center [803, 338] width 12 height 13
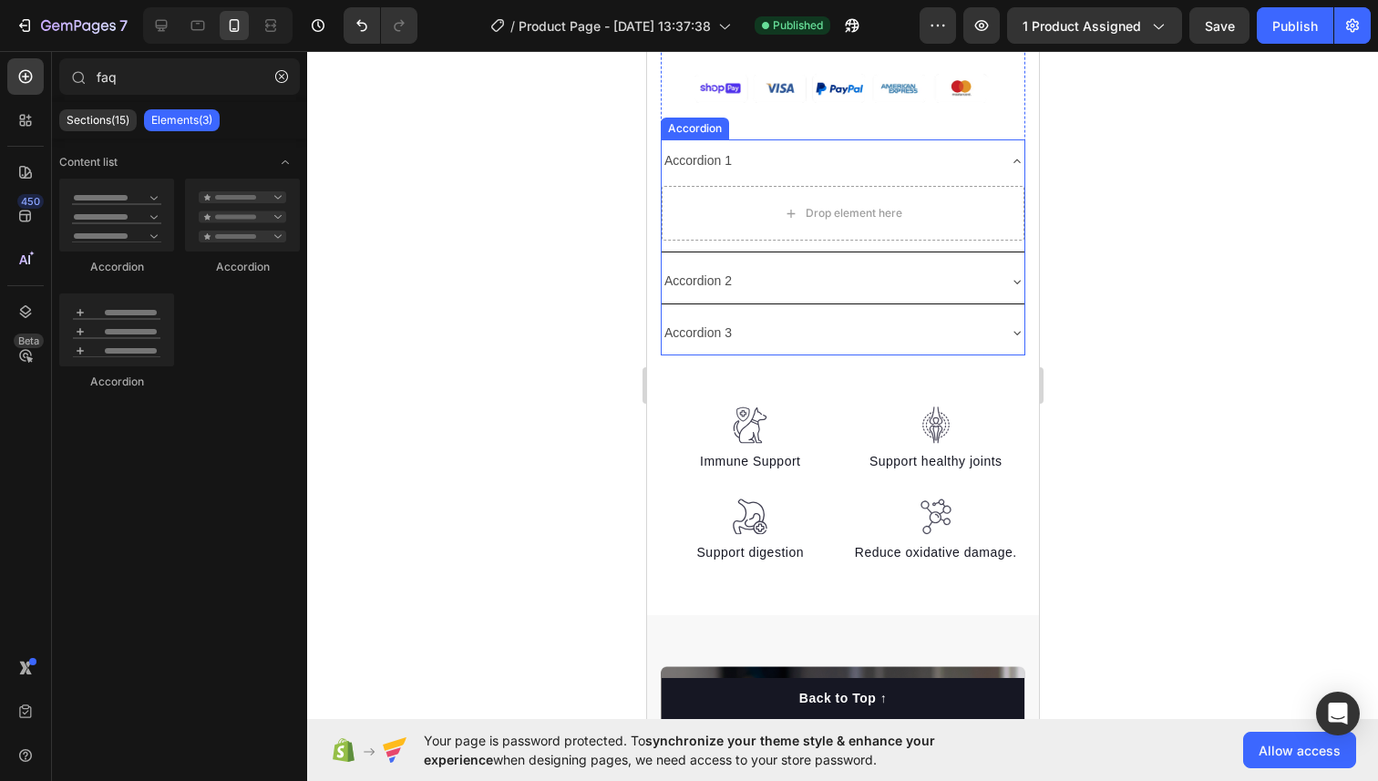
scroll to position [888, 0]
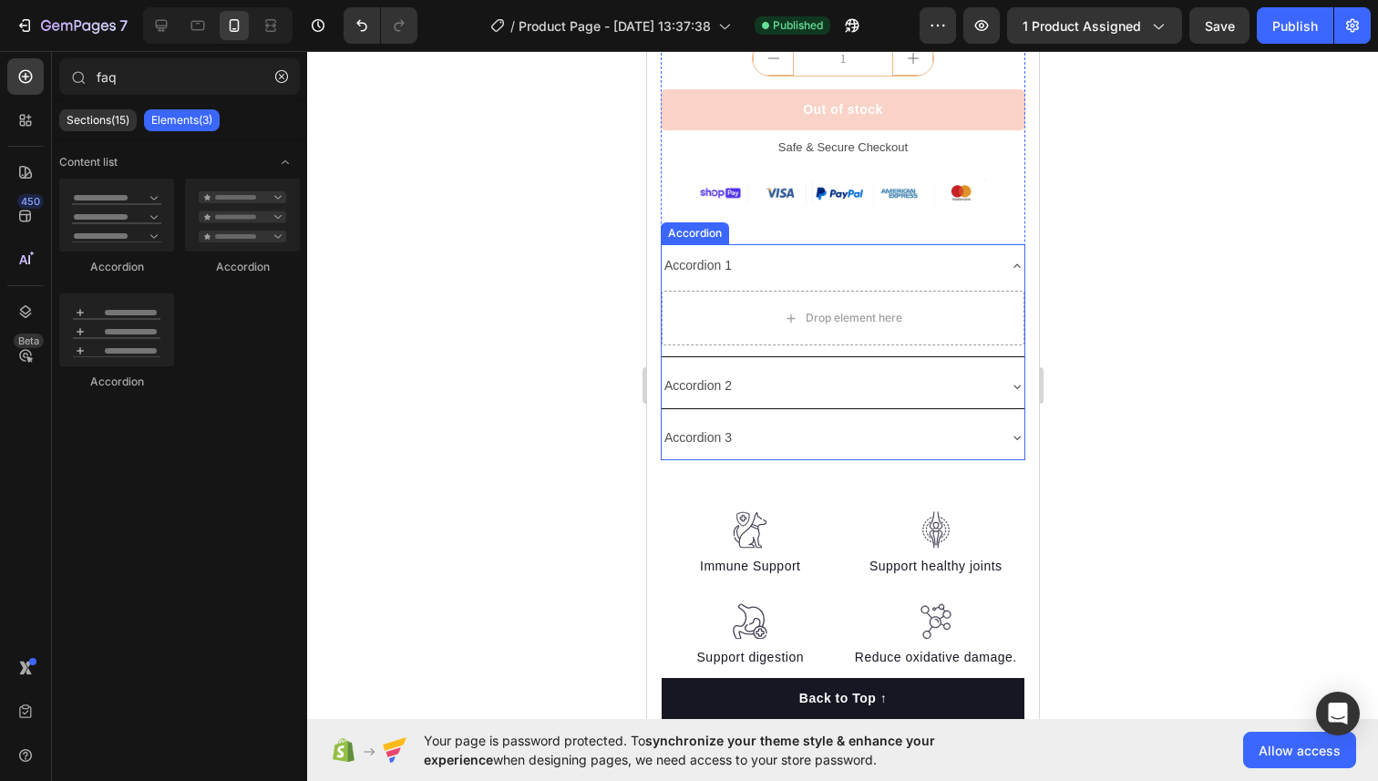
click at [771, 270] on div "Accordion 1" at bounding box center [827, 265] width 333 height 28
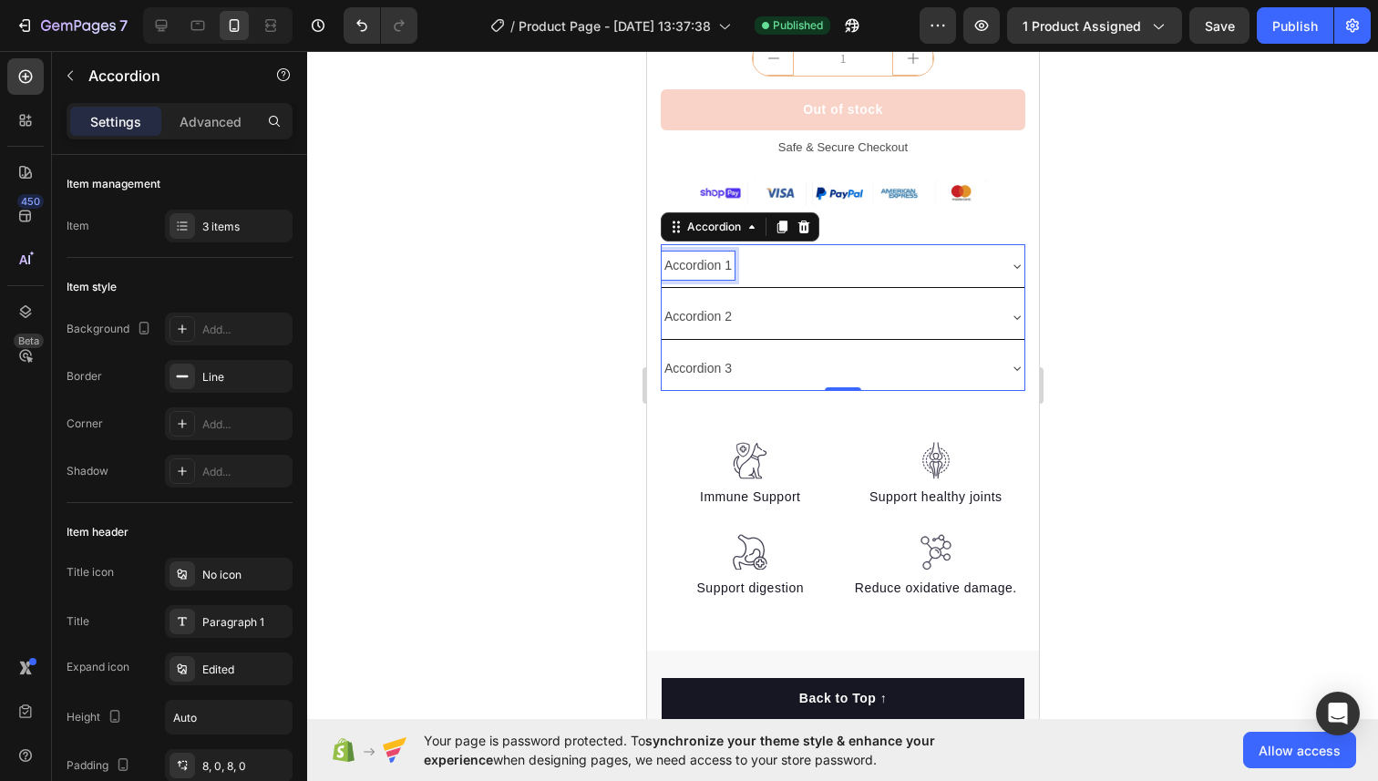
click at [716, 266] on div "Accordion 1" at bounding box center [697, 265] width 73 height 28
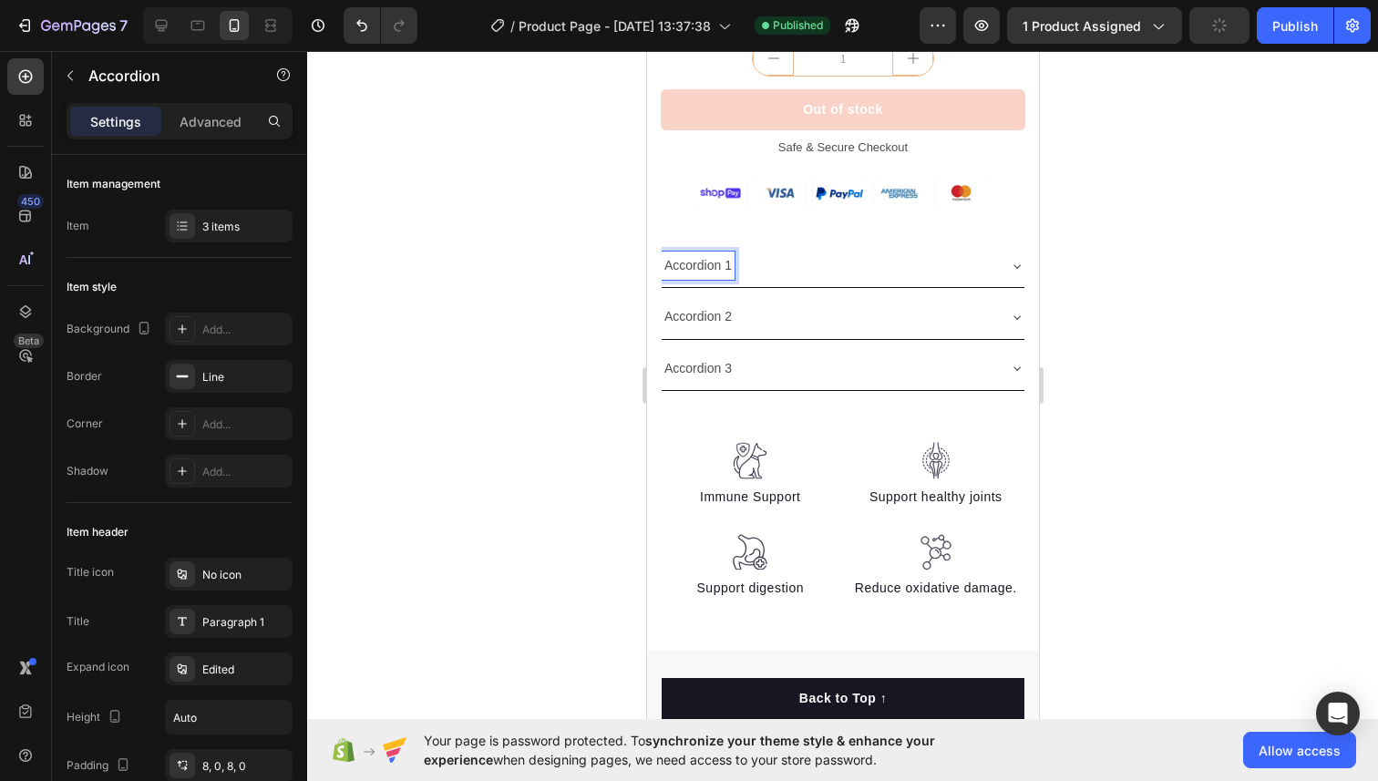
click at [716, 266] on p "Accordion 1" at bounding box center [696, 265] width 67 height 23
click at [724, 267] on p "Accordion 1" at bounding box center [696, 265] width 67 height 23
click at [790, 276] on div "Accordion 1" at bounding box center [827, 265] width 333 height 28
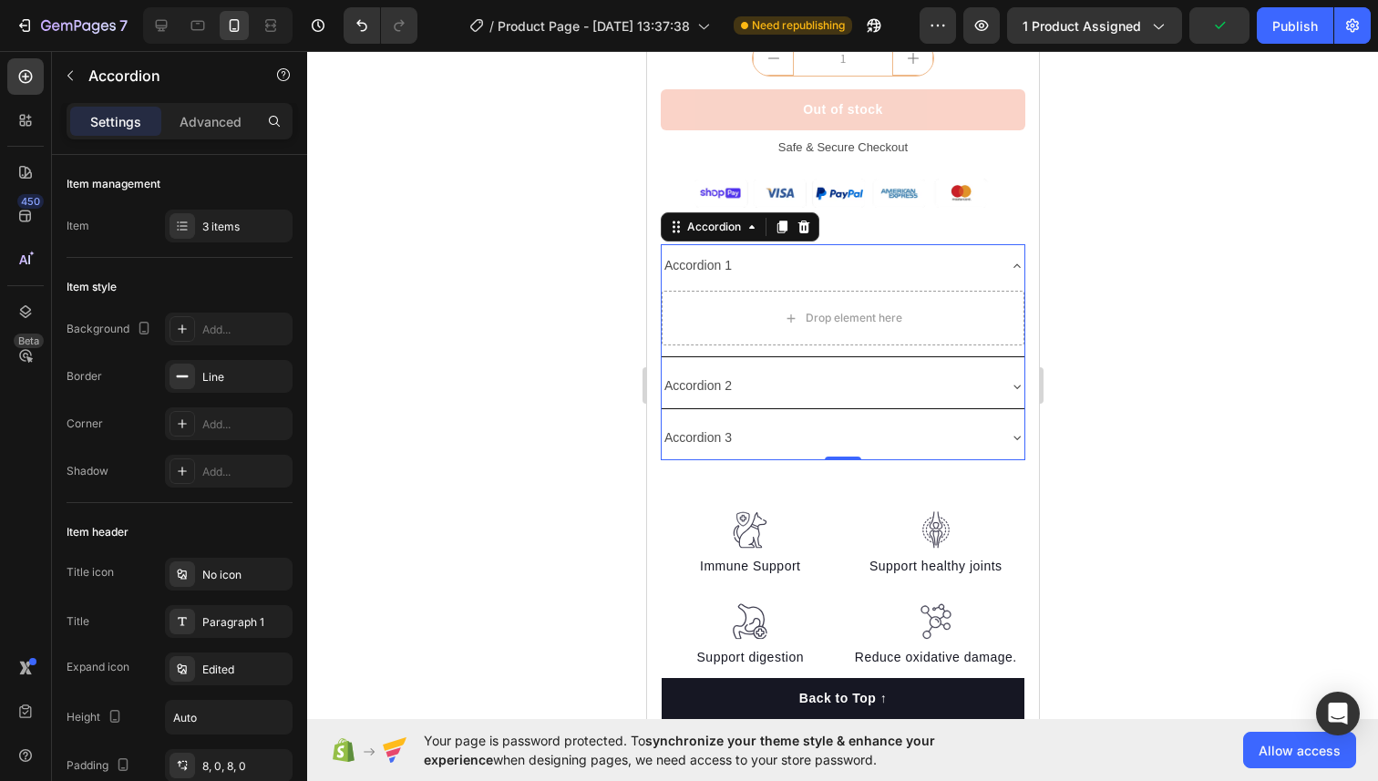
click at [743, 264] on div "Accordion 1" at bounding box center [827, 265] width 333 height 28
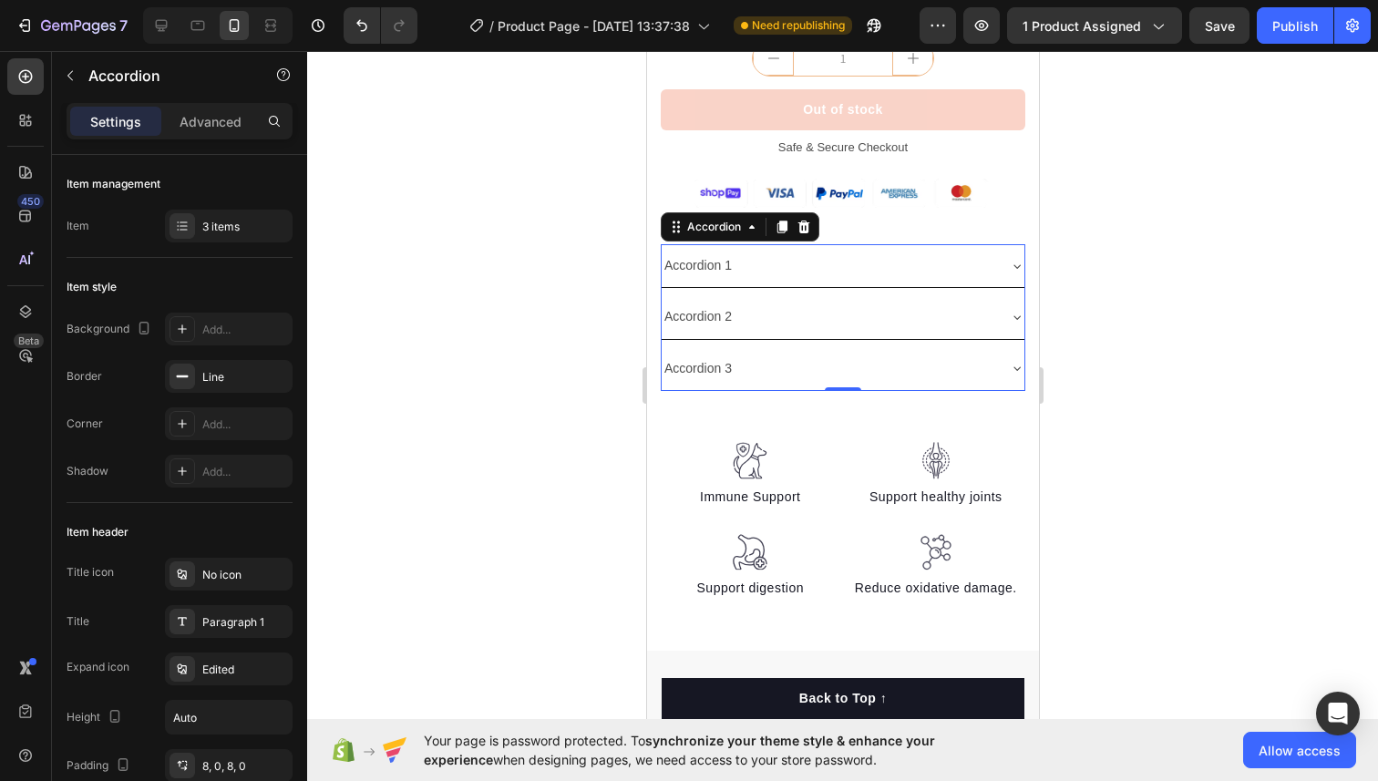
click at [719, 274] on p "Accordion 1" at bounding box center [696, 265] width 67 height 23
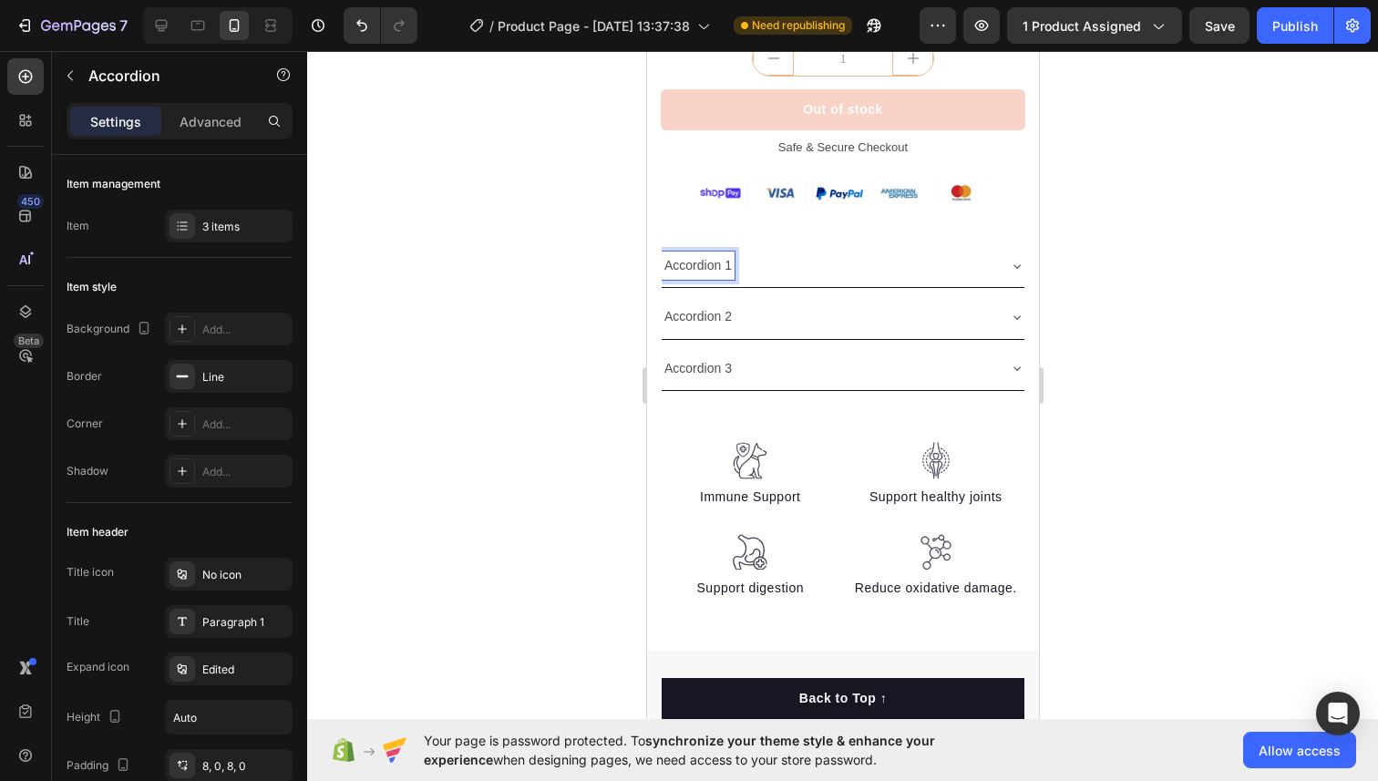
click at [709, 267] on p "Accordion 1" at bounding box center [696, 265] width 67 height 23
click at [531, 271] on div at bounding box center [842, 416] width 1070 height 730
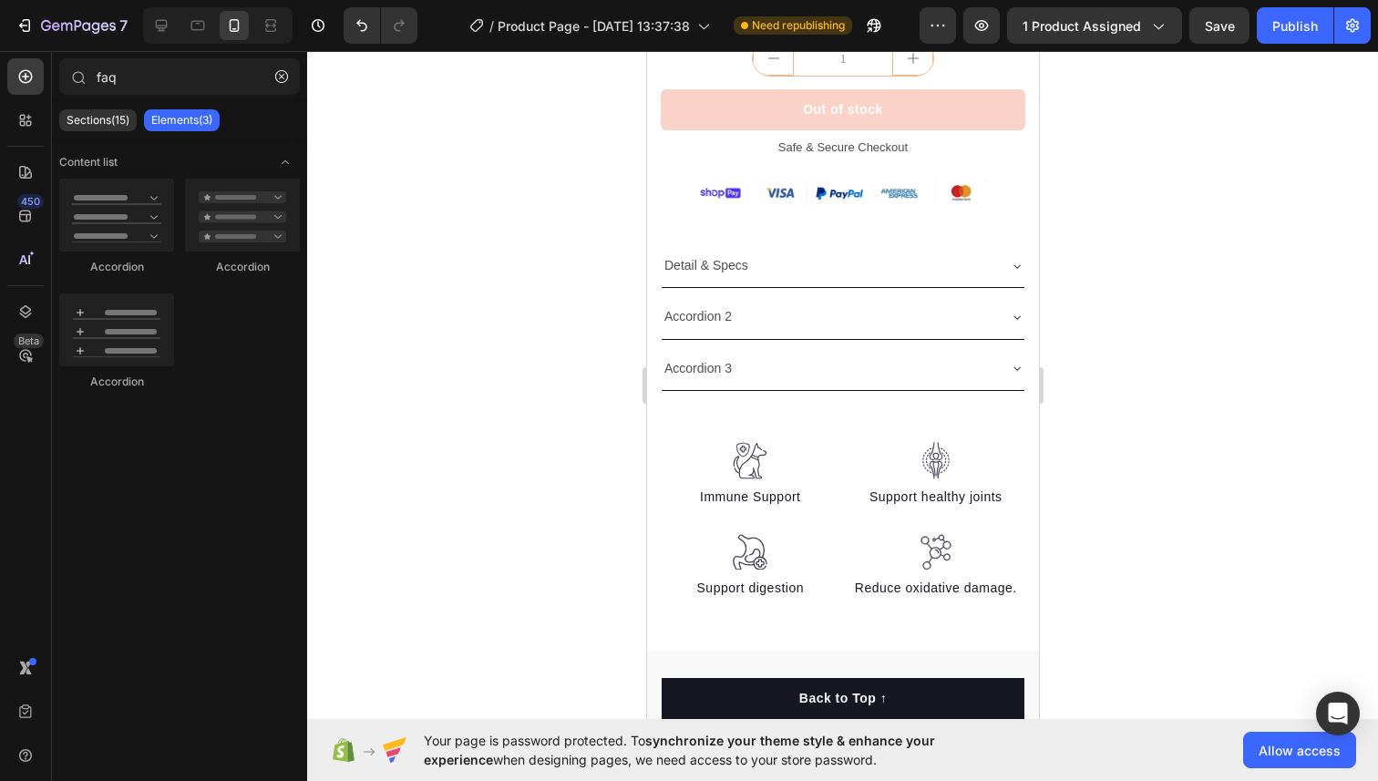
click at [700, 268] on p "Detail & Specs" at bounding box center [705, 265] width 84 height 23
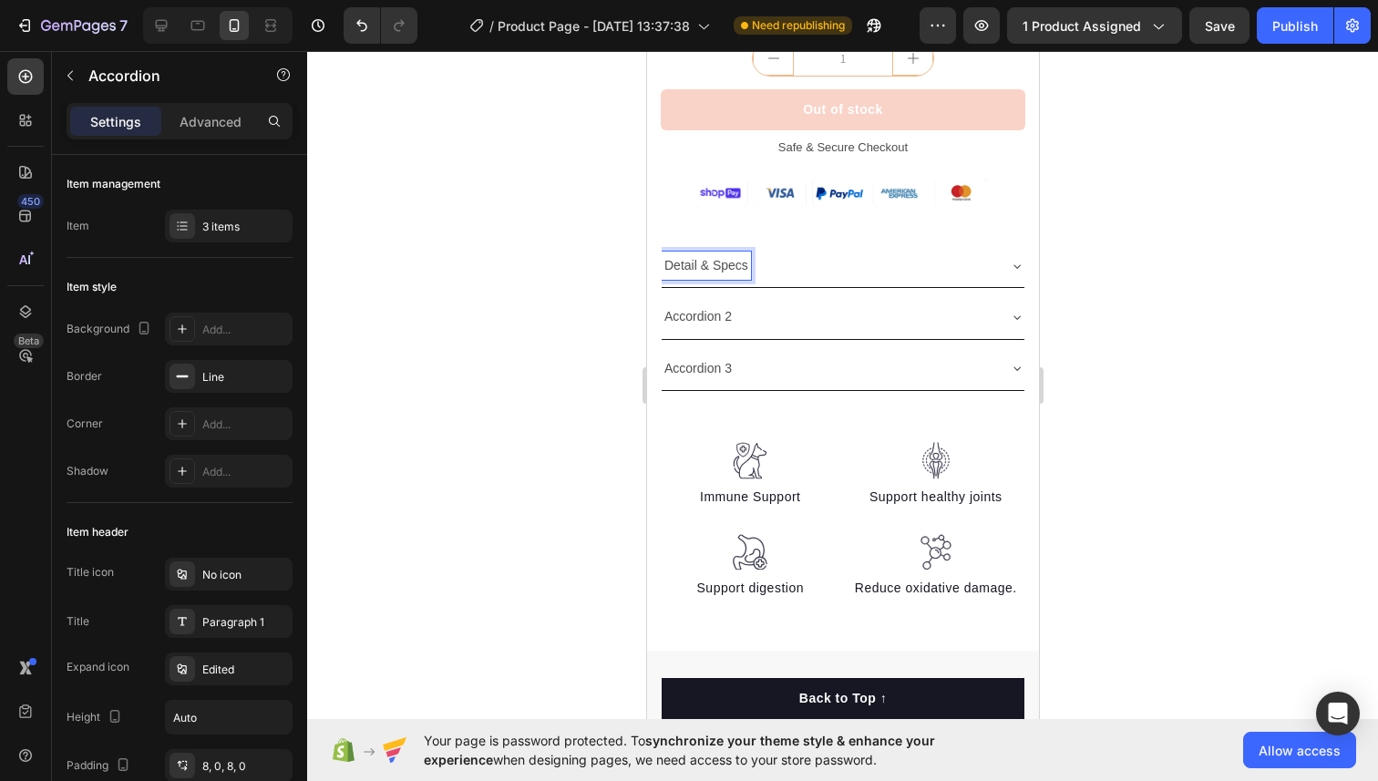
click at [694, 265] on p "Detail & Specs" at bounding box center [705, 265] width 84 height 23
click at [701, 312] on p "Accordion 2" at bounding box center [696, 316] width 67 height 23
click at [700, 366] on p "Accordion 3" at bounding box center [696, 368] width 67 height 23
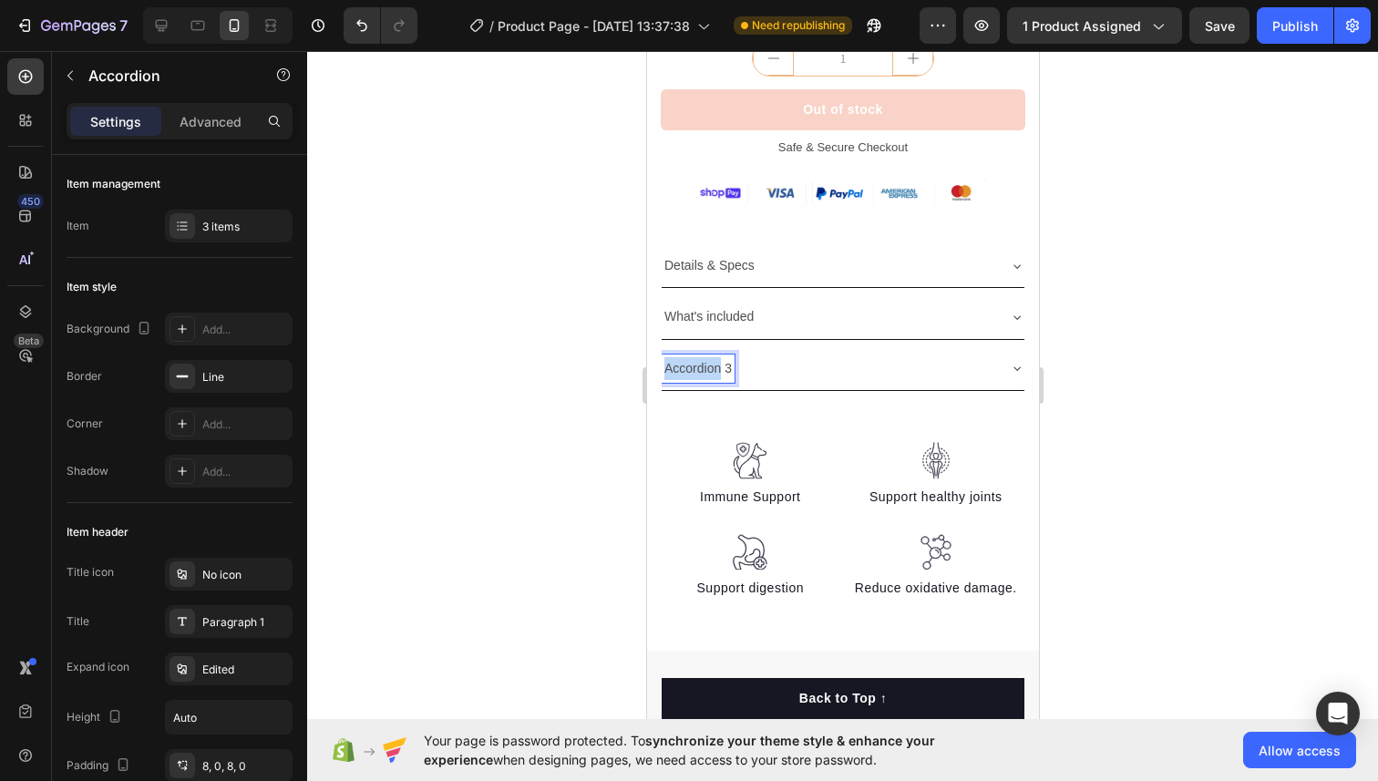
click at [700, 366] on p "Accordion 3" at bounding box center [696, 368] width 67 height 23
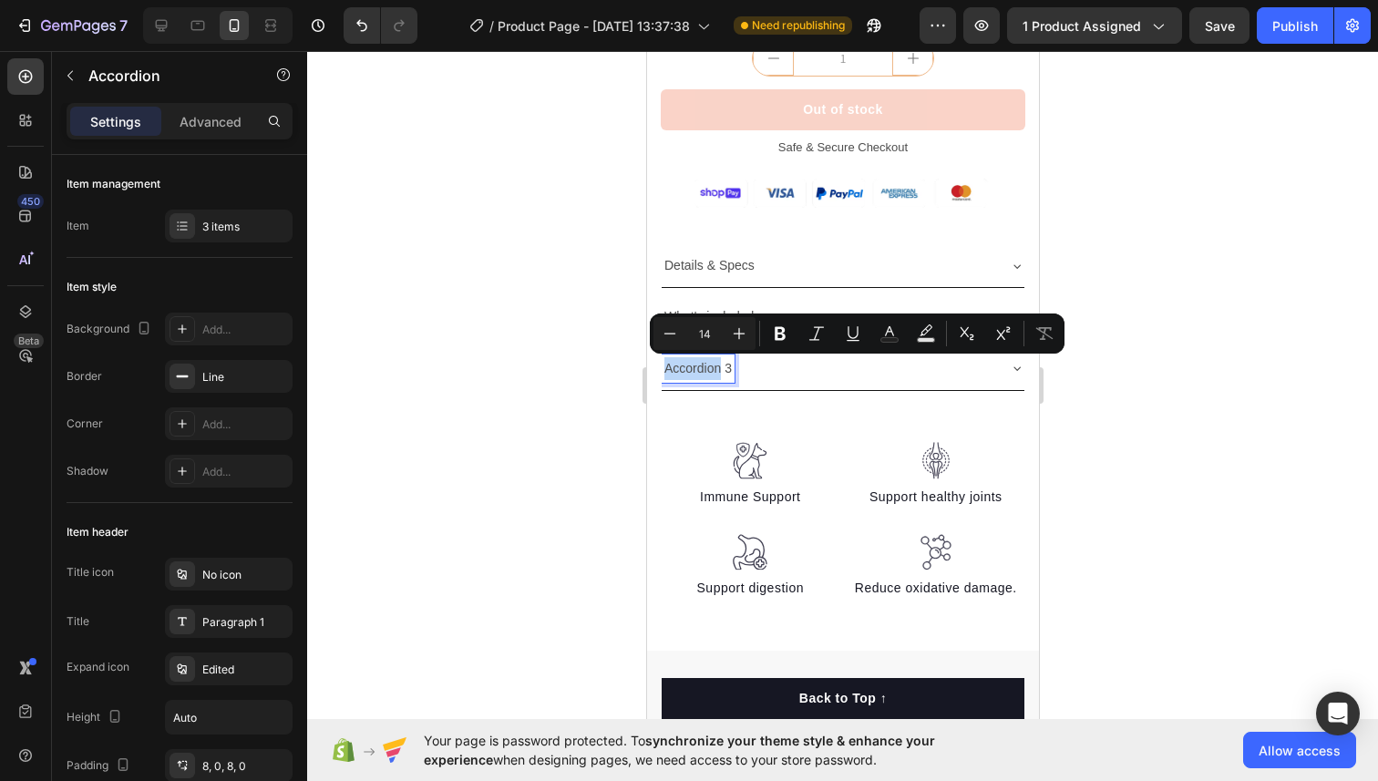
click at [700, 366] on p "Accordion 3" at bounding box center [696, 368] width 67 height 23
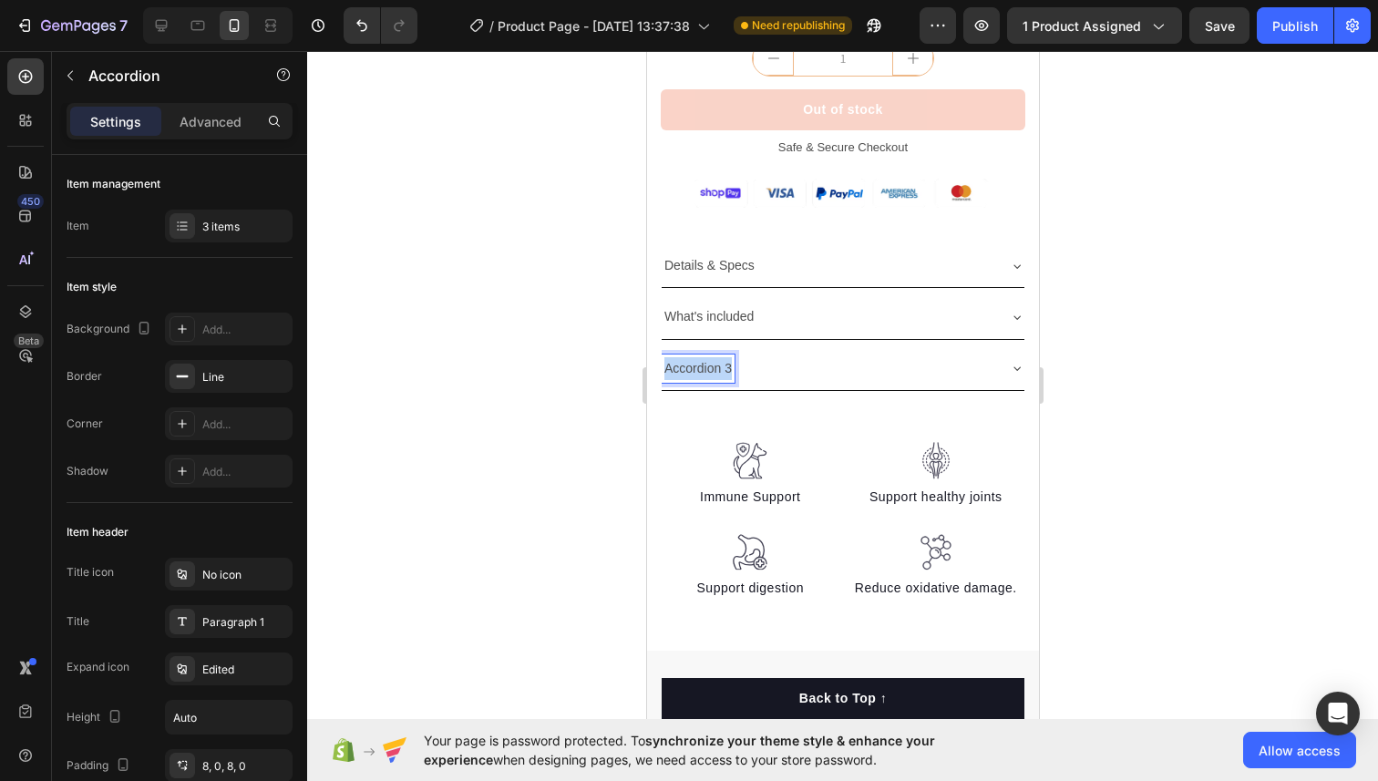
click at [700, 366] on p "Accordion 3" at bounding box center [696, 368] width 67 height 23
click at [587, 321] on div at bounding box center [842, 416] width 1070 height 730
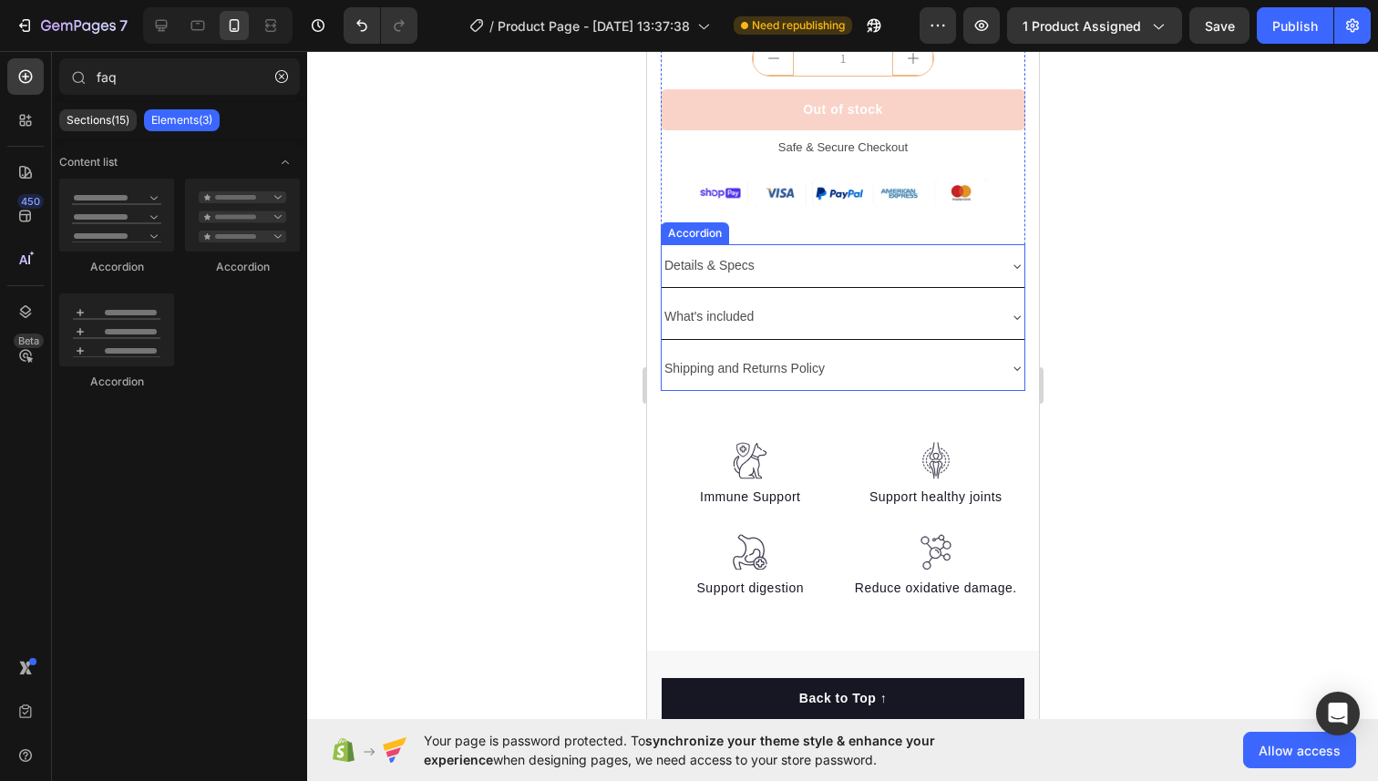
click at [708, 268] on p "Details & Specs" at bounding box center [708, 265] width 90 height 23
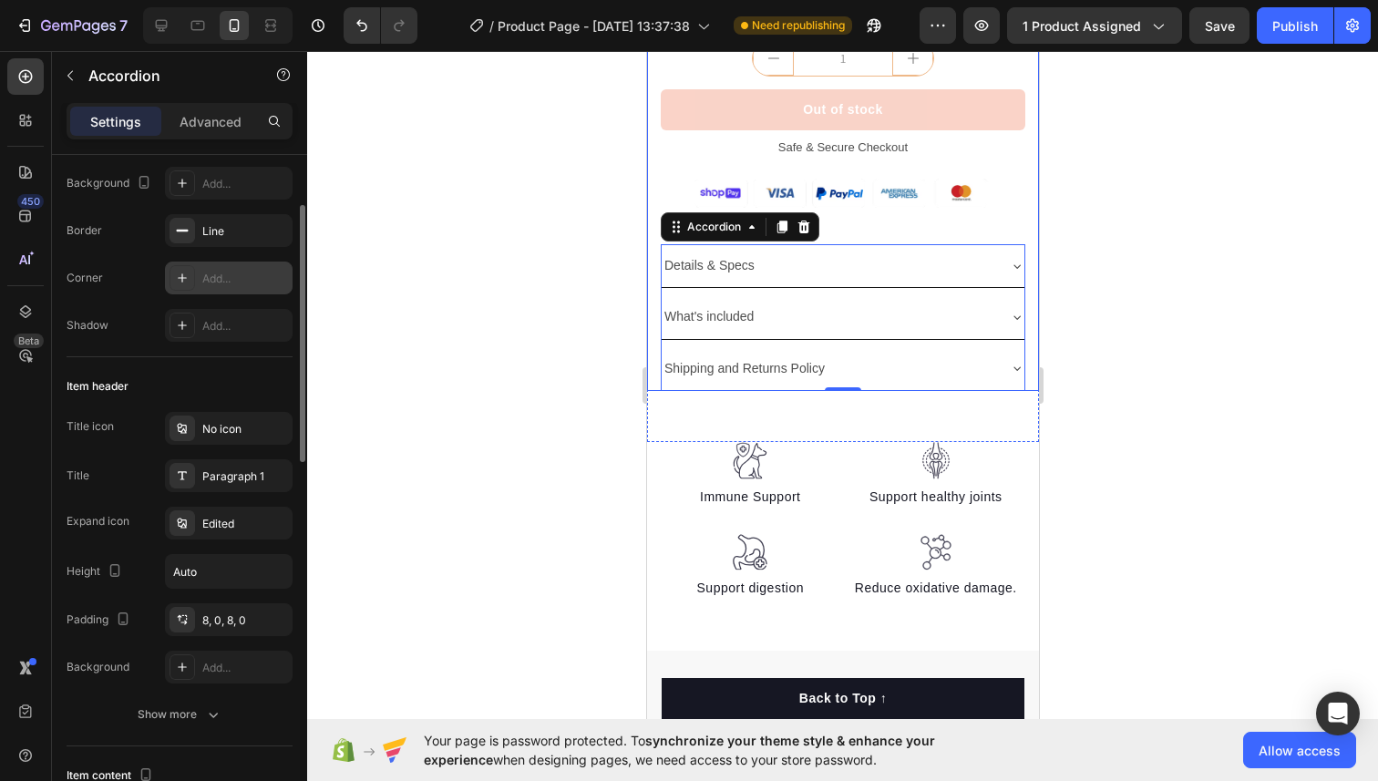
scroll to position [149, 0]
click at [241, 474] on div "Paragraph 1" at bounding box center [245, 474] width 86 height 16
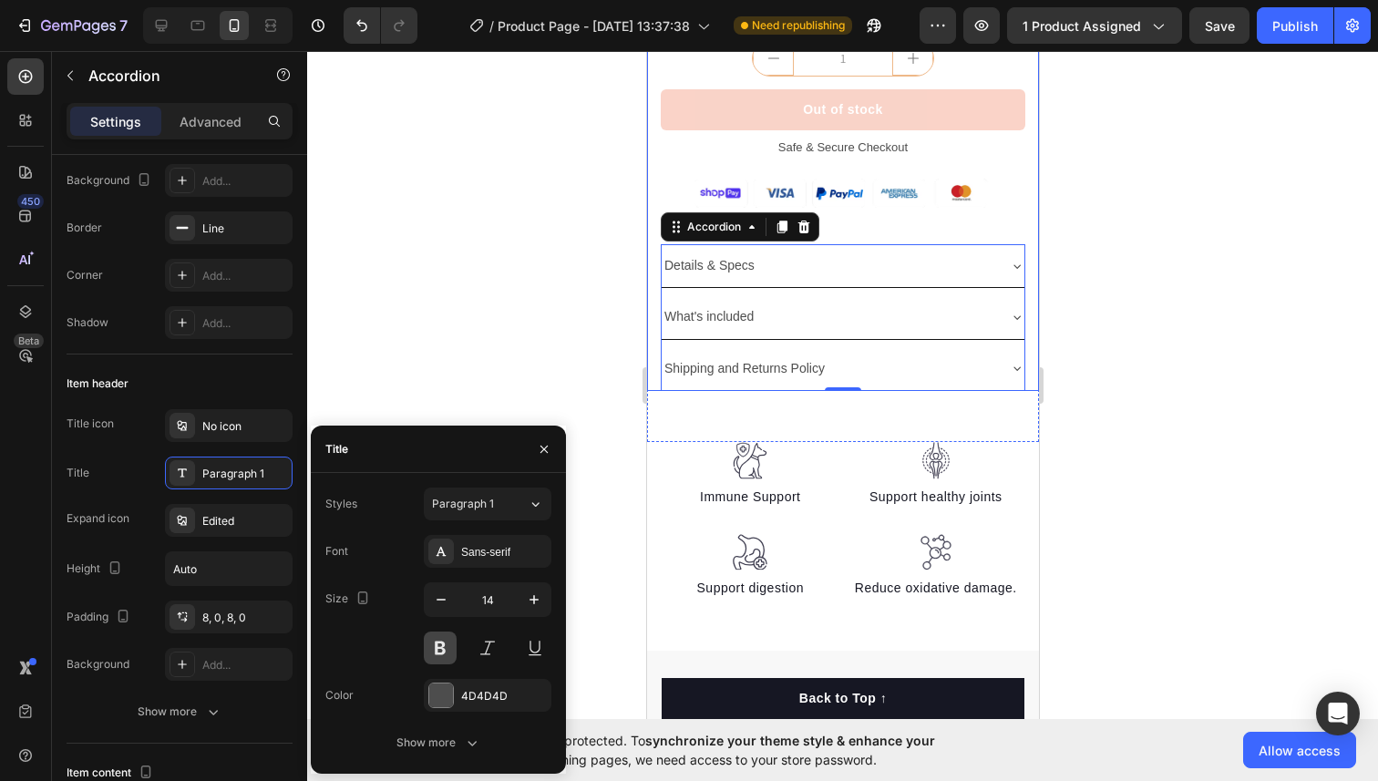
click at [435, 642] on button at bounding box center [440, 647] width 33 height 33
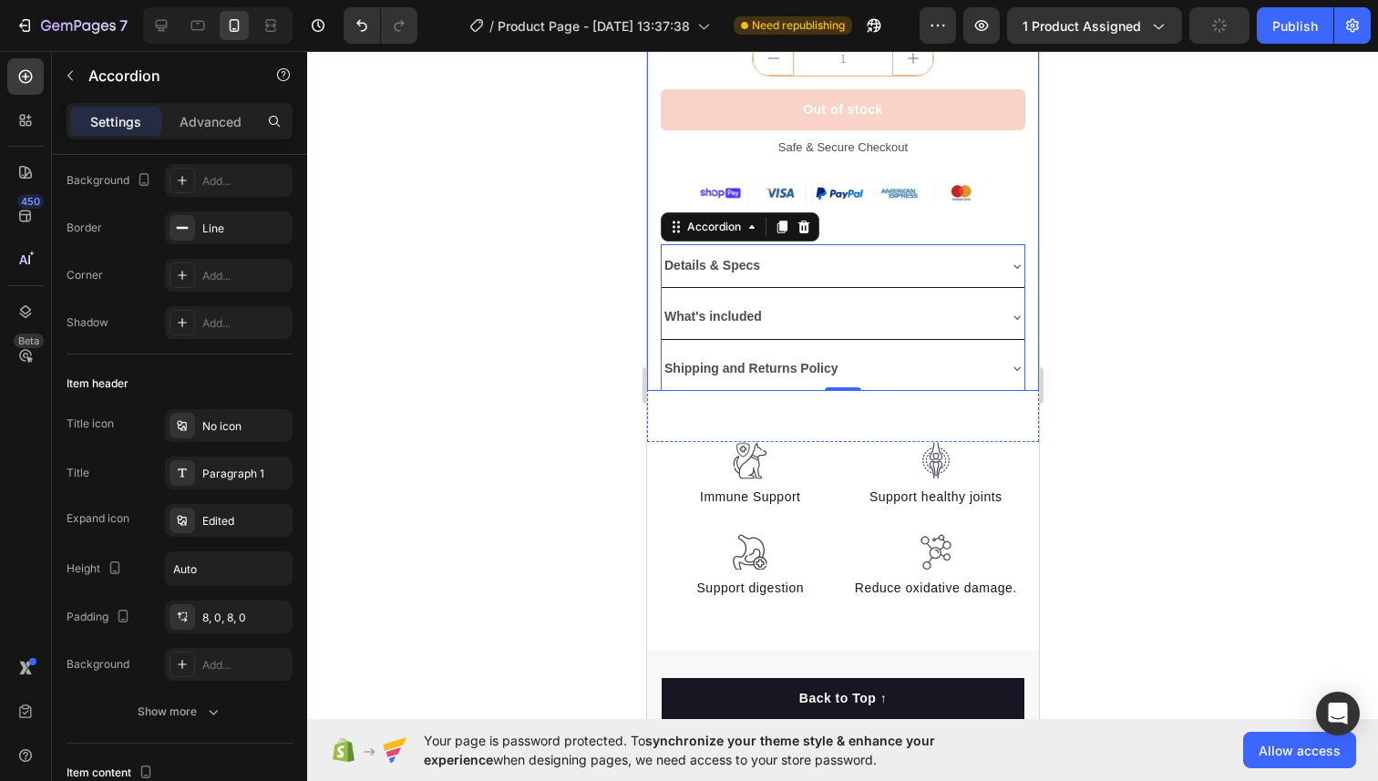
click at [443, 319] on div at bounding box center [842, 416] width 1070 height 730
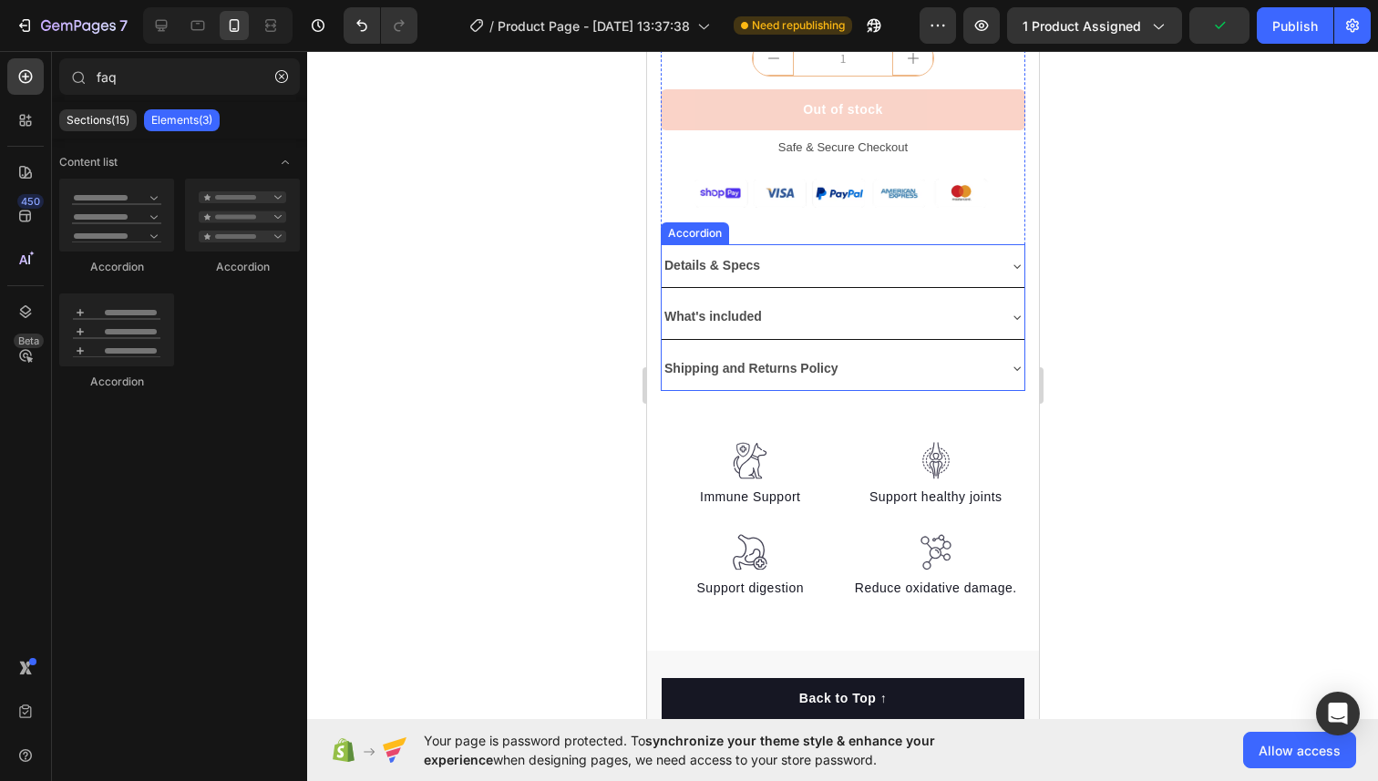
click at [748, 250] on div "Details & Specs" at bounding box center [842, 265] width 363 height 43
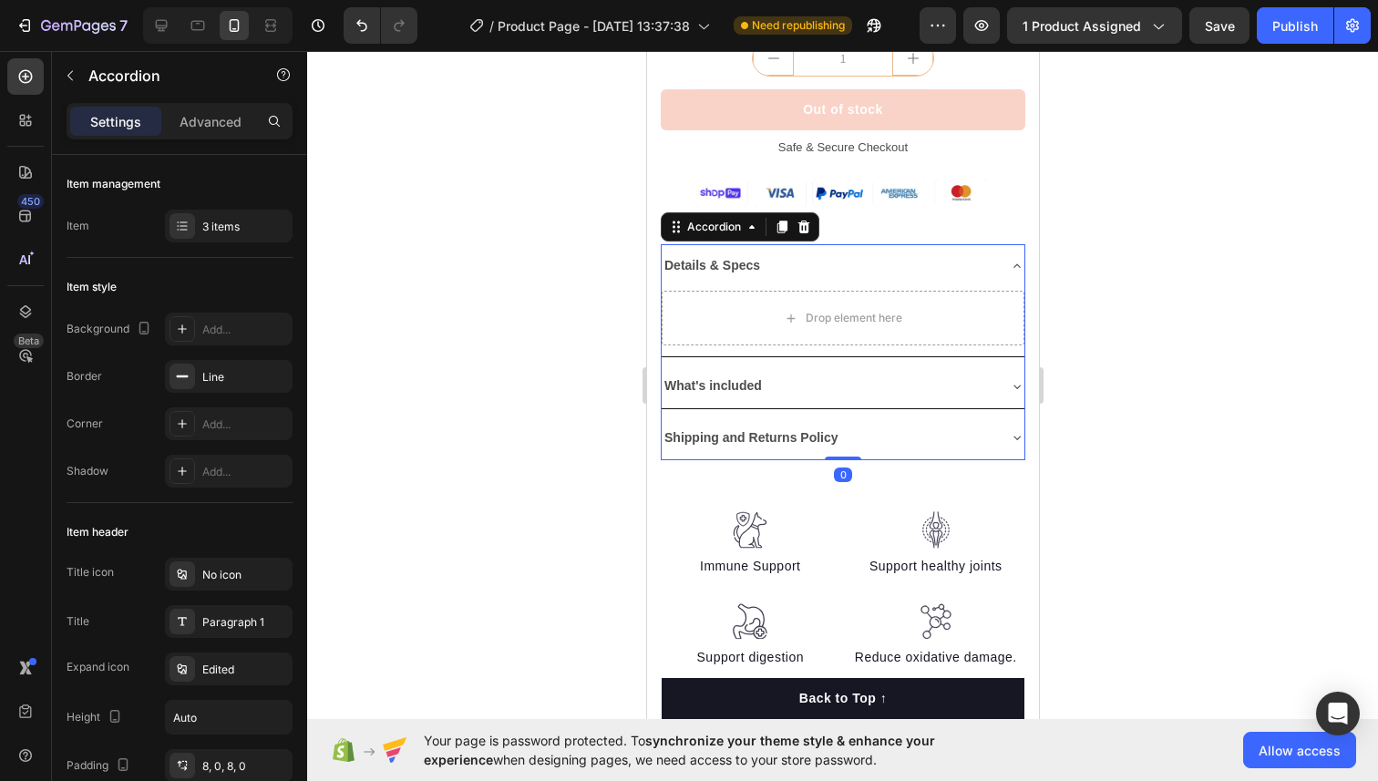
click at [748, 250] on div "Details & Specs" at bounding box center [842, 265] width 363 height 43
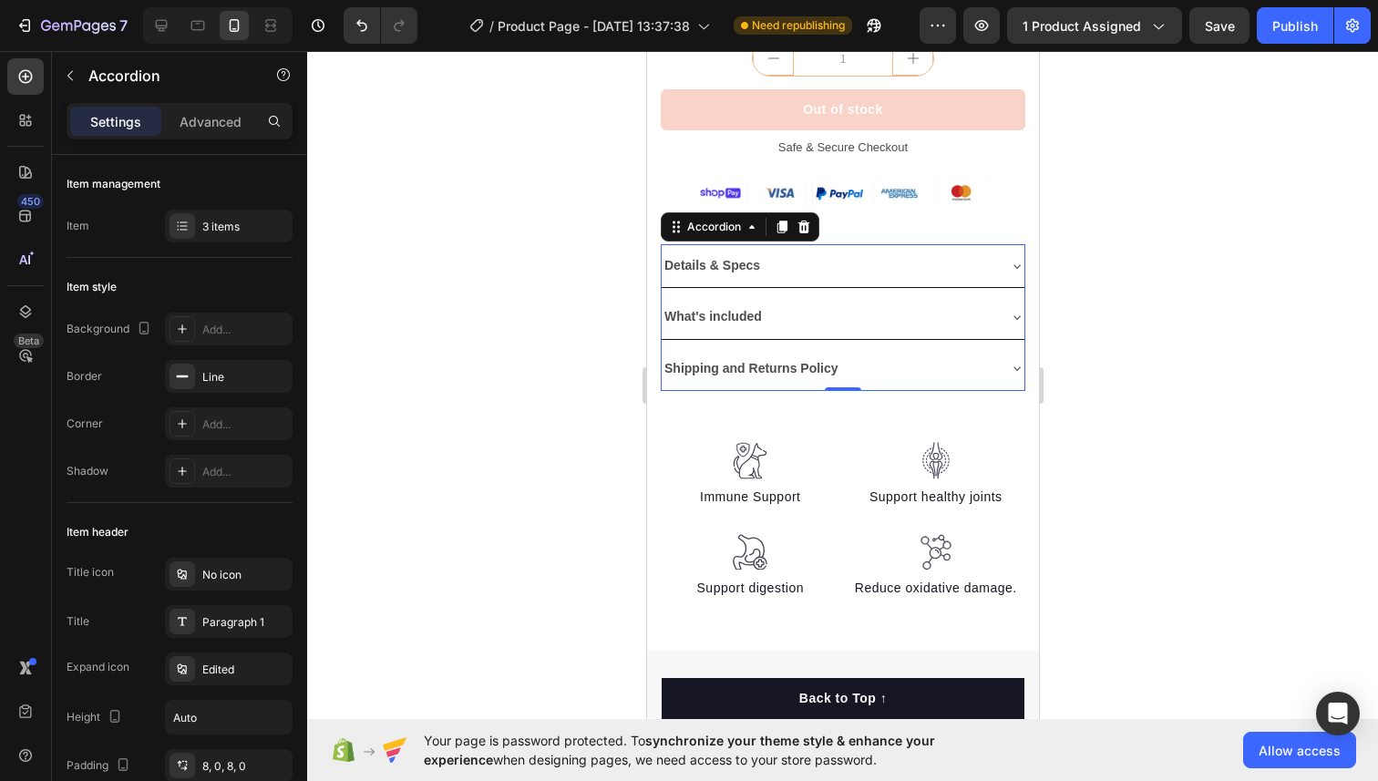
click at [1146, 279] on div at bounding box center [842, 416] width 1070 height 730
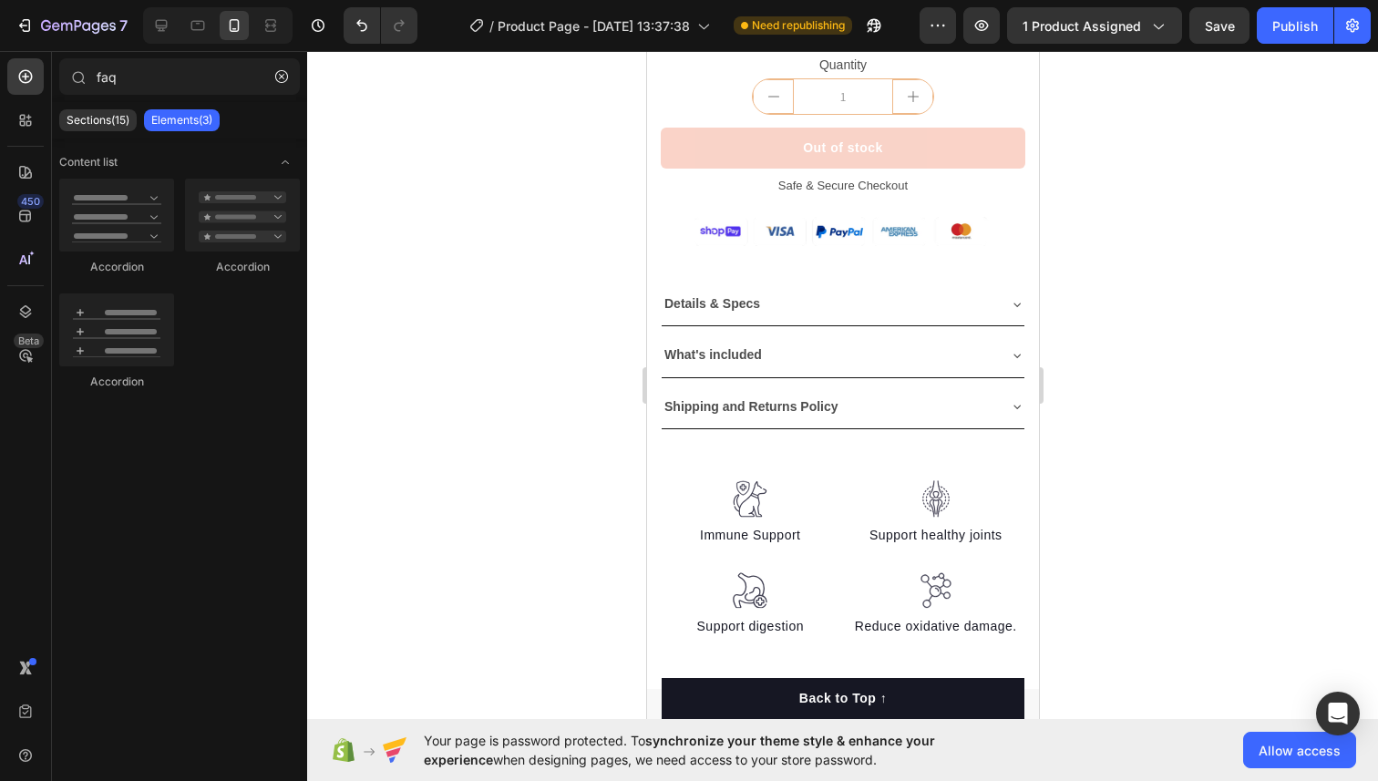
scroll to position [1096, 0]
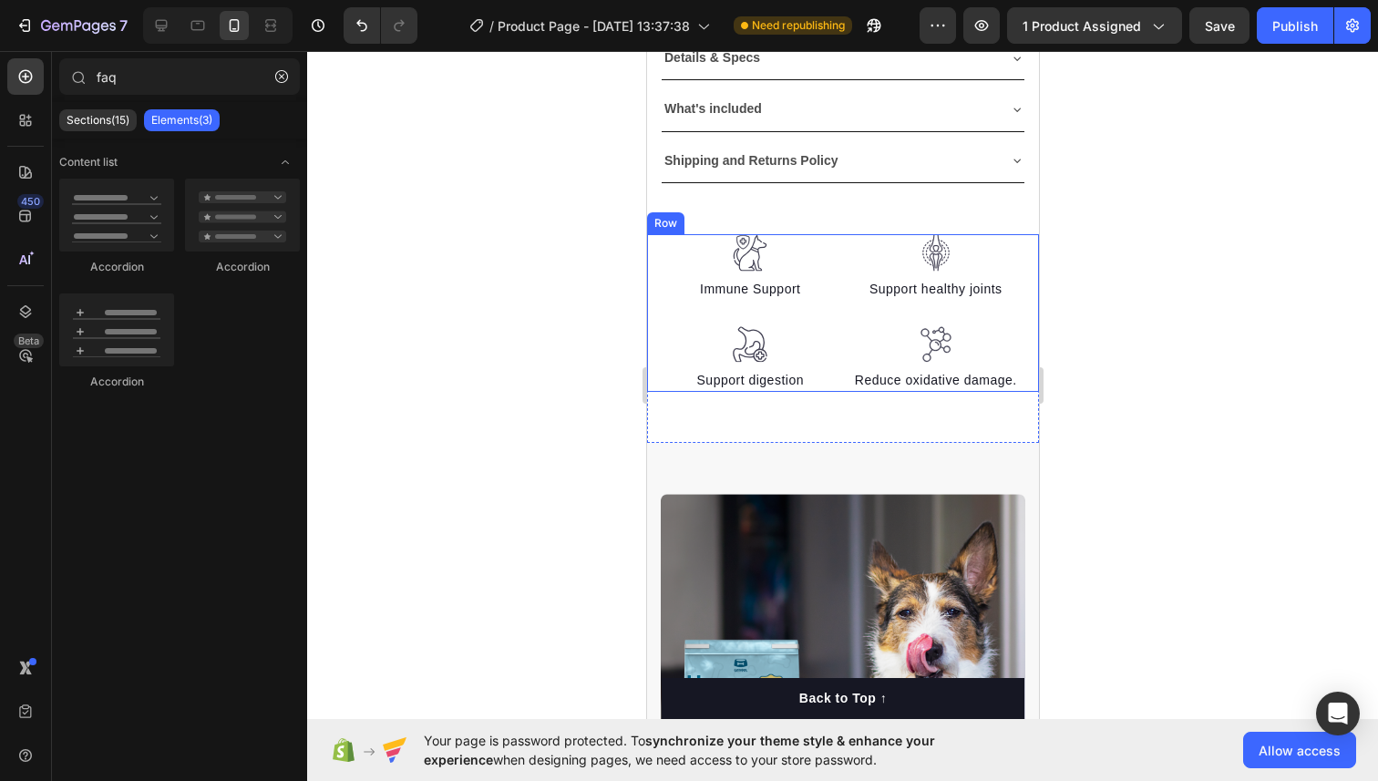
click at [650, 238] on div "Image Immune Support Text block Image Support digestion Text block Image Suppor…" at bounding box center [842, 313] width 392 height 158
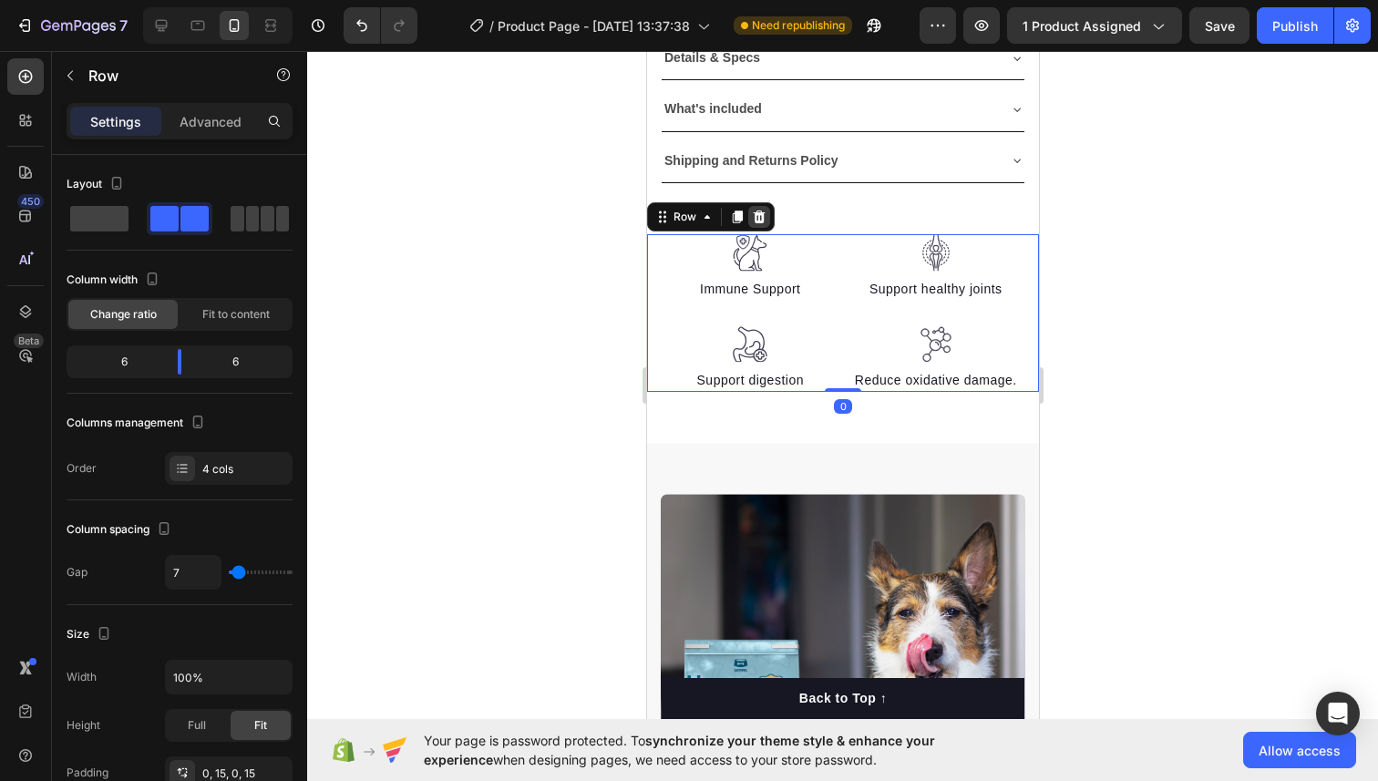
click at [751, 222] on icon at bounding box center [758, 217] width 15 height 15
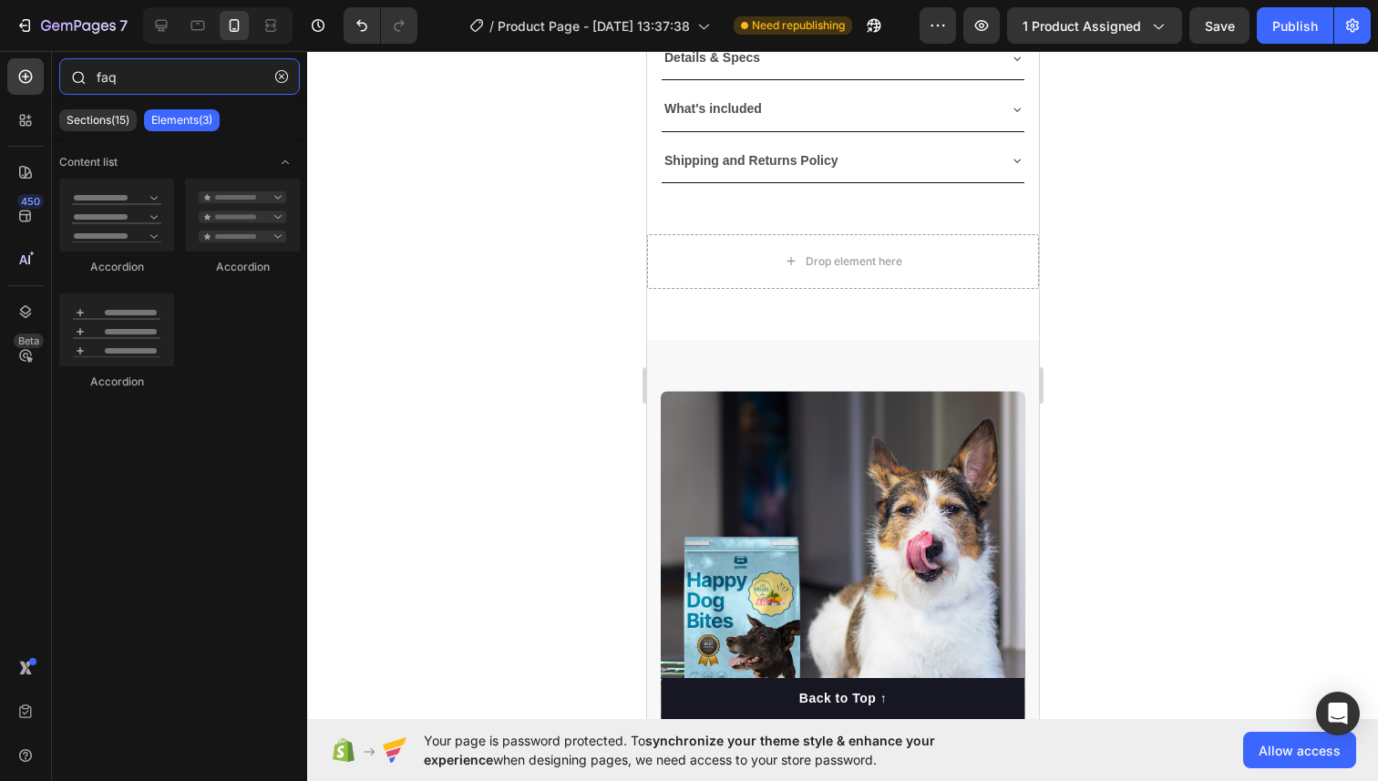
click at [200, 85] on input "faq" at bounding box center [179, 76] width 241 height 36
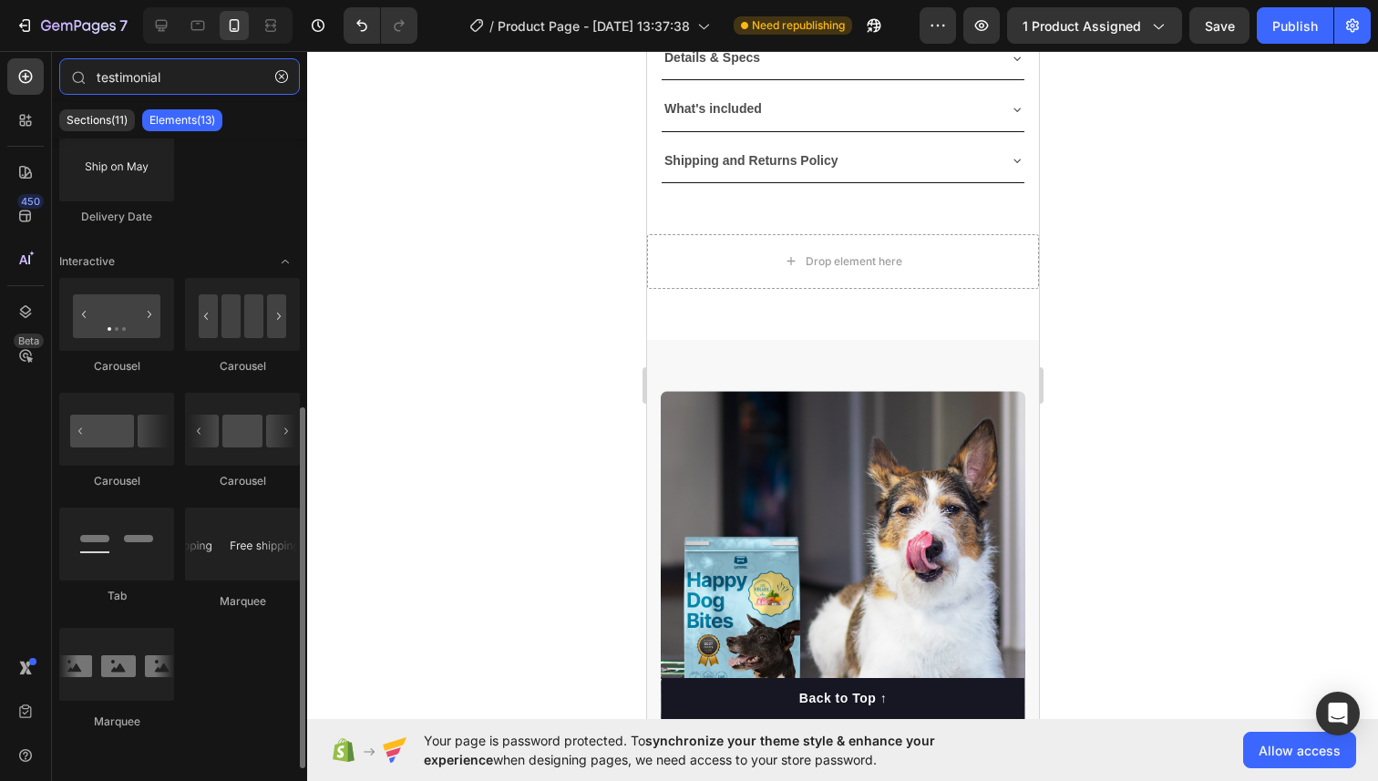
scroll to position [0, 0]
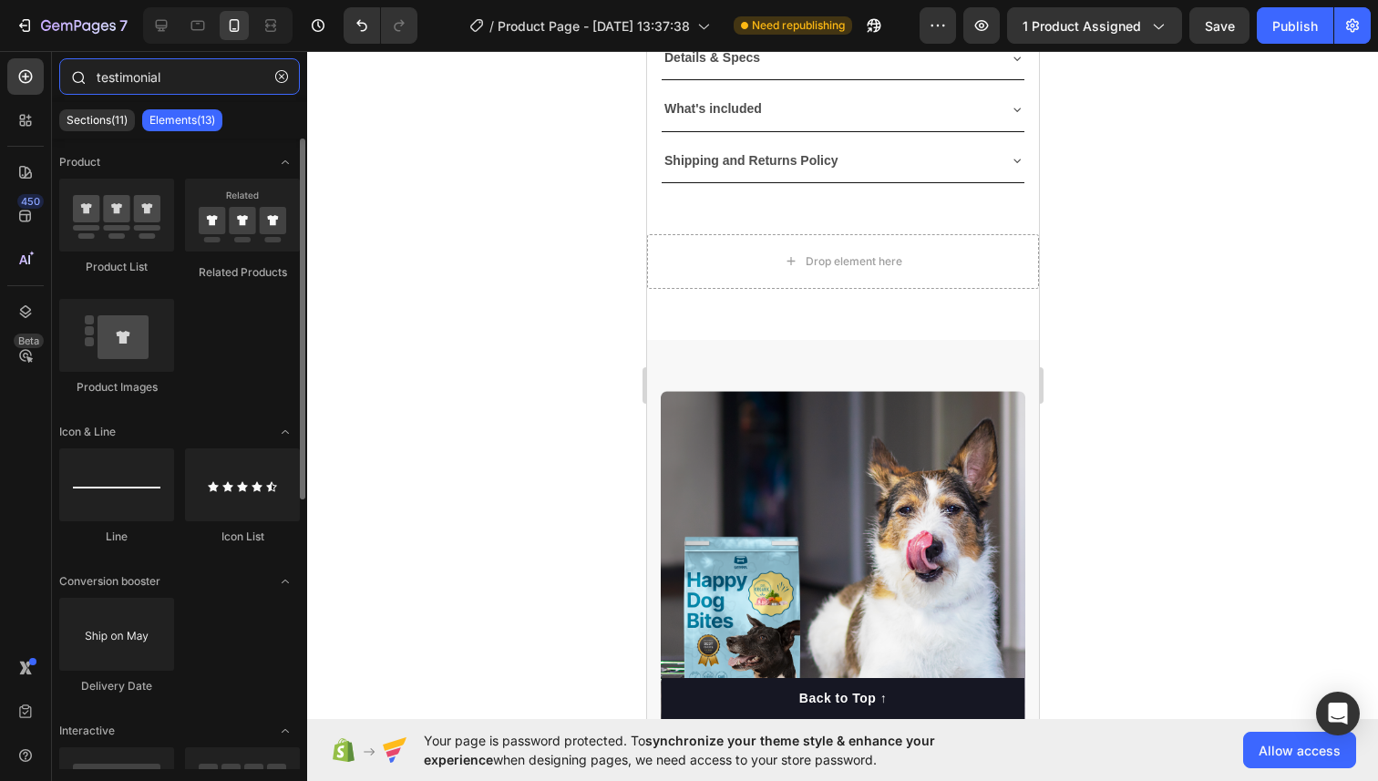
click at [180, 72] on input "testimonial" at bounding box center [179, 76] width 241 height 36
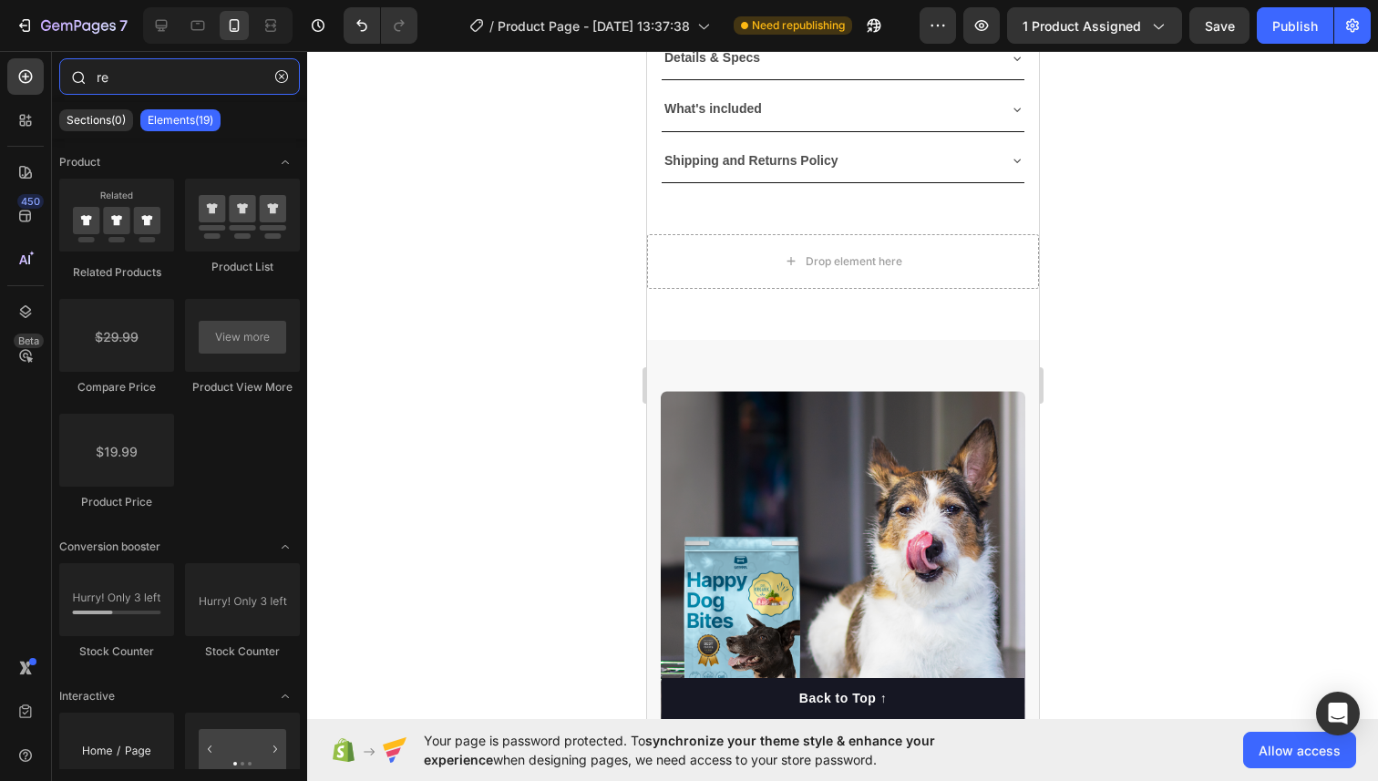
type input "r"
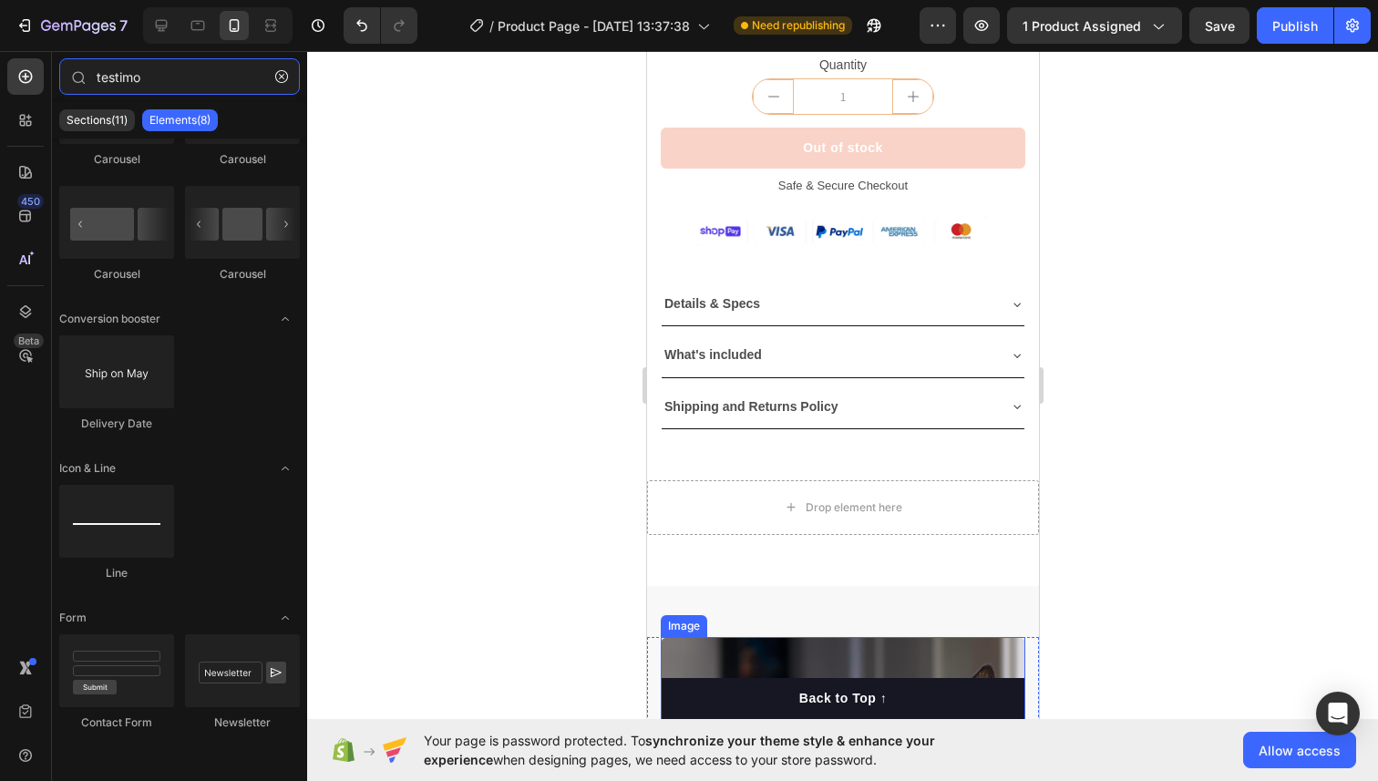
scroll to position [845, 0]
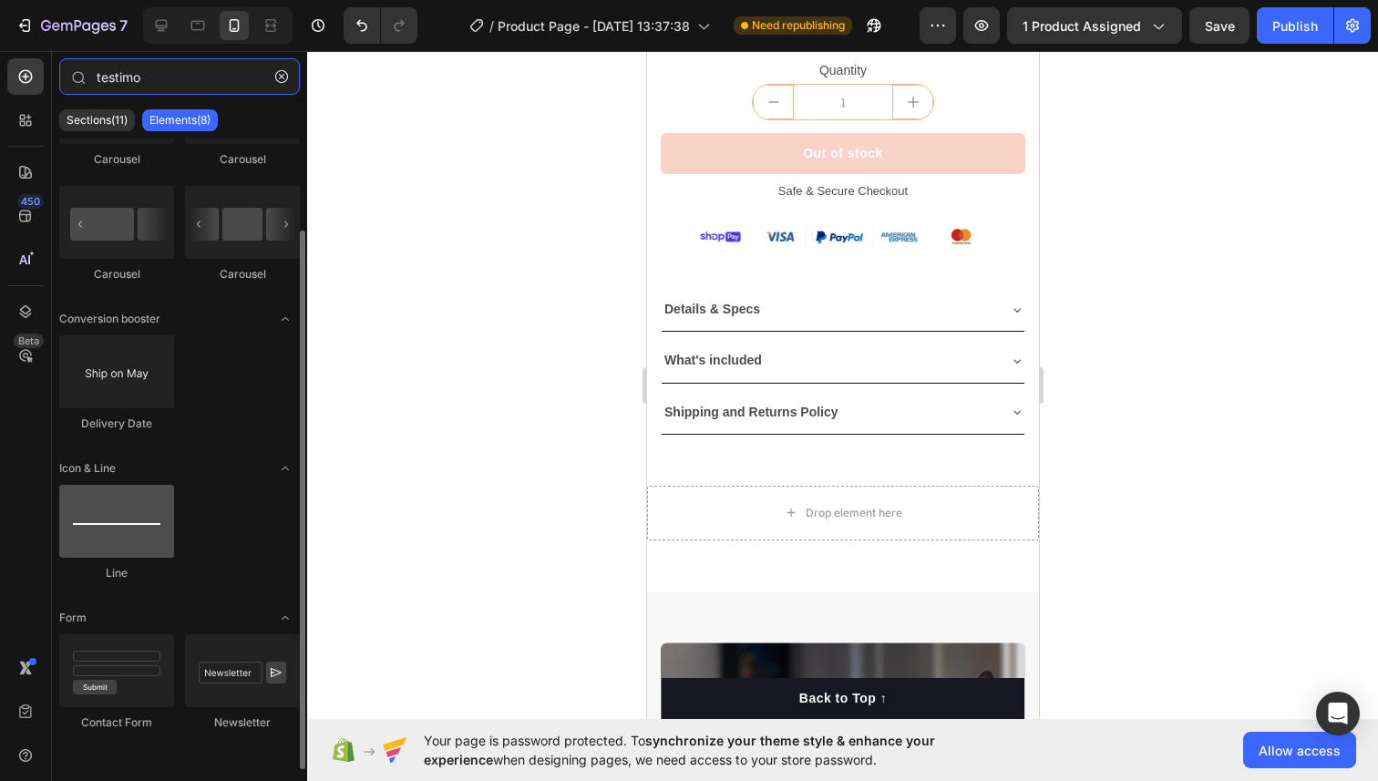
type input "testimo"
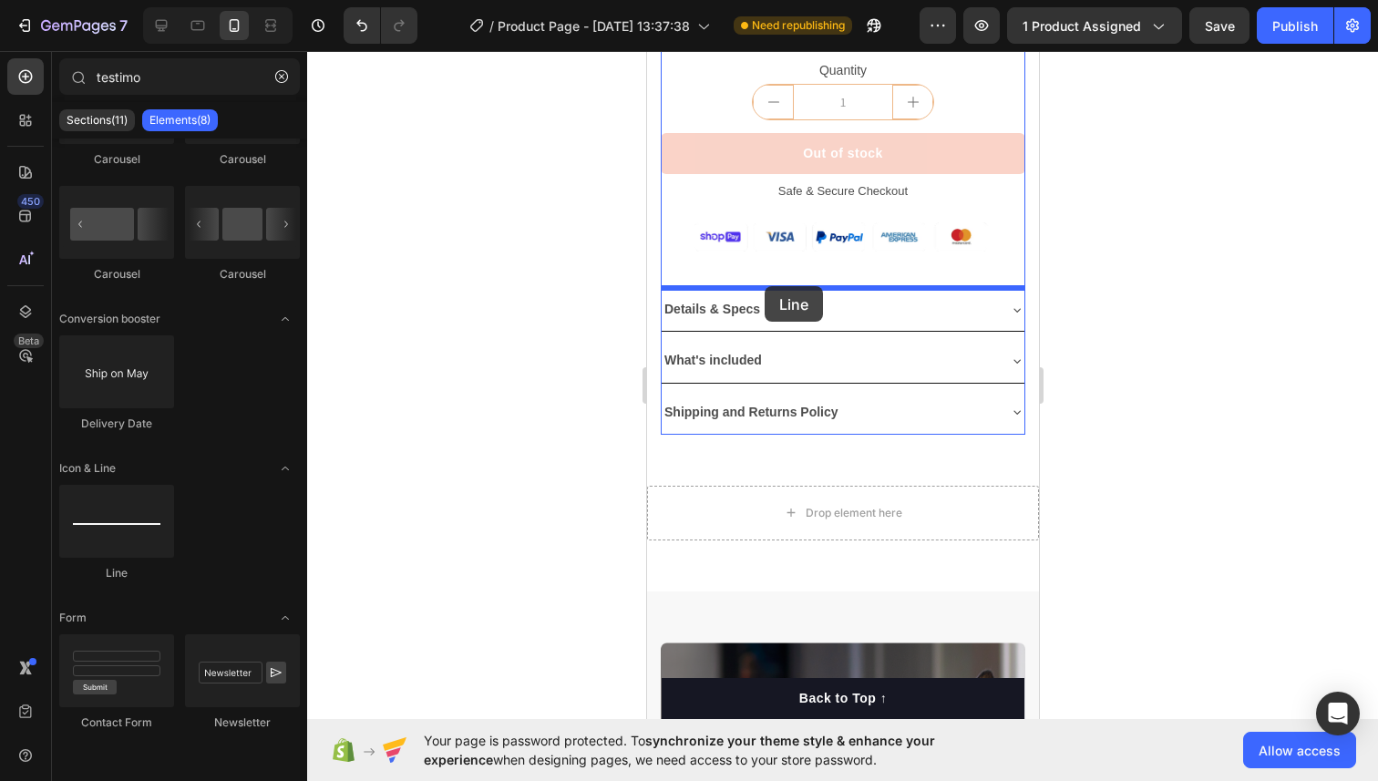
drag, startPoint x: 739, startPoint y: 584, endPoint x: 763, endPoint y: 285, distance: 299.8
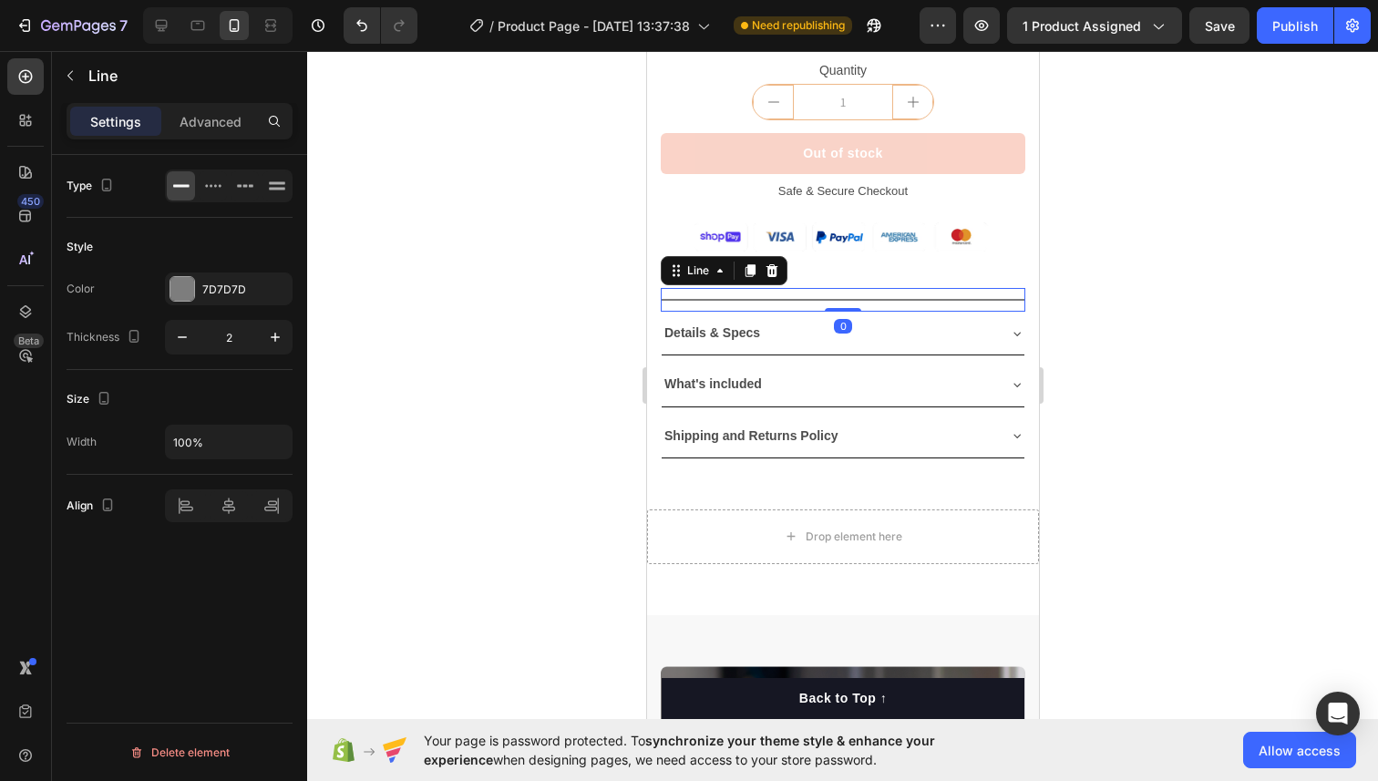
click at [1153, 283] on div at bounding box center [842, 416] width 1070 height 730
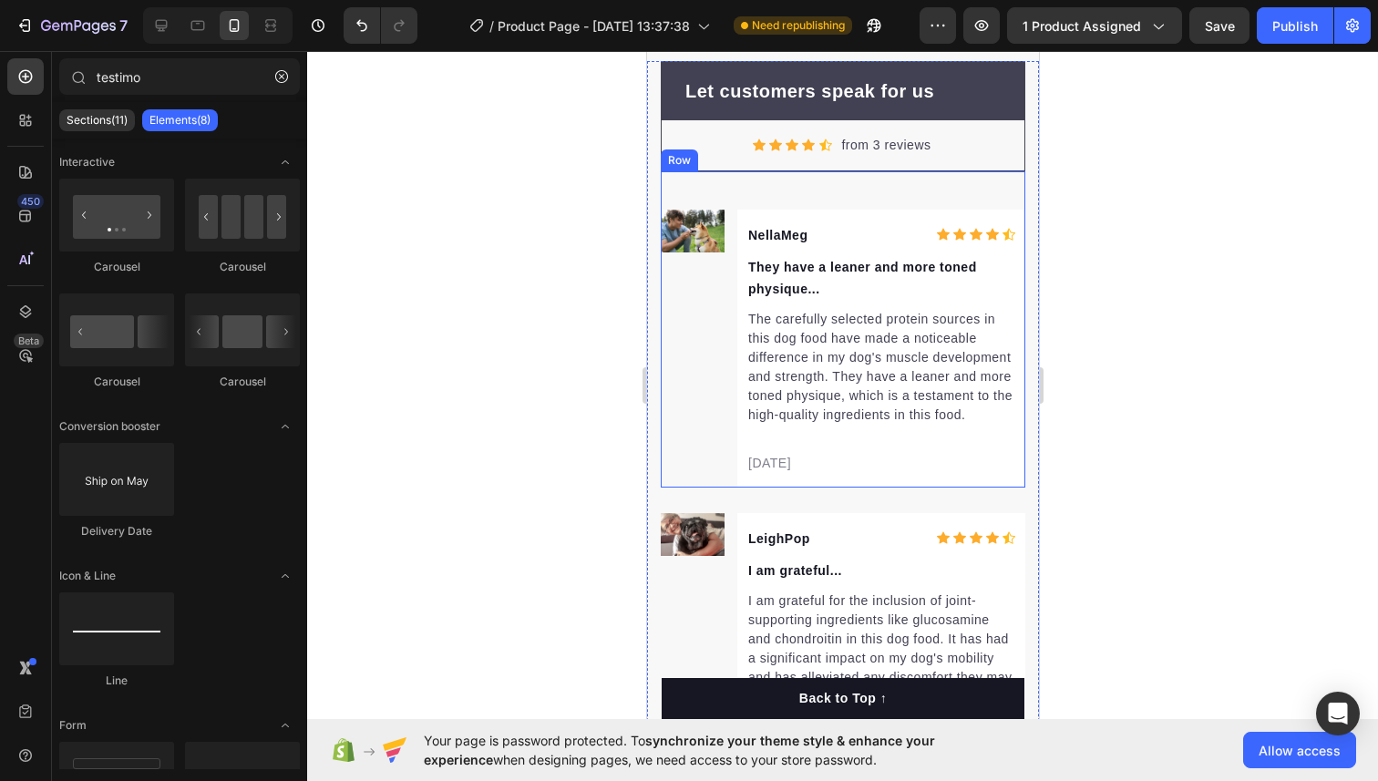
scroll to position [8494, 0]
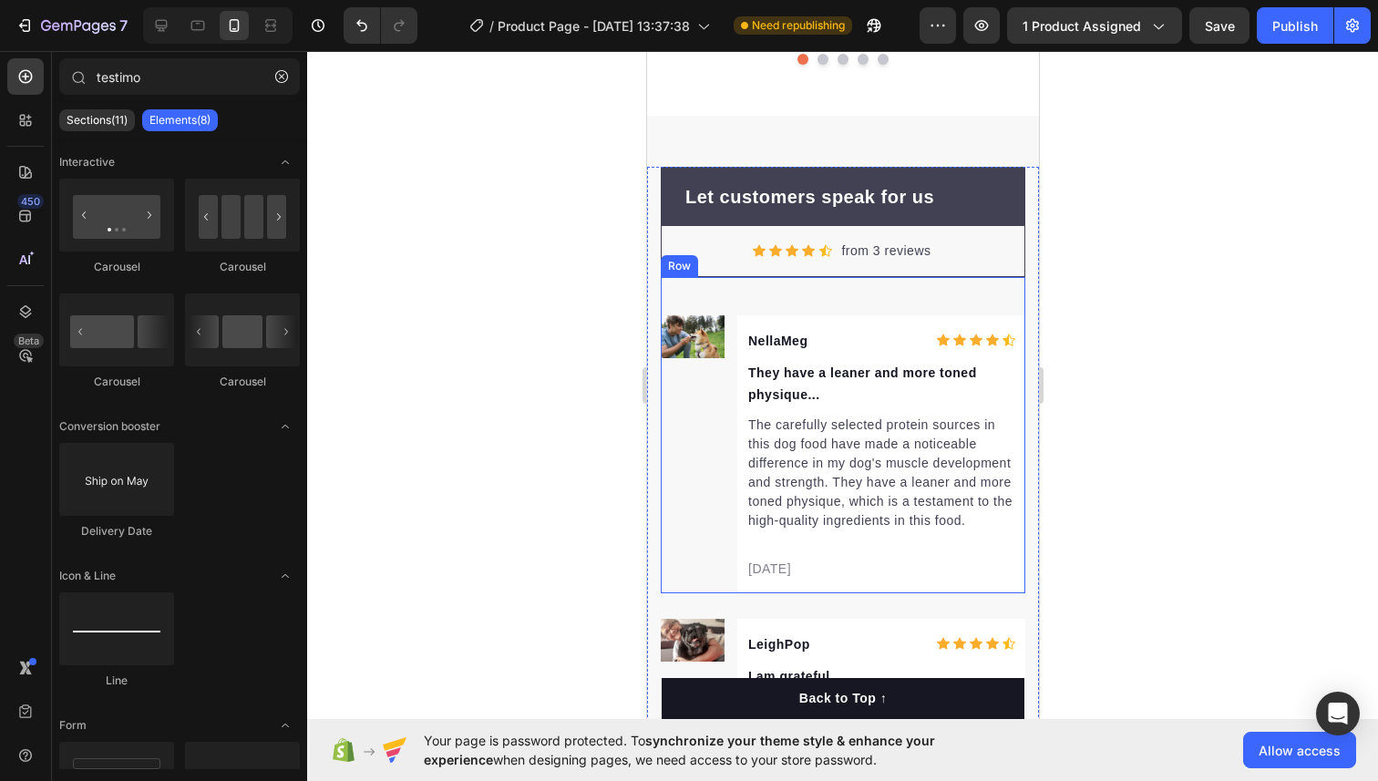
click at [721, 302] on div "Image NellaMeg Text block Icon Icon Icon Icon Icon Icon List Hoz Row They have …" at bounding box center [842, 435] width 364 height 316
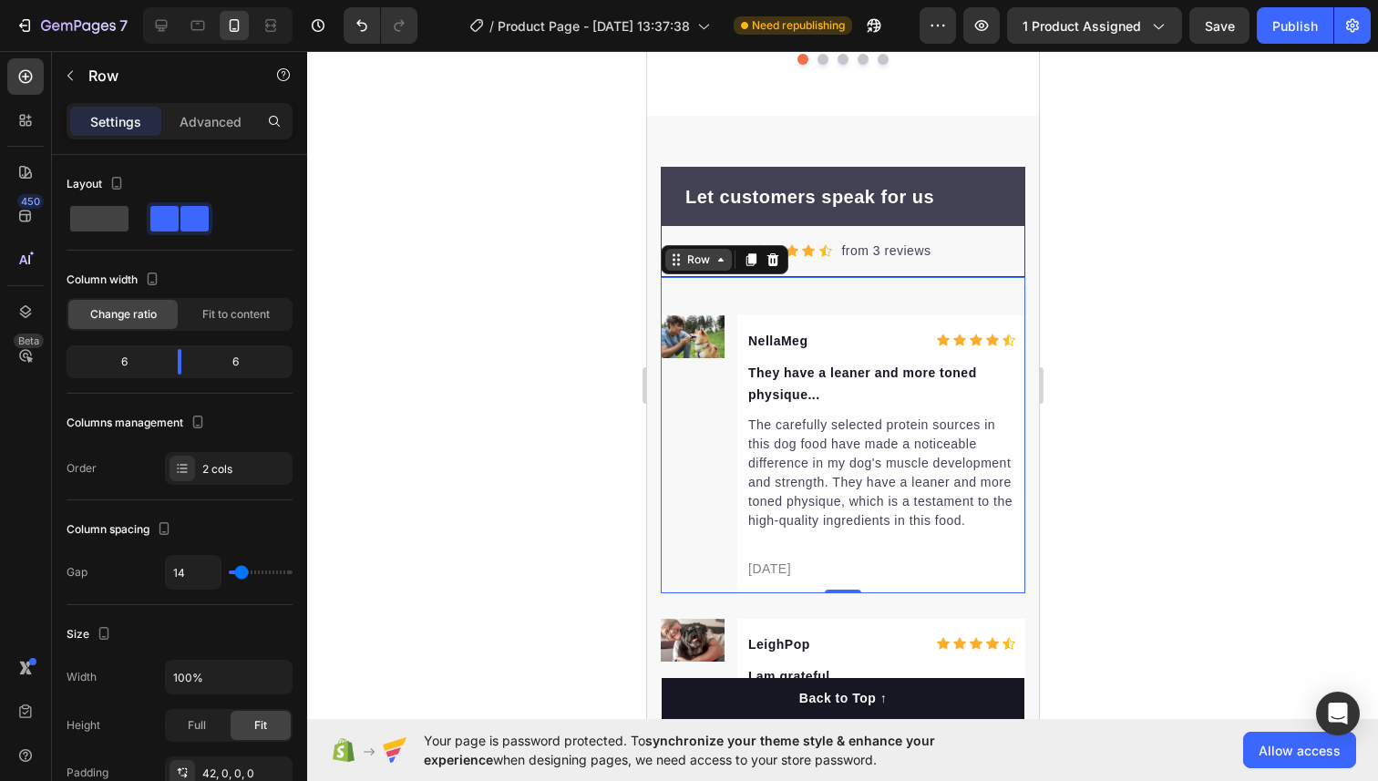
click at [696, 261] on div "Row" at bounding box center [697, 259] width 30 height 16
click at [703, 265] on div "Row" at bounding box center [697, 259] width 30 height 16
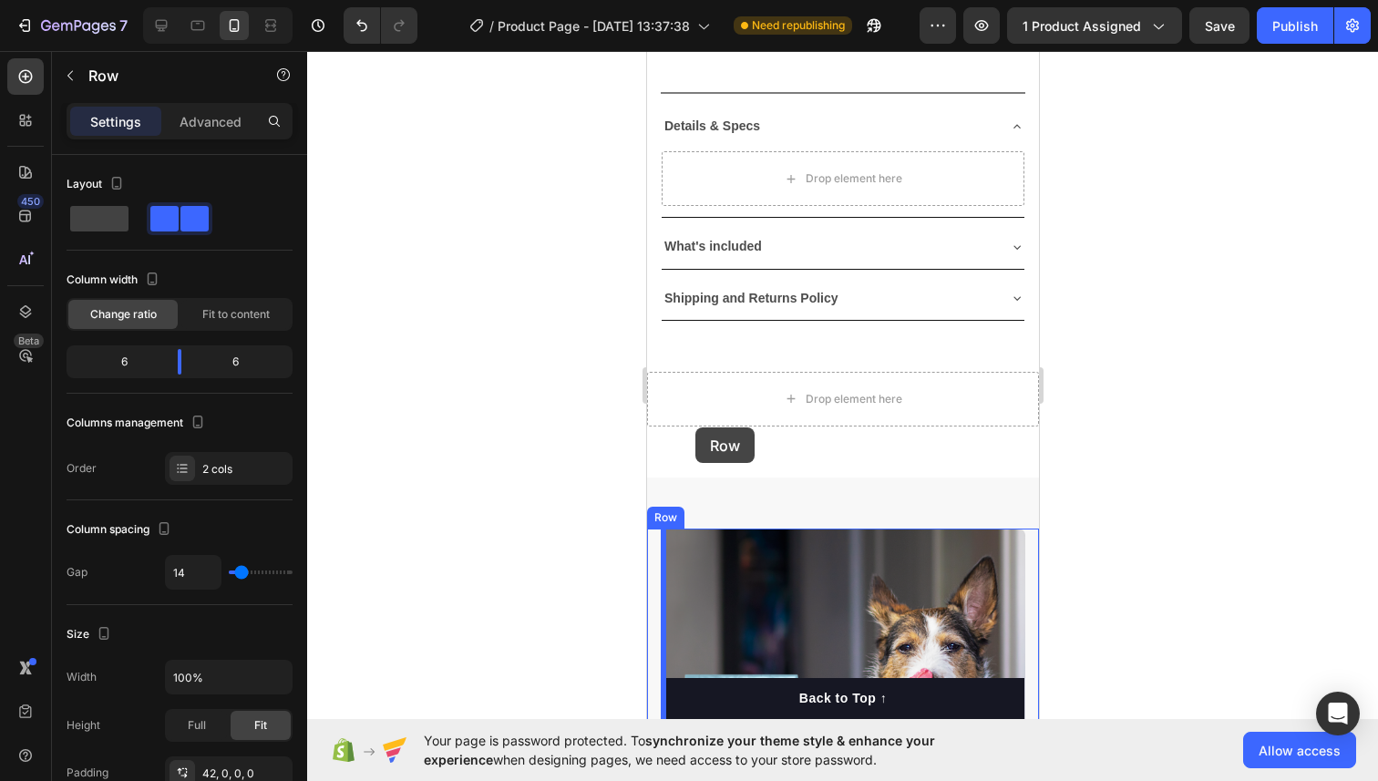
scroll to position [1073, 0]
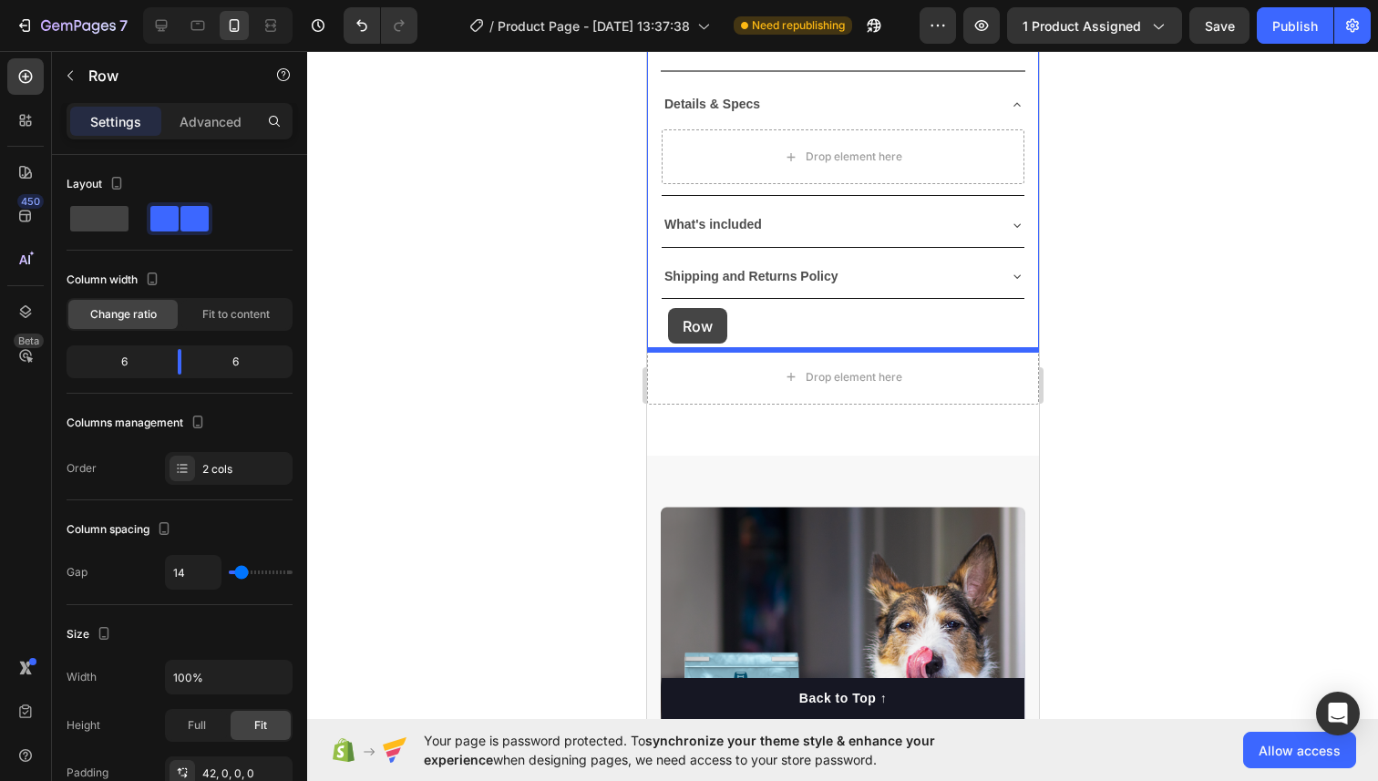
drag, startPoint x: 673, startPoint y: 261, endPoint x: 667, endPoint y: 308, distance: 47.8
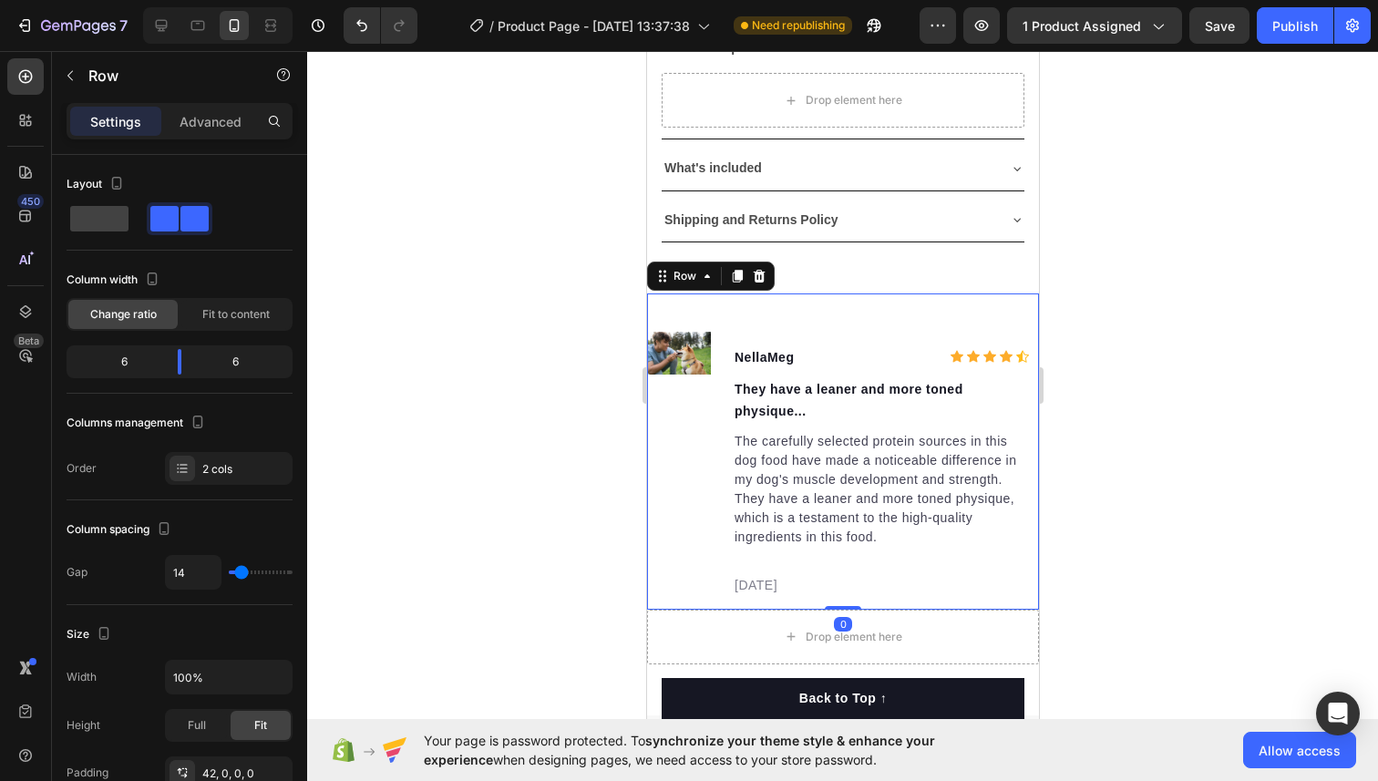
scroll to position [1141, 0]
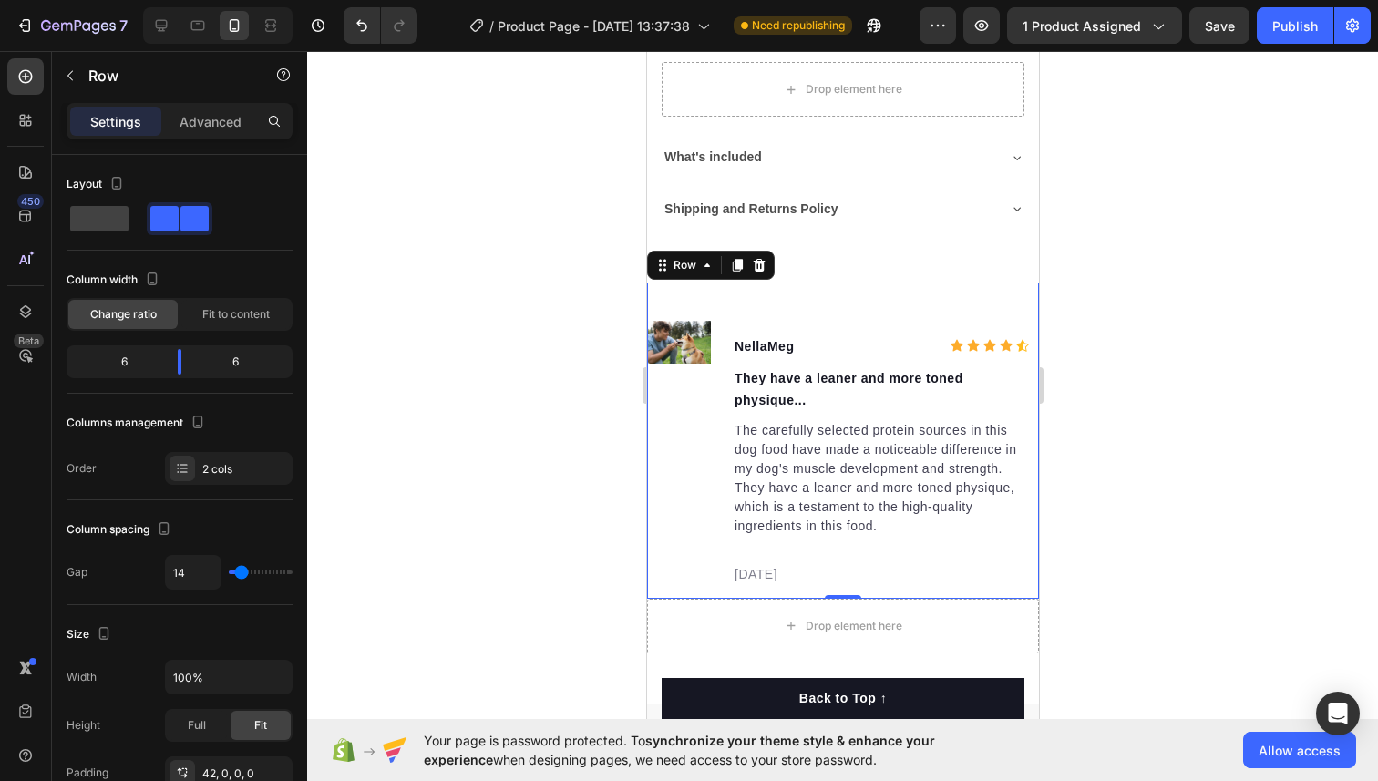
click at [794, 307] on div "Image NellaMeg Text block Icon Icon Icon Icon Icon Icon List Hoz Row They have …" at bounding box center [842, 440] width 392 height 316
click at [1158, 369] on div at bounding box center [842, 416] width 1070 height 730
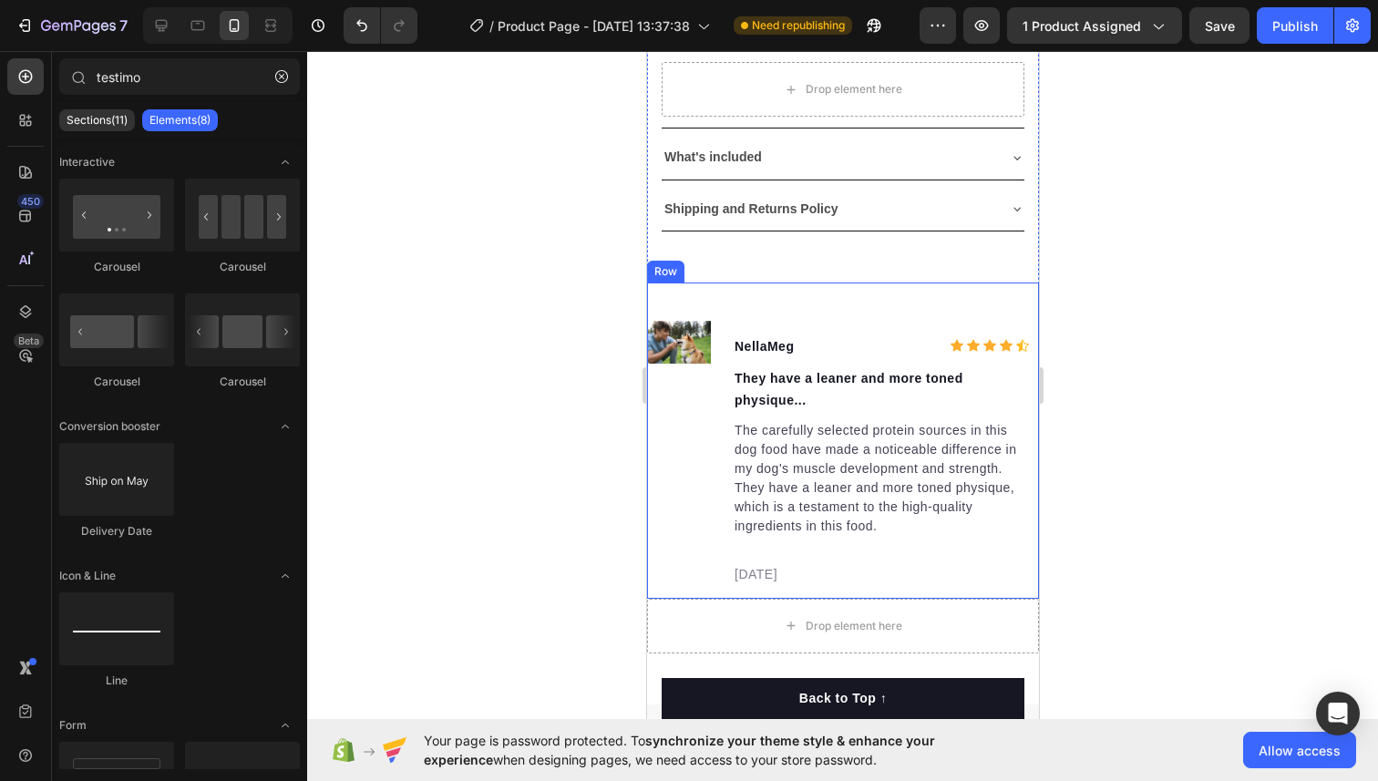
click at [795, 293] on div "Image NellaMeg Text block Icon Icon Icon Icon Icon Icon List Hoz Row They have …" at bounding box center [842, 440] width 392 height 316
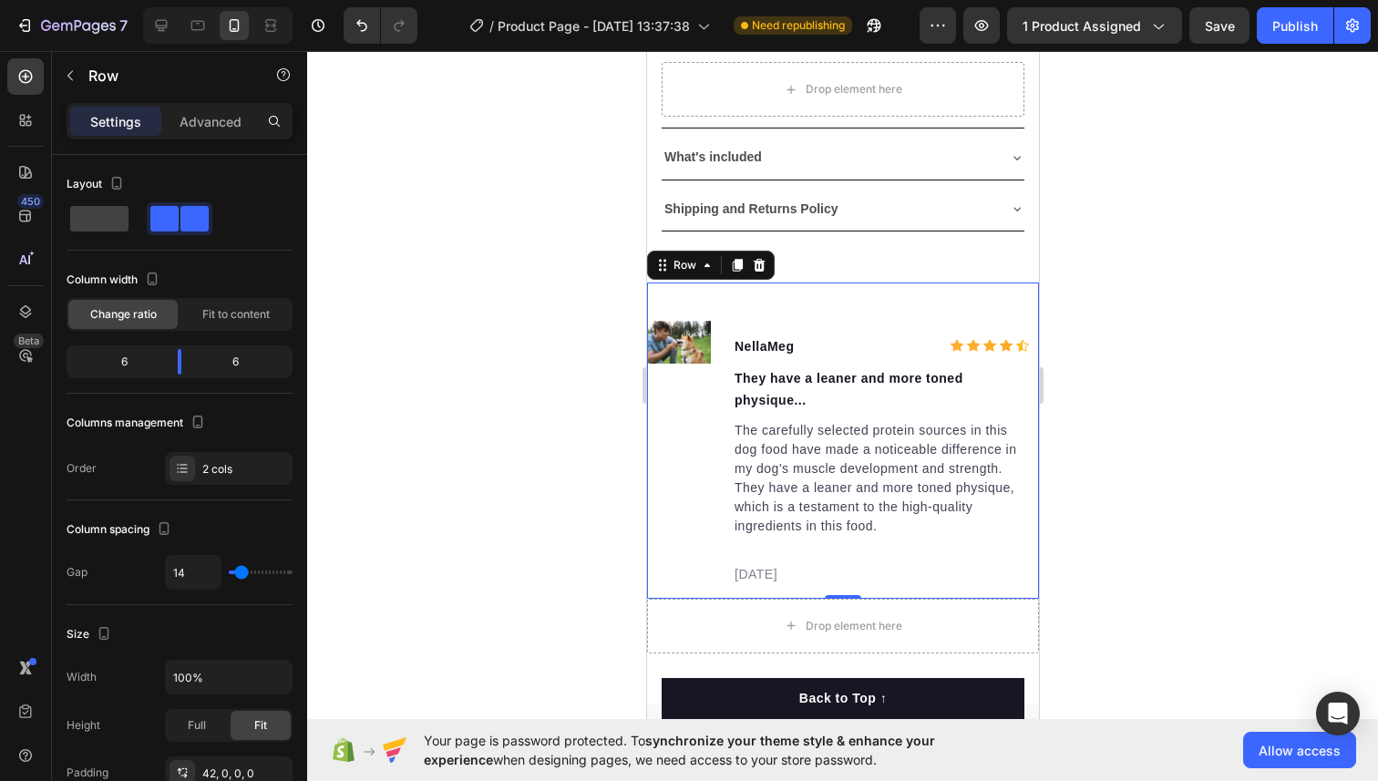
click at [773, 306] on div "Image NellaMeg Text block Icon Icon Icon Icon Icon Icon List Hoz Row They have …" at bounding box center [842, 440] width 392 height 316
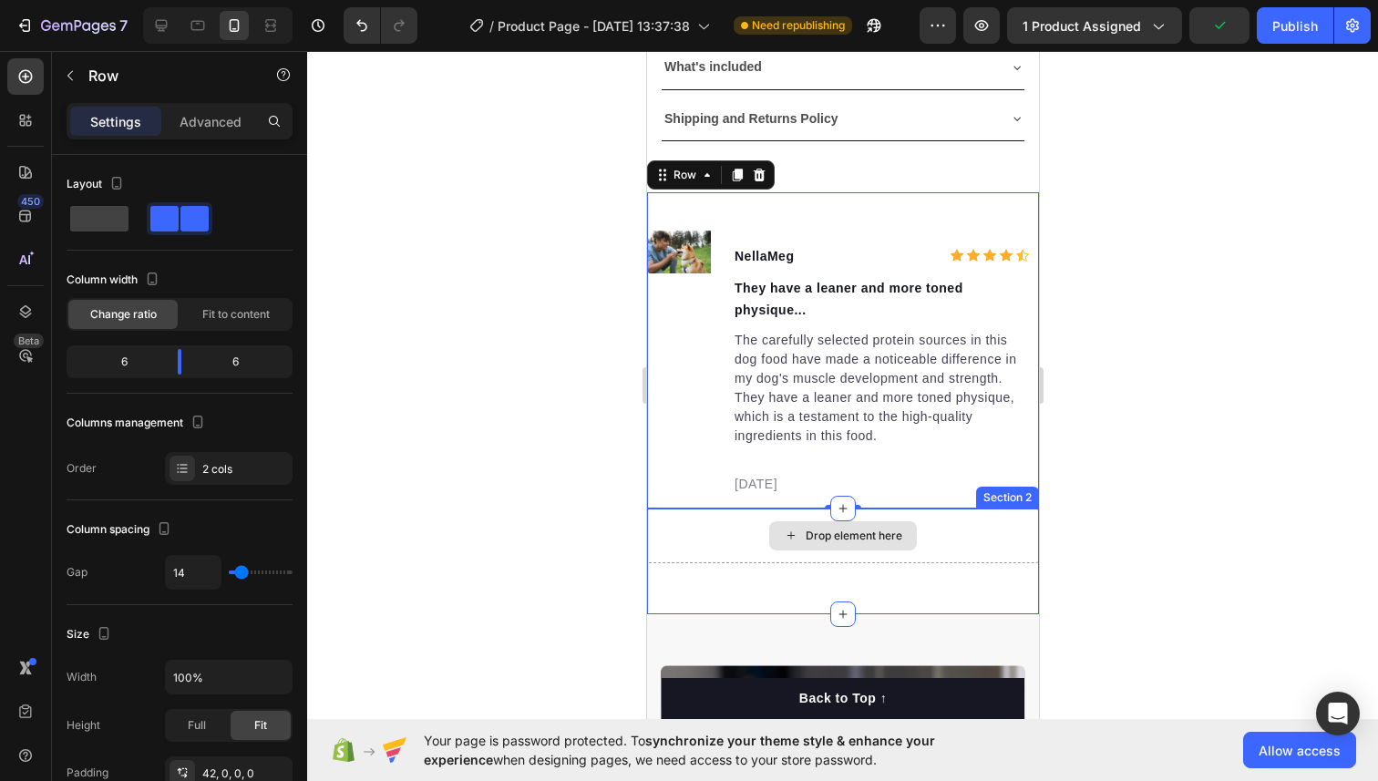
scroll to position [1330, 0]
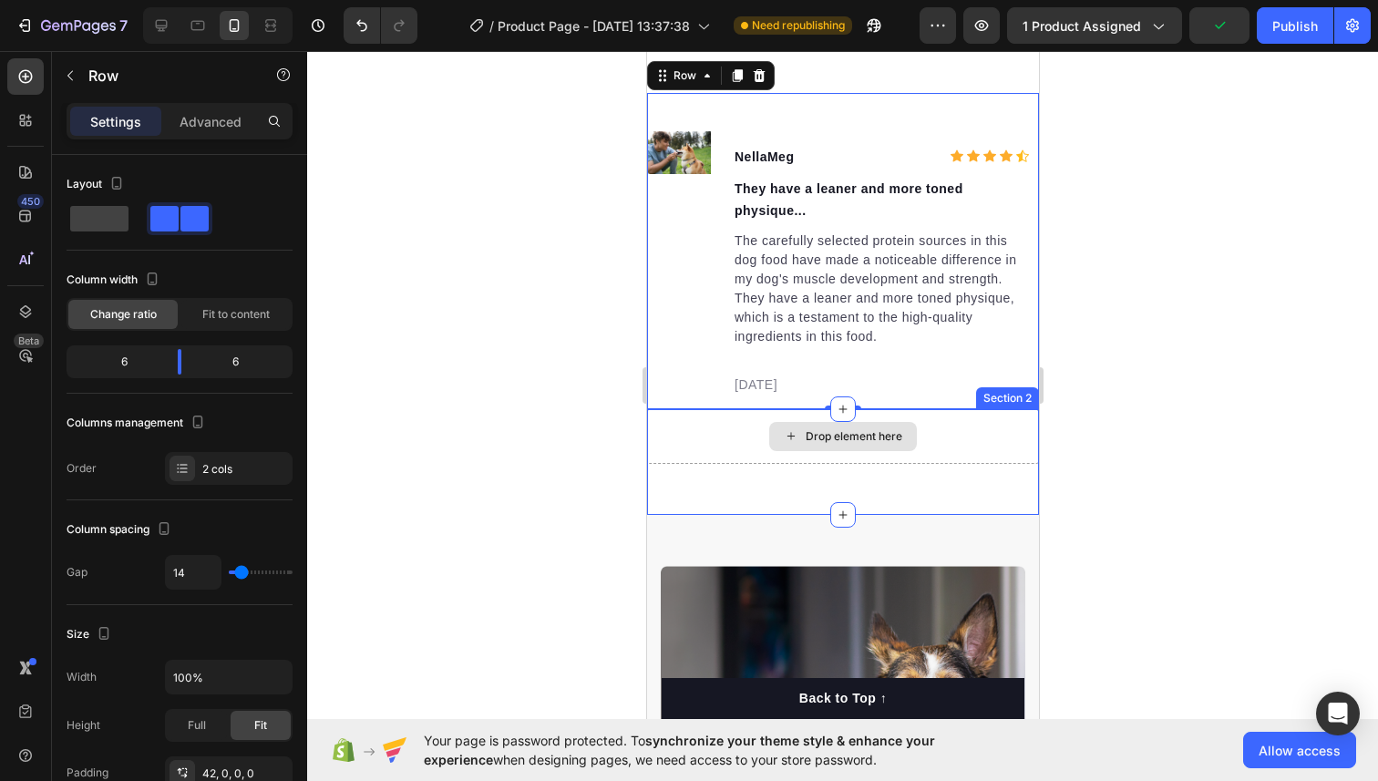
click at [737, 440] on div "Drop element here" at bounding box center [842, 436] width 392 height 55
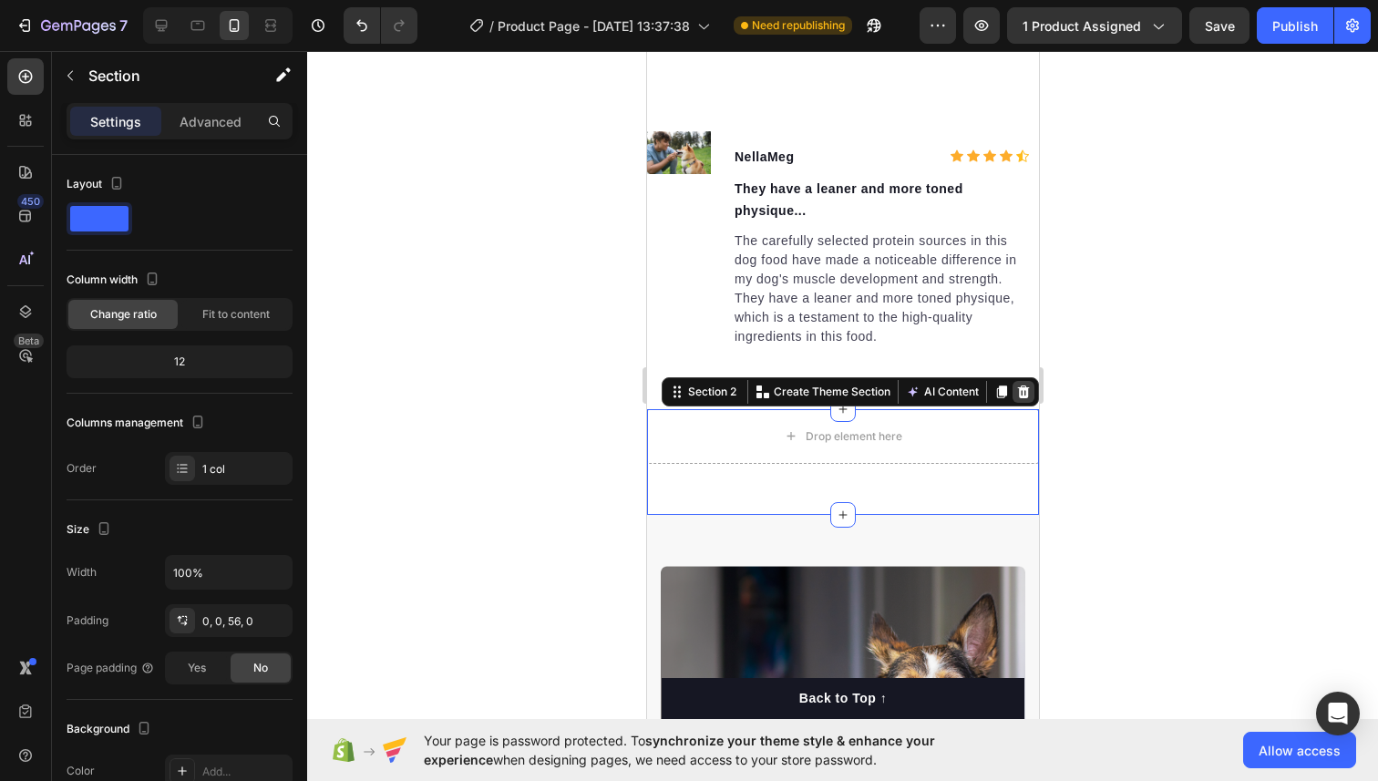
click at [1019, 385] on icon at bounding box center [1023, 391] width 12 height 13
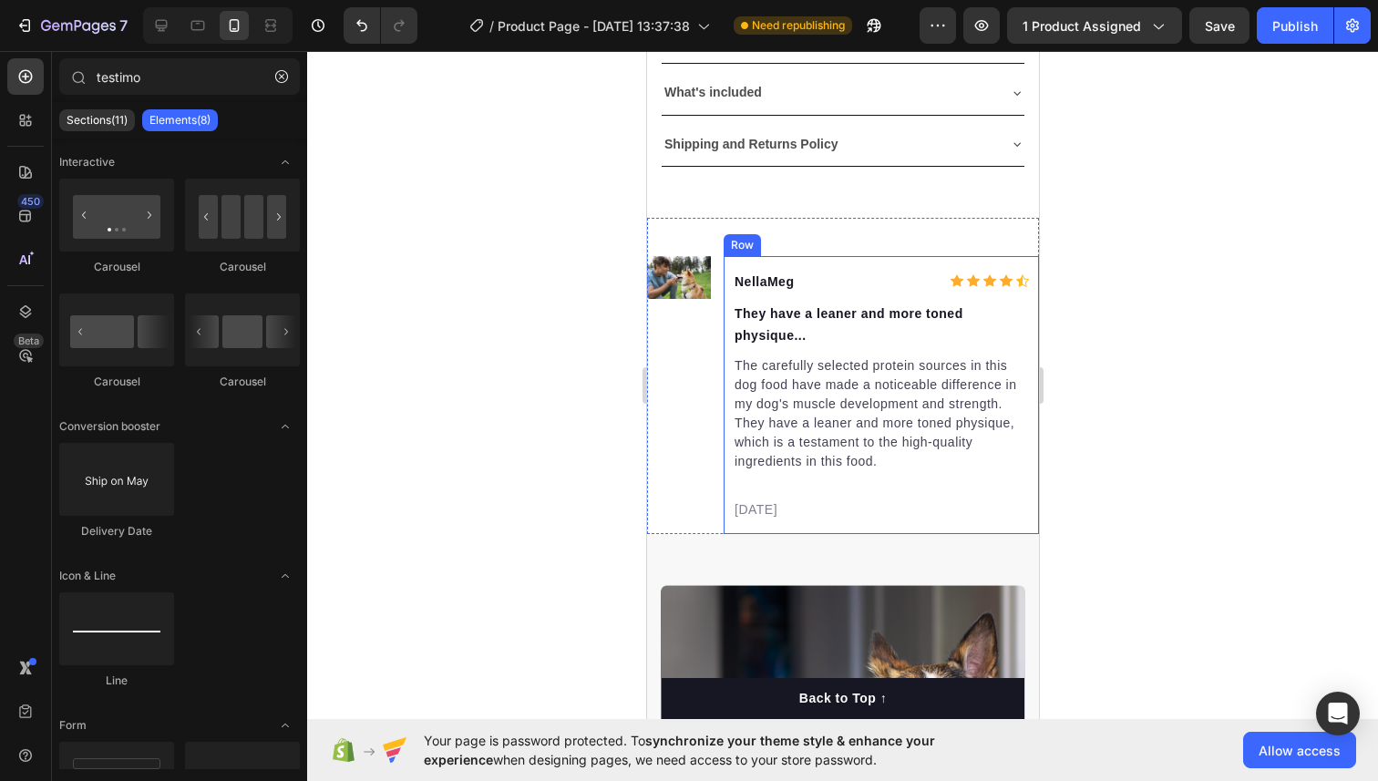
scroll to position [1173, 0]
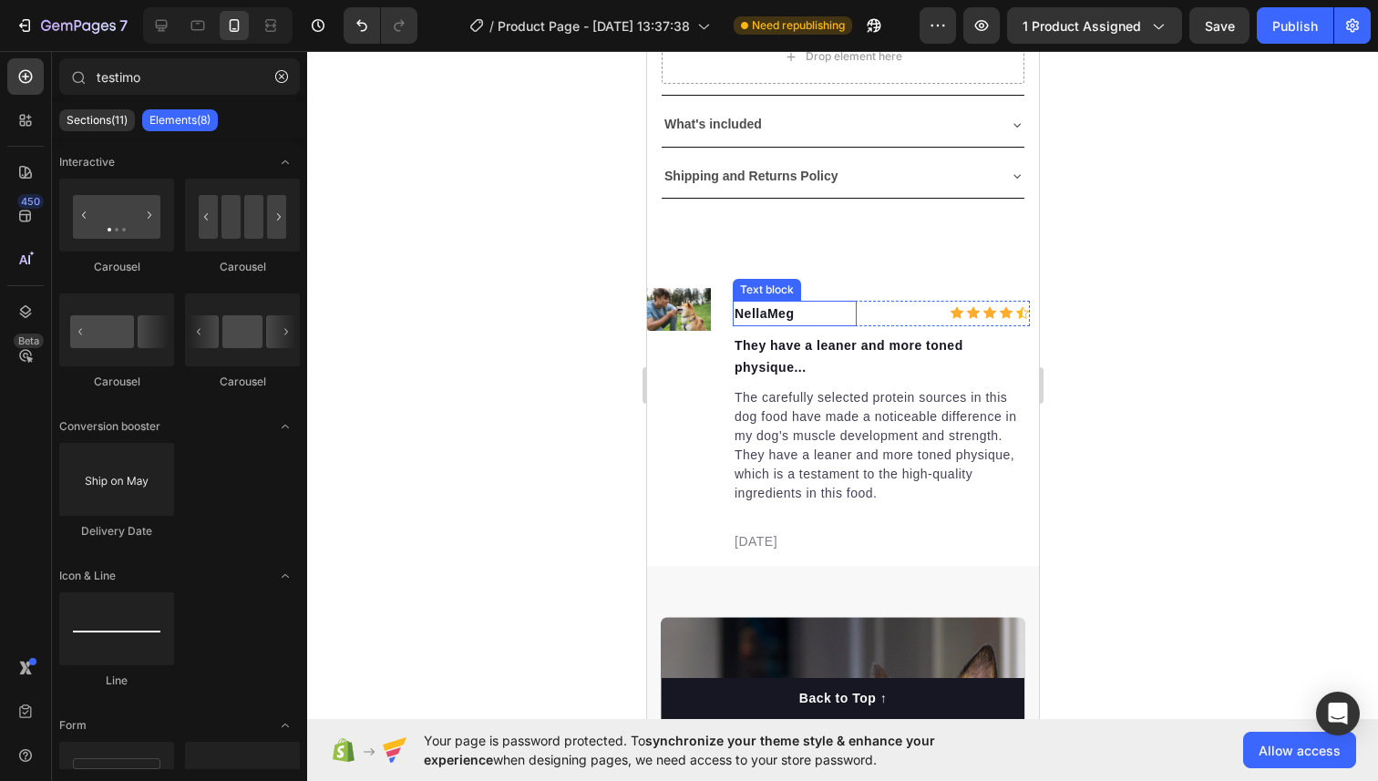
click at [799, 311] on p "NellaMeg" at bounding box center [793, 313] width 120 height 22
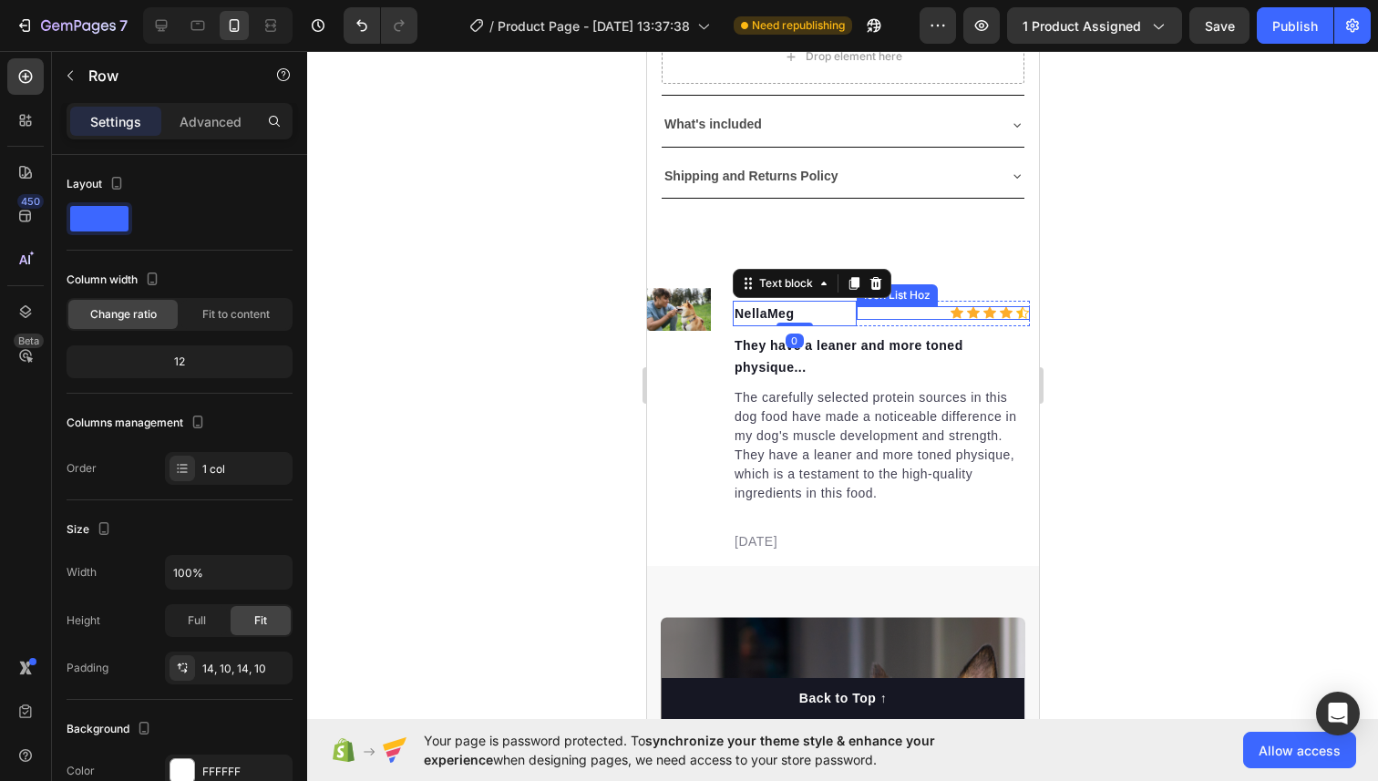
click at [1029, 321] on div "NellaMeg Text block 0 Icon Icon Icon Icon Icon Icon List Hoz Row They have a le…" at bounding box center [879, 427] width 315 height 278
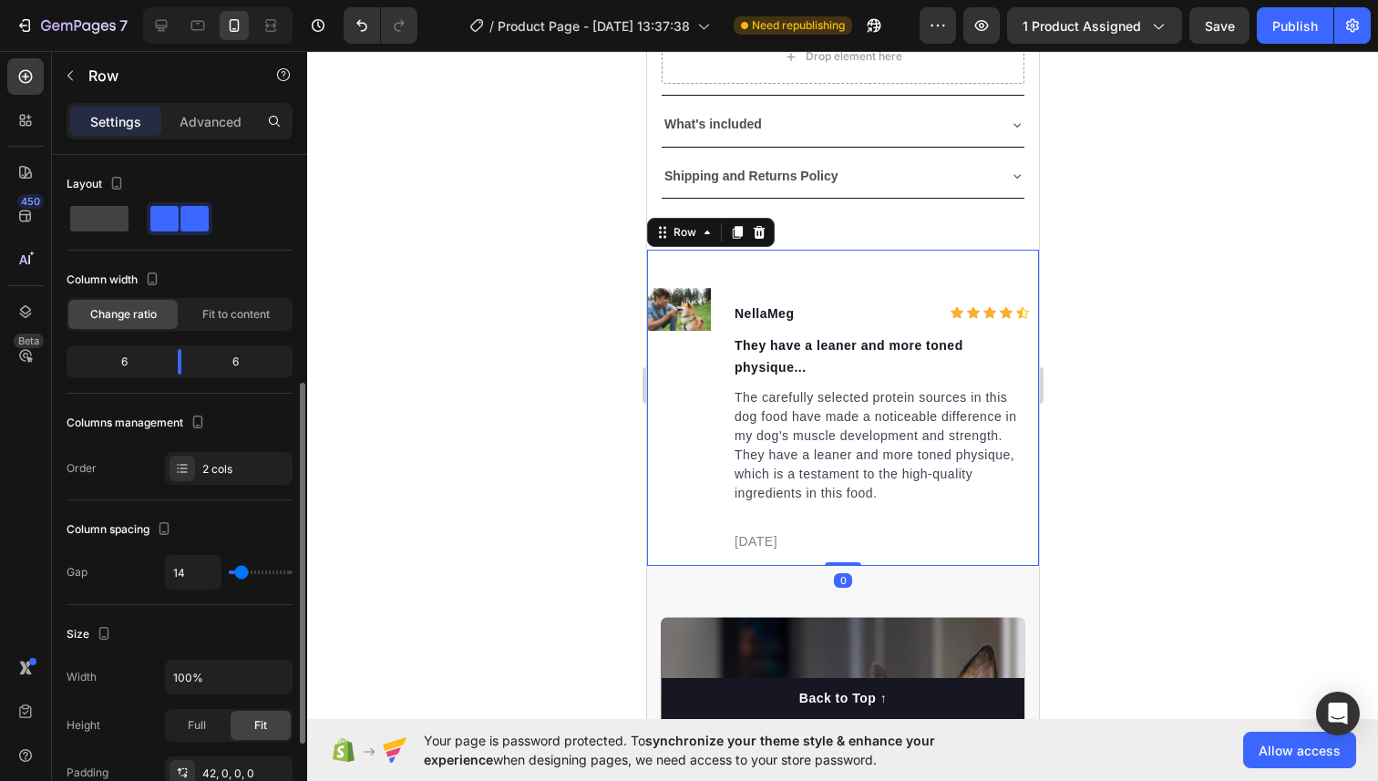
click at [906, 259] on div "Image NellaMeg Text block Icon Icon Icon Icon Icon Icon List Hoz Row They have …" at bounding box center [842, 408] width 392 height 316
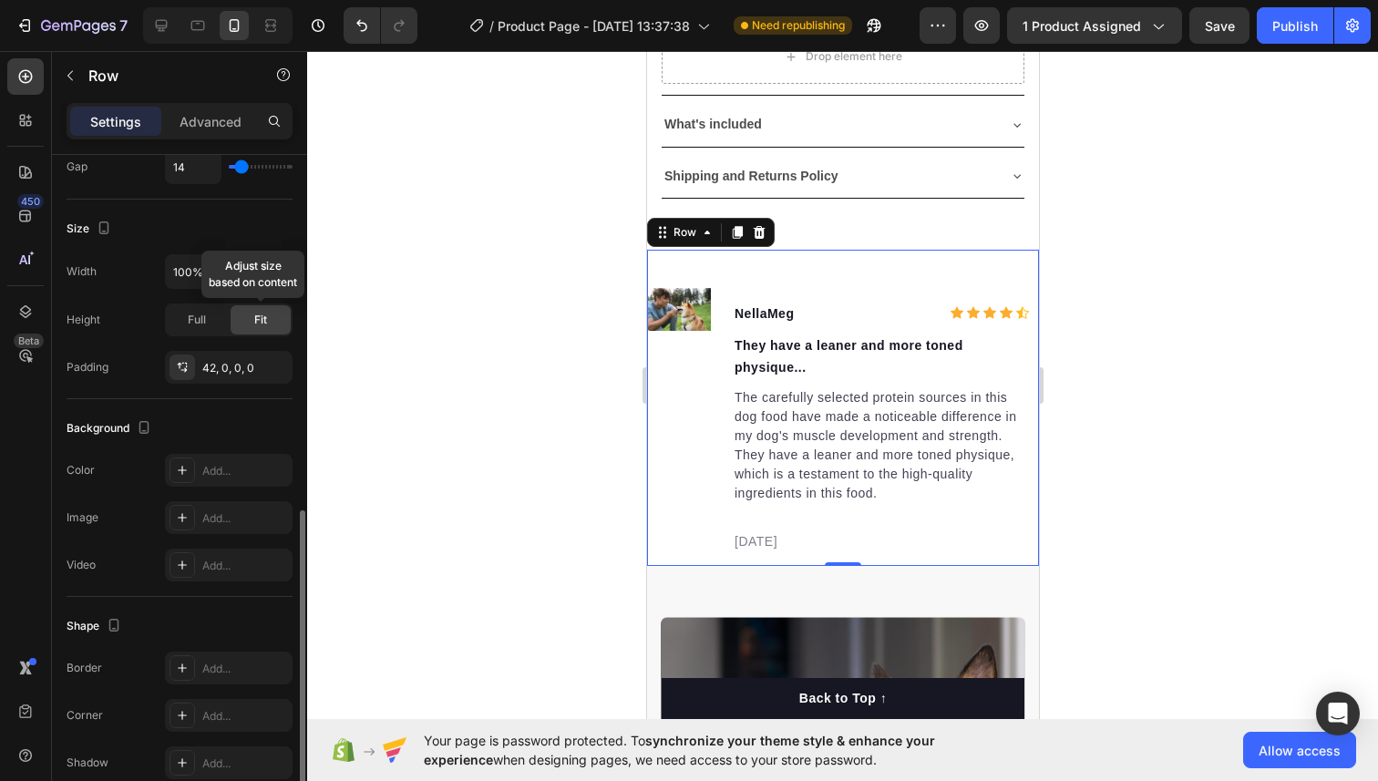
scroll to position [546, 0]
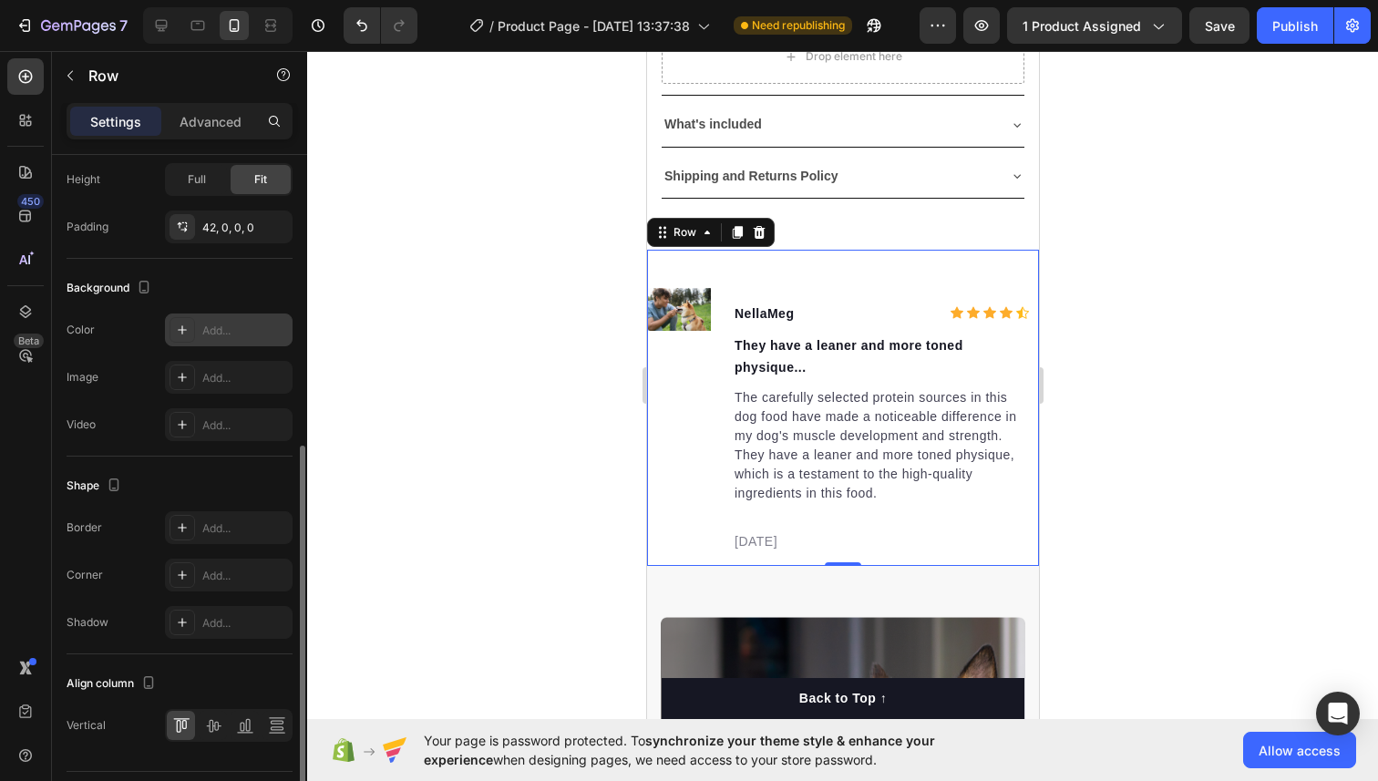
click at [213, 320] on div "Add..." at bounding box center [229, 329] width 128 height 33
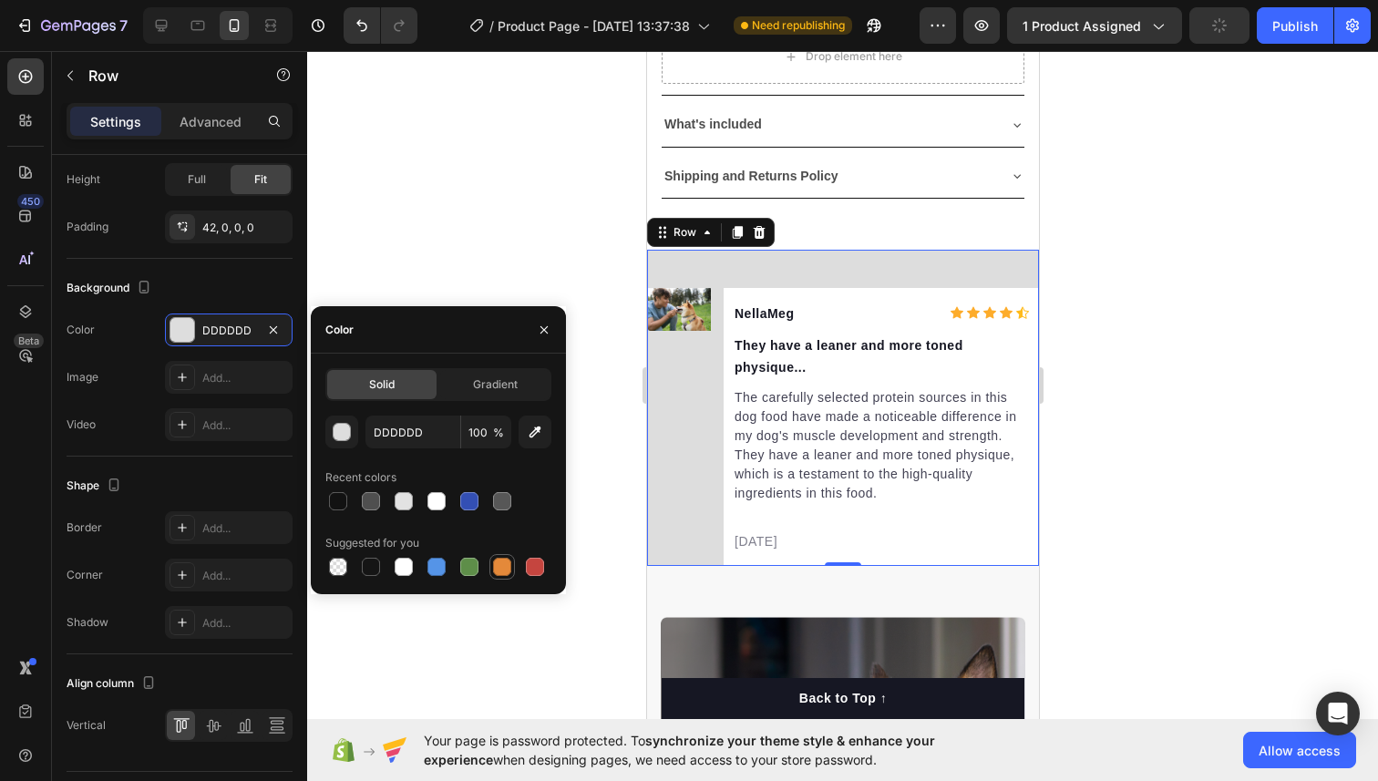
click at [506, 568] on div at bounding box center [502, 567] width 18 height 18
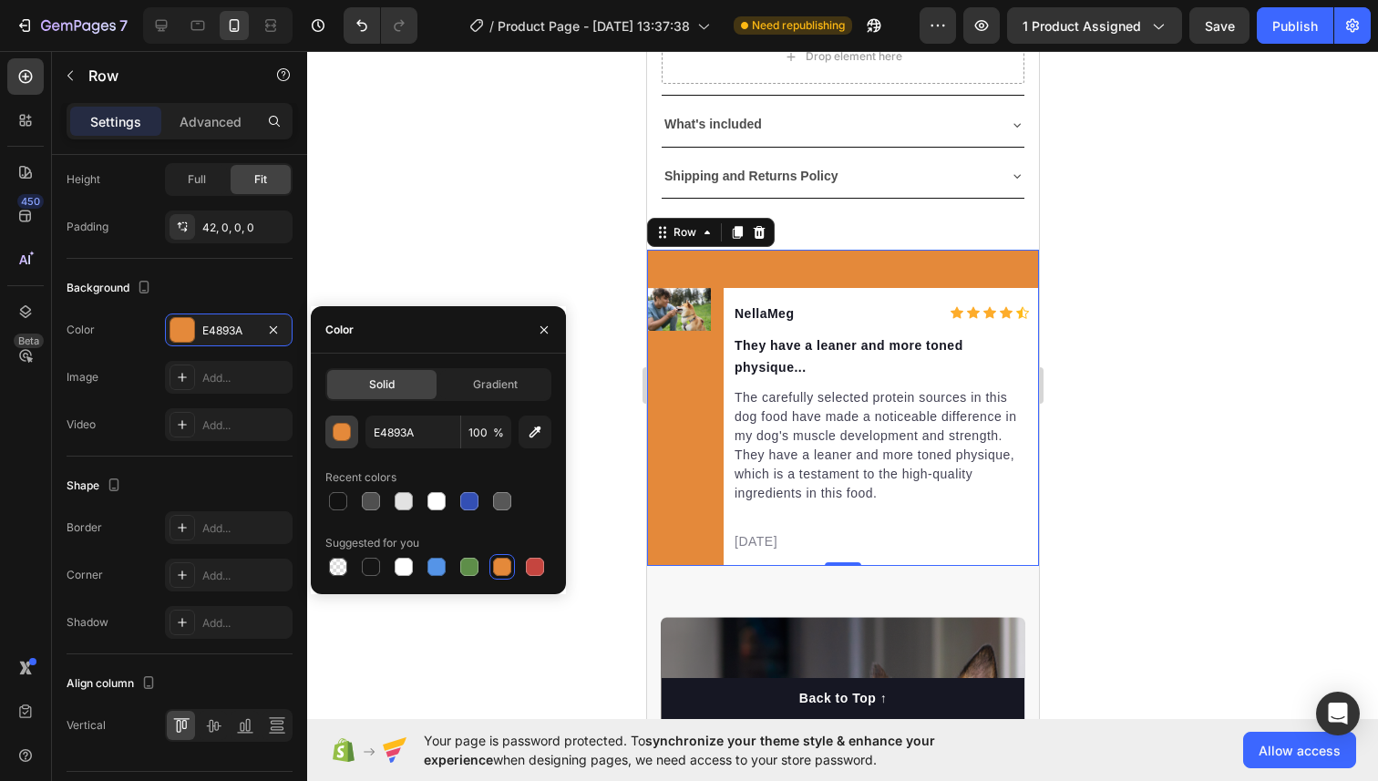
click at [346, 442] on button "button" at bounding box center [341, 431] width 33 height 33
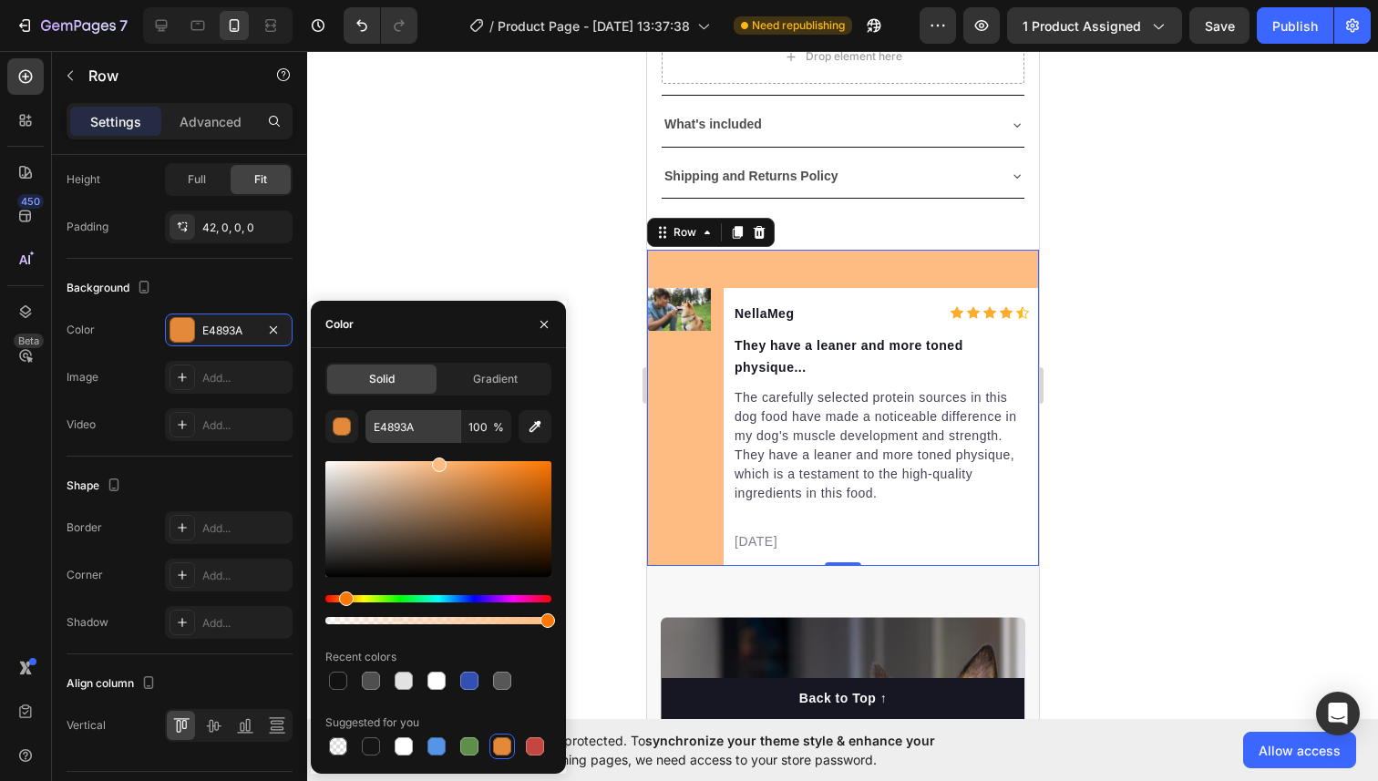
drag, startPoint x: 462, startPoint y: 486, endPoint x: 437, endPoint y: 433, distance: 58.3
click at [437, 433] on div "E4893A 100 % Recent colors Suggested for you" at bounding box center [438, 584] width 226 height 349
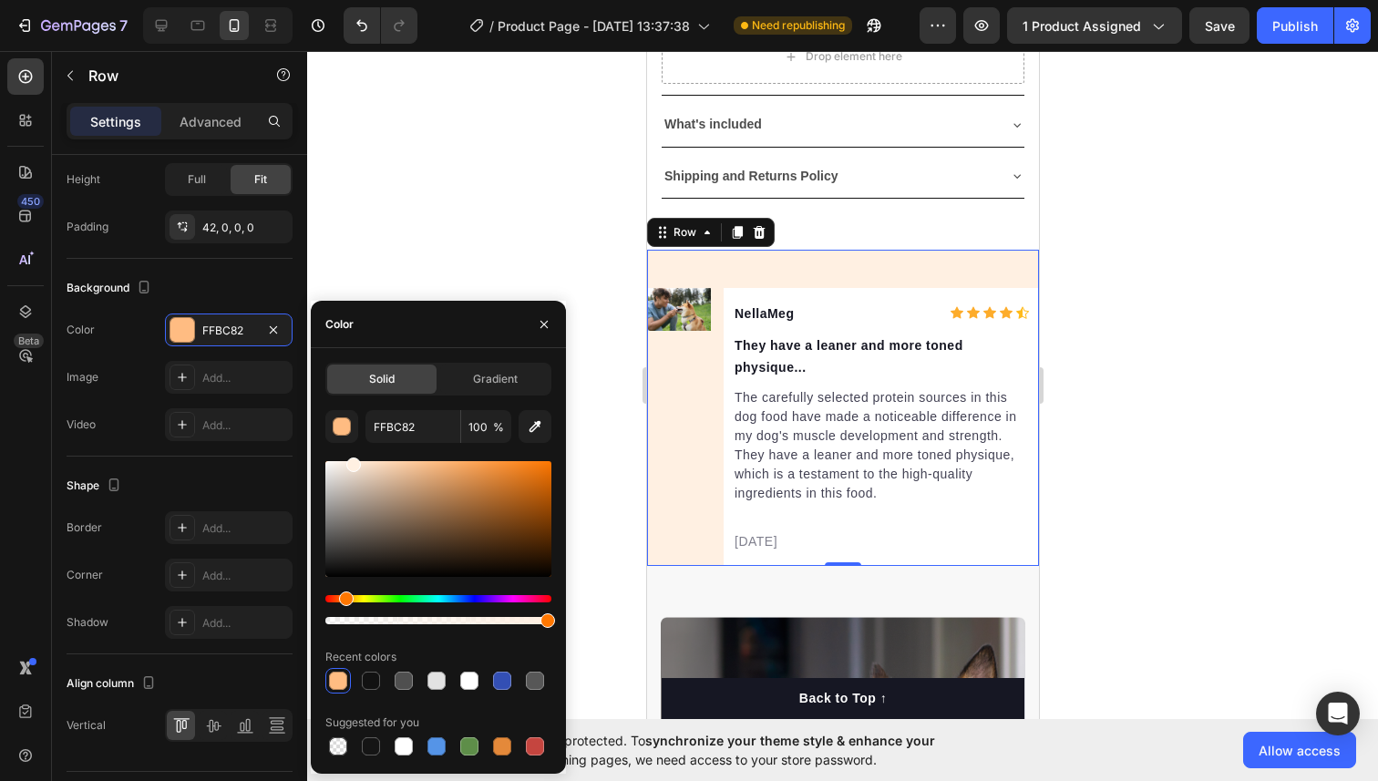
type input "FFF0E2"
drag, startPoint x: 444, startPoint y: 476, endPoint x: 352, endPoint y: 445, distance: 97.4
click at [352, 445] on div "FFF0E2 100 % Recent colors Suggested for you" at bounding box center [438, 584] width 226 height 349
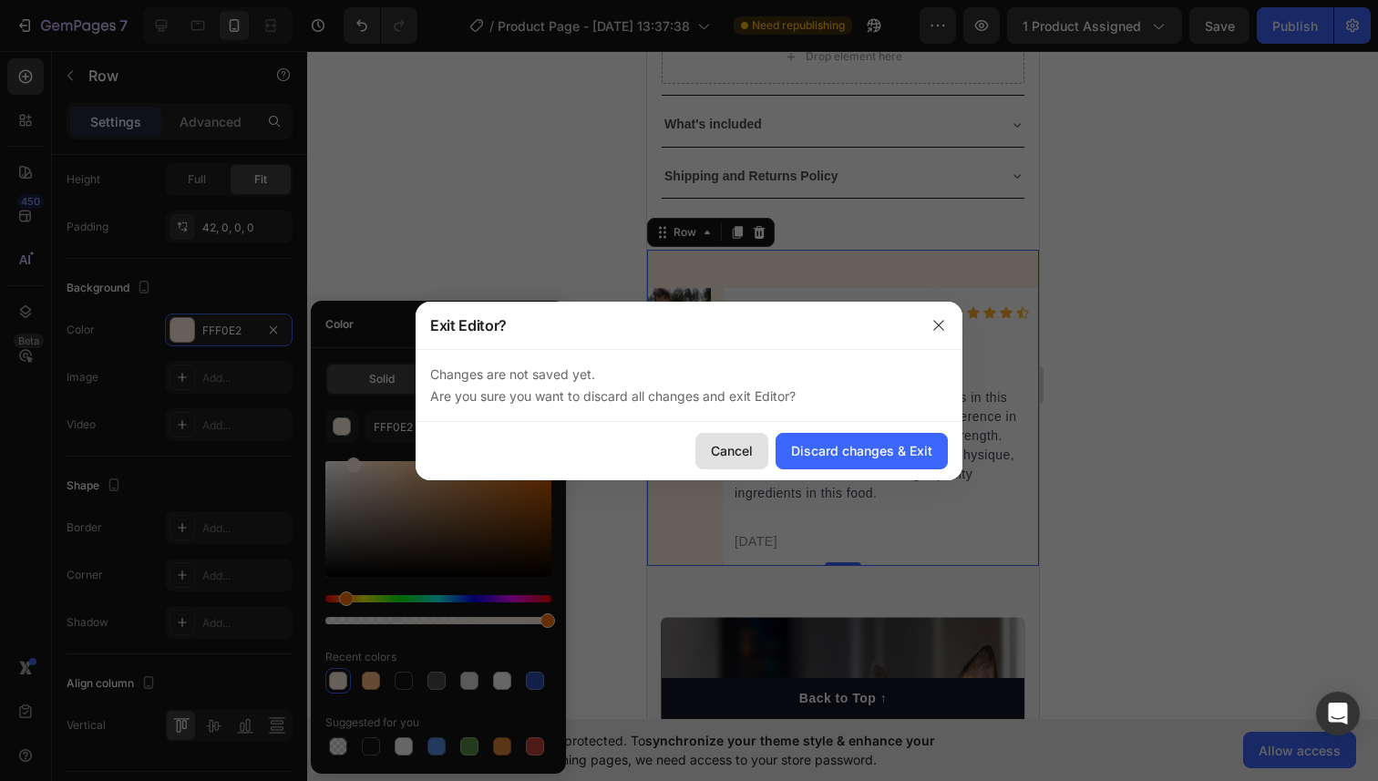
click at [750, 445] on div "Cancel" at bounding box center [732, 450] width 42 height 19
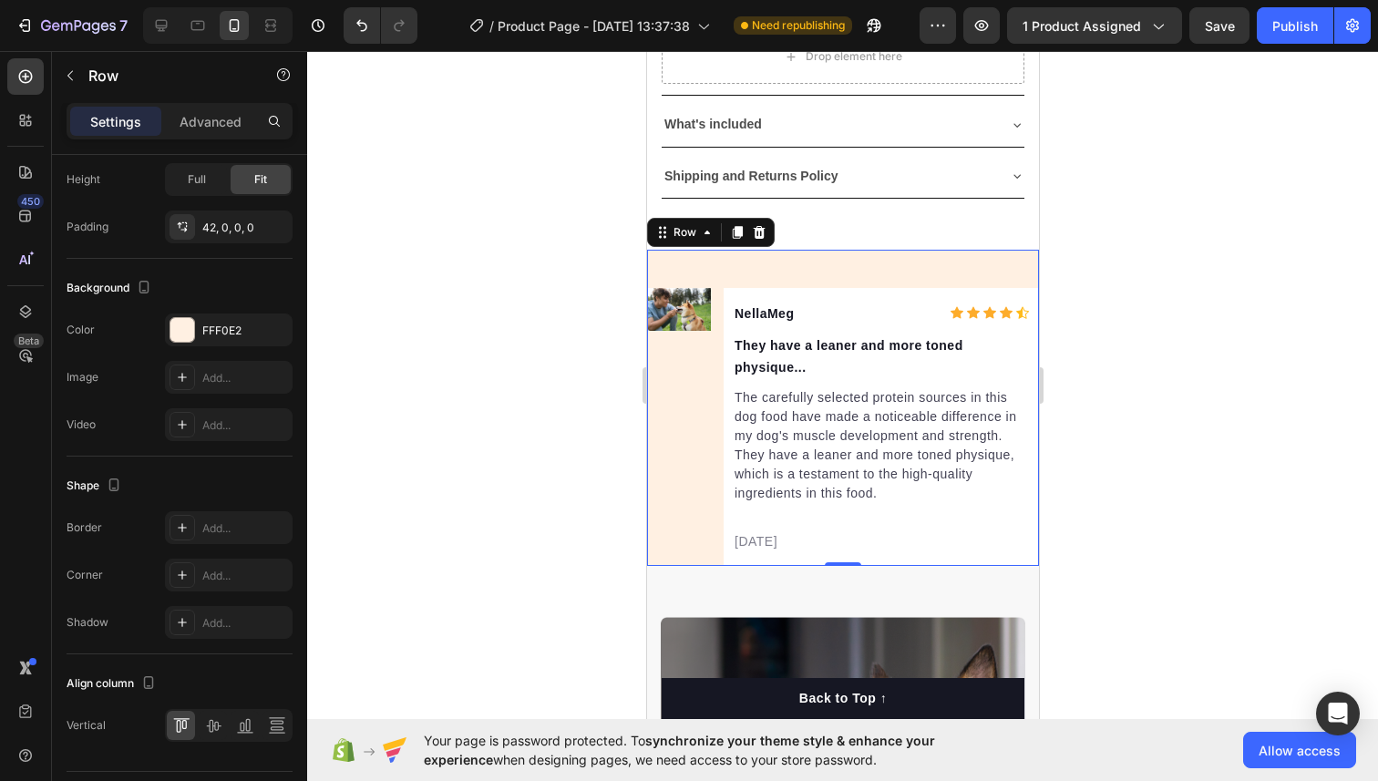
click at [508, 406] on div at bounding box center [842, 416] width 1070 height 730
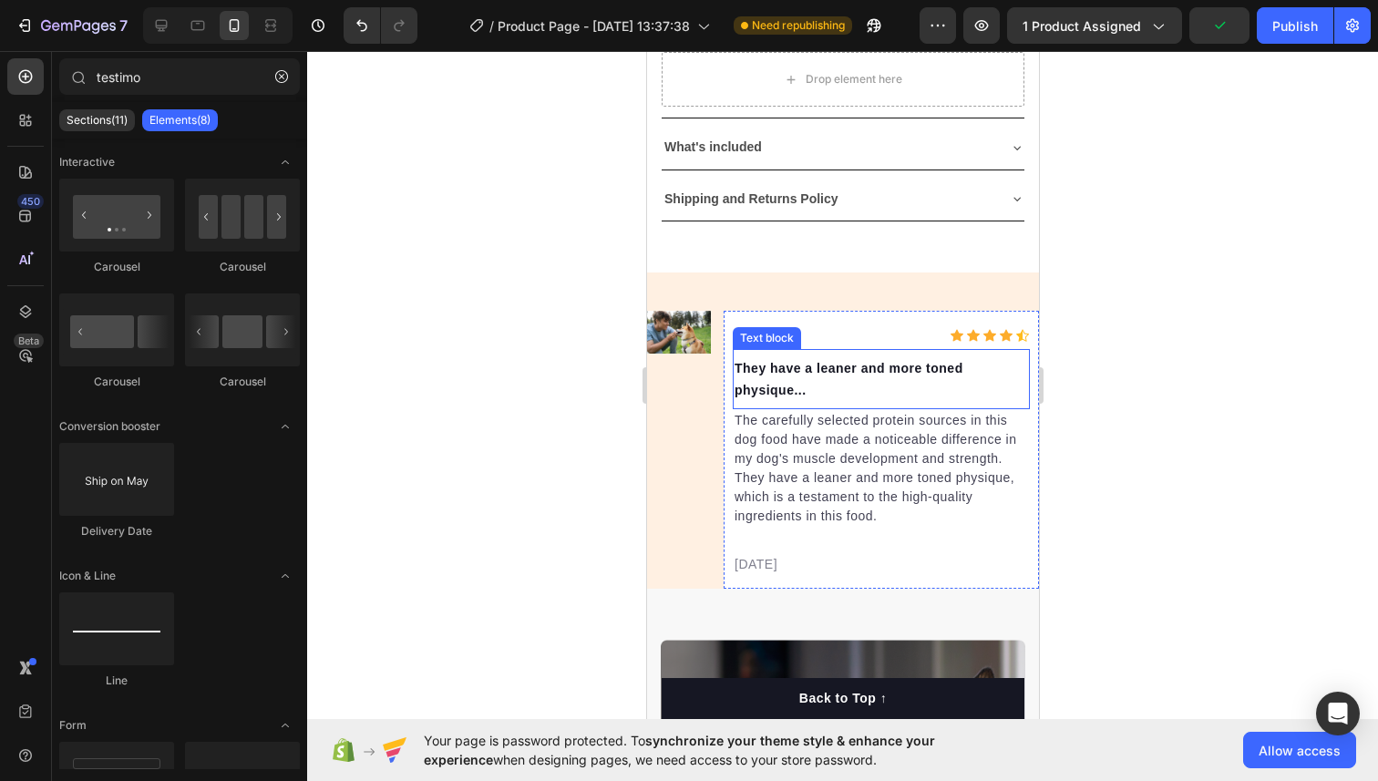
scroll to position [1153, 0]
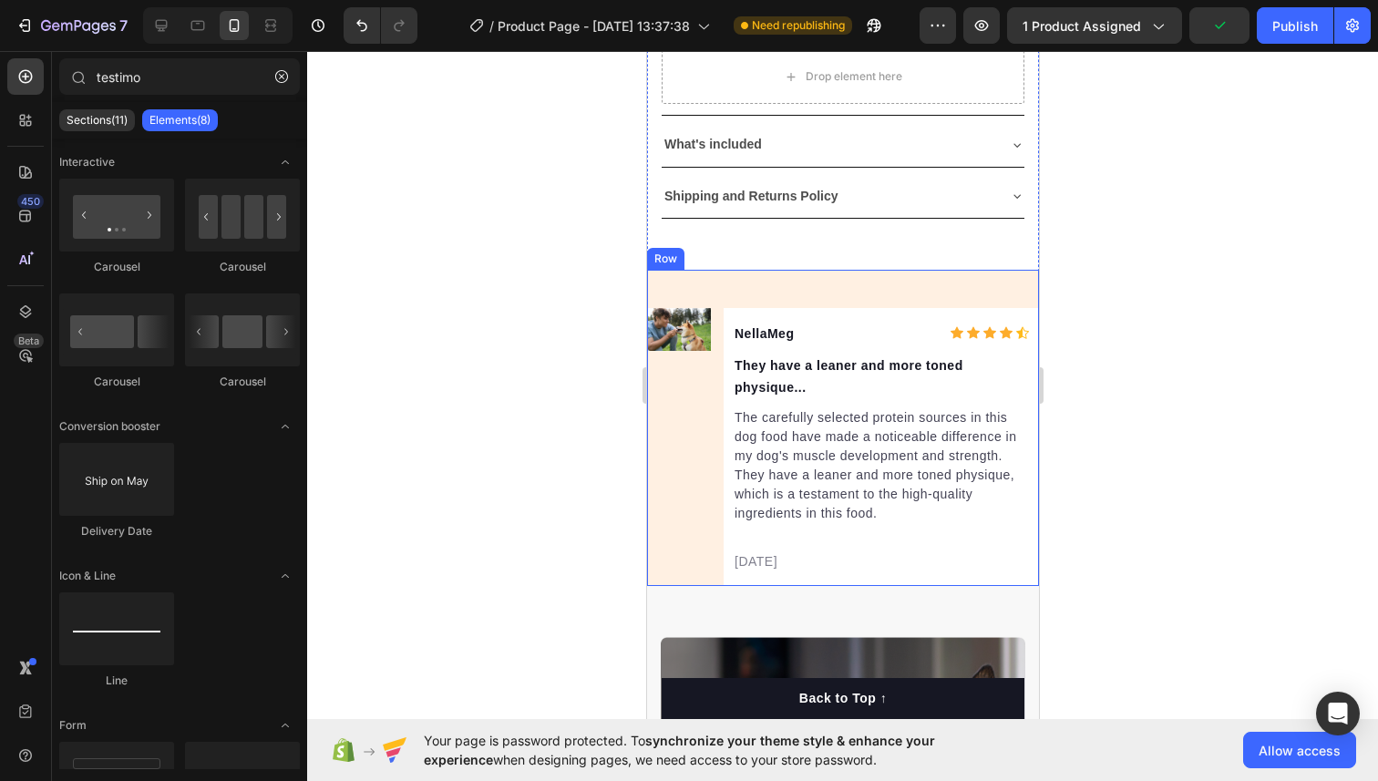
click at [810, 283] on div "Image NellaMeg Text block Icon Icon Icon Icon Icon Icon List Hoz Row They have …" at bounding box center [842, 428] width 392 height 316
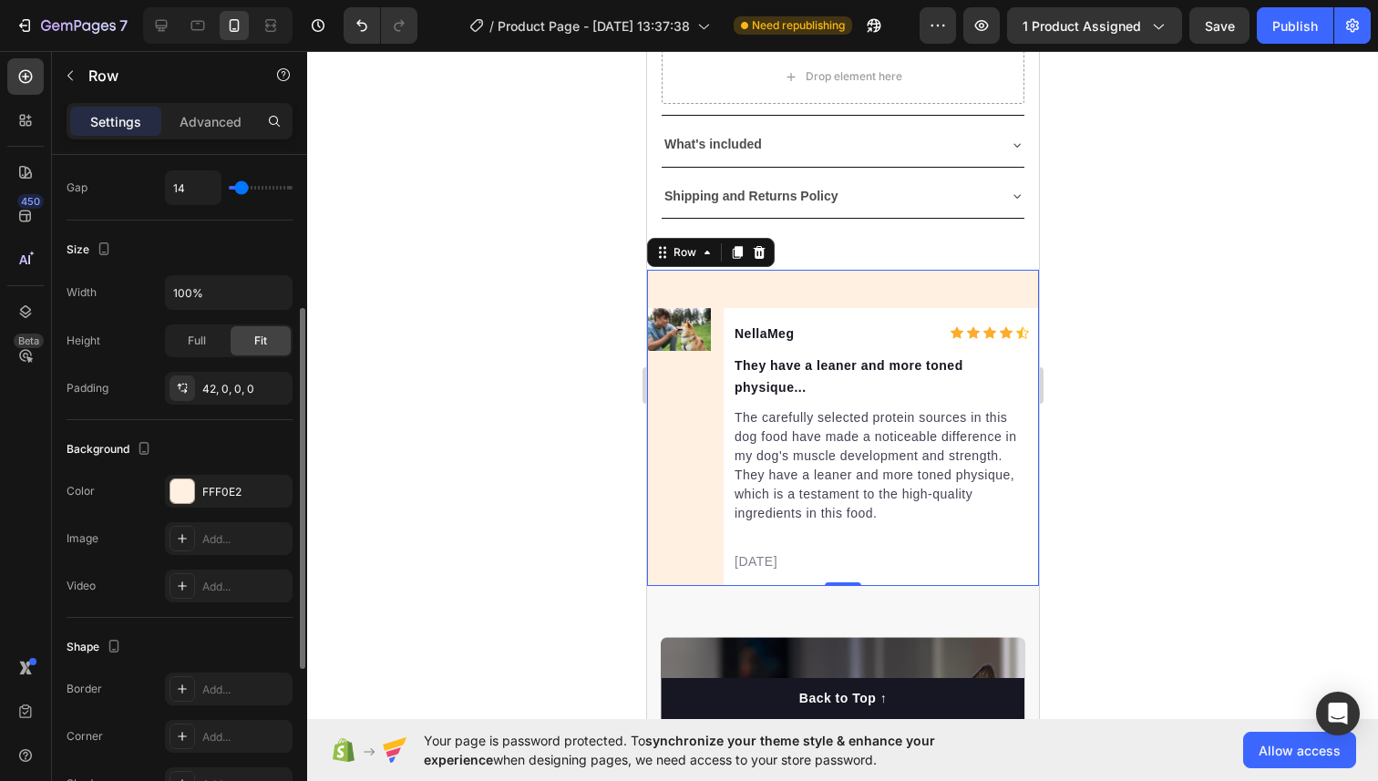
scroll to position [412, 0]
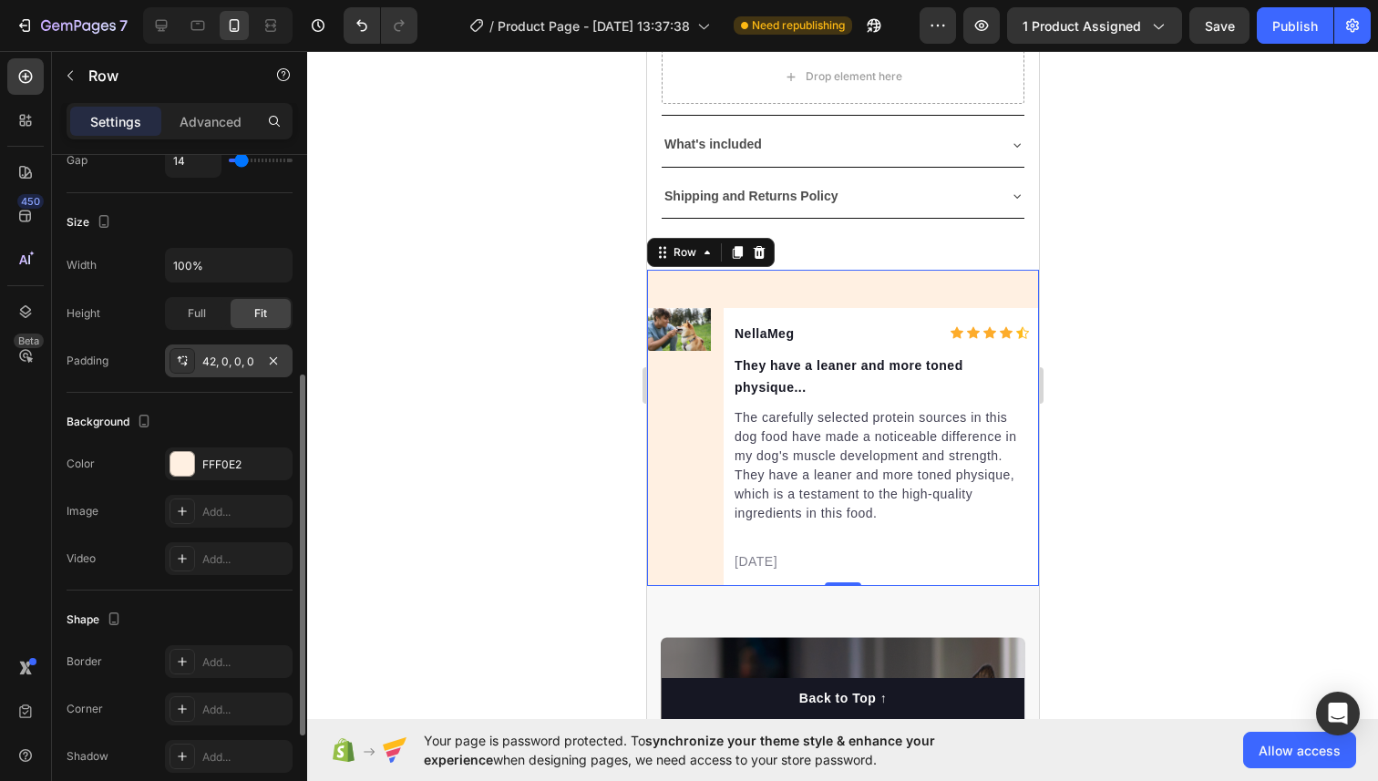
click at [216, 367] on div "42, 0, 0, 0" at bounding box center [228, 361] width 53 height 16
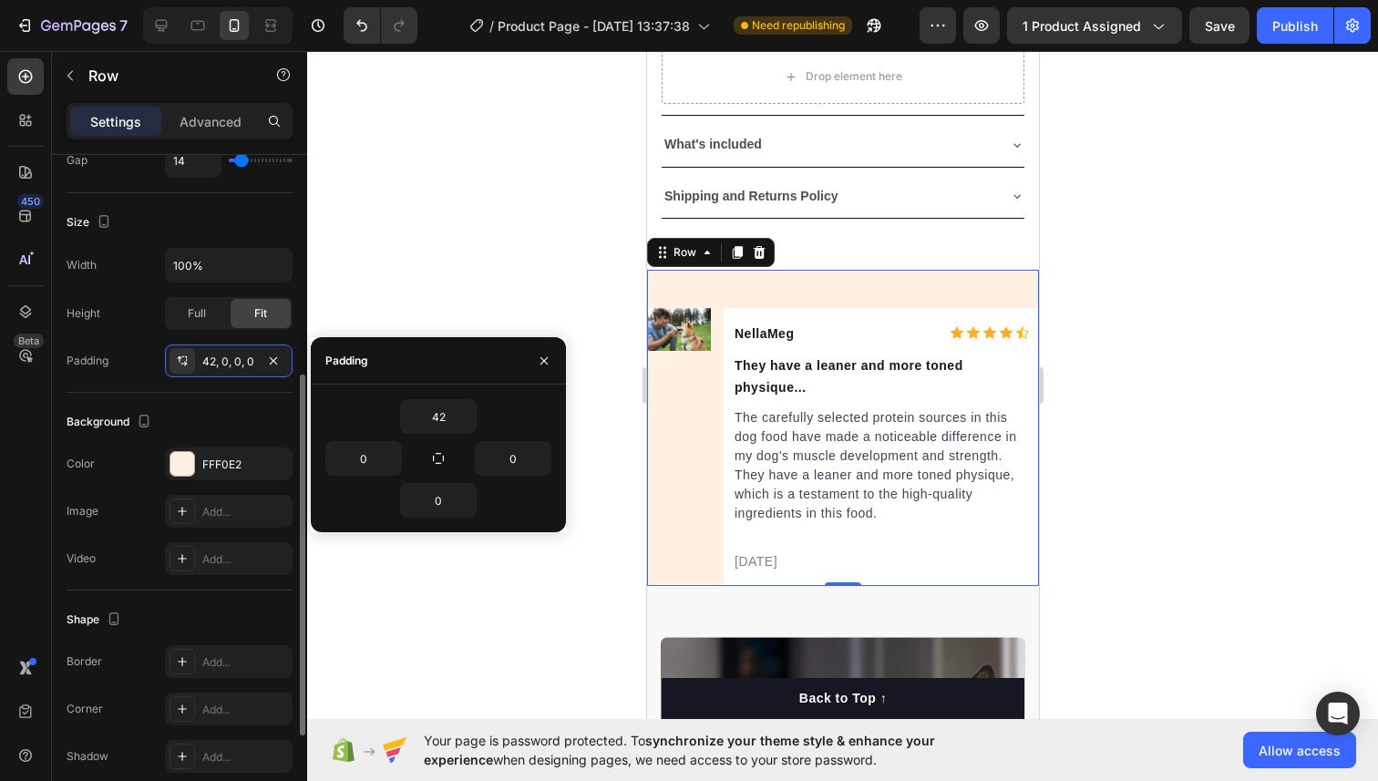
click at [216, 397] on div "Background The changes might be hidden by the video. Color FFF0E2 Image Add... …" at bounding box center [180, 492] width 226 height 198
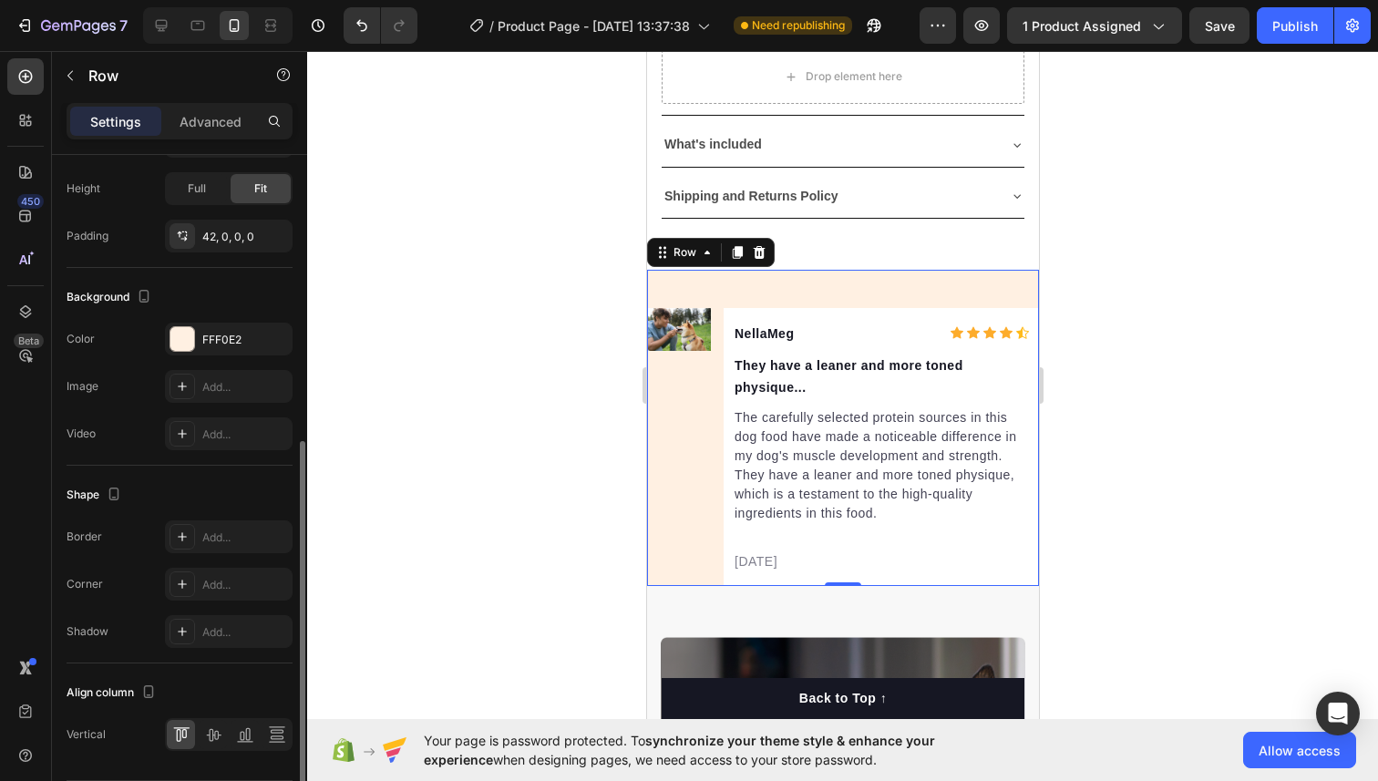
scroll to position [594, 0]
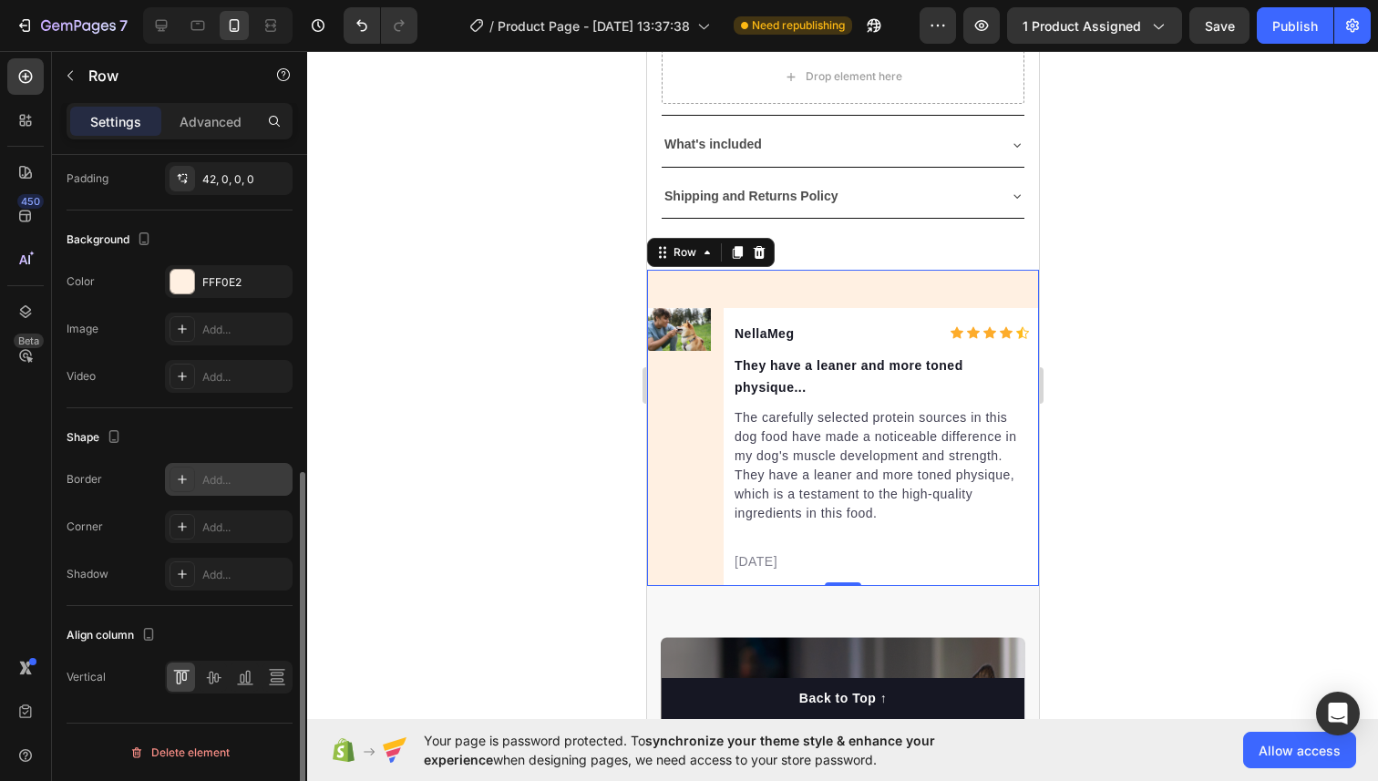
click at [212, 473] on div "Add..." at bounding box center [245, 480] width 86 height 16
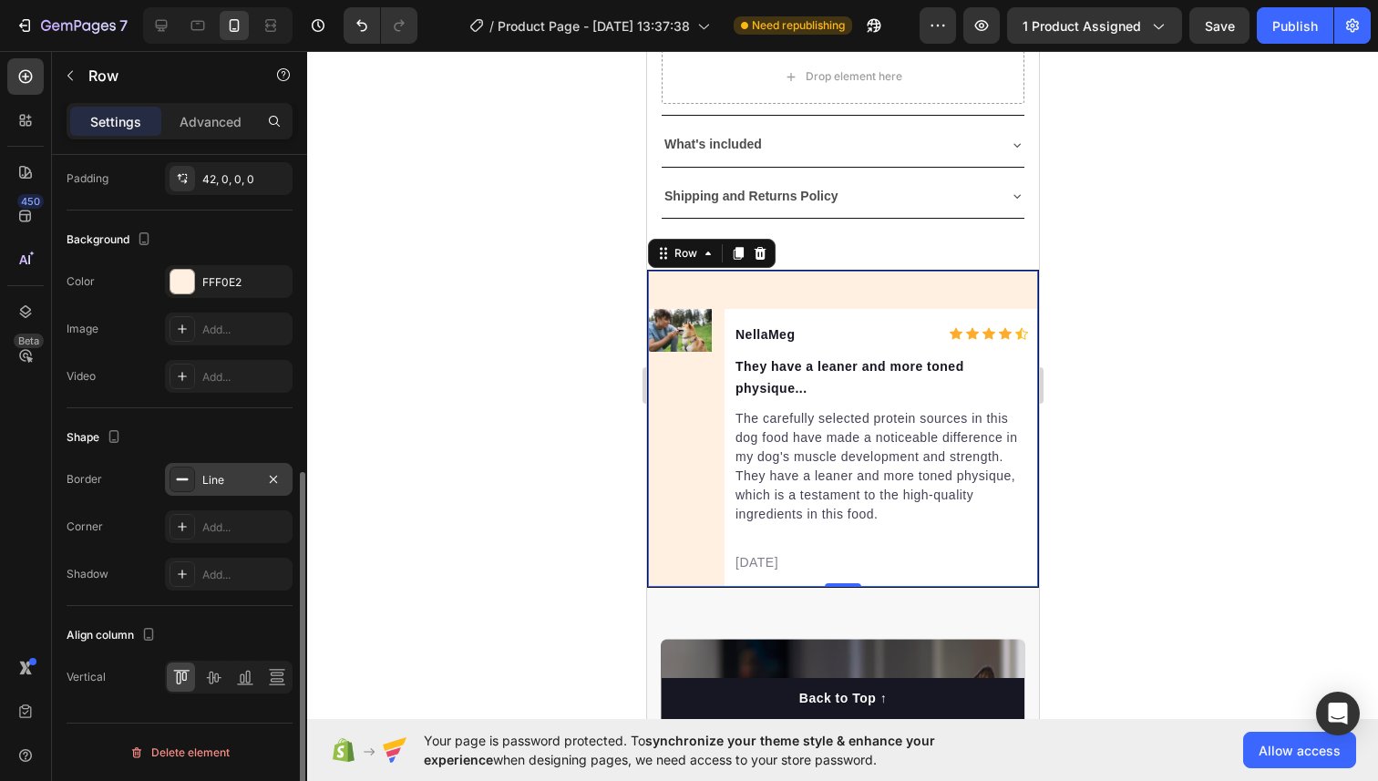
click at [242, 419] on div "Shape Border Line Corner Add... Shadow Add..." at bounding box center [180, 507] width 226 height 198
click at [212, 528] on div "Add..." at bounding box center [245, 527] width 86 height 16
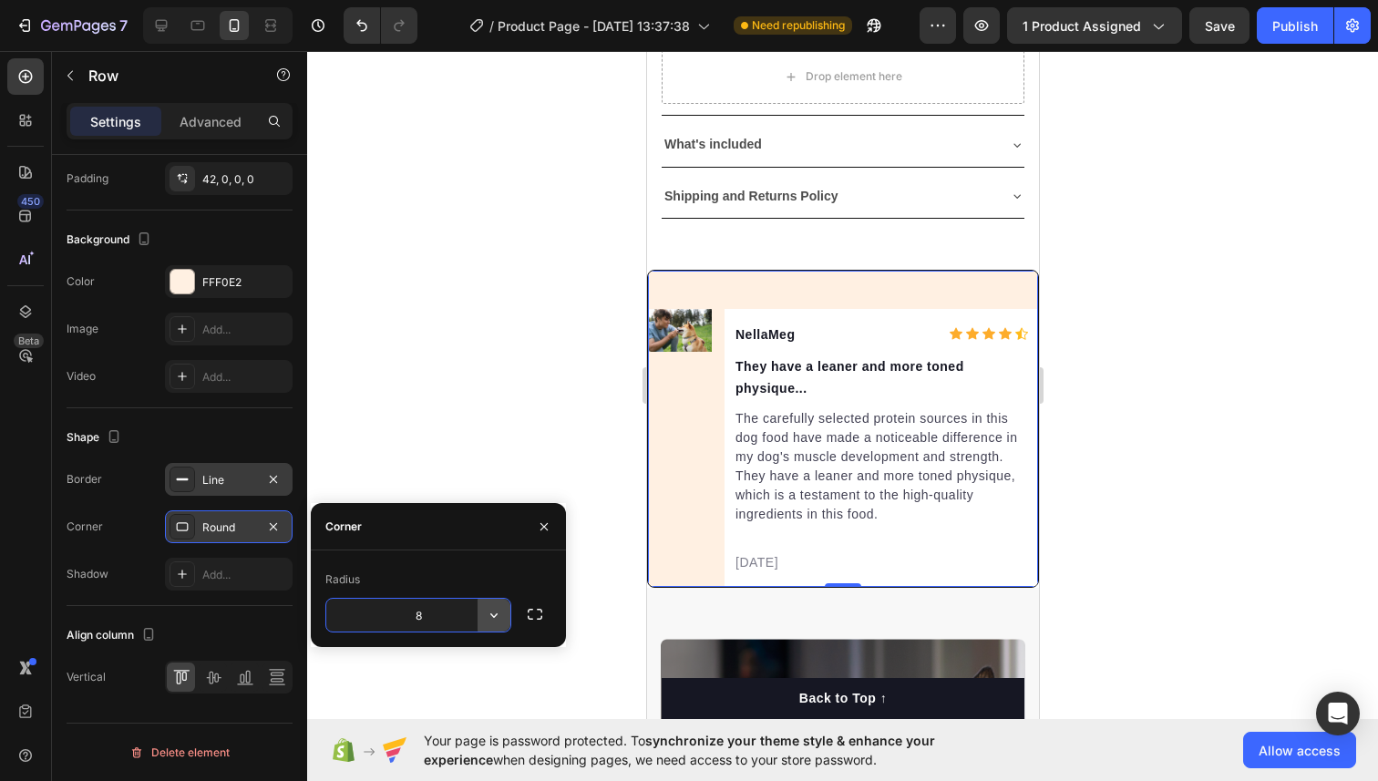
click at [494, 617] on icon "button" at bounding box center [493, 615] width 7 height 5
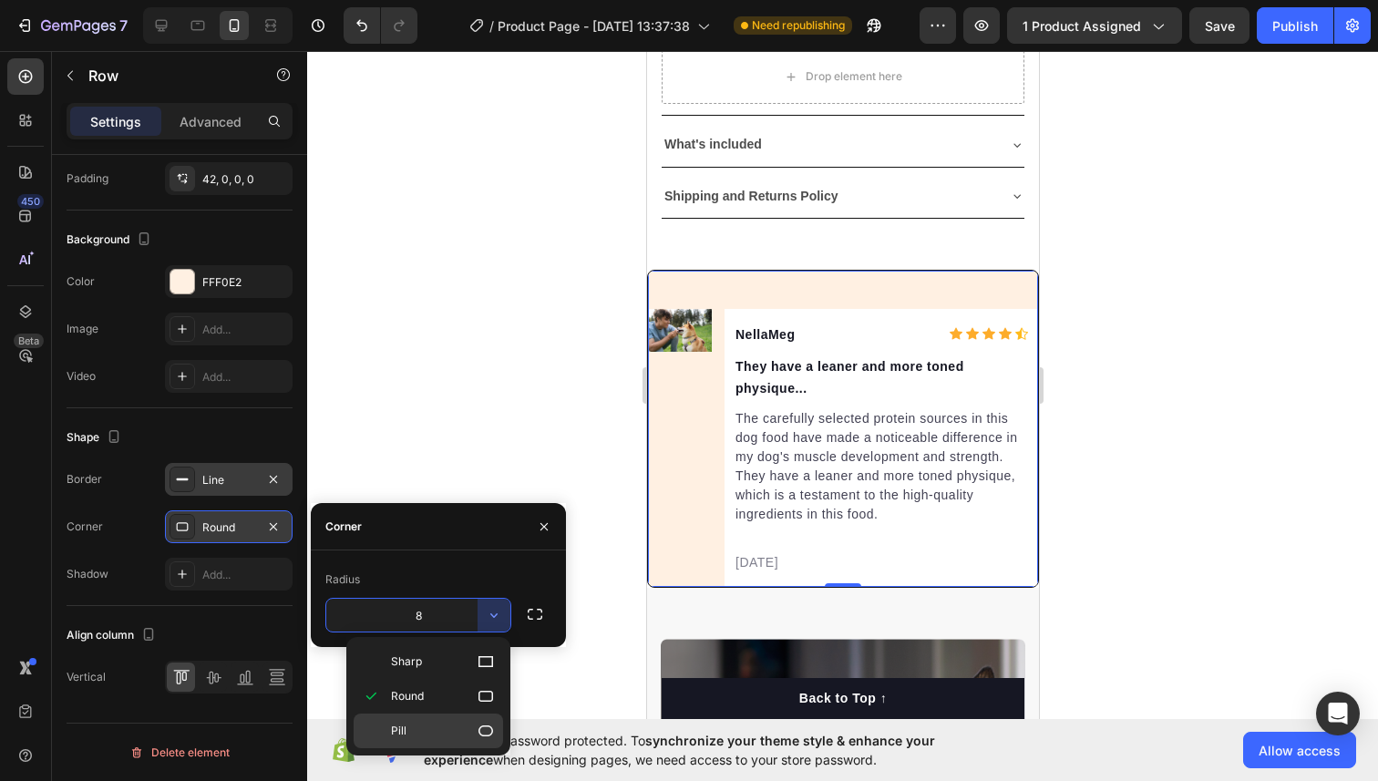
click at [476, 732] on p "Pill" at bounding box center [443, 731] width 104 height 18
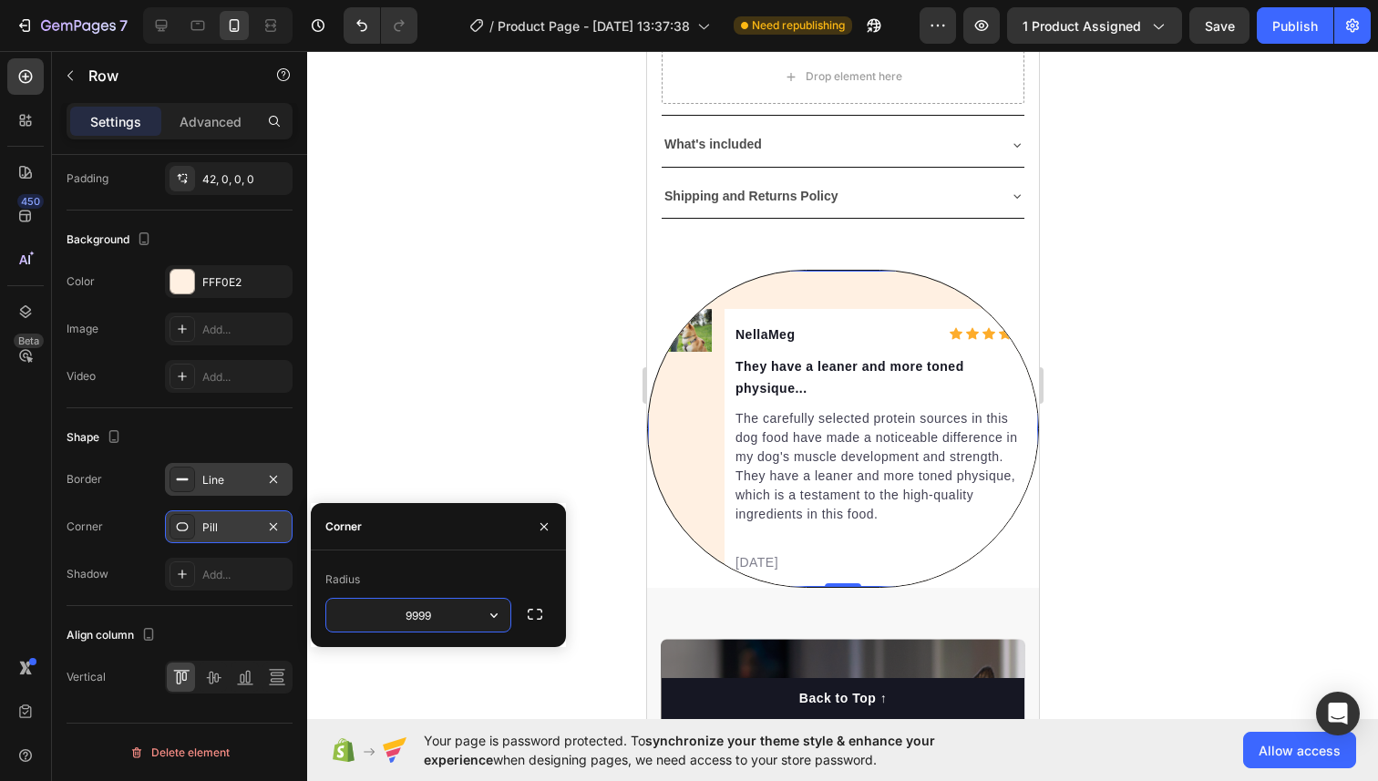
click at [462, 616] on input "9999" at bounding box center [418, 615] width 184 height 33
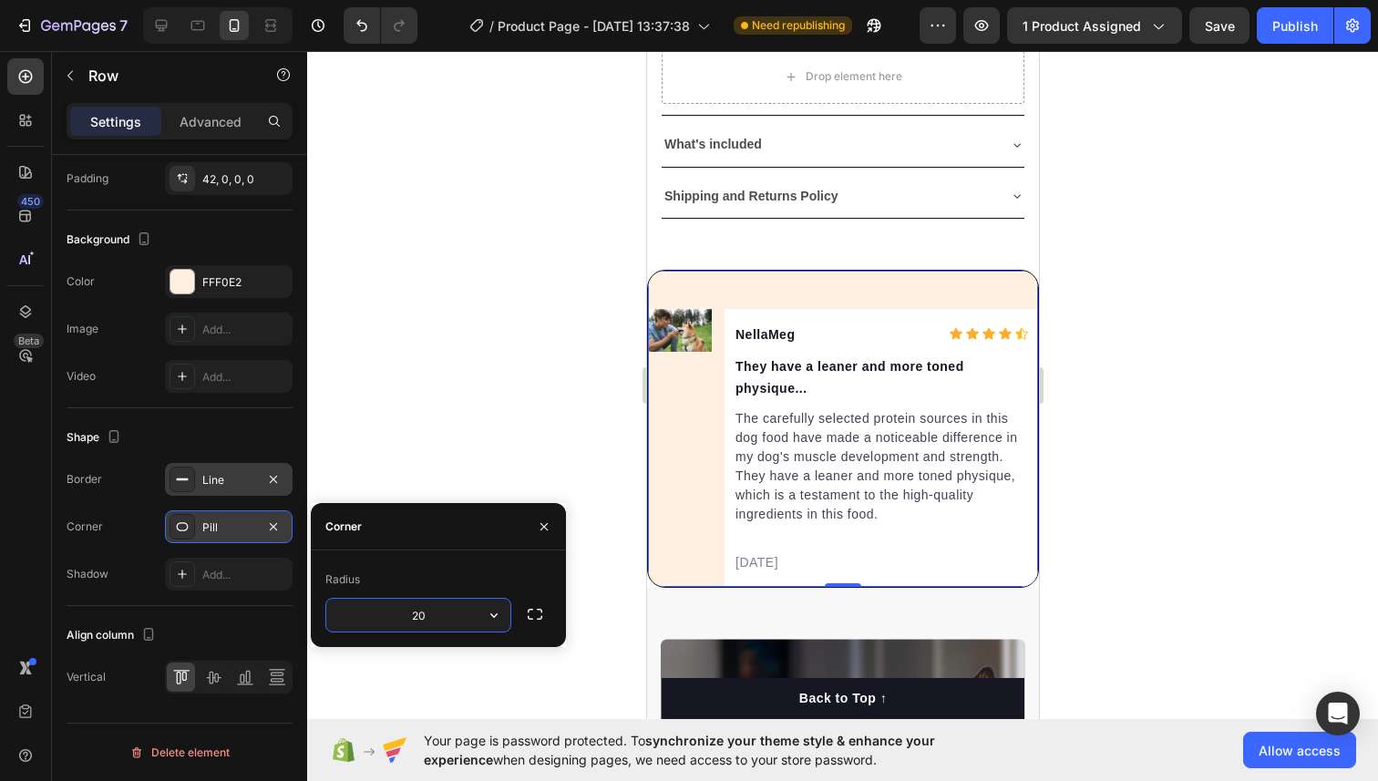
type input "2"
type input "3"
type input "4"
type input "55"
click at [1082, 381] on div at bounding box center [842, 416] width 1070 height 730
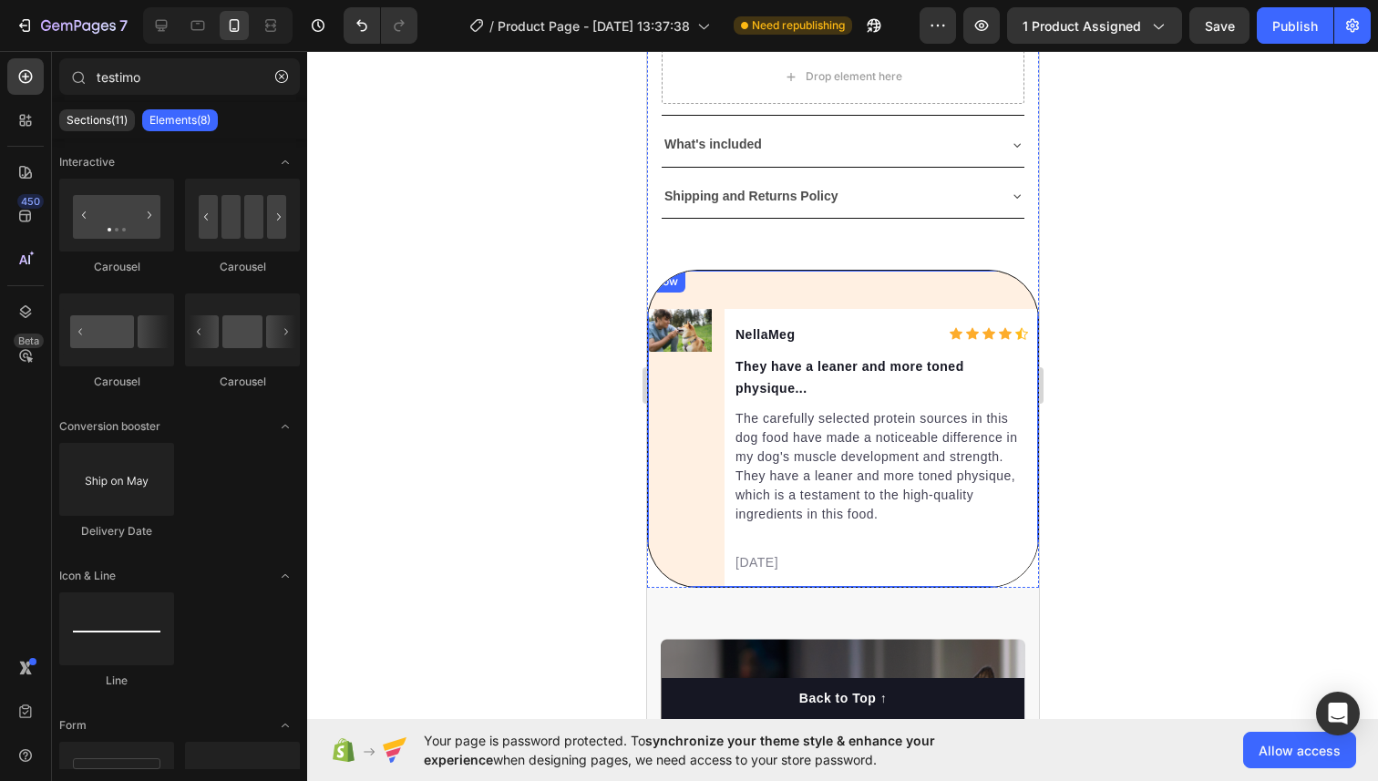
click at [958, 284] on div "Image NellaMeg Text block Icon Icon Icon Icon Icon Icon List Hoz Row They have …" at bounding box center [842, 429] width 392 height 318
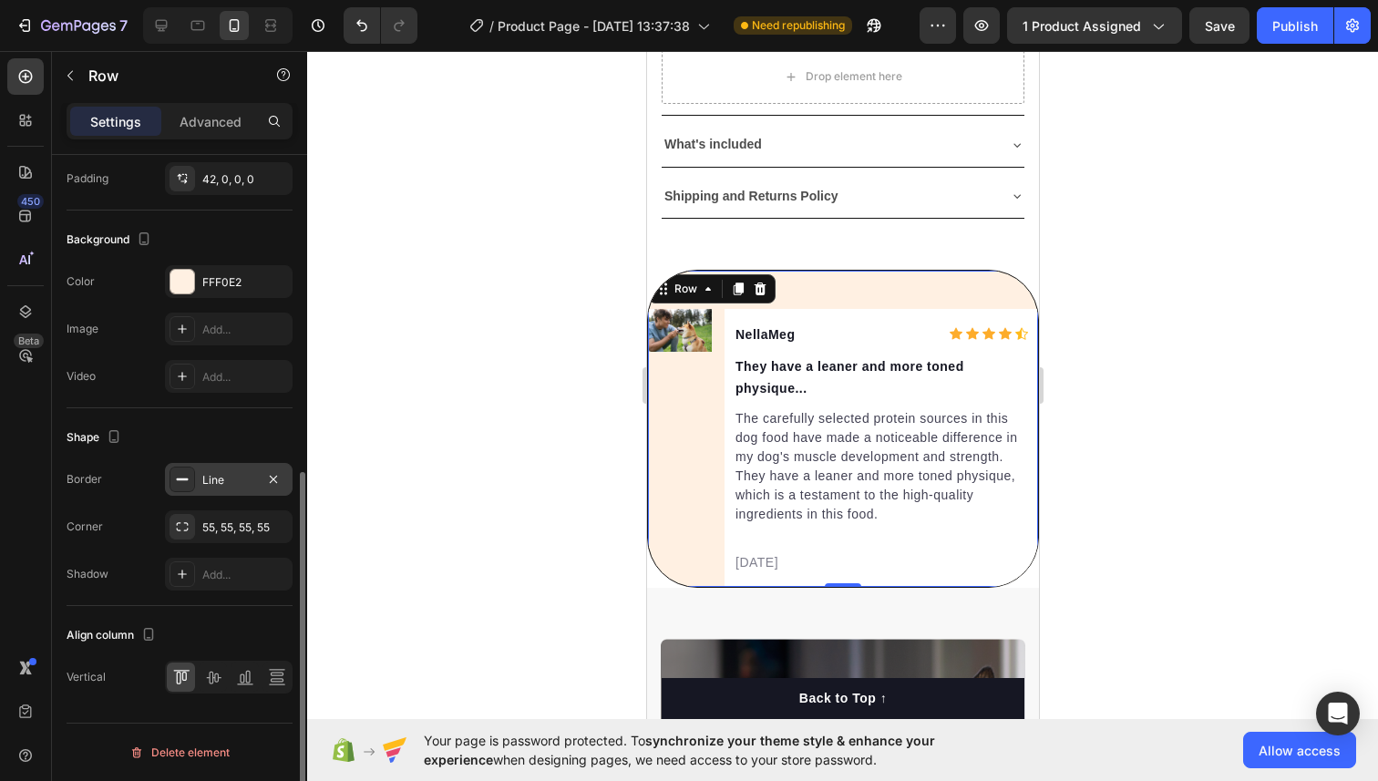
click at [214, 475] on div "Line" at bounding box center [228, 480] width 53 height 16
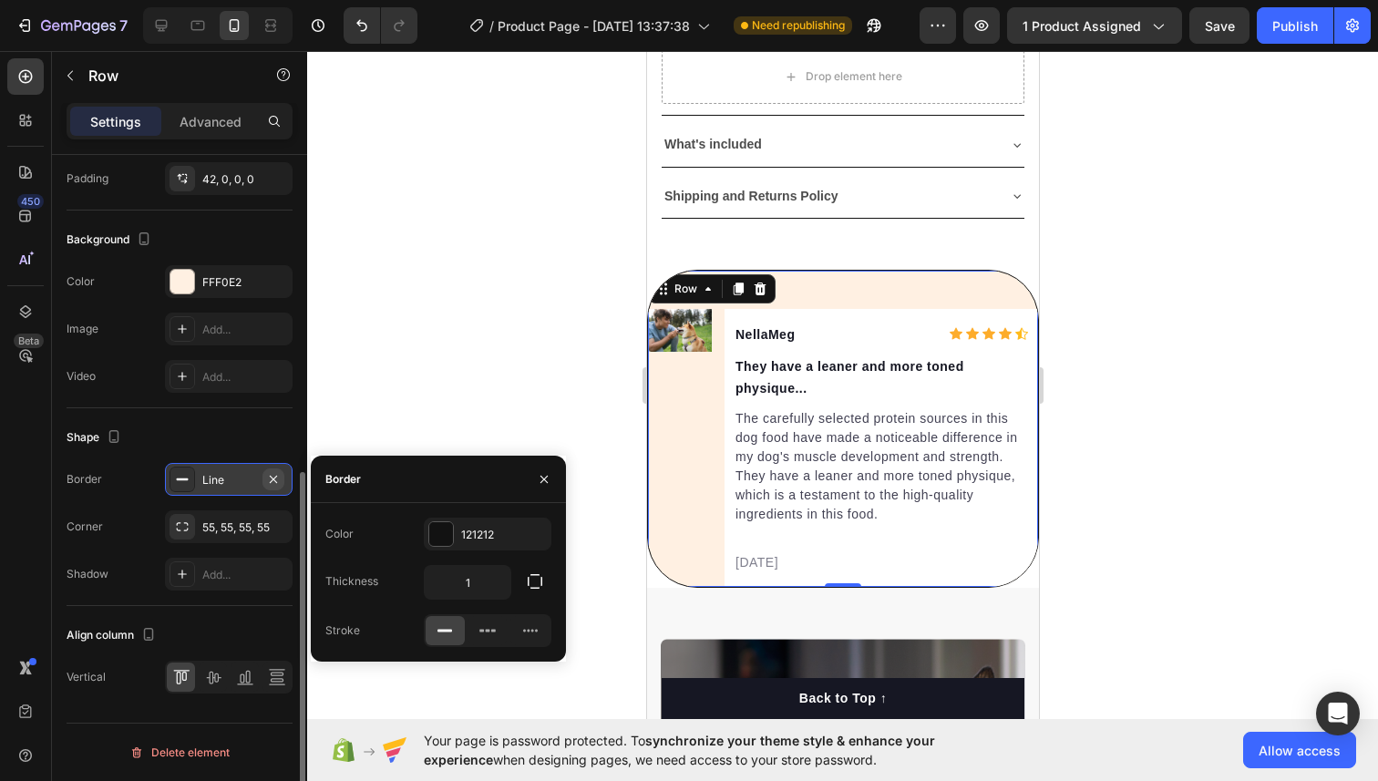
click at [268, 480] on icon "button" at bounding box center [273, 479] width 15 height 15
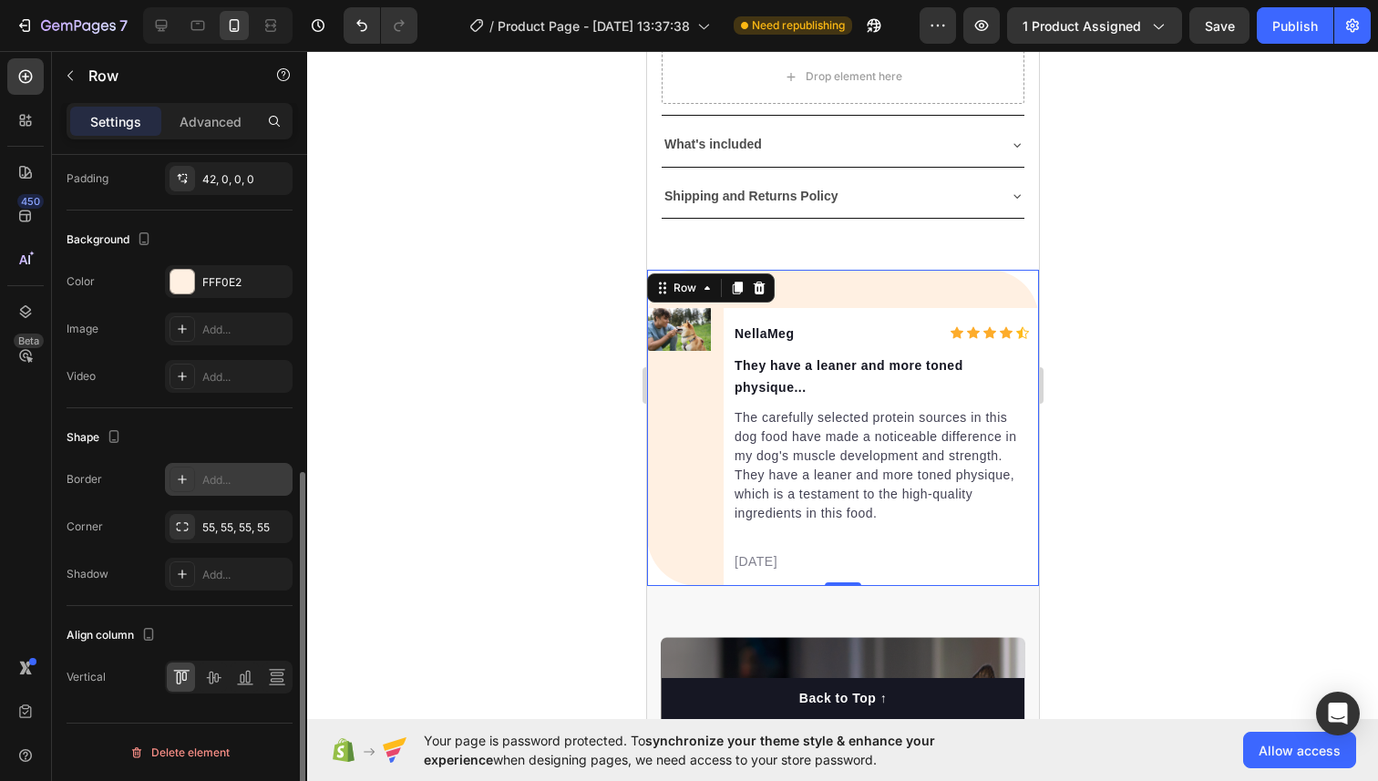
click at [258, 435] on div "Shape" at bounding box center [180, 437] width 226 height 29
click at [1172, 373] on div at bounding box center [842, 416] width 1070 height 730
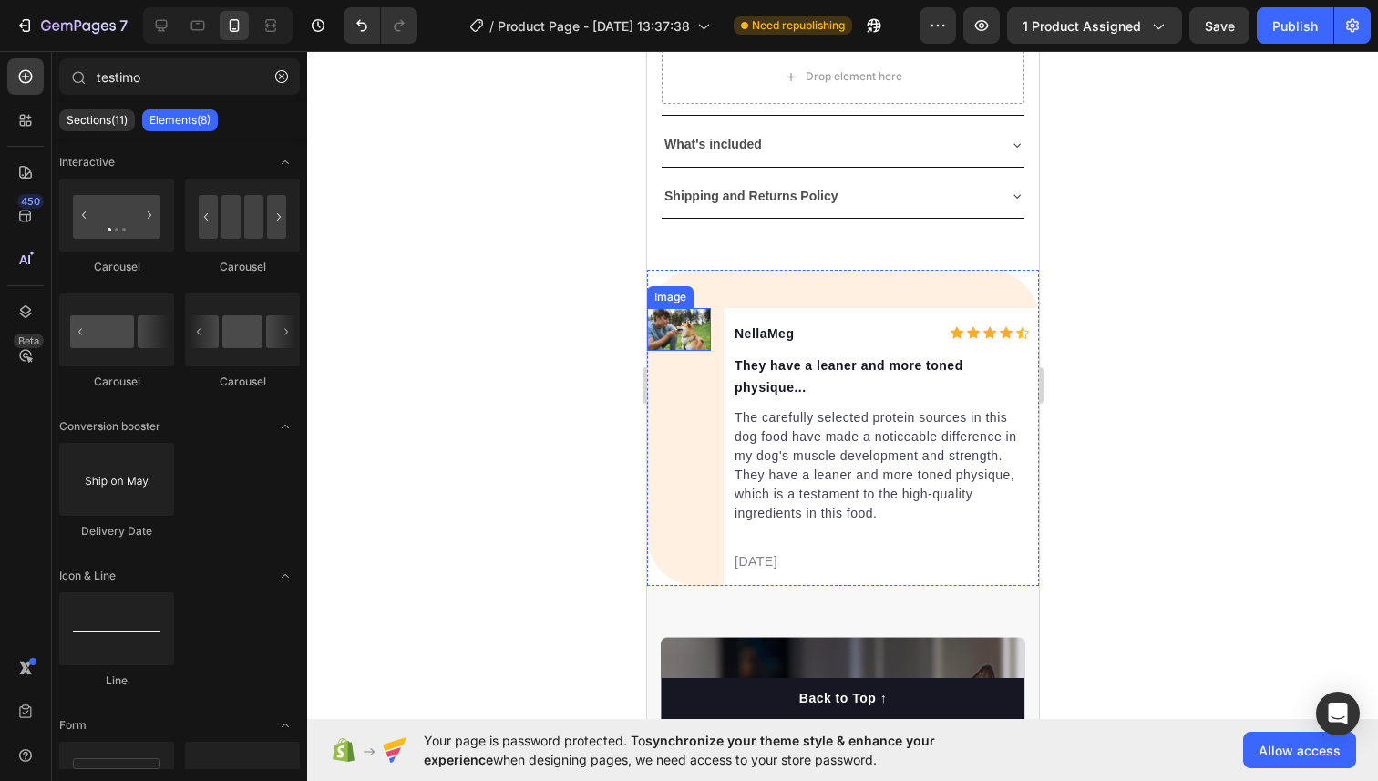
click at [675, 334] on img at bounding box center [678, 329] width 64 height 43
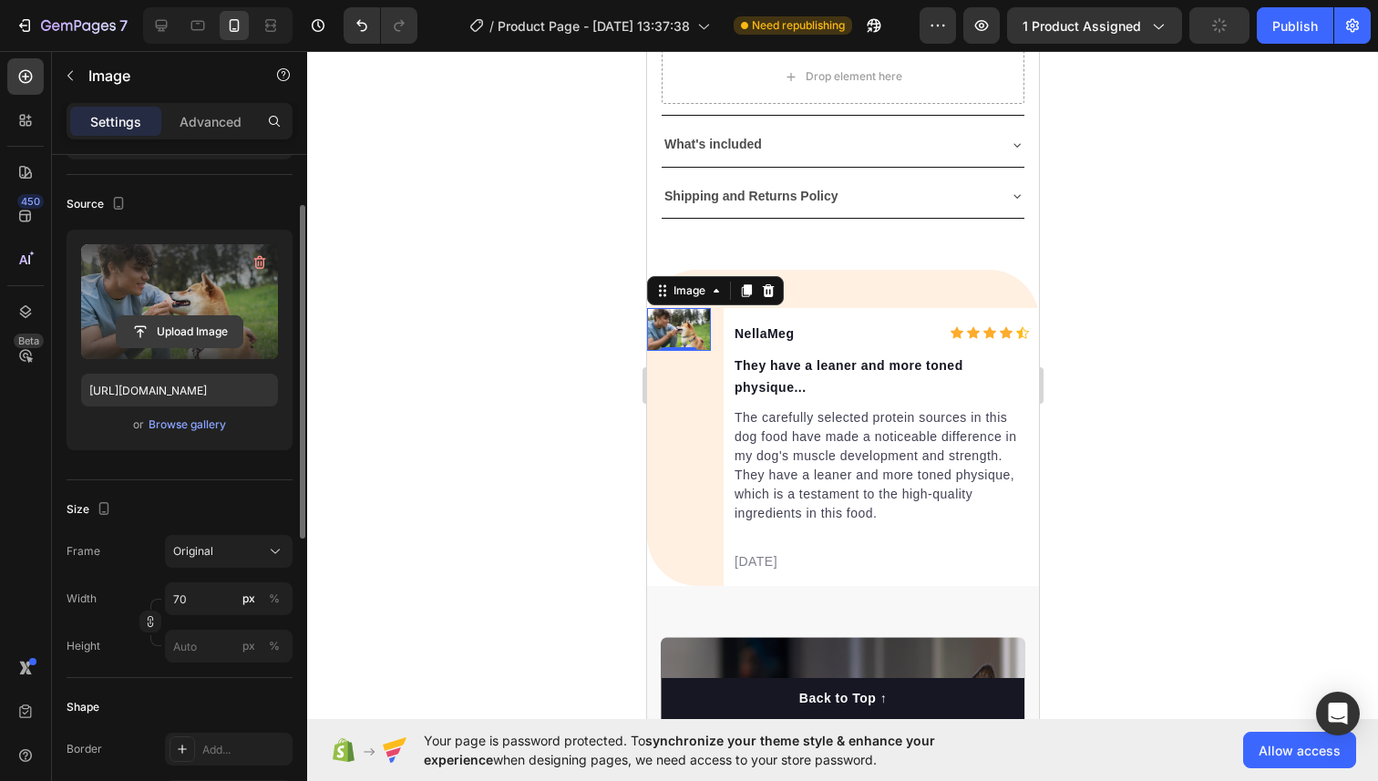
scroll to position [107, 0]
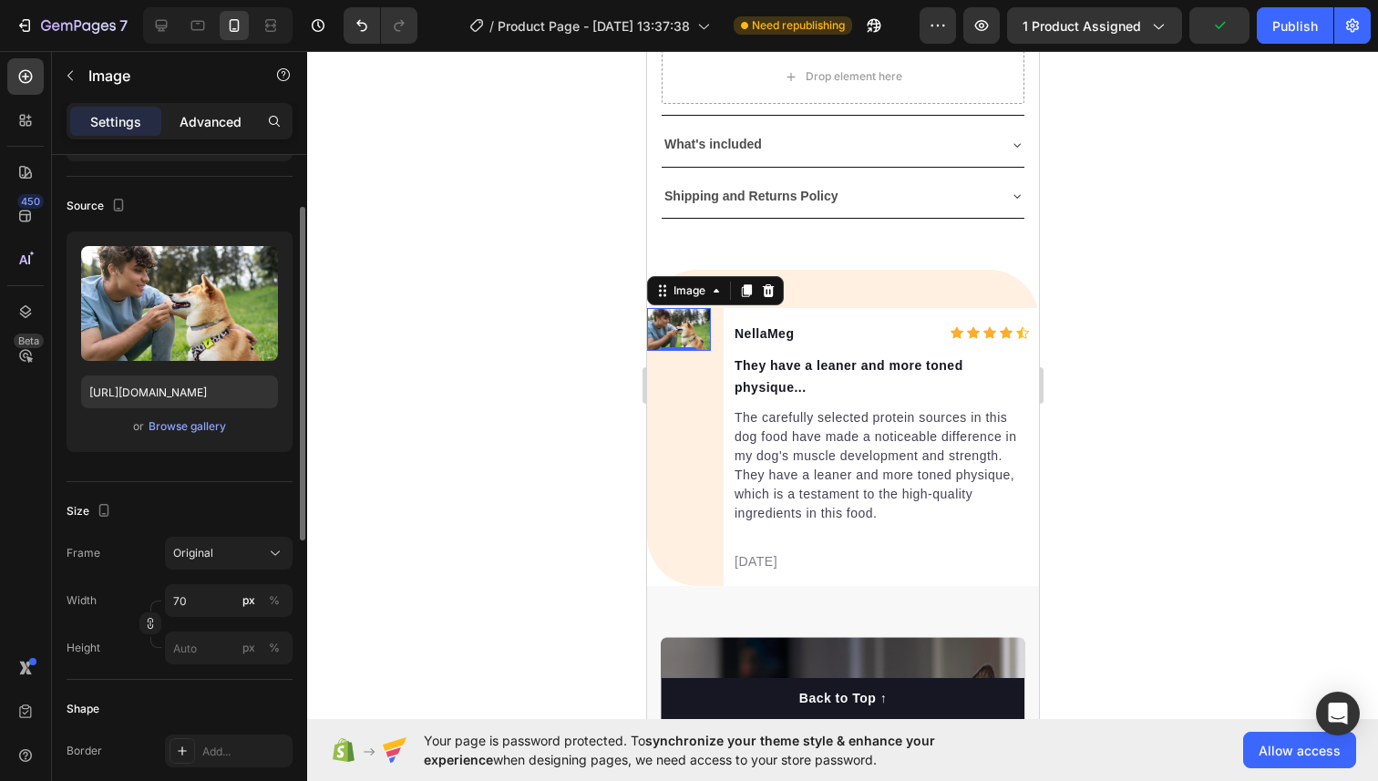
click at [194, 114] on p "Advanced" at bounding box center [210, 121] width 62 height 19
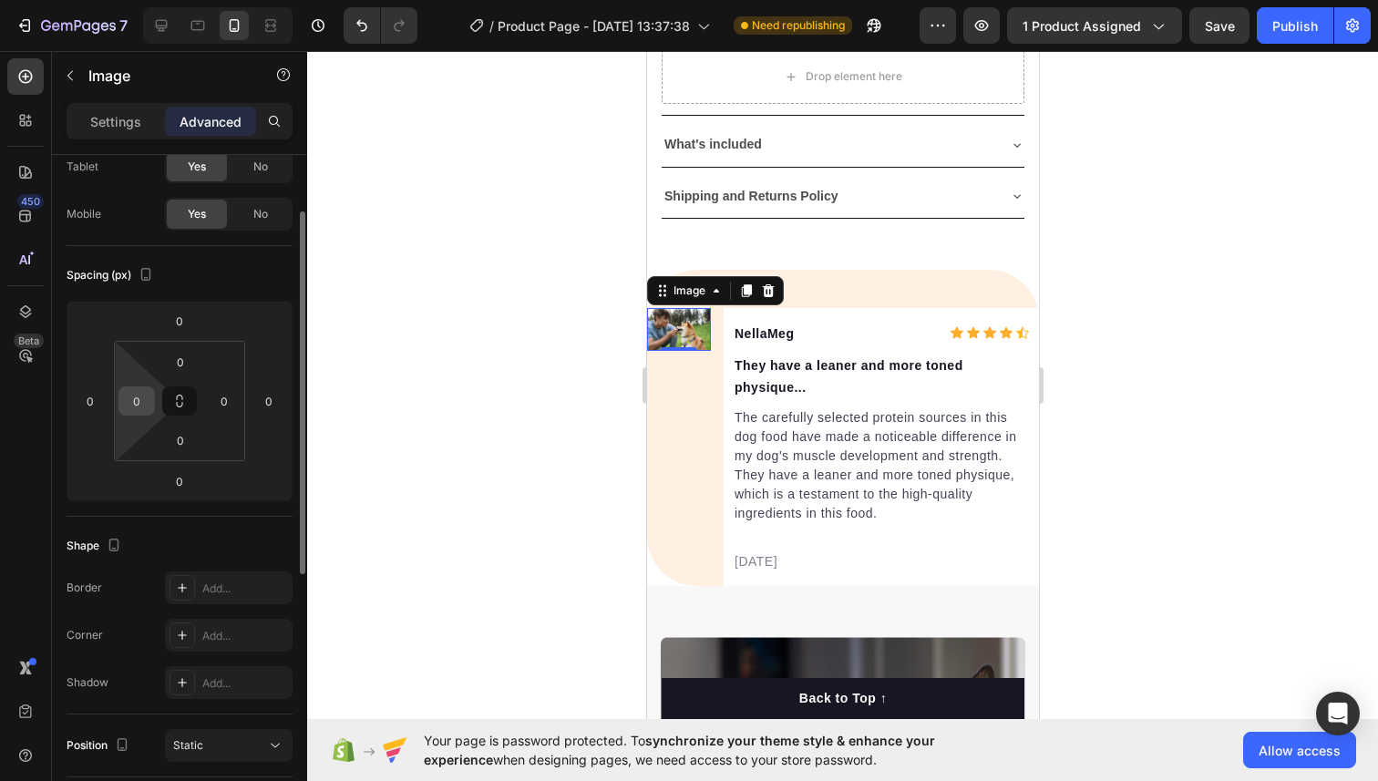
click at [136, 404] on input "0" at bounding box center [136, 400] width 27 height 27
type input "5"
type input "10"
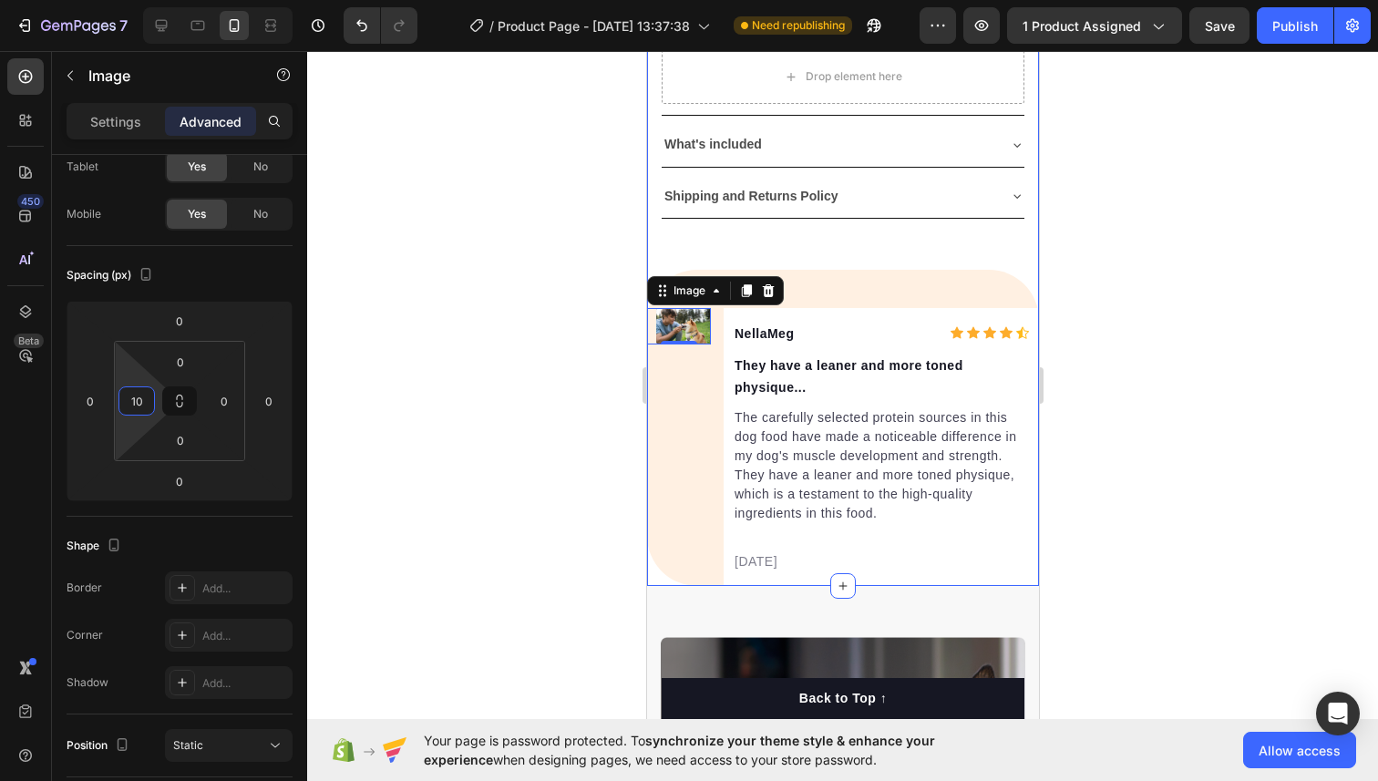
click at [1117, 257] on div at bounding box center [842, 416] width 1070 height 730
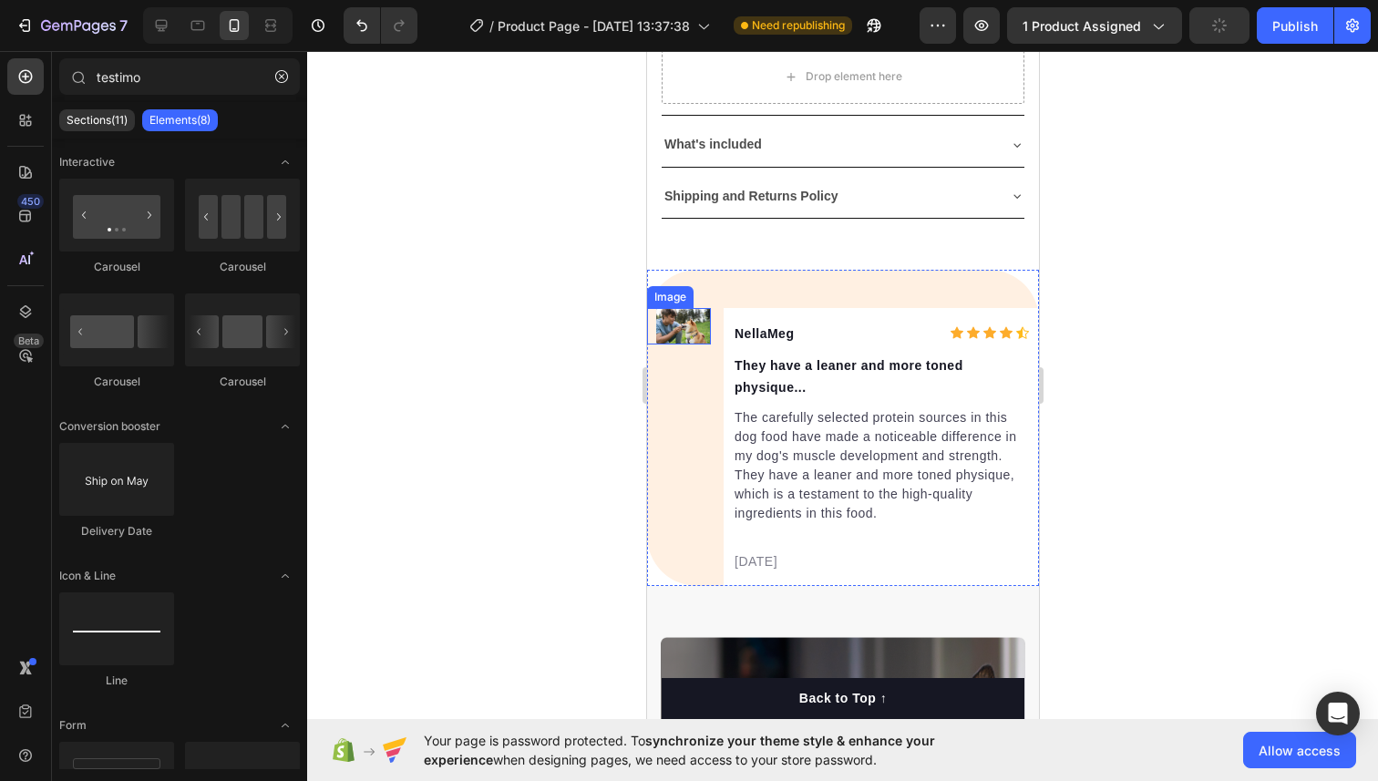
click at [671, 327] on img at bounding box center [682, 326] width 55 height 36
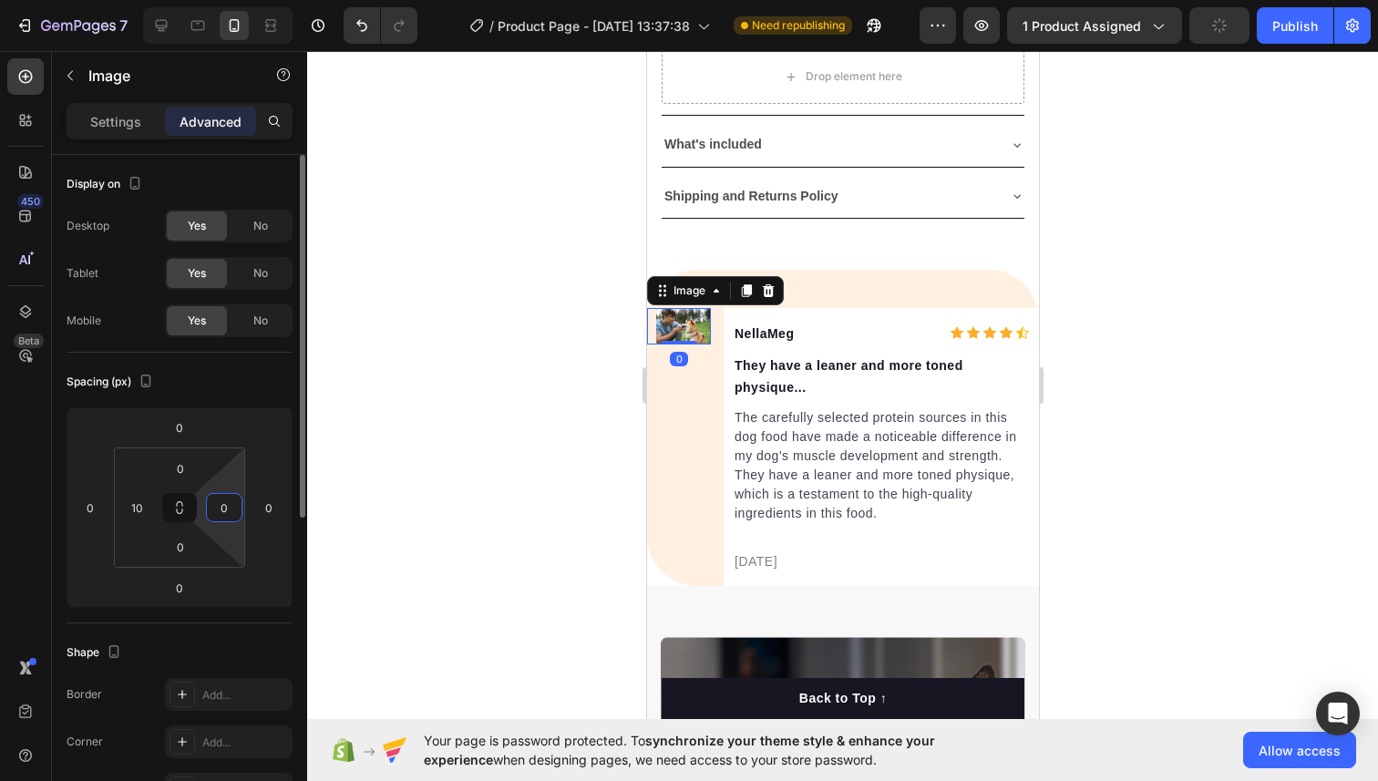
click at [226, 511] on input "0" at bounding box center [223, 507] width 27 height 27
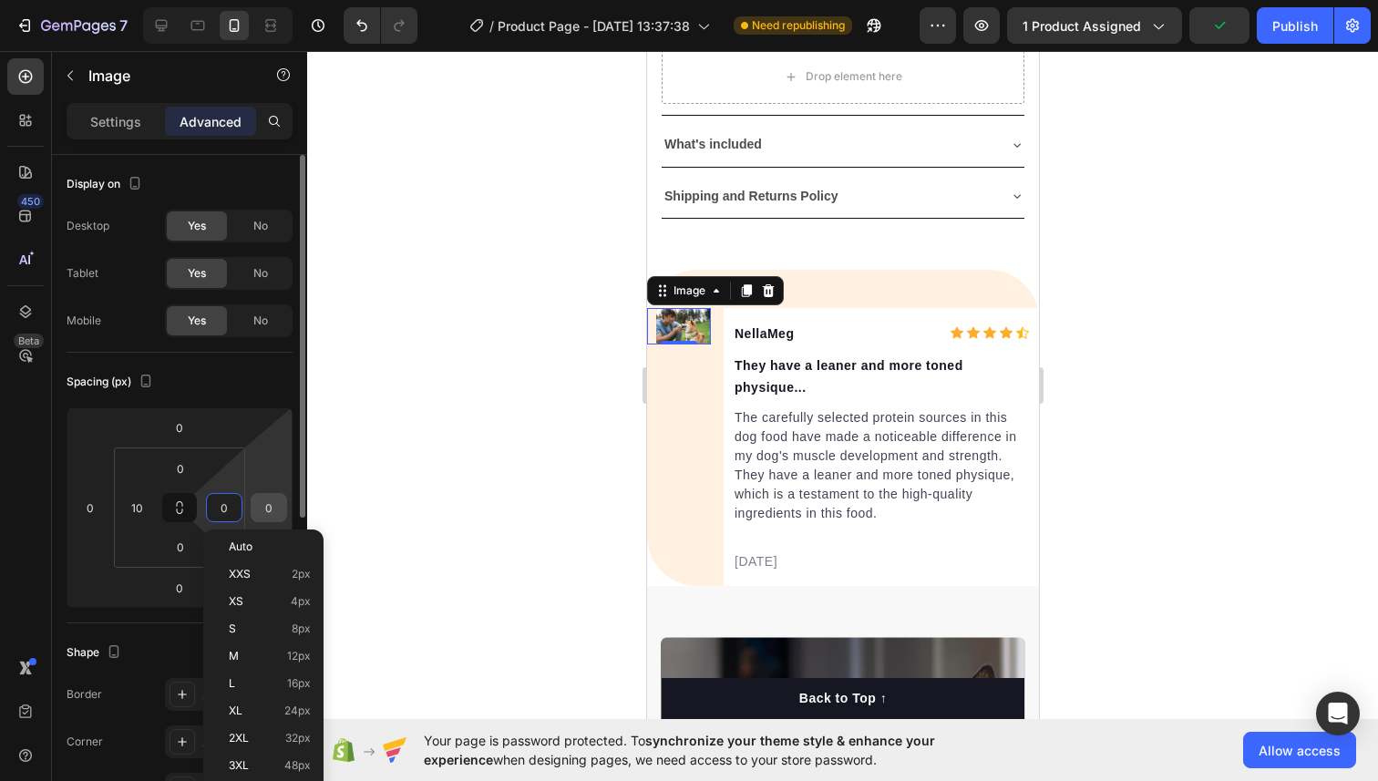
click at [274, 511] on input "0" at bounding box center [268, 507] width 27 height 27
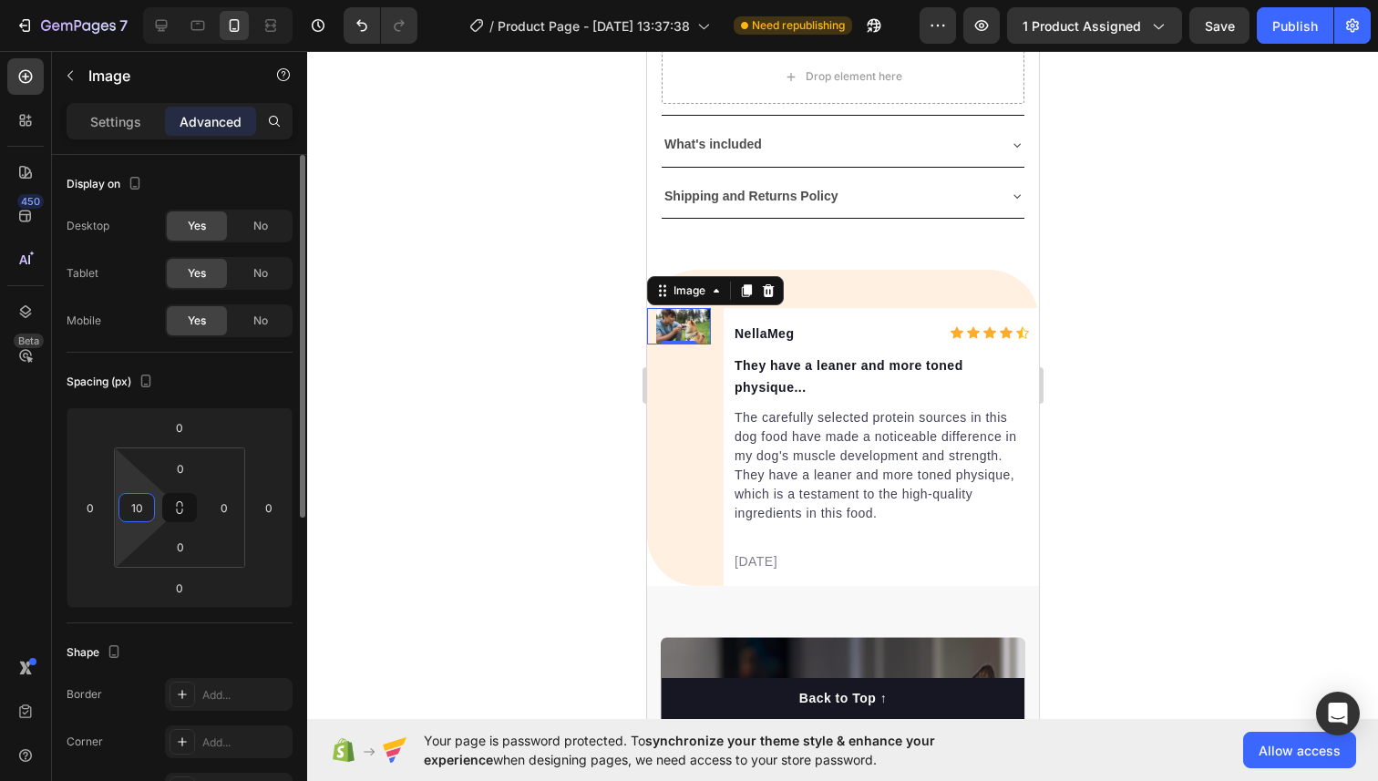
click at [143, 509] on input "10" at bounding box center [136, 507] width 27 height 27
type input "0"
click at [78, 503] on input "0" at bounding box center [90, 507] width 27 height 27
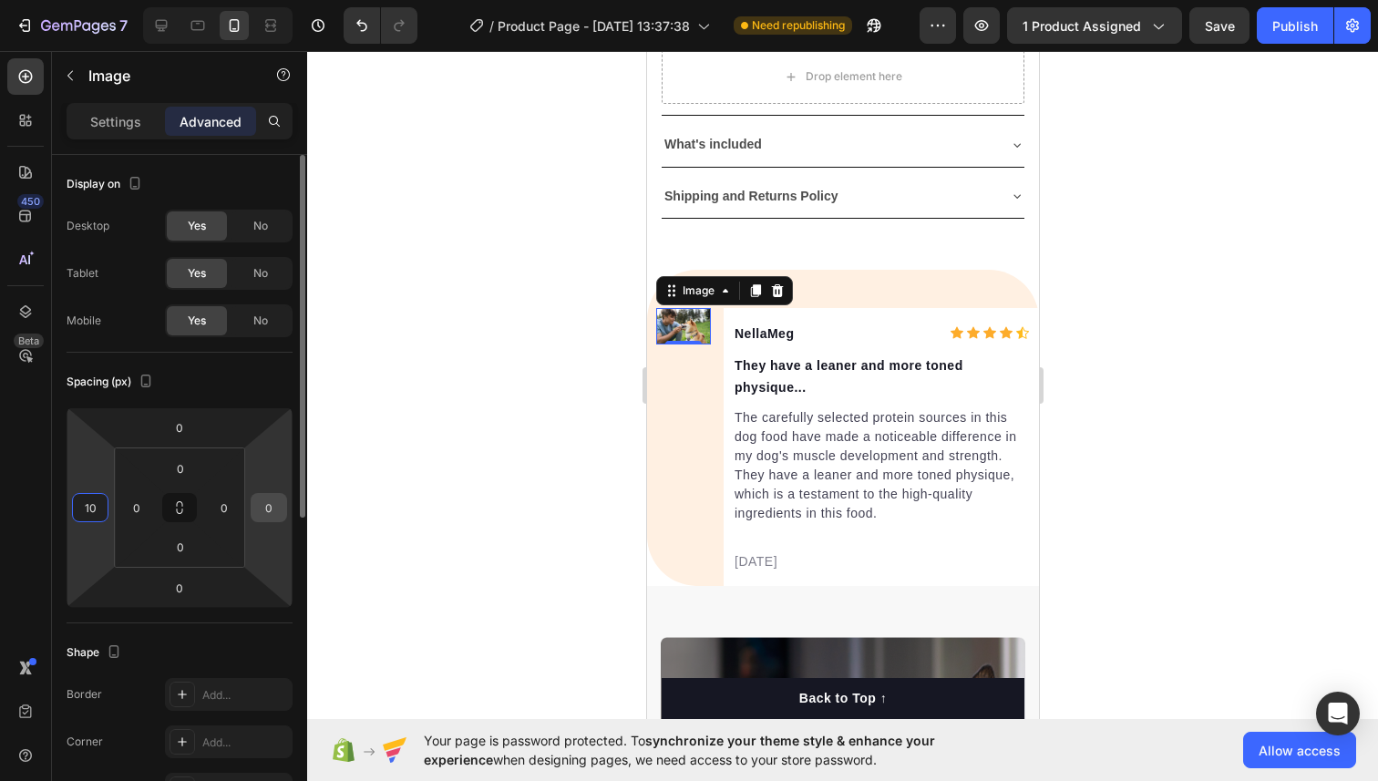
type input "10"
click at [273, 513] on input "0" at bounding box center [268, 507] width 27 height 27
type input "-1"
type input "-8"
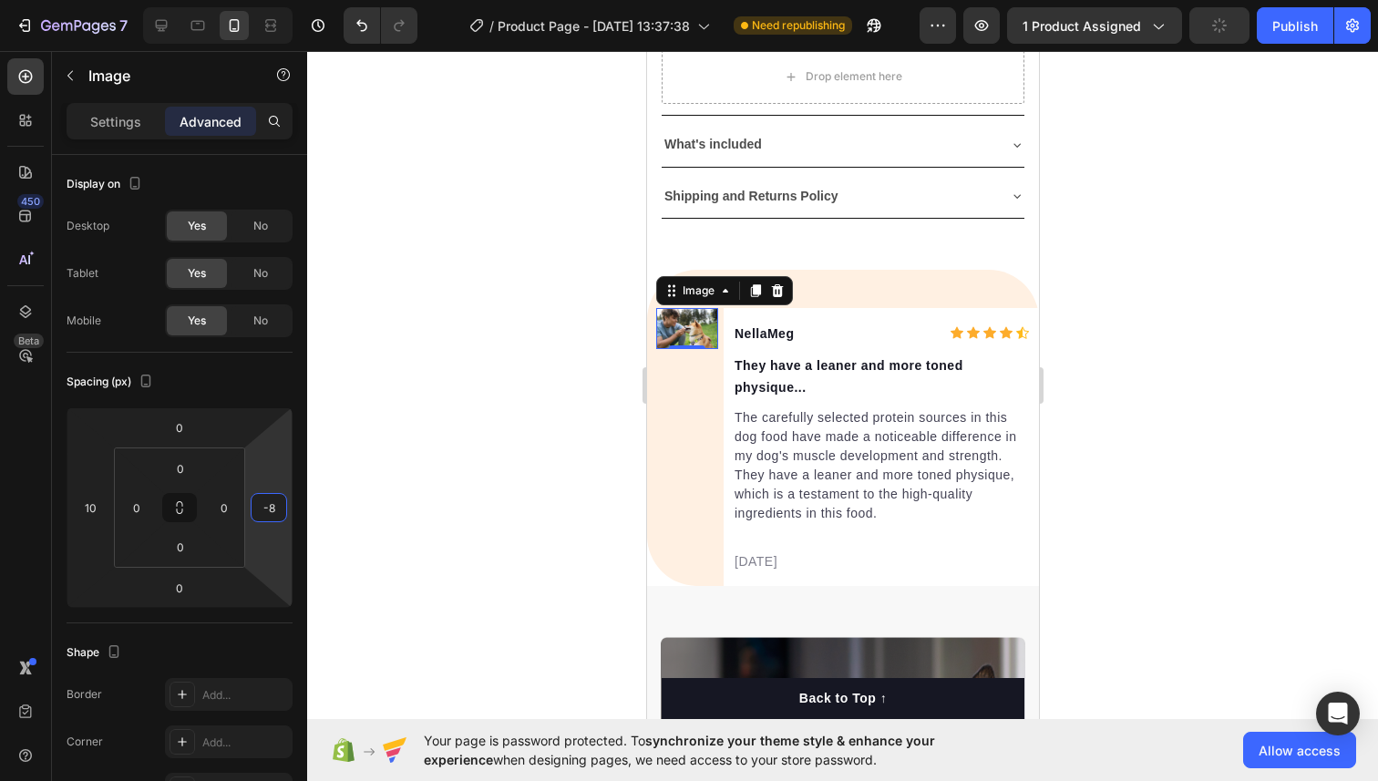
click at [446, 426] on div at bounding box center [842, 416] width 1070 height 730
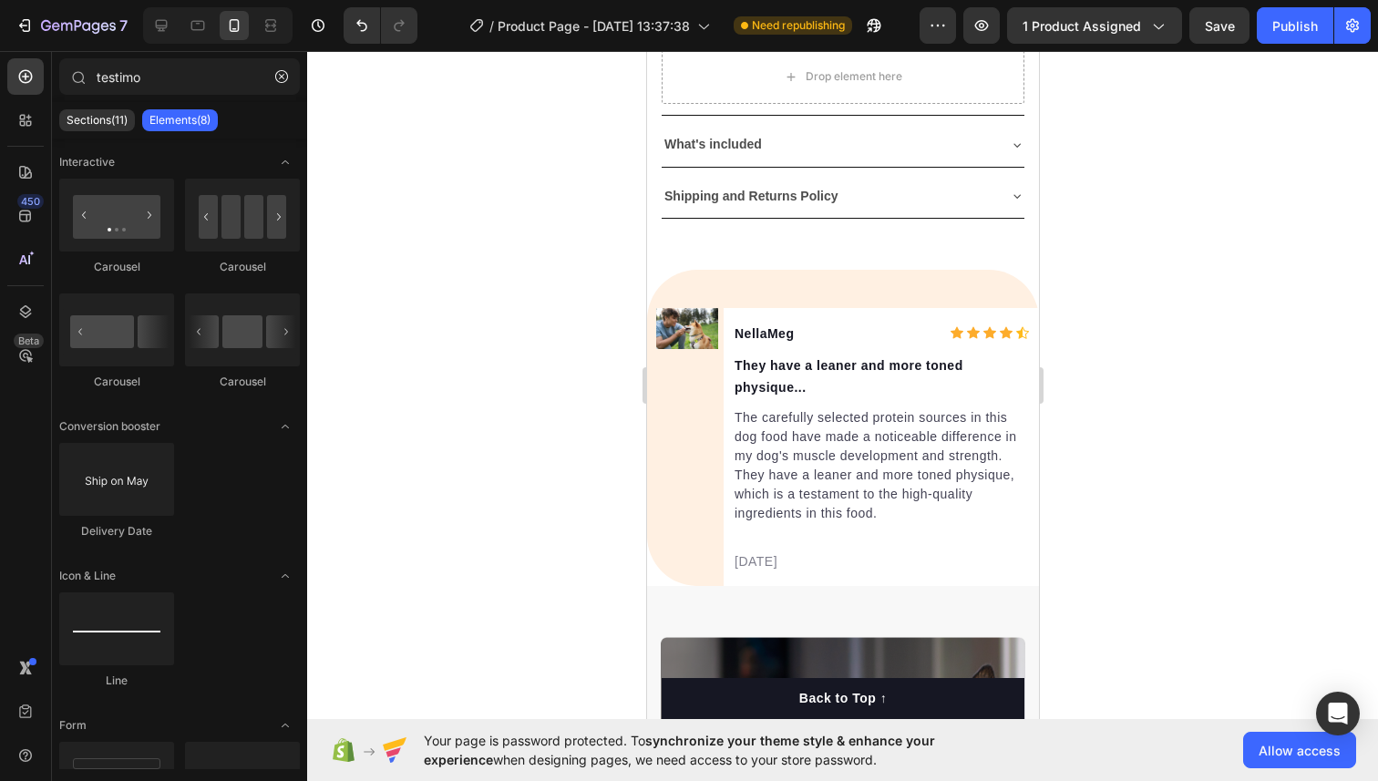
click at [481, 418] on div at bounding box center [842, 416] width 1070 height 730
click at [695, 324] on img at bounding box center [686, 329] width 62 height 42
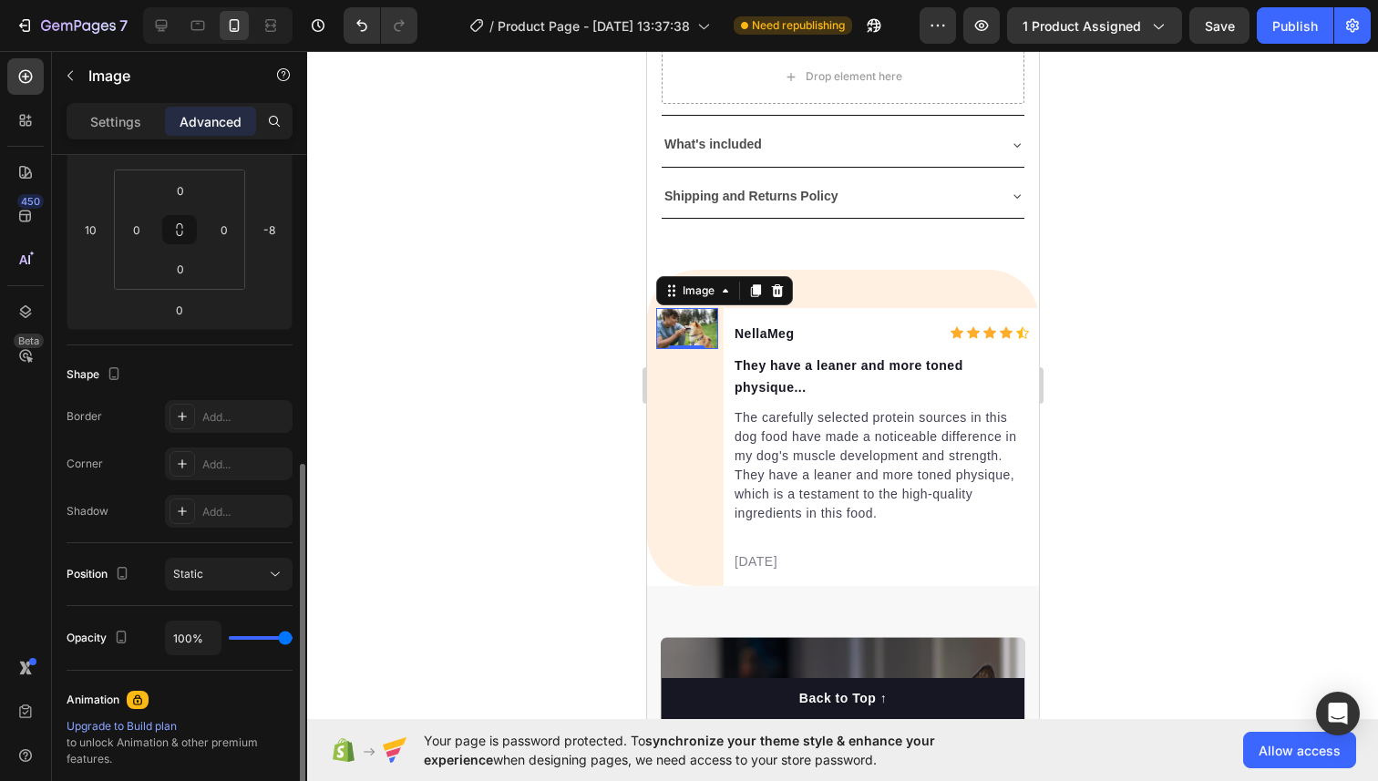
scroll to position [425, 0]
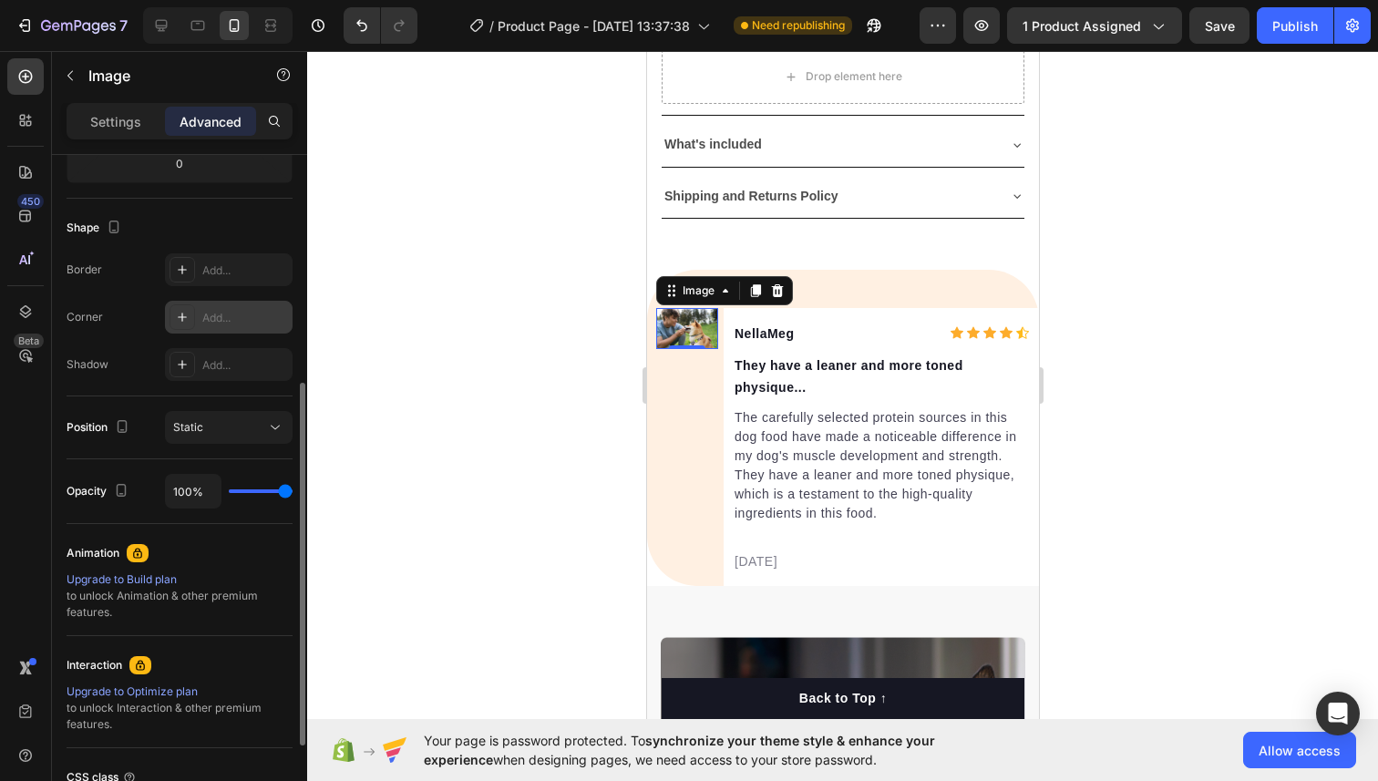
click at [216, 315] on div "Add..." at bounding box center [245, 318] width 86 height 16
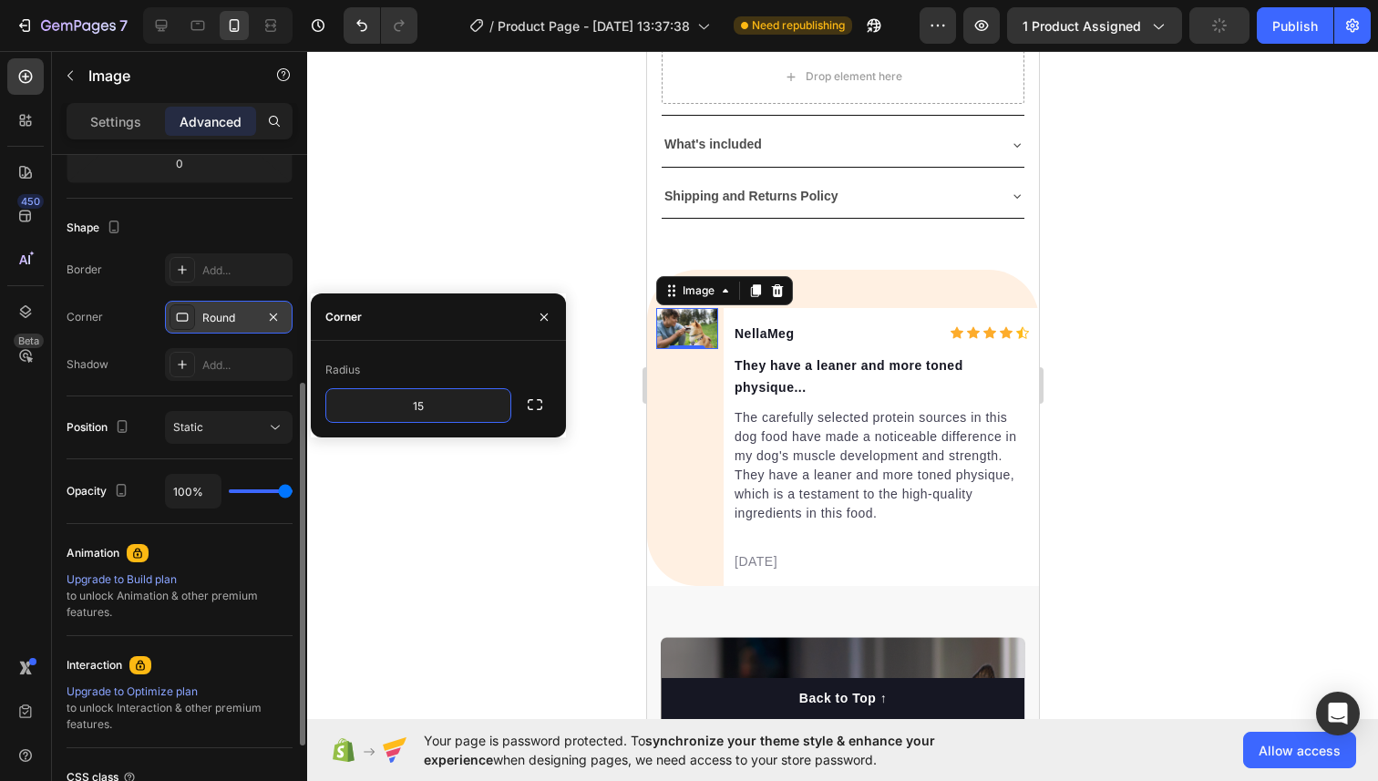
click at [426, 384] on div "Radius" at bounding box center [438, 369] width 226 height 29
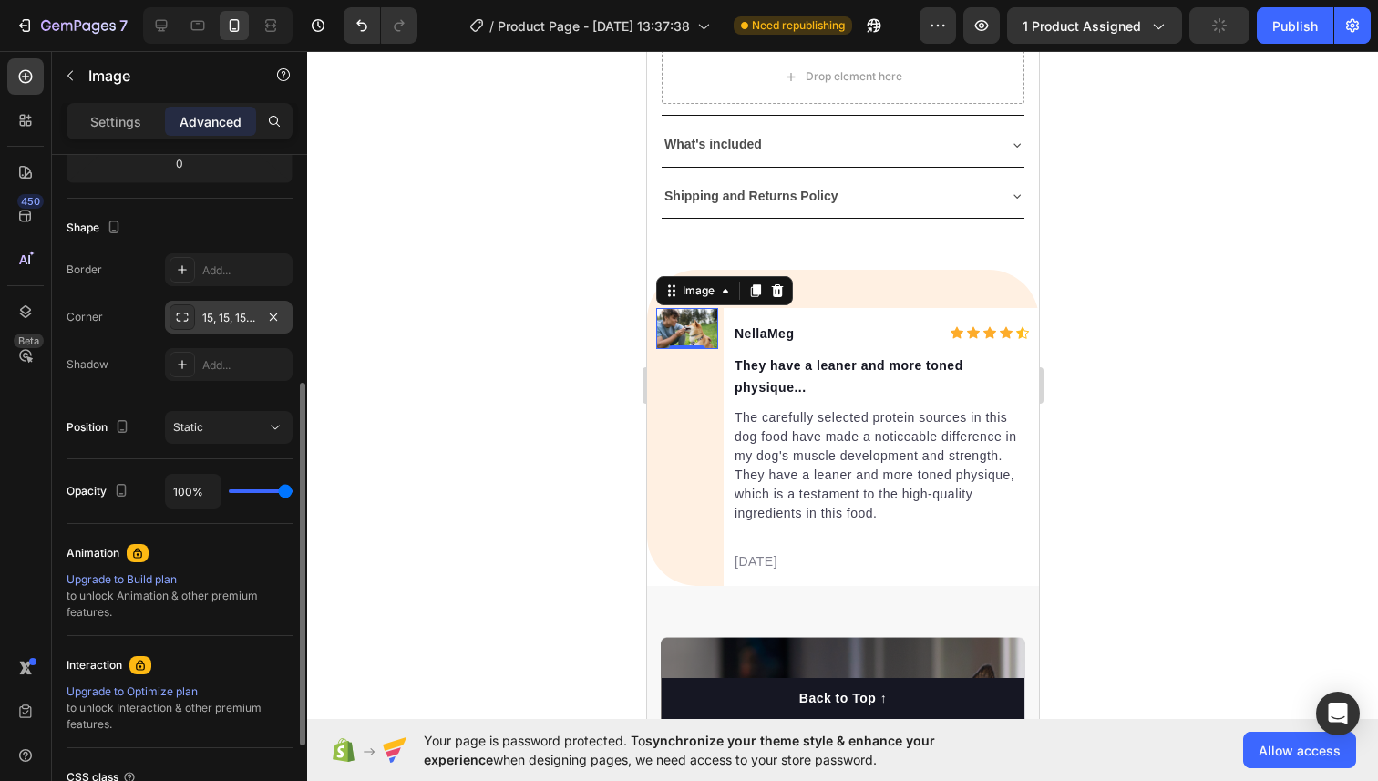
click at [695, 319] on img at bounding box center [686, 329] width 62 height 42
click at [693, 327] on img at bounding box center [686, 329] width 62 height 42
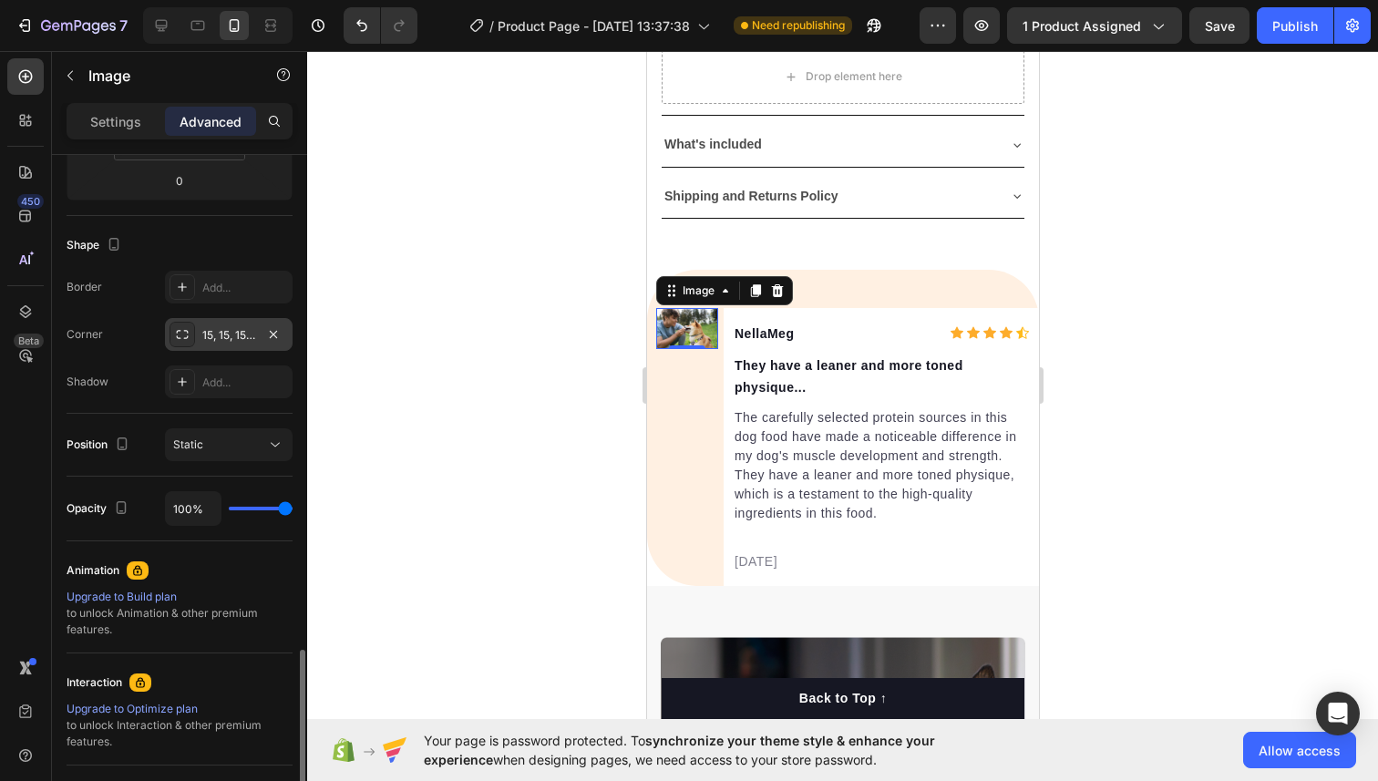
scroll to position [362, 0]
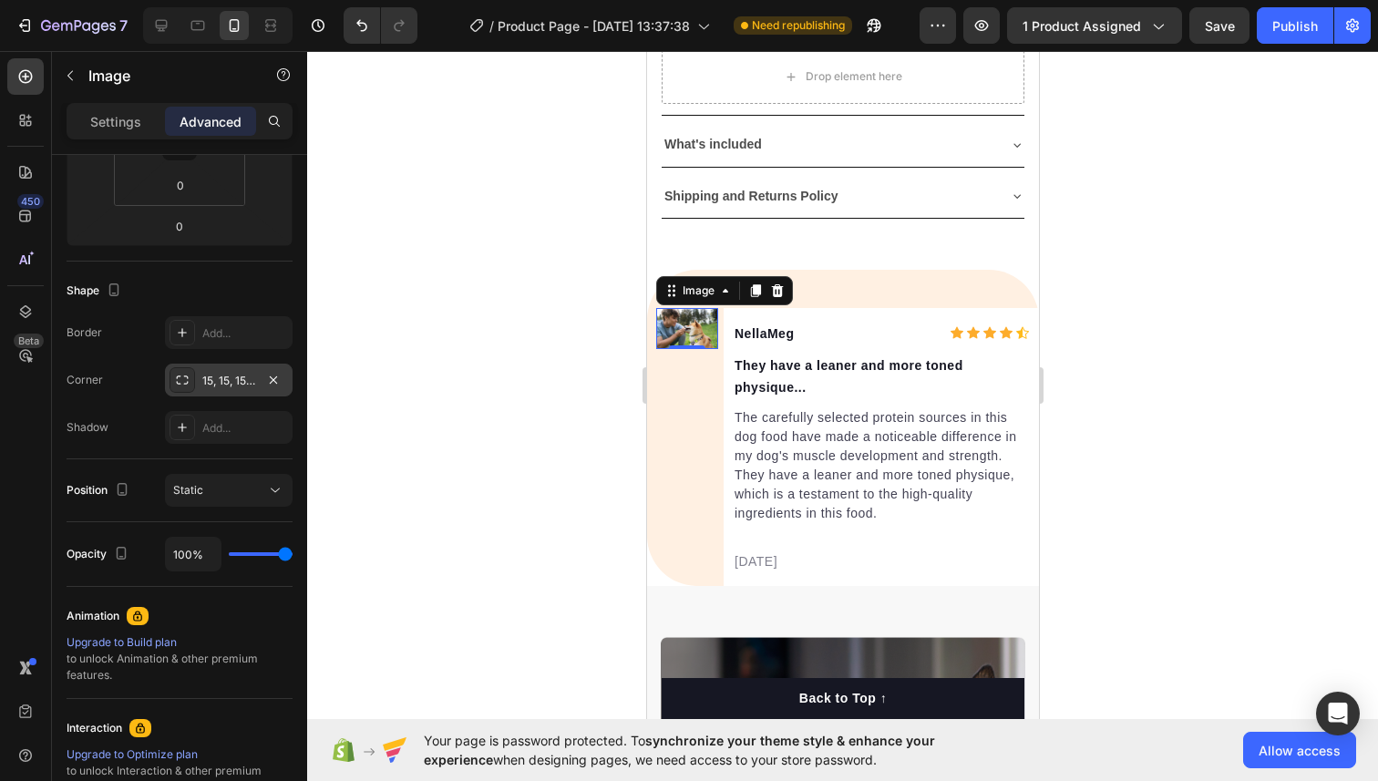
click at [219, 379] on div "15, 15, 15, 15" at bounding box center [228, 381] width 53 height 16
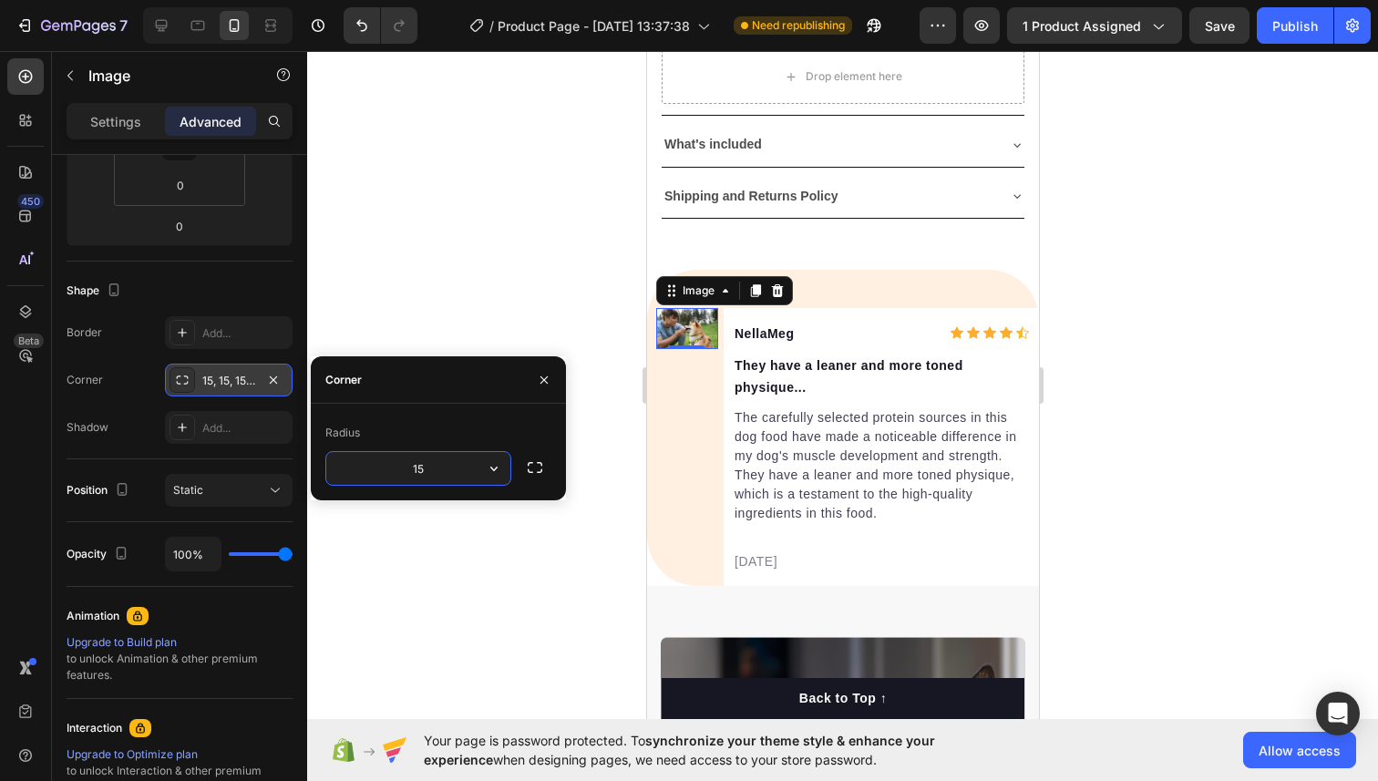
click at [219, 379] on div "15, 15, 15, 15" at bounding box center [228, 381] width 53 height 16
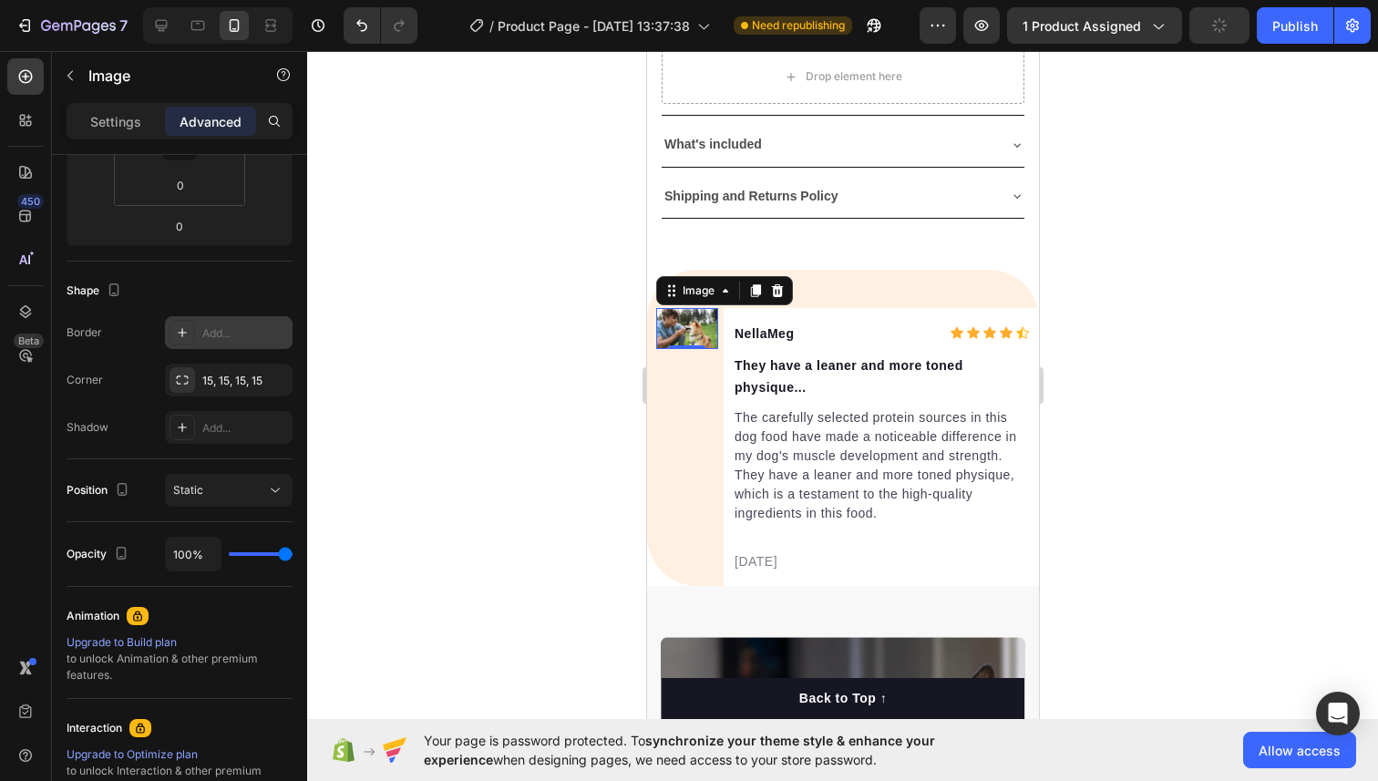
click at [219, 344] on div "Add..." at bounding box center [229, 332] width 128 height 33
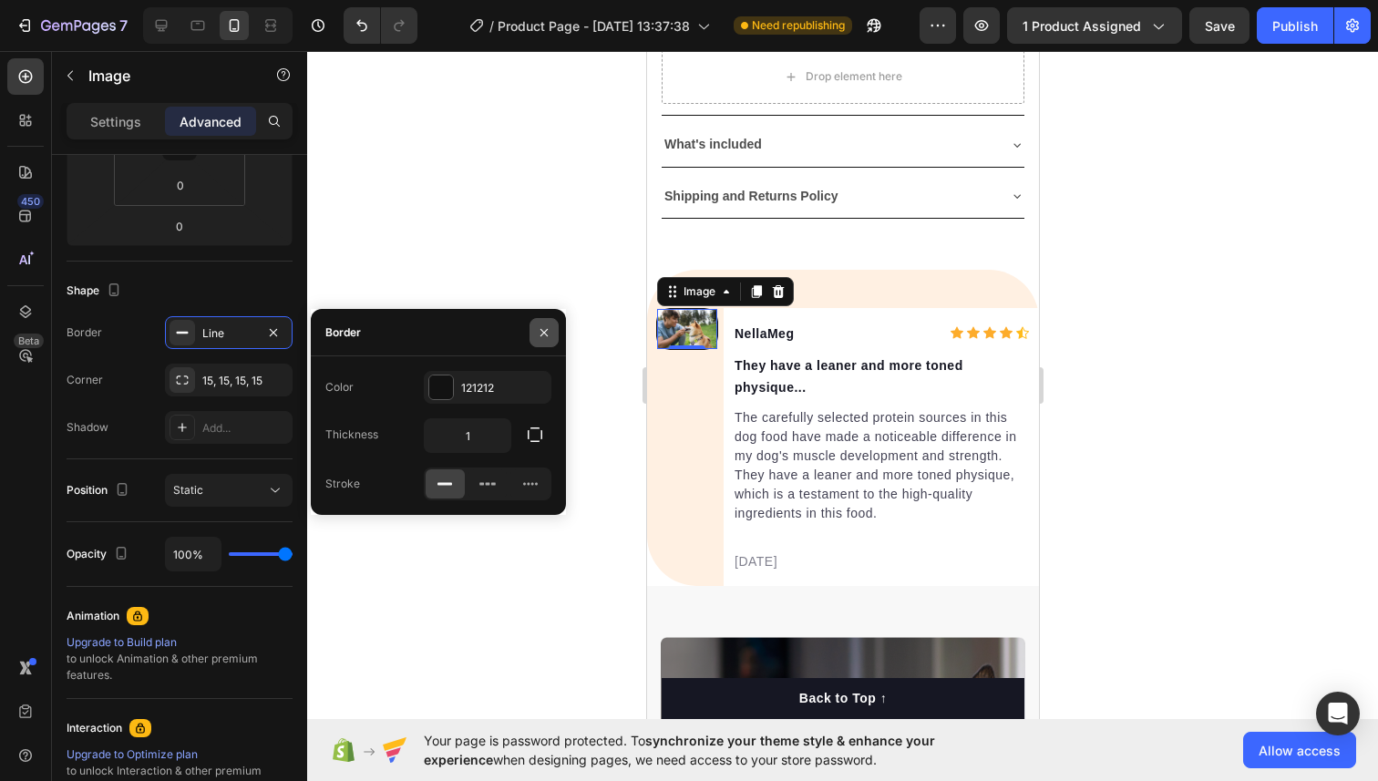
click at [545, 330] on icon "button" at bounding box center [543, 331] width 7 height 7
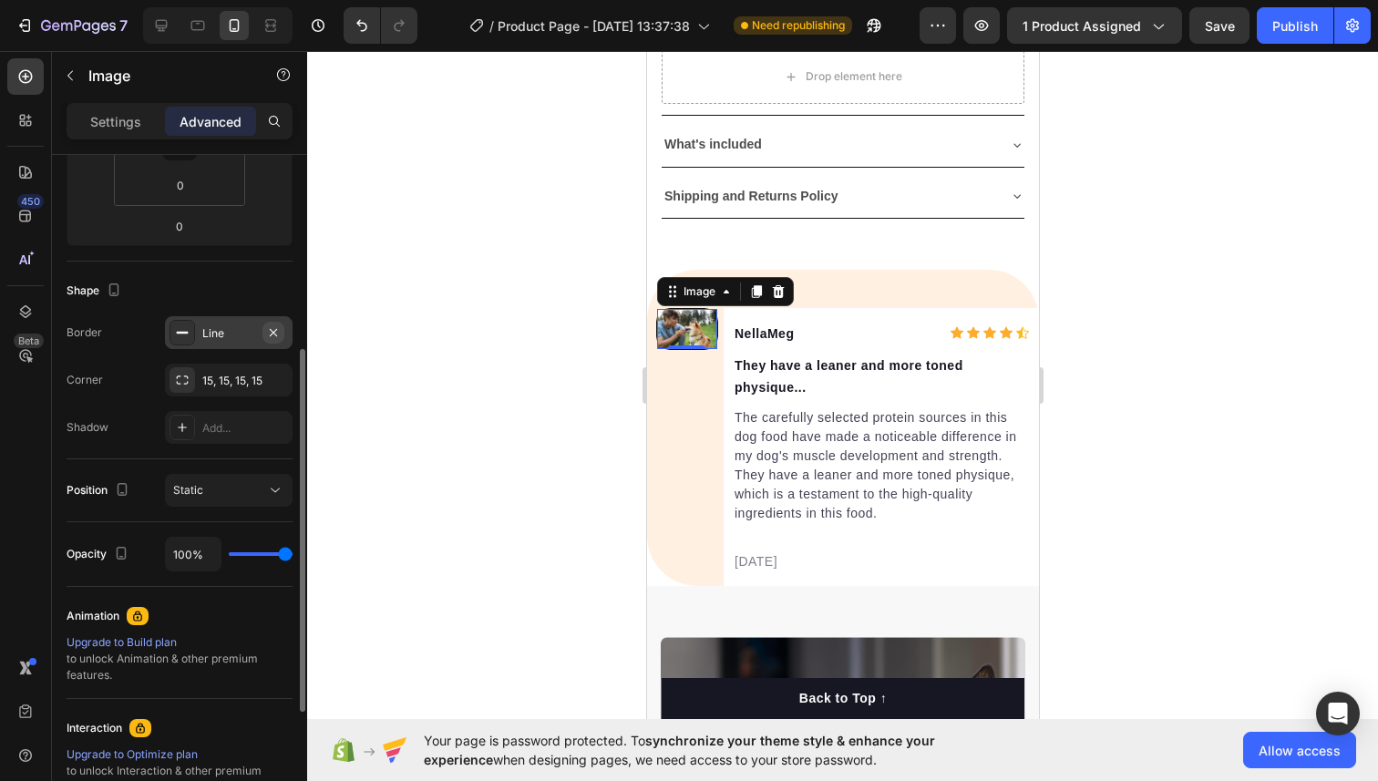
click at [272, 328] on icon "button" at bounding box center [273, 332] width 15 height 15
click at [253, 378] on div "15, 15, 15, 15" at bounding box center [228, 381] width 53 height 16
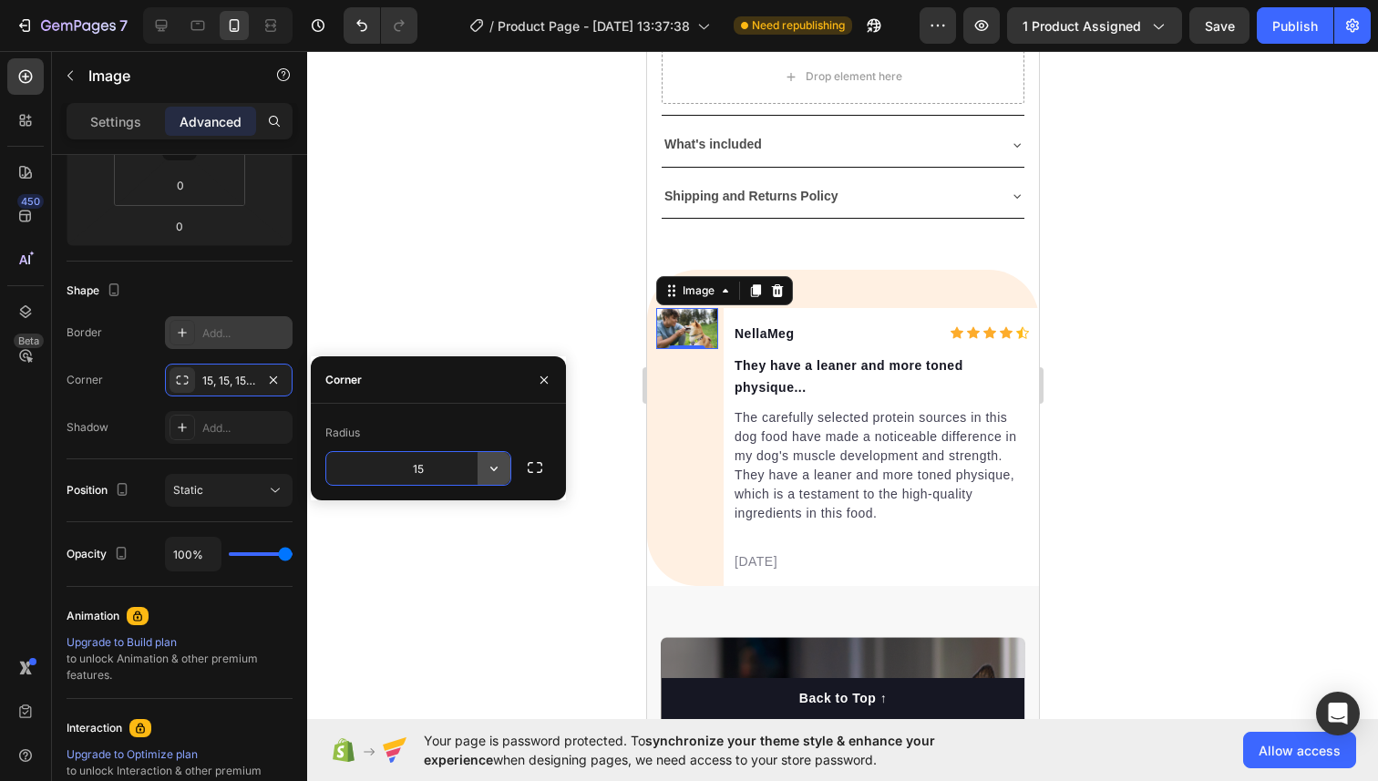
click at [482, 476] on button "button" at bounding box center [493, 468] width 33 height 33
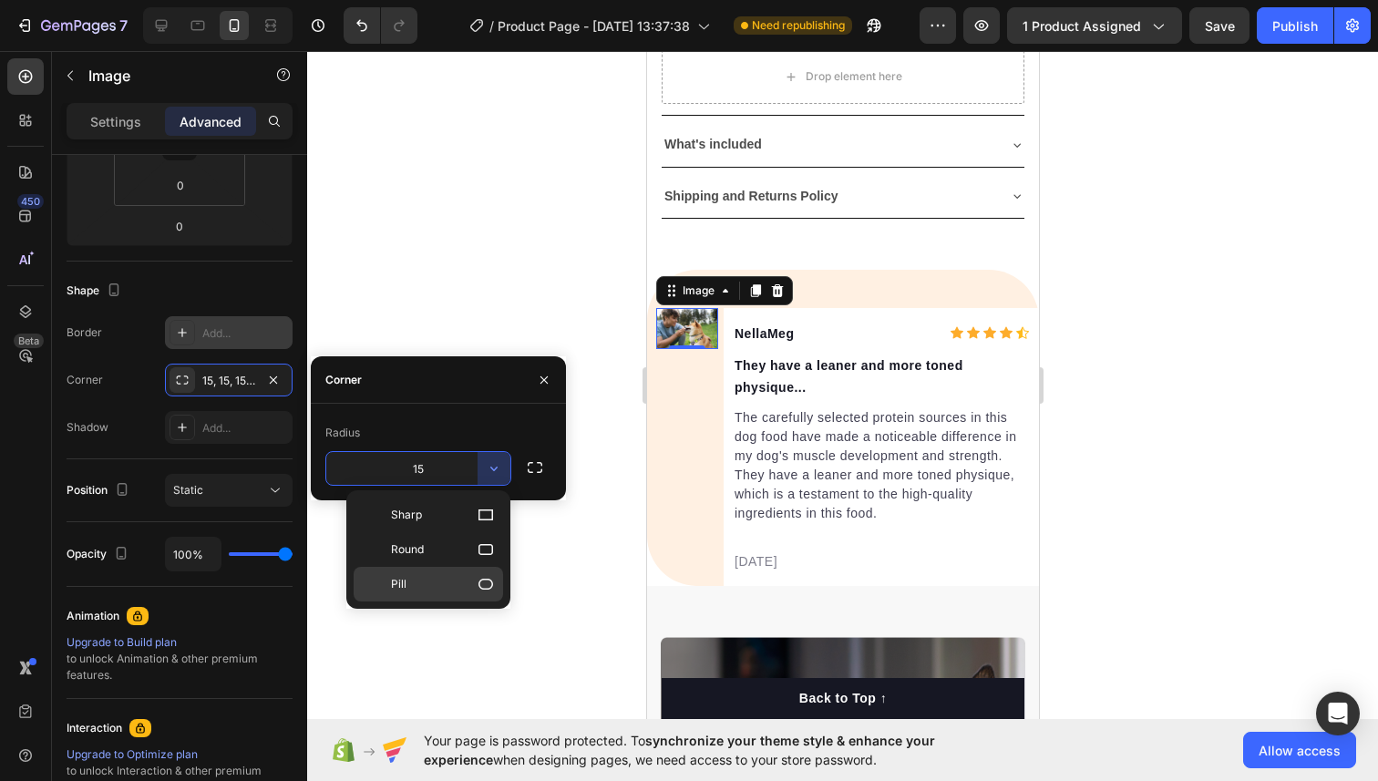
click at [466, 579] on p "Pill" at bounding box center [443, 584] width 104 height 18
type input "9999"
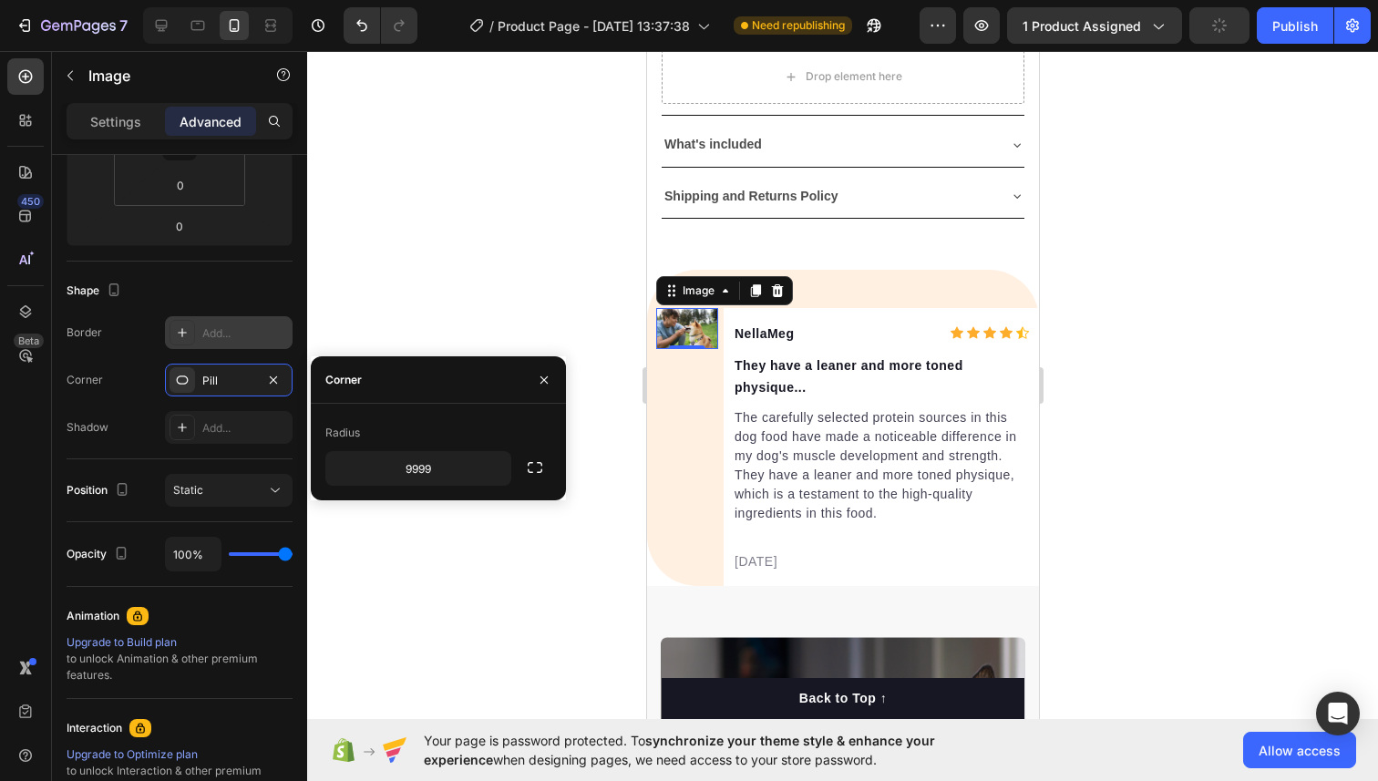
click at [452, 296] on div at bounding box center [842, 416] width 1070 height 730
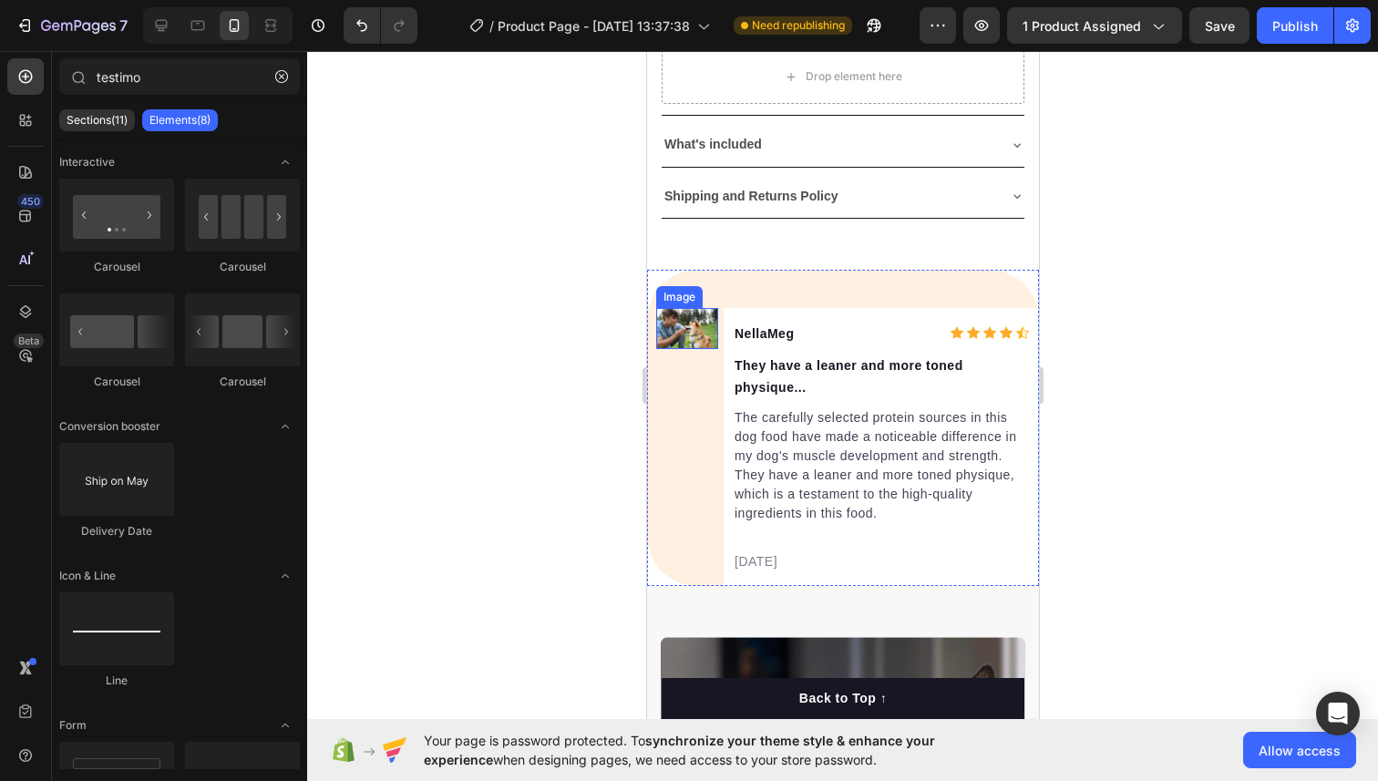
click at [676, 326] on img at bounding box center [686, 329] width 62 height 42
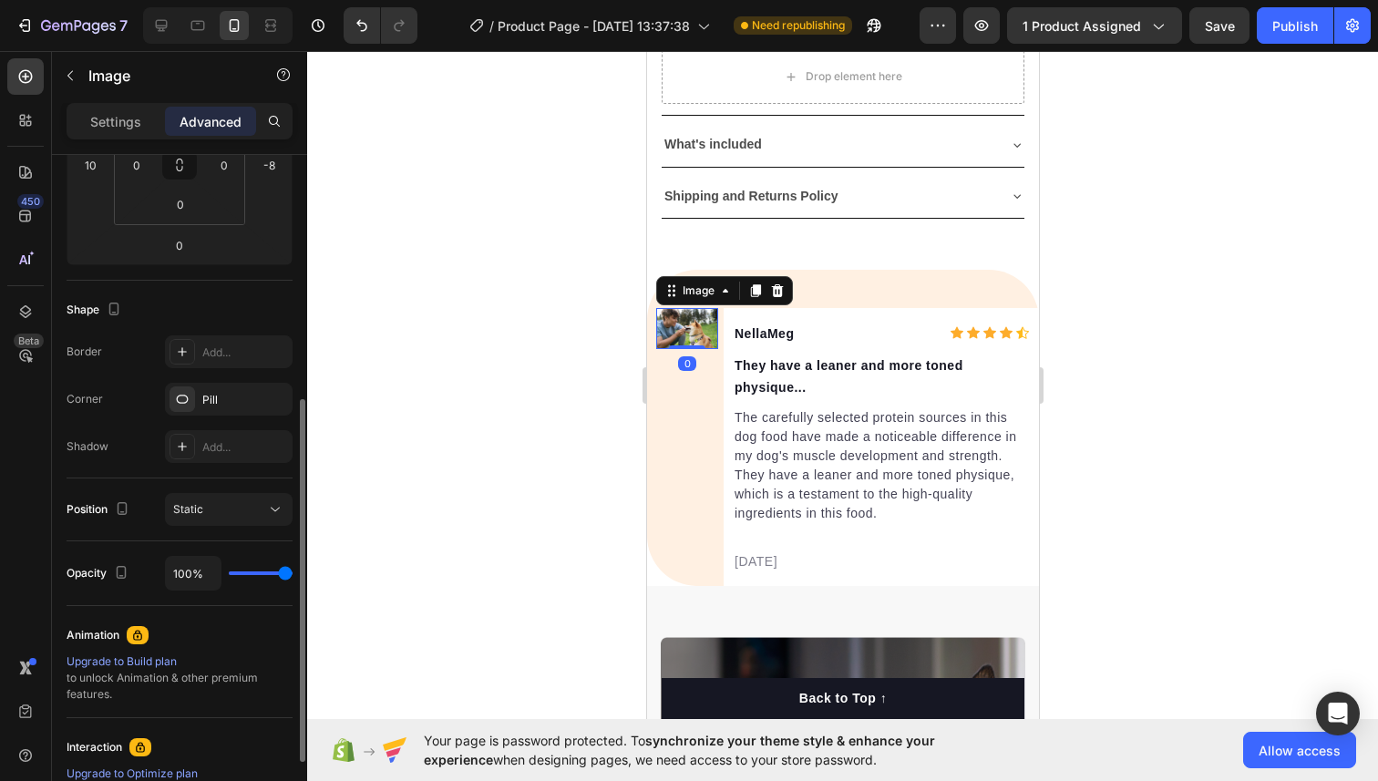
scroll to position [395, 0]
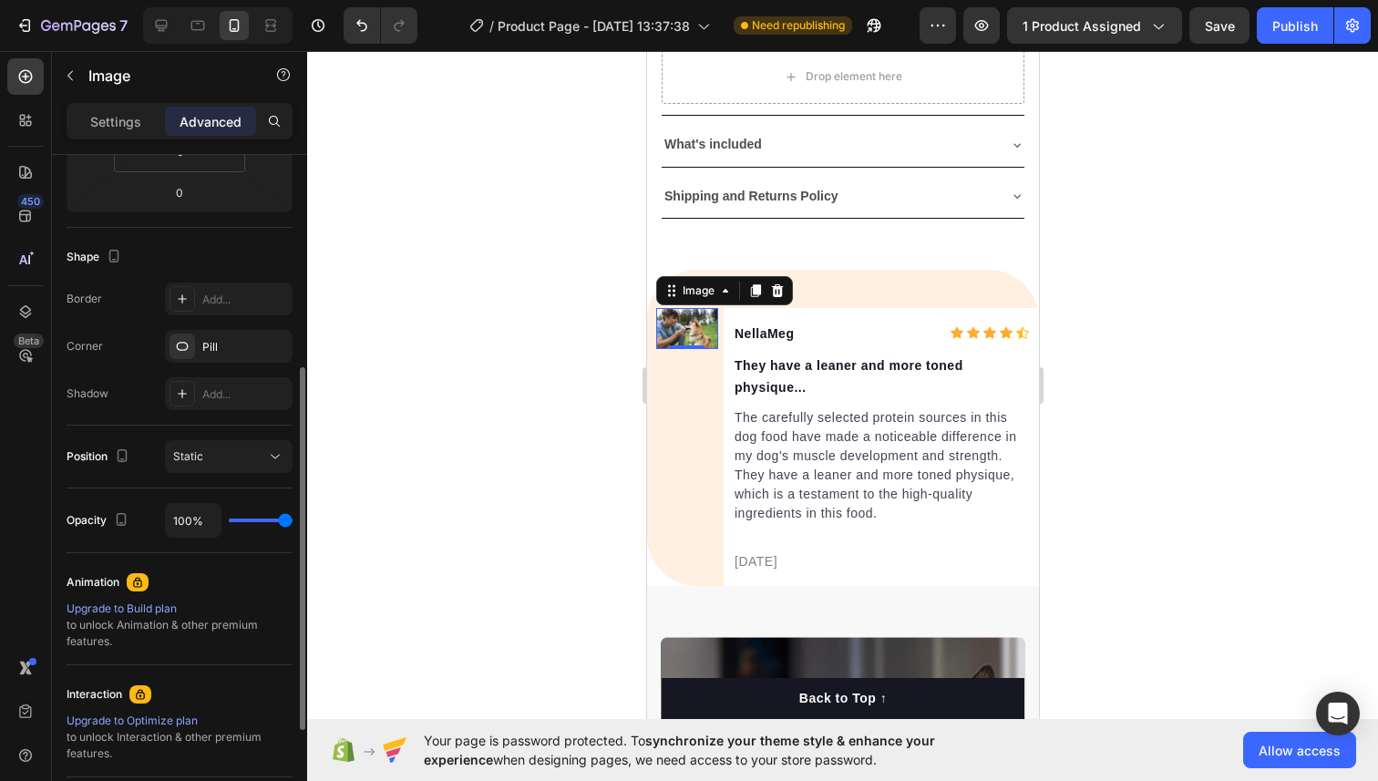
click at [117, 142] on div "Settings Advanced" at bounding box center [179, 129] width 255 height 52
click at [117, 128] on p "Settings" at bounding box center [115, 121] width 51 height 19
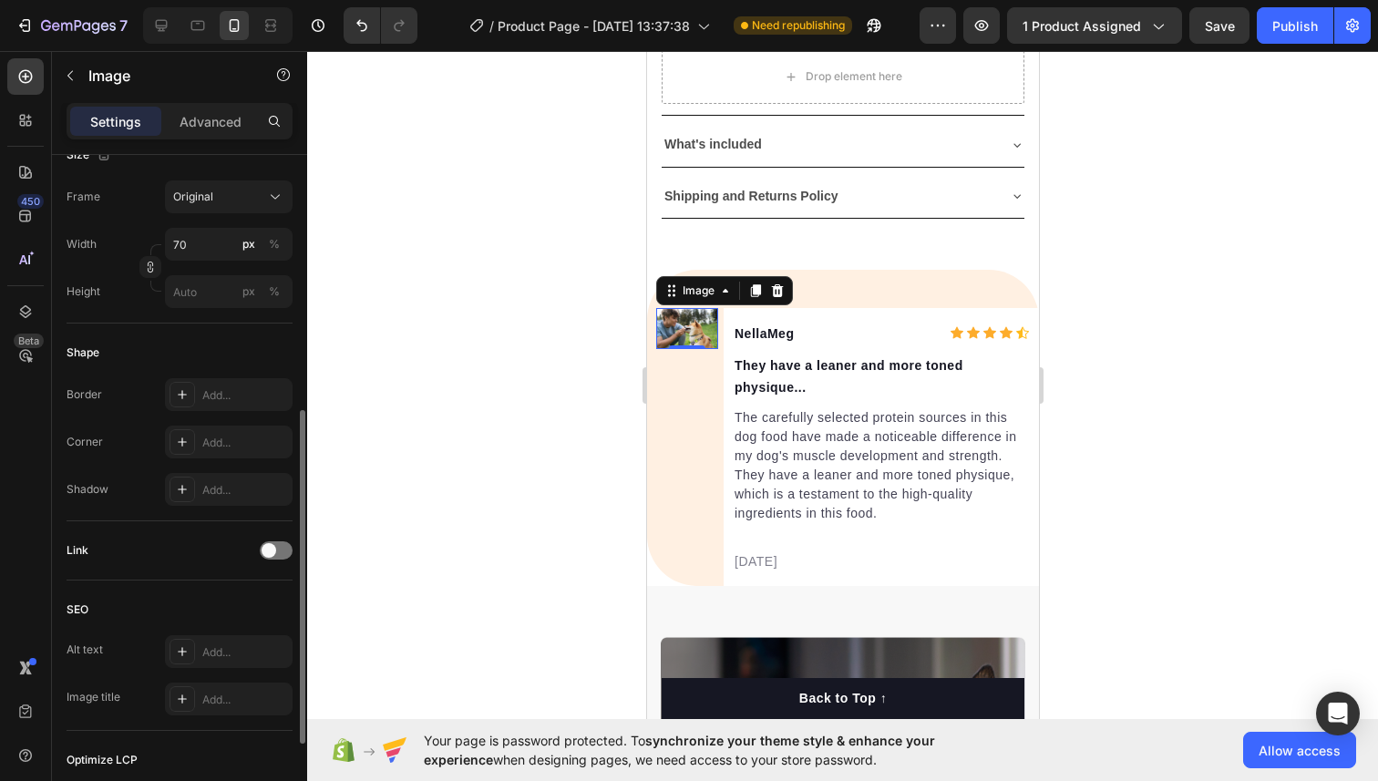
scroll to position [489, 0]
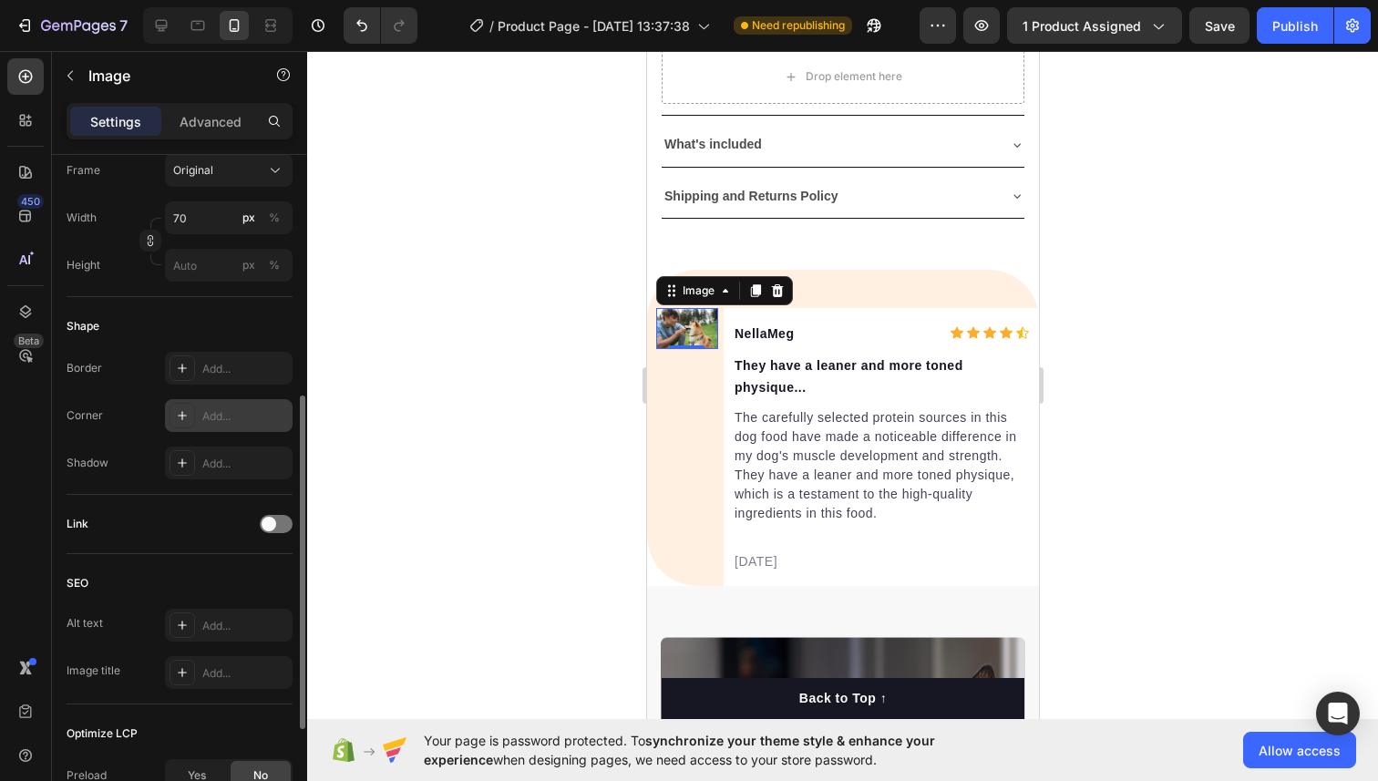
click at [201, 414] on div "Add..." at bounding box center [229, 415] width 128 height 33
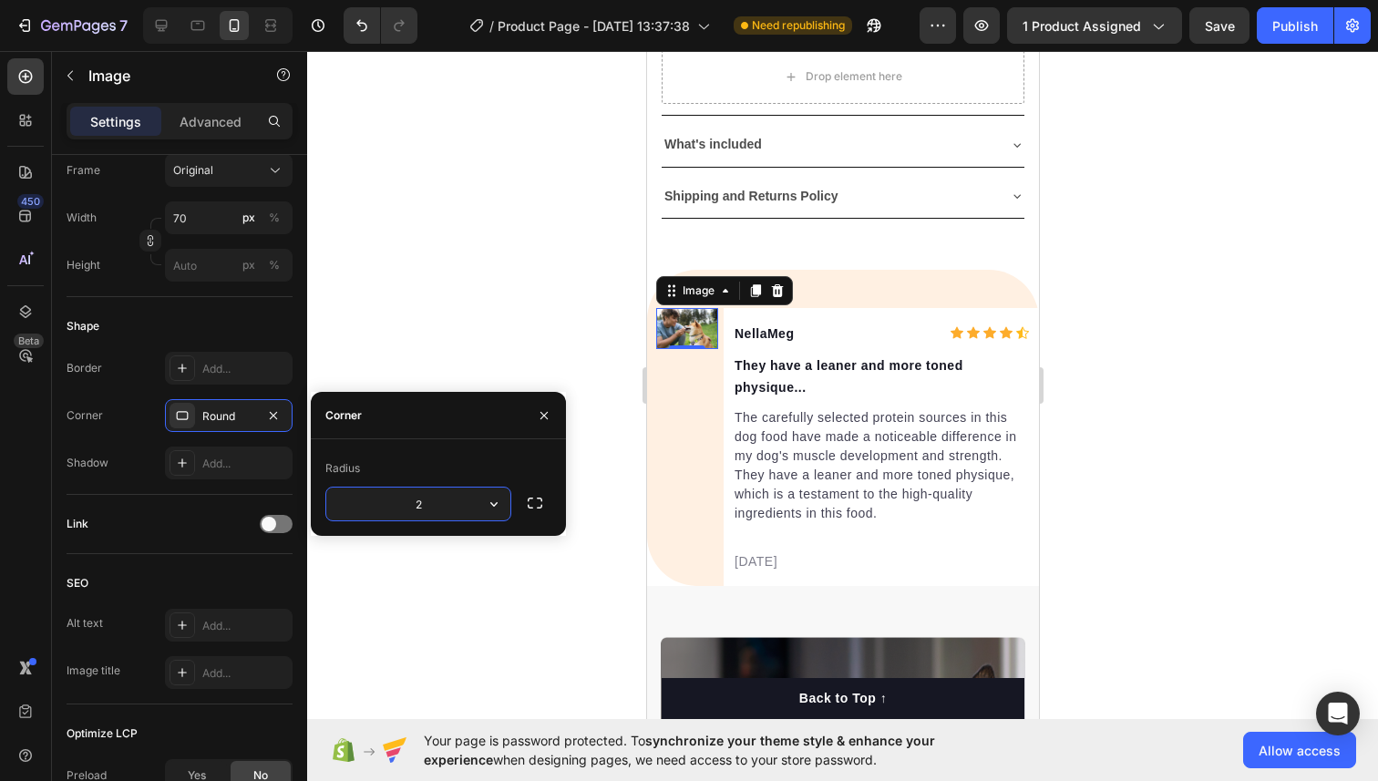
type input "25"
click at [522, 350] on div at bounding box center [842, 416] width 1070 height 730
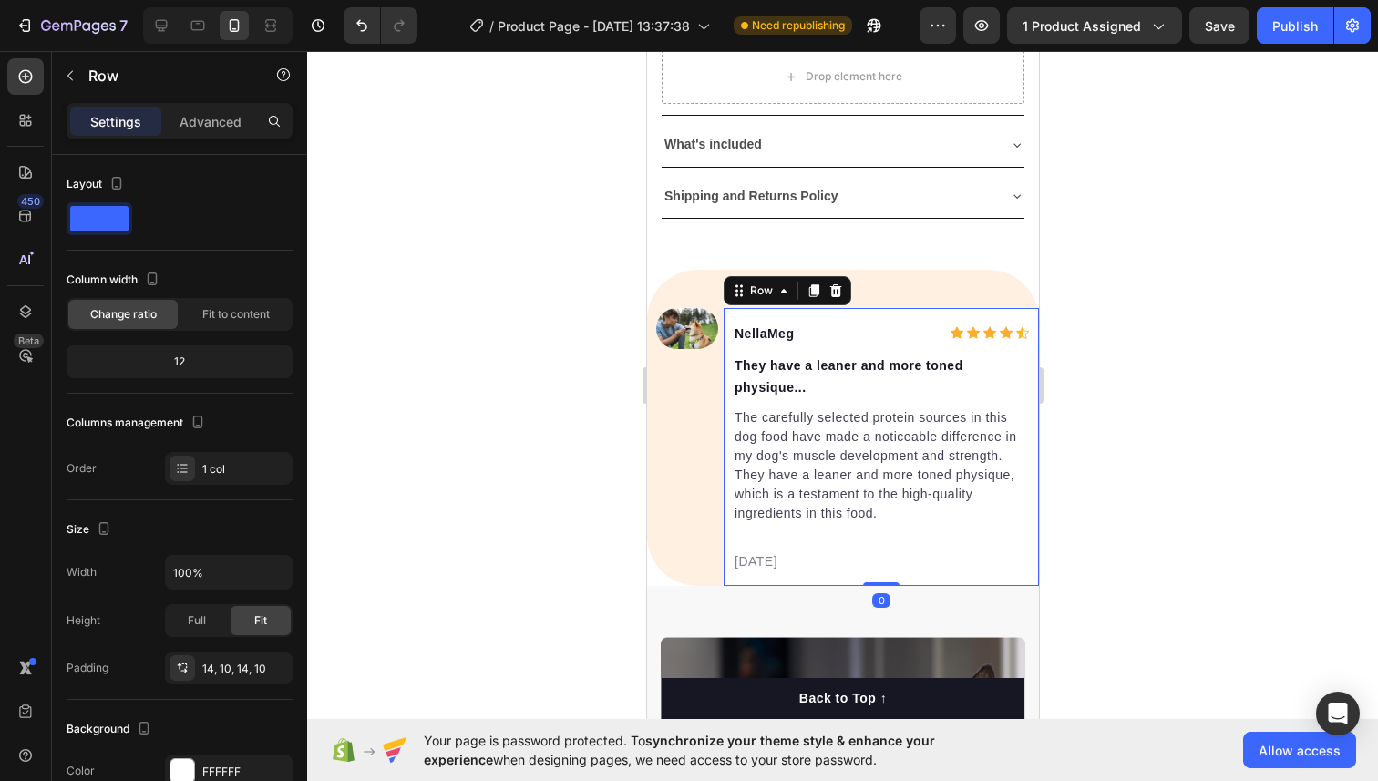
click at [842, 312] on div "NellaMeg Text block Icon Icon Icon Icon Icon Icon List Hoz Row They have a lean…" at bounding box center [879, 447] width 315 height 278
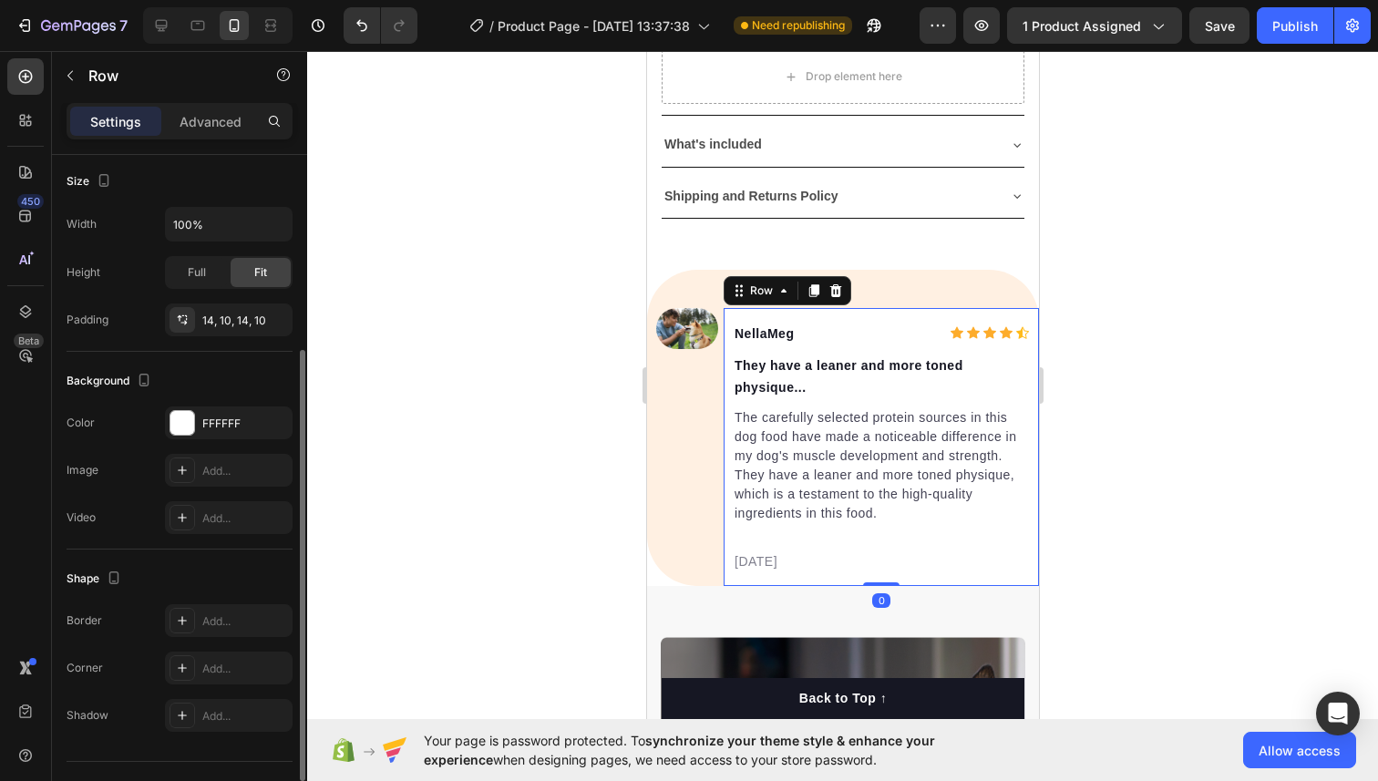
scroll to position [386, 0]
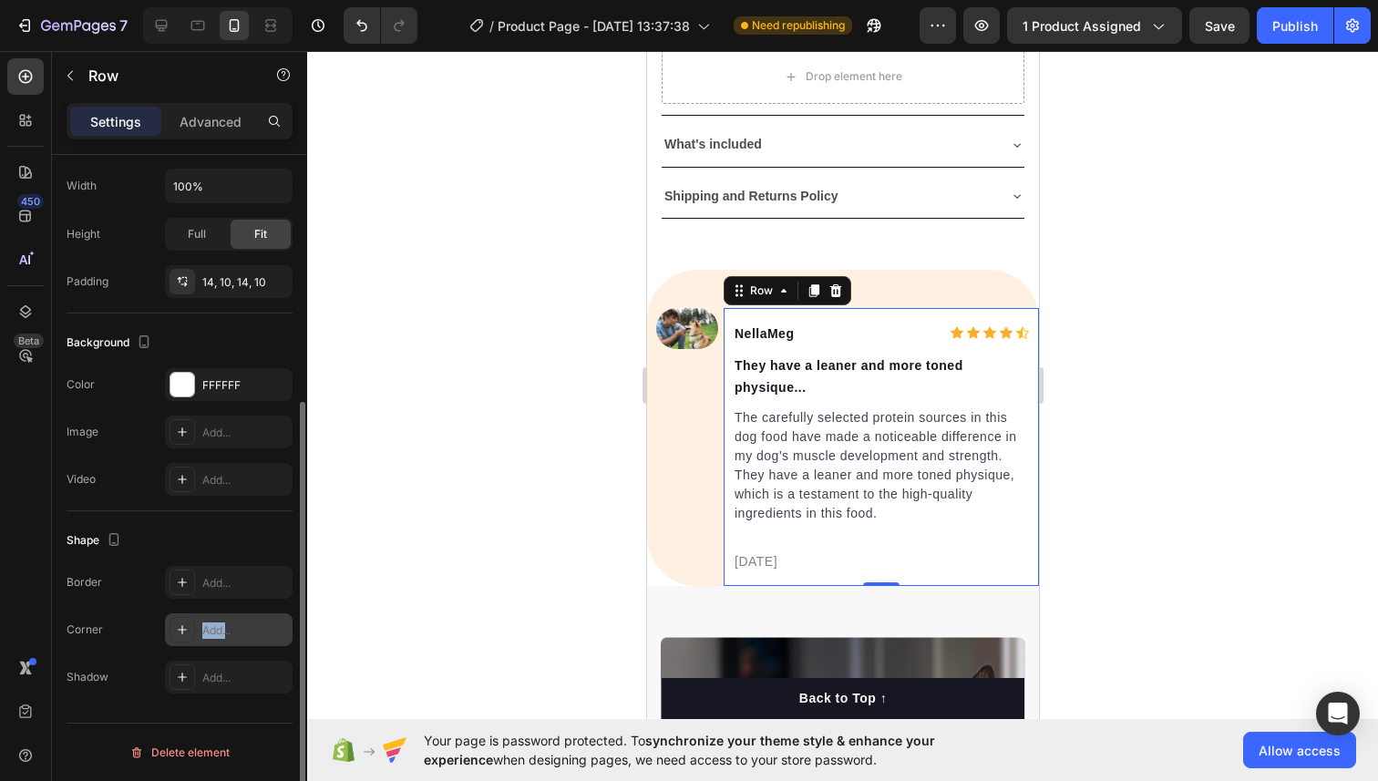
drag, startPoint x: 220, startPoint y: 625, endPoint x: 197, endPoint y: 621, distance: 24.0
click at [197, 621] on div "Add..." at bounding box center [229, 629] width 128 height 33
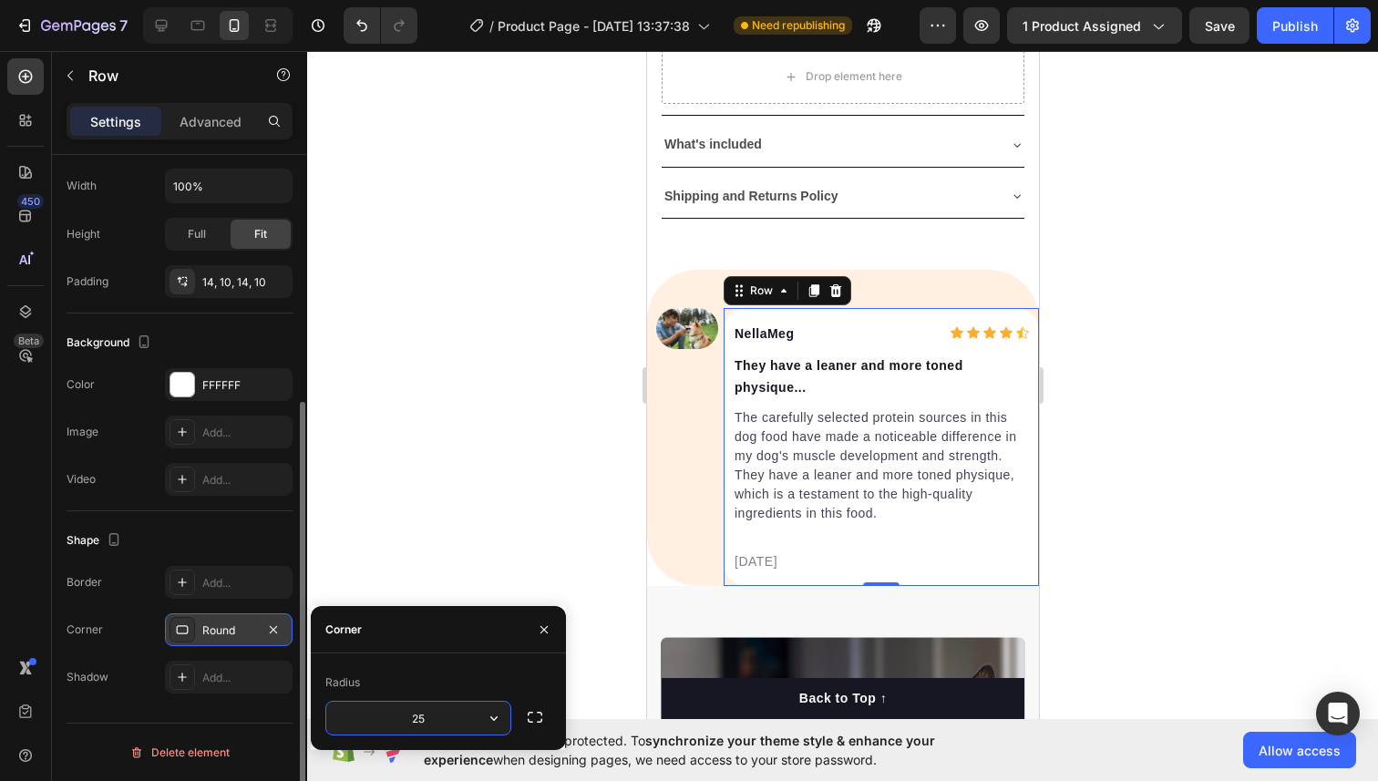
type input "2"
type input "4"
type input "40"
click at [497, 358] on div at bounding box center [842, 416] width 1070 height 730
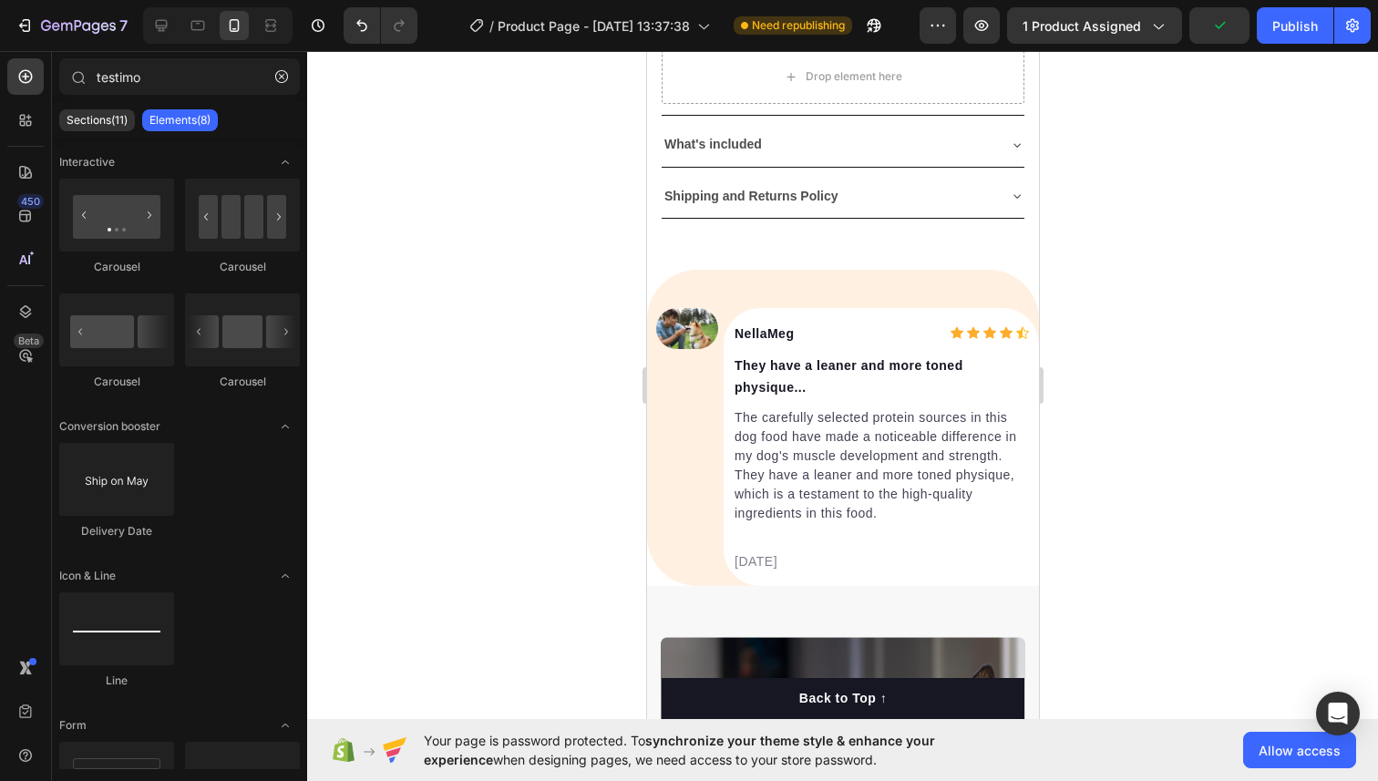
click at [497, 358] on div at bounding box center [842, 416] width 1070 height 730
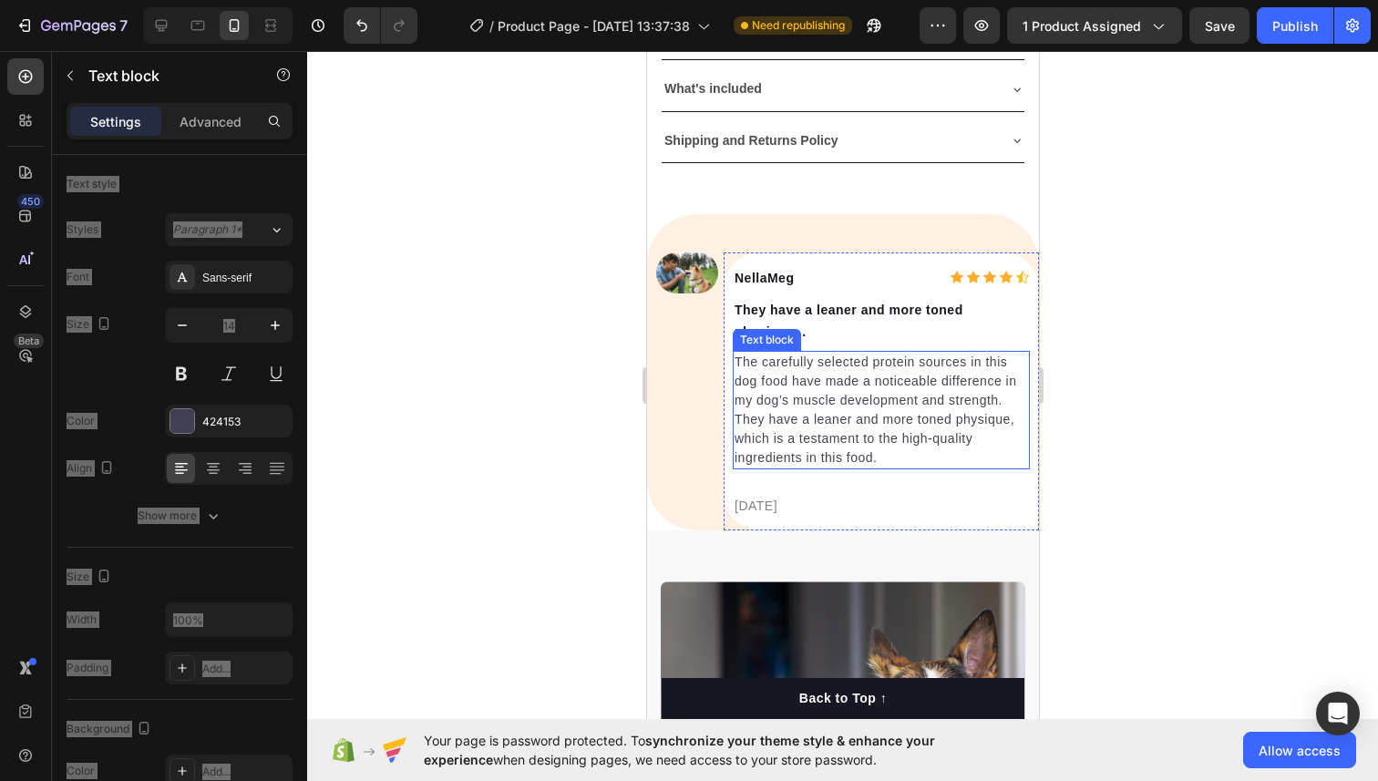
click at [834, 430] on p "The carefully selected protein sources in this dog food have made a noticeable …" at bounding box center [879, 410] width 293 height 115
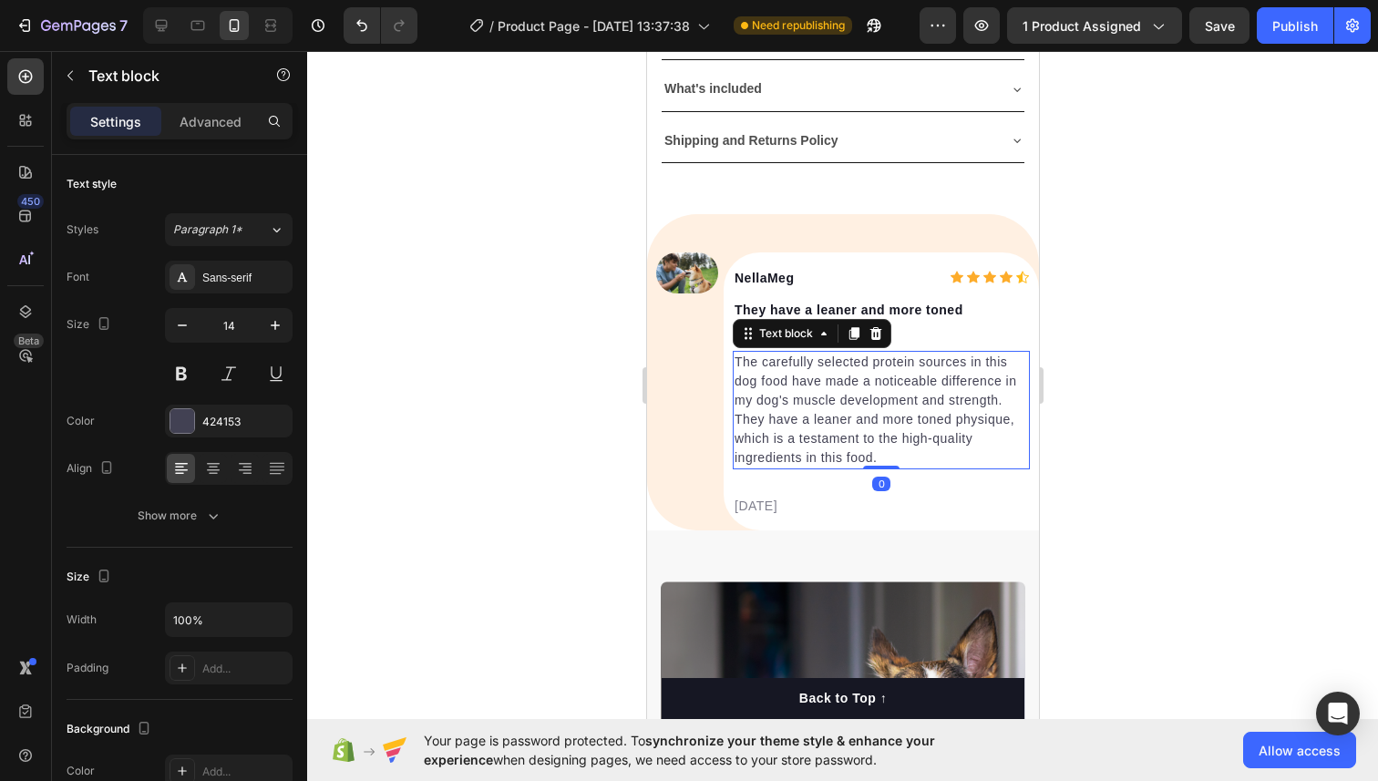
click at [834, 430] on p "The carefully selected protein sources in this dog food have made a noticeable …" at bounding box center [879, 410] width 293 height 115
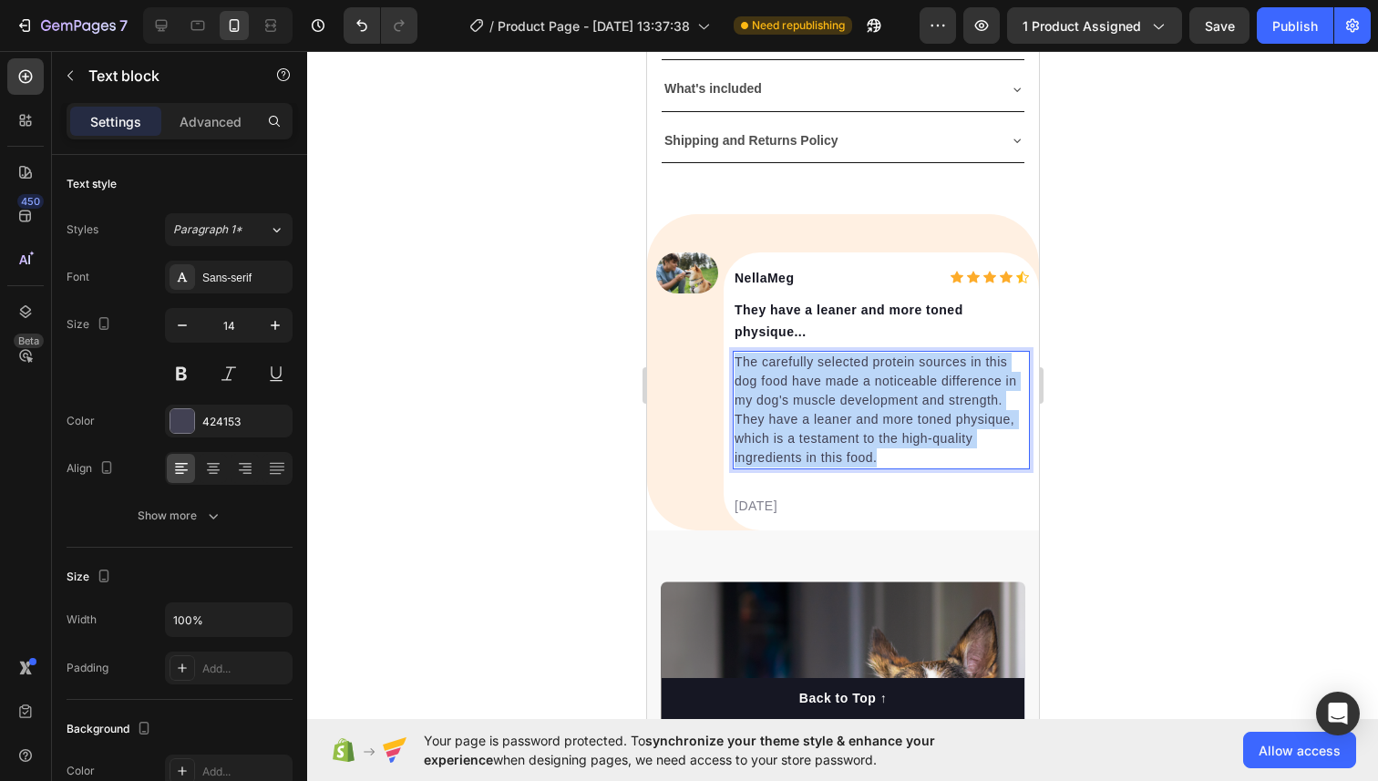
click at [834, 430] on p "The carefully selected protein sources in this dog food have made a noticeable …" at bounding box center [879, 410] width 293 height 115
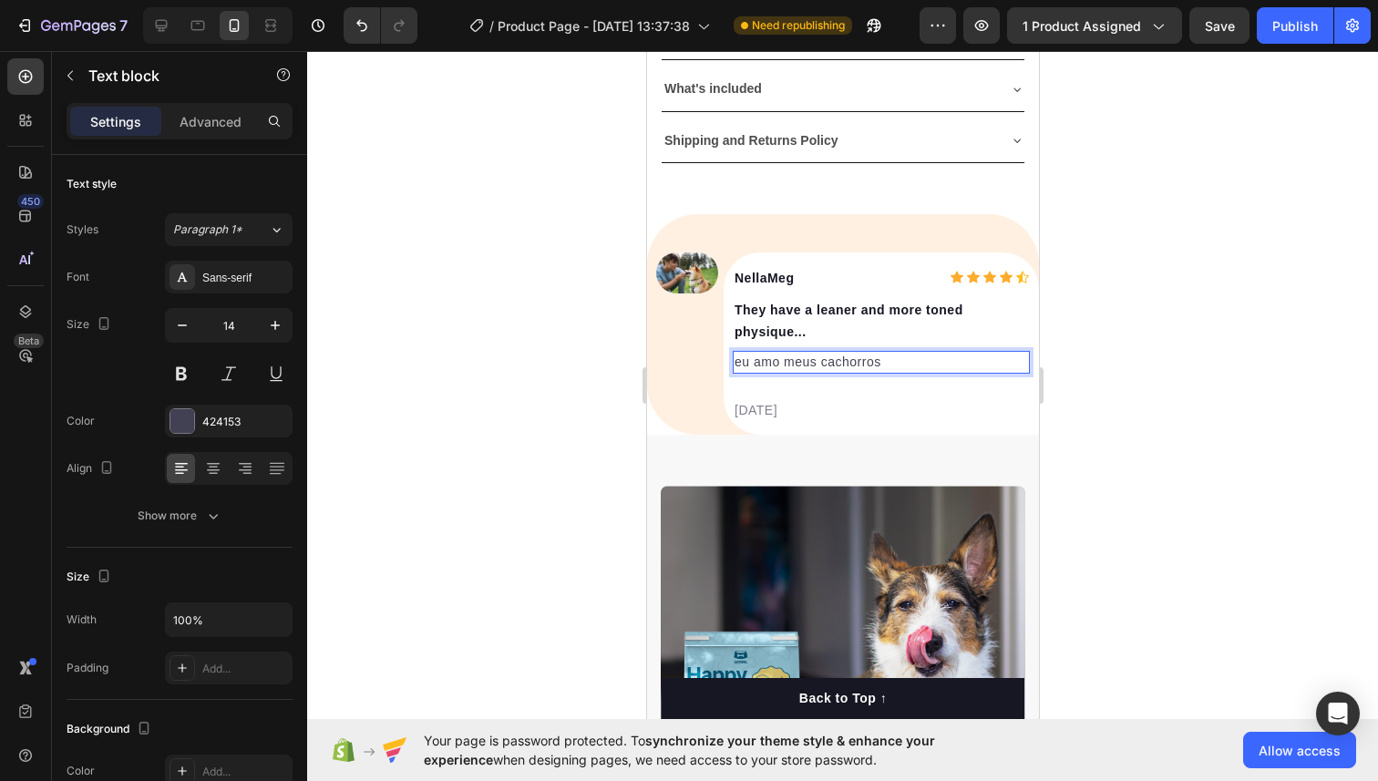
click at [1377, 408] on div at bounding box center [842, 416] width 1070 height 730
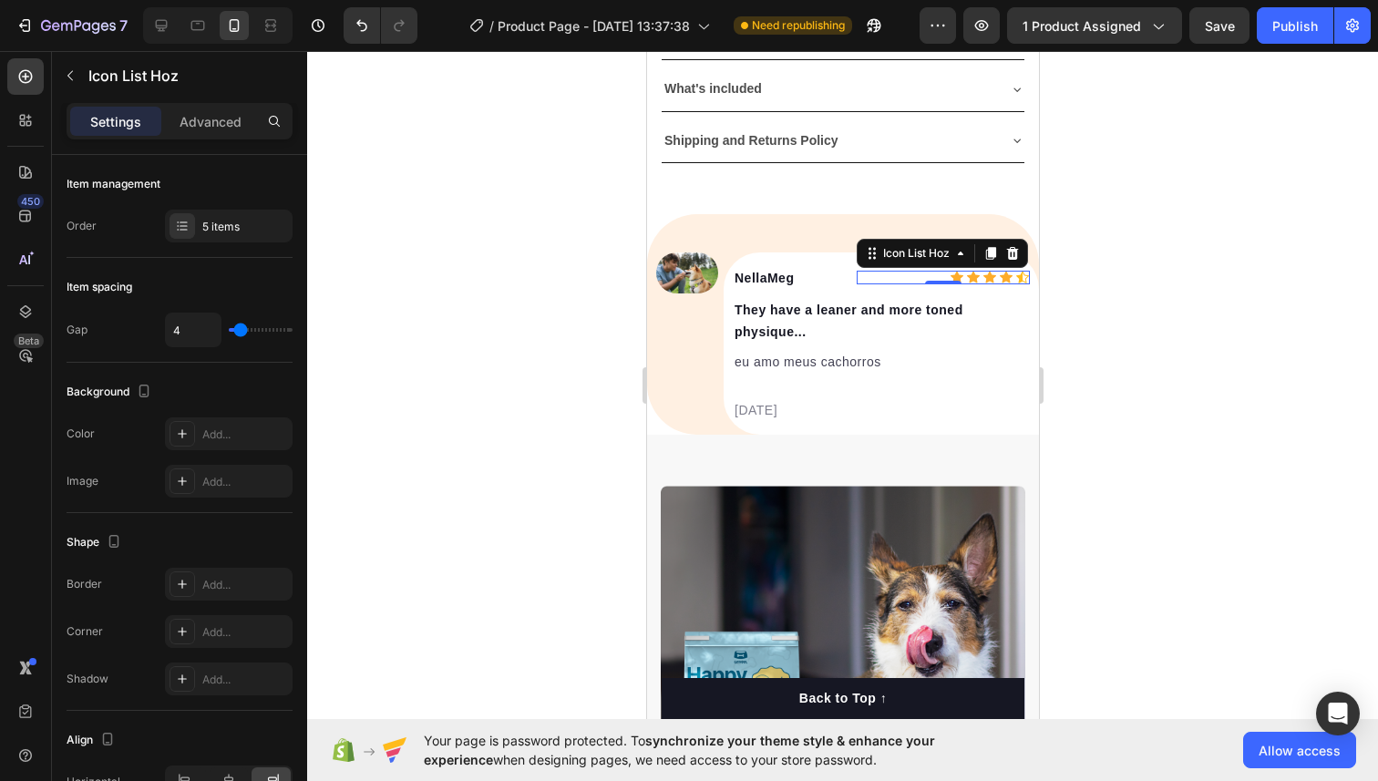
click at [856, 272] on div "Icon Icon Icon Icon Icon" at bounding box center [941, 278] width 173 height 14
click at [840, 262] on div "NellaMeg Text block Icon Icon Icon Icon Icon Icon List Hoz 0 Row They have a le…" at bounding box center [879, 343] width 315 height 182
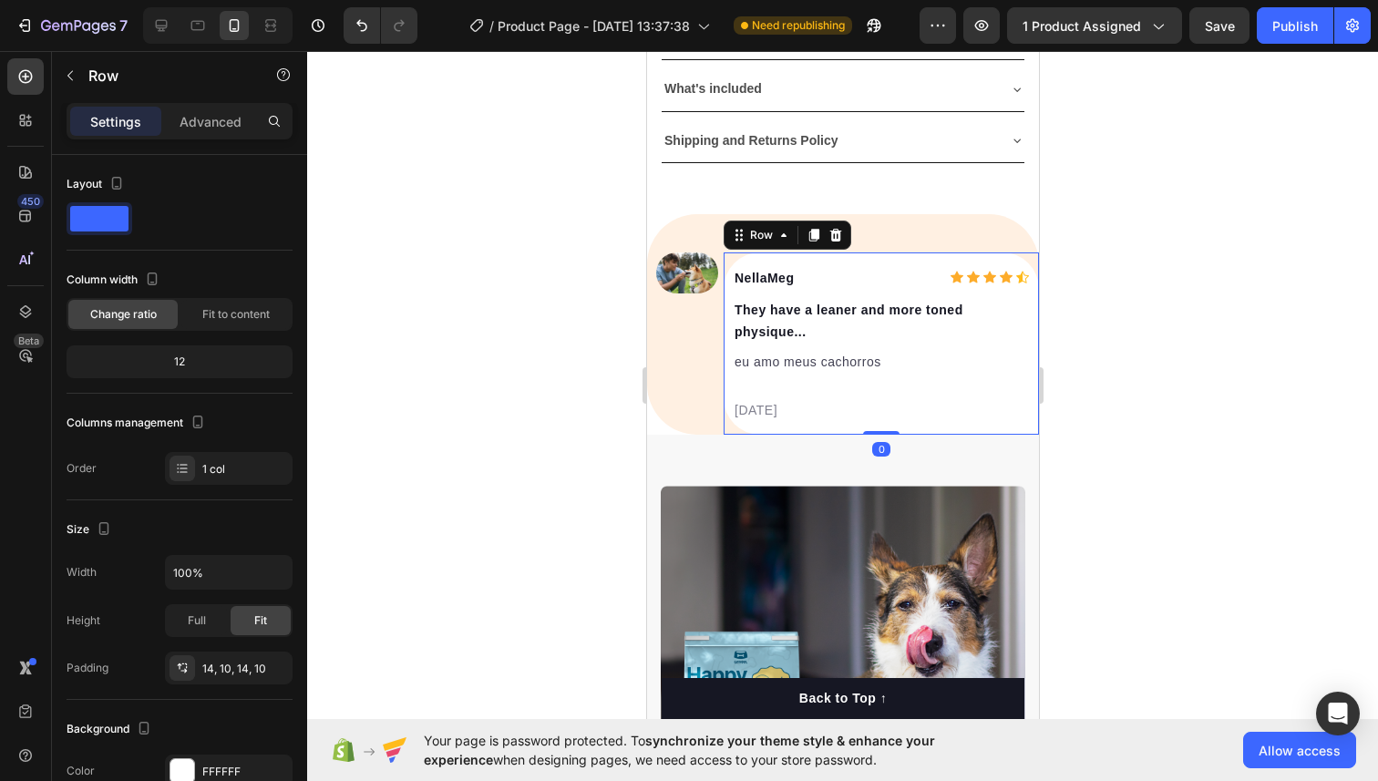
click at [840, 262] on div "NellaMeg Text block Icon Icon Icon Icon Icon Icon List Hoz Row They have a lean…" at bounding box center [879, 343] width 315 height 182
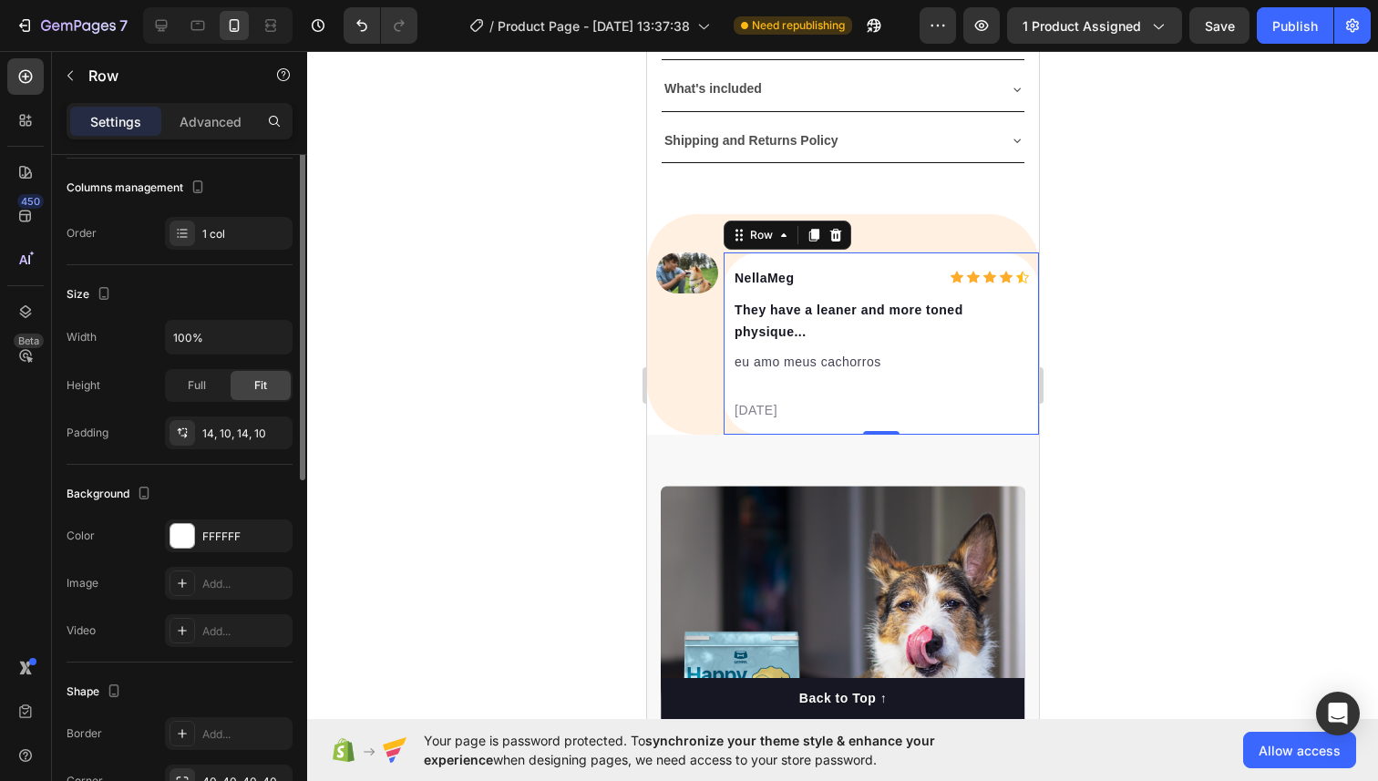
scroll to position [386, 0]
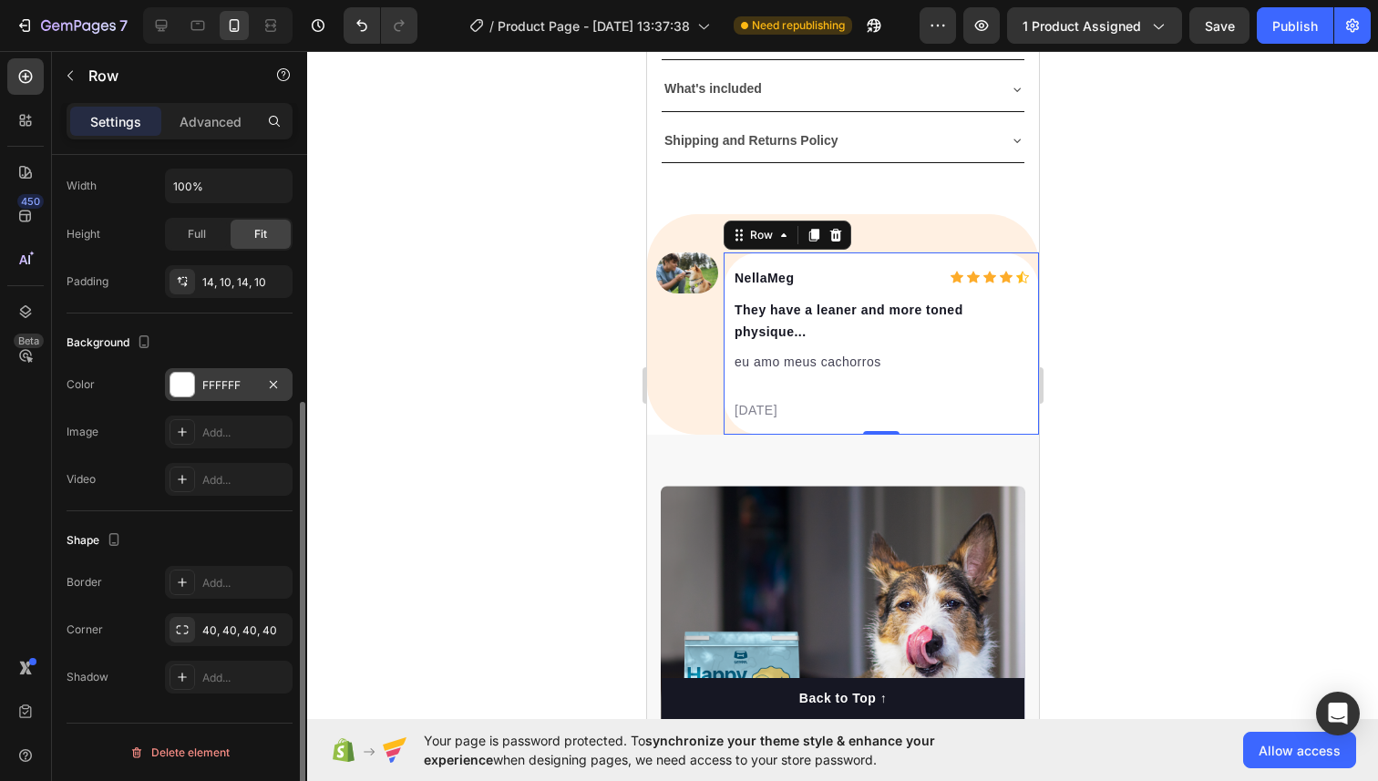
click at [180, 380] on div at bounding box center [182, 385] width 24 height 24
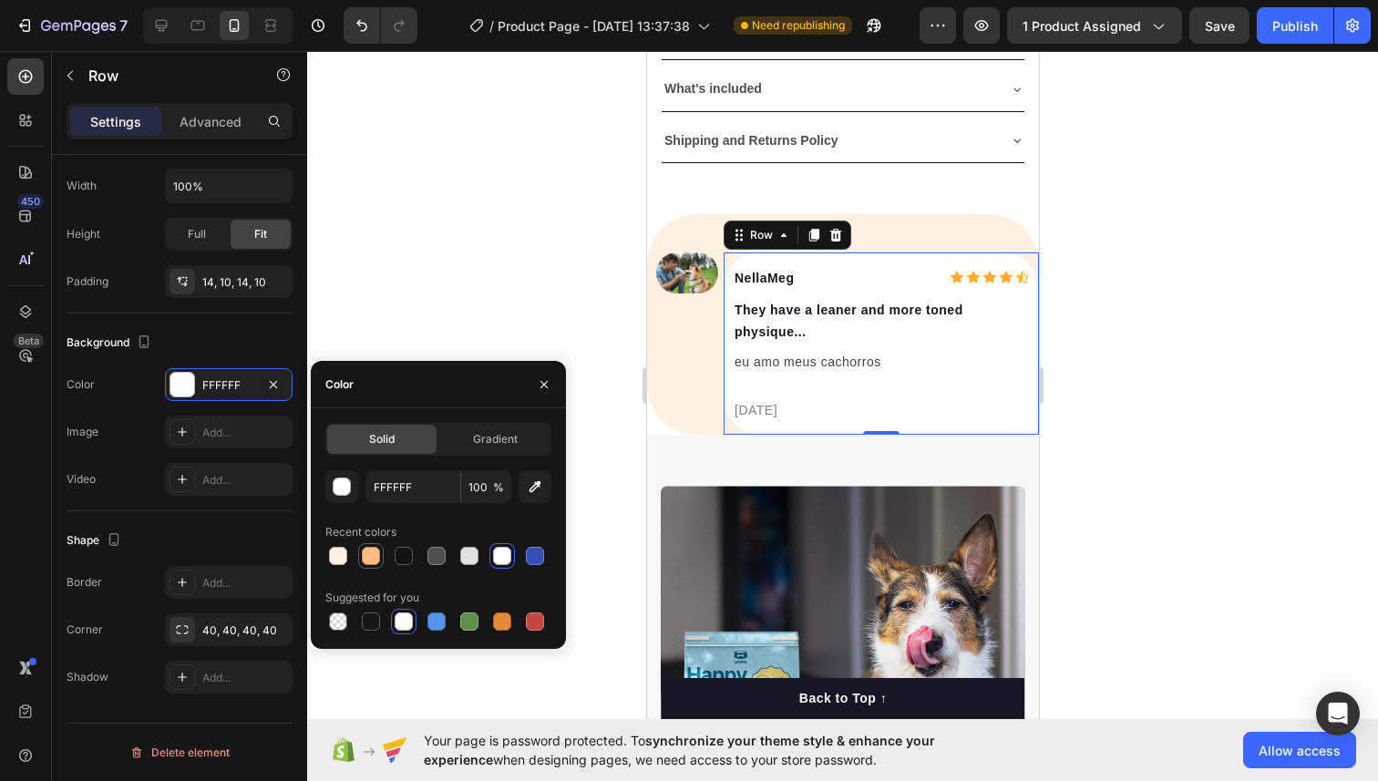
click at [363, 558] on div at bounding box center [371, 556] width 18 height 18
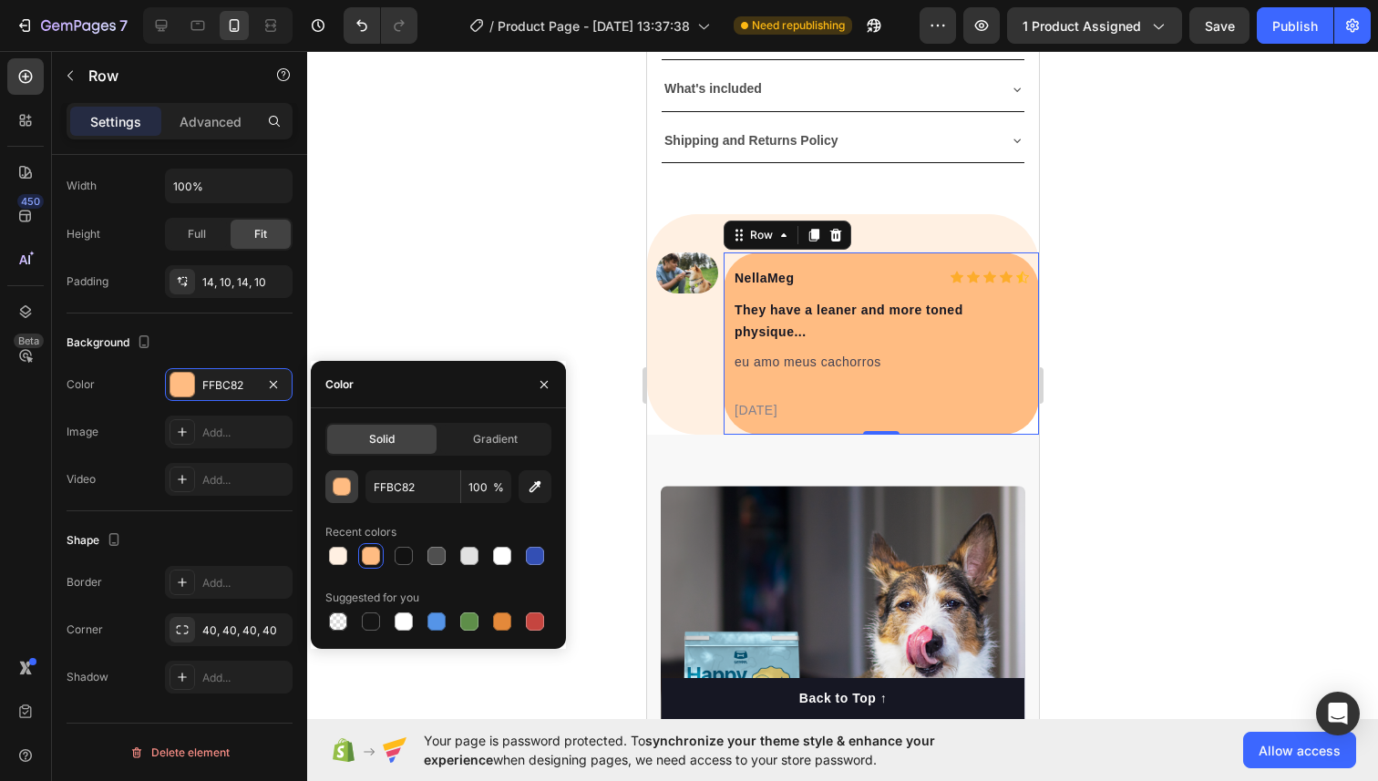
click at [343, 497] on button "button" at bounding box center [341, 486] width 33 height 33
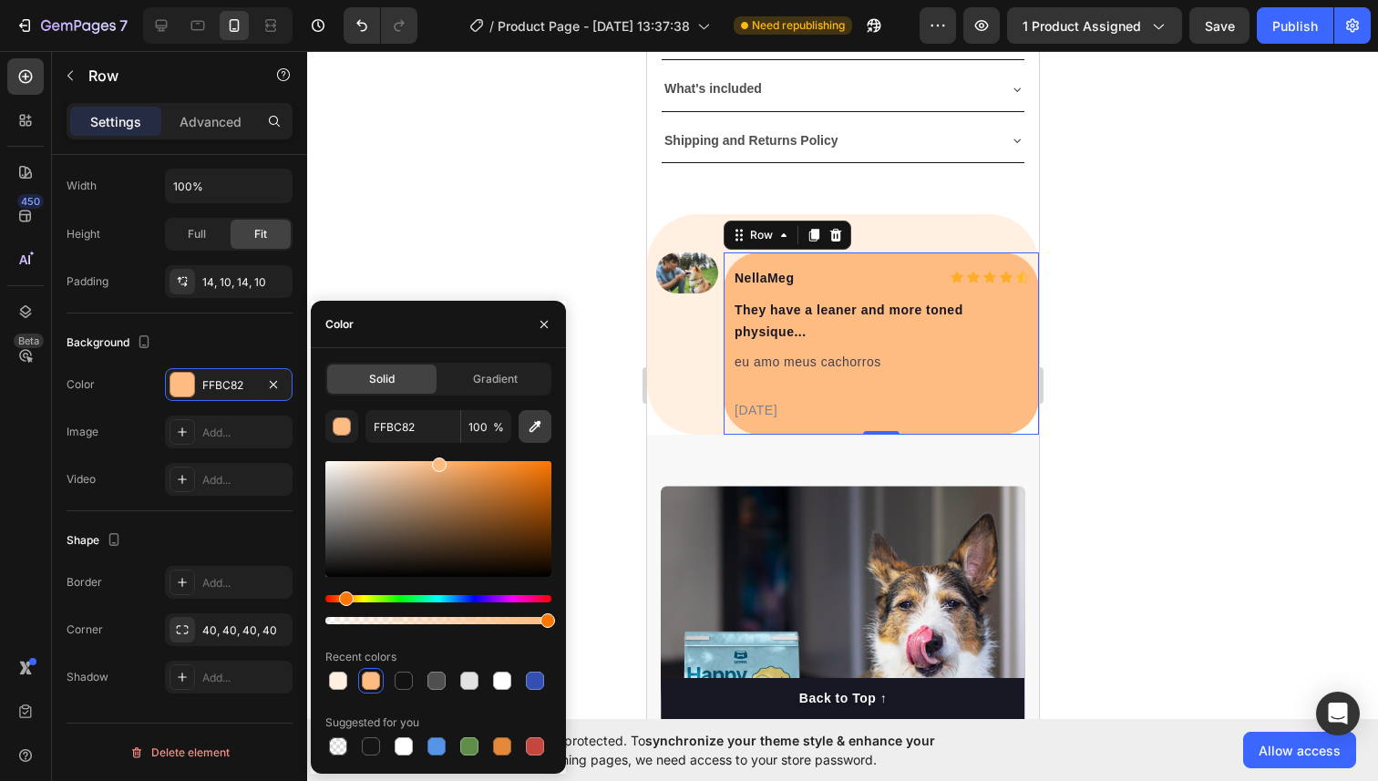
click at [546, 427] on button "button" at bounding box center [534, 426] width 33 height 33
type input "FEF1E2"
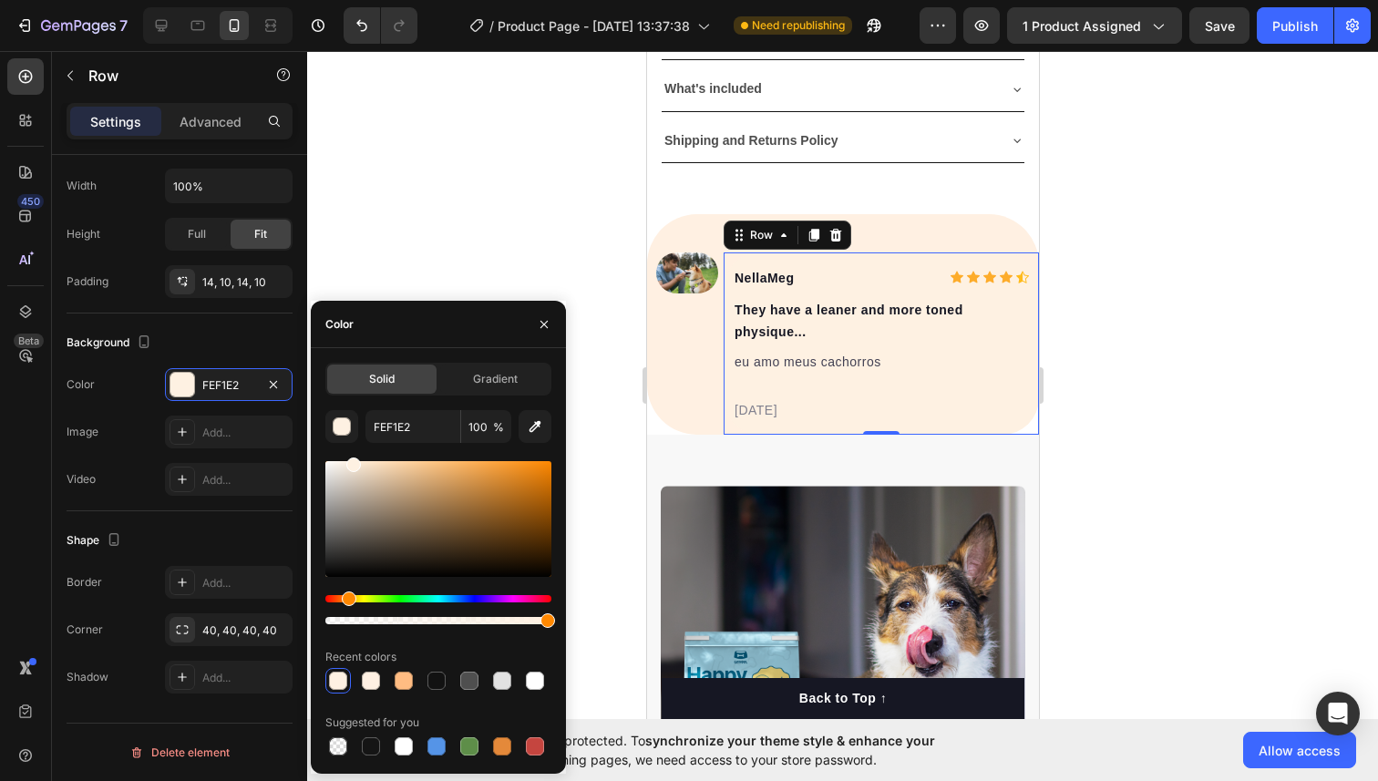
click at [1238, 256] on div at bounding box center [842, 416] width 1070 height 730
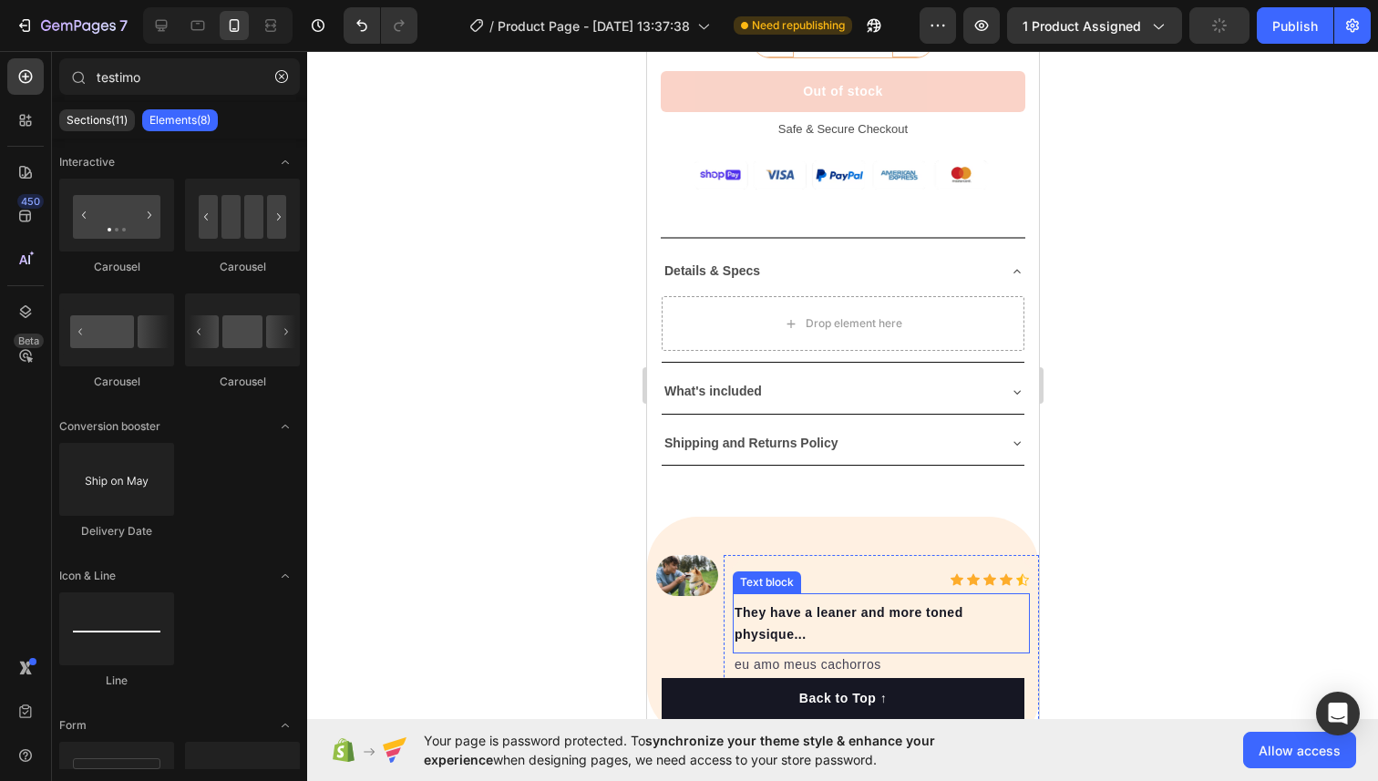
scroll to position [1079, 0]
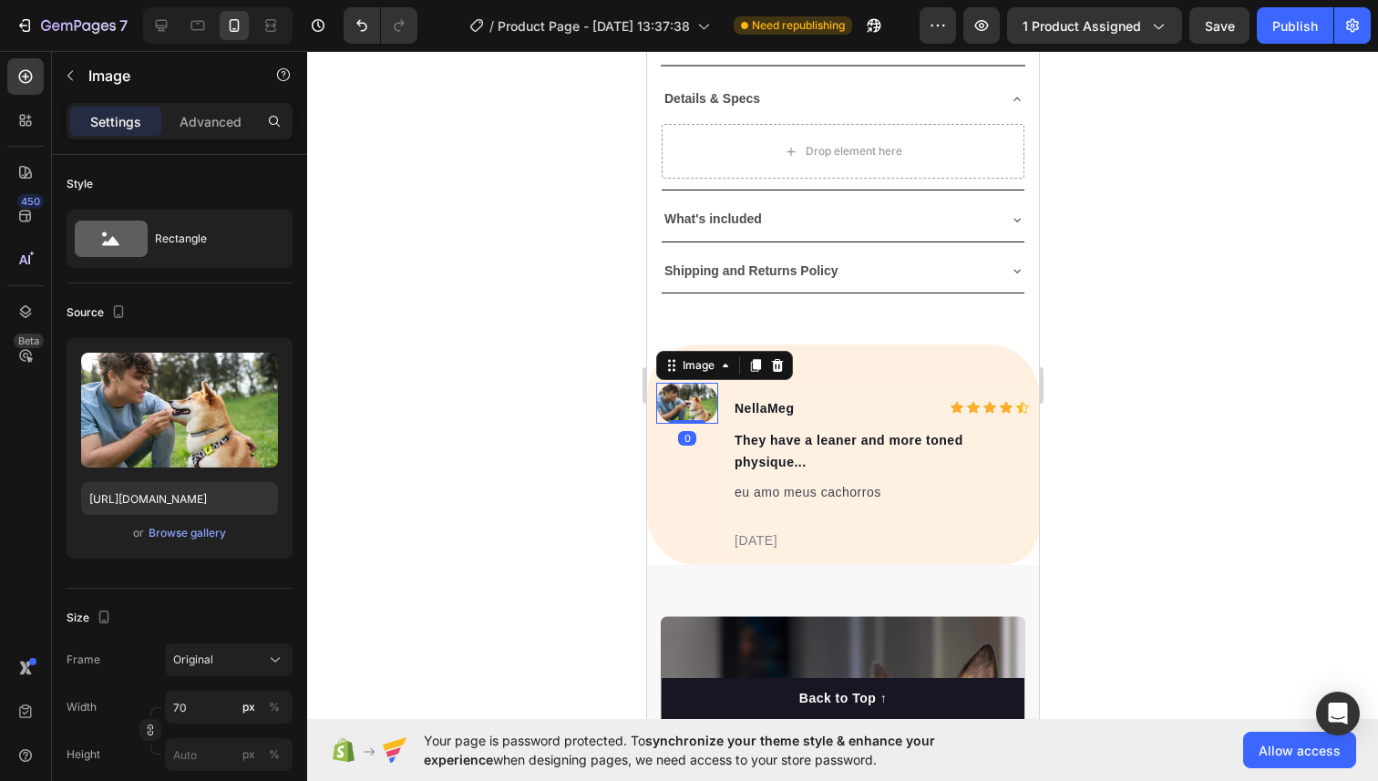
click at [686, 403] on img at bounding box center [686, 404] width 62 height 42
click at [691, 405] on img at bounding box center [686, 404] width 62 height 42
click at [223, 125] on p "Advanced" at bounding box center [210, 121] width 62 height 19
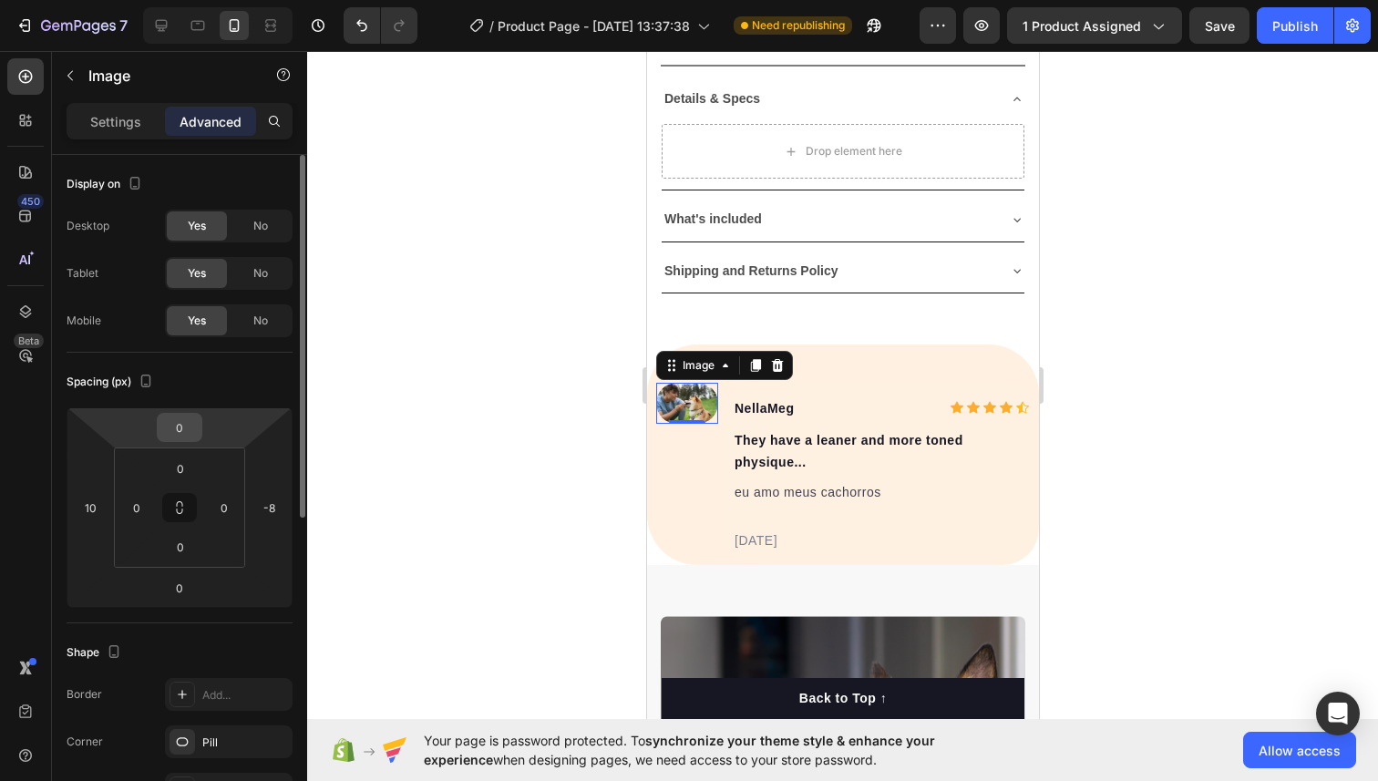
click at [183, 428] on input "0" at bounding box center [179, 427] width 36 height 27
type input "10"
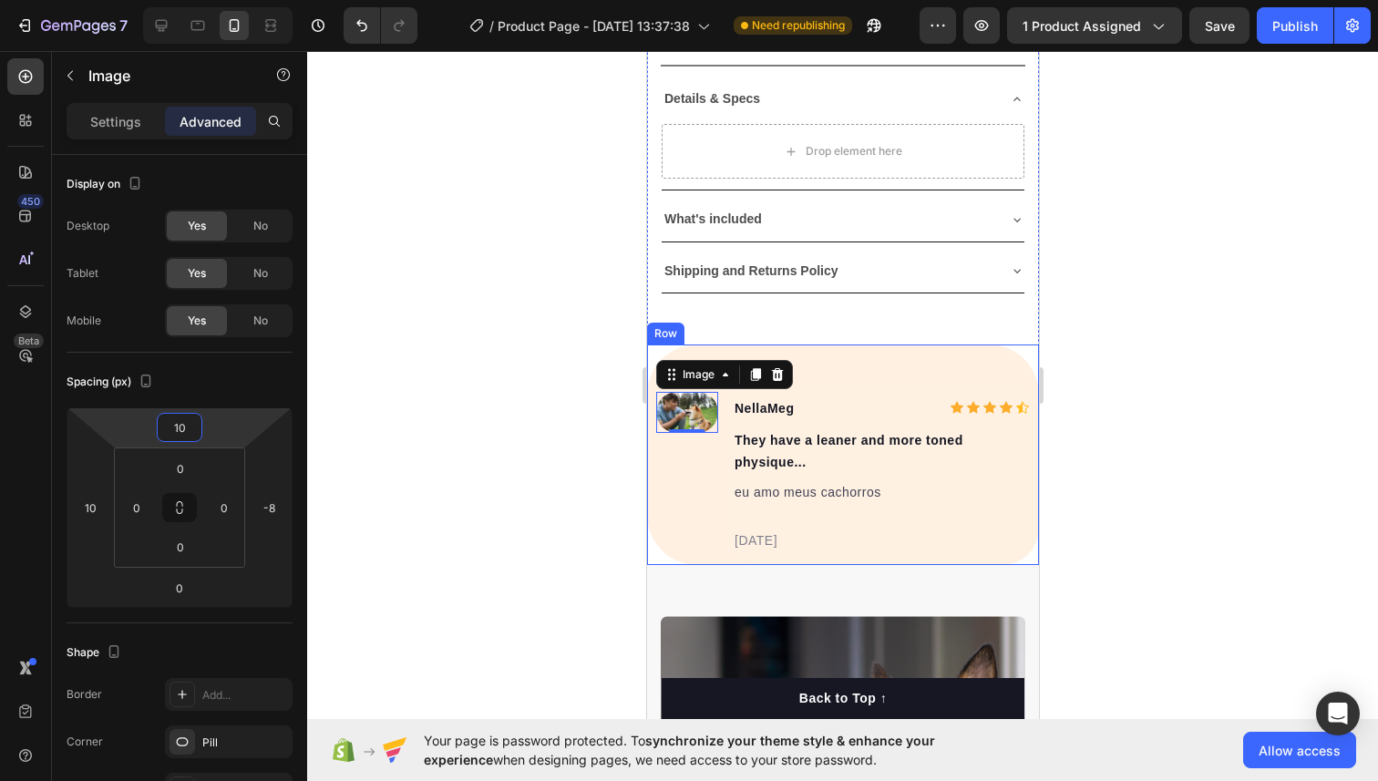
click at [930, 362] on div "Image 0 NellaMeg Text block Icon Icon Icon Icon Icon Icon List Hoz Row They hav…" at bounding box center [842, 454] width 392 height 220
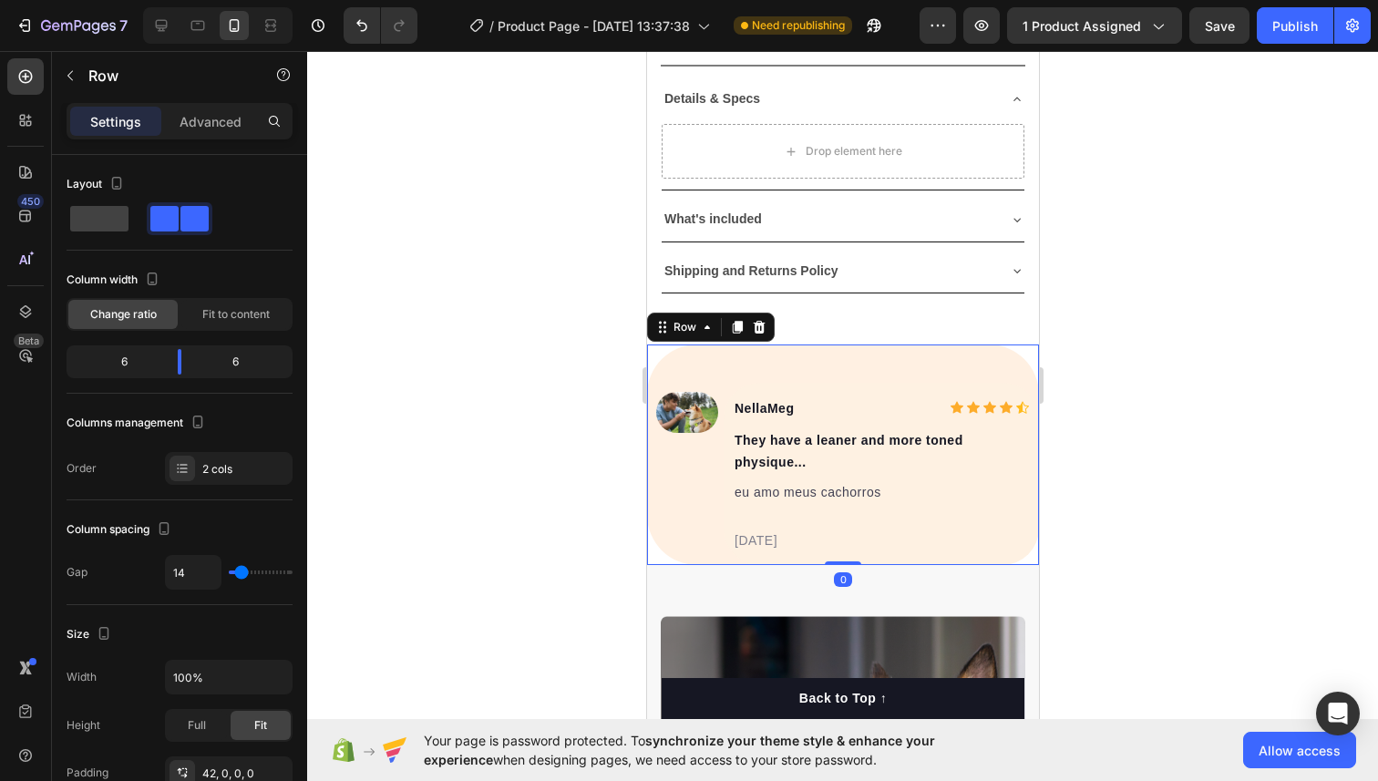
click at [1142, 333] on div at bounding box center [842, 416] width 1070 height 730
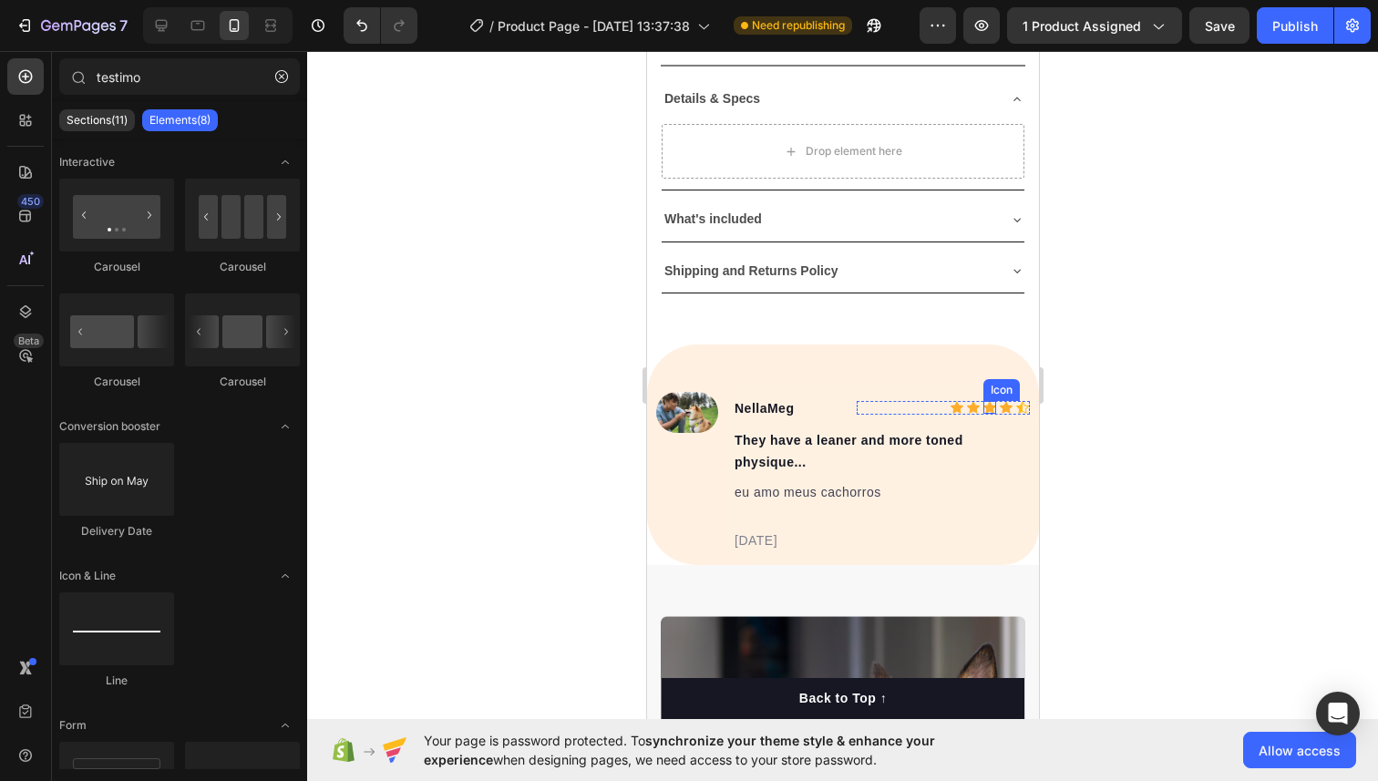
click at [984, 410] on div "Icon" at bounding box center [988, 407] width 13 height 13
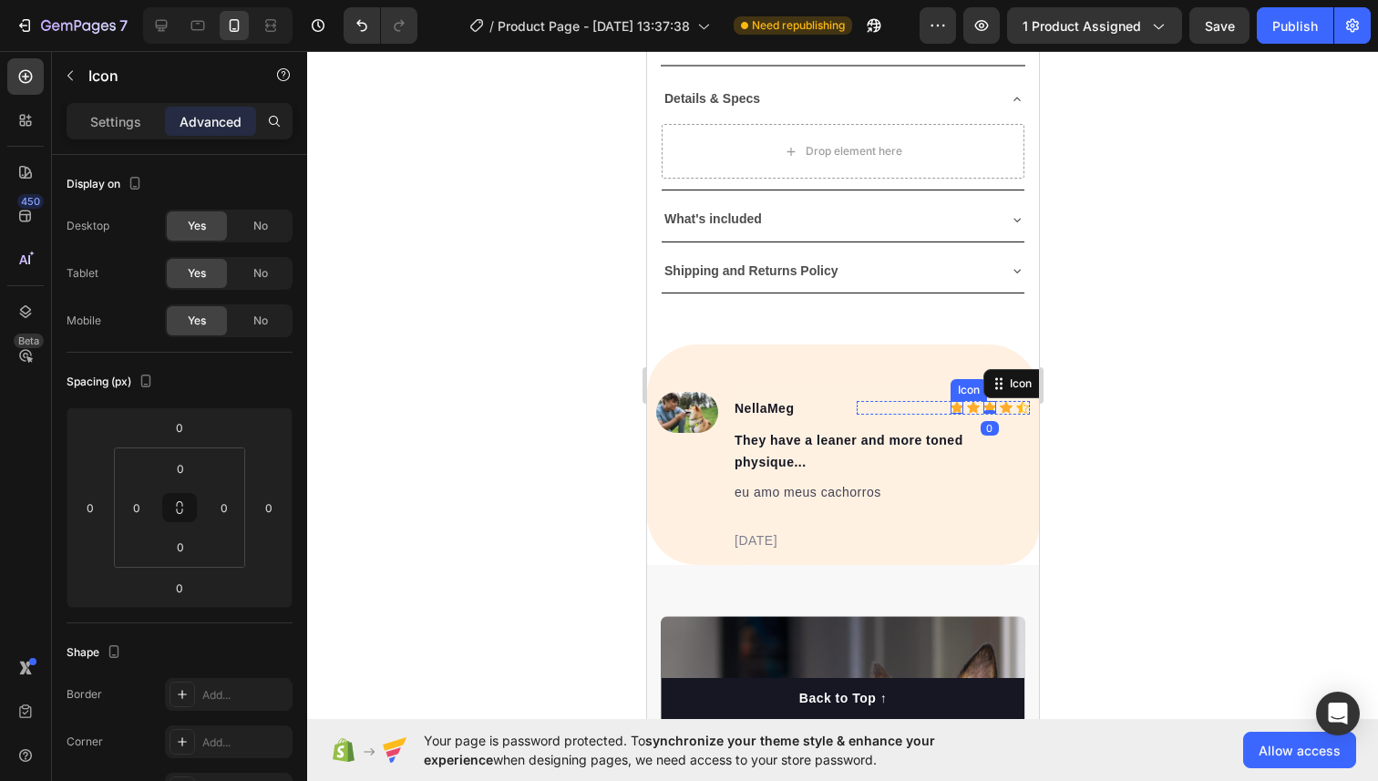
click at [952, 405] on icon at bounding box center [955, 408] width 13 height 12
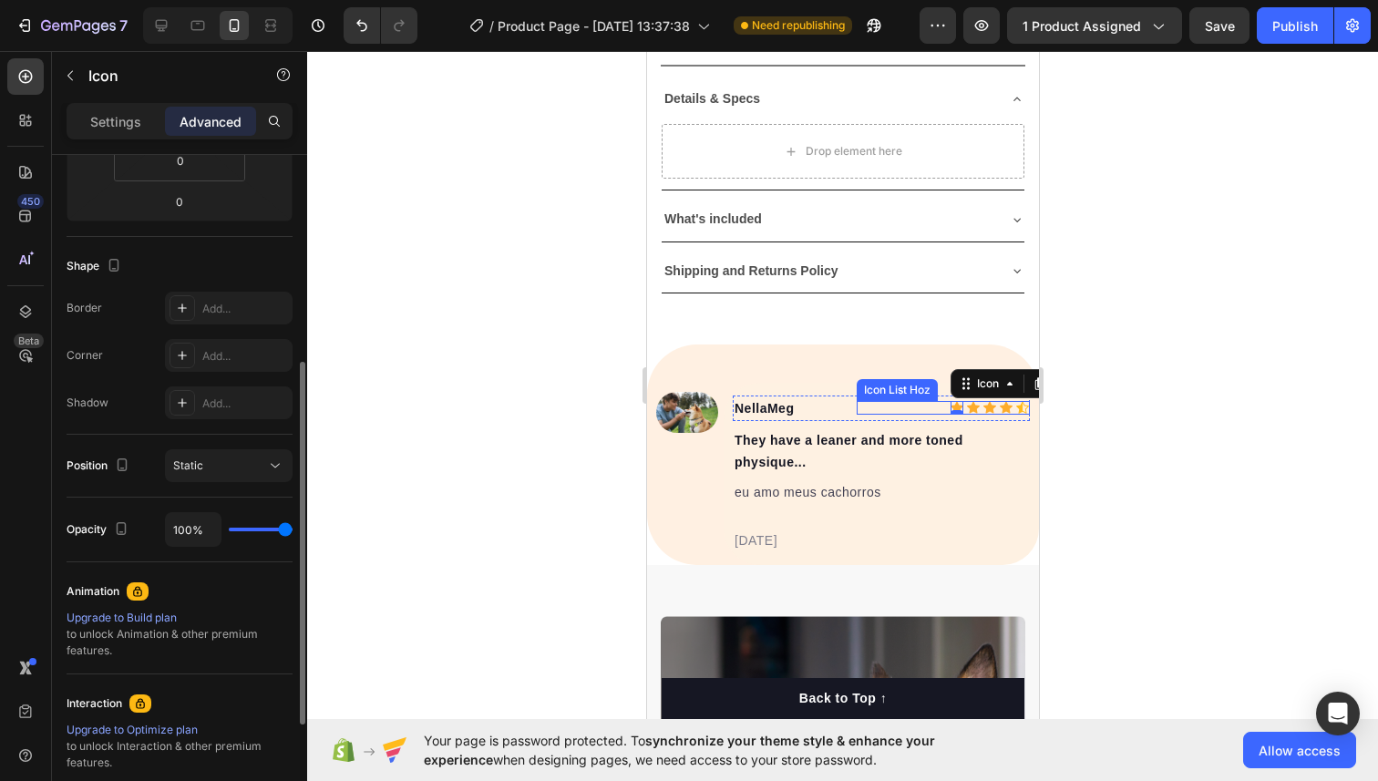
click at [923, 406] on div "Icon 0 Icon Icon Icon Icon" at bounding box center [941, 408] width 173 height 14
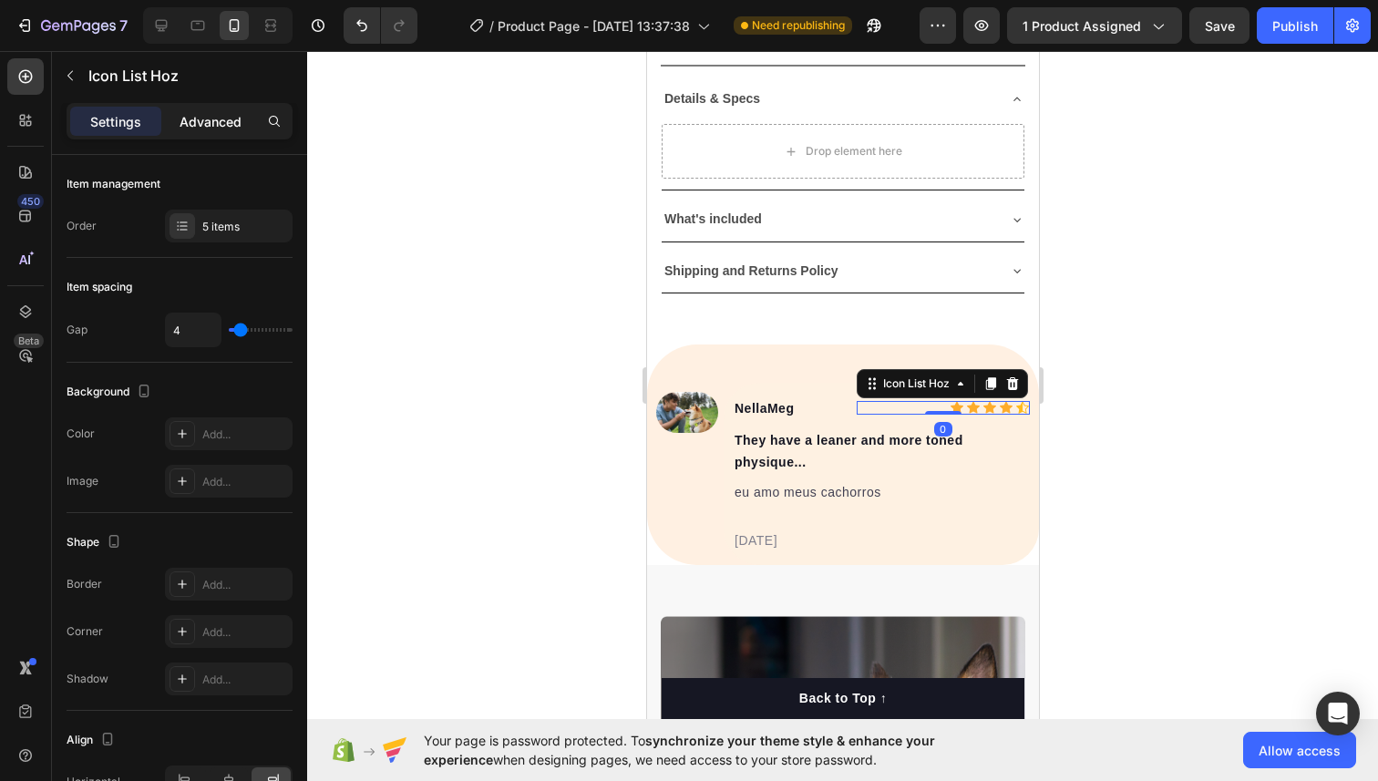
click at [217, 124] on p "Advanced" at bounding box center [210, 121] width 62 height 19
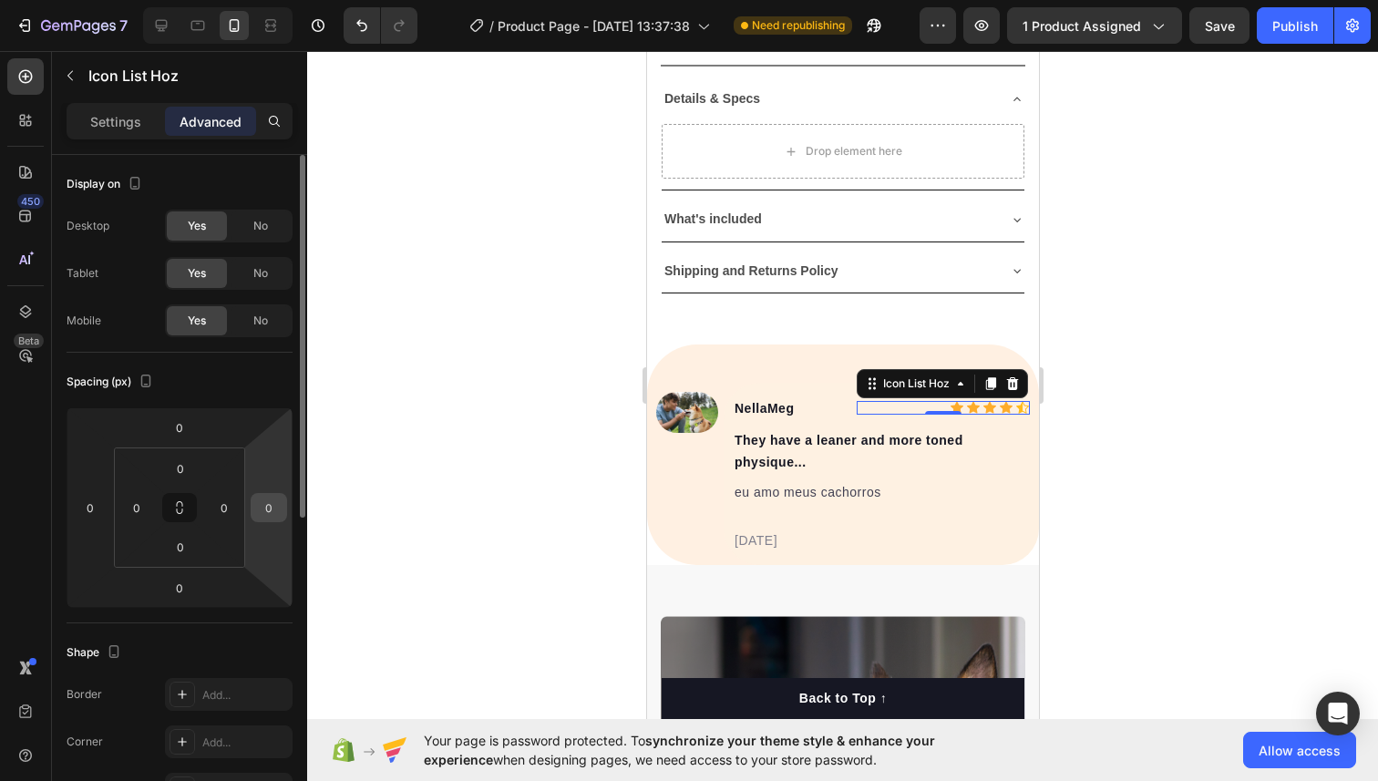
click at [263, 509] on input "0" at bounding box center [268, 507] width 27 height 27
type input "1"
type input "2"
type input "5"
type input "100"
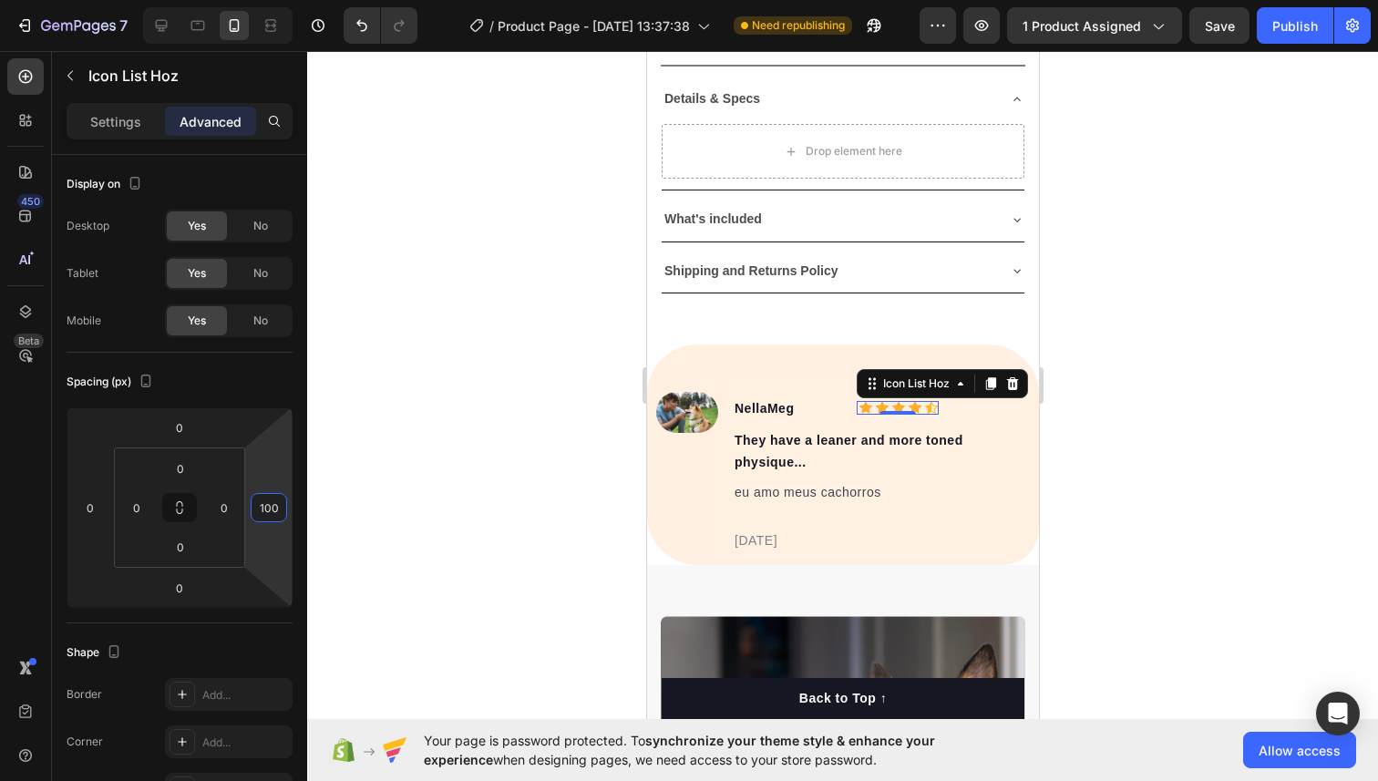
click at [1193, 347] on div at bounding box center [842, 416] width 1070 height 730
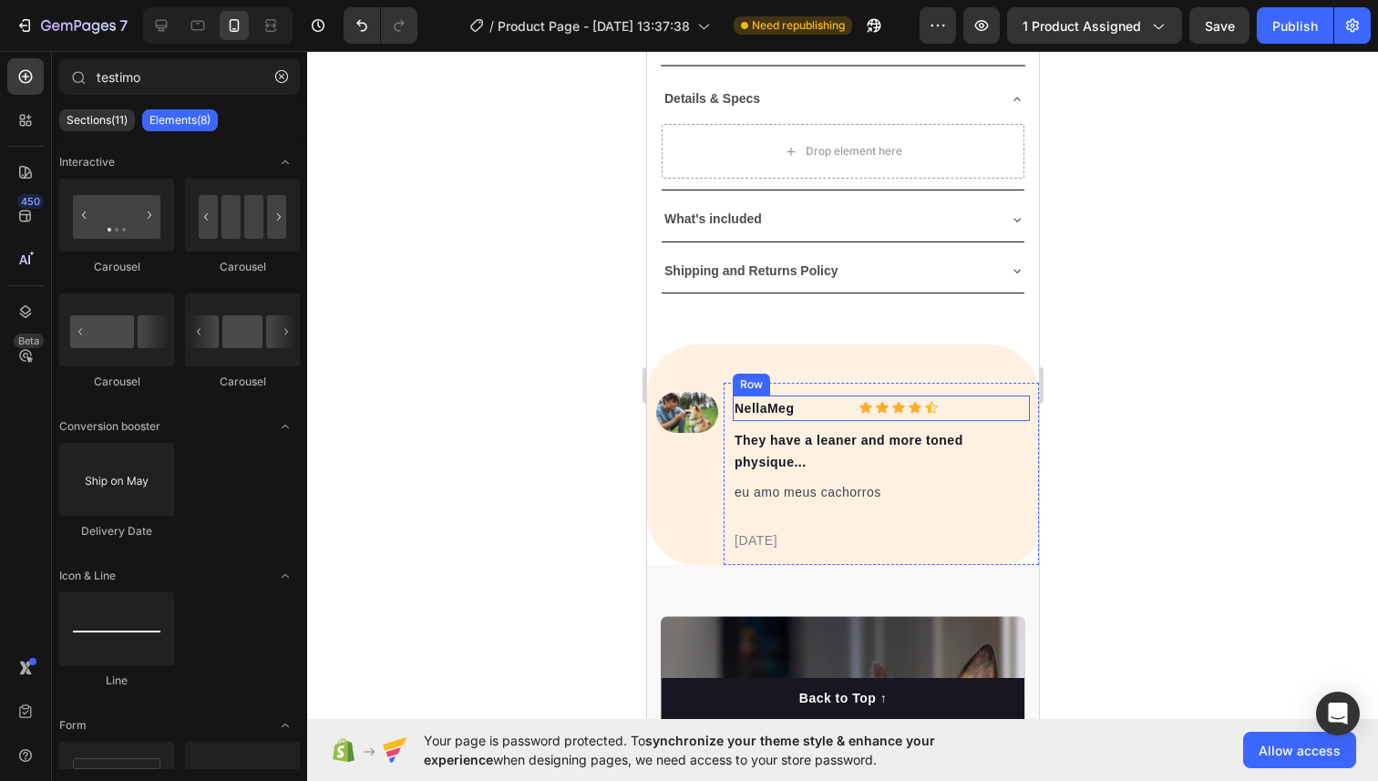
click at [889, 395] on div "Icon Icon Icon Icon Icon Icon List Hoz" at bounding box center [941, 408] width 173 height 26
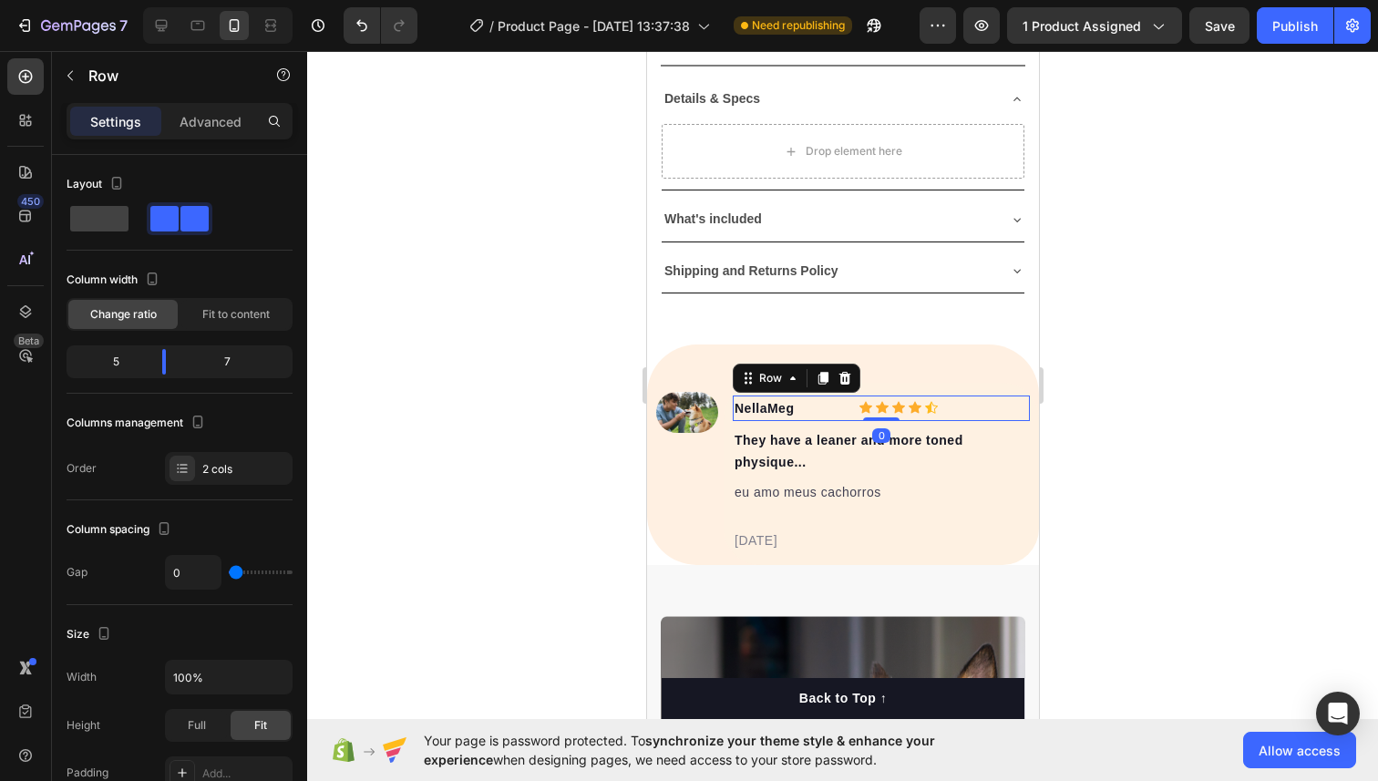
click at [890, 404] on div "Icon Icon Icon Icon Icon" at bounding box center [896, 408] width 82 height 14
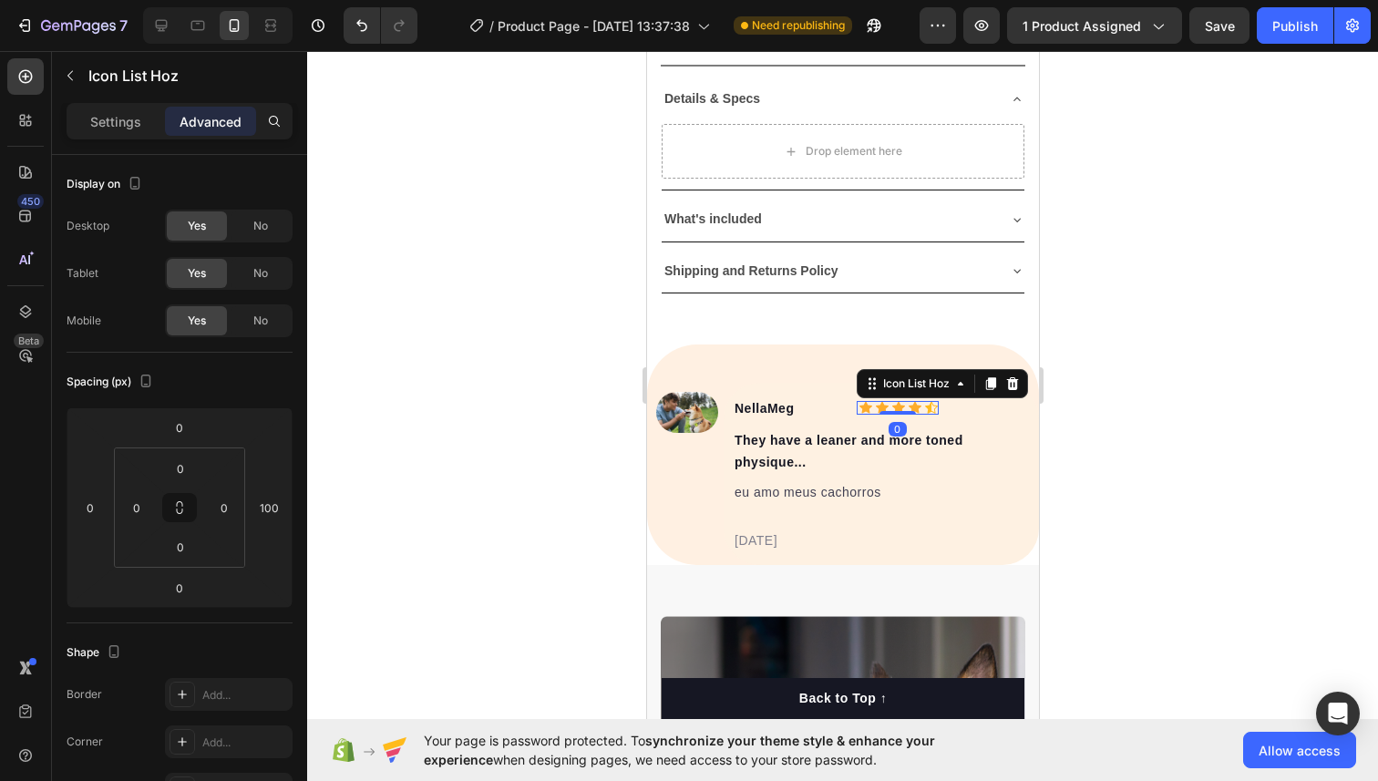
click at [214, 107] on div "Advanced" at bounding box center [210, 121] width 91 height 29
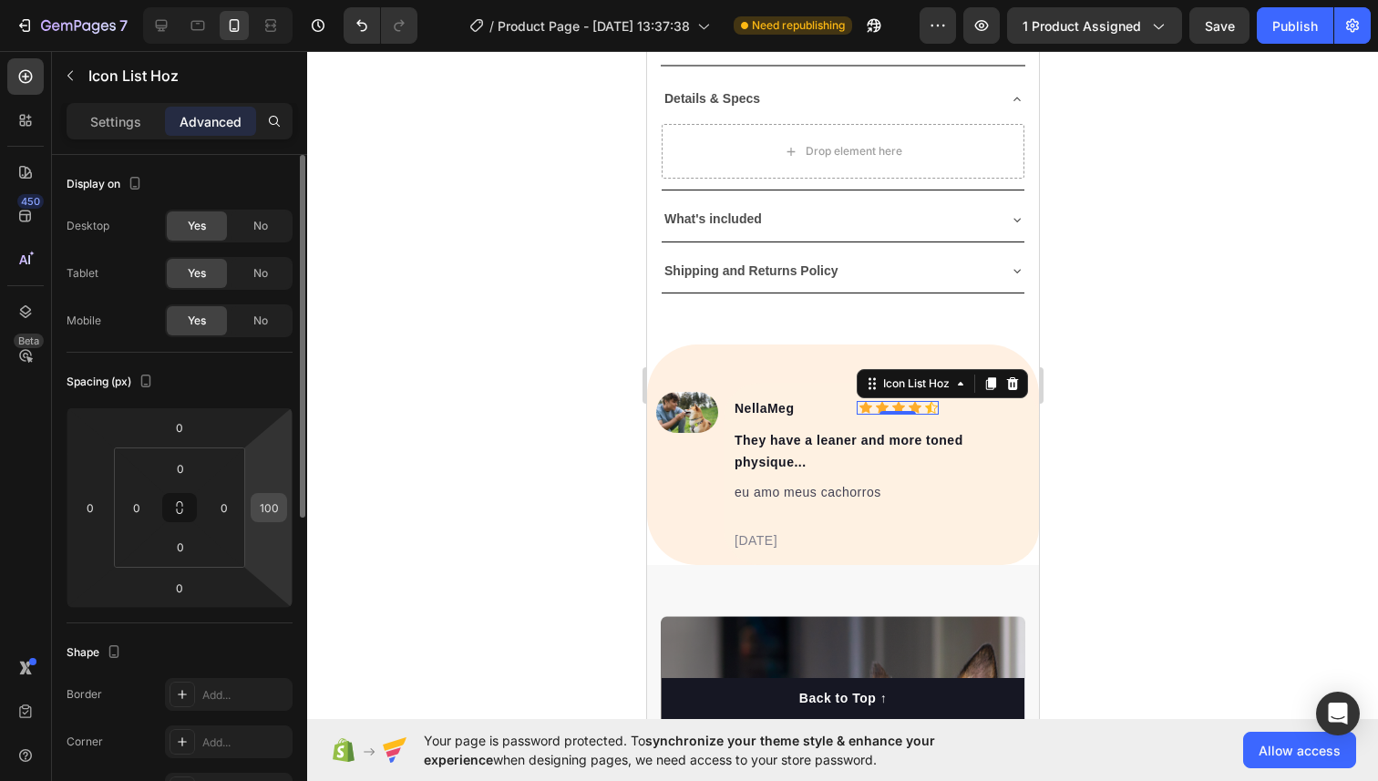
click at [264, 502] on input "100" at bounding box center [268, 507] width 27 height 27
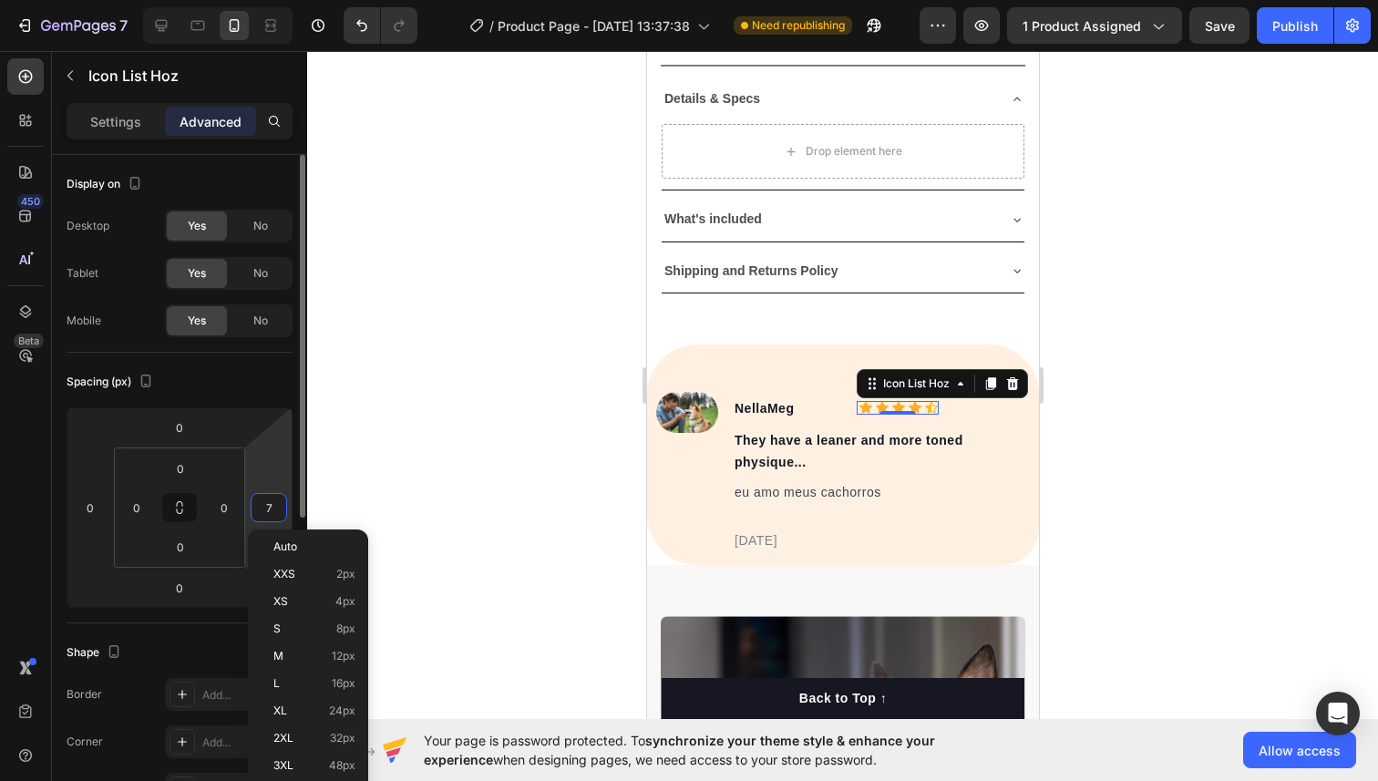
type input "70"
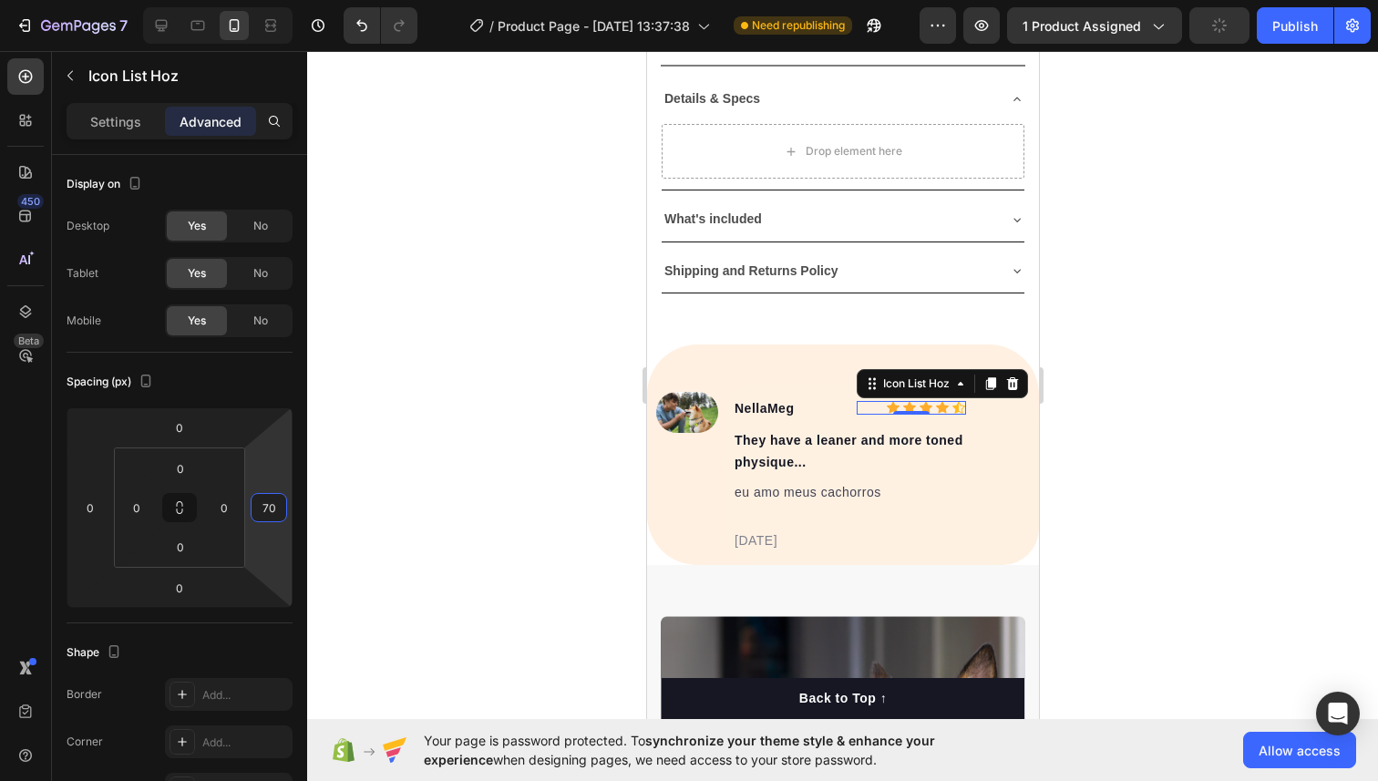
click at [1223, 358] on div at bounding box center [842, 416] width 1070 height 730
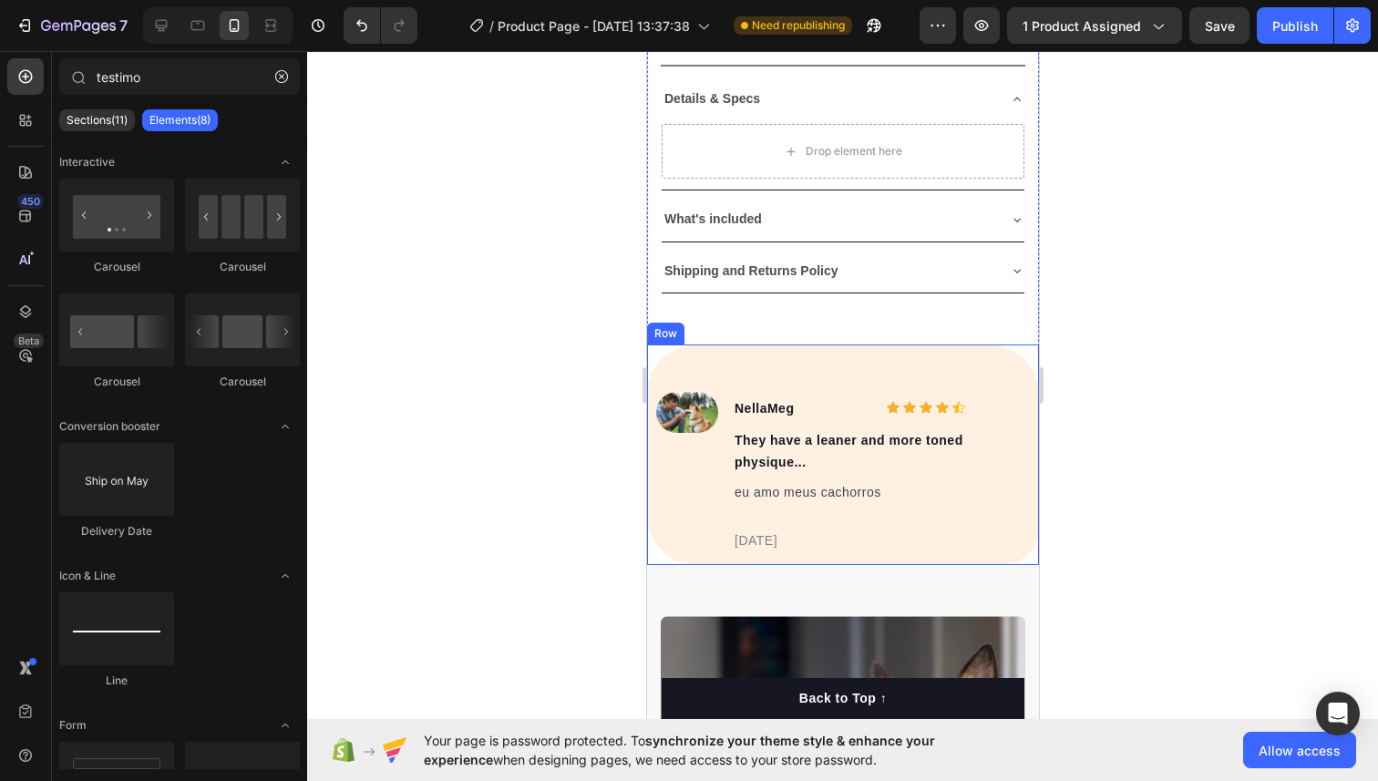
click at [894, 362] on div "Image NellaMeg Text block Icon Icon Icon Icon Icon Icon List Hoz Row They have …" at bounding box center [842, 454] width 392 height 220
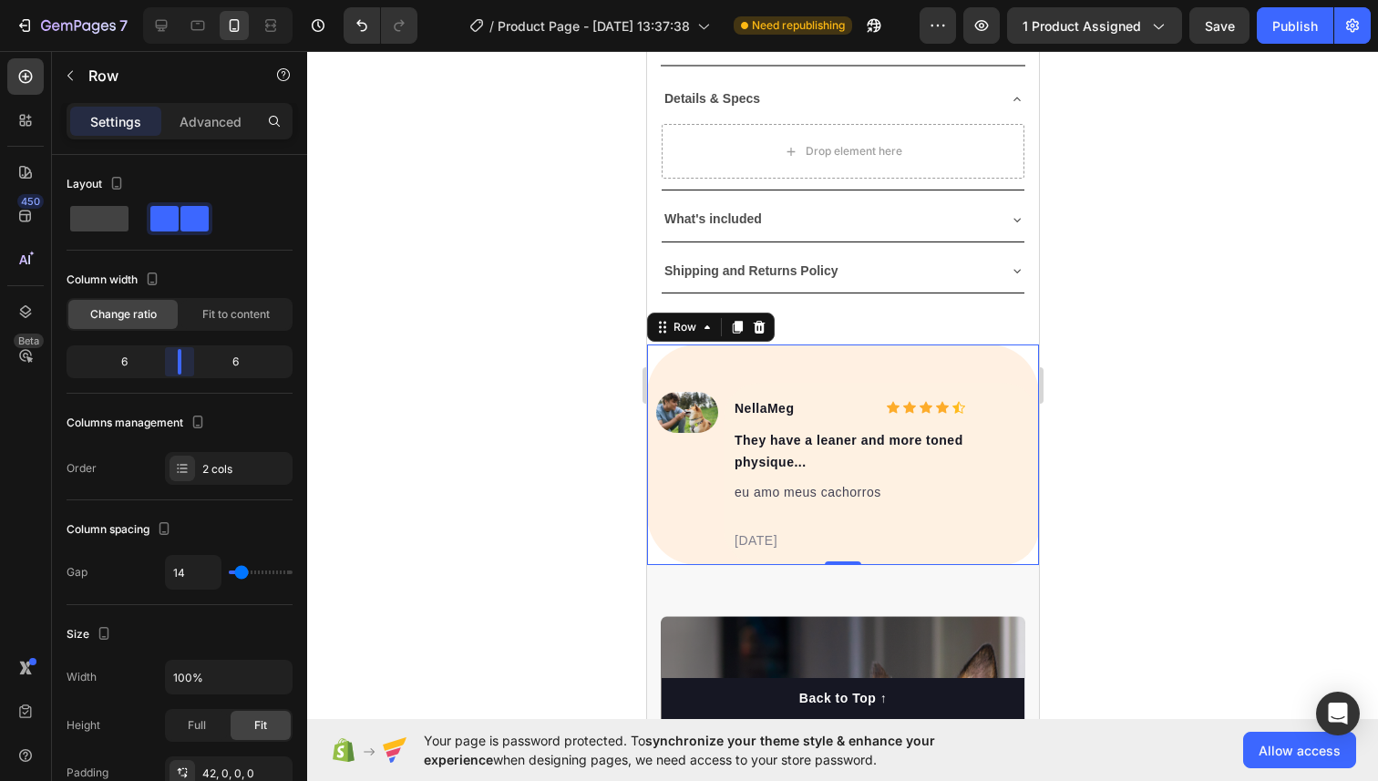
click at [173, 0] on body "7 / Product Page - Aug 26, 13:37:38 Need republishing Preview 1 product assigne…" at bounding box center [689, 0] width 1378 height 0
click at [369, 337] on div at bounding box center [842, 416] width 1070 height 730
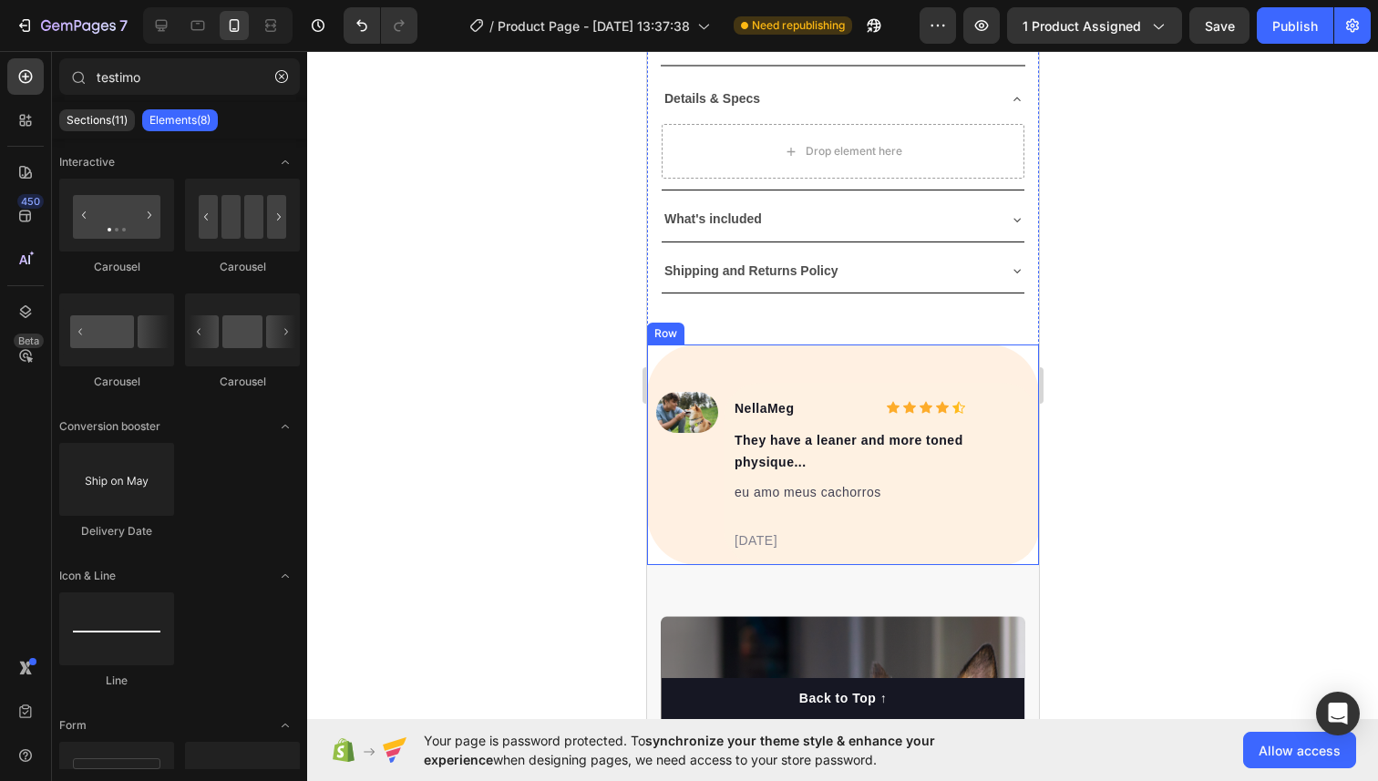
click at [731, 359] on div "Image NellaMeg Text block Icon Icon Icon Icon Icon Icon List Hoz Row They have …" at bounding box center [842, 454] width 392 height 220
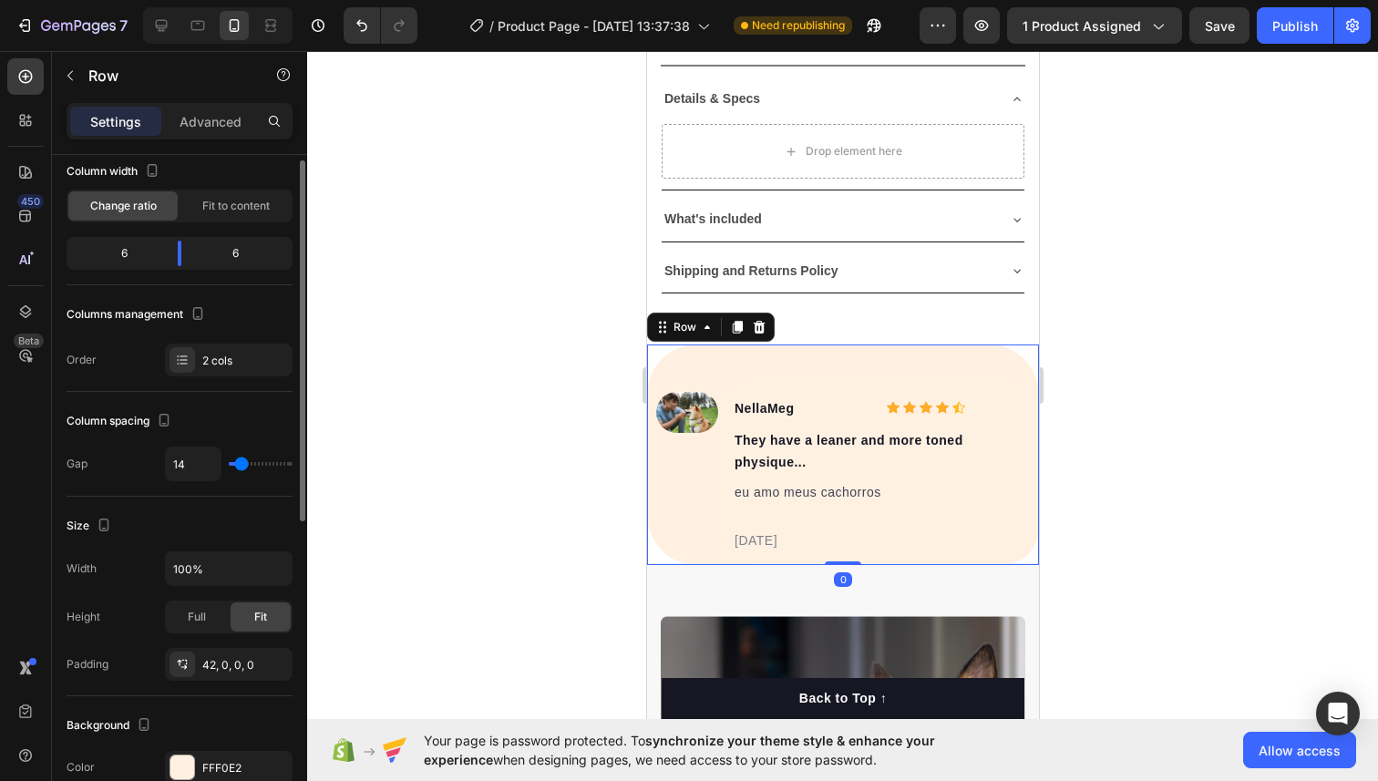
scroll to position [111, 0]
type input "36"
type input "52"
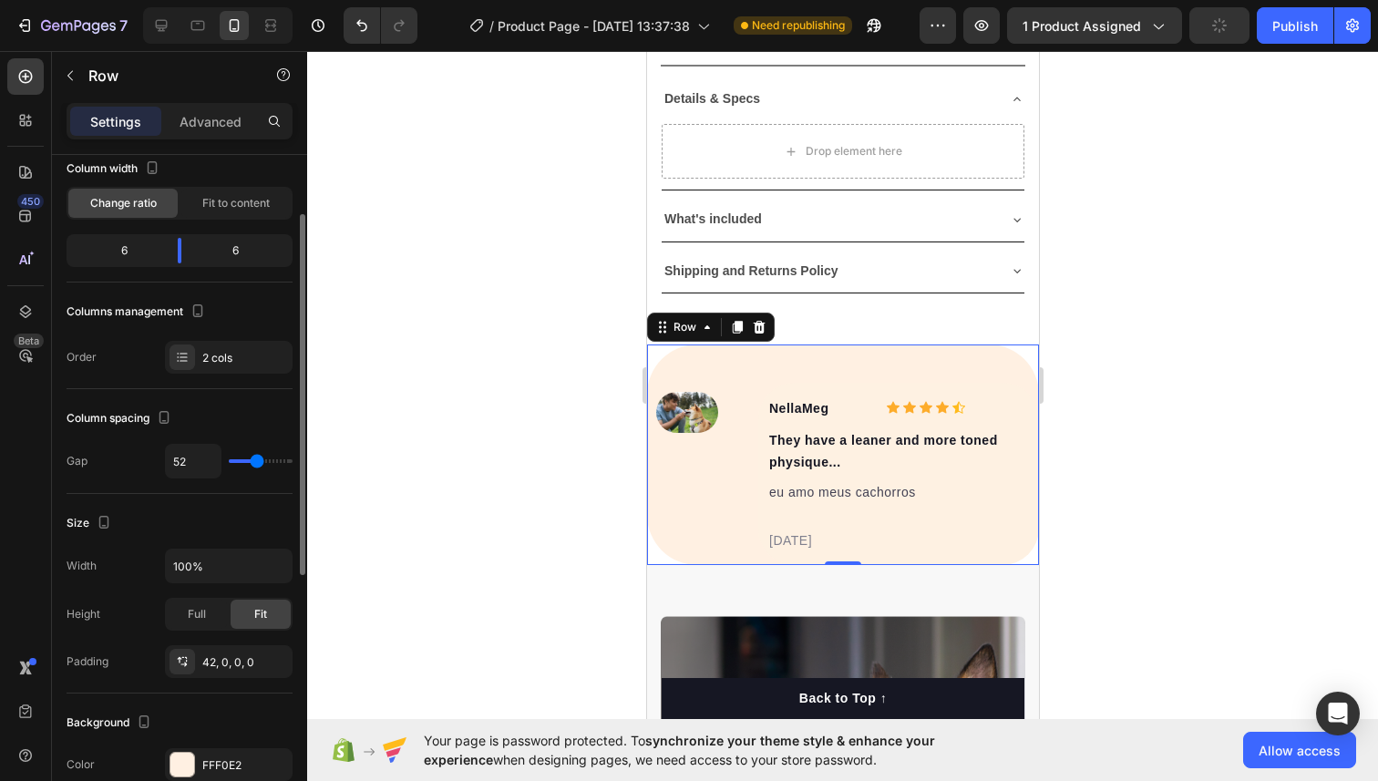
type input "56"
type input "48"
type input "39"
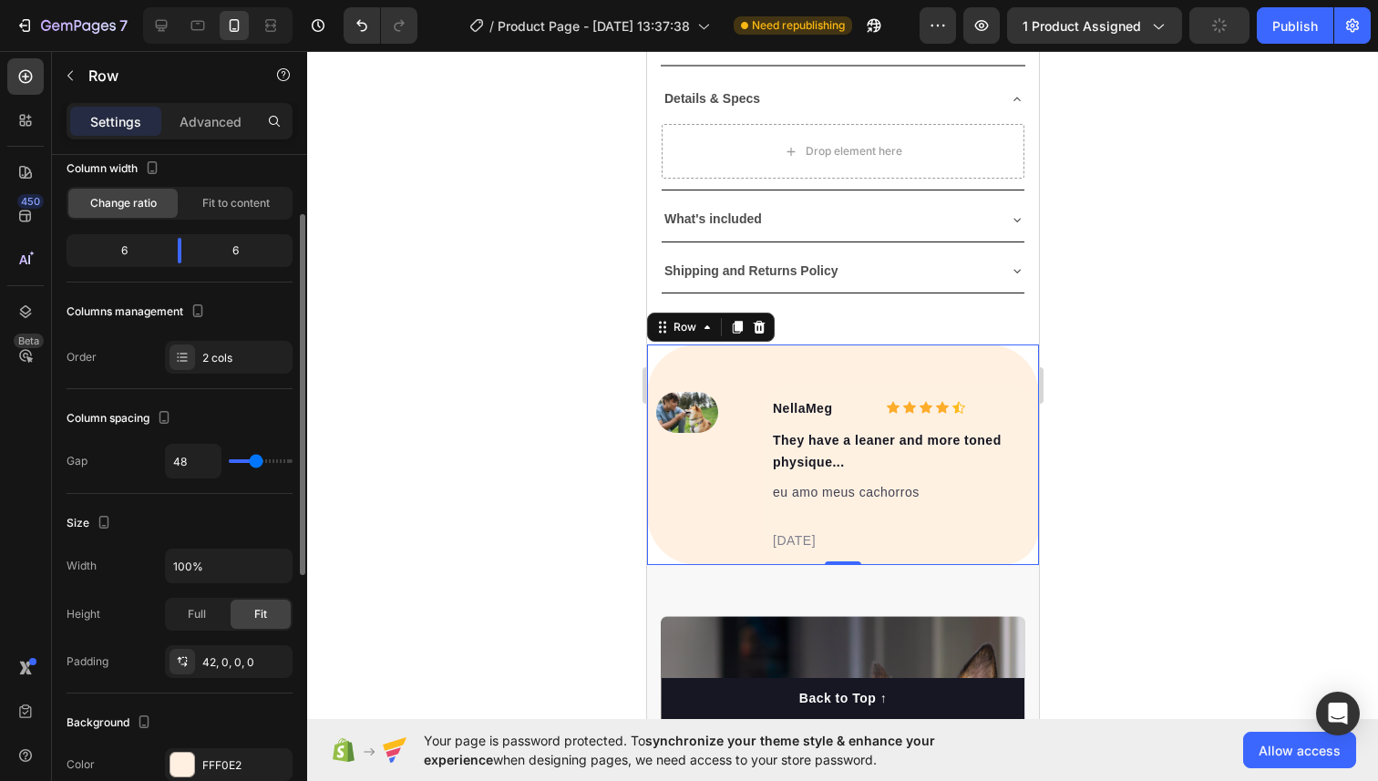
type input "39"
type input "31"
type input "29"
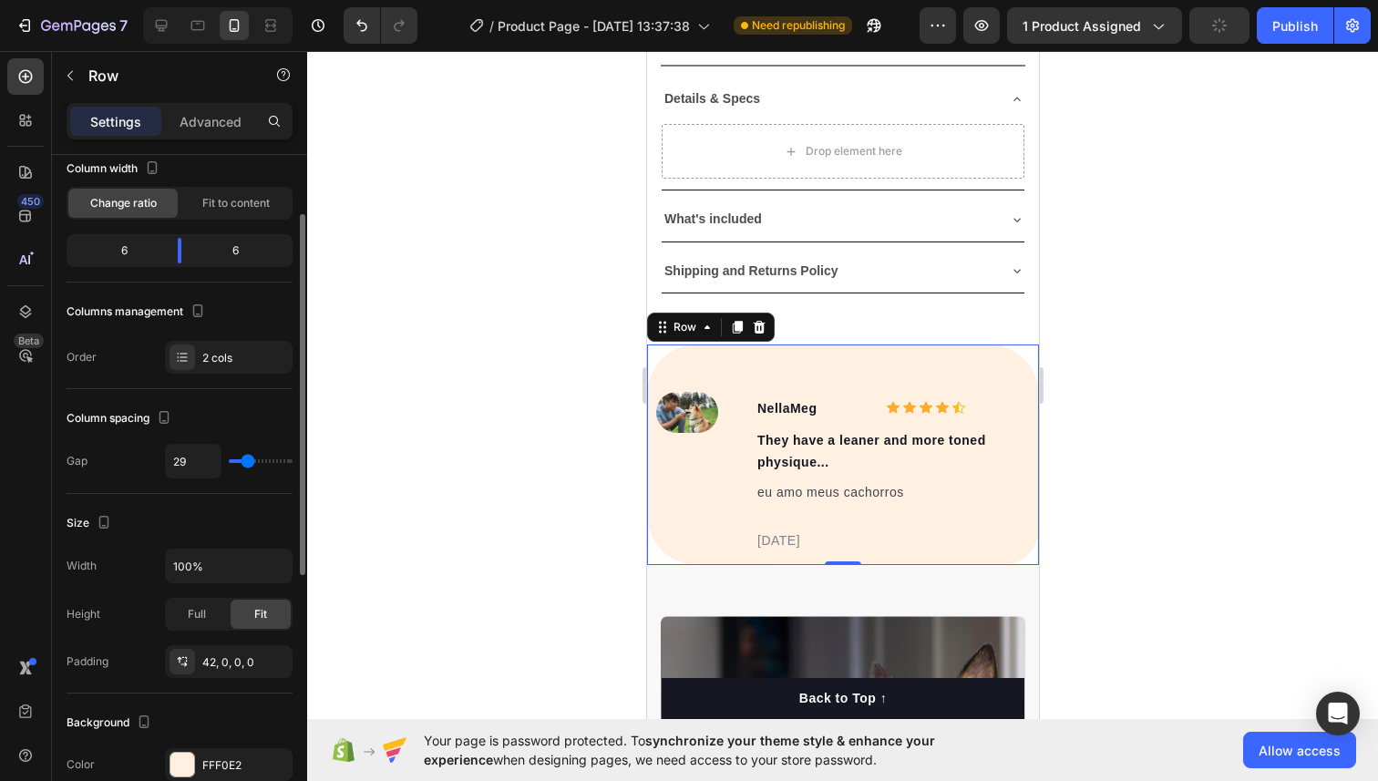
type input "27"
type input "22"
type input "21"
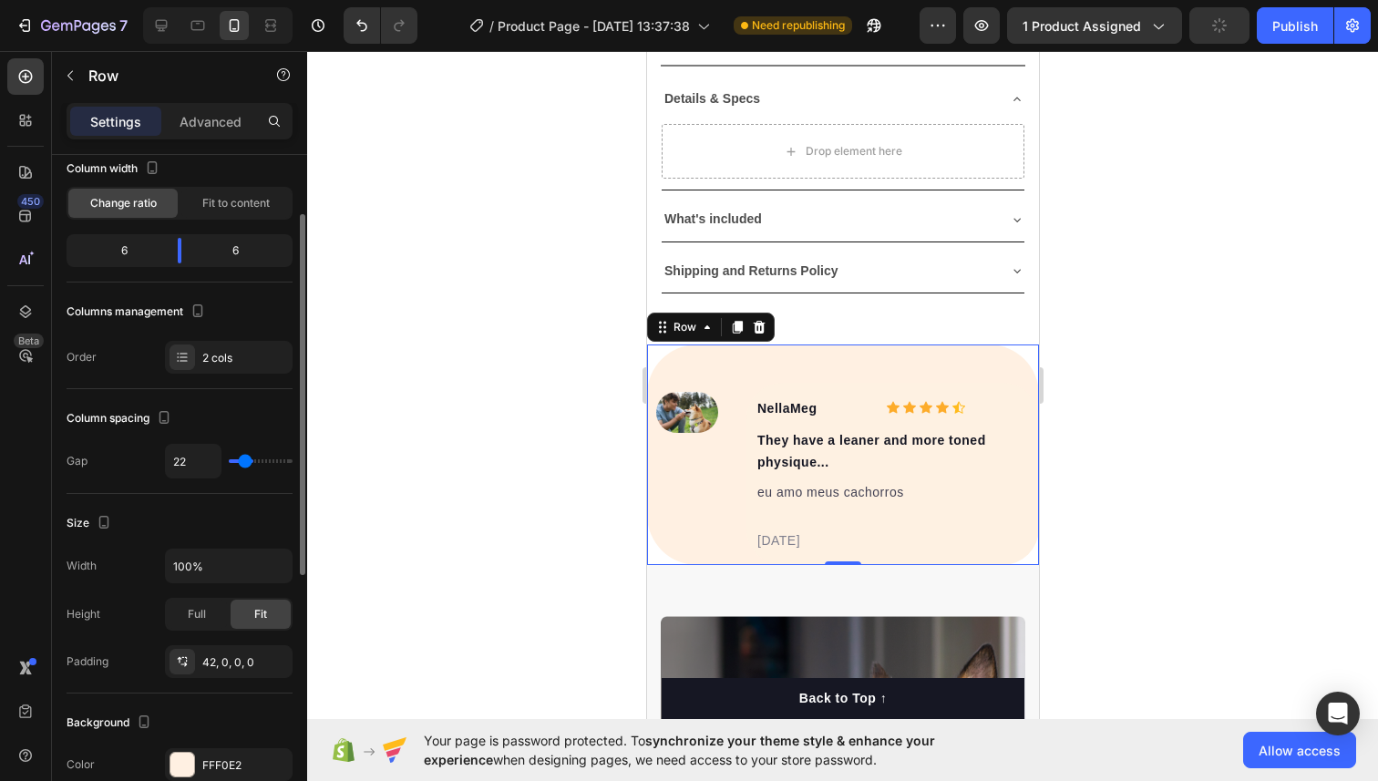
type input "21"
type input "15"
type input "11"
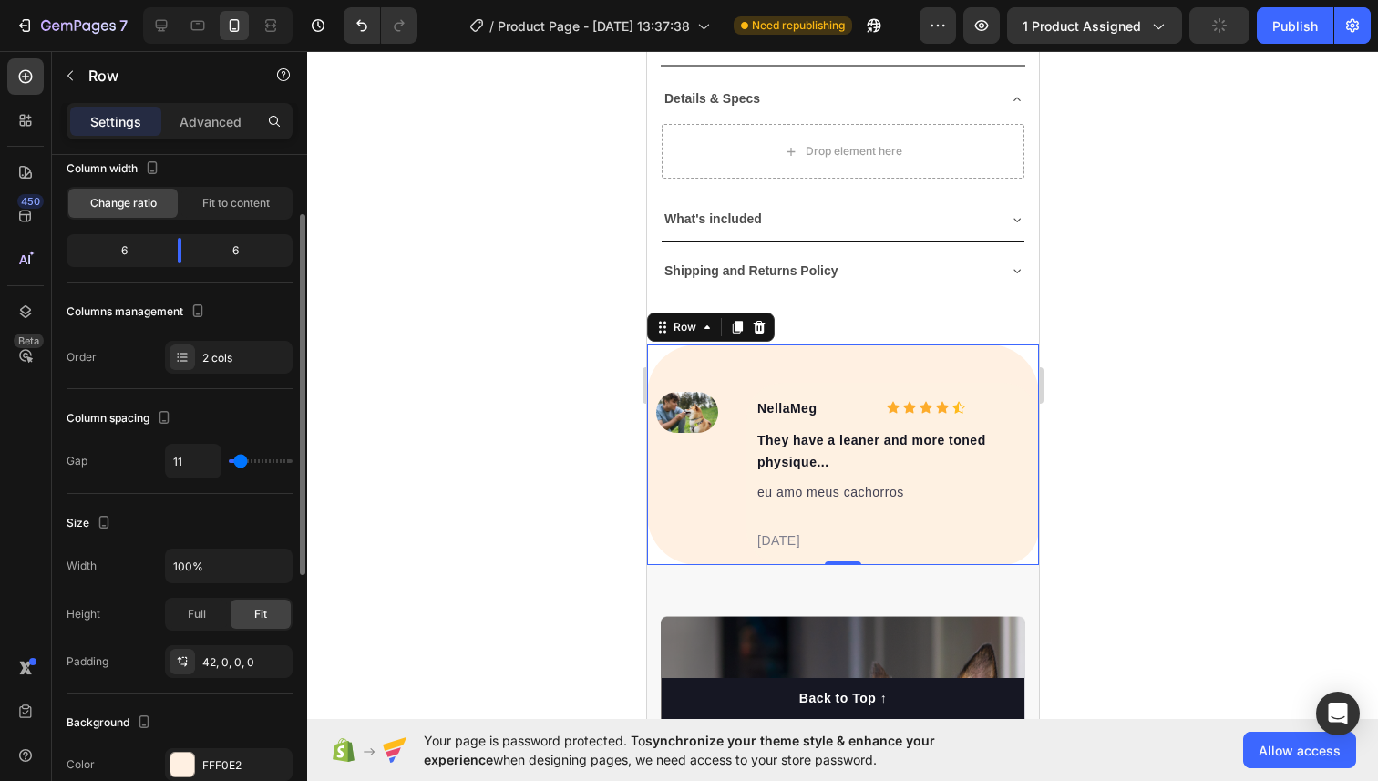
type input "10"
type input "9"
type input "8"
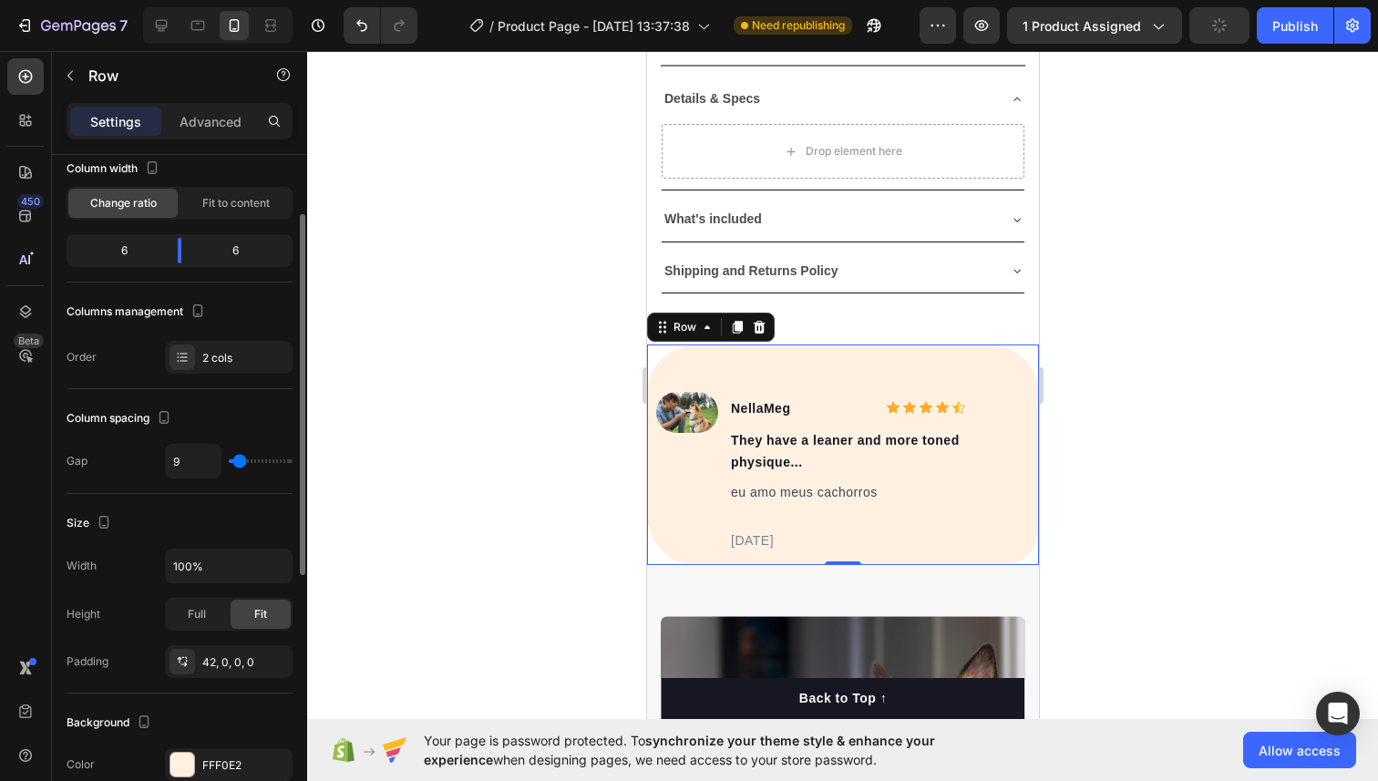
type input "8"
type input "9"
type input "10"
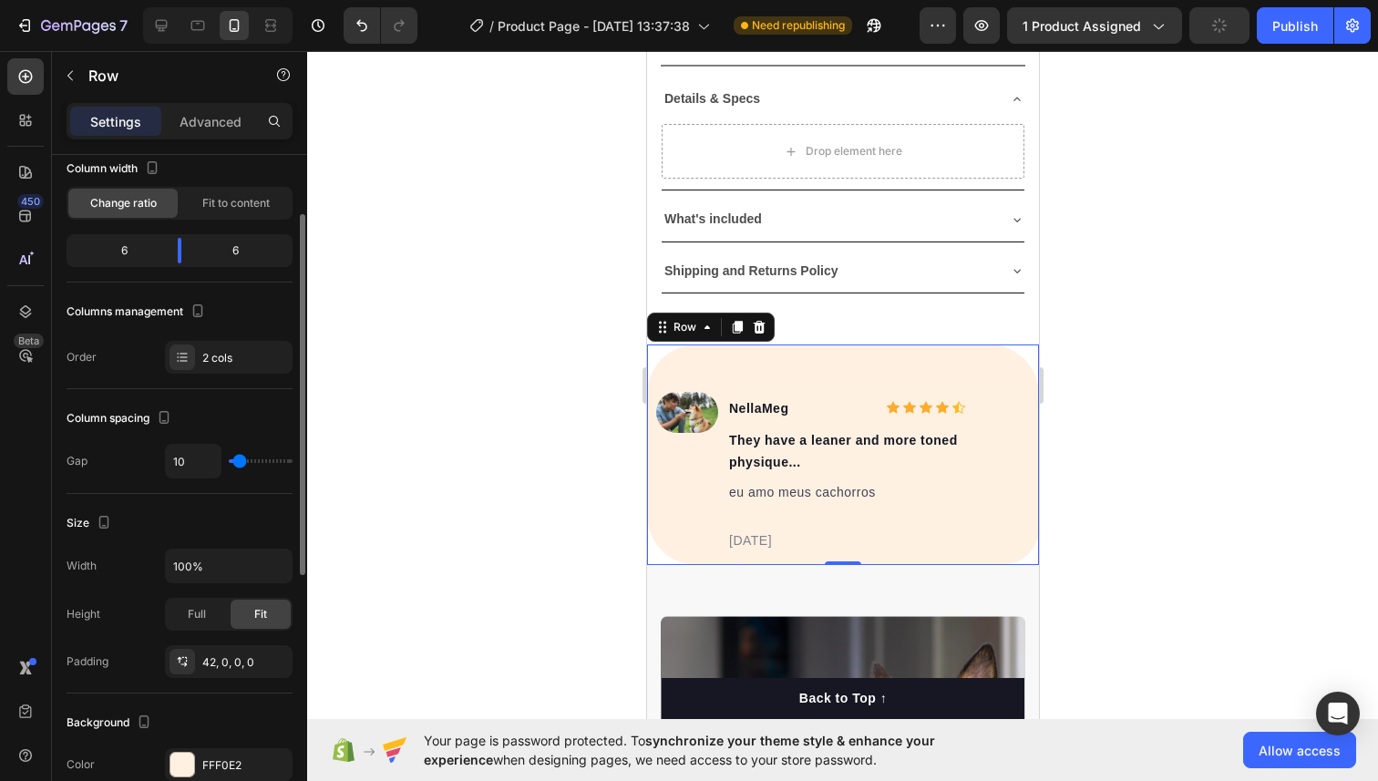
type input "11"
type input "12"
type input "13"
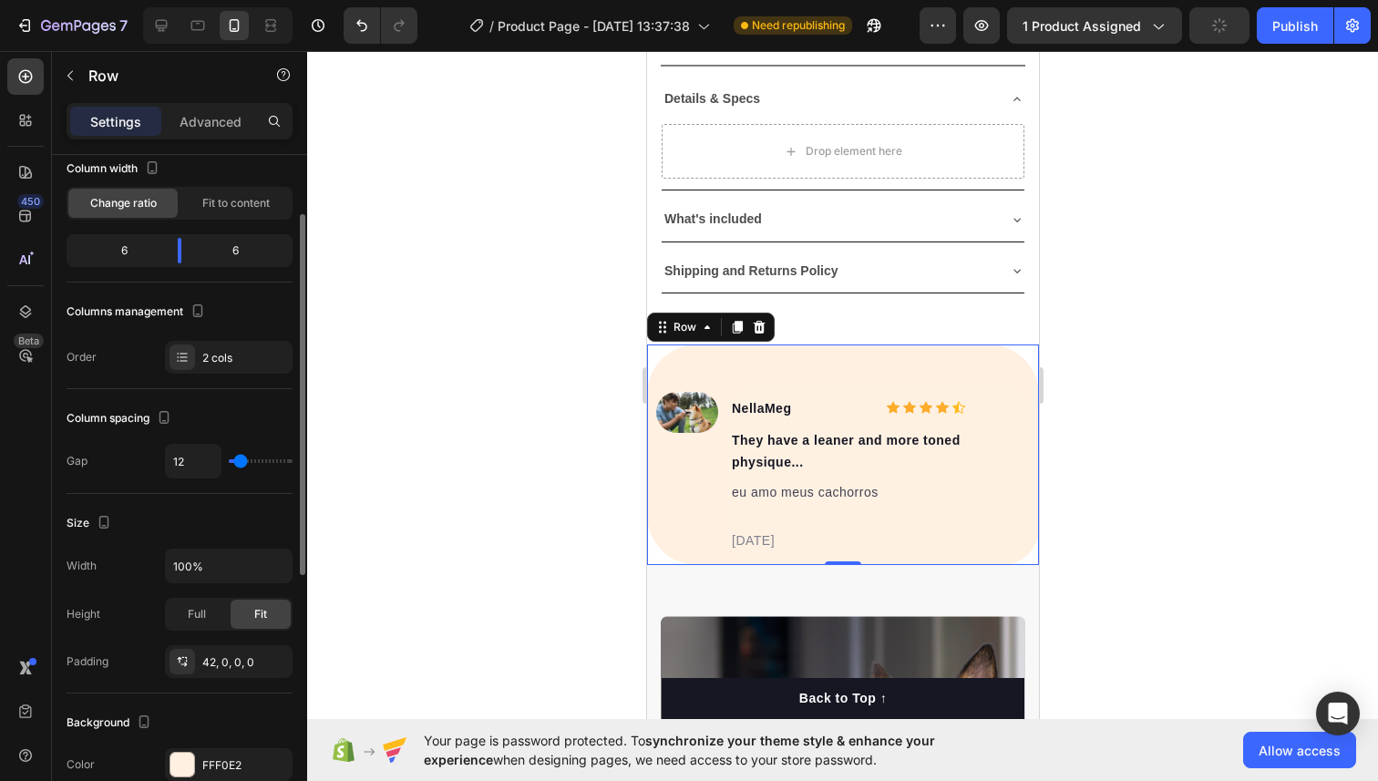
type input "13"
type input "14"
type input "15"
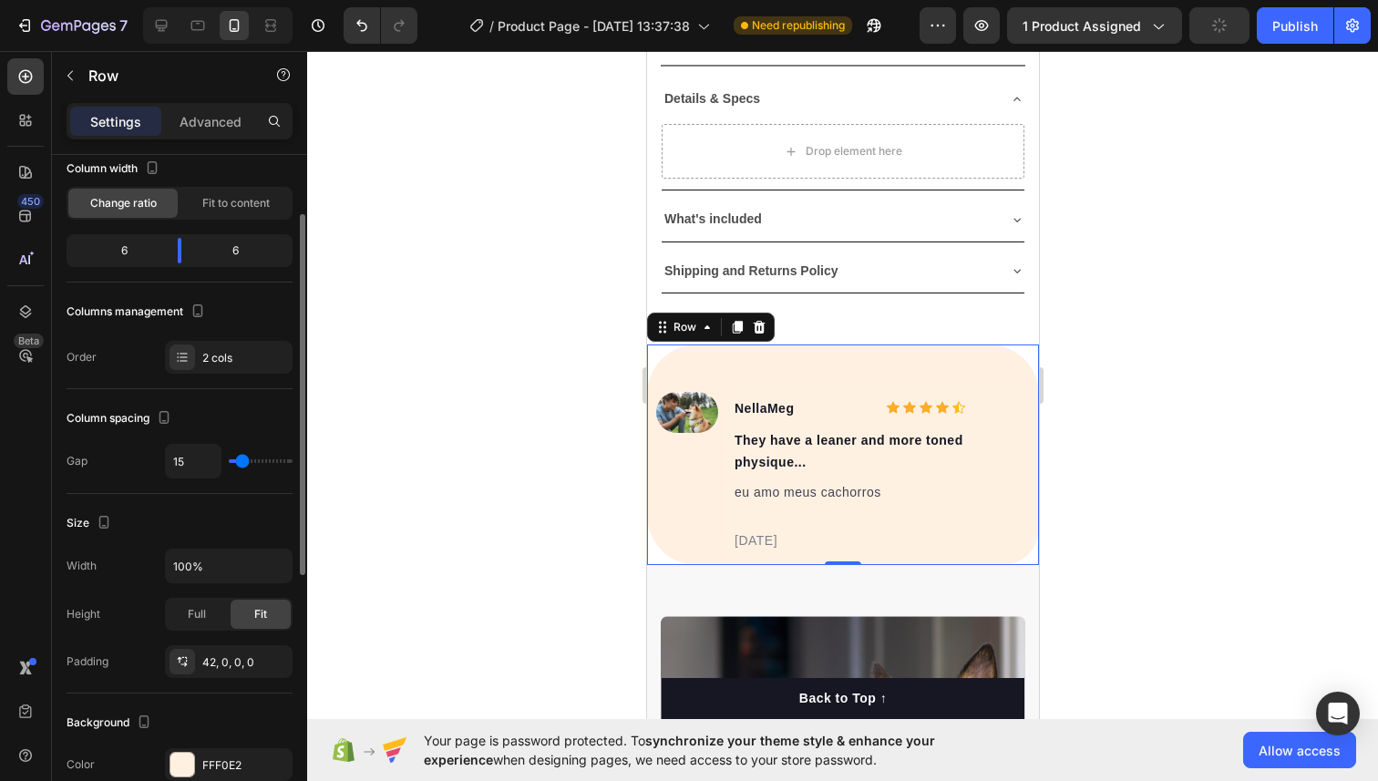
type input "16"
click at [242, 459] on input "range" at bounding box center [261, 461] width 64 height 4
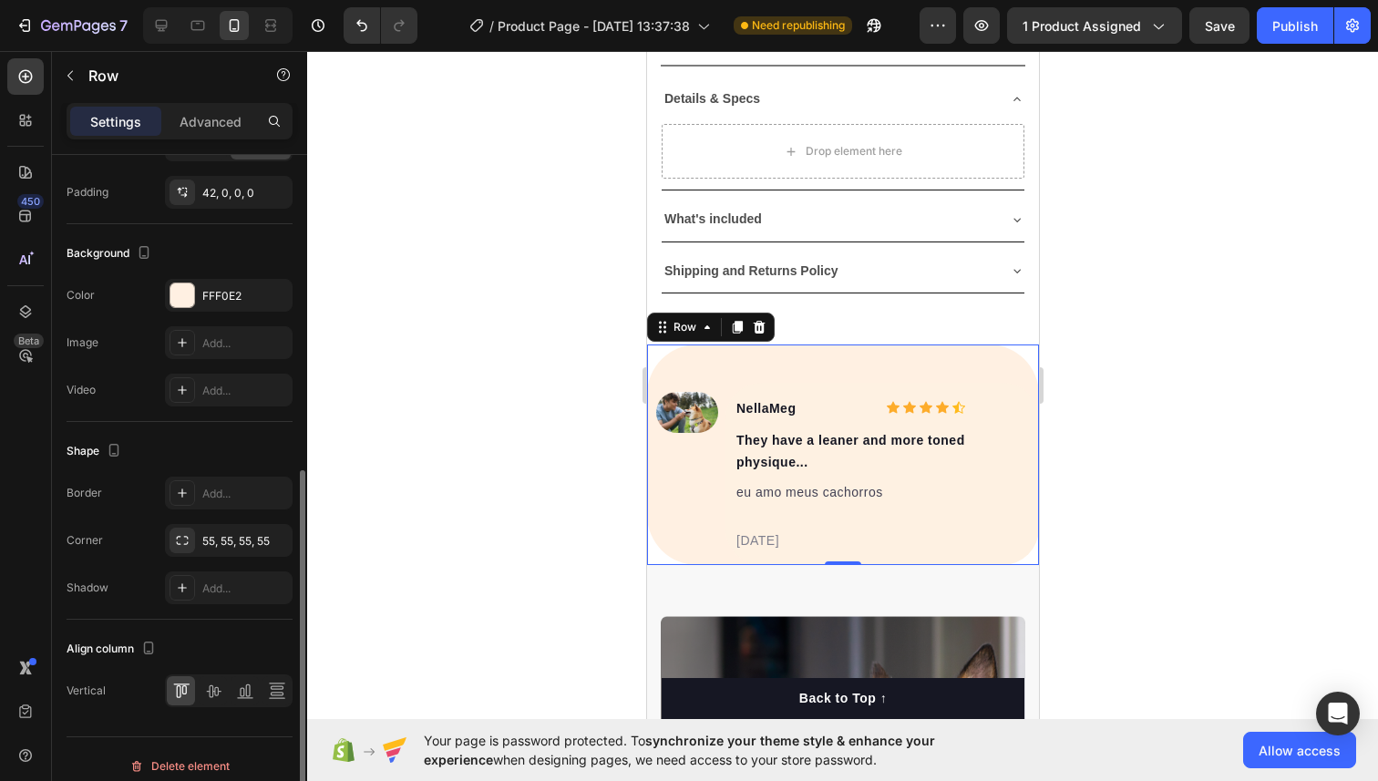
scroll to position [594, 0]
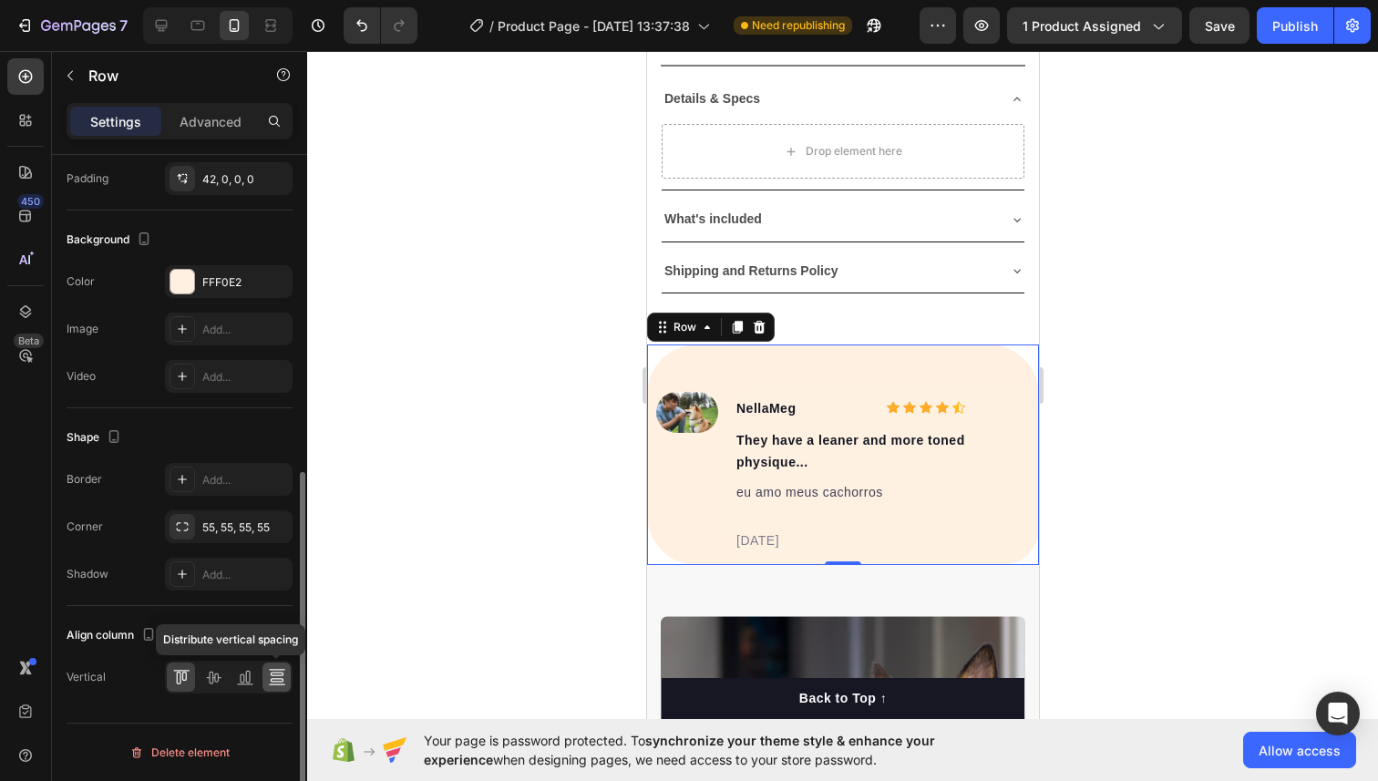
click at [272, 678] on icon at bounding box center [276, 680] width 13 height 4
click at [1134, 358] on div at bounding box center [842, 416] width 1070 height 730
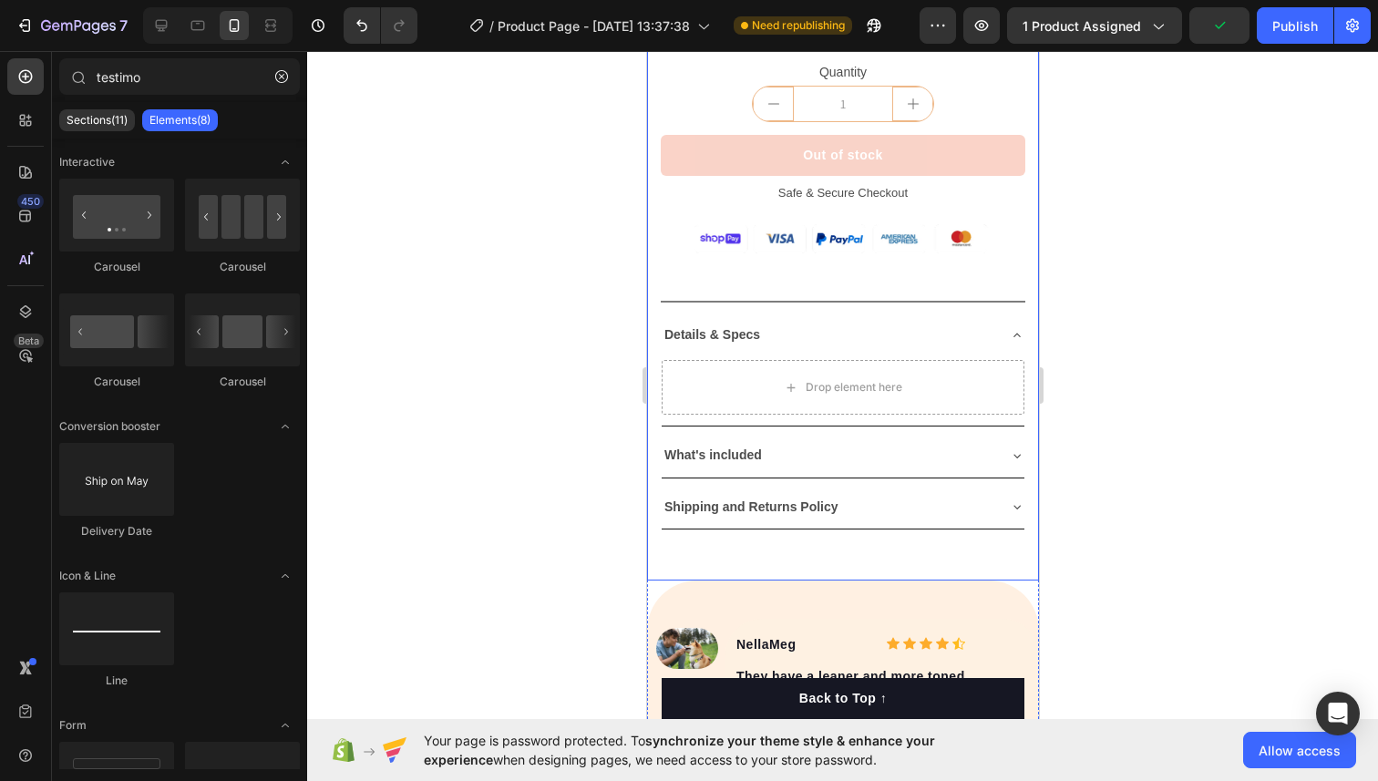
scroll to position [839, 0]
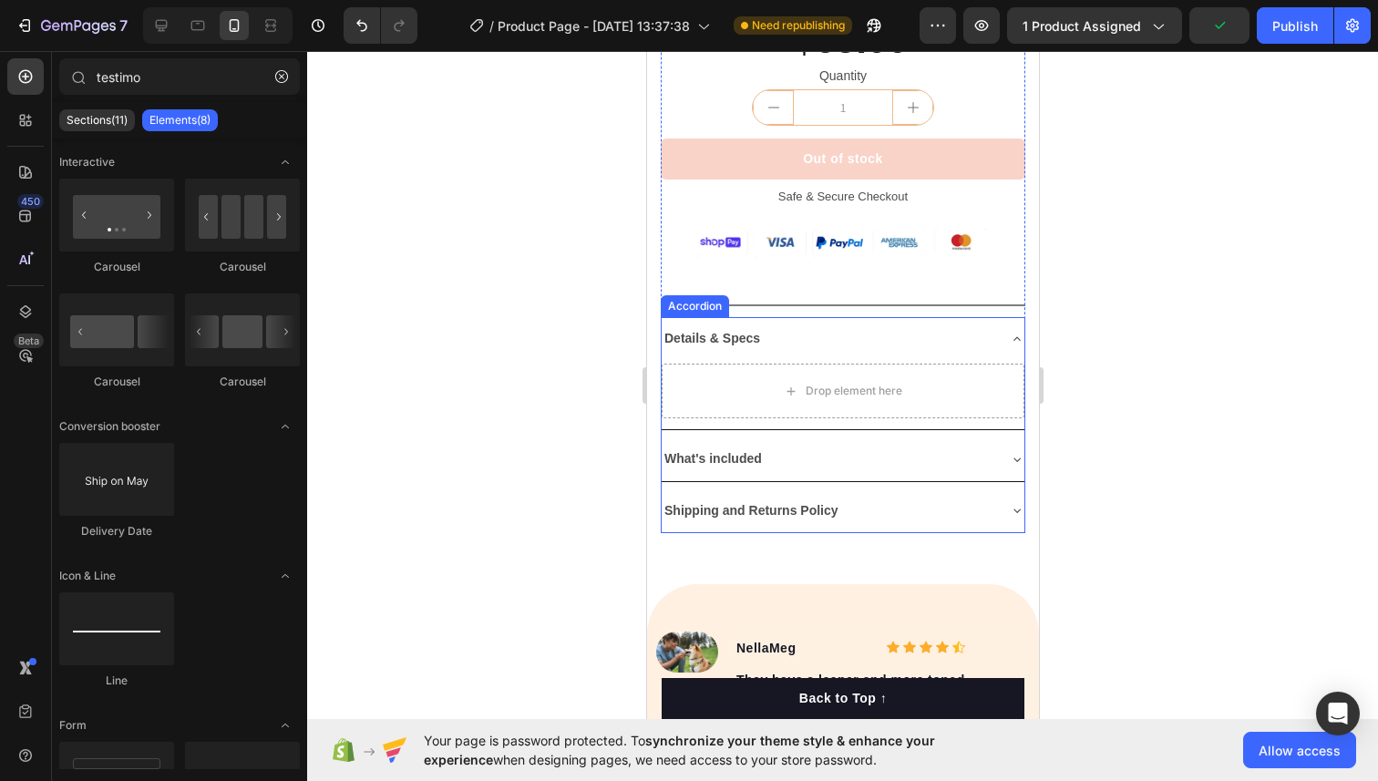
click at [1012, 336] on icon at bounding box center [1016, 339] width 15 height 15
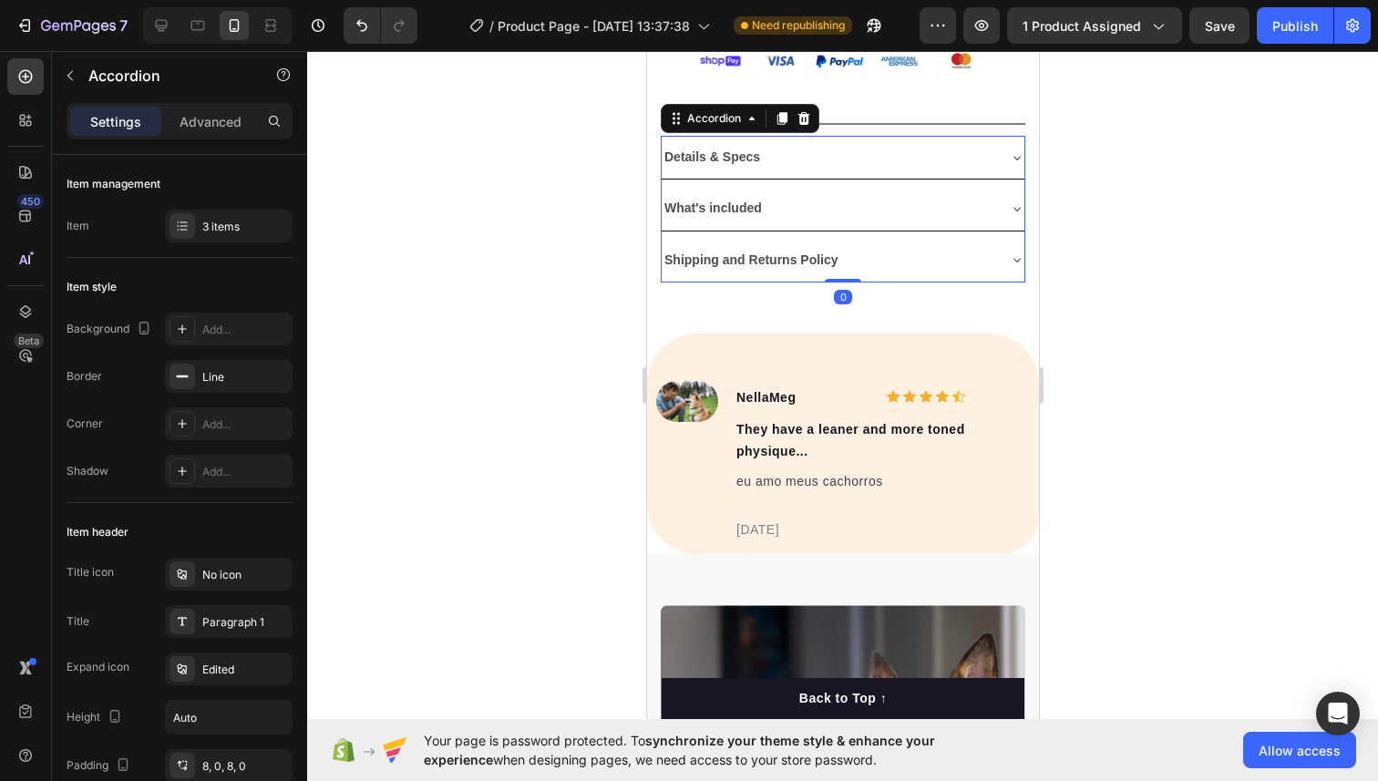
scroll to position [970, 0]
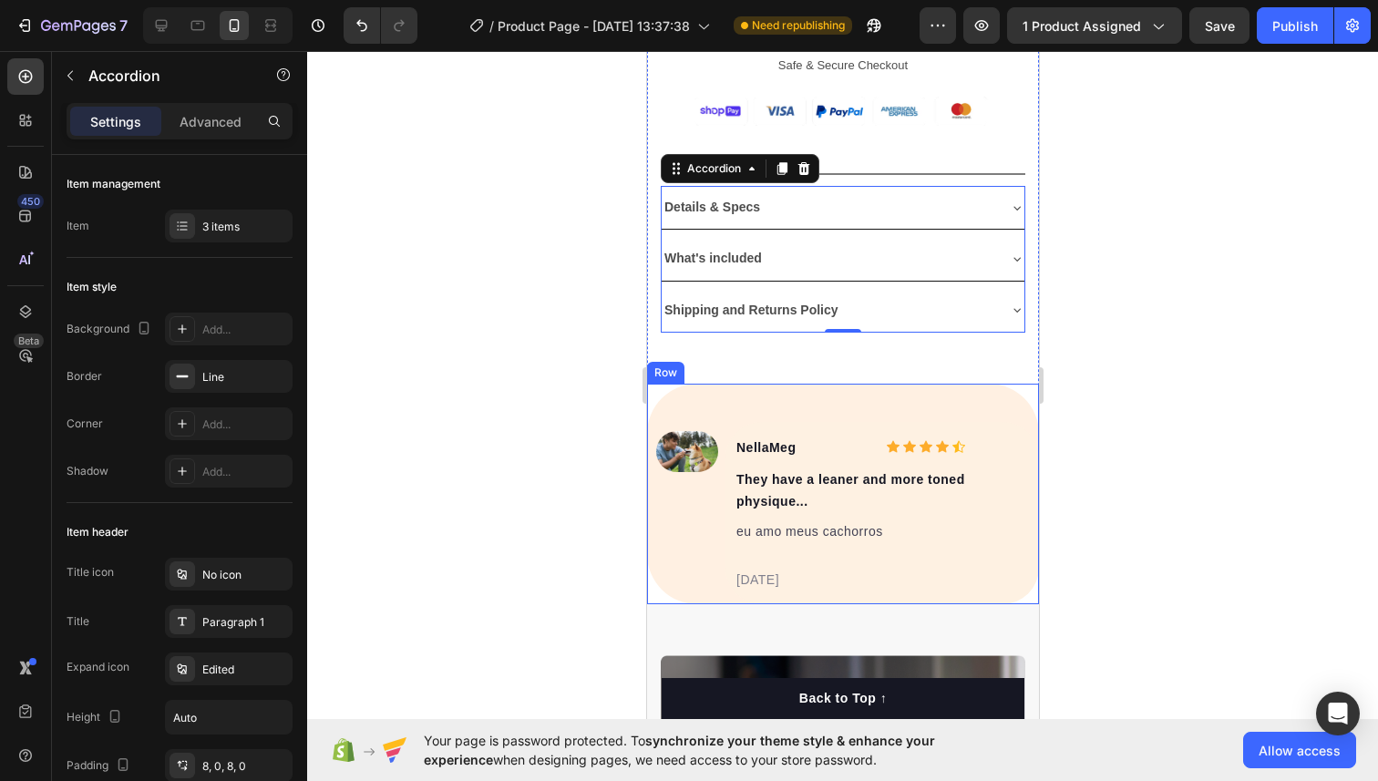
click at [753, 387] on div "Image NellaMeg Text block Icon Icon Icon Icon Icon Icon List Hoz Row They have …" at bounding box center [842, 494] width 392 height 220
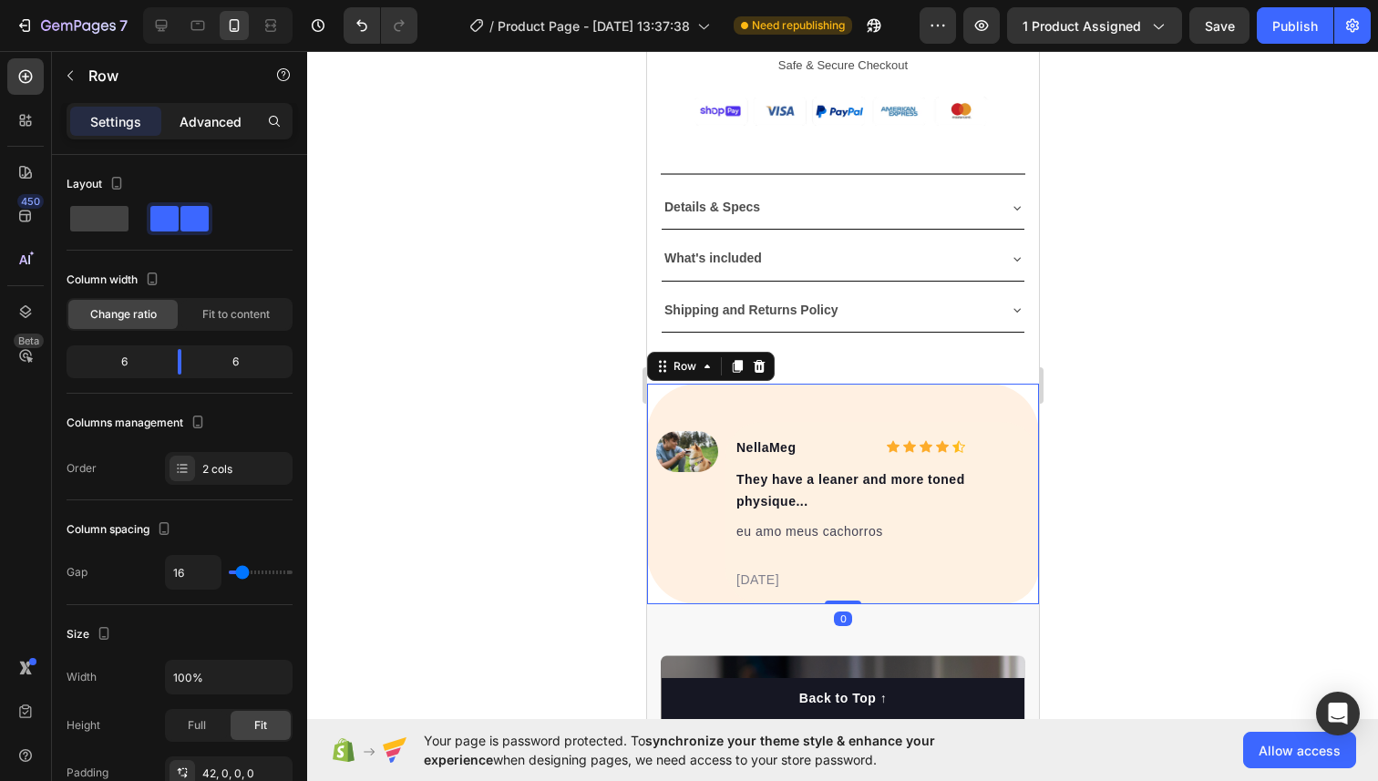
click at [234, 126] on p "Advanced" at bounding box center [210, 121] width 62 height 19
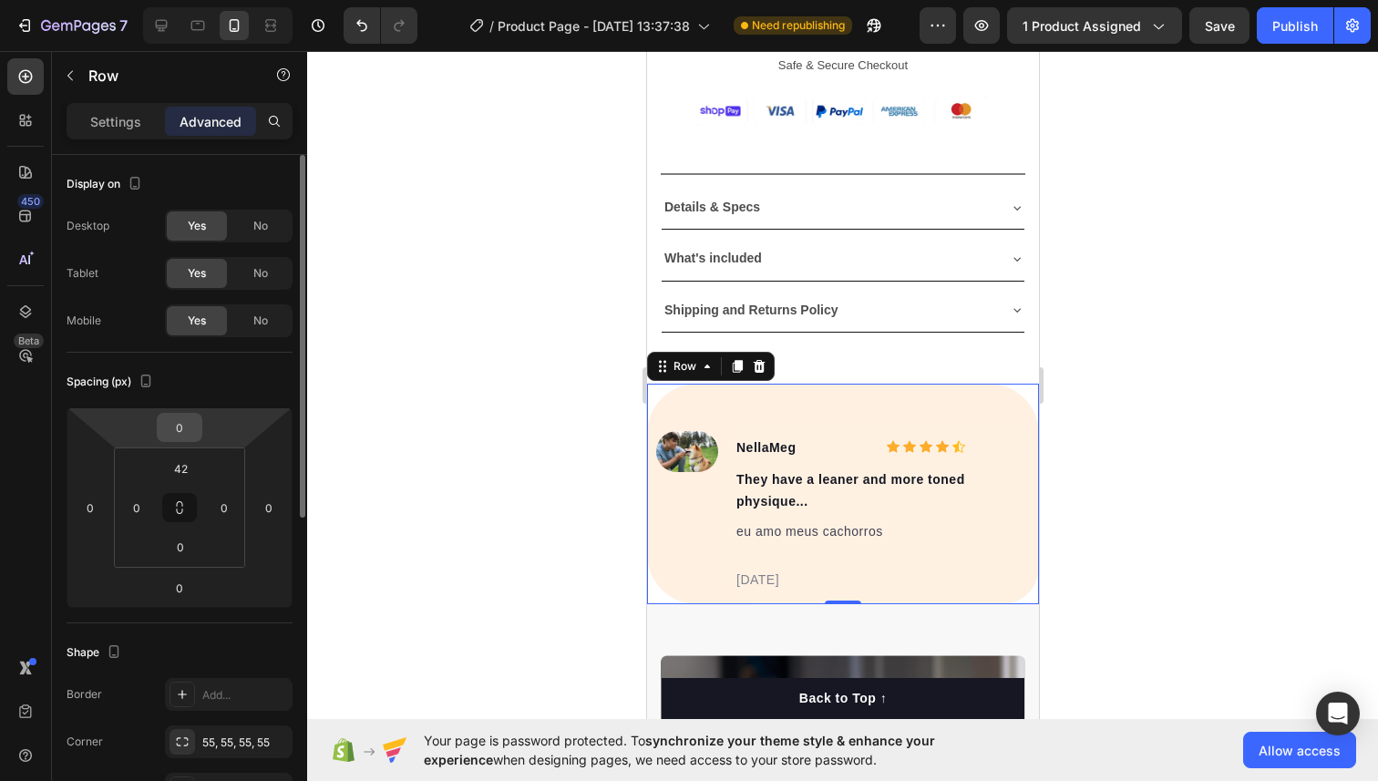
click at [189, 434] on input "0" at bounding box center [179, 427] width 36 height 27
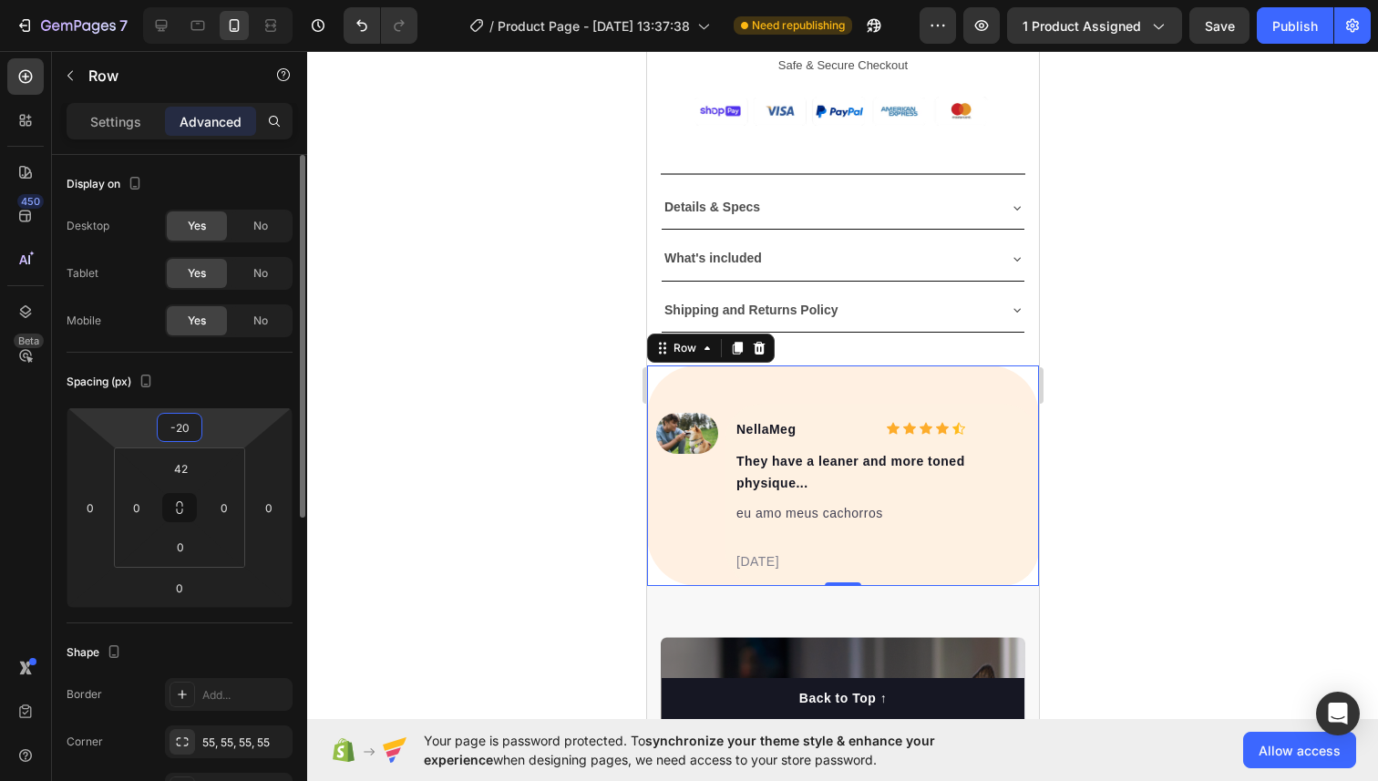
type input "-2"
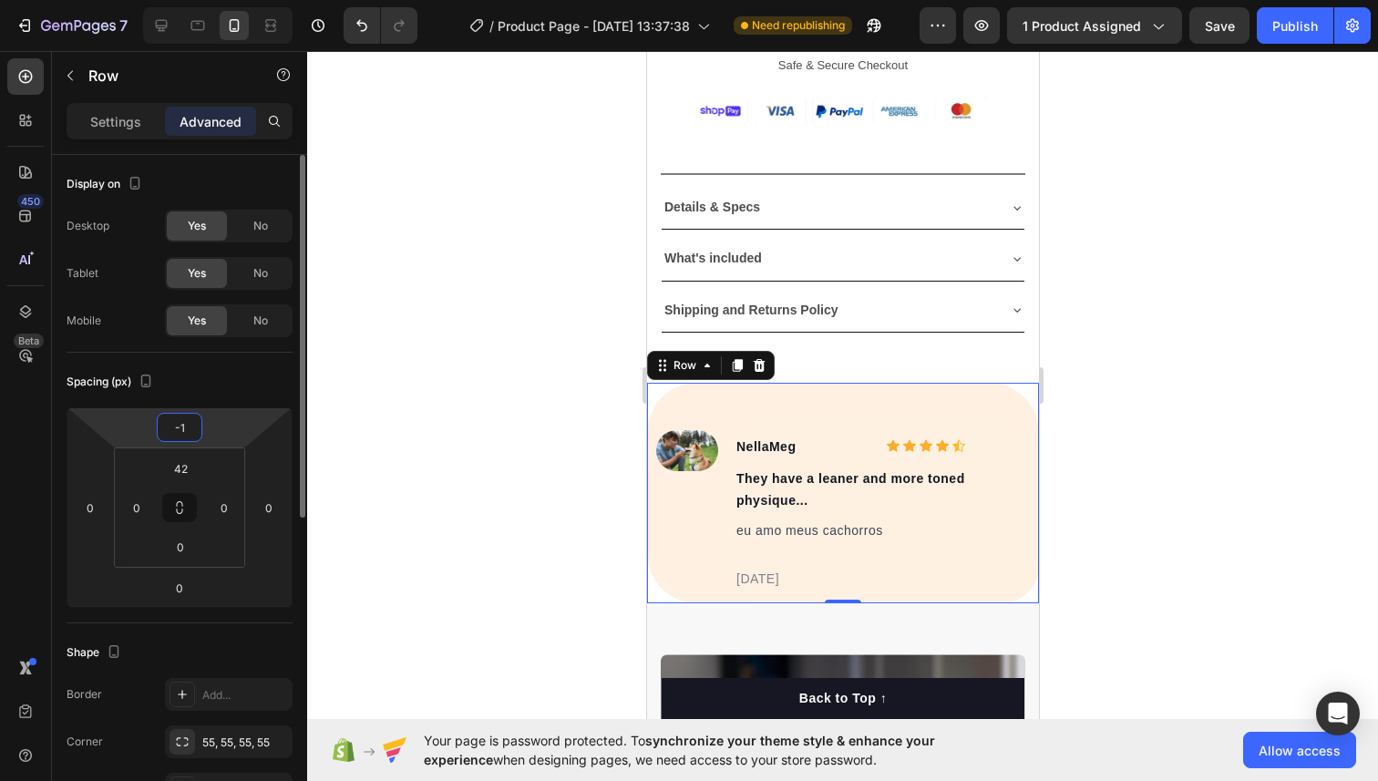
type input "-15"
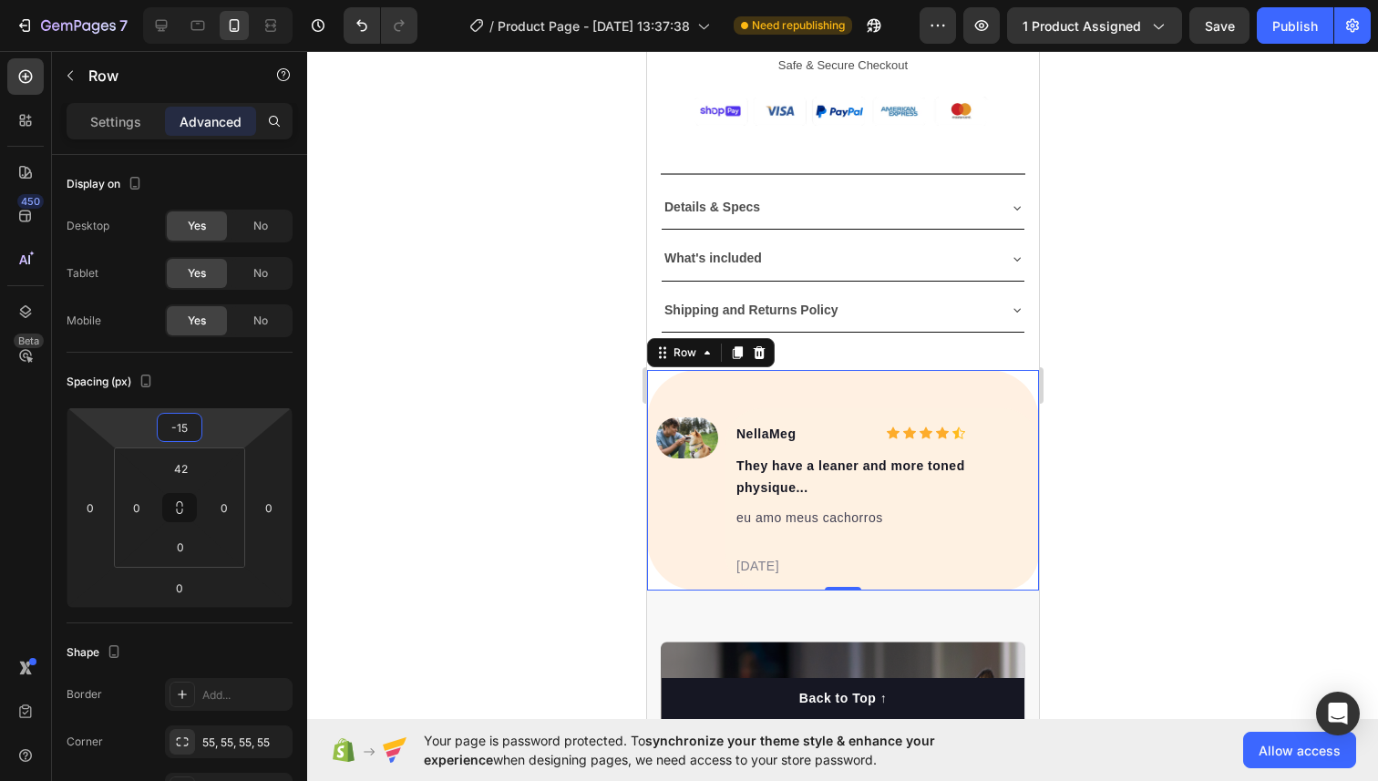
click at [437, 365] on div at bounding box center [842, 416] width 1070 height 730
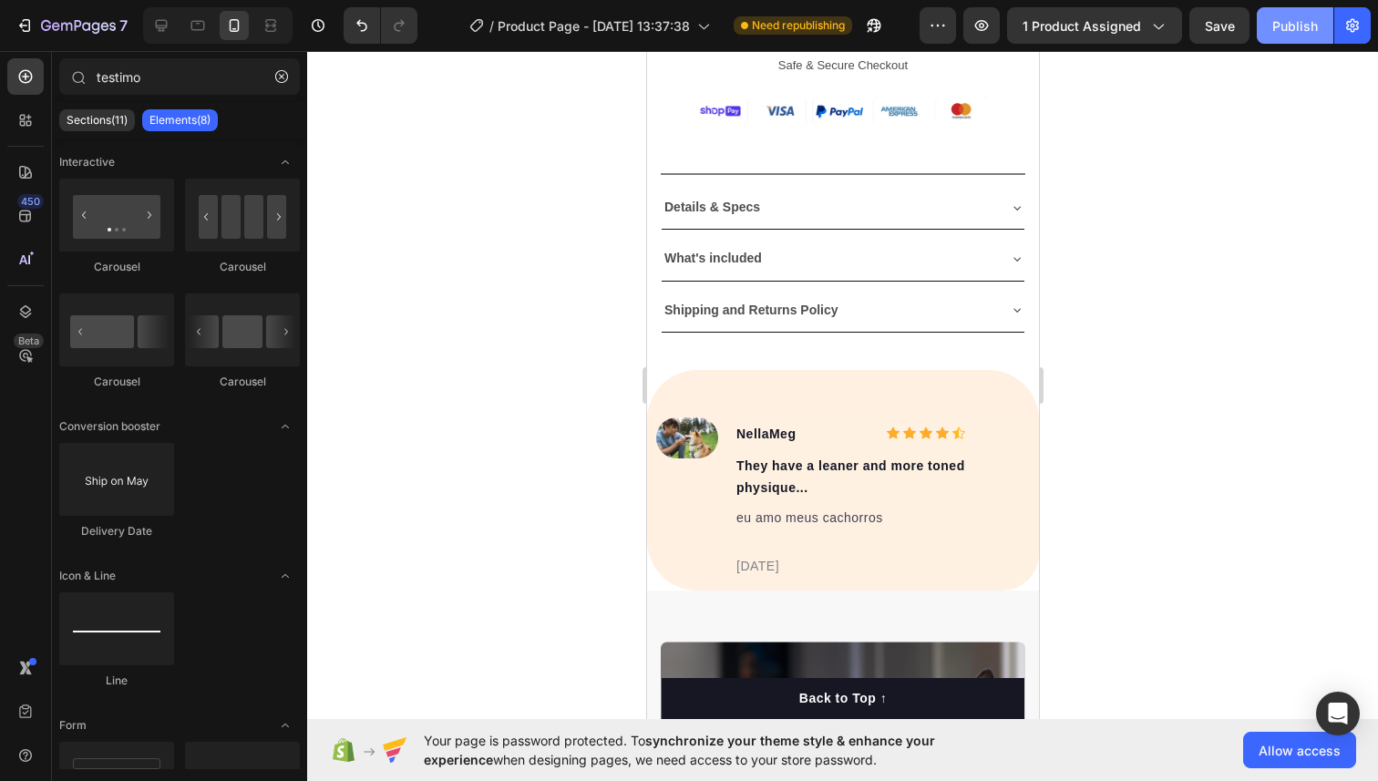
click at [1288, 30] on div "Publish" at bounding box center [1295, 25] width 46 height 19
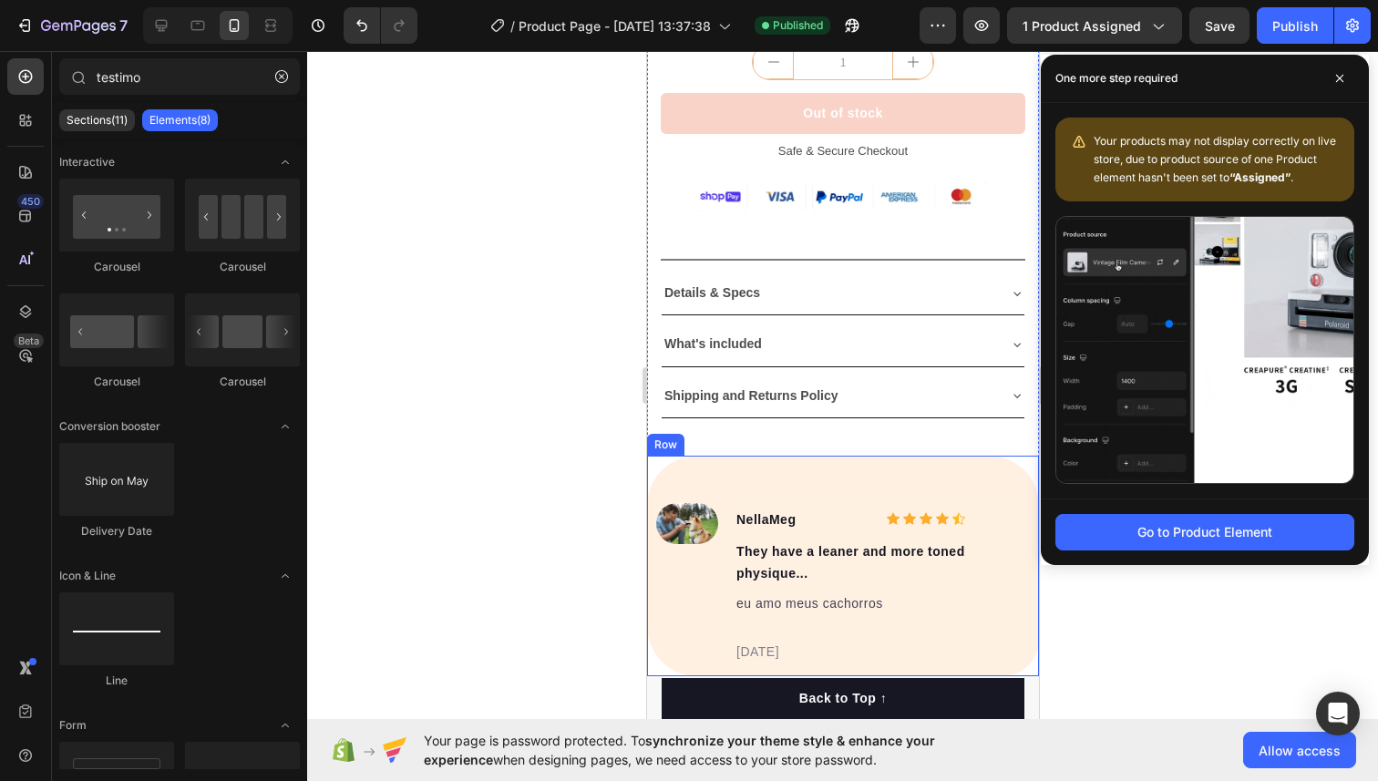
scroll to position [741, 0]
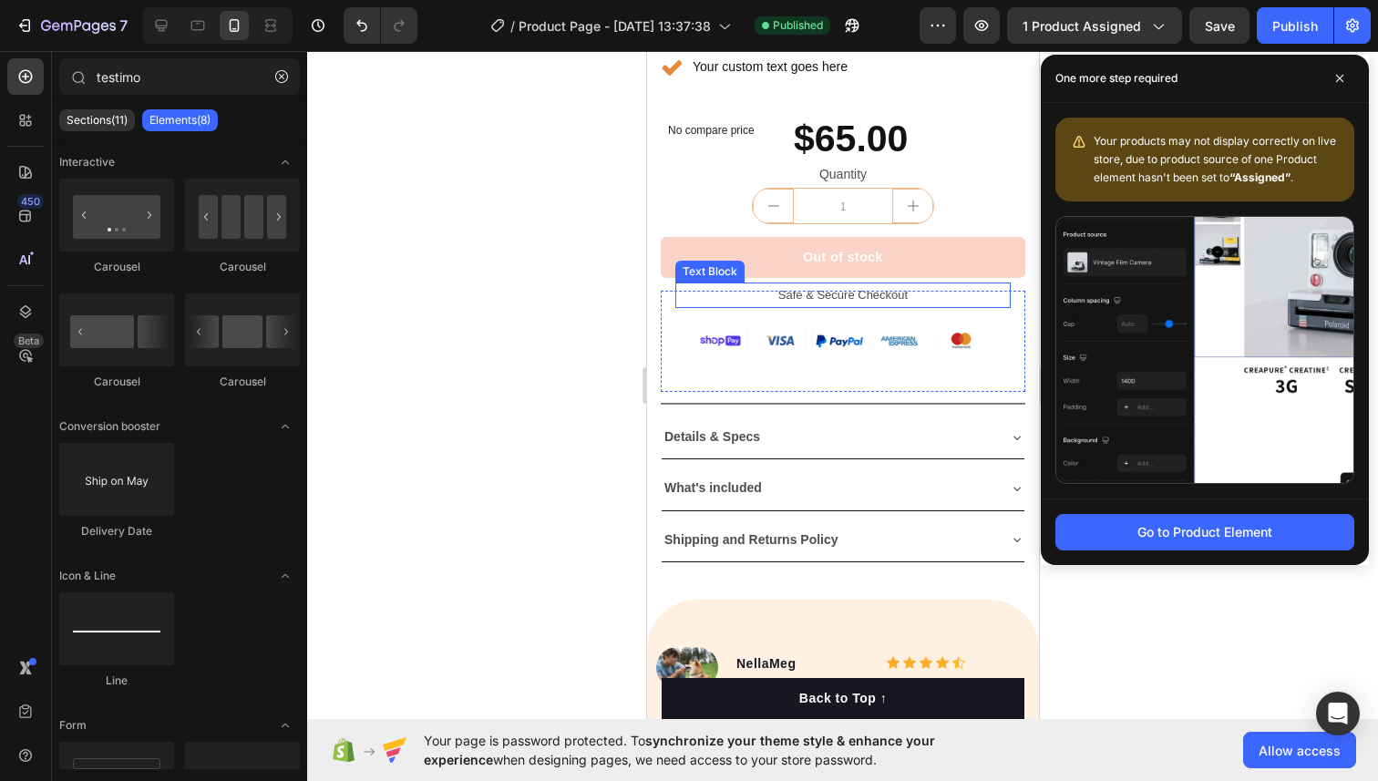
click at [796, 286] on p "Safe & Secure Checkout" at bounding box center [842, 294] width 332 height 21
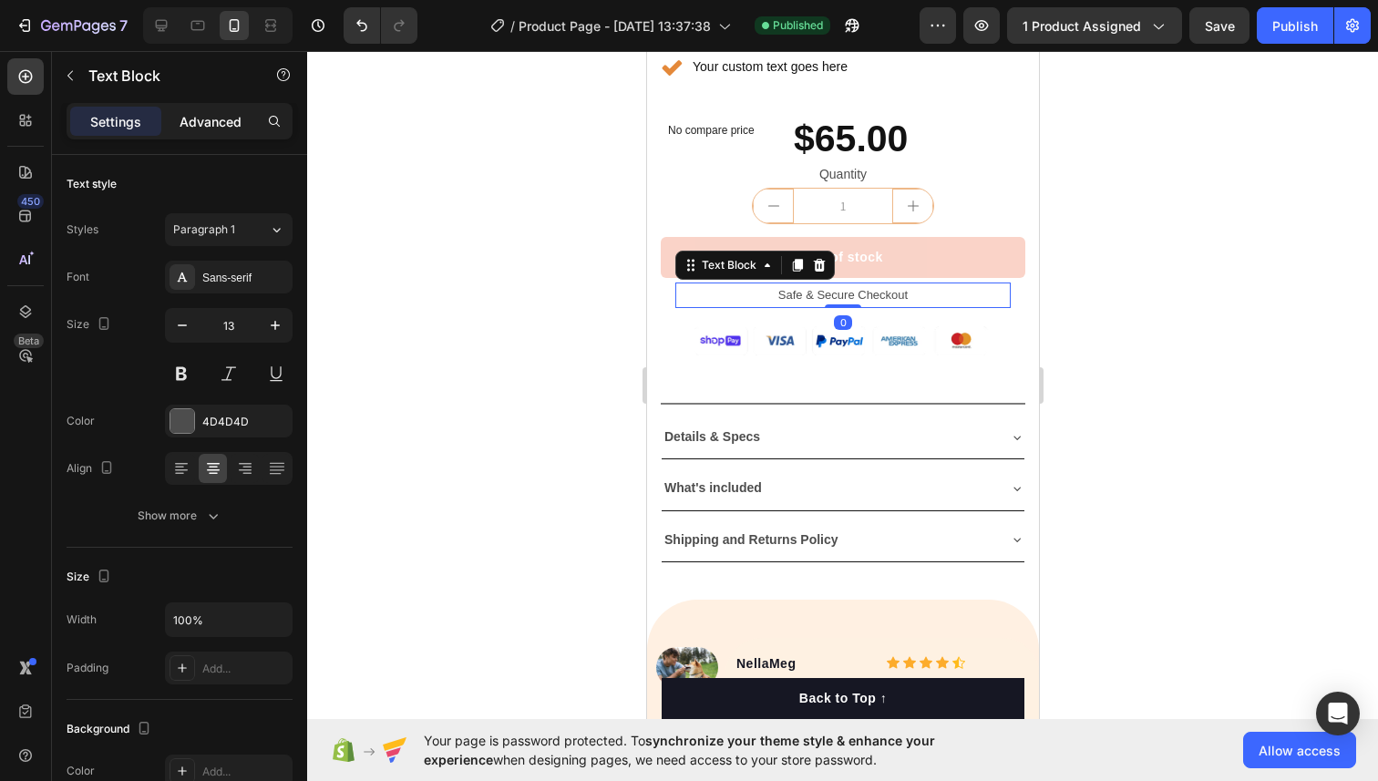
click at [233, 112] on p "Advanced" at bounding box center [210, 121] width 62 height 19
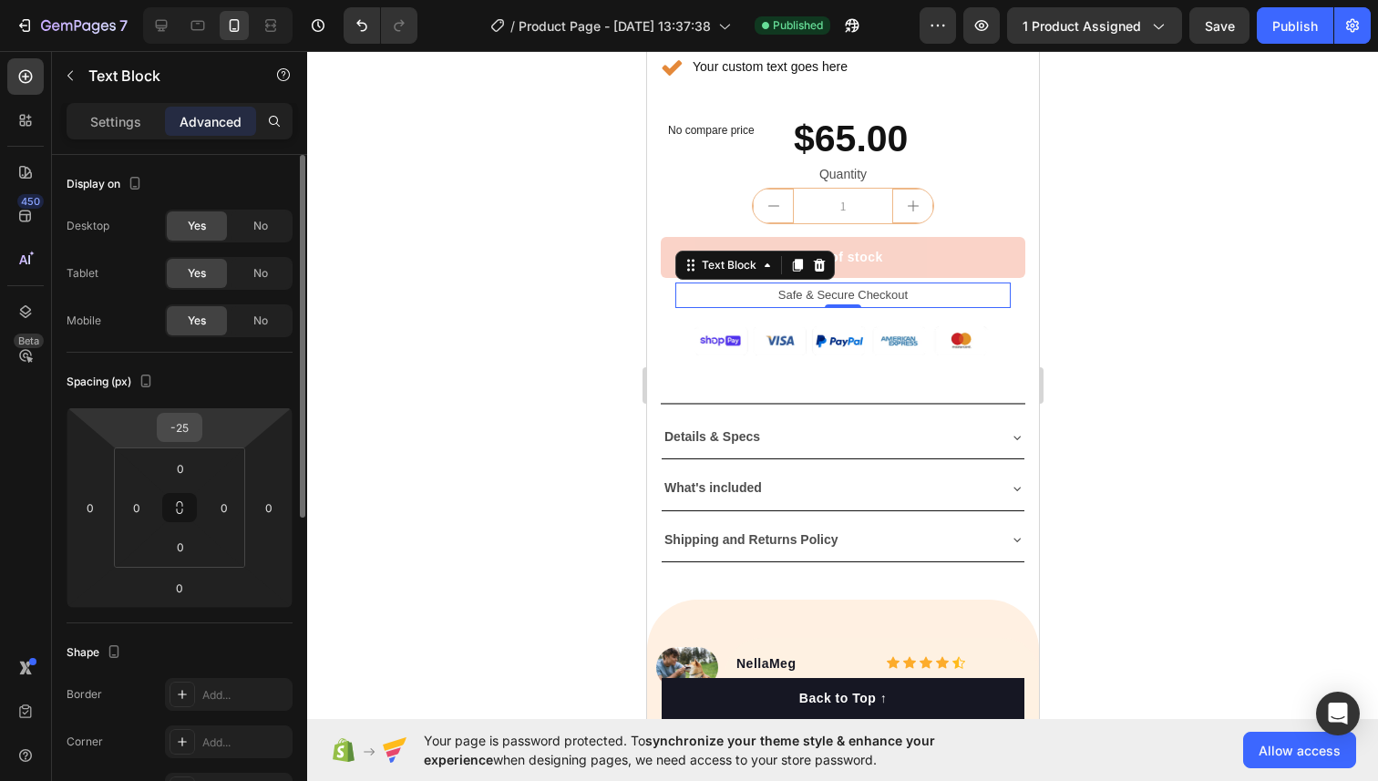
click at [189, 423] on input "-25" at bounding box center [179, 427] width 36 height 27
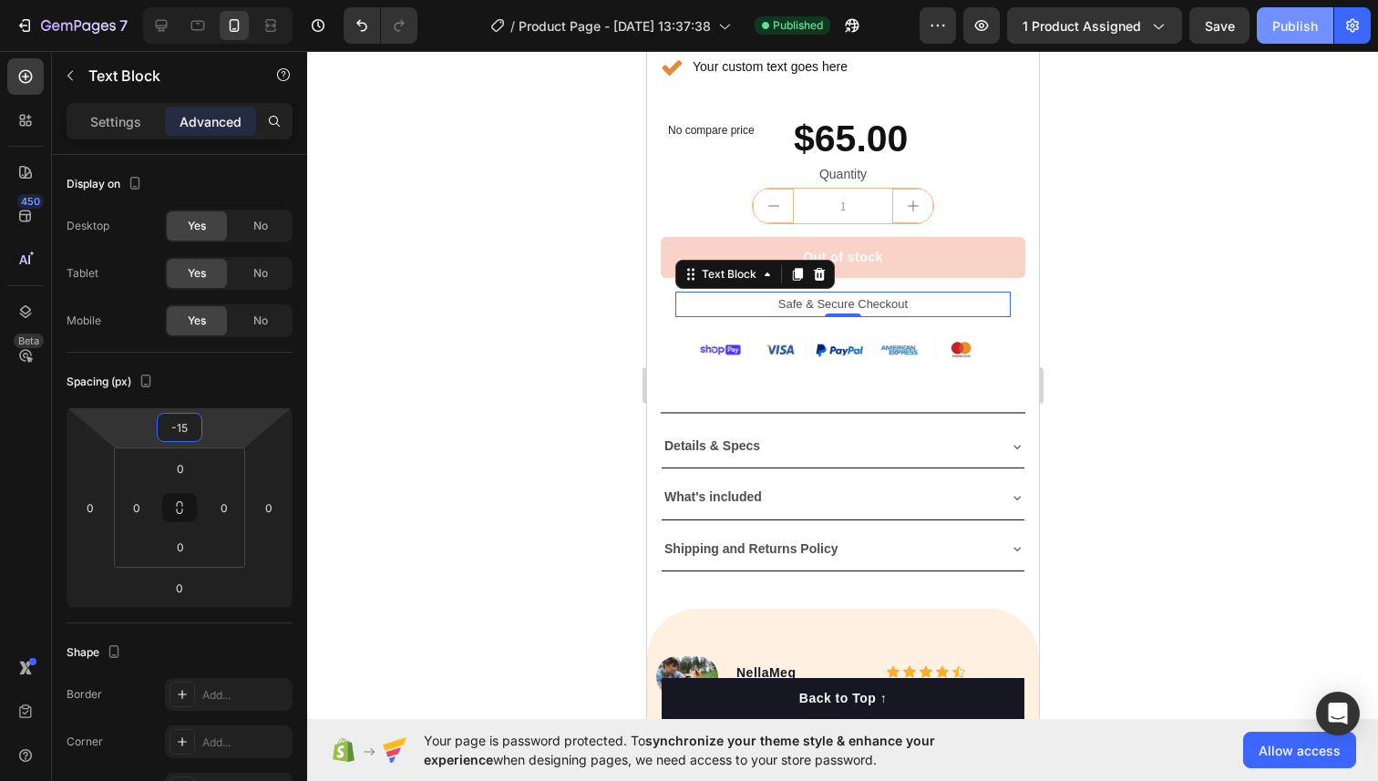
type input "-15"
click at [1288, 21] on div "Publish" at bounding box center [1295, 25] width 46 height 19
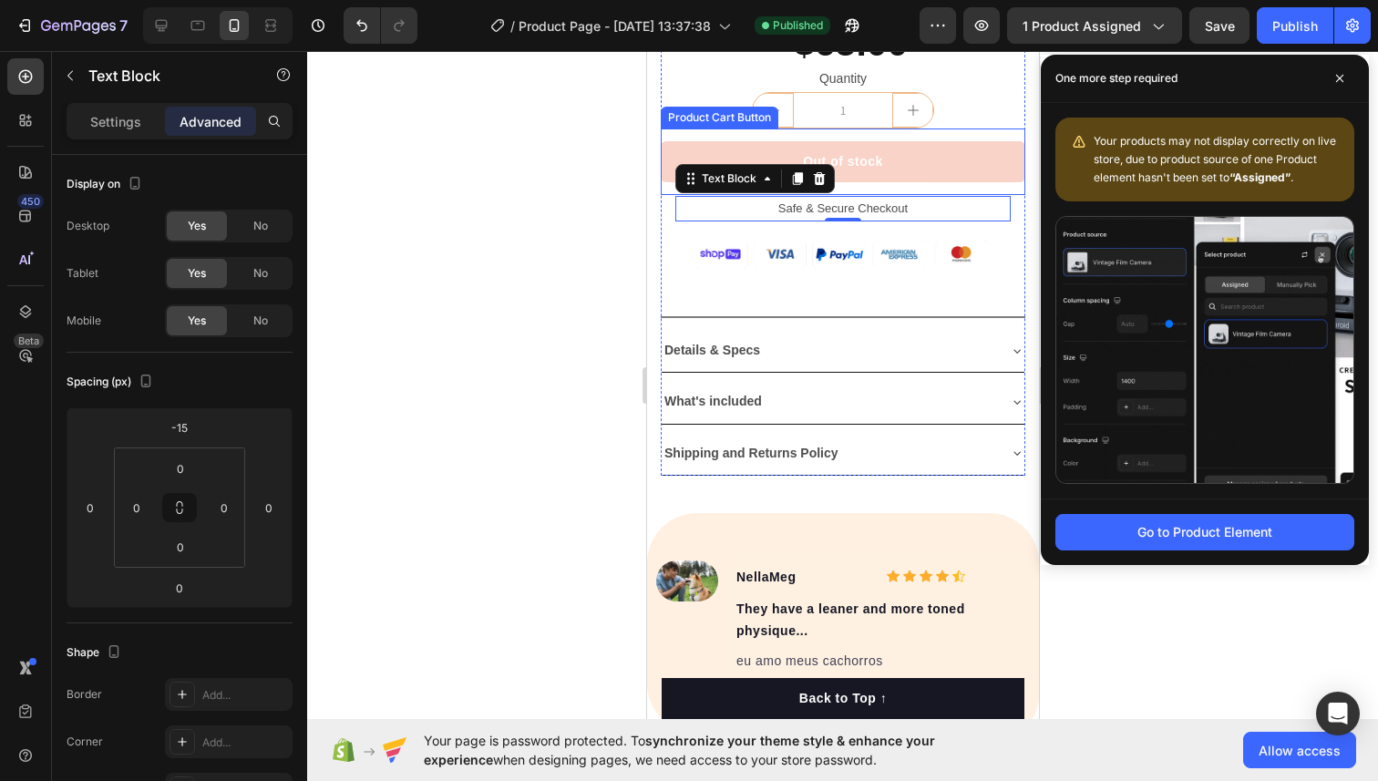
scroll to position [1256, 0]
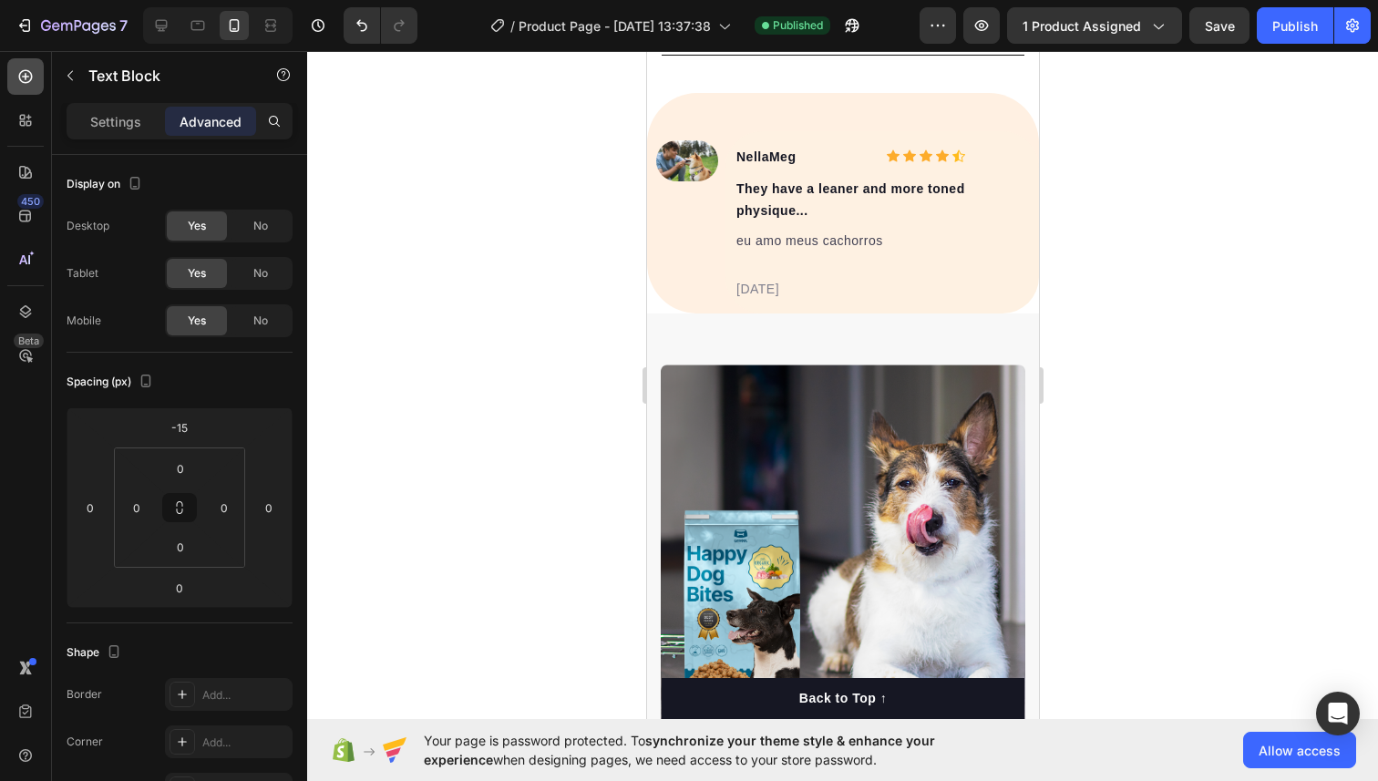
click at [24, 87] on div at bounding box center [25, 76] width 36 height 36
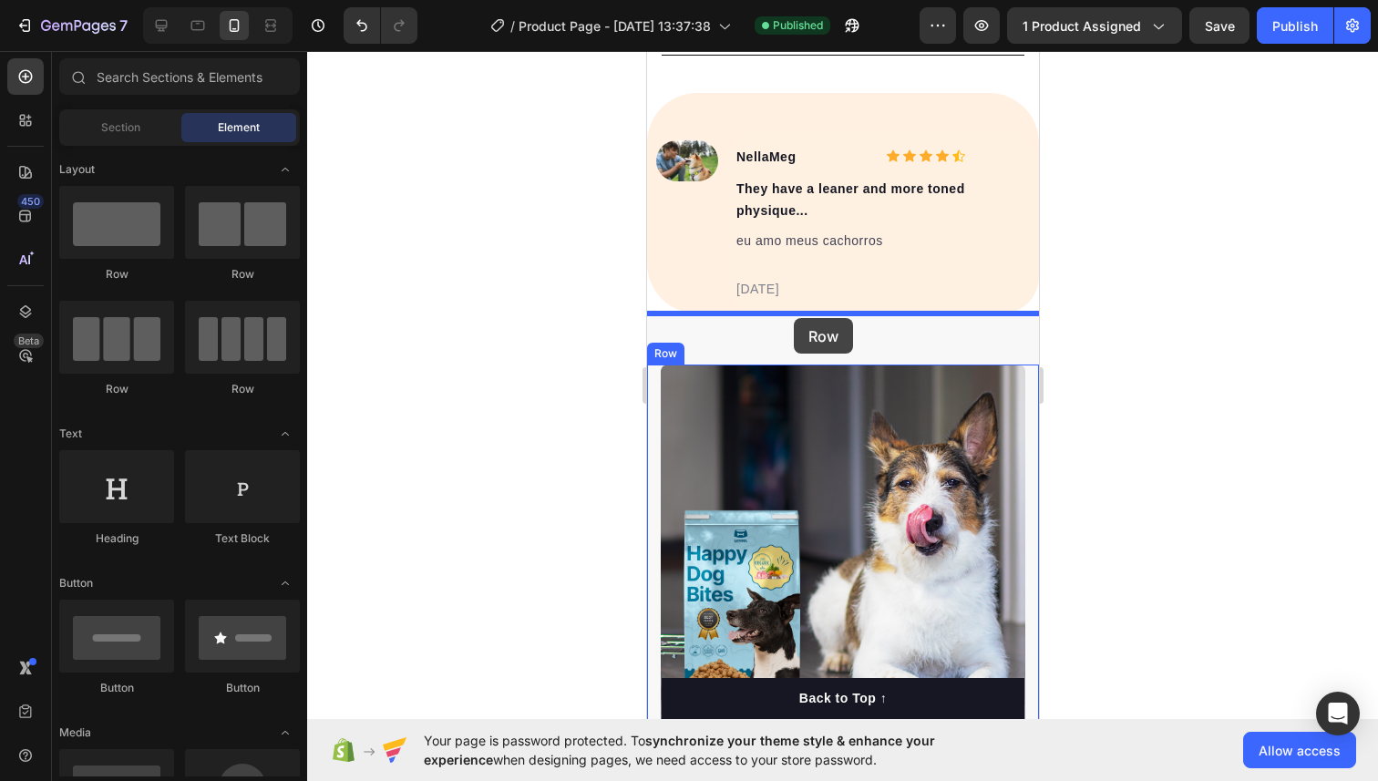
drag, startPoint x: 878, startPoint y: 402, endPoint x: 793, endPoint y: 318, distance: 119.8
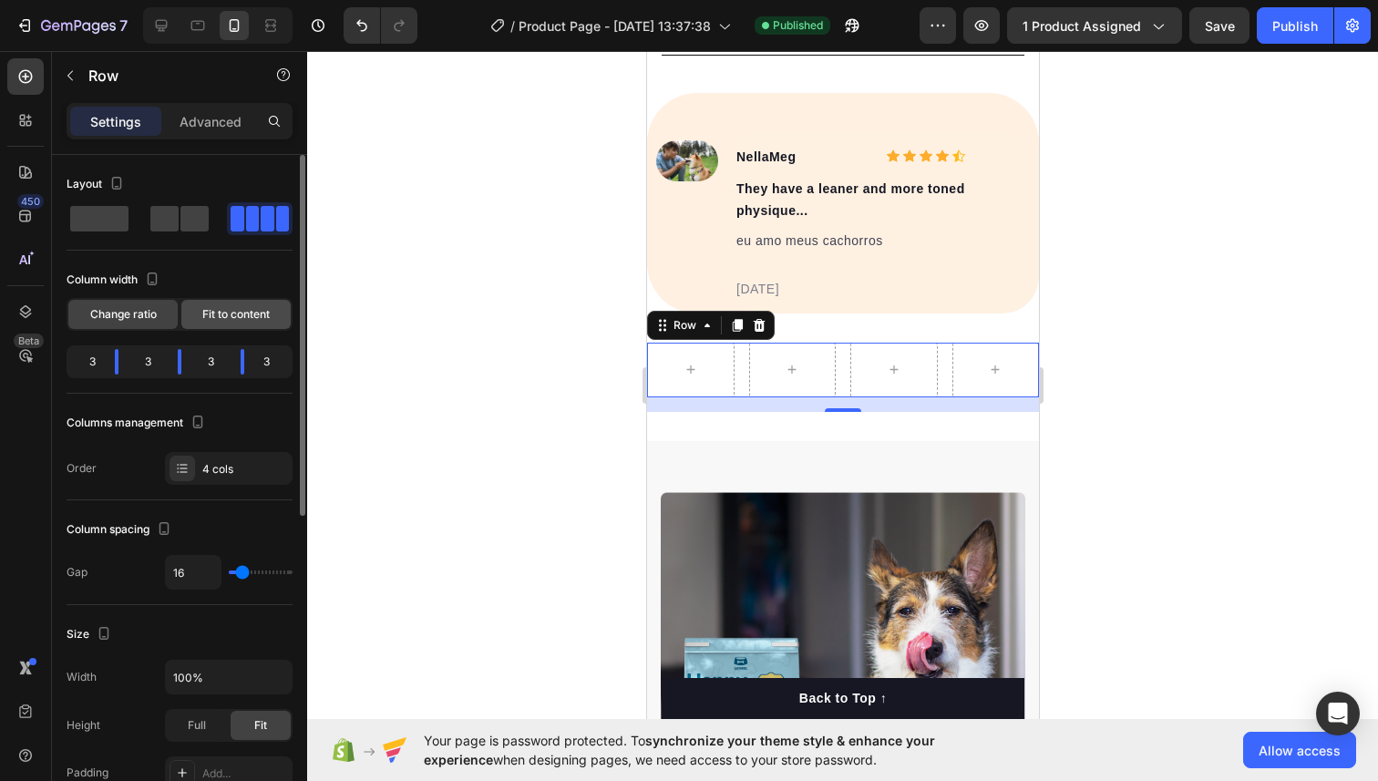
click at [195, 314] on div "Fit to content" at bounding box center [235, 314] width 109 height 29
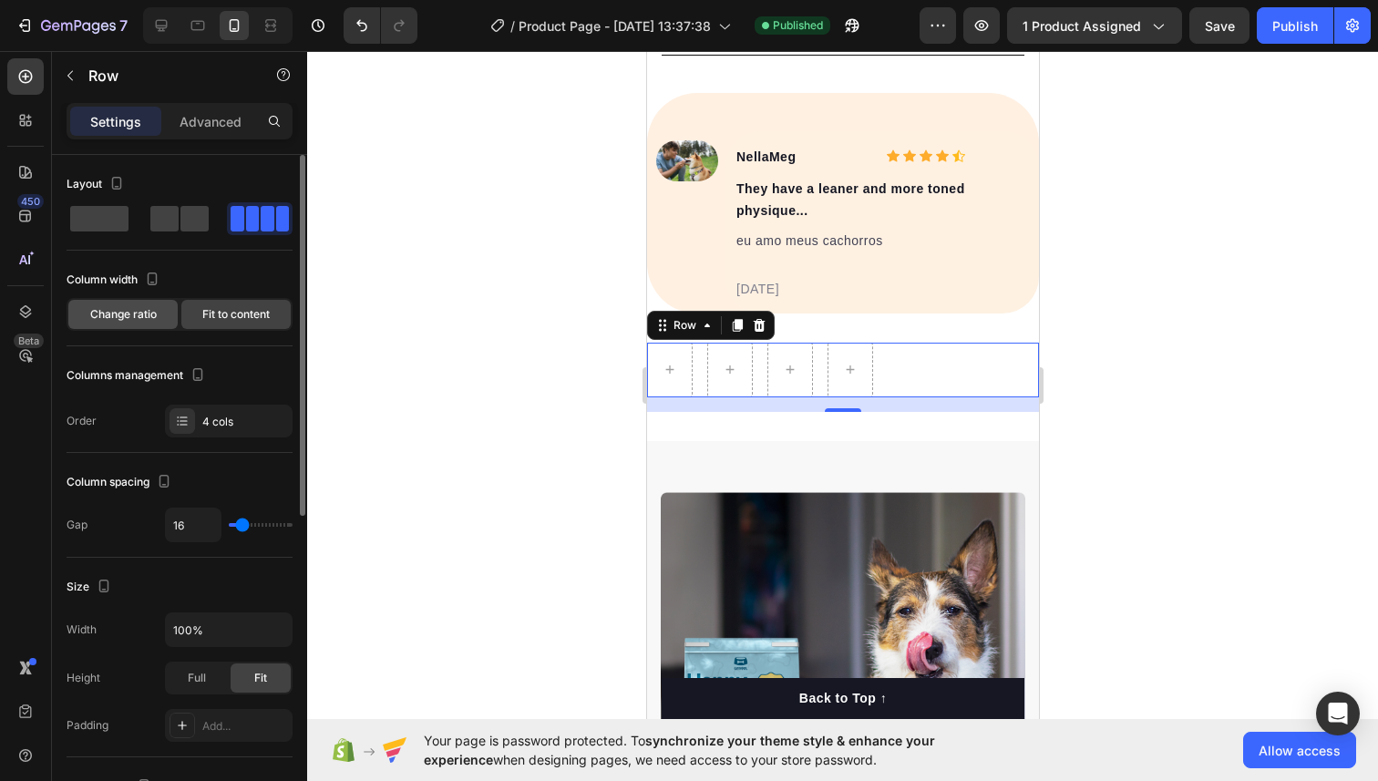
click at [144, 317] on span "Change ratio" at bounding box center [123, 314] width 67 height 16
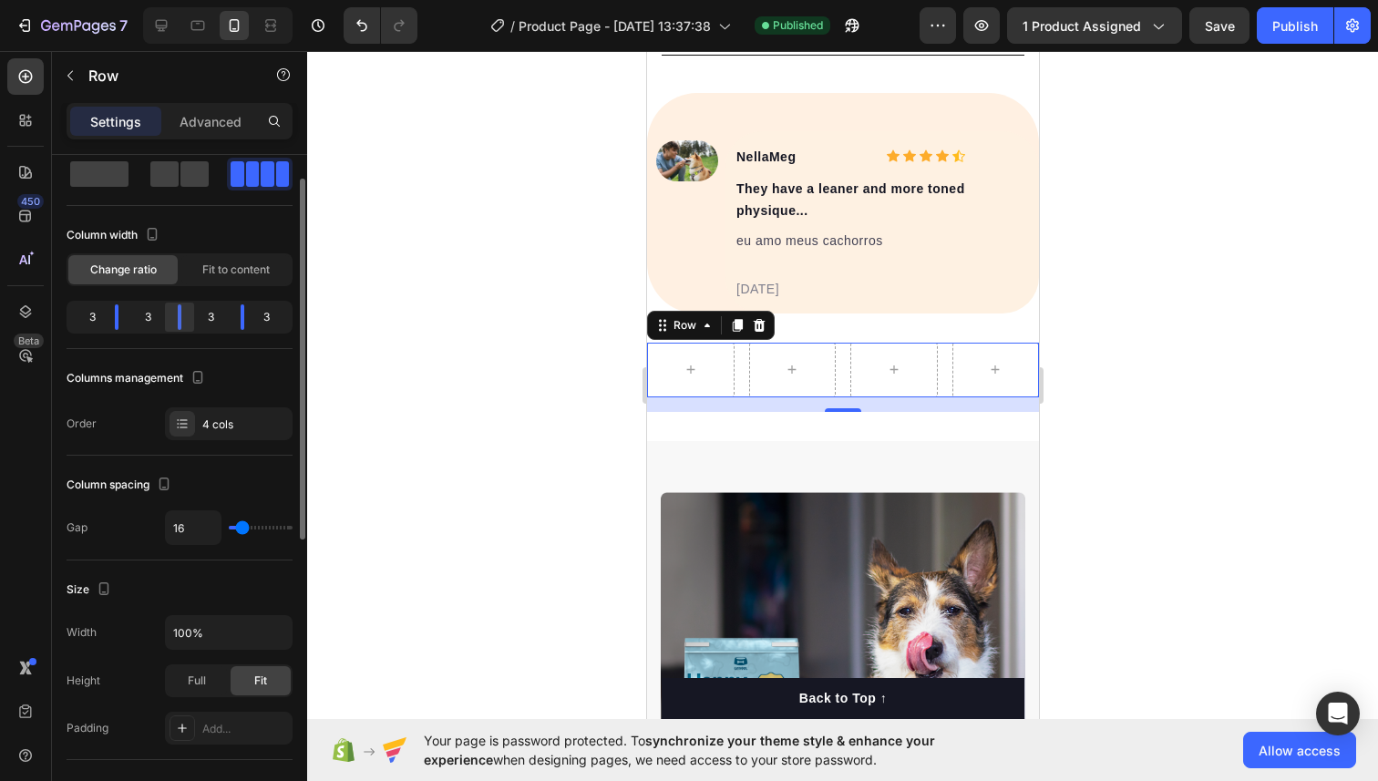
scroll to position [46, 0]
click at [192, 426] on div at bounding box center [182, 423] width 26 height 26
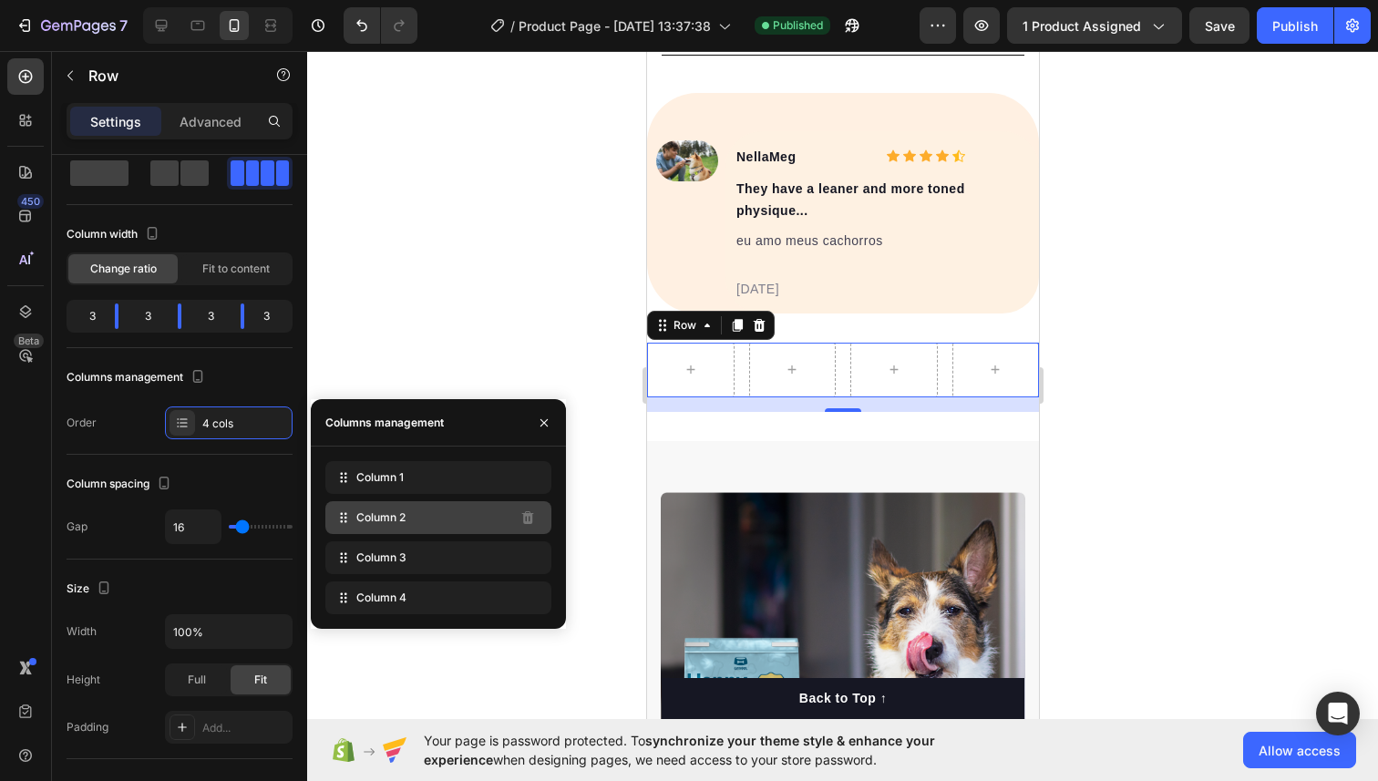
click at [343, 510] on icon at bounding box center [343, 517] width 18 height 18
click at [369, 520] on span "Column 2" at bounding box center [380, 517] width 49 height 16
click at [361, 520] on span "Column 2" at bounding box center [380, 517] width 49 height 16
click at [364, 520] on span "Column 2" at bounding box center [380, 517] width 49 height 16
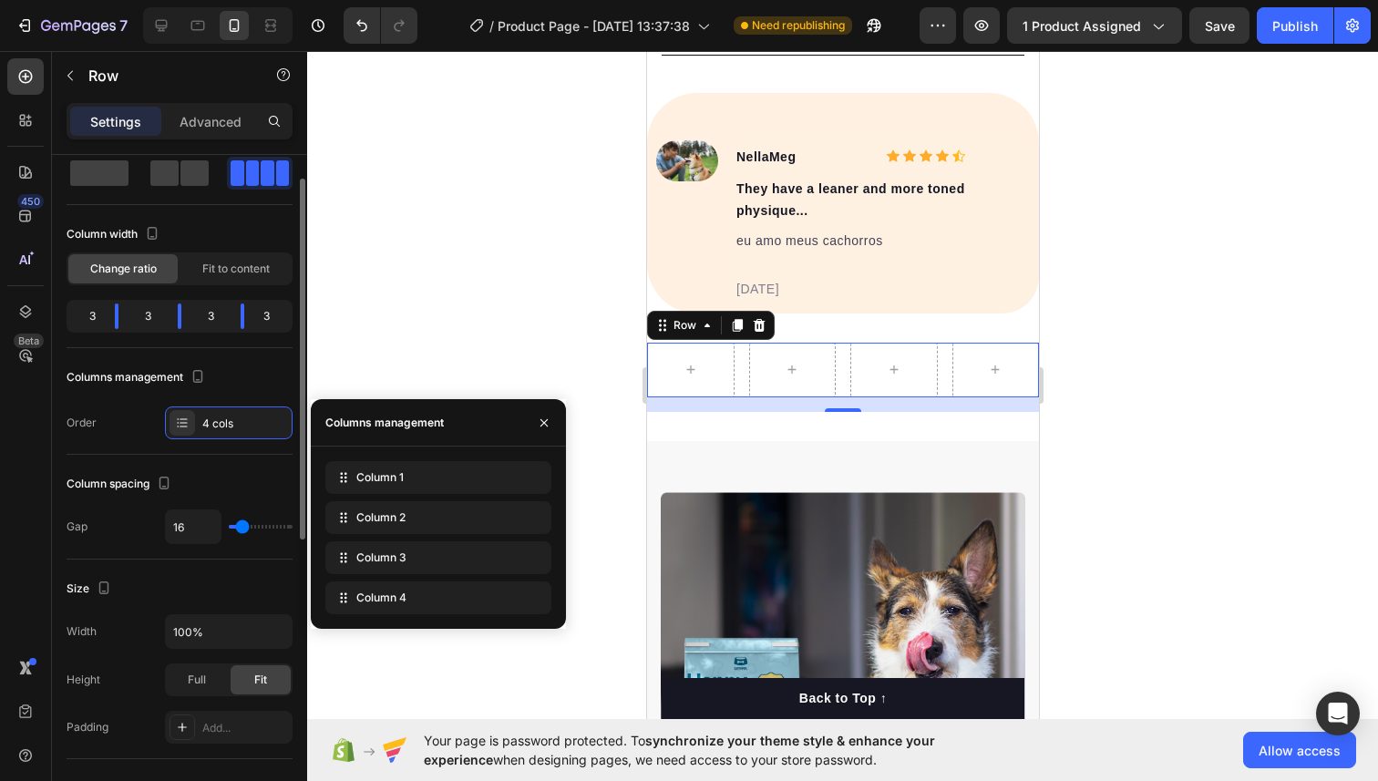
click at [275, 393] on div "Columns management Order 4 cols" at bounding box center [180, 401] width 226 height 77
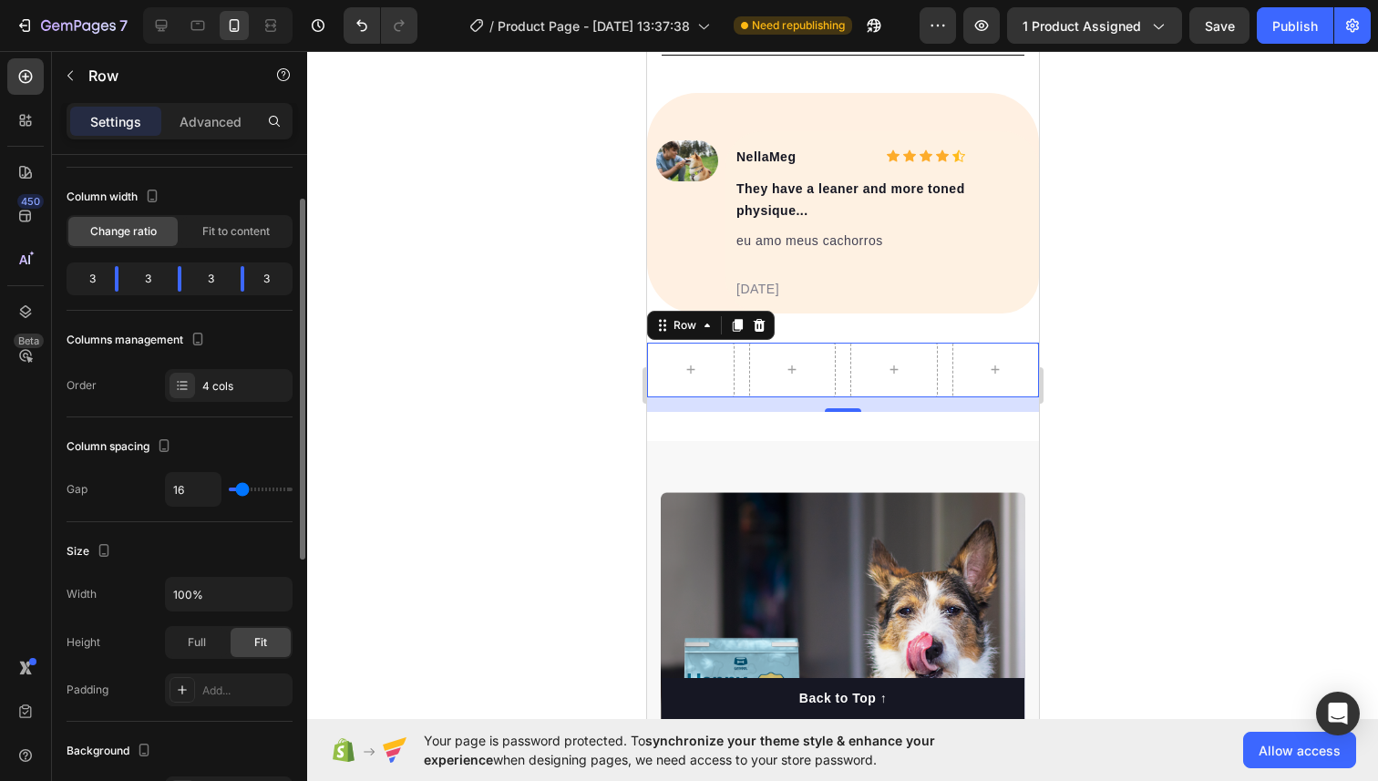
scroll to position [0, 0]
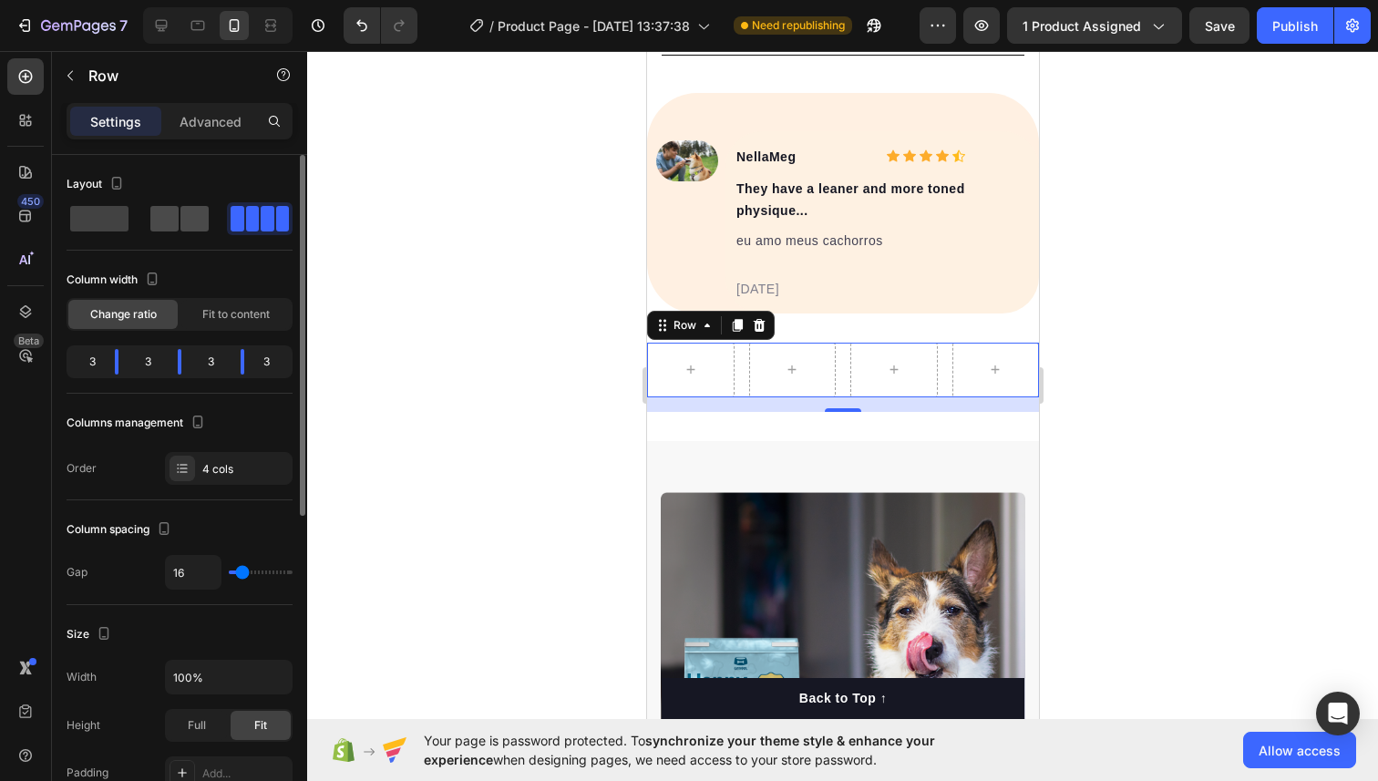
click at [193, 218] on span at bounding box center [194, 219] width 28 height 26
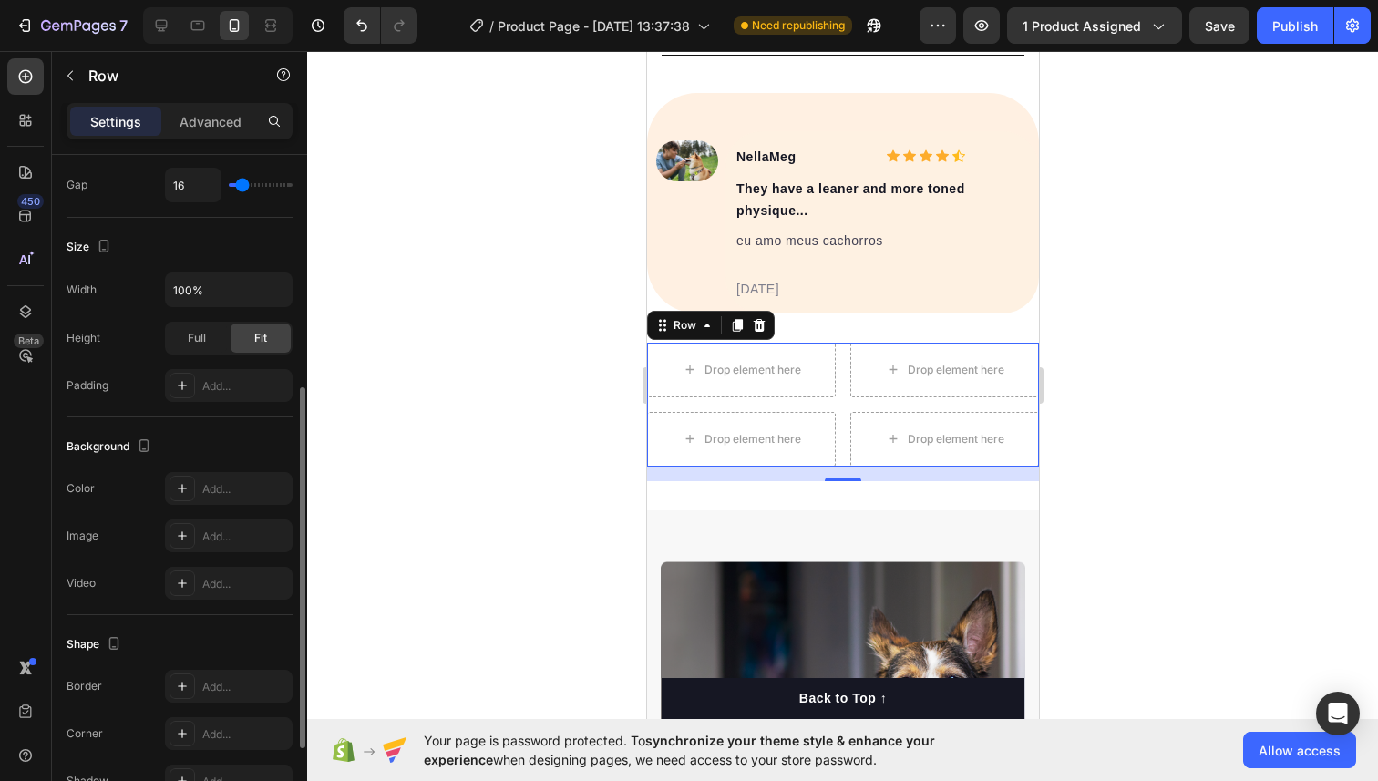
scroll to position [548, 0]
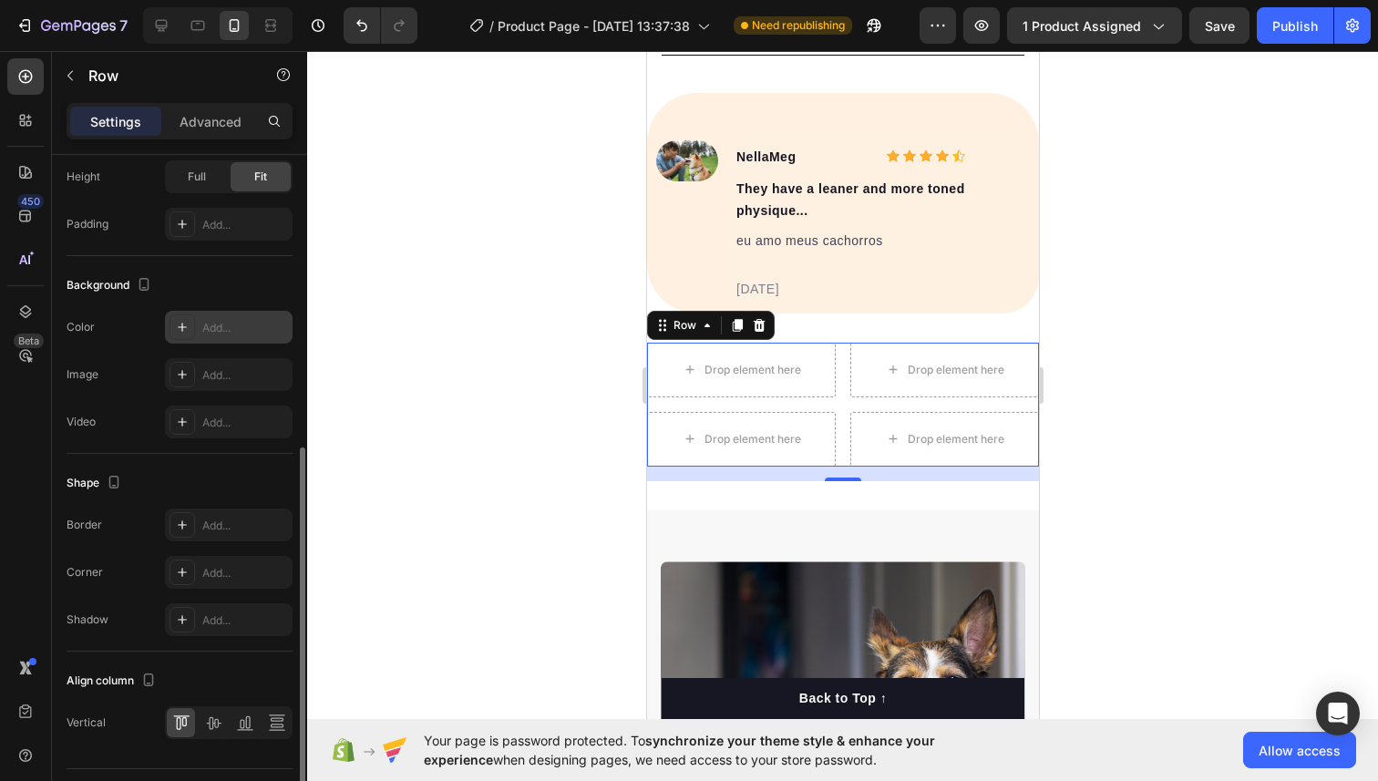
click at [217, 324] on div "Add..." at bounding box center [245, 328] width 86 height 16
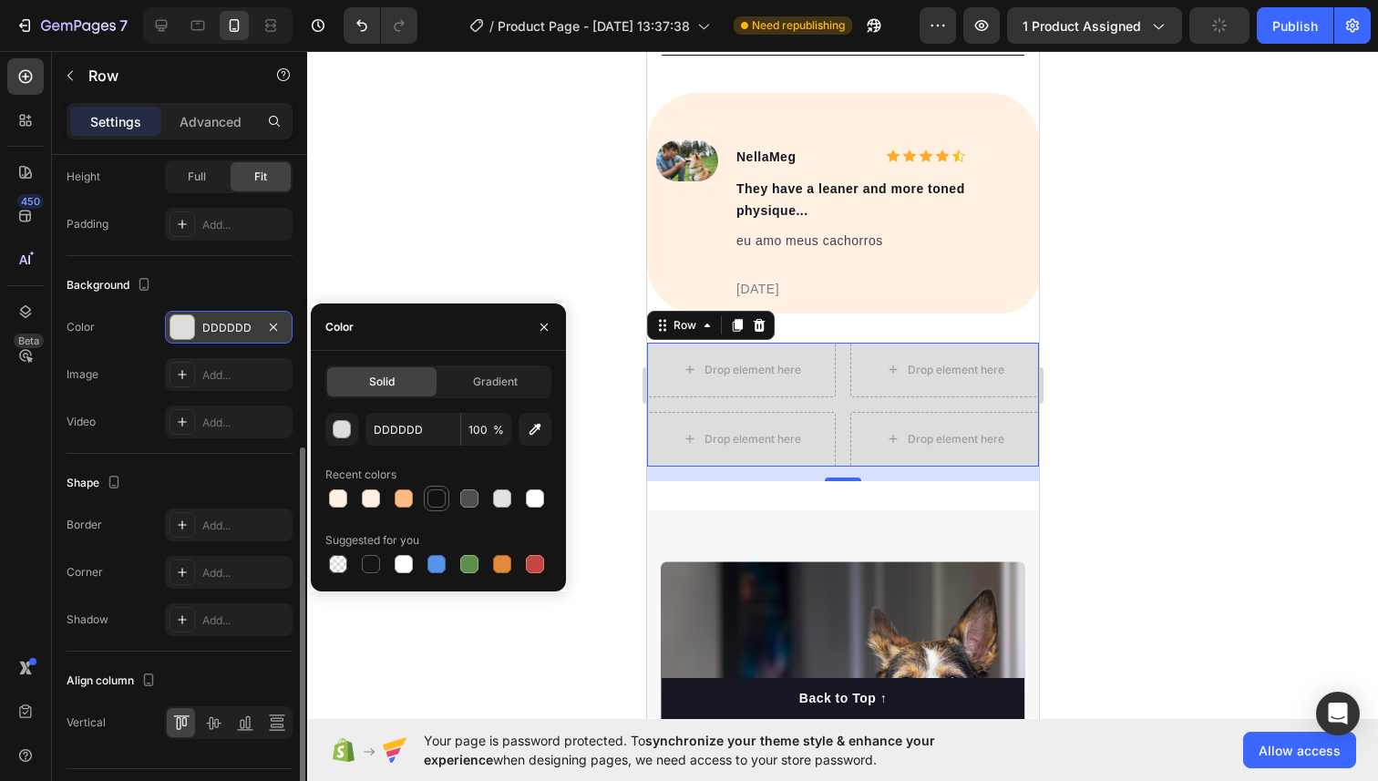
click at [427, 505] on div at bounding box center [436, 498] width 22 height 22
type input "121212"
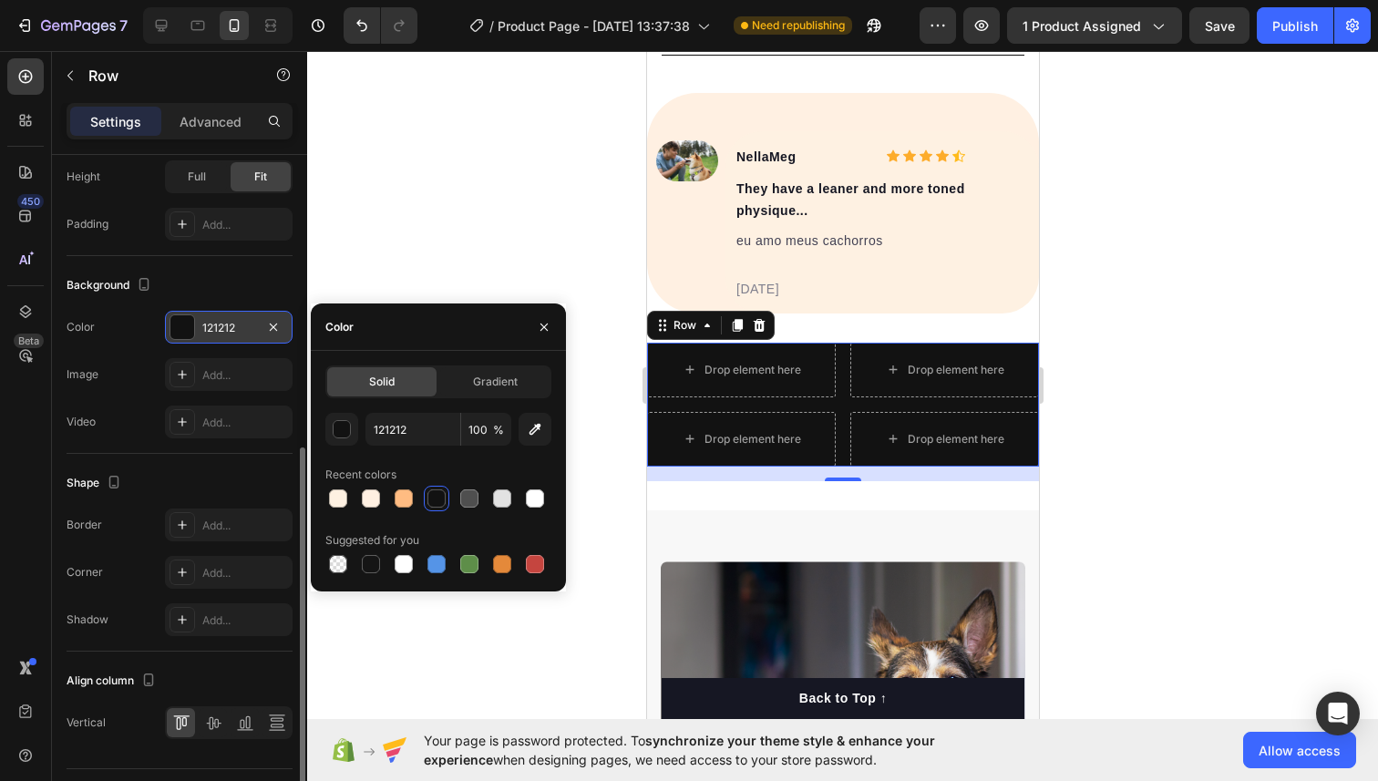
click at [476, 271] on div at bounding box center [842, 416] width 1070 height 730
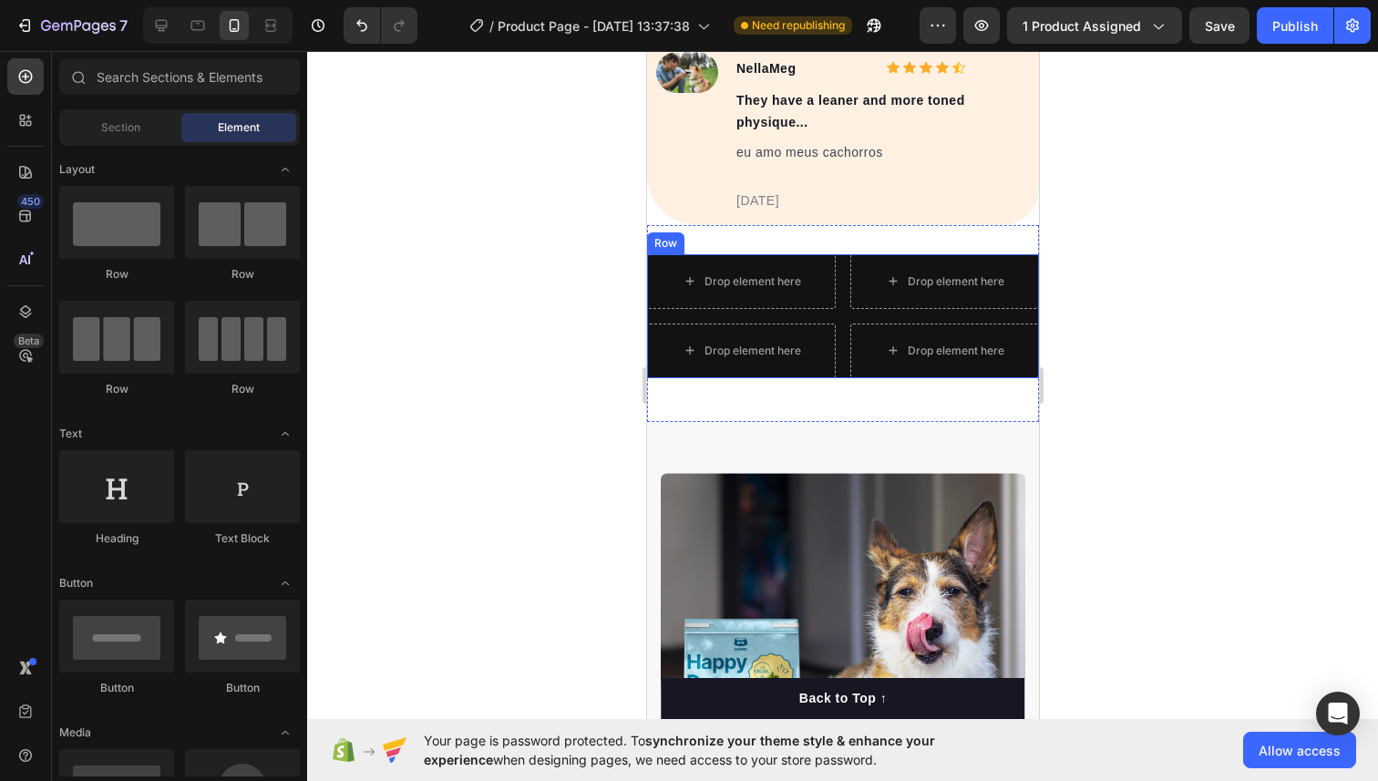
scroll to position [1347, 0]
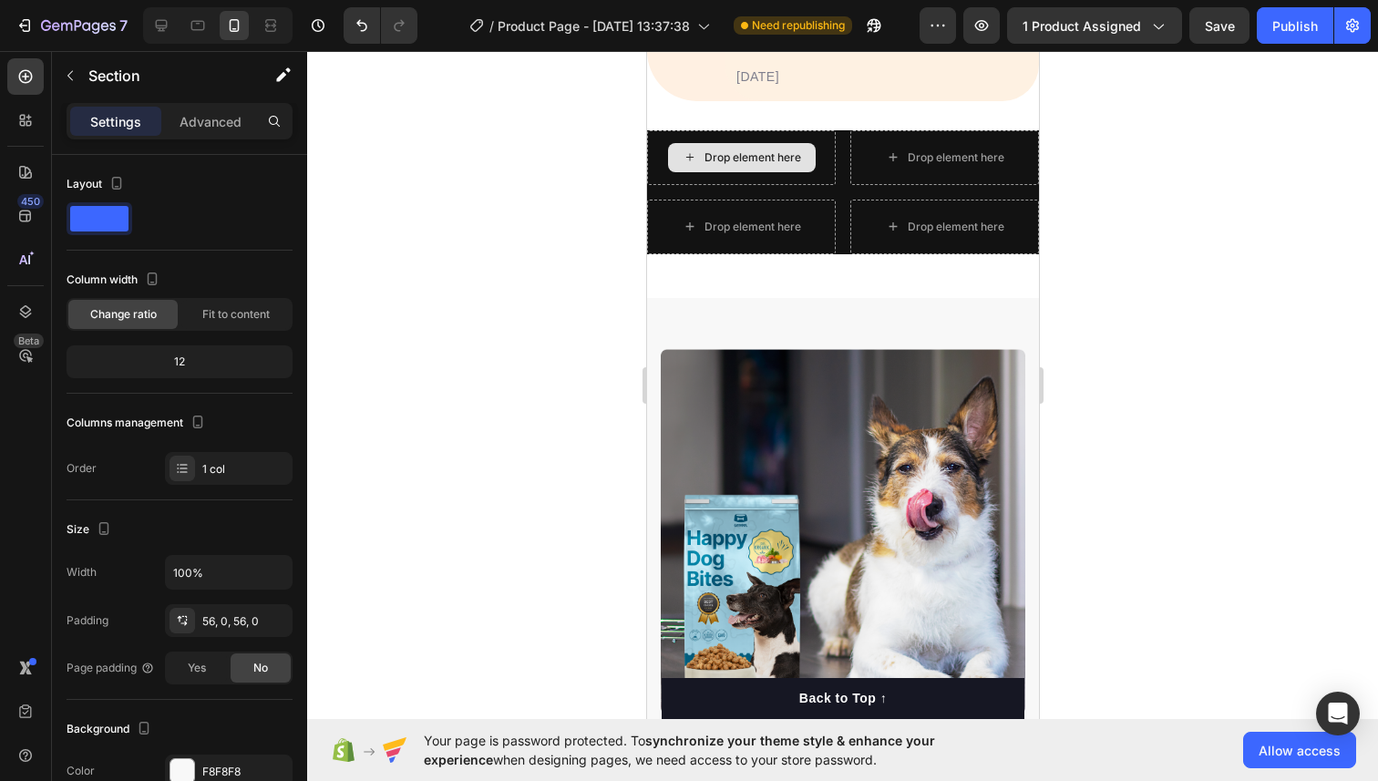
scroll to position [1496, 0]
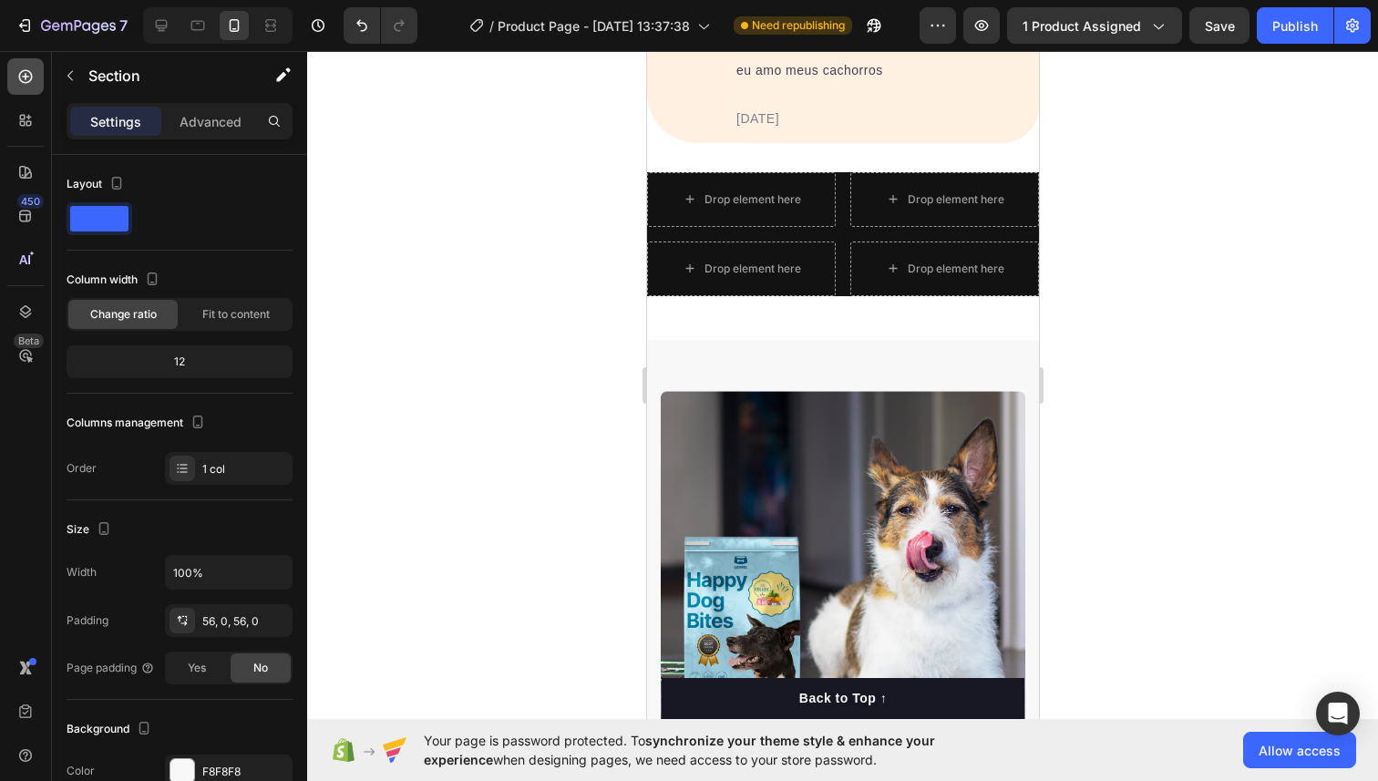
click at [12, 71] on div at bounding box center [25, 76] width 36 height 36
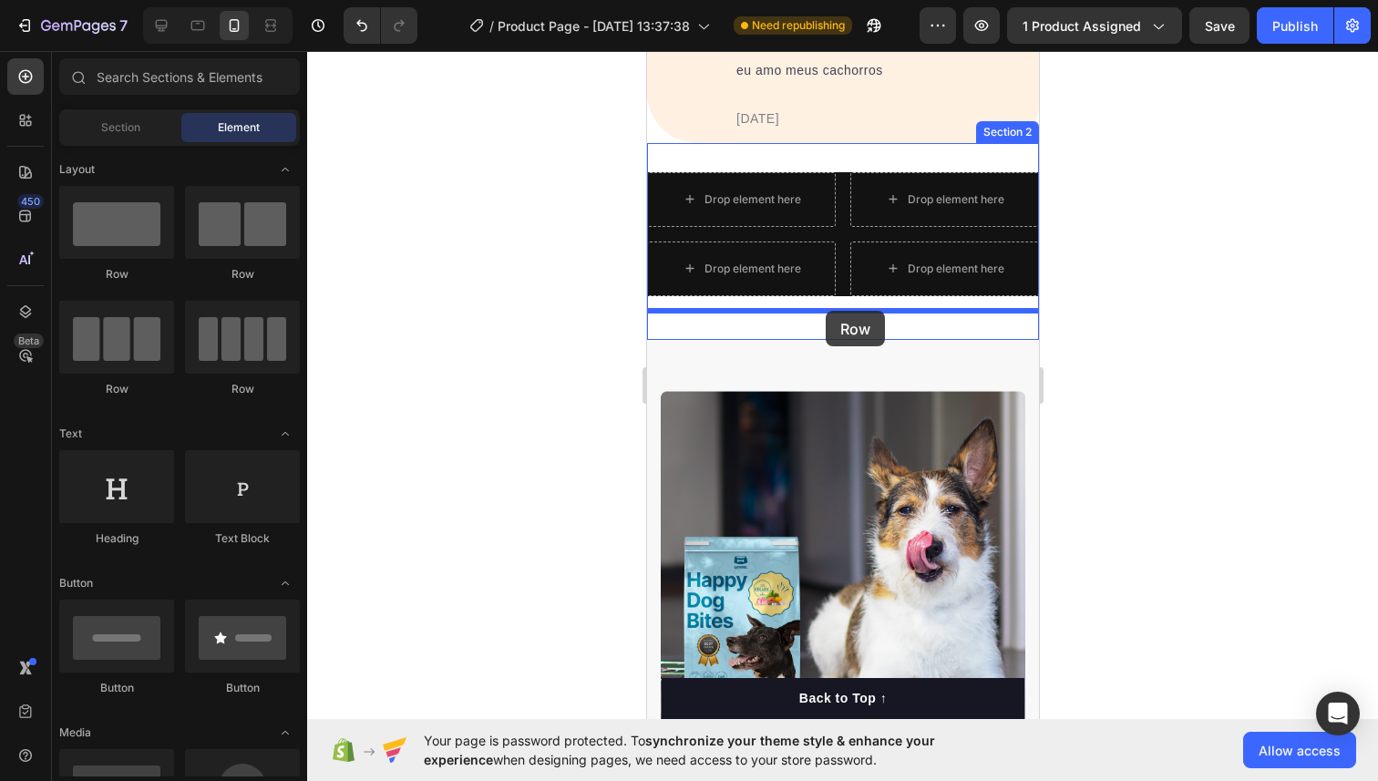
drag, startPoint x: 742, startPoint y: 256, endPoint x: 824, endPoint y: 312, distance: 99.8
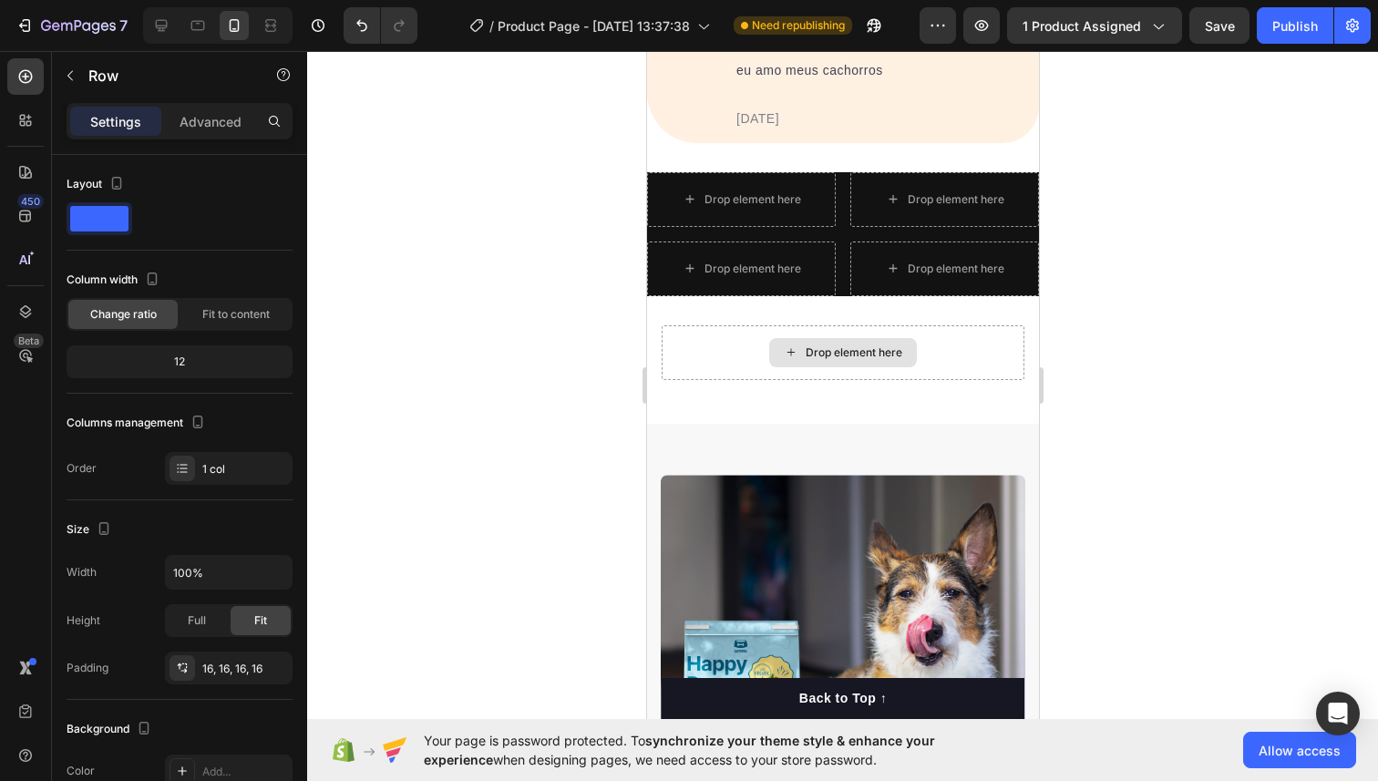
click at [804, 341] on div "Drop element here" at bounding box center [842, 352] width 148 height 29
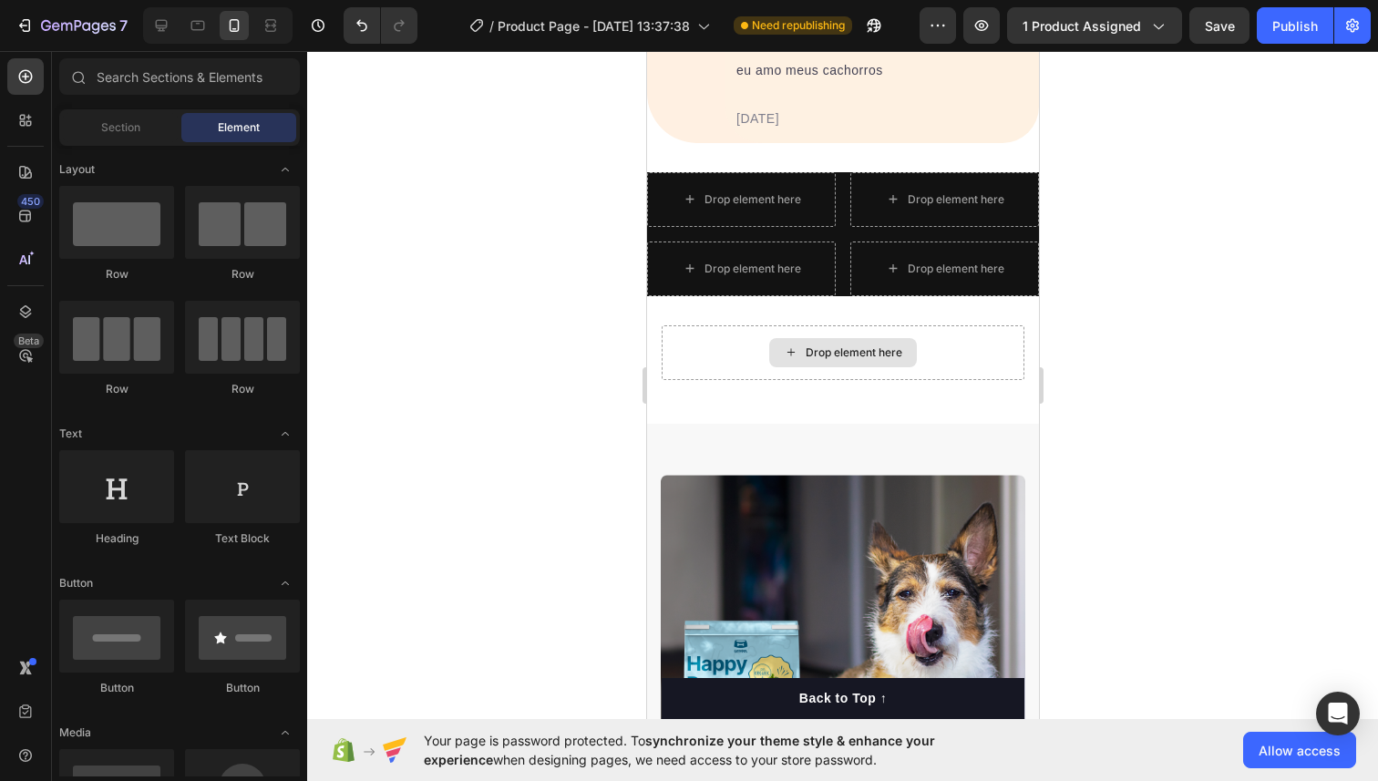
click at [804, 341] on div "Drop element here" at bounding box center [842, 352] width 148 height 29
click at [715, 357] on div "Drop element here" at bounding box center [842, 352] width 363 height 55
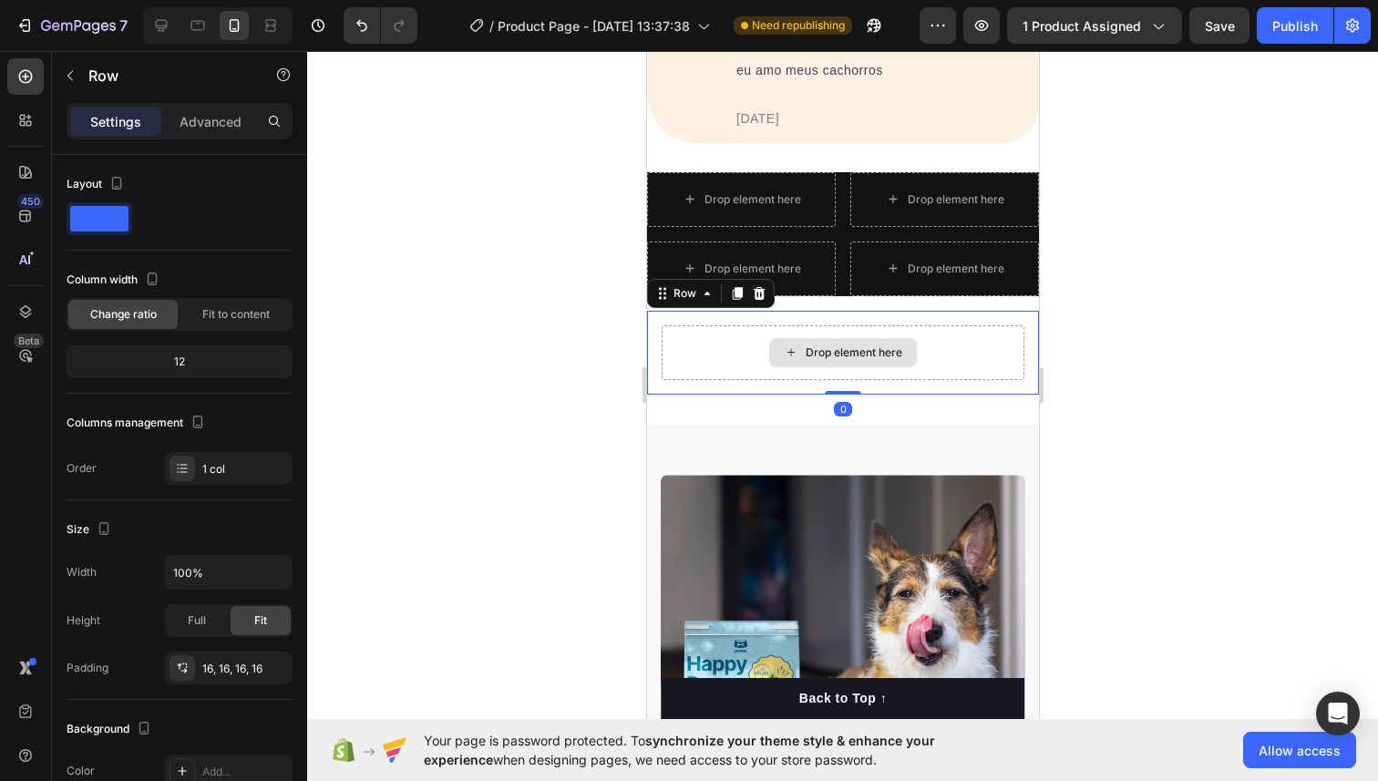
click at [715, 357] on div "Drop element here" at bounding box center [842, 352] width 363 height 55
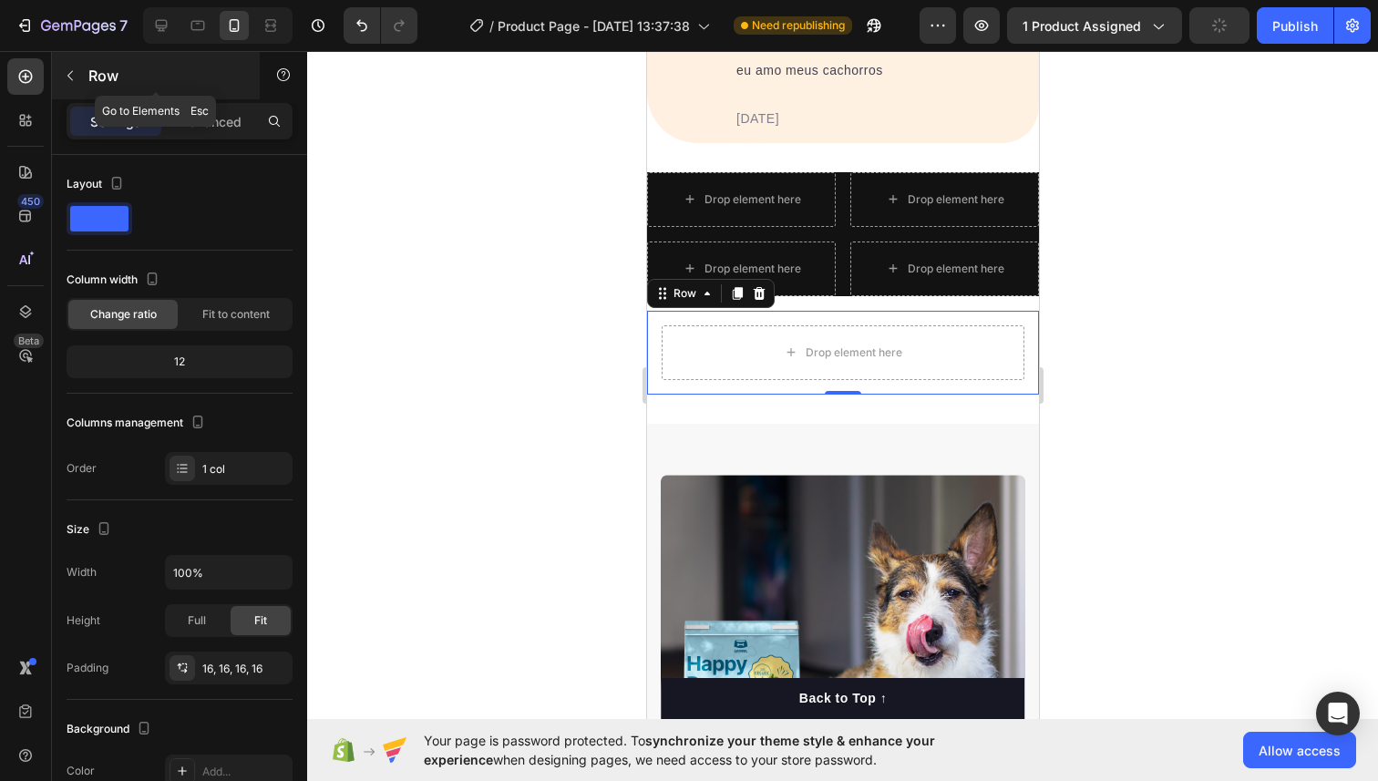
click at [68, 77] on icon "button" at bounding box center [70, 75] width 15 height 15
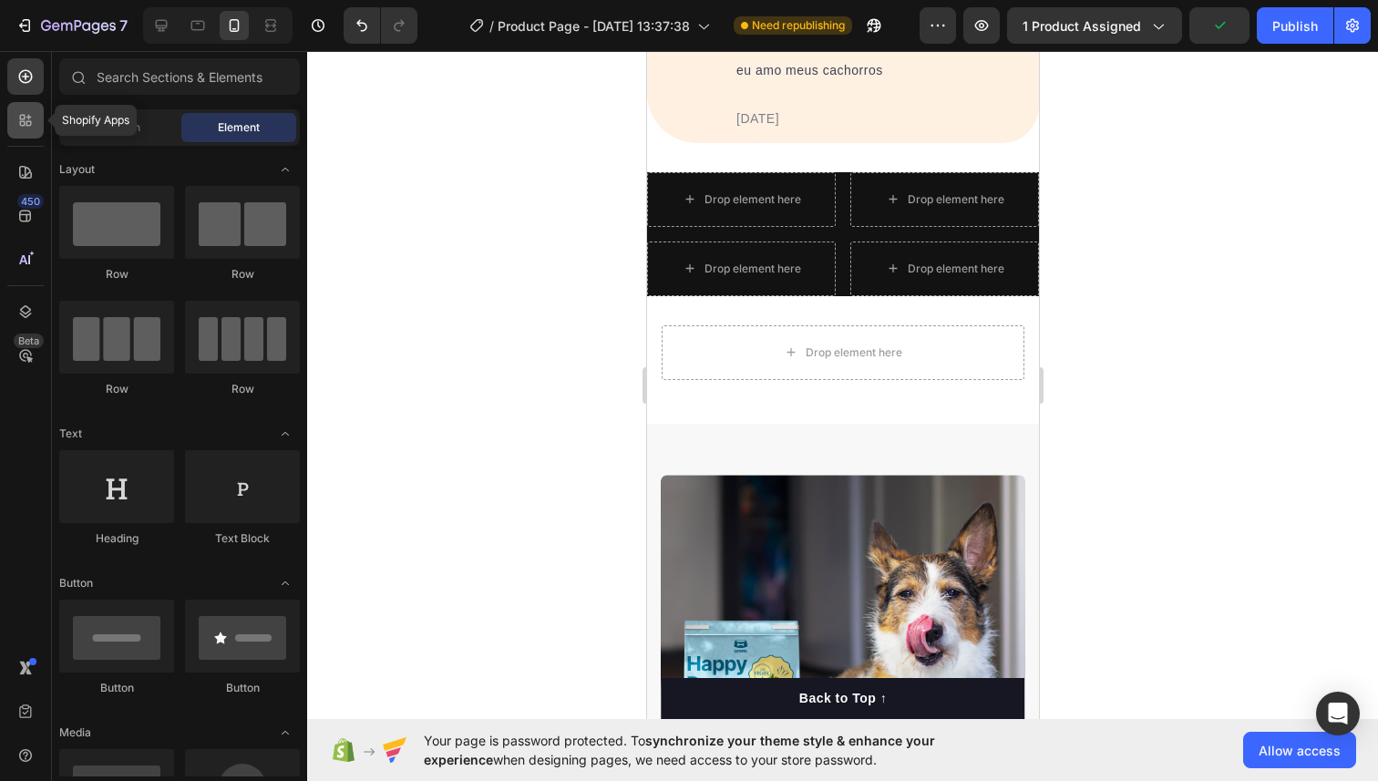
click at [30, 104] on div at bounding box center [25, 120] width 36 height 36
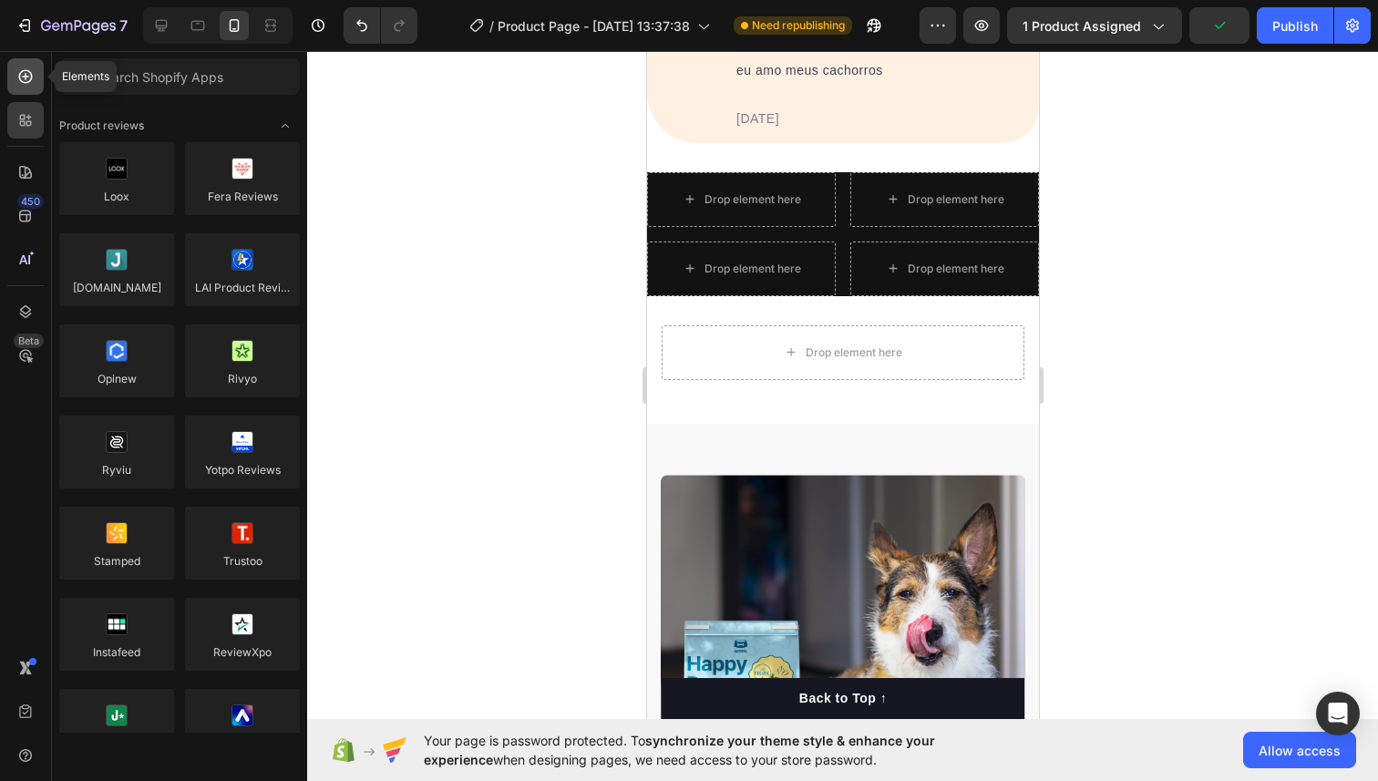
click at [34, 79] on icon at bounding box center [25, 76] width 18 height 18
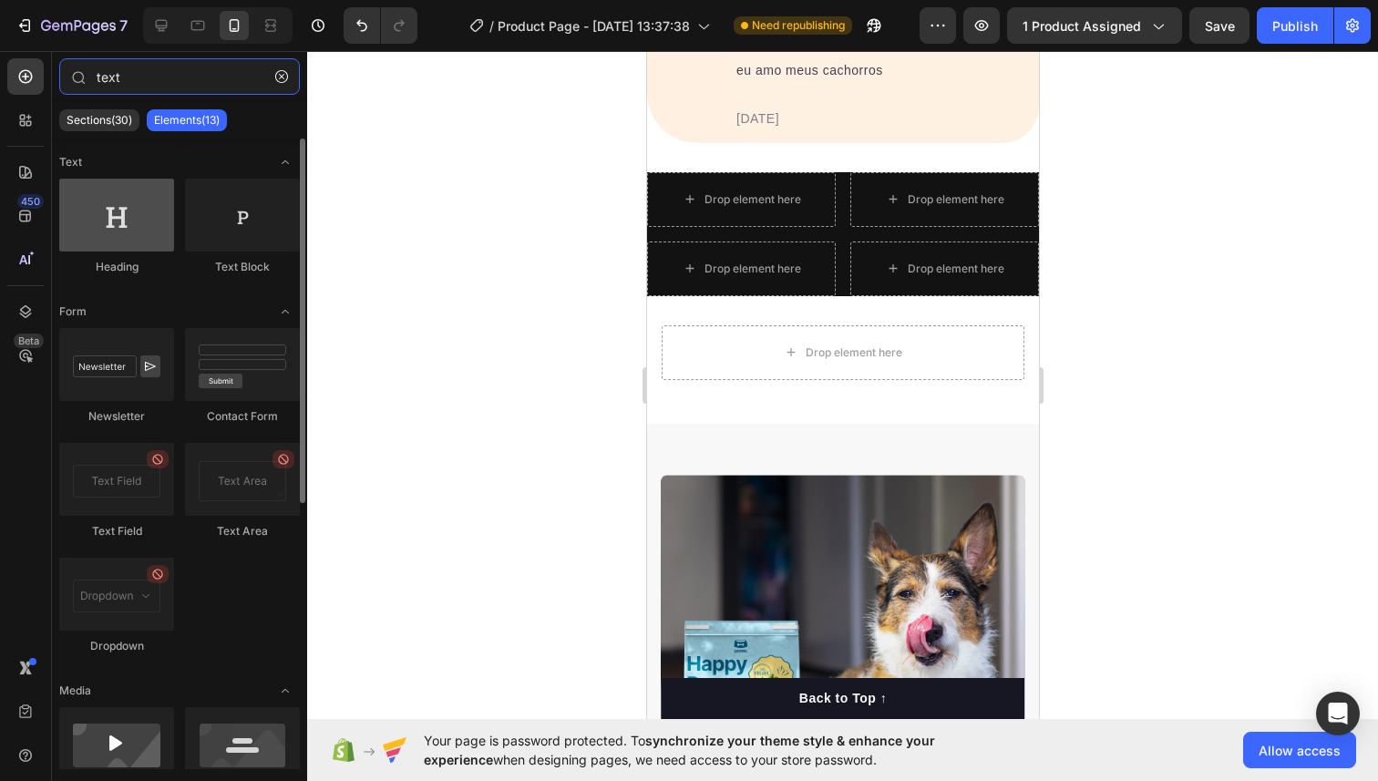
type input "text"
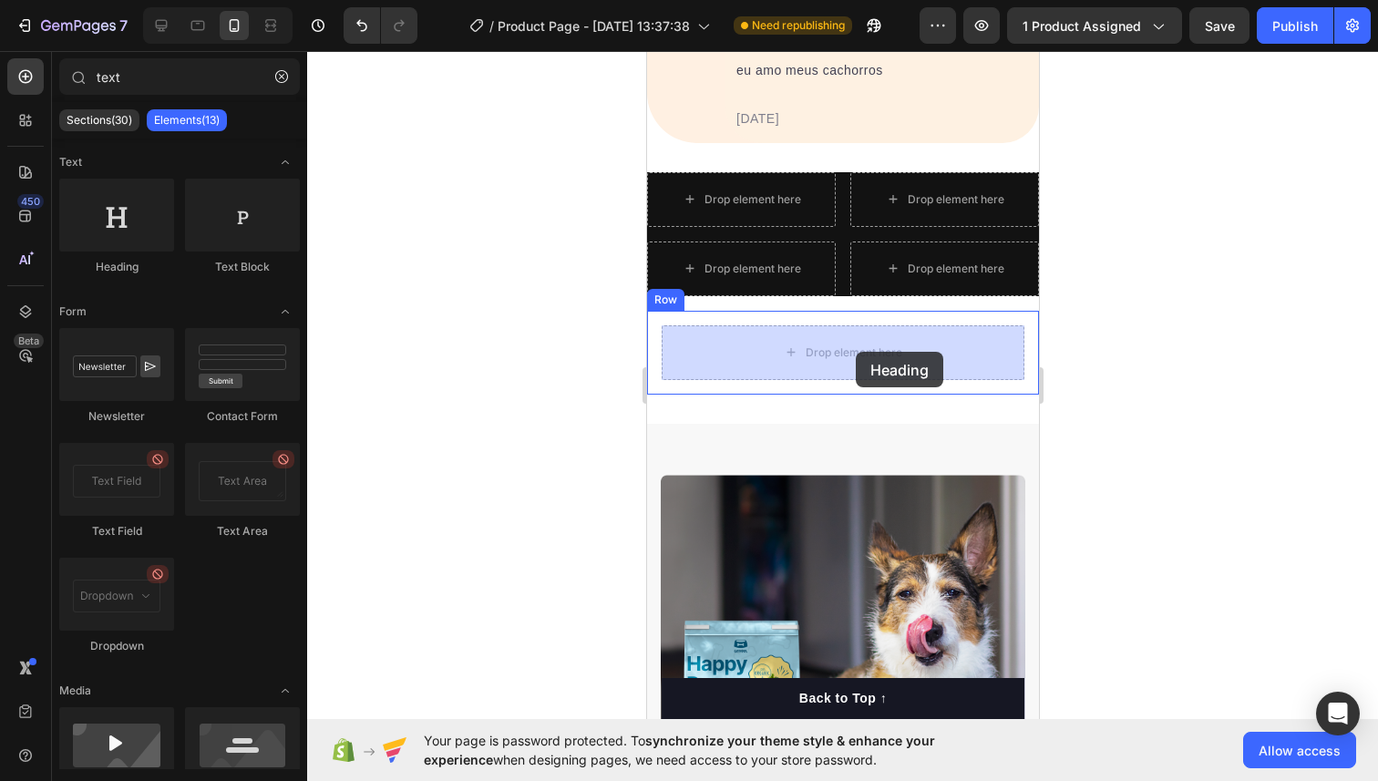
drag, startPoint x: 792, startPoint y: 301, endPoint x: 854, endPoint y: 352, distance: 80.3
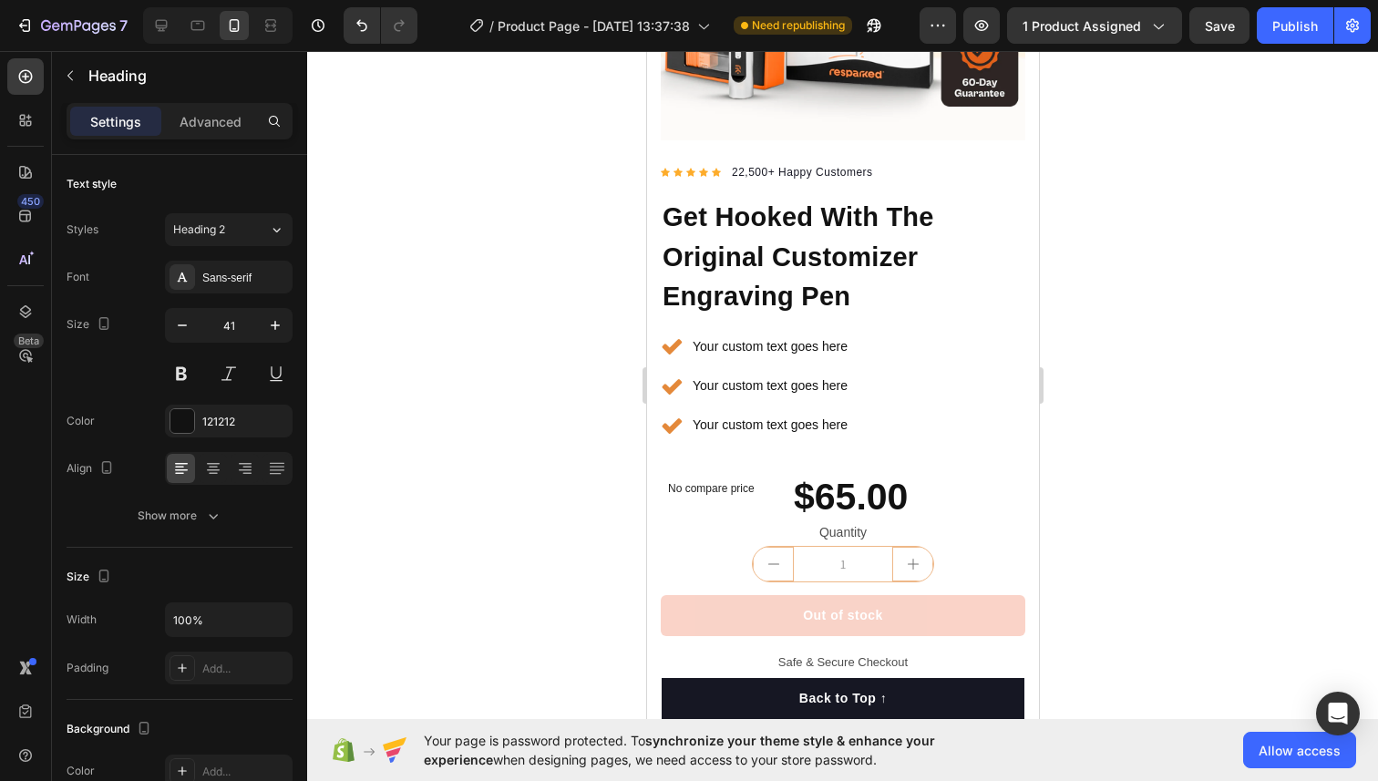
scroll to position [460, 0]
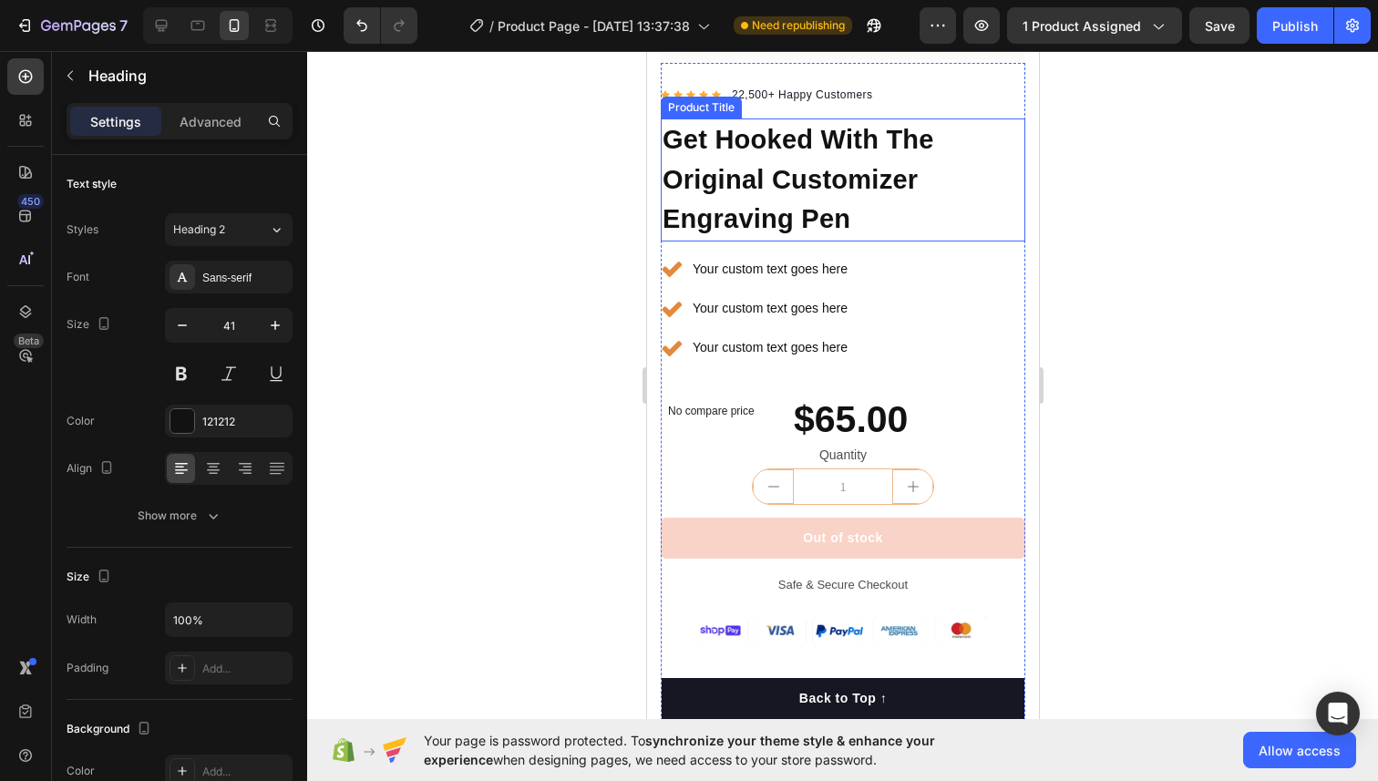
click at [795, 209] on h1 "Get Hooked With The Original Customizer Engraving Pen" at bounding box center [842, 179] width 364 height 123
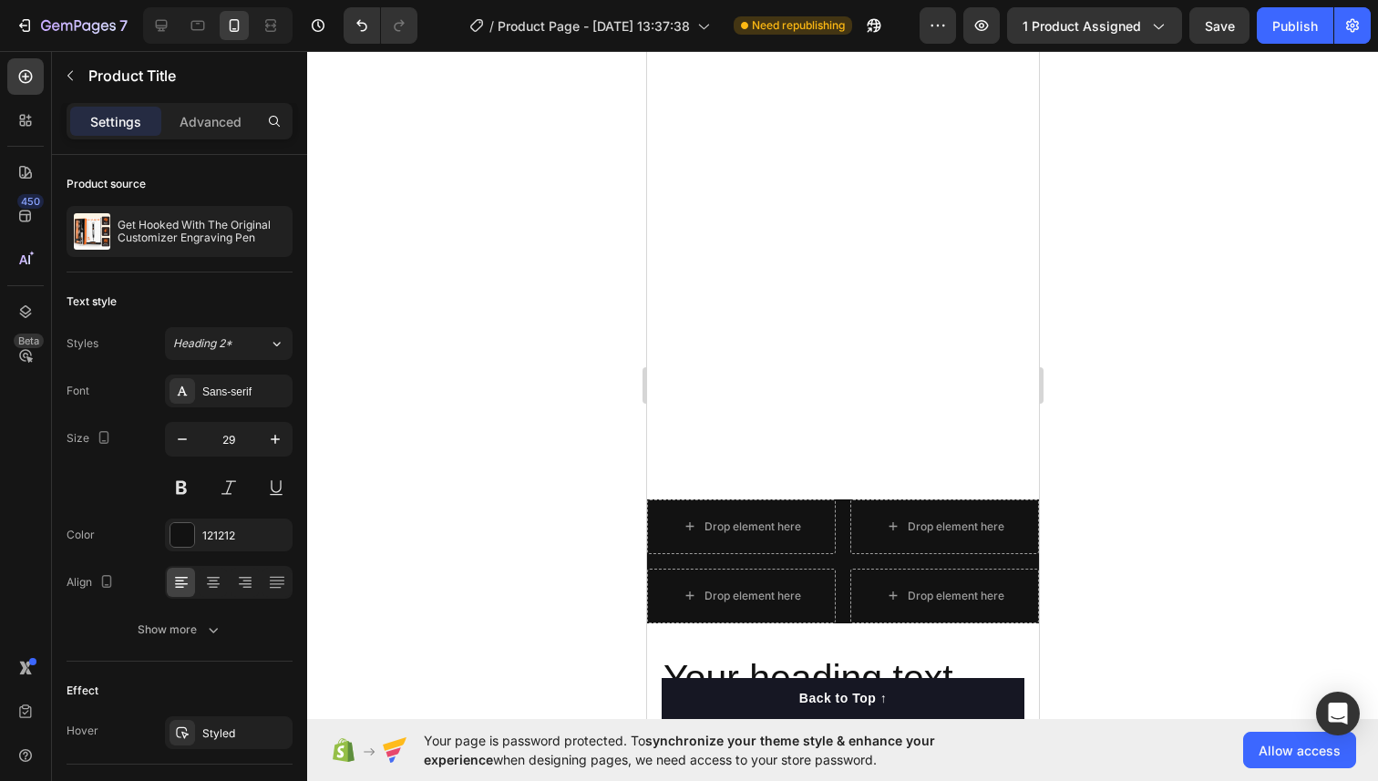
scroll to position [1614, 0]
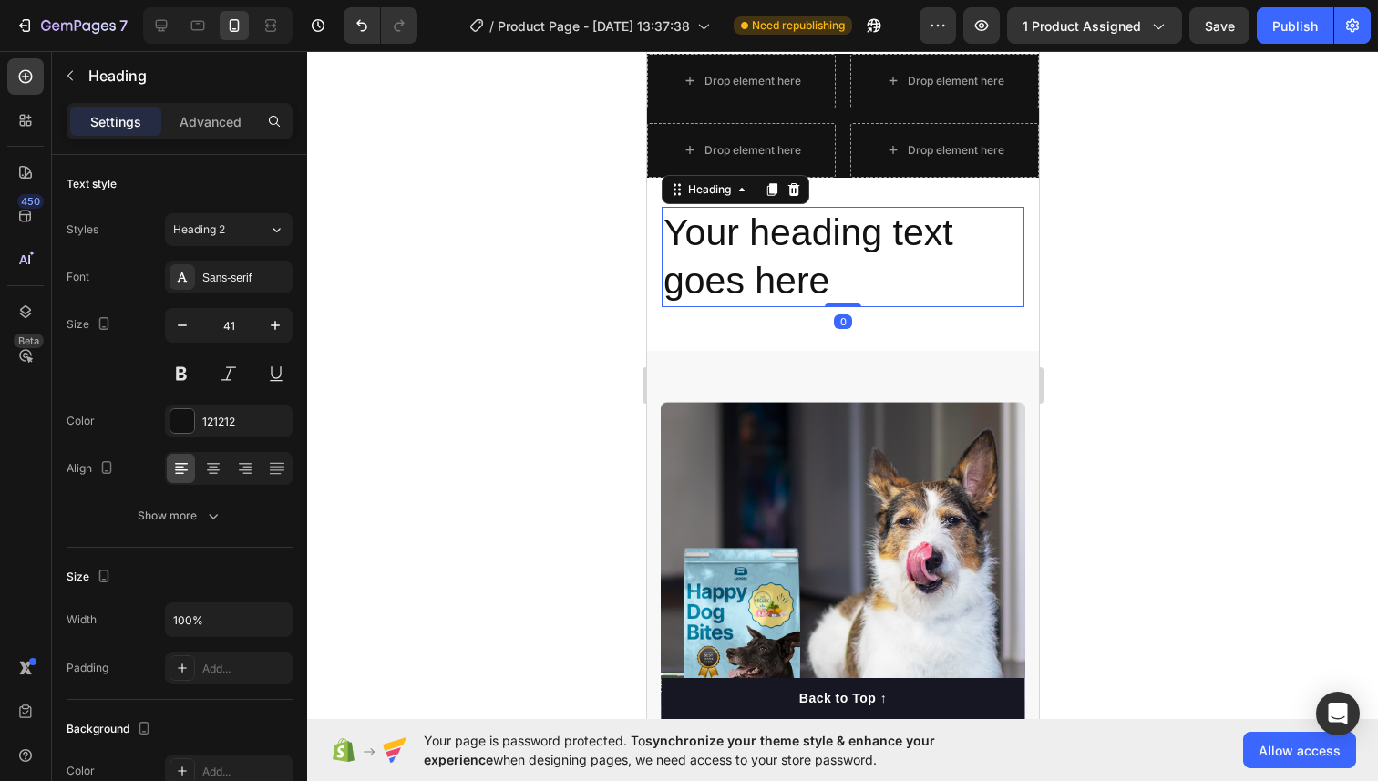
click at [781, 240] on h2 "Your heading text goes here" at bounding box center [842, 257] width 363 height 101
click at [179, 371] on button at bounding box center [181, 373] width 33 height 33
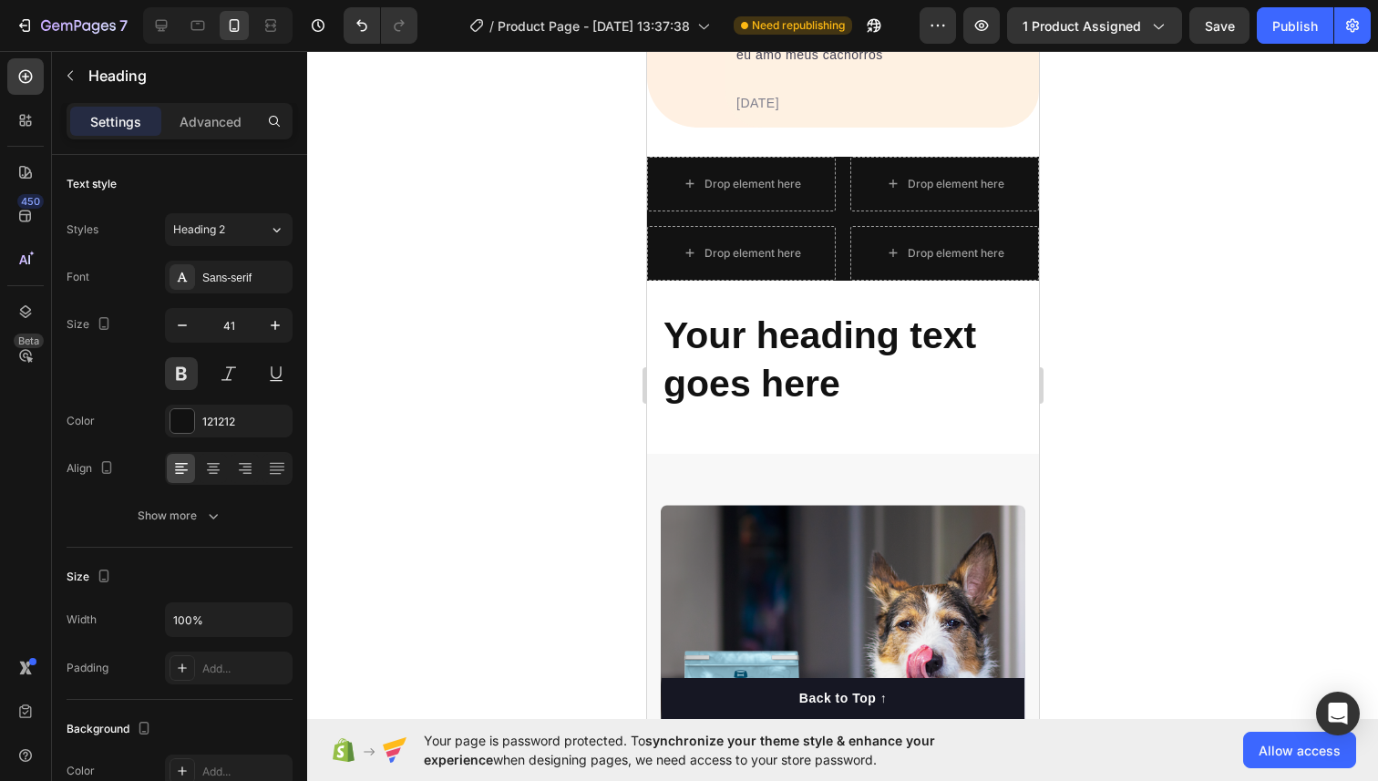
scroll to position [1526, 0]
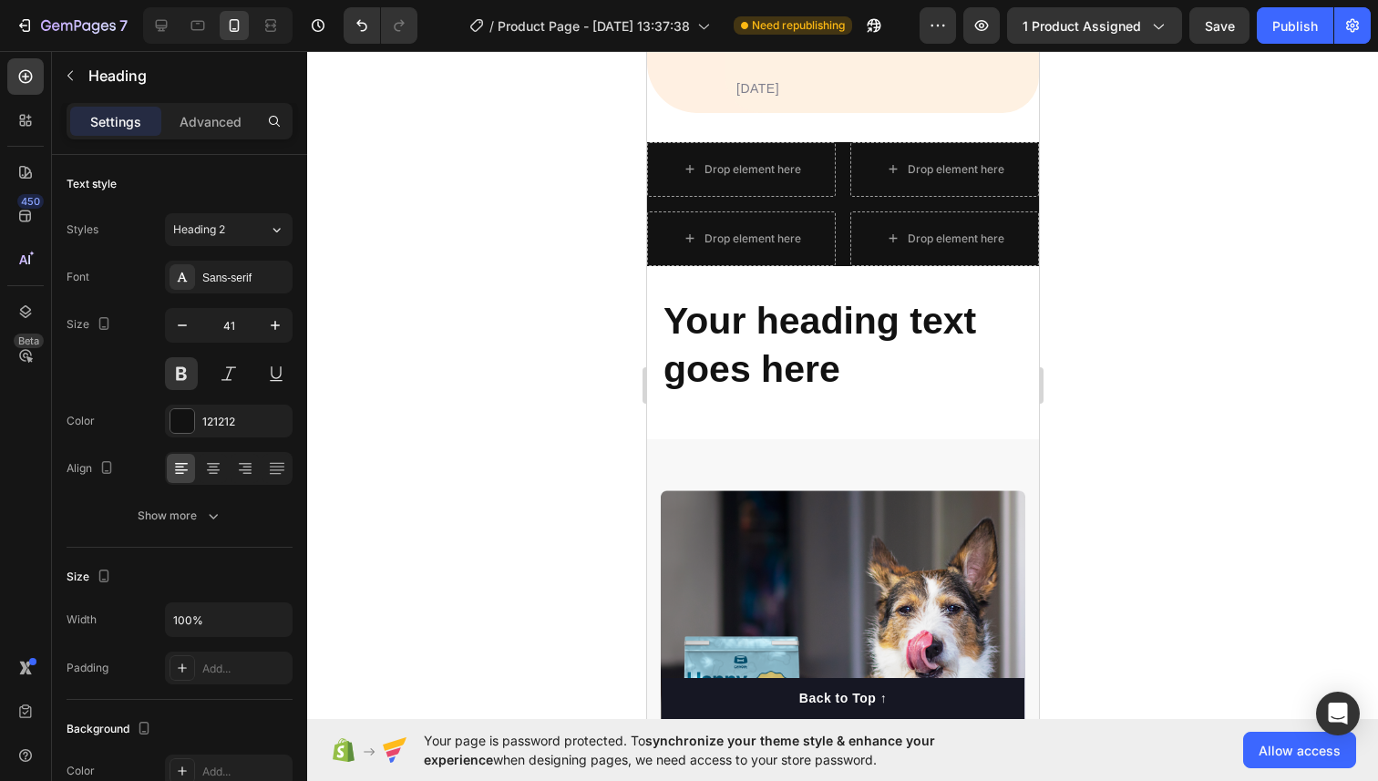
click at [750, 338] on h2 "Your heading text goes here" at bounding box center [842, 345] width 363 height 101
click at [822, 375] on p "Your heading text goes here" at bounding box center [841, 345] width 359 height 97
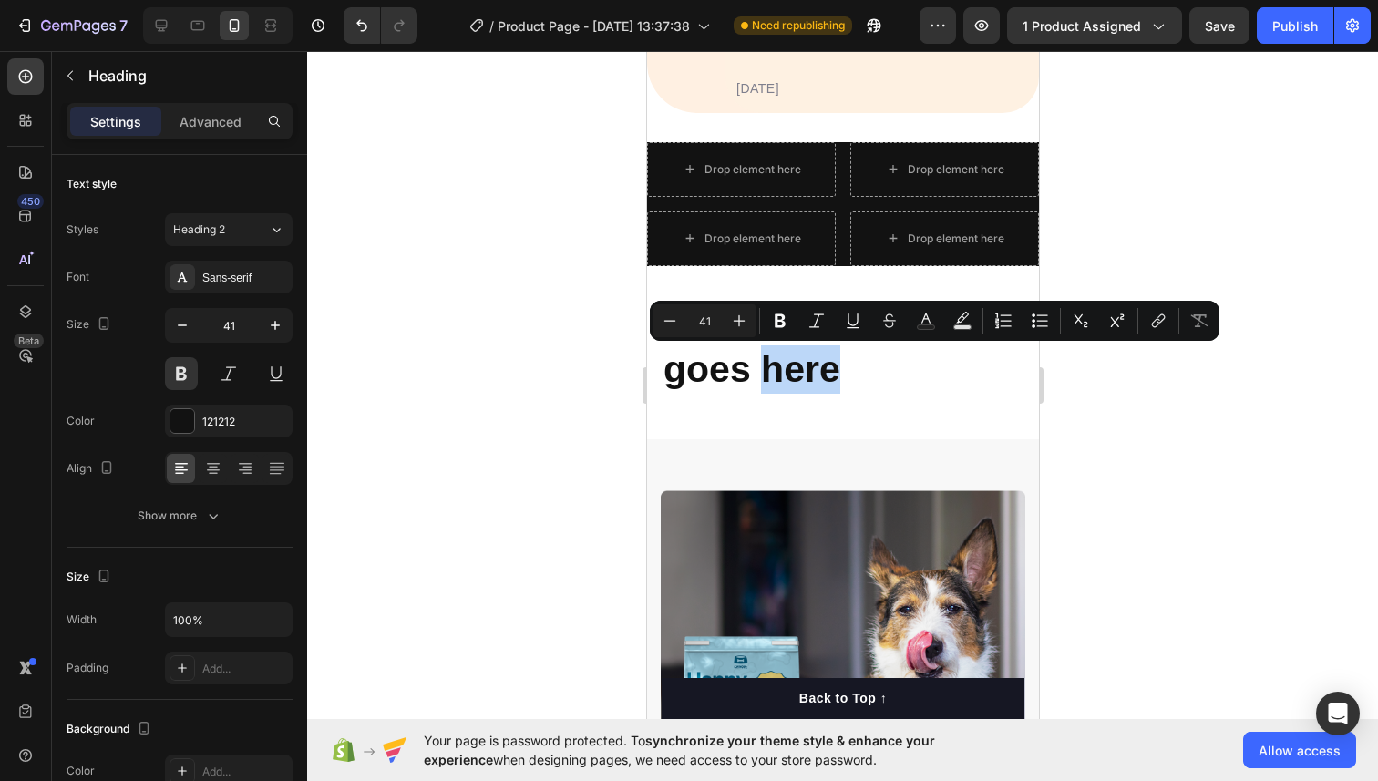
click at [910, 391] on p "Your heading text goes here" at bounding box center [841, 345] width 359 height 97
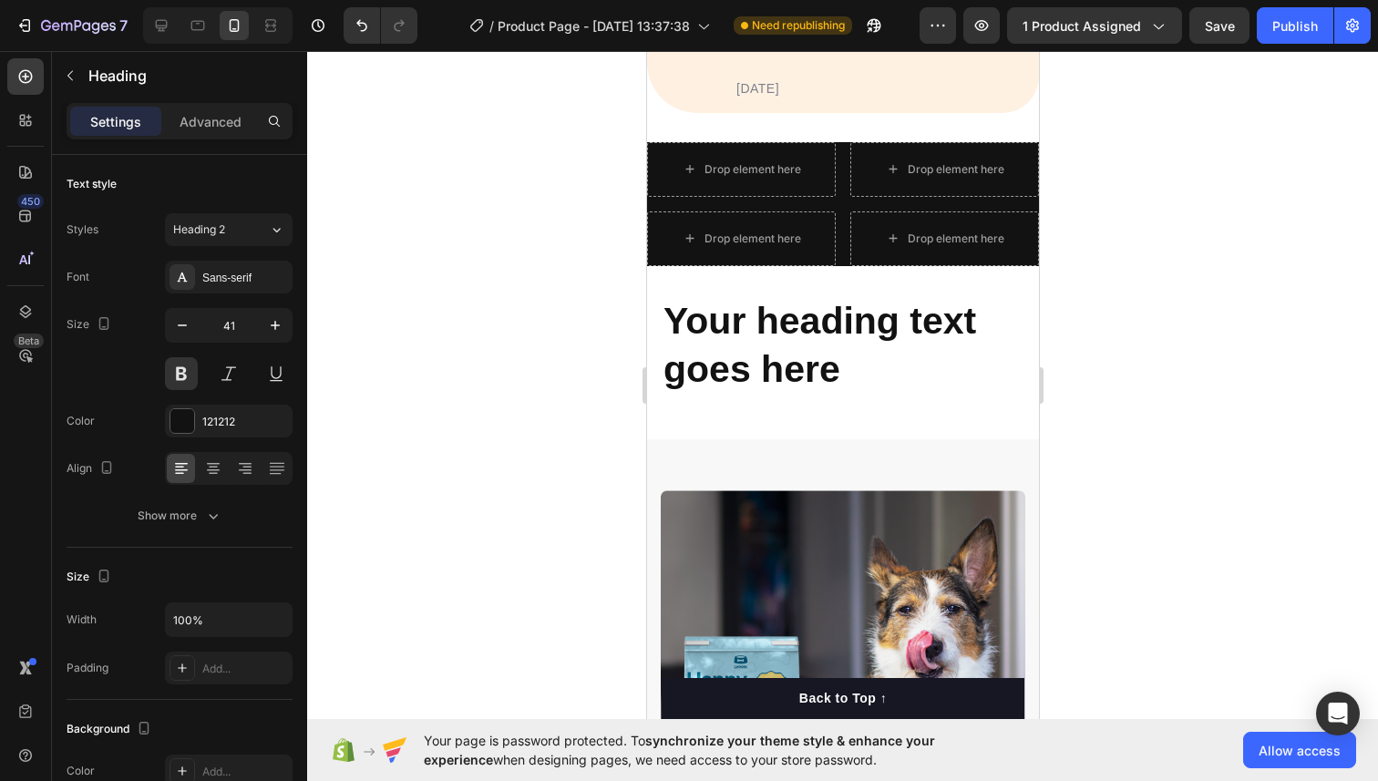
click at [897, 351] on p "Your heading text goes here" at bounding box center [841, 345] width 359 height 97
click at [884, 404] on div "Your heading text goes here Heading Row" at bounding box center [842, 346] width 392 height 130
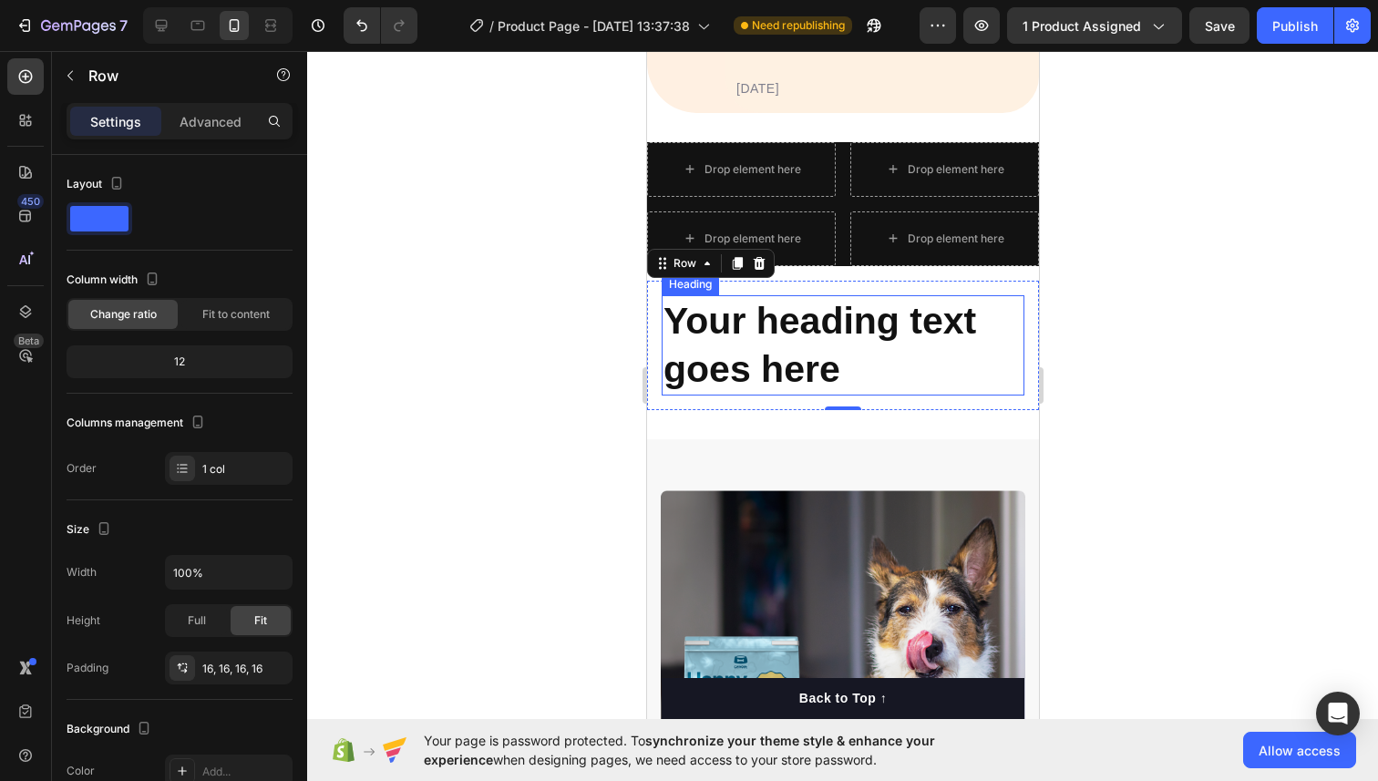
click at [770, 365] on p "Your heading text goes here" at bounding box center [841, 345] width 359 height 97
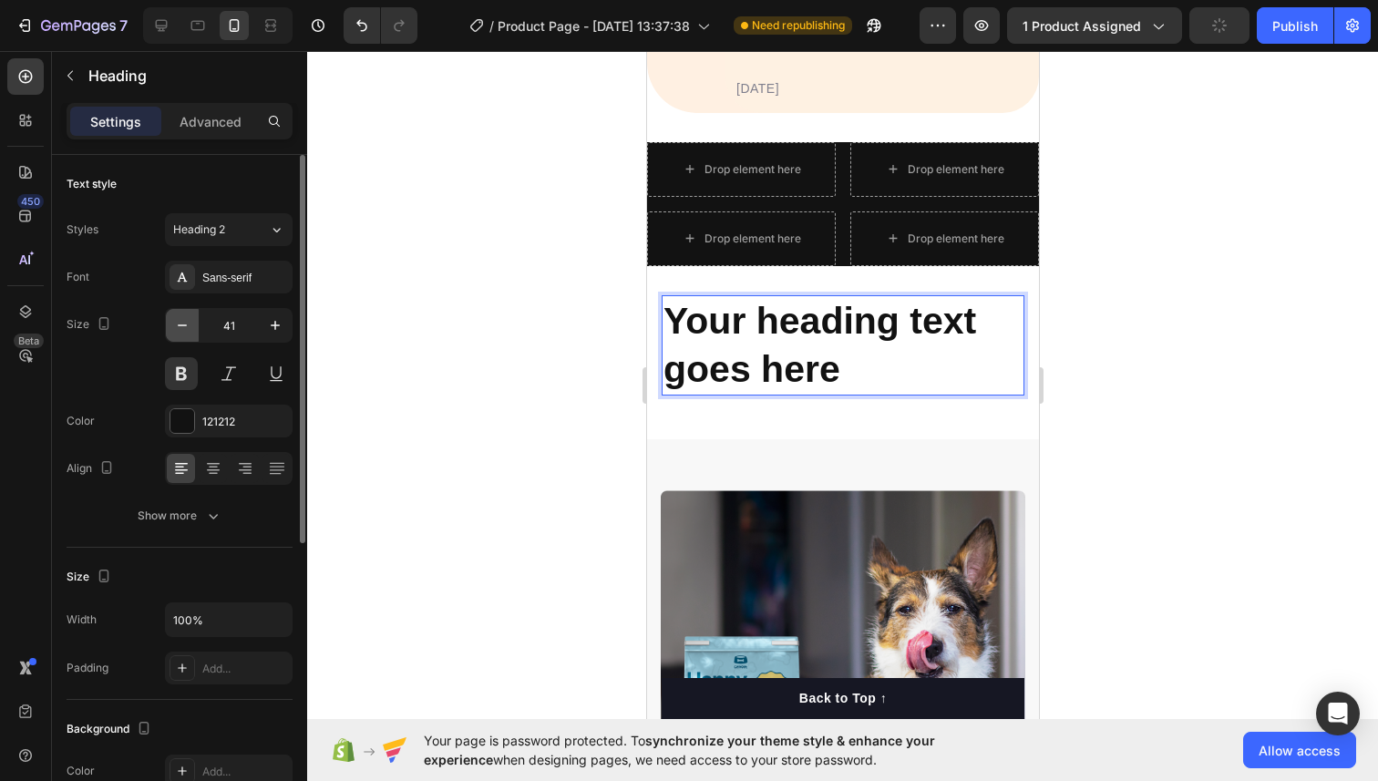
click at [187, 319] on icon "button" at bounding box center [182, 325] width 18 height 18
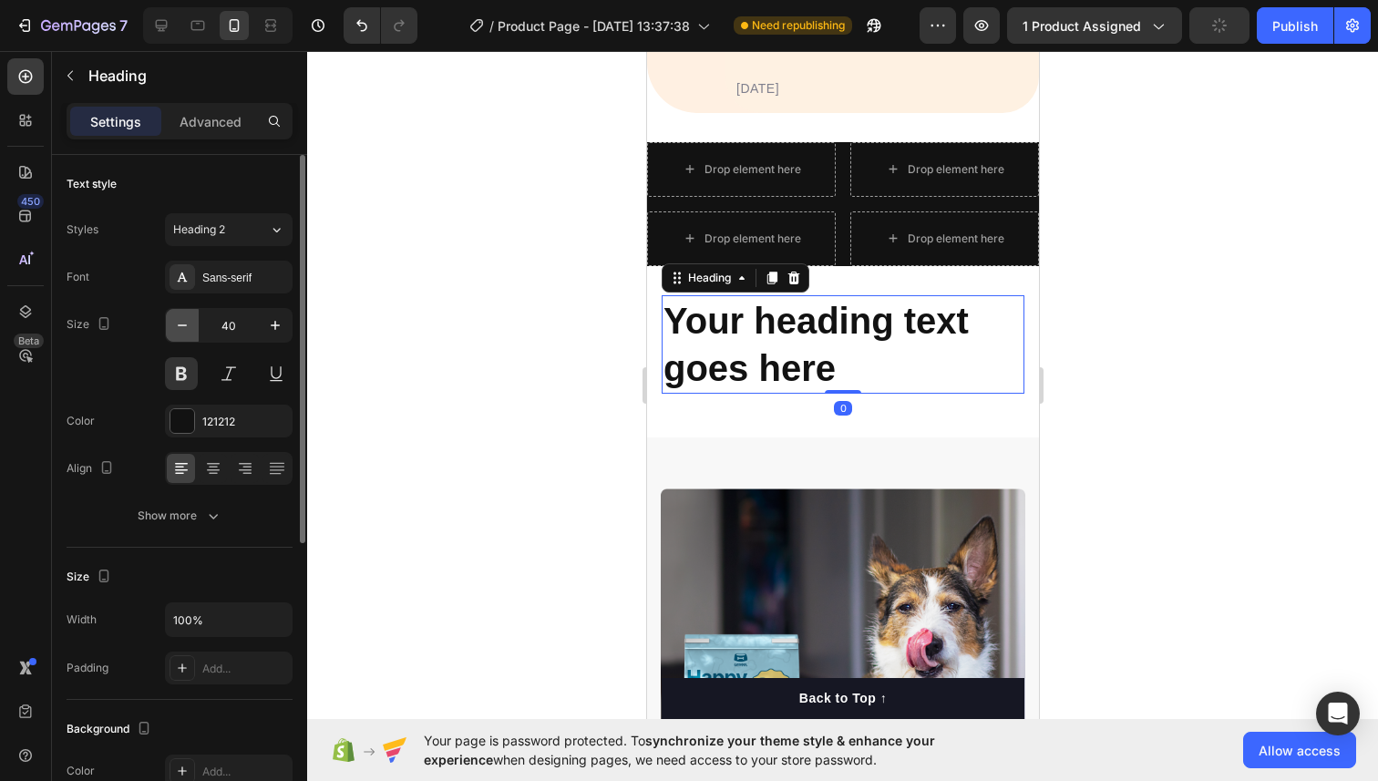
click at [187, 319] on icon "button" at bounding box center [182, 325] width 18 height 18
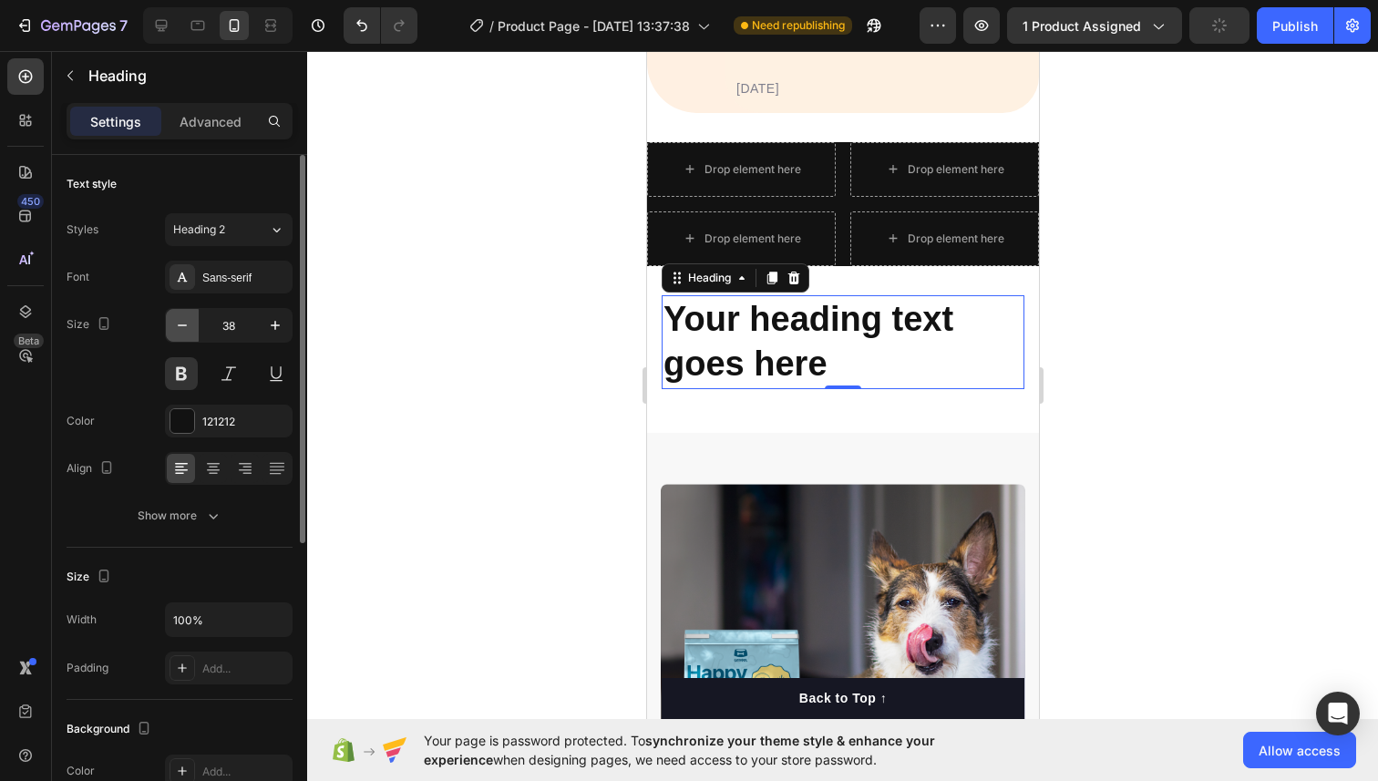
click at [187, 319] on icon "button" at bounding box center [182, 325] width 18 height 18
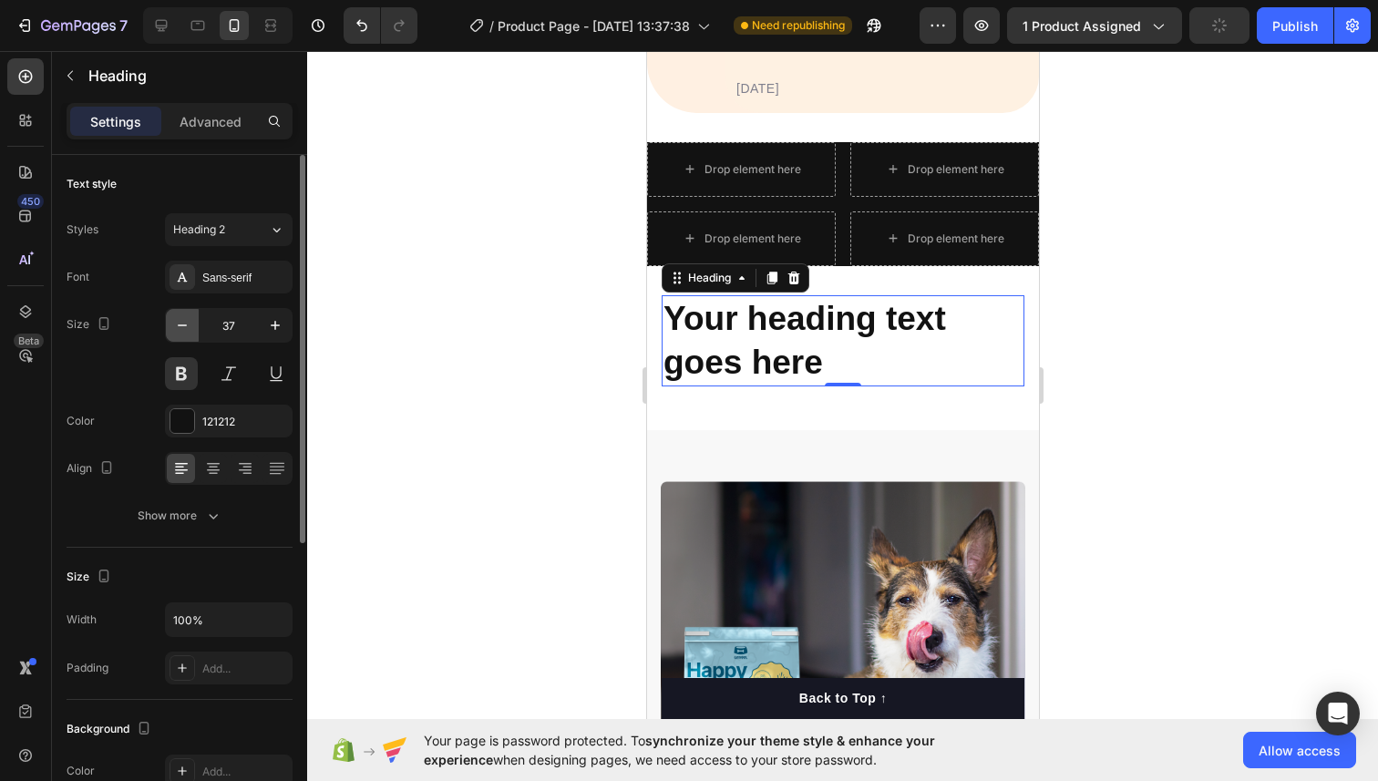
click at [187, 319] on icon "button" at bounding box center [182, 325] width 18 height 18
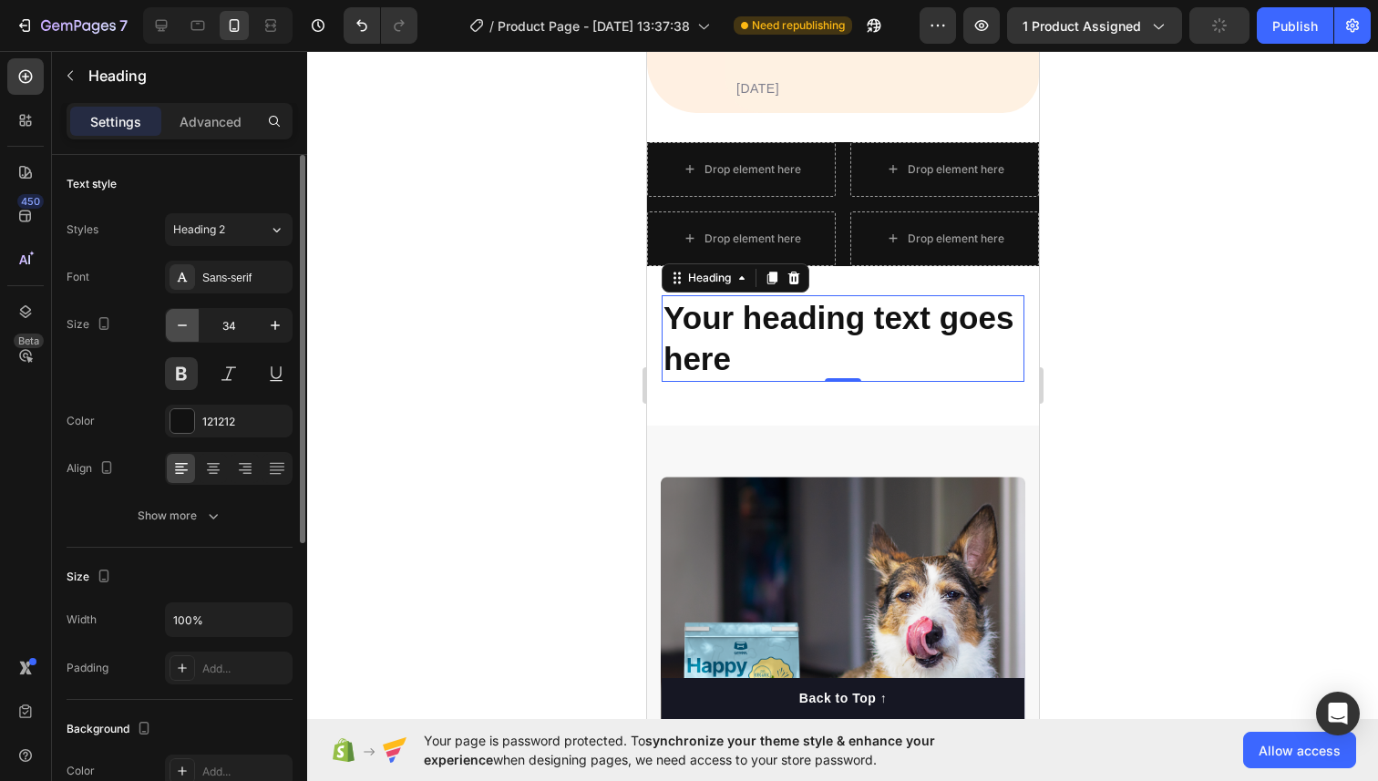
click at [187, 319] on icon "button" at bounding box center [182, 325] width 18 height 18
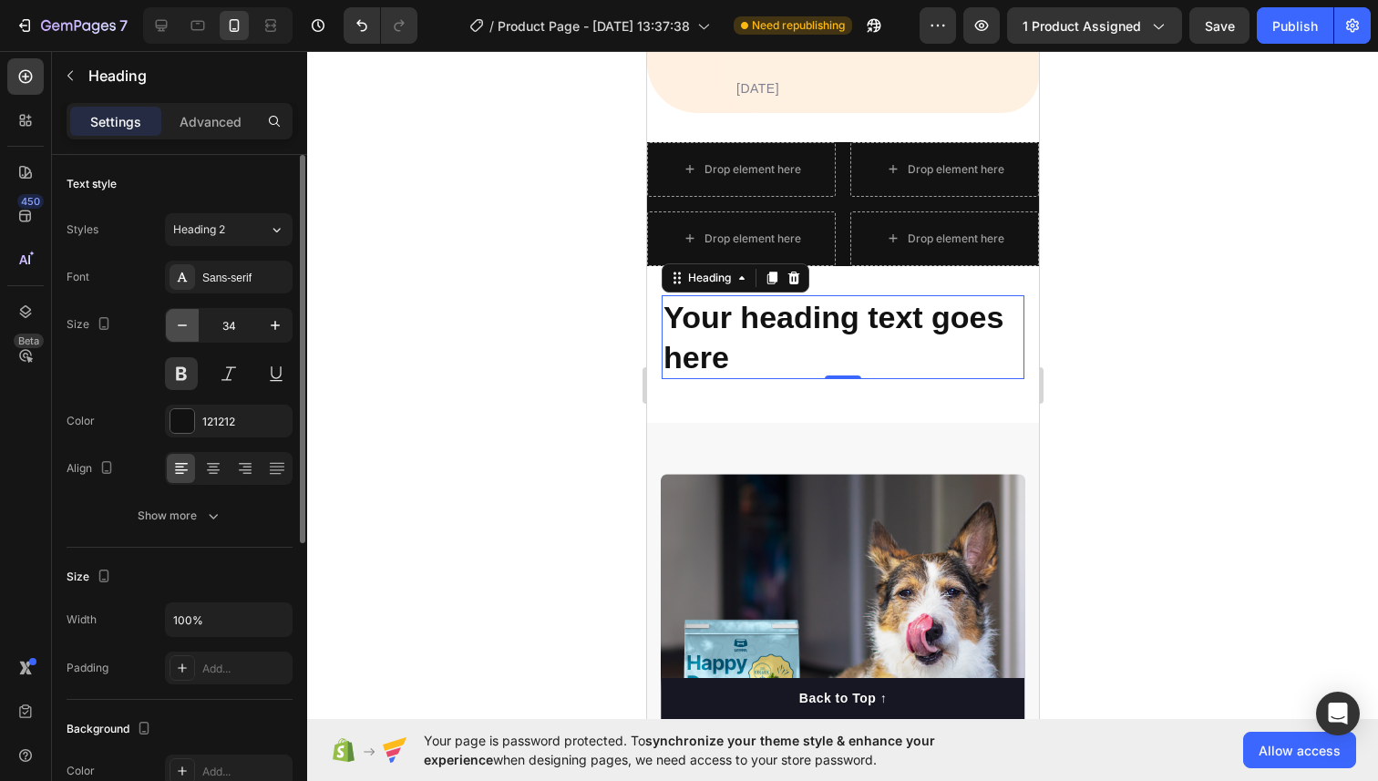
click at [187, 319] on icon "button" at bounding box center [182, 325] width 18 height 18
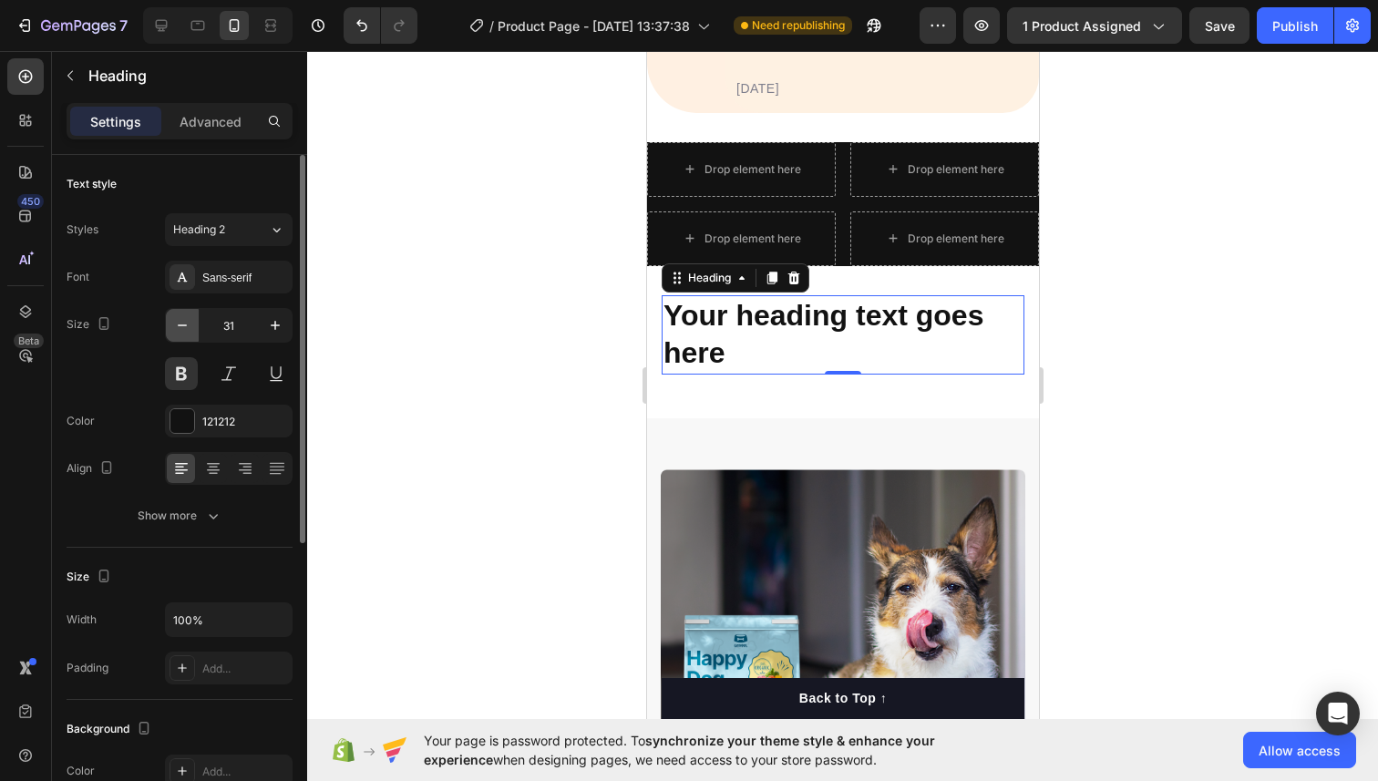
click at [187, 319] on icon "button" at bounding box center [182, 325] width 18 height 18
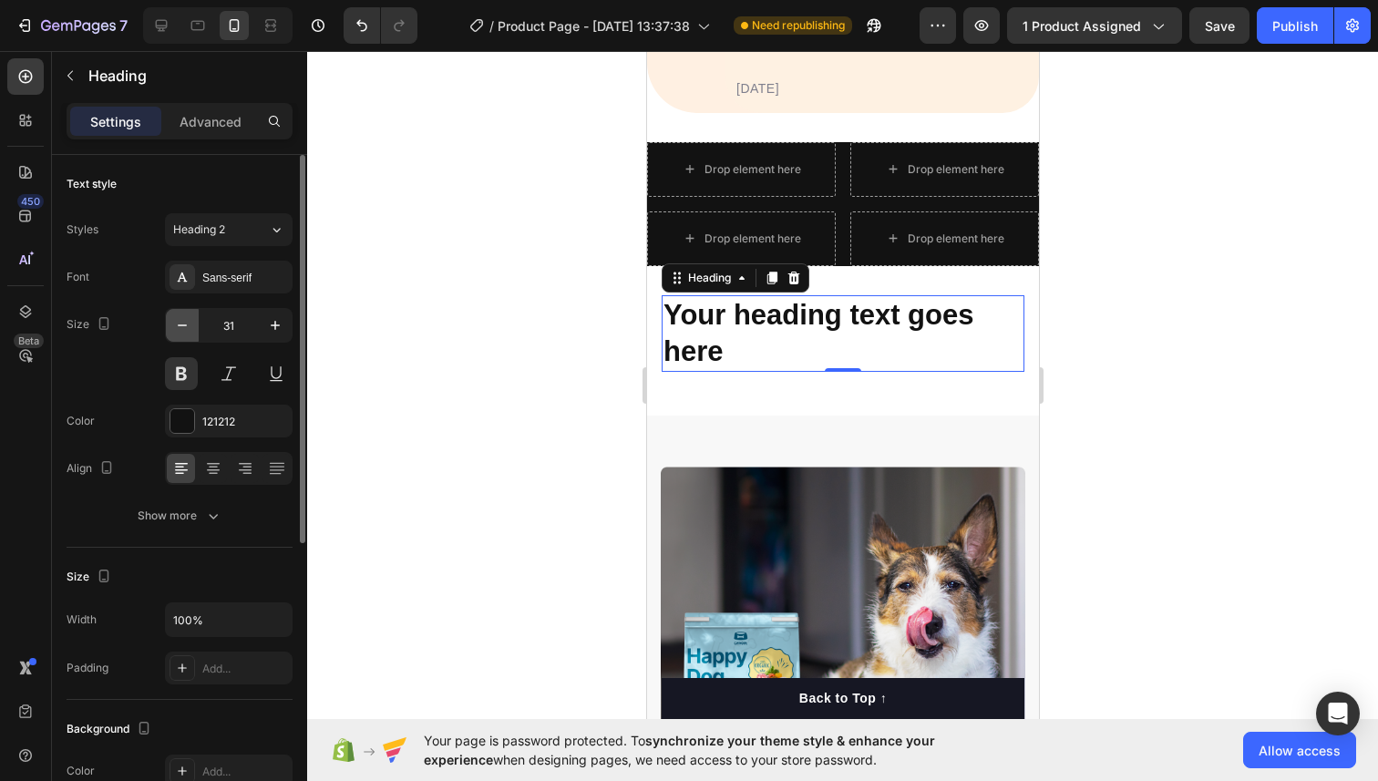
click at [187, 319] on icon "button" at bounding box center [182, 325] width 18 height 18
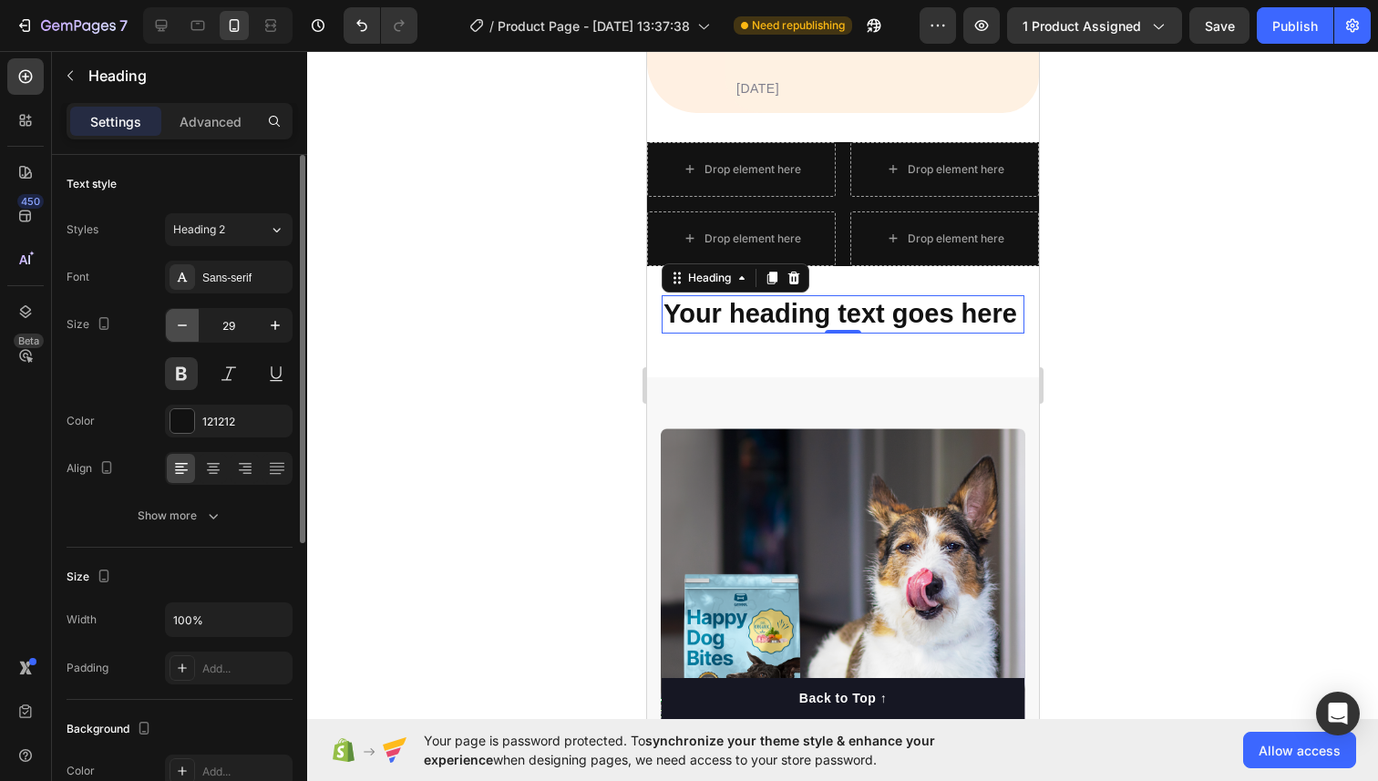
click at [187, 319] on icon "button" at bounding box center [182, 325] width 18 height 18
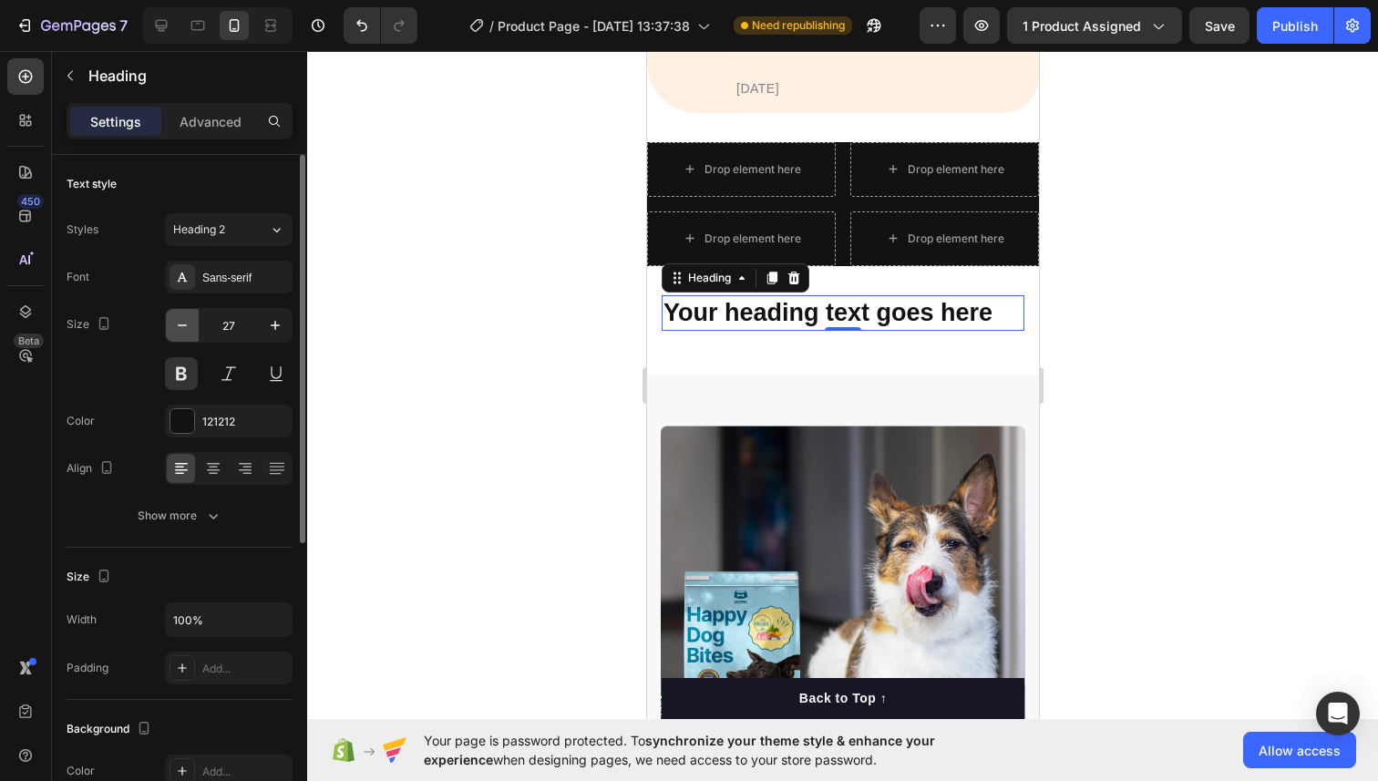
click at [187, 325] on icon "button" at bounding box center [182, 325] width 18 height 18
type input "25"
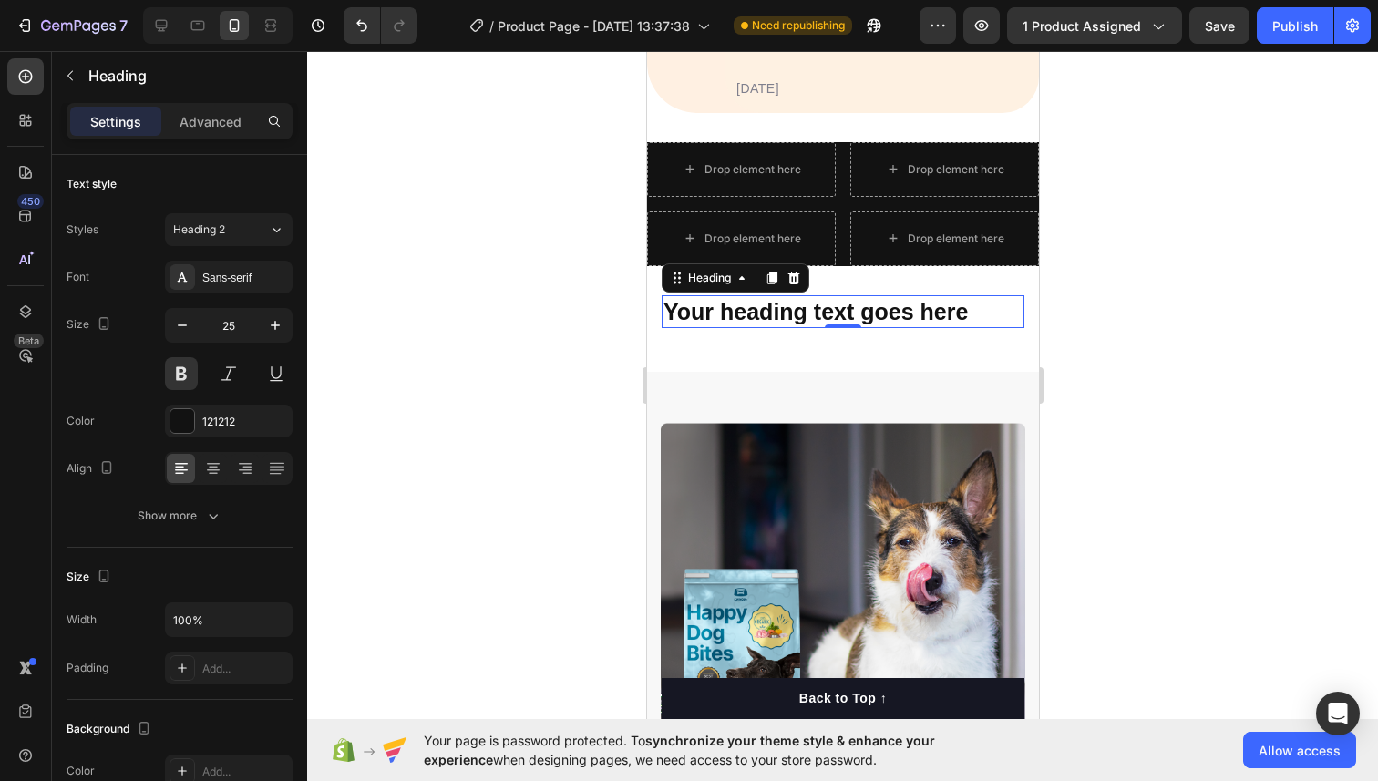
click at [756, 315] on p "Your heading text goes here" at bounding box center [841, 312] width 359 height 30
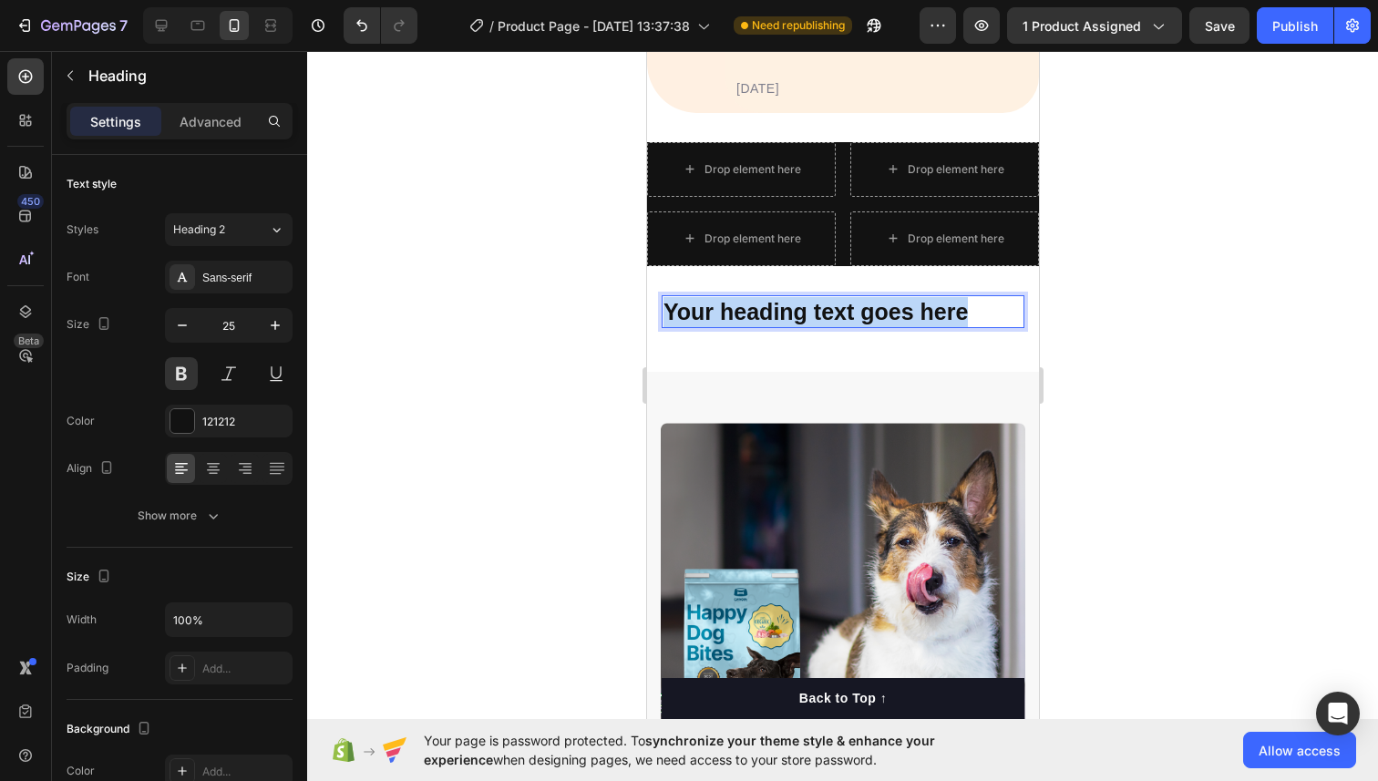
click at [756, 315] on p "Your heading text goes here" at bounding box center [841, 312] width 359 height 30
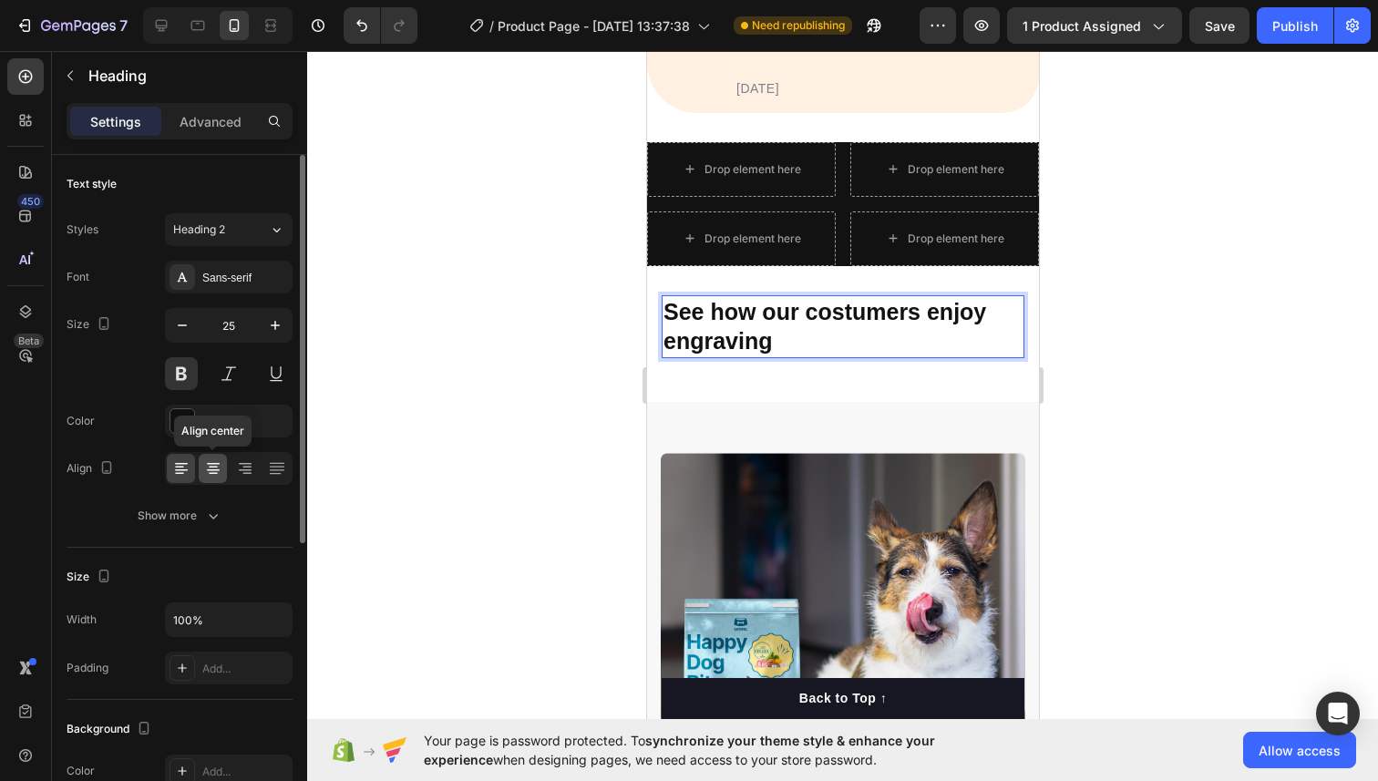
click at [213, 482] on div at bounding box center [213, 468] width 28 height 29
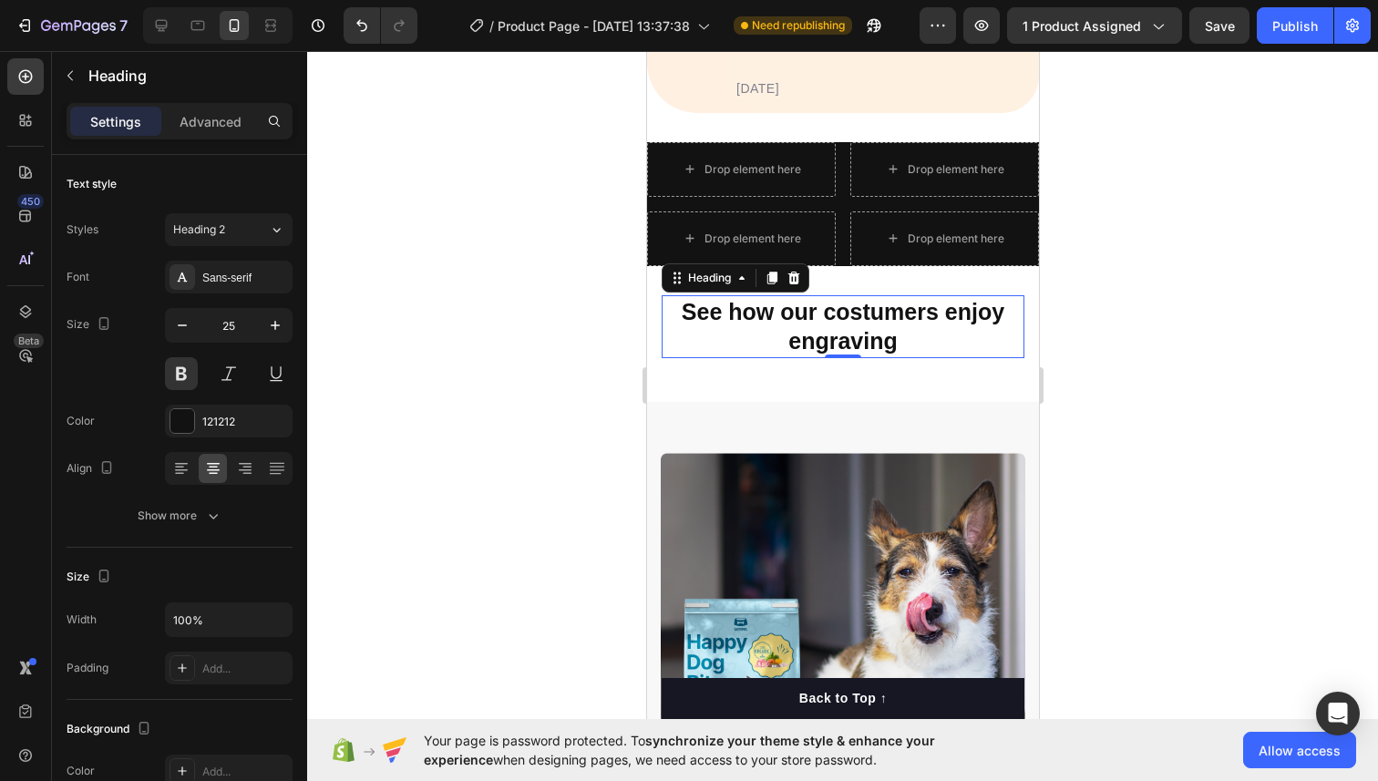
click at [1116, 340] on div at bounding box center [842, 416] width 1070 height 730
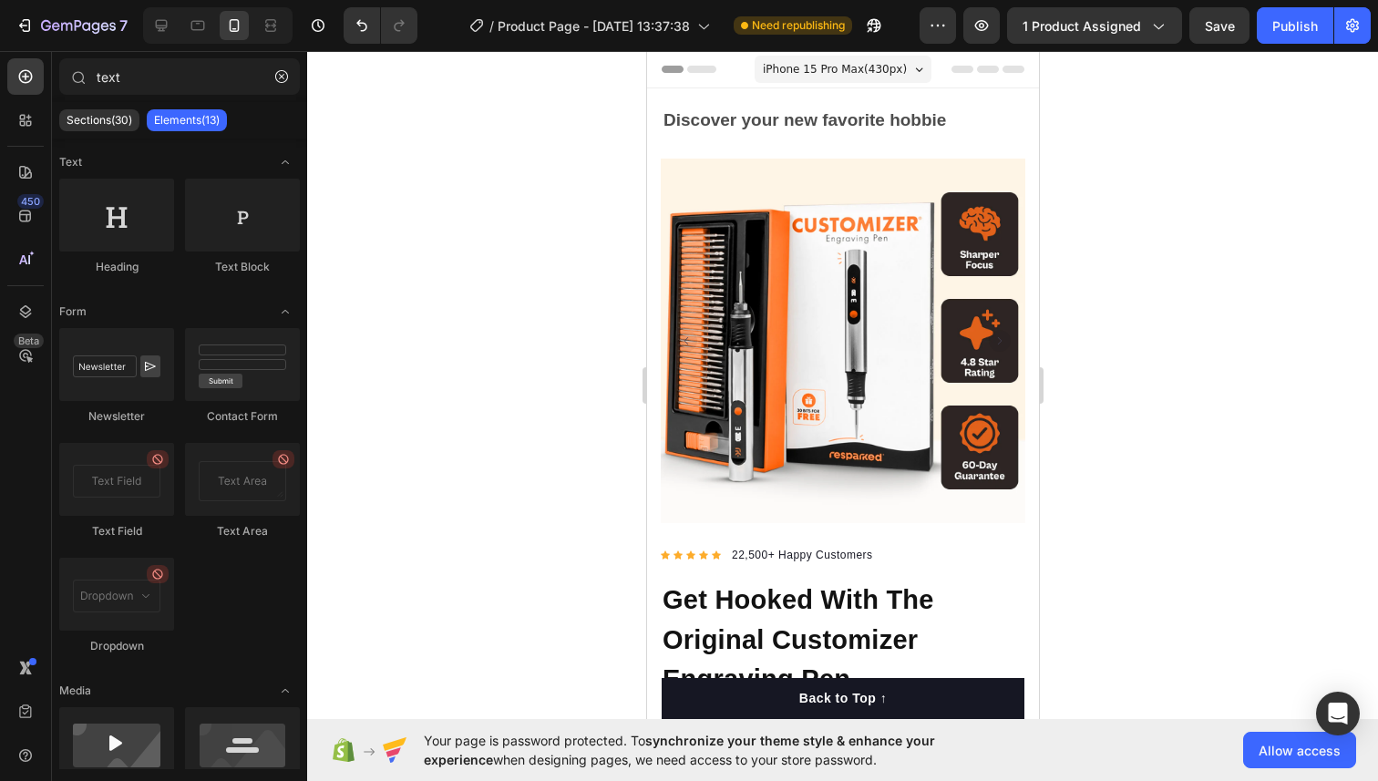
scroll to position [1502, 0]
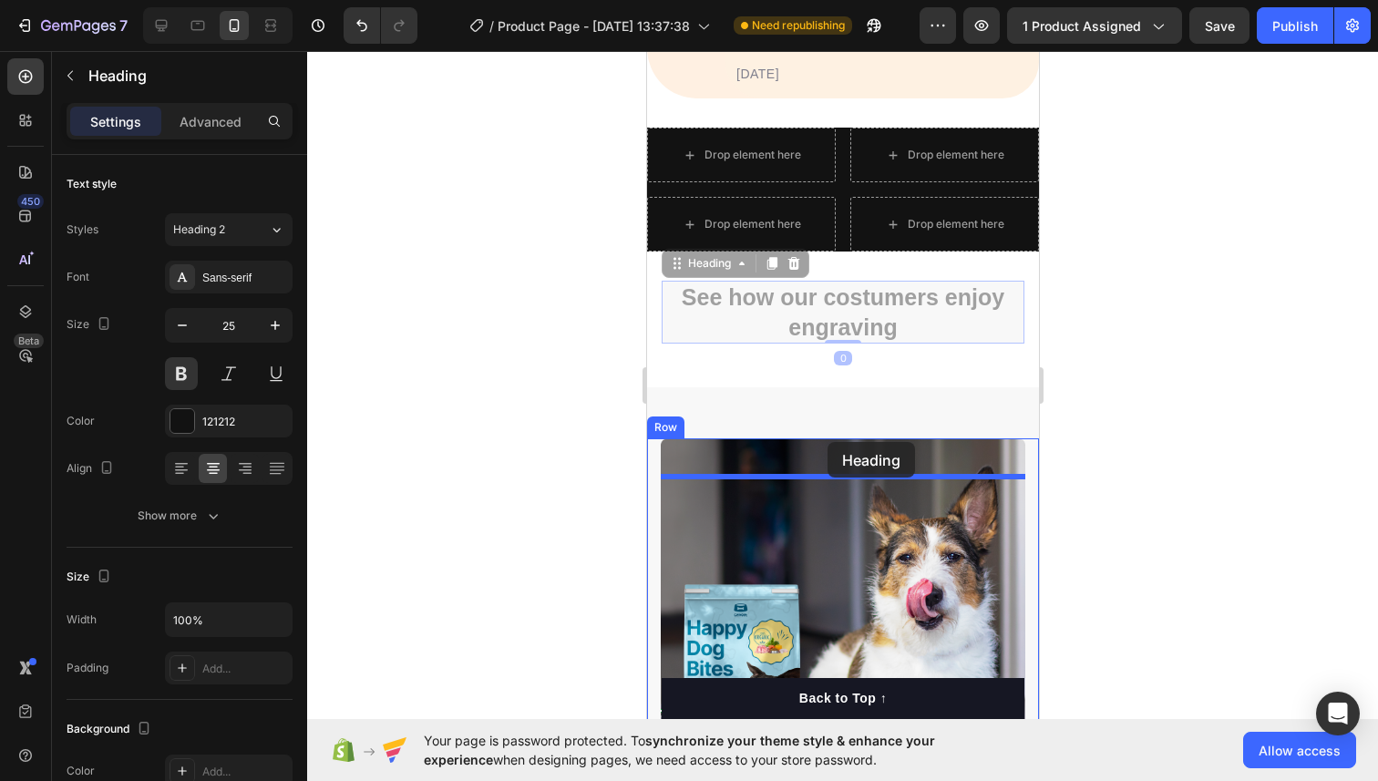
drag, startPoint x: 859, startPoint y: 353, endPoint x: 826, endPoint y: 442, distance: 95.1
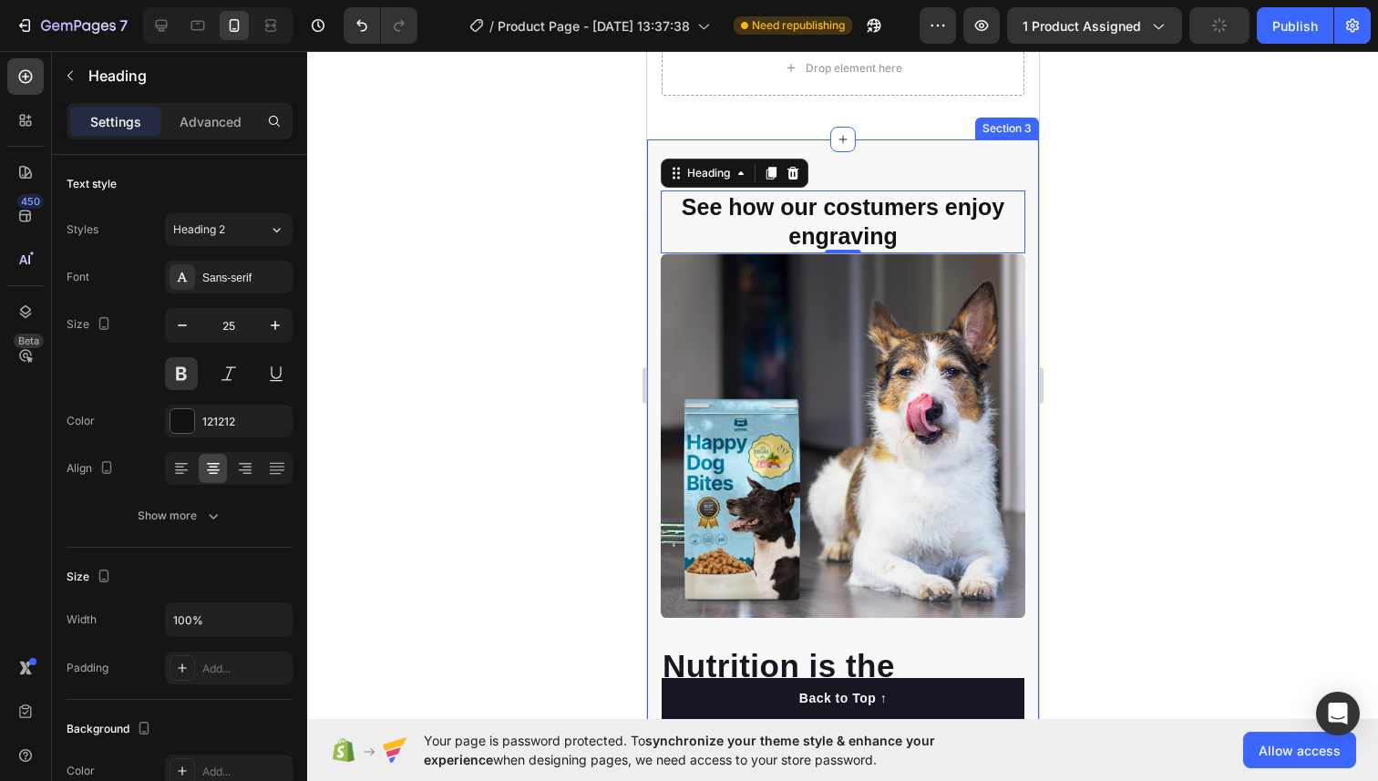
scroll to position [1617, 0]
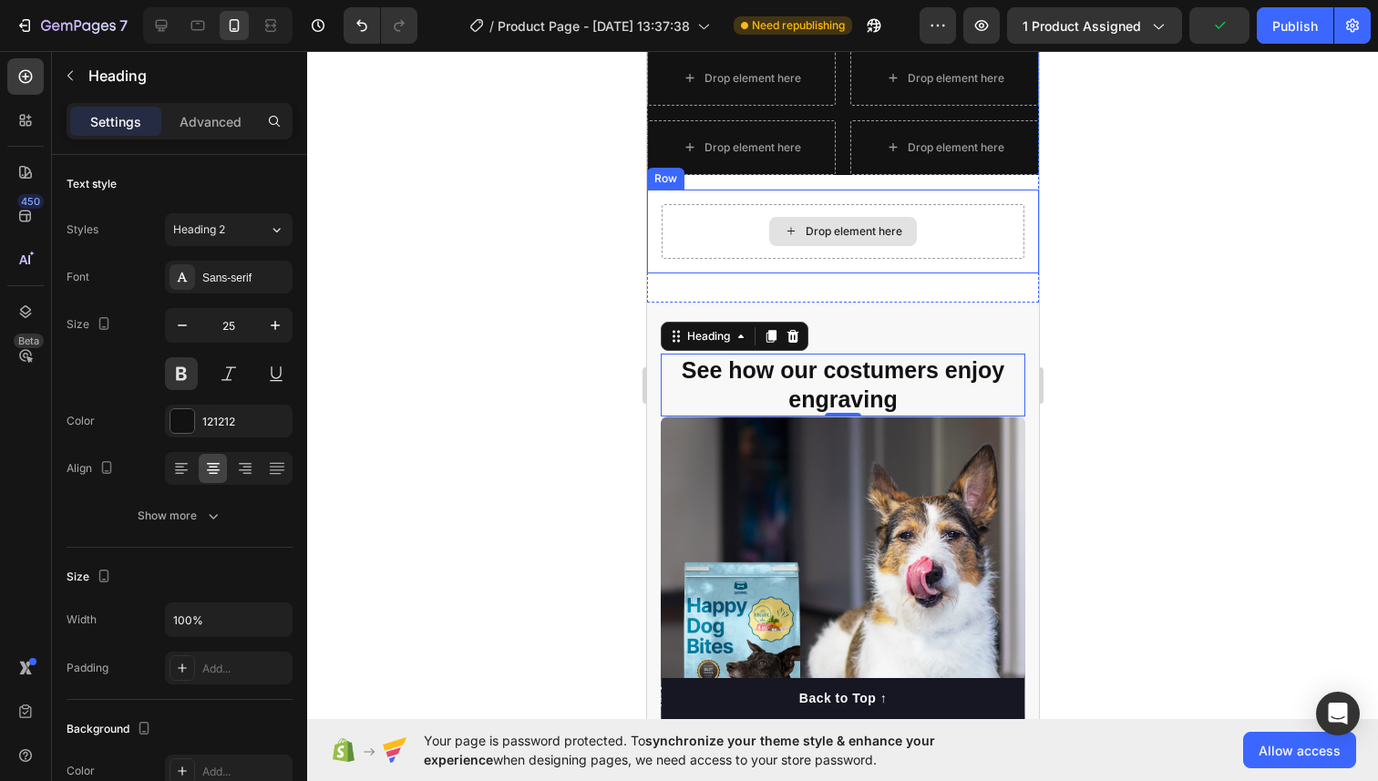
click at [840, 250] on div "Drop element here" at bounding box center [842, 231] width 363 height 55
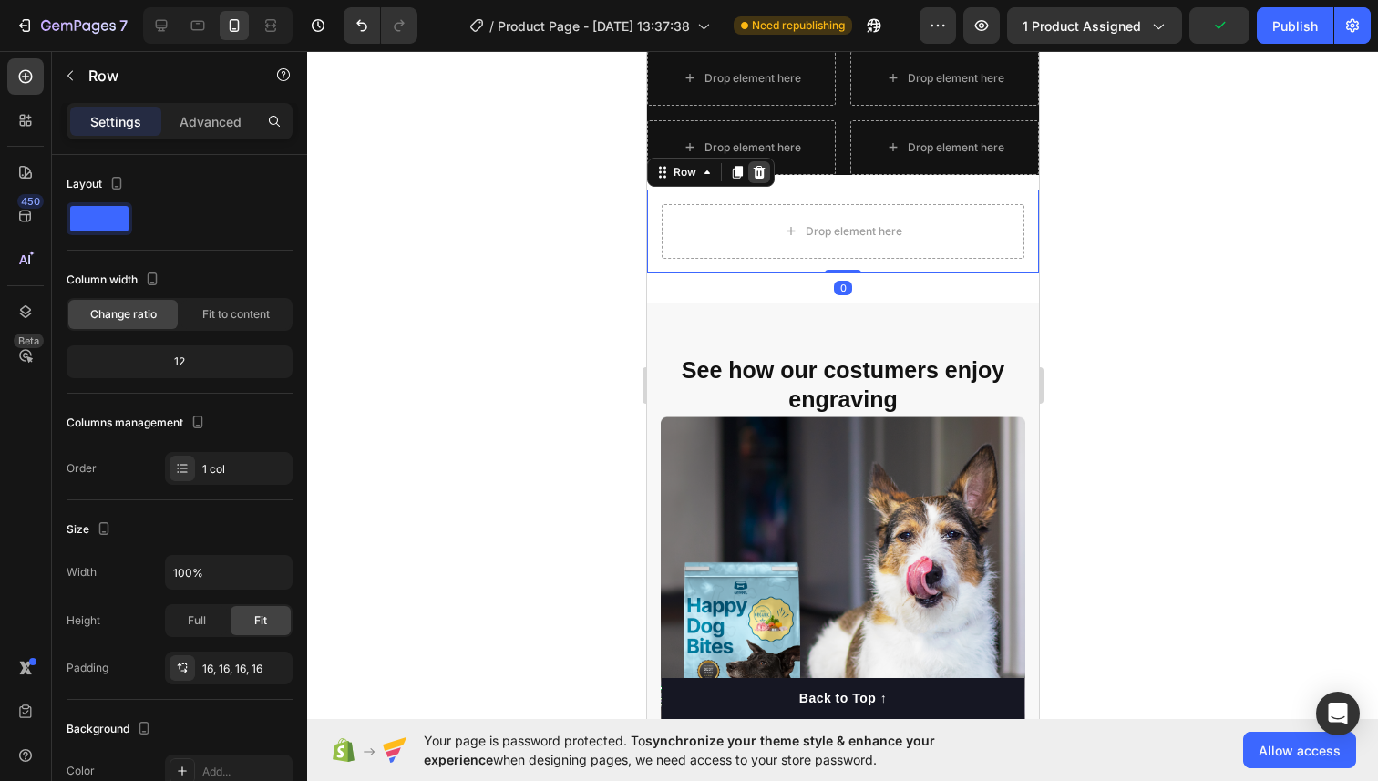
click at [759, 174] on icon at bounding box center [758, 172] width 15 height 15
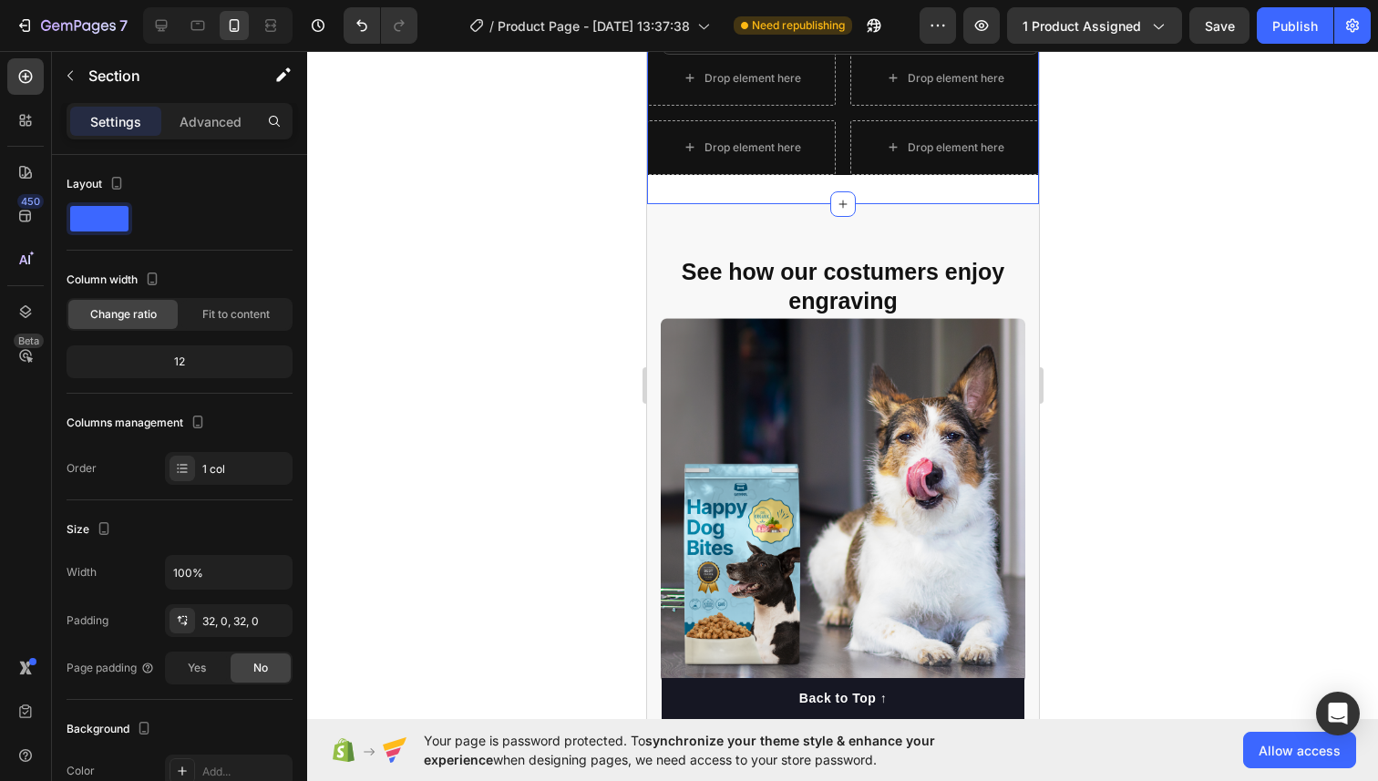
click at [781, 194] on div "Drop element here Drop element here Drop element here Drop element here Row Sec…" at bounding box center [842, 113] width 392 height 182
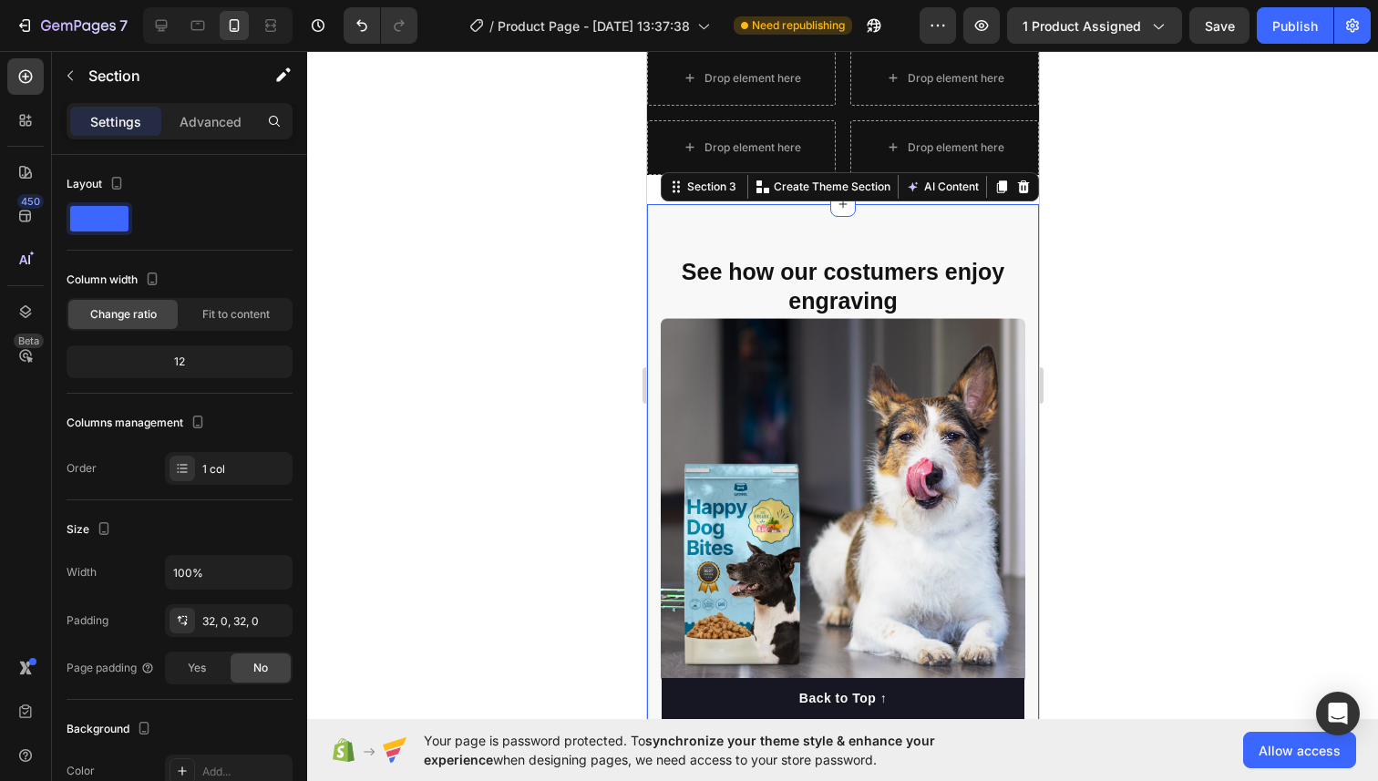
scroll to position [386, 0]
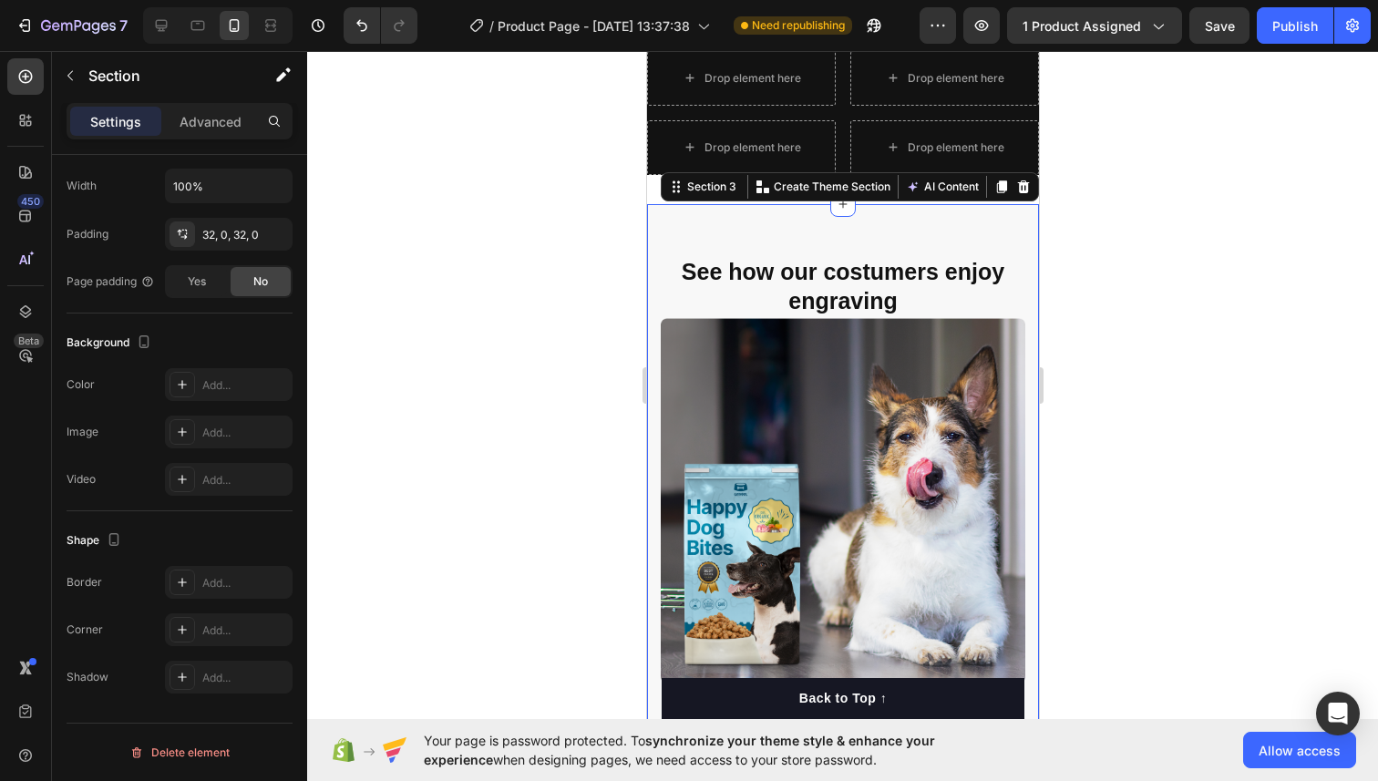
click at [886, 252] on div "Nutrition is the foundation for longer, healthier lives in dogs. Heading Invest…" at bounding box center [842, 791] width 392 height 1175
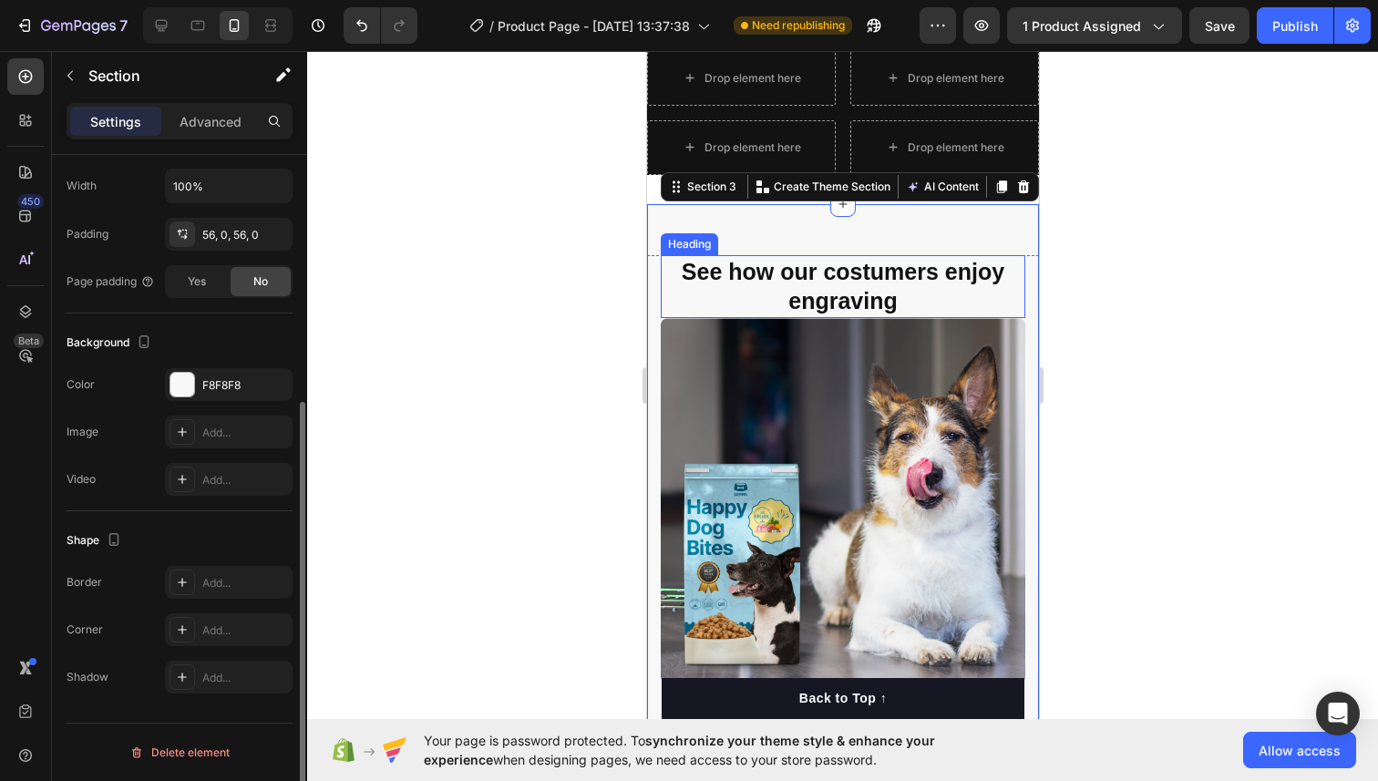
click at [861, 279] on h2 "See how our costumers enjoy engraving" at bounding box center [842, 286] width 364 height 63
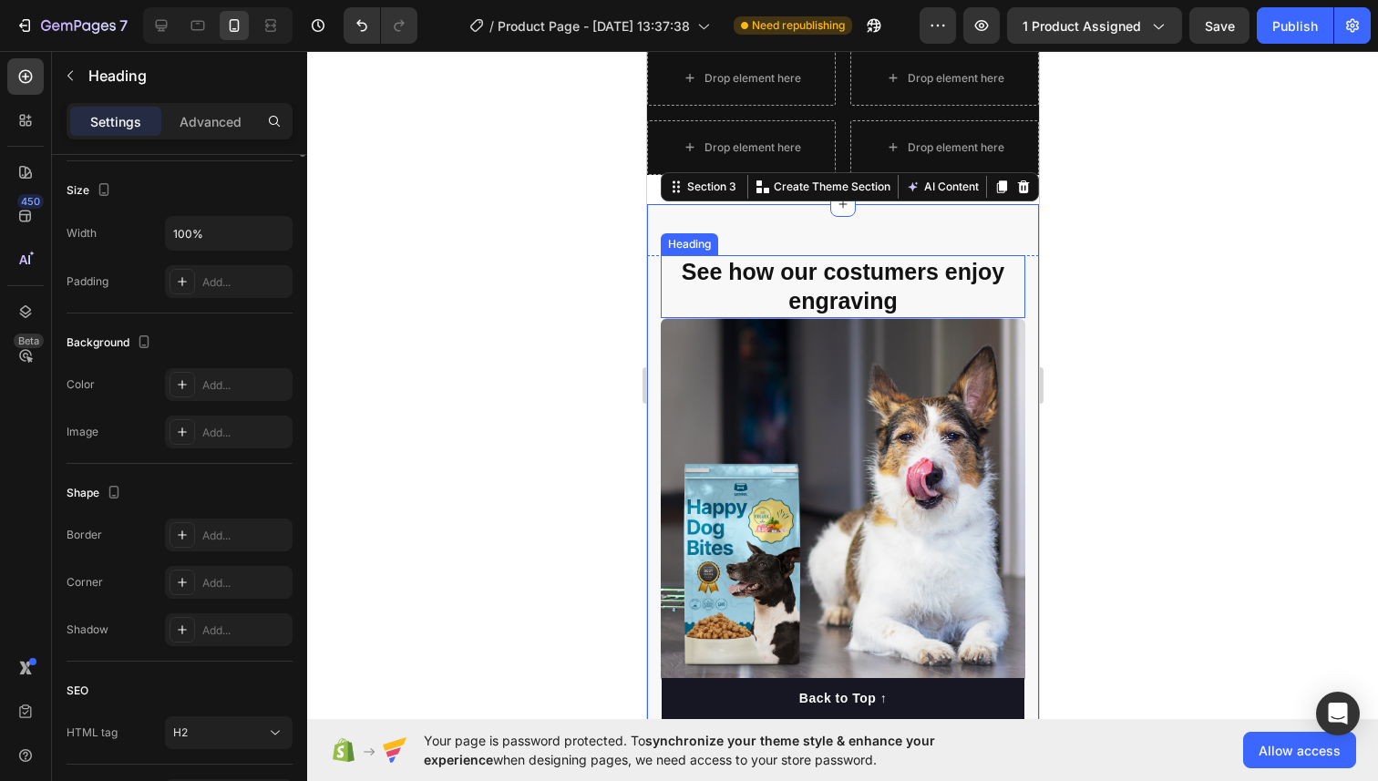
scroll to position [0, 0]
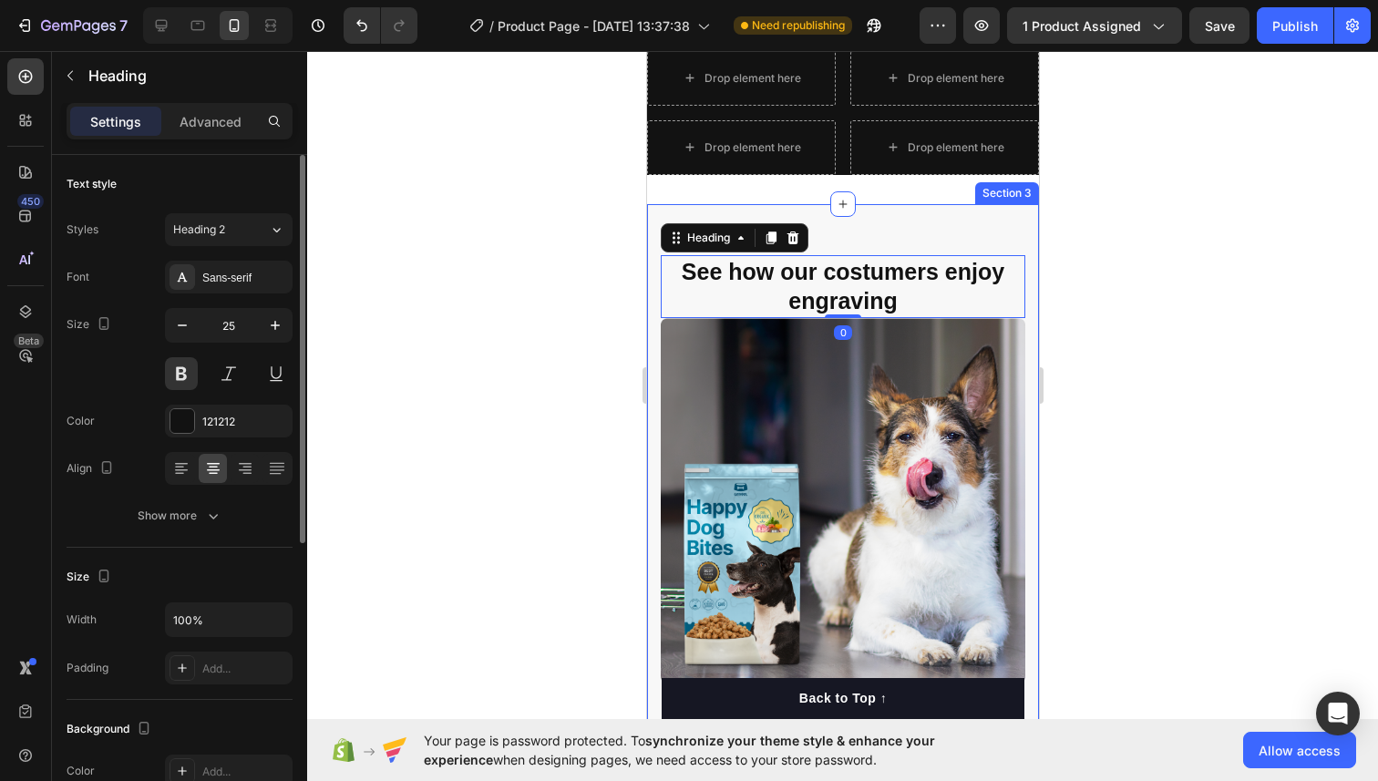
click at [856, 219] on div "Nutrition is the foundation for longer, healthier lives in dogs. Heading Invest…" at bounding box center [842, 791] width 392 height 1175
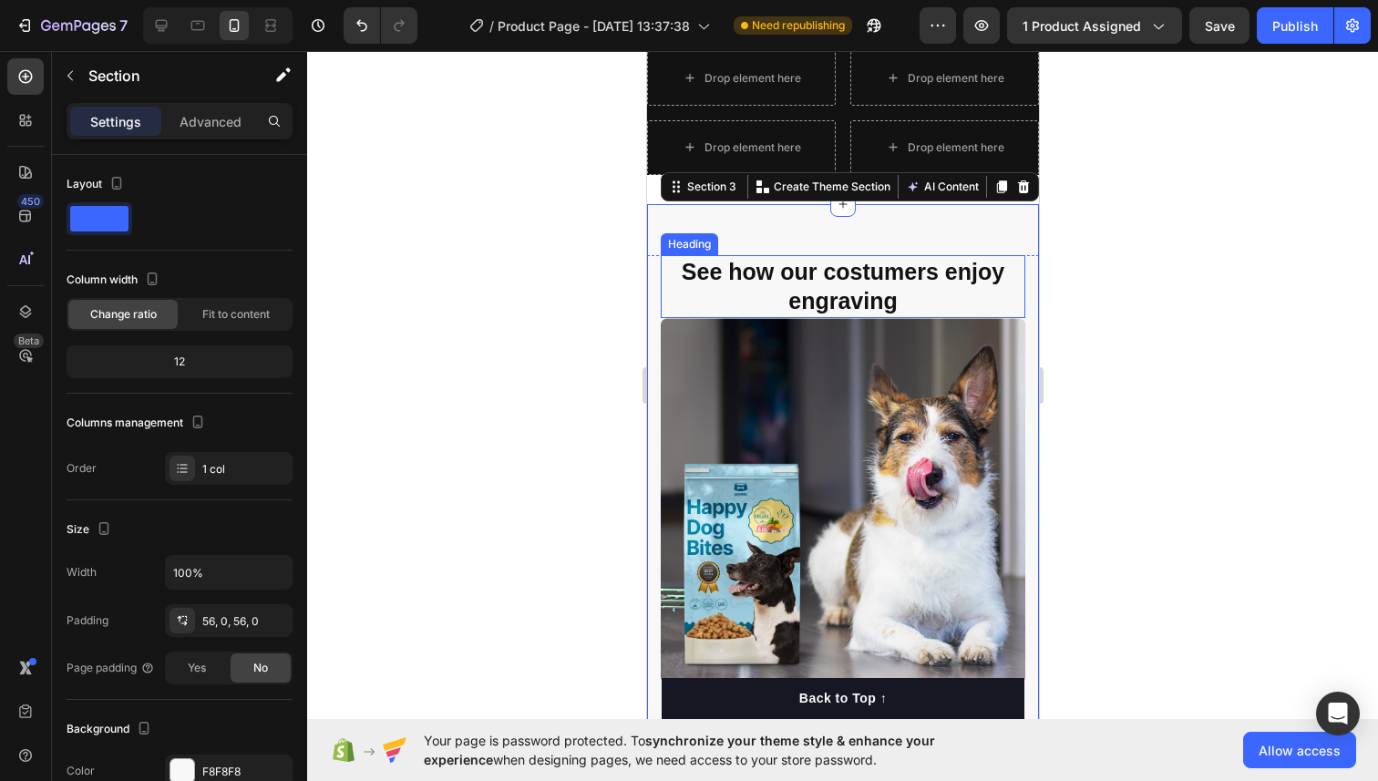
click at [791, 273] on h2 "See how our costumers enjoy engraving" at bounding box center [842, 286] width 364 height 63
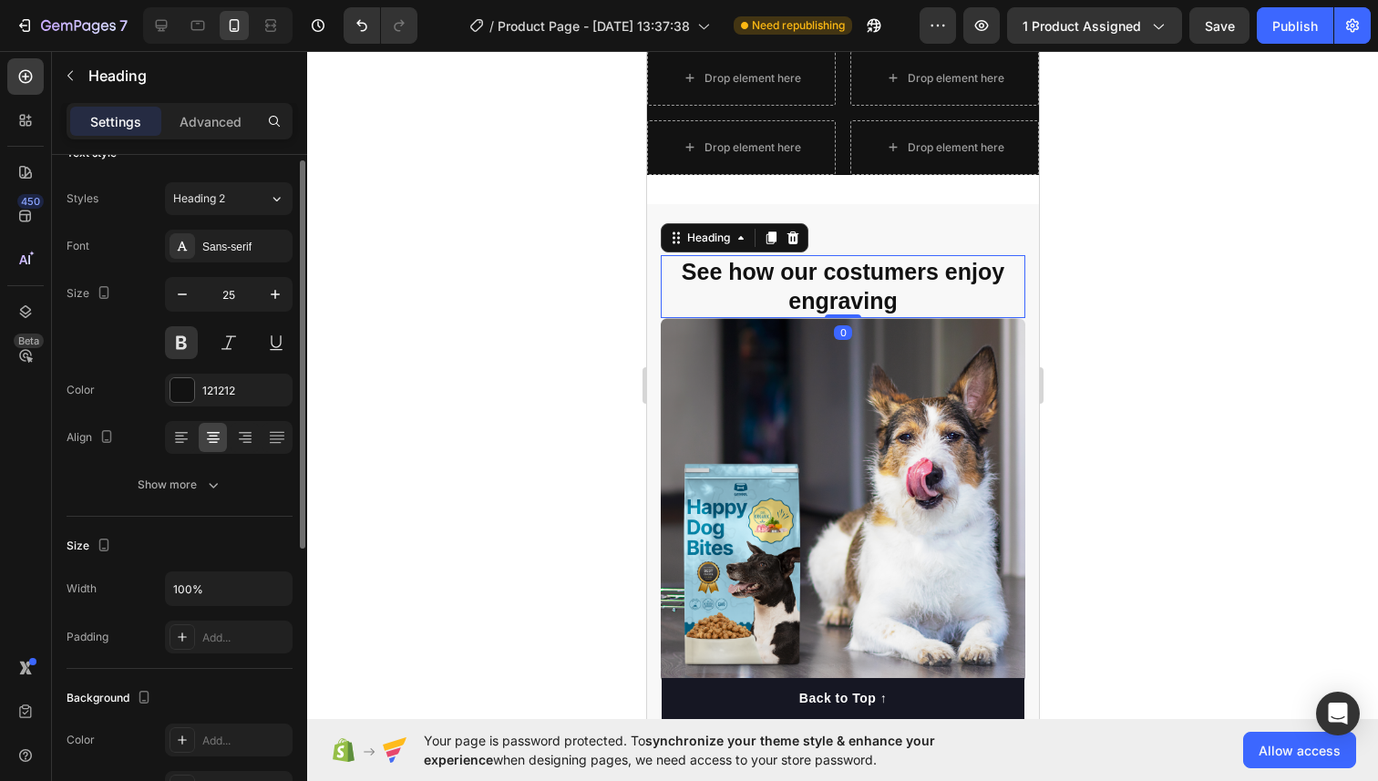
scroll to position [65, 0]
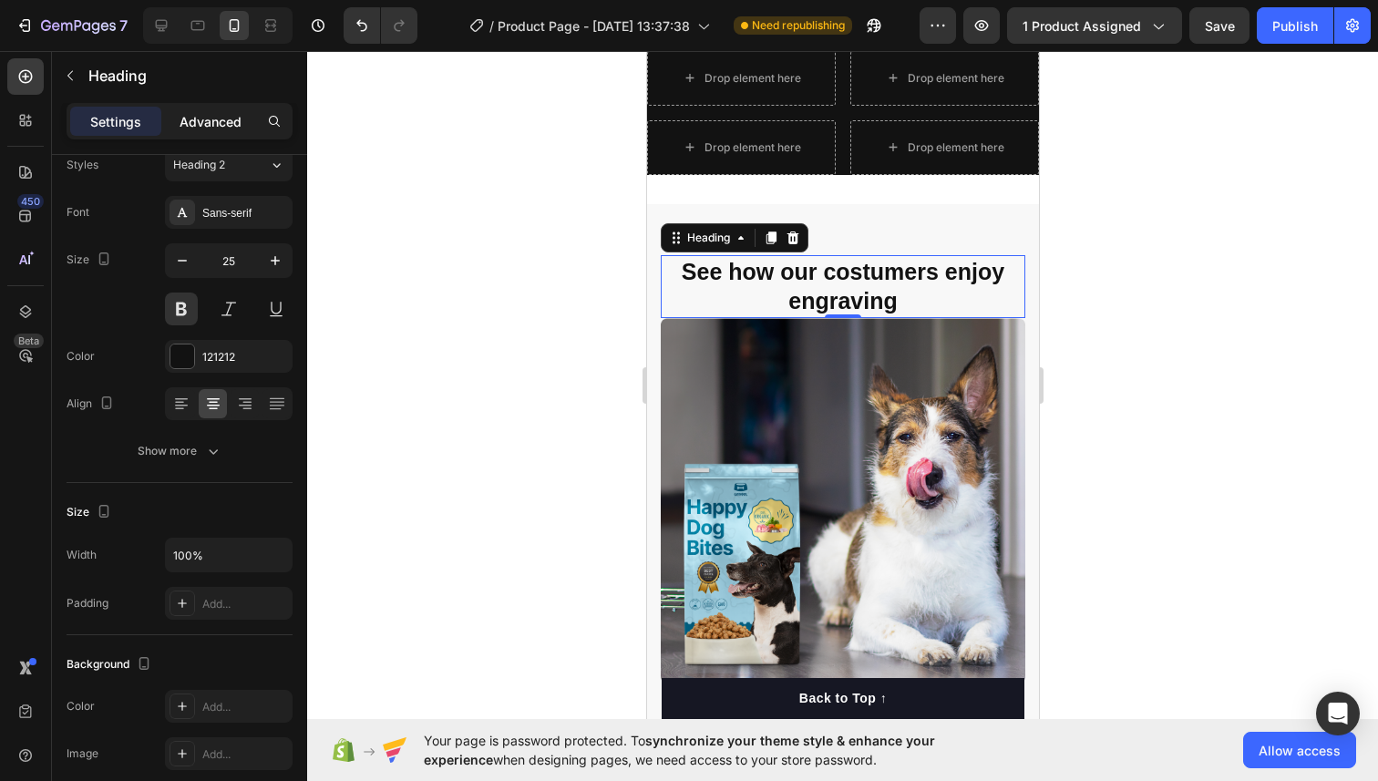
click at [209, 112] on p "Advanced" at bounding box center [210, 121] width 62 height 19
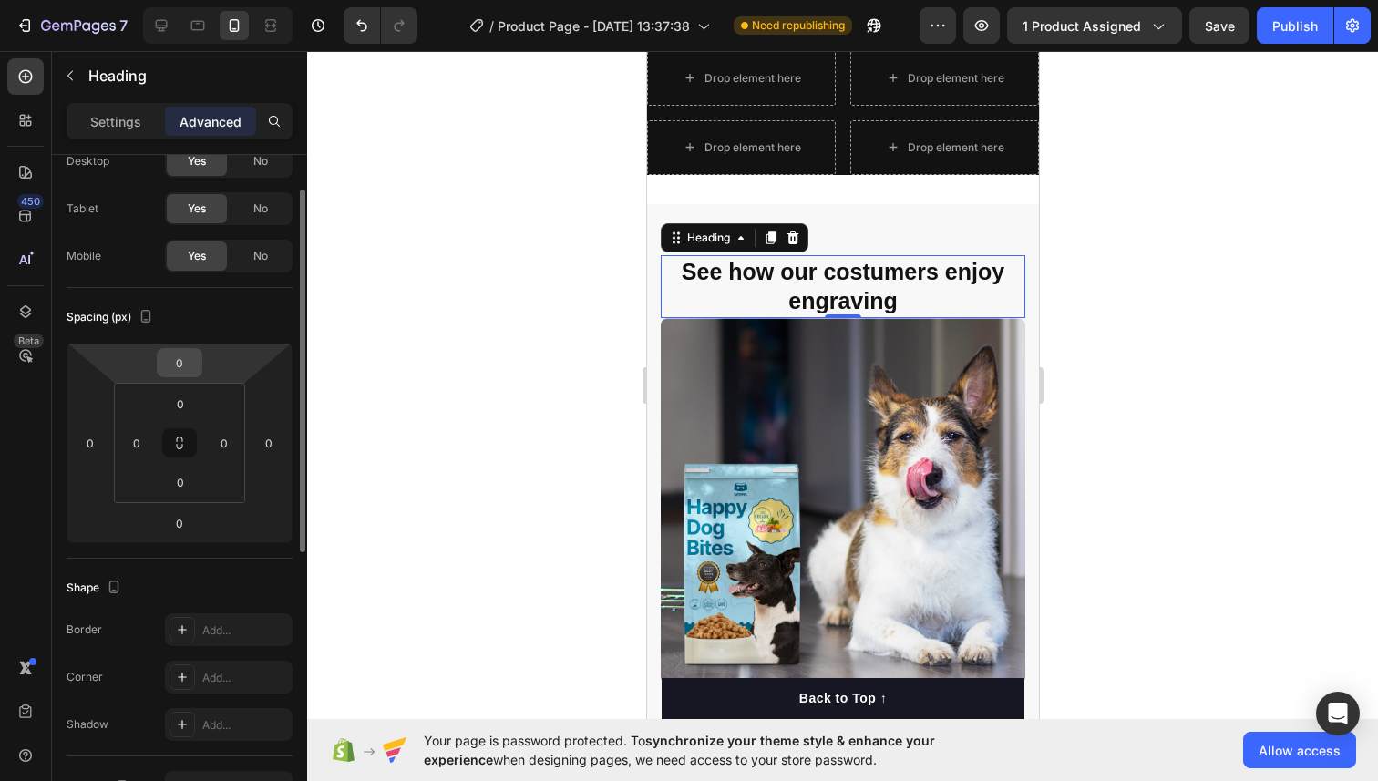
click at [187, 367] on input "0" at bounding box center [179, 362] width 36 height 27
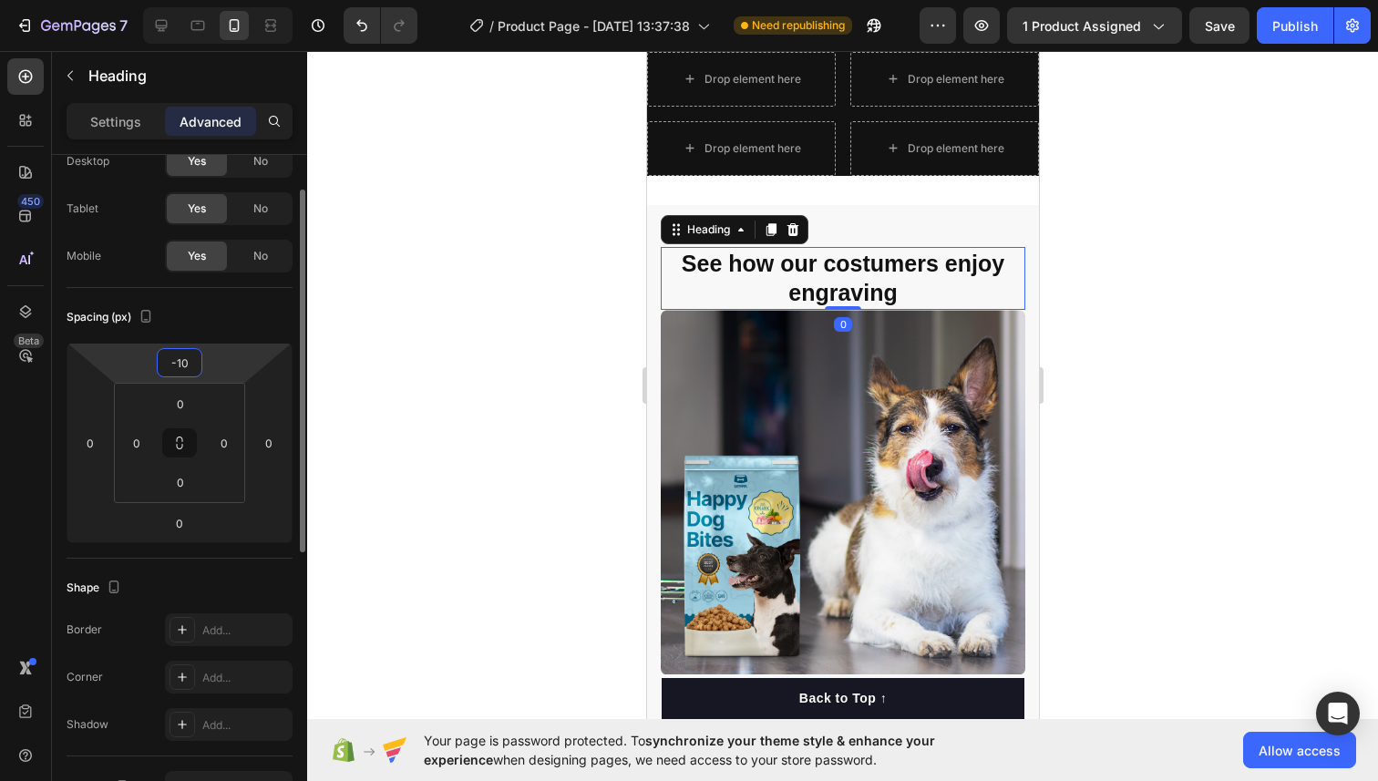
scroll to position [1539, 0]
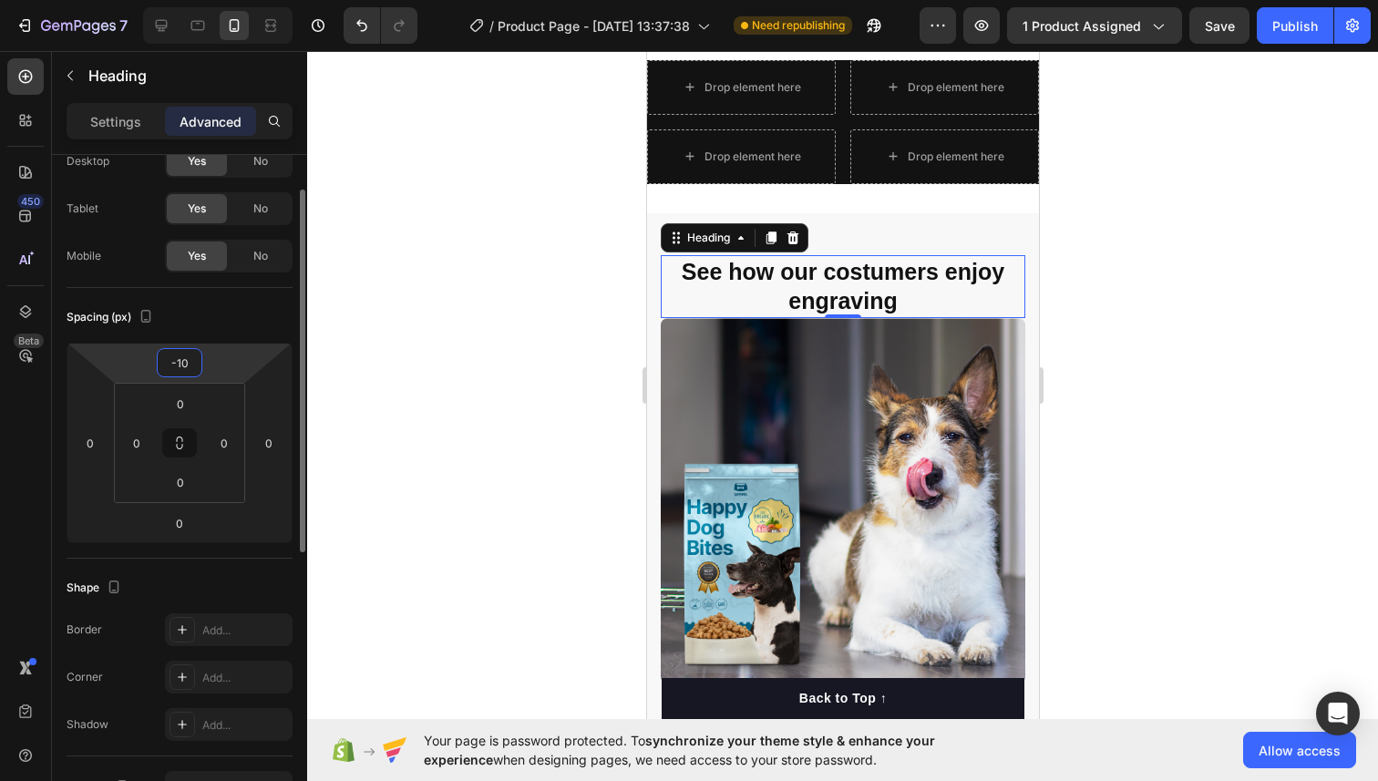
type input "-1"
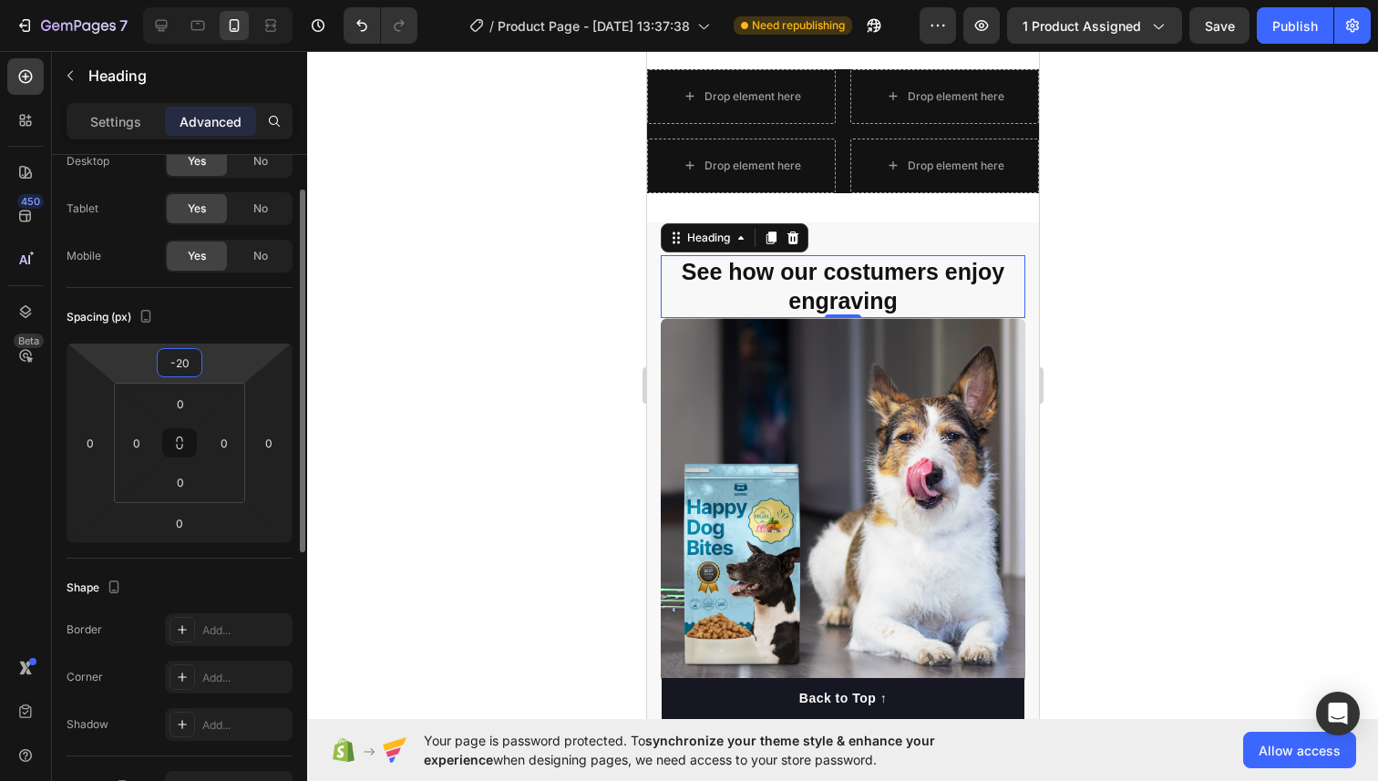
type input "-2"
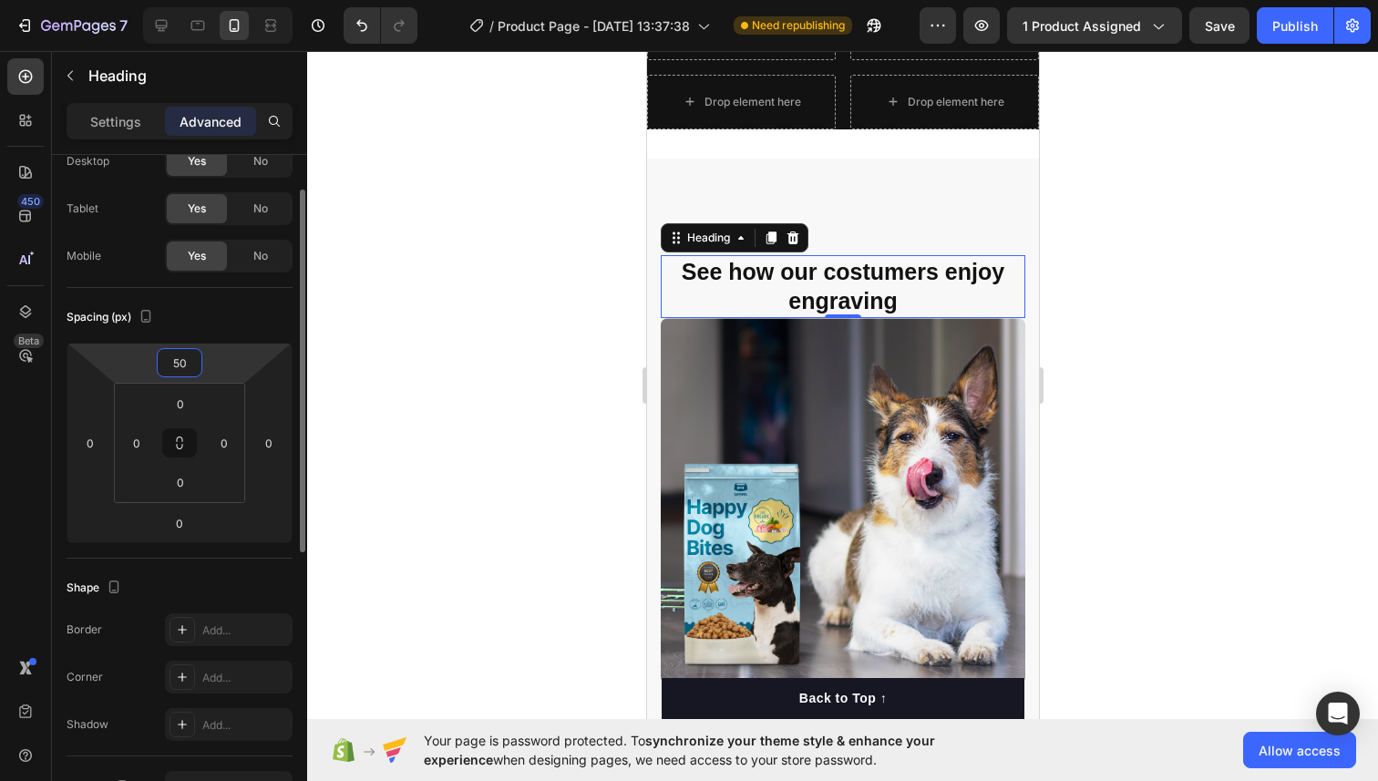
type input "5"
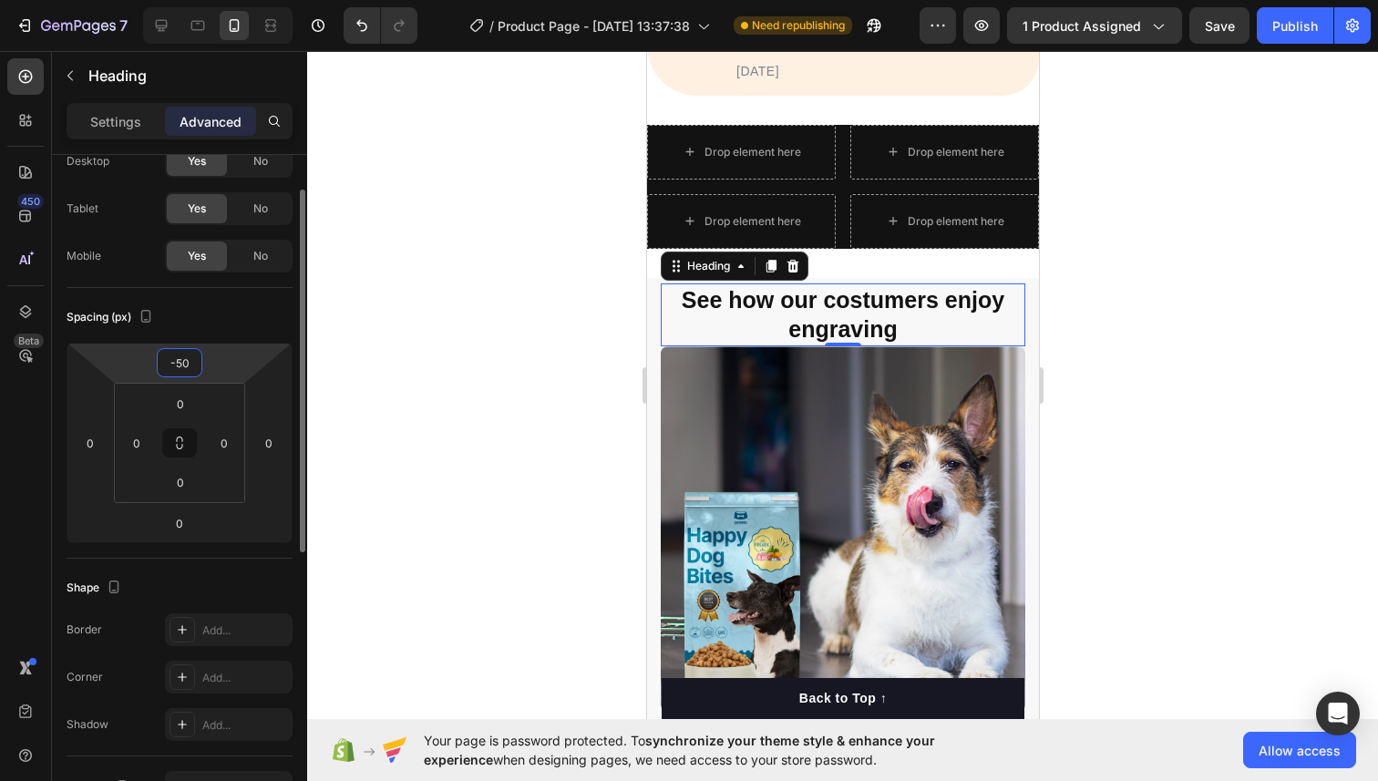
scroll to position [1572, 0]
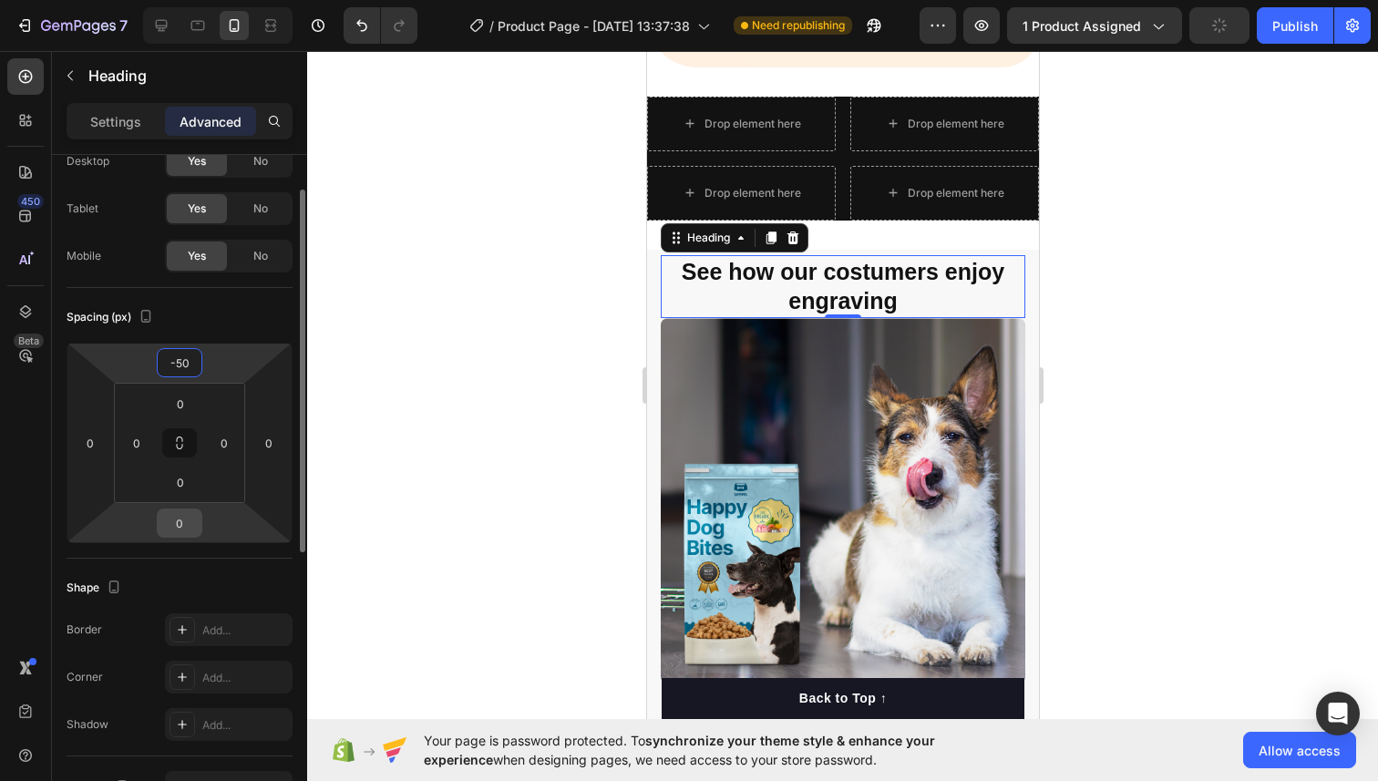
type input "-50"
click at [190, 517] on input "0" at bounding box center [179, 522] width 36 height 27
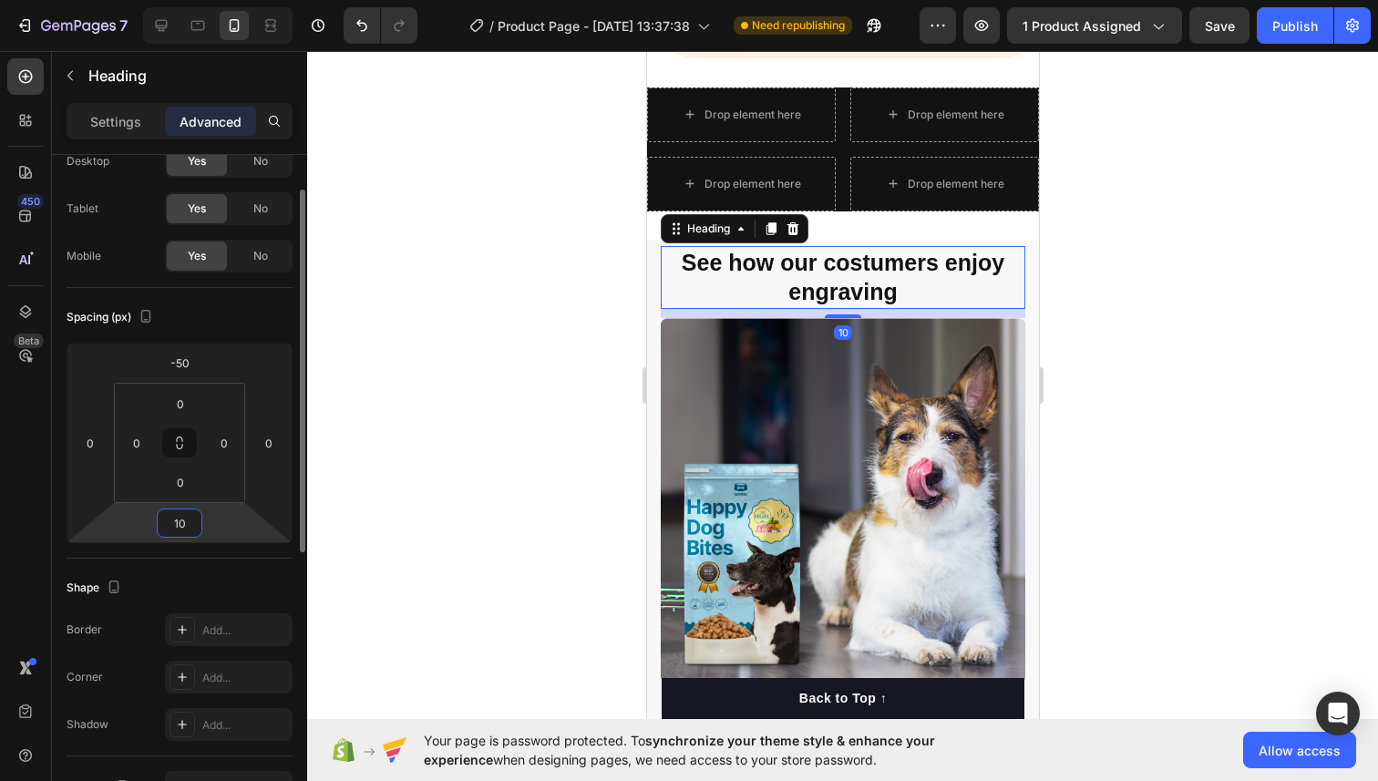
type input "1"
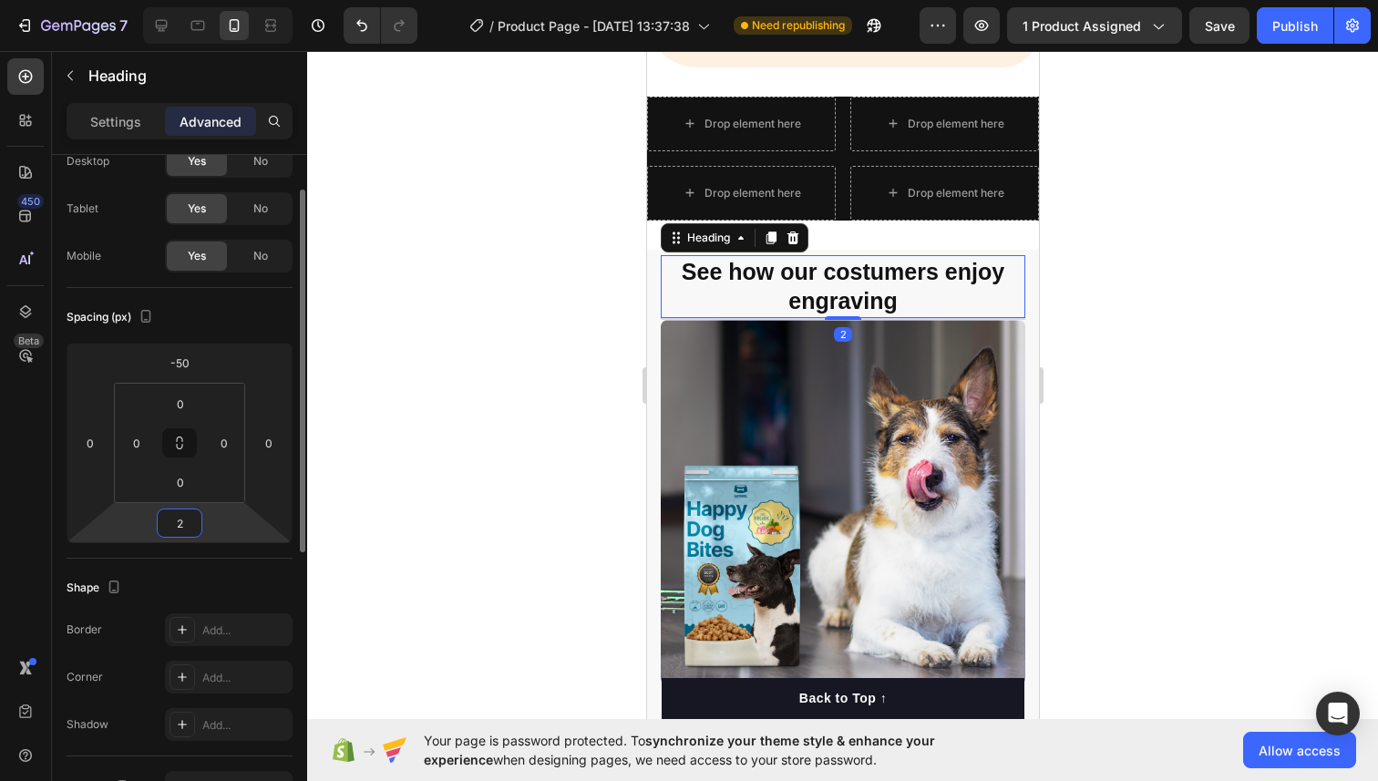
scroll to position [1590, 0]
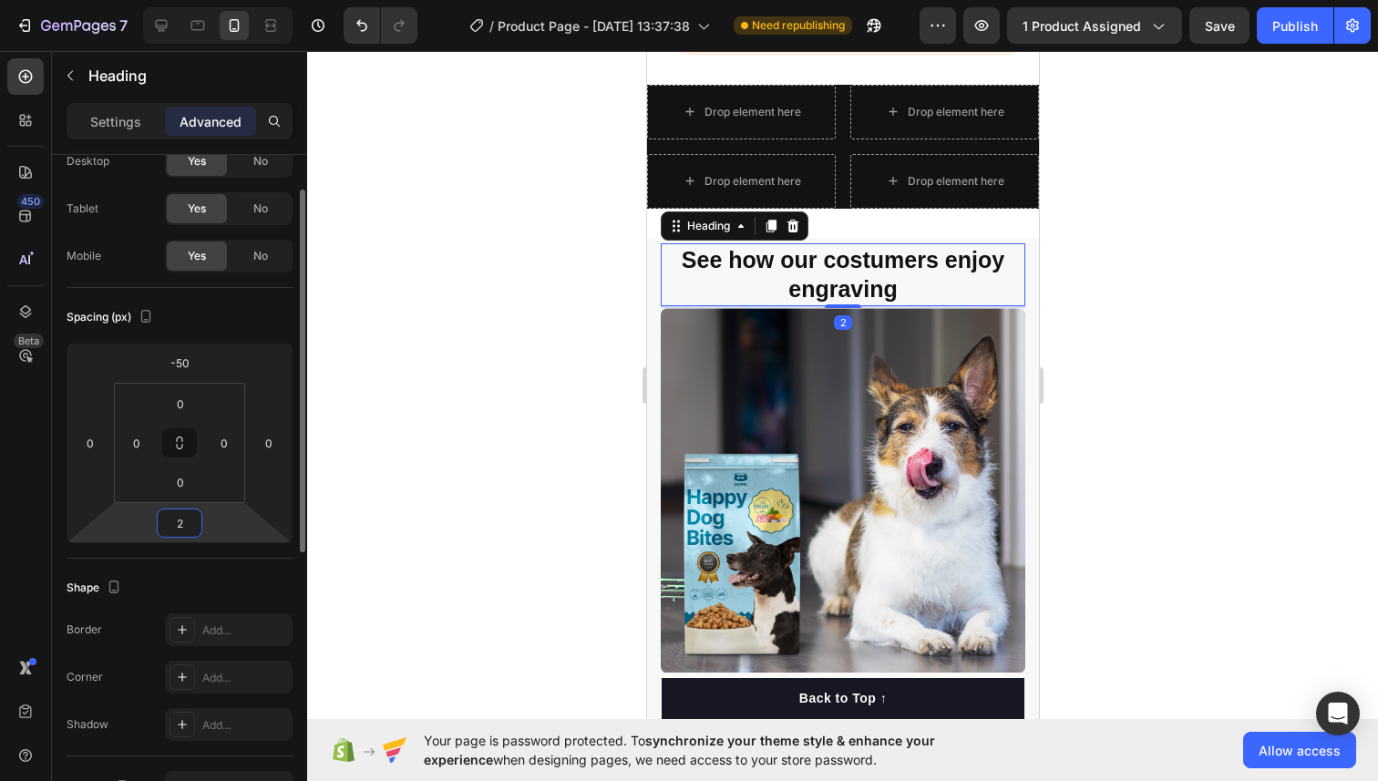
type input "20"
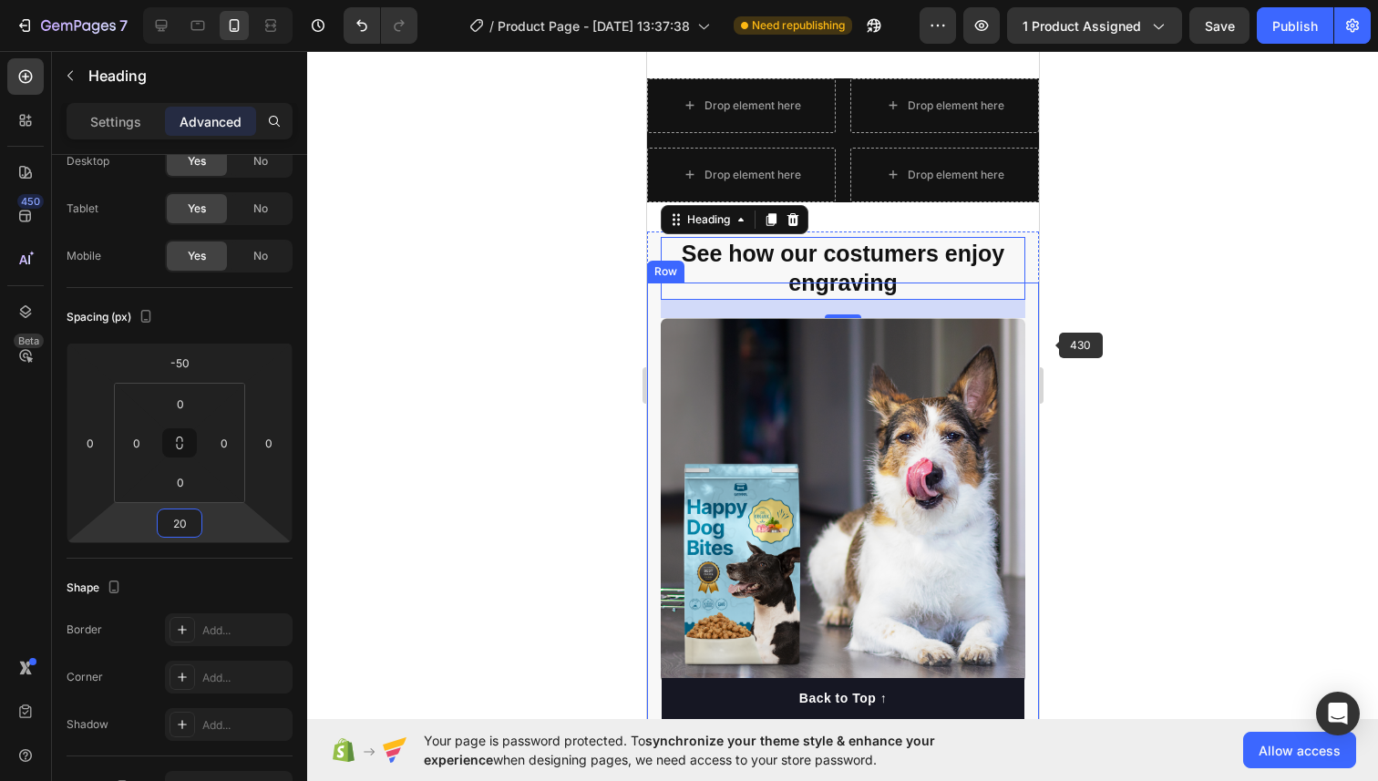
click at [1212, 305] on div at bounding box center [842, 416] width 1070 height 730
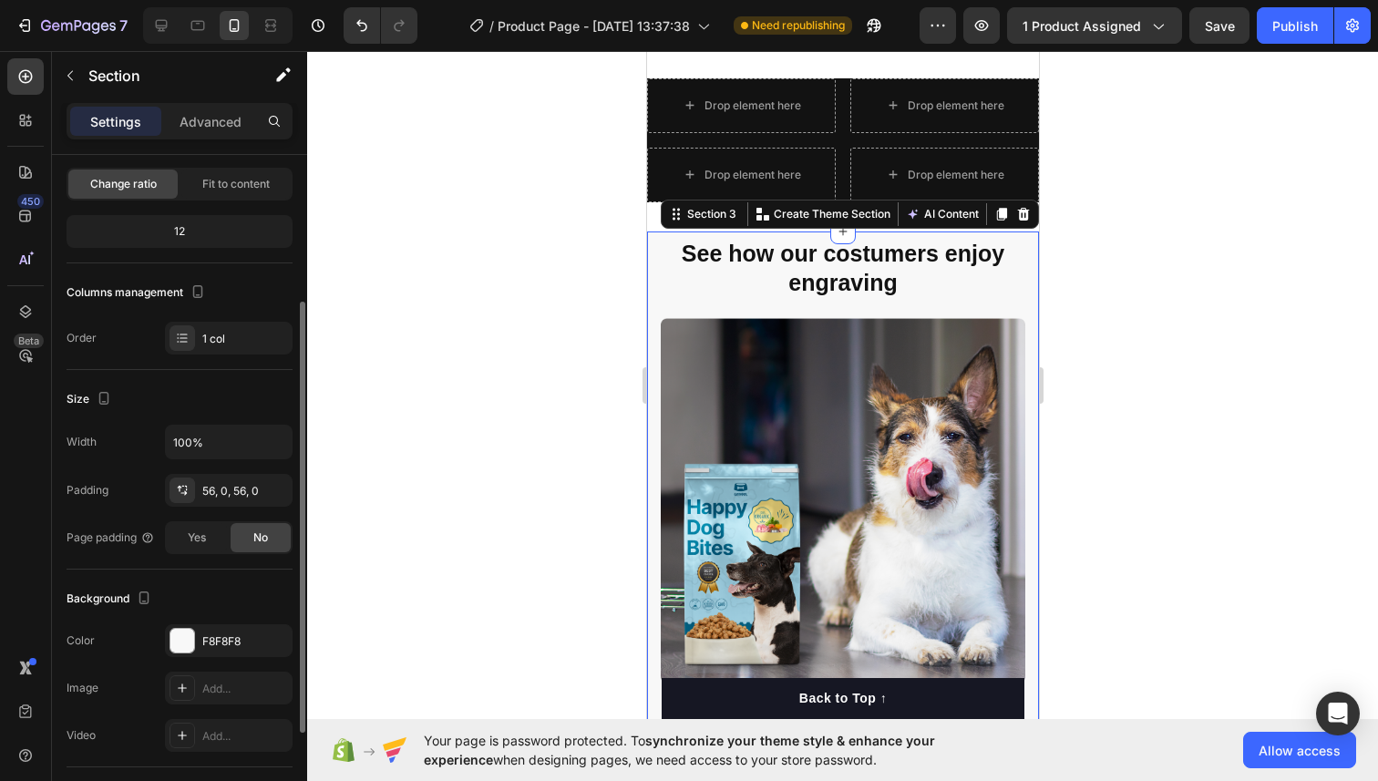
scroll to position [254, 0]
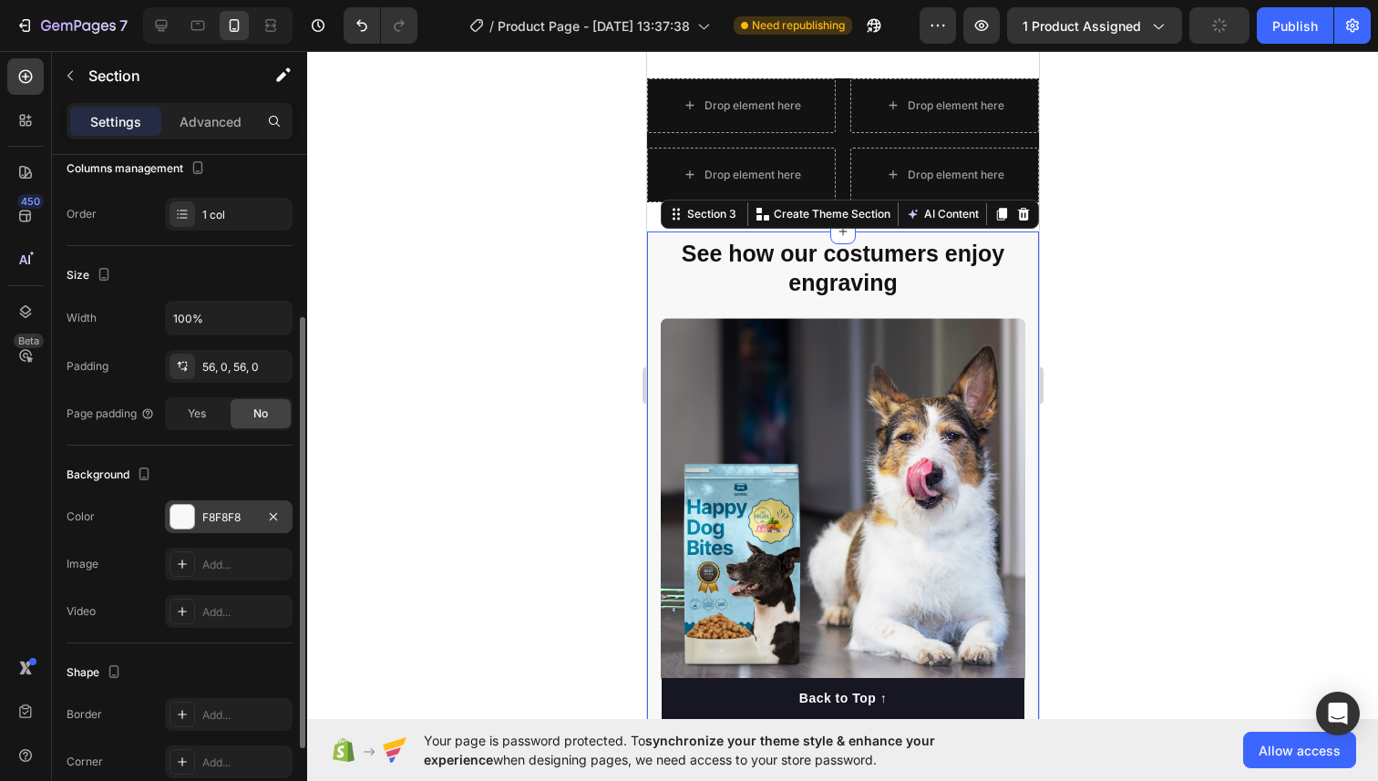
click at [189, 518] on div at bounding box center [182, 517] width 24 height 24
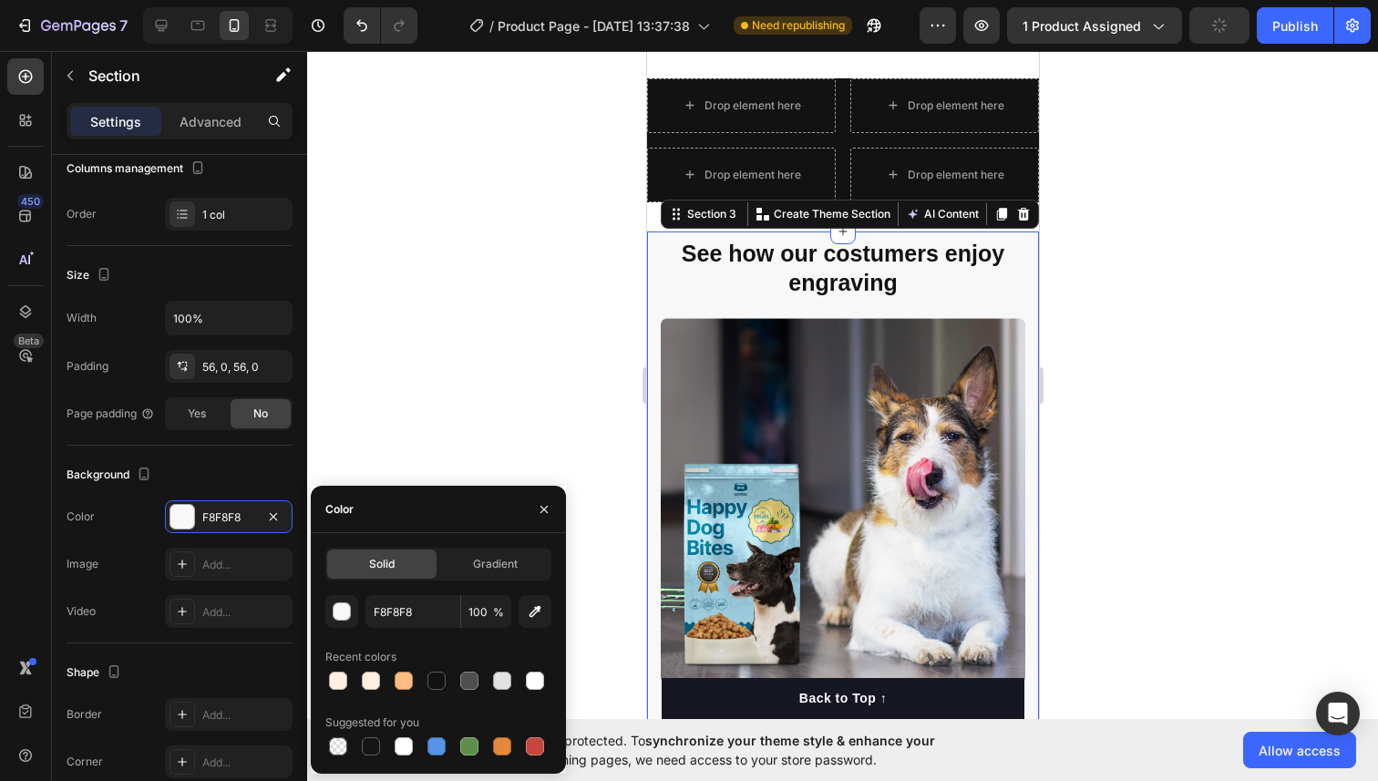
click at [321, 673] on div "Solid Gradient F8F8F8 100 % Recent colors Suggested for you" at bounding box center [438, 653] width 255 height 211
click at [339, 674] on div at bounding box center [338, 680] width 18 height 18
type input "FEF1E2"
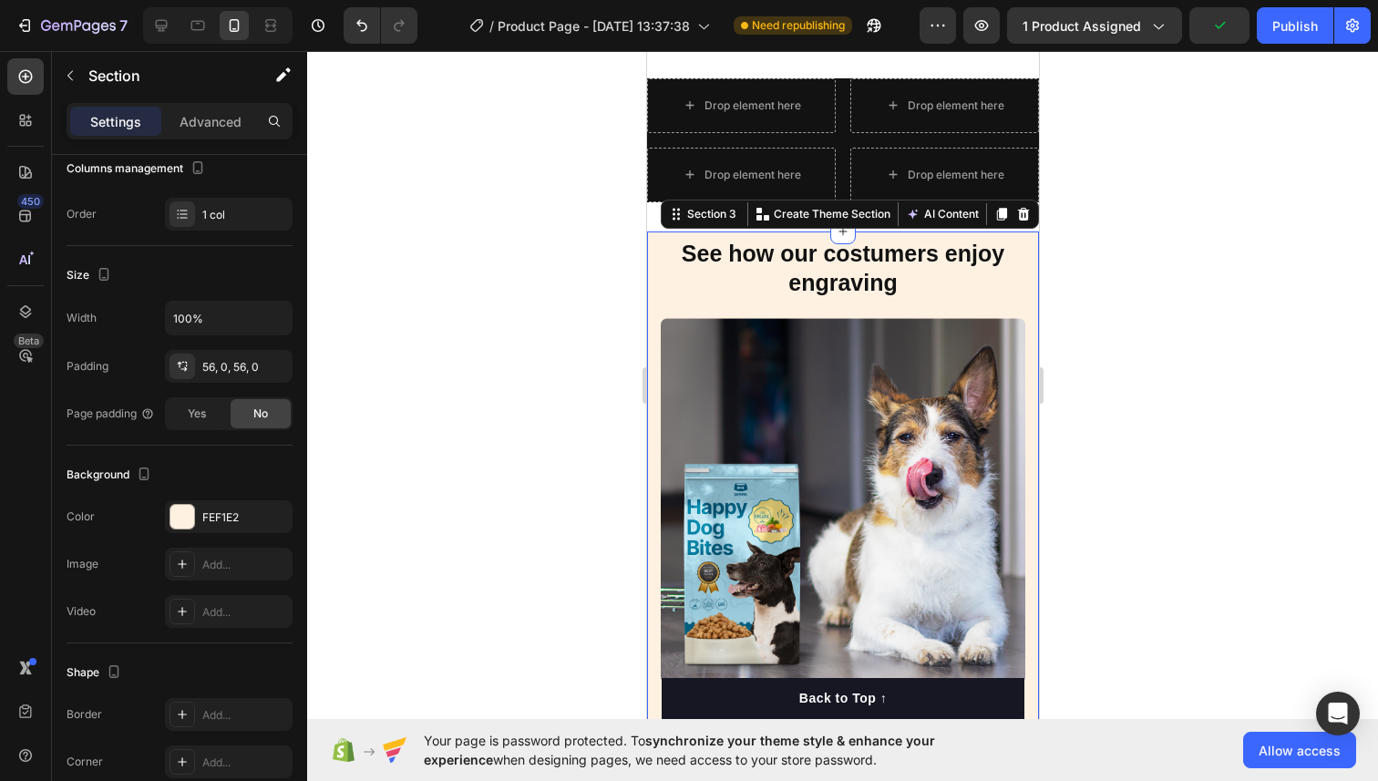
click at [364, 443] on div at bounding box center [842, 416] width 1070 height 730
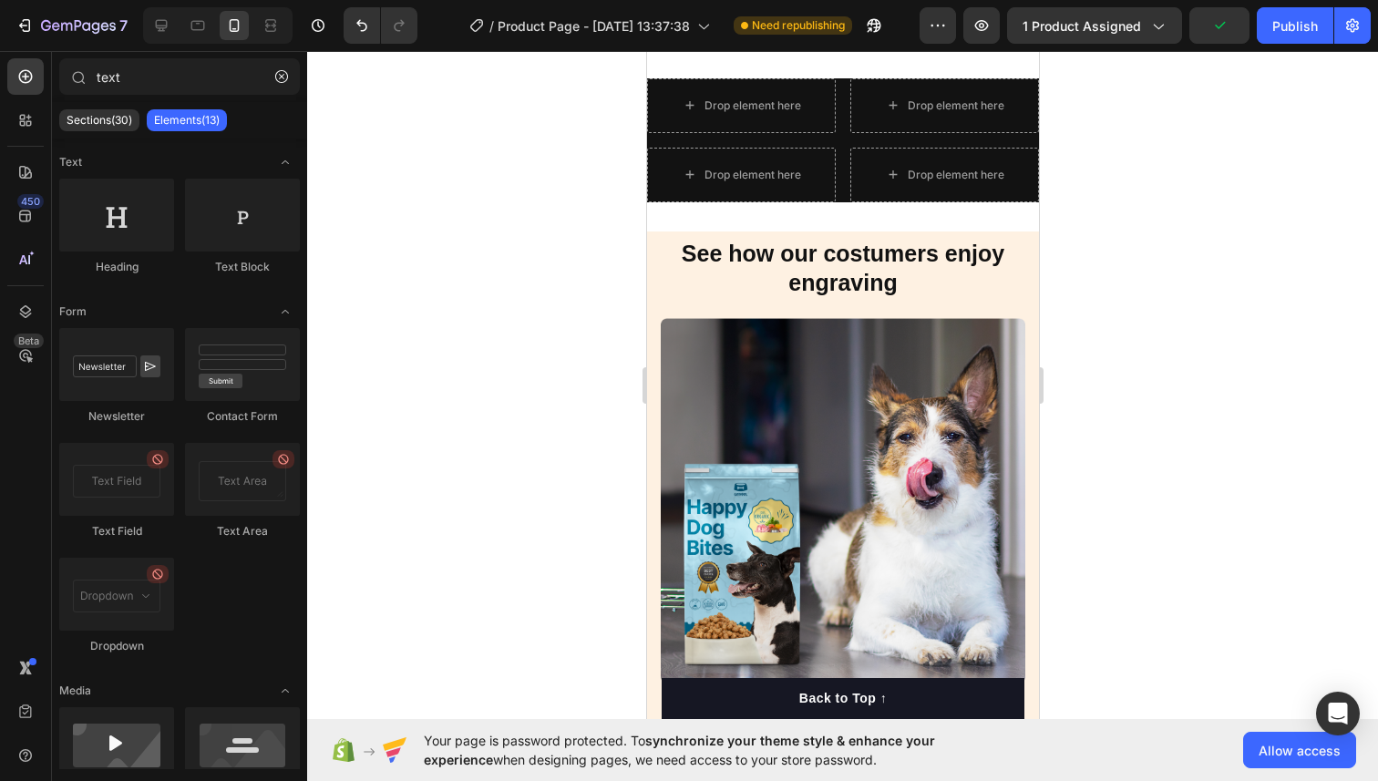
click at [364, 442] on div at bounding box center [842, 416] width 1070 height 730
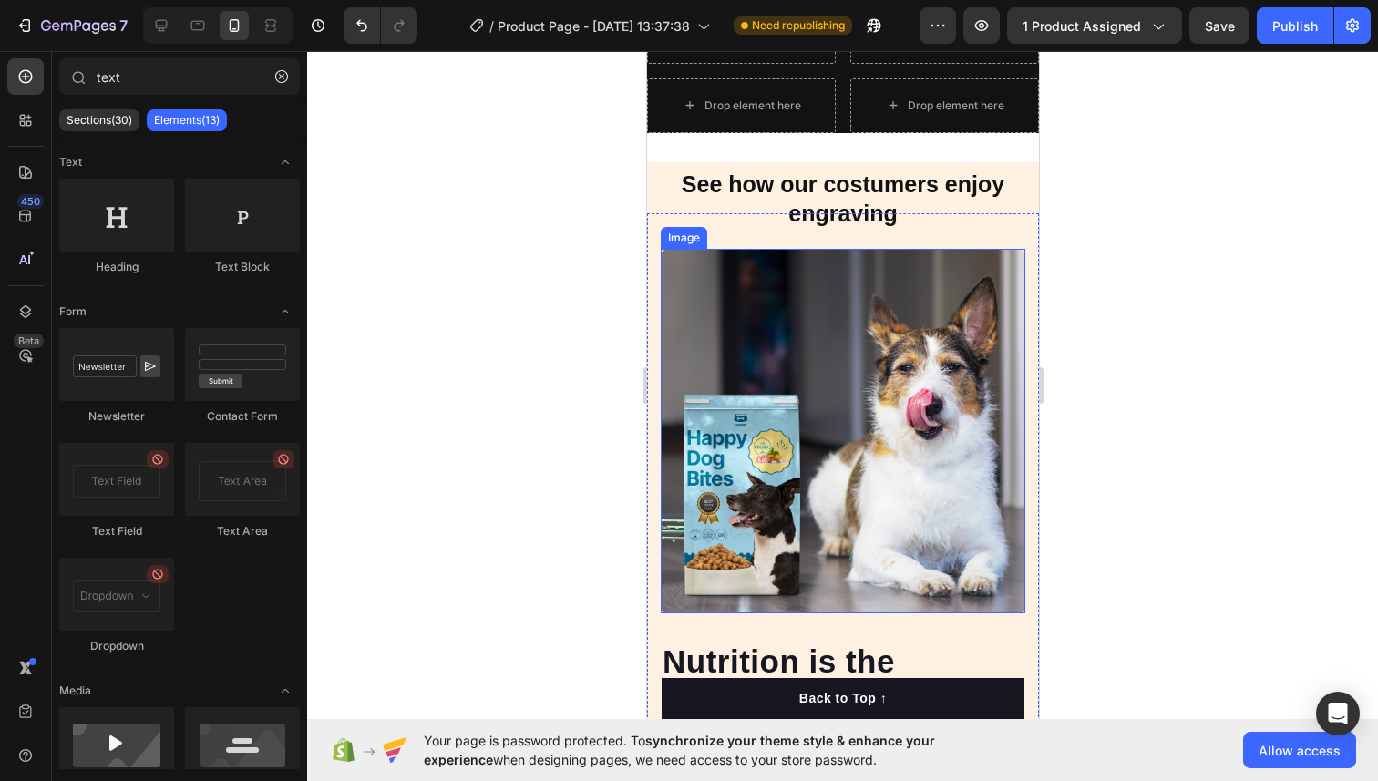
scroll to position [1357, 0]
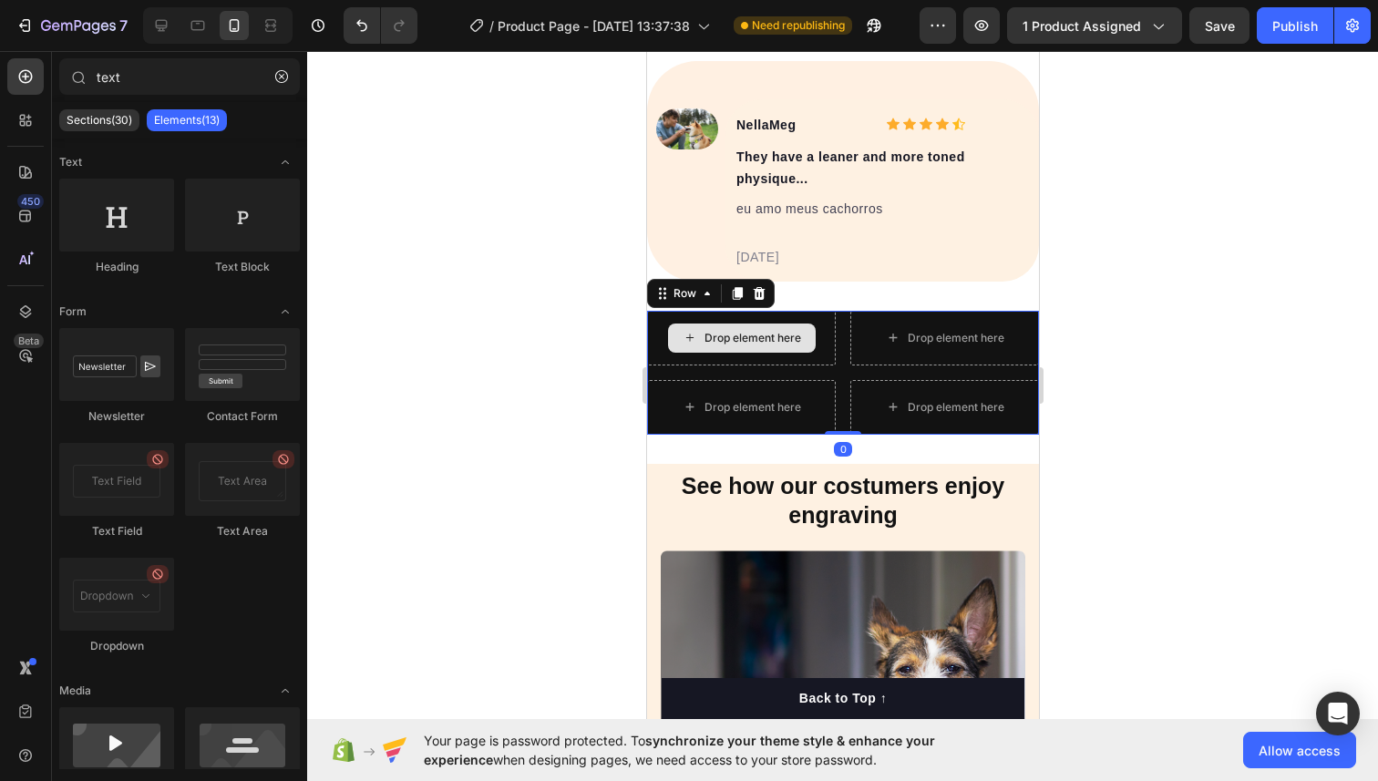
click at [664, 338] on div "Drop element here" at bounding box center [740, 338] width 189 height 55
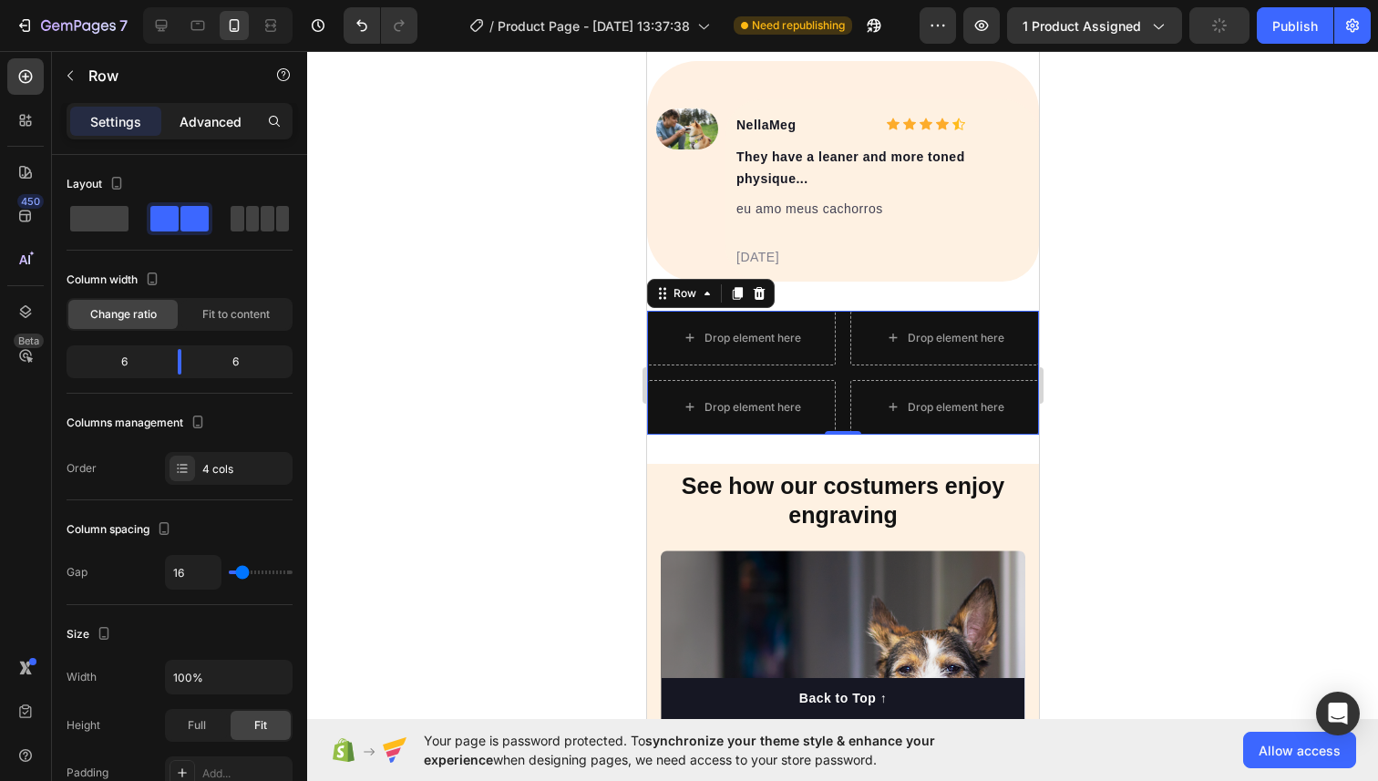
click at [233, 129] on p "Advanced" at bounding box center [210, 121] width 62 height 19
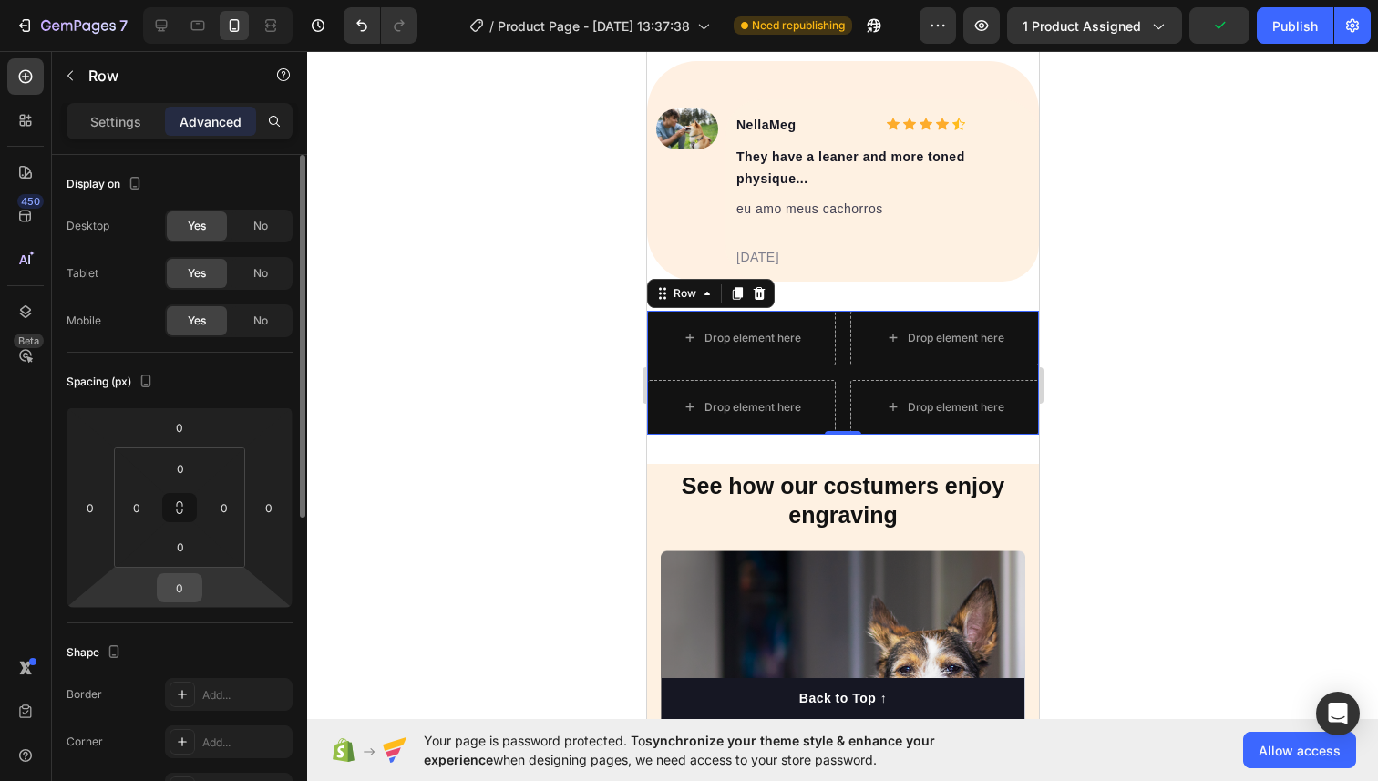
click at [188, 585] on input "0" at bounding box center [179, 587] width 36 height 27
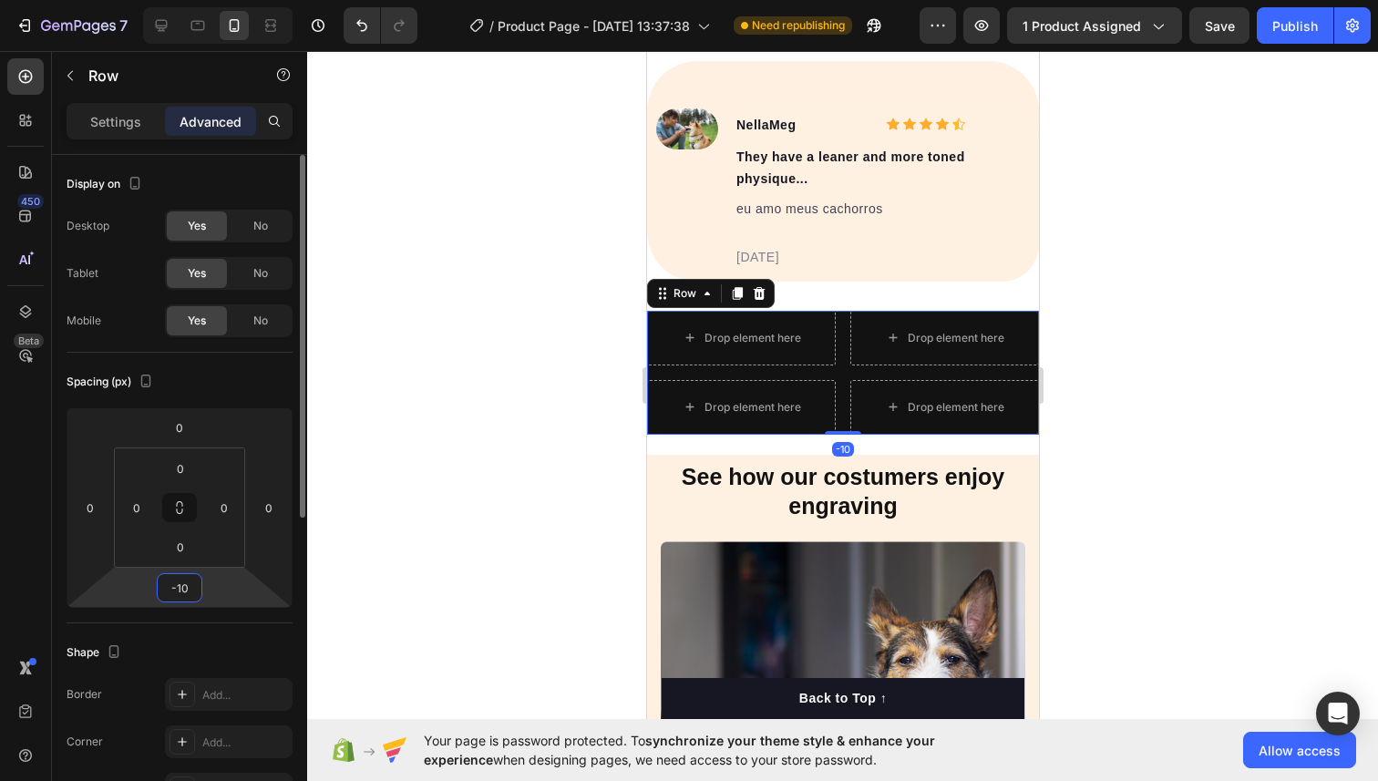
type input "-1"
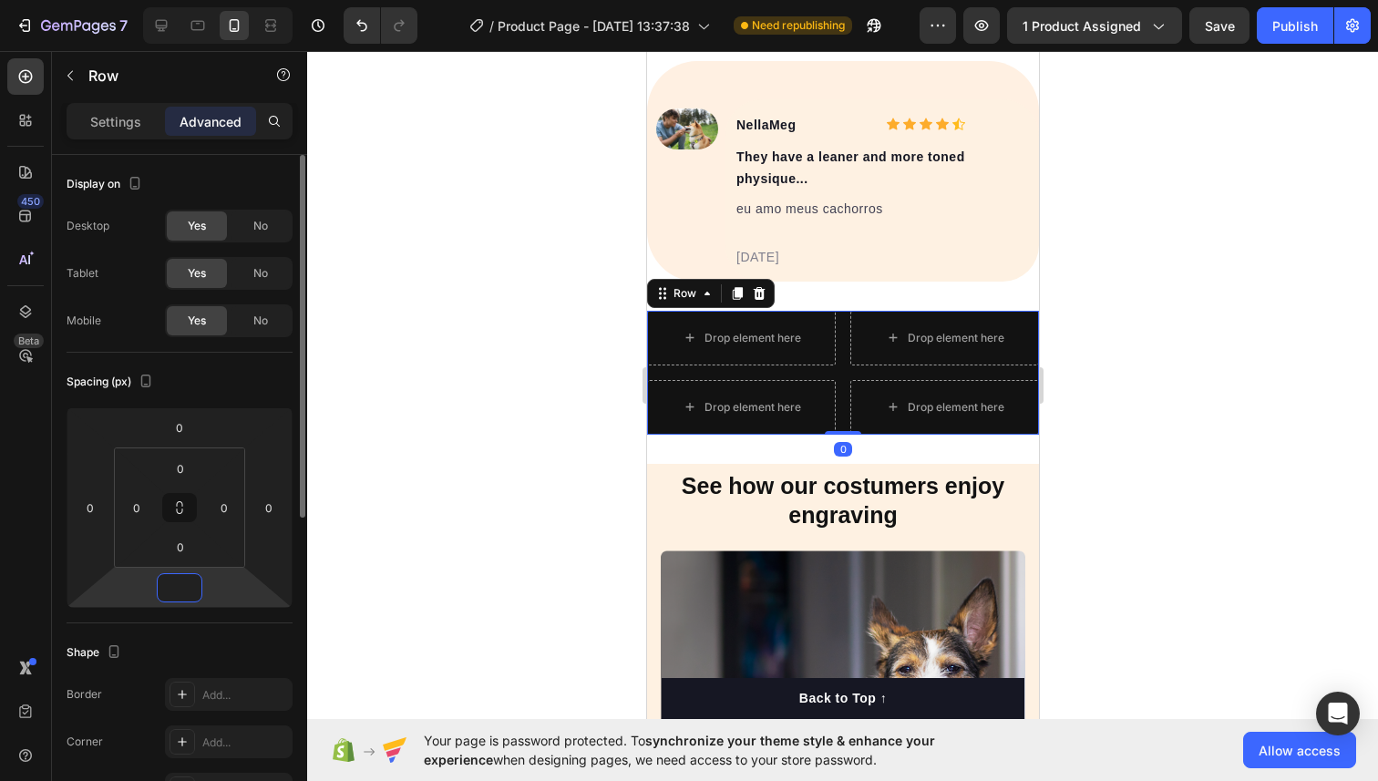
type input "2"
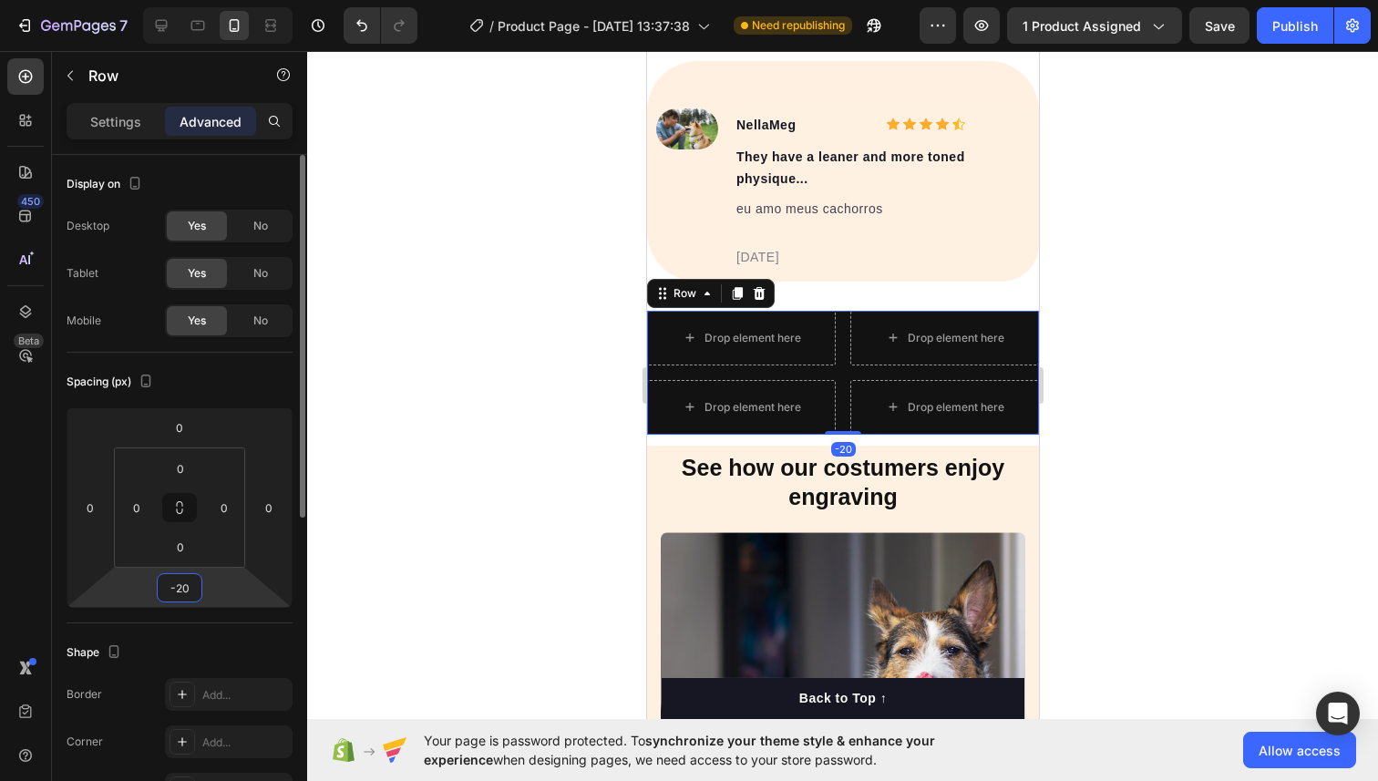
type input "-2"
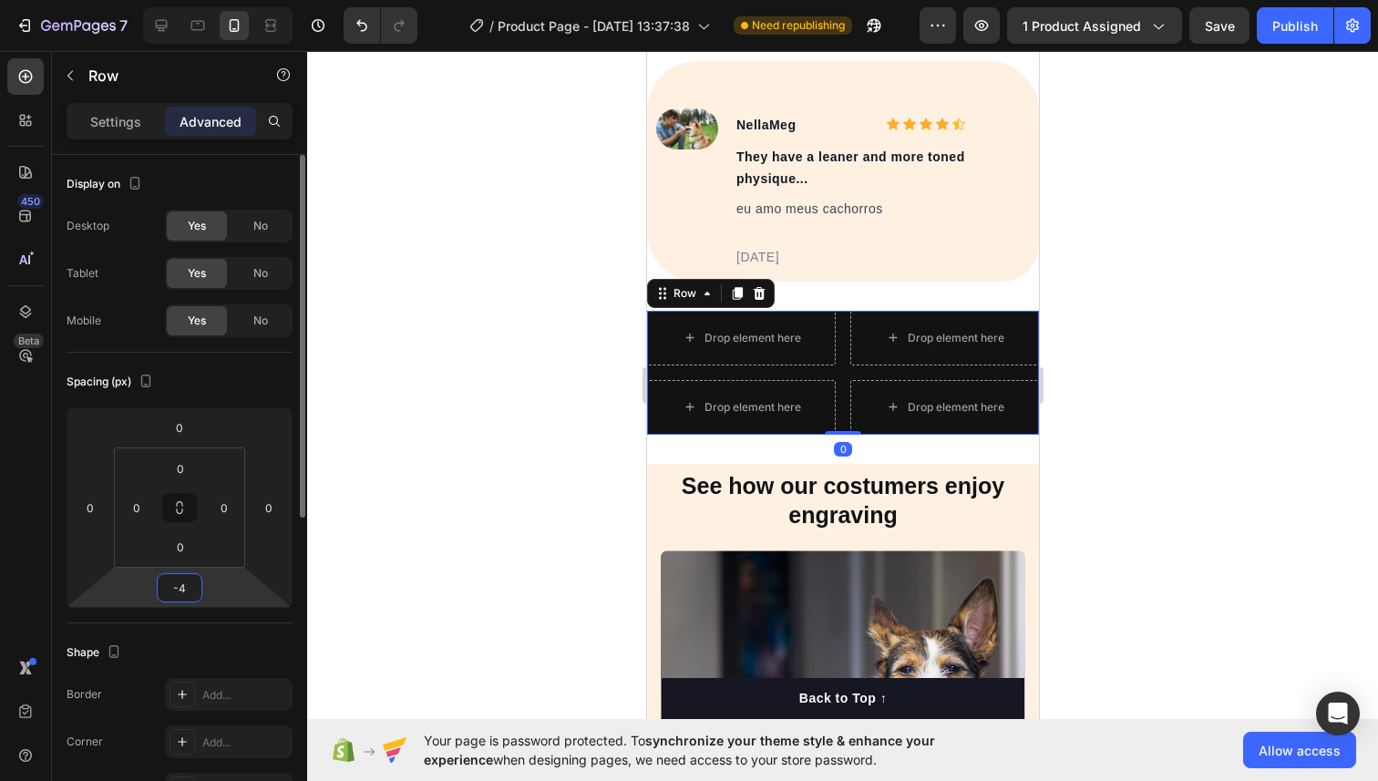
type input "-40"
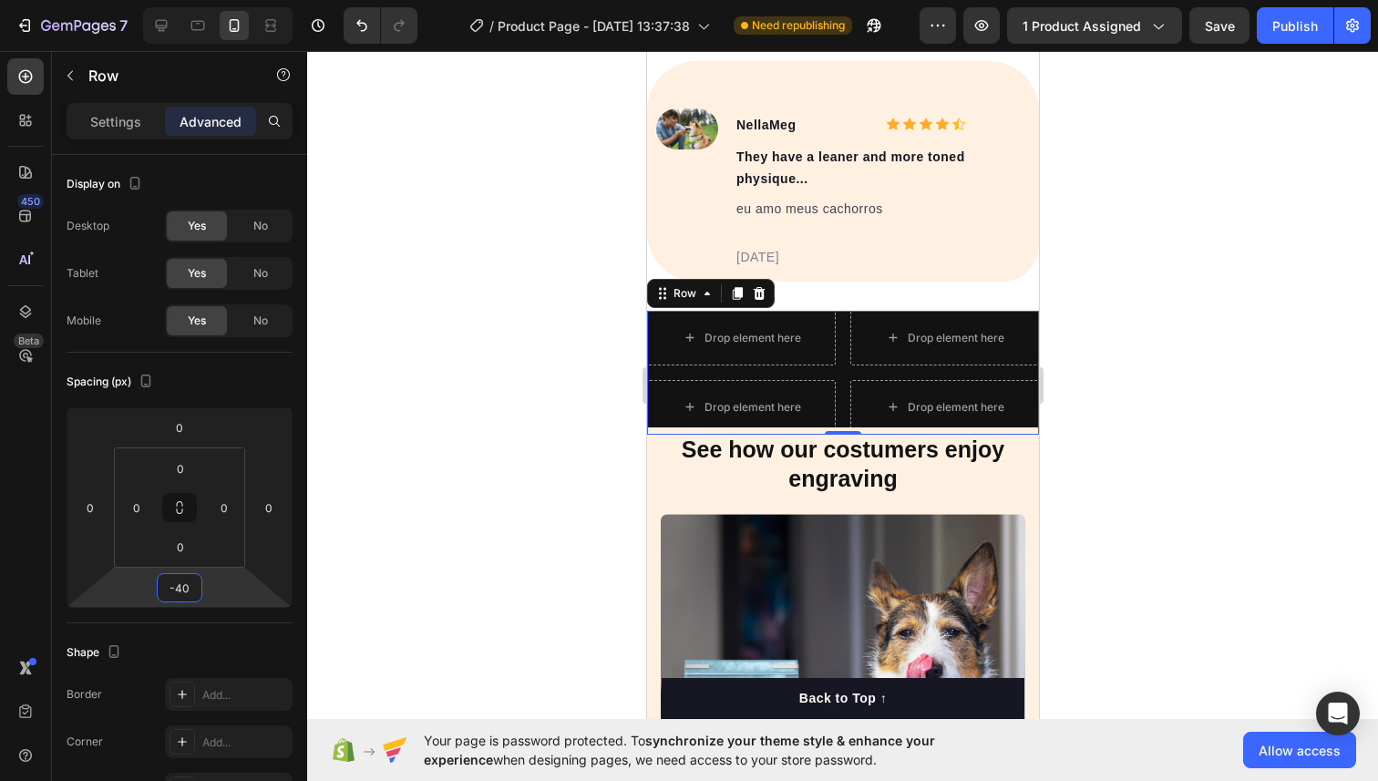
click at [1145, 281] on div at bounding box center [842, 416] width 1070 height 730
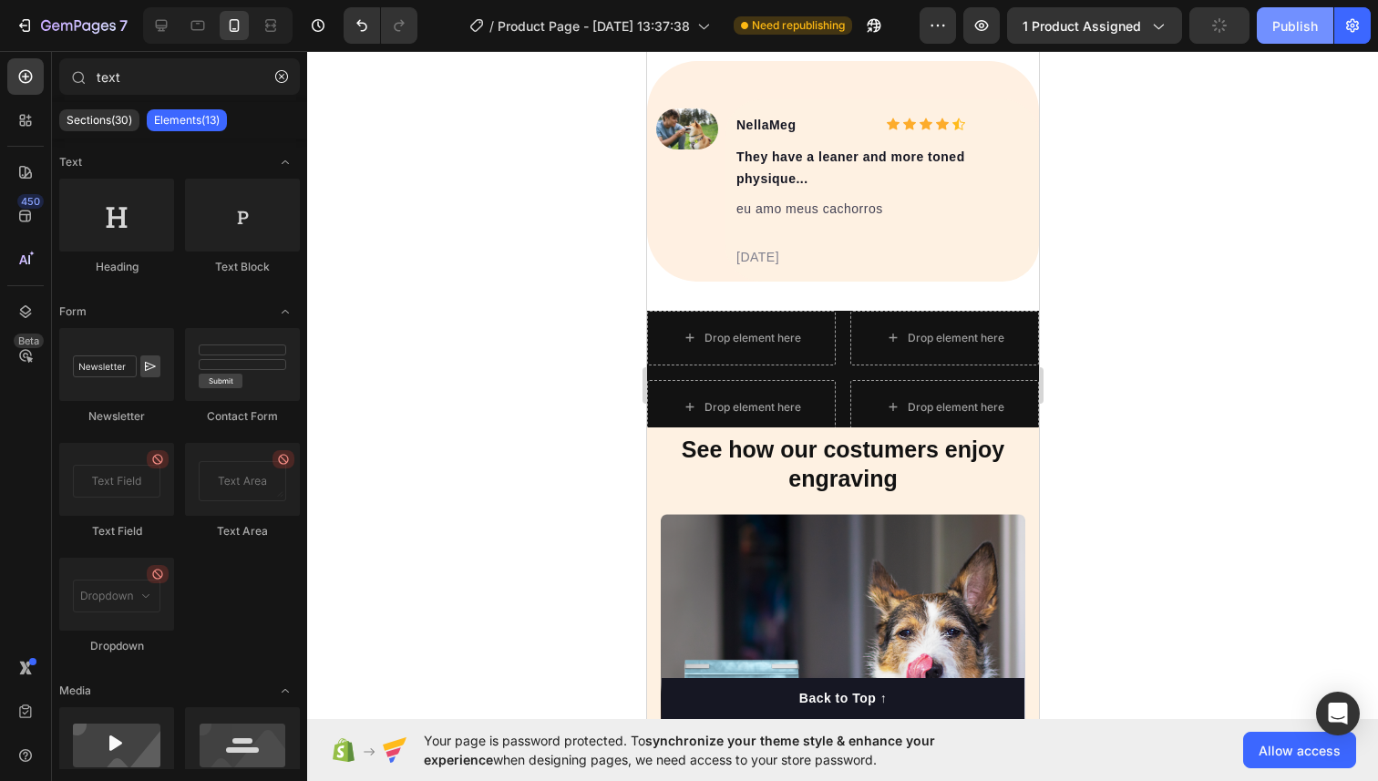
click at [1292, 26] on div "Publish" at bounding box center [1295, 25] width 46 height 19
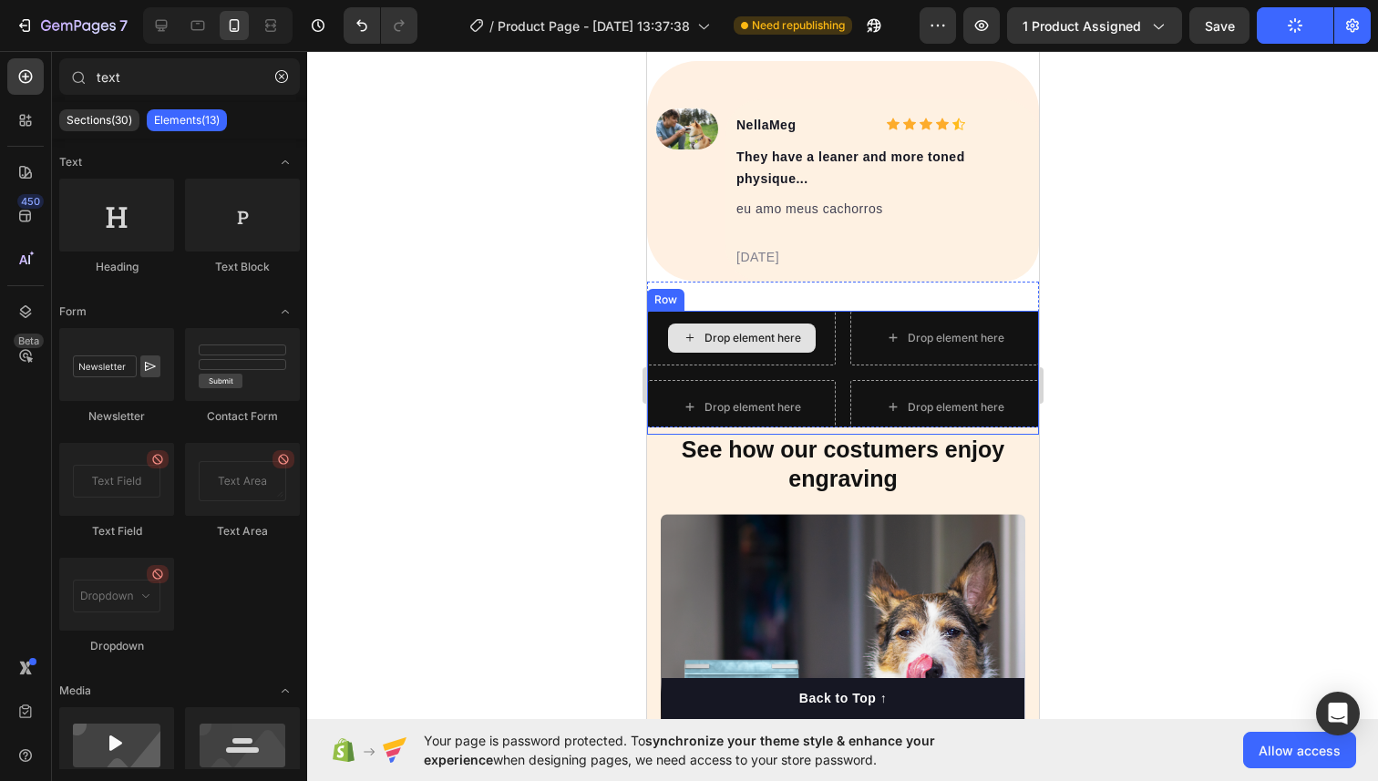
click at [655, 321] on div "Drop element here" at bounding box center [740, 338] width 189 height 55
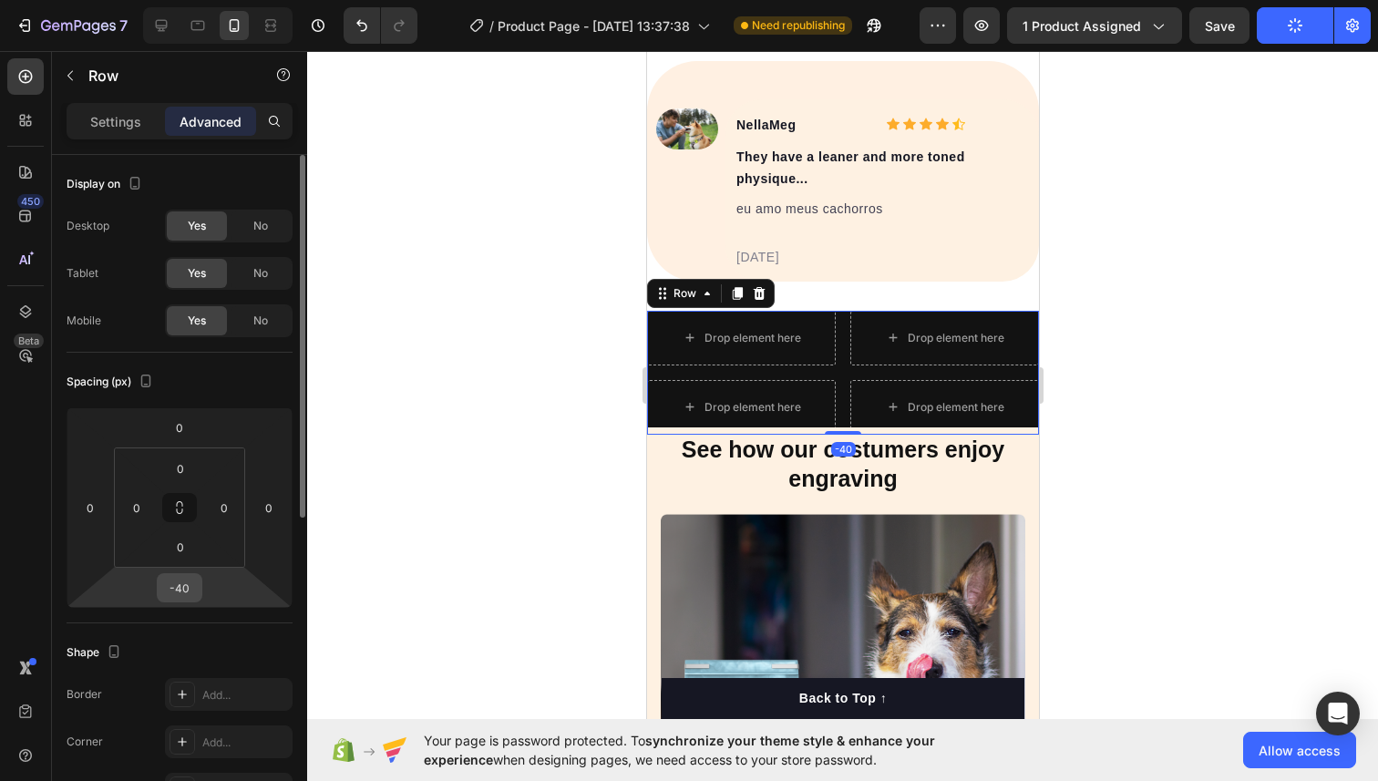
click at [192, 580] on input "-40" at bounding box center [179, 587] width 36 height 27
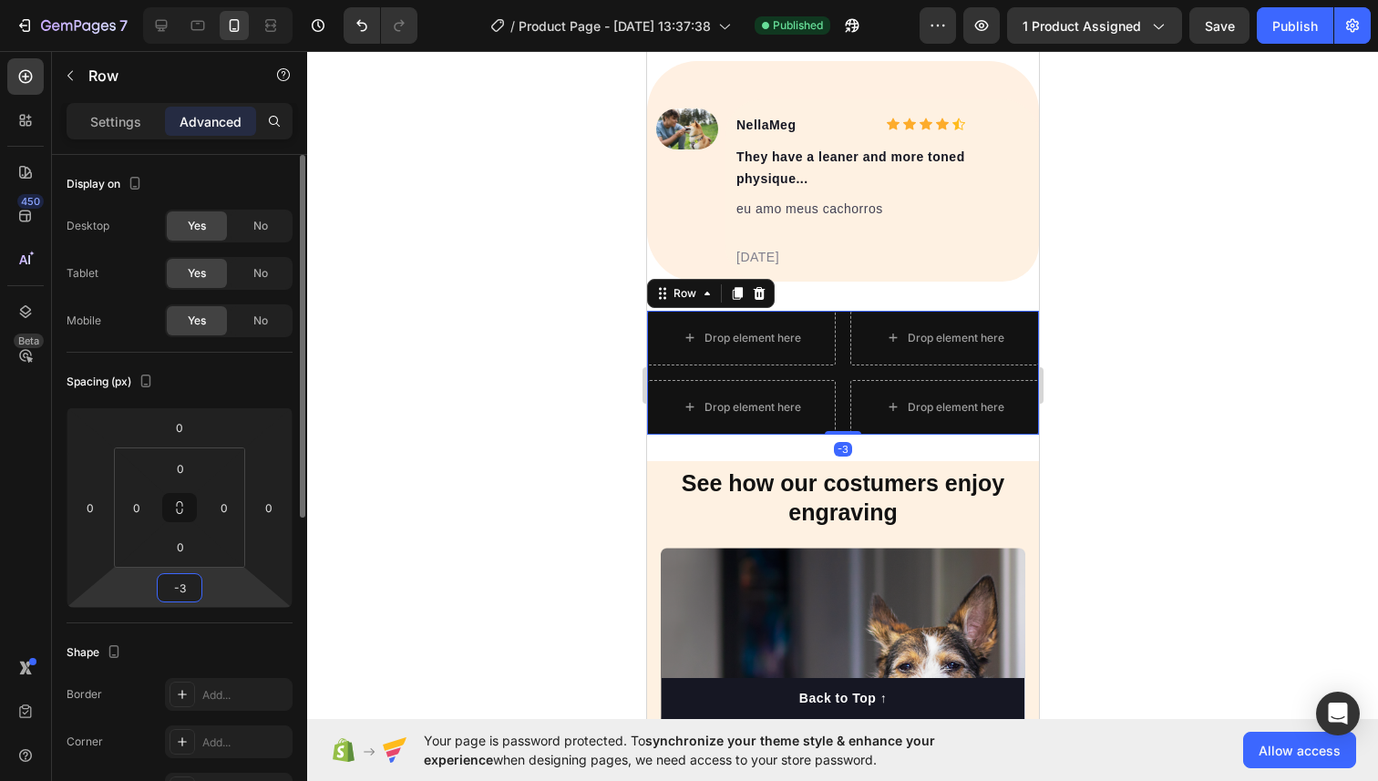
type input "-35"
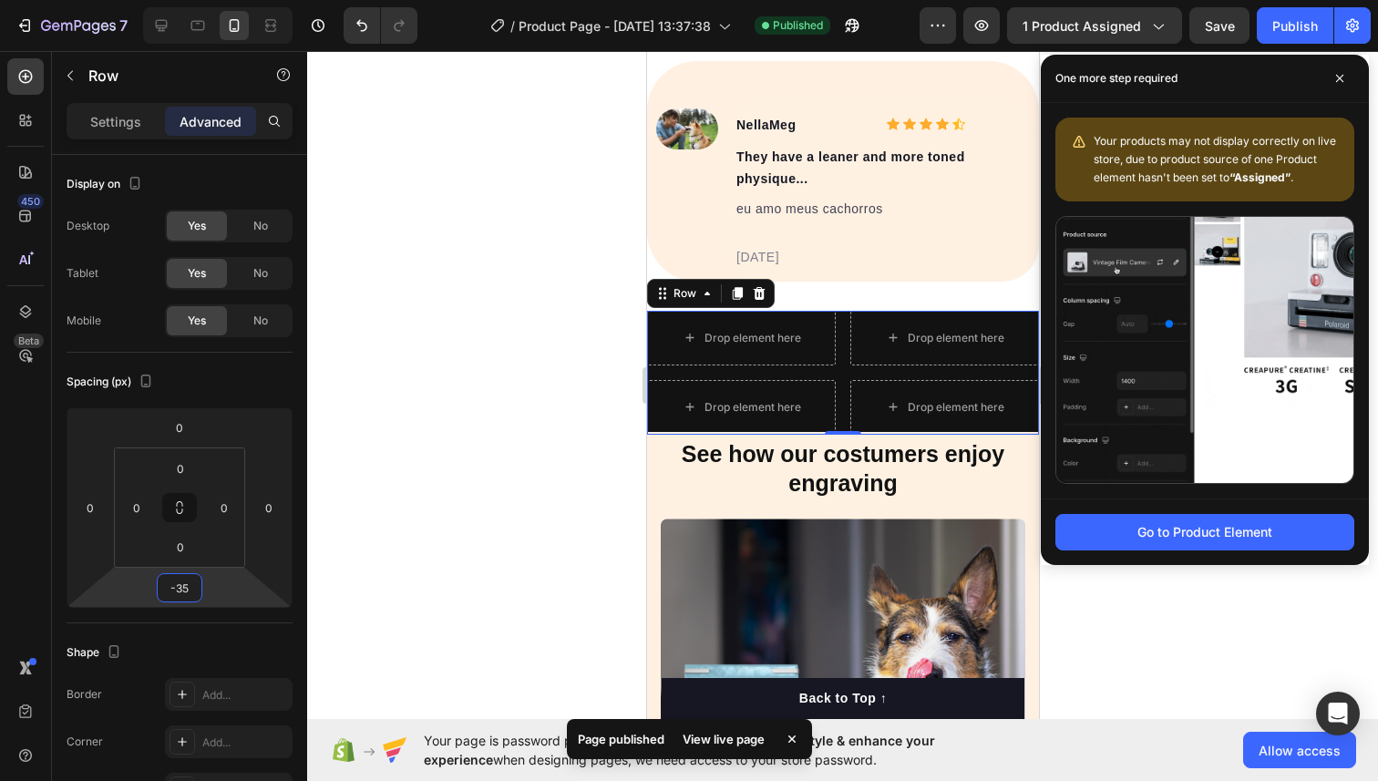
click at [589, 507] on div at bounding box center [842, 416] width 1070 height 730
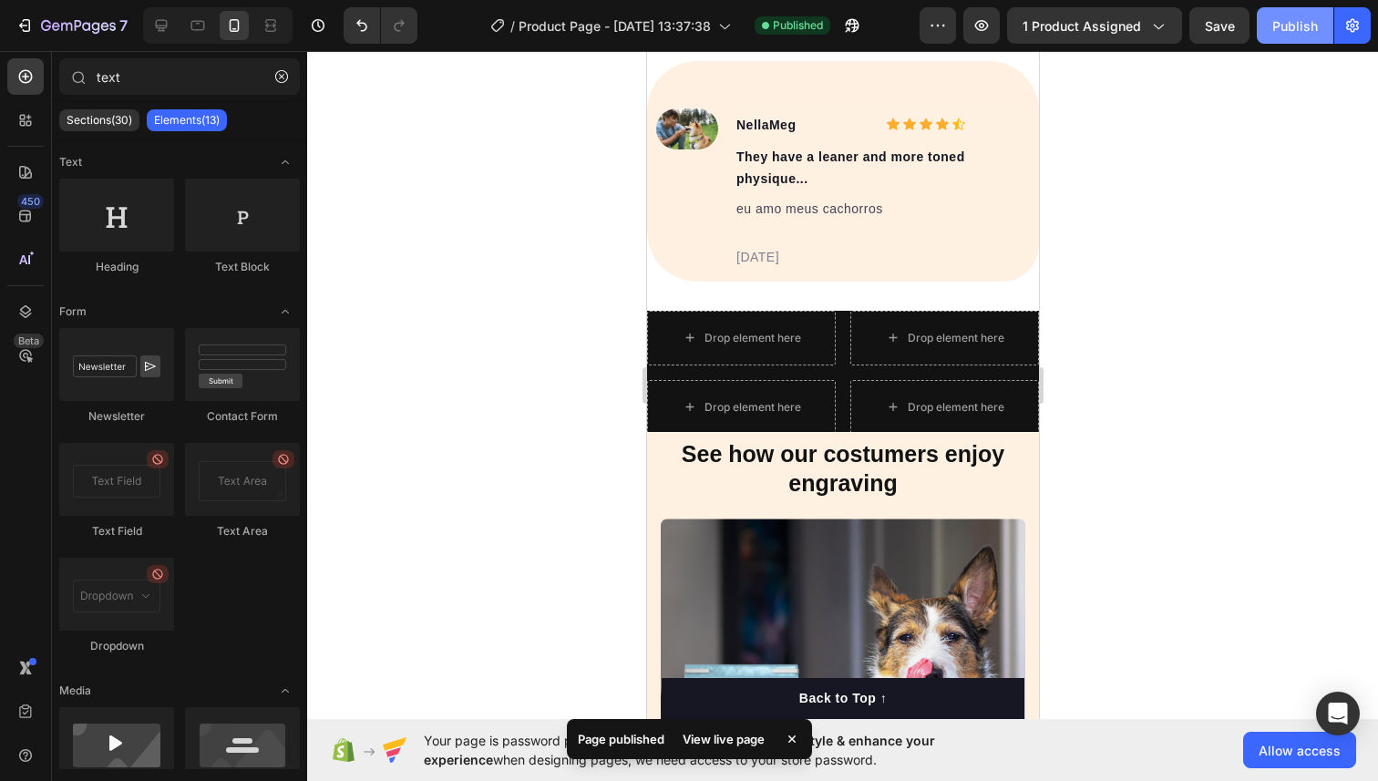
click at [1291, 16] on div "Publish" at bounding box center [1295, 25] width 46 height 19
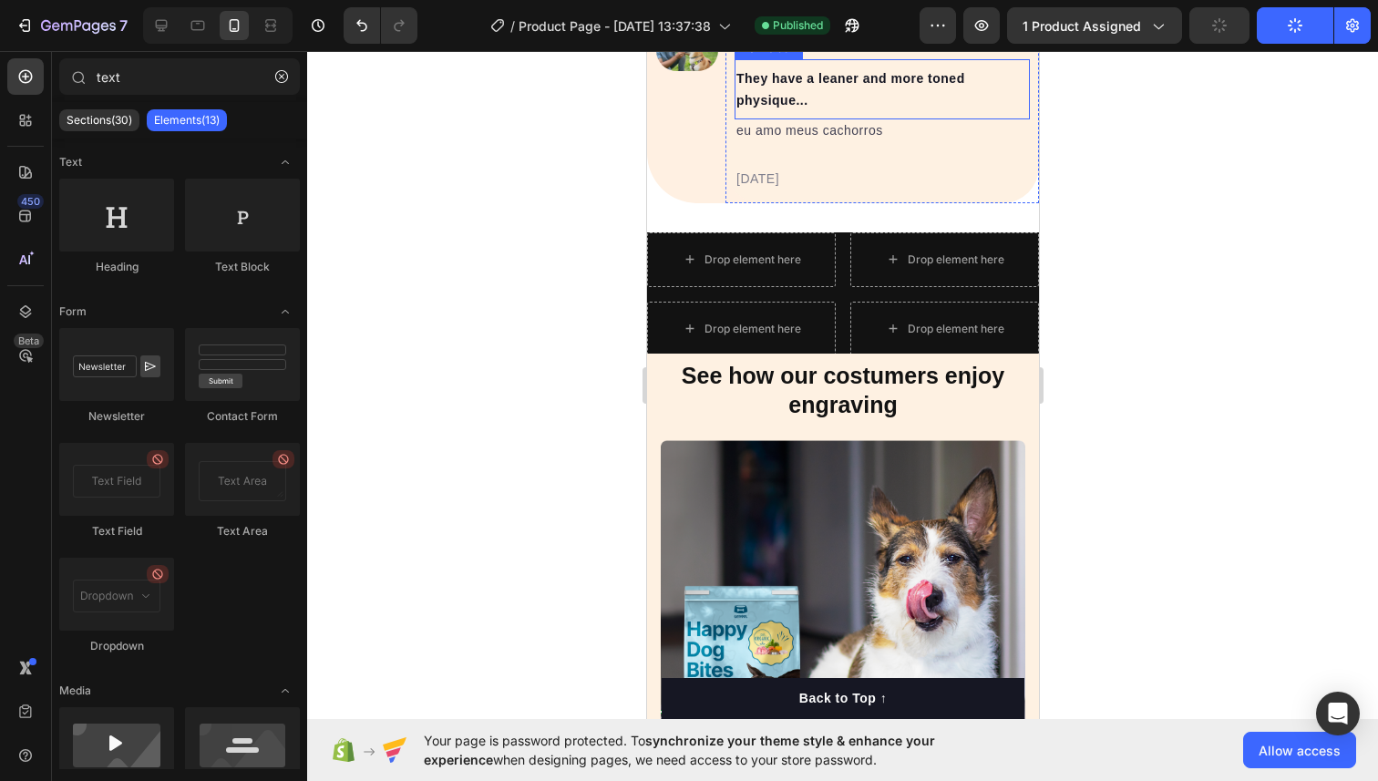
scroll to position [1484, 0]
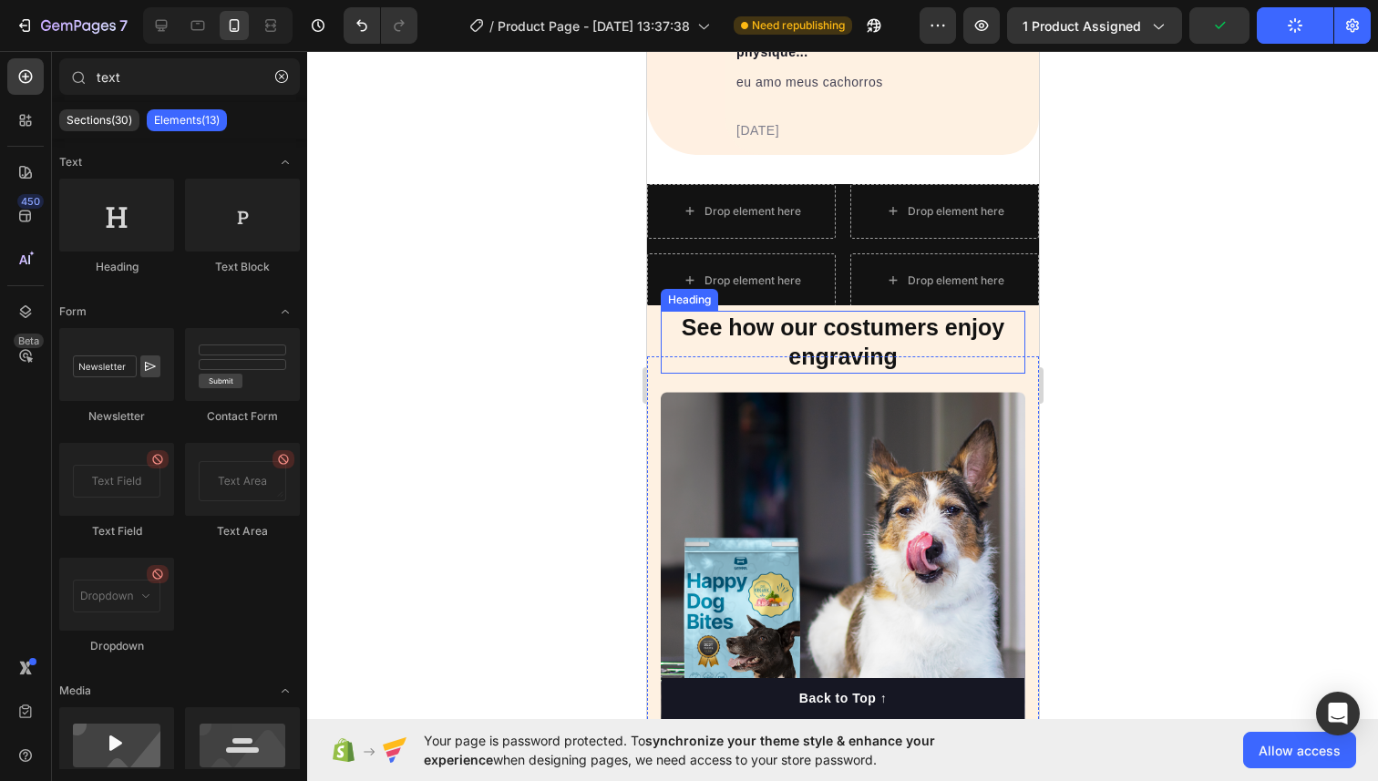
click at [872, 338] on h2 "See how our costumers enjoy engraving" at bounding box center [842, 342] width 364 height 63
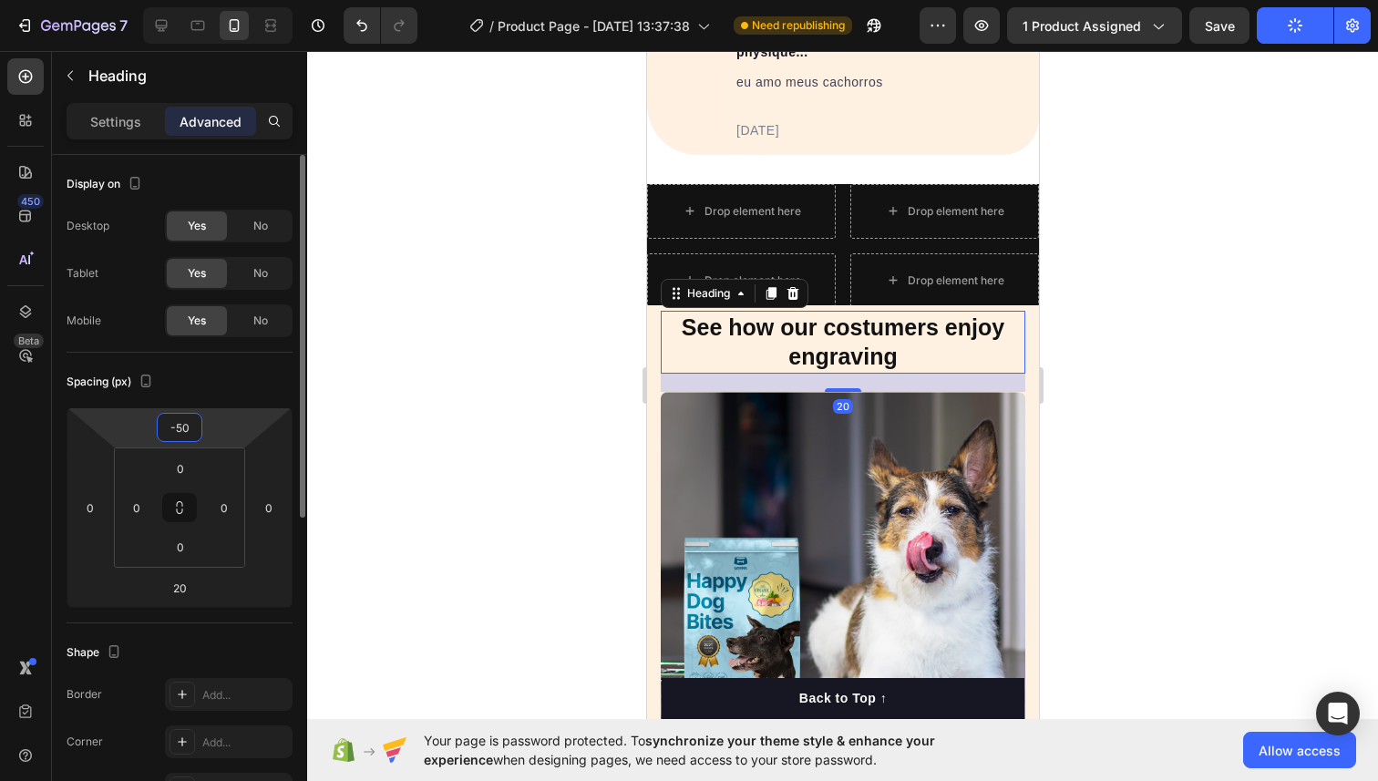
click at [188, 434] on input "-50" at bounding box center [179, 427] width 36 height 27
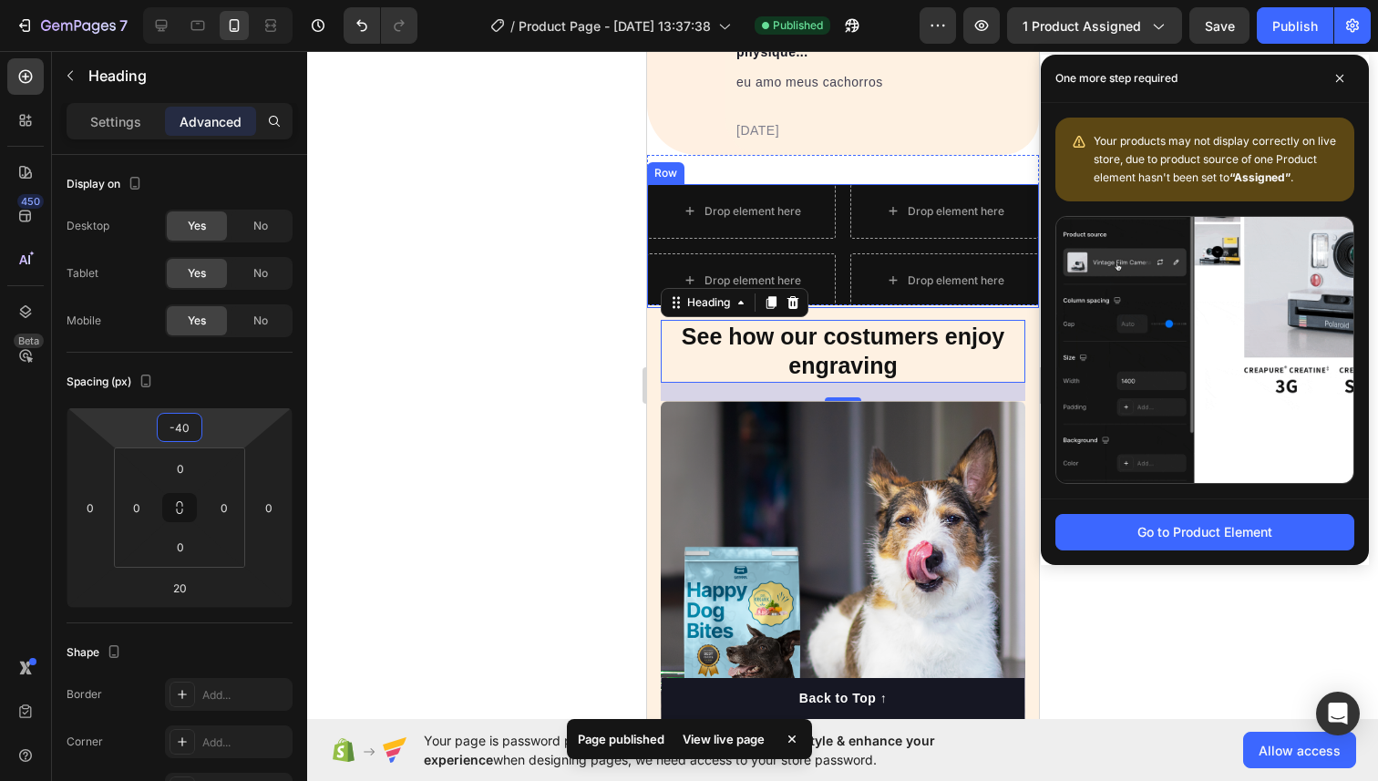
type input "-40"
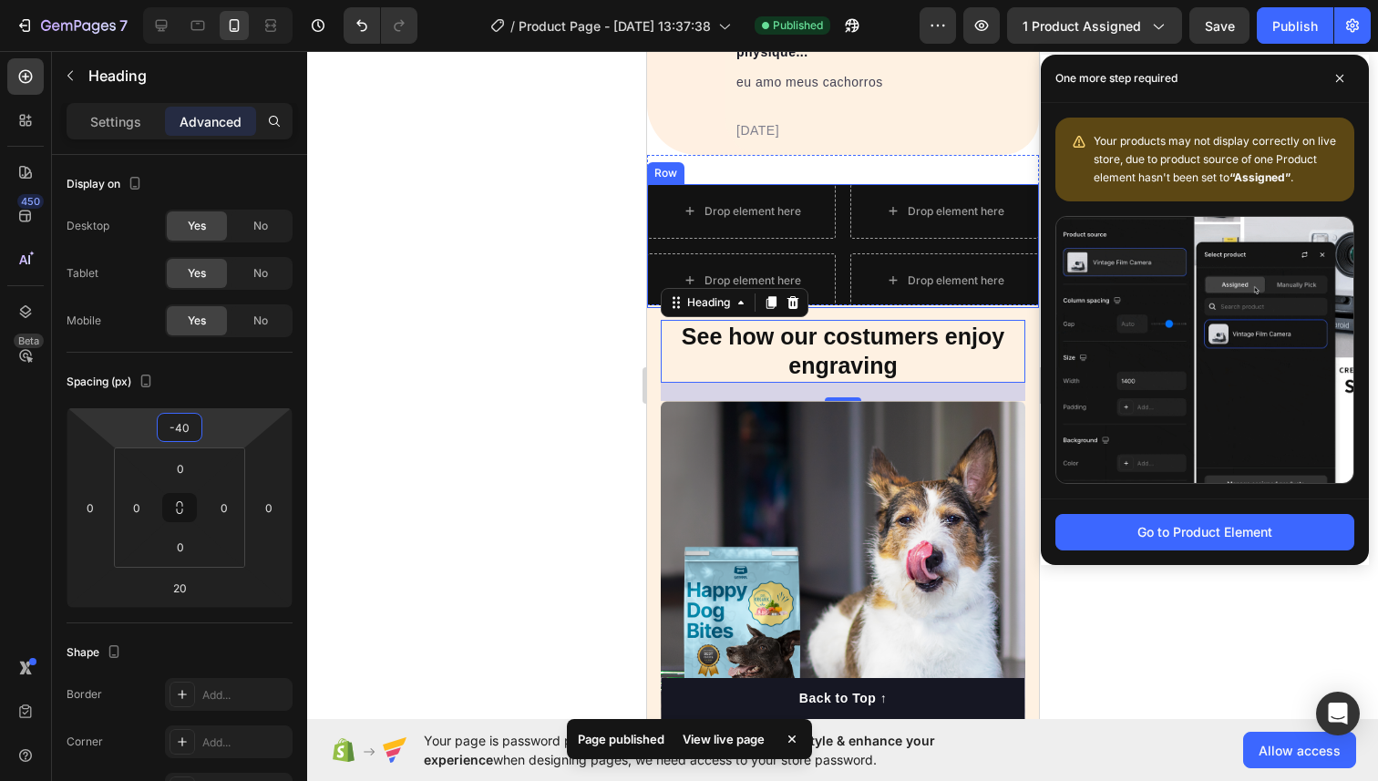
click at [1092, 280] on img at bounding box center [1204, 350] width 297 height 266
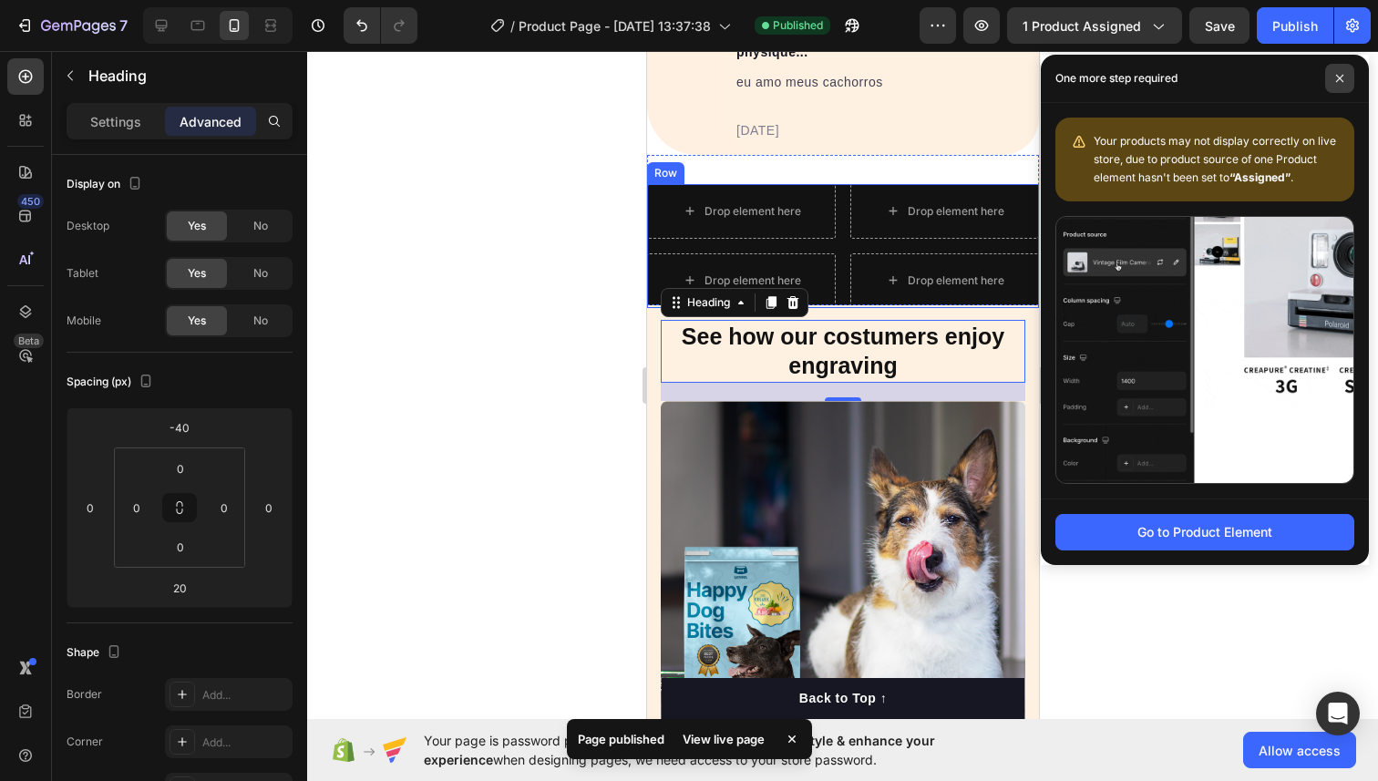
click at [1334, 68] on span at bounding box center [1339, 78] width 29 height 29
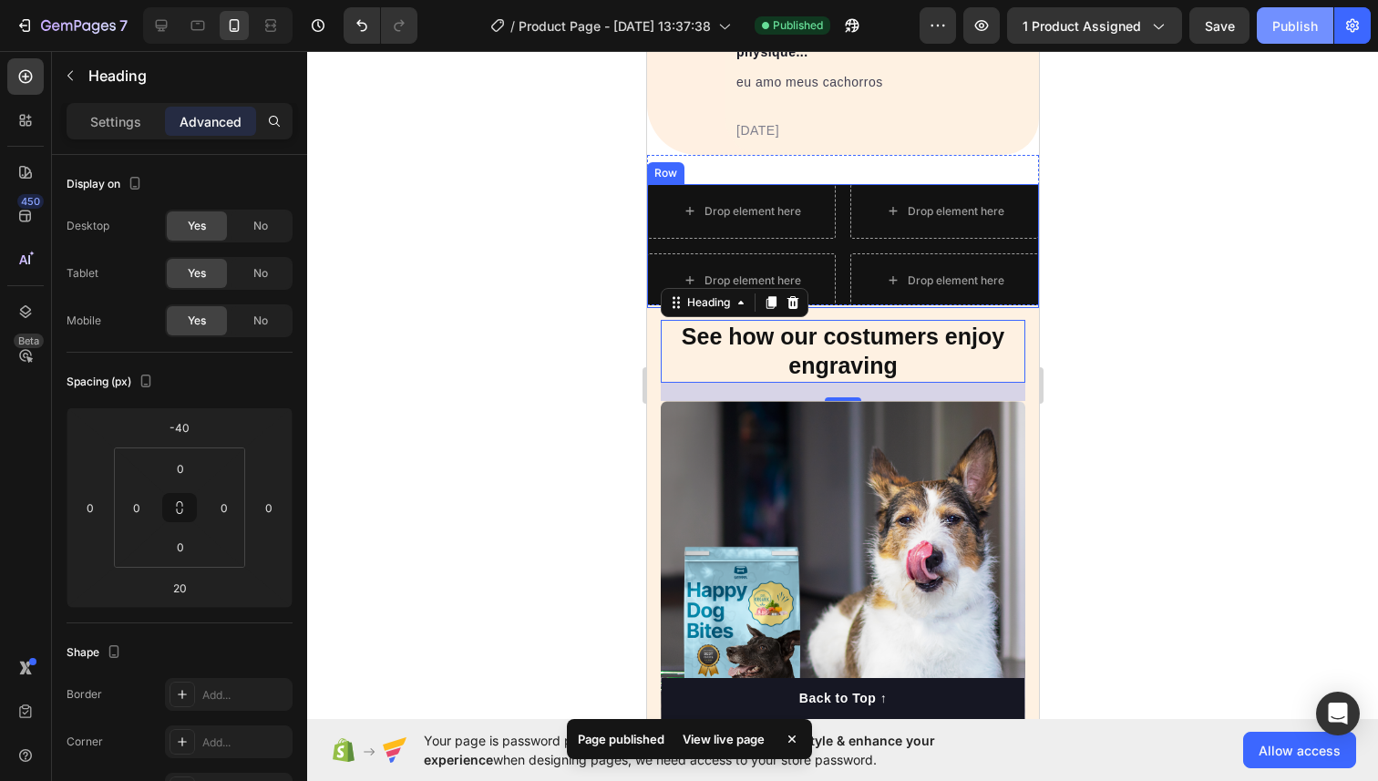
click at [1312, 36] on button "Publish" at bounding box center [1294, 25] width 77 height 36
click at [1203, 166] on div at bounding box center [842, 416] width 1070 height 730
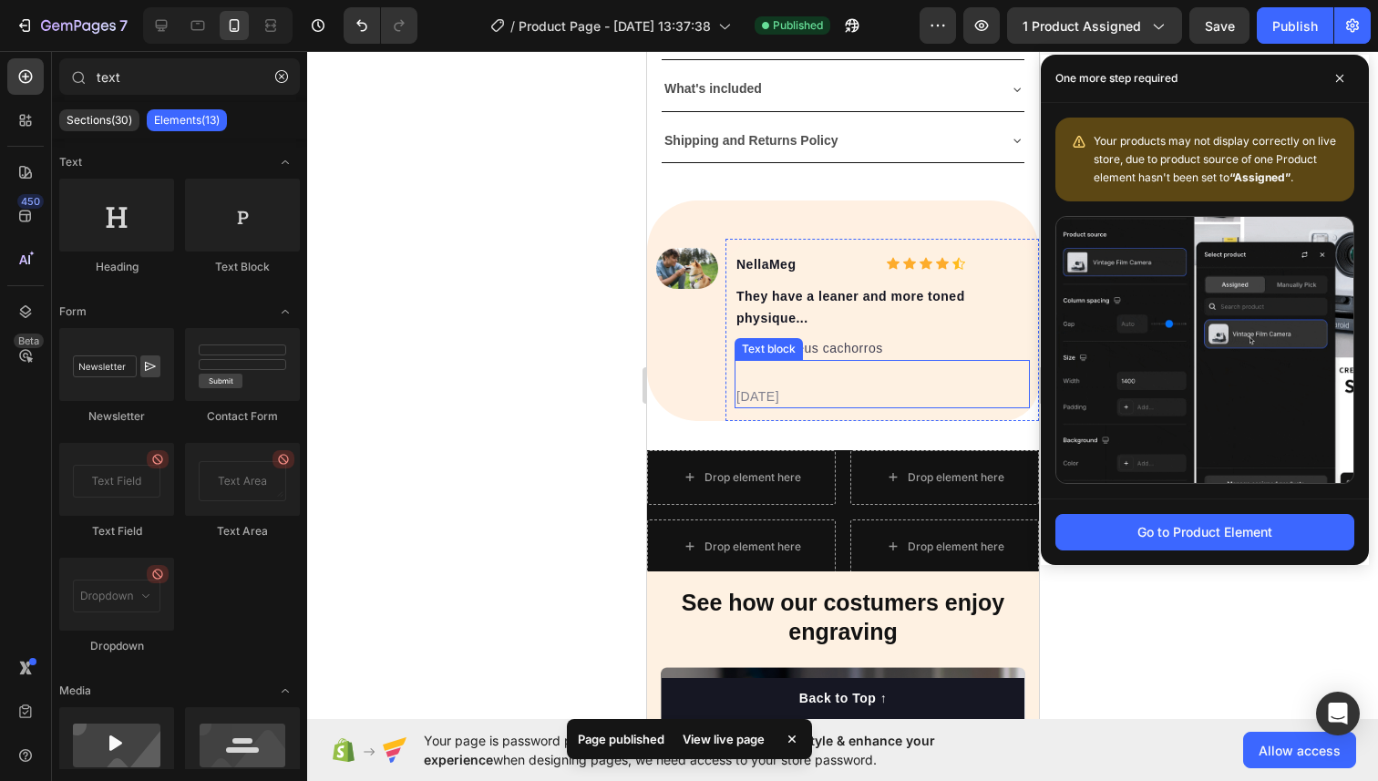
scroll to position [1211, 0]
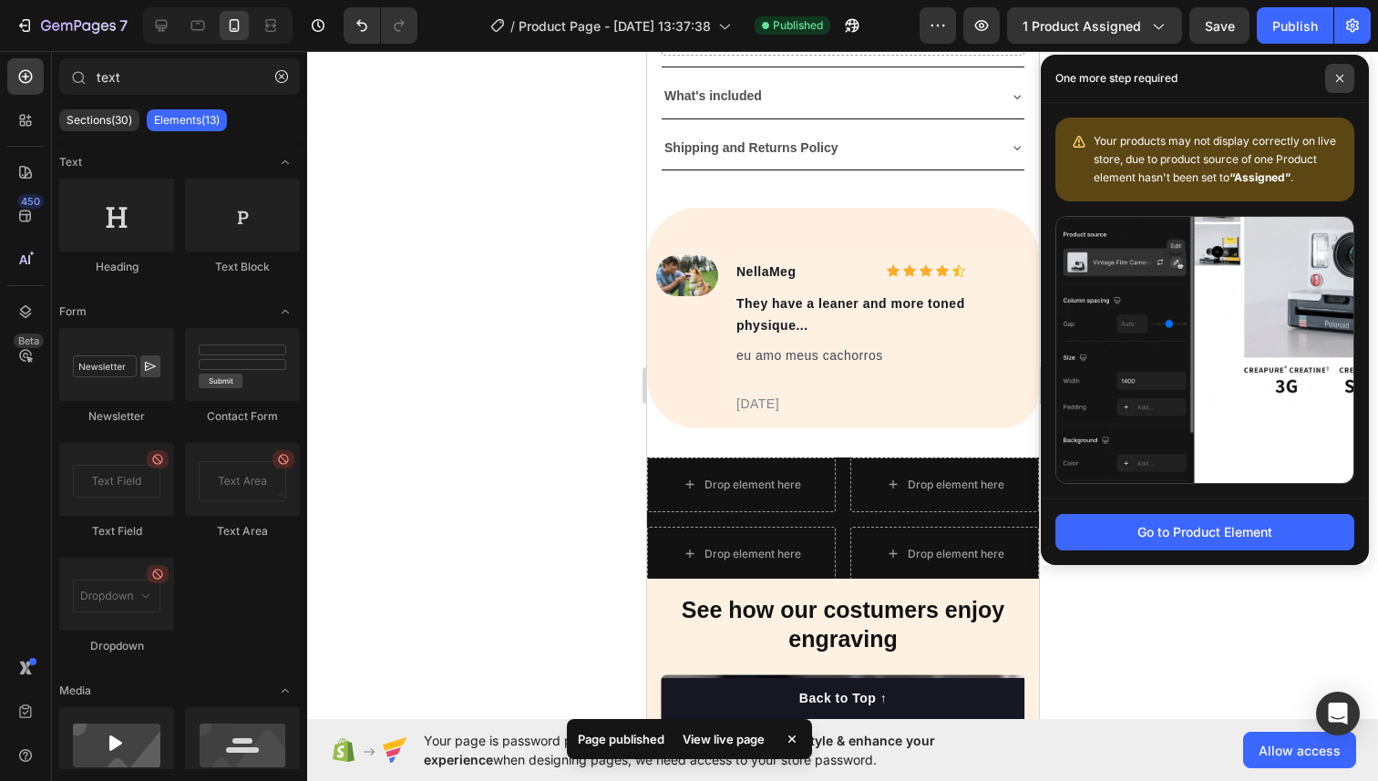
click at [1336, 81] on icon at bounding box center [1339, 78] width 7 height 7
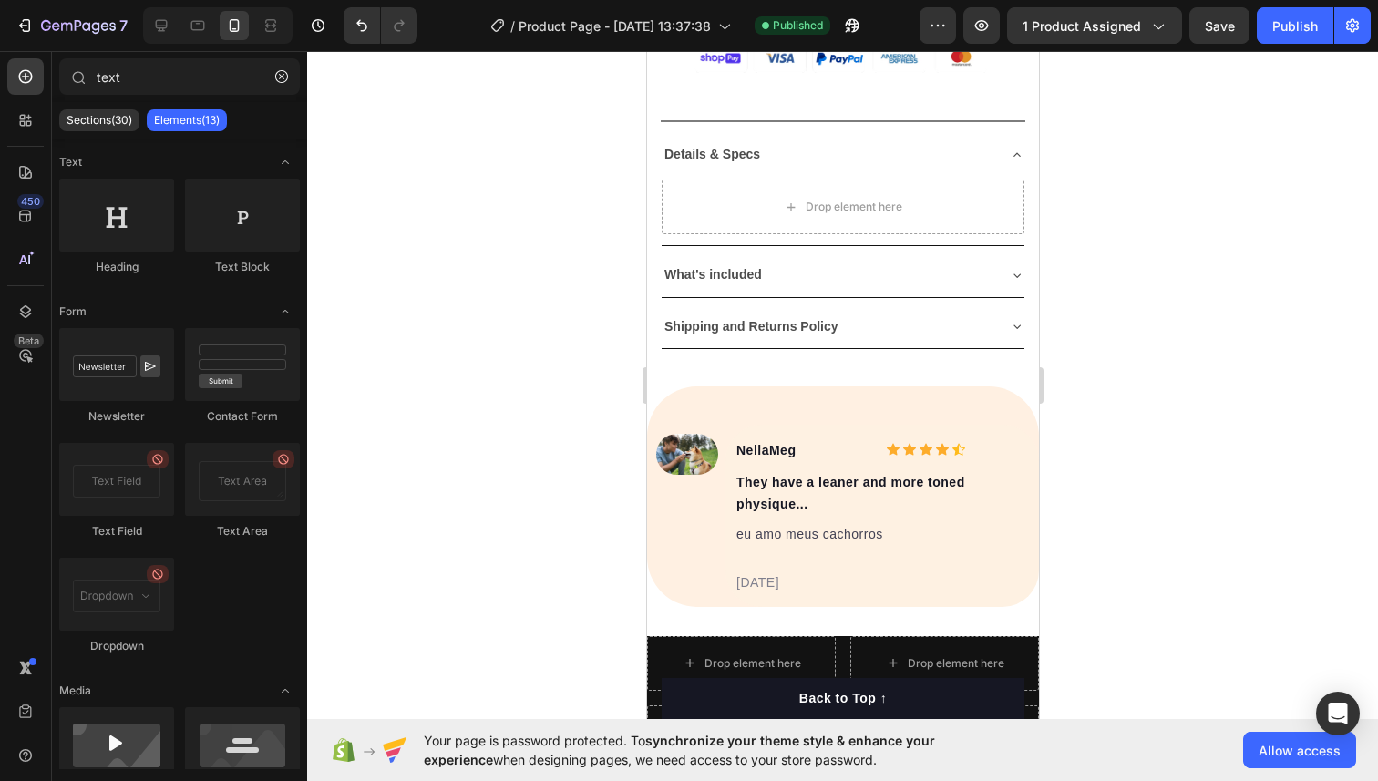
scroll to position [1330, 0]
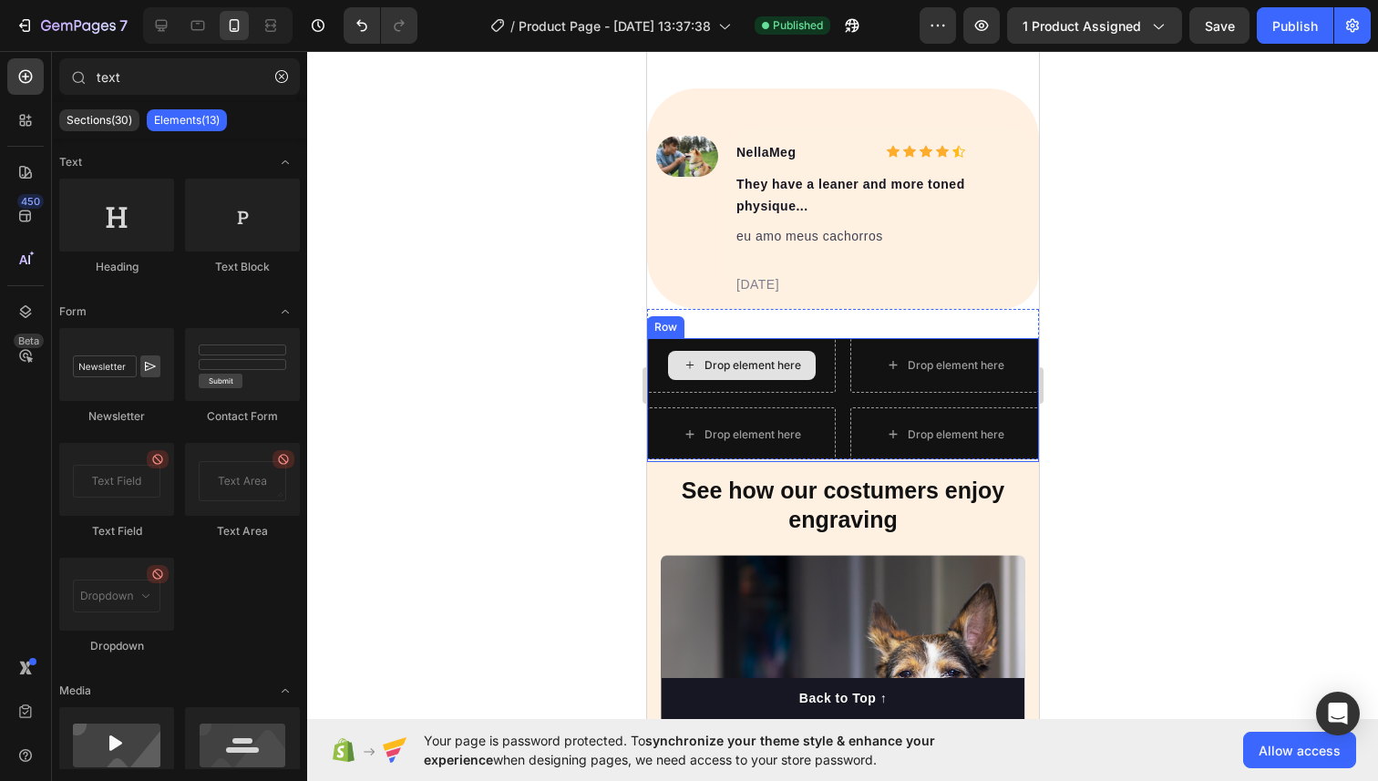
click at [704, 368] on div "Drop element here" at bounding box center [751, 365] width 97 height 15
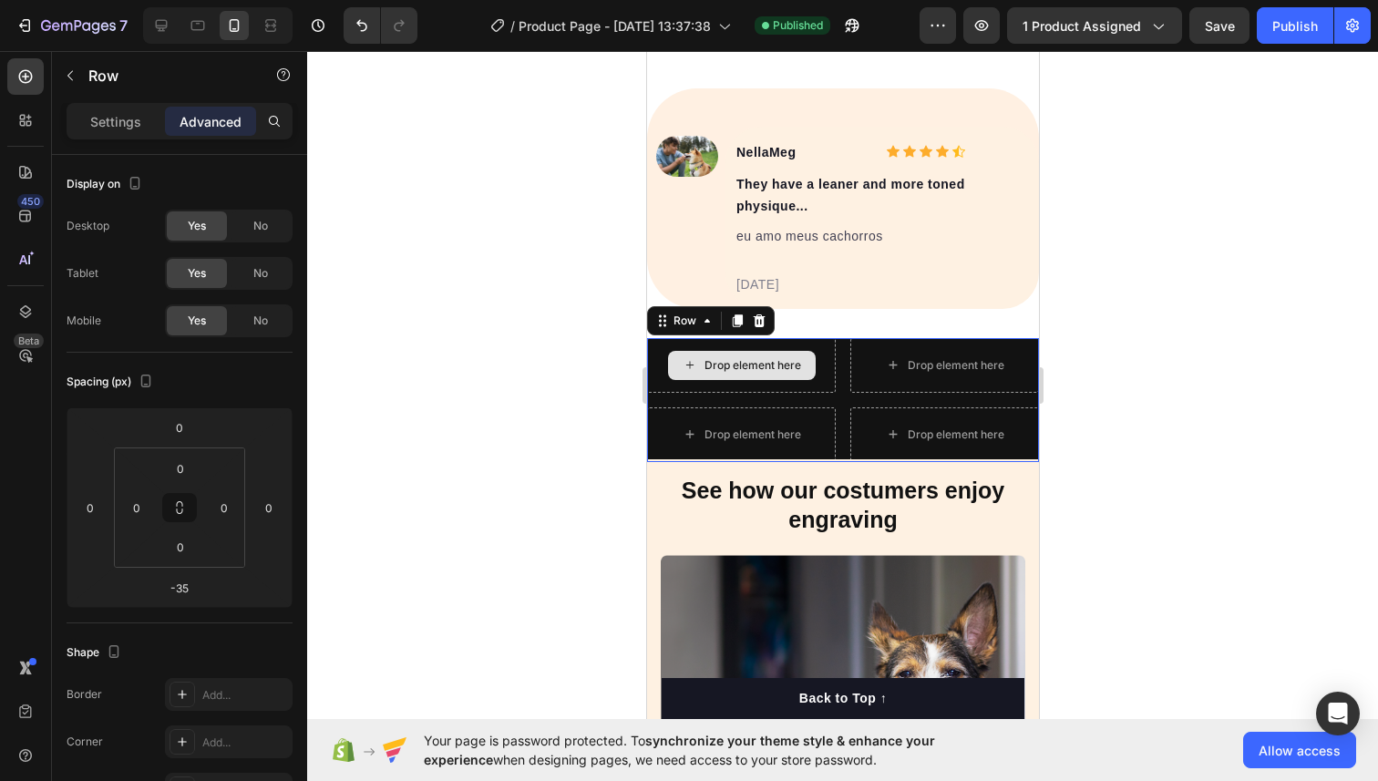
click at [742, 358] on div "Drop element here" at bounding box center [751, 365] width 97 height 15
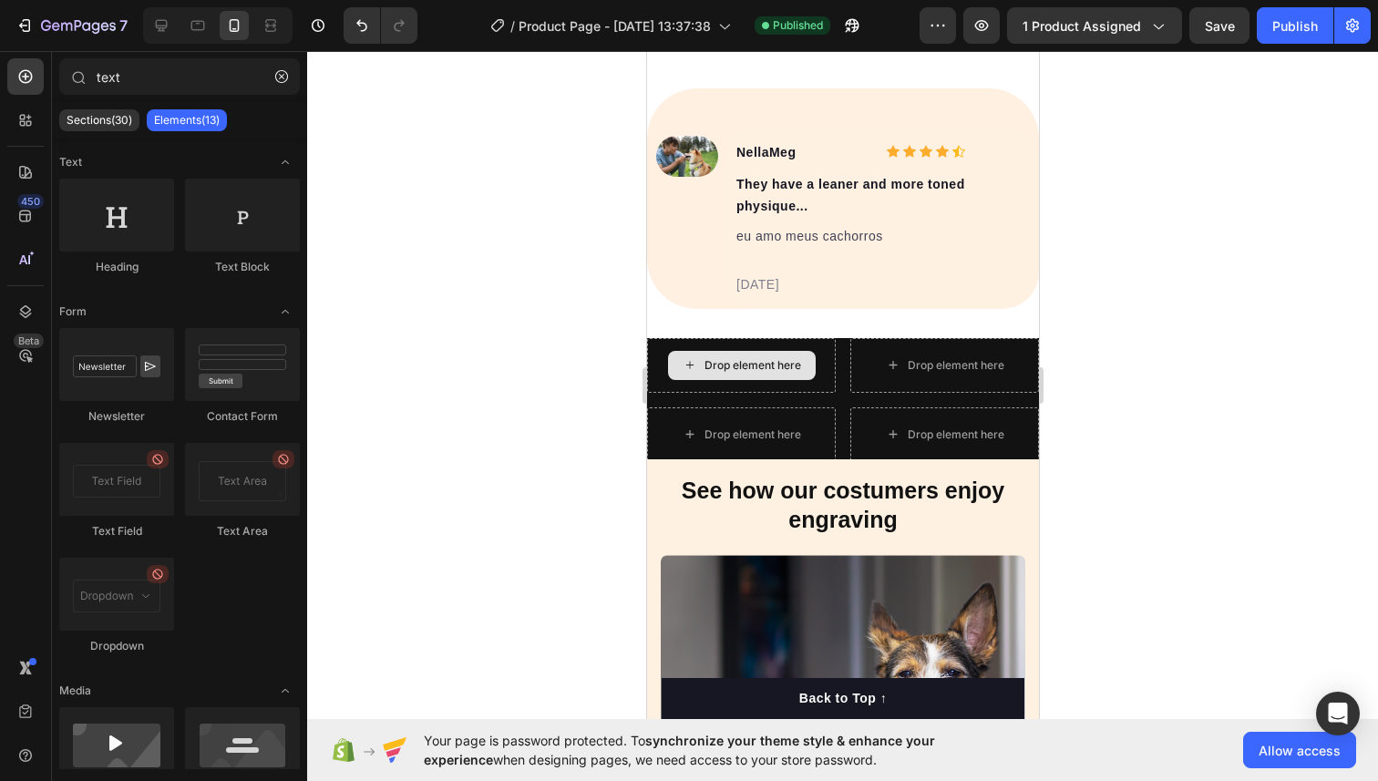
click at [742, 358] on div "Drop element here" at bounding box center [751, 365] width 97 height 15
click at [32, 118] on icon at bounding box center [25, 120] width 18 height 18
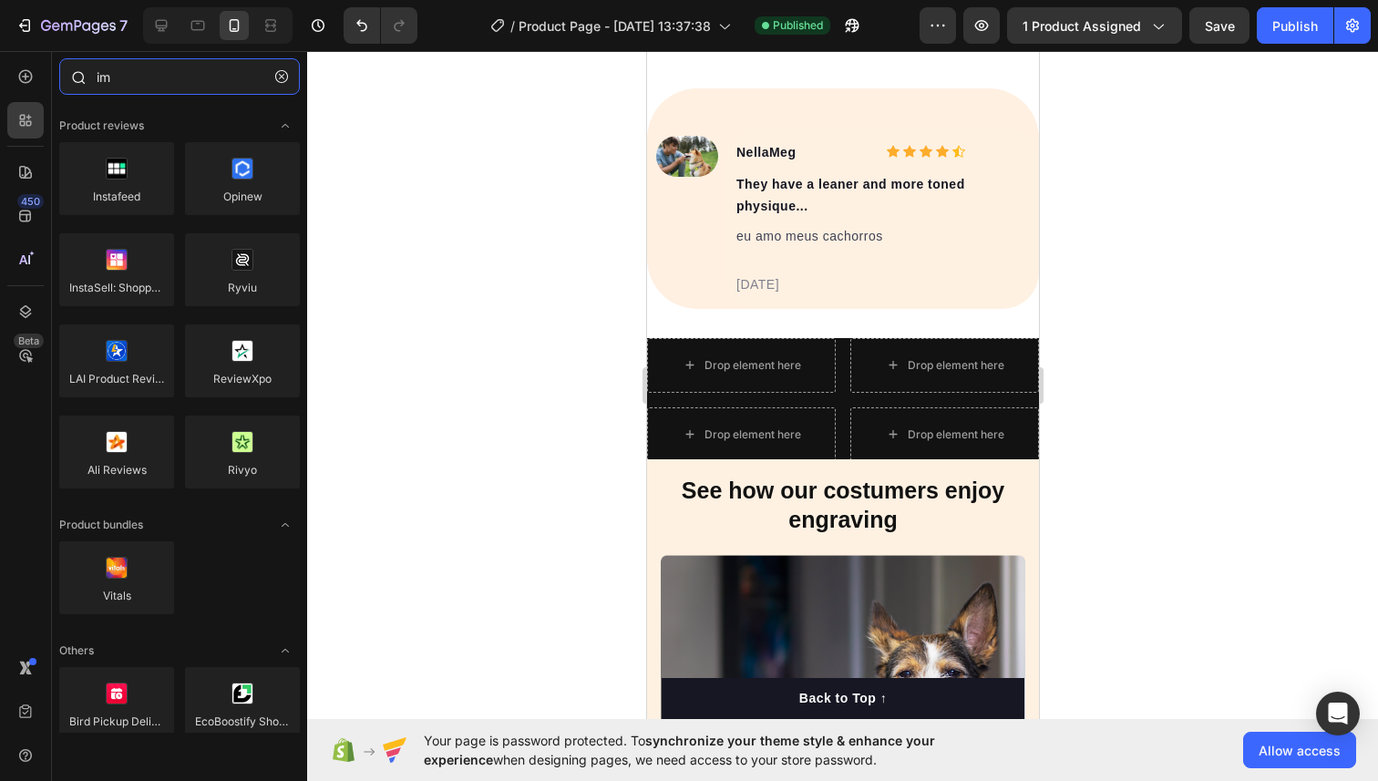
type input "i"
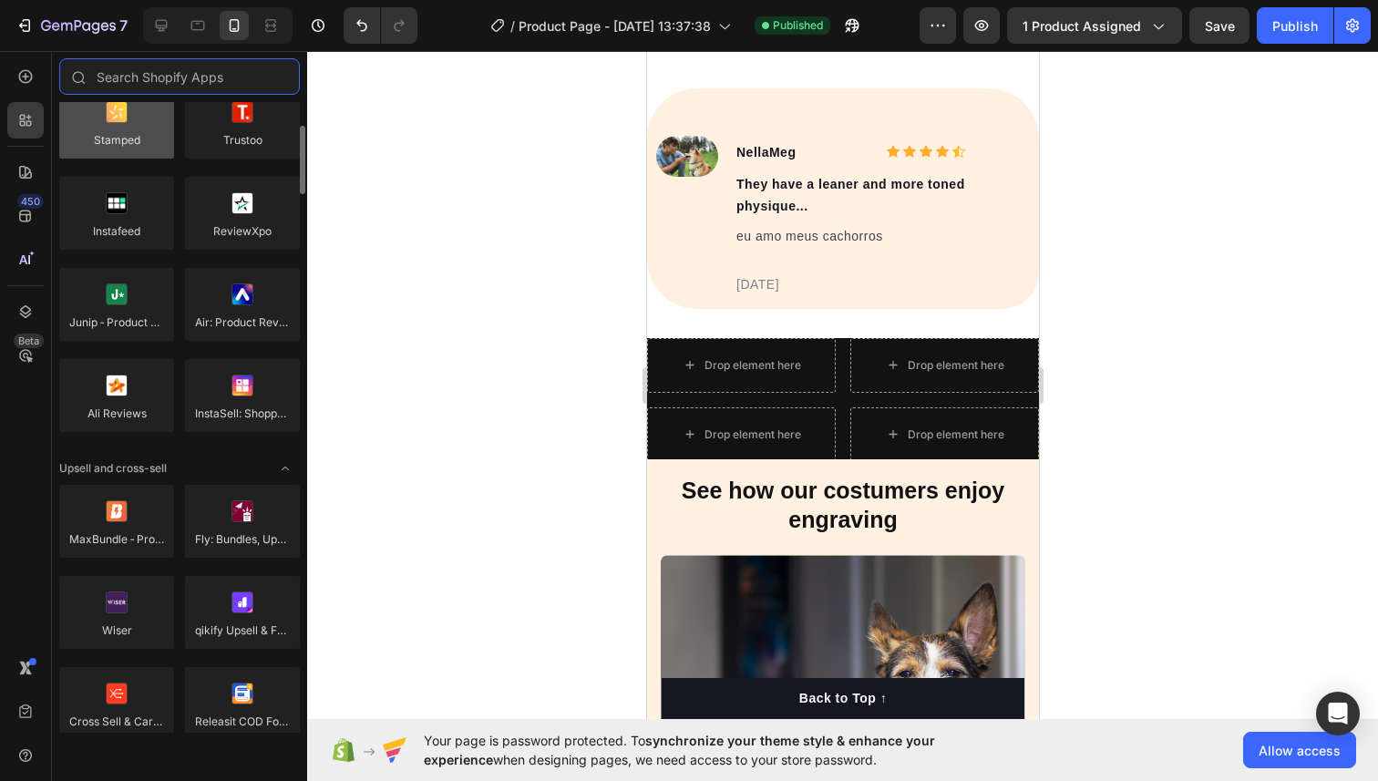
scroll to position [425, 0]
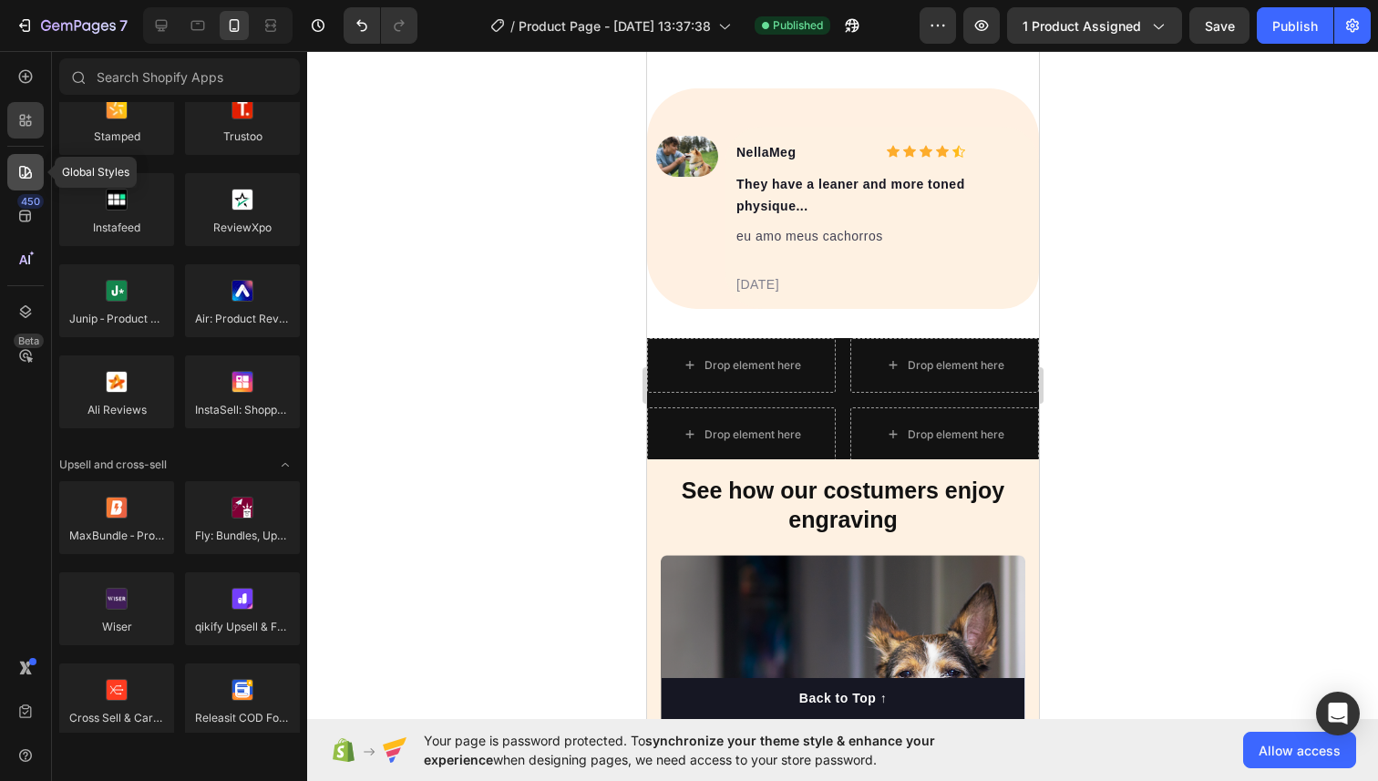
click at [26, 179] on icon at bounding box center [25, 172] width 18 height 18
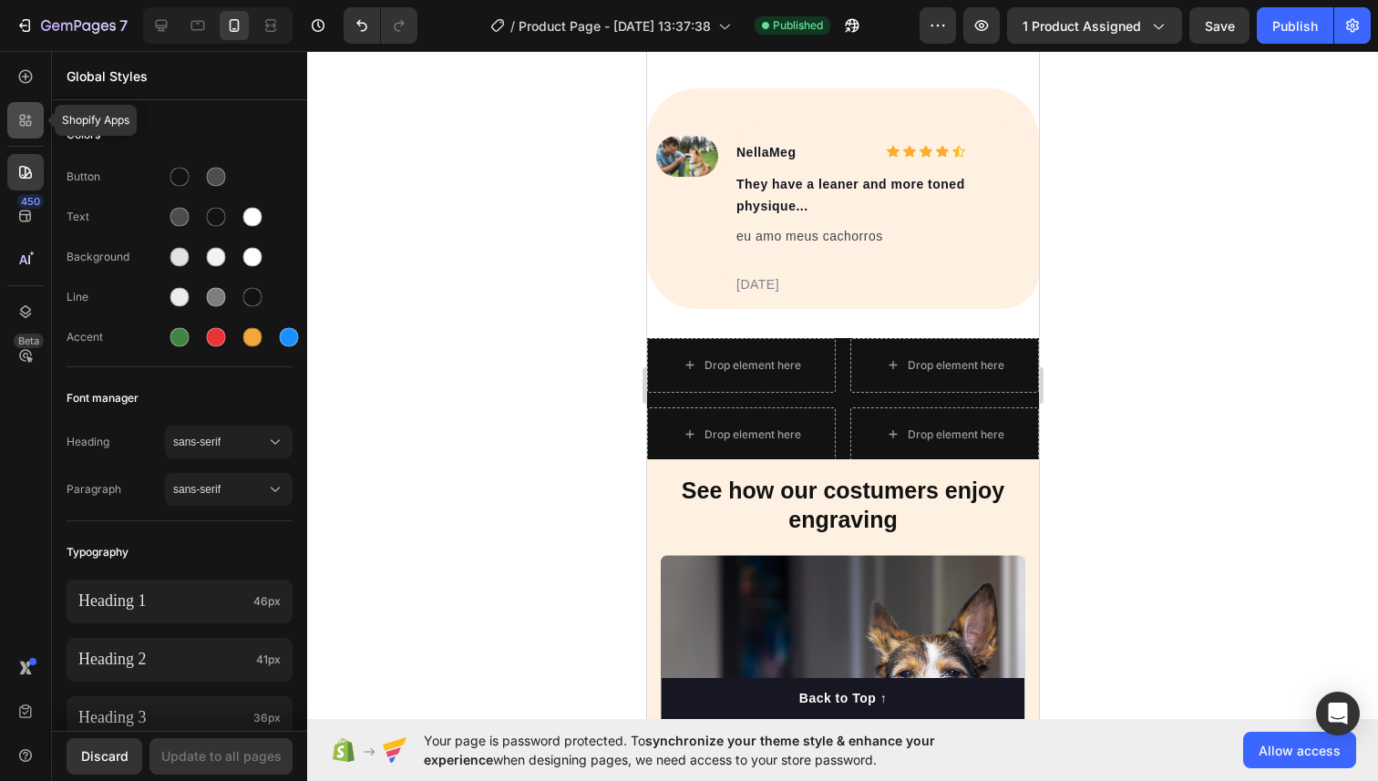
click at [26, 127] on icon at bounding box center [25, 120] width 18 height 18
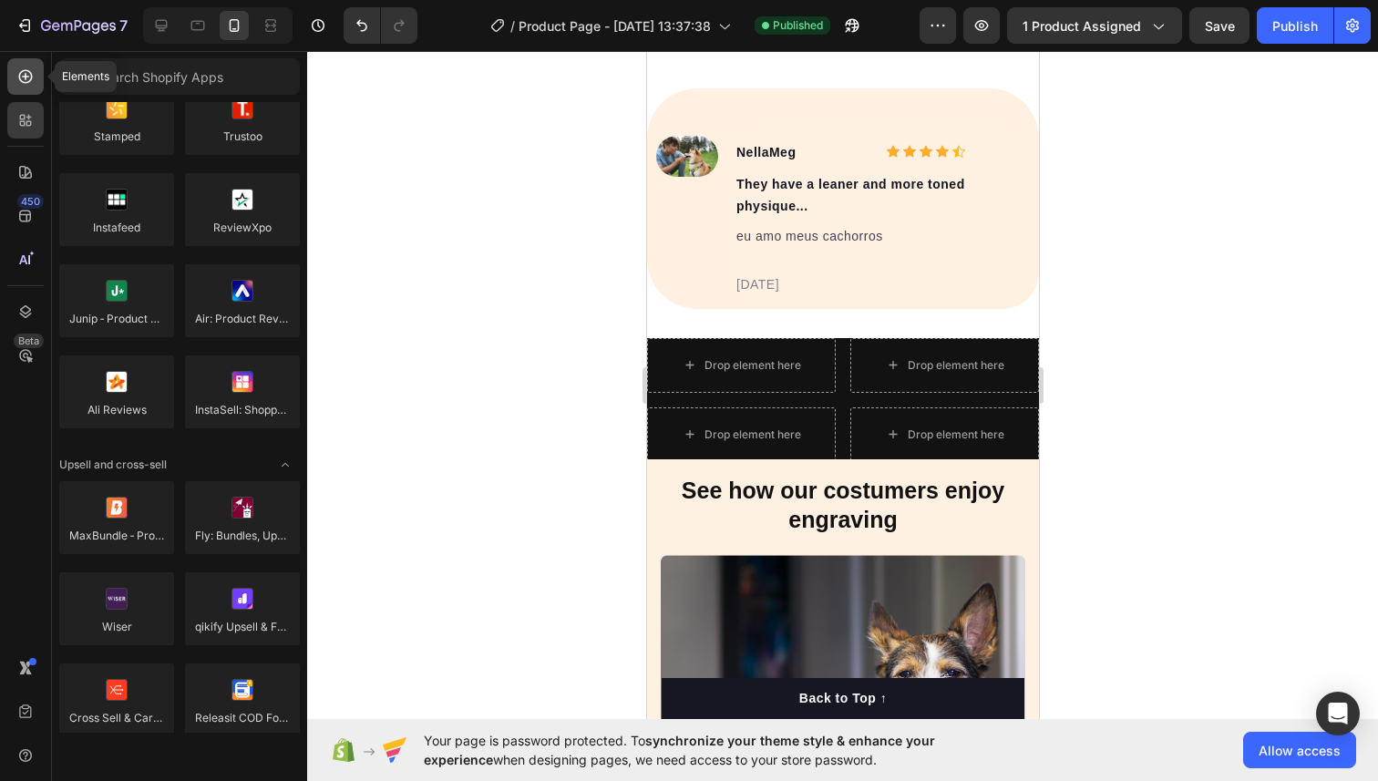
click at [27, 87] on div at bounding box center [25, 76] width 36 height 36
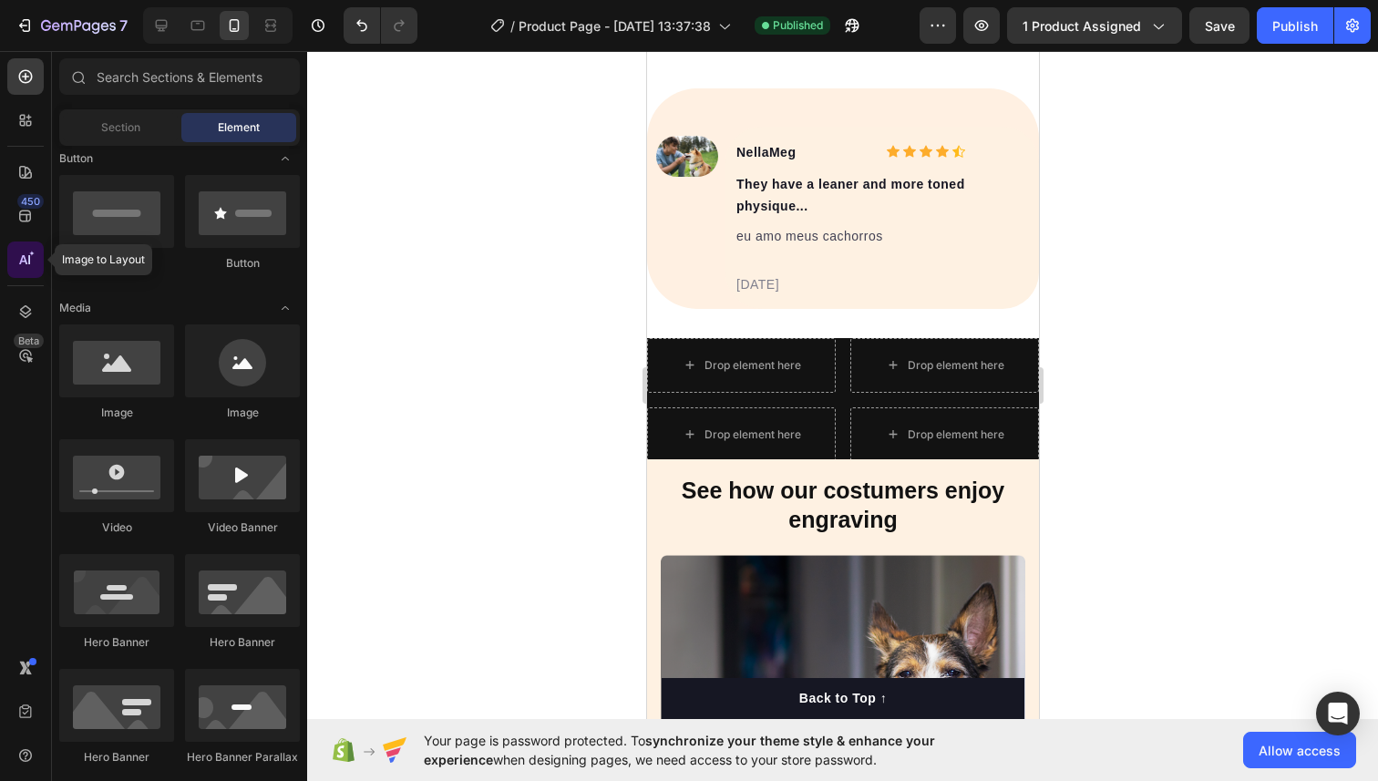
click at [25, 248] on div at bounding box center [25, 259] width 36 height 36
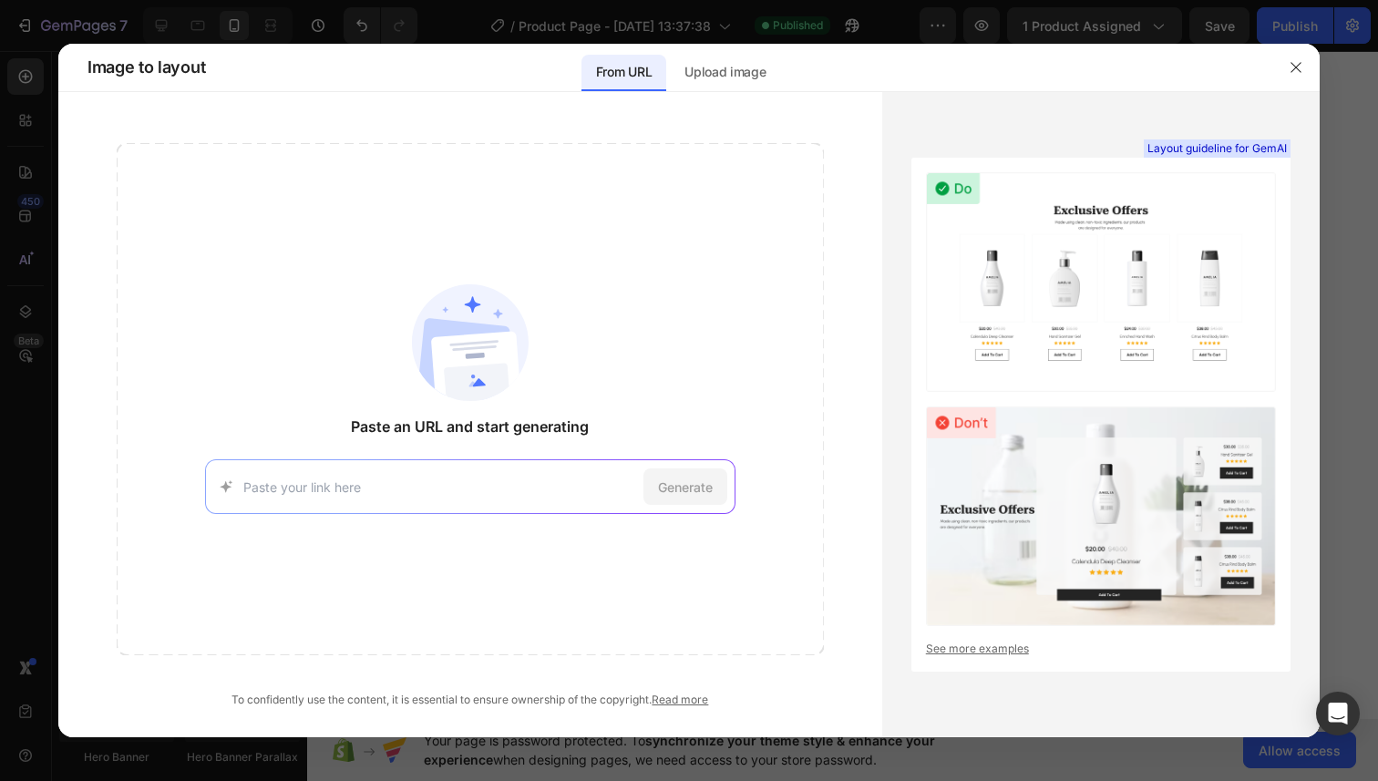
click at [520, 485] on input at bounding box center [439, 486] width 393 height 19
type input "yahoo"
click at [682, 477] on span "Generate" at bounding box center [685, 486] width 55 height 19
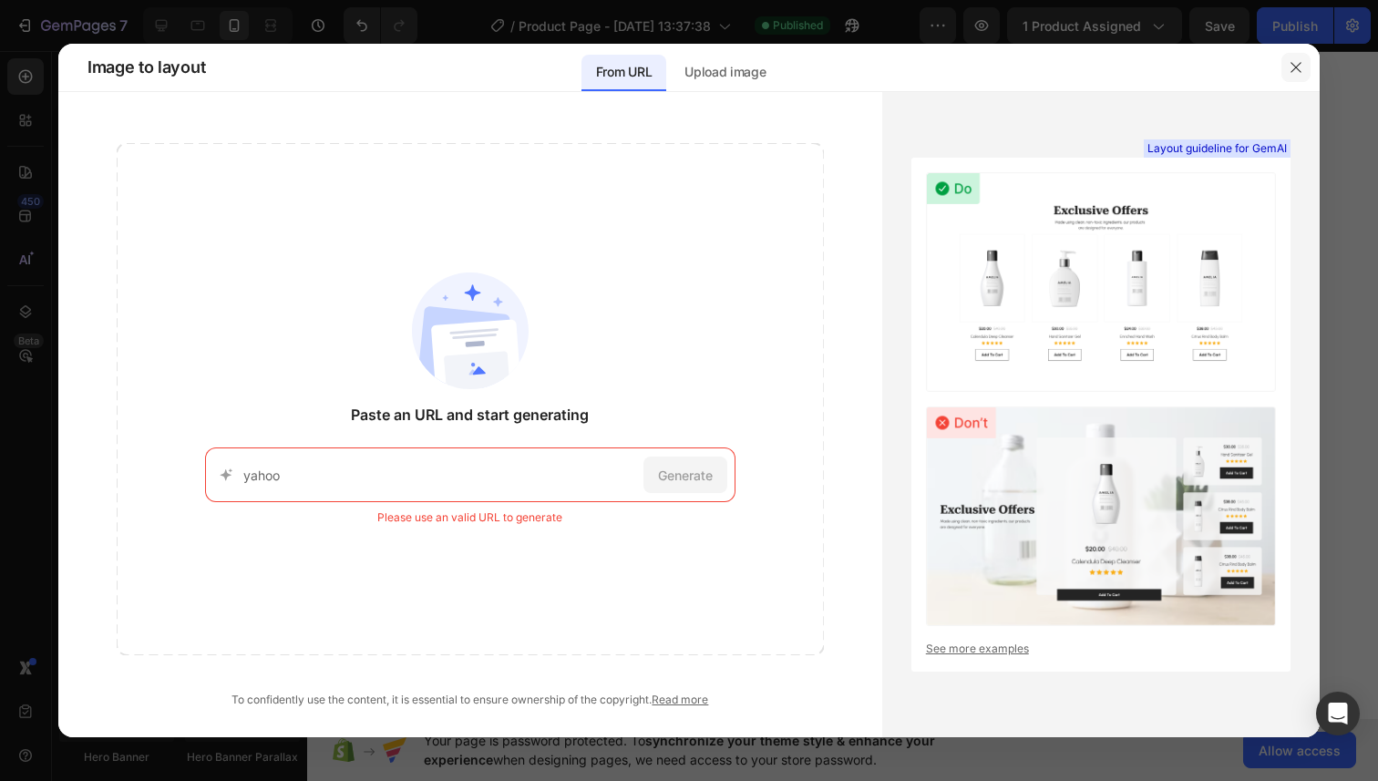
click at [1298, 67] on icon "button" at bounding box center [1295, 67] width 15 height 15
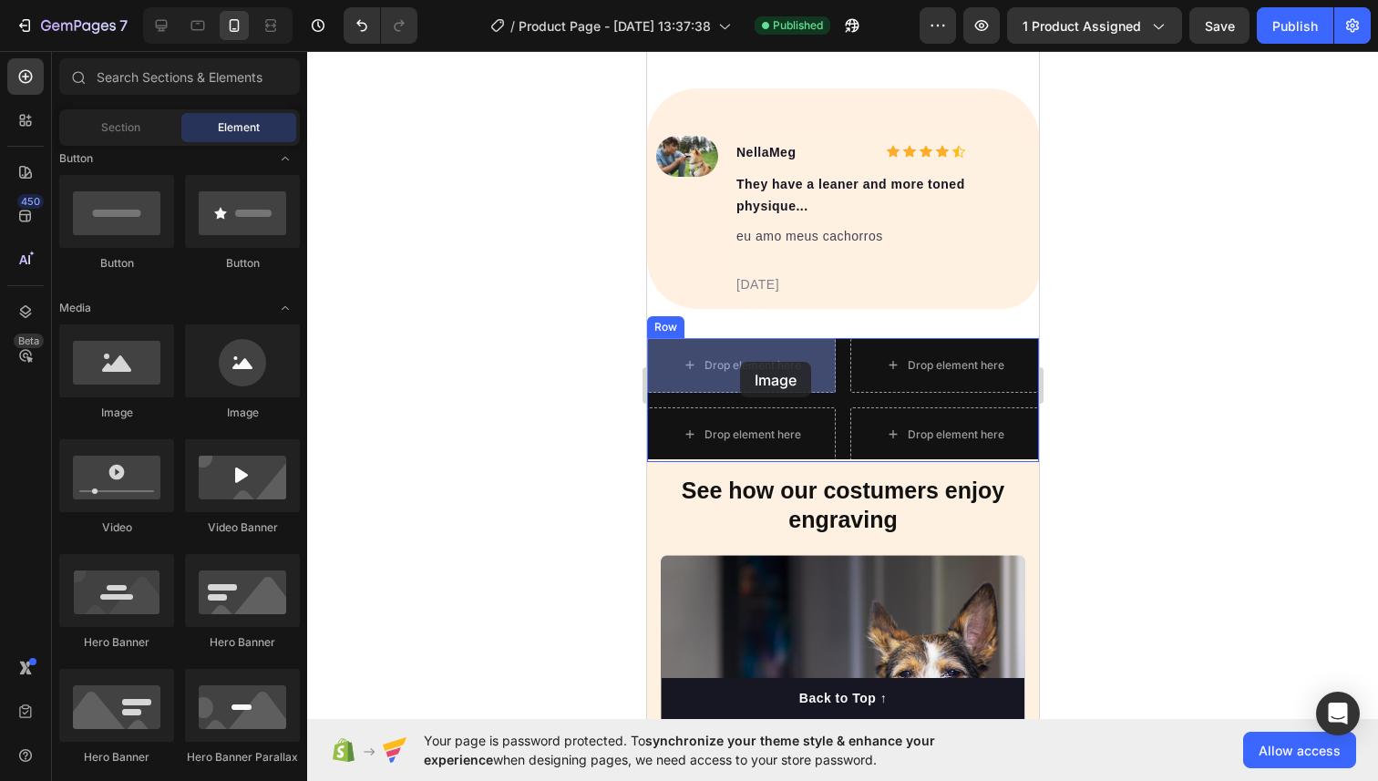
drag, startPoint x: 752, startPoint y: 407, endPoint x: 739, endPoint y: 362, distance: 47.3
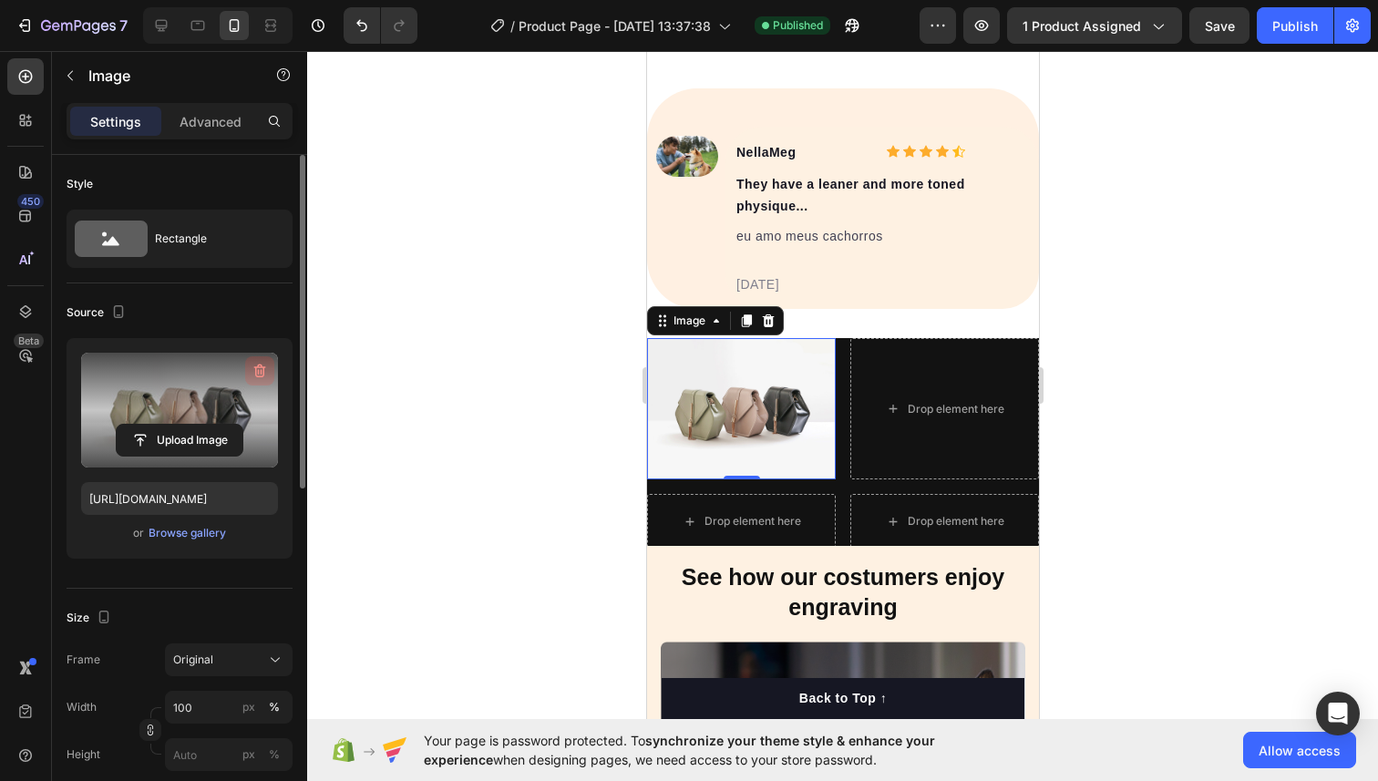
click at [263, 362] on icon "button" at bounding box center [260, 371] width 18 height 18
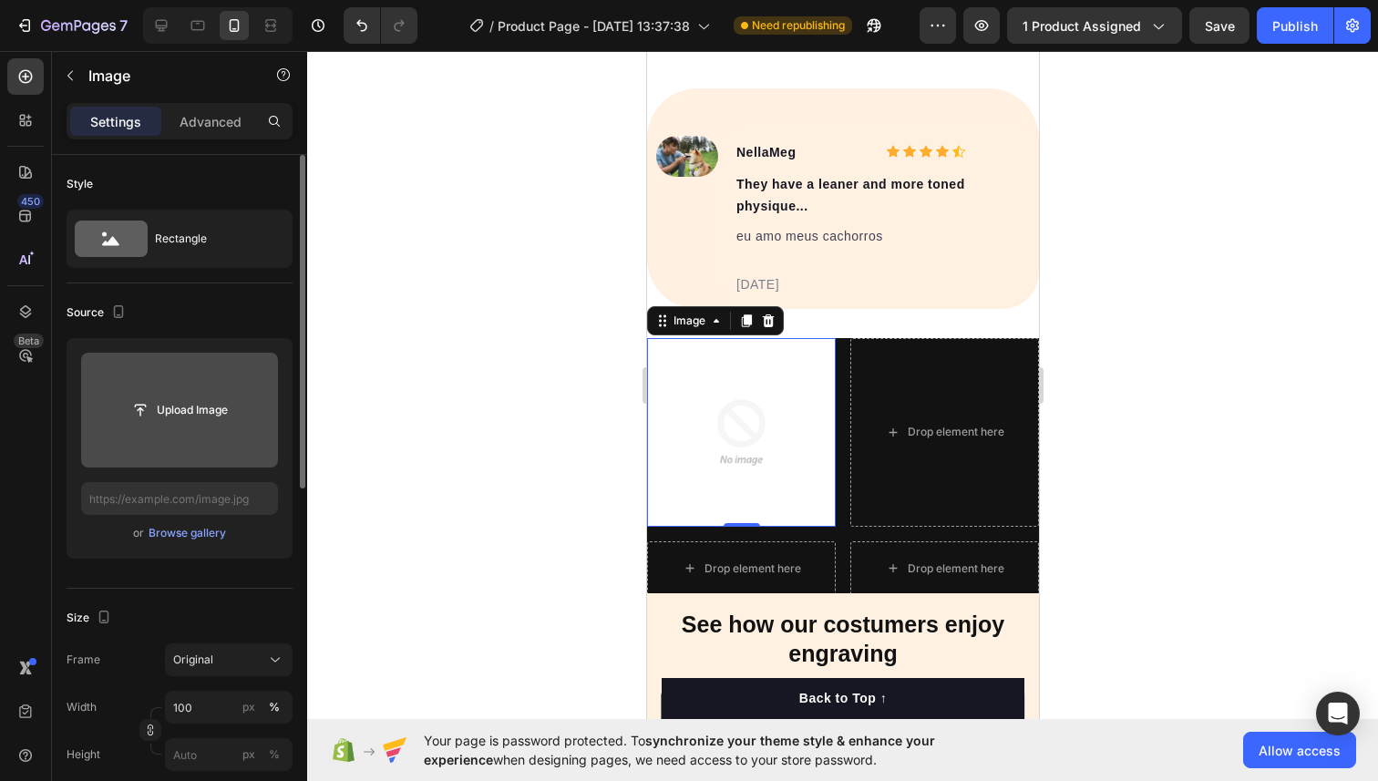
click at [143, 424] on input "file" at bounding box center [180, 409] width 126 height 31
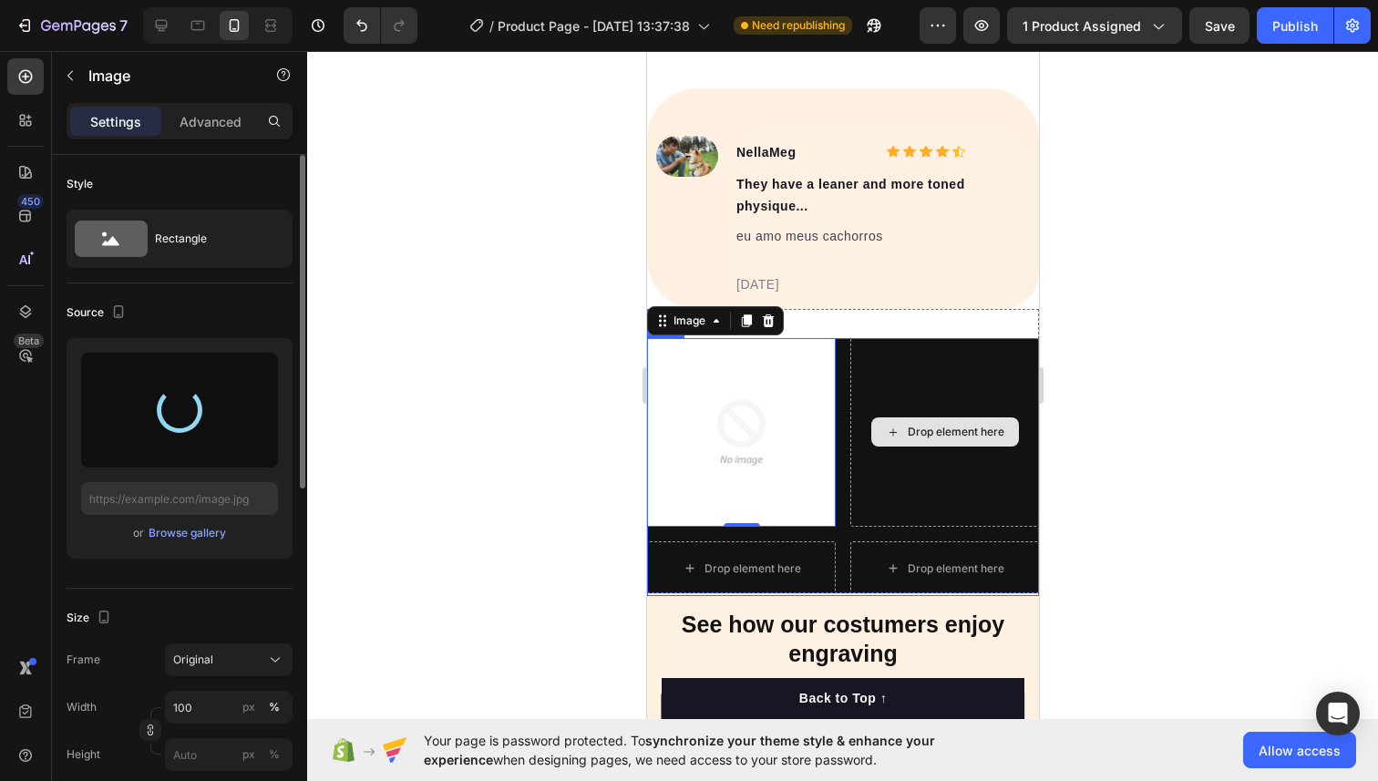
click at [899, 431] on div "Drop element here" at bounding box center [944, 431] width 148 height 29
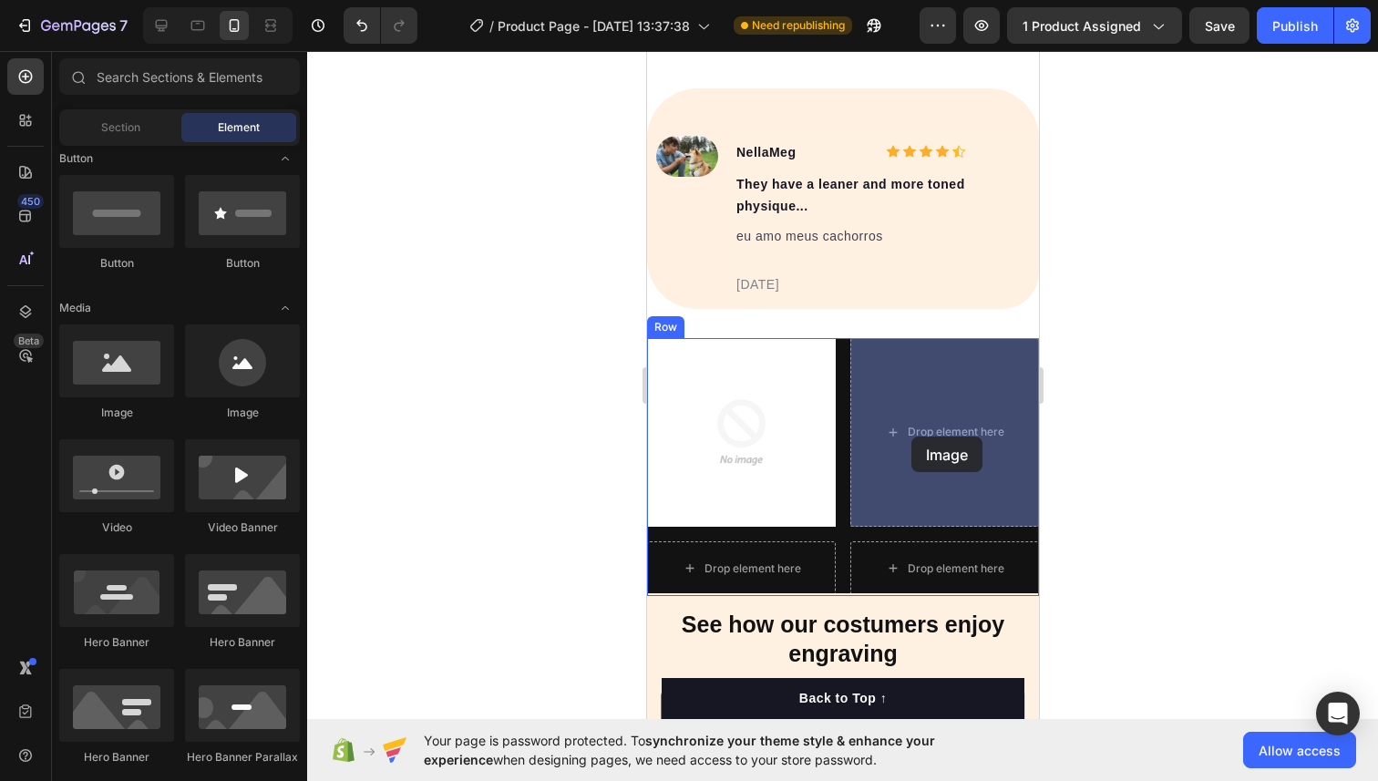
drag, startPoint x: 767, startPoint y: 424, endPoint x: 910, endPoint y: 437, distance: 143.7
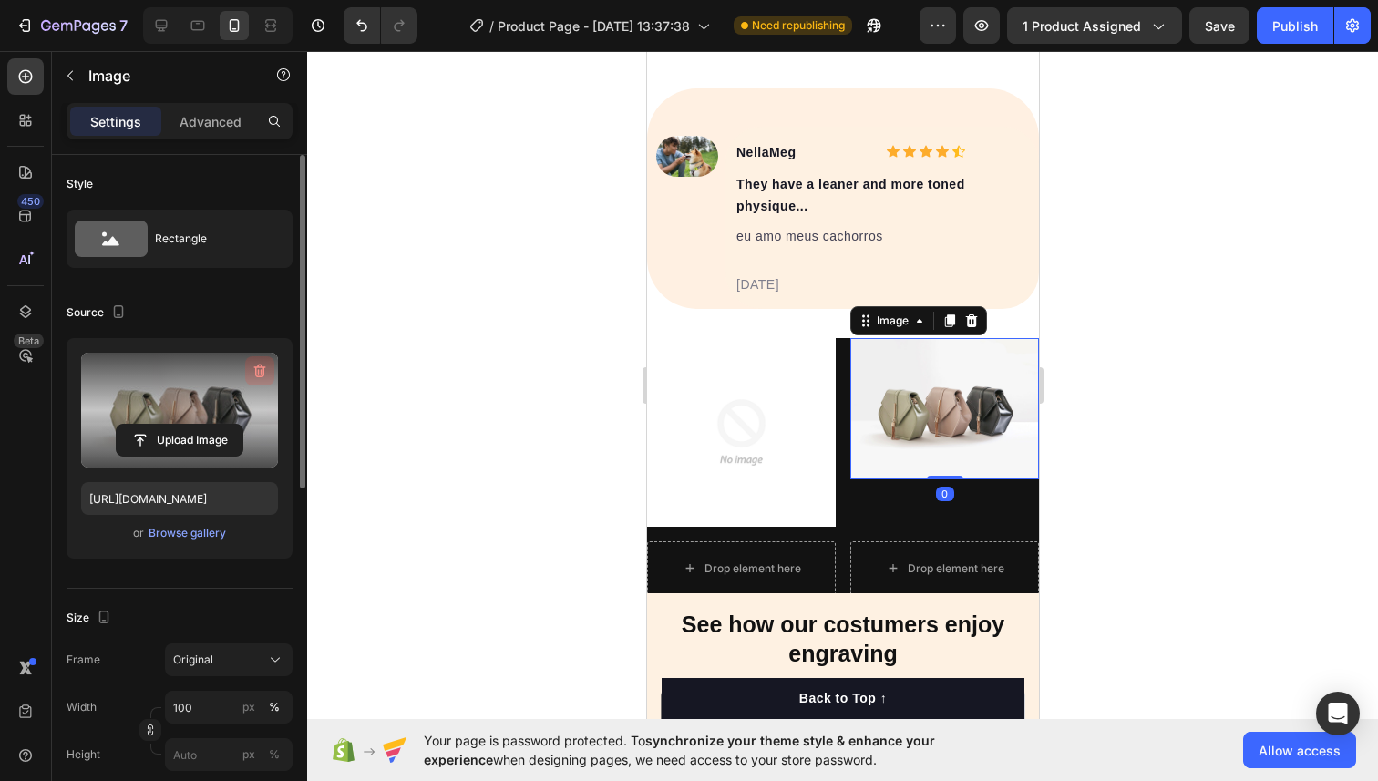
click at [253, 373] on icon "button" at bounding box center [260, 371] width 18 height 18
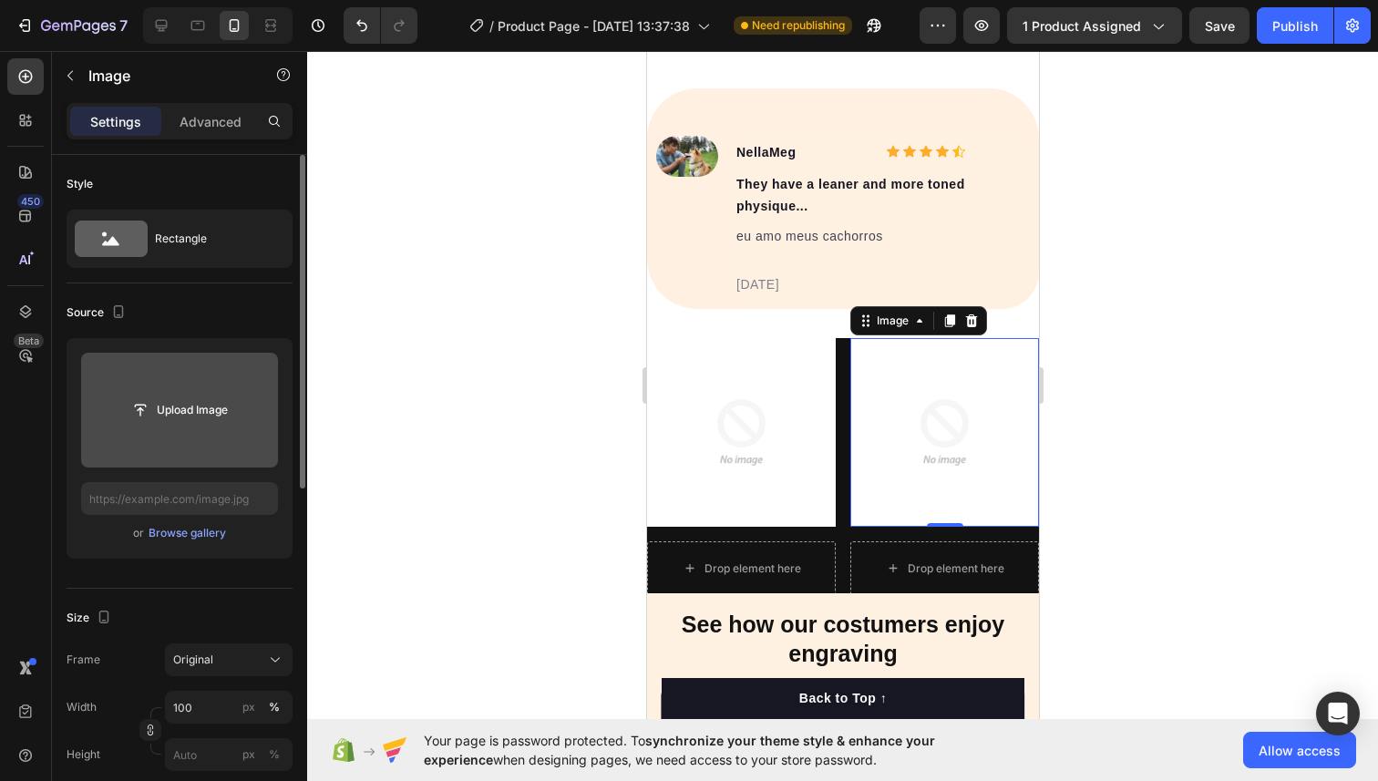
click at [184, 415] on input "file" at bounding box center [180, 409] width 126 height 31
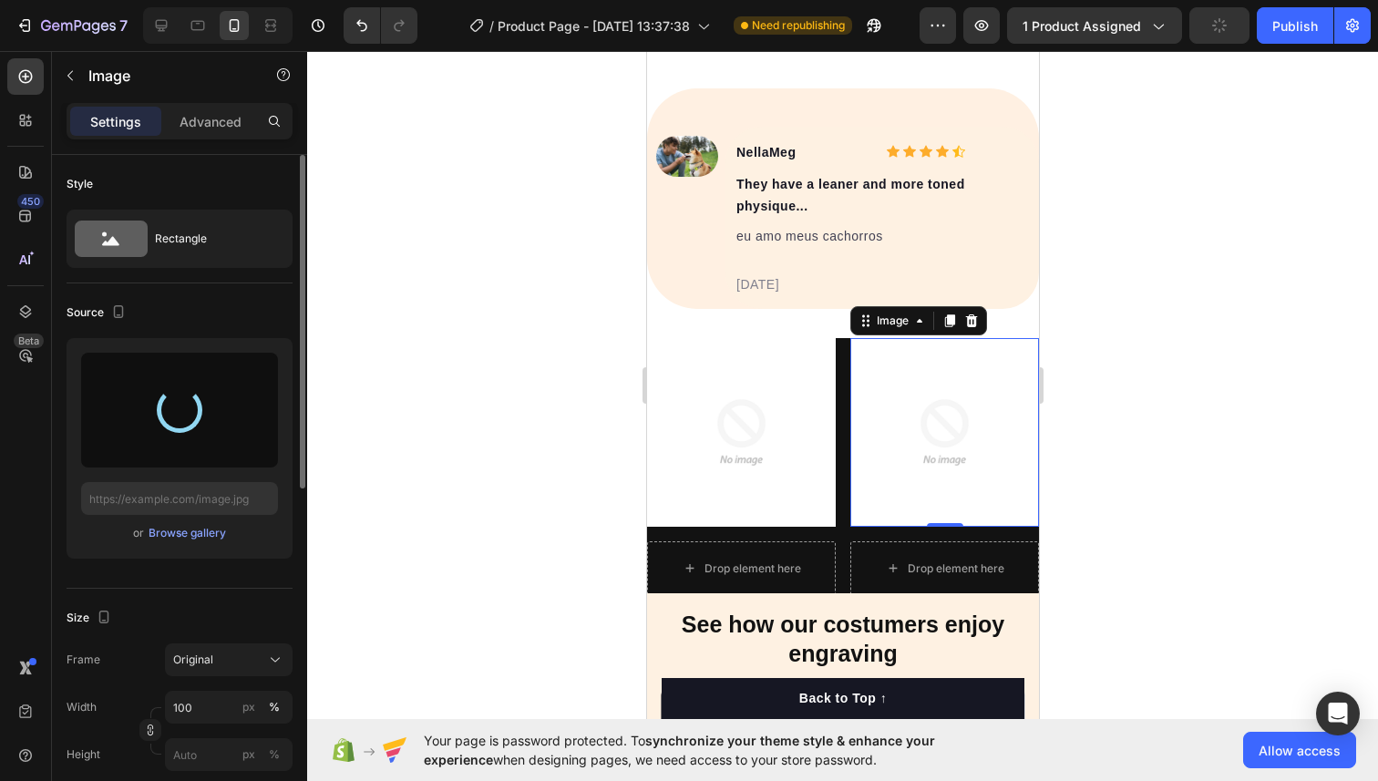
type input "[URL][DOMAIN_NAME]"
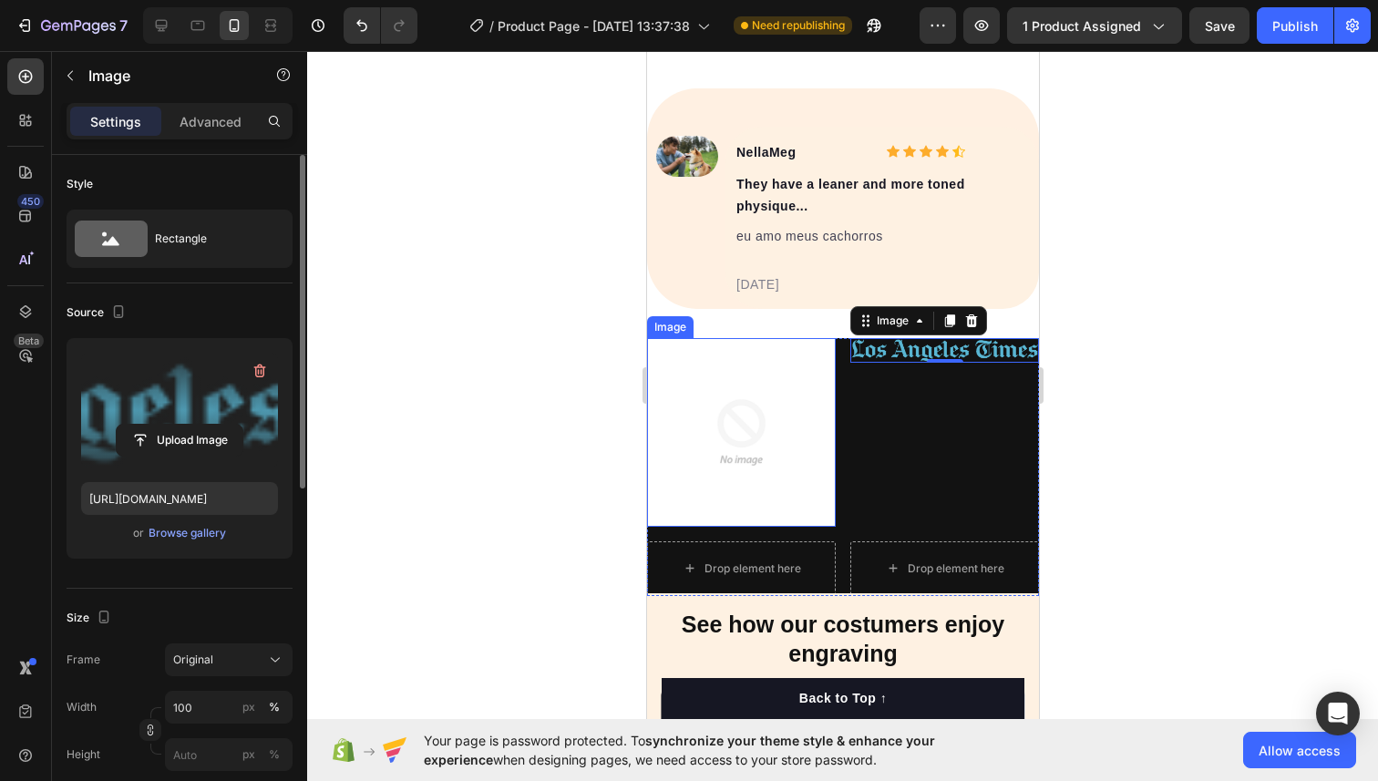
click at [735, 433] on img at bounding box center [740, 432] width 189 height 189
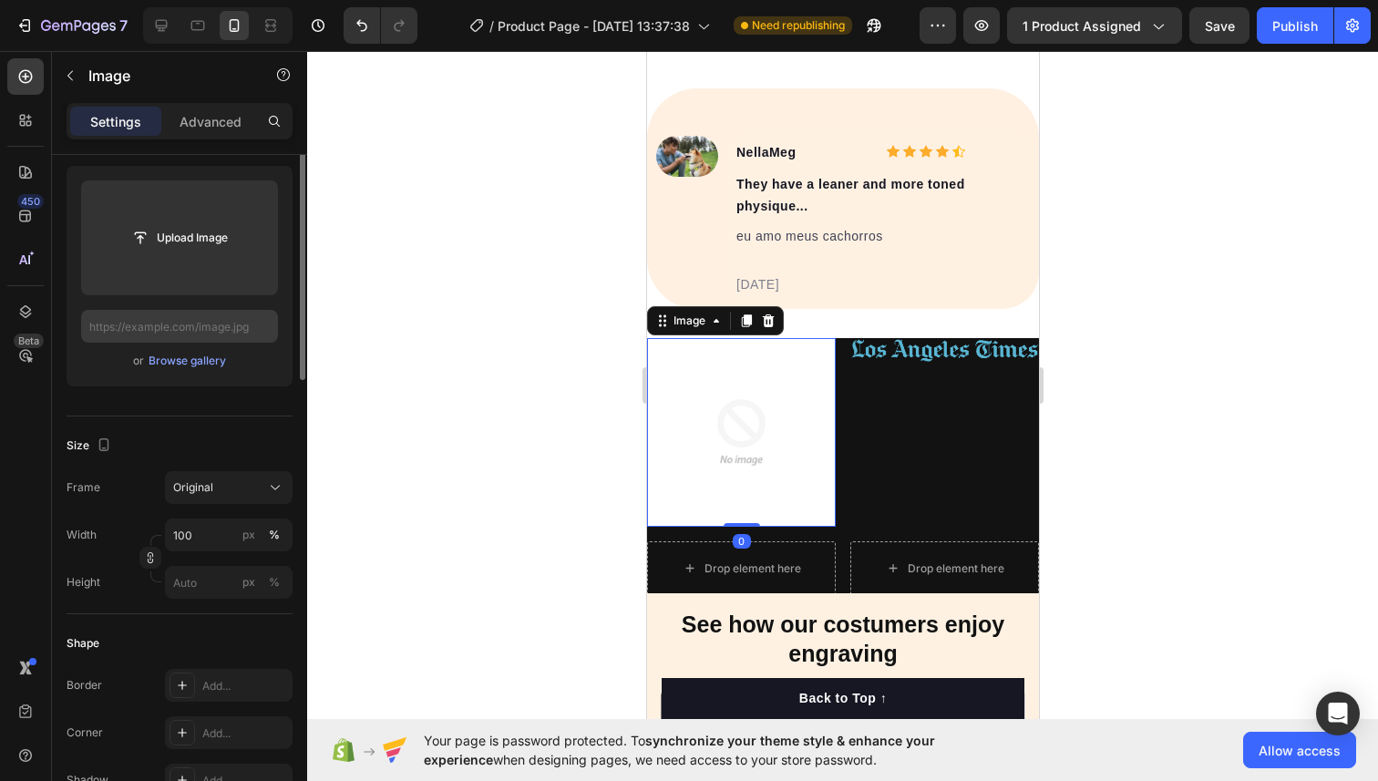
scroll to position [0, 0]
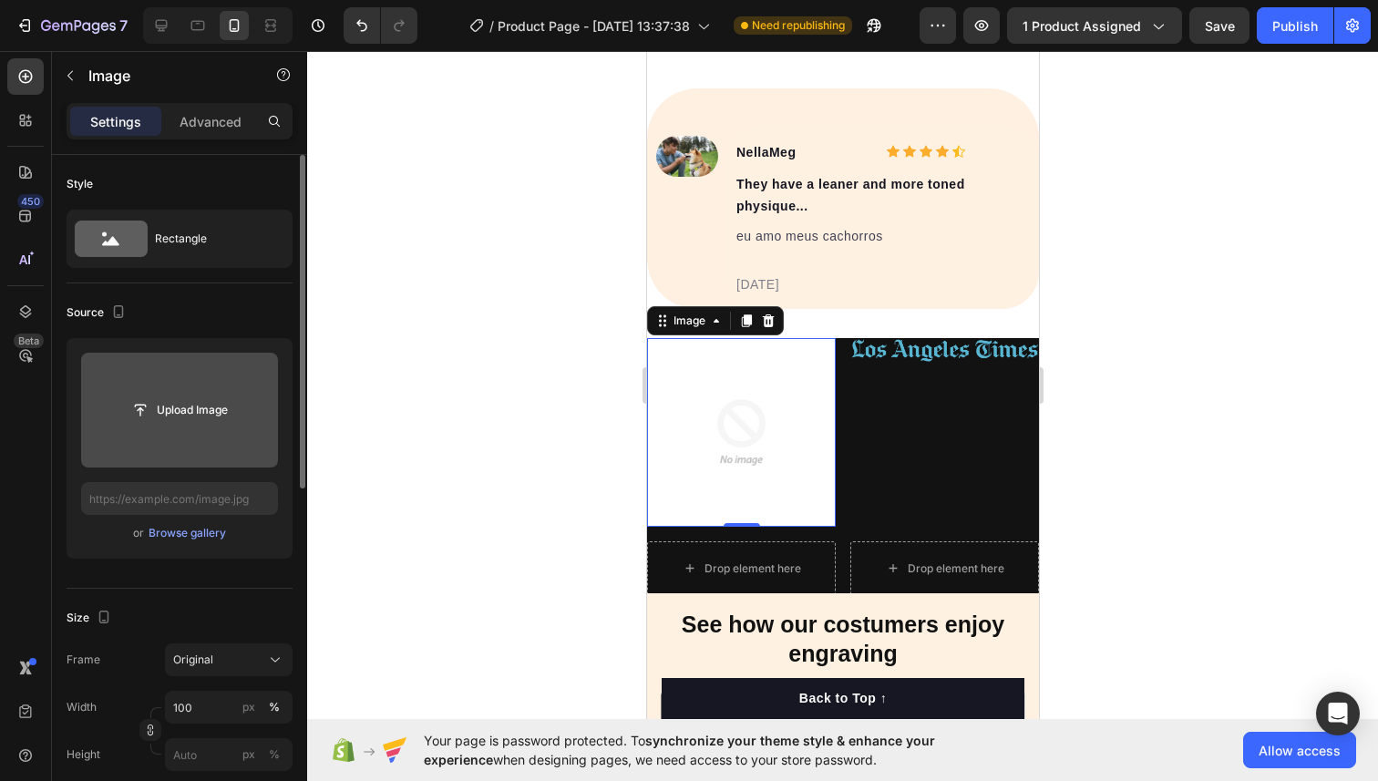
click at [189, 414] on input "file" at bounding box center [180, 409] width 126 height 31
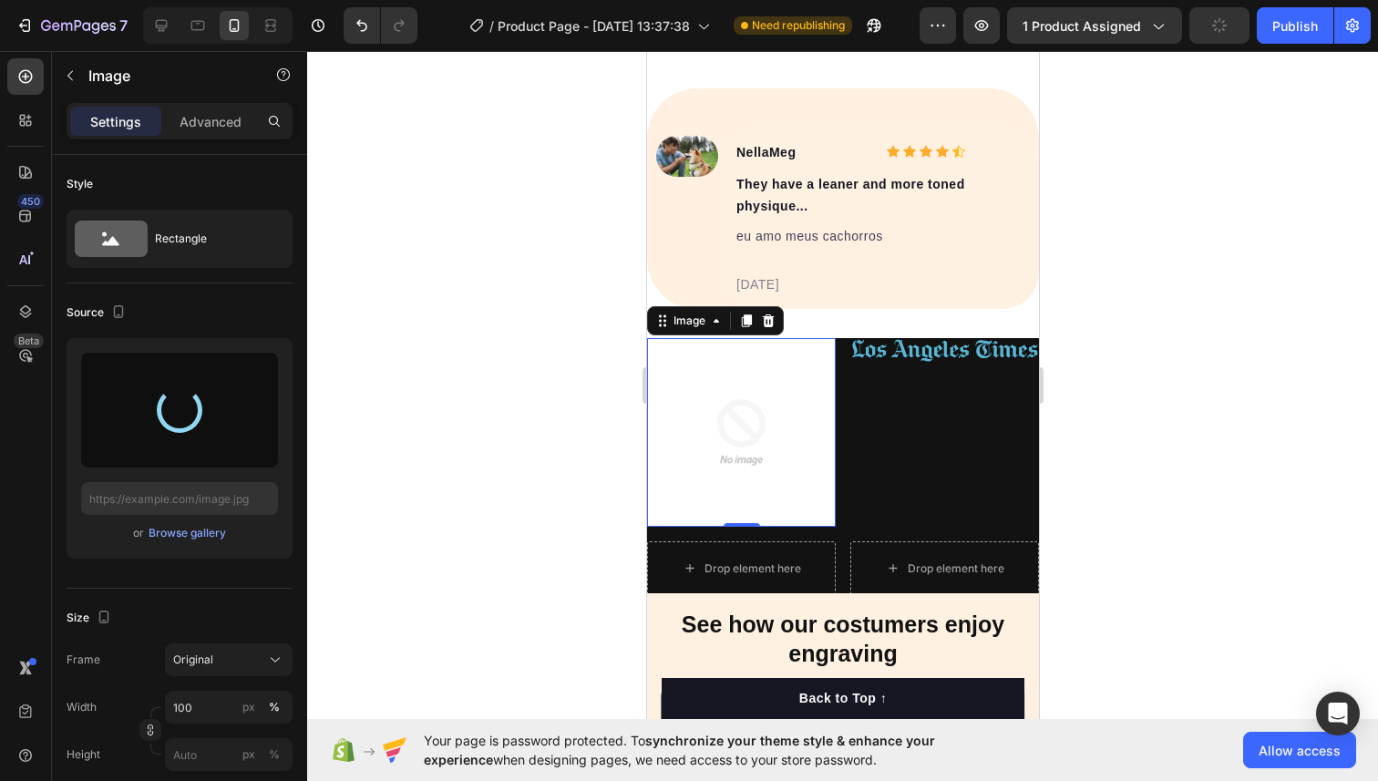
type input "[URL][DOMAIN_NAME]"
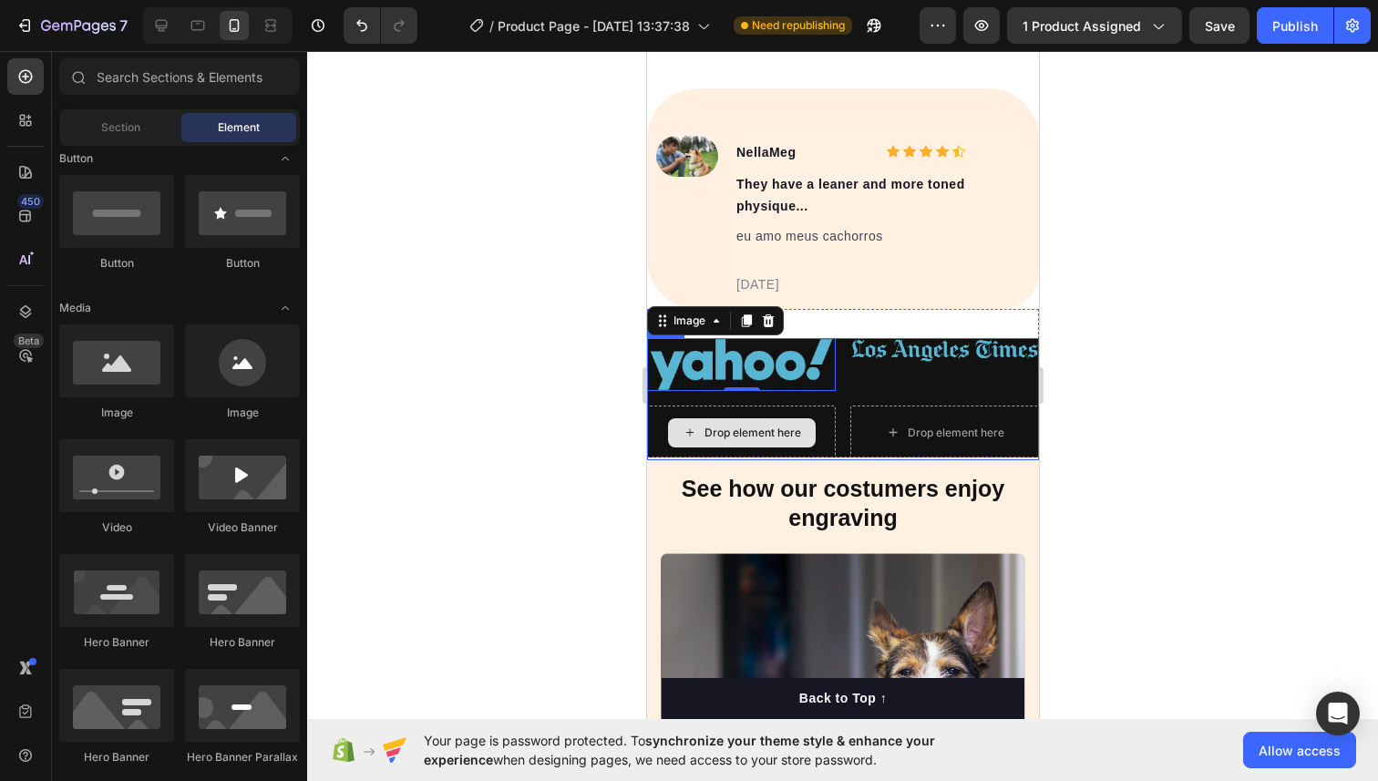
click at [731, 435] on div "Drop element here" at bounding box center [751, 432] width 97 height 15
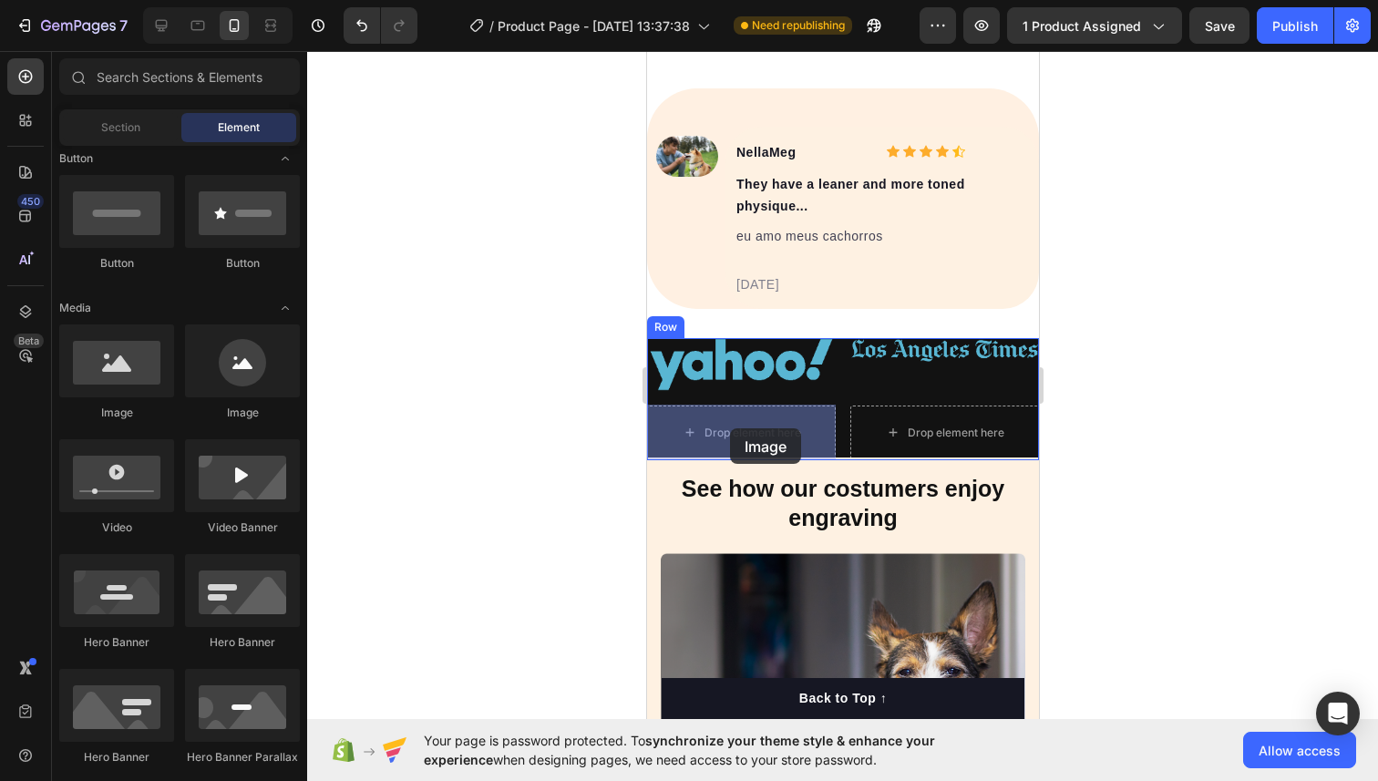
drag, startPoint x: 750, startPoint y: 411, endPoint x: 729, endPoint y: 428, distance: 27.2
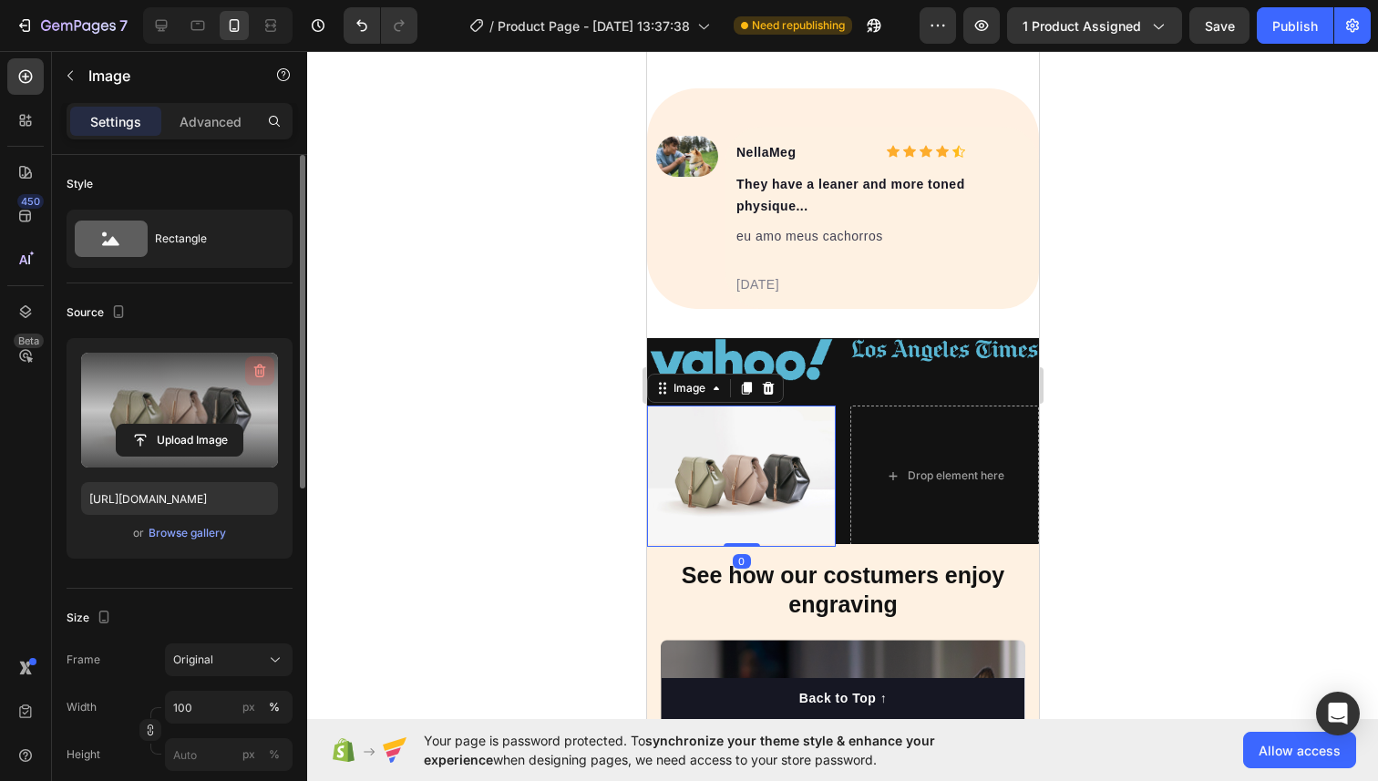
click at [255, 372] on icon "button" at bounding box center [260, 371] width 12 height 14
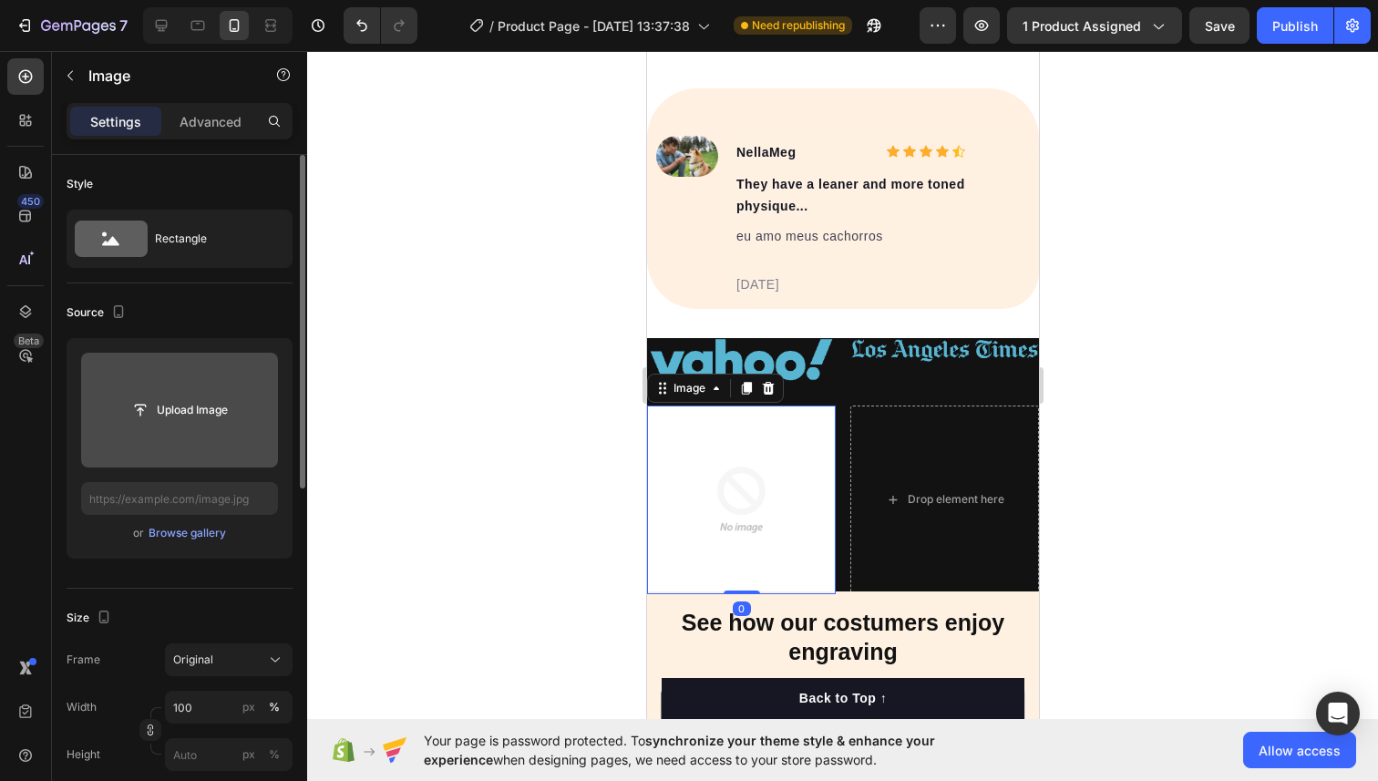
click at [177, 409] on input "file" at bounding box center [180, 409] width 126 height 31
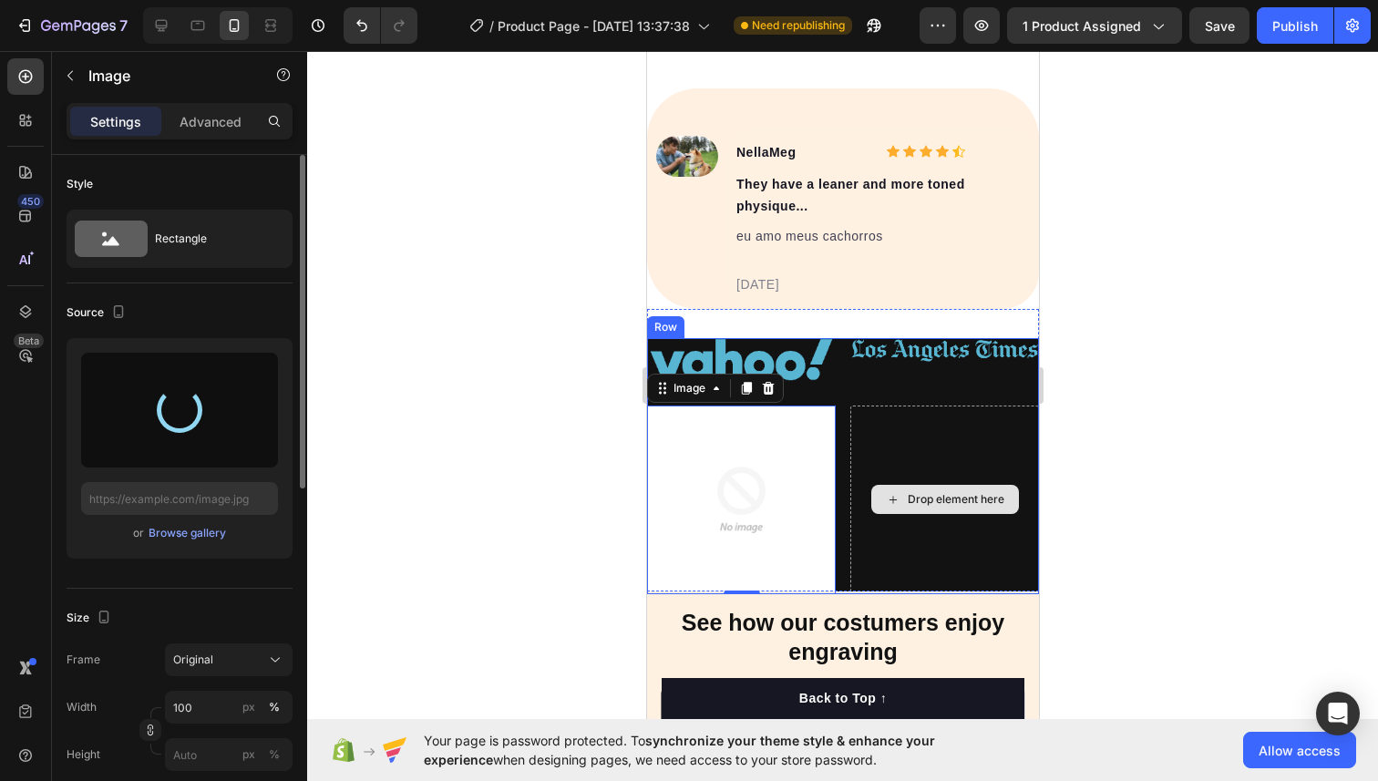
type input "[URL][DOMAIN_NAME]"
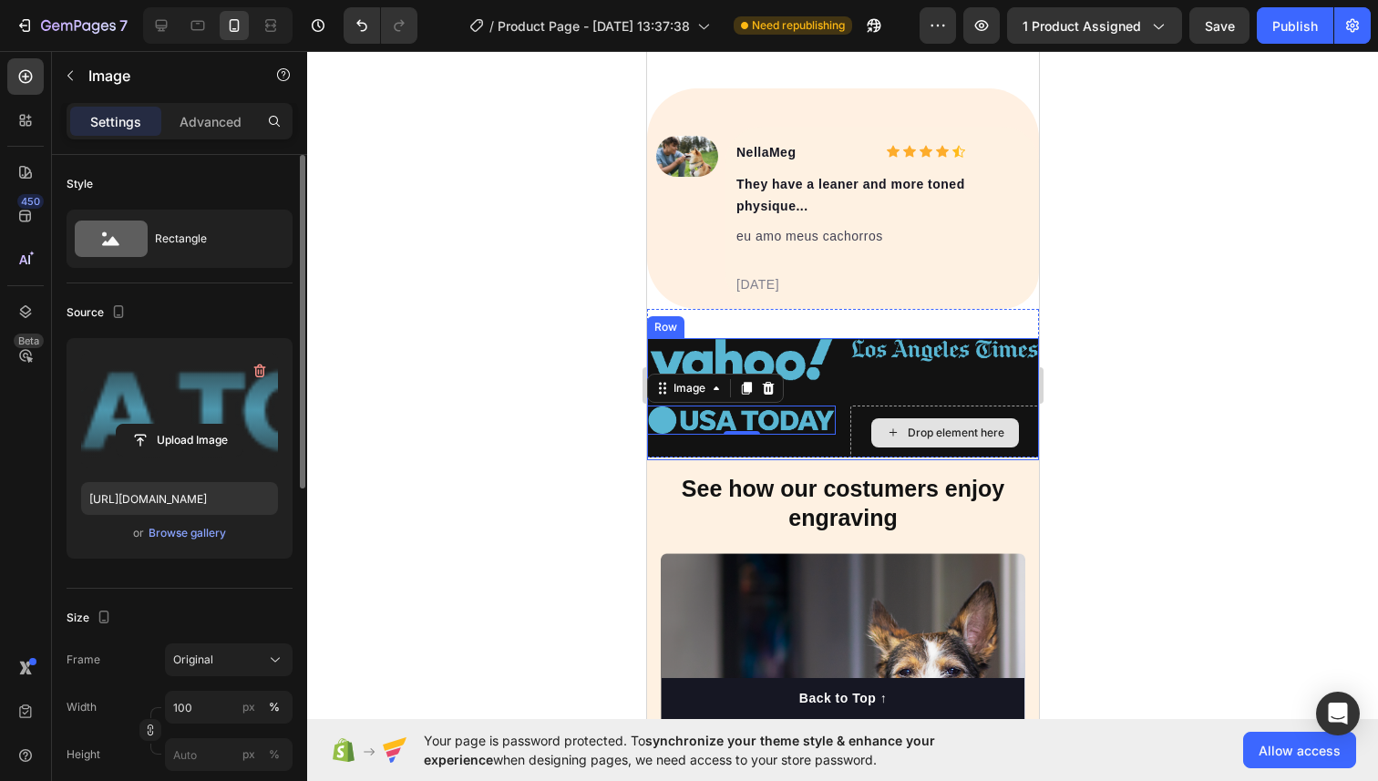
click at [938, 426] on div "Drop element here" at bounding box center [954, 432] width 97 height 15
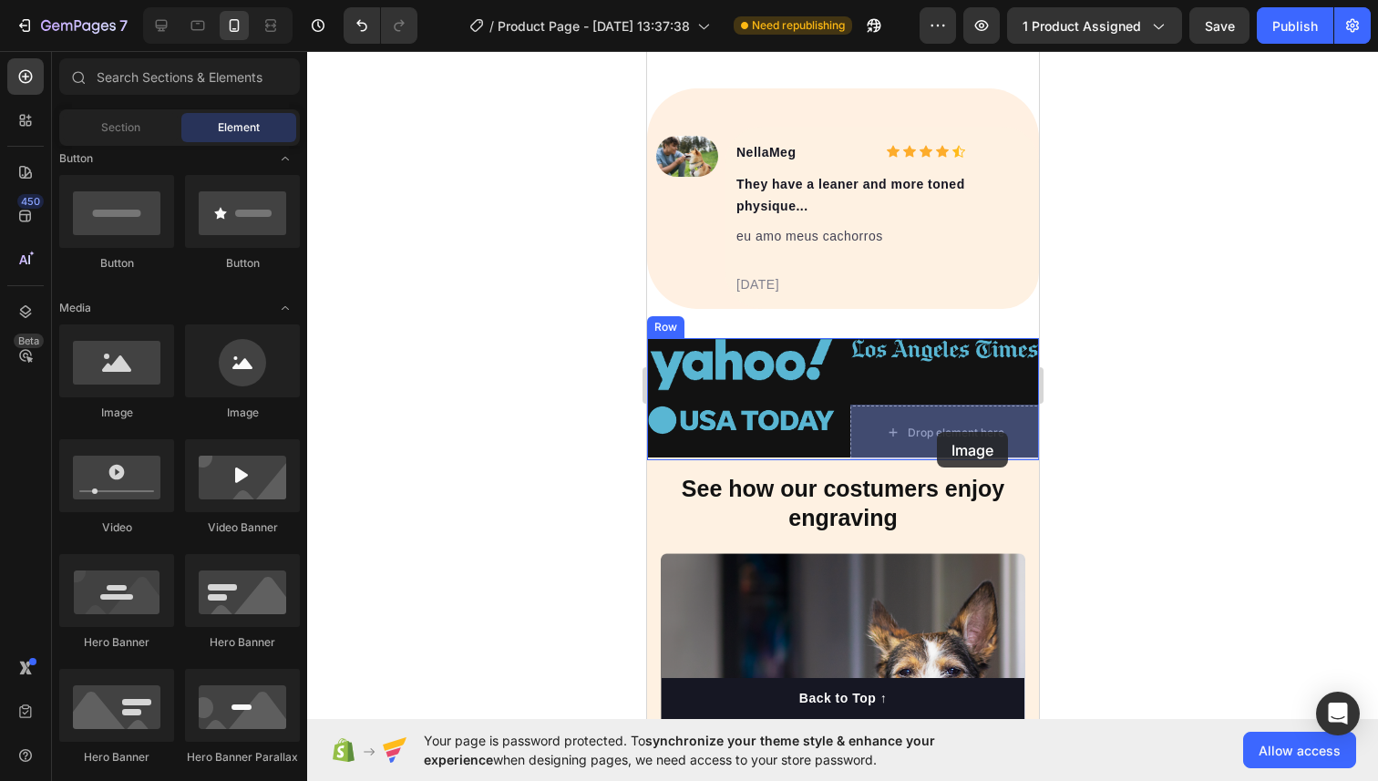
drag, startPoint x: 711, startPoint y: 413, endPoint x: 936, endPoint y: 432, distance: 225.8
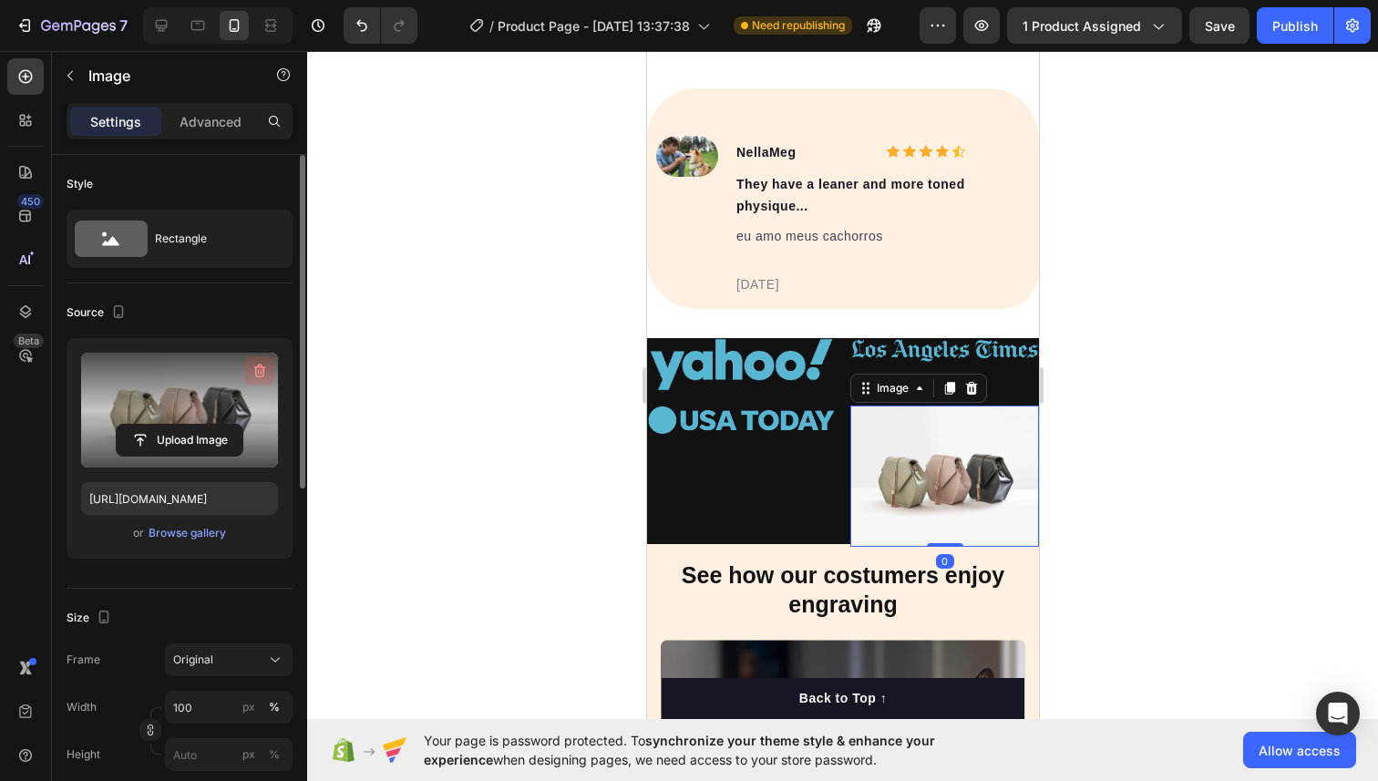
click at [255, 372] on icon "button" at bounding box center [260, 371] width 18 height 18
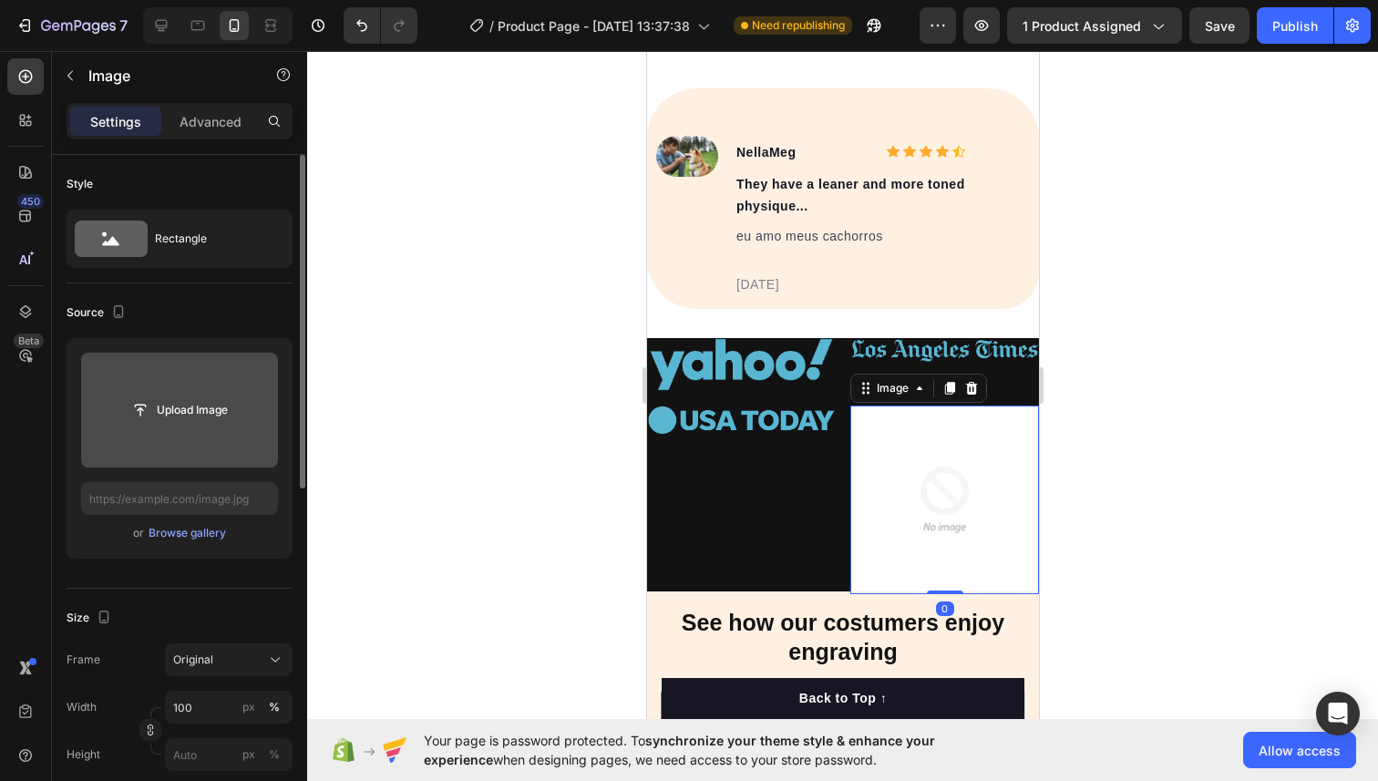
click at [193, 398] on input "file" at bounding box center [180, 409] width 126 height 31
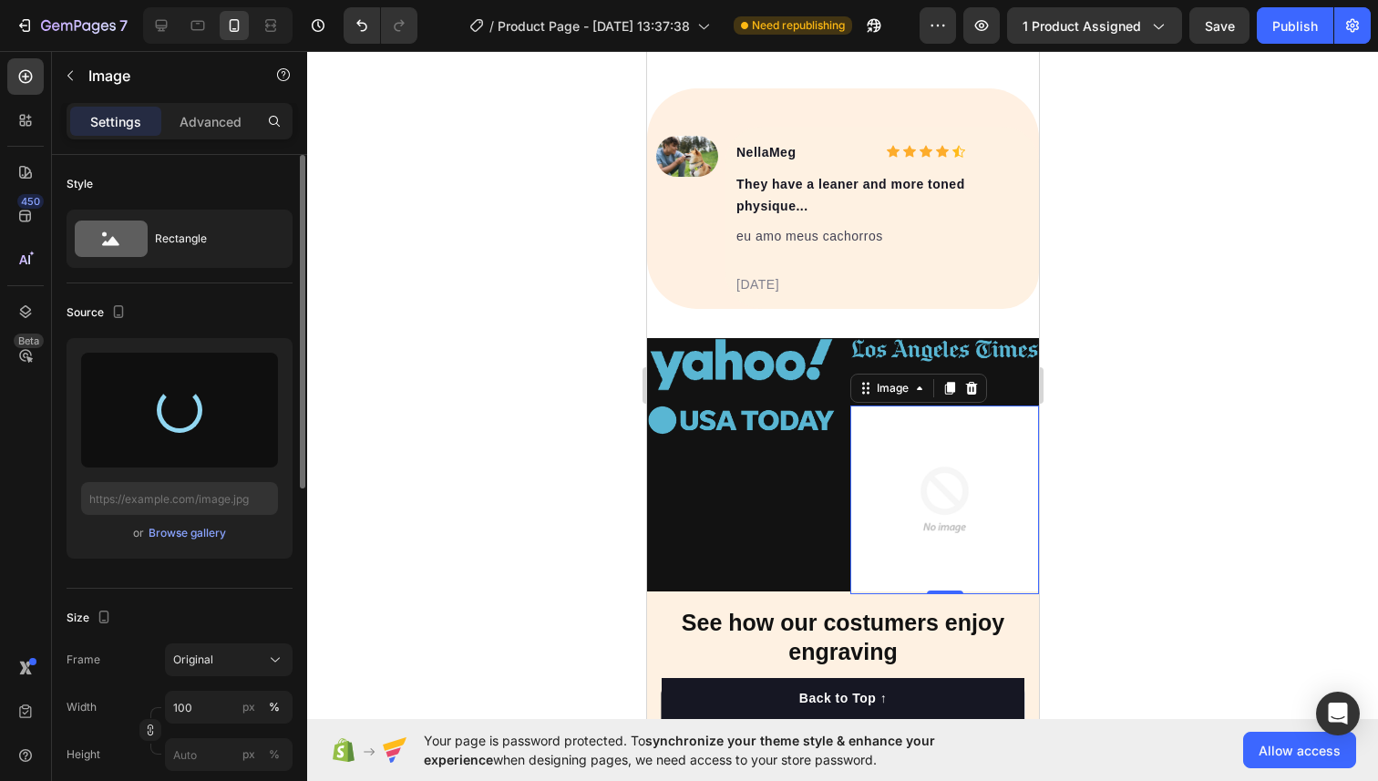
type input "[URL][DOMAIN_NAME]"
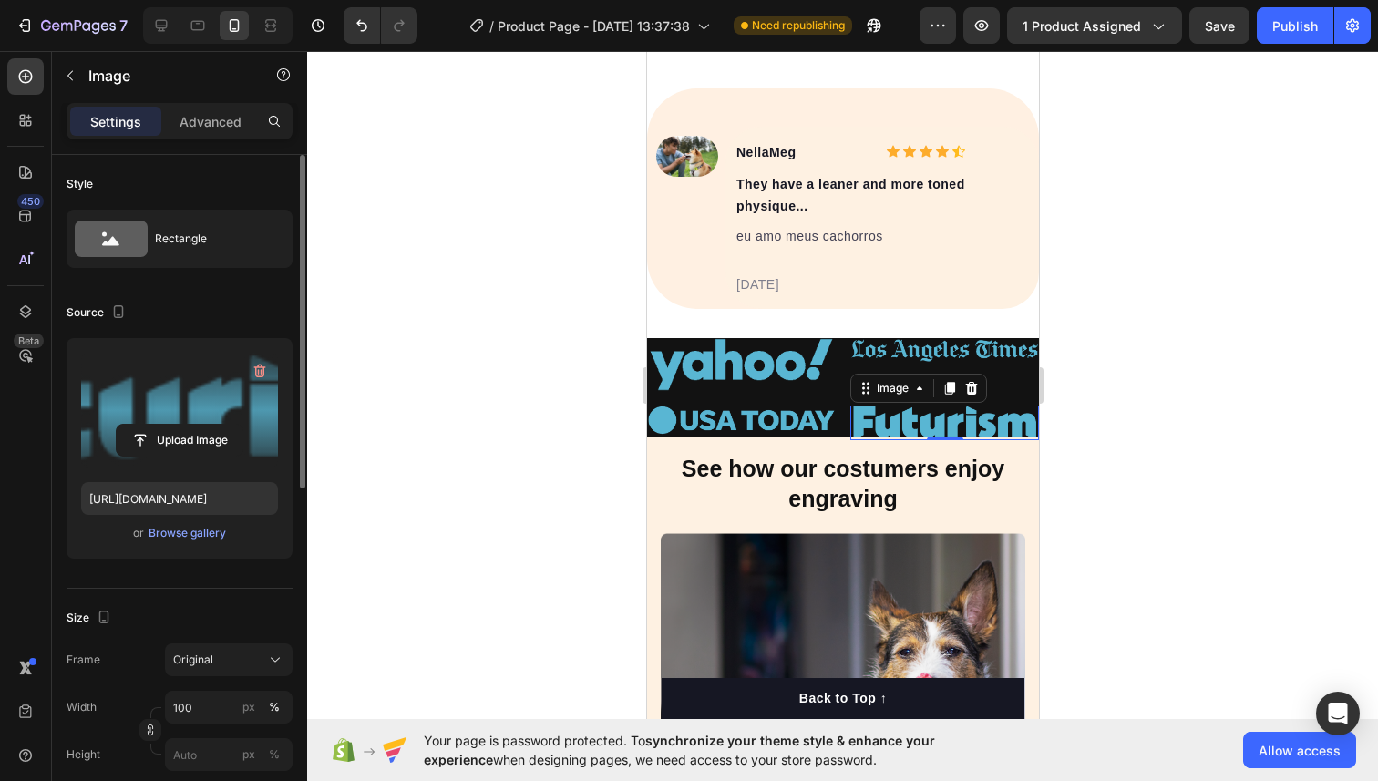
click at [1084, 263] on div at bounding box center [842, 416] width 1070 height 730
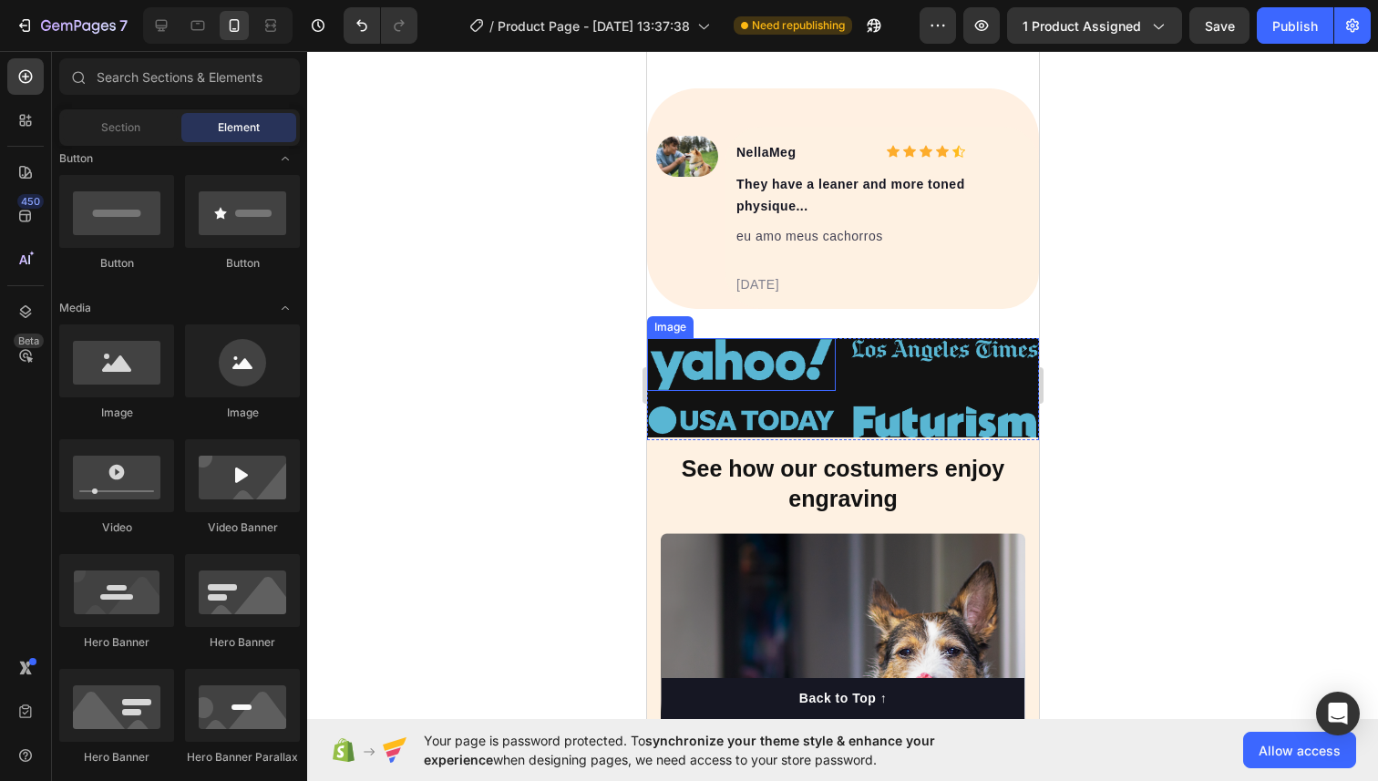
click at [708, 379] on img at bounding box center [740, 364] width 189 height 53
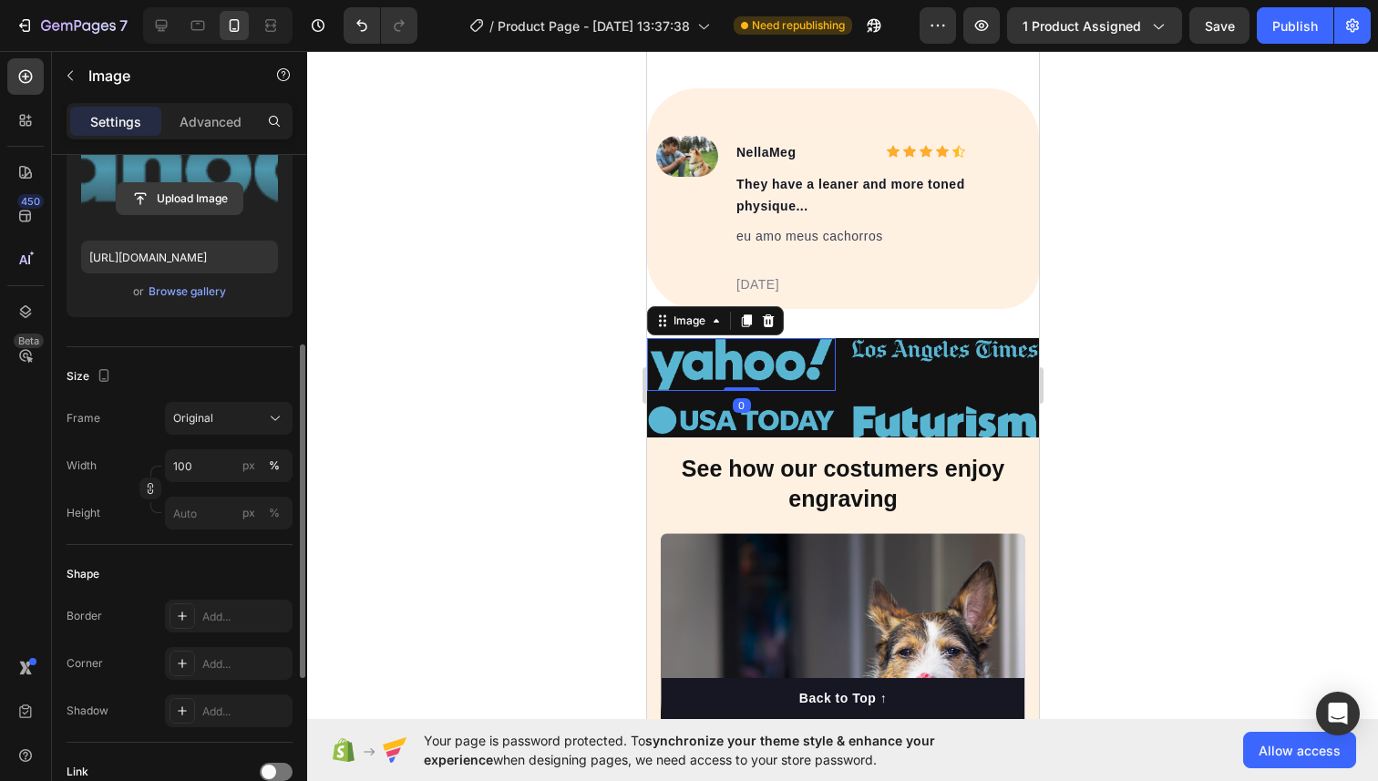
scroll to position [289, 0]
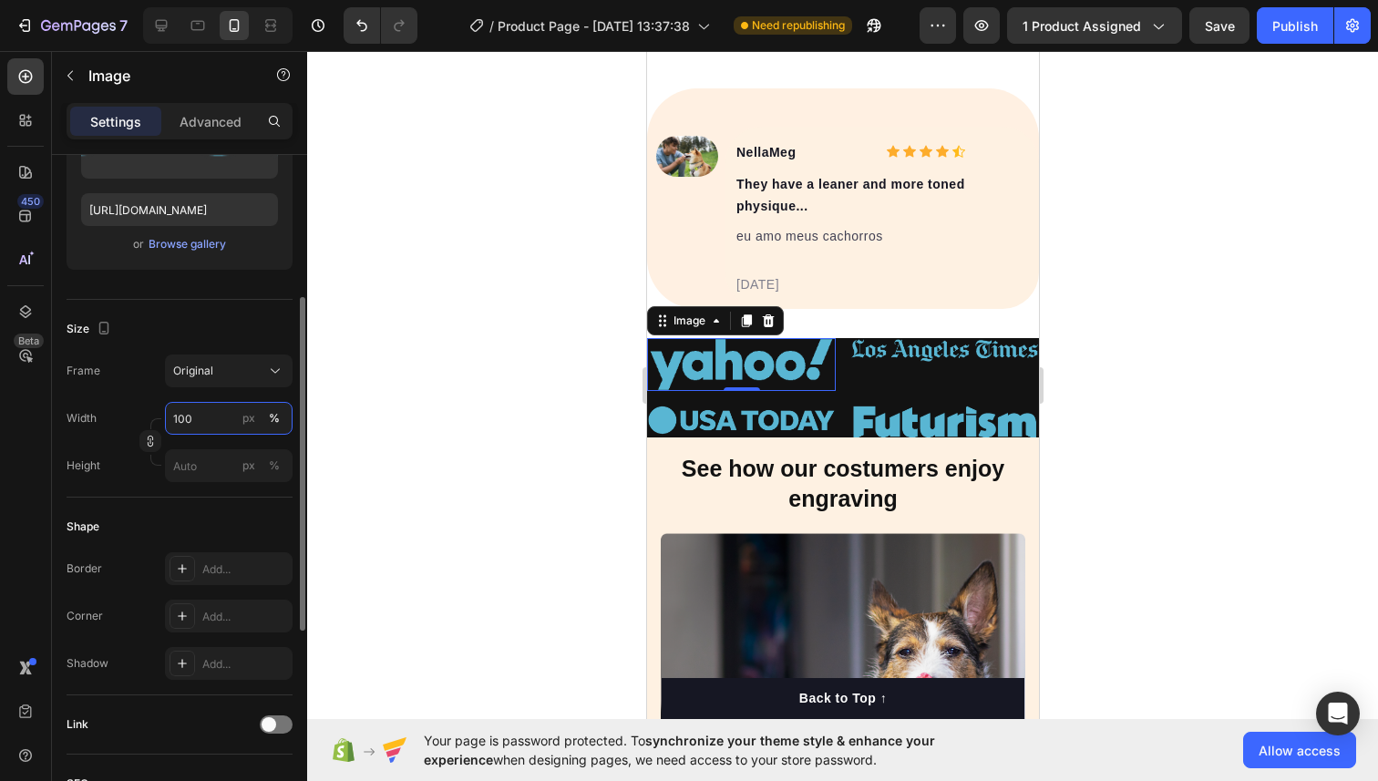
click at [226, 422] on input "100" at bounding box center [229, 418] width 128 height 33
type input "50"
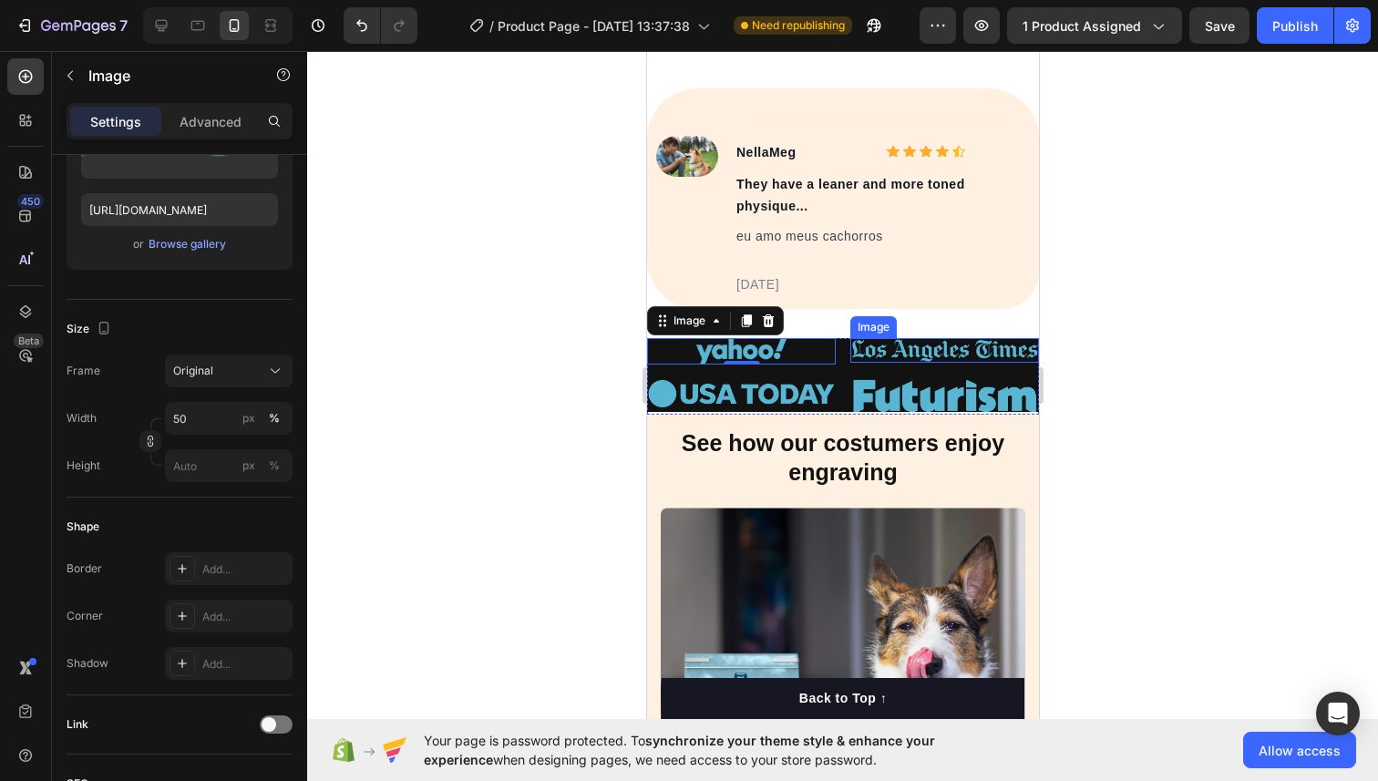
click at [923, 353] on img at bounding box center [943, 350] width 189 height 25
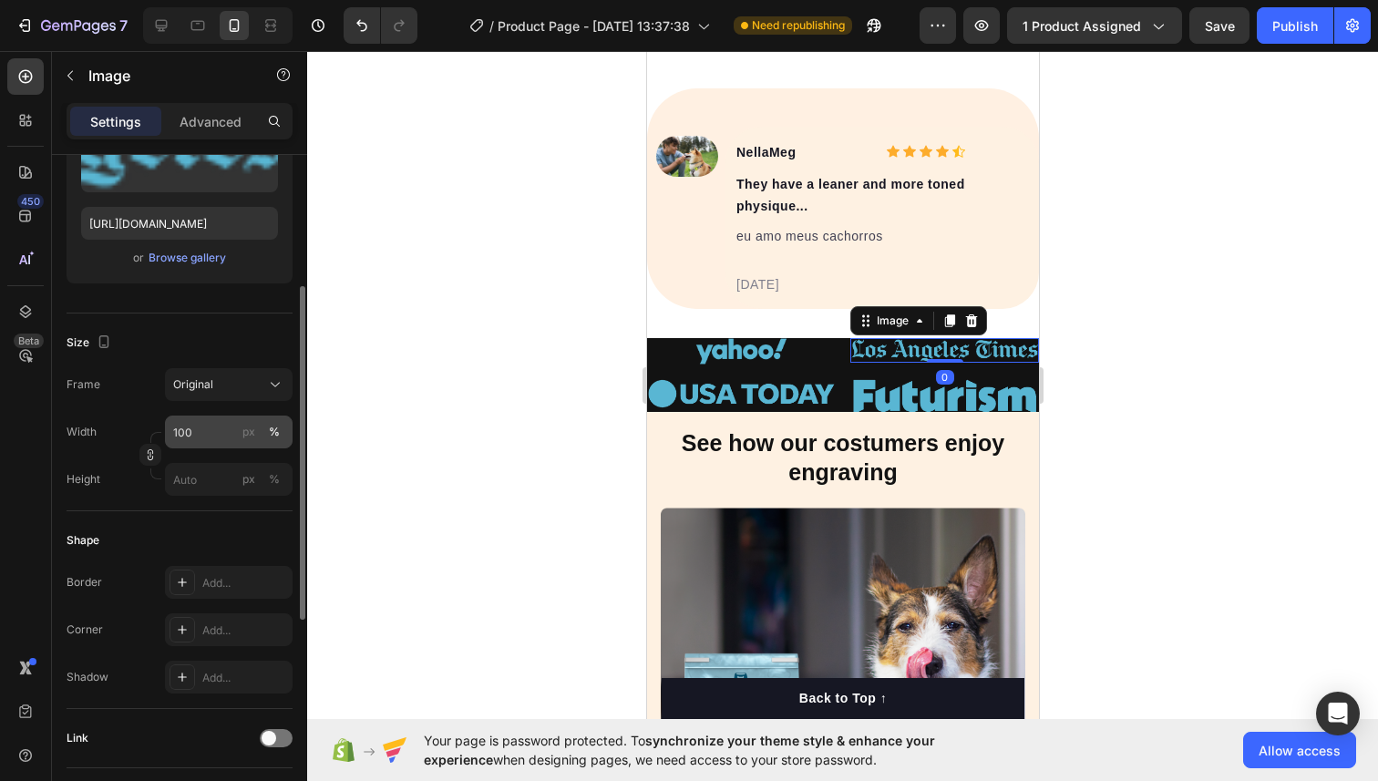
scroll to position [269, 0]
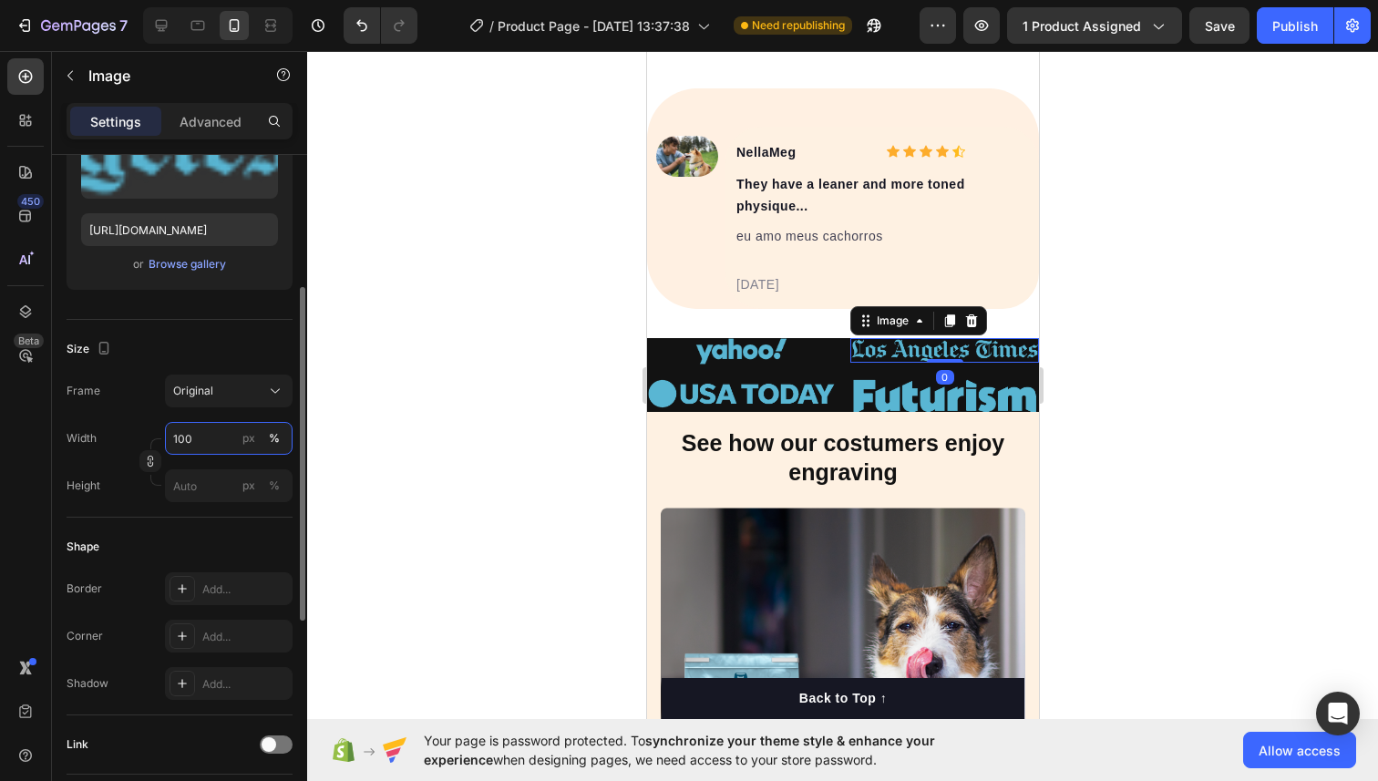
click at [206, 432] on input "100" at bounding box center [229, 438] width 128 height 33
type input "7"
type input "8"
type input "1"
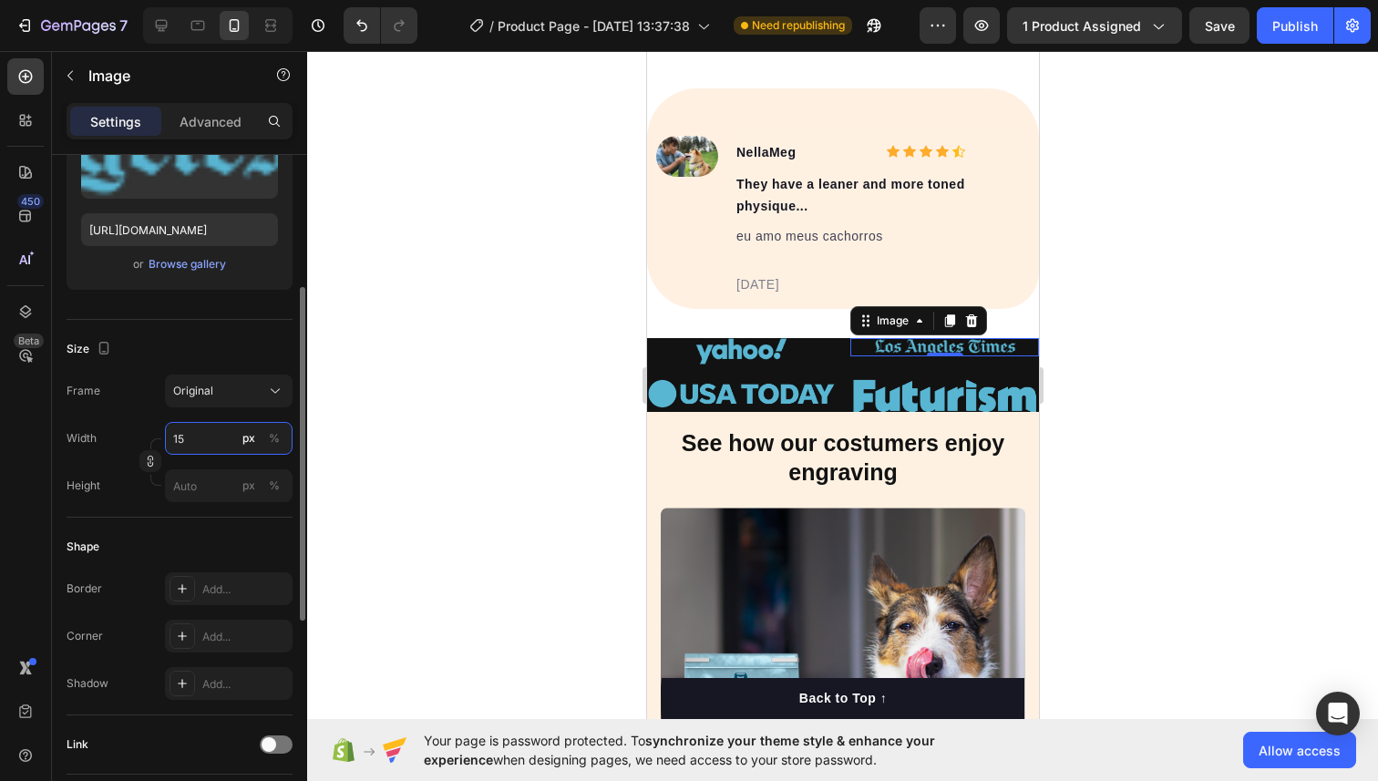
type input "1"
type input "230"
click at [208, 529] on div "Shape Border Add... Corner Add... Shadow Add..." at bounding box center [180, 616] width 226 height 198
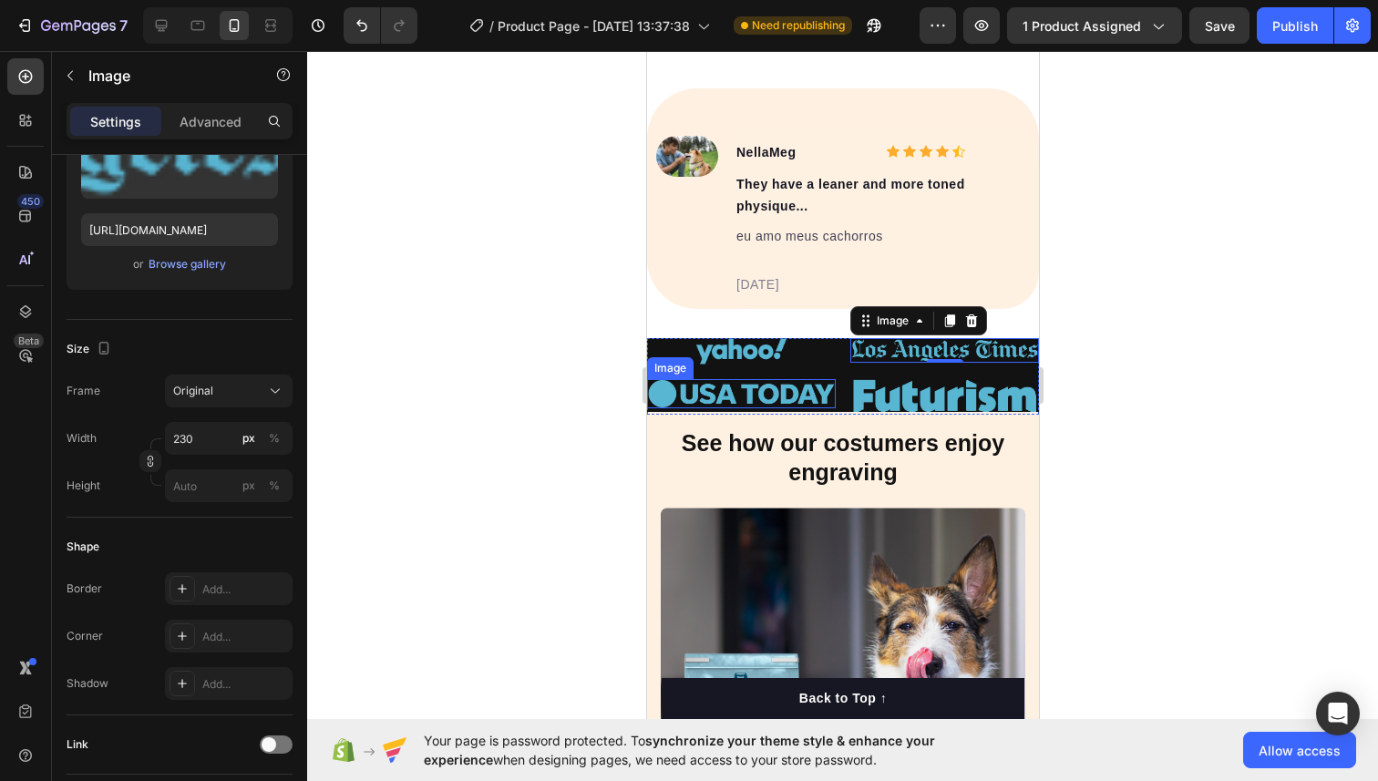
click at [698, 397] on img at bounding box center [740, 394] width 189 height 30
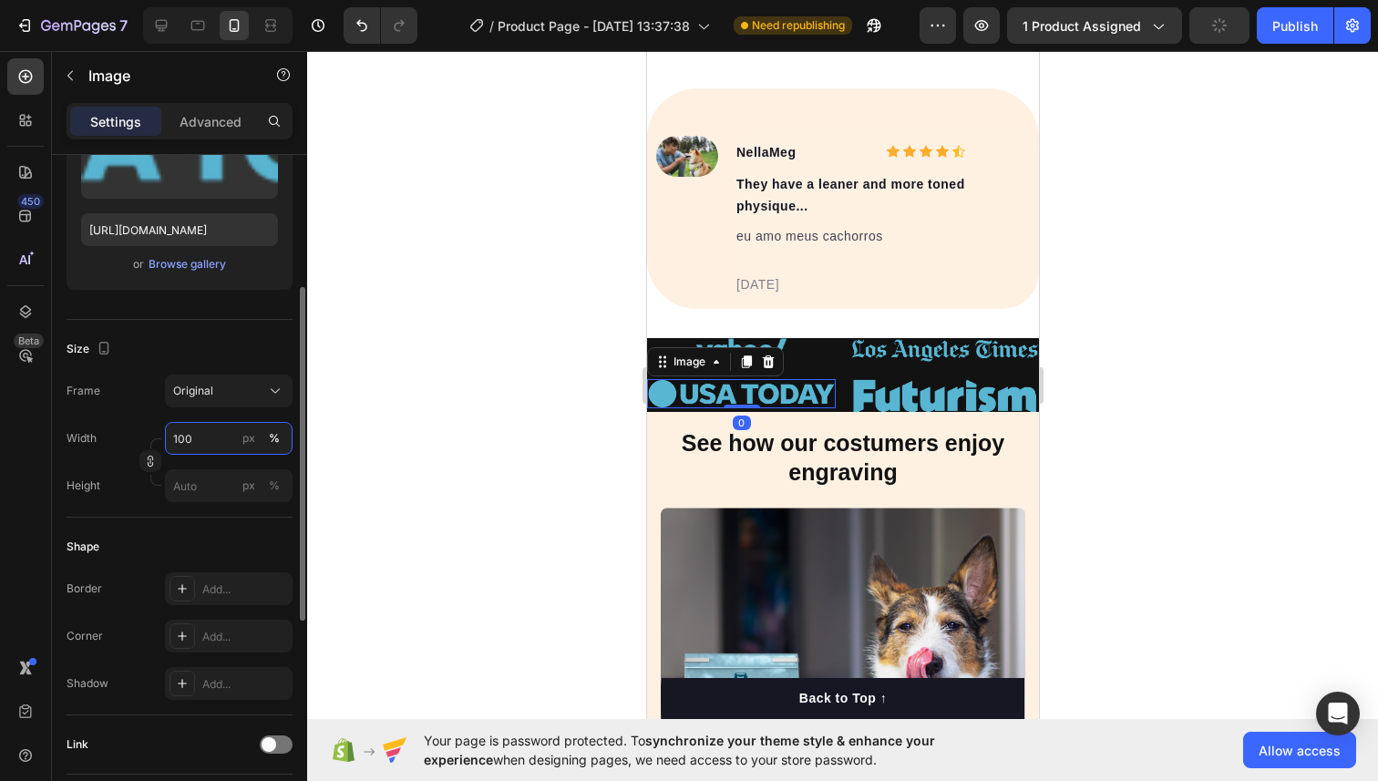
click at [189, 443] on input "100" at bounding box center [229, 438] width 128 height 33
type input "9"
type input "8"
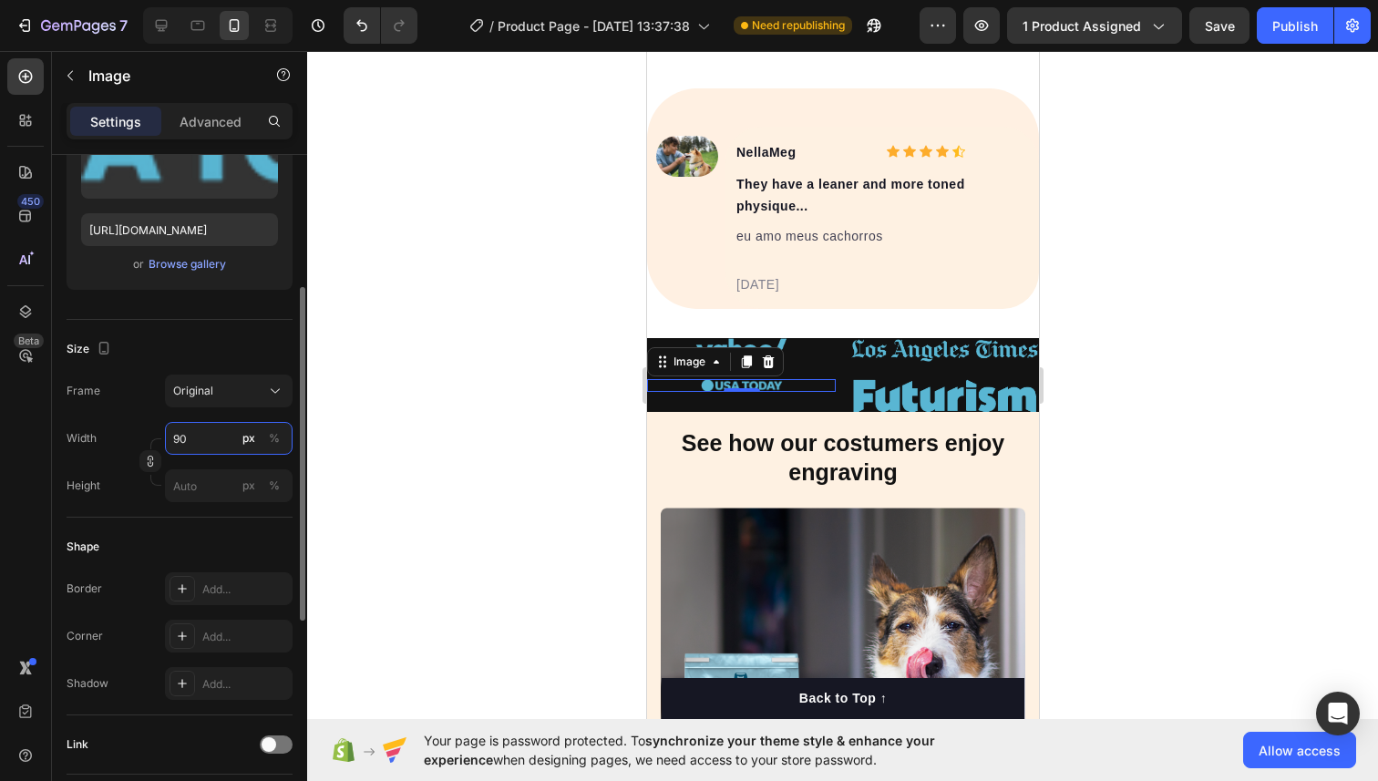
type input "9"
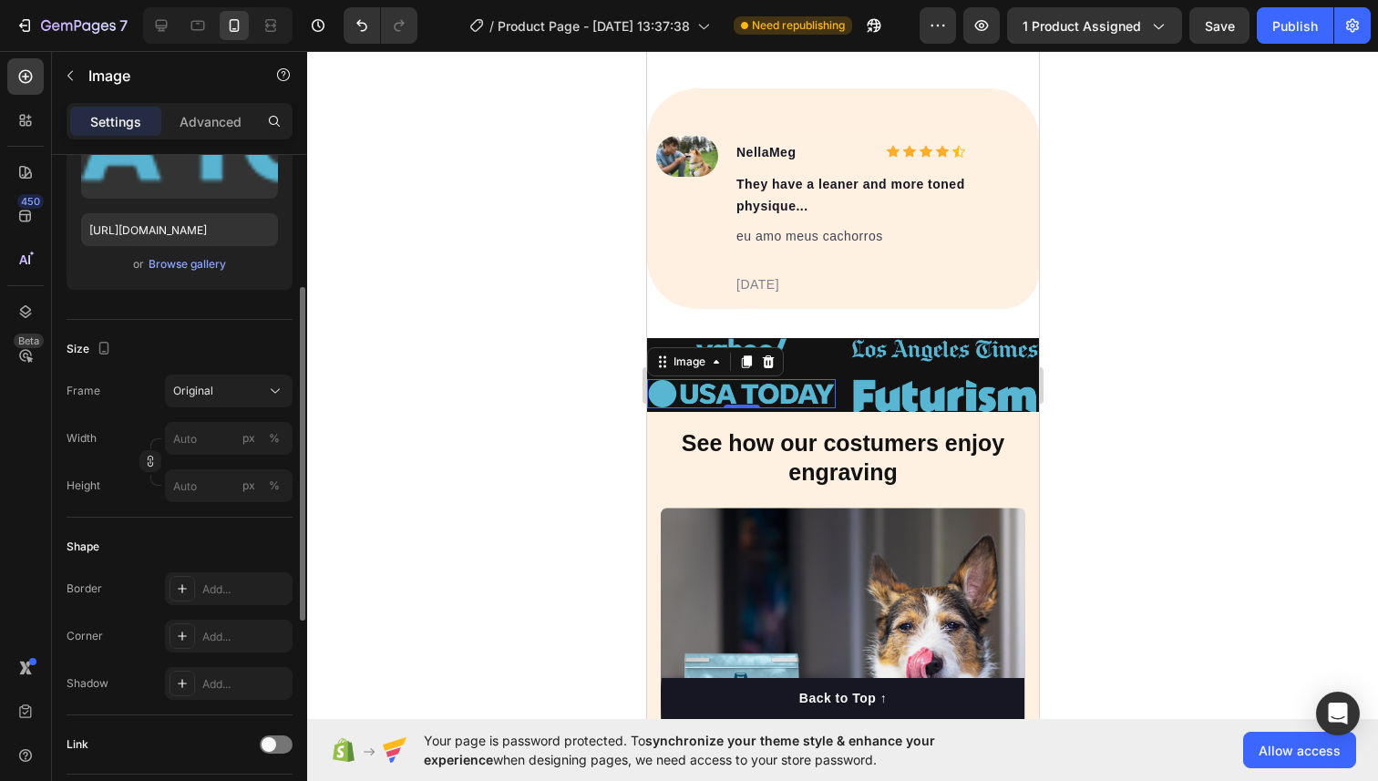
click at [158, 509] on div "Size Frame Original Width px % Height px %" at bounding box center [180, 419] width 226 height 198
click at [282, 405] on button "Original" at bounding box center [229, 390] width 128 height 33
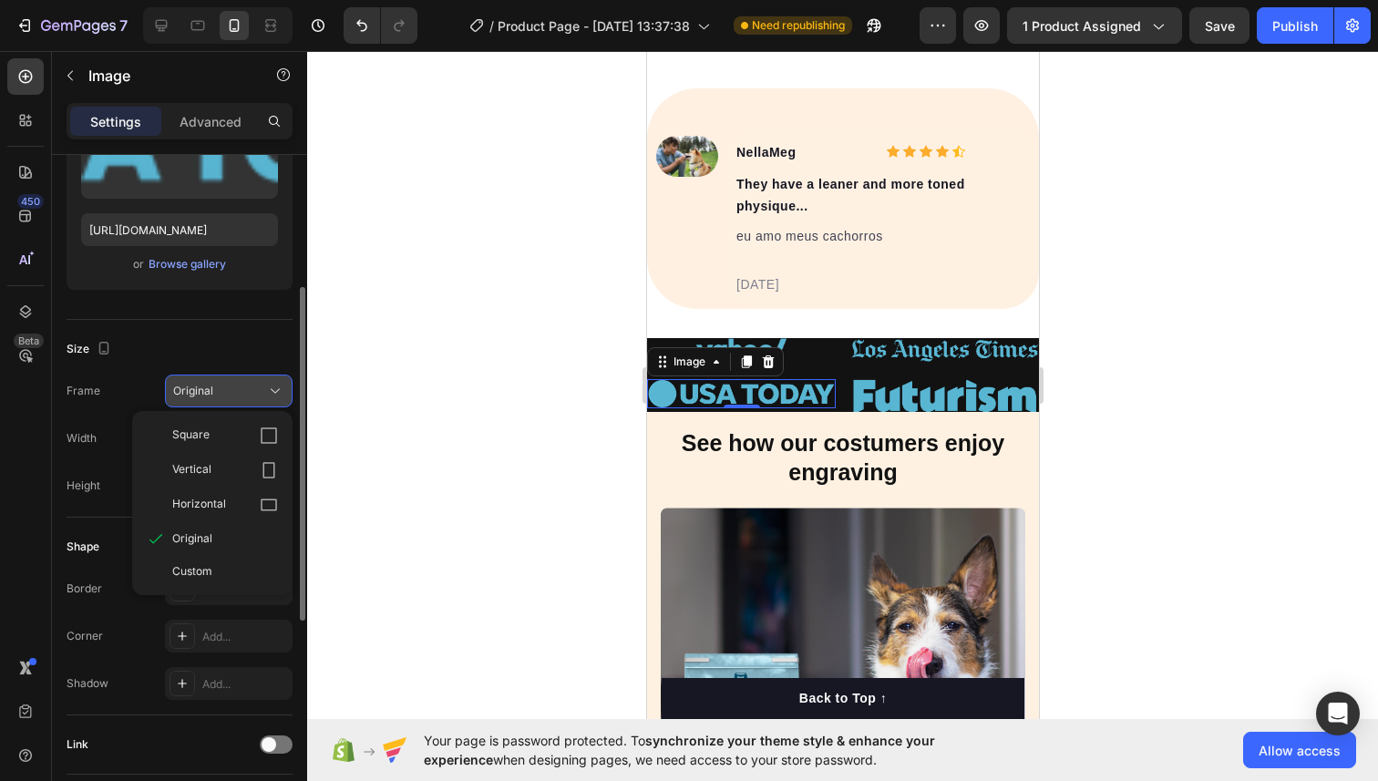
click at [282, 404] on button "Original" at bounding box center [229, 390] width 128 height 33
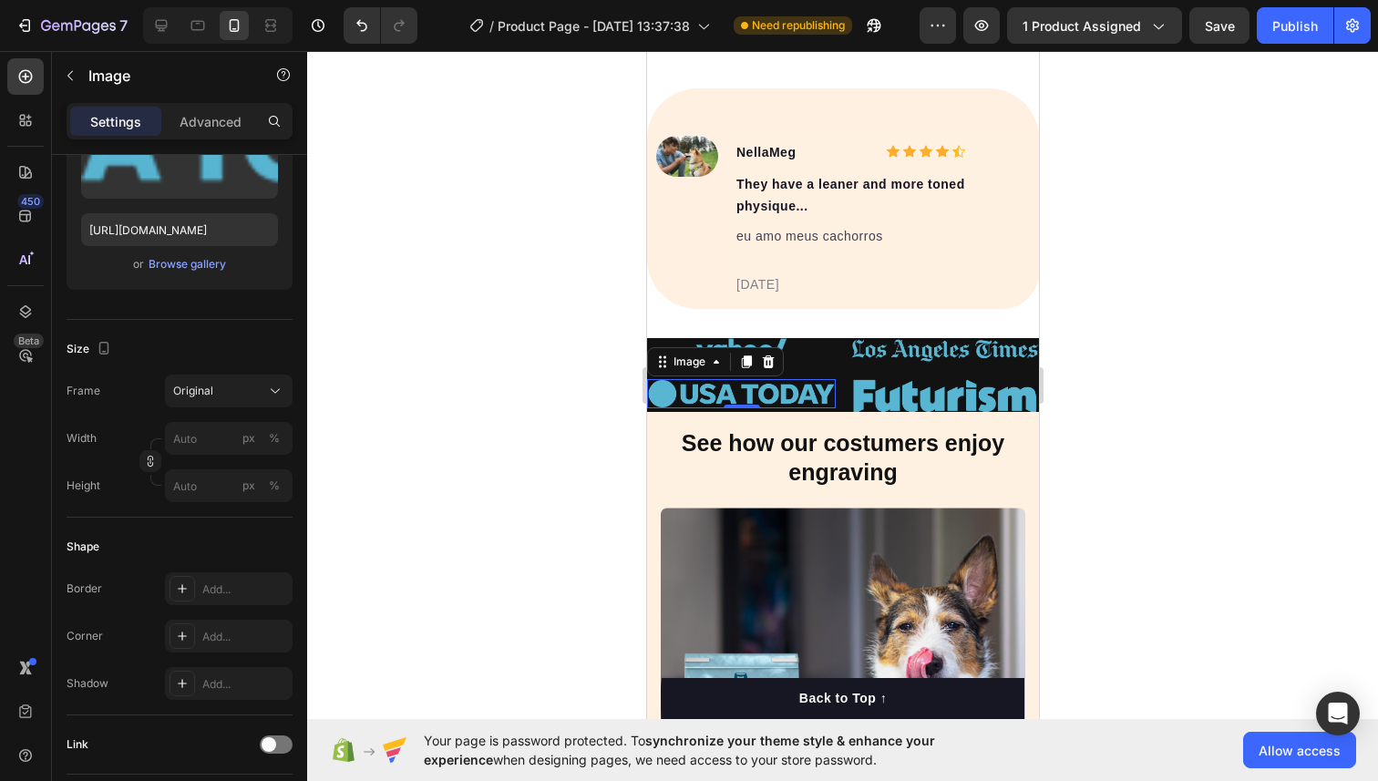
click at [675, 389] on img at bounding box center [740, 394] width 189 height 30
click at [230, 425] on input "px %" at bounding box center [229, 438] width 128 height 33
click at [268, 477] on span "100%" at bounding box center [263, 482] width 30 height 16
click at [222, 442] on input "100" at bounding box center [229, 438] width 128 height 33
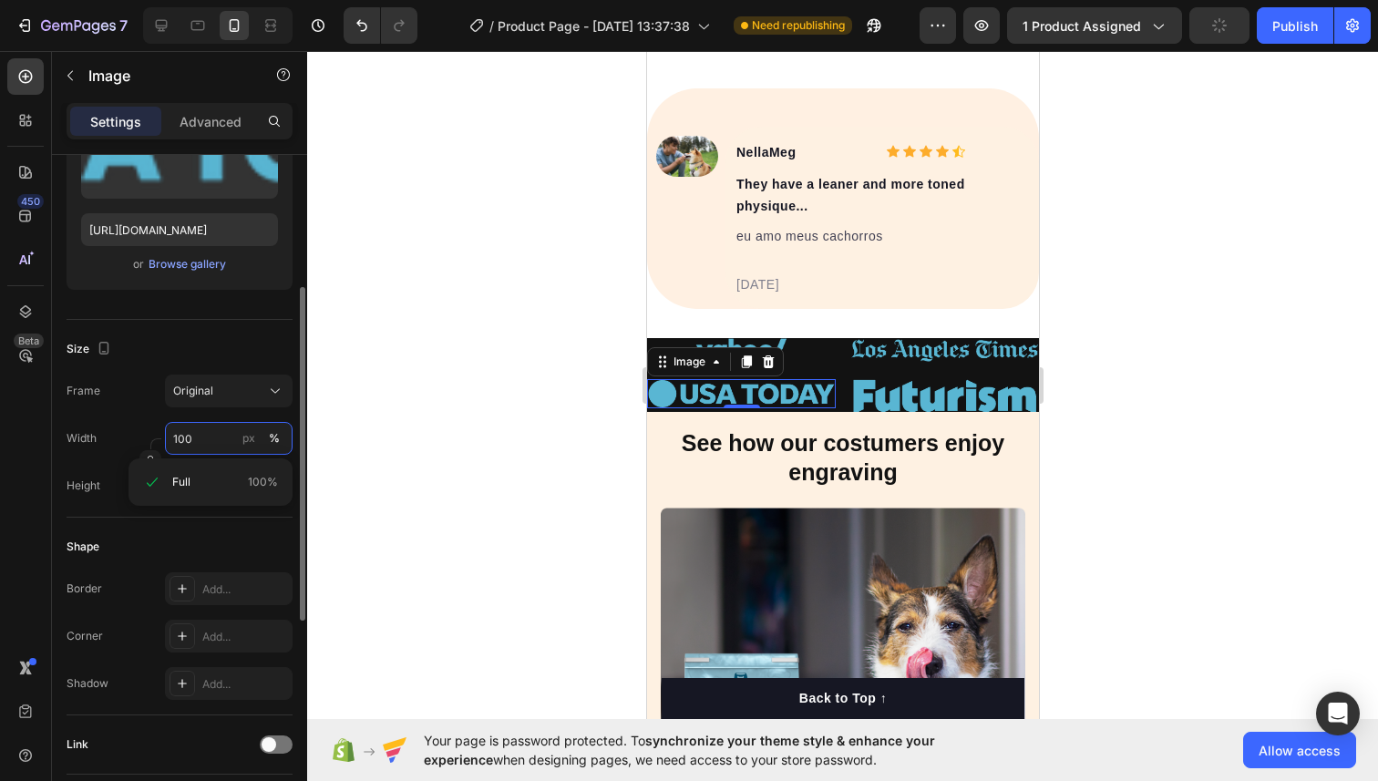
click at [221, 442] on input "100" at bounding box center [229, 438] width 128 height 33
click at [132, 459] on div "Full 100%" at bounding box center [210, 481] width 164 height 47
click at [148, 455] on icon "button" at bounding box center [150, 461] width 13 height 13
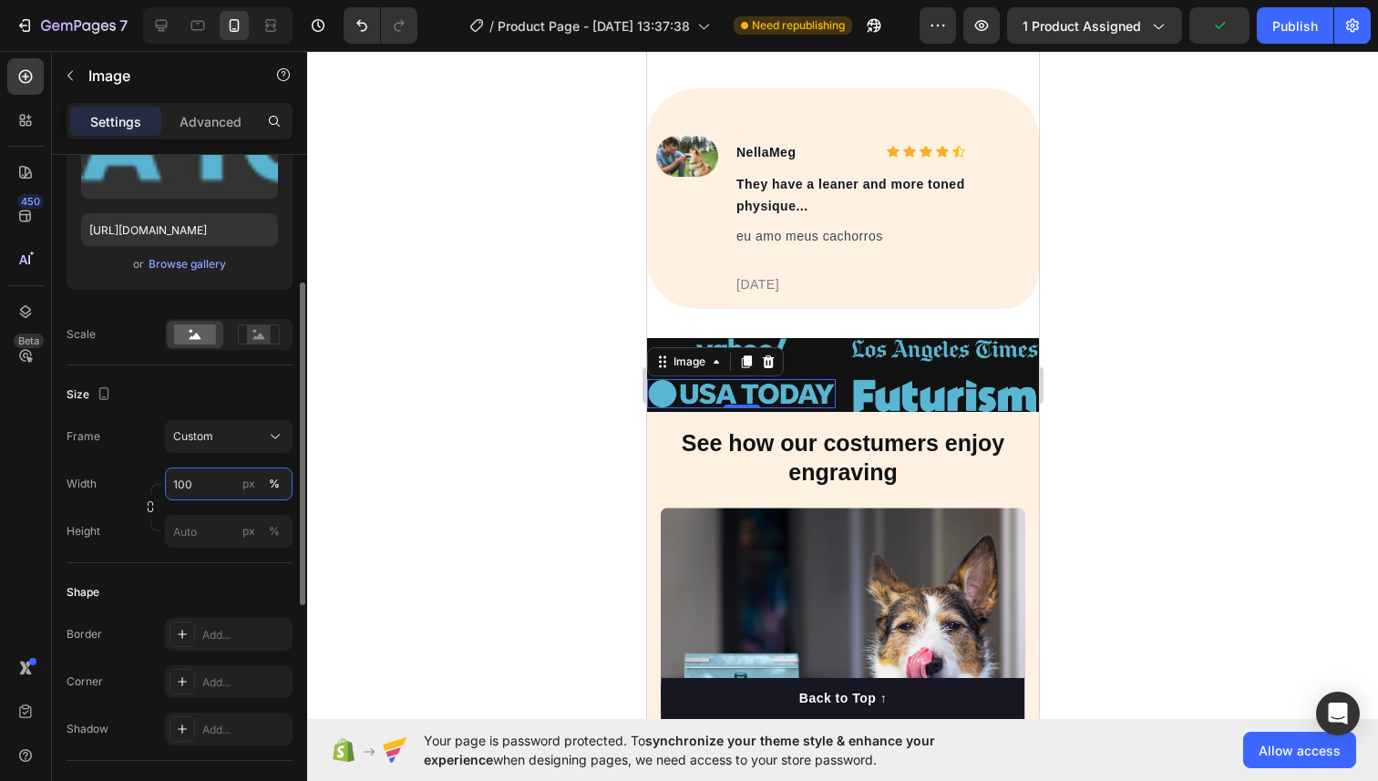
click at [188, 482] on input "100" at bounding box center [229, 483] width 128 height 33
type input "9"
type input "8"
type input "7"
type input "9"
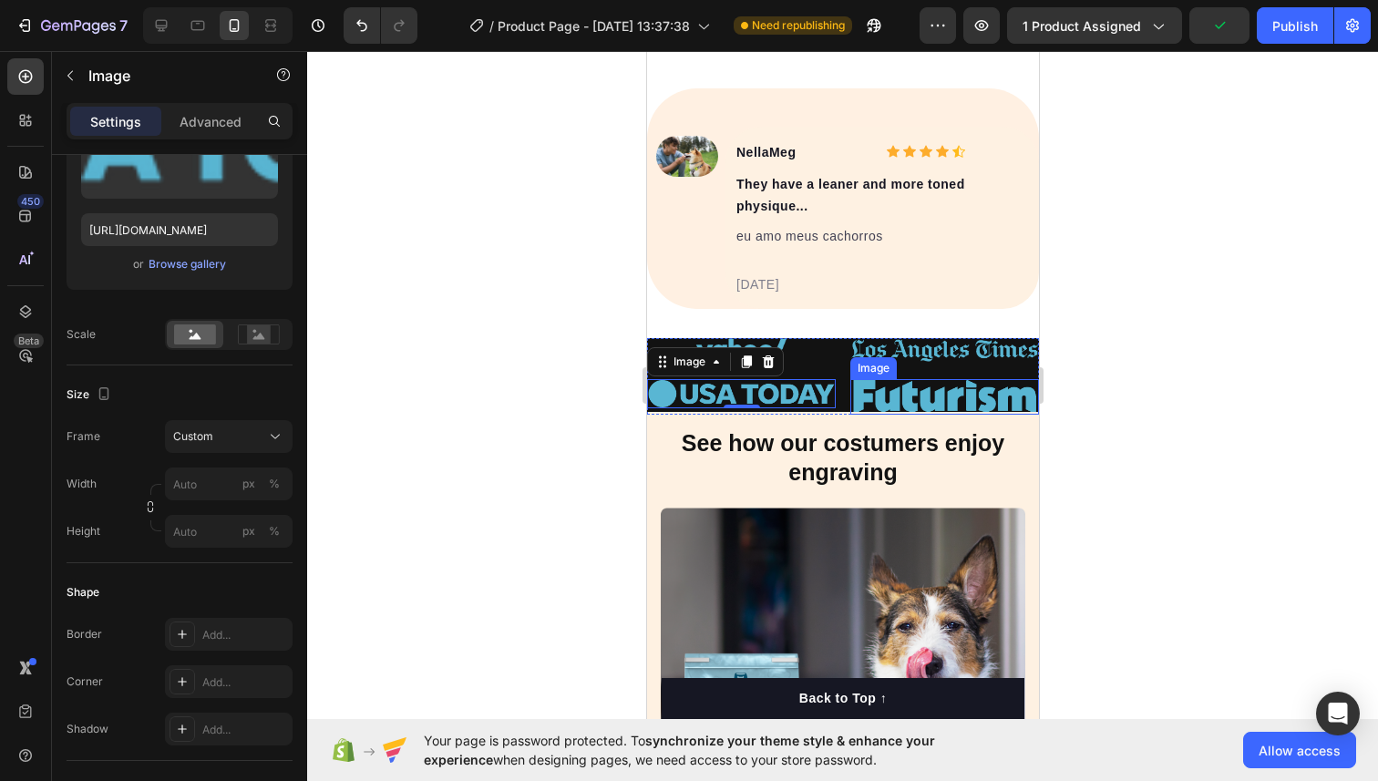
click at [927, 394] on img at bounding box center [943, 397] width 189 height 36
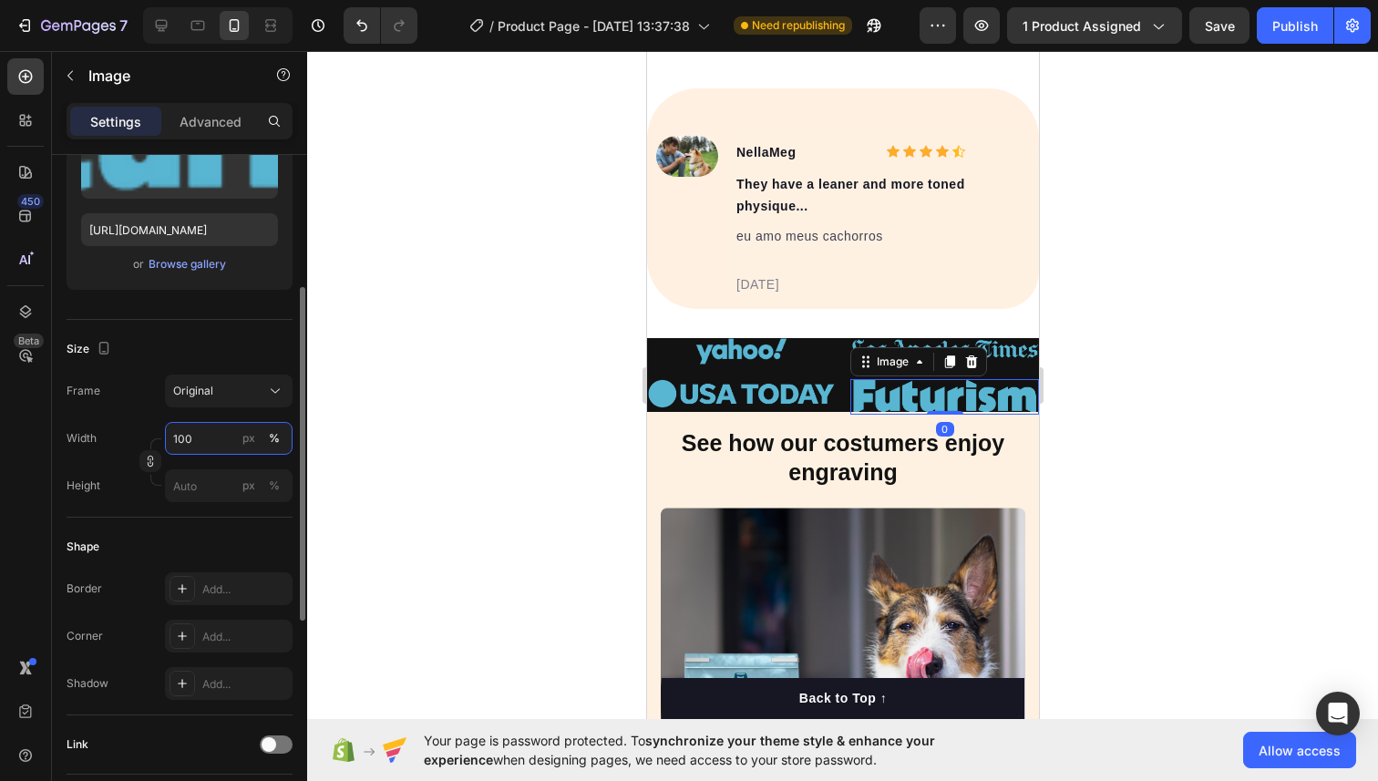
click at [189, 441] on input "100" at bounding box center [229, 438] width 128 height 33
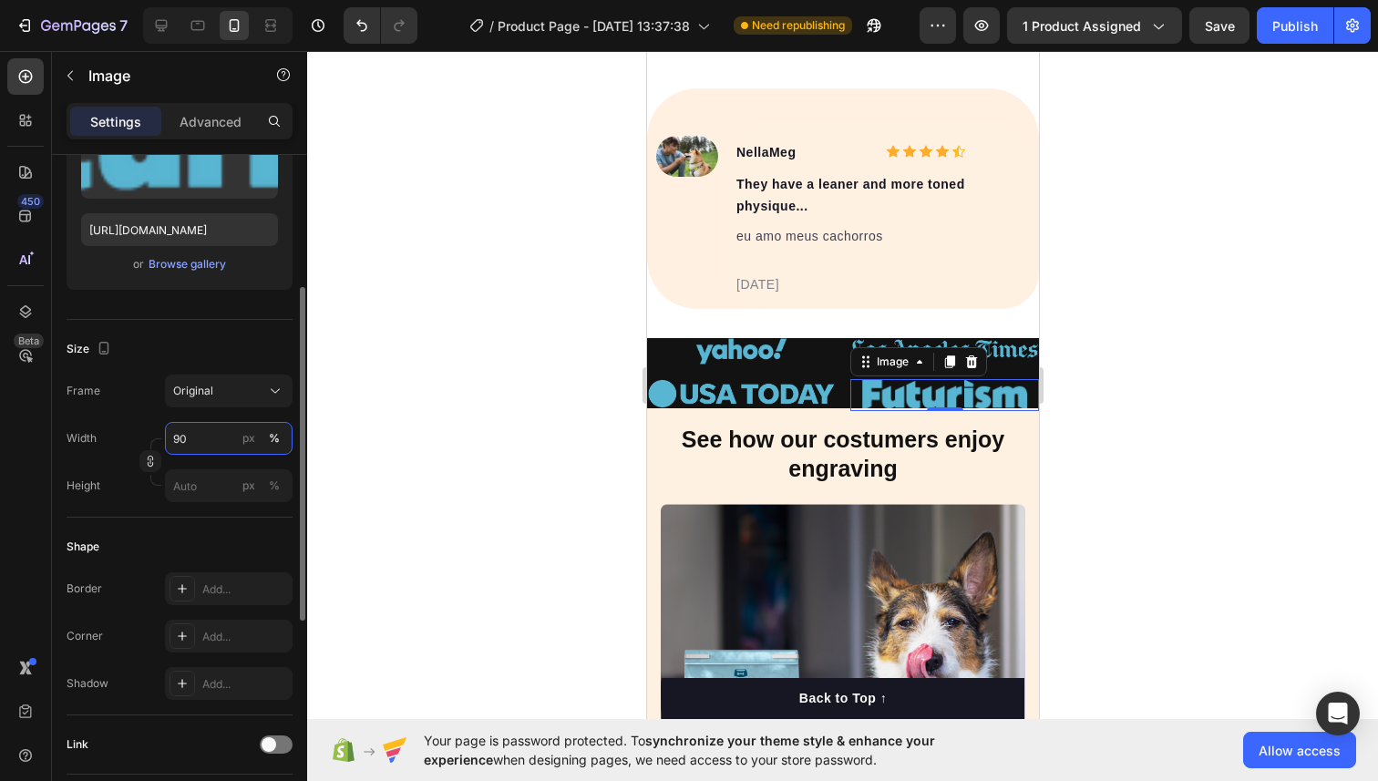
type input "9"
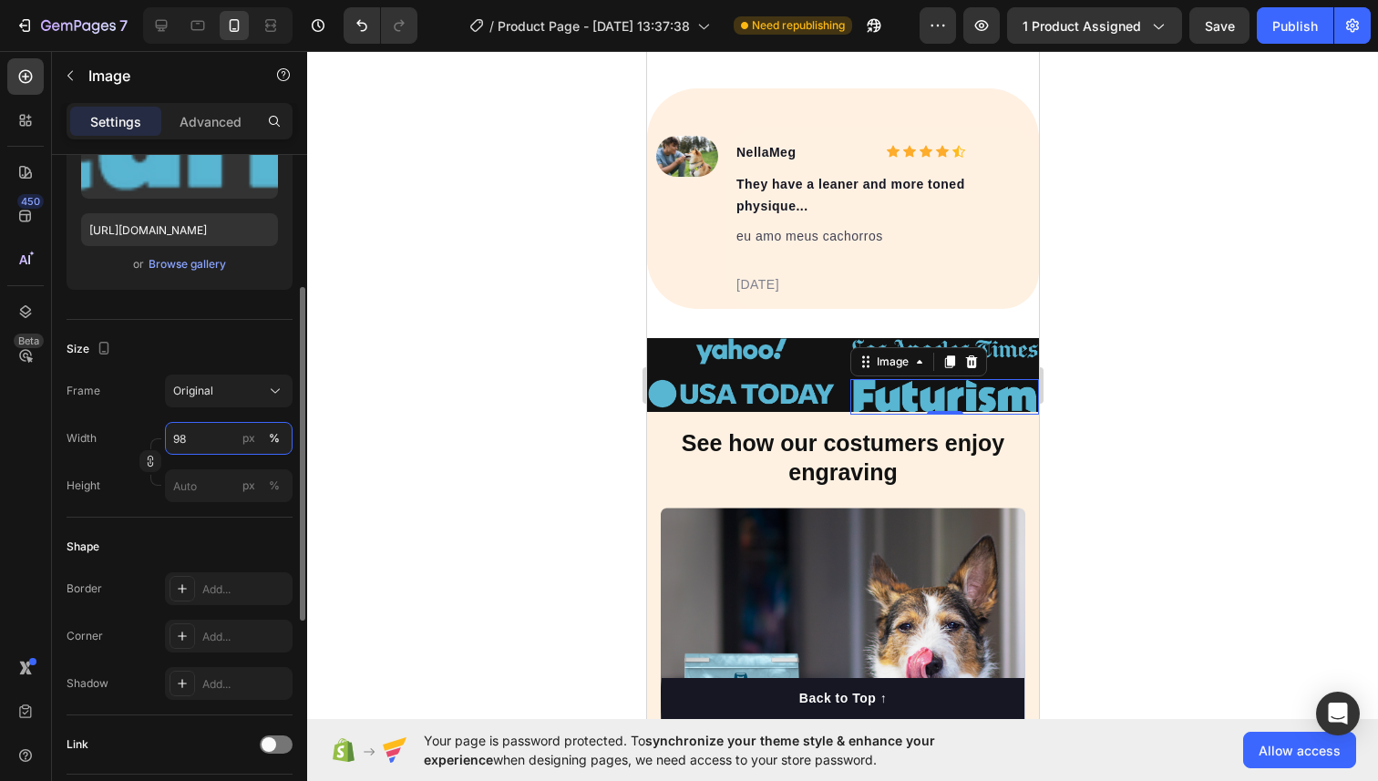
type input "9"
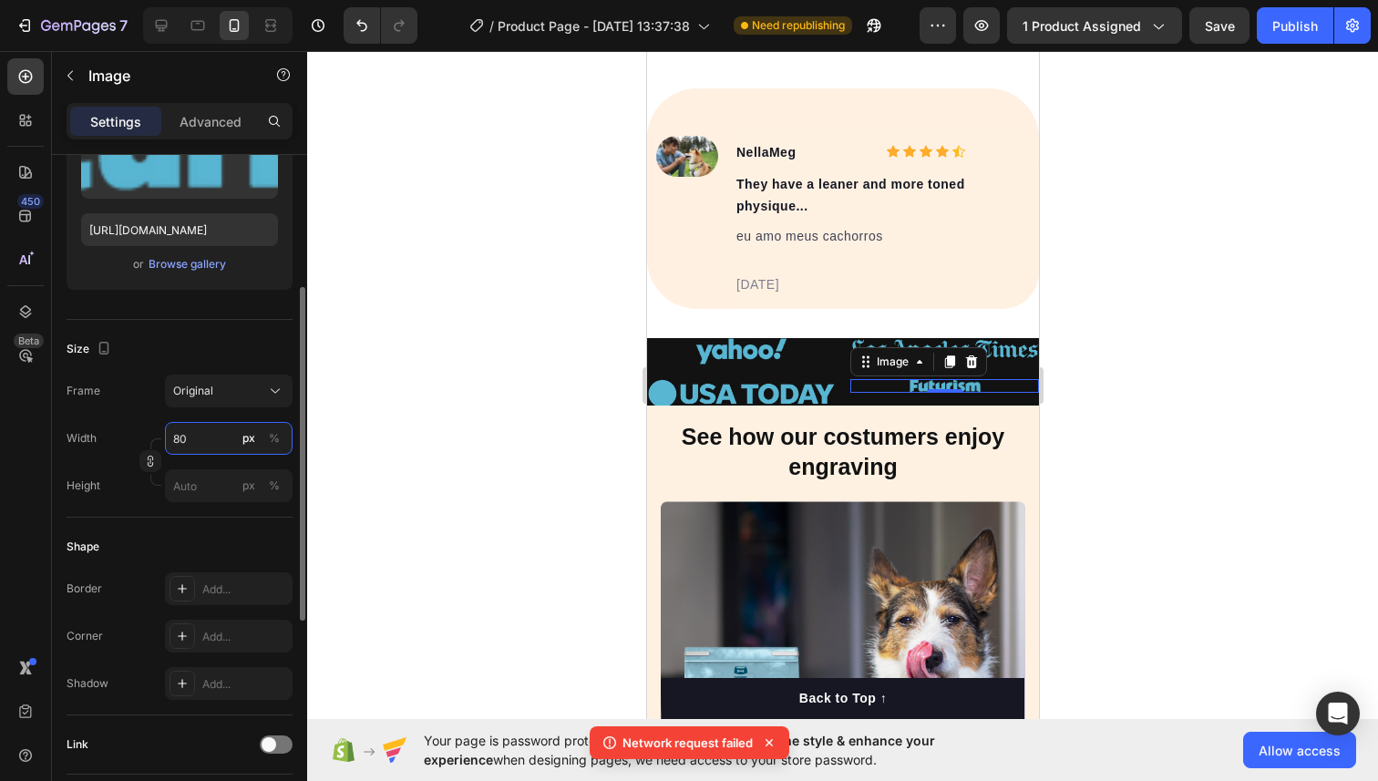
type input "80"
click at [220, 466] on div "Width 80 px % Height px %" at bounding box center [180, 462] width 226 height 80
click at [958, 392] on div at bounding box center [944, 389] width 36 height 5
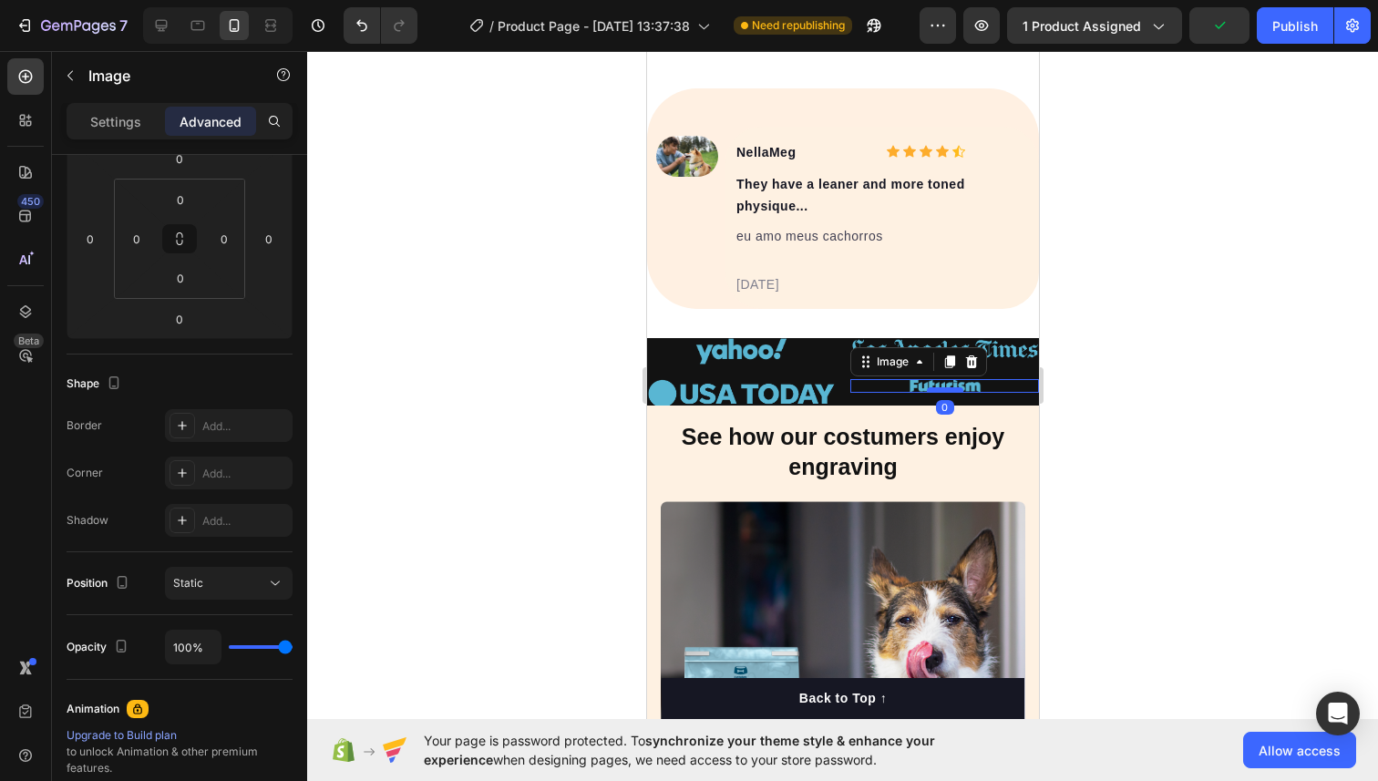
click at [946, 389] on div at bounding box center [944, 389] width 36 height 5
click at [773, 379] on img at bounding box center [740, 394] width 189 height 30
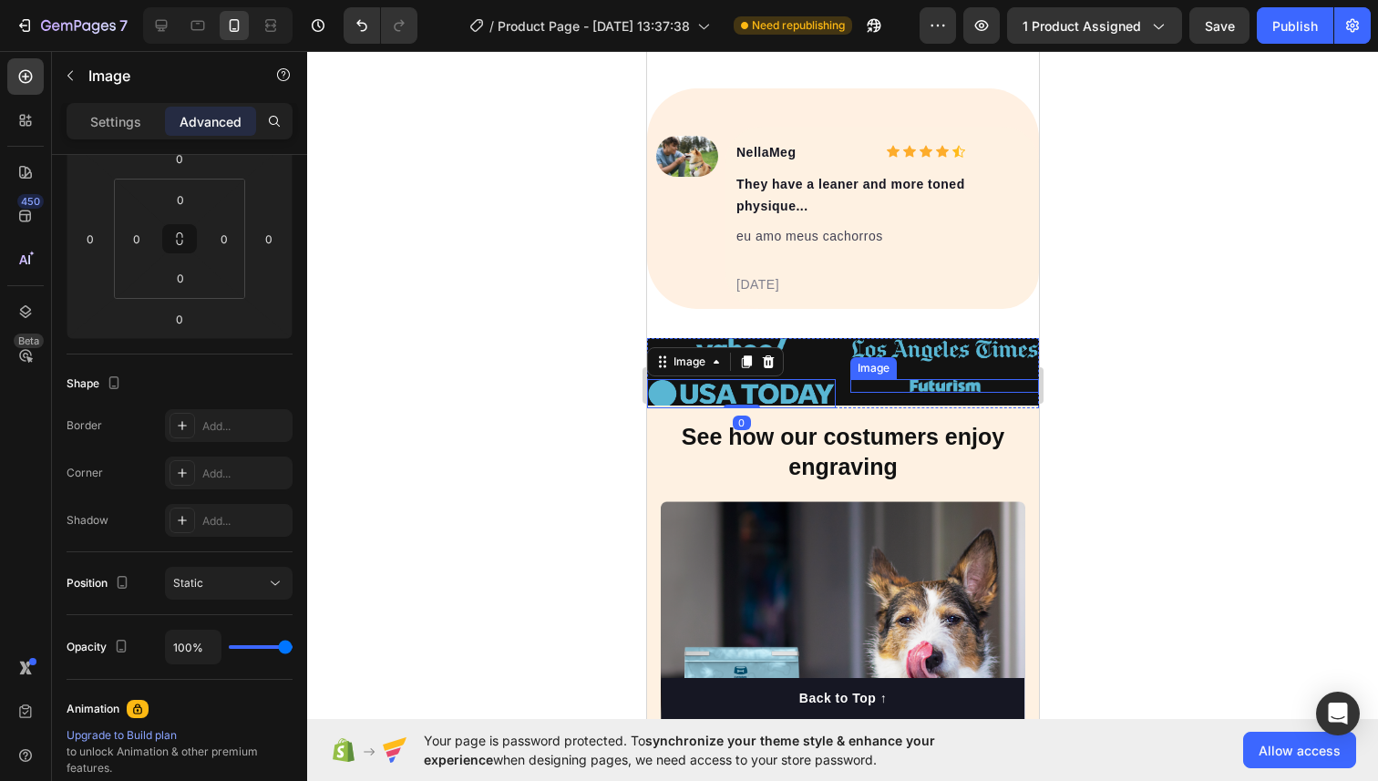
click at [955, 380] on img at bounding box center [943, 386] width 73 height 14
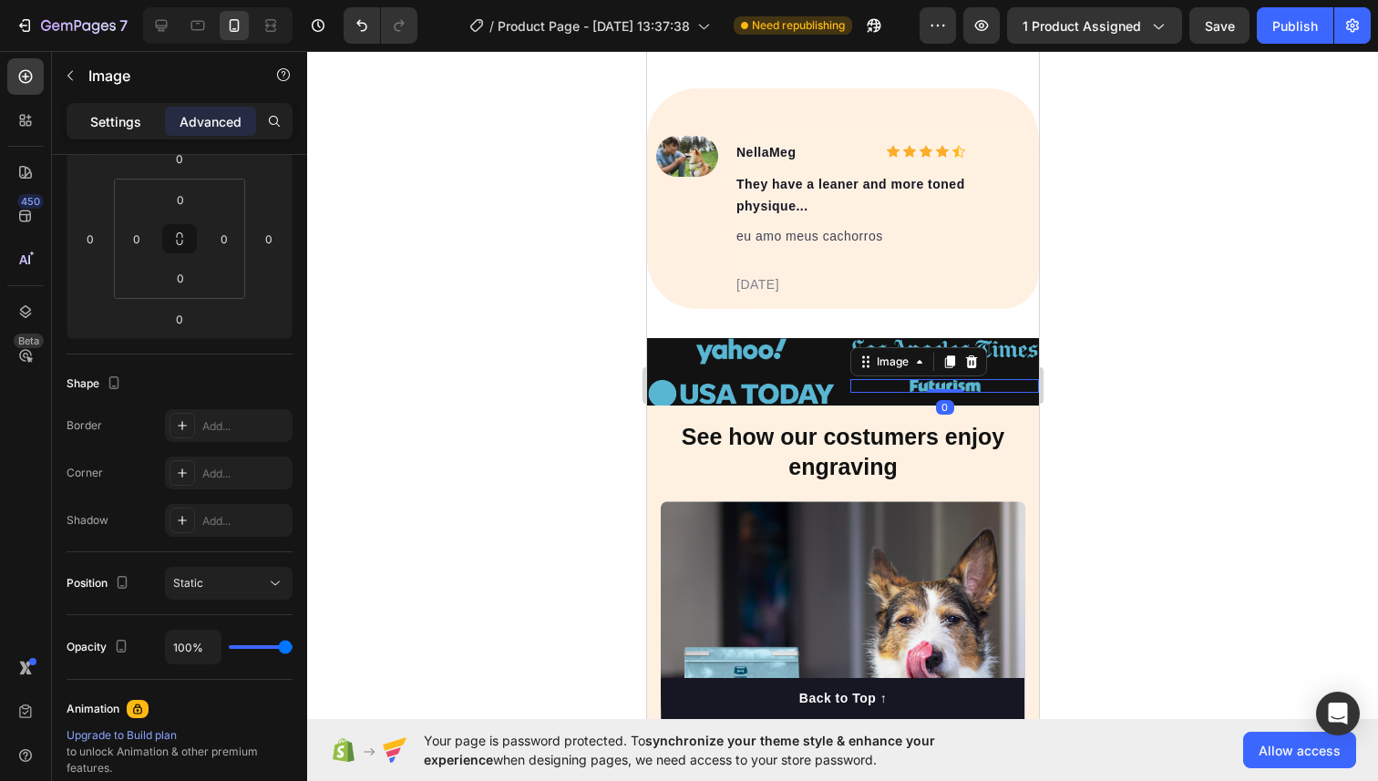
click at [123, 124] on p "Settings" at bounding box center [115, 121] width 51 height 19
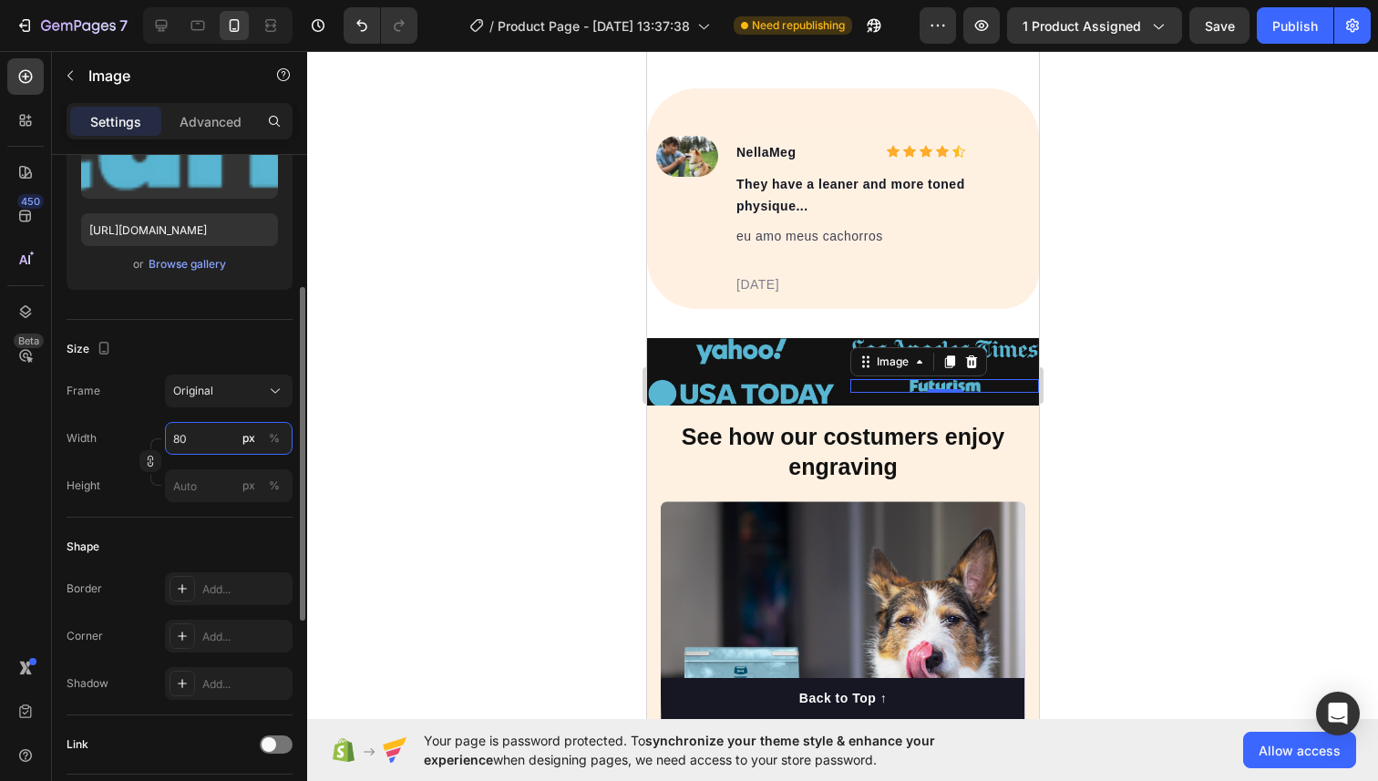
click at [200, 436] on input "80" at bounding box center [229, 438] width 128 height 33
click at [210, 326] on div "Size Frame Original Width 90 px % Height px %" at bounding box center [180, 419] width 226 height 198
click at [211, 437] on input "90" at bounding box center [229, 438] width 128 height 33
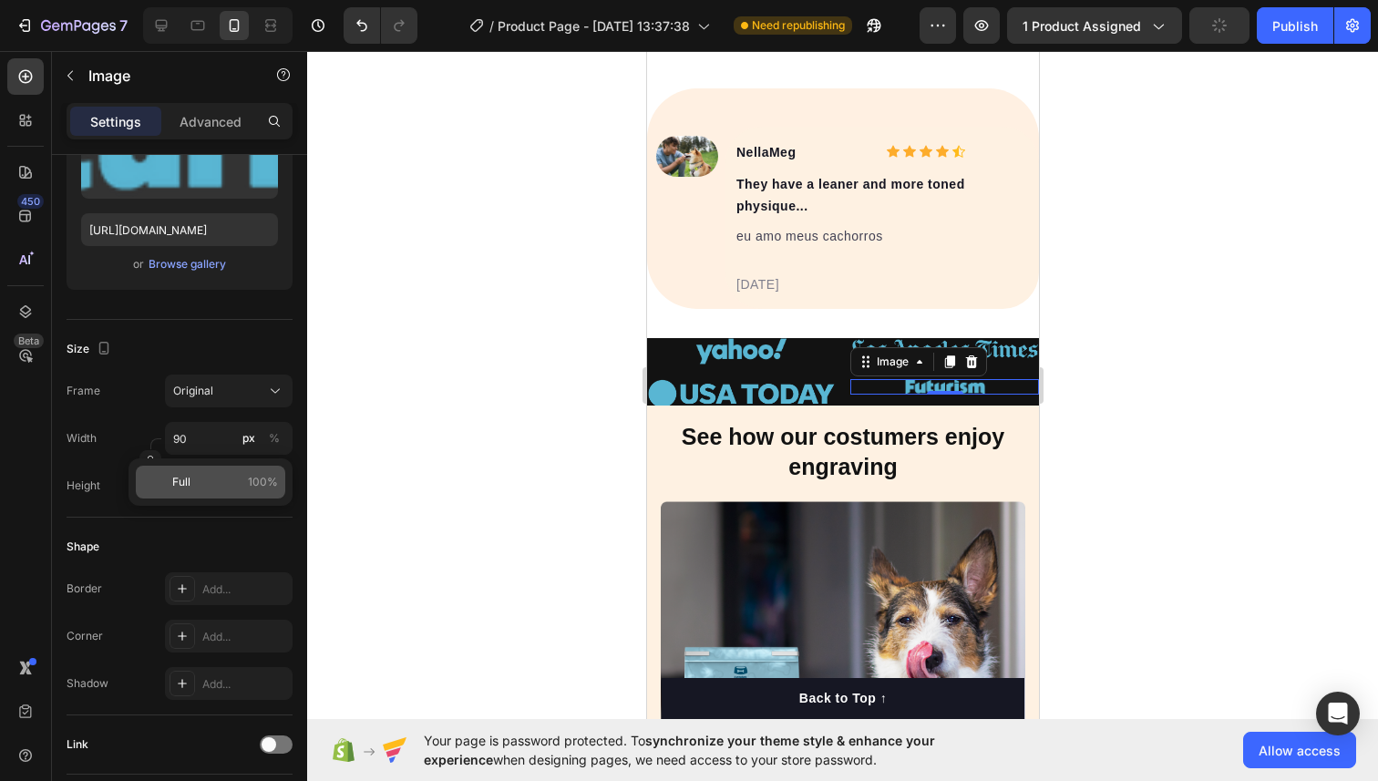
click at [201, 497] on div "Full 100%" at bounding box center [210, 482] width 149 height 33
type input "100"
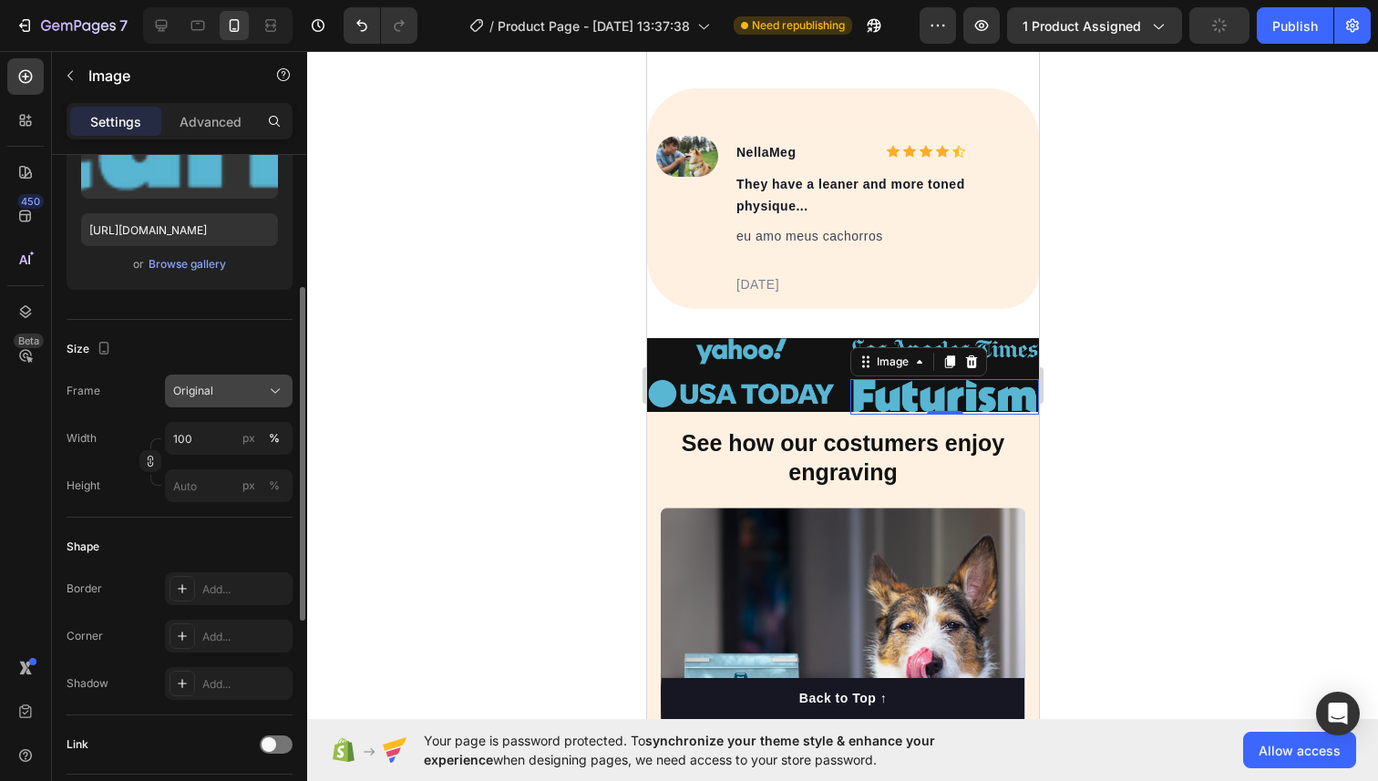
click at [220, 377] on button "Original" at bounding box center [229, 390] width 128 height 33
click at [1234, 324] on div at bounding box center [842, 416] width 1070 height 730
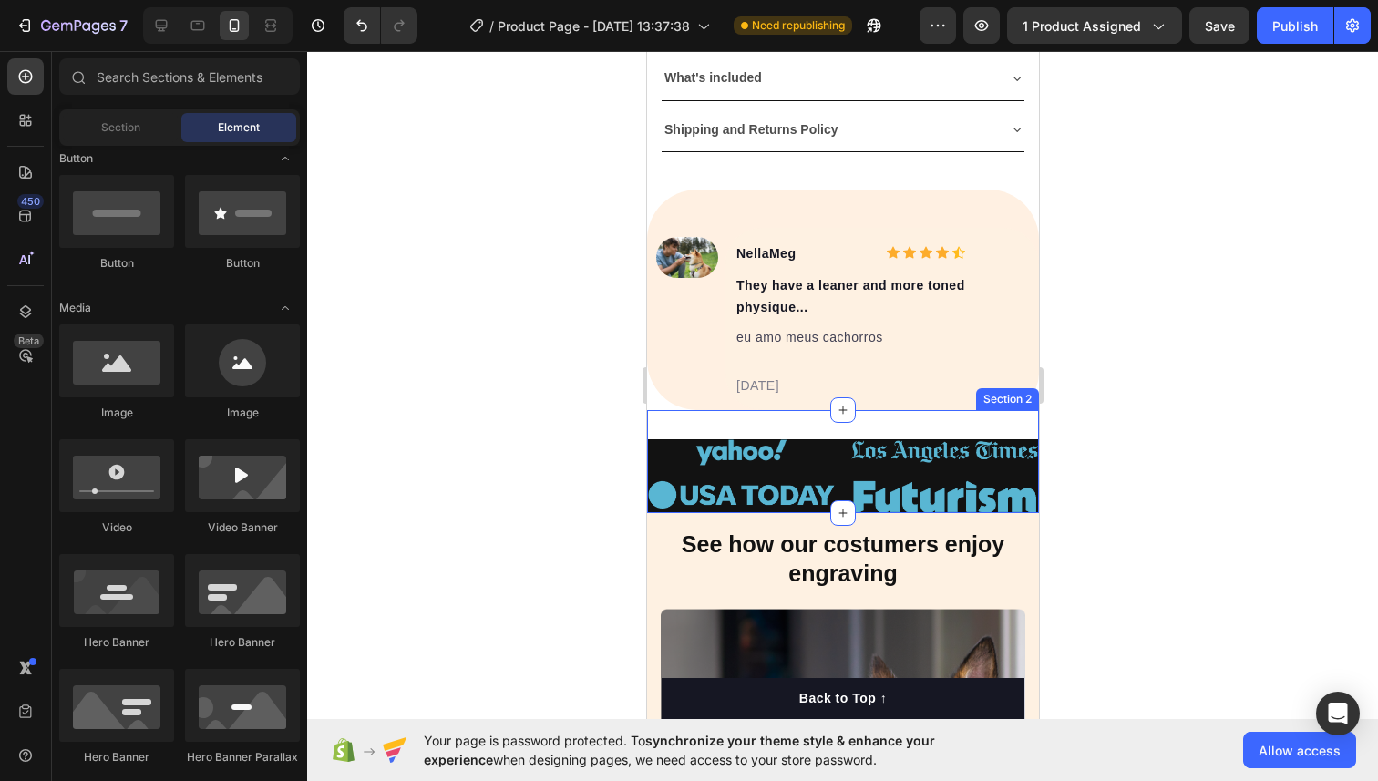
scroll to position [1203, 0]
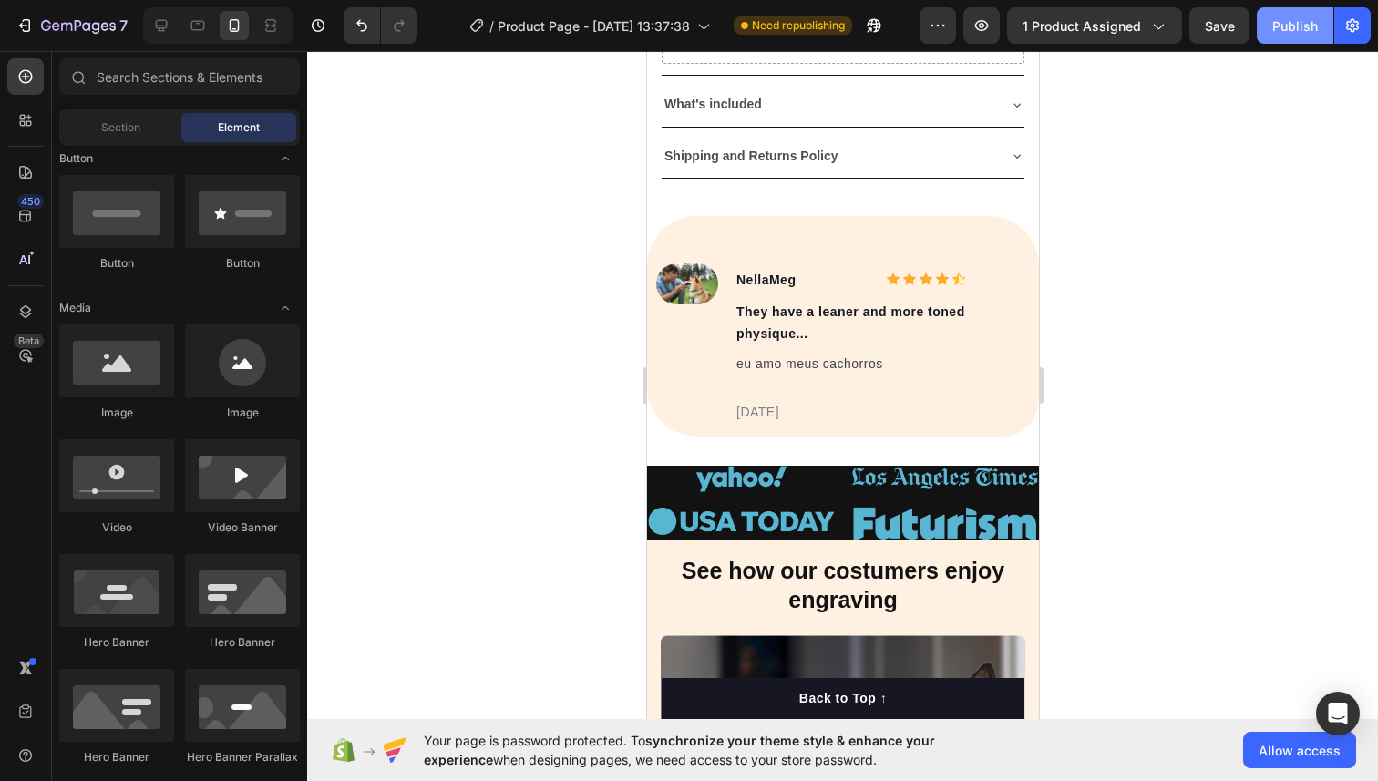
click at [1299, 22] on div "Publish" at bounding box center [1295, 25] width 46 height 19
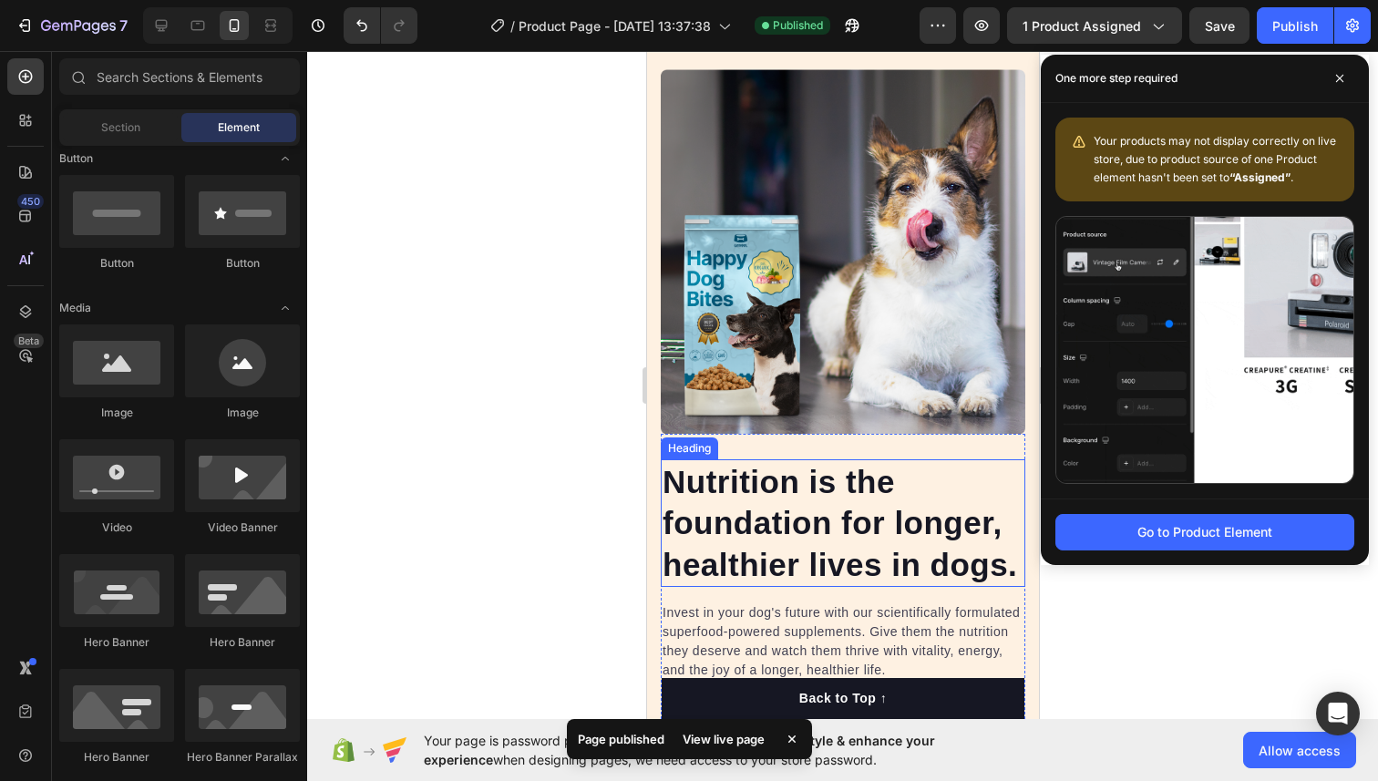
scroll to position [1440, 0]
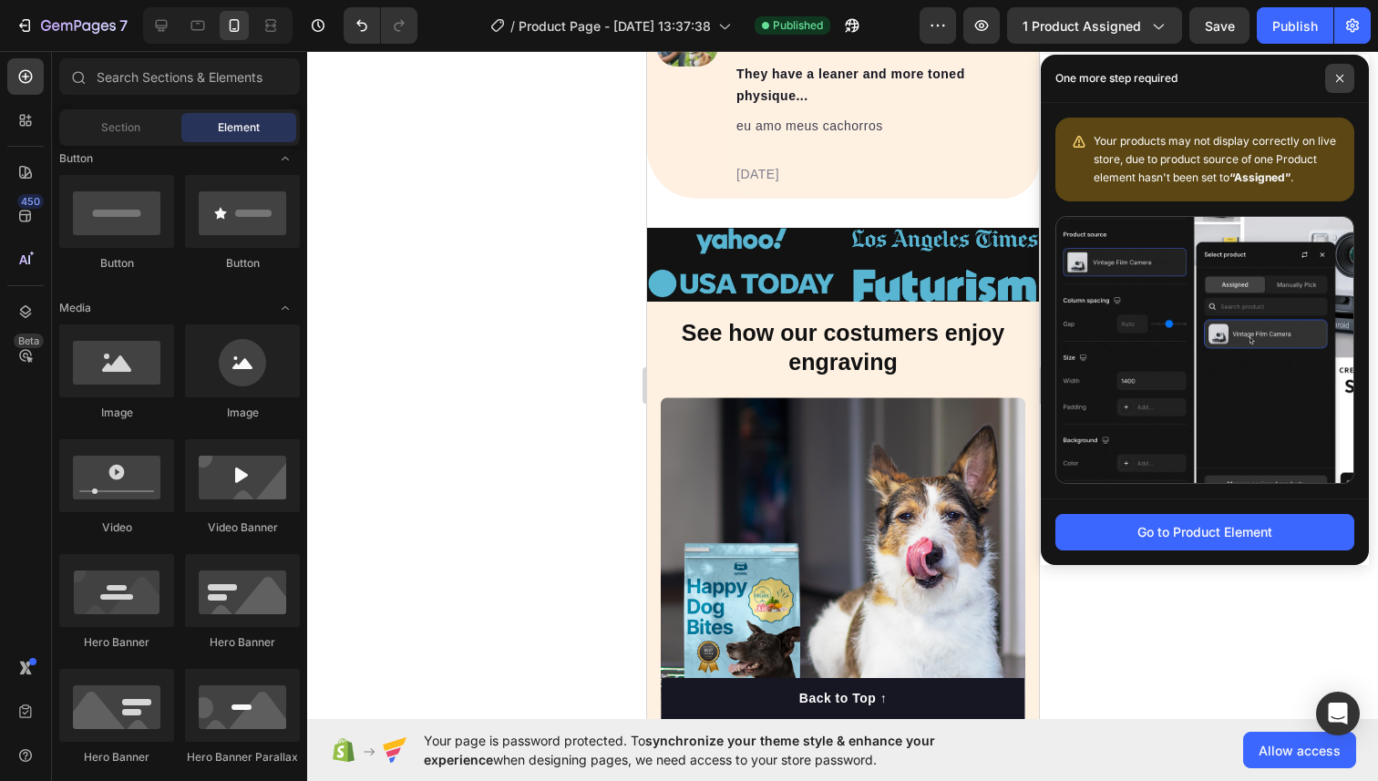
click at [1349, 78] on span at bounding box center [1339, 78] width 29 height 29
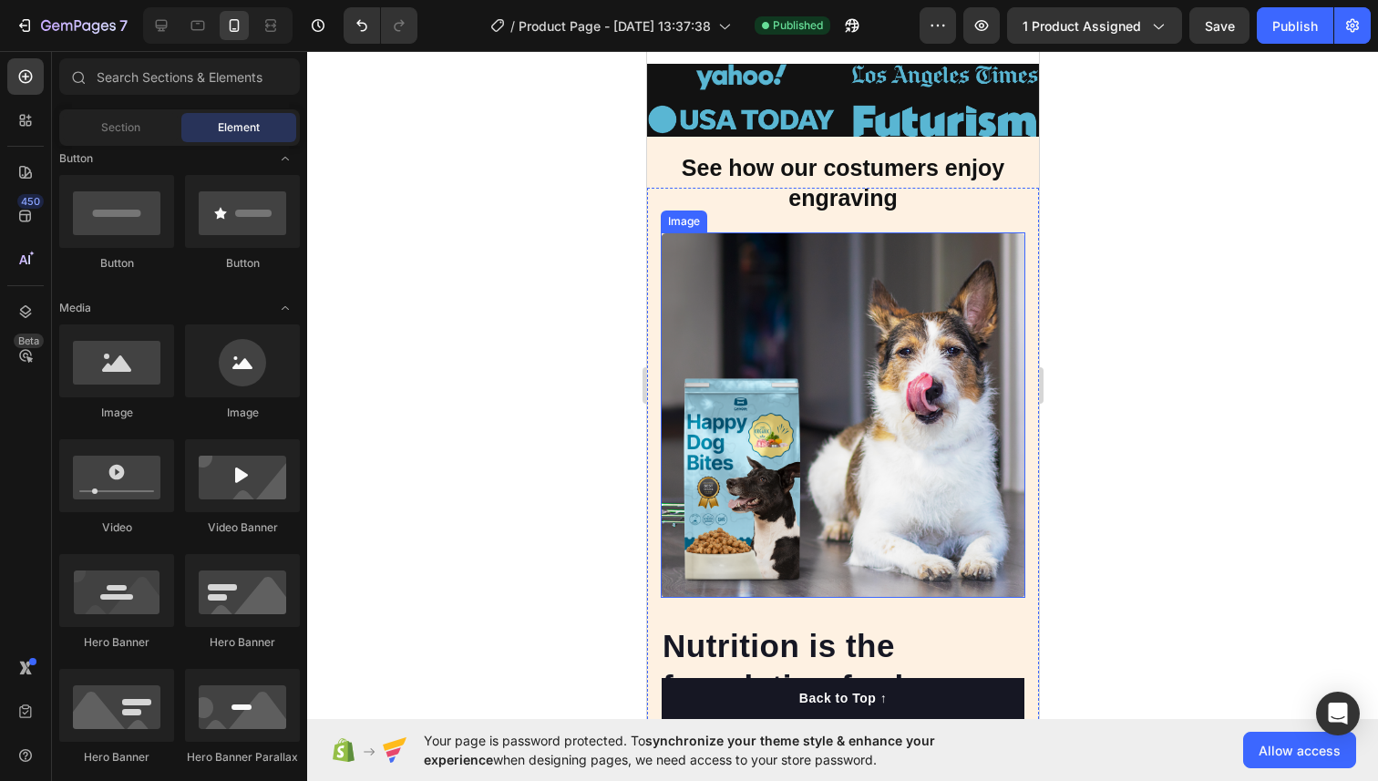
scroll to position [1659, 0]
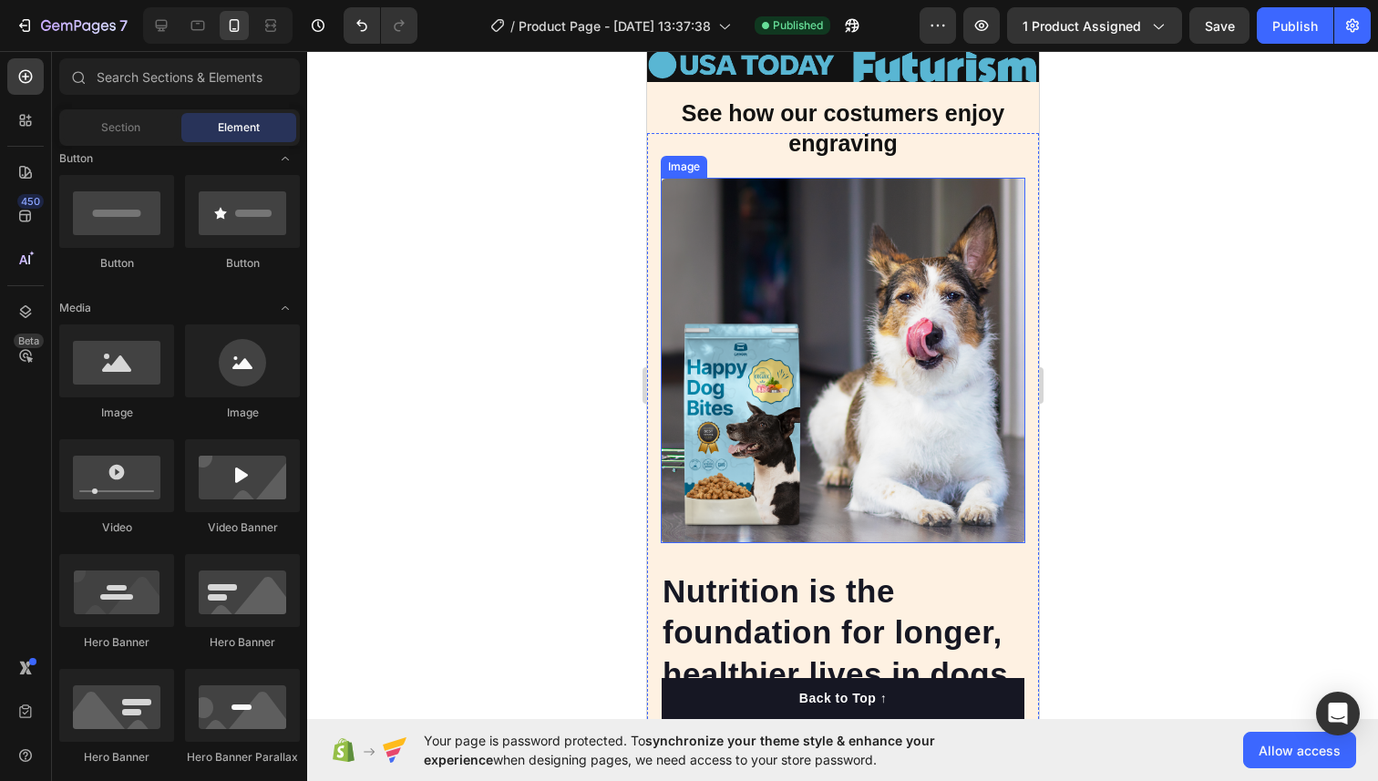
click at [794, 380] on img at bounding box center [842, 360] width 364 height 364
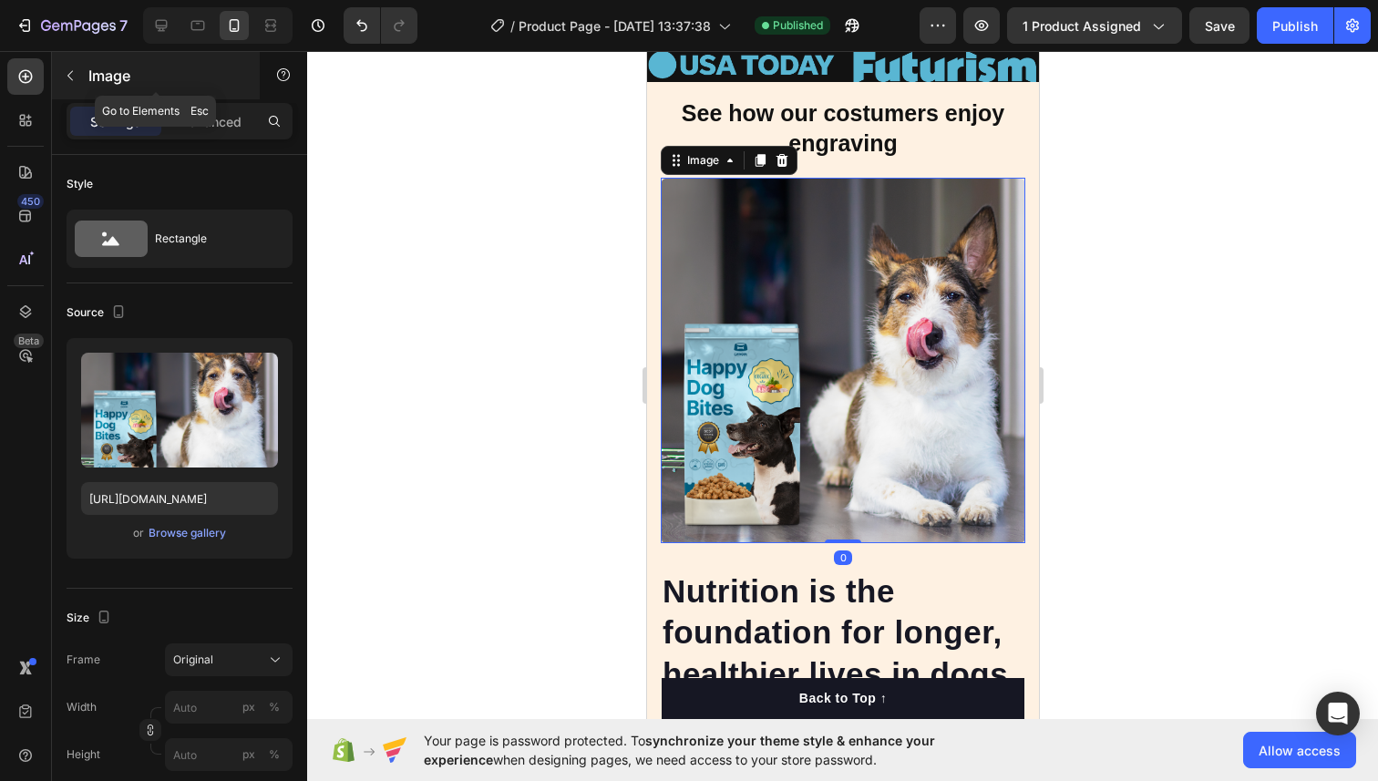
click at [70, 78] on icon "button" at bounding box center [69, 76] width 5 height 10
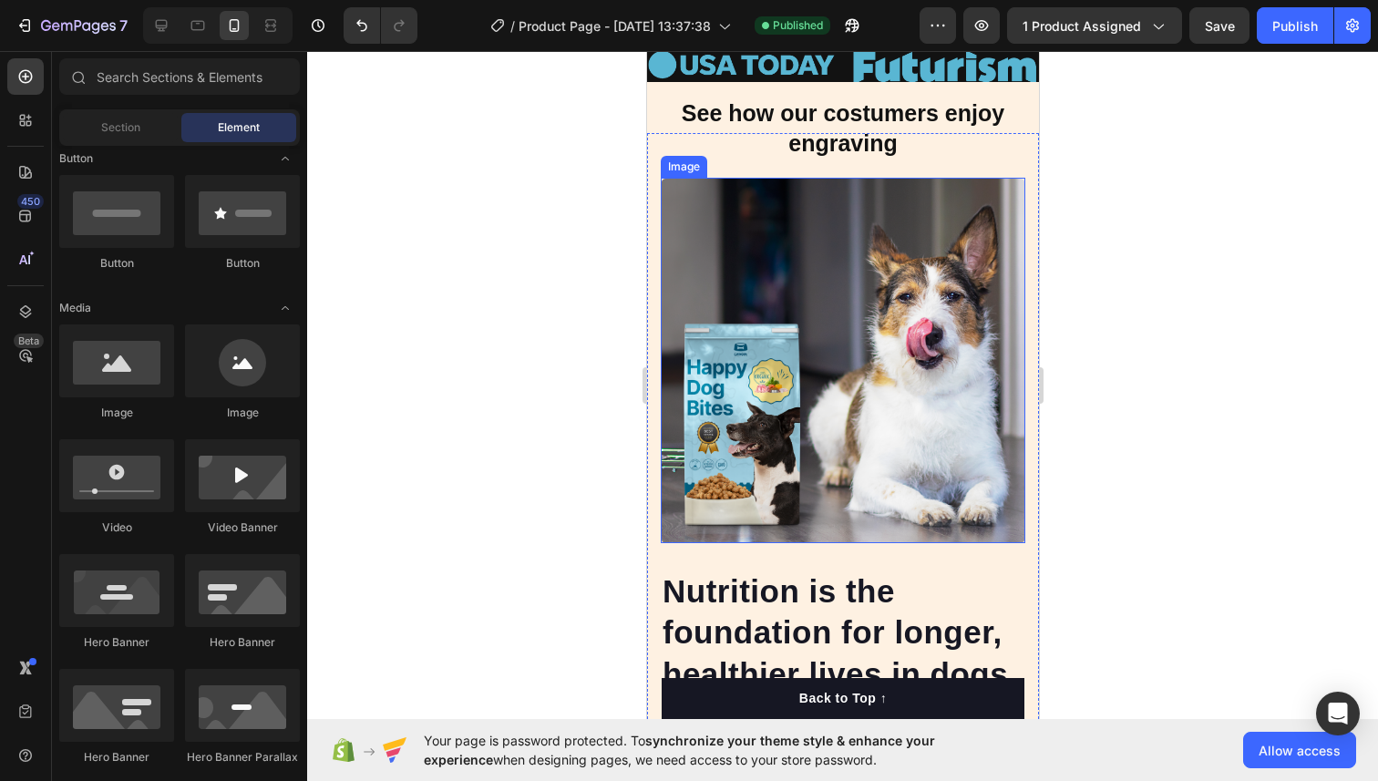
click at [765, 344] on img at bounding box center [842, 360] width 364 height 364
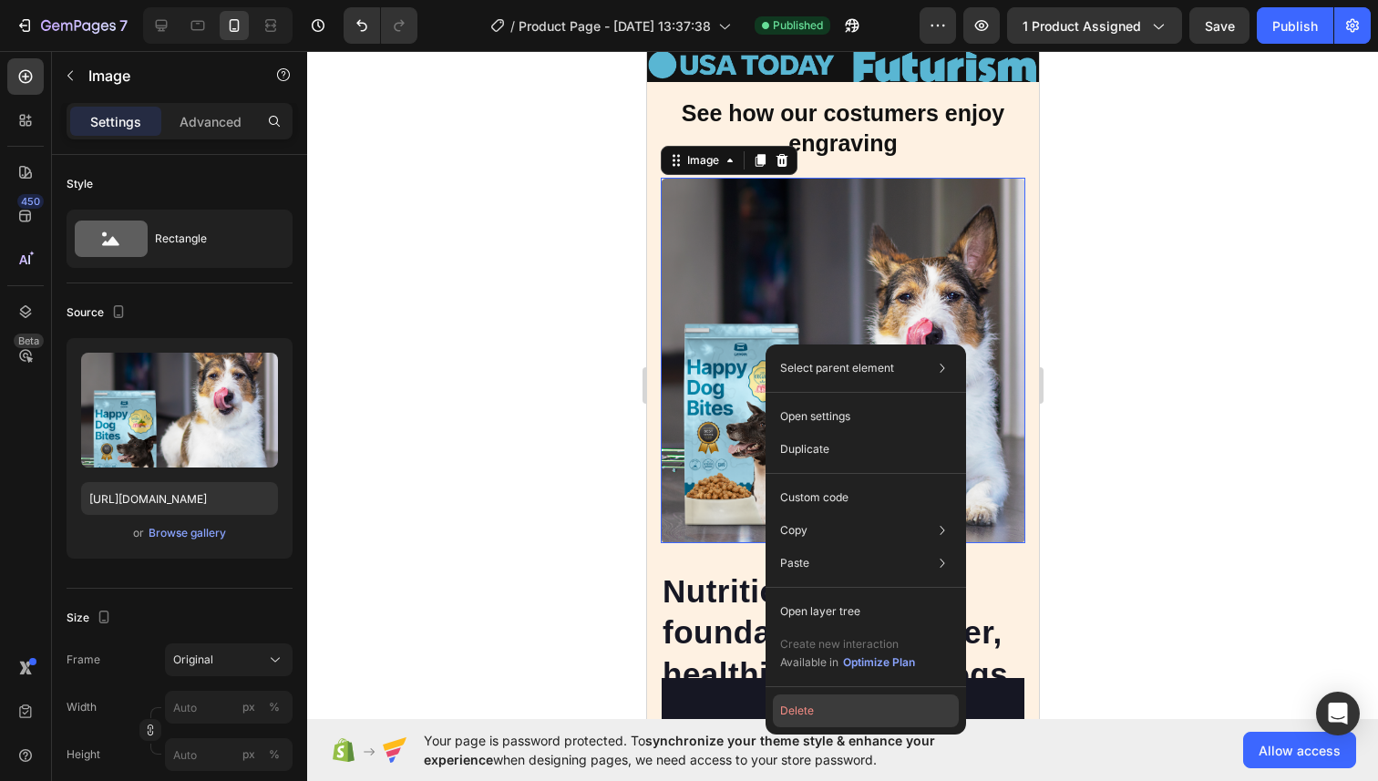
click at [790, 697] on button "Delete" at bounding box center [866, 710] width 186 height 33
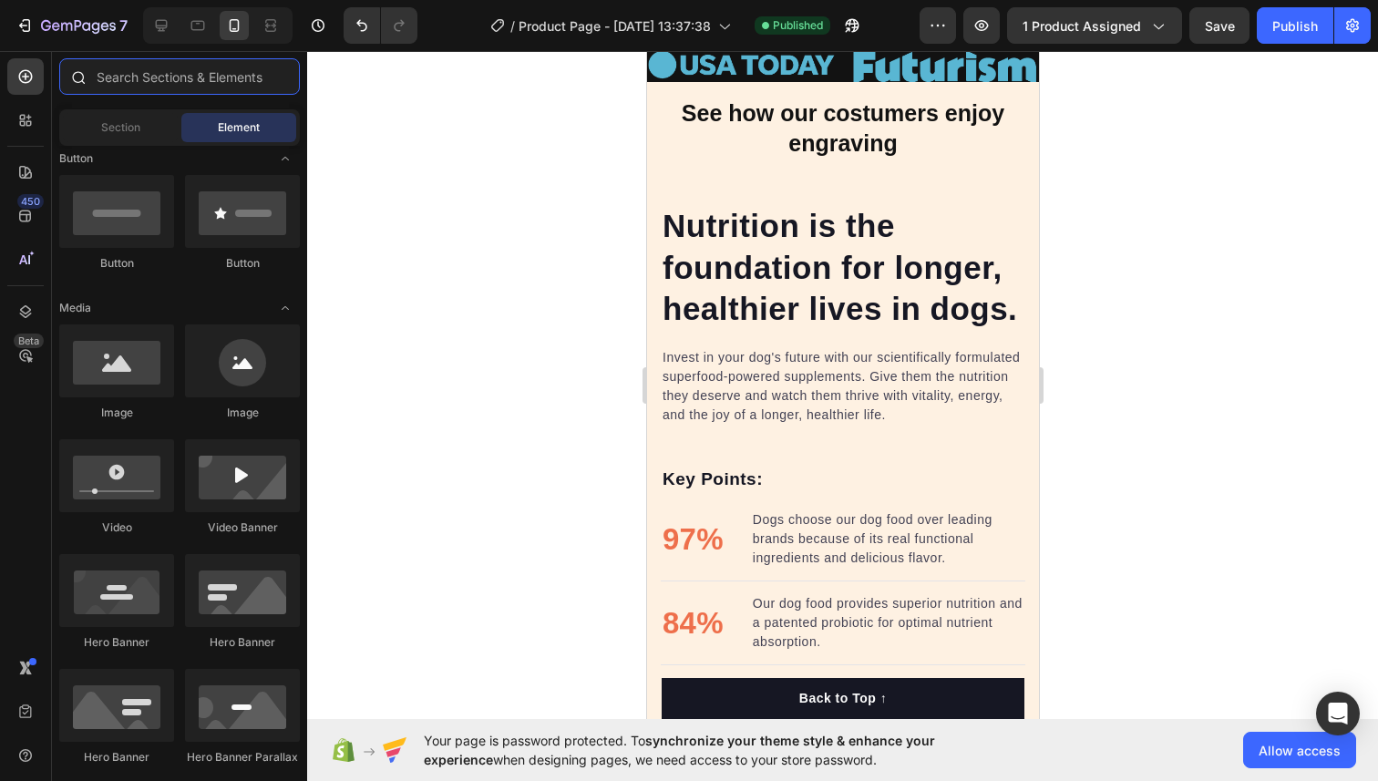
click at [140, 73] on input "text" at bounding box center [179, 76] width 241 height 36
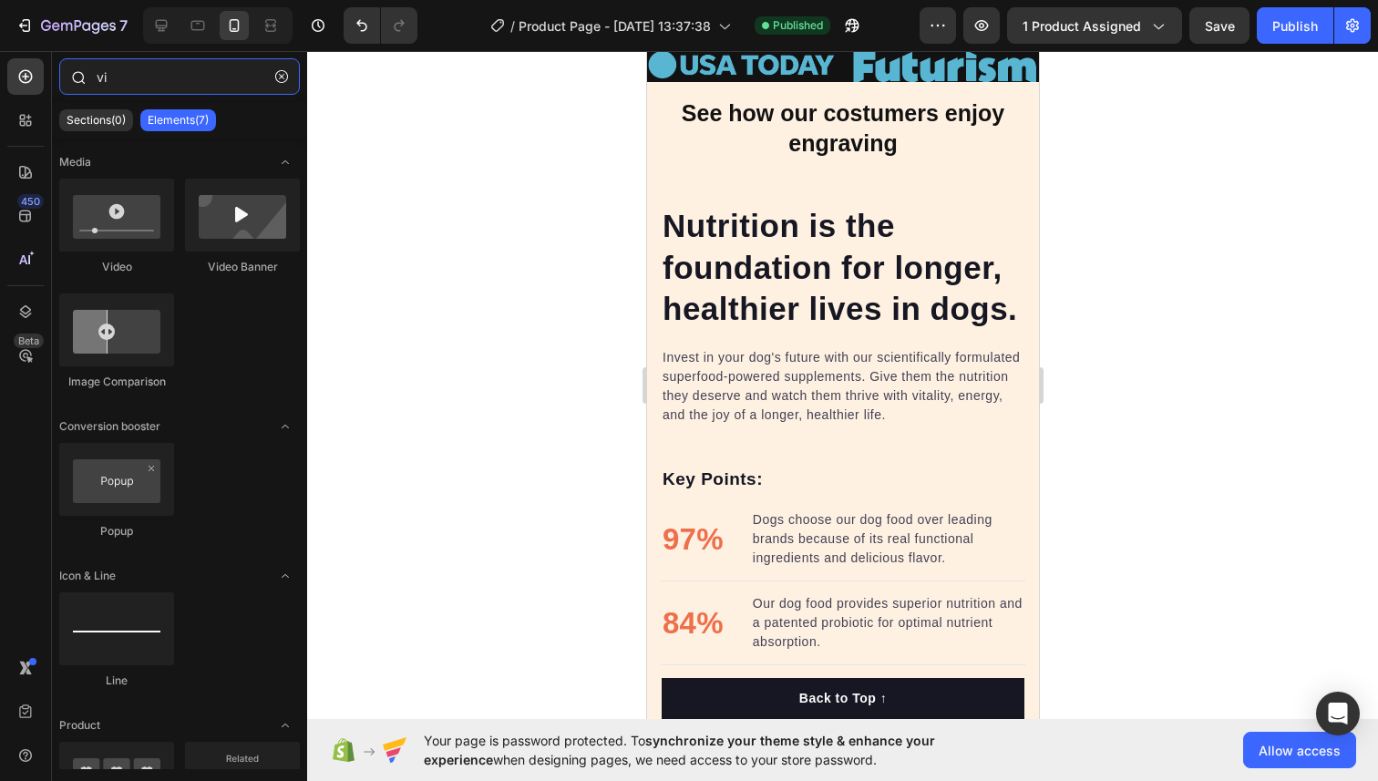
type input "v"
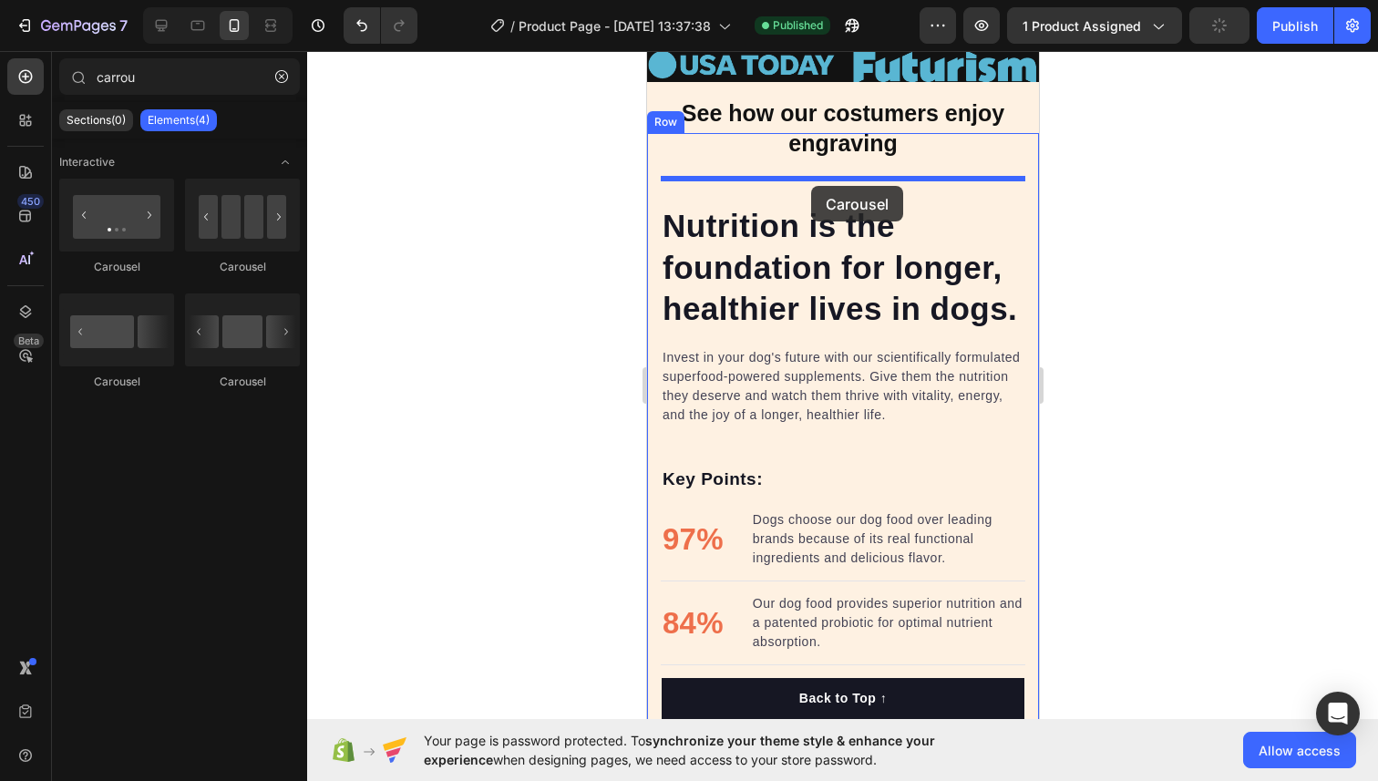
drag, startPoint x: 878, startPoint y: 266, endPoint x: 810, endPoint y: 186, distance: 105.3
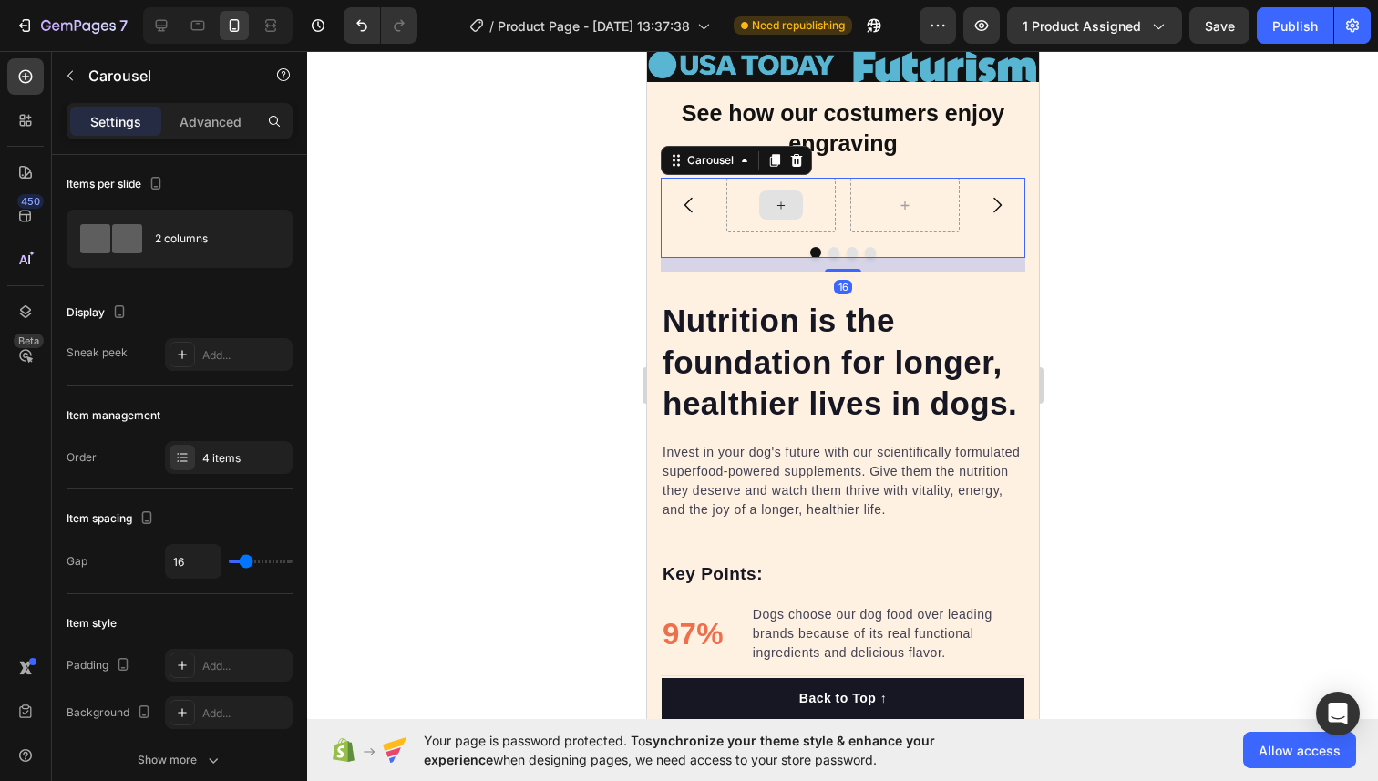
click at [773, 216] on div at bounding box center [780, 204] width 44 height 29
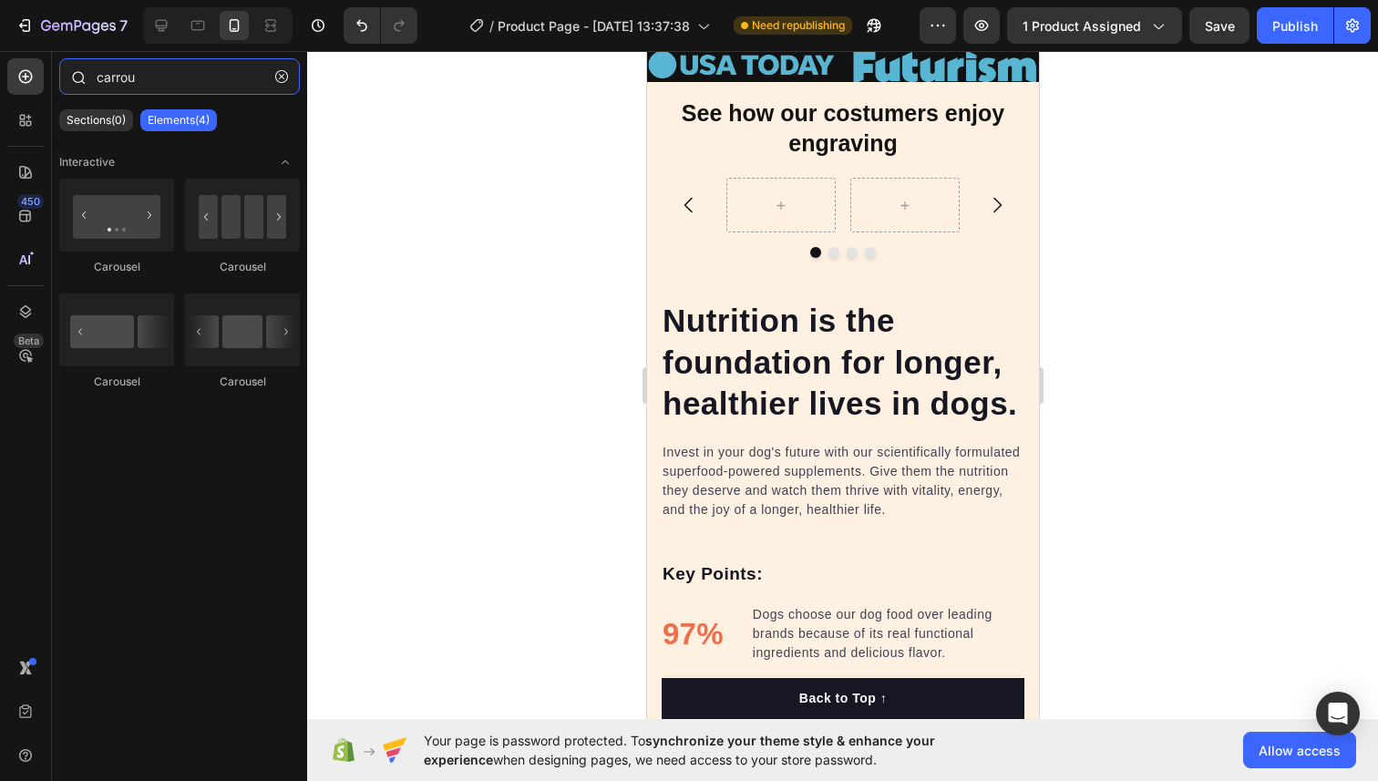
click at [134, 86] on input "carrou" at bounding box center [179, 76] width 241 height 36
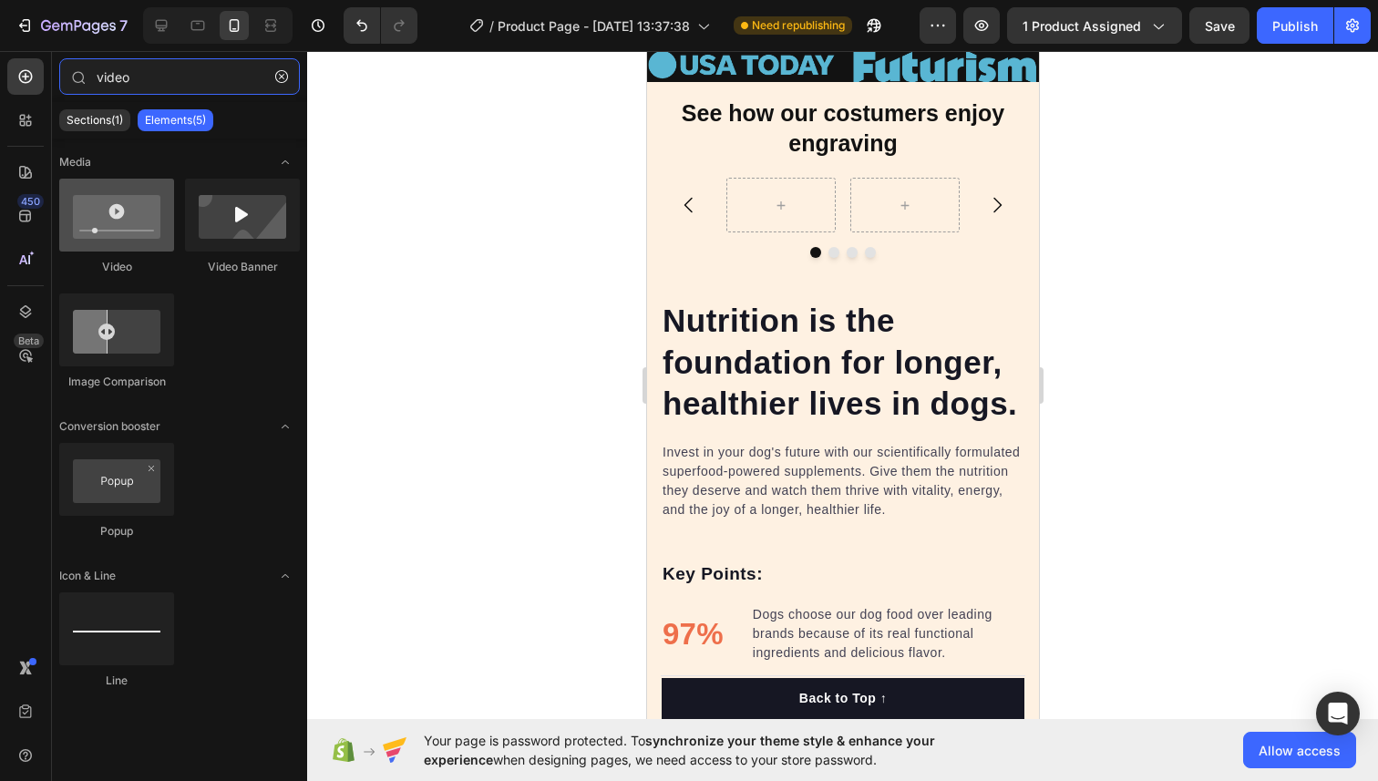
type input "video"
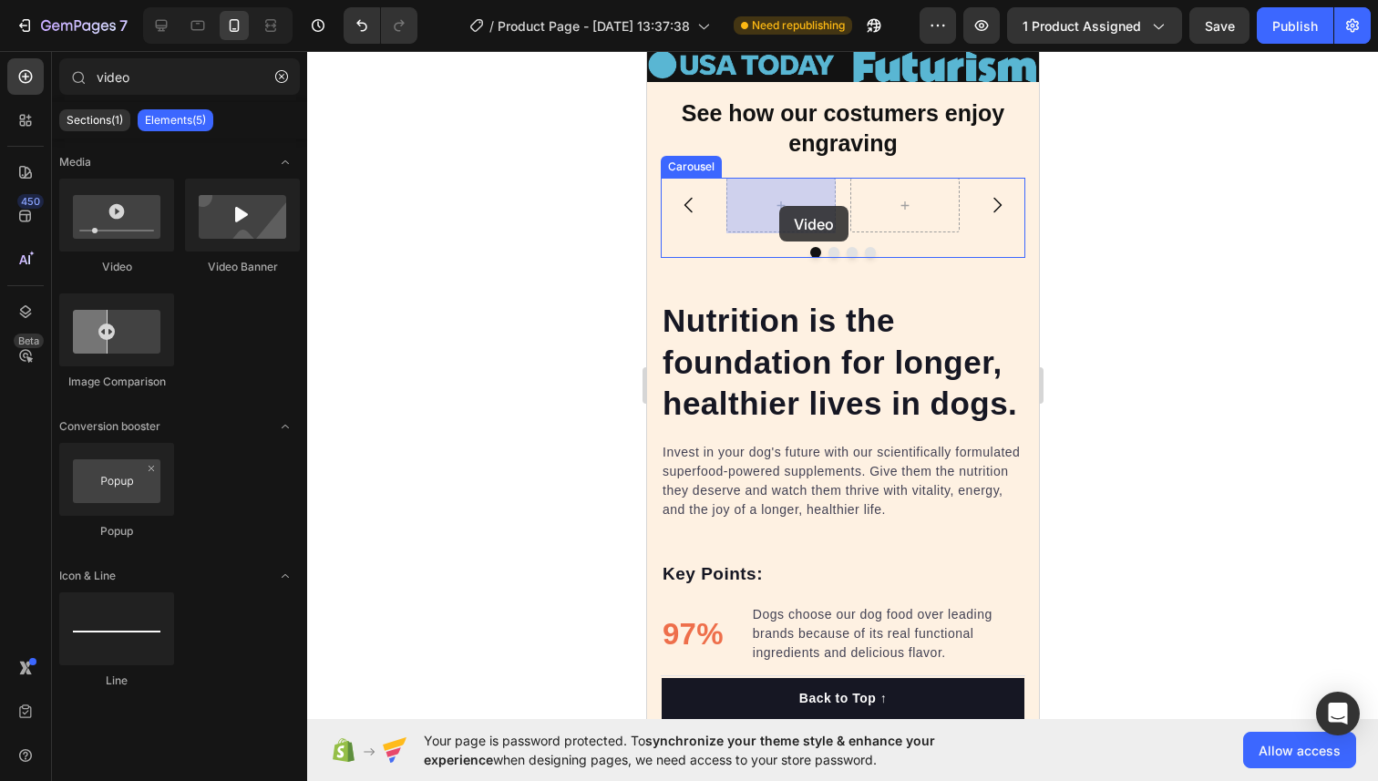
drag, startPoint x: 774, startPoint y: 257, endPoint x: 778, endPoint y: 206, distance: 51.1
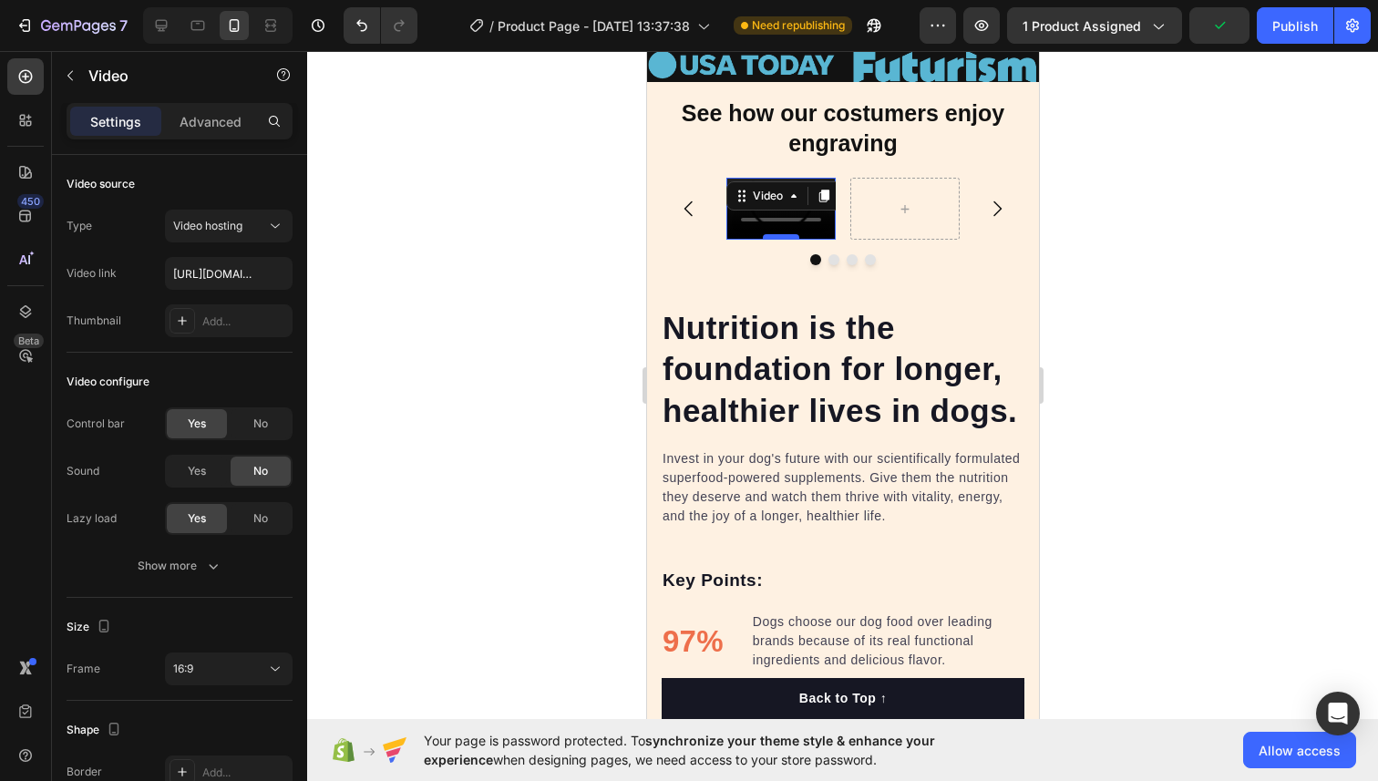
click at [767, 238] on div at bounding box center [780, 236] width 36 height 5
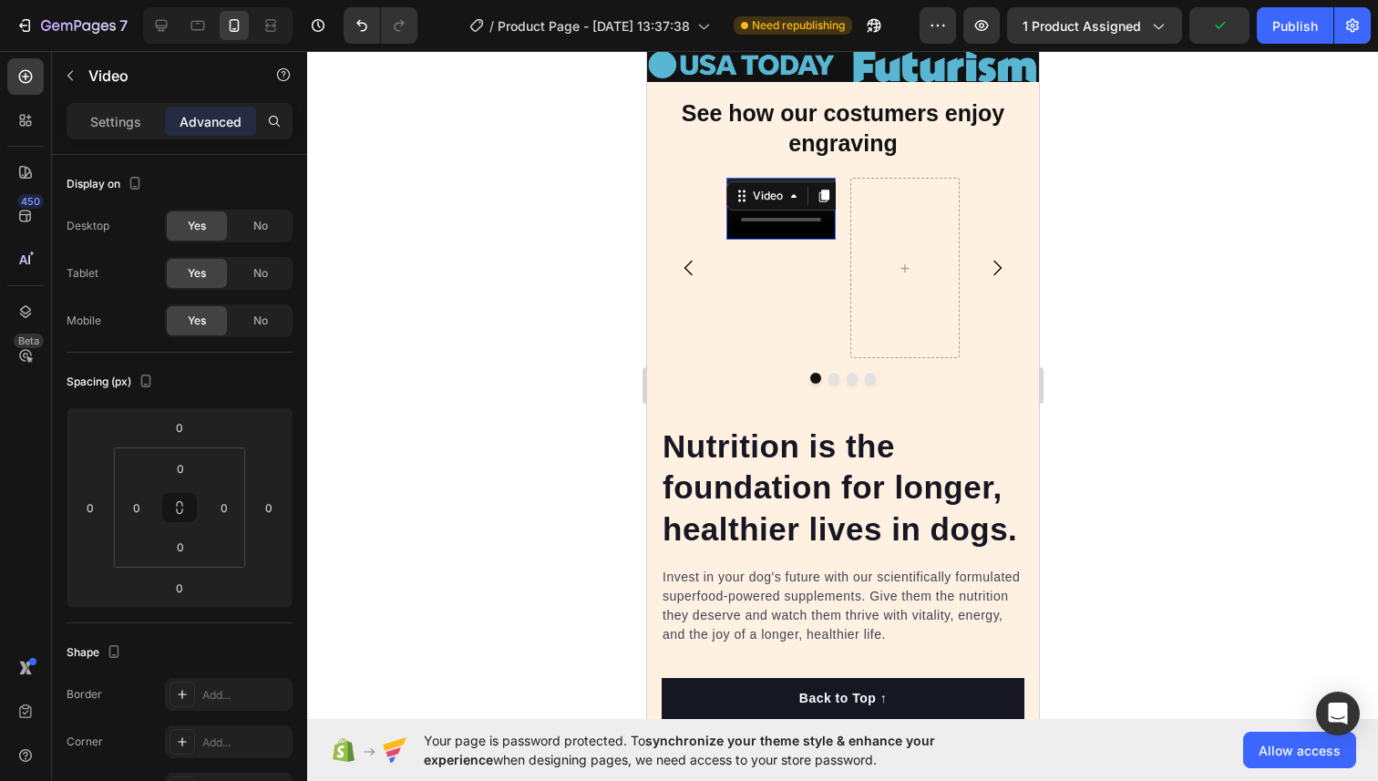
drag, startPoint x: 767, startPoint y: 238, endPoint x: 771, endPoint y: 374, distance: 135.8
click at [771, 358] on div "Video 130" at bounding box center [779, 268] width 109 height 180
type input "149"
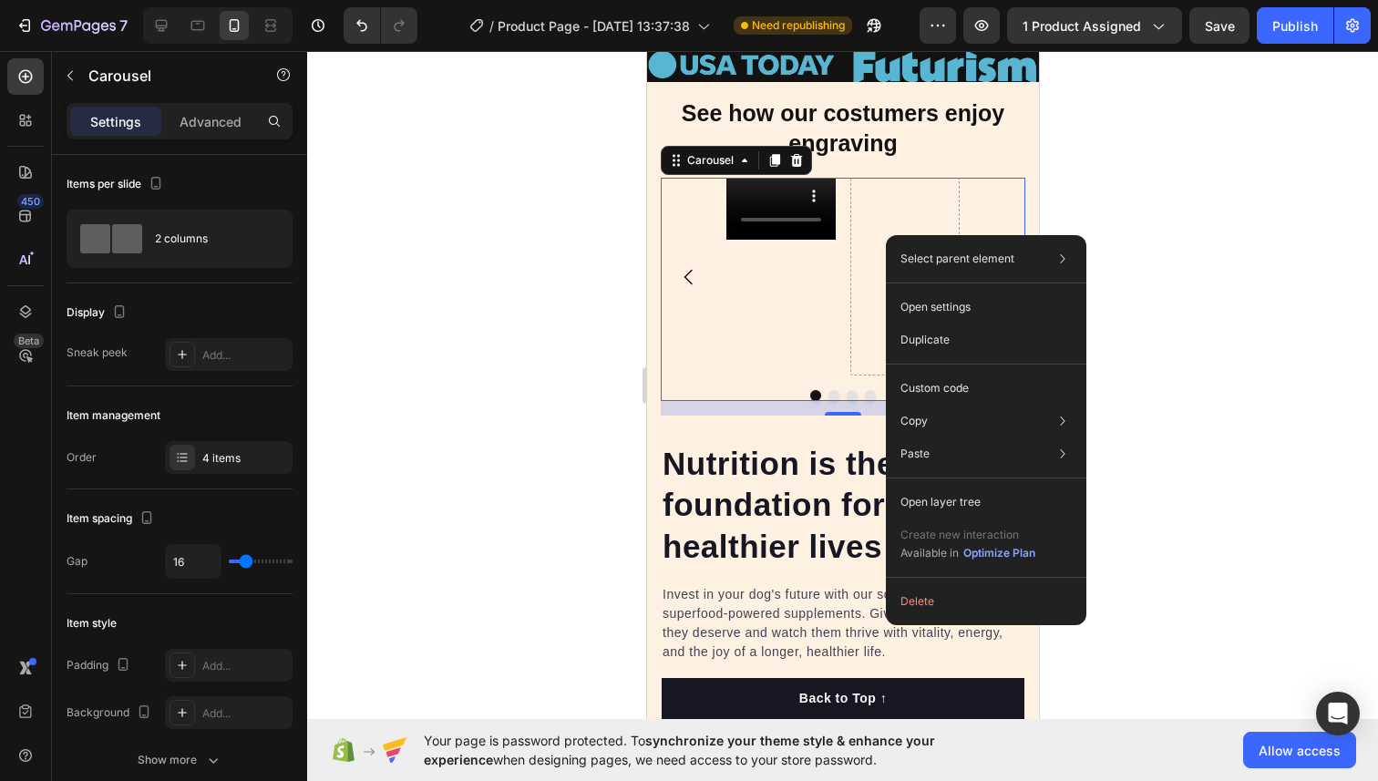
click at [795, 267] on div "Video" at bounding box center [779, 277] width 109 height 198
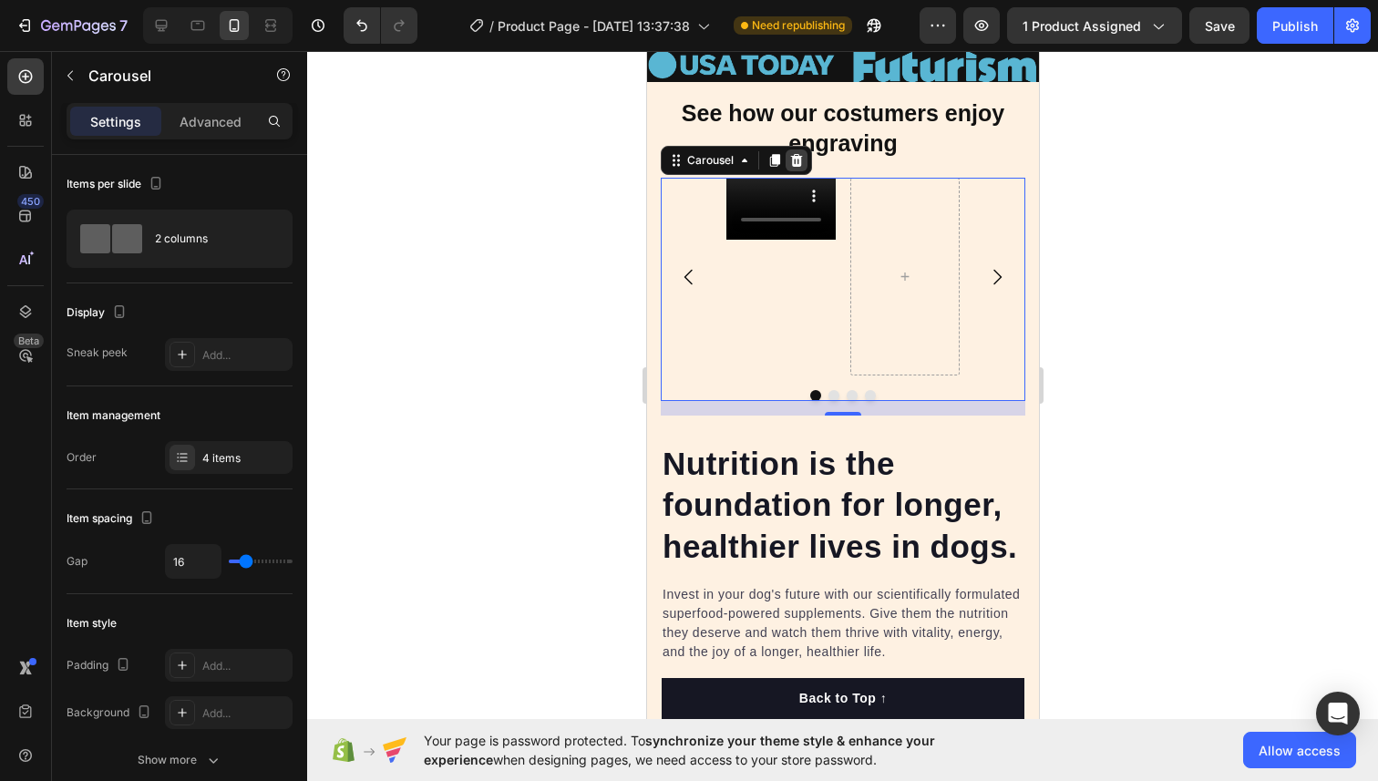
click at [790, 171] on div at bounding box center [795, 160] width 22 height 22
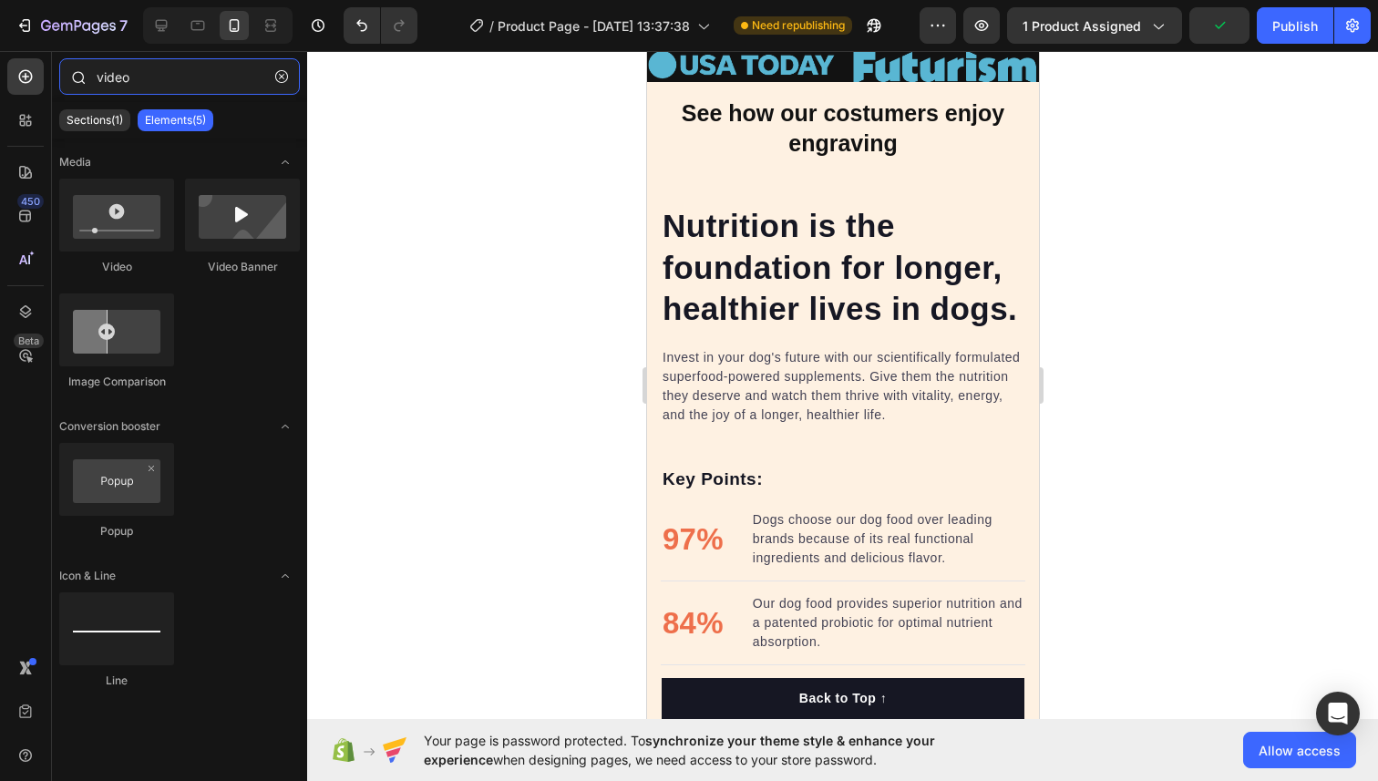
click at [188, 86] on input "video" at bounding box center [179, 76] width 241 height 36
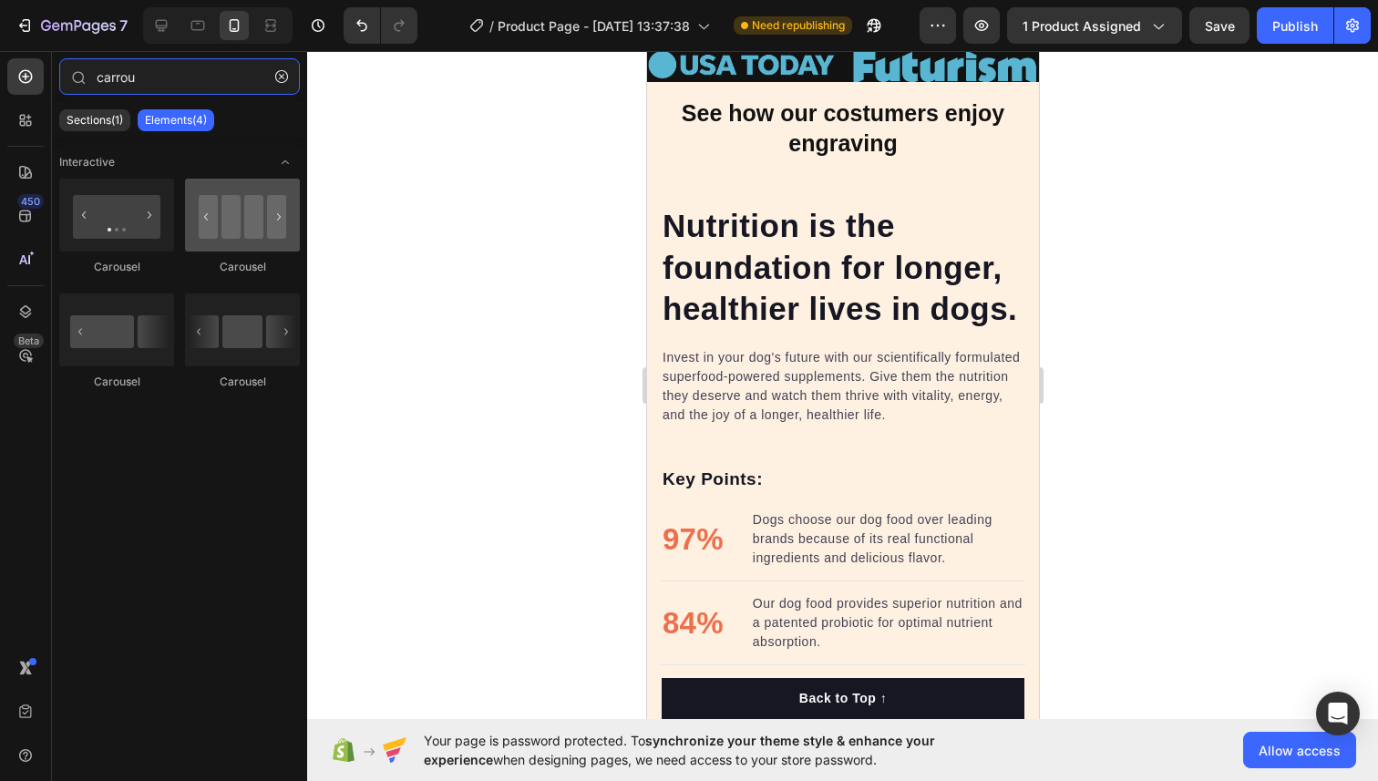
type input "carrou"
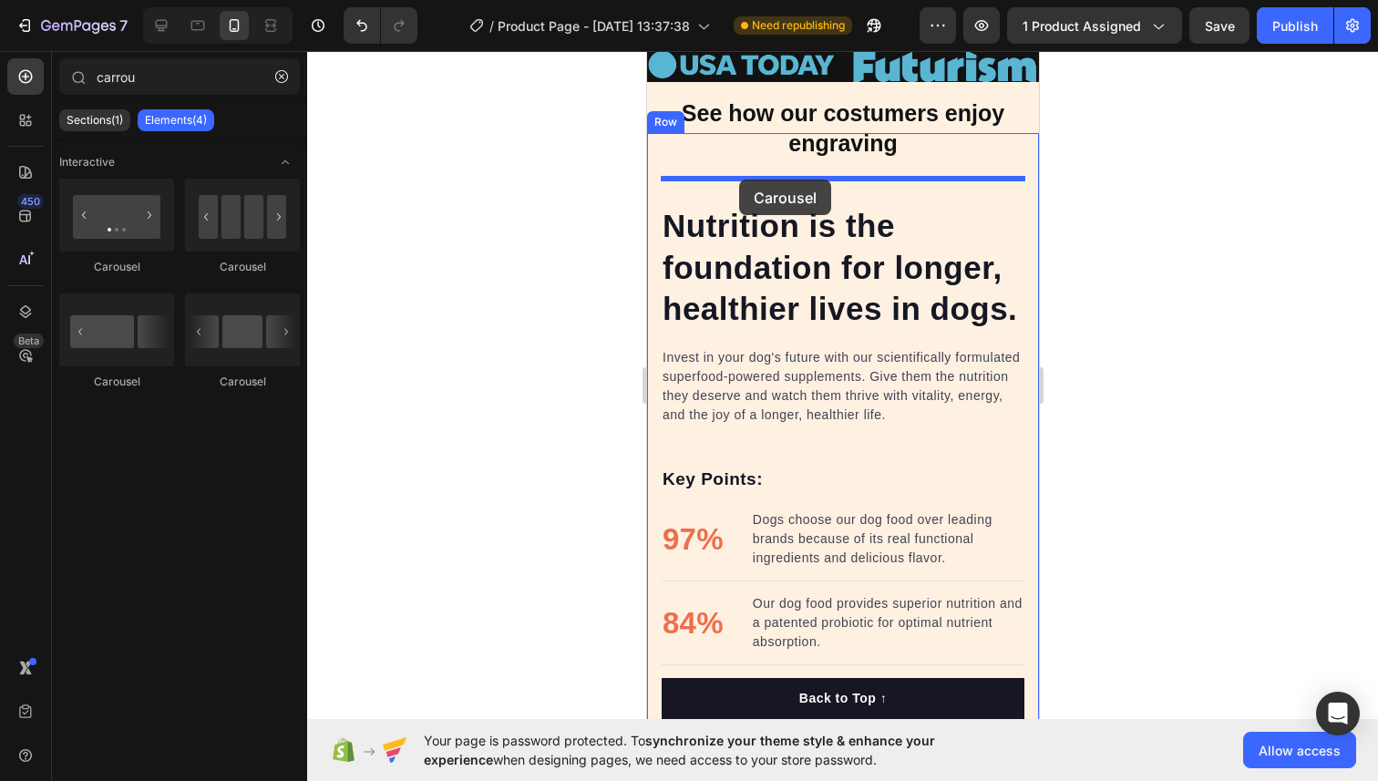
drag, startPoint x: 893, startPoint y: 273, endPoint x: 738, endPoint y: 179, distance: 181.1
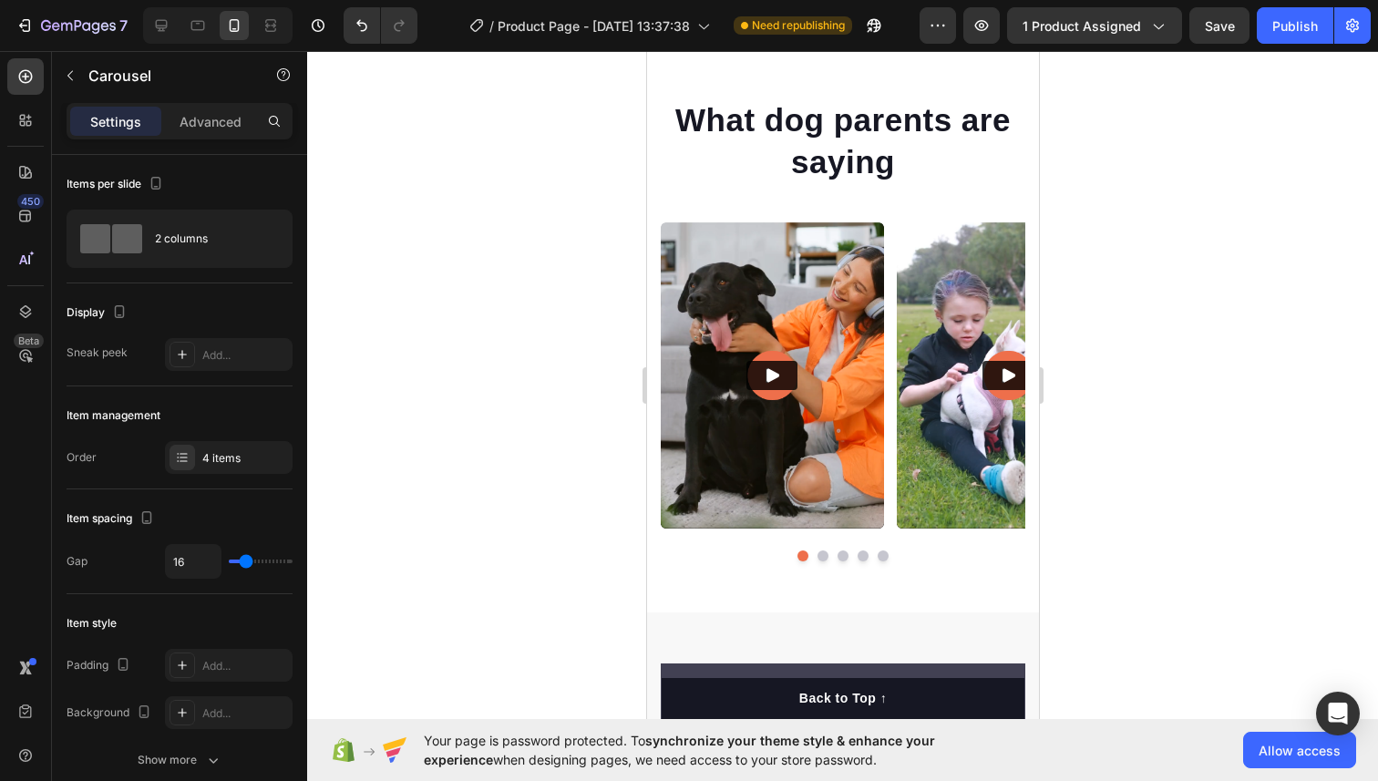
scroll to position [8038, 0]
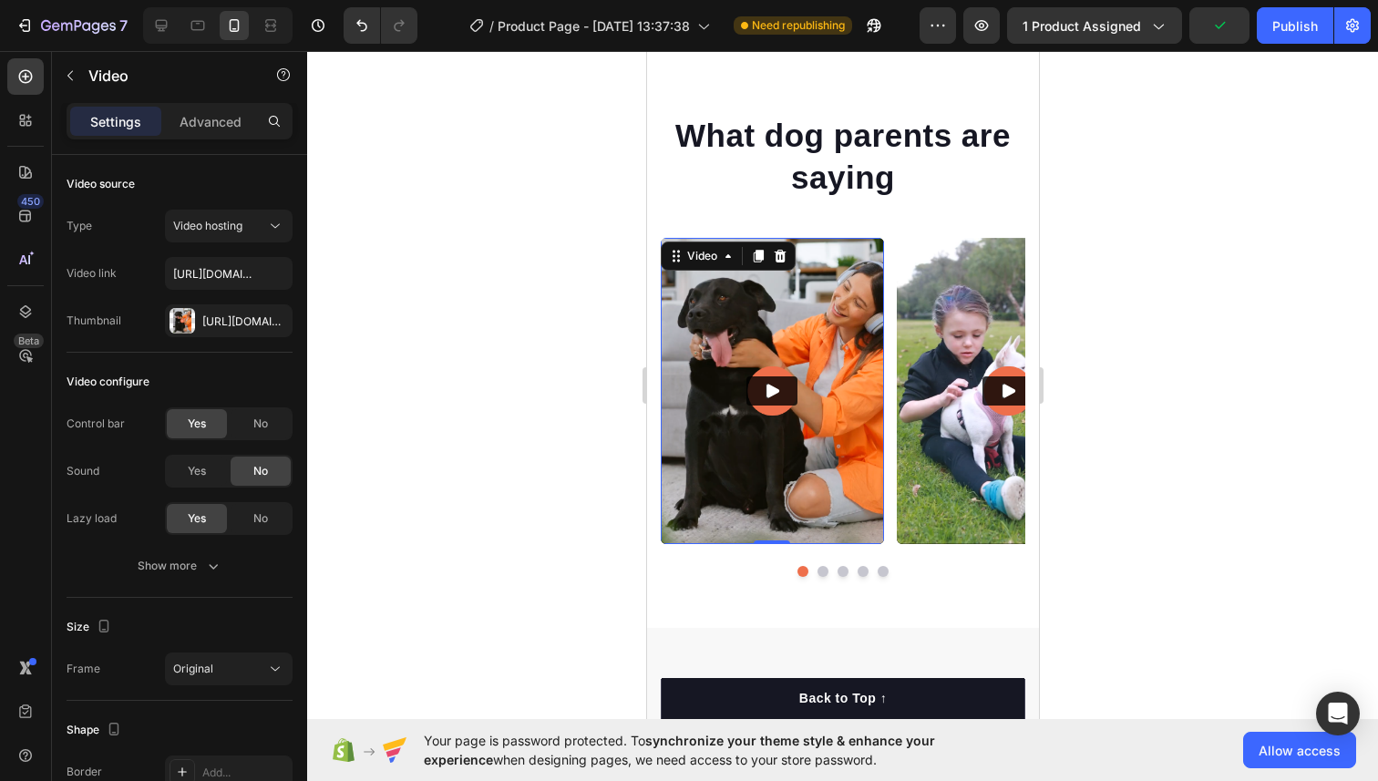
click at [660, 242] on img at bounding box center [771, 391] width 223 height 306
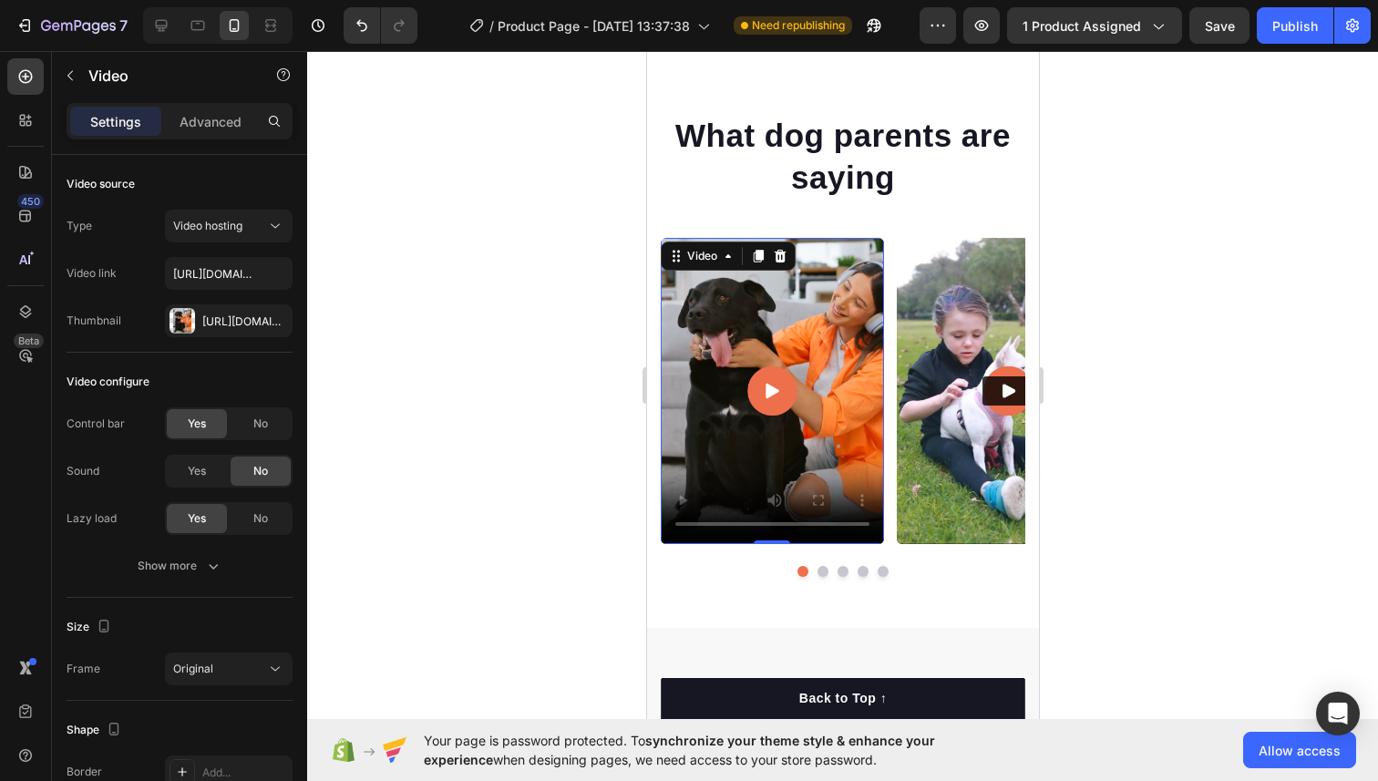
click at [675, 316] on video at bounding box center [771, 391] width 223 height 306
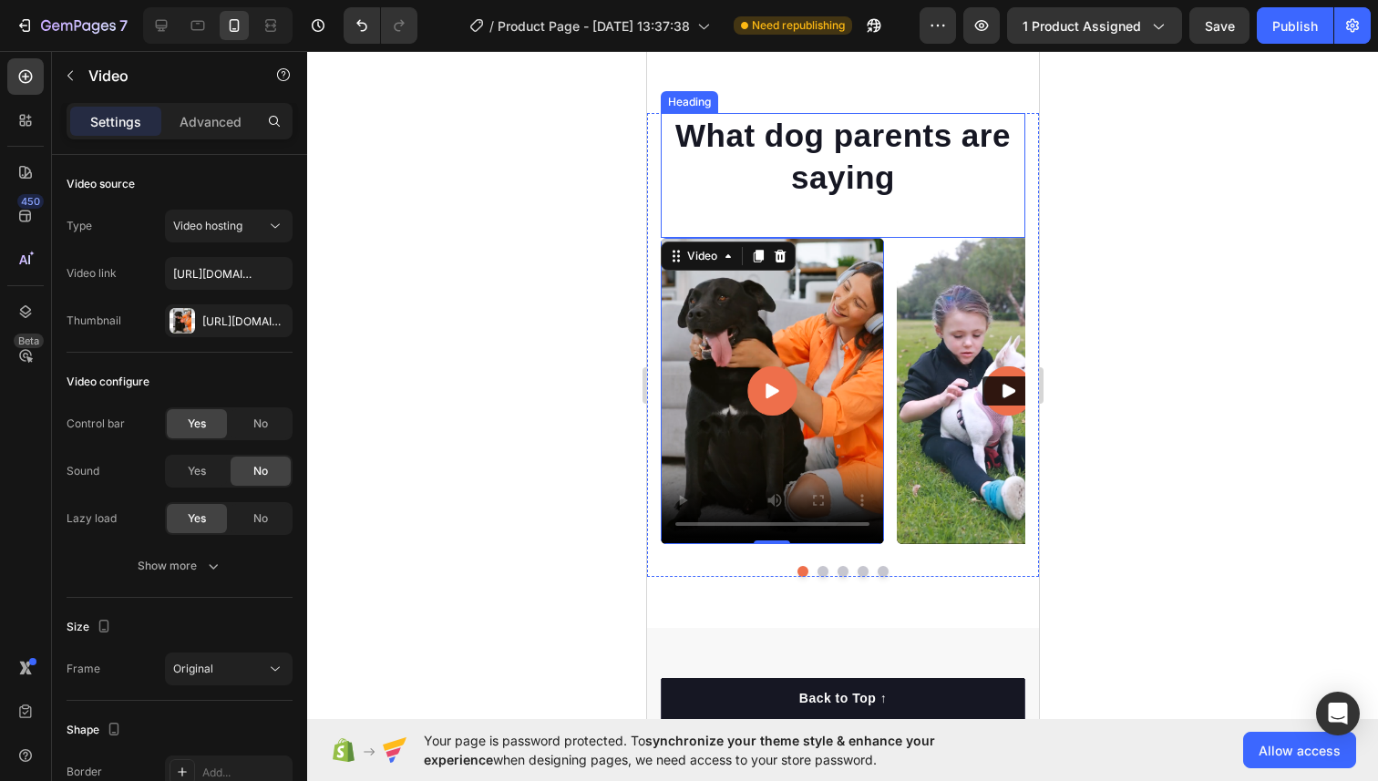
click at [680, 223] on div "What dog parents are saying Heading" at bounding box center [842, 175] width 364 height 125
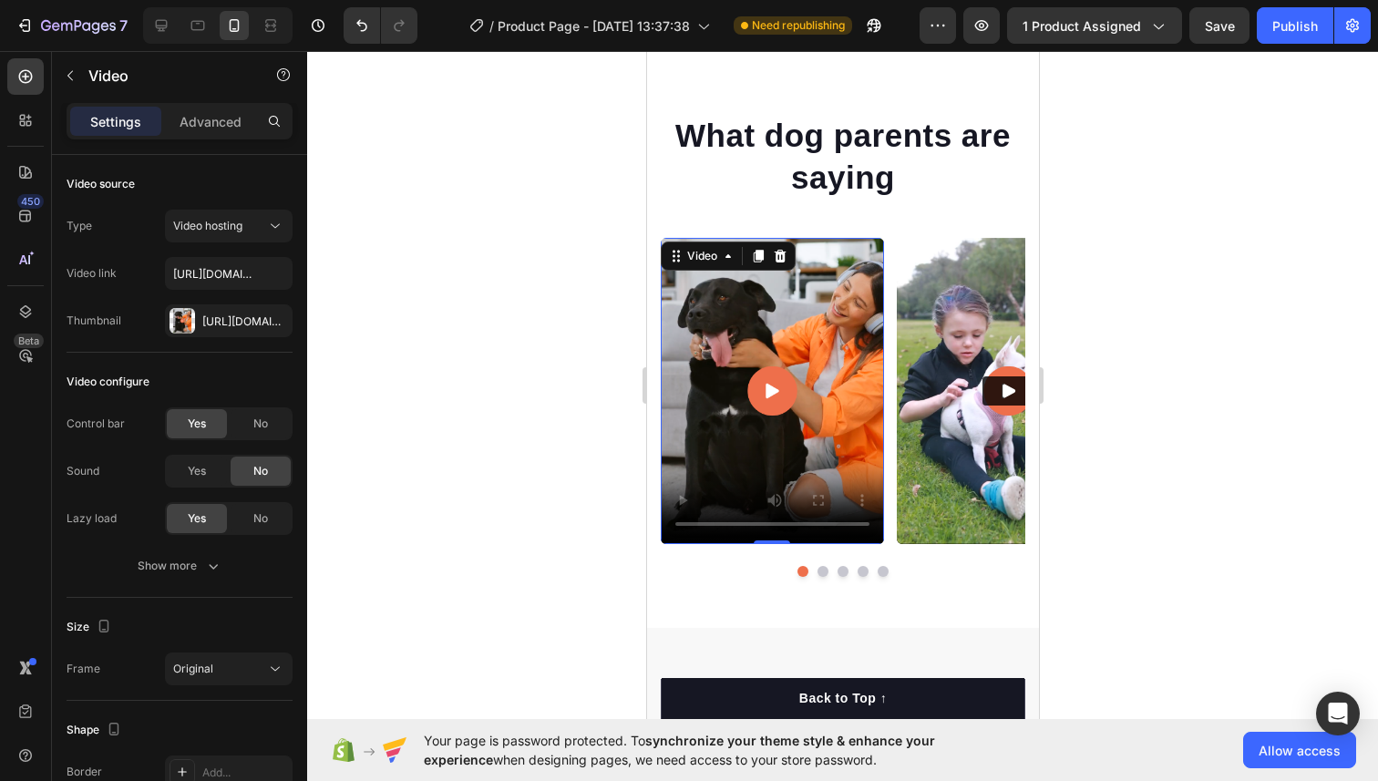
click at [680, 259] on div "Video" at bounding box center [727, 255] width 135 height 29
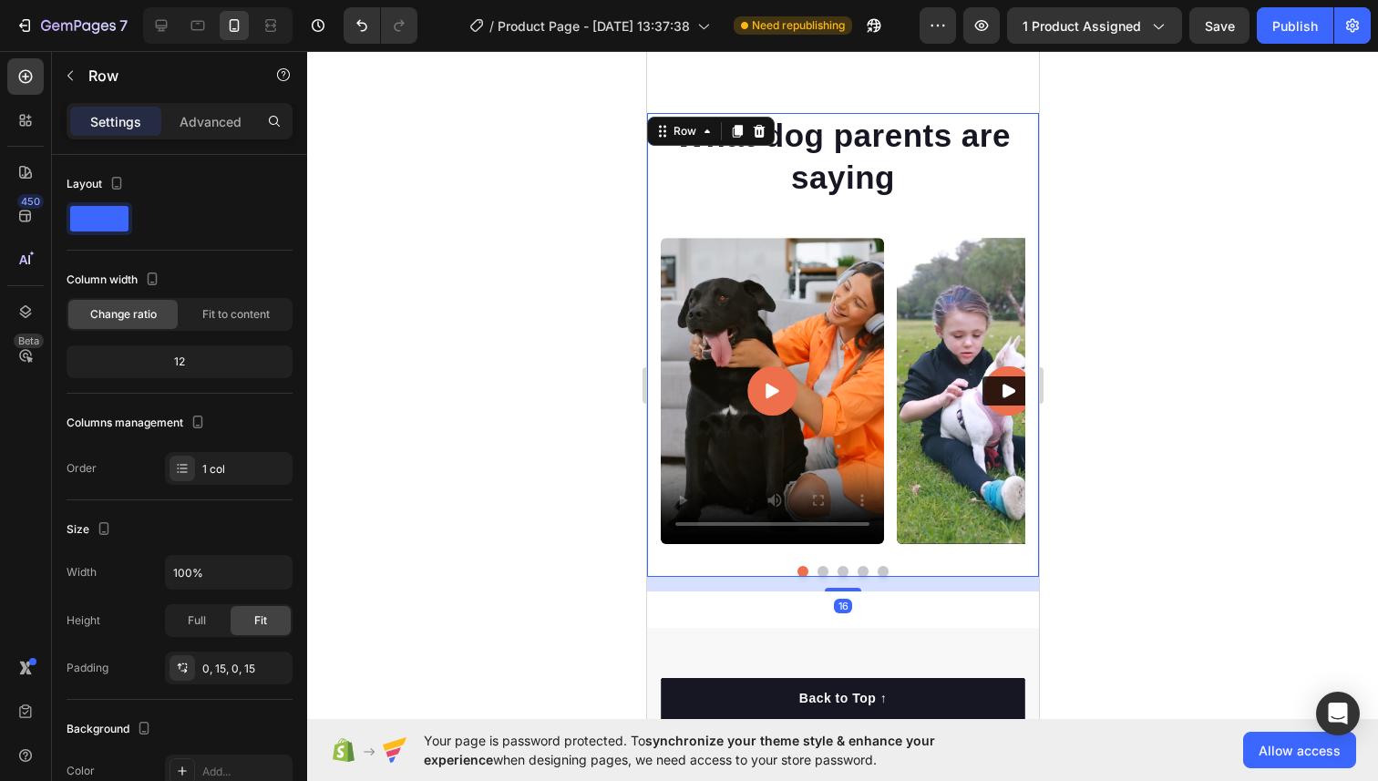
click at [650, 238] on div "What dog parents are saying Heading Video Video Video Video Video Carousel Row …" at bounding box center [842, 345] width 392 height 464
click at [675, 241] on div "Video" at bounding box center [682, 249] width 45 height 22
click at [650, 240] on div "What dog parents are saying Heading Video Video Video Video Video Carousel Row …" at bounding box center [842, 345] width 392 height 464
click at [681, 224] on div "What dog parents are saying Heading" at bounding box center [842, 175] width 364 height 125
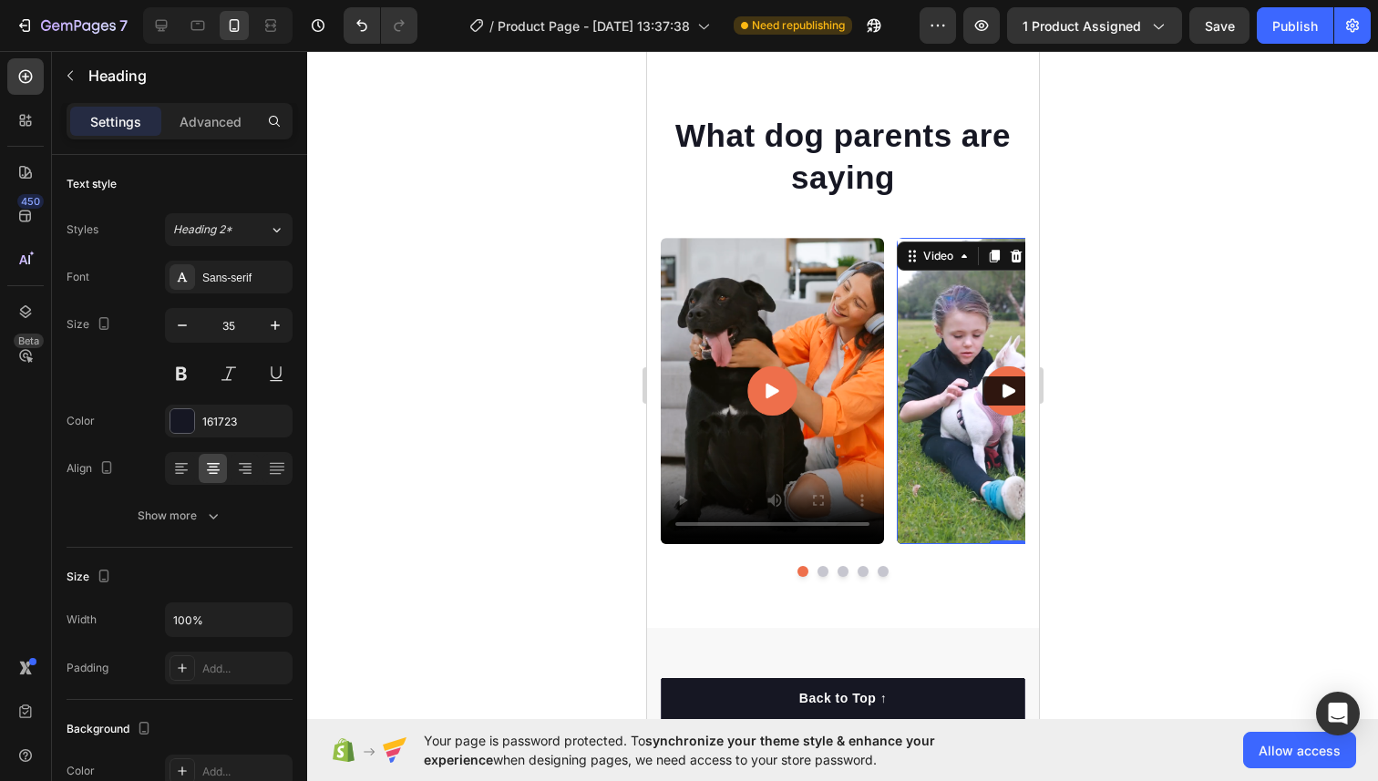
click at [922, 277] on img at bounding box center [1007, 391] width 223 height 306
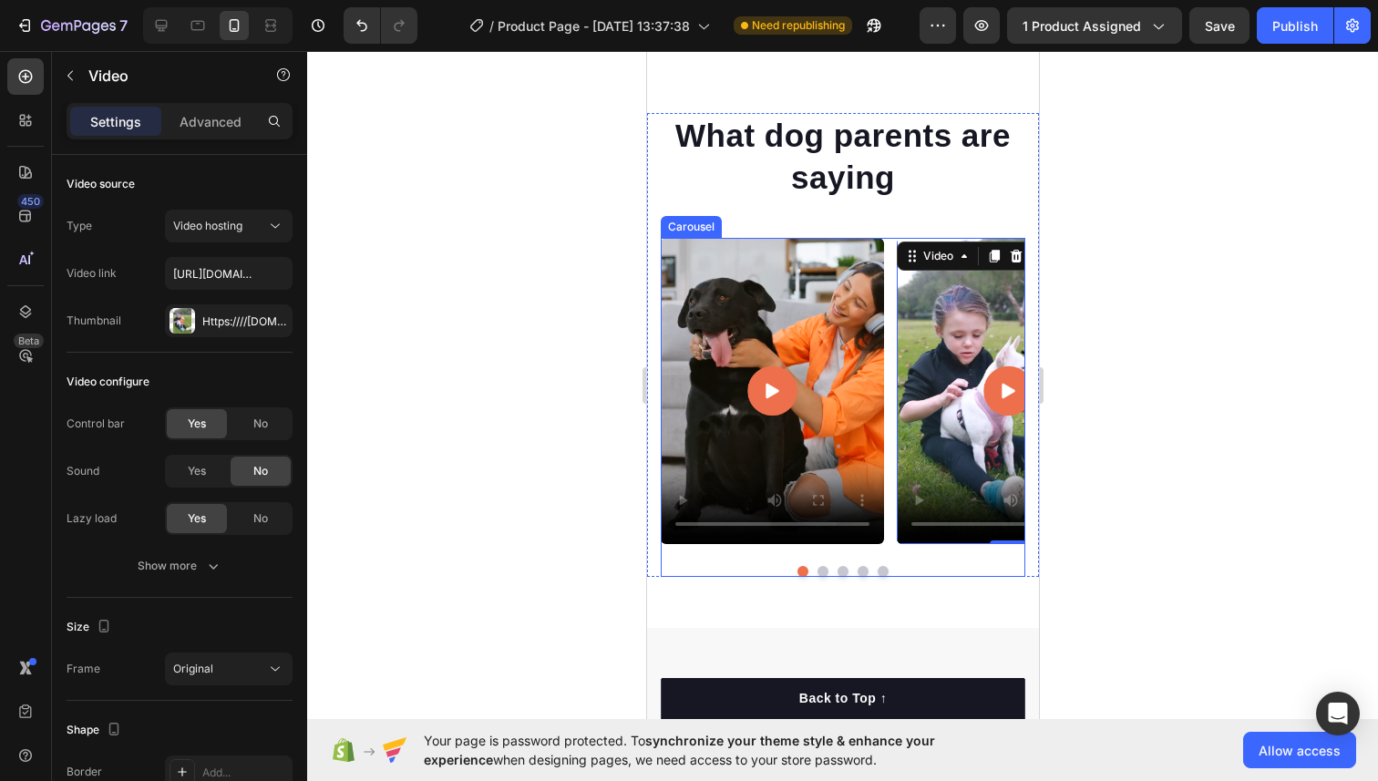
click at [885, 271] on div "Video Video 0 Video Video Video" at bounding box center [842, 391] width 364 height 306
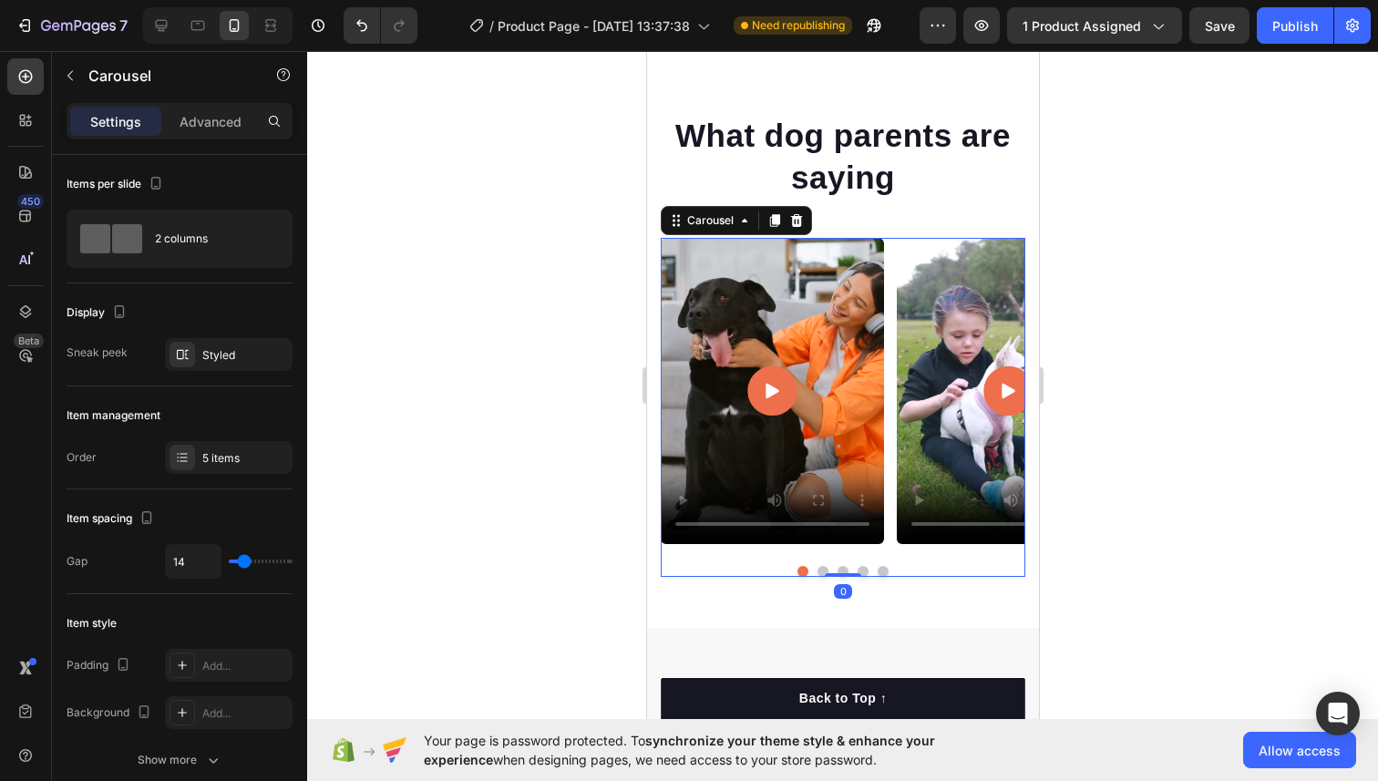
click at [887, 269] on div "Video Video Video Video Video" at bounding box center [842, 391] width 364 height 306
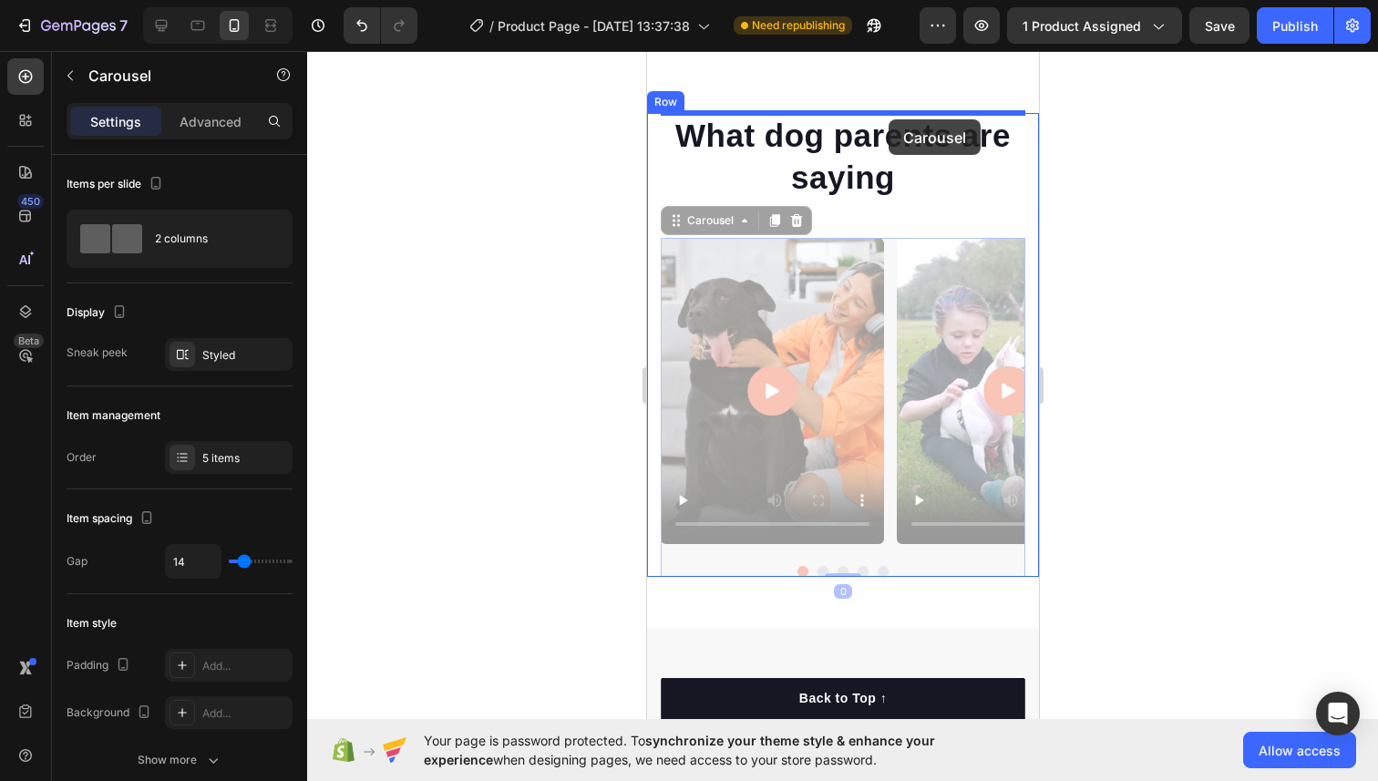
drag, startPoint x: 887, startPoint y: 271, endPoint x: 887, endPoint y: 134, distance: 136.7
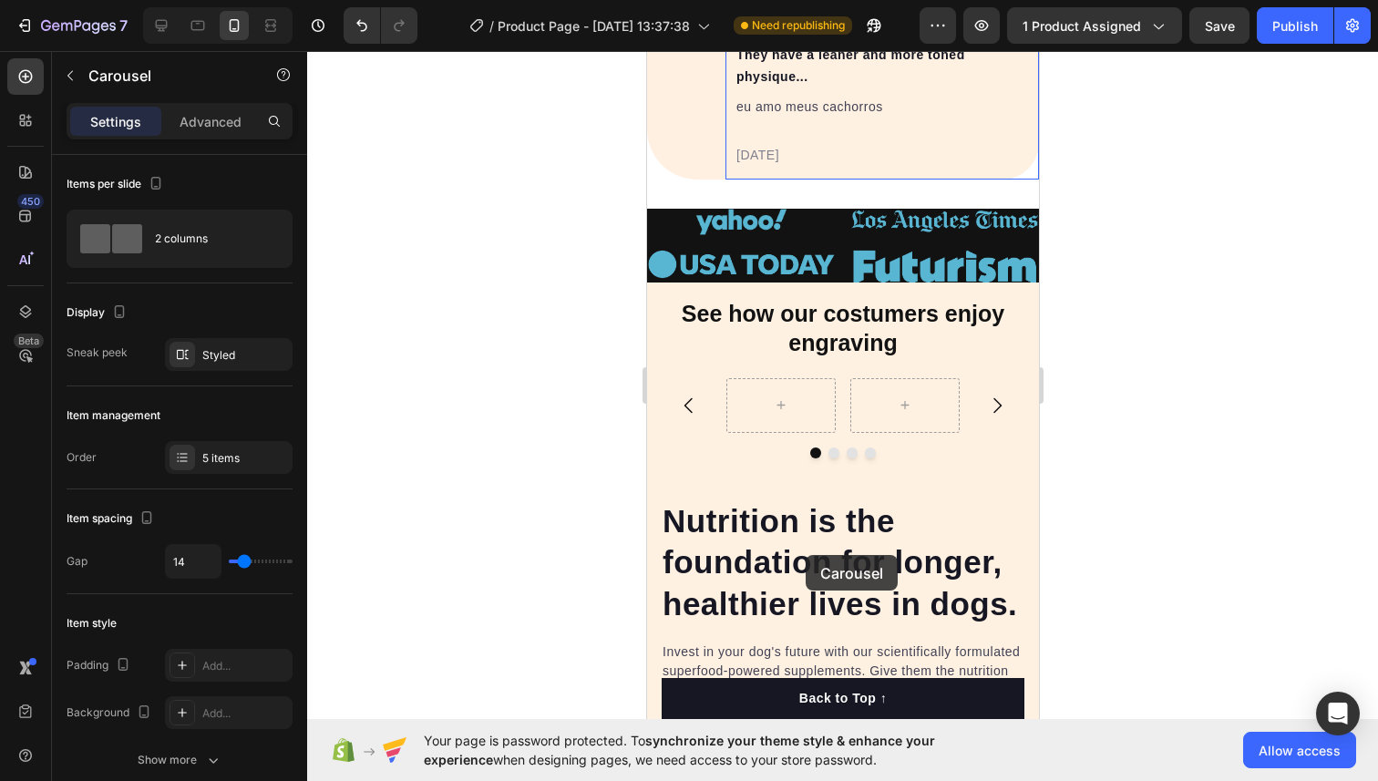
scroll to position [1555, 0]
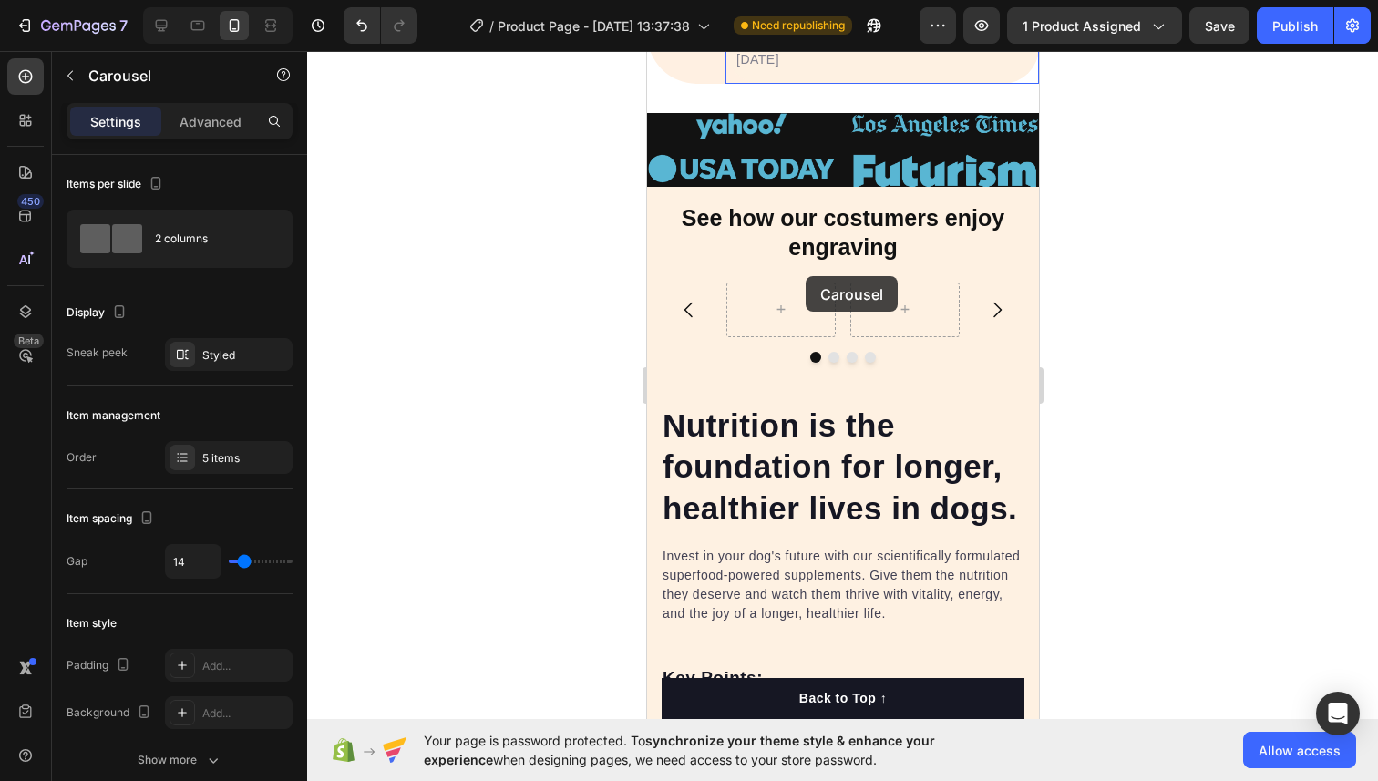
drag, startPoint x: 887, startPoint y: 393, endPoint x: 805, endPoint y: 277, distance: 141.8
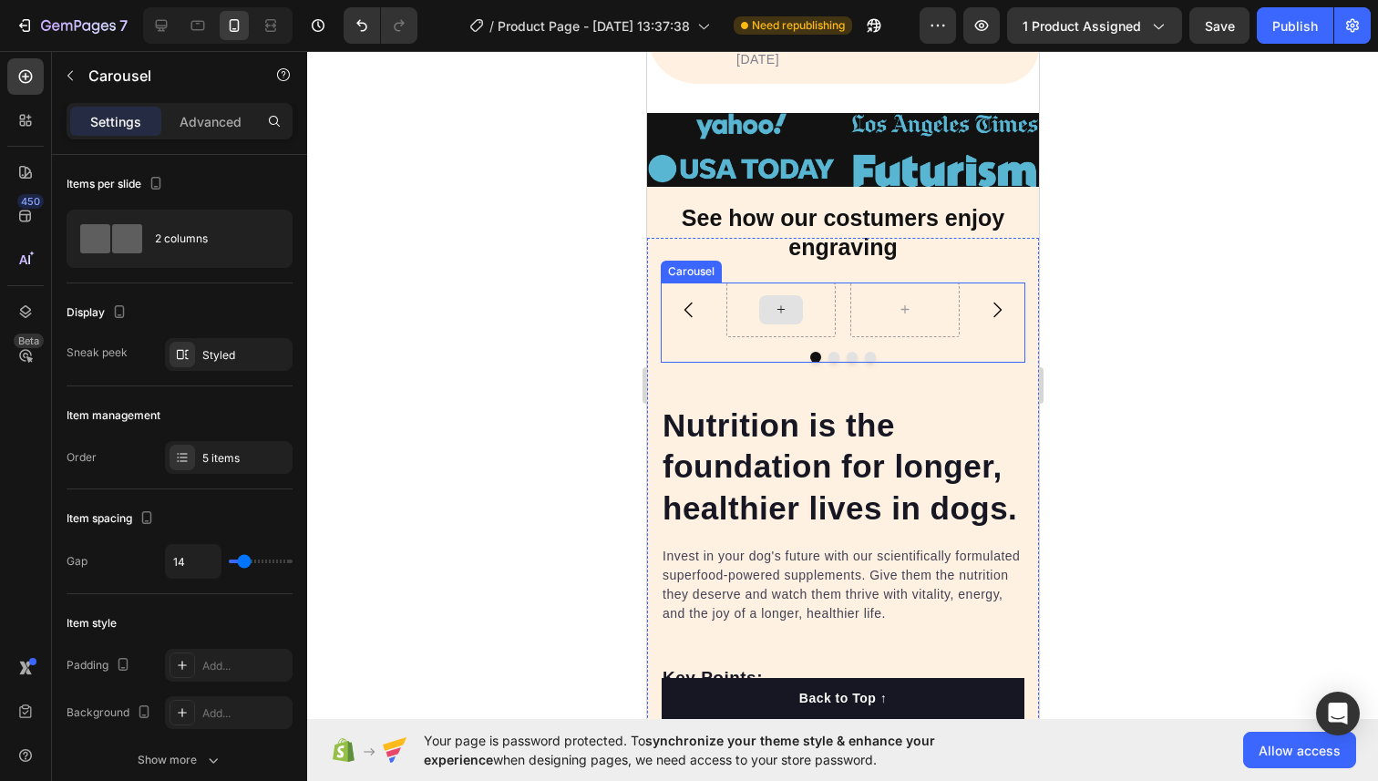
click at [788, 313] on div at bounding box center [780, 309] width 44 height 29
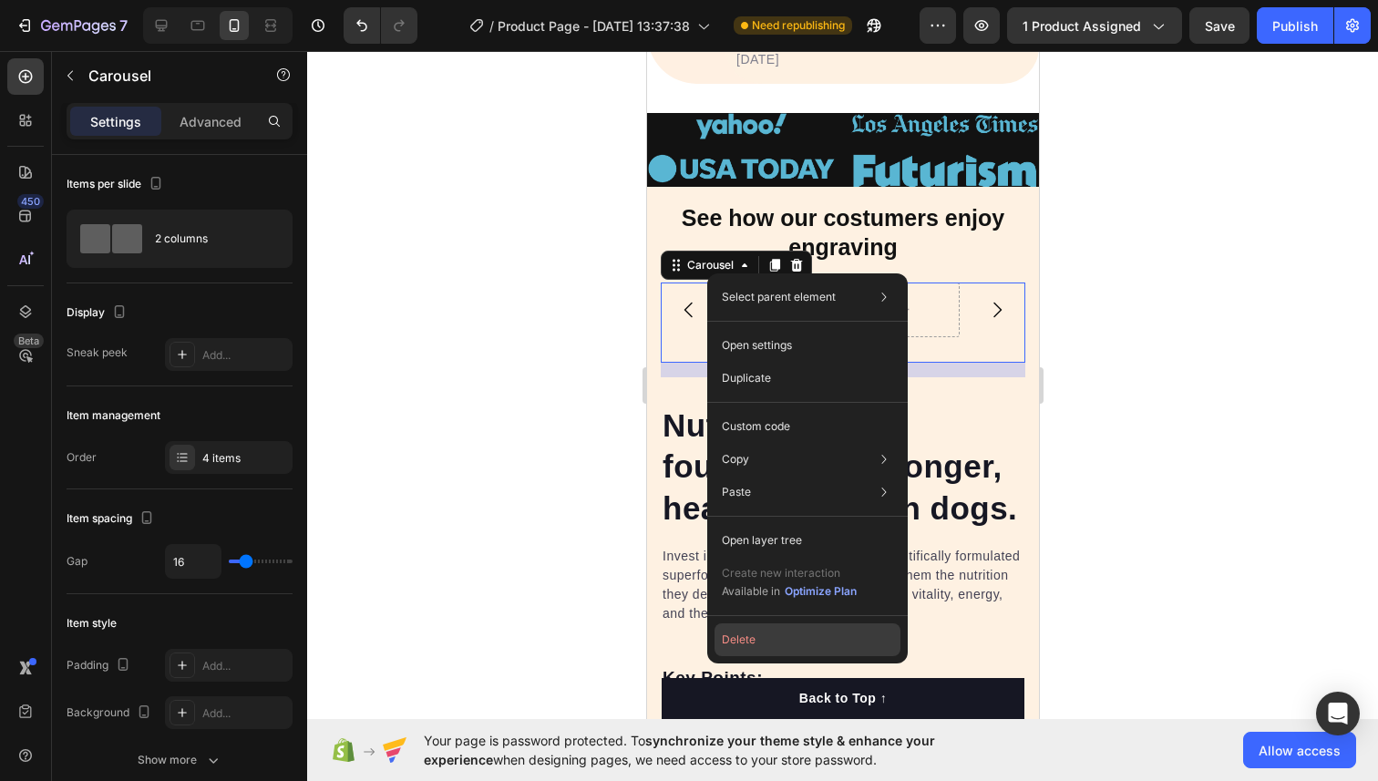
click at [745, 641] on button "Delete" at bounding box center [807, 639] width 186 height 33
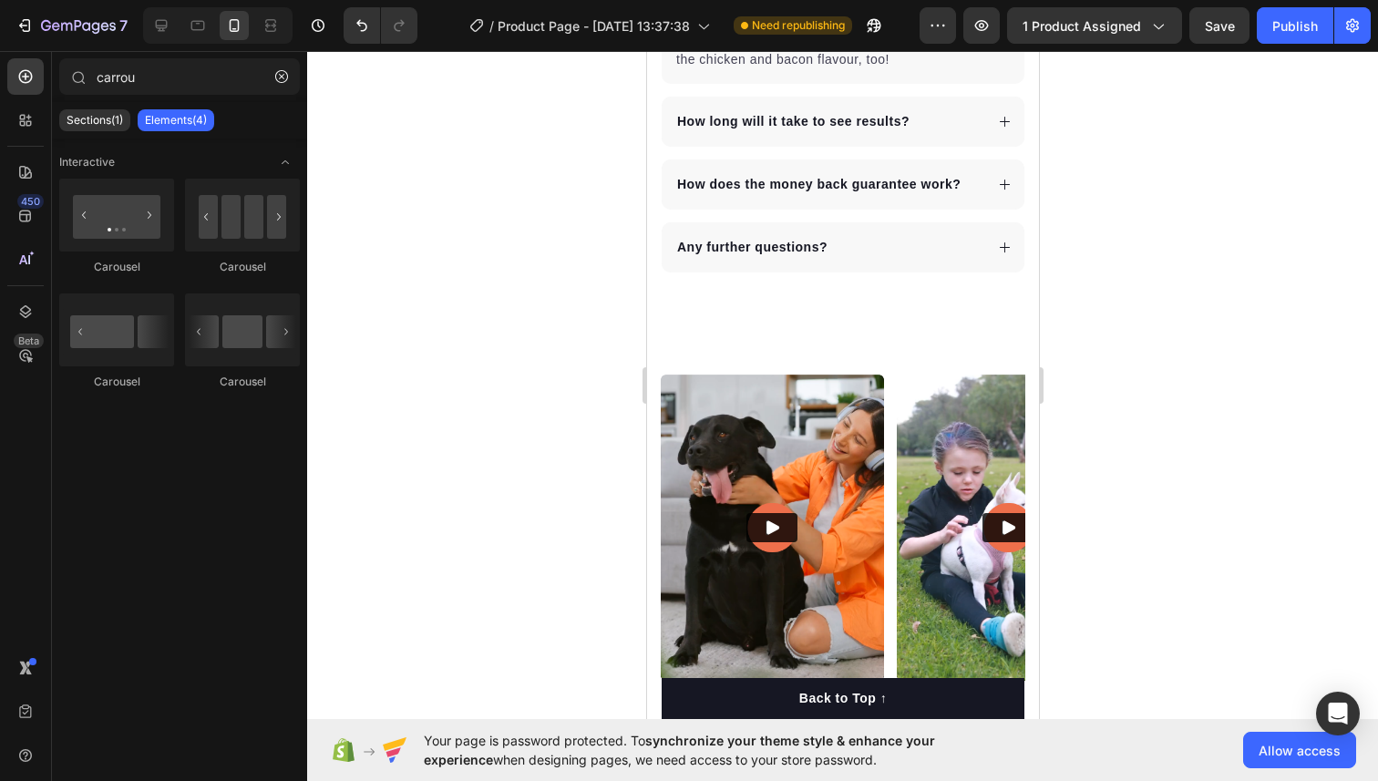
scroll to position [7748, 0]
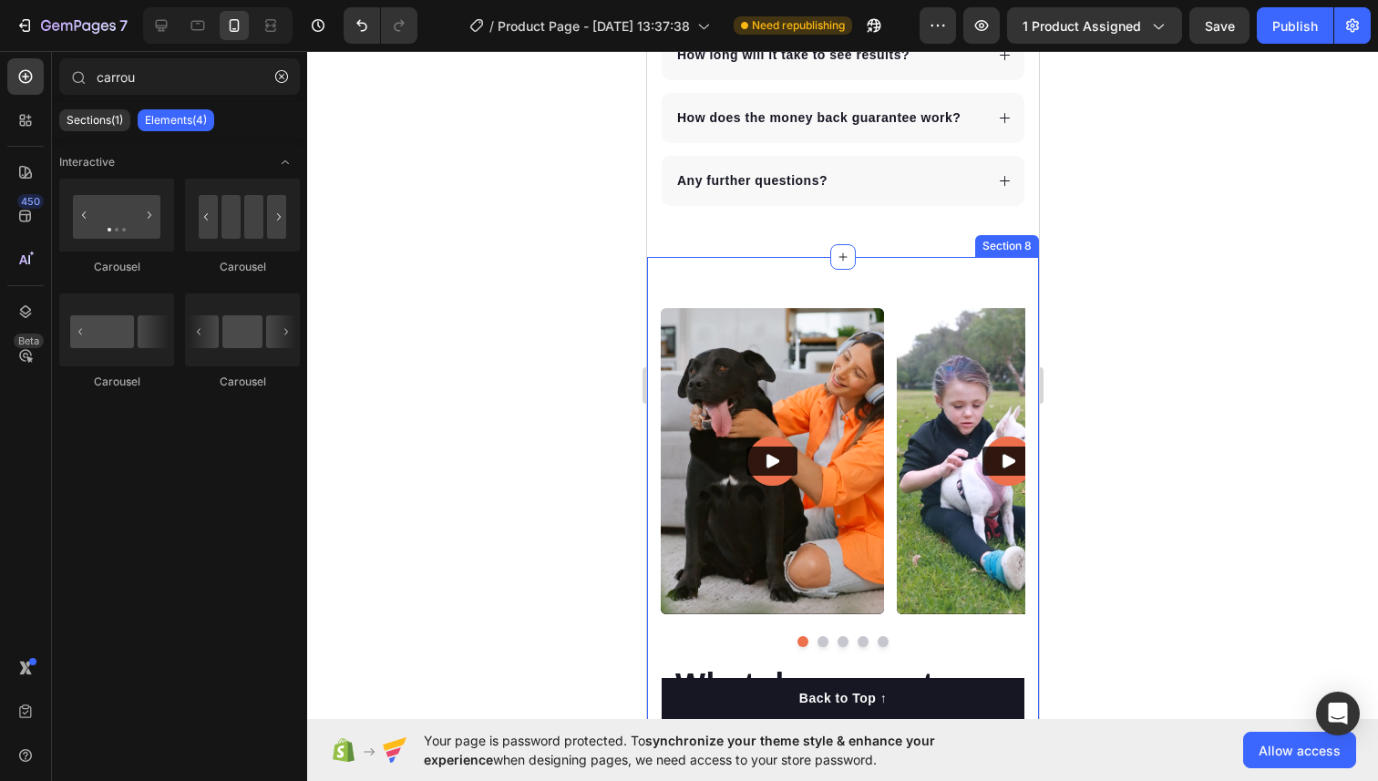
click at [835, 289] on div "Video Video Video Video Video Carousel What dog parents are saying Heading Row …" at bounding box center [842, 547] width 392 height 580
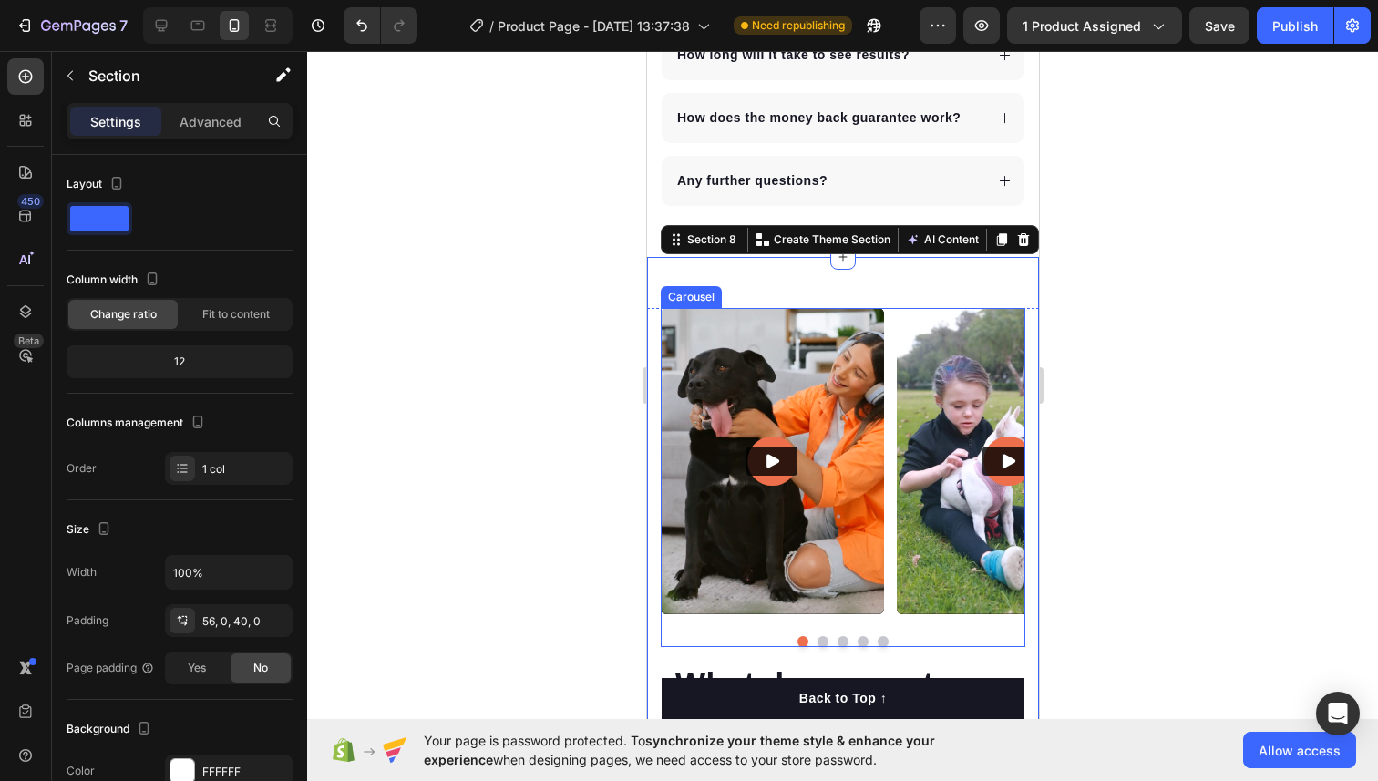
click at [884, 308] on div "Video Video Video Video Video" at bounding box center [842, 461] width 364 height 306
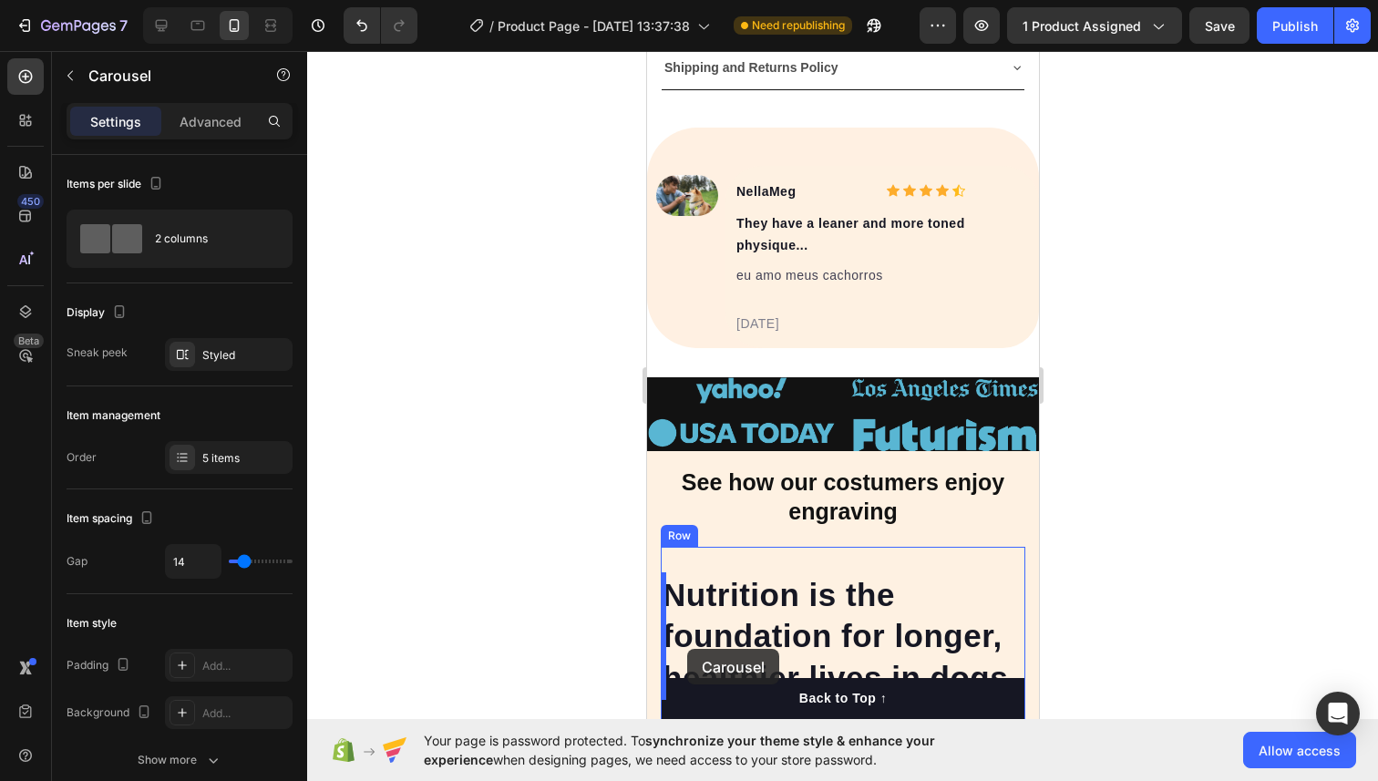
scroll to position [1332, 0]
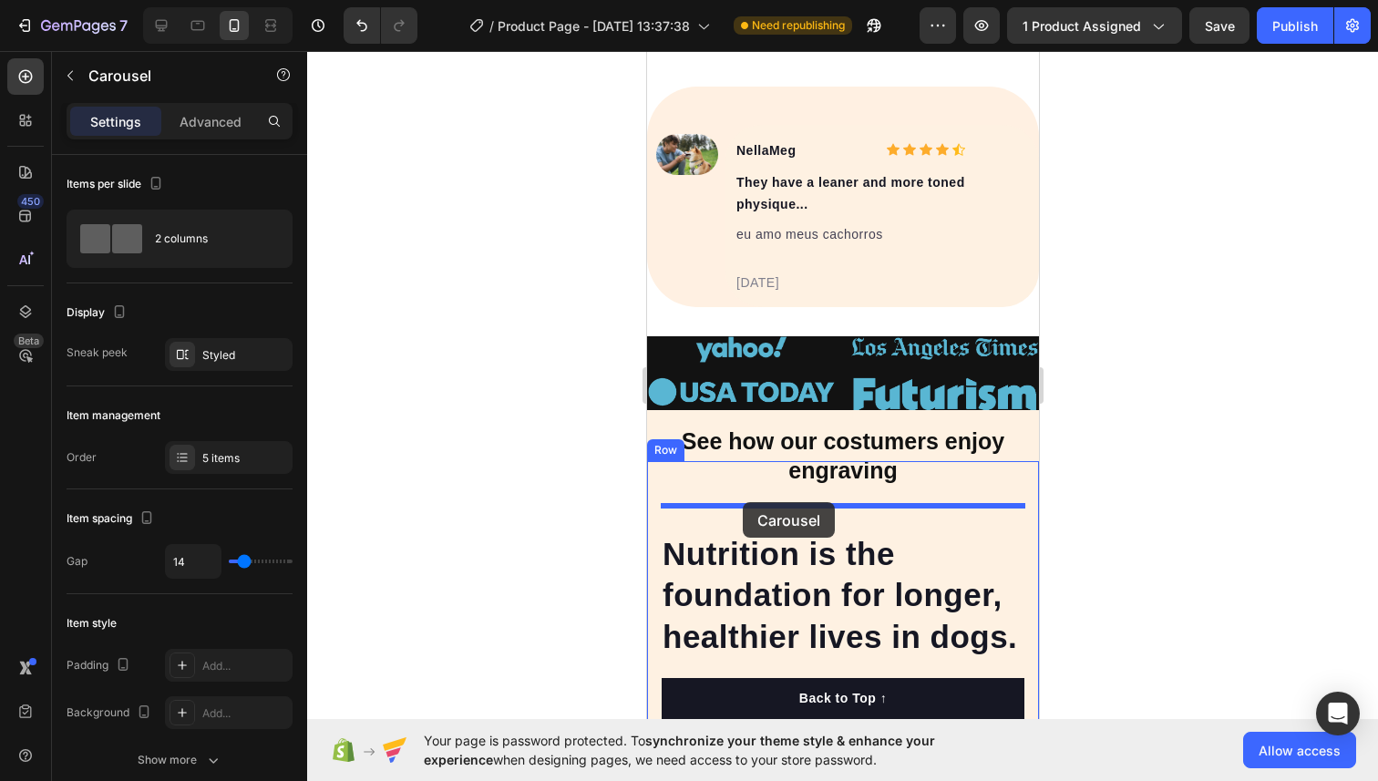
drag, startPoint x: 681, startPoint y: 291, endPoint x: 742, endPoint y: 499, distance: 217.1
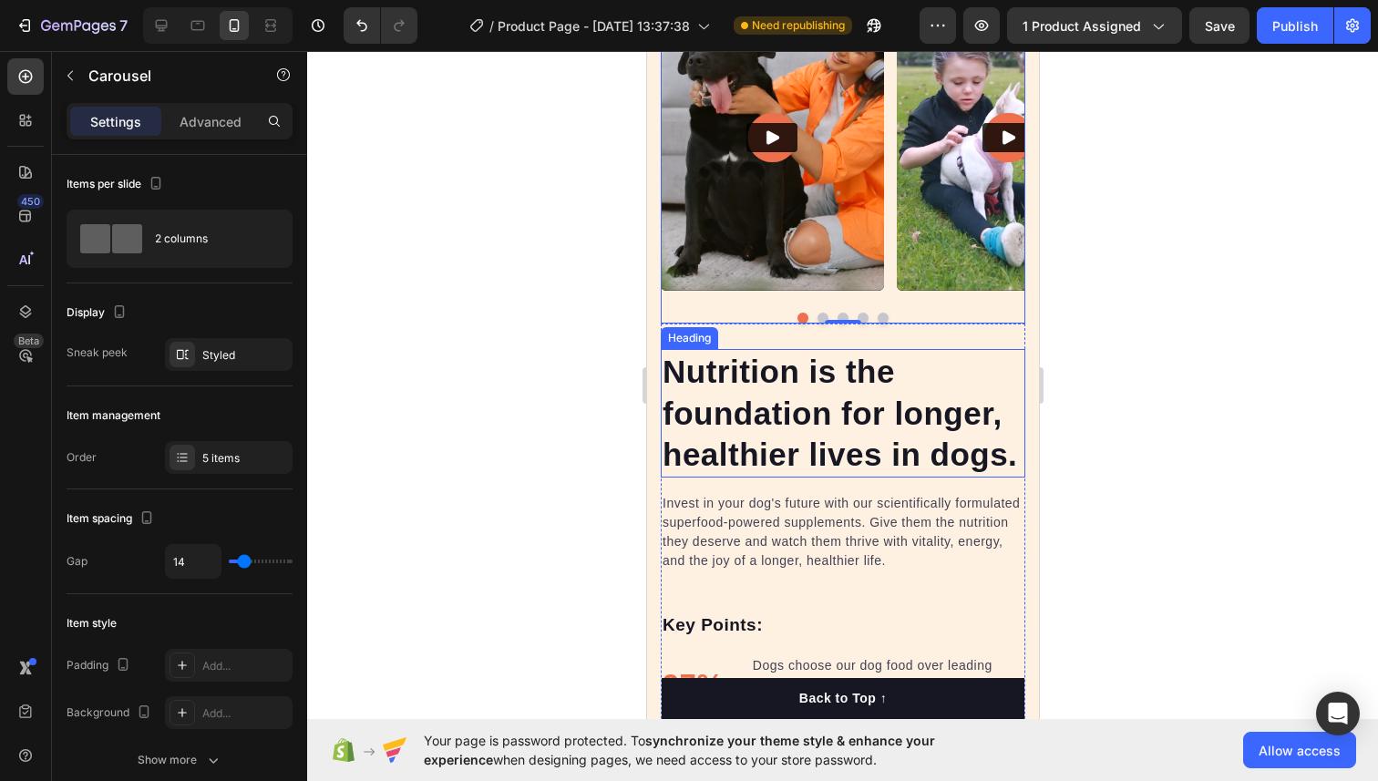
scroll to position [1856, 0]
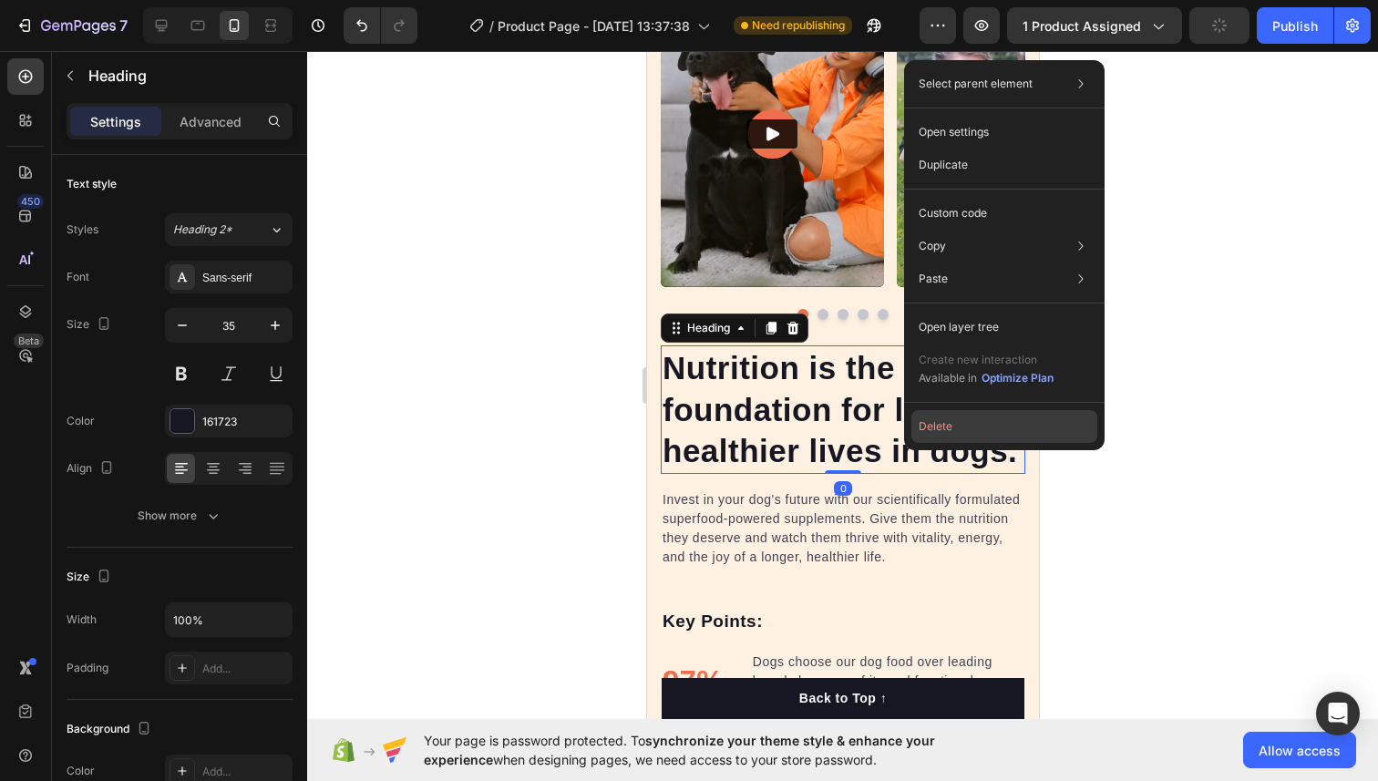
click at [944, 434] on button "Delete" at bounding box center [1004, 426] width 186 height 33
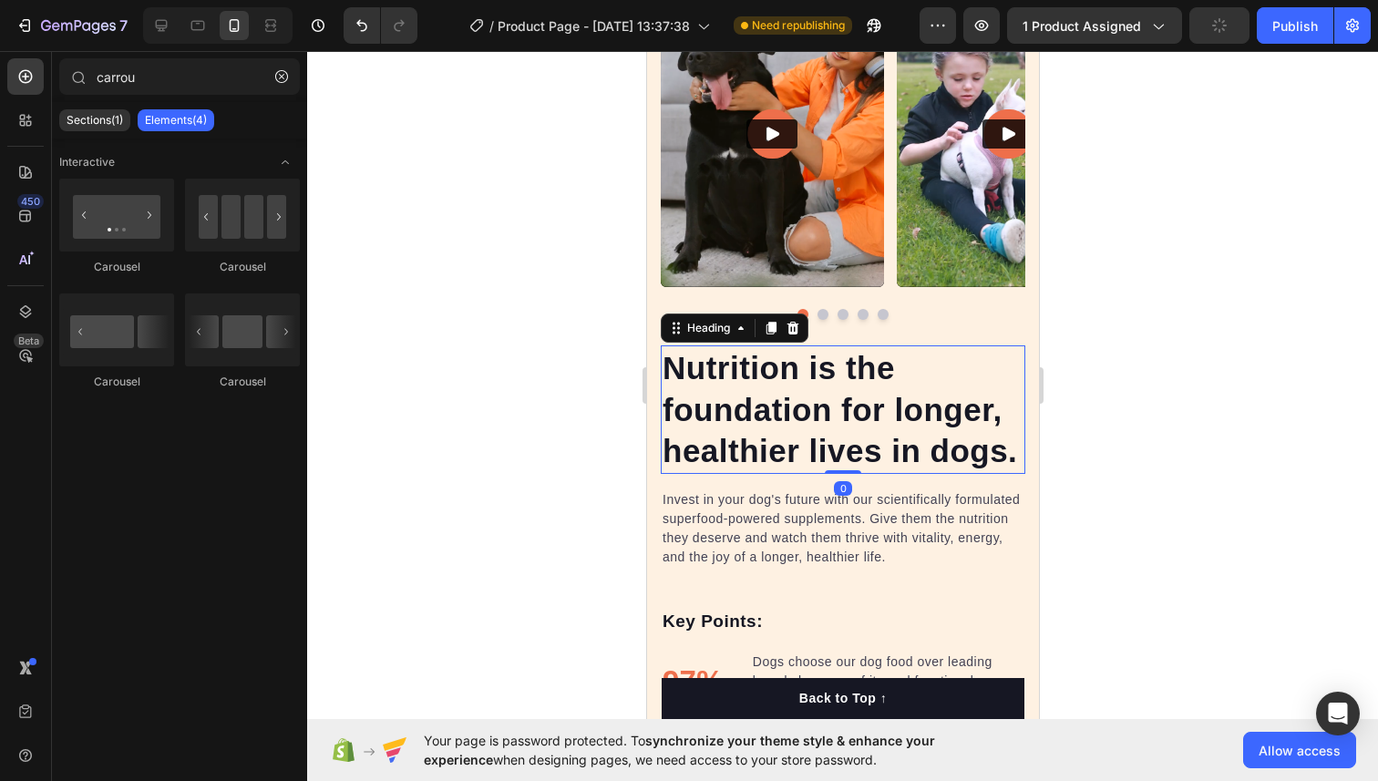
scroll to position [1727, 0]
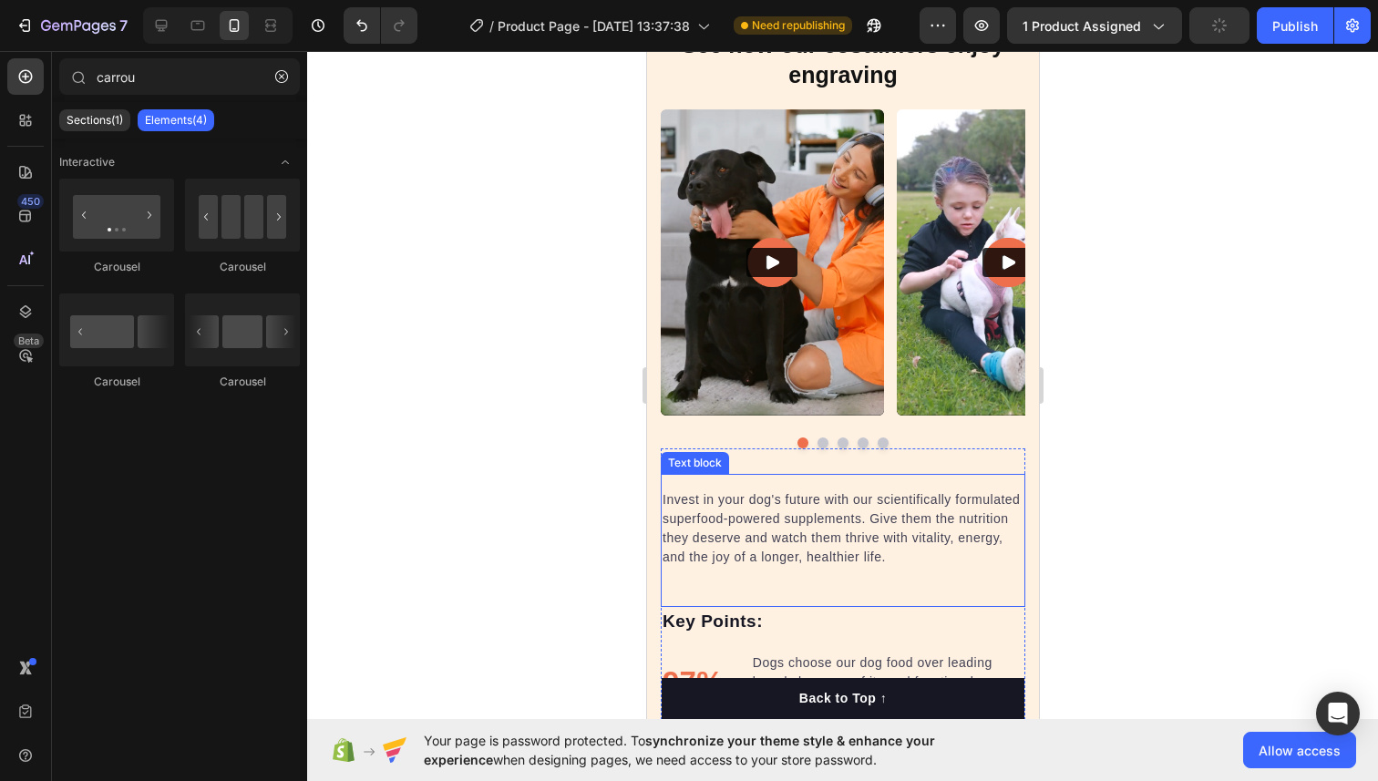
click at [802, 502] on p "Invest in your dog's future with our scientifically formulated superfood-powere…" at bounding box center [841, 528] width 361 height 77
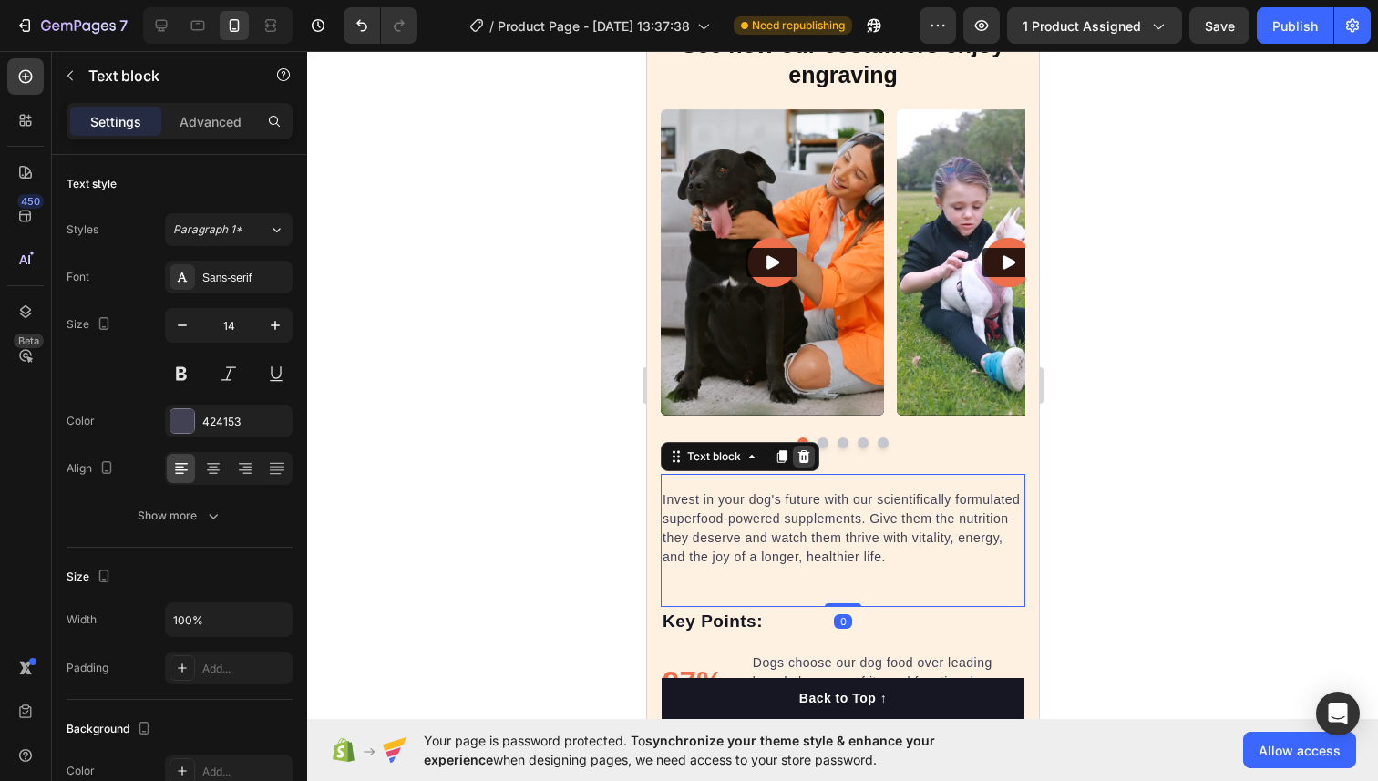
click at [800, 460] on icon at bounding box center [803, 456] width 12 height 13
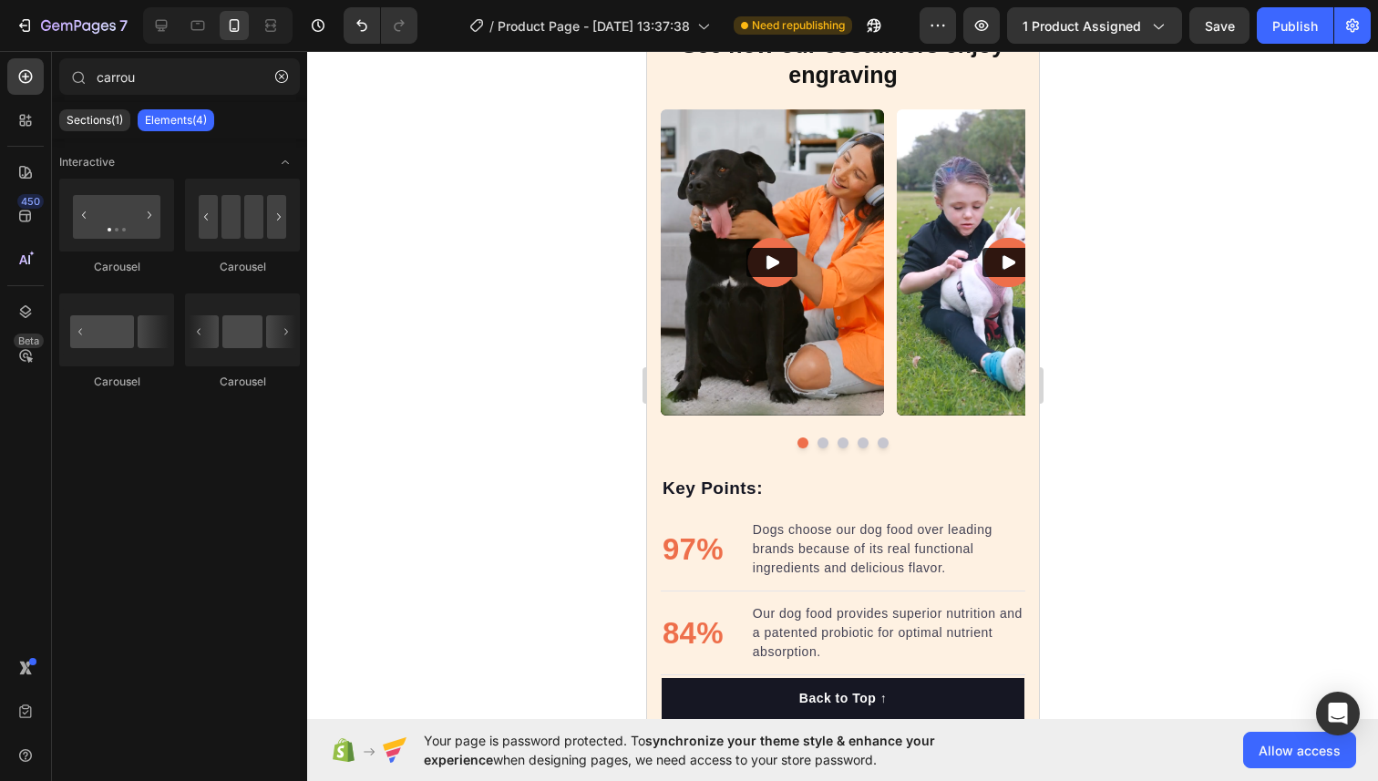
click at [737, 370] on div "Key Points: Text block 97% Text block Dogs choose our dog food over leading bra…" at bounding box center [842, 449] width 392 height 768
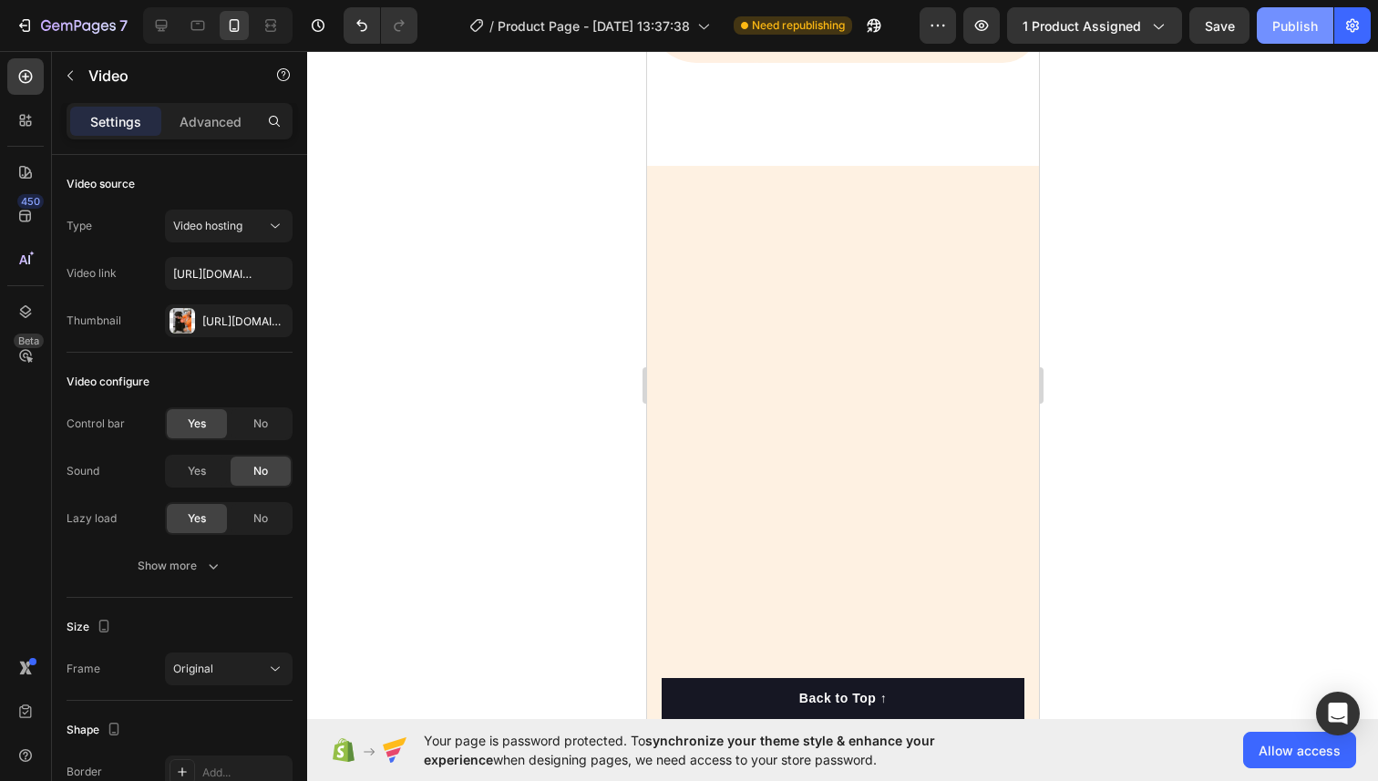
scroll to position [0, 0]
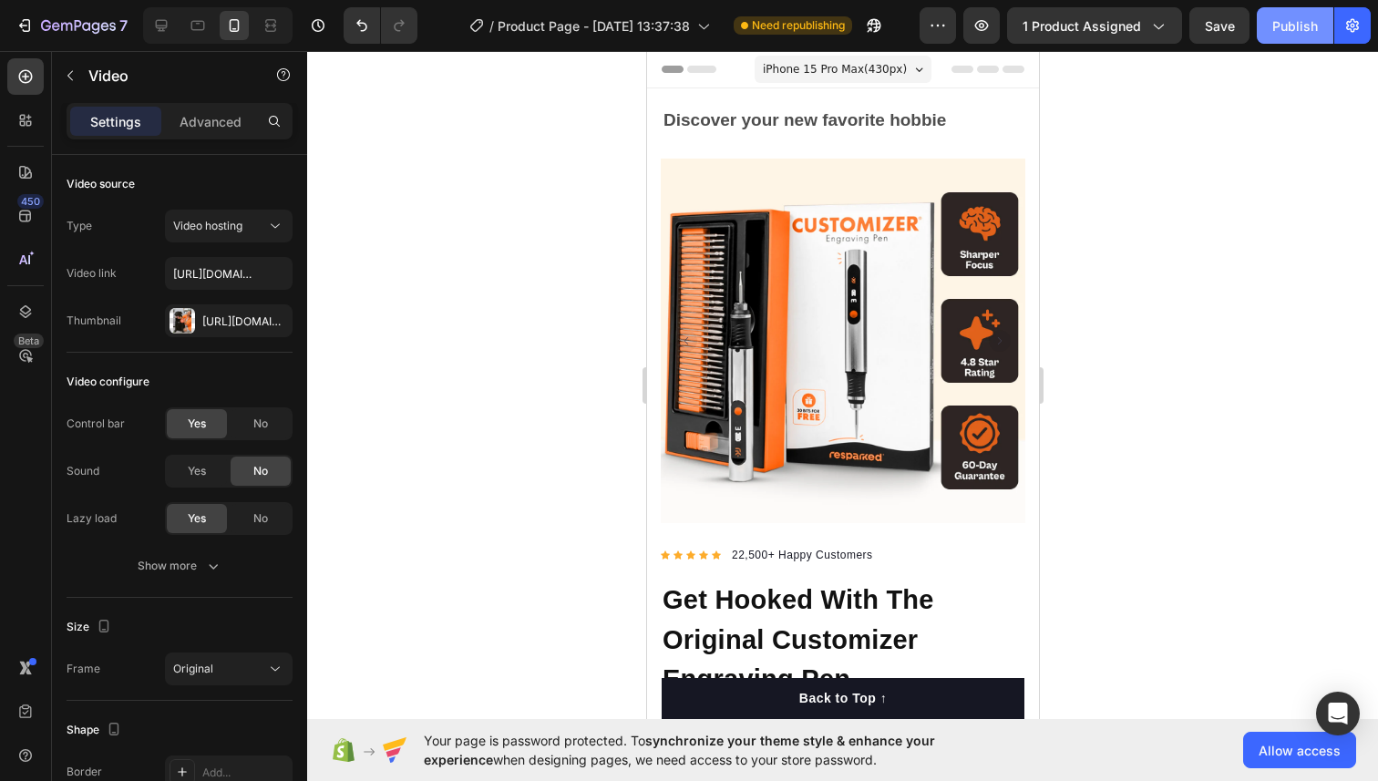
click at [1268, 26] on button "Publish" at bounding box center [1294, 25] width 77 height 36
